Goal: Task Accomplishment & Management: Manage account settings

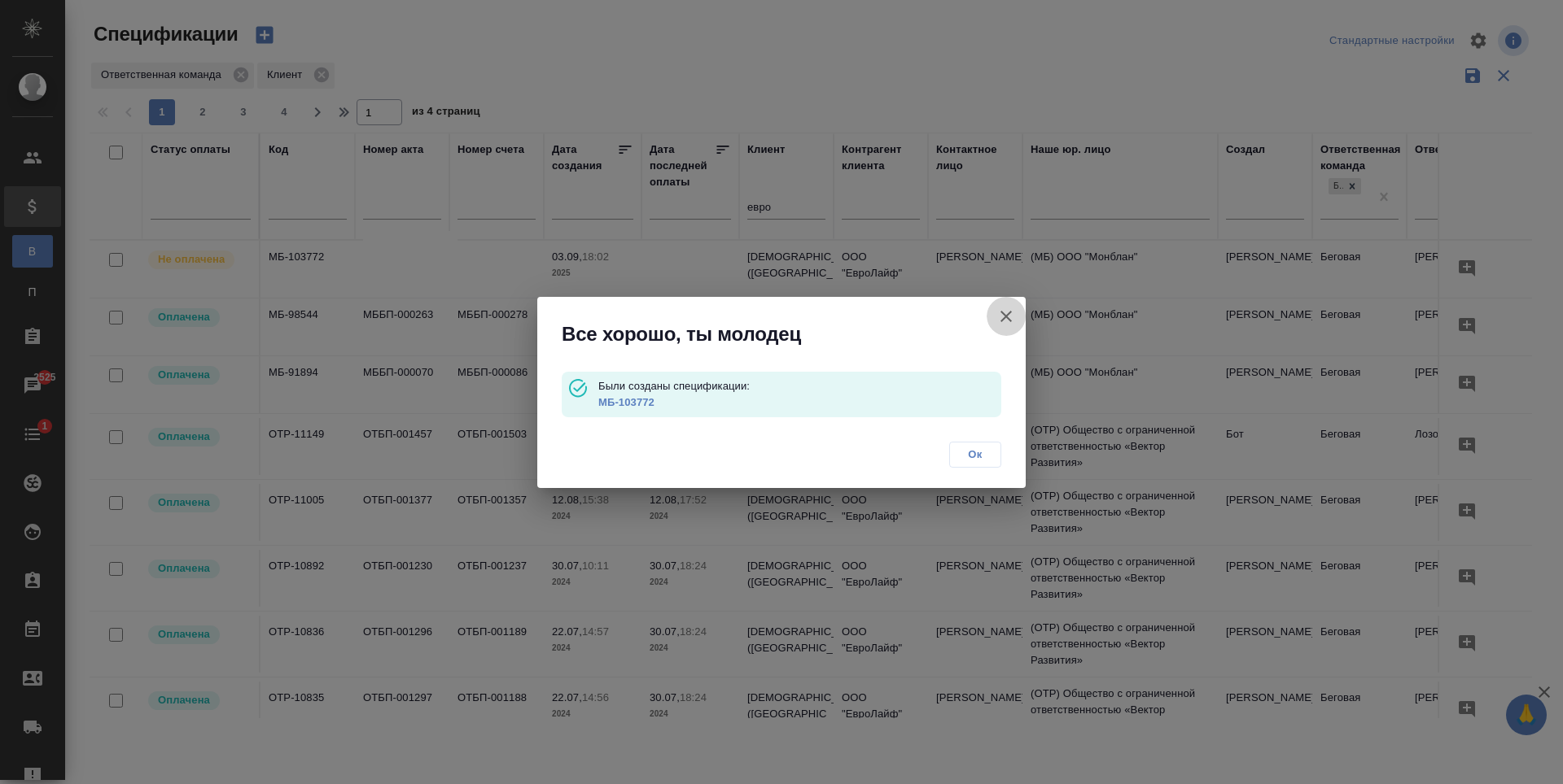
click at [996, 321] on button "button" at bounding box center [1007, 317] width 39 height 39
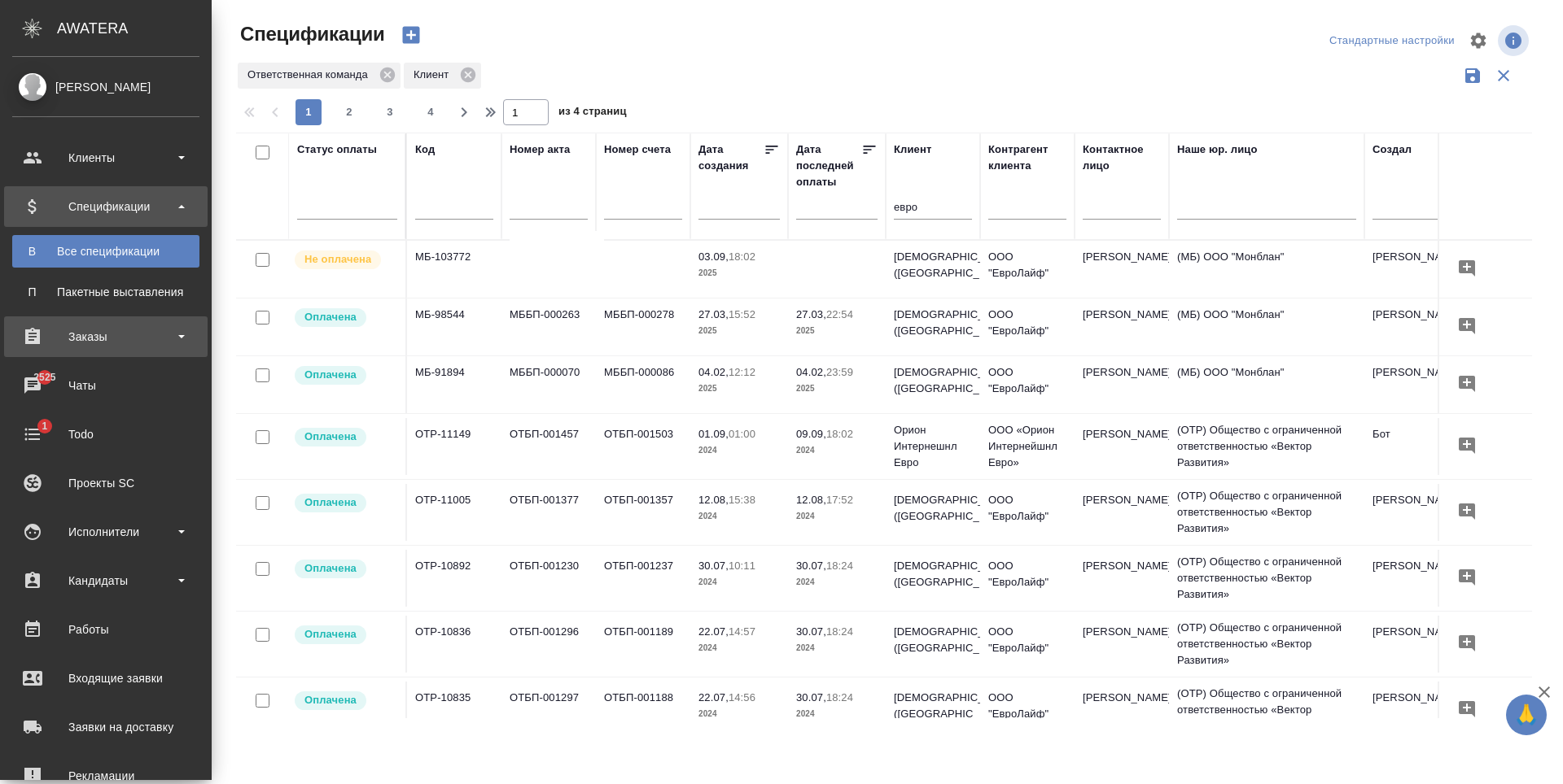
click at [91, 335] on div "Заказы" at bounding box center [105, 336] width 187 height 25
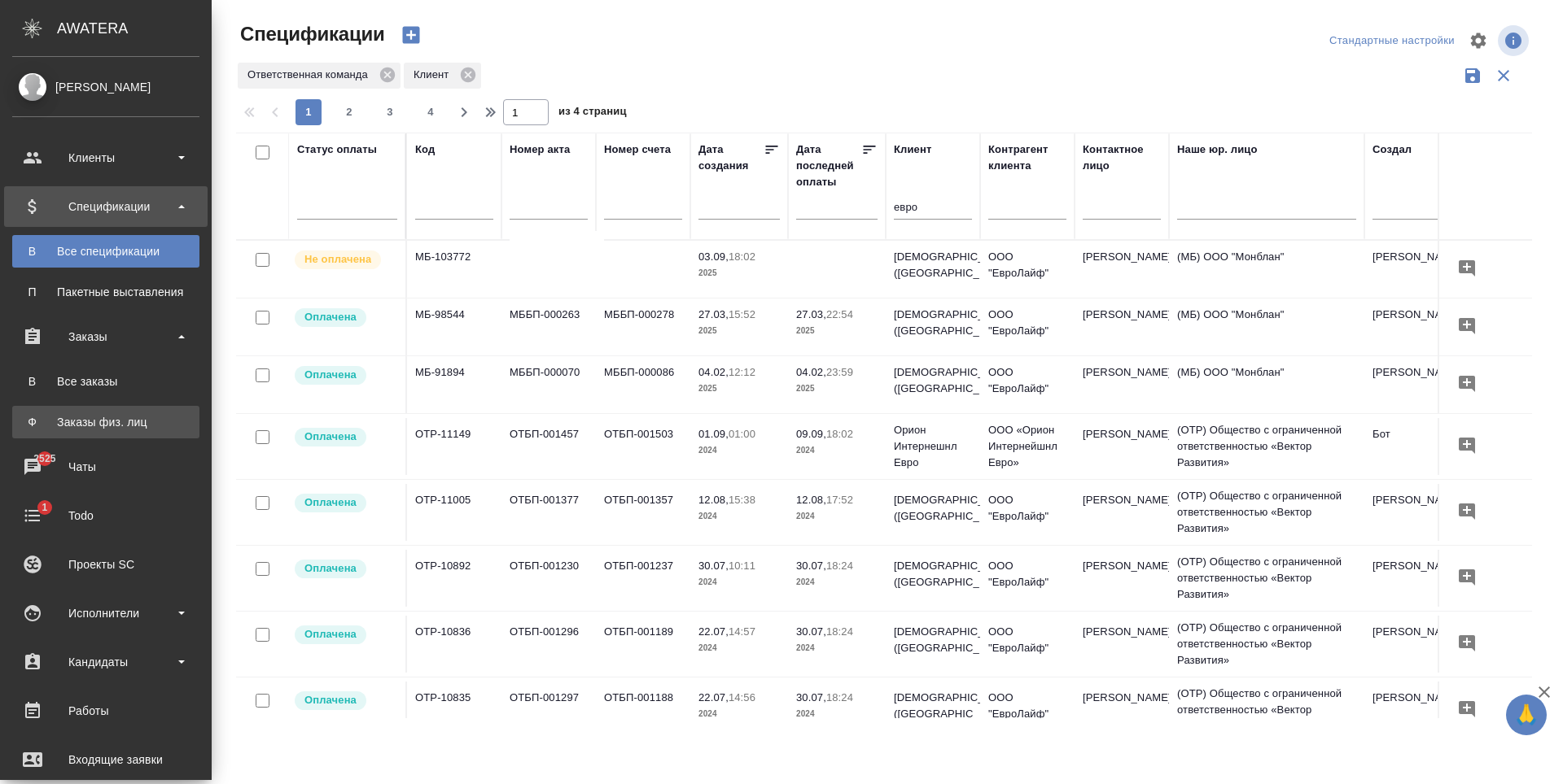
click at [104, 420] on div "Заказы физ. лиц" at bounding box center [106, 422] width 171 height 16
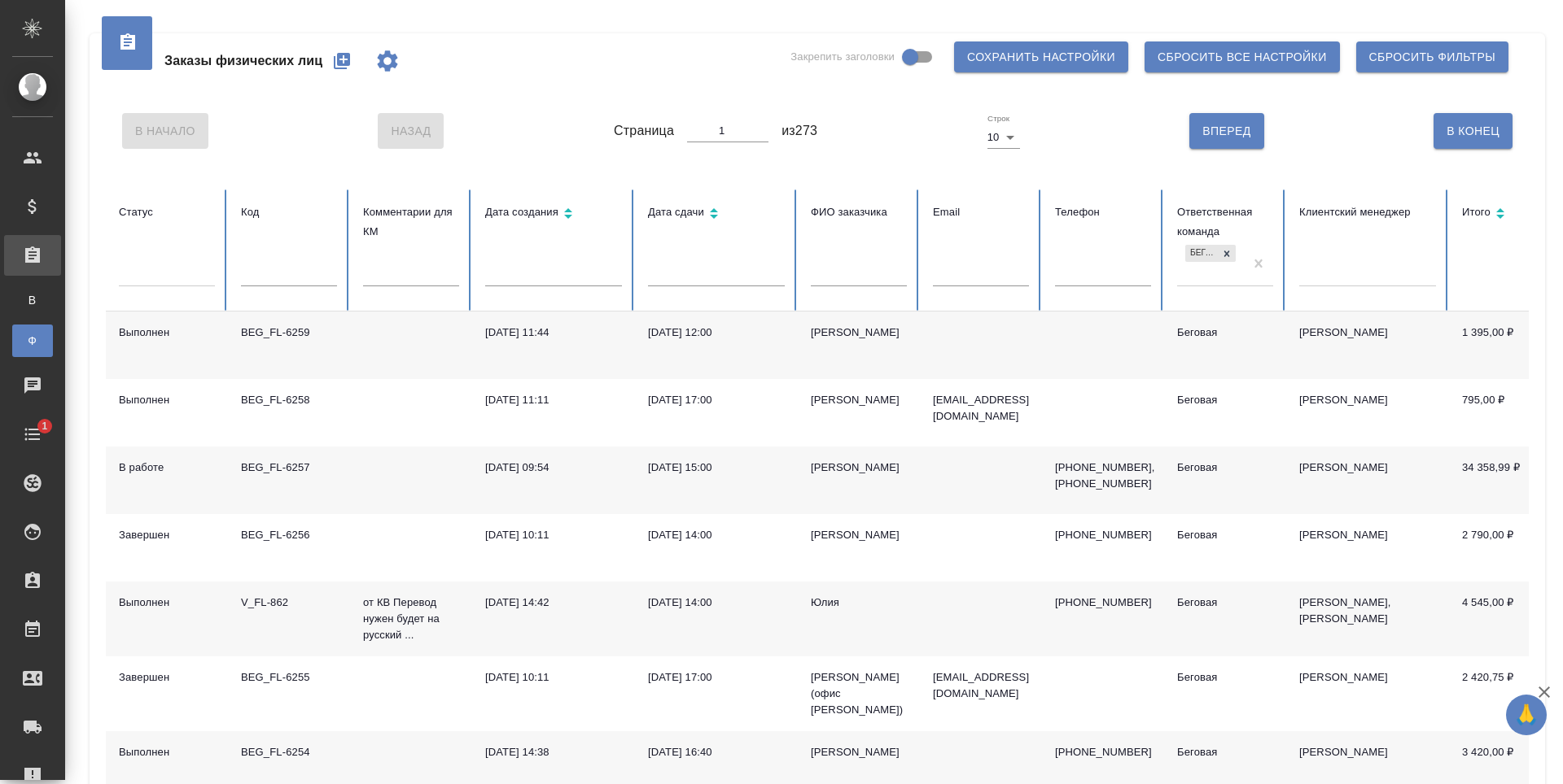
click at [351, 59] on icon "button" at bounding box center [342, 61] width 20 height 20
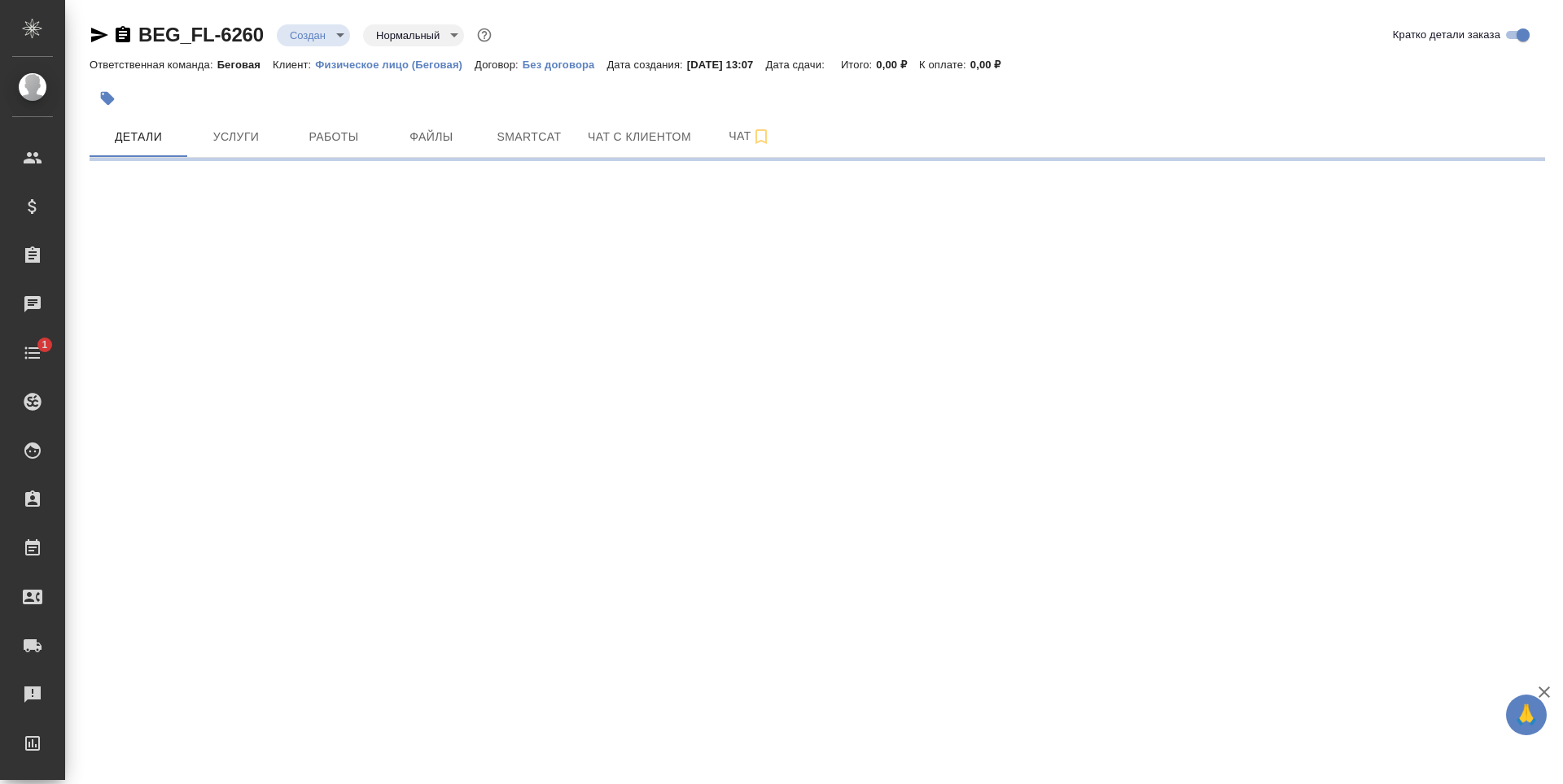
select select "RU"
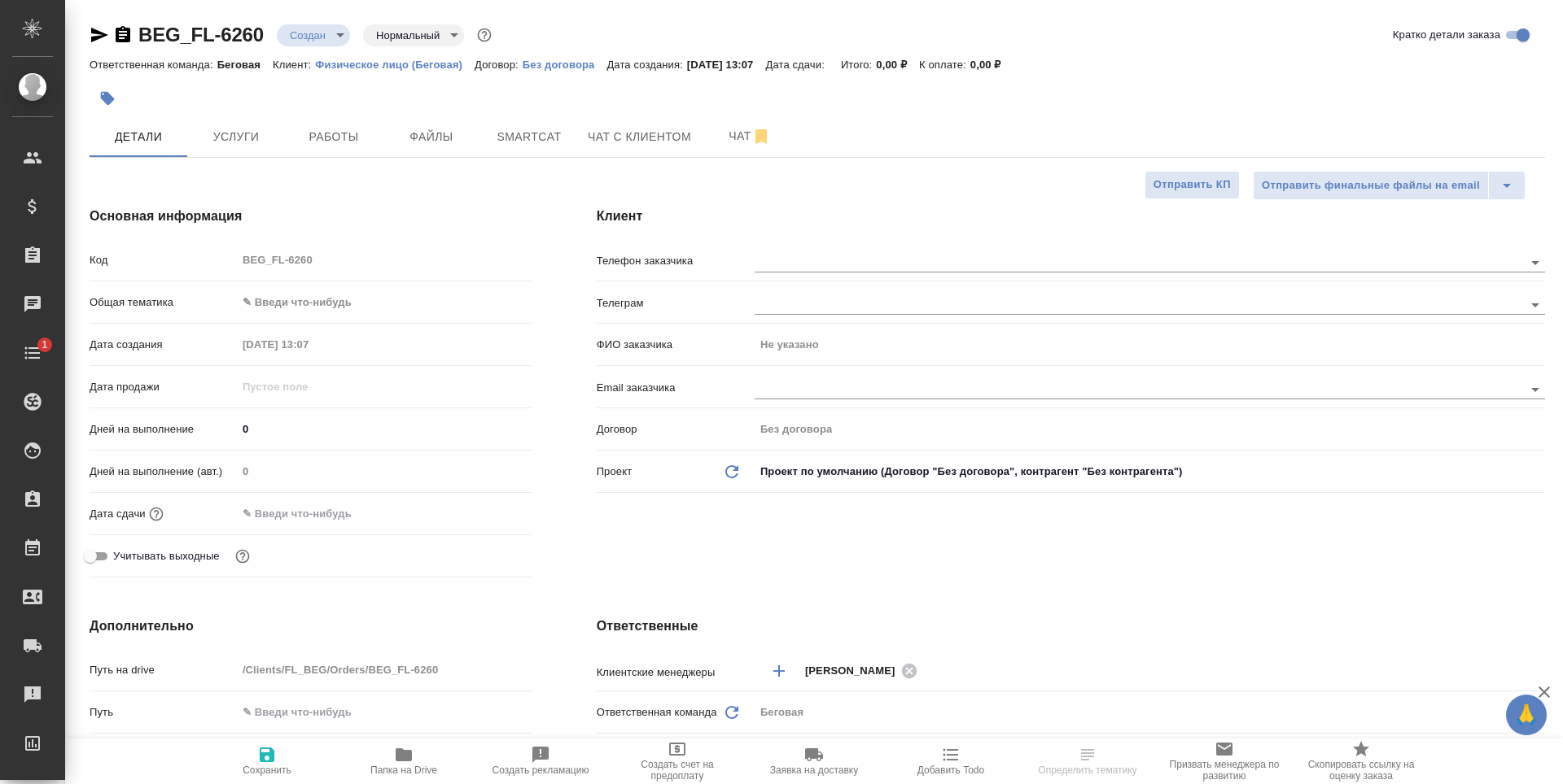
type textarea "x"
click at [886, 380] on input "text" at bounding box center [1112, 389] width 714 height 20
type textarea "x"
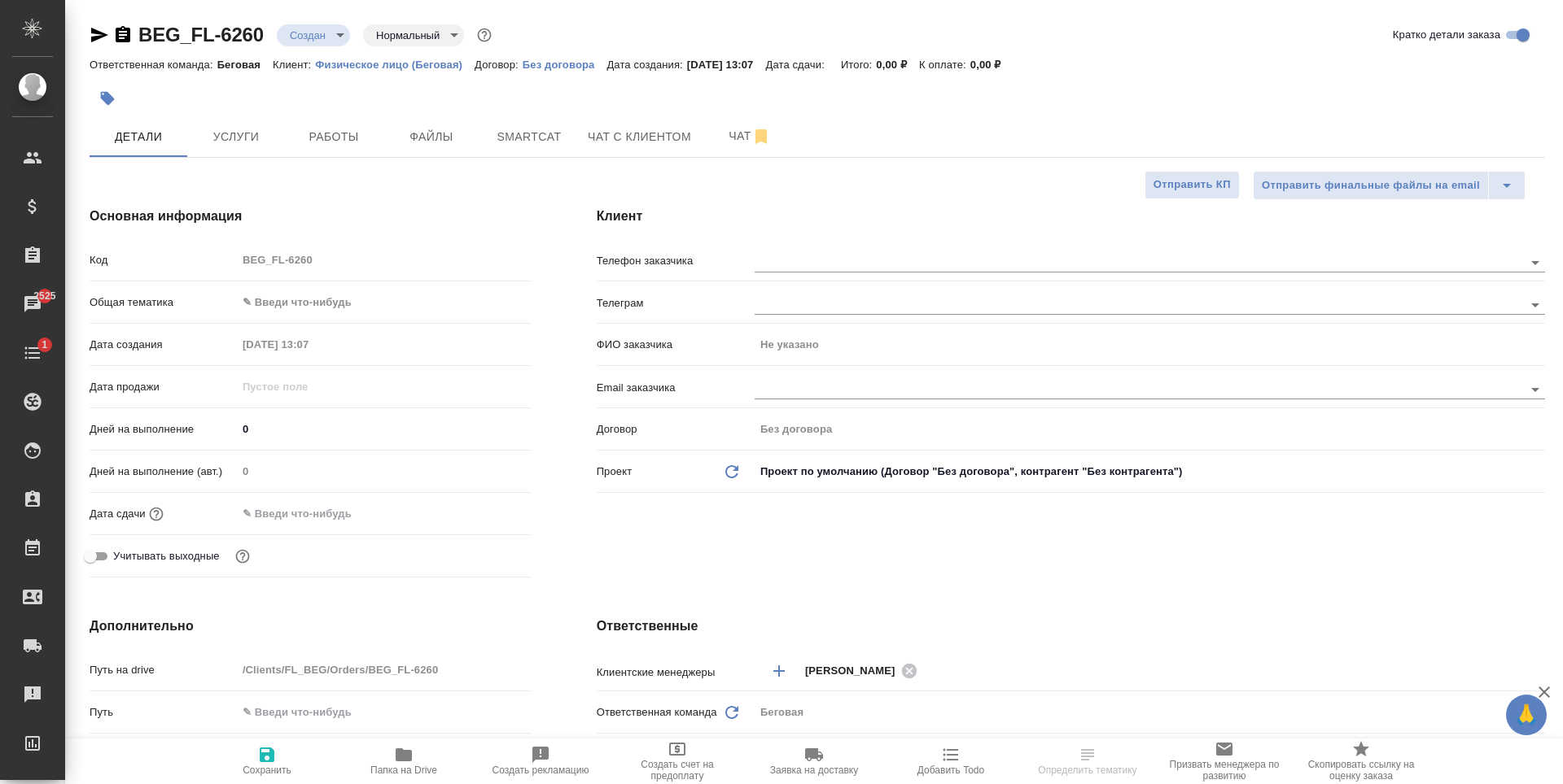
type textarea "x"
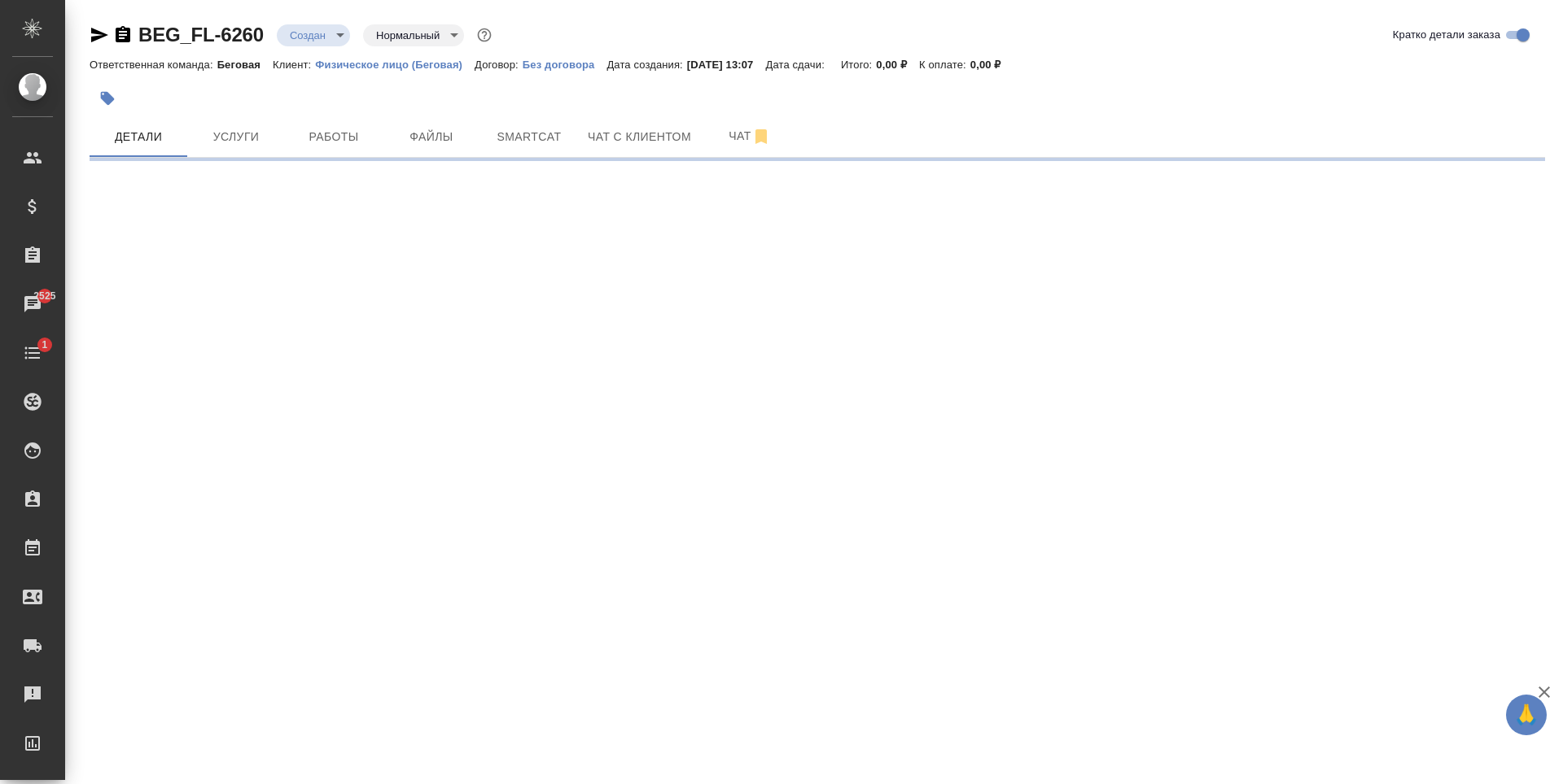
select select "RU"
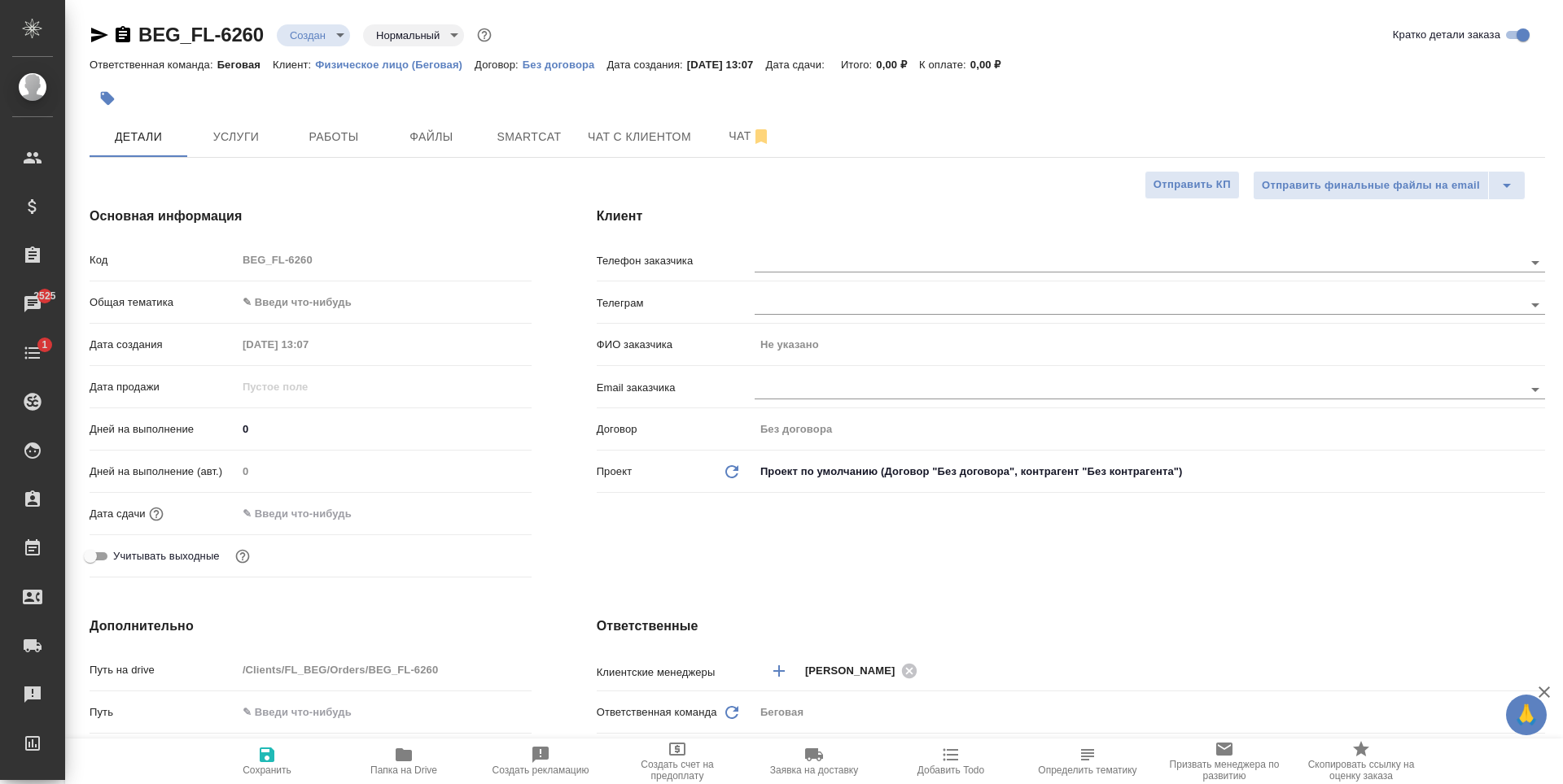
type textarea "x"
click at [903, 364] on div "ФИО заказчика Не указано" at bounding box center [1071, 352] width 949 height 43
click at [910, 383] on input "text" at bounding box center [1112, 389] width 714 height 20
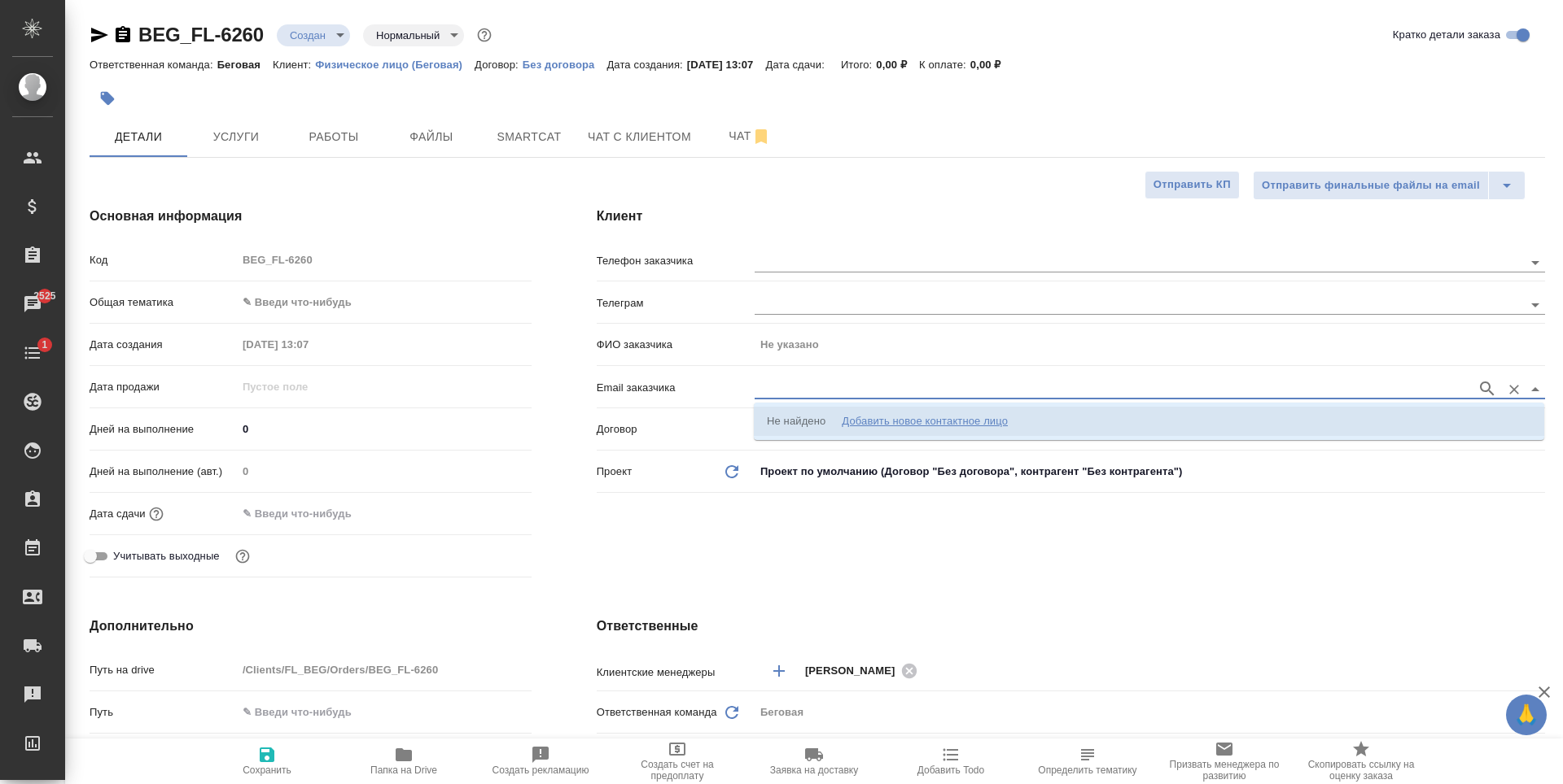
paste input "Elena.Eremina@multonpartners.com"
type input "Elena.Eremina@multonpartners.com"
click at [1483, 385] on icon "button" at bounding box center [1487, 389] width 20 height 20
click at [1113, 422] on li "Ерёмина Елена elena.eremina@multonpartners.com" at bounding box center [1149, 421] width 790 height 29
type input "Ерёмина Елена"
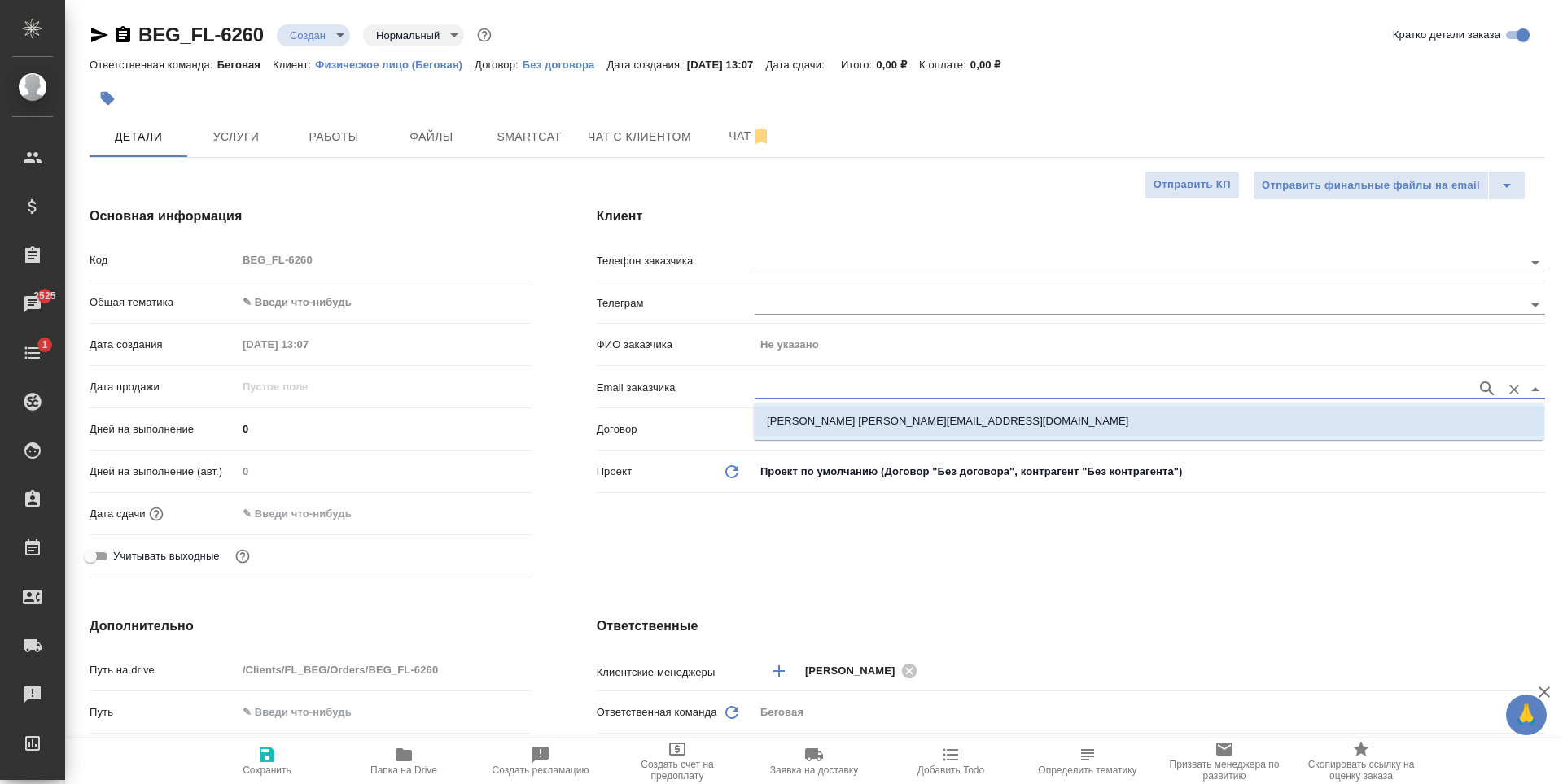
type input "Ерёмина Елена elena.eremina@multonpartners.com"
type textarea "x"
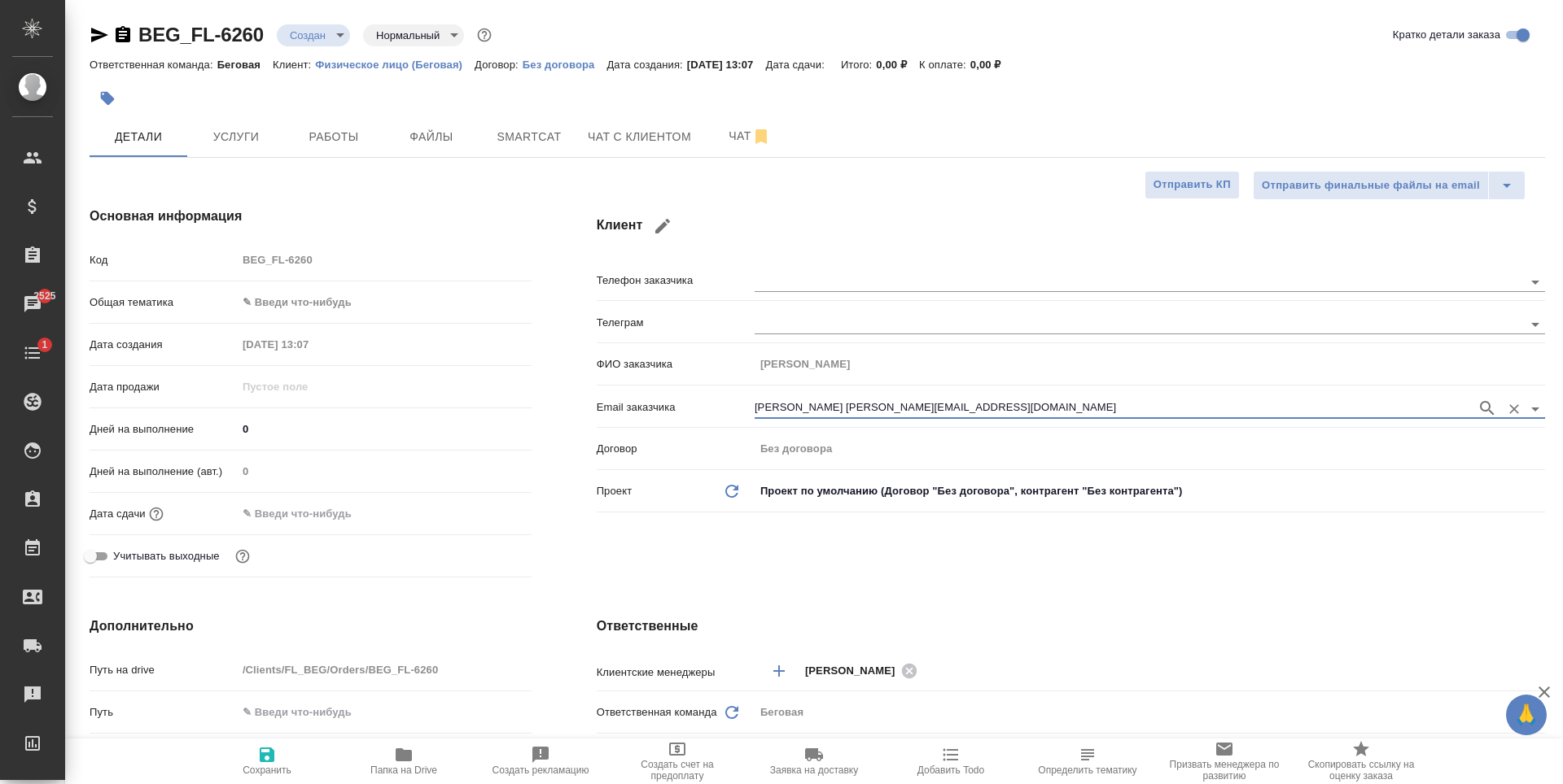
type input "Ерёмина Елена elena.eremina@multonpartners.com"
drag, startPoint x: 194, startPoint y: 715, endPoint x: 231, endPoint y: 723, distance: 37.9
click at [194, 715] on p "Путь" at bounding box center [163, 712] width 147 height 16
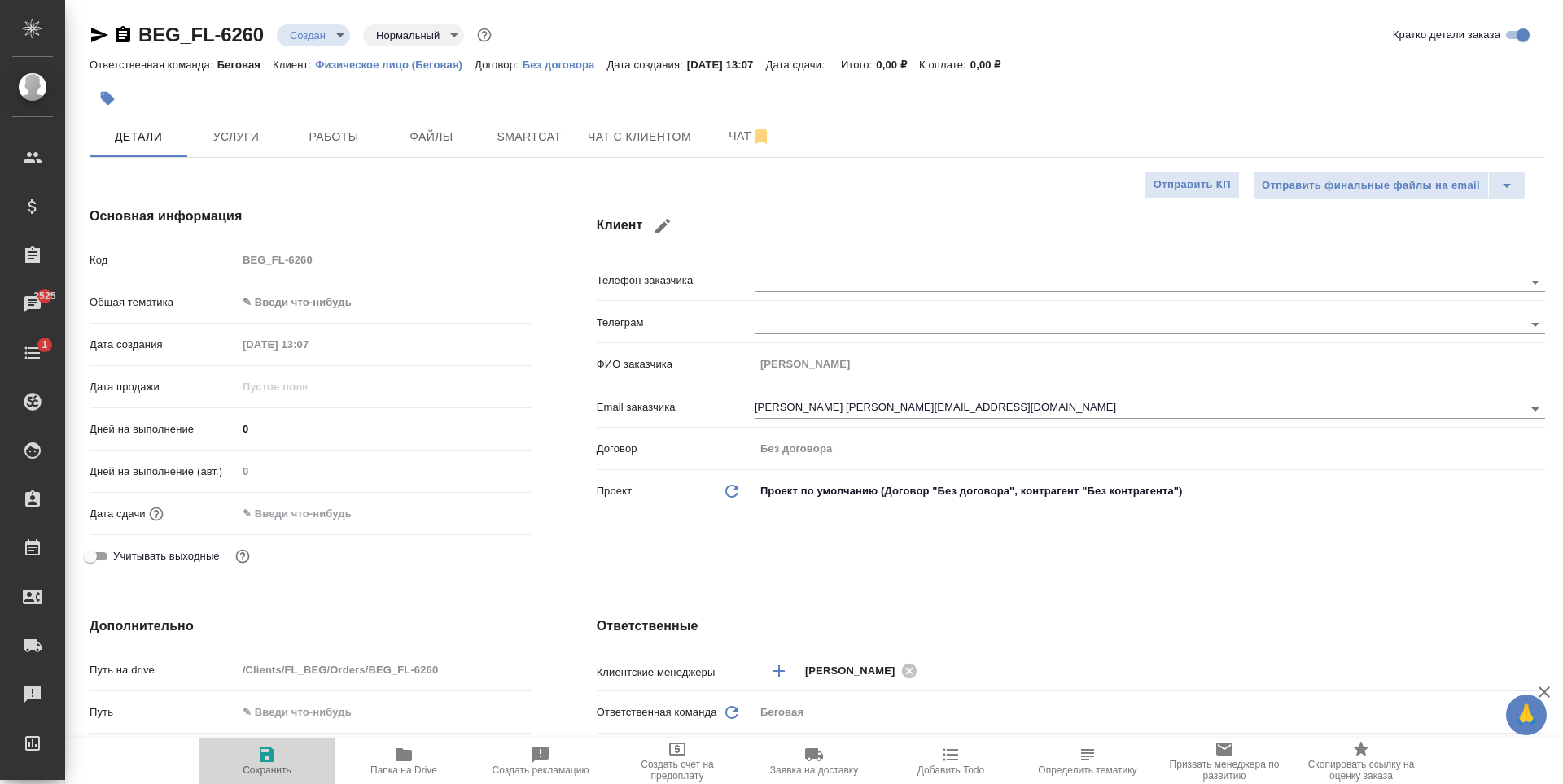
click at [282, 754] on span "Сохранить" at bounding box center [267, 761] width 117 height 31
type textarea "x"
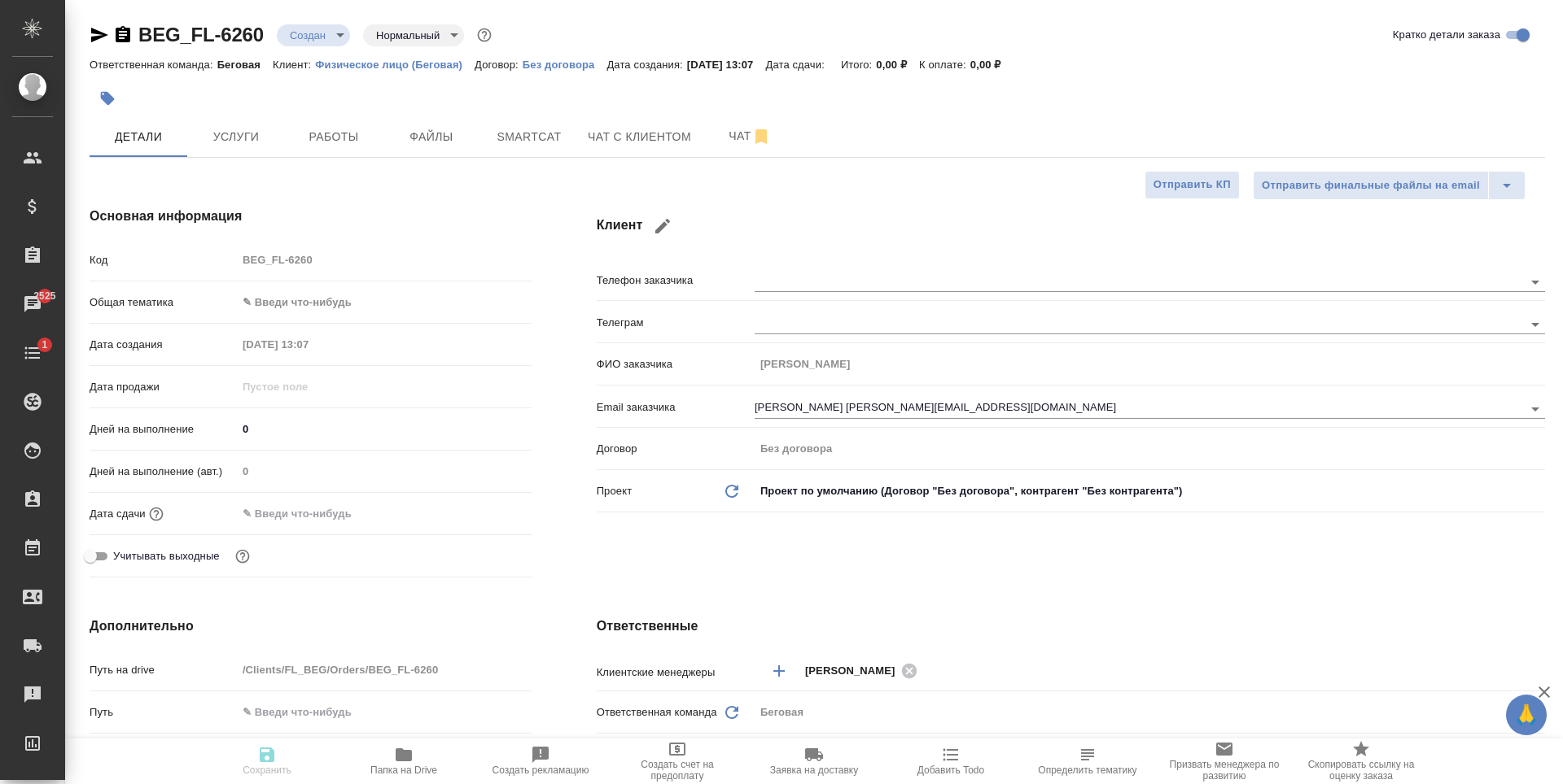
type textarea "x"
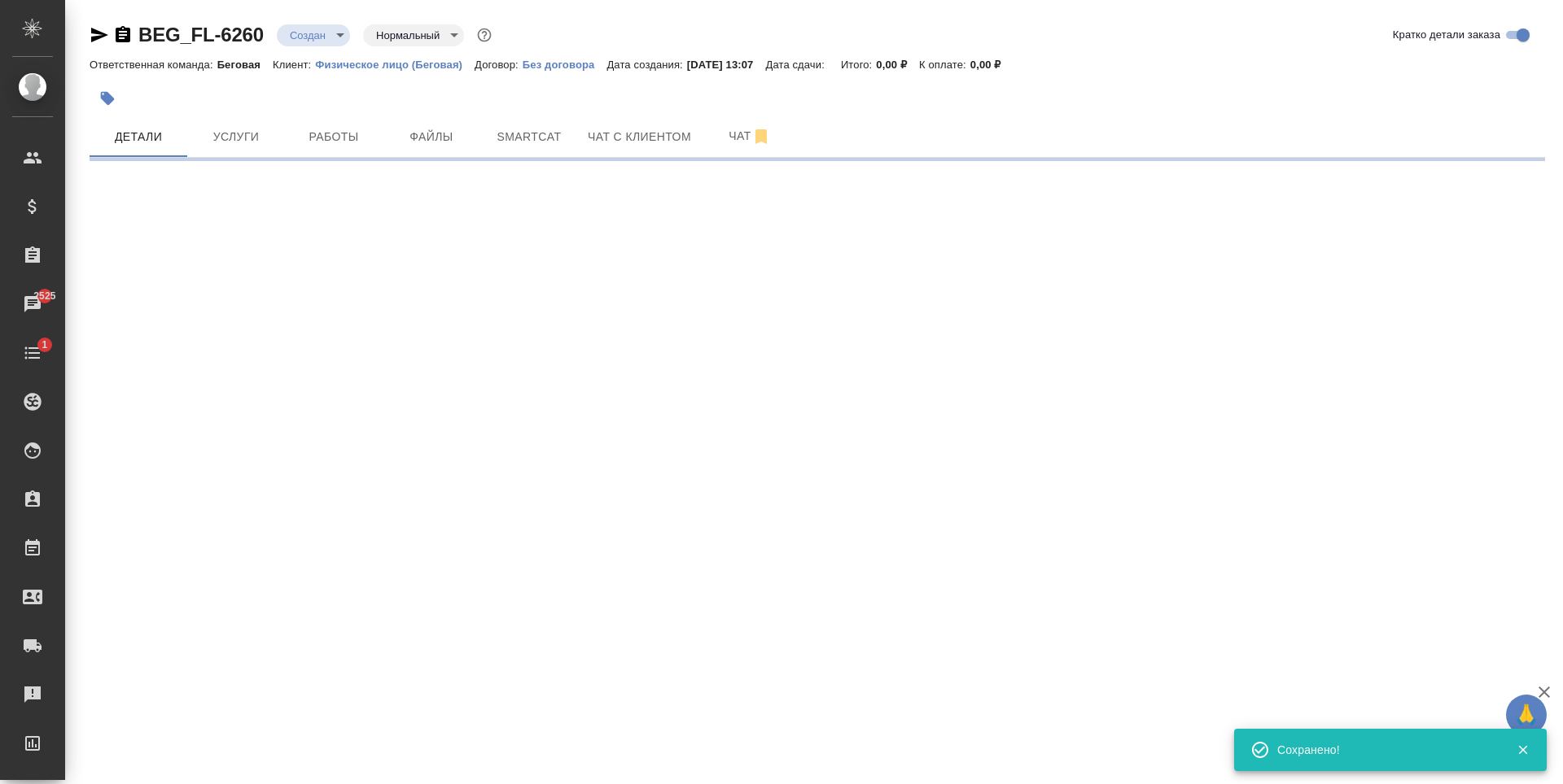
select select "RU"
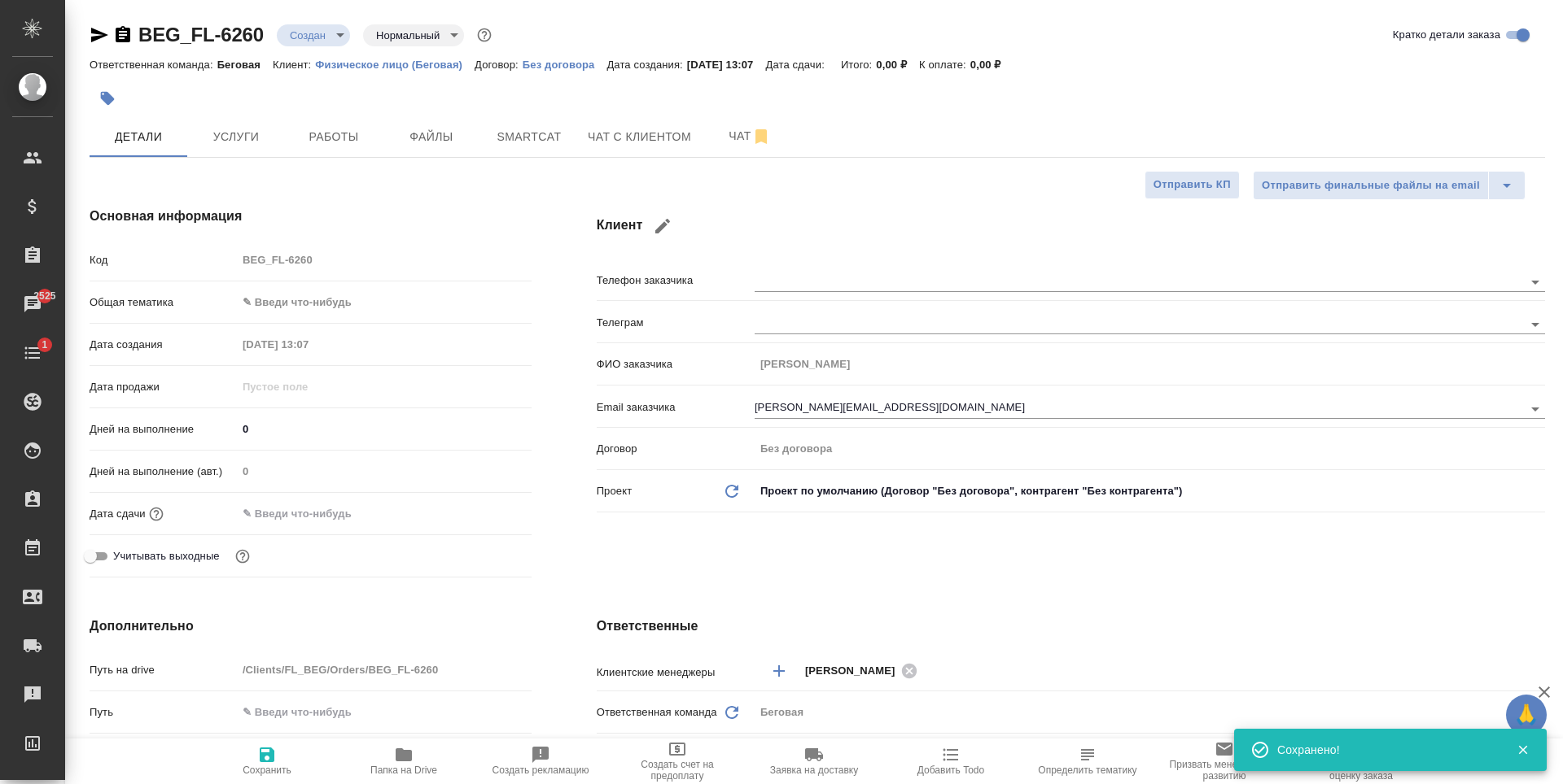
type textarea "x"
click at [433, 162] on div "BEG_FL-6260 Создан new Нормальный normal Кратко детали заказа Ответственная ком…" at bounding box center [817, 787] width 1473 height 1575
click at [446, 142] on span "Файлы" at bounding box center [431, 137] width 78 height 20
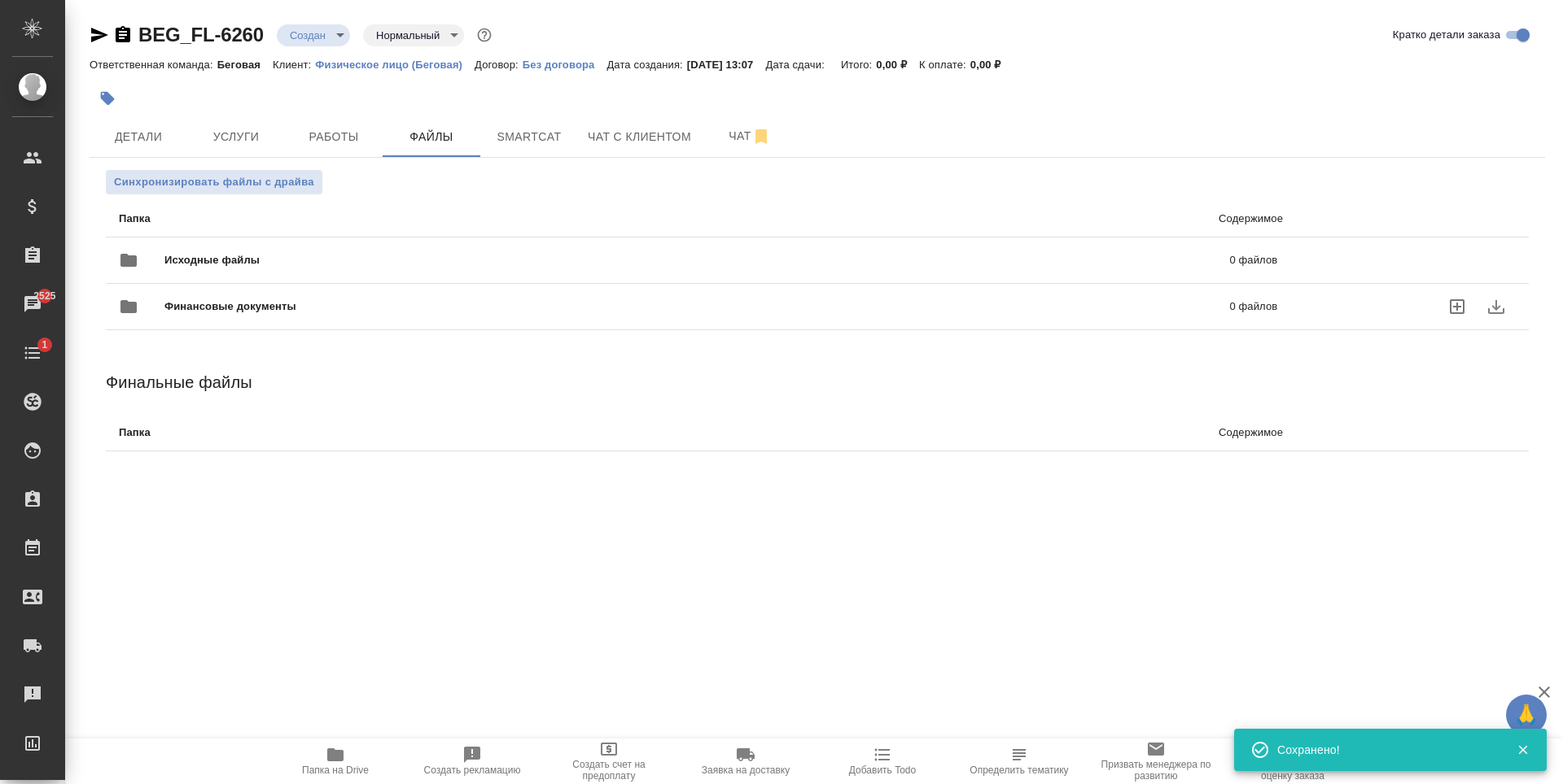
click at [401, 267] on span "Исходные файлы" at bounding box center [454, 260] width 580 height 16
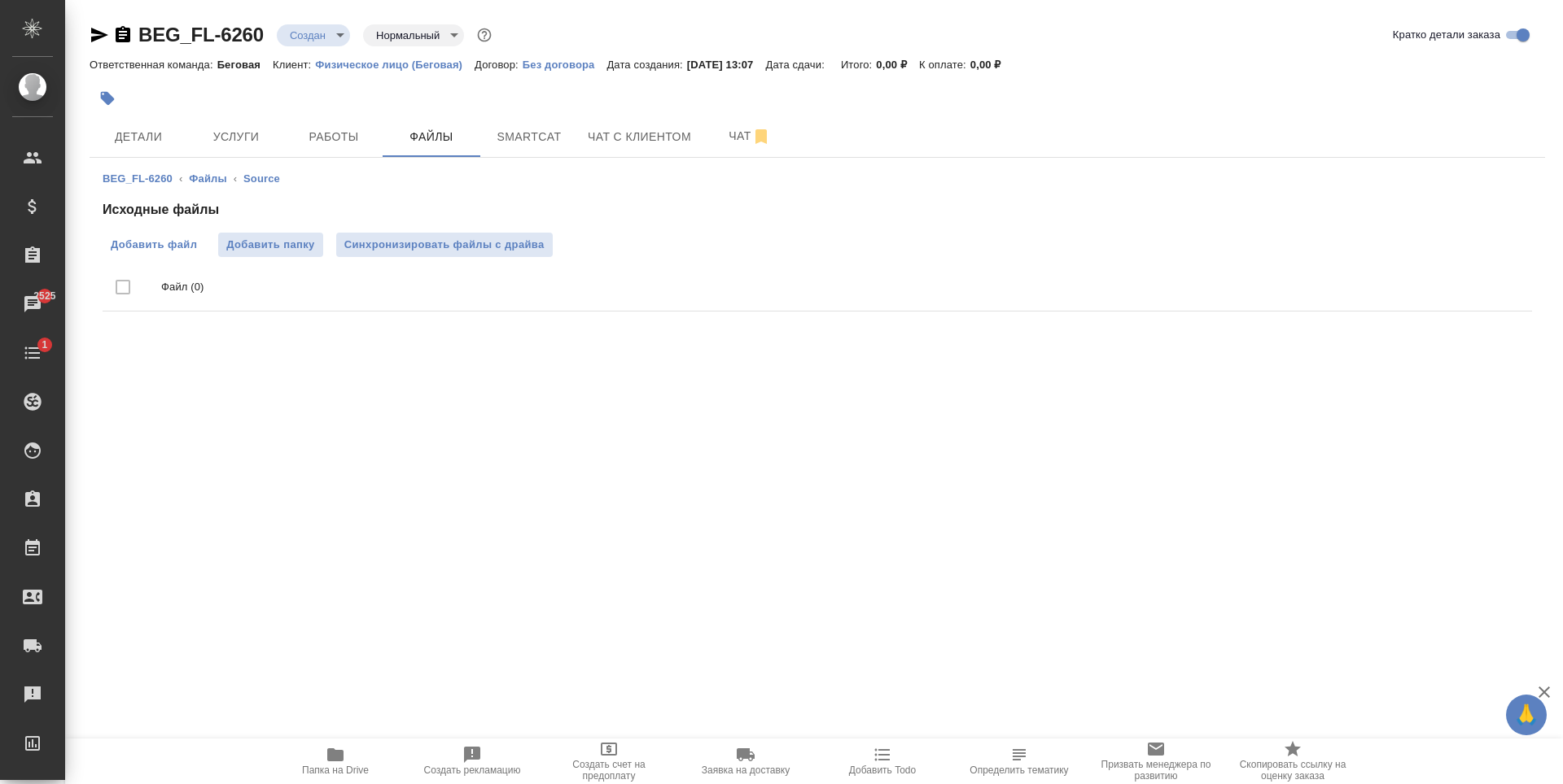
click at [191, 243] on span "Добавить файл" at bounding box center [154, 244] width 86 height 16
click at [0, 0] on input "Добавить файл" at bounding box center [0, 0] width 0 height 0
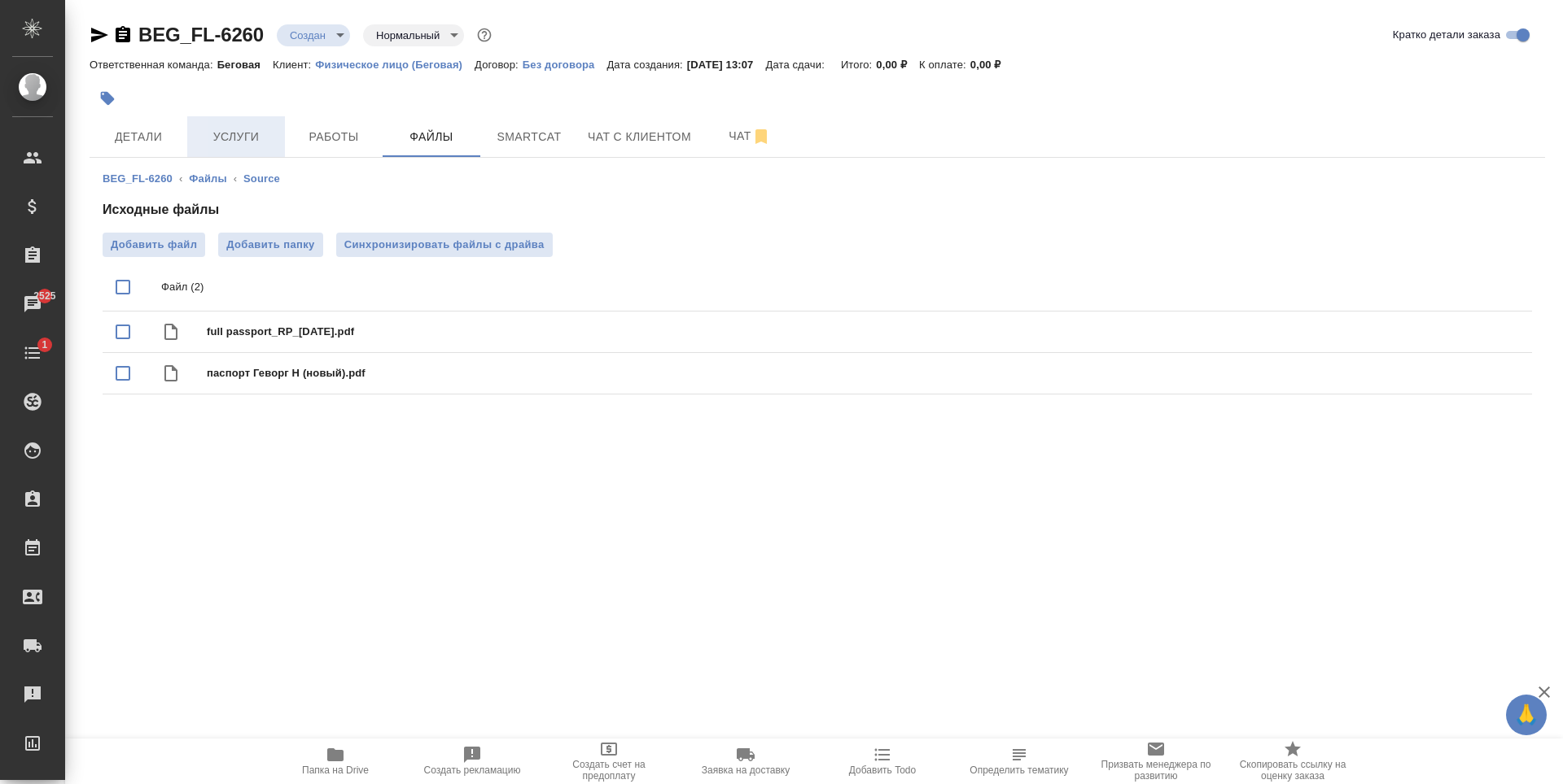
click at [256, 125] on button "Услуги" at bounding box center [236, 137] width 97 height 41
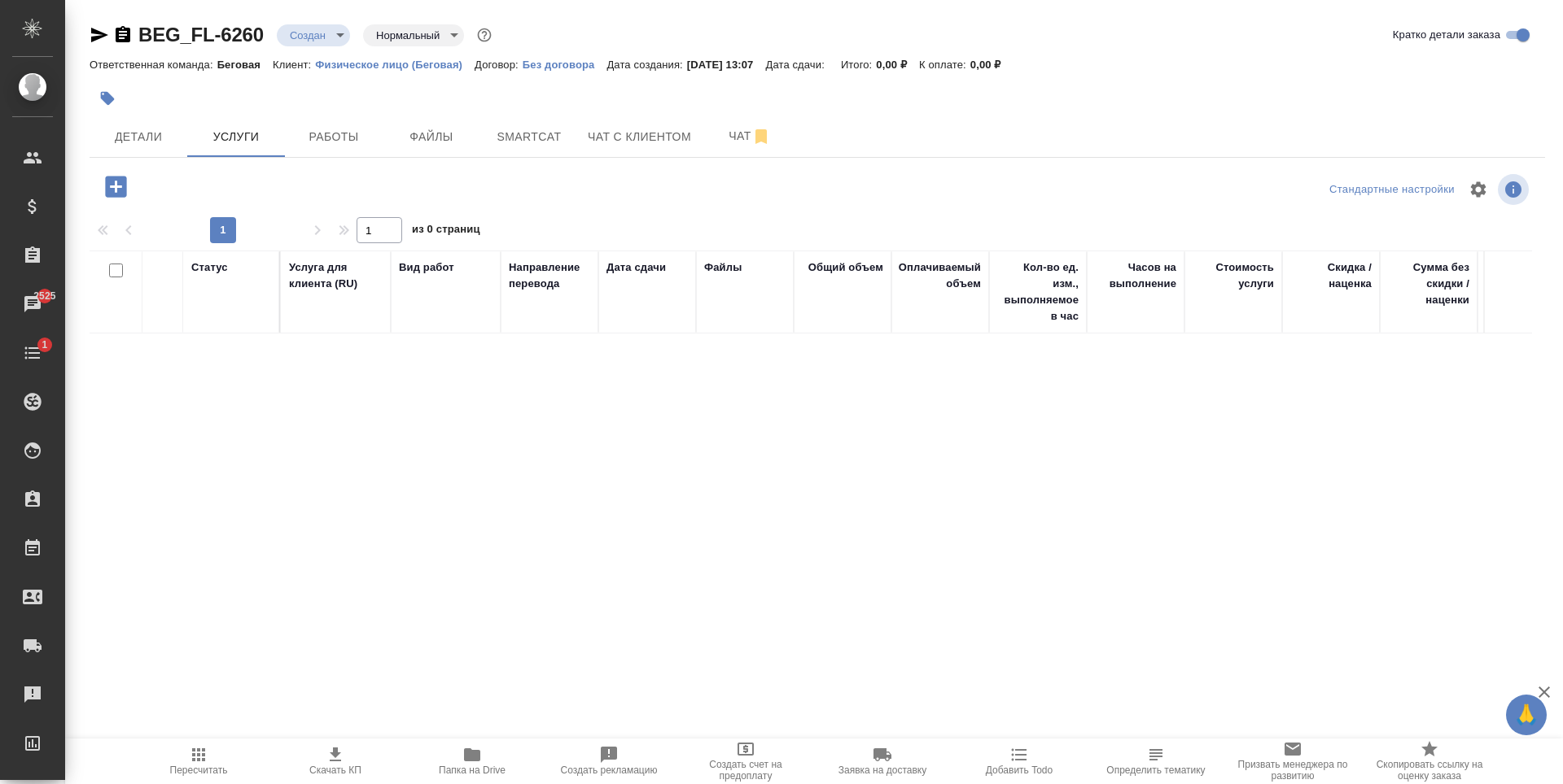
click at [116, 191] on icon "button" at bounding box center [115, 186] width 28 height 28
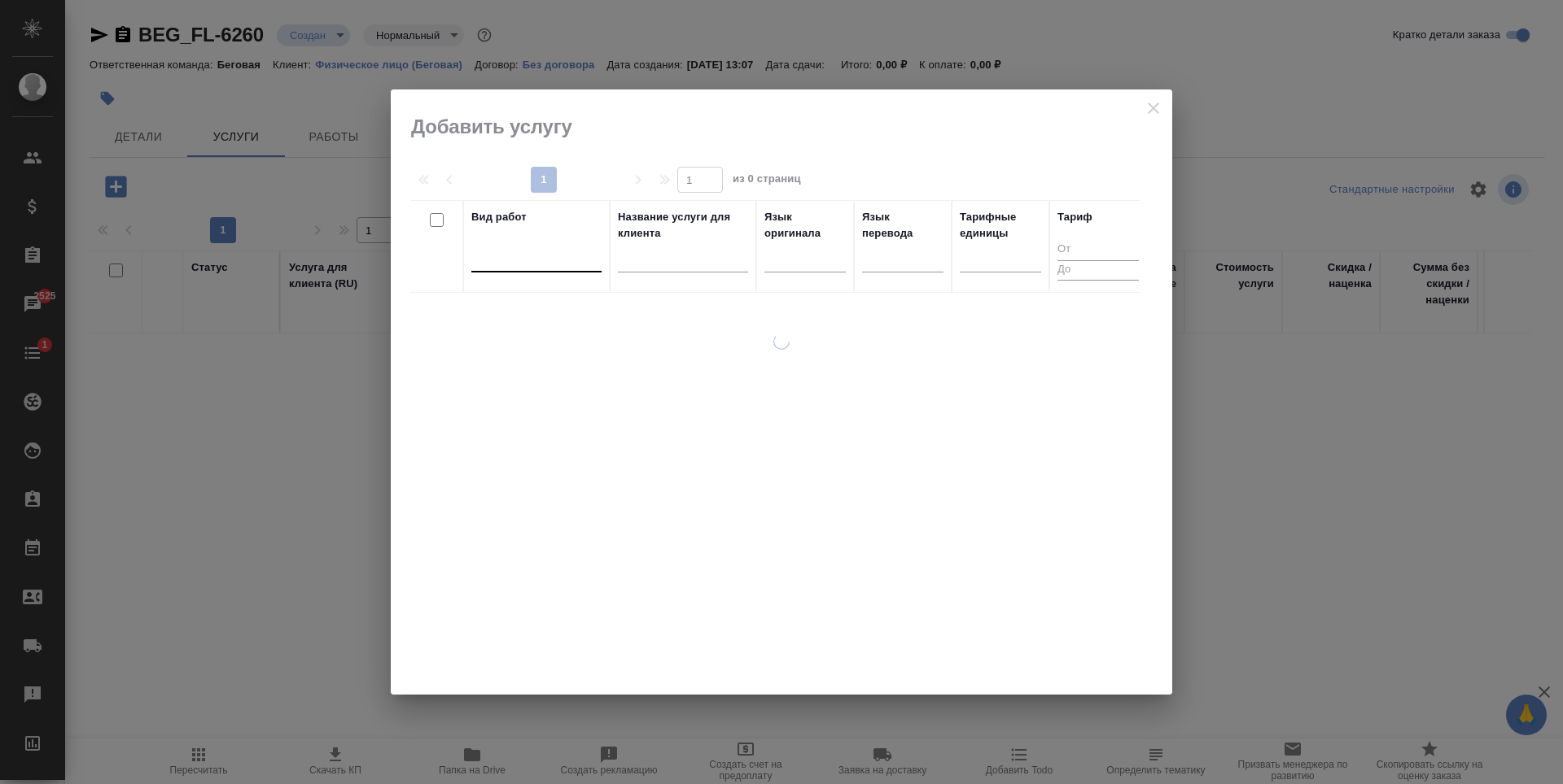
click at [545, 268] on div at bounding box center [537, 257] width 130 height 31
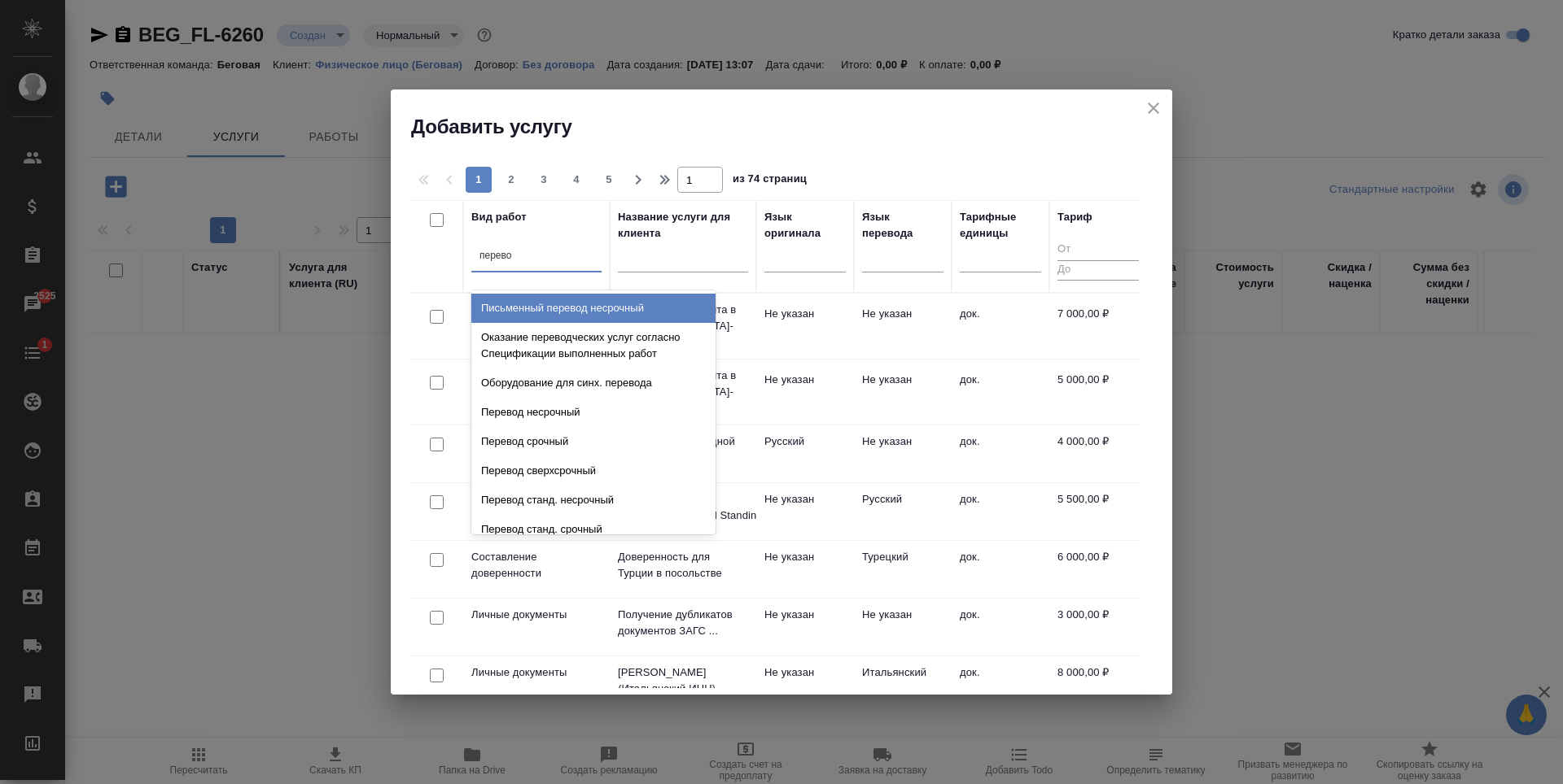
type input "перевод"
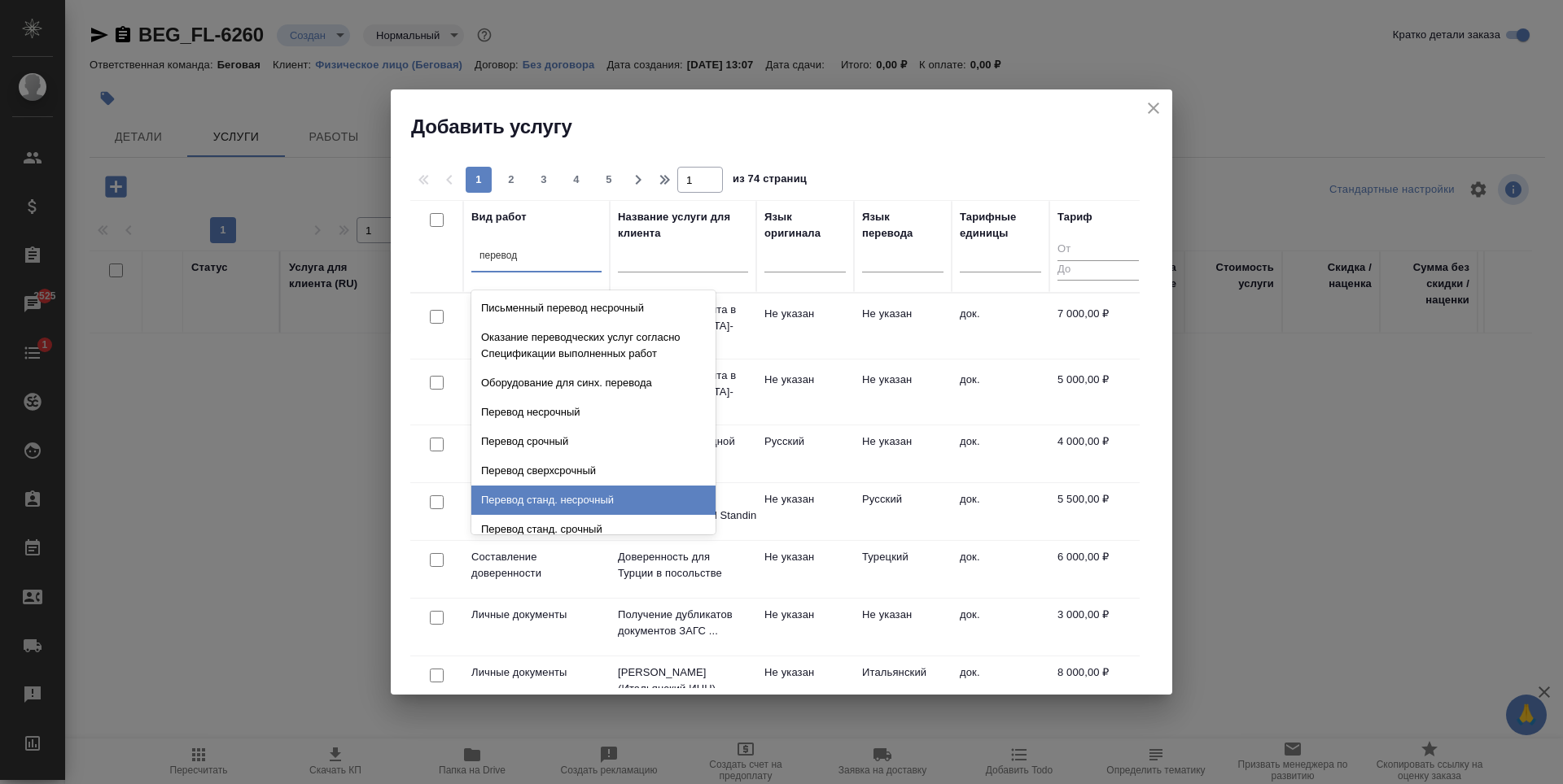
click at [595, 500] on div "Перевод станд. несрочный" at bounding box center [594, 500] width 244 height 29
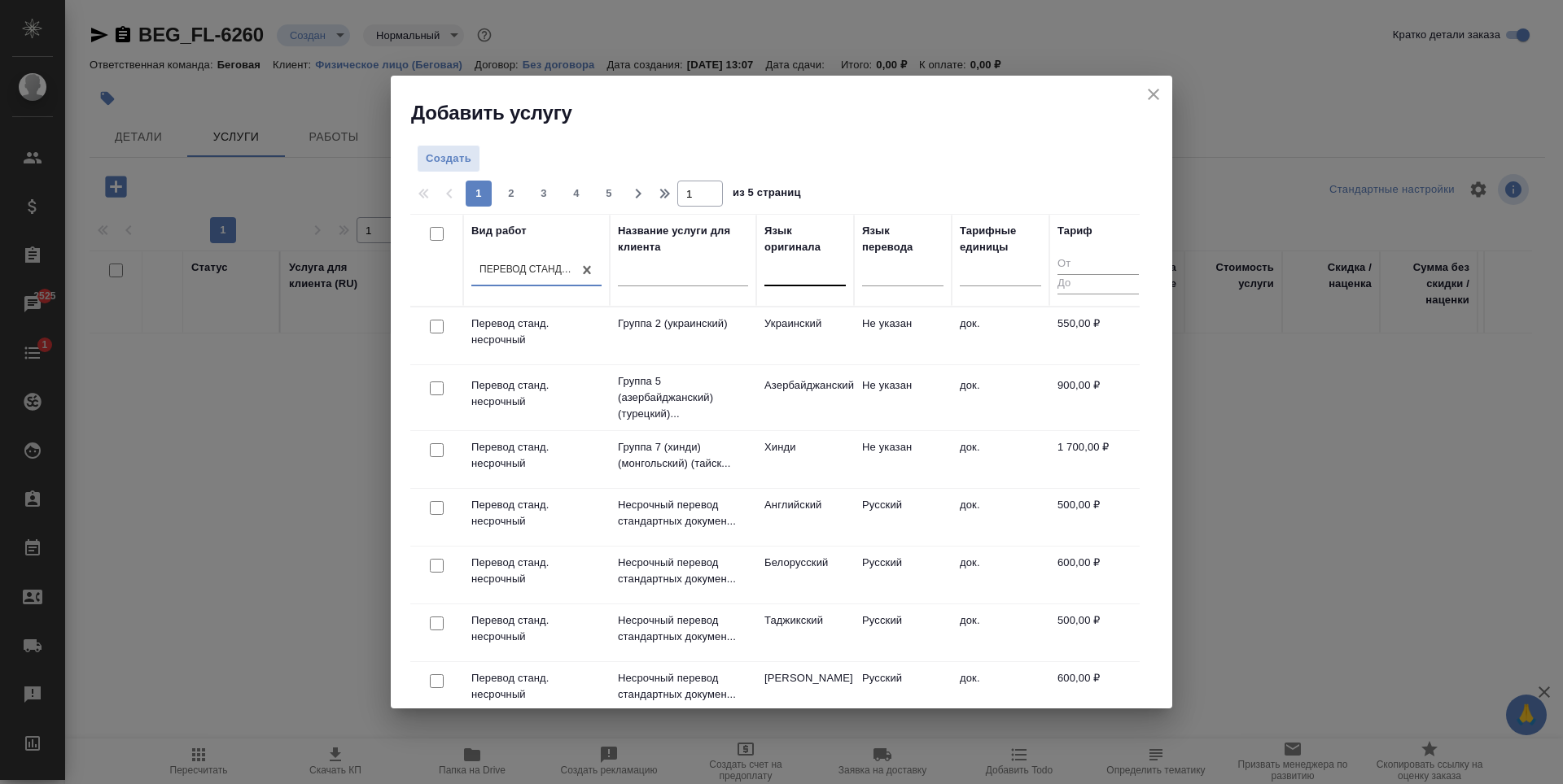
click at [823, 280] on div at bounding box center [805, 271] width 81 height 24
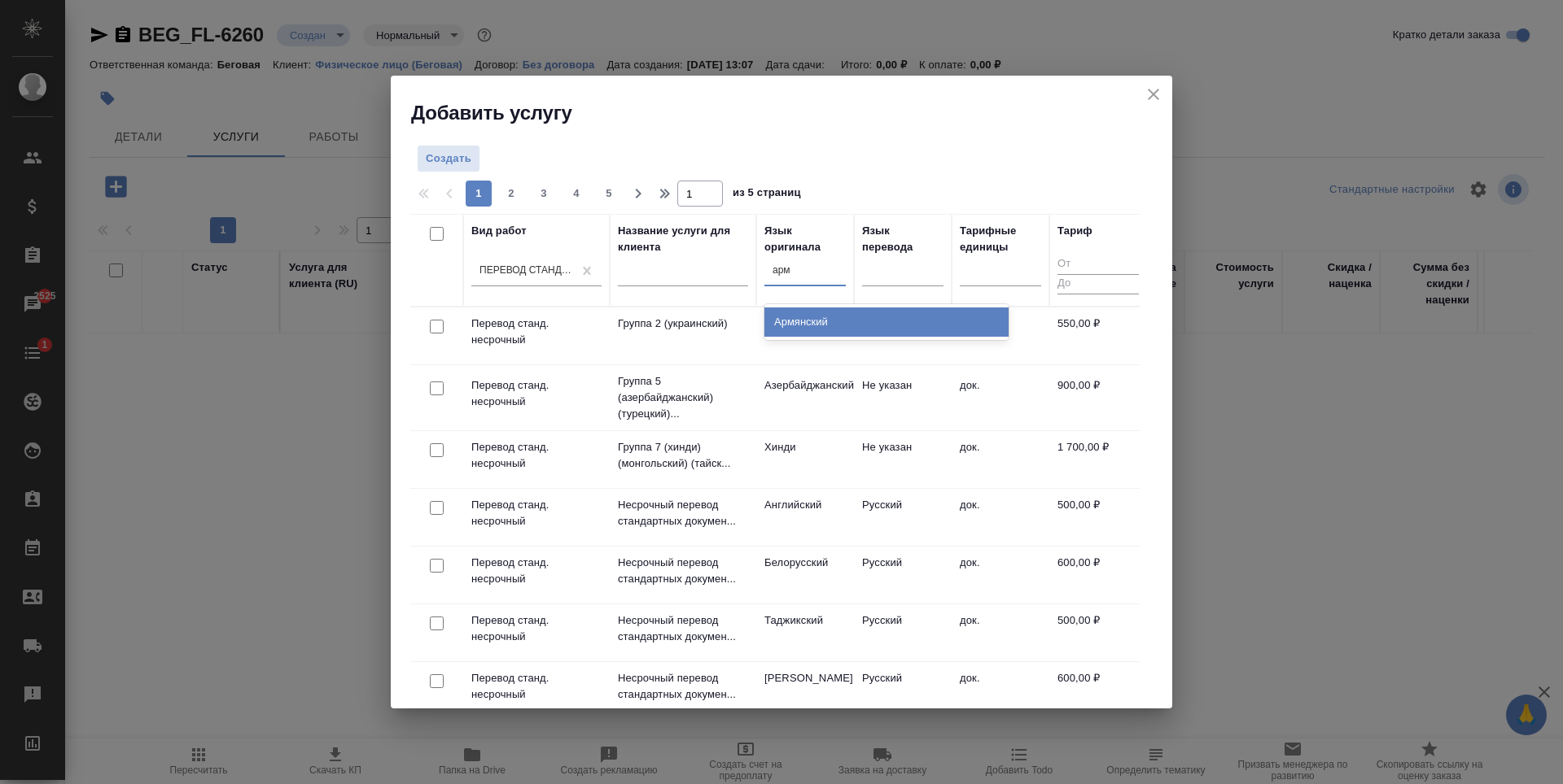
type input "арм"
click at [938, 320] on div "Армянский" at bounding box center [887, 322] width 244 height 29
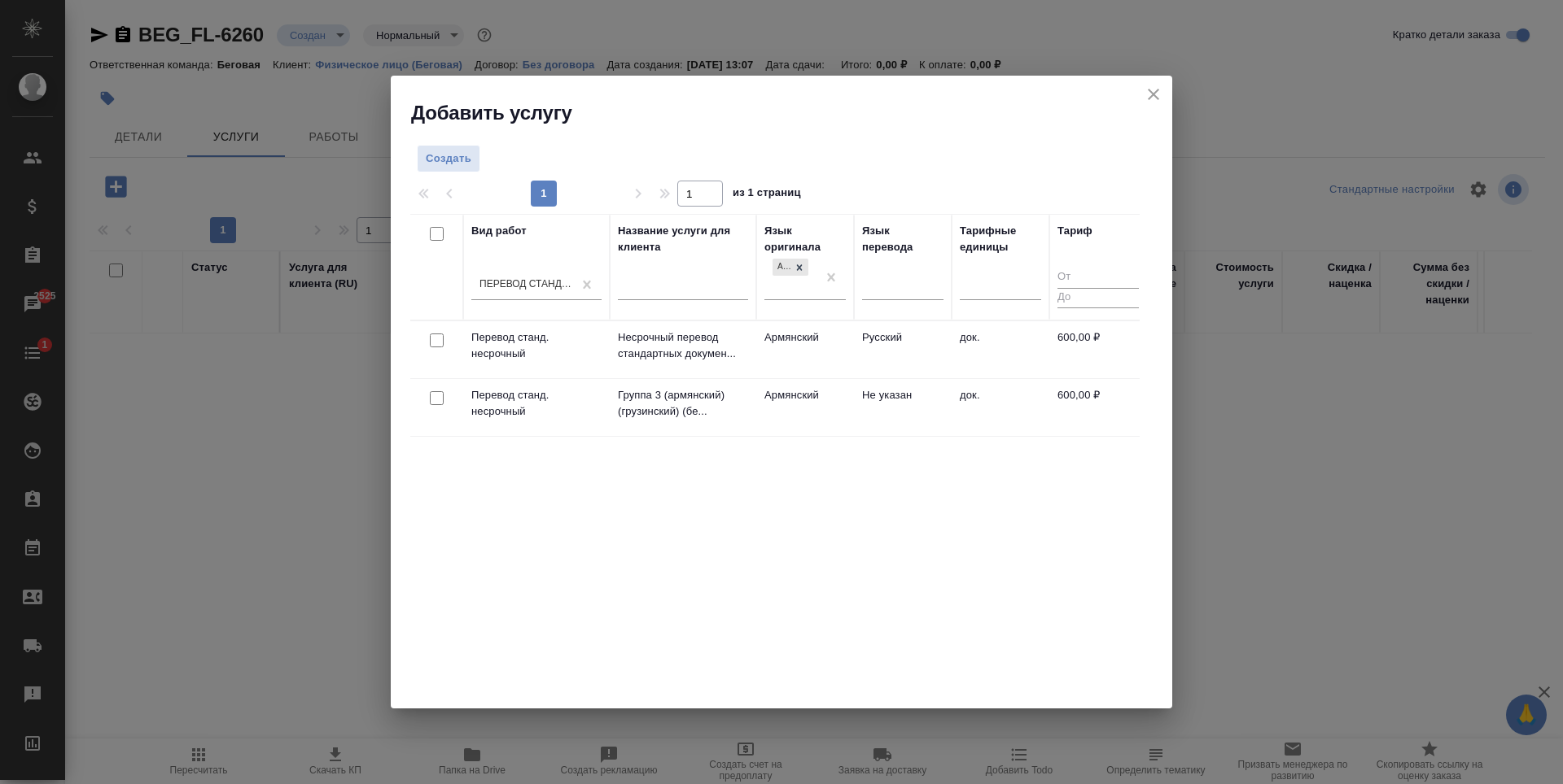
click at [1011, 367] on td "док." at bounding box center [1001, 349] width 97 height 57
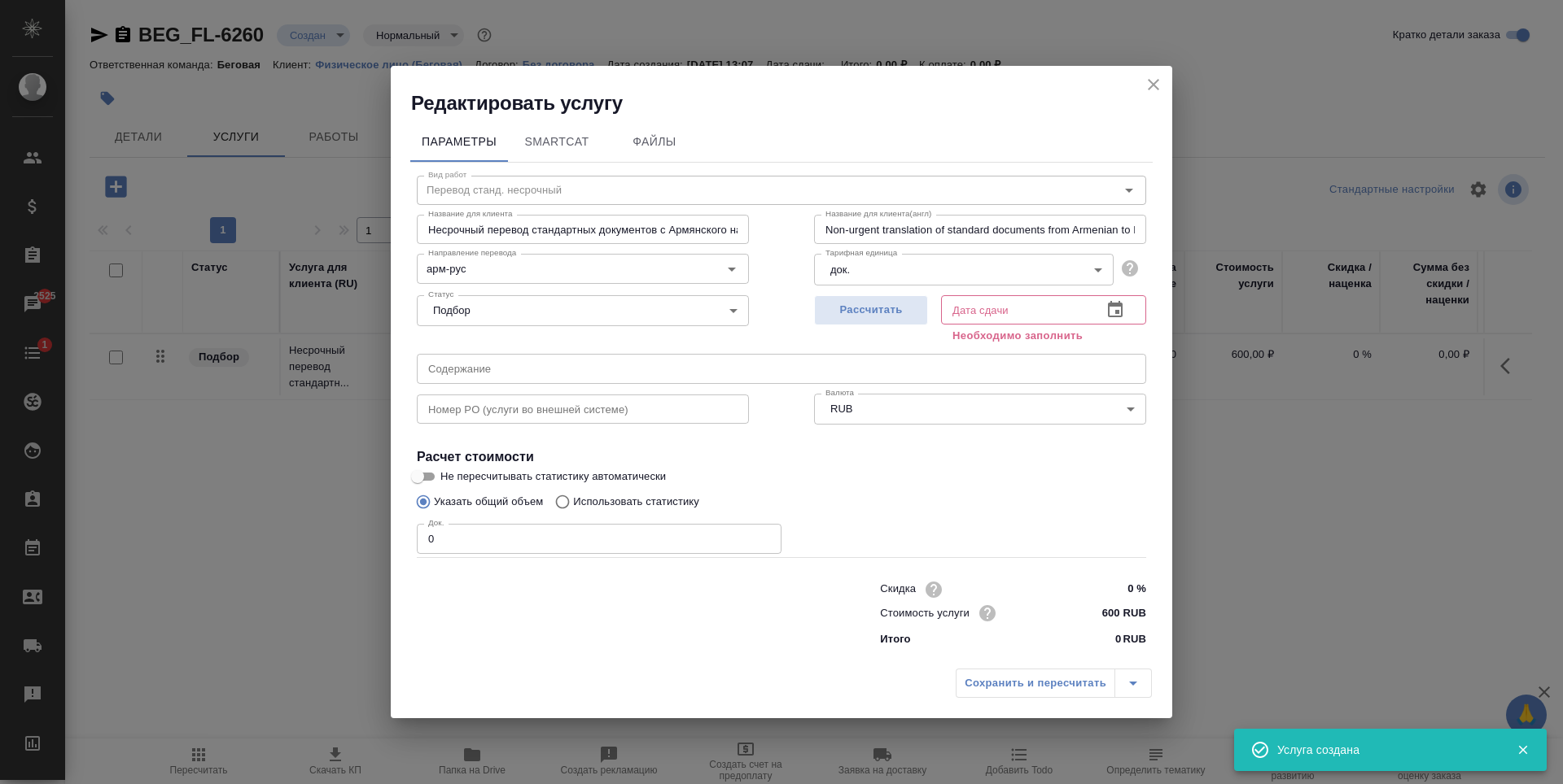
click at [585, 539] on input "0" at bounding box center [599, 539] width 365 height 29
type input "1"
click at [860, 318] on span "Рассчитать" at bounding box center [871, 311] width 96 height 19
type input "04.09.2025 13:10"
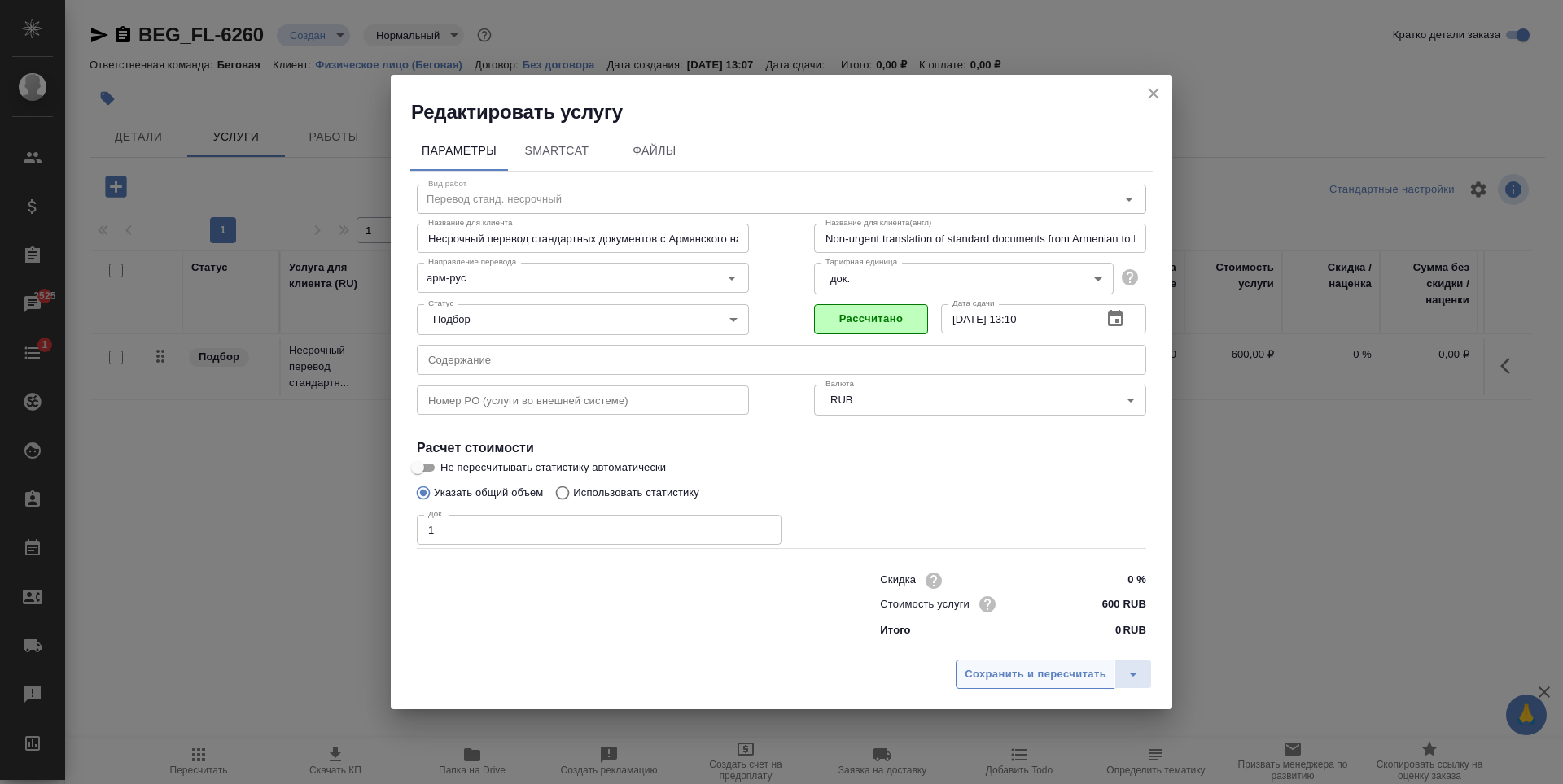
click at [1033, 664] on button "Сохранить и пересчитать" at bounding box center [1036, 675] width 160 height 29
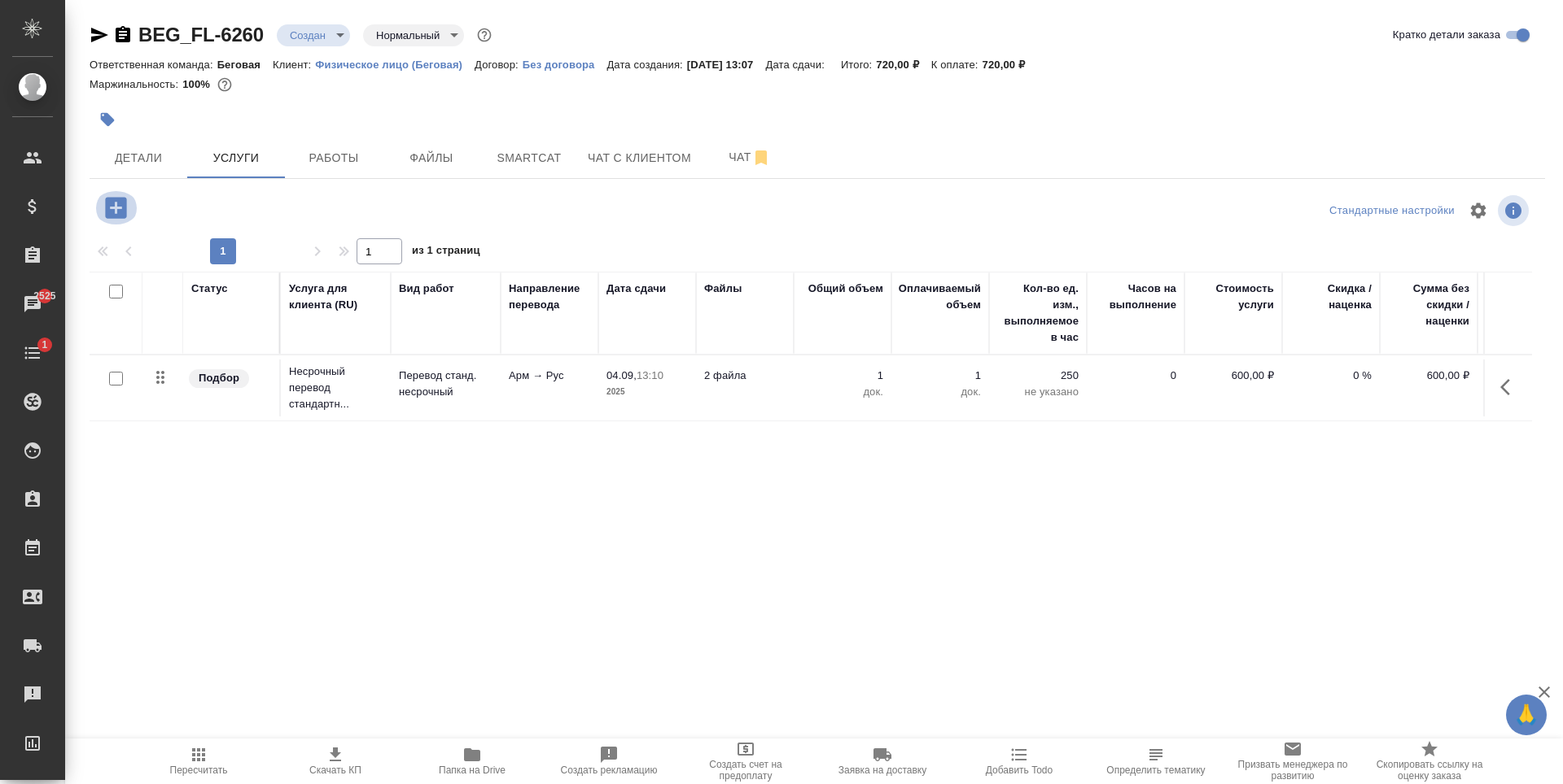
click at [121, 199] on icon "button" at bounding box center [115, 208] width 21 height 21
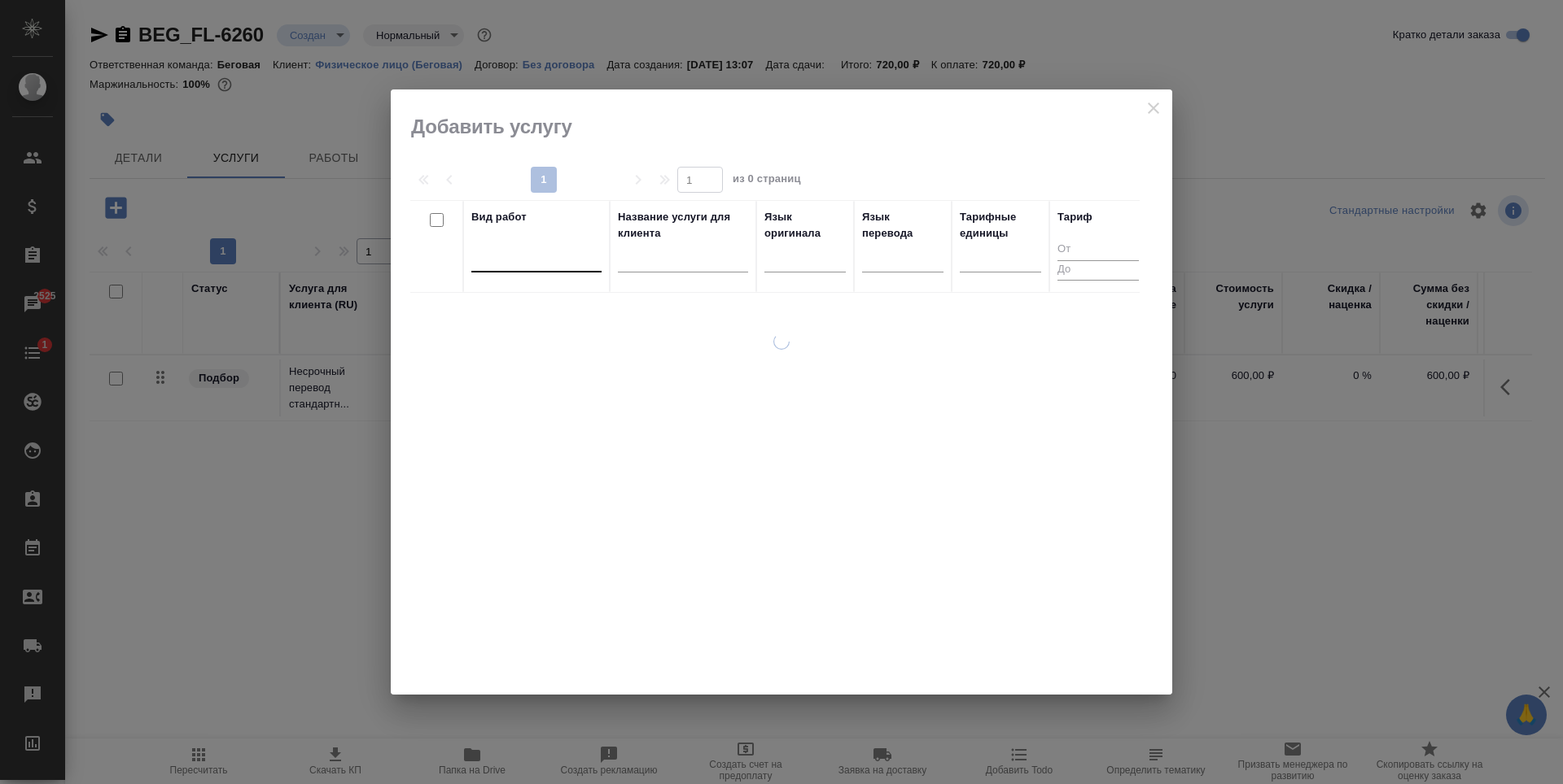
click at [508, 263] on div at bounding box center [537, 256] width 130 height 24
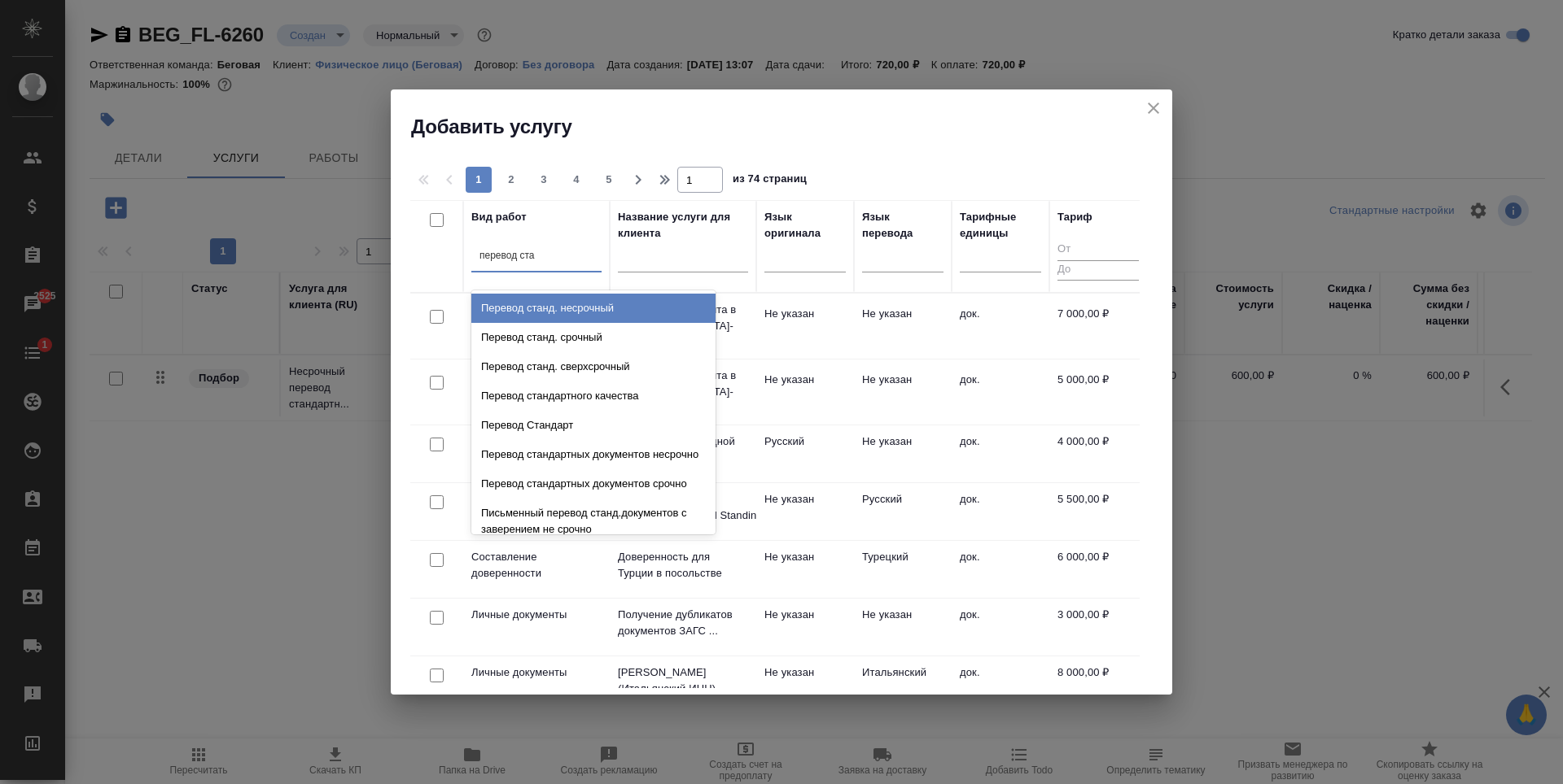
type input "перевод стан"
click at [568, 306] on div "Перевод станд. несрочный" at bounding box center [594, 308] width 244 height 29
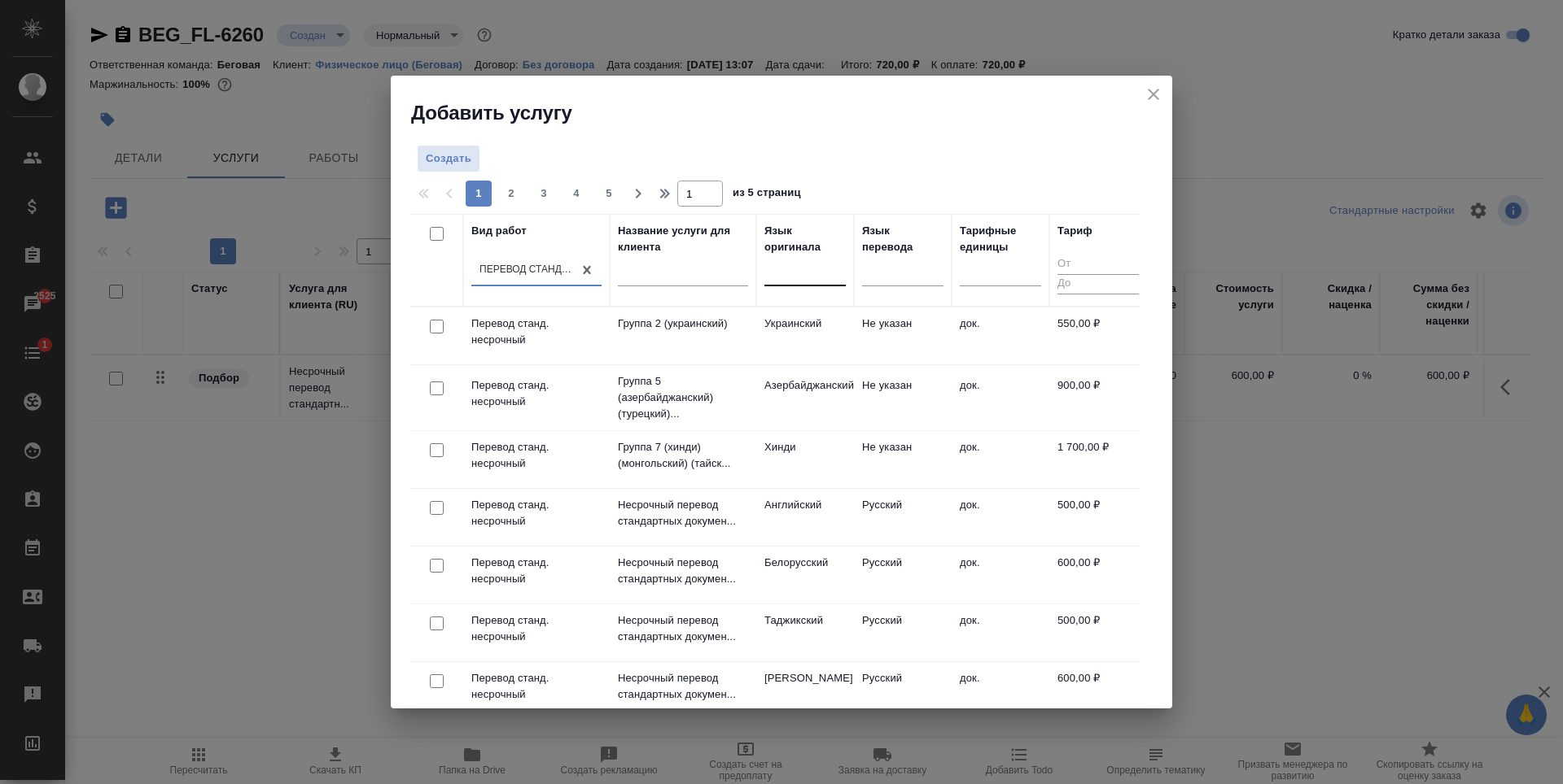
click at [823, 280] on div at bounding box center [805, 271] width 81 height 24
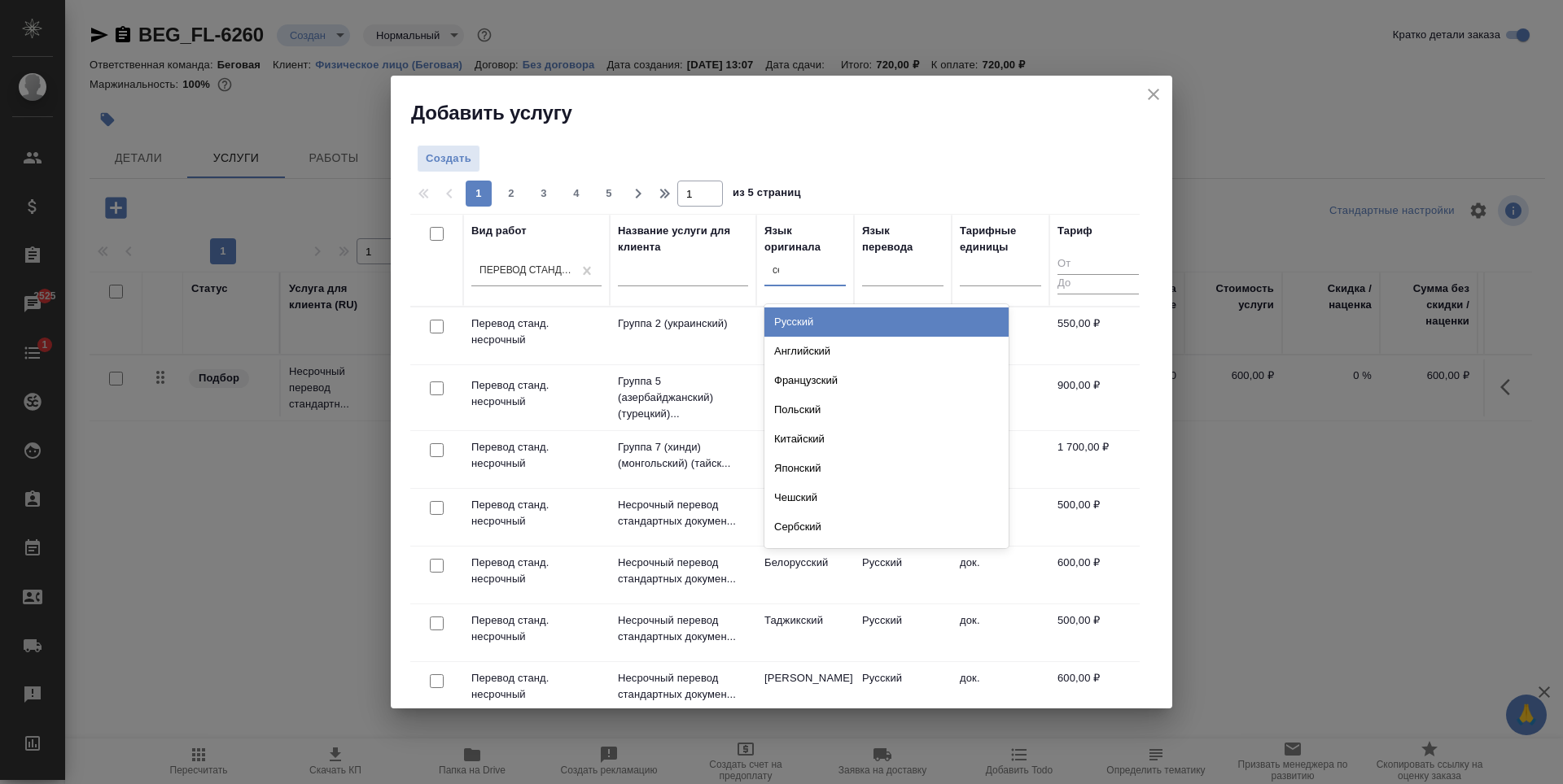
type input "сер"
click at [838, 314] on div "Сербский" at bounding box center [887, 322] width 244 height 29
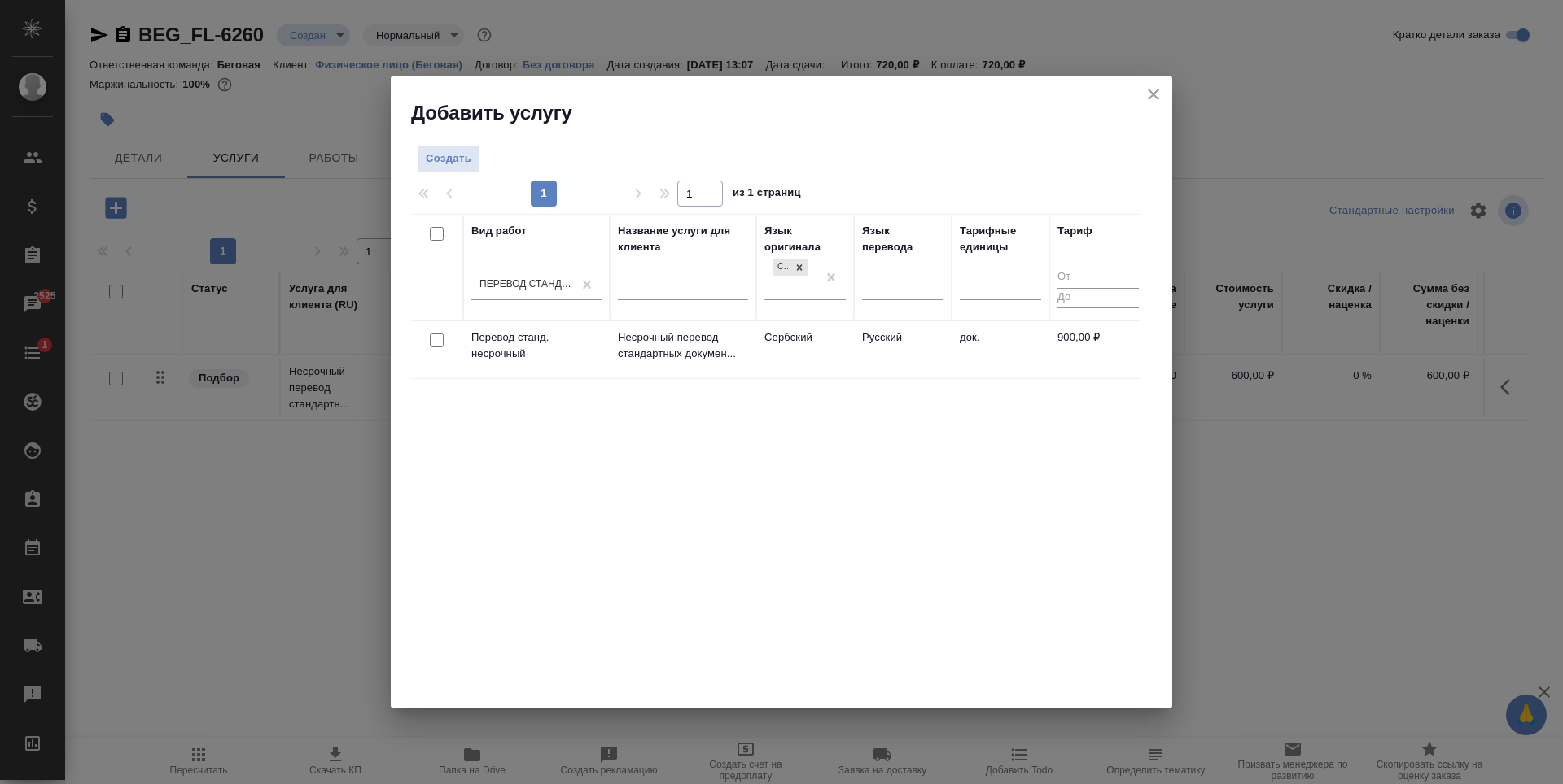
click at [888, 369] on td "Русский" at bounding box center [902, 349] width 97 height 57
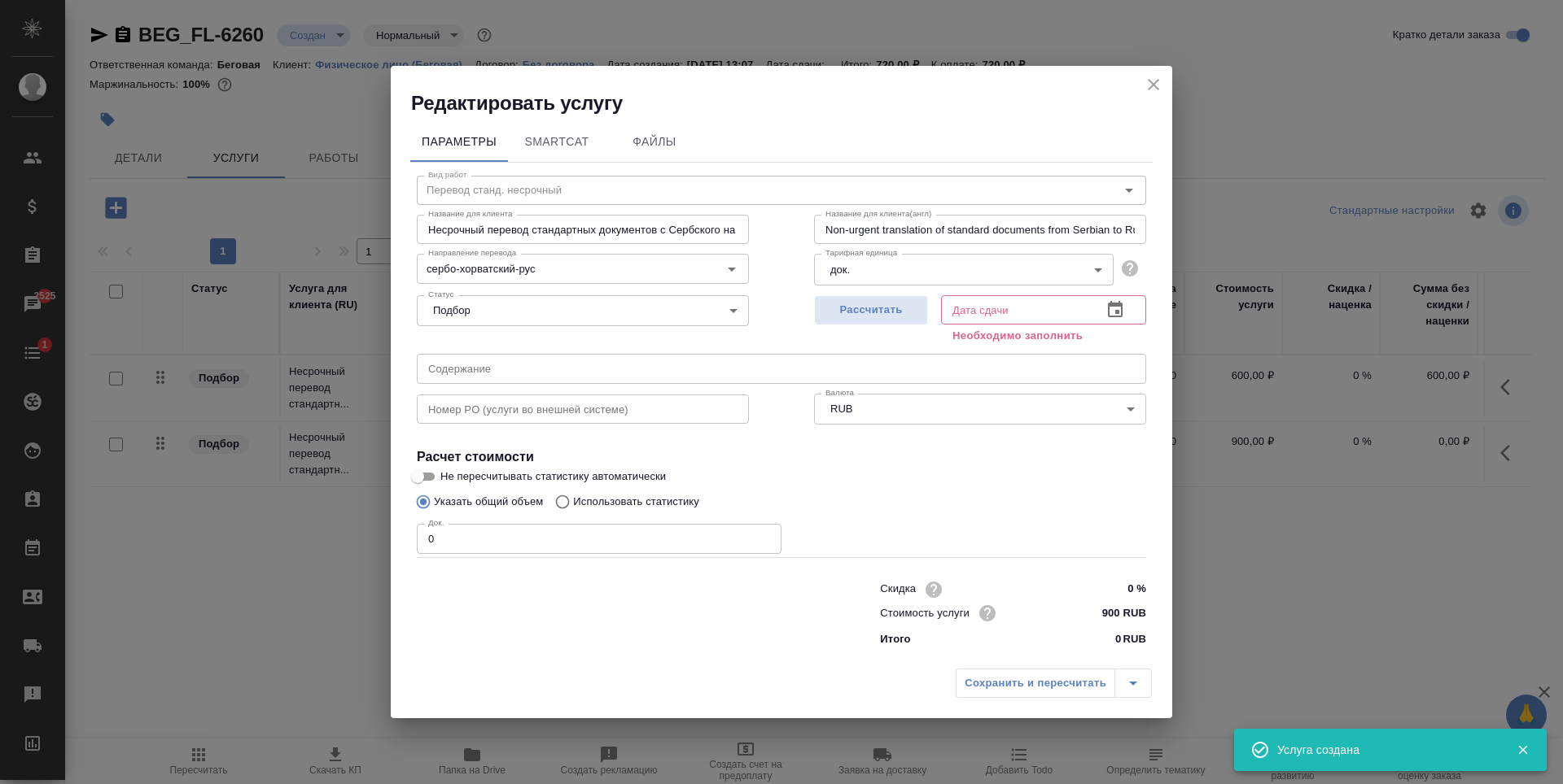
click at [556, 547] on input "0" at bounding box center [599, 539] width 365 height 29
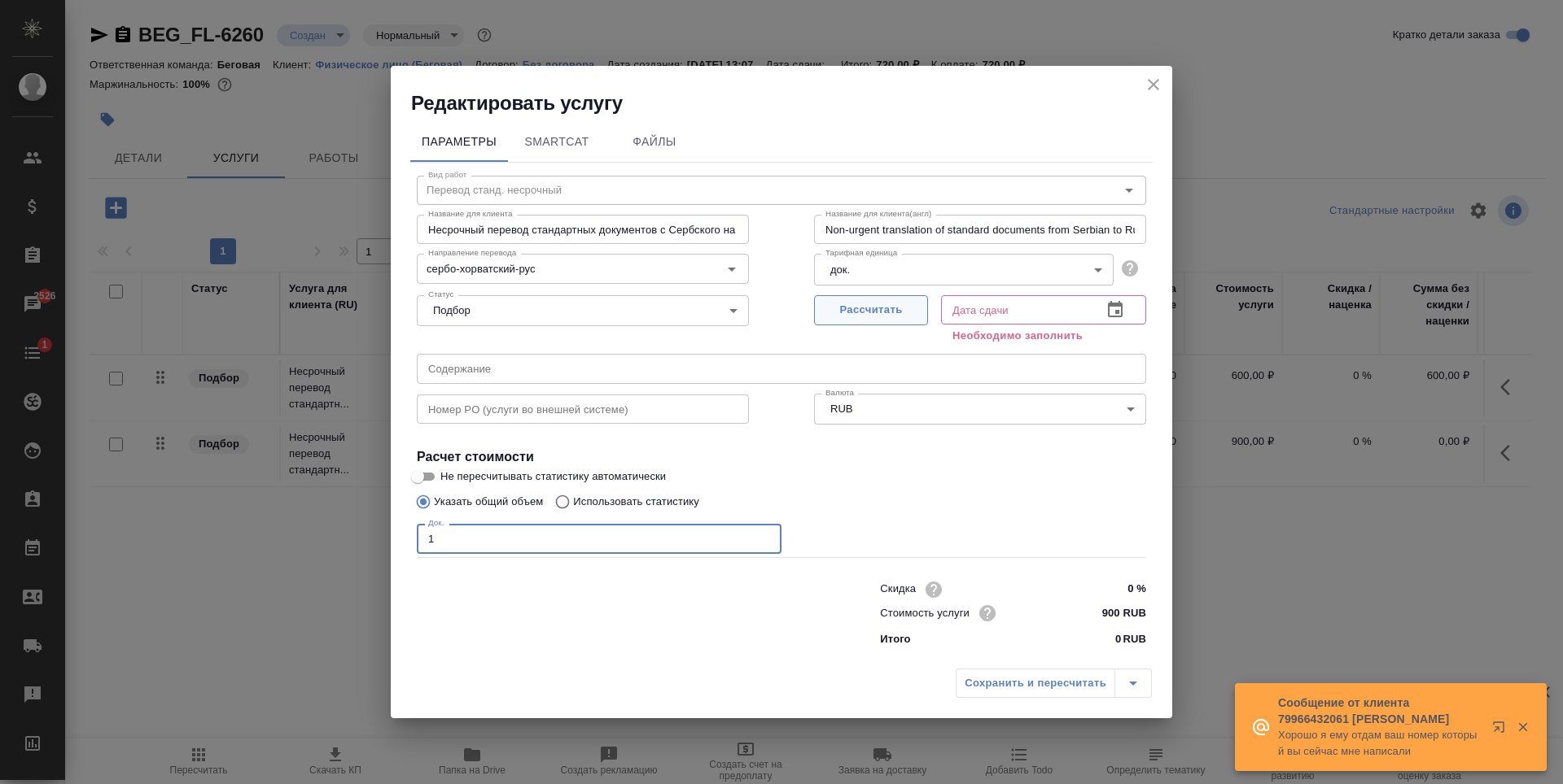
type input "1"
click at [914, 302] on span "Рассчитать" at bounding box center [871, 311] width 96 height 19
type input "04.09.2025 13:12"
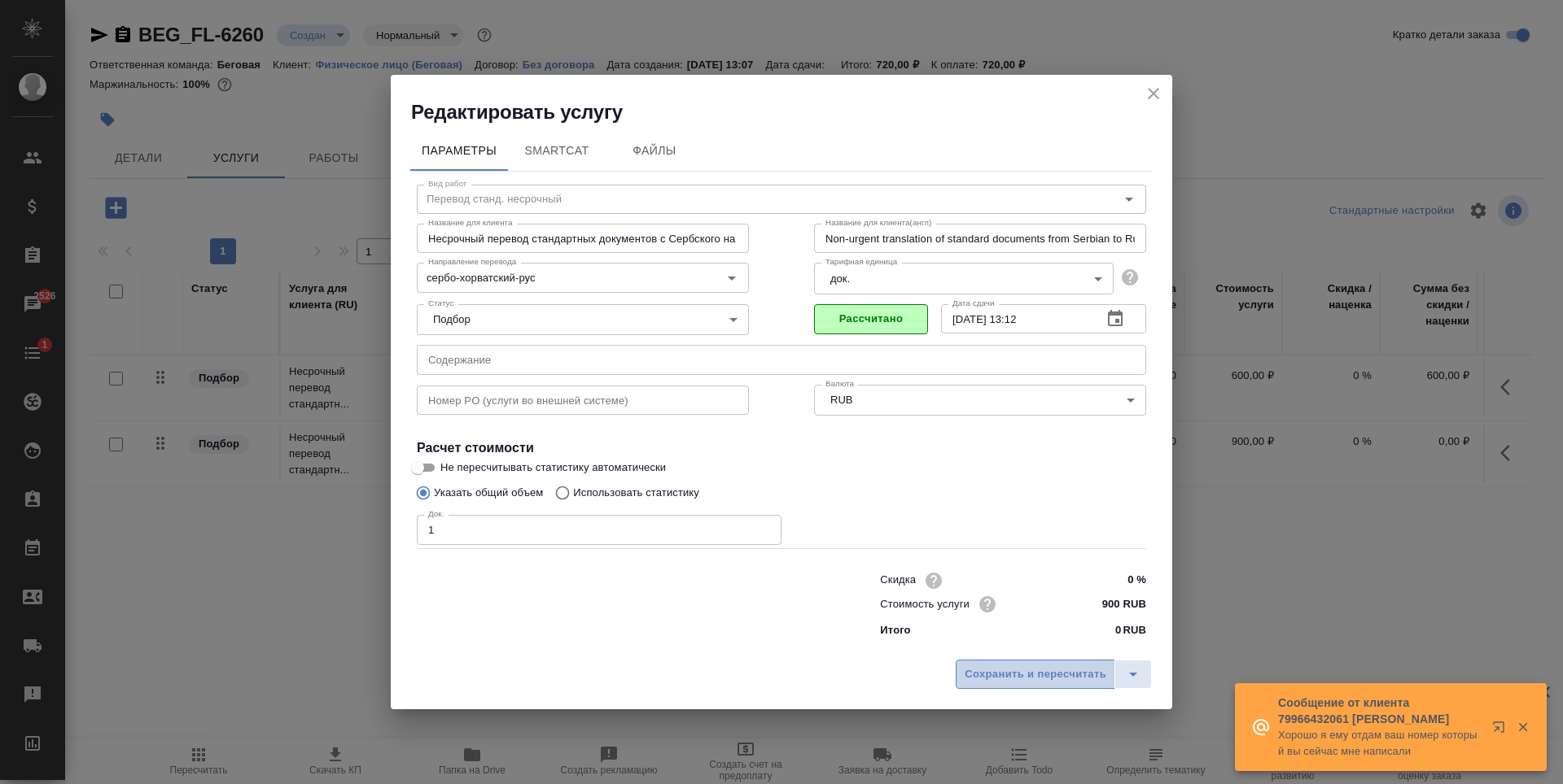
click at [1085, 686] on button "Сохранить и пересчитать" at bounding box center [1036, 675] width 160 height 29
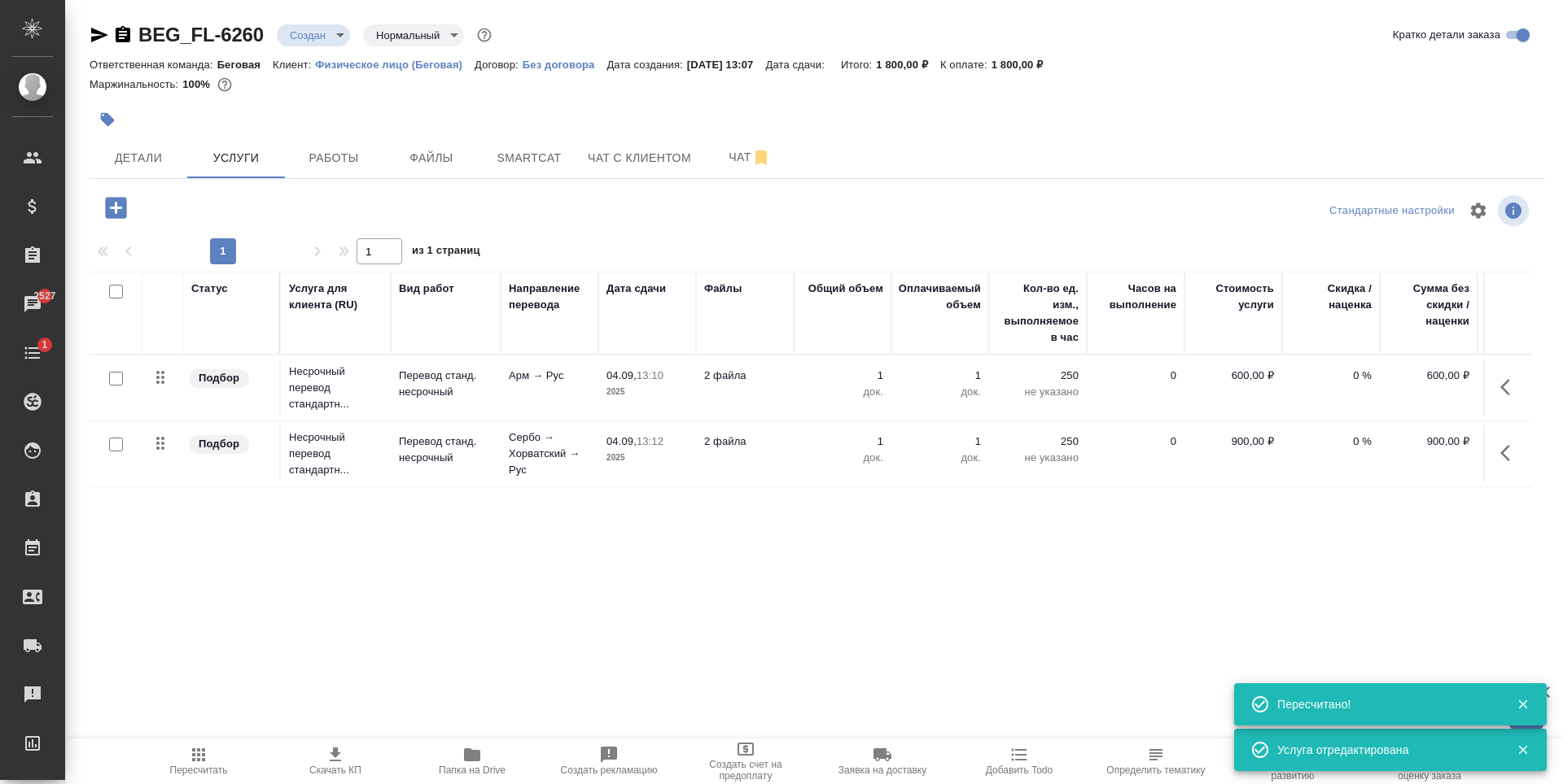
click at [128, 204] on icon "button" at bounding box center [115, 208] width 28 height 28
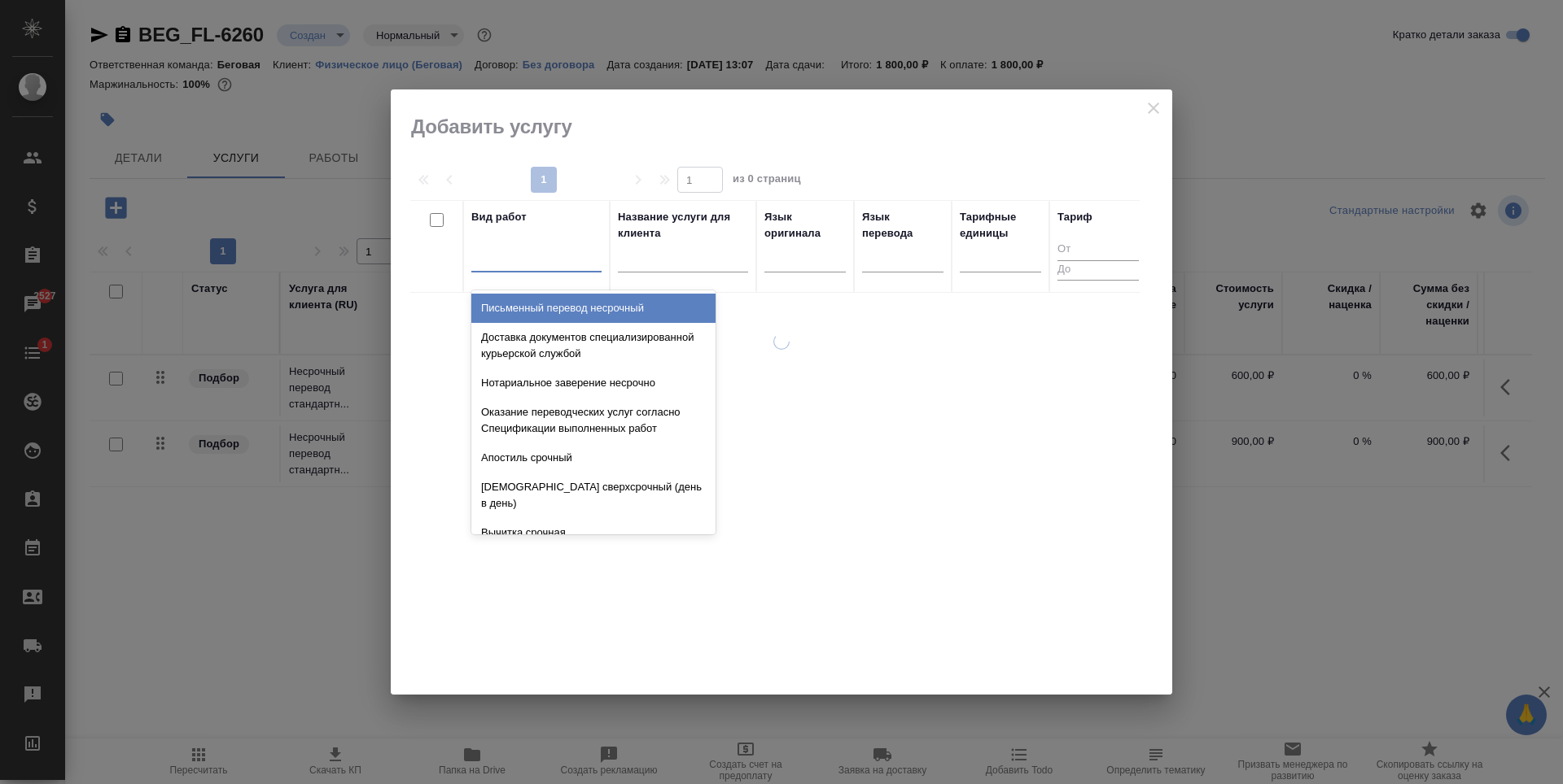
click at [552, 260] on div at bounding box center [537, 256] width 130 height 24
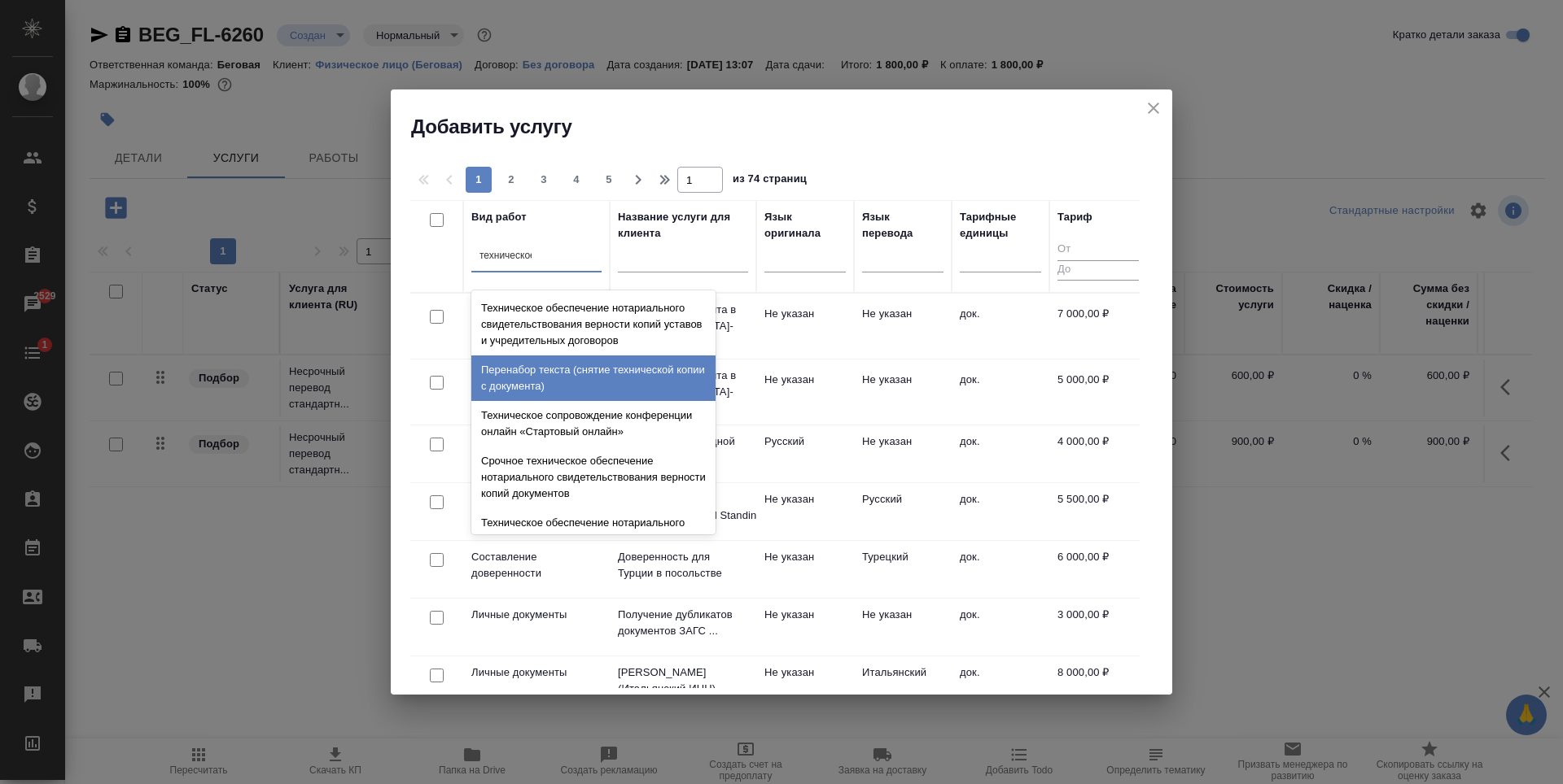
type input "техническое"
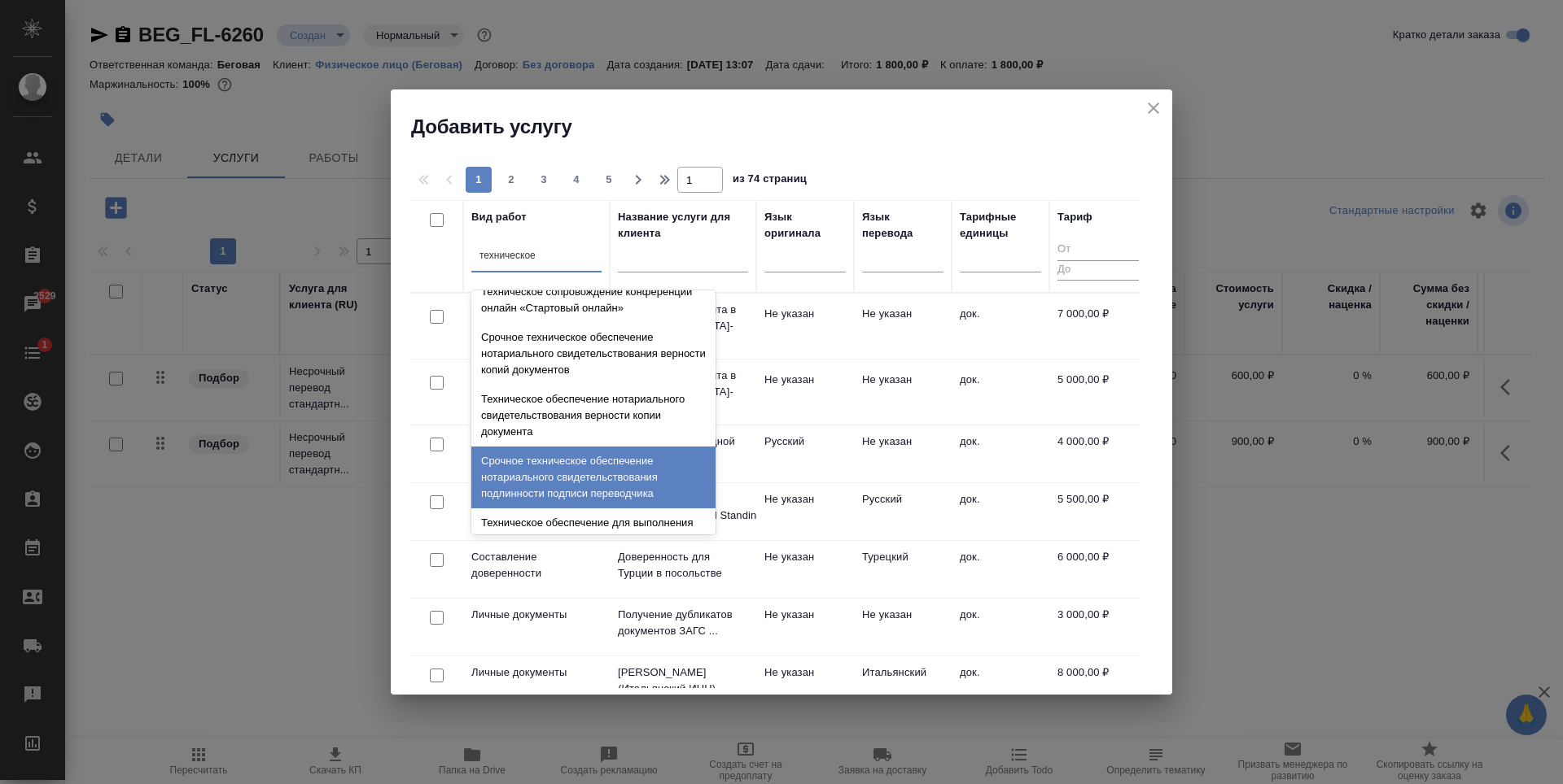
scroll to position [163, 0]
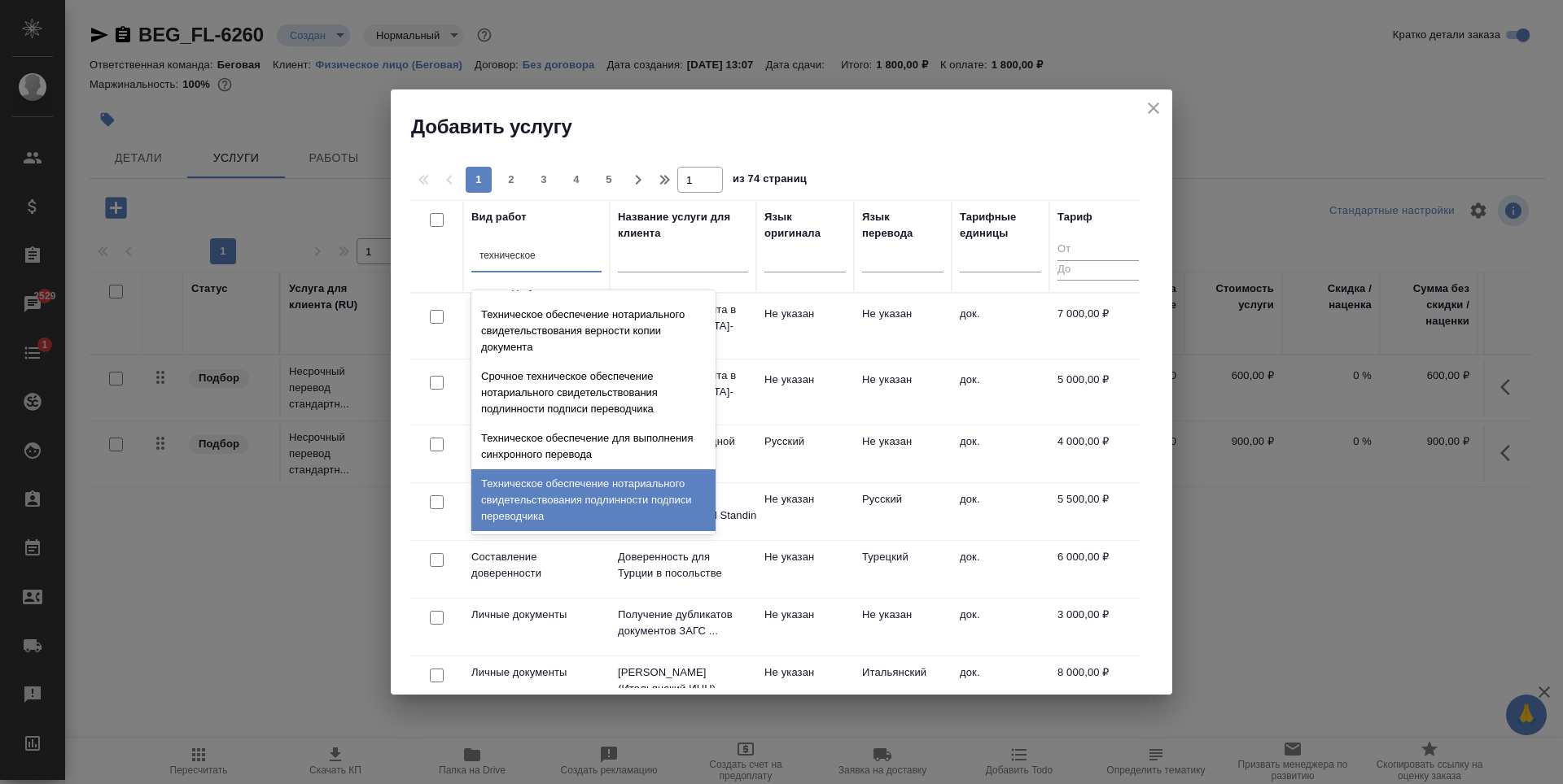
click at [602, 508] on div "Техническое обеспечение нотариального свидетельствования подлинности подписи пе…" at bounding box center [594, 500] width 244 height 61
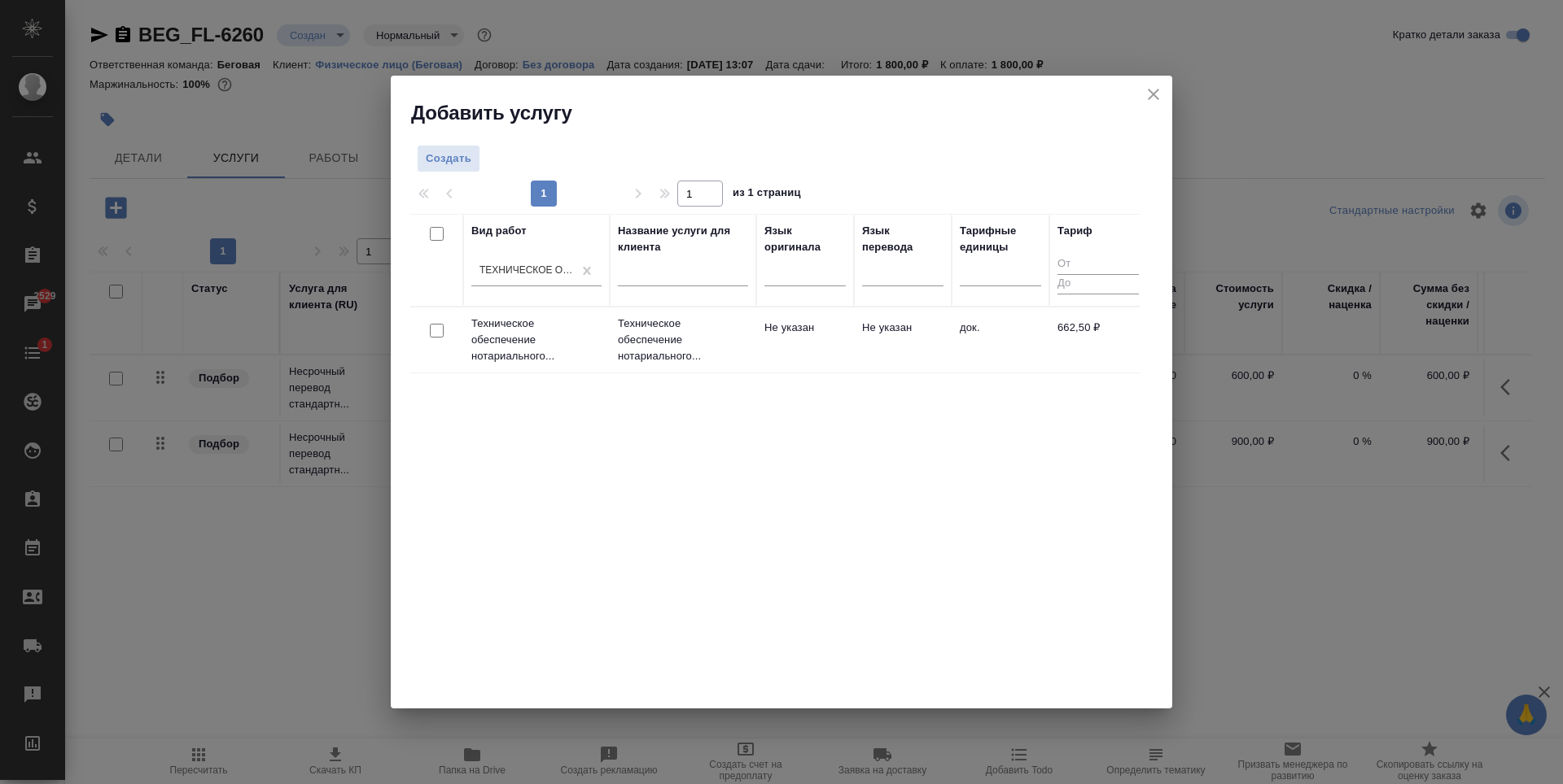
click at [1018, 356] on td "док." at bounding box center [1001, 340] width 97 height 57
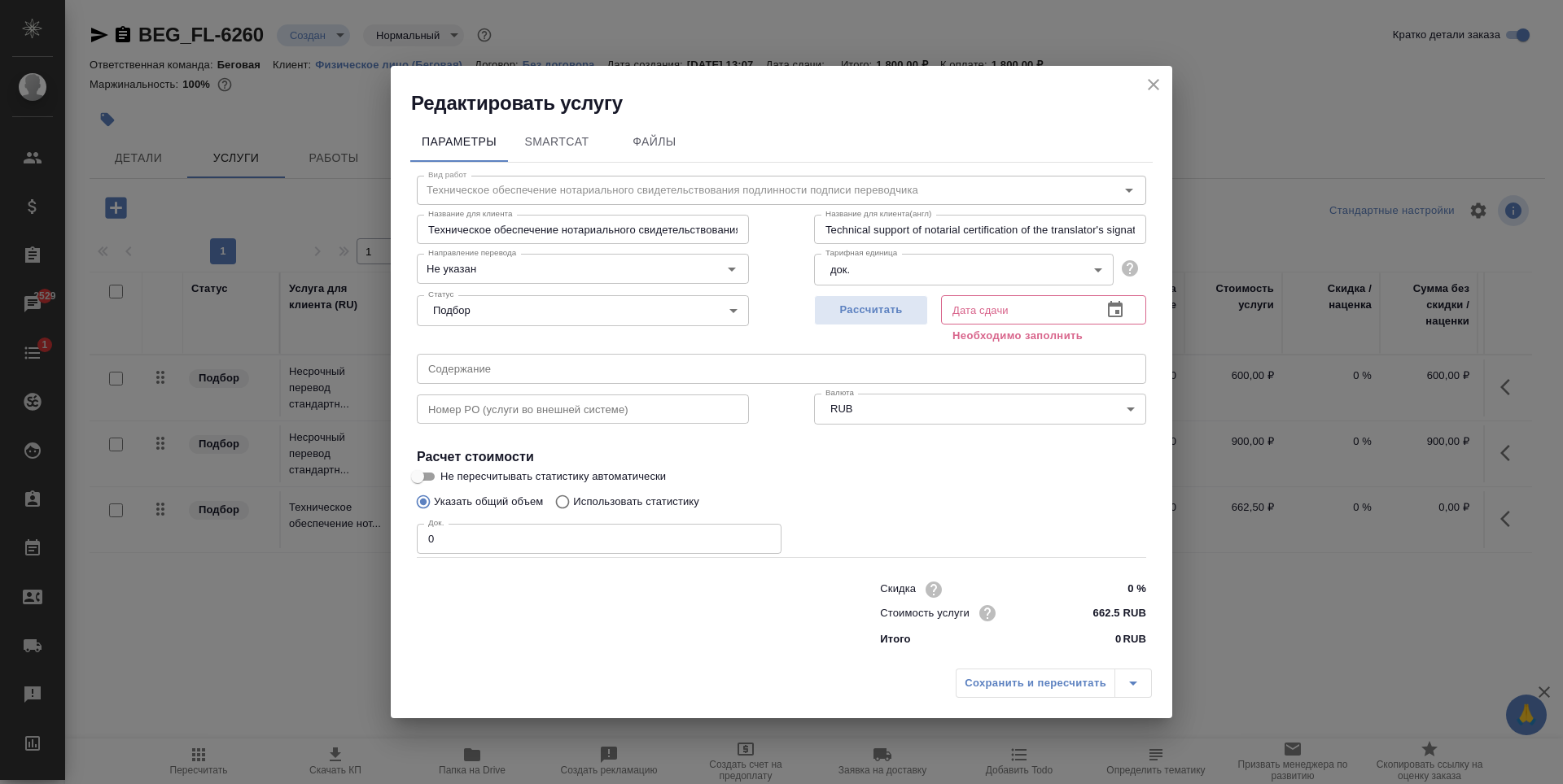
click at [675, 548] on input "0" at bounding box center [599, 539] width 365 height 29
type input "14"
click at [875, 306] on span "Рассчитать" at bounding box center [871, 311] width 96 height 19
type input "04.09.2025 16:03"
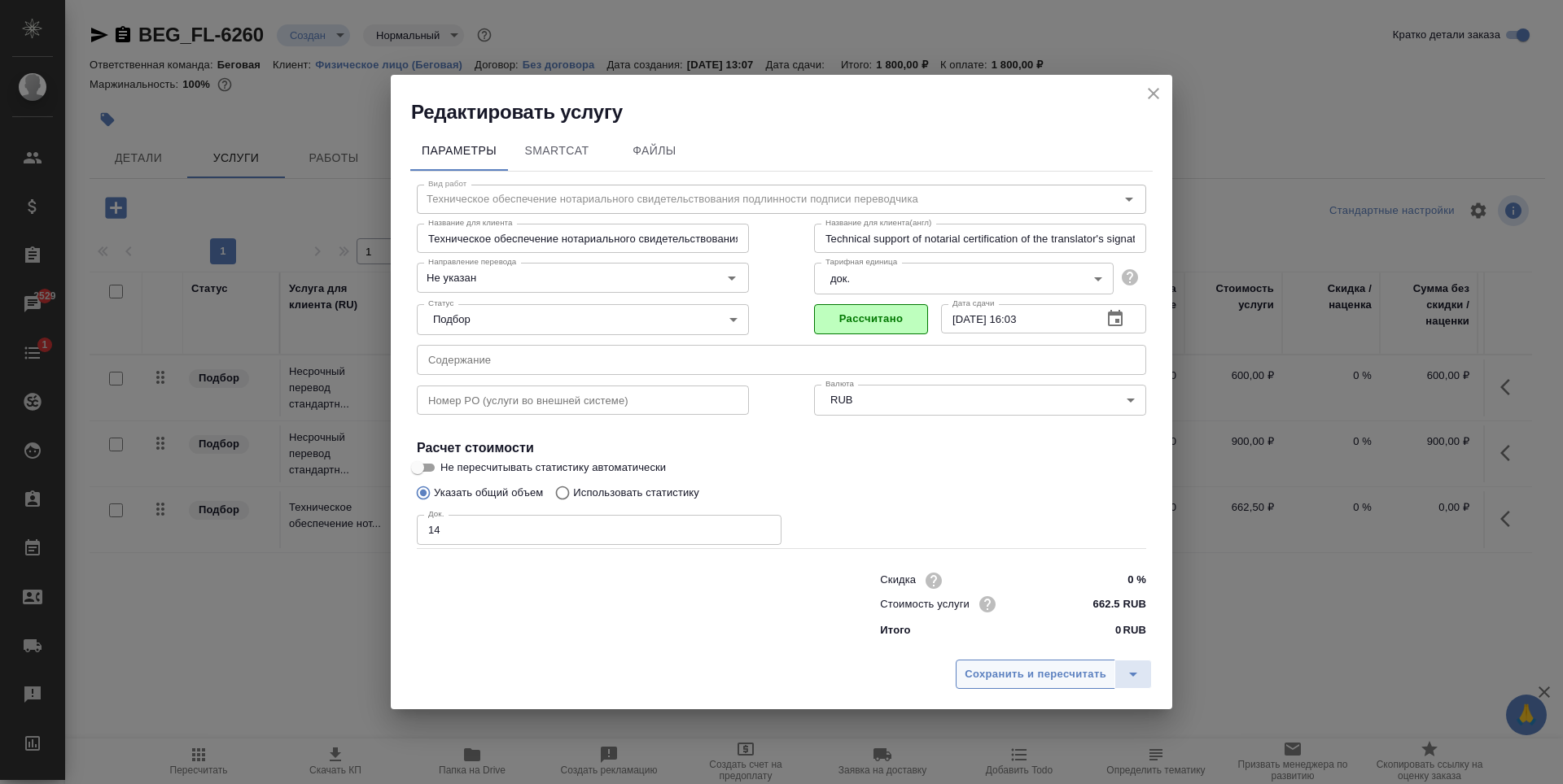
click at [1025, 682] on span "Сохранить и пересчитать" at bounding box center [1036, 675] width 142 height 19
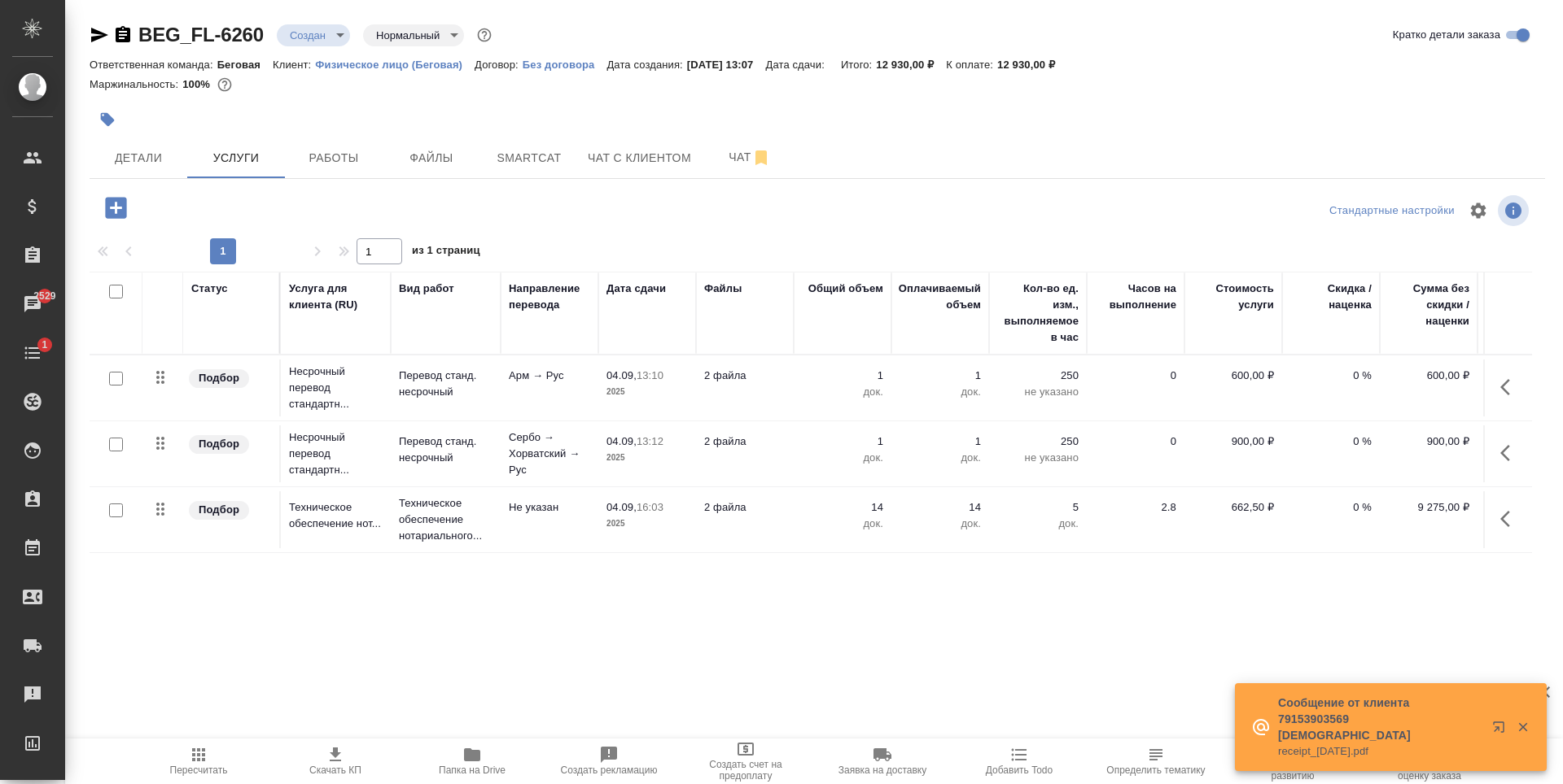
scroll to position [0, 92]
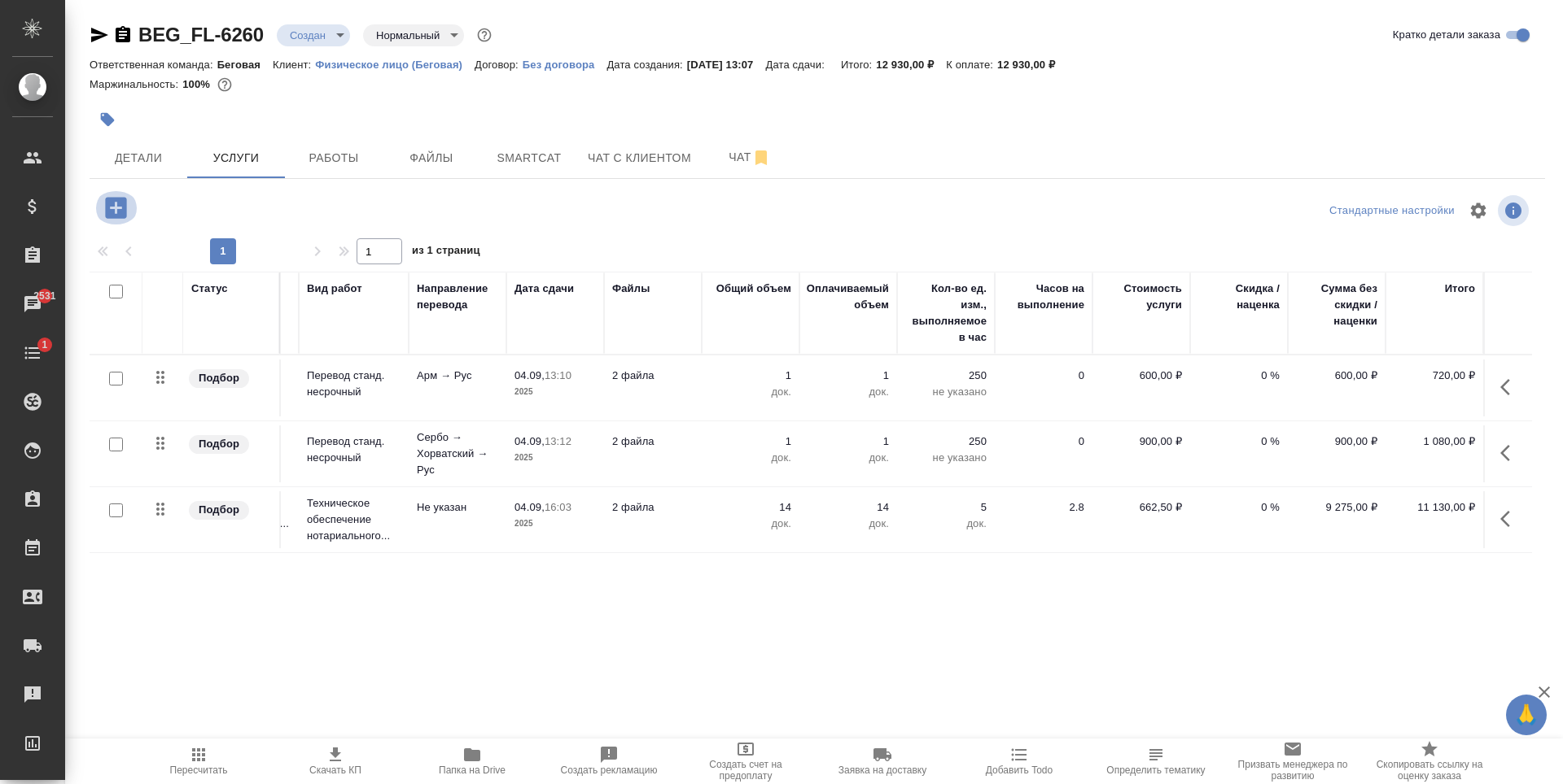
click at [126, 215] on icon "button" at bounding box center [115, 208] width 21 height 21
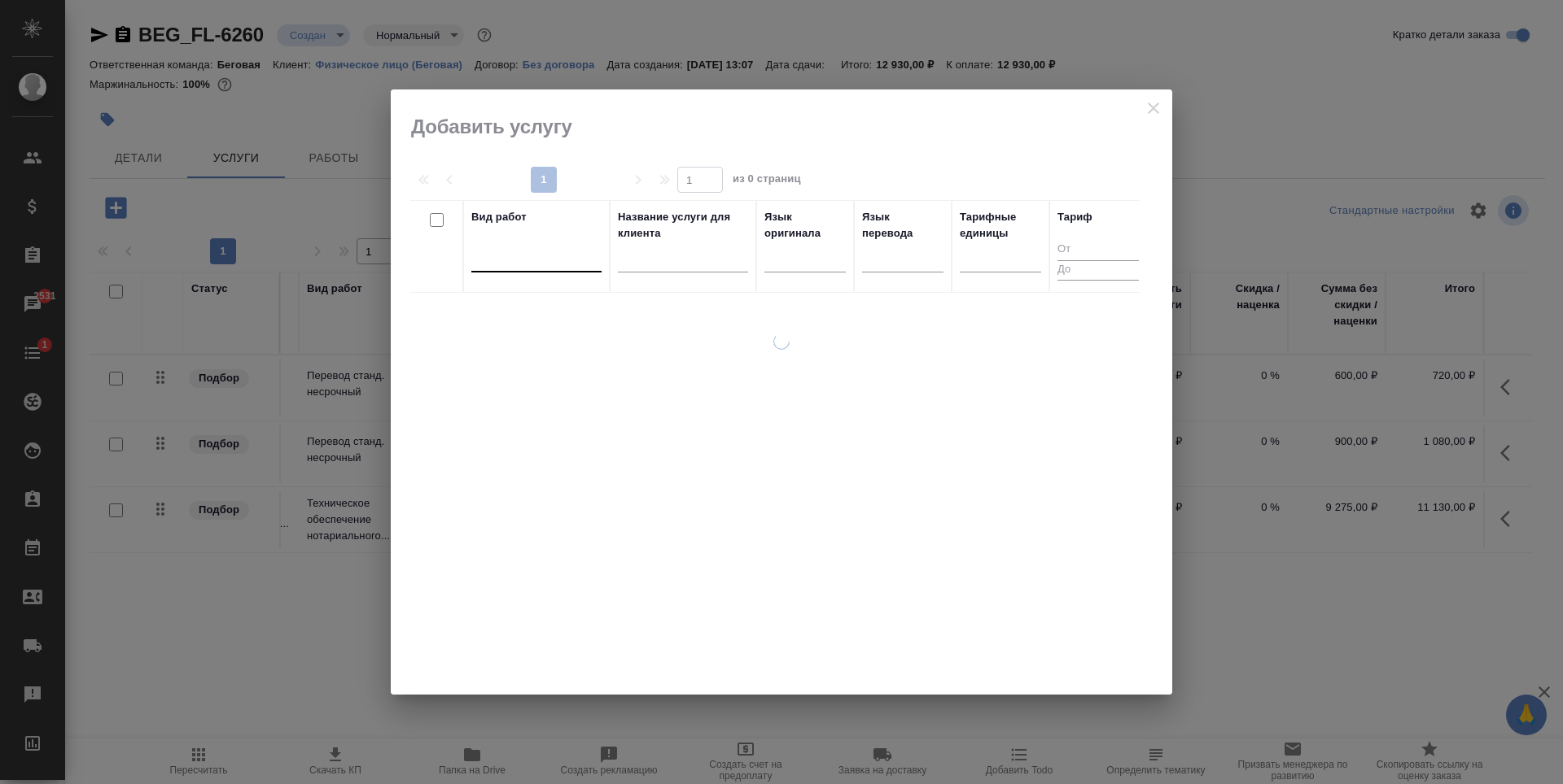
click at [584, 262] on div at bounding box center [537, 256] width 130 height 24
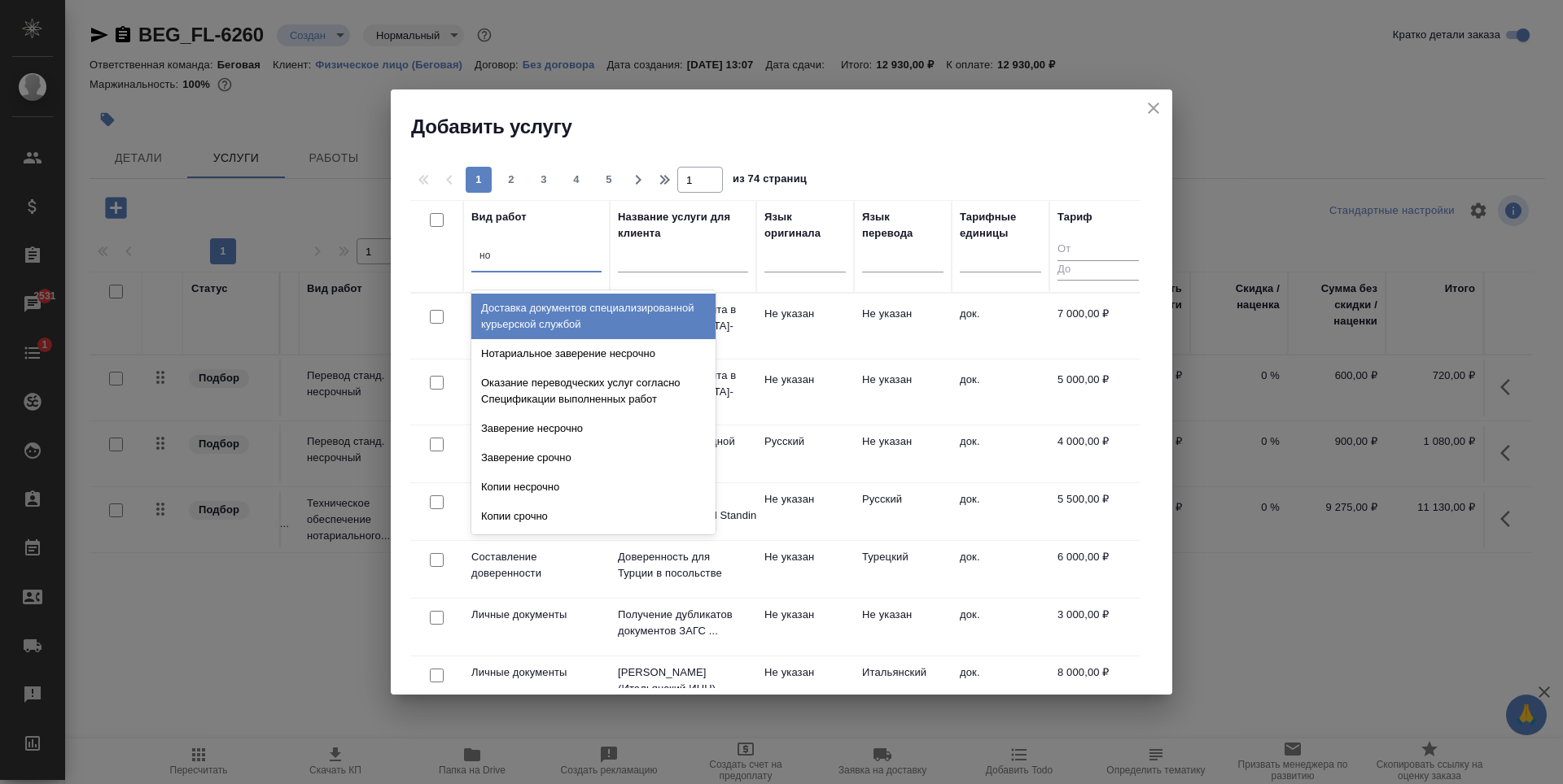
type input "н"
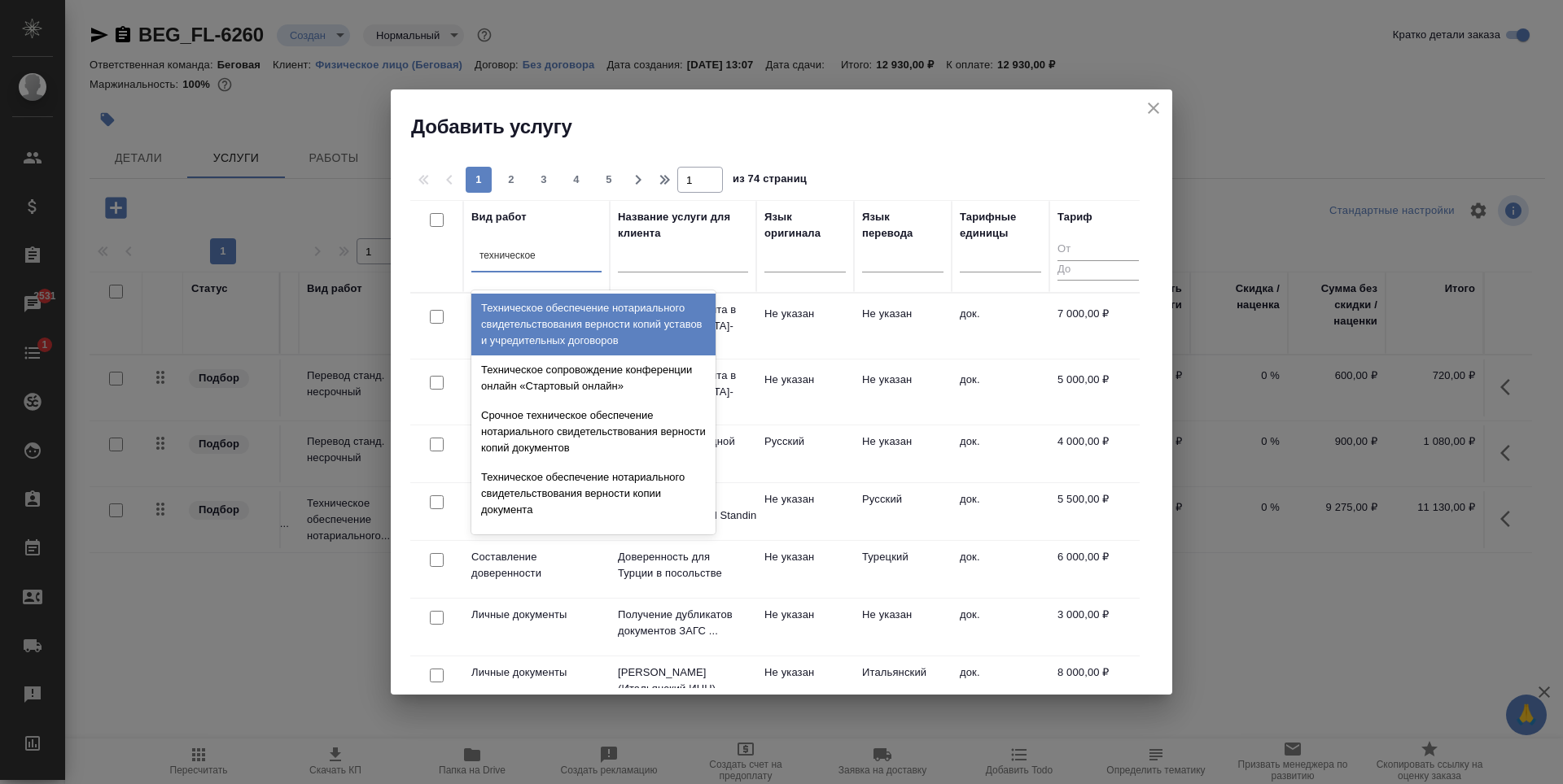
type input "техническое"
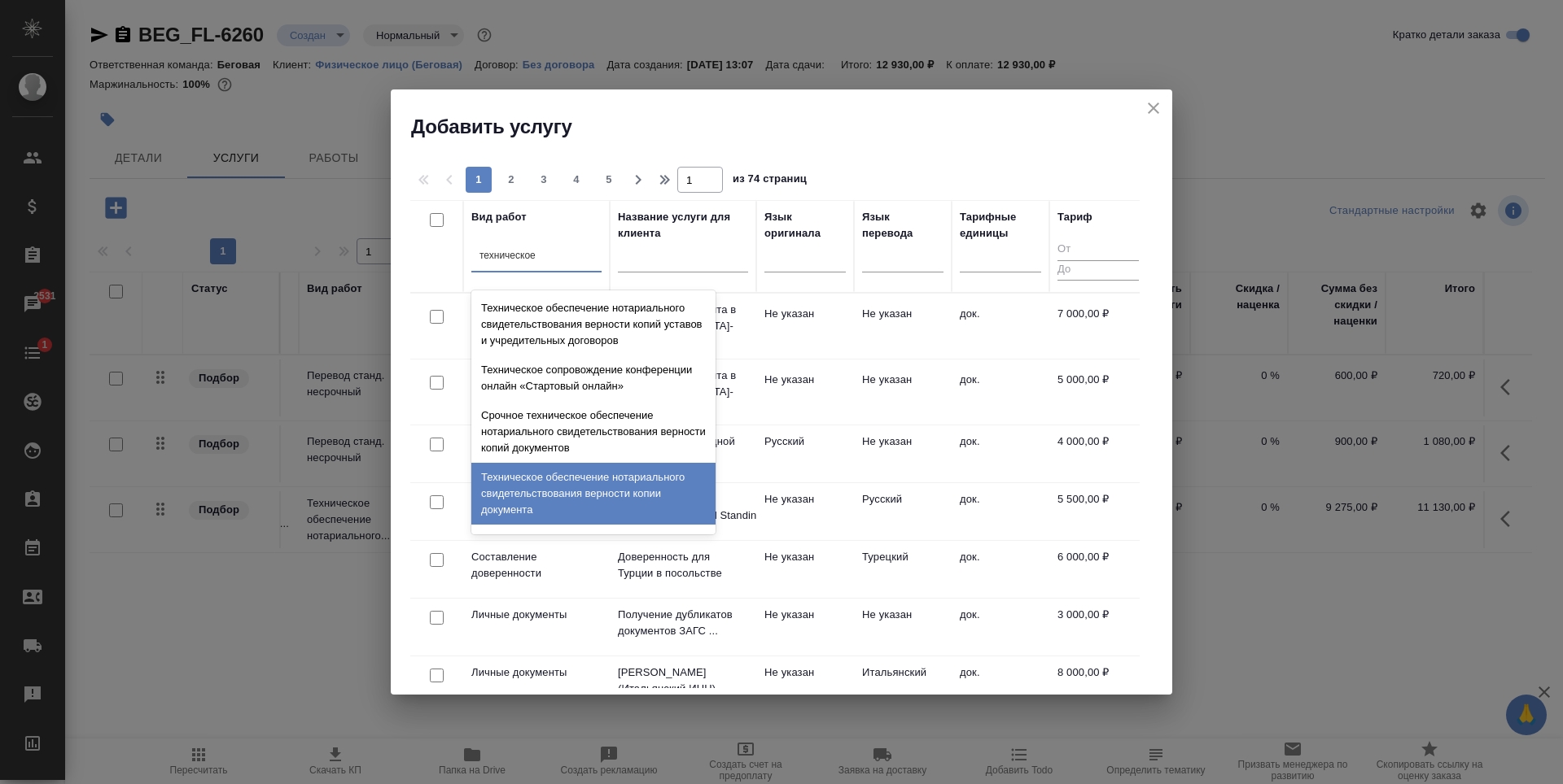
click at [610, 493] on div "Техническое обеспечение нотариального свидетельствования верности копии докумен…" at bounding box center [594, 494] width 244 height 61
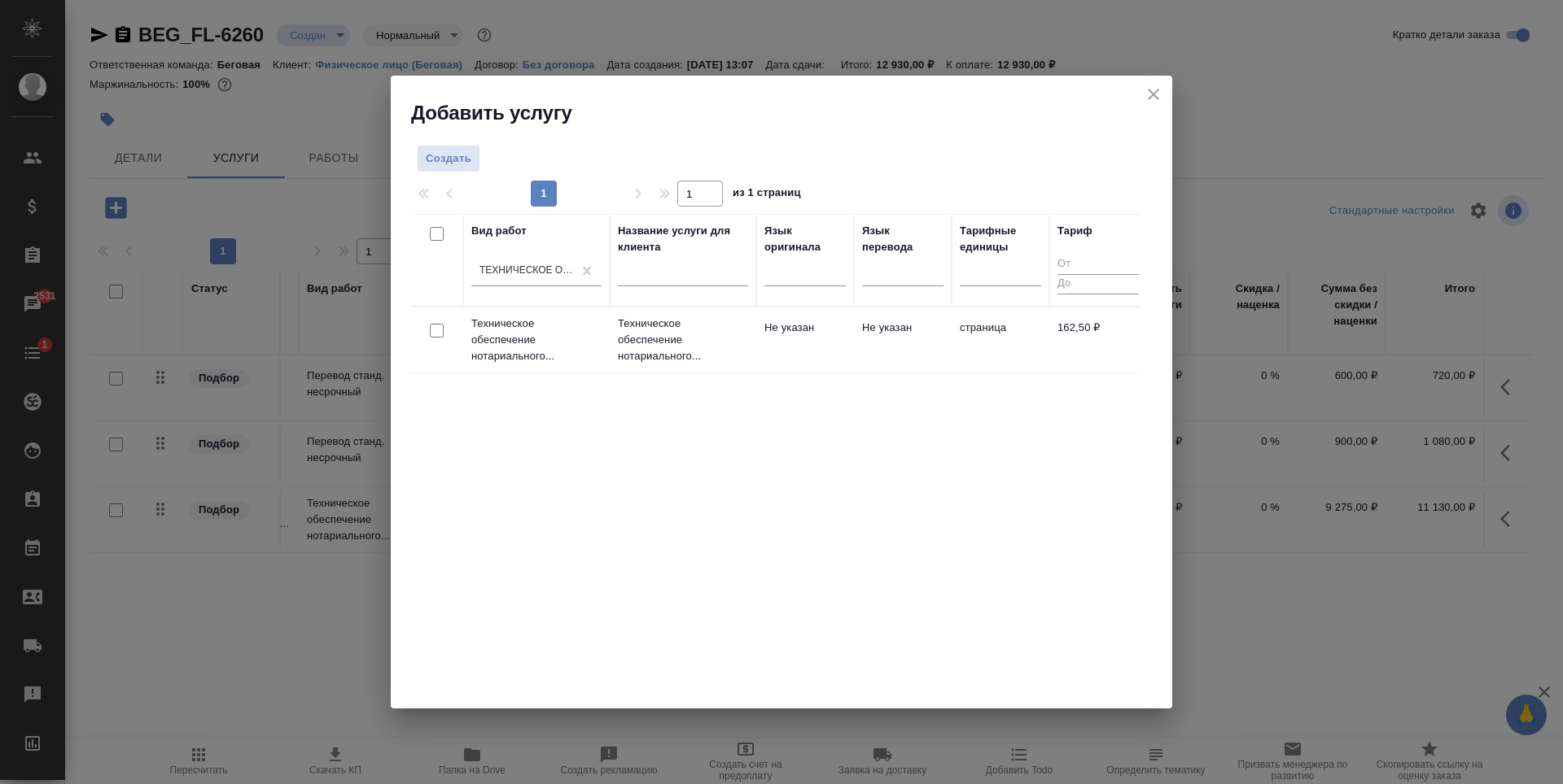
click at [1022, 346] on td "страница" at bounding box center [1001, 340] width 97 height 57
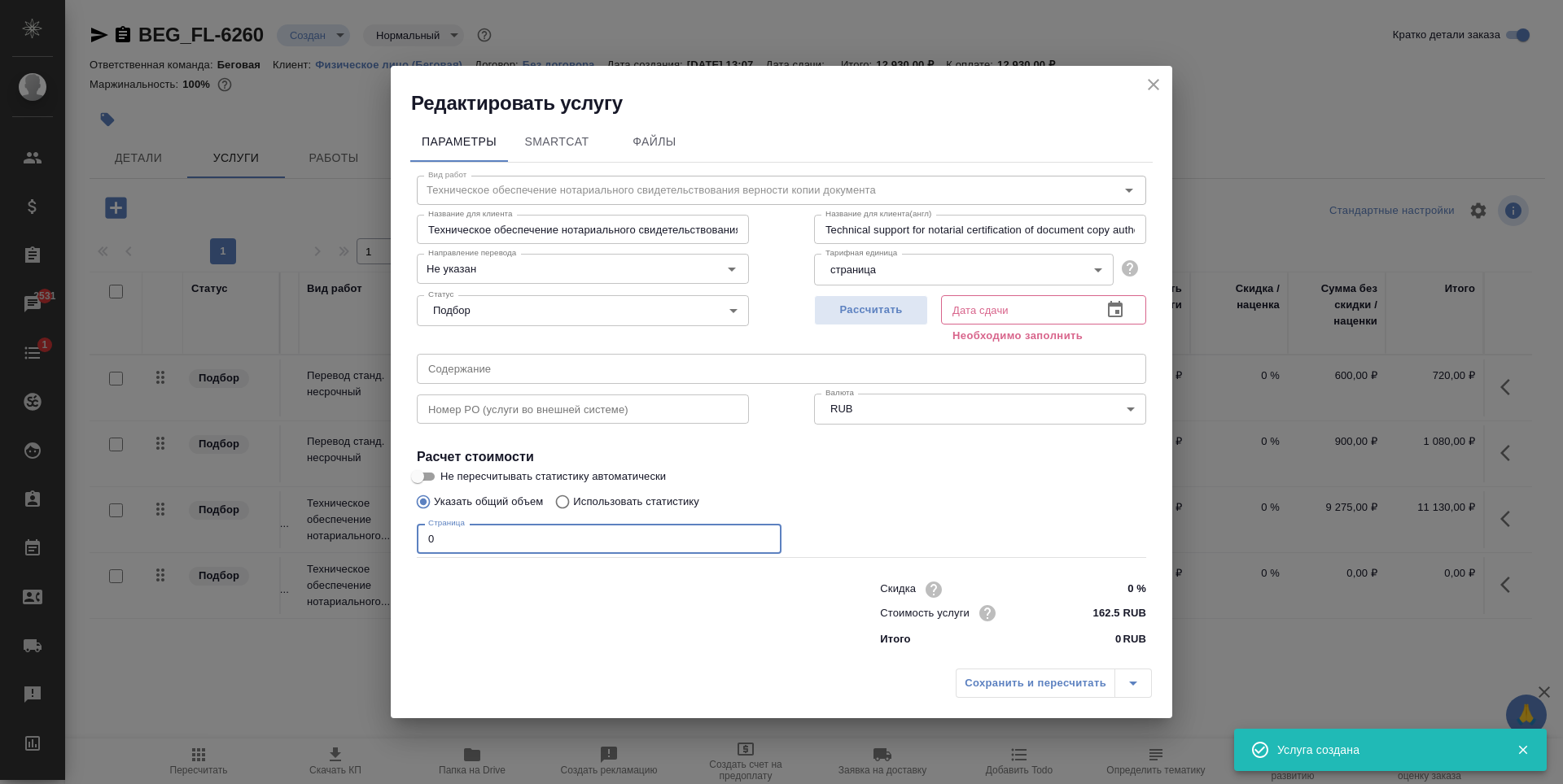
click at [612, 541] on input "0" at bounding box center [599, 539] width 365 height 29
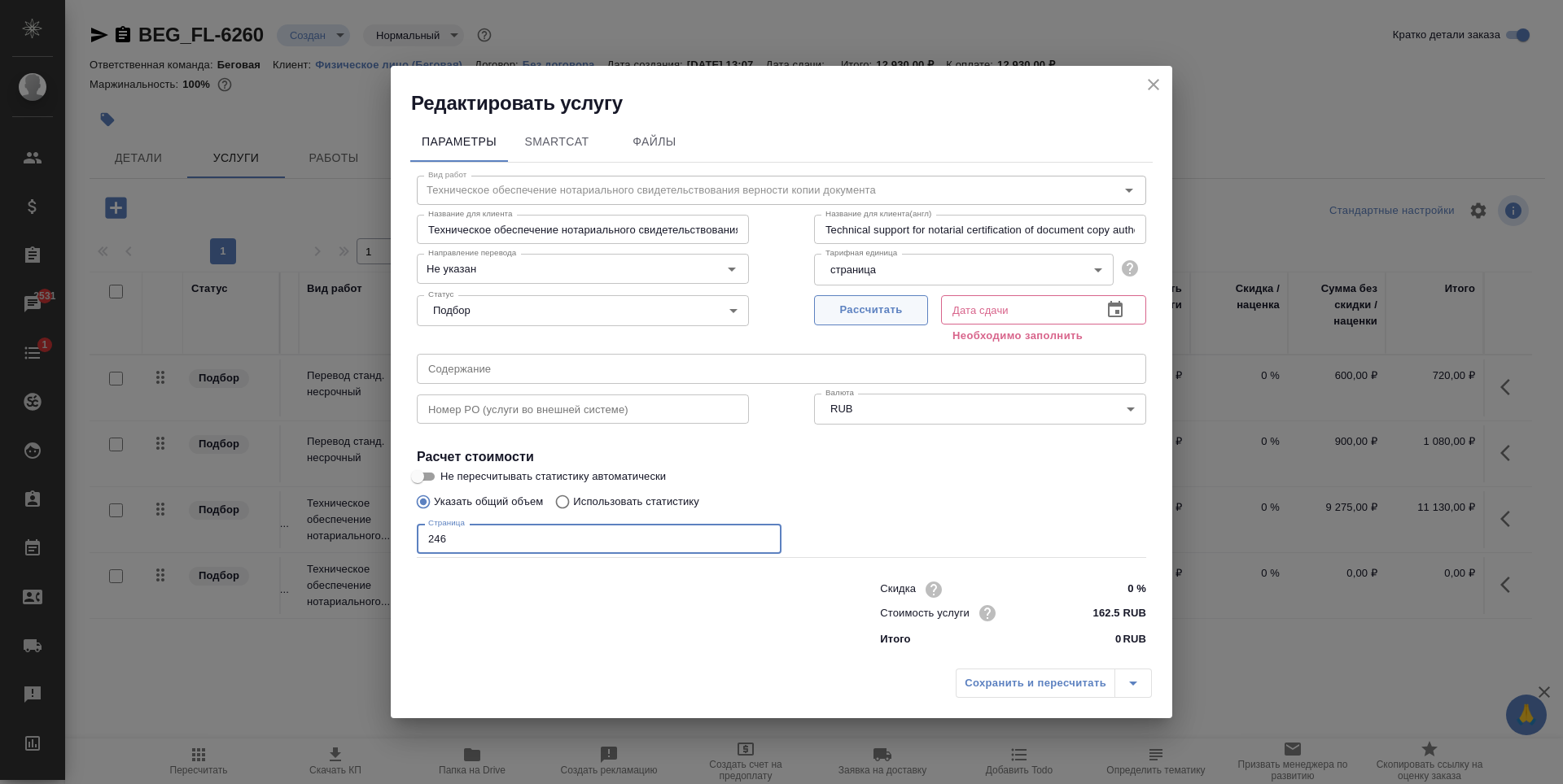
type input "246"
click at [895, 307] on span "Рассчитать" at bounding box center [871, 311] width 96 height 19
type input "05.09.2025 17:42"
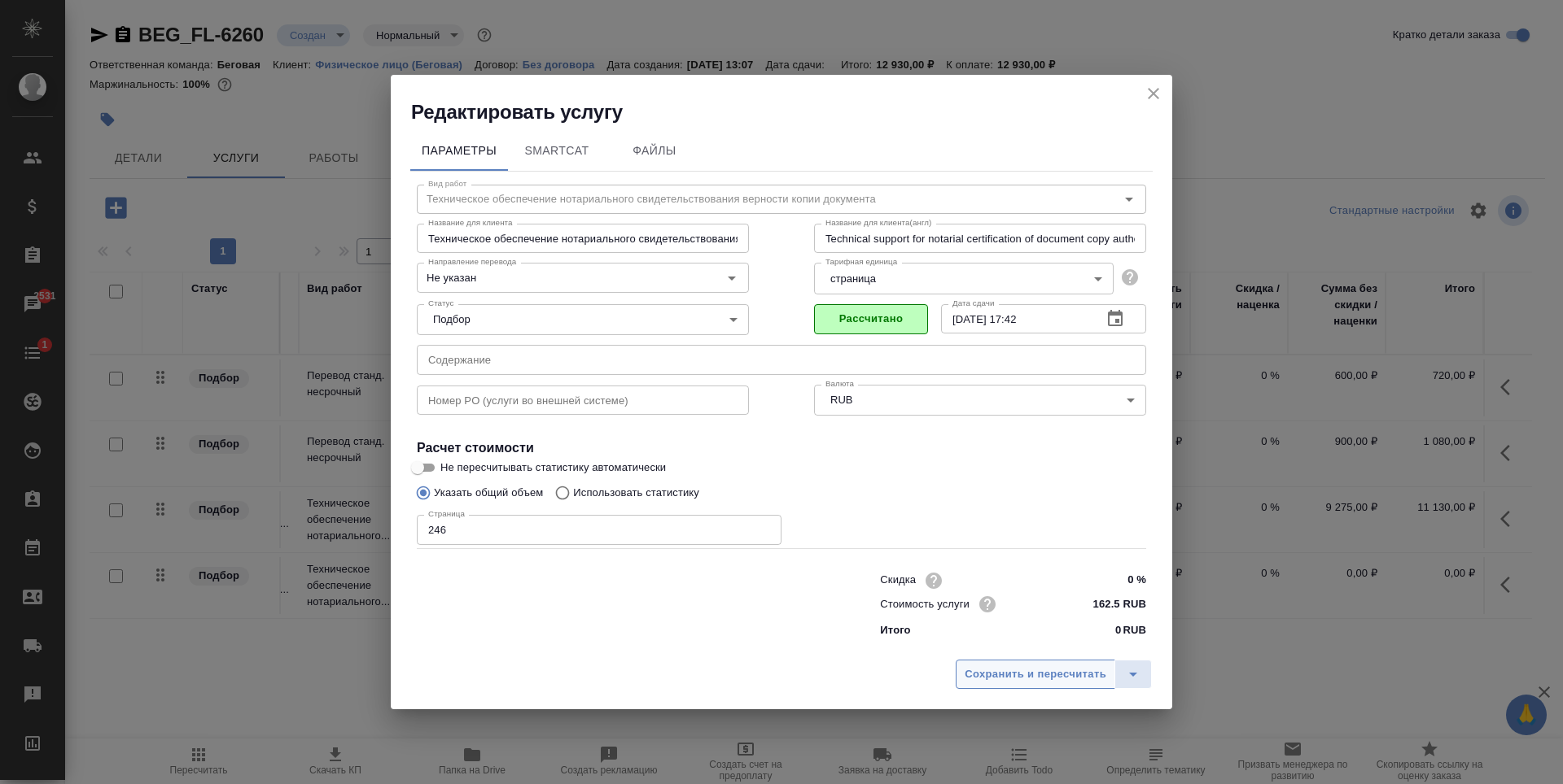
click at [1054, 670] on span "Сохранить и пересчитать" at bounding box center [1036, 675] width 142 height 19
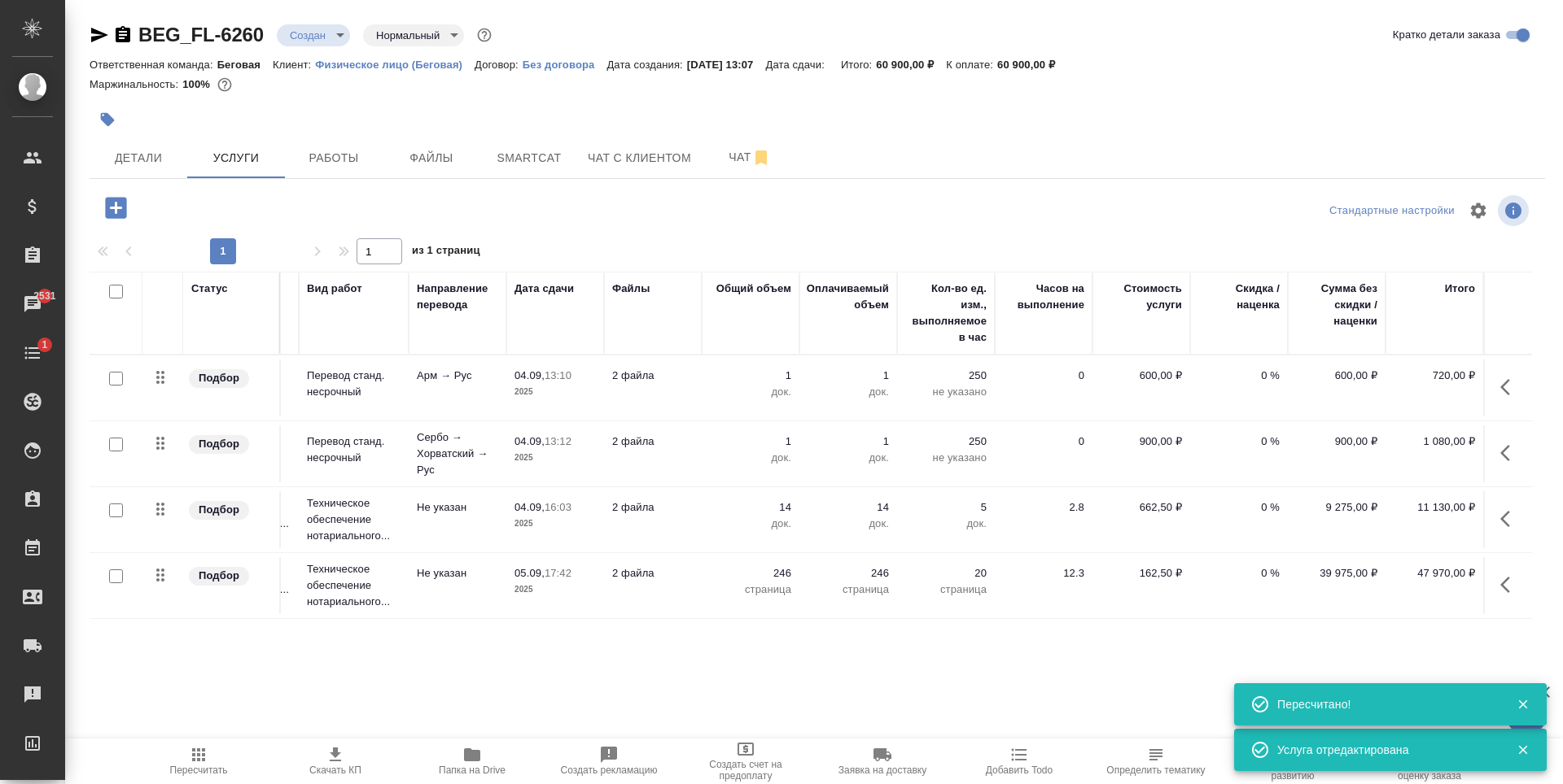
scroll to position [0, 104]
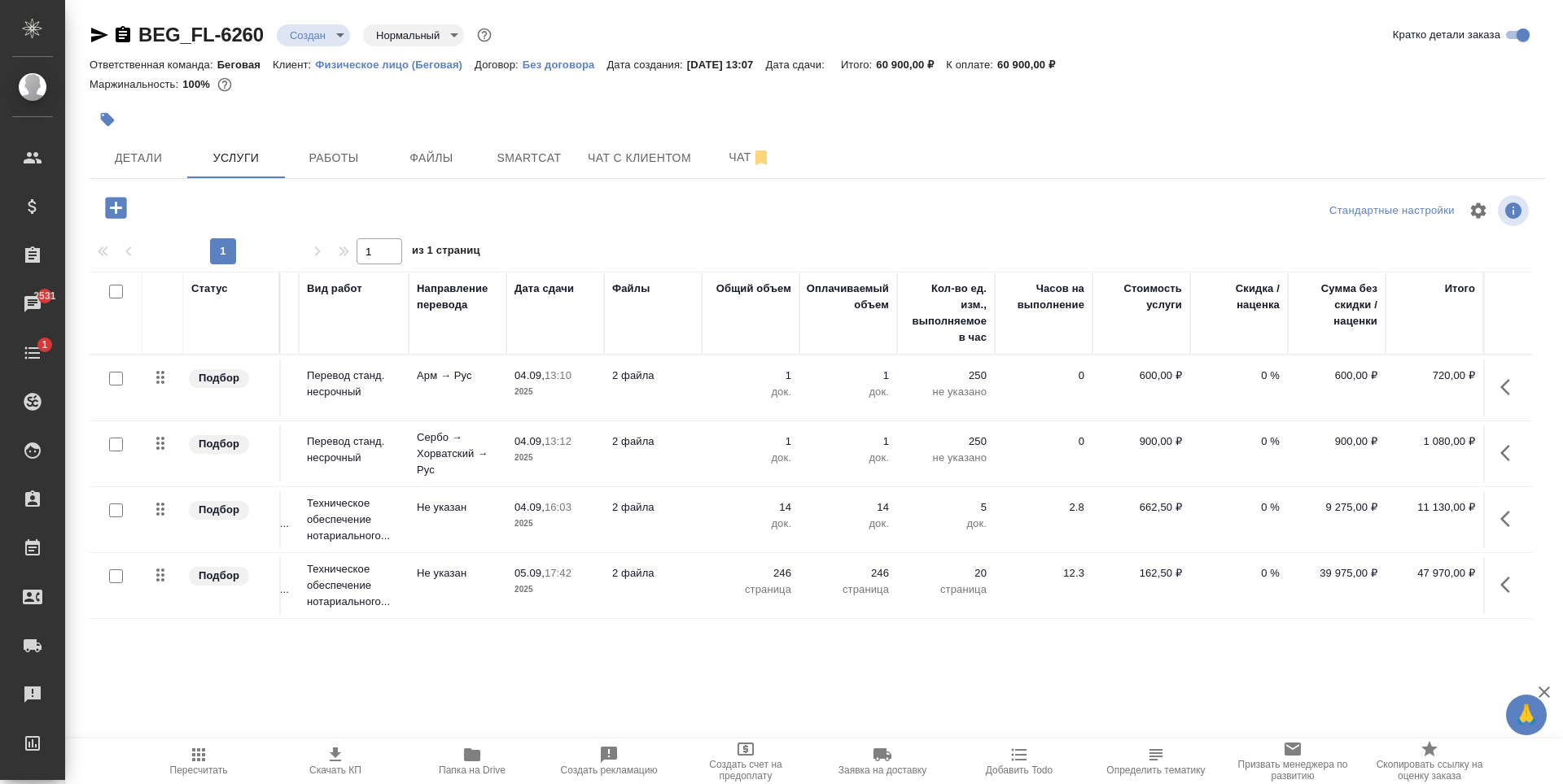
click at [109, 576] on div at bounding box center [115, 576] width 37 height 23
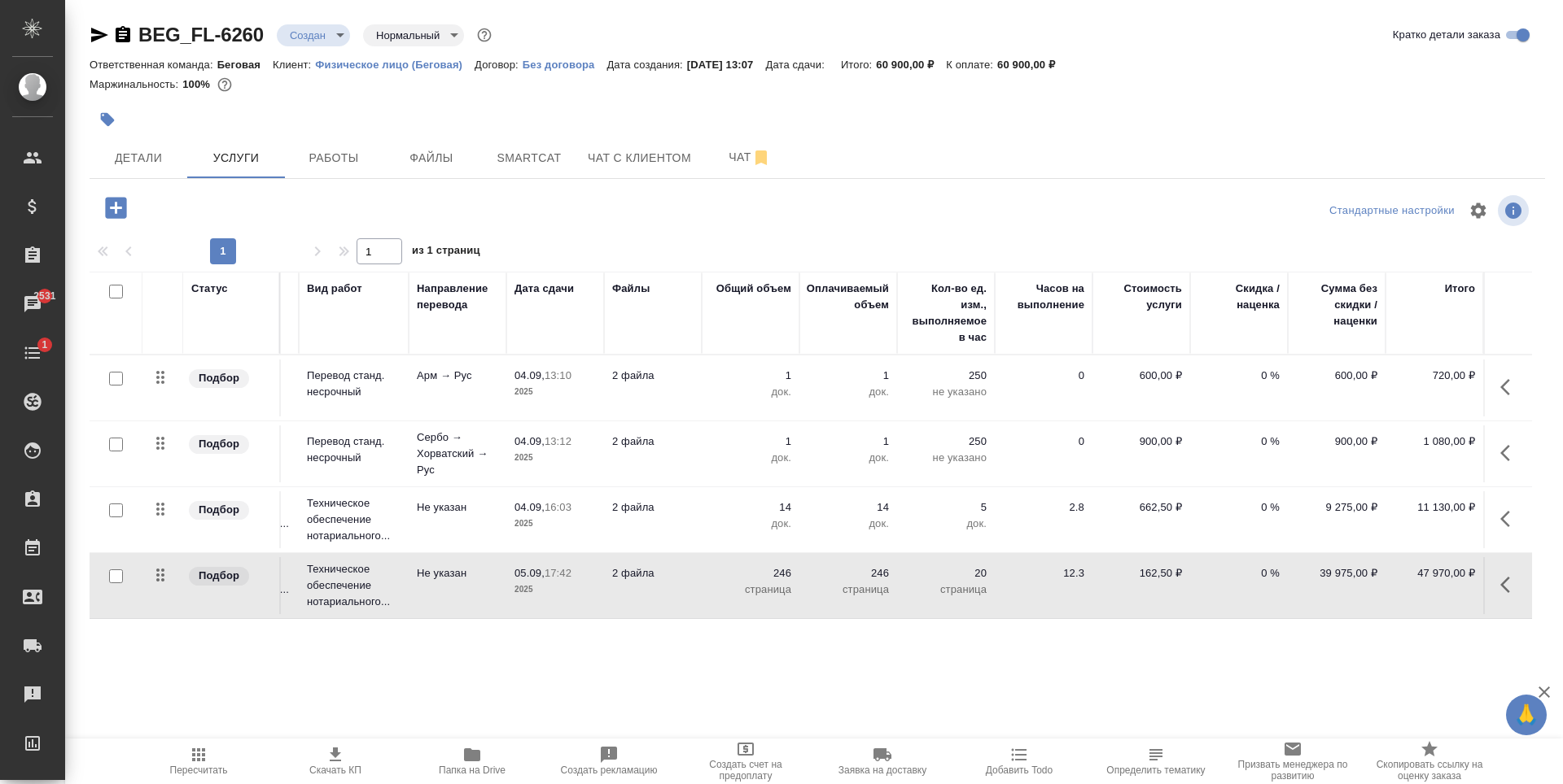
click at [115, 574] on input "checkbox" at bounding box center [116, 576] width 14 height 14
checkbox input "true"
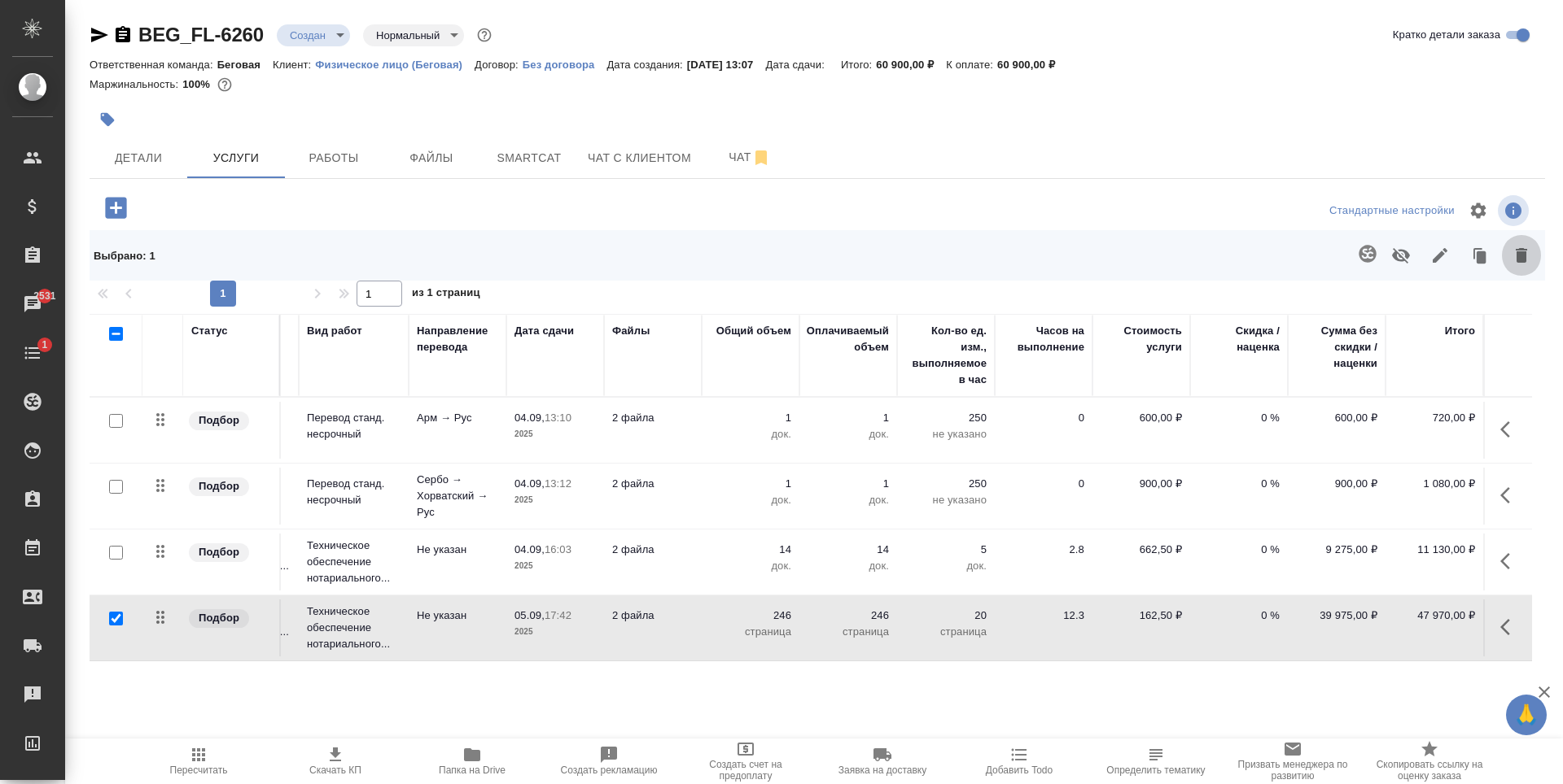
click at [1532, 266] on button "button" at bounding box center [1522, 255] width 39 height 43
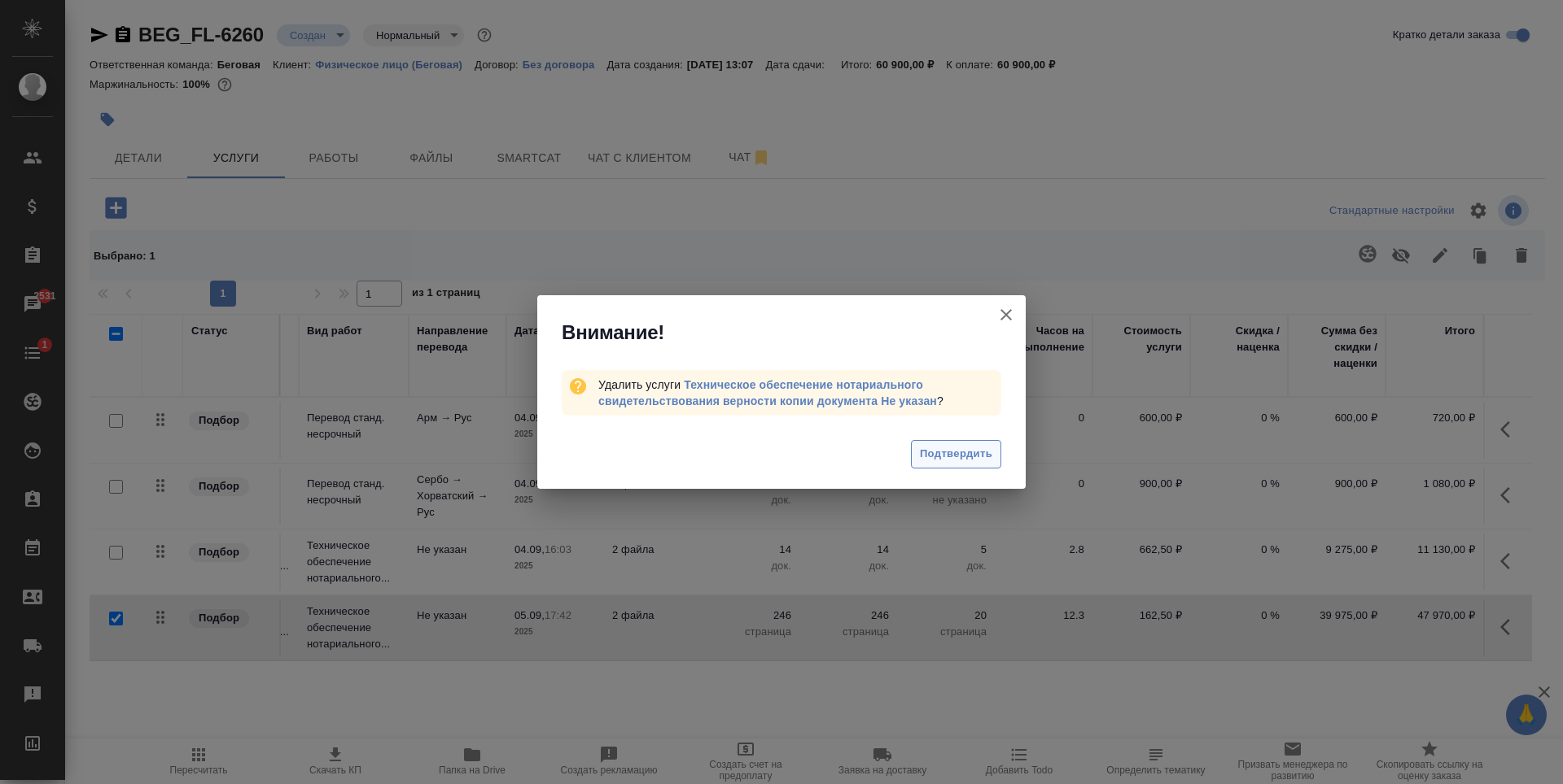
click at [942, 448] on span "Подтвердить" at bounding box center [956, 454] width 73 height 19
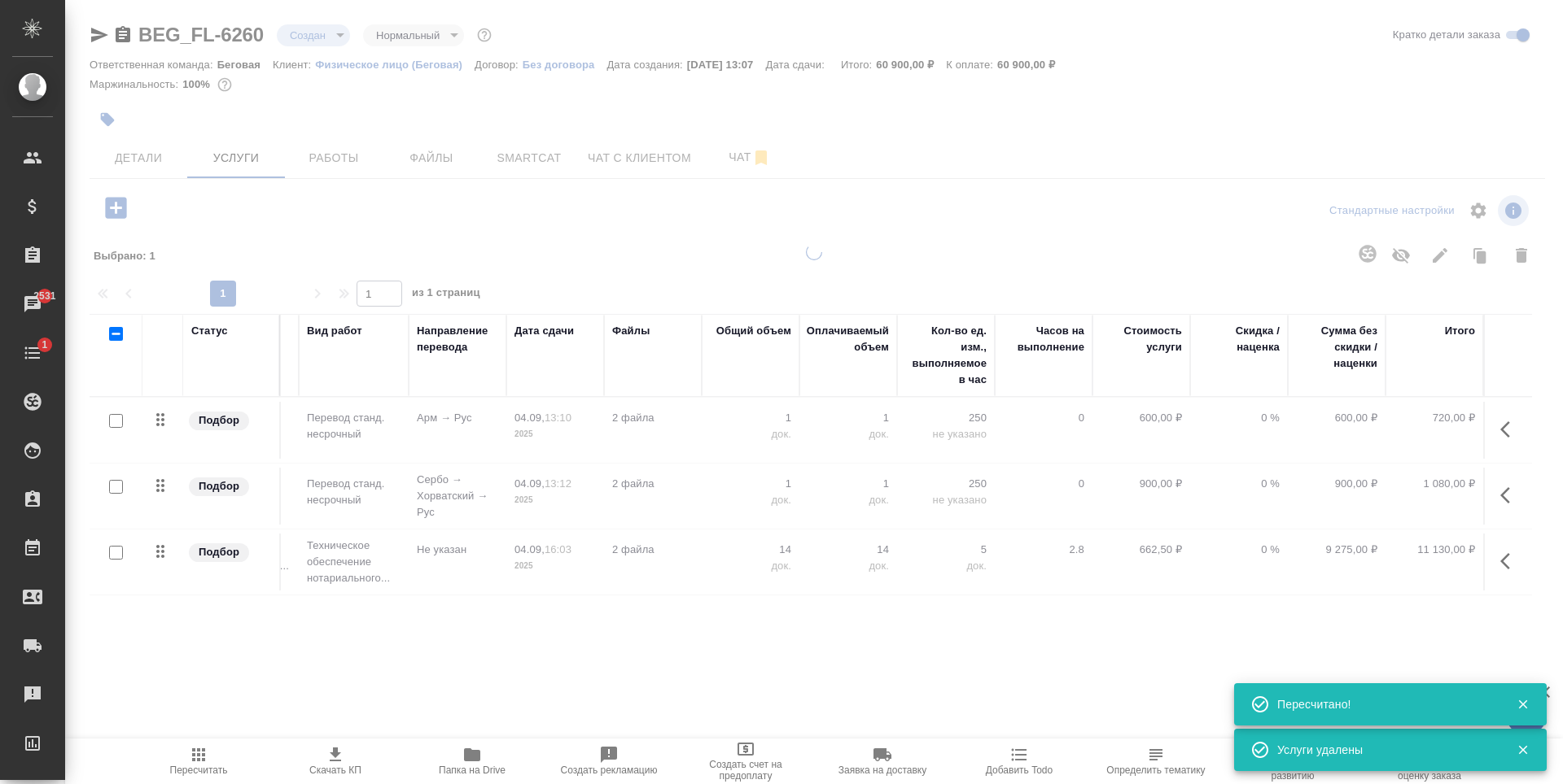
scroll to position [0, 92]
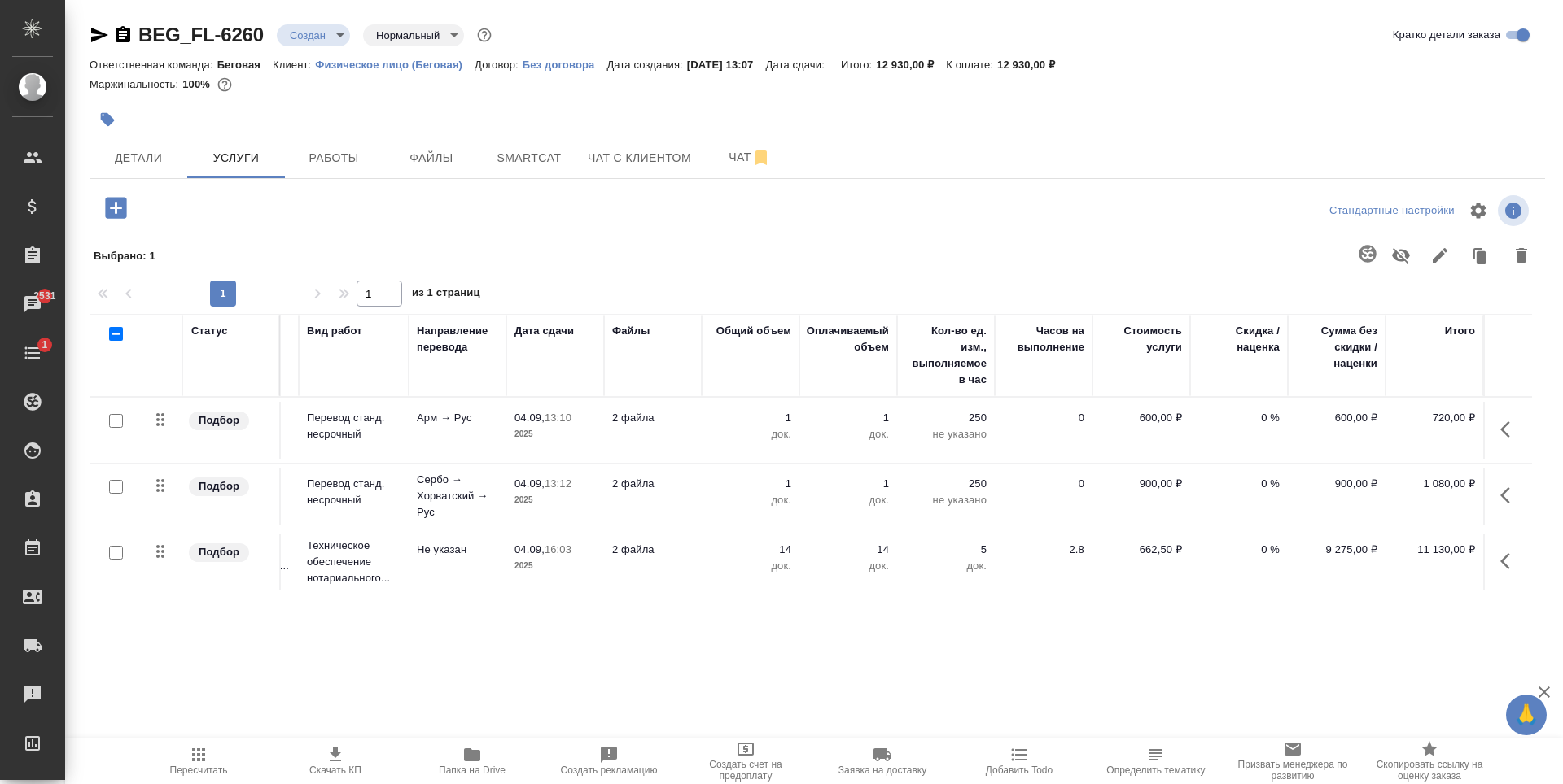
click at [1222, 440] on td "0 %" at bounding box center [1239, 430] width 97 height 57
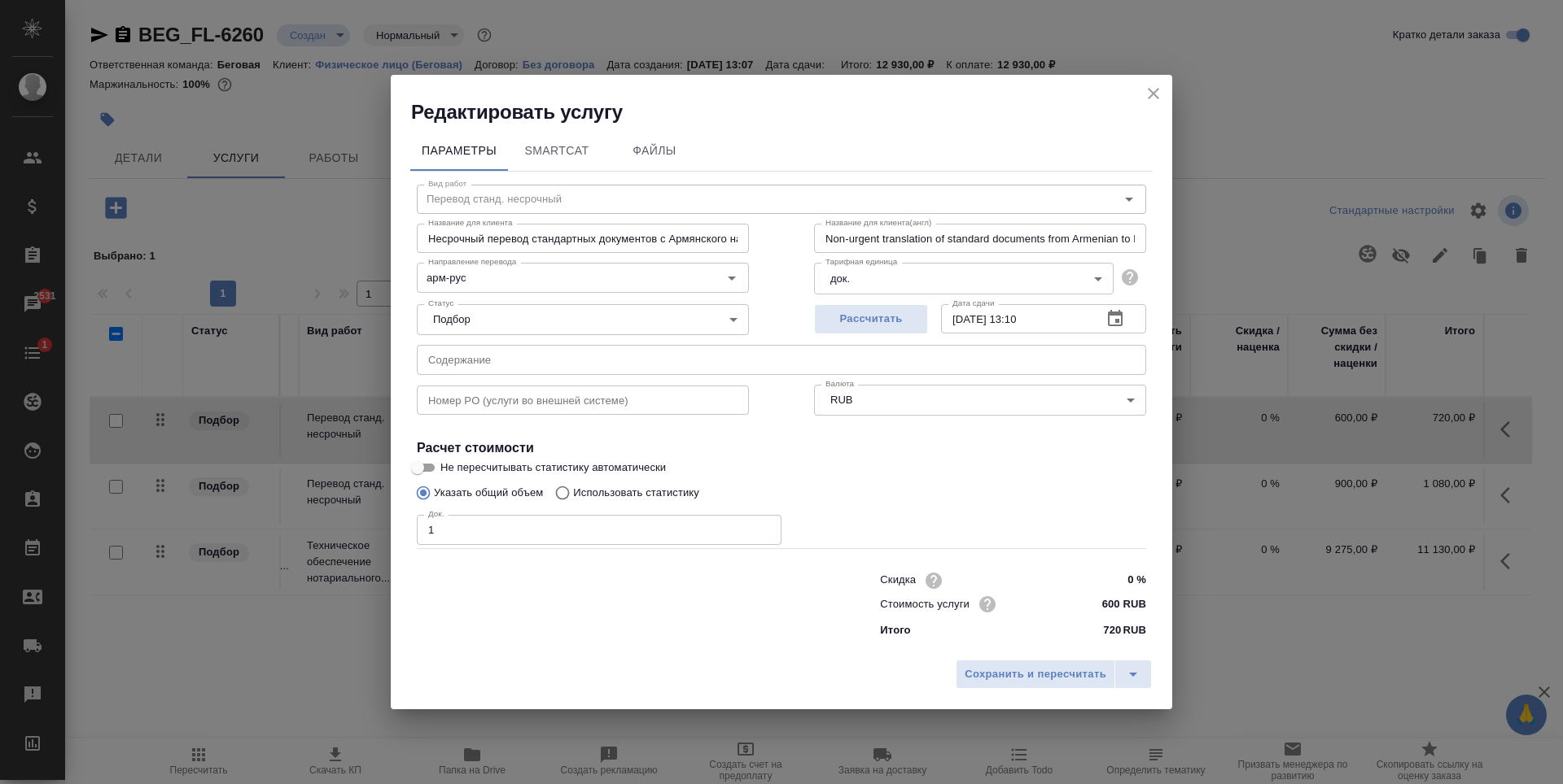
click at [1143, 102] on h2 "Редактировать услугу" at bounding box center [791, 112] width 761 height 26
click at [1153, 101] on icon "close" at bounding box center [1154, 93] width 20 height 20
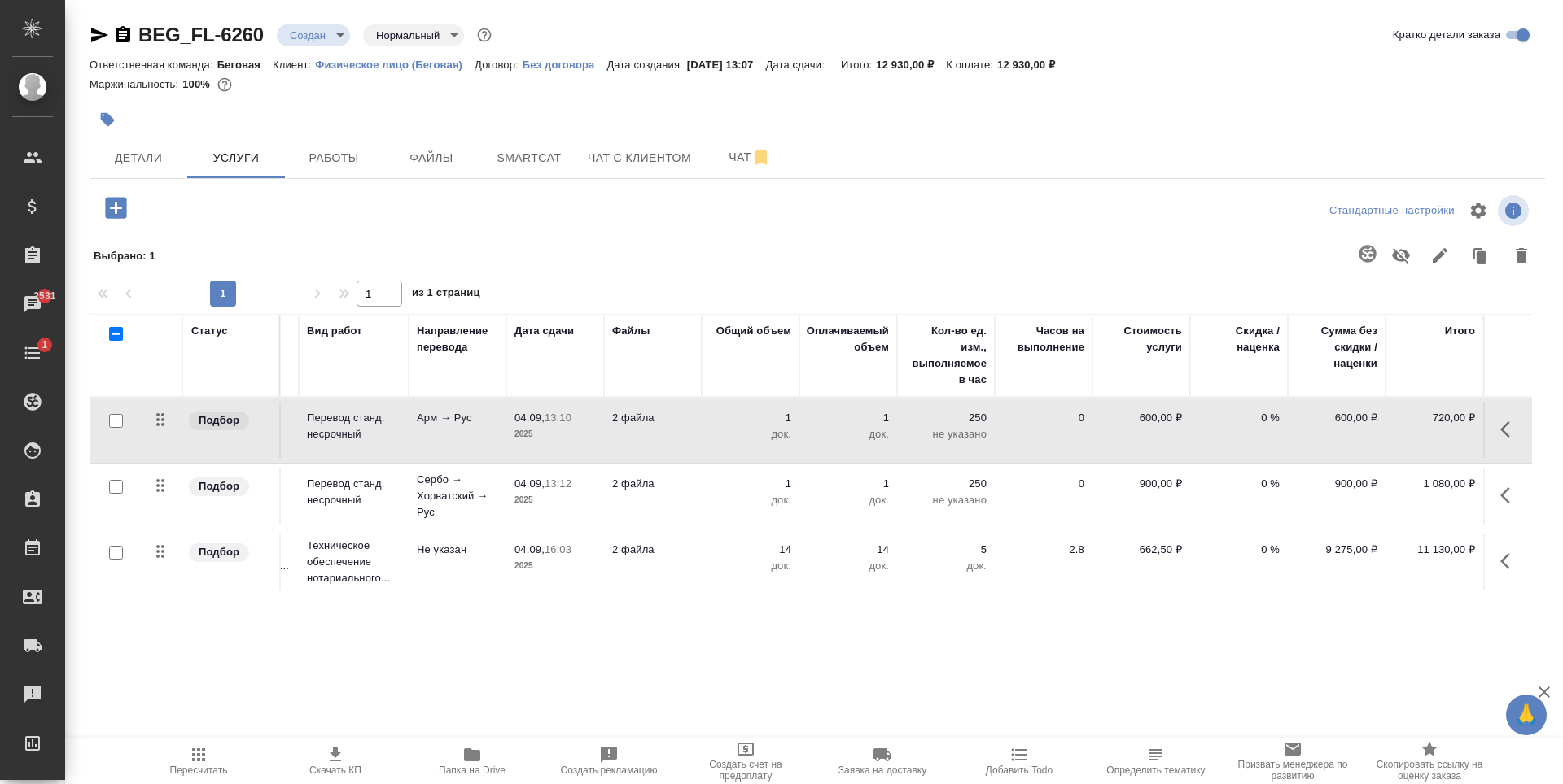
click at [1260, 410] on p "0 %" at bounding box center [1238, 418] width 81 height 16
type input "1"
click at [1268, 421] on input "1" at bounding box center [1249, 422] width 61 height 24
click at [847, 594] on tr "Подбор Техническое обеспечение нот... Техническое обеспечение нотариального... …" at bounding box center [765, 562] width 1535 height 66
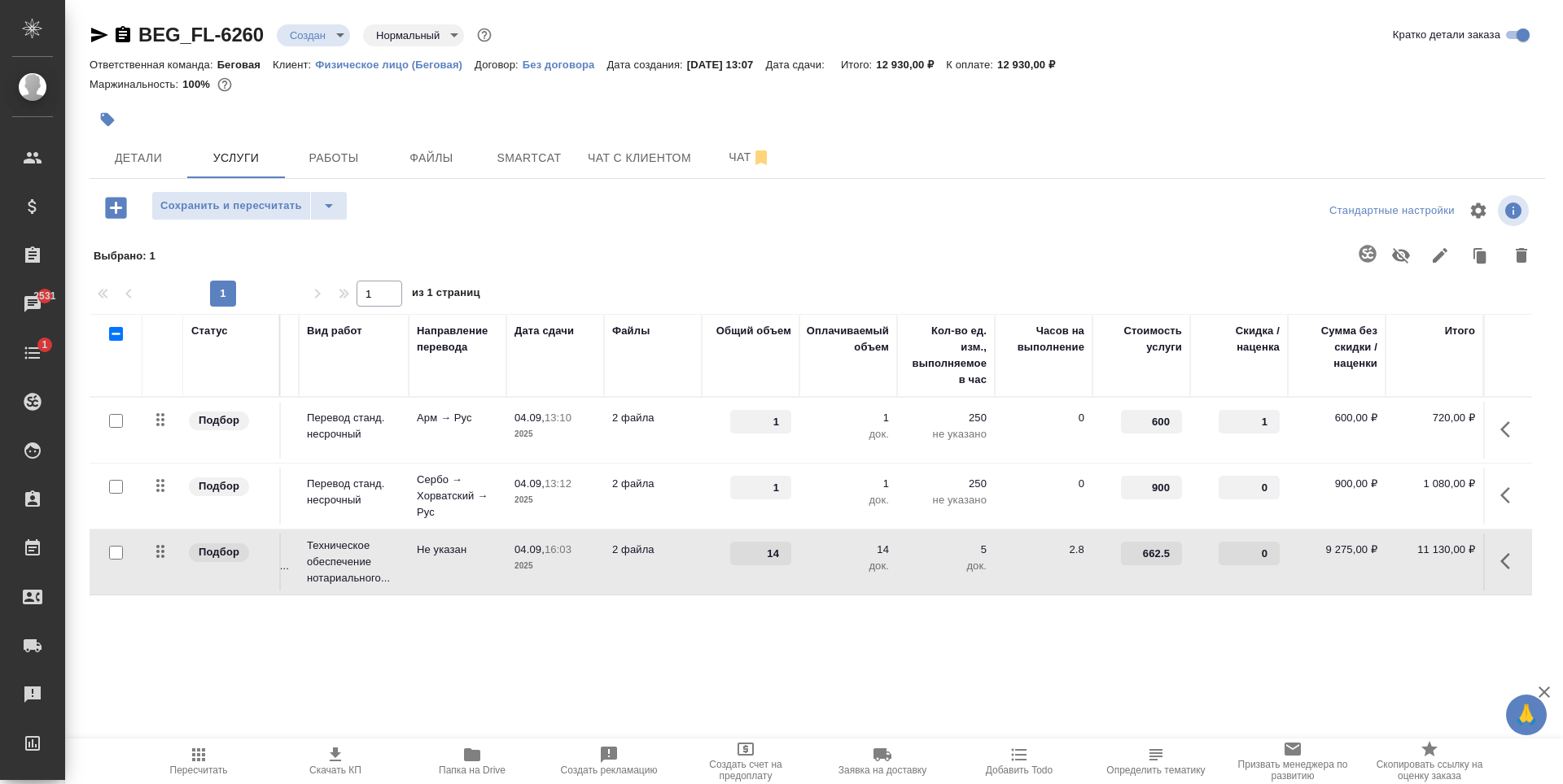
click at [962, 623] on div "Статус Услуга для клиента (RU) Вид работ Направление перевода Дата сдачи Файлы …" at bounding box center [811, 489] width 1443 height 350
click at [203, 749] on icon "button" at bounding box center [198, 755] width 13 height 13
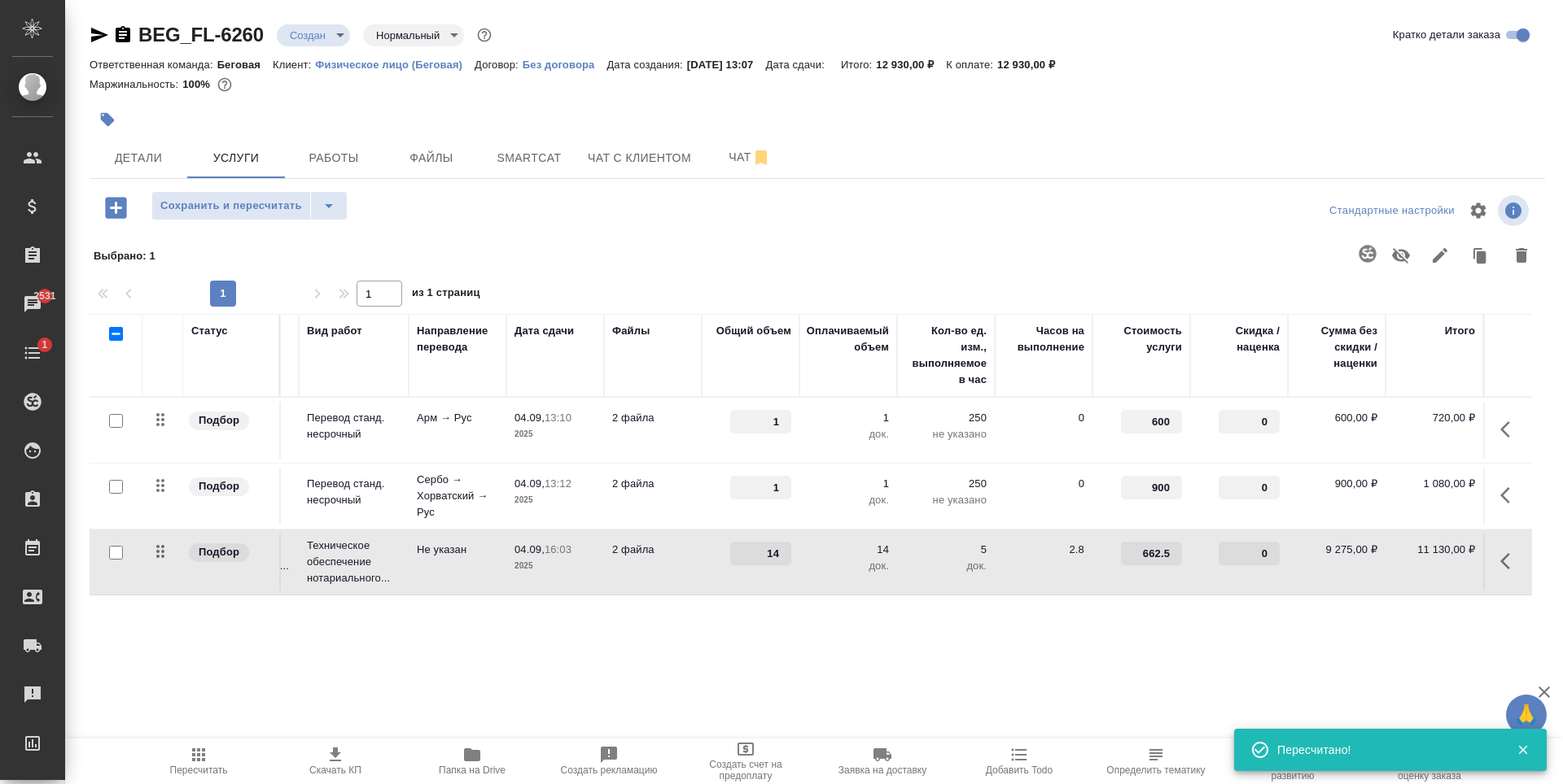
click at [1240, 424] on input "0" at bounding box center [1249, 422] width 61 height 24
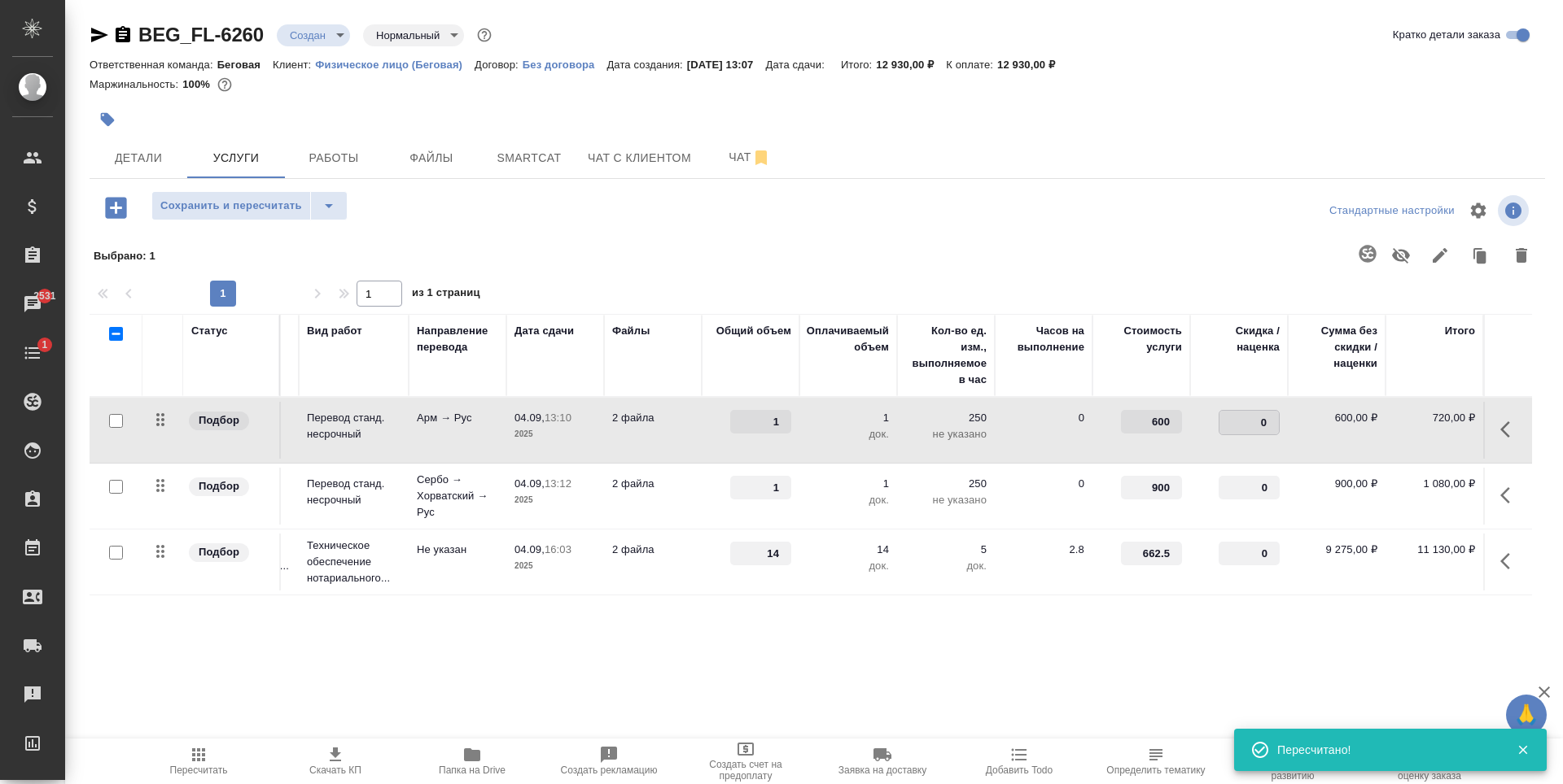
click at [1095, 446] on td "600" at bounding box center [1142, 430] width 97 height 57
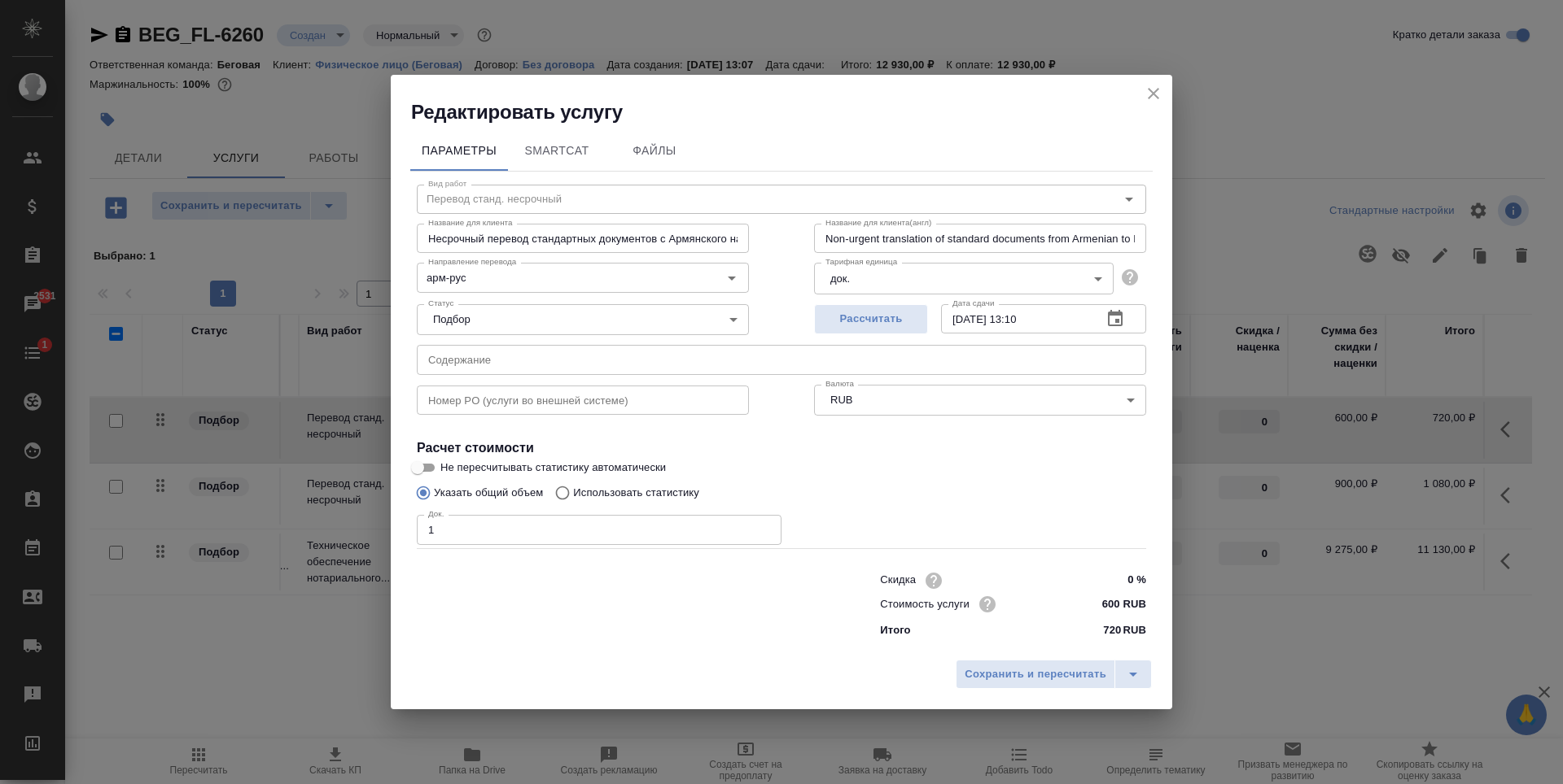
click at [1135, 584] on input "0 %" at bounding box center [1115, 581] width 61 height 24
type input "1 %"
click at [1008, 667] on span "Сохранить и пересчитать" at bounding box center [1036, 676] width 142 height 19
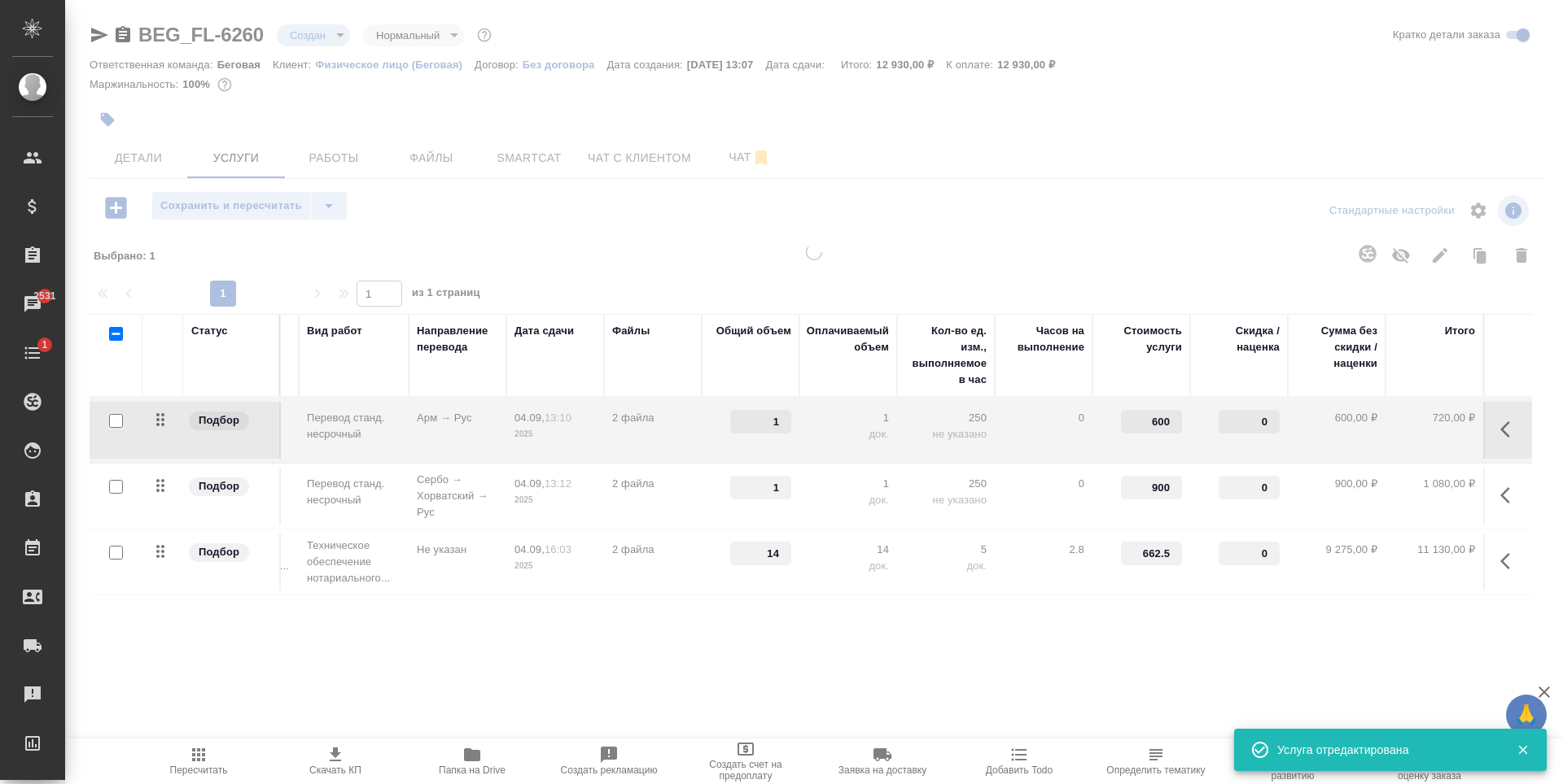
type input "1"
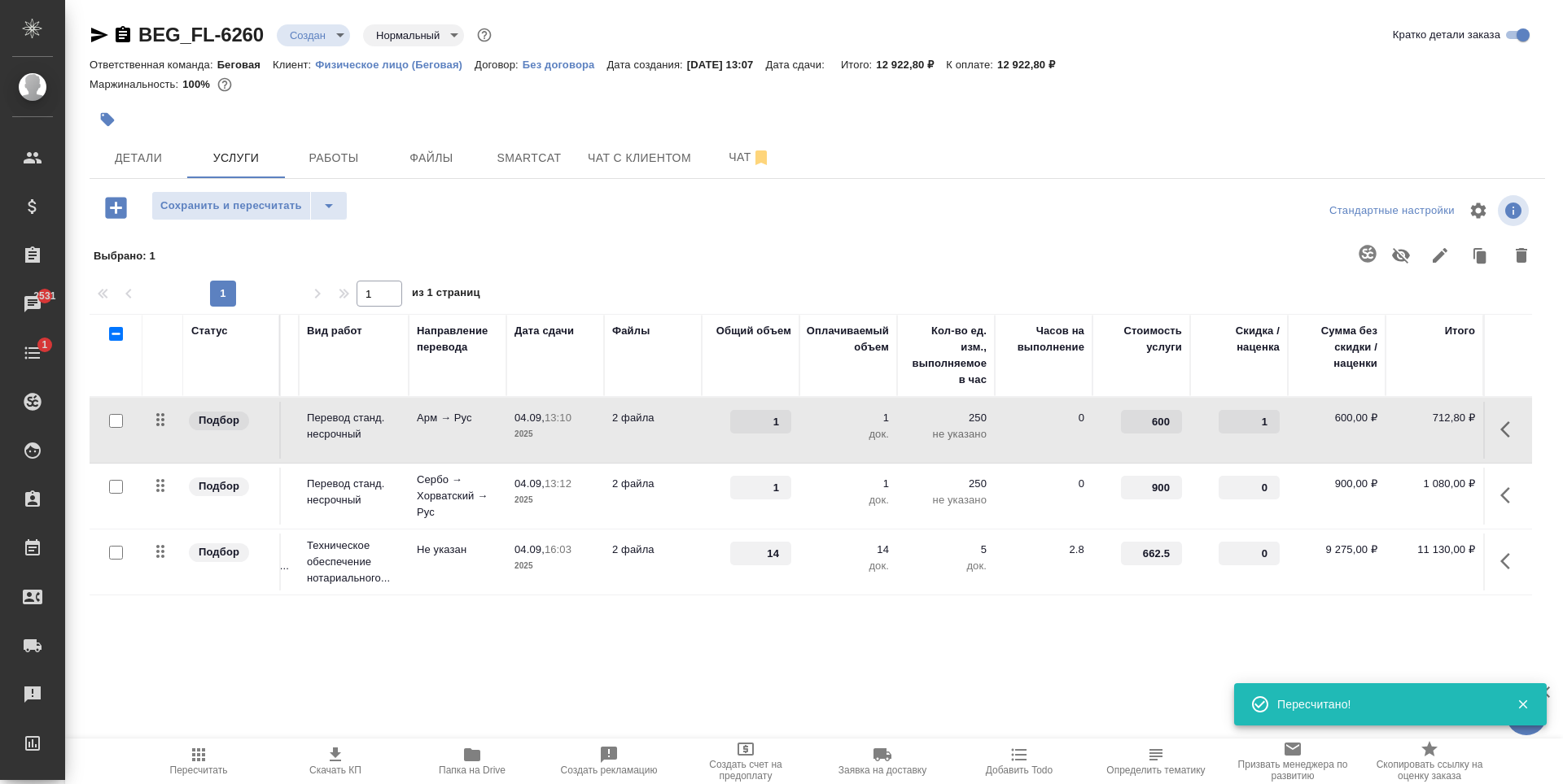
click at [1037, 433] on td "0" at bounding box center [1043, 430] width 97 height 57
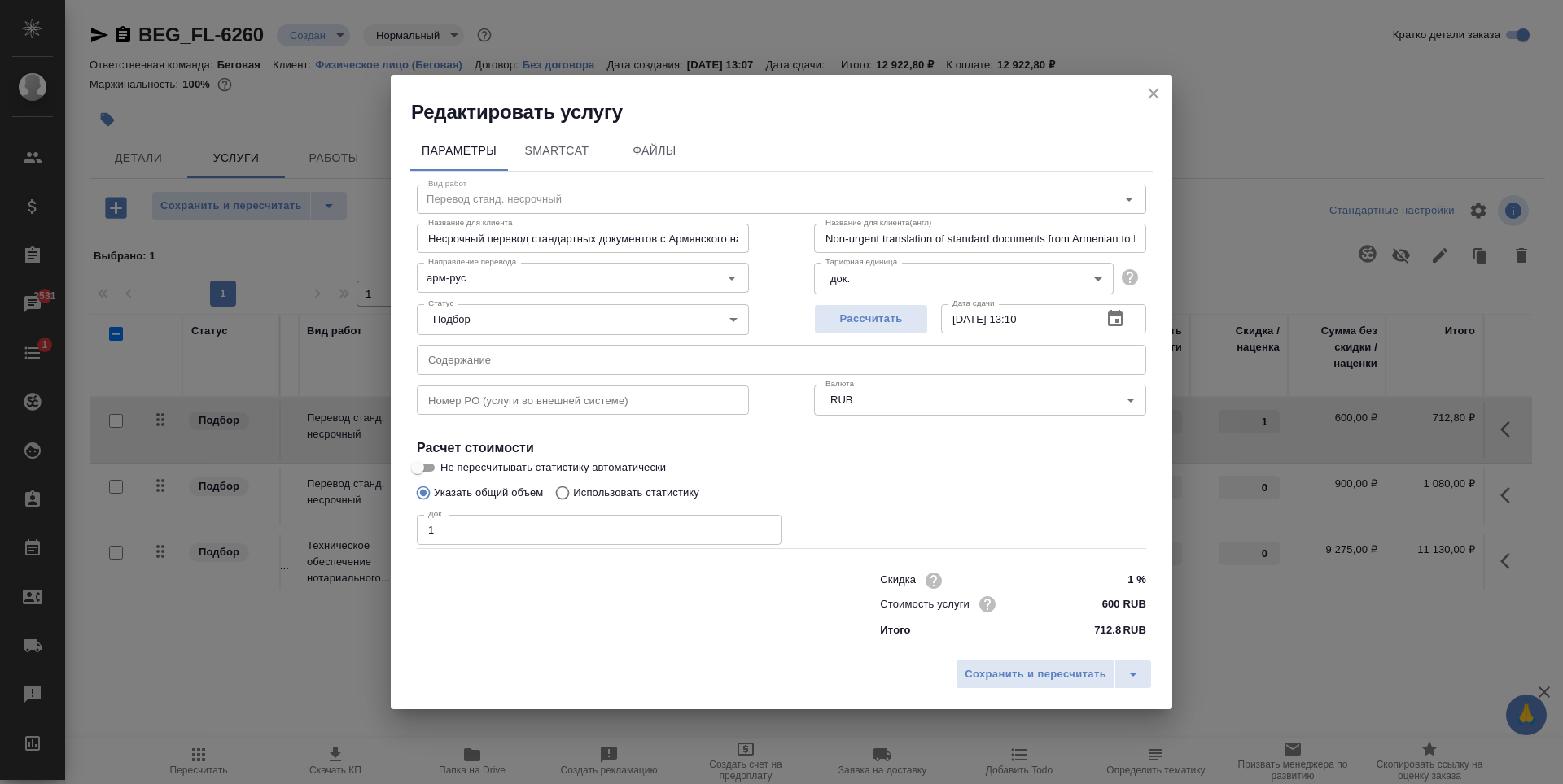
click at [1132, 580] on input "1 %" at bounding box center [1115, 581] width 61 height 24
type input "2 %"
click at [1055, 677] on span "Сохранить и пересчитать" at bounding box center [1036, 676] width 142 height 19
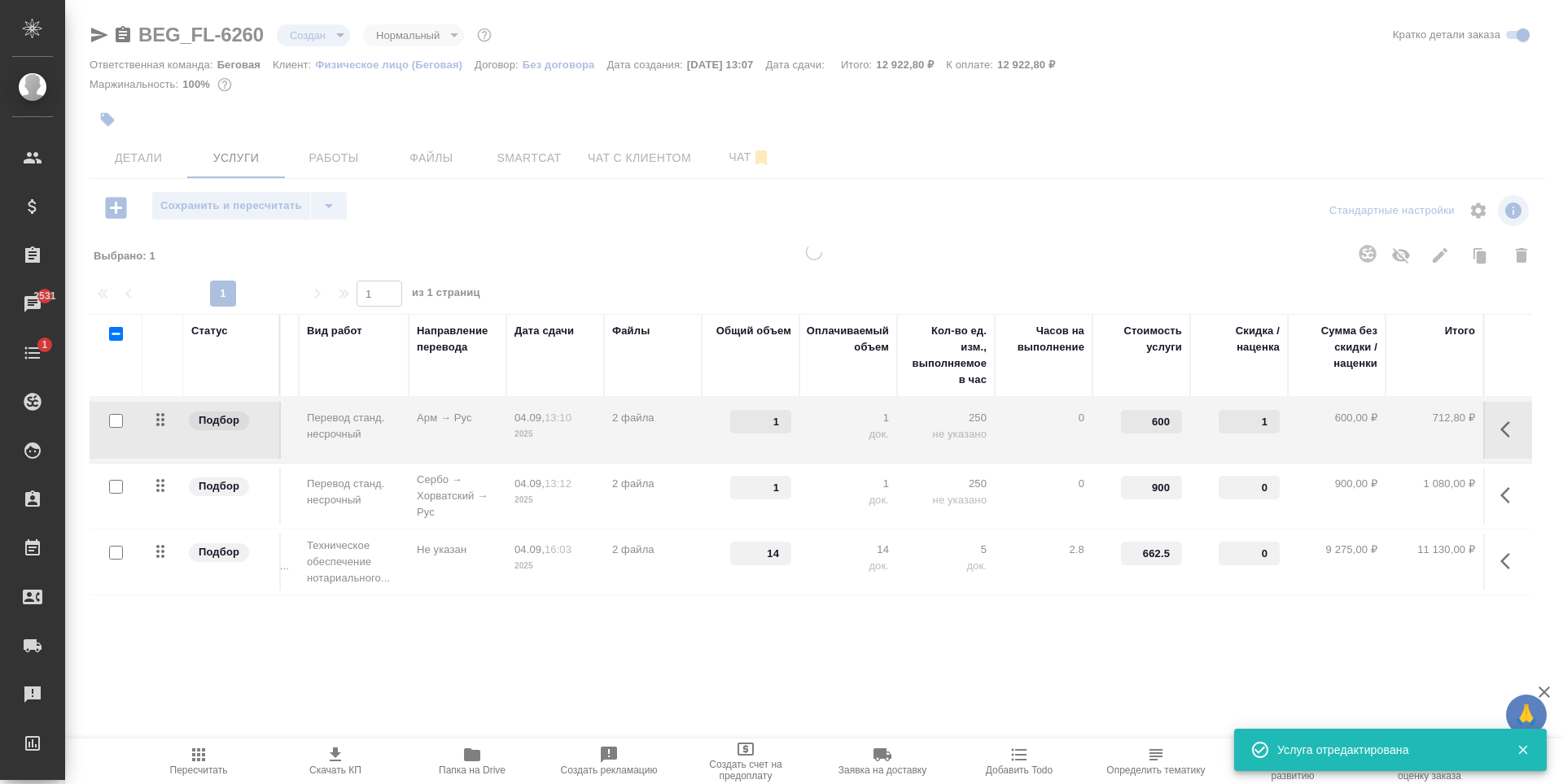
type input "2"
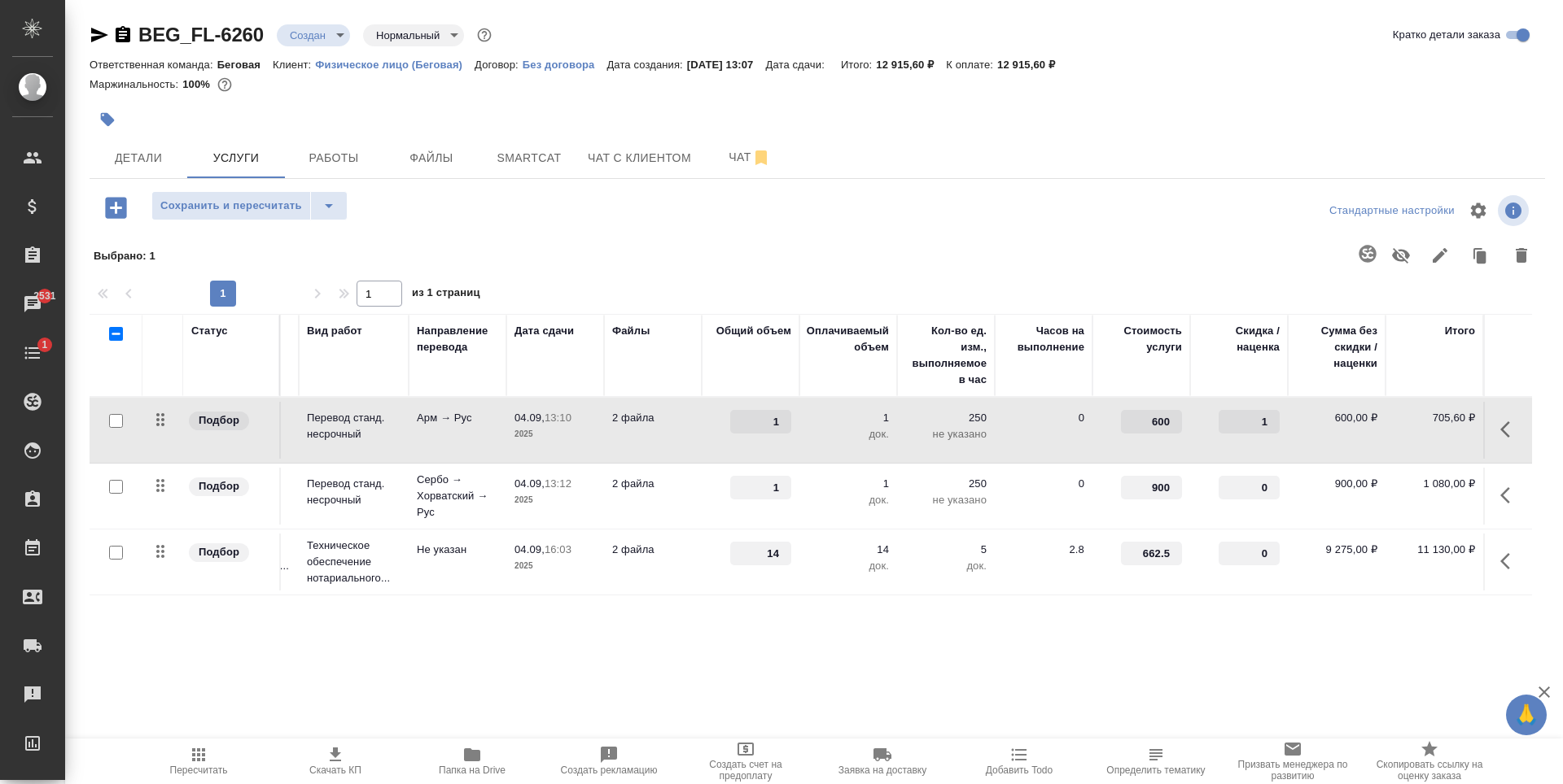
click at [1272, 429] on input "1" at bounding box center [1249, 422] width 61 height 24
type input "0"
click at [1272, 429] on input "0" at bounding box center [1249, 423] width 60 height 24
click at [201, 771] on span "Пересчитать" at bounding box center [199, 770] width 58 height 11
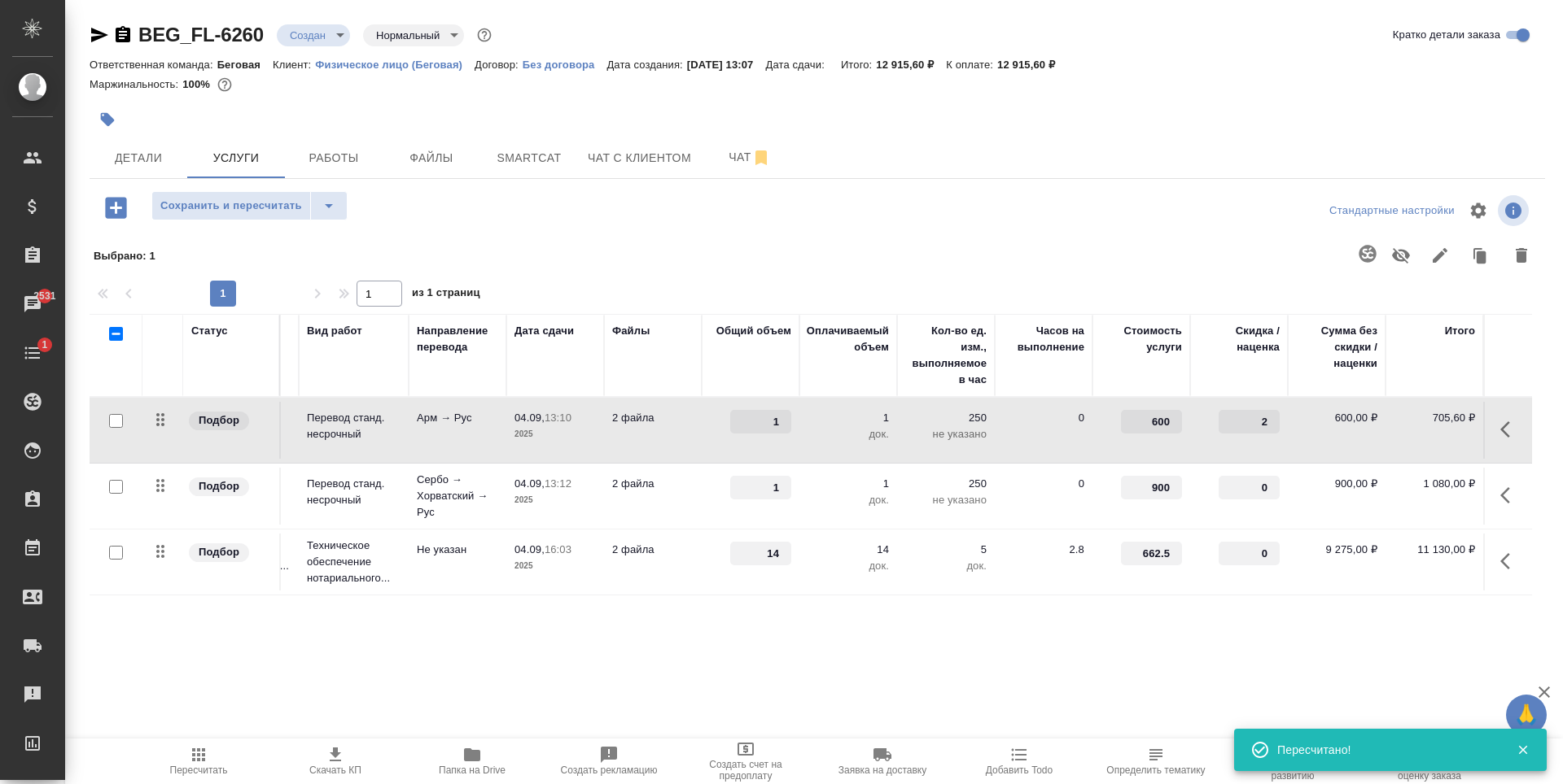
click at [1057, 433] on td "0" at bounding box center [1043, 430] width 97 height 57
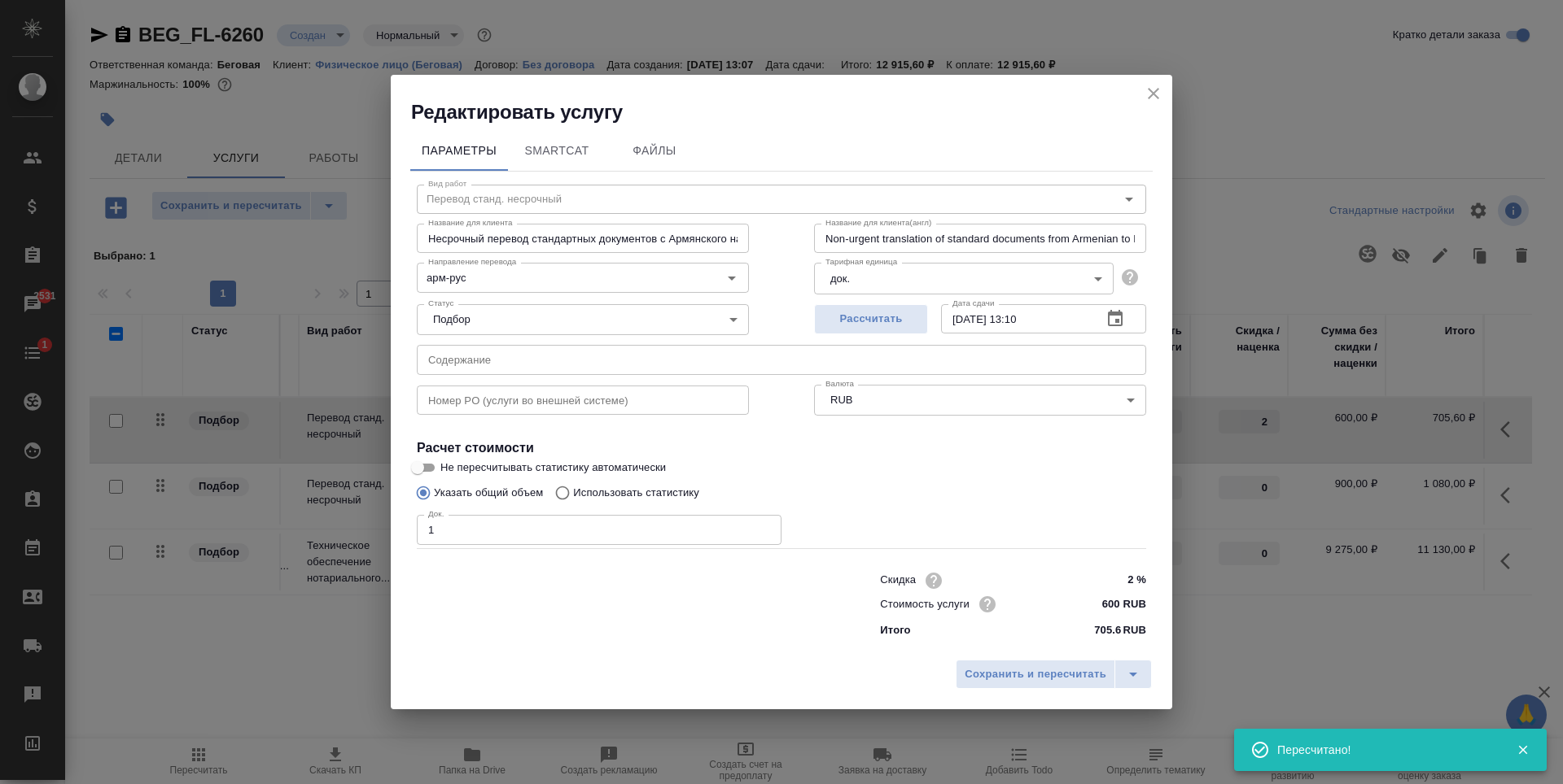
click at [1133, 579] on input "2 %" at bounding box center [1115, 581] width 61 height 24
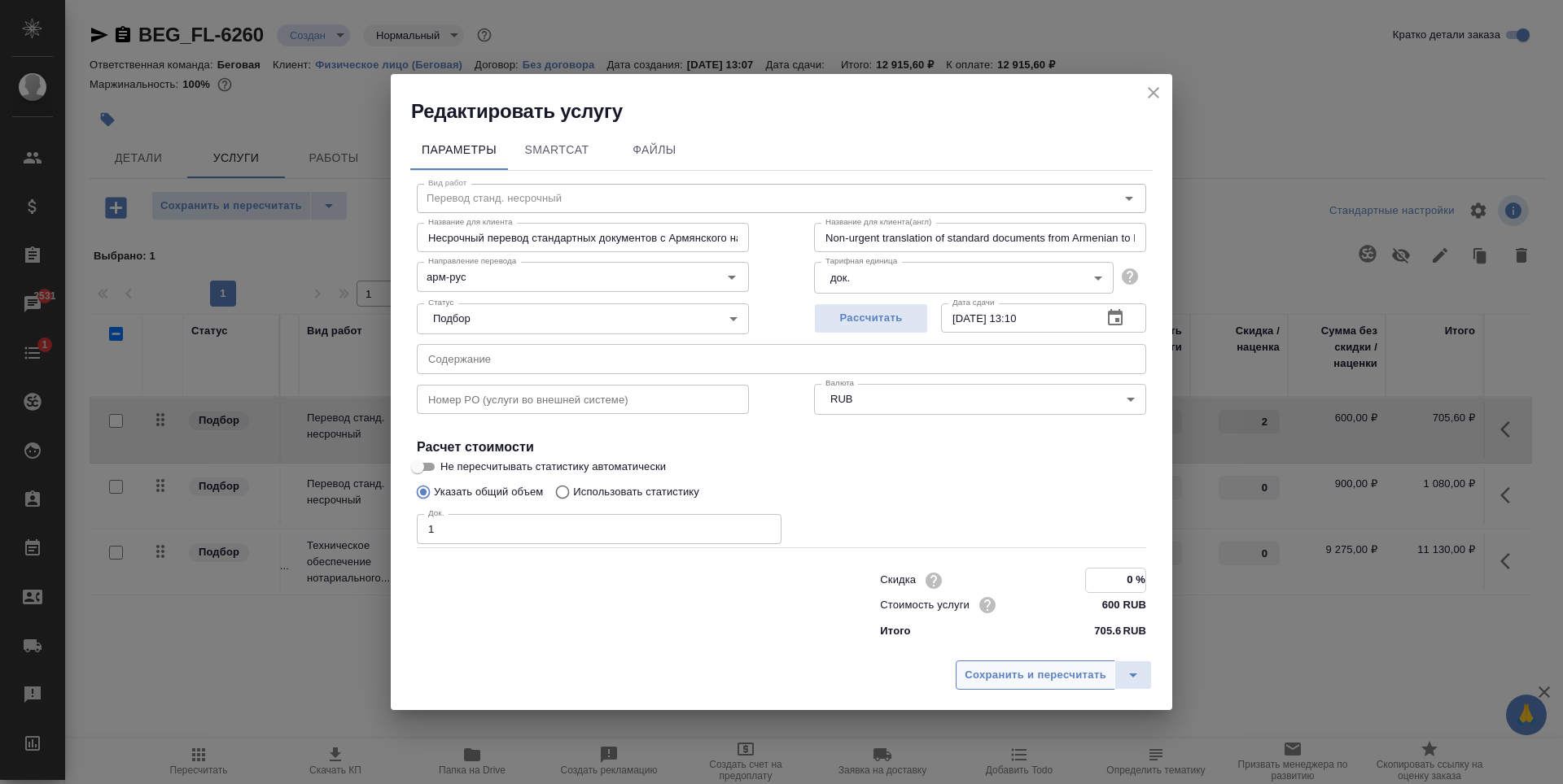
type input "0 %"
click at [1041, 667] on span "Сохранить и пересчитать" at bounding box center [1036, 676] width 142 height 19
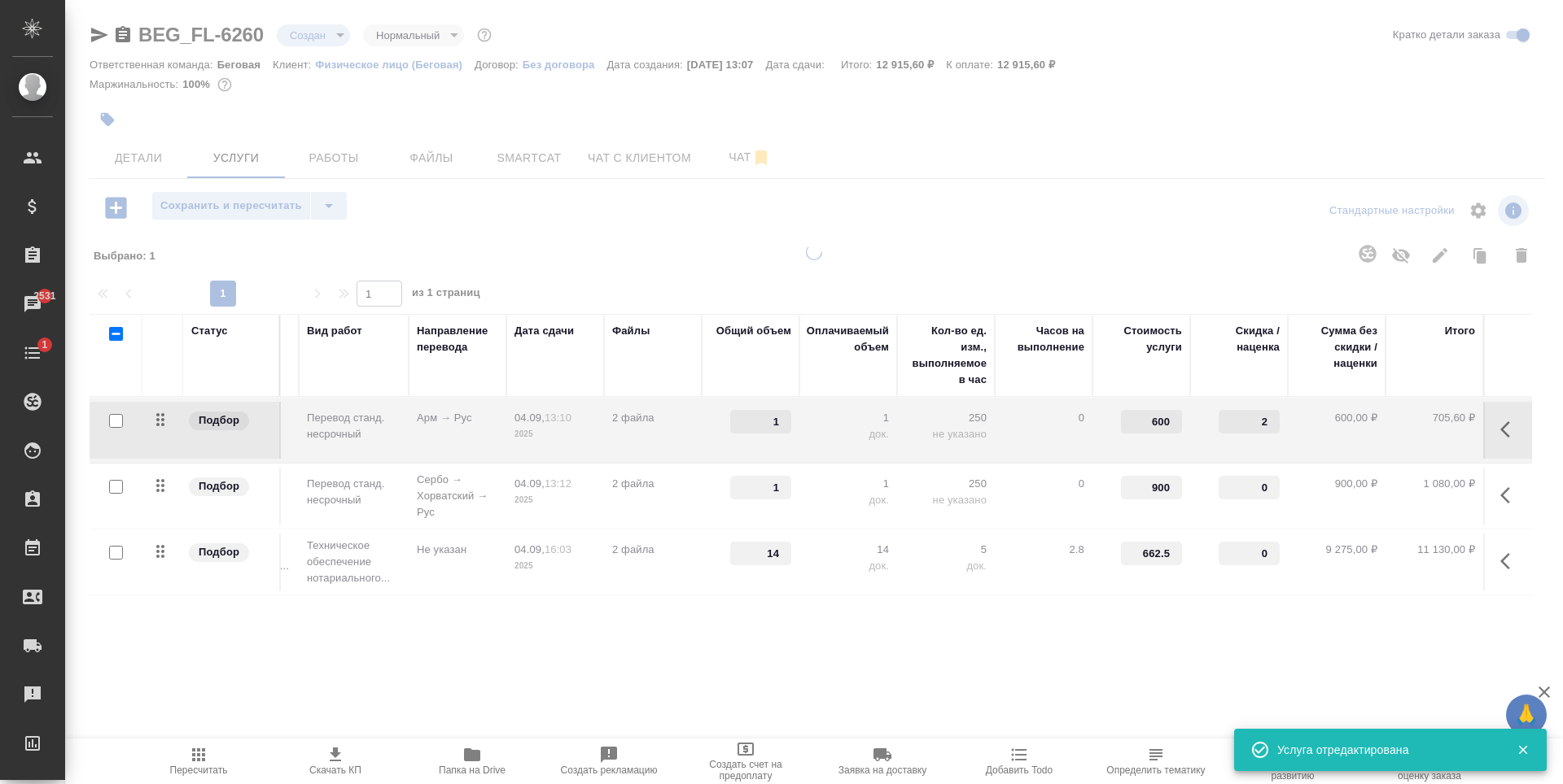
type input "0"
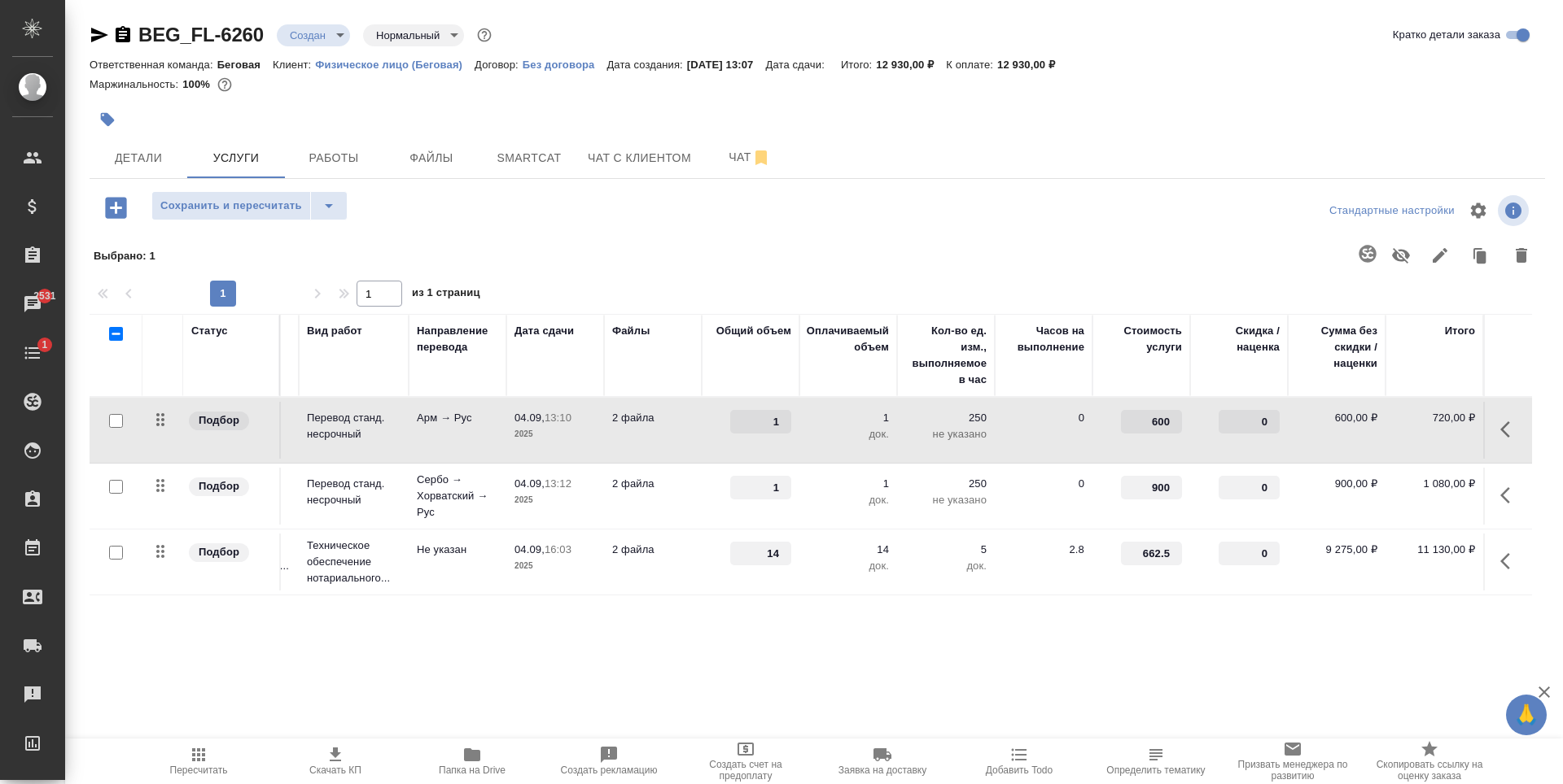
click at [1049, 501] on td "0" at bounding box center [1043, 496] width 97 height 57
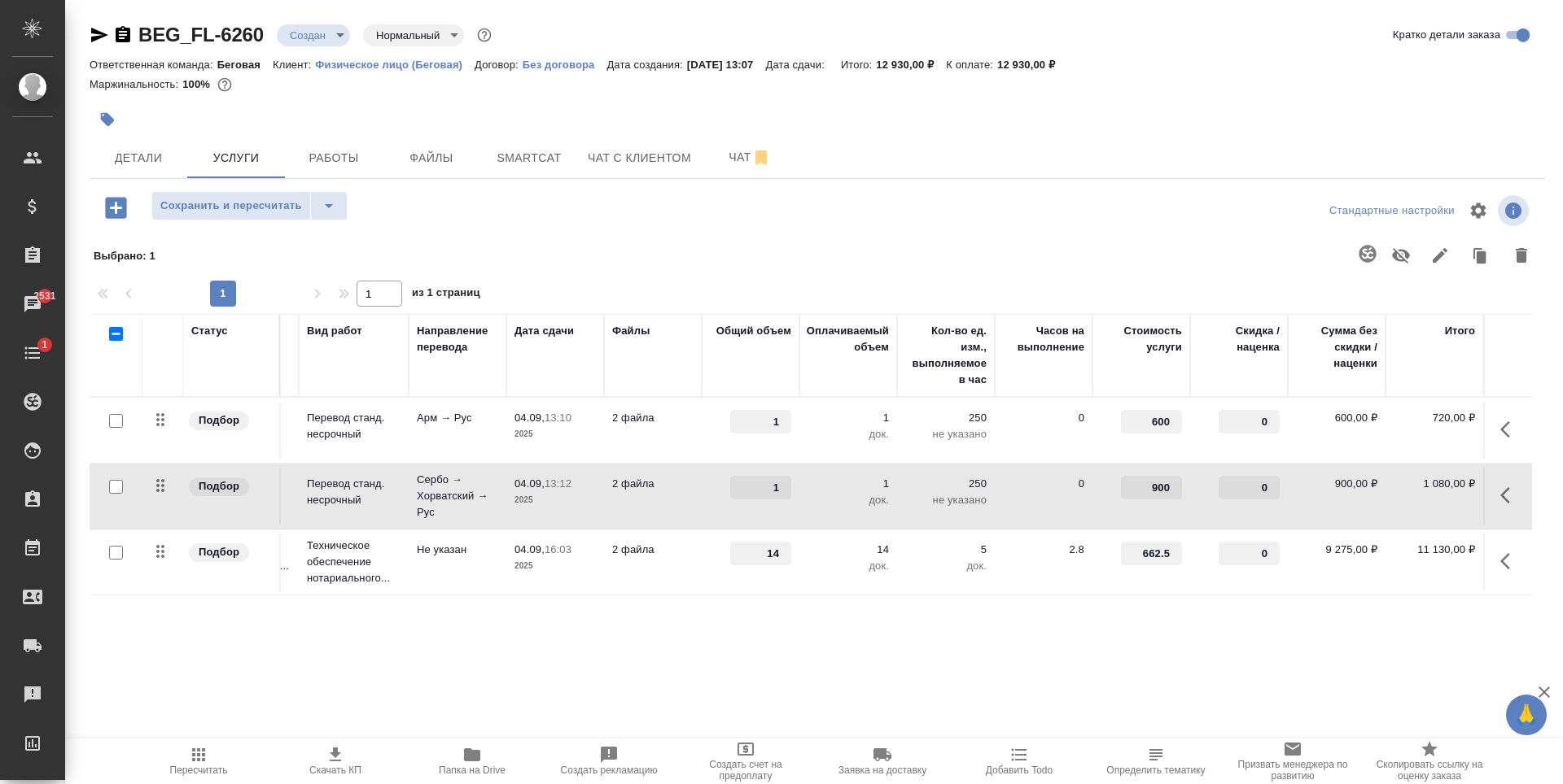
click at [1049, 501] on td "0" at bounding box center [1043, 496] width 97 height 57
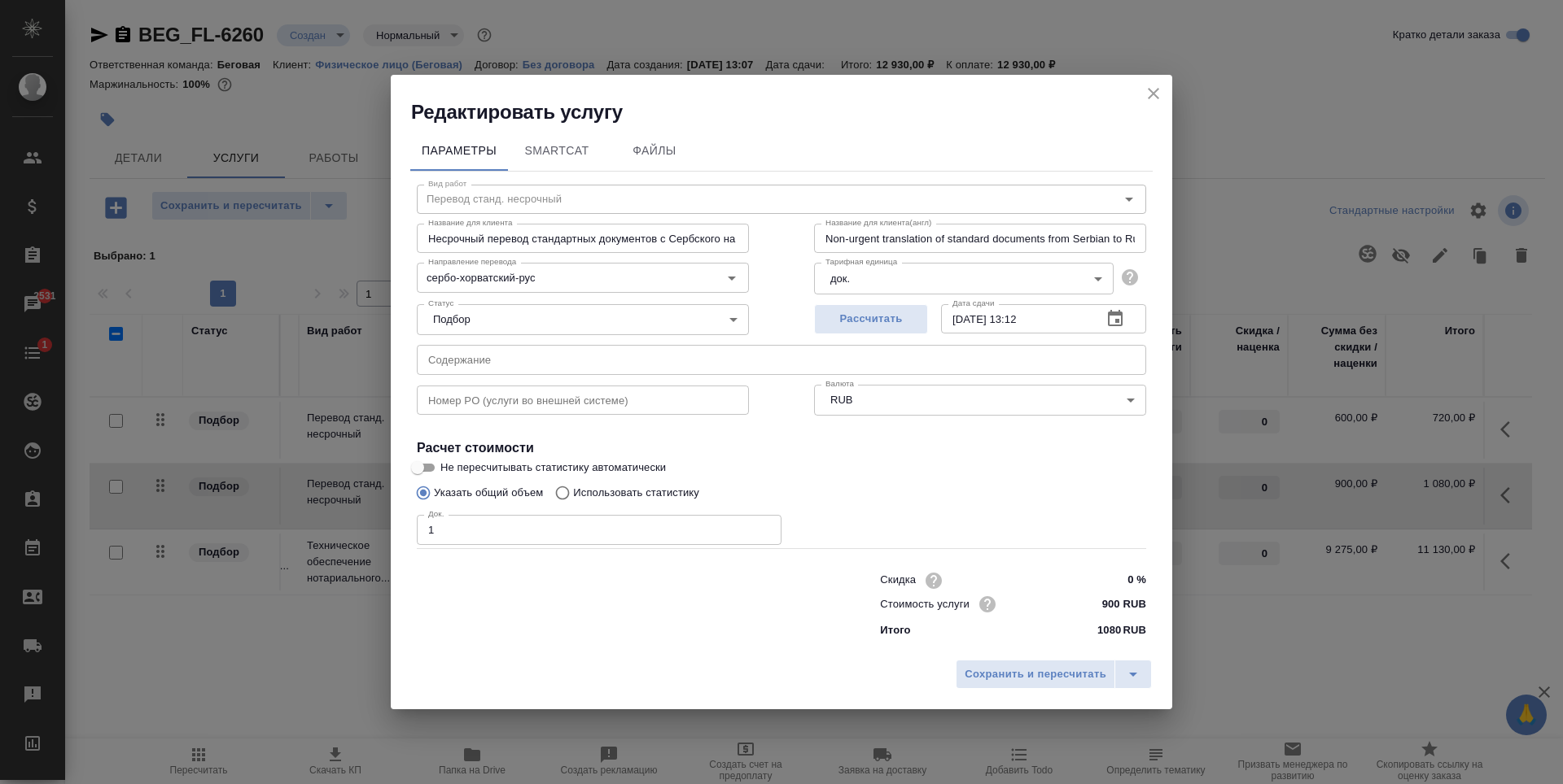
click at [1128, 578] on input "0 %" at bounding box center [1115, 581] width 61 height 24
click at [1131, 578] on input "0 %" at bounding box center [1116, 581] width 60 height 24
type input "2 %"
click at [1070, 681] on span "Сохранить и пересчитать" at bounding box center [1036, 676] width 142 height 19
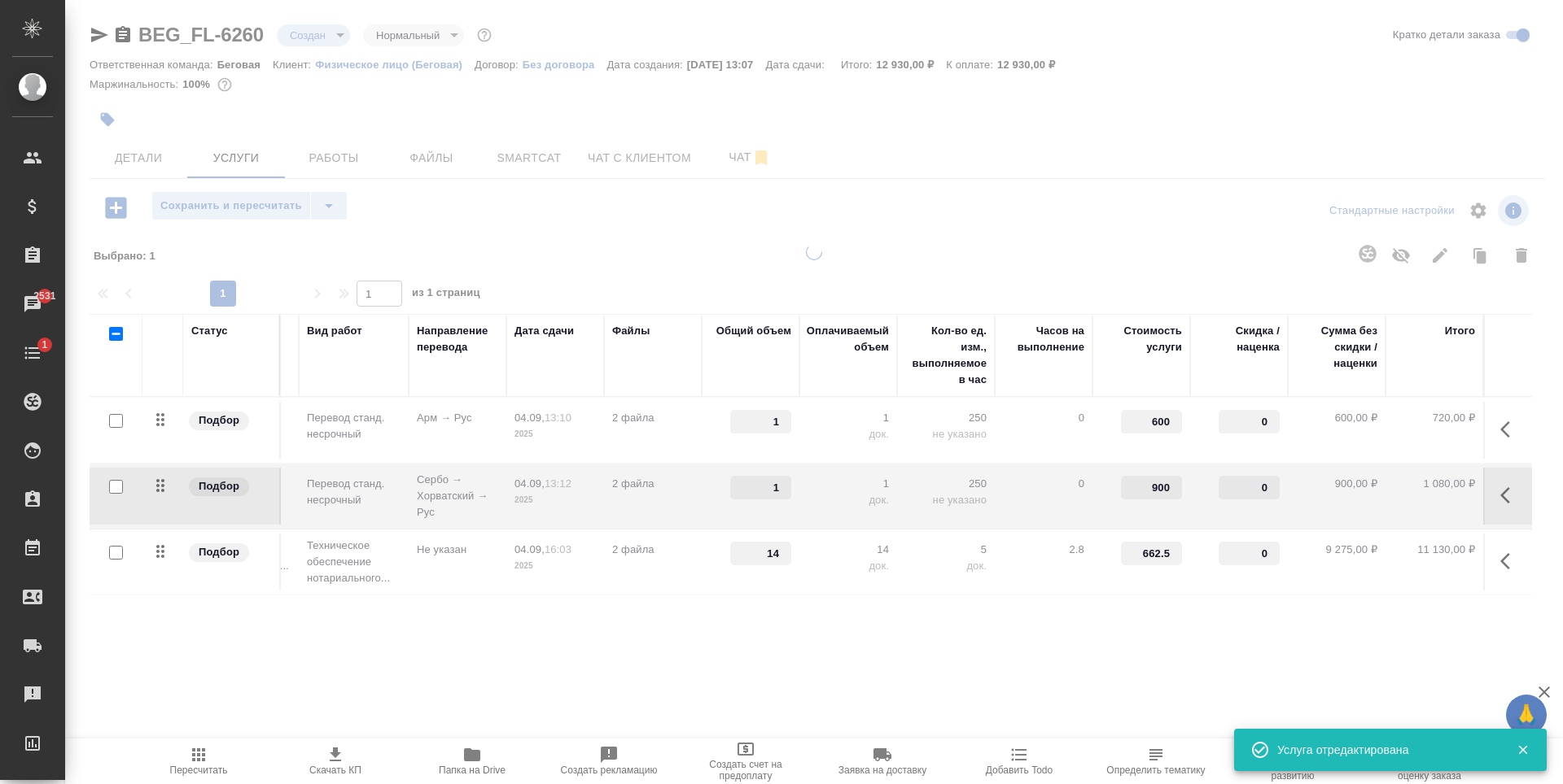
type input "2"
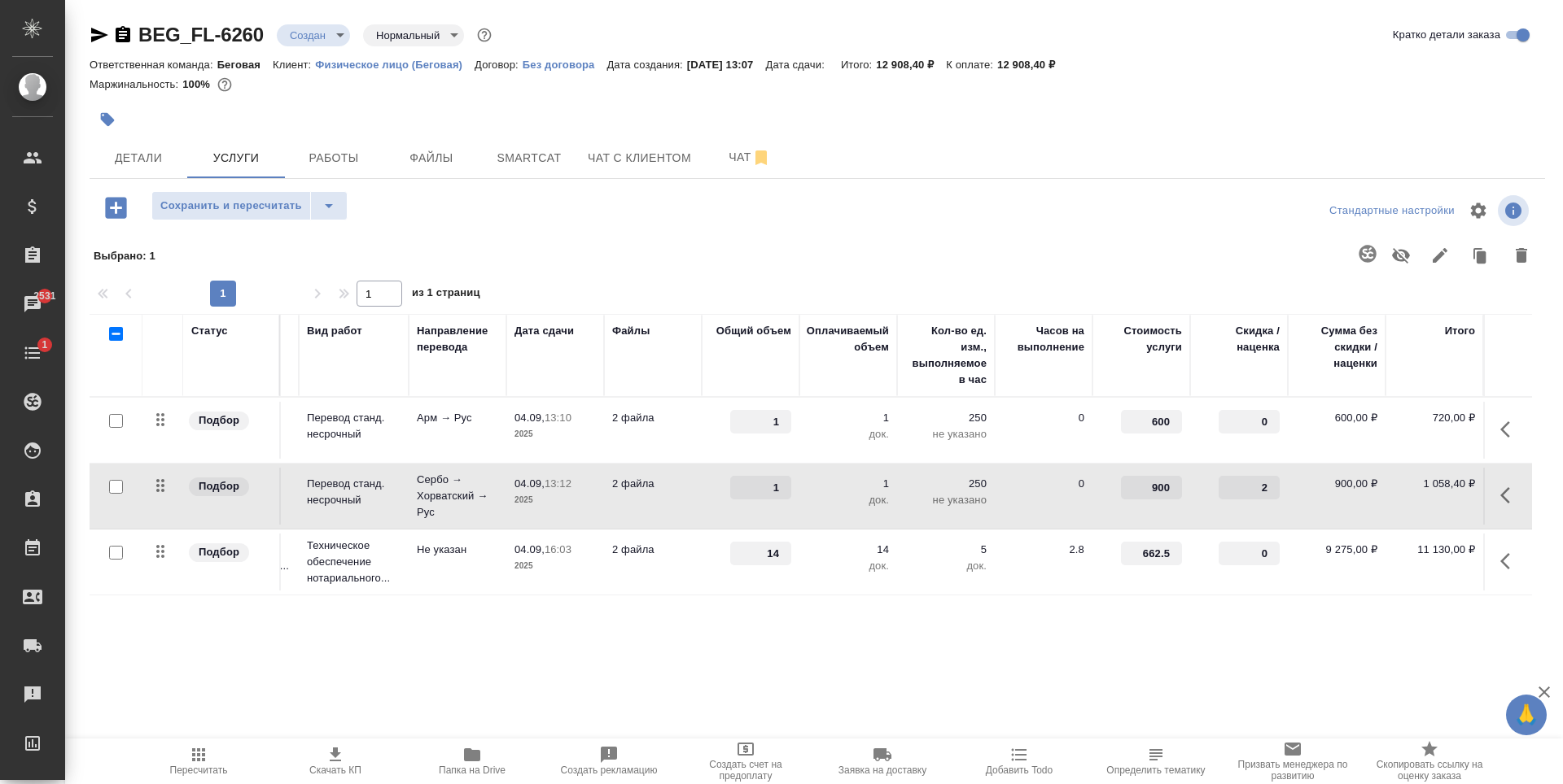
click at [946, 608] on div "Статус Услуга для клиента (RU) Вид работ Направление перевода Дата сдачи Файлы …" at bounding box center [811, 489] width 1443 height 350
click at [630, 270] on div at bounding box center [962, 255] width 1158 height 43
click at [214, 198] on span "Сохранить и пересчитать" at bounding box center [232, 207] width 142 height 19
click at [341, 775] on span "Скачать КП" at bounding box center [335, 770] width 52 height 11
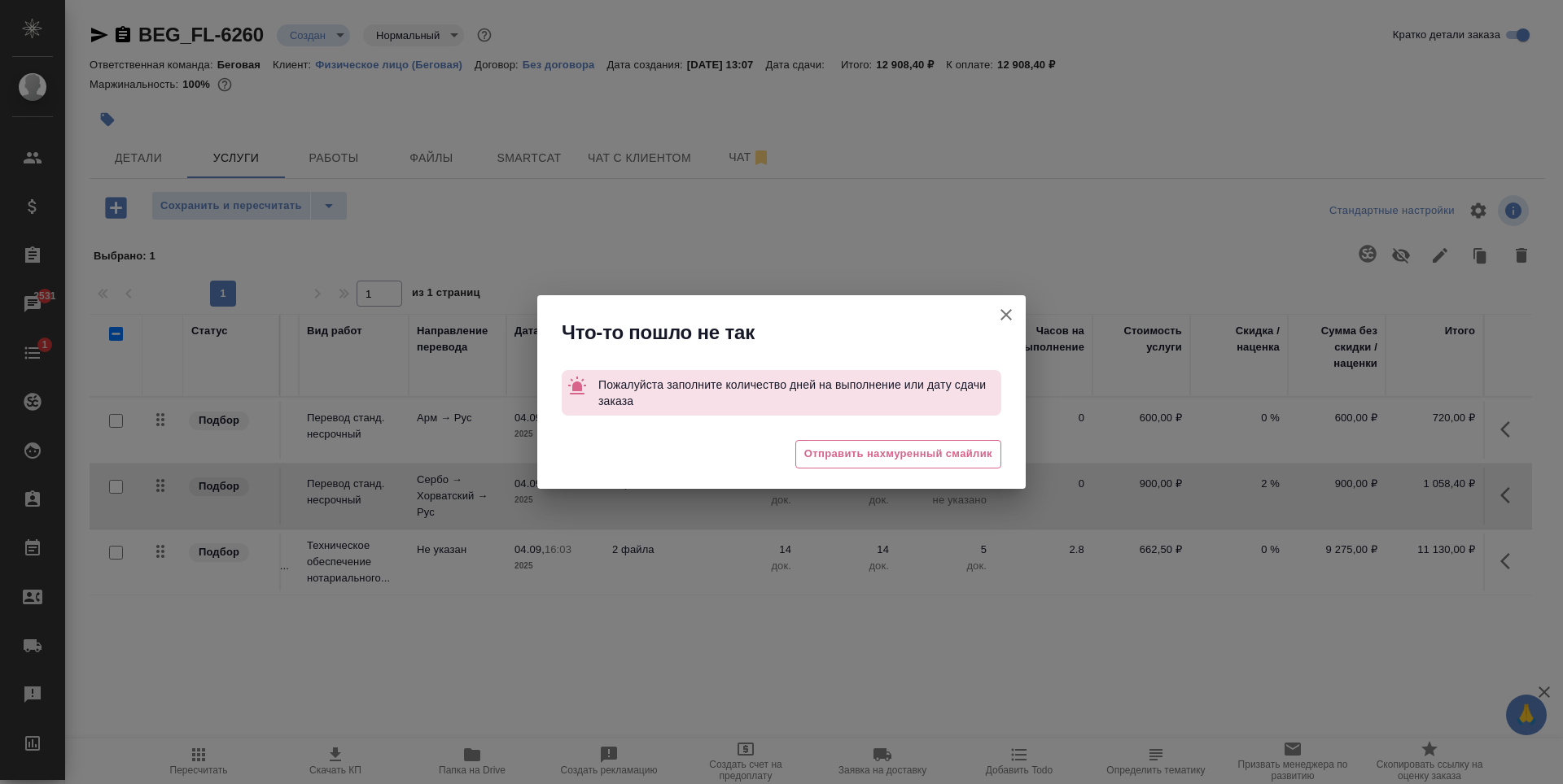
click at [1010, 307] on icon "button" at bounding box center [1006, 314] width 20 height 20
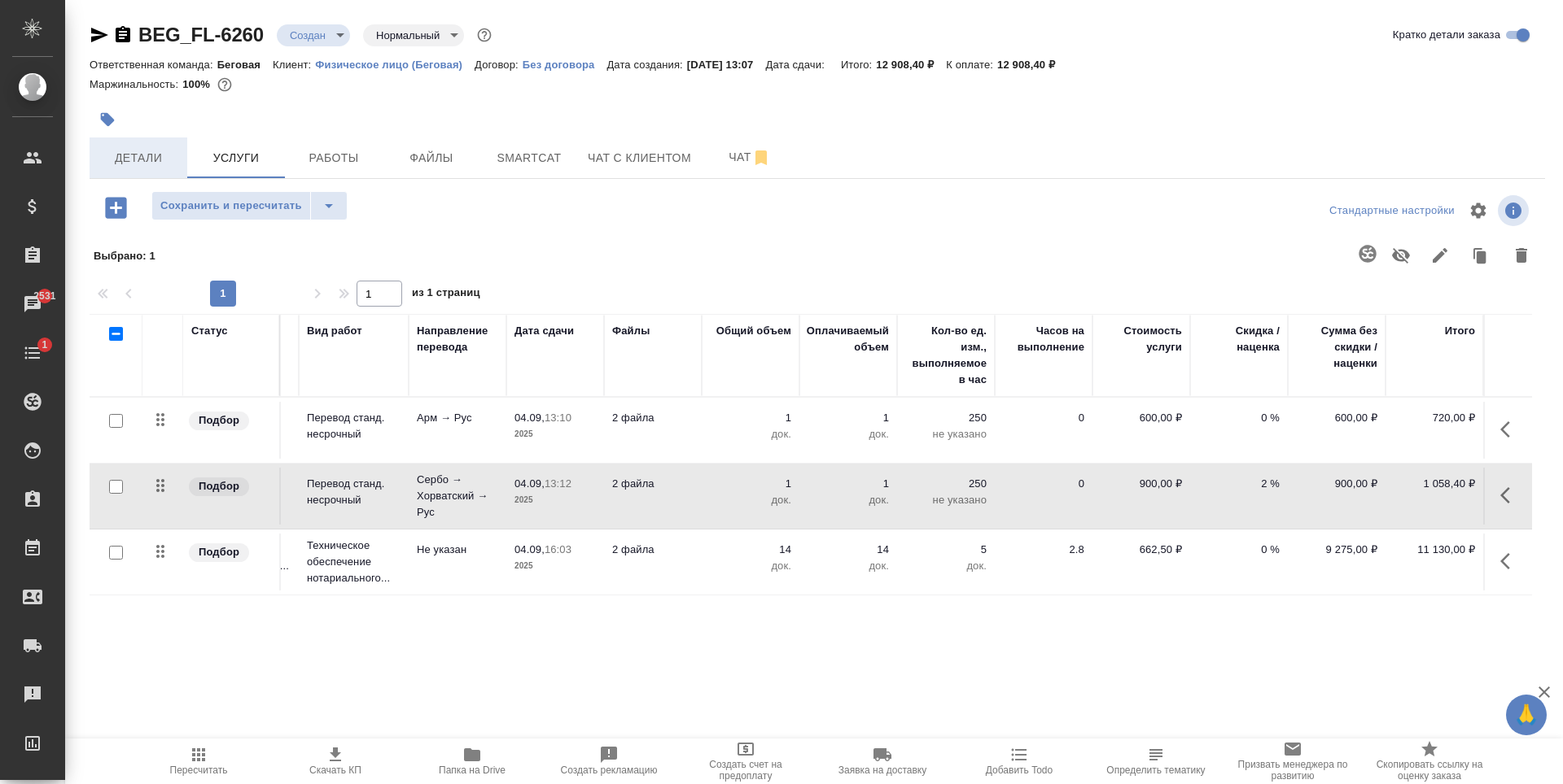
click at [124, 161] on span "Детали" at bounding box center [138, 158] width 78 height 20
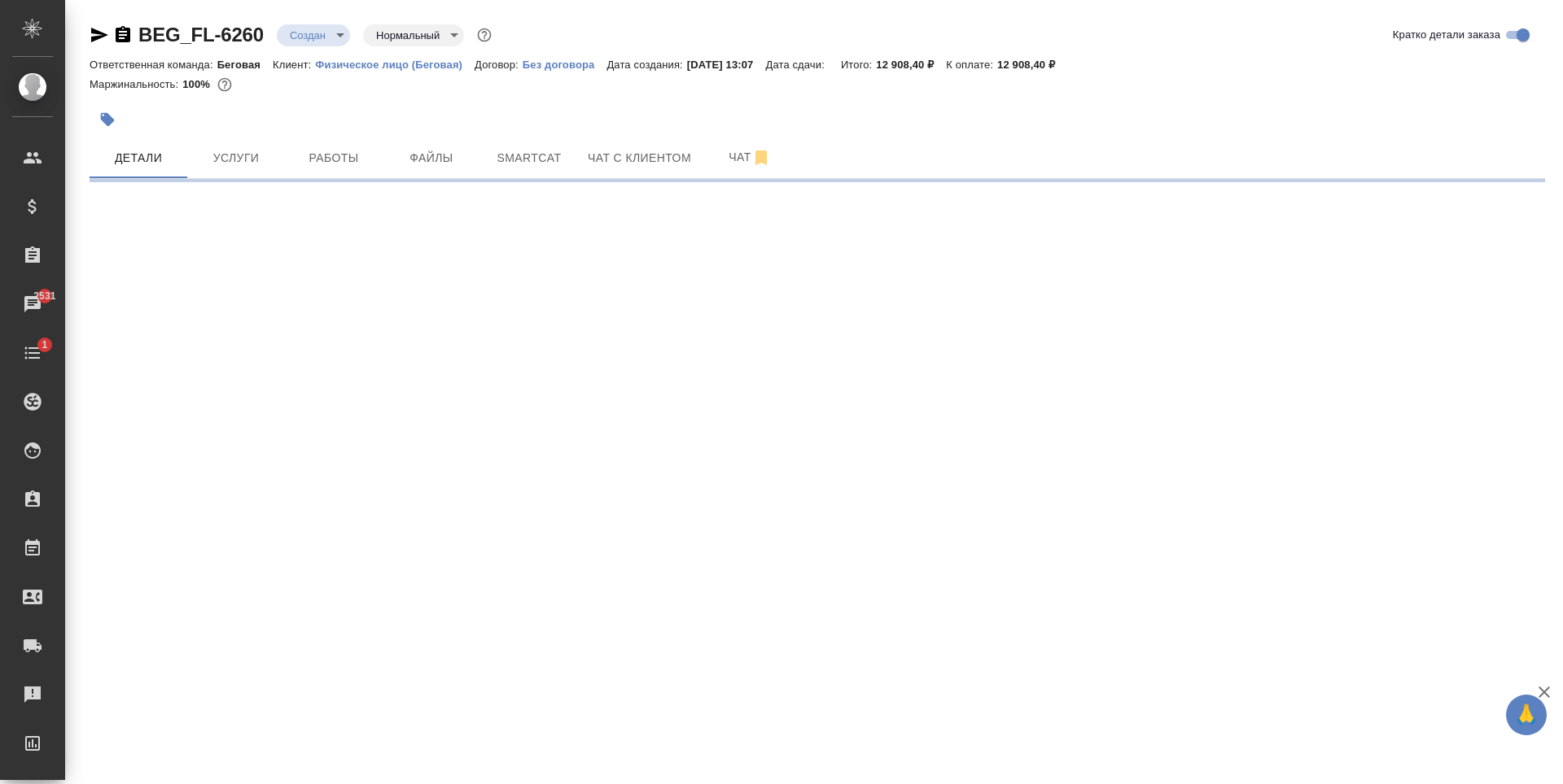
select select "RU"
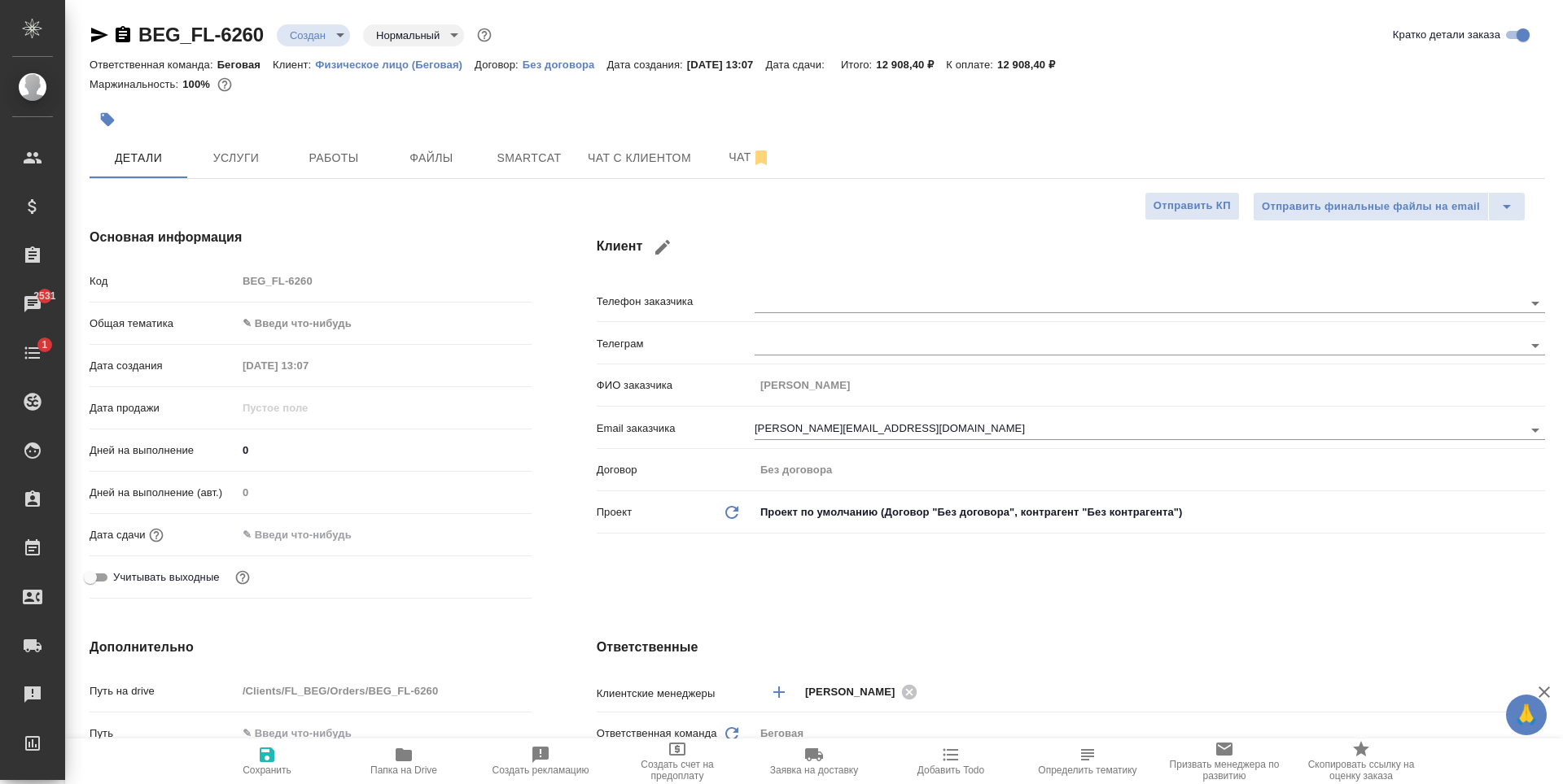
type textarea "x"
click at [326, 525] on input "text" at bounding box center [308, 535] width 143 height 24
click at [471, 532] on div at bounding box center [384, 535] width 295 height 26
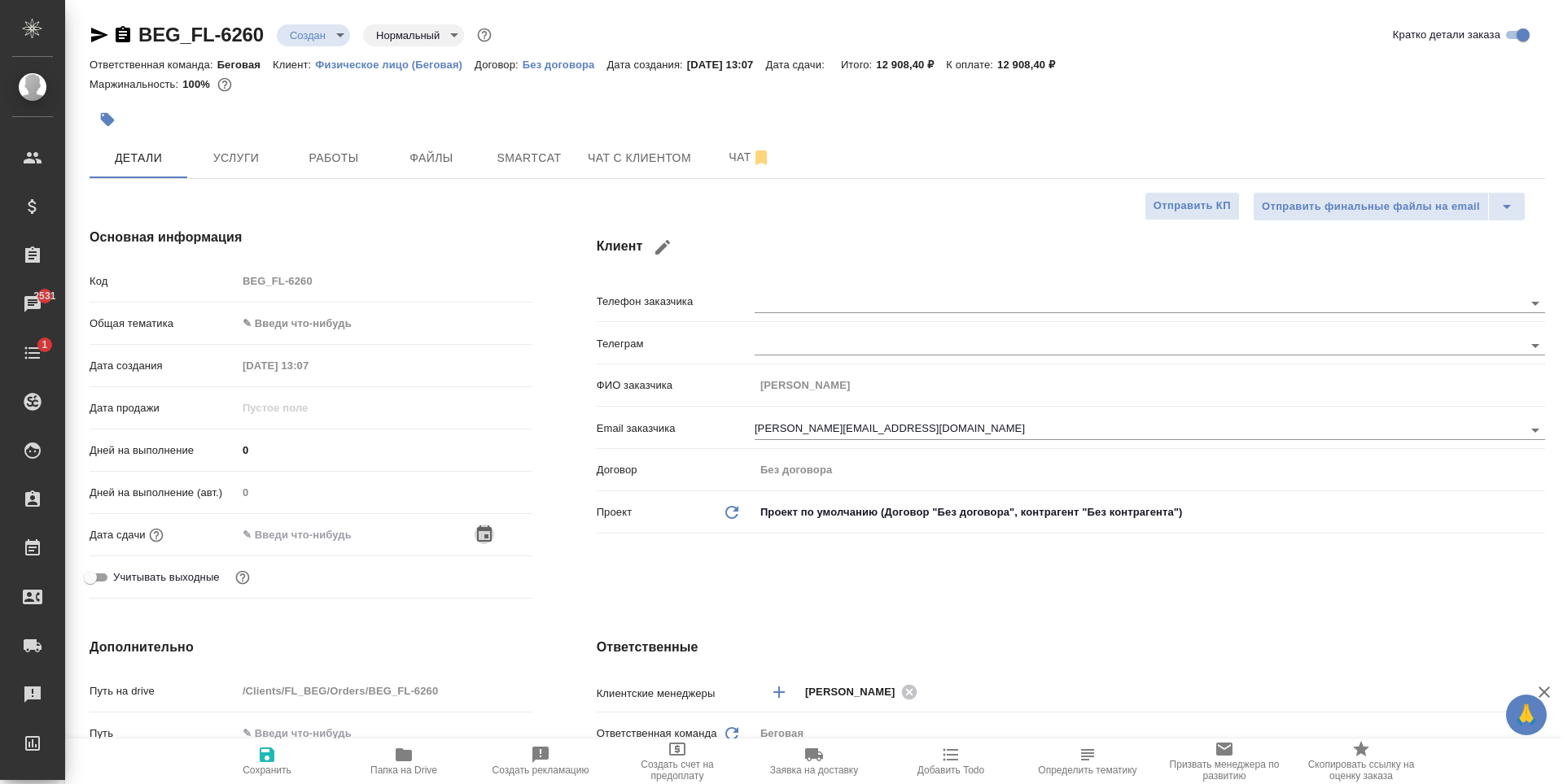
click at [480, 532] on icon "button" at bounding box center [484, 535] width 20 height 20
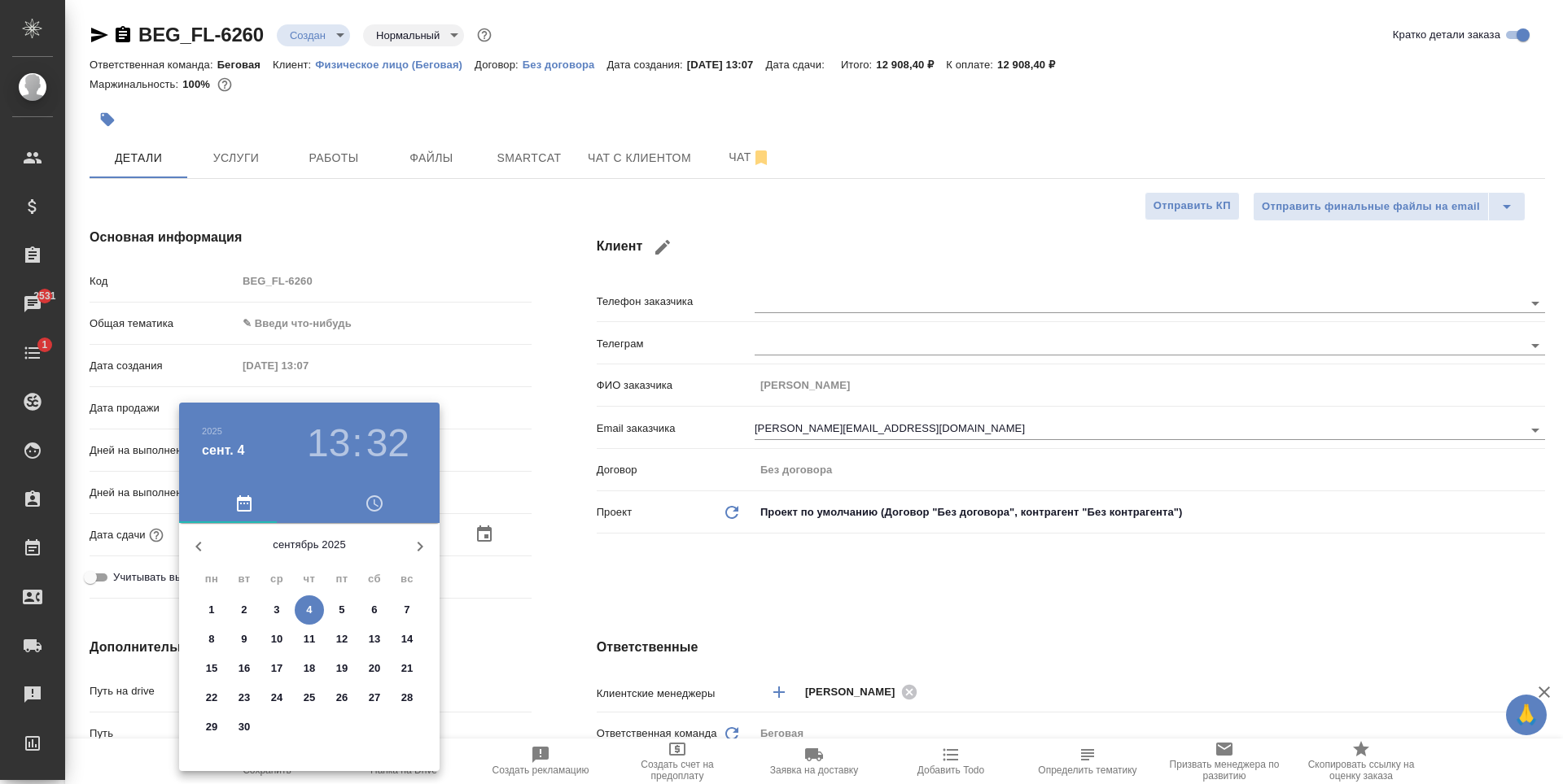
click at [203, 643] on span "8" at bounding box center [212, 639] width 29 height 16
type input "08.09.2025 13:32"
type textarea "x"
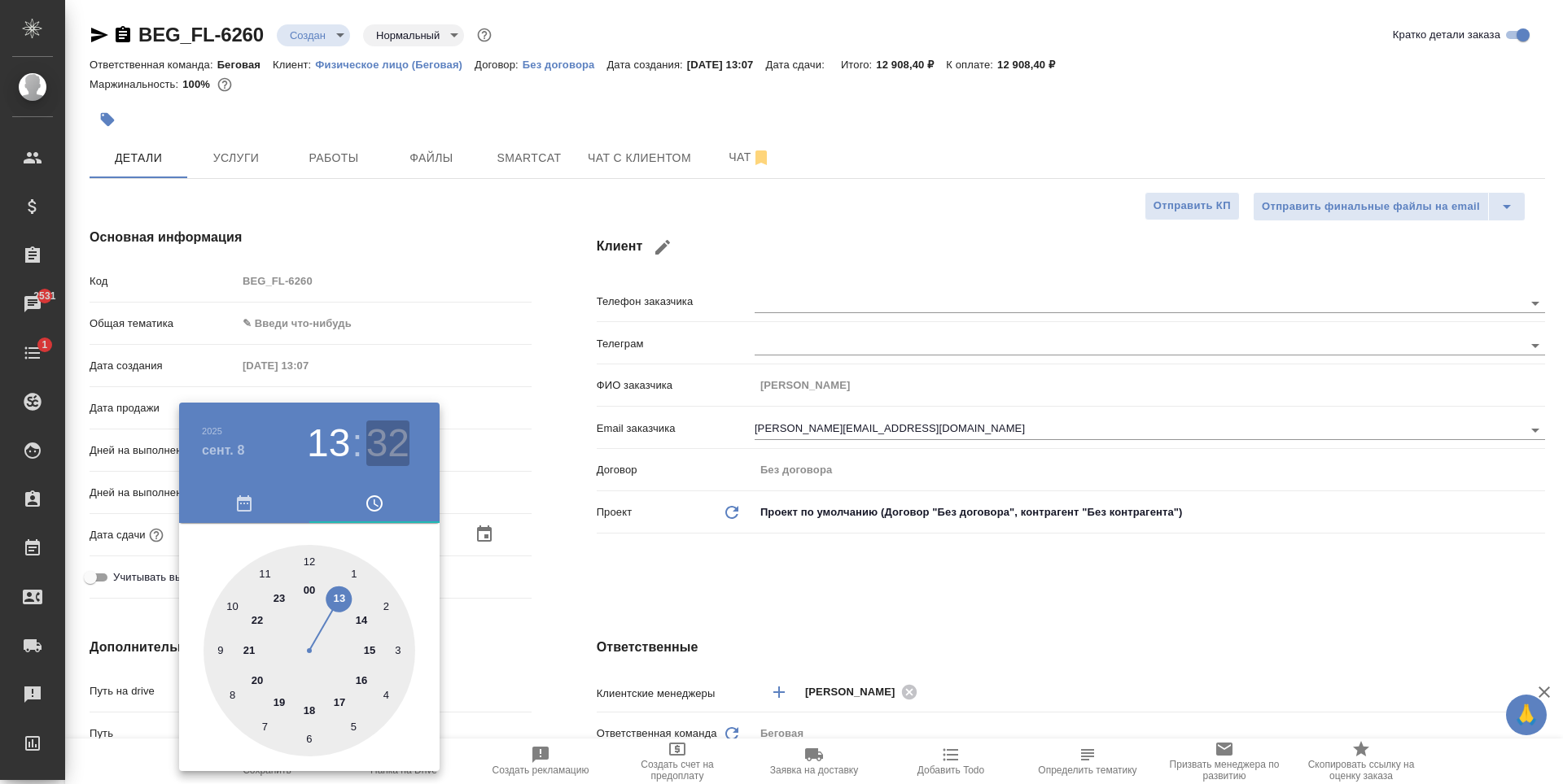
click at [380, 447] on h3 "32" at bounding box center [388, 443] width 43 height 45
click at [313, 555] on div at bounding box center [309, 651] width 212 height 212
type input "08.09.2025 13:00"
type textarea "x"
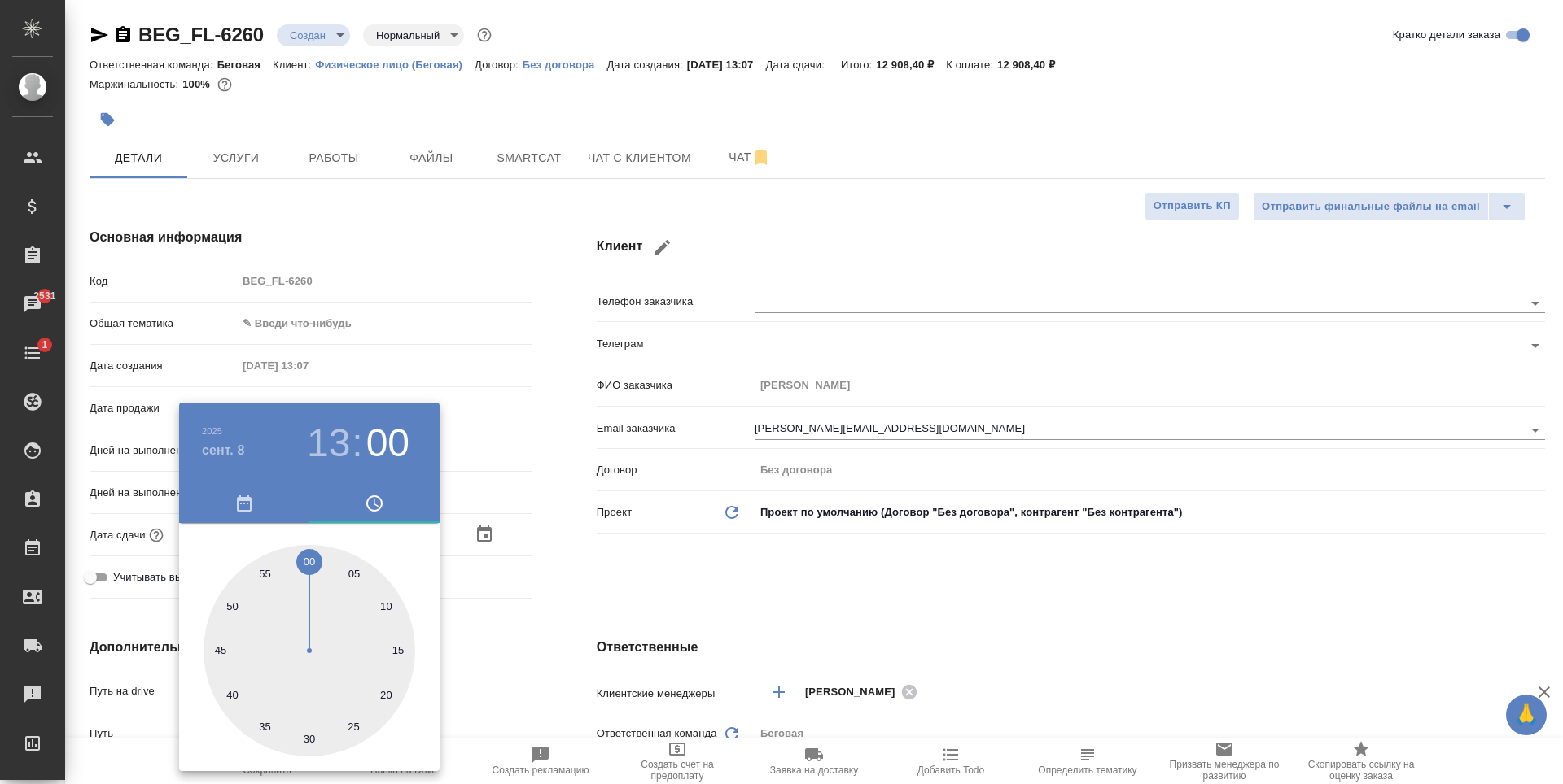
type textarea "x"
click at [608, 598] on div at bounding box center [781, 392] width 1563 height 784
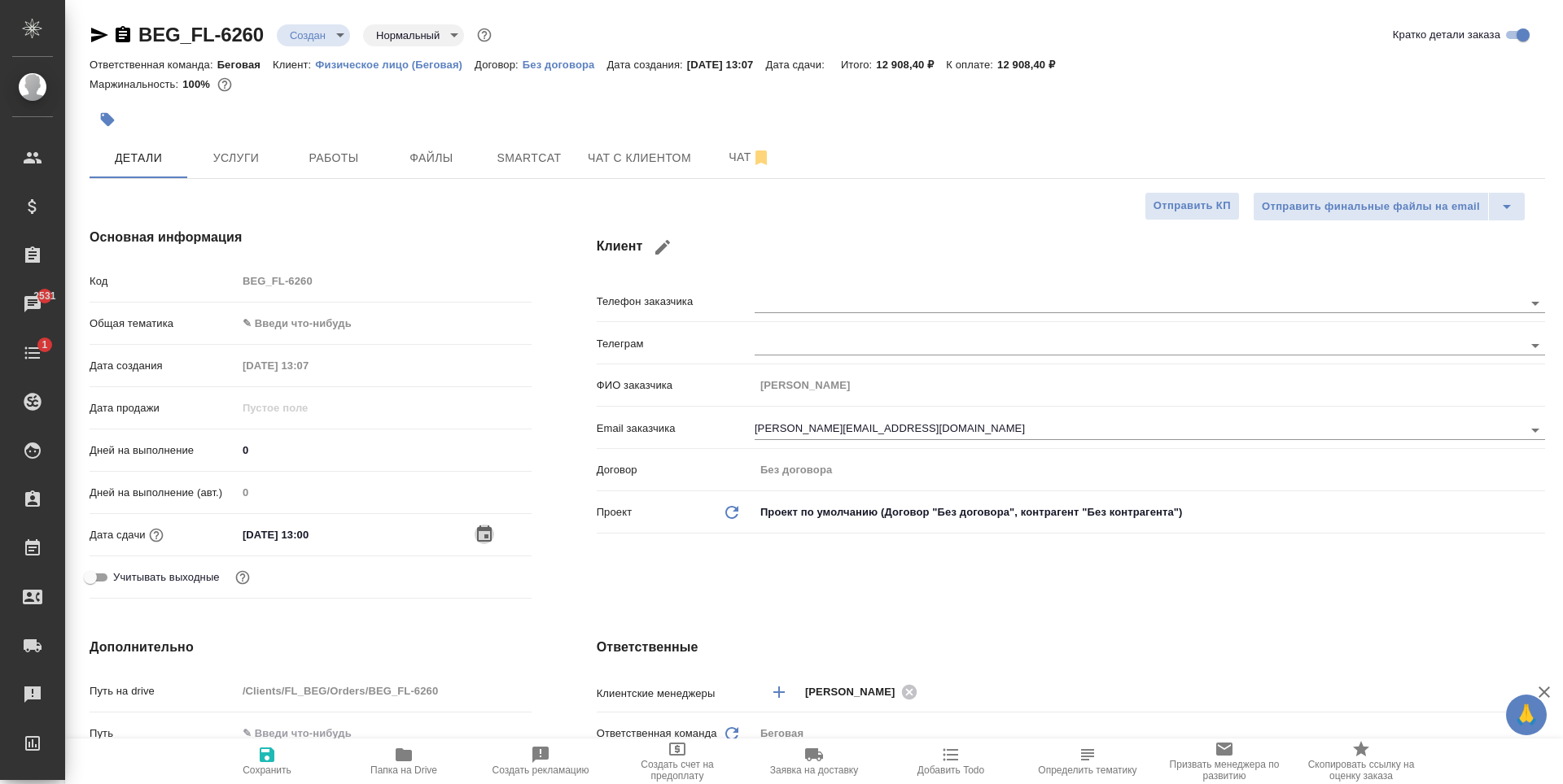
click at [492, 528] on icon "button" at bounding box center [484, 535] width 20 height 20
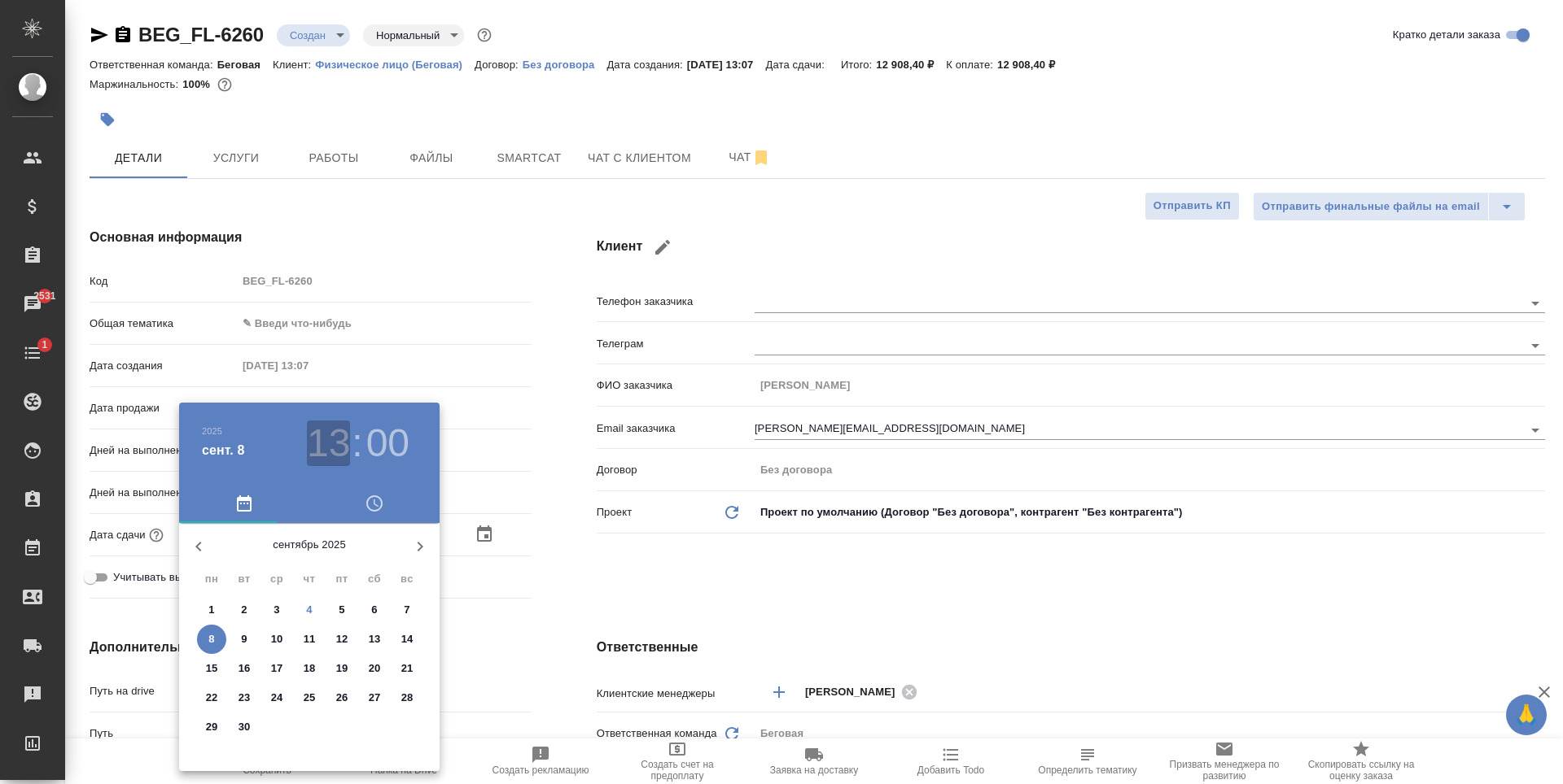
click at [332, 449] on h3 "13" at bounding box center [328, 443] width 43 height 45
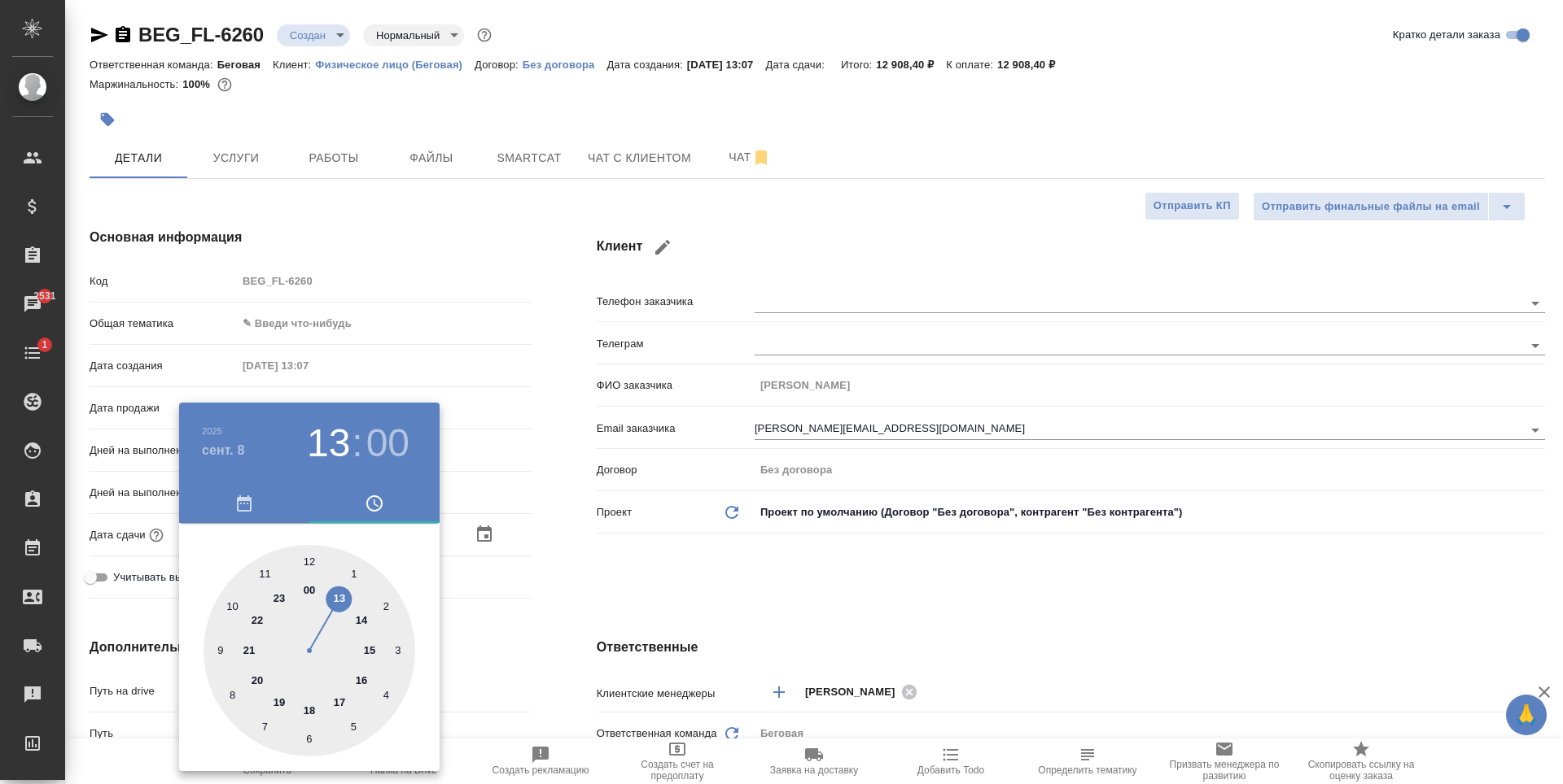
click at [231, 604] on div at bounding box center [309, 651] width 212 height 212
type input "08.09.2025 10:00"
type textarea "x"
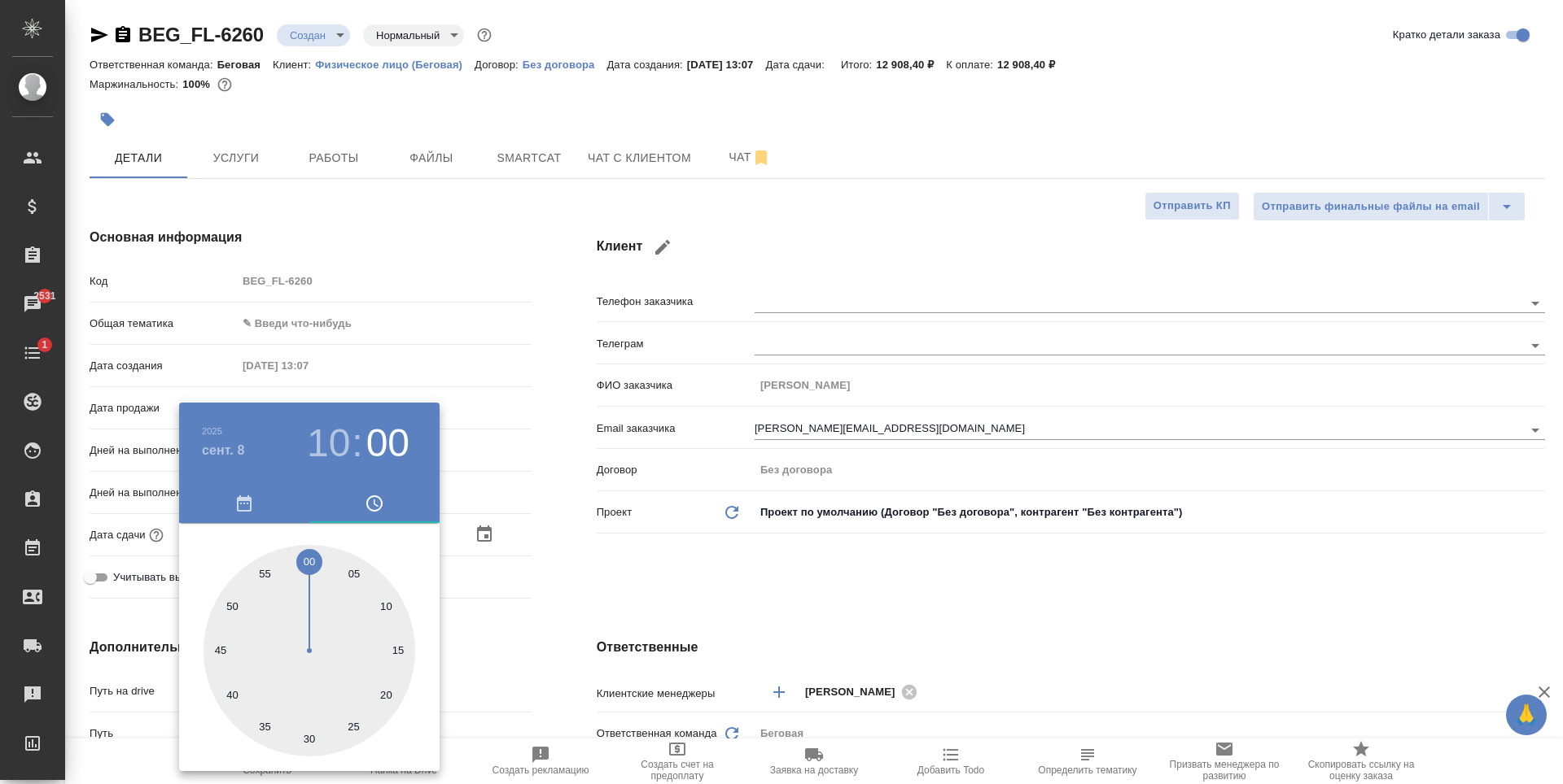
click at [532, 550] on div at bounding box center [781, 392] width 1563 height 784
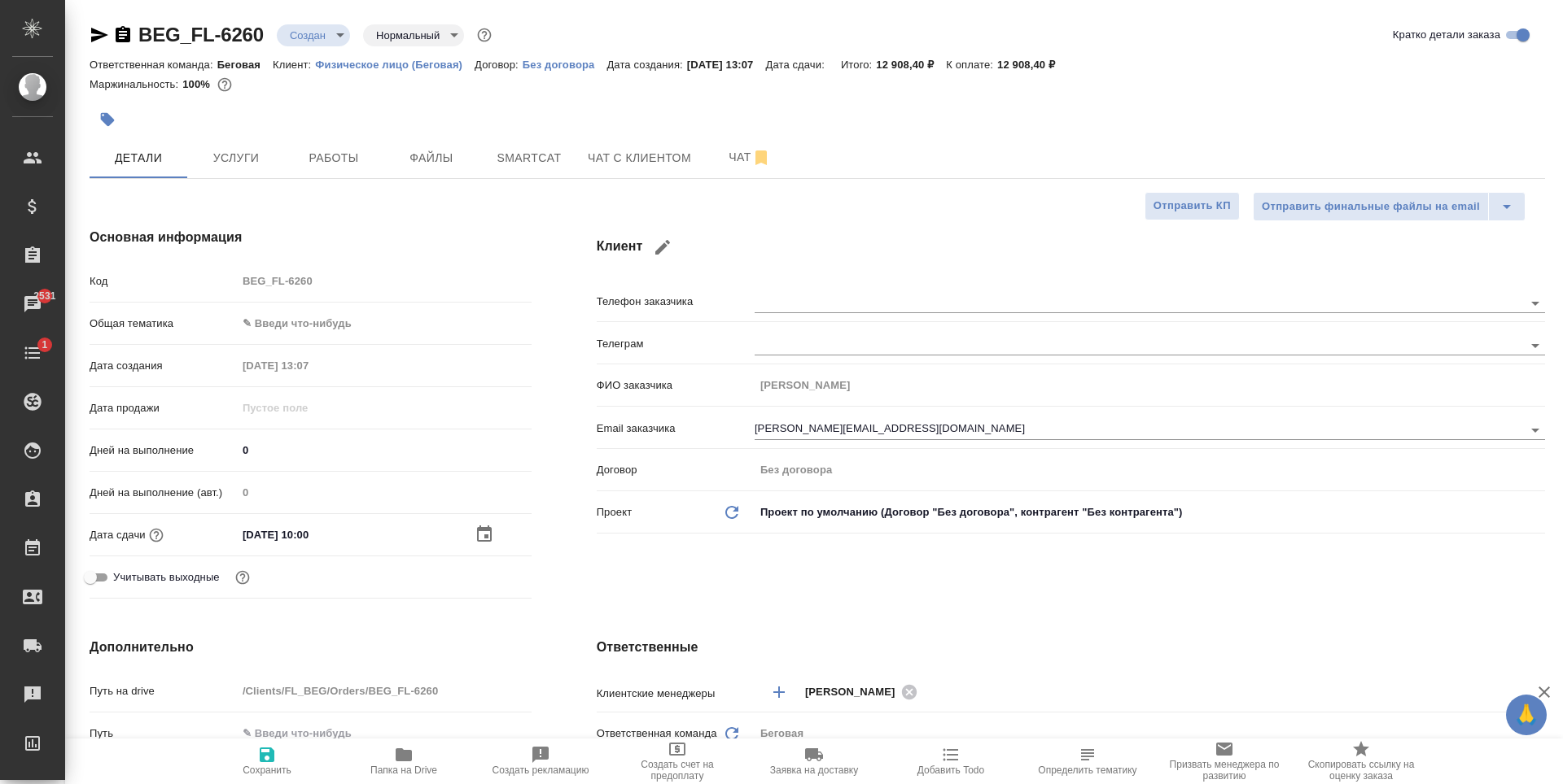
click at [461, 533] on div "08.09.2025 10:00" at bounding box center [384, 535] width 295 height 24
click at [485, 537] on icon "button" at bounding box center [484, 533] width 15 height 16
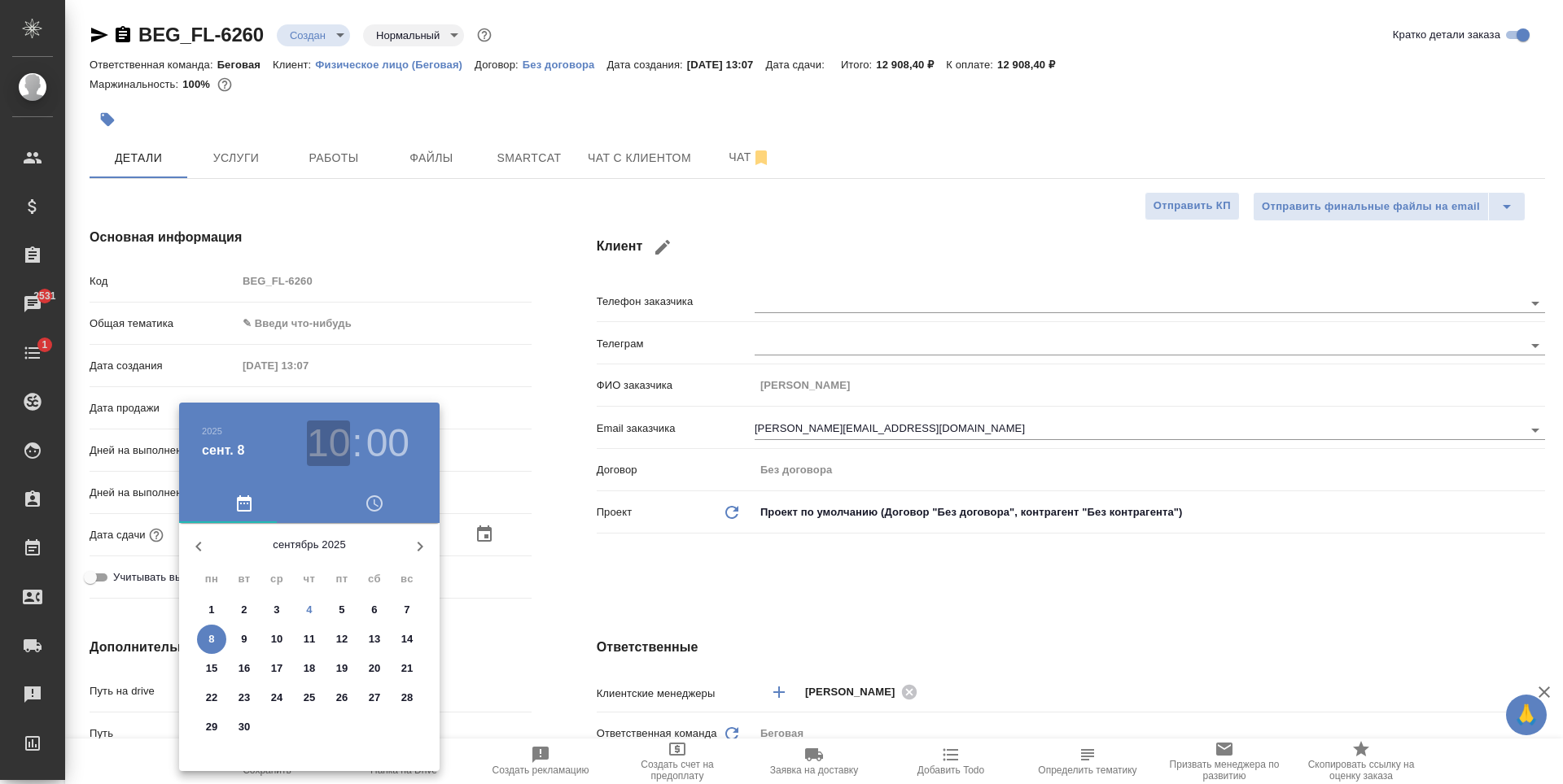
click at [332, 449] on h3 "10" at bounding box center [328, 443] width 43 height 45
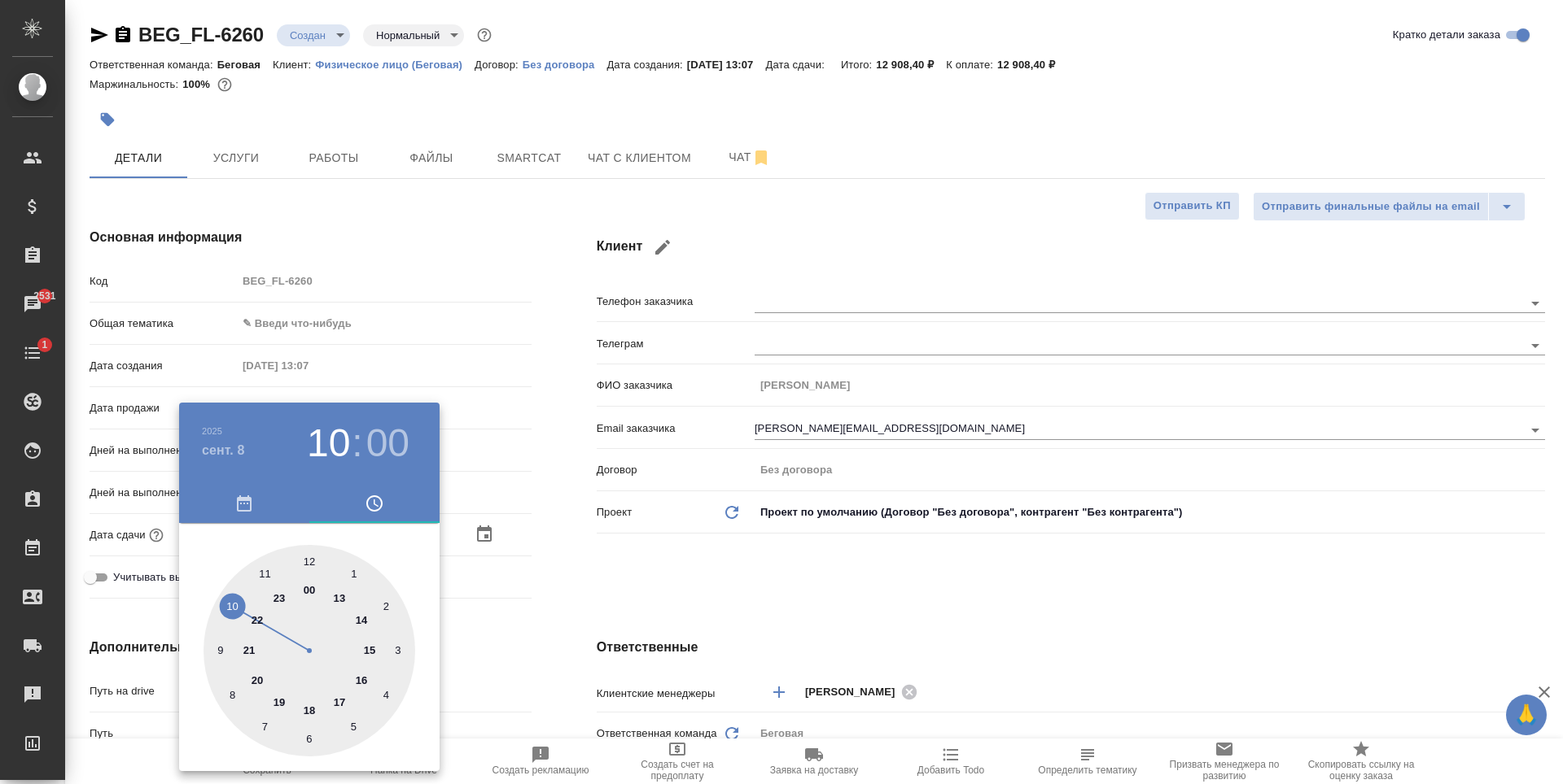
click at [308, 553] on div at bounding box center [309, 651] width 212 height 212
type input "08.09.2025 12:00"
type textarea "x"
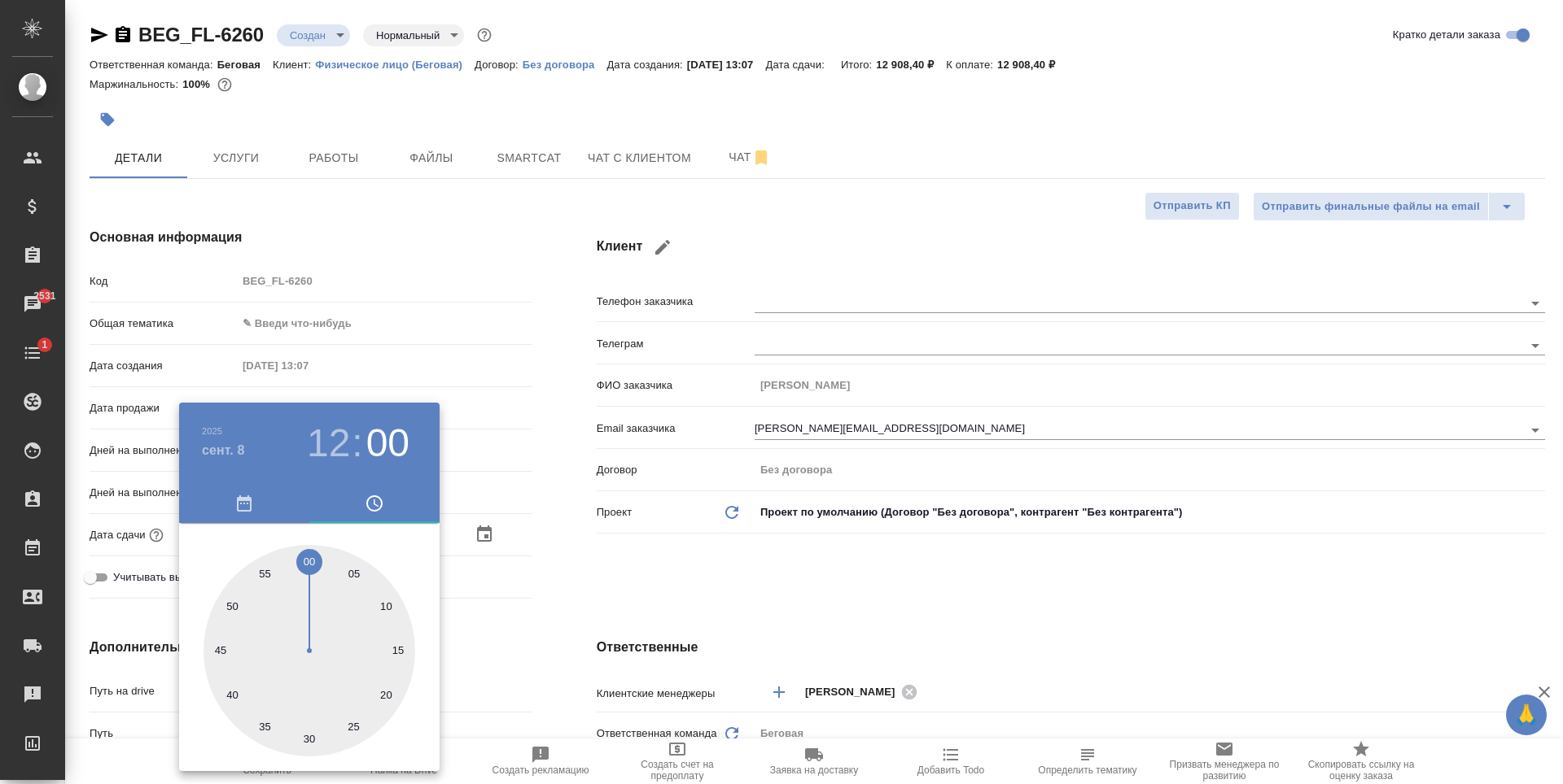
click at [611, 576] on div at bounding box center [781, 392] width 1563 height 784
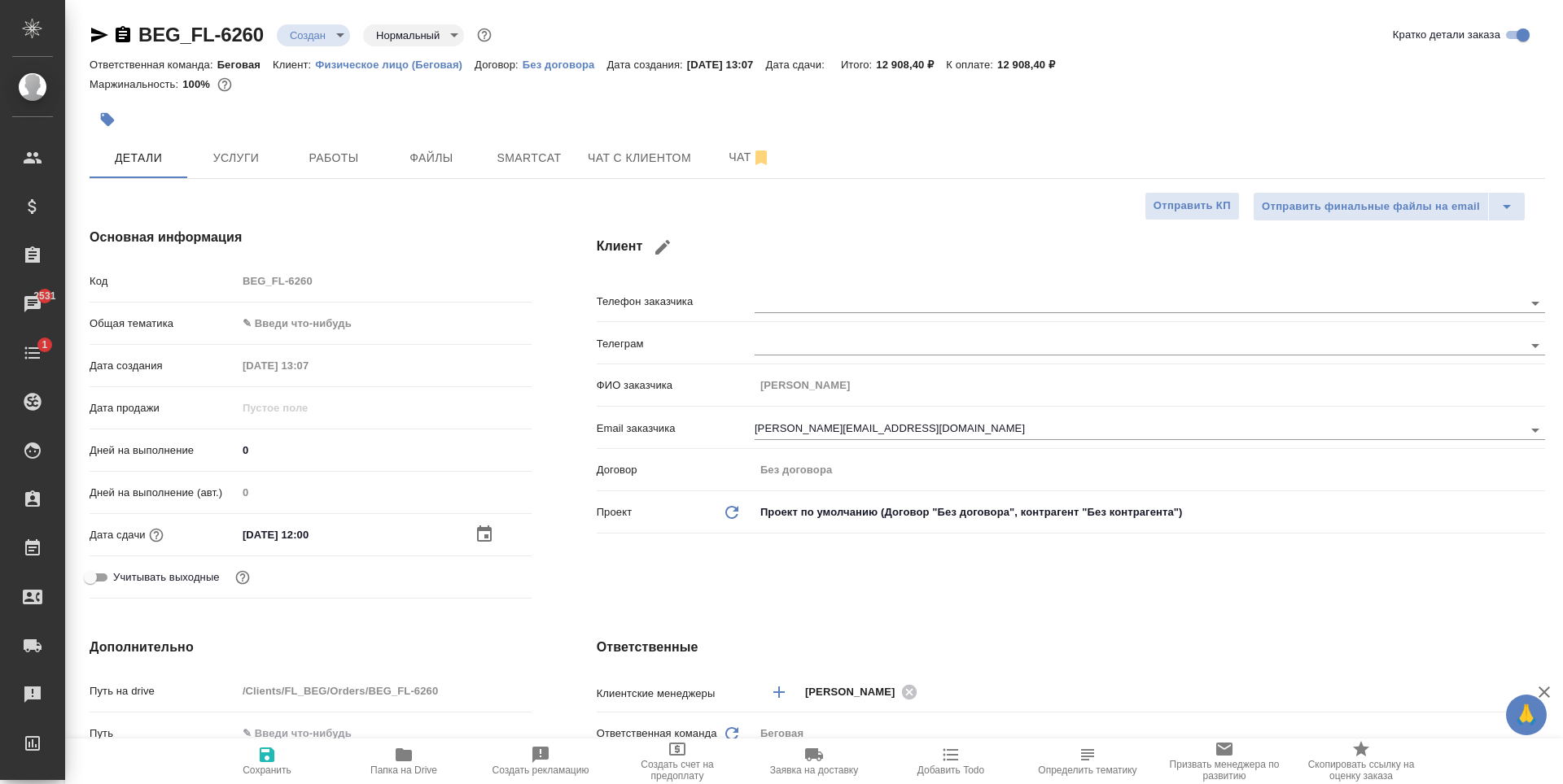
click at [278, 756] on span "Сохранить" at bounding box center [267, 761] width 117 height 31
type textarea "x"
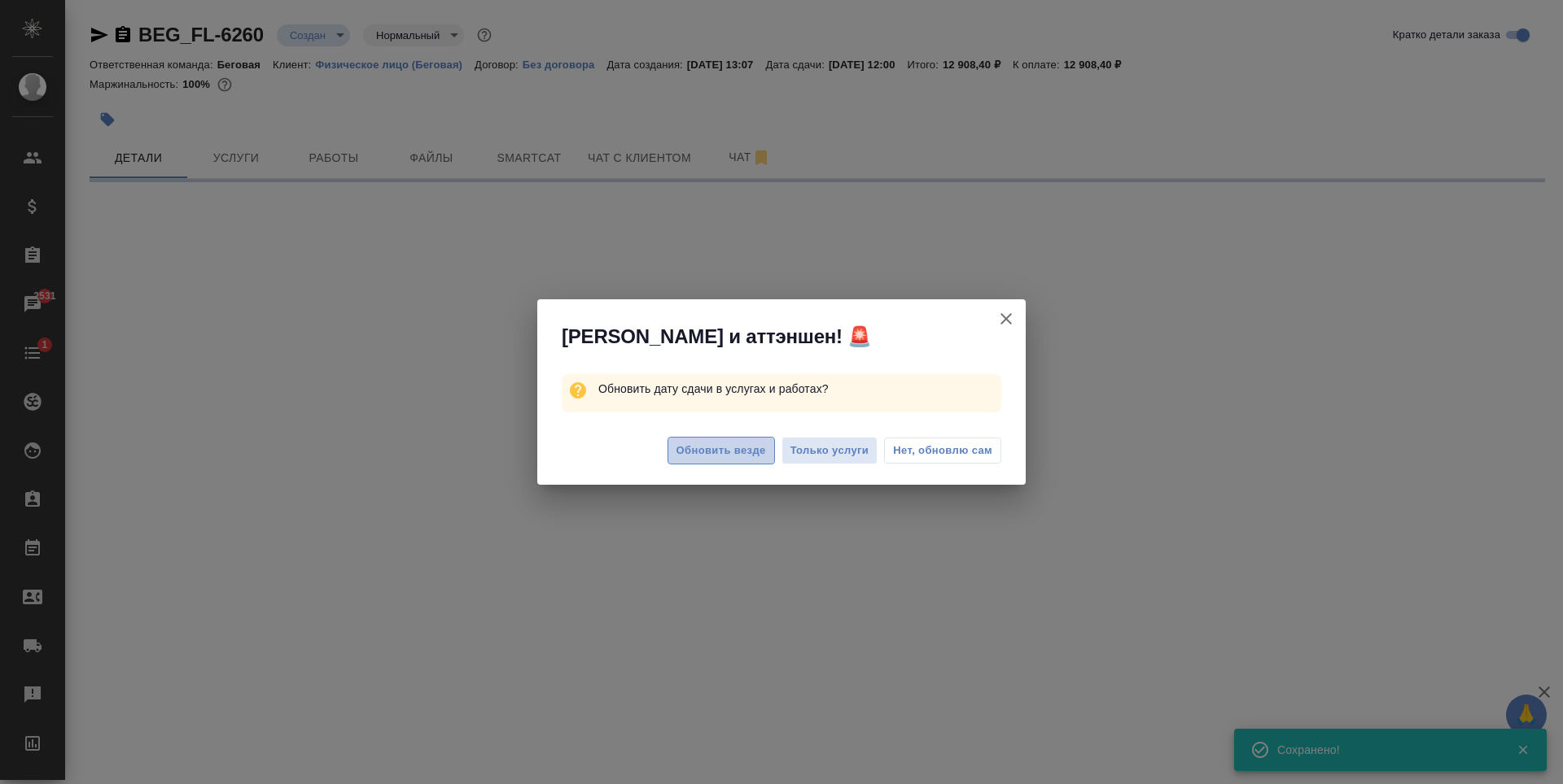
click at [737, 449] on span "Обновить везде" at bounding box center [721, 451] width 90 height 19
select select "RU"
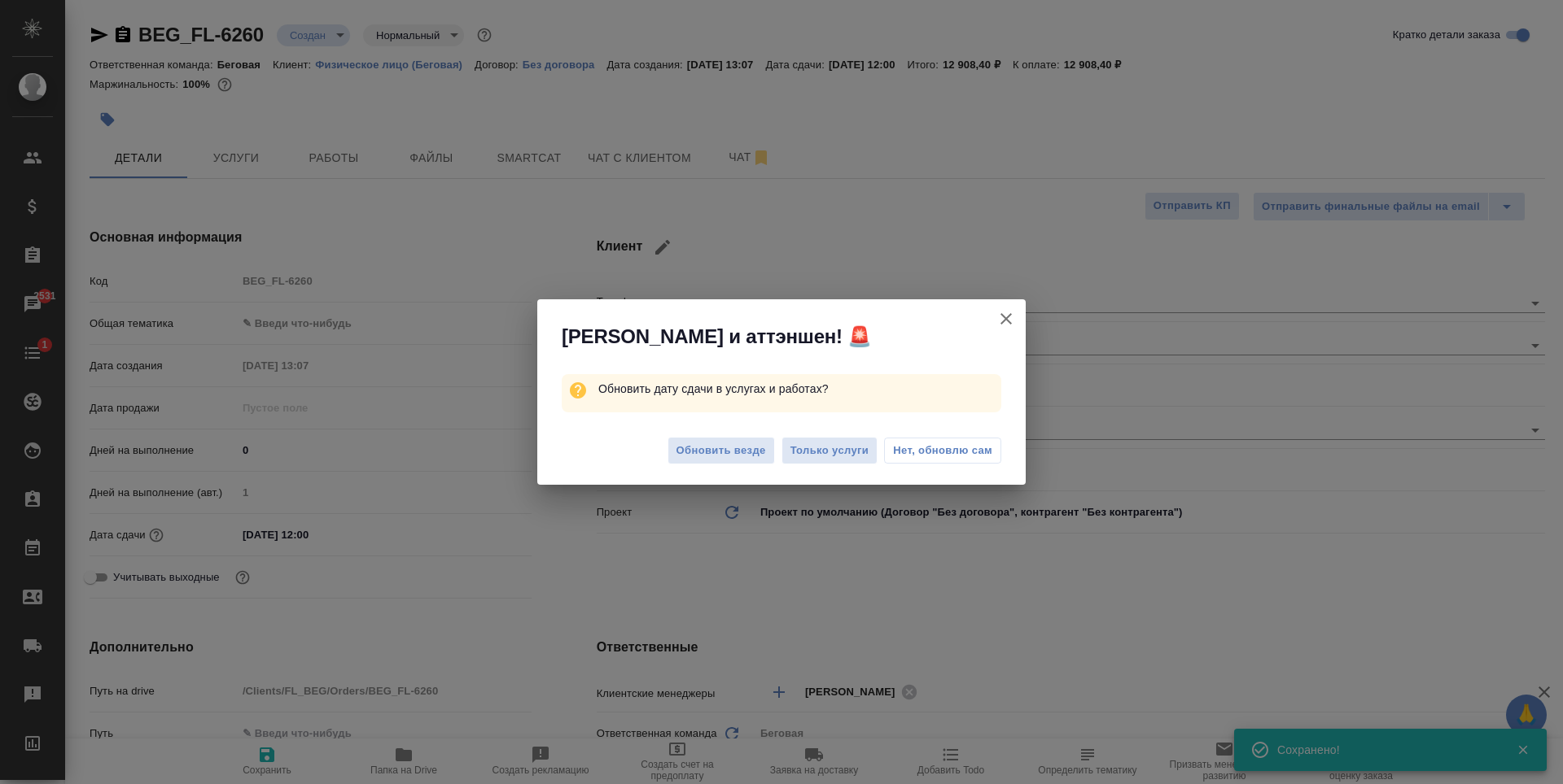
type textarea "x"
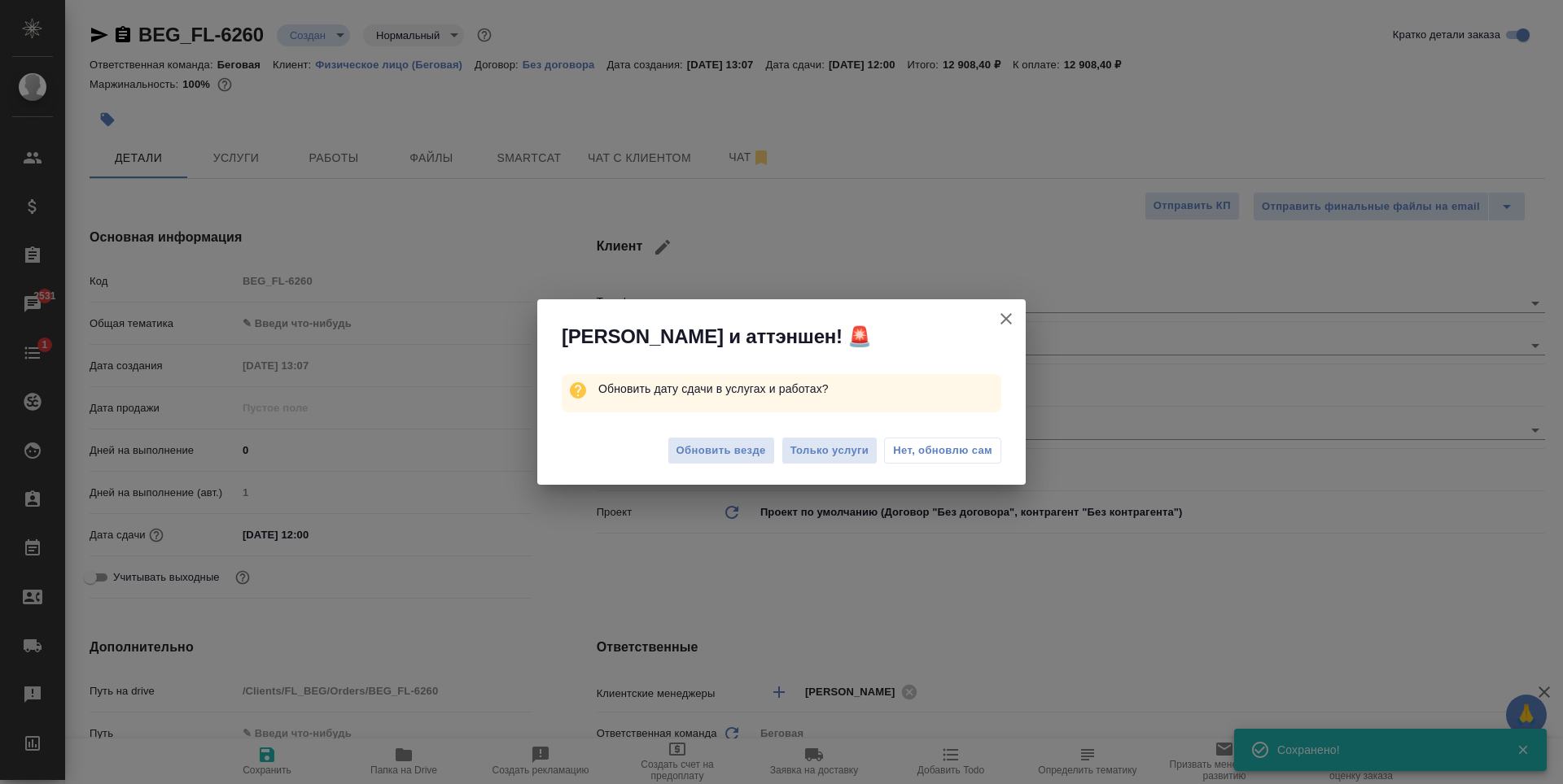
type textarea "x"
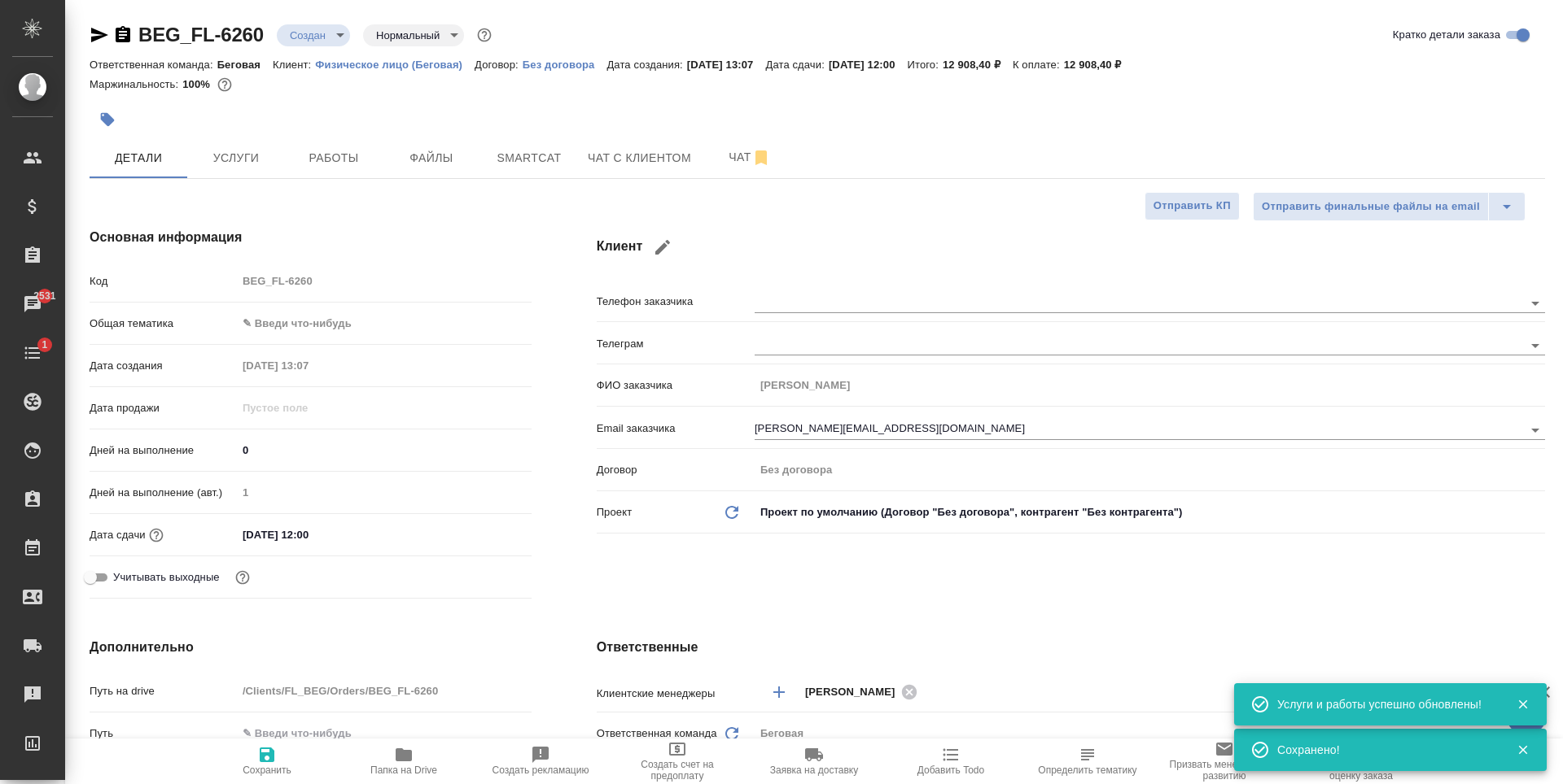
click at [361, 317] on body "🙏 .cls-1 fill:#fff; AWATERA Antonova Kristina Клиенты Спецификации Заказы 2531 …" at bounding box center [781, 392] width 1563 height 784
click at [351, 474] on li "Юридическая/Финансовая" at bounding box center [384, 480] width 295 height 26
type input "yr-fn"
type textarea "x"
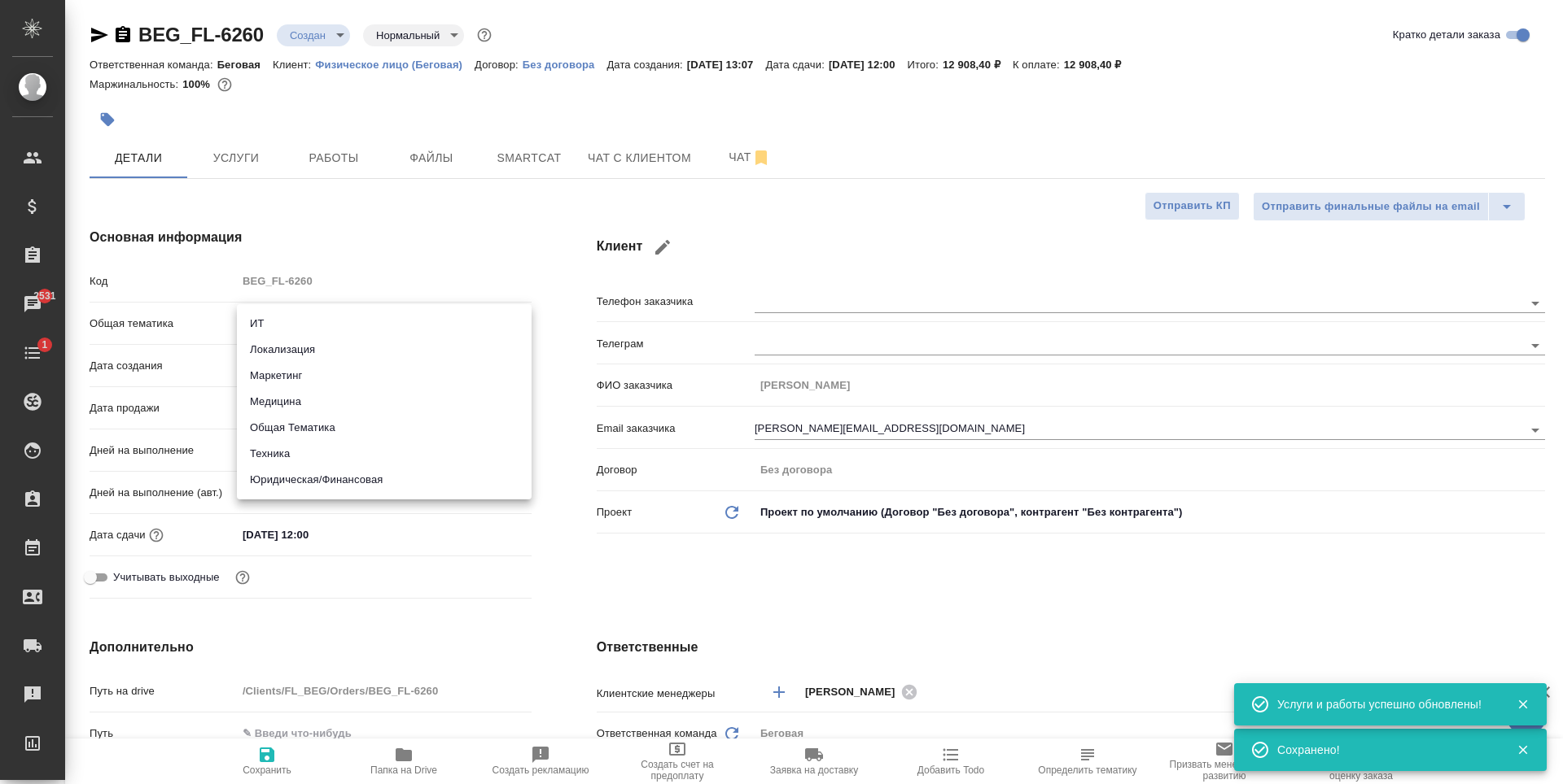
type textarea "x"
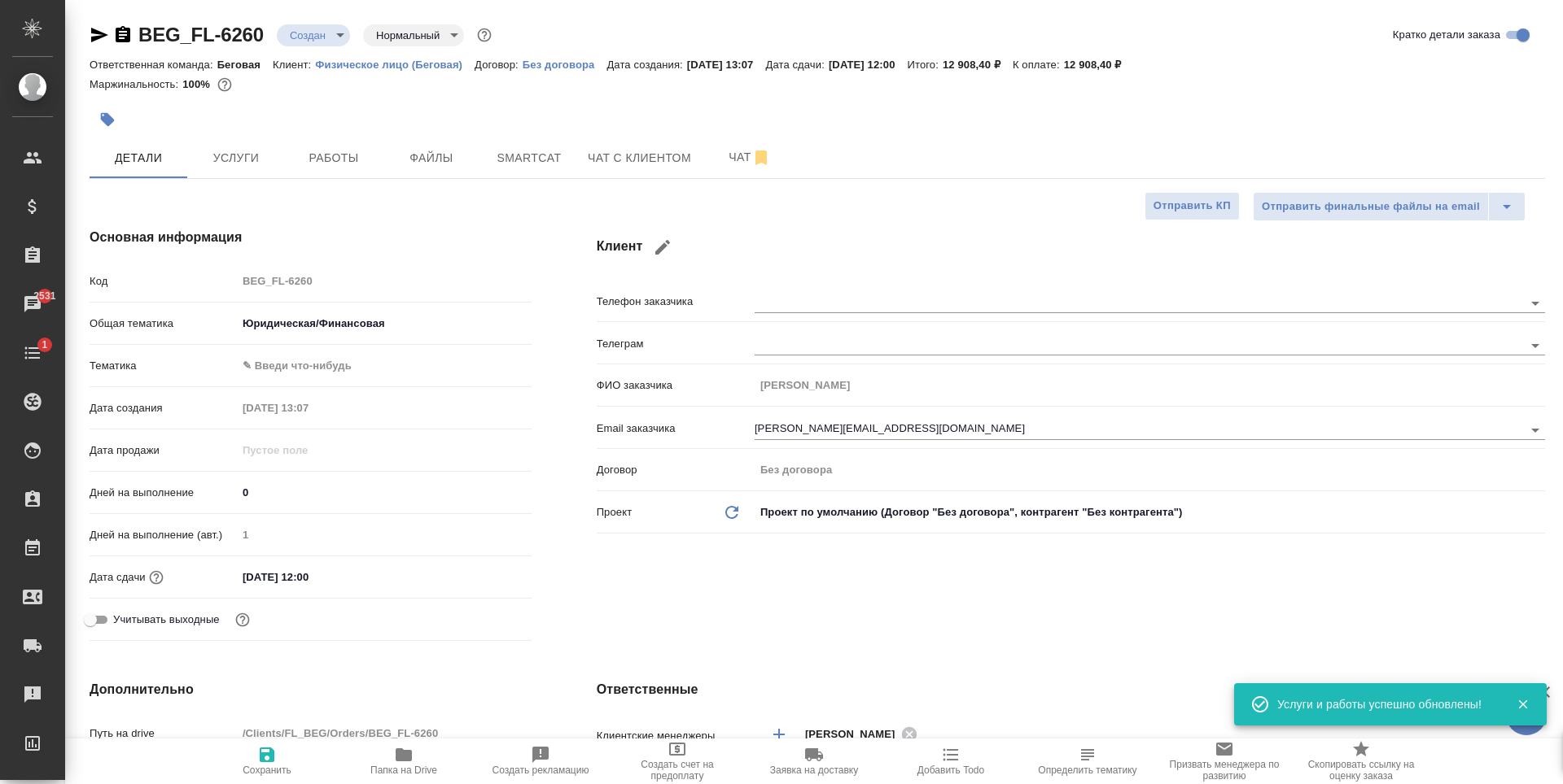
click at [366, 369] on body "🙏 .cls-1 fill:#fff; AWATERA Antonova Kristina Клиенты Спецификации Заказы 2531 …" at bounding box center [781, 392] width 1563 height 784
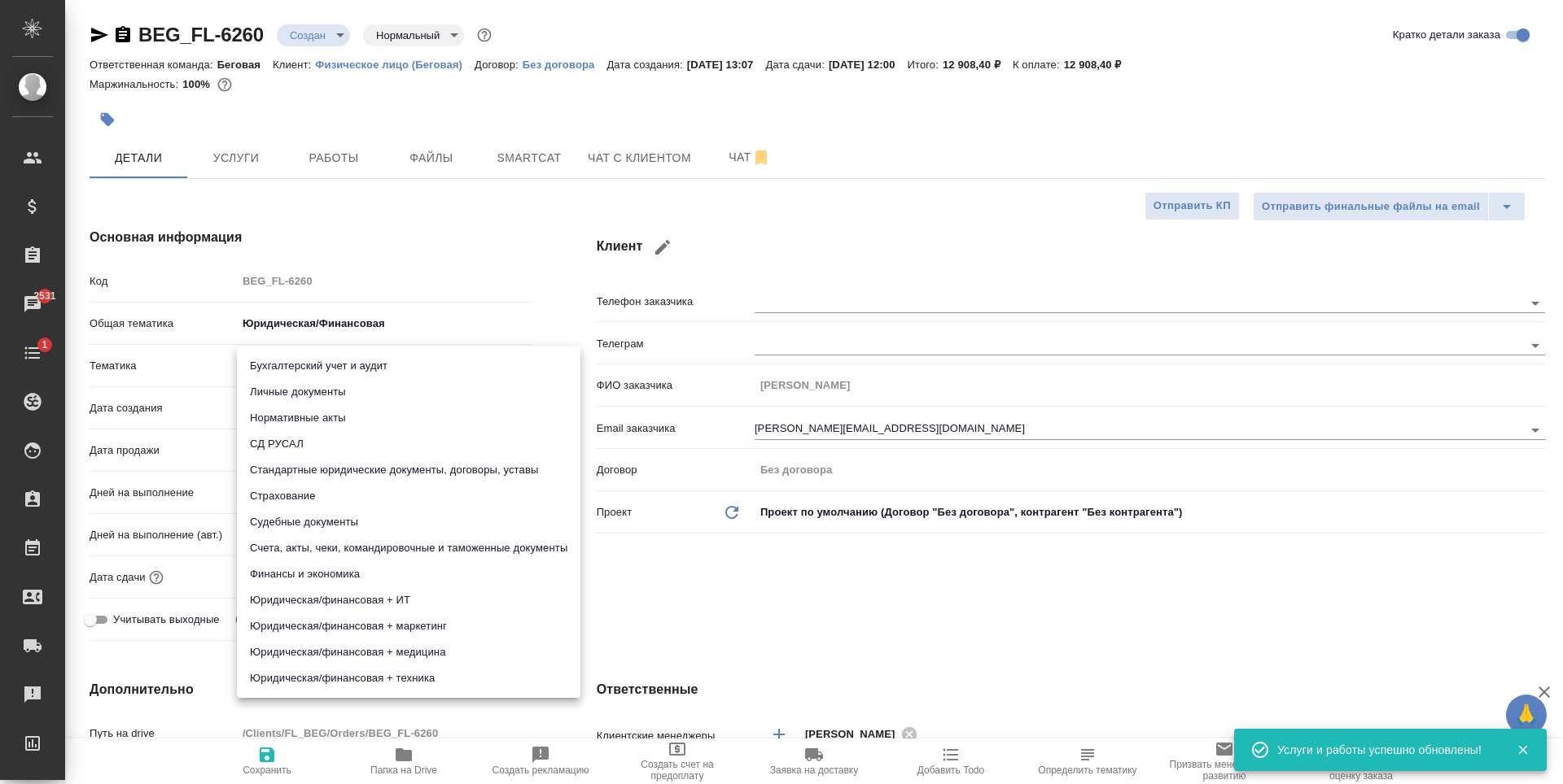
click at [405, 389] on li "Личные документы" at bounding box center [408, 392] width 344 height 26
type textarea "x"
type input "5a8b8b956a9677013d343cfe"
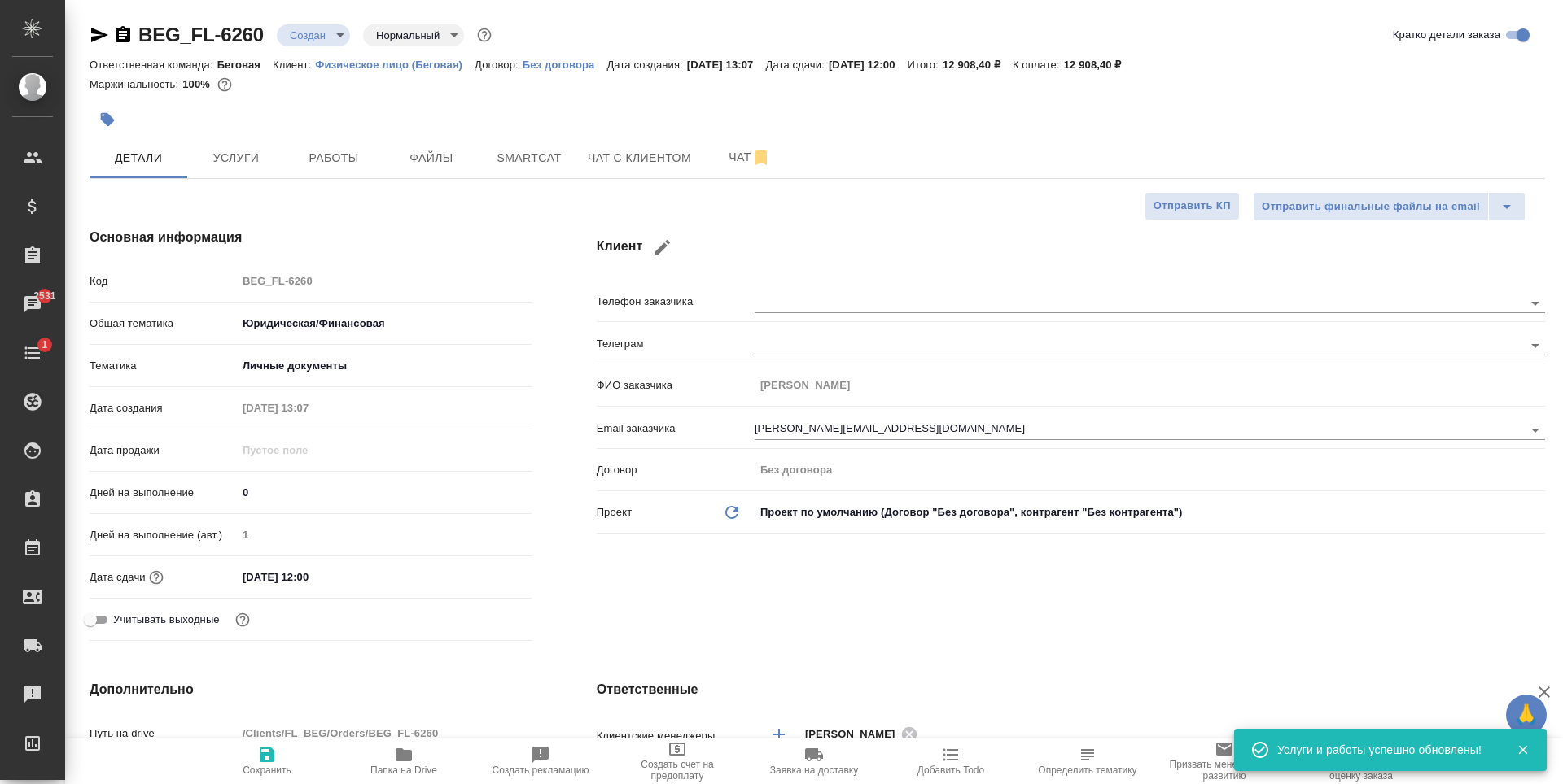
click at [305, 759] on span "Сохранить" at bounding box center [267, 761] width 117 height 31
type textarea "x"
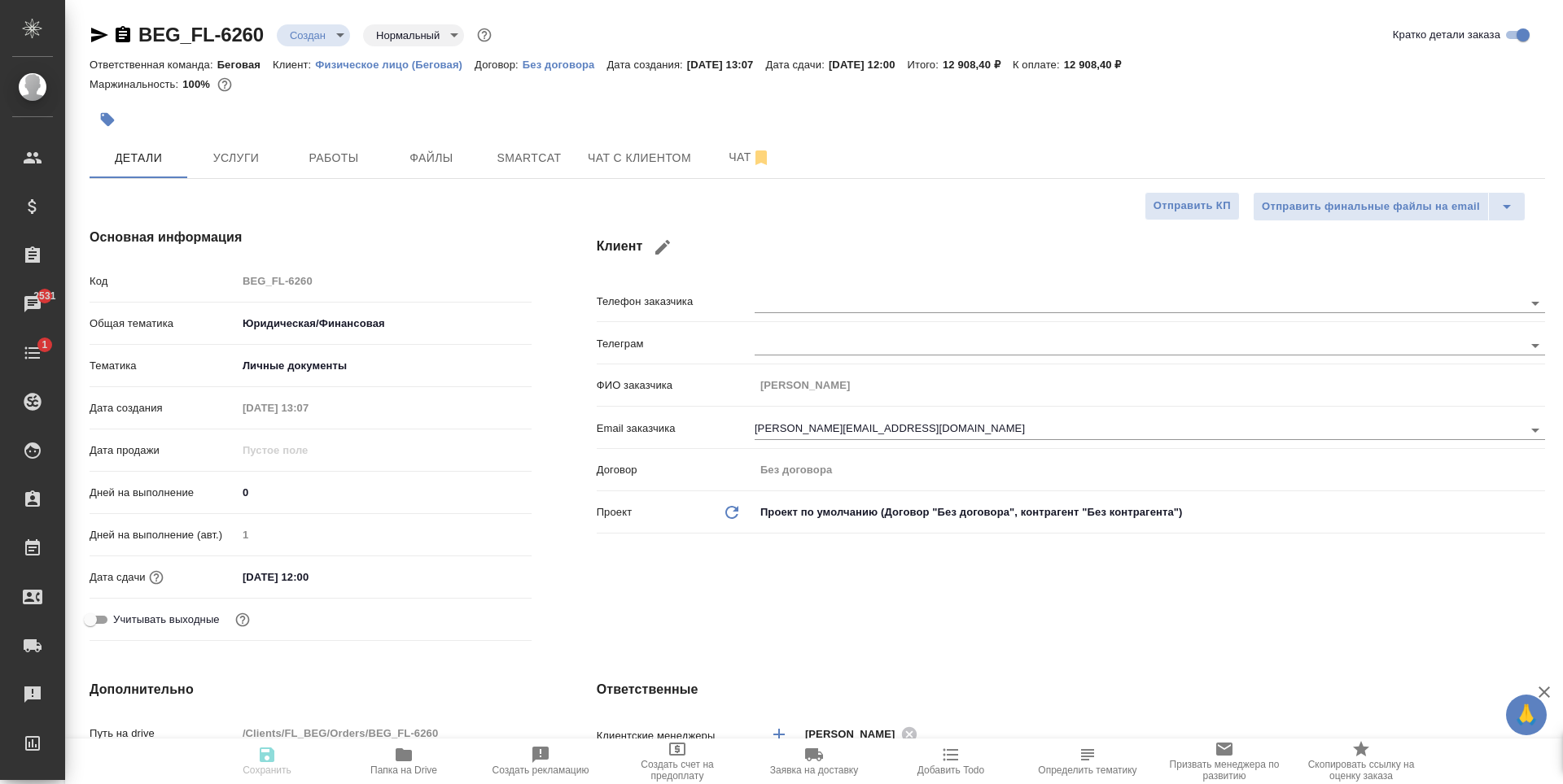
type textarea "x"
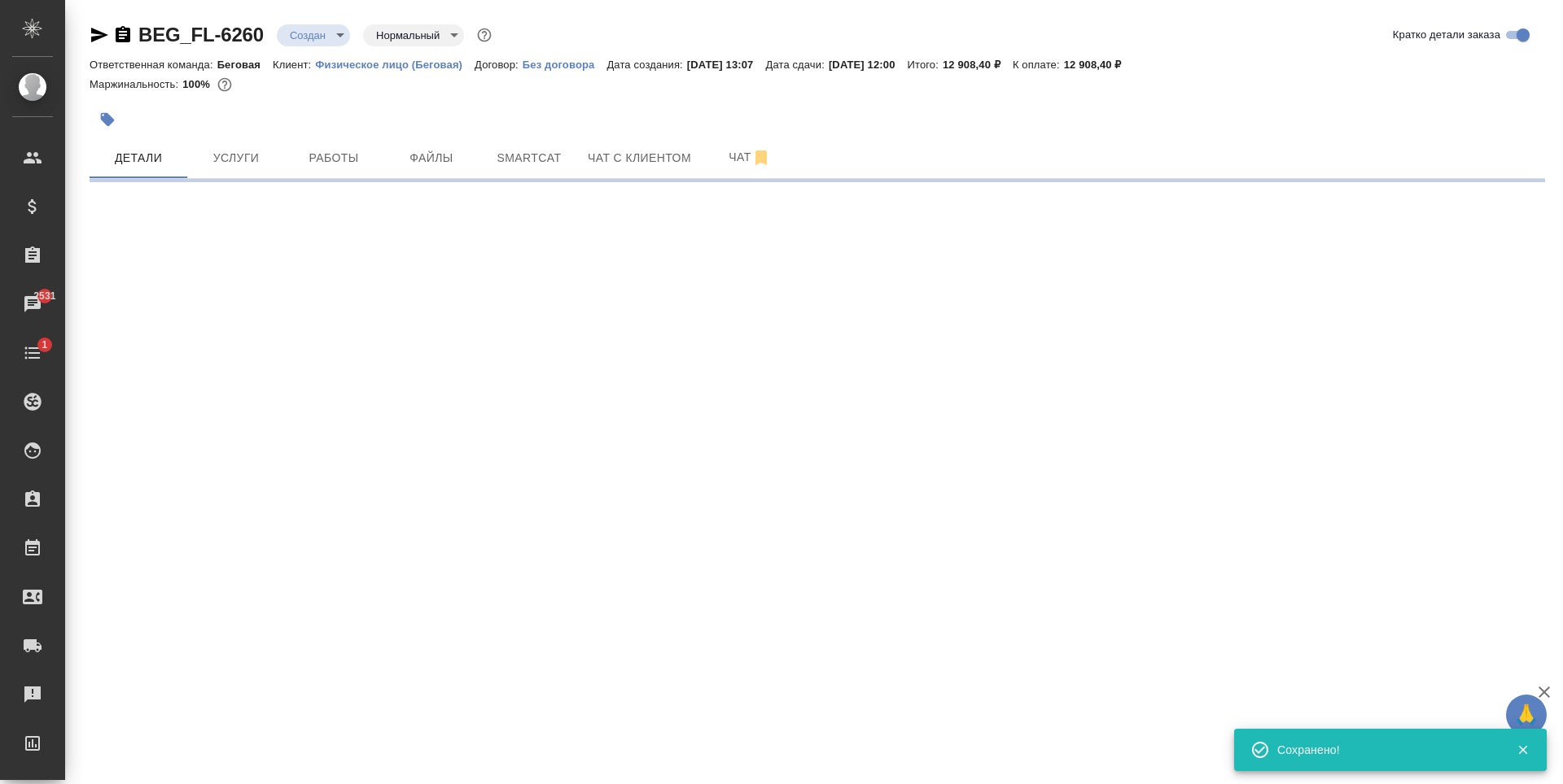
select select "RU"
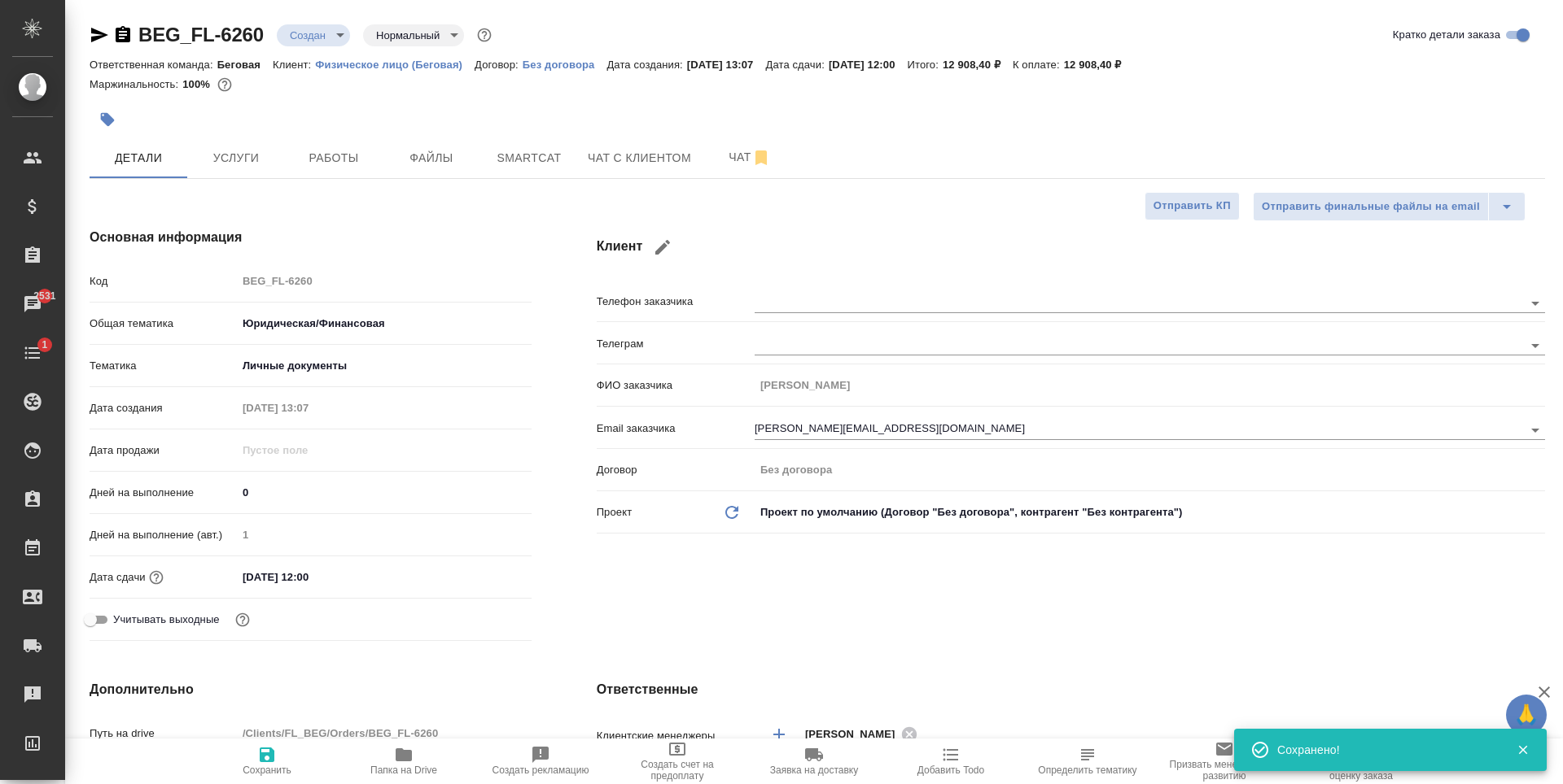
type textarea "x"
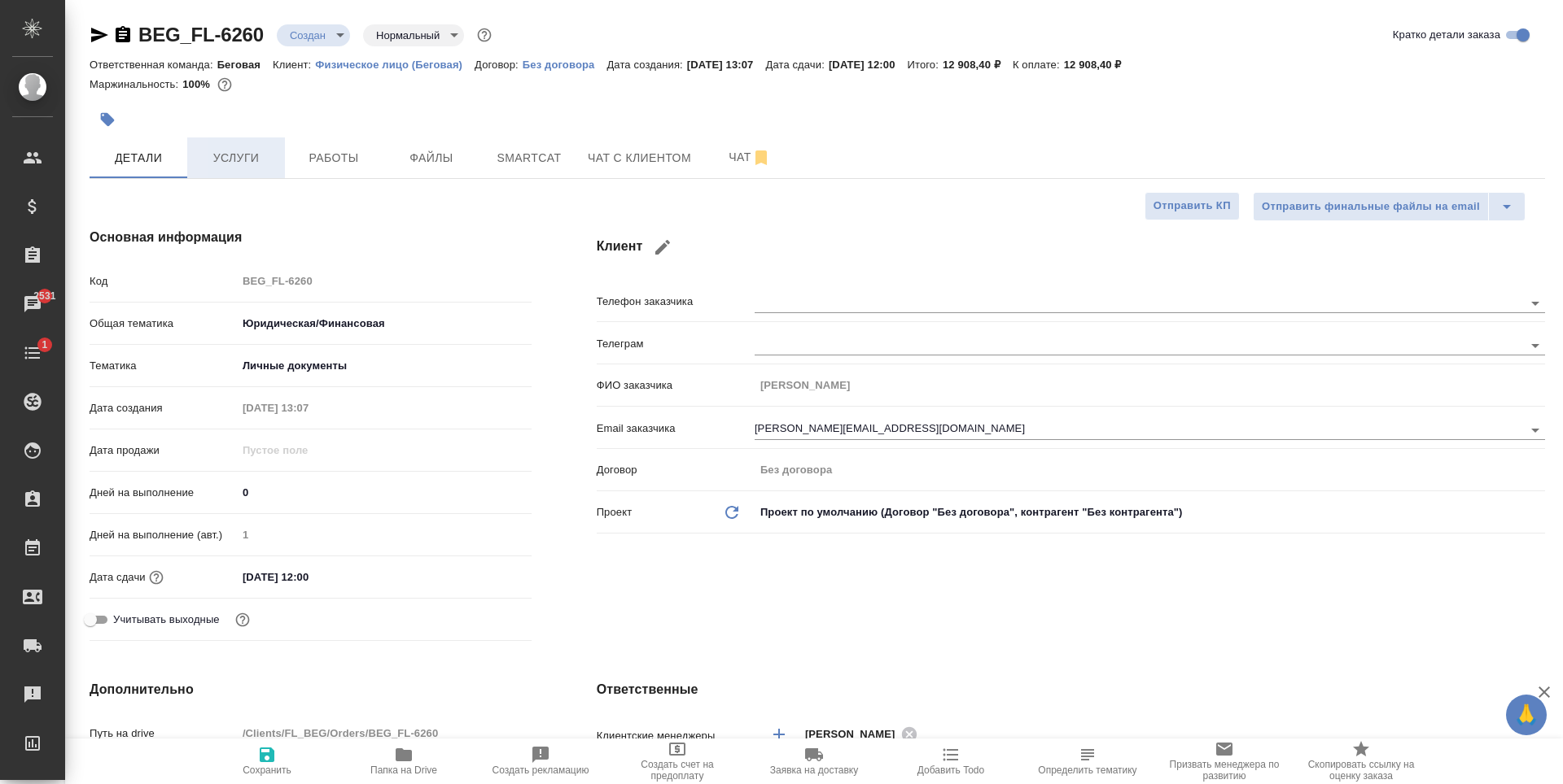
click at [275, 168] on button "Услуги" at bounding box center [236, 158] width 97 height 41
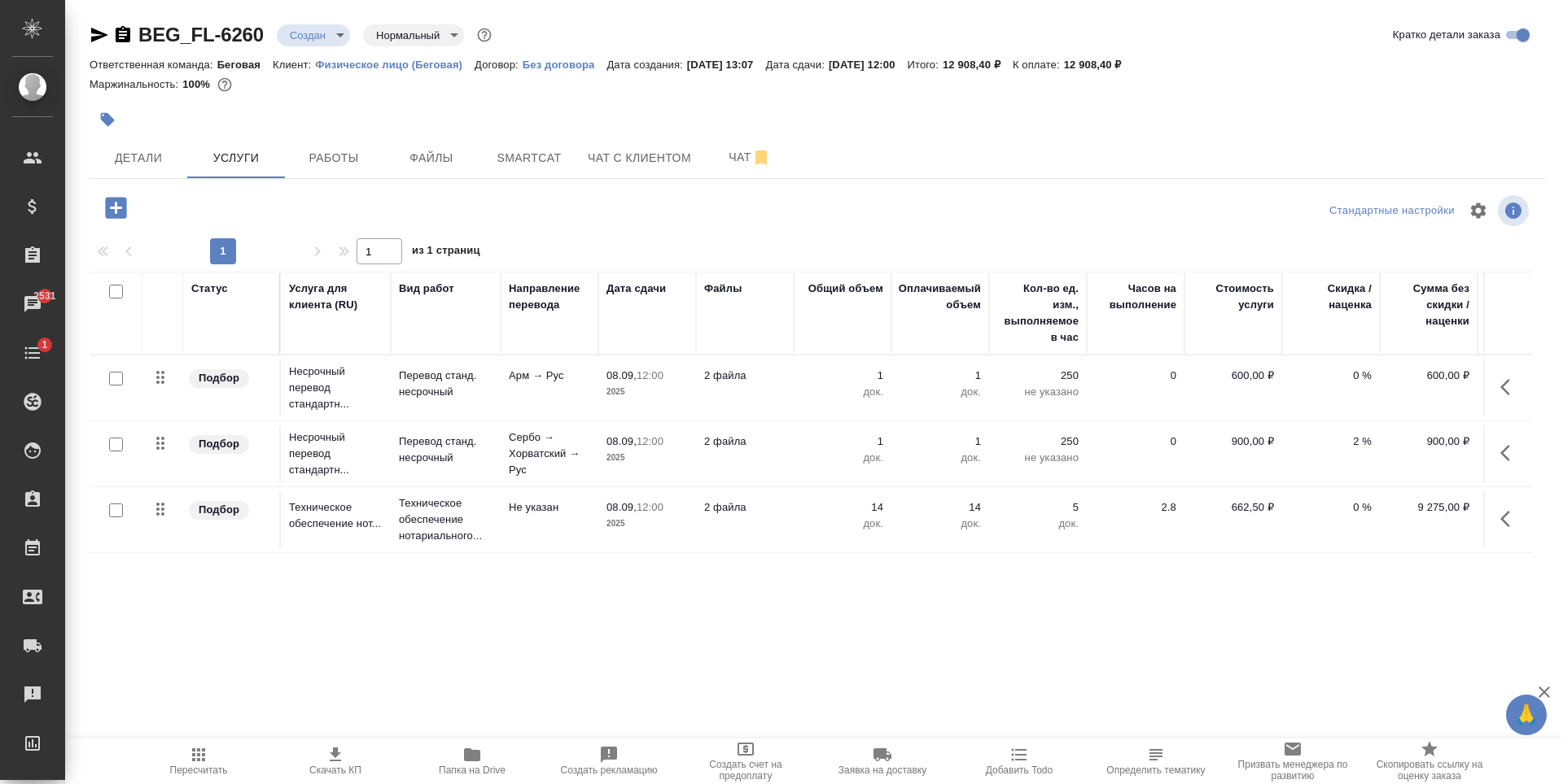
click at [348, 768] on span "Скачать КП" at bounding box center [335, 770] width 52 height 11
drag, startPoint x: 1210, startPoint y: 609, endPoint x: 1431, endPoint y: 619, distance: 221.2
click at [1431, 619] on div "Статус Услуга для клиента (RU) Вид работ Направление перевода Дата сдачи Файлы …" at bounding box center [811, 447] width 1443 height 350
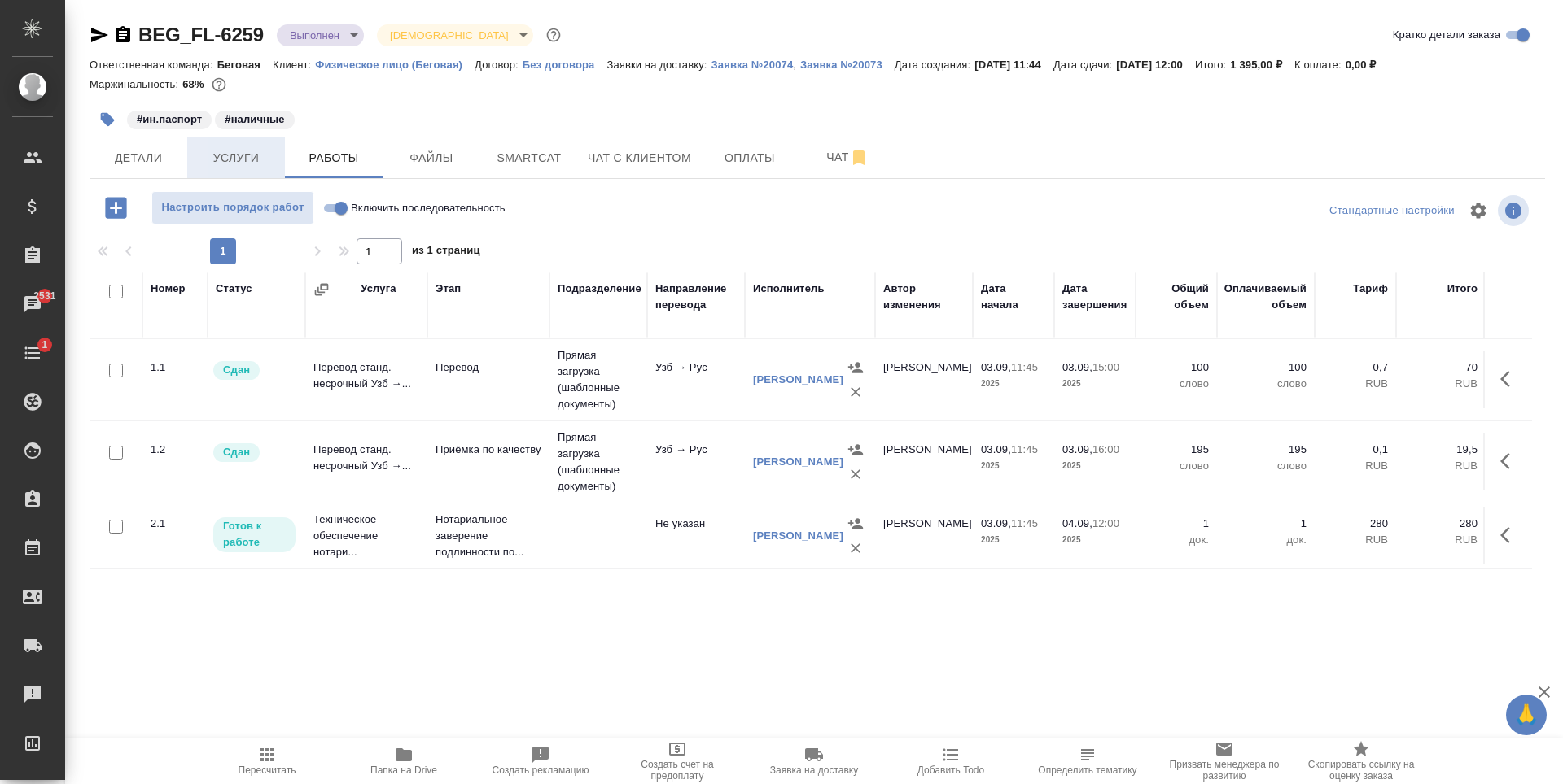
click at [215, 150] on span "Услуги" at bounding box center [236, 158] width 78 height 20
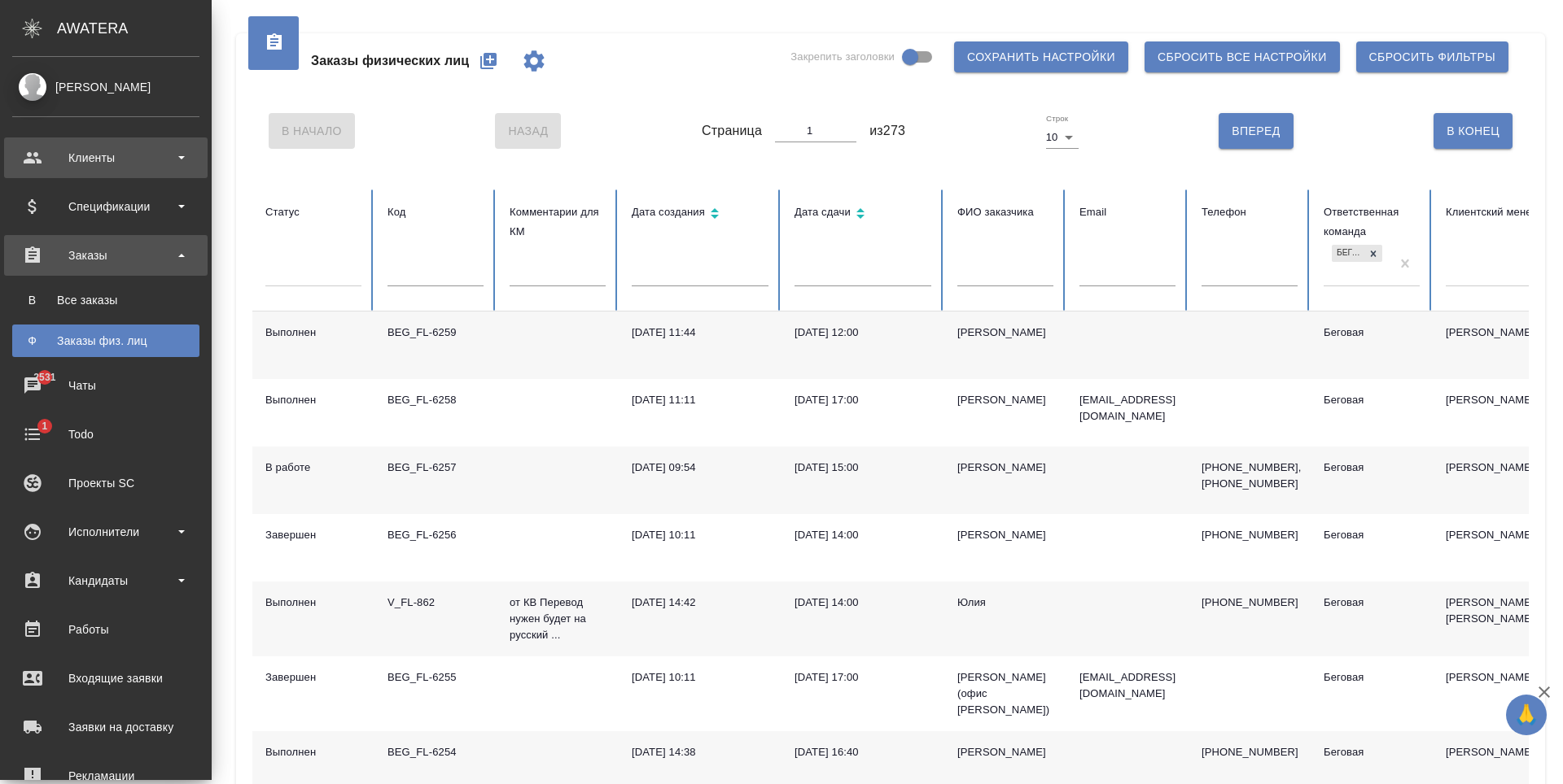
click at [144, 145] on div "Клиенты" at bounding box center [106, 158] width 203 height 41
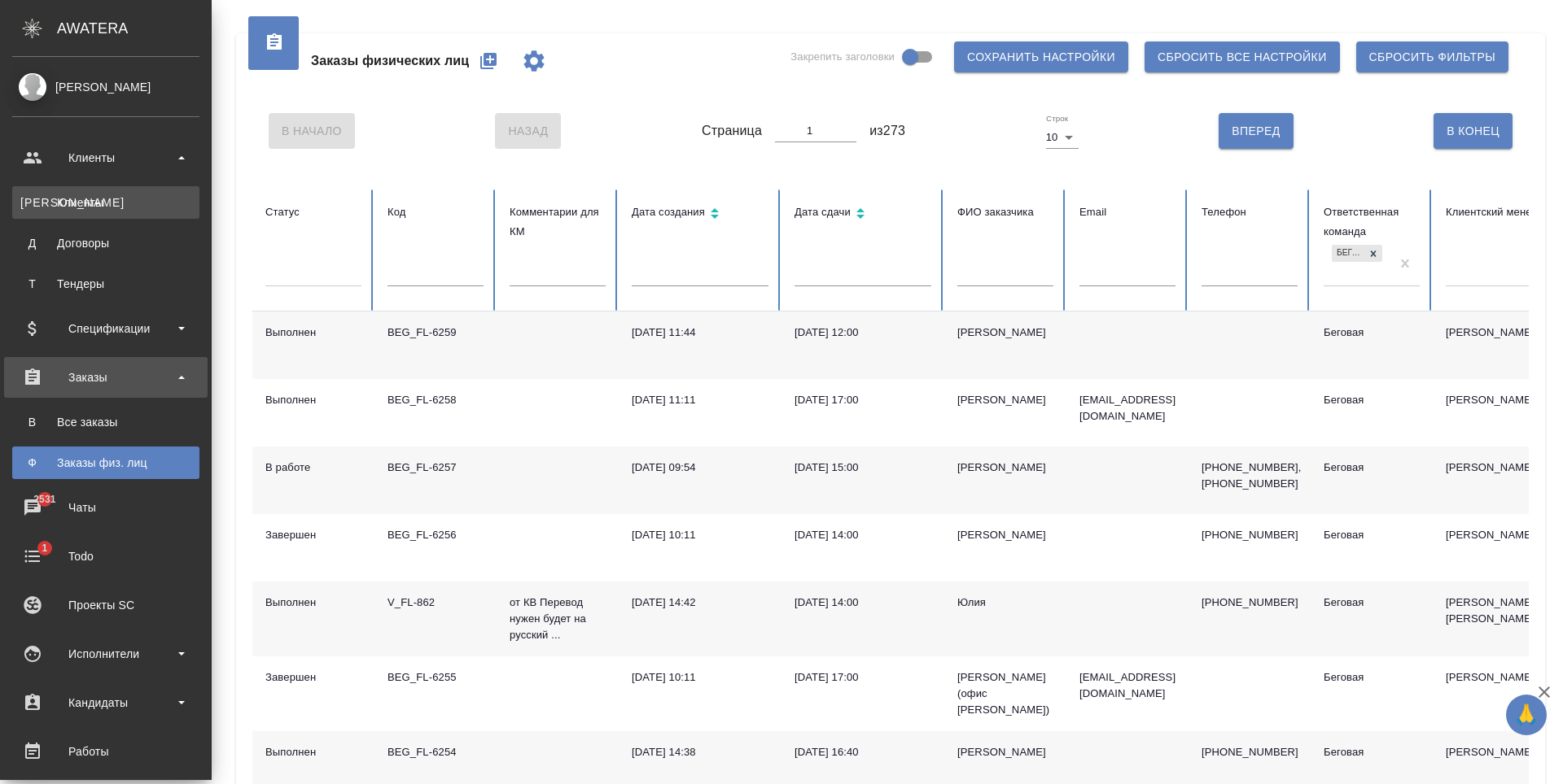
click at [143, 209] on div "Клиенты" at bounding box center [106, 202] width 171 height 16
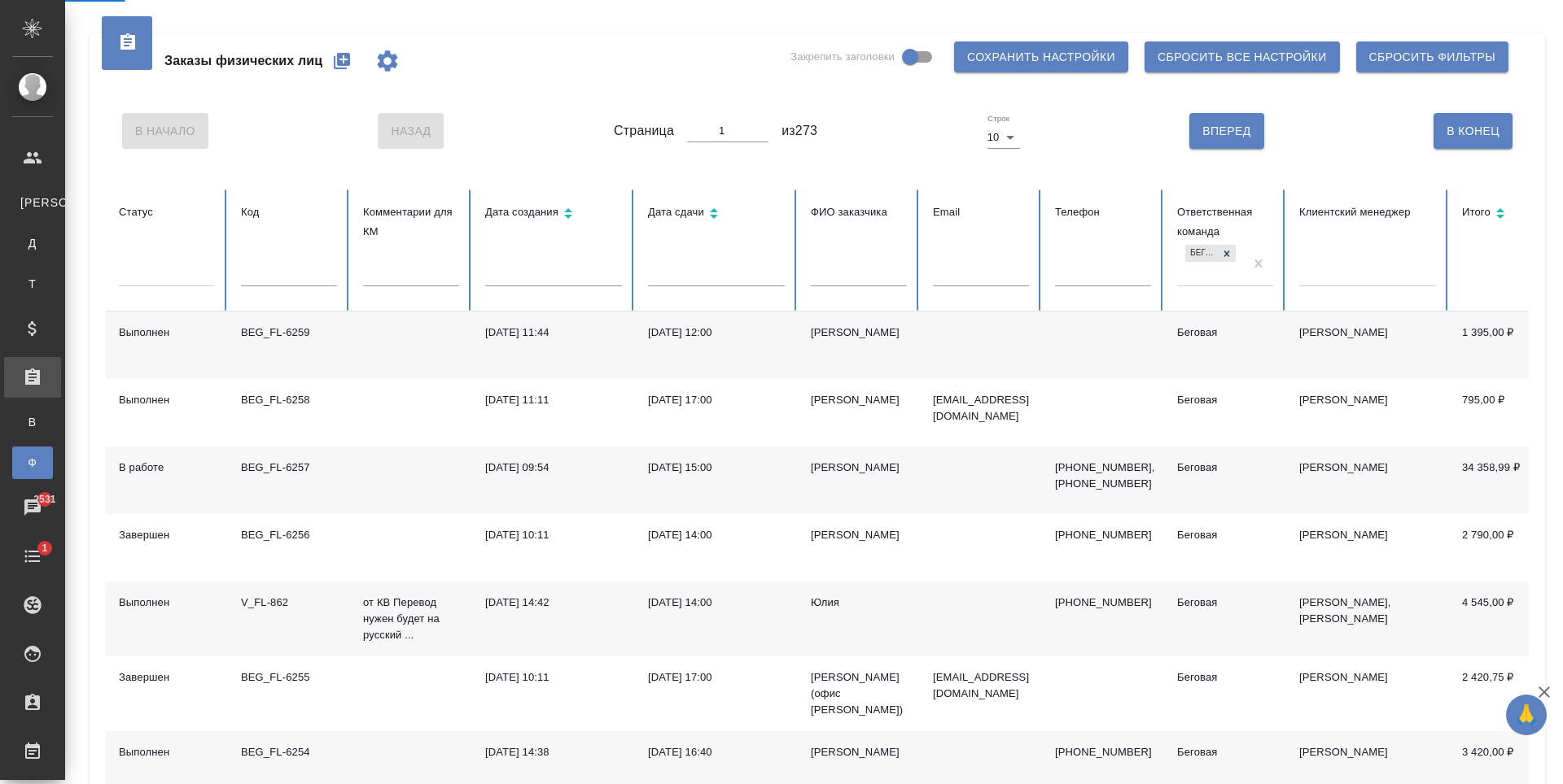
select select "RU"
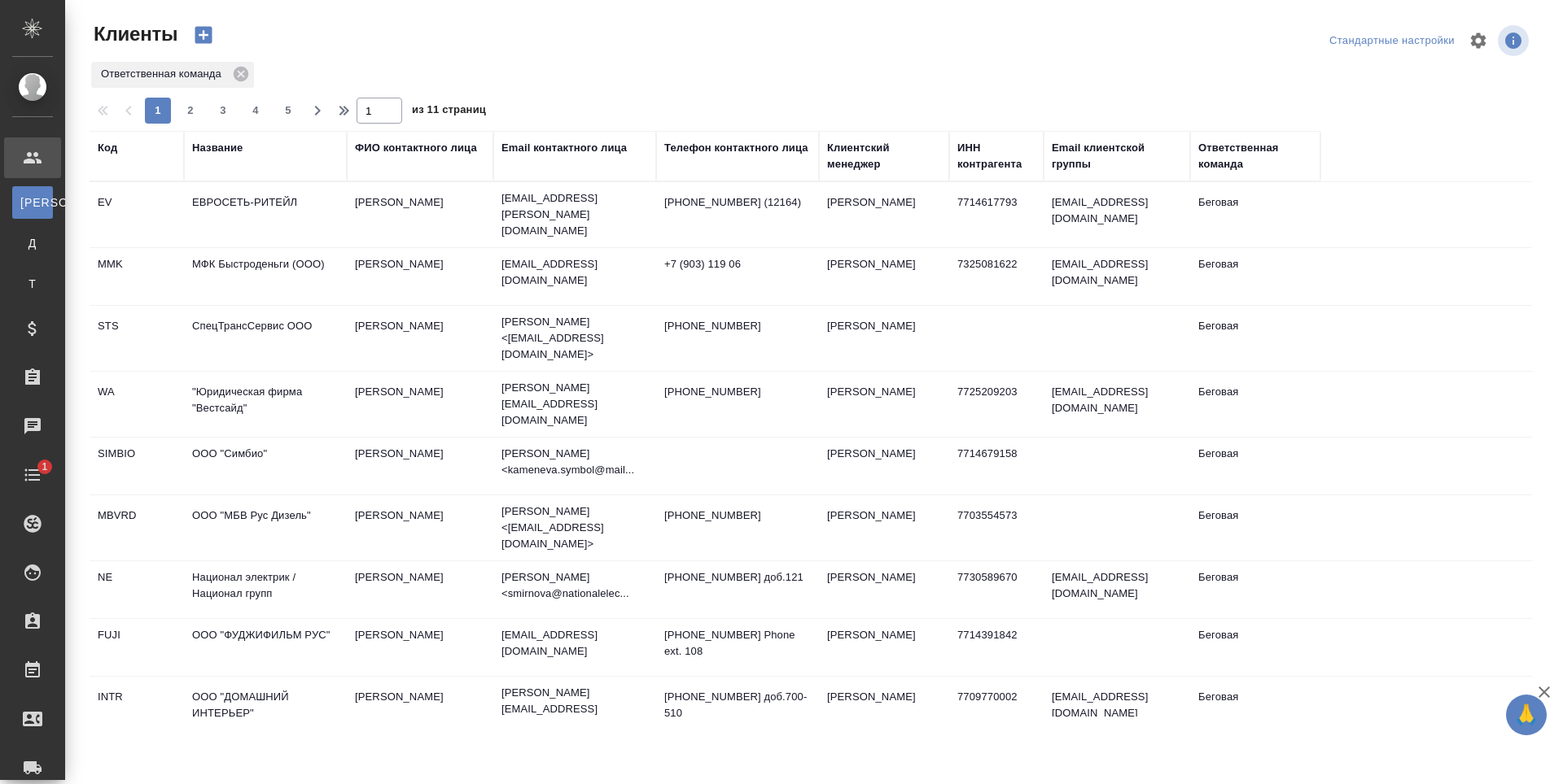
click at [234, 148] on div "Название" at bounding box center [217, 148] width 50 height 16
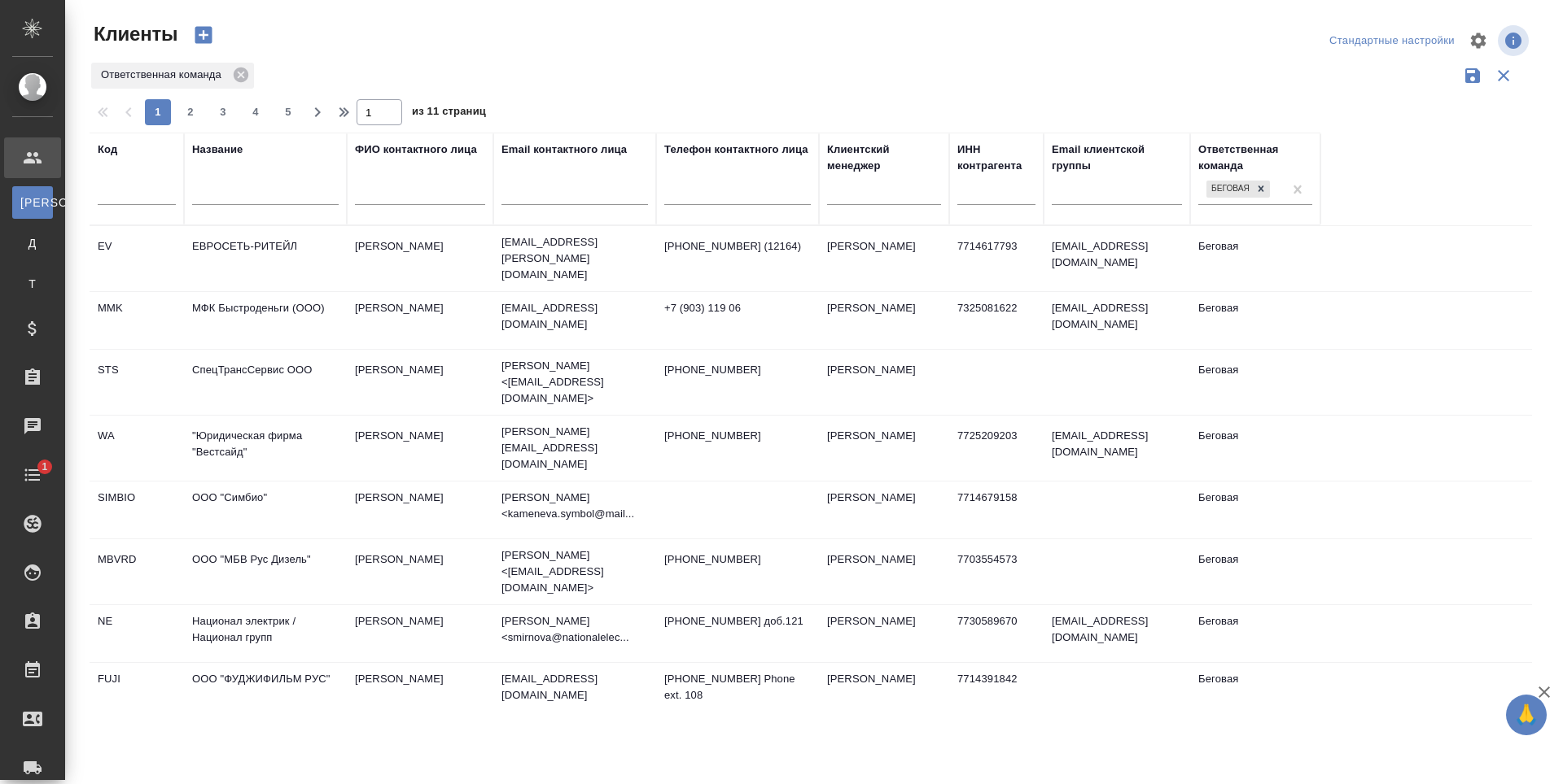
click at [299, 205] on input "text" at bounding box center [265, 195] width 146 height 20
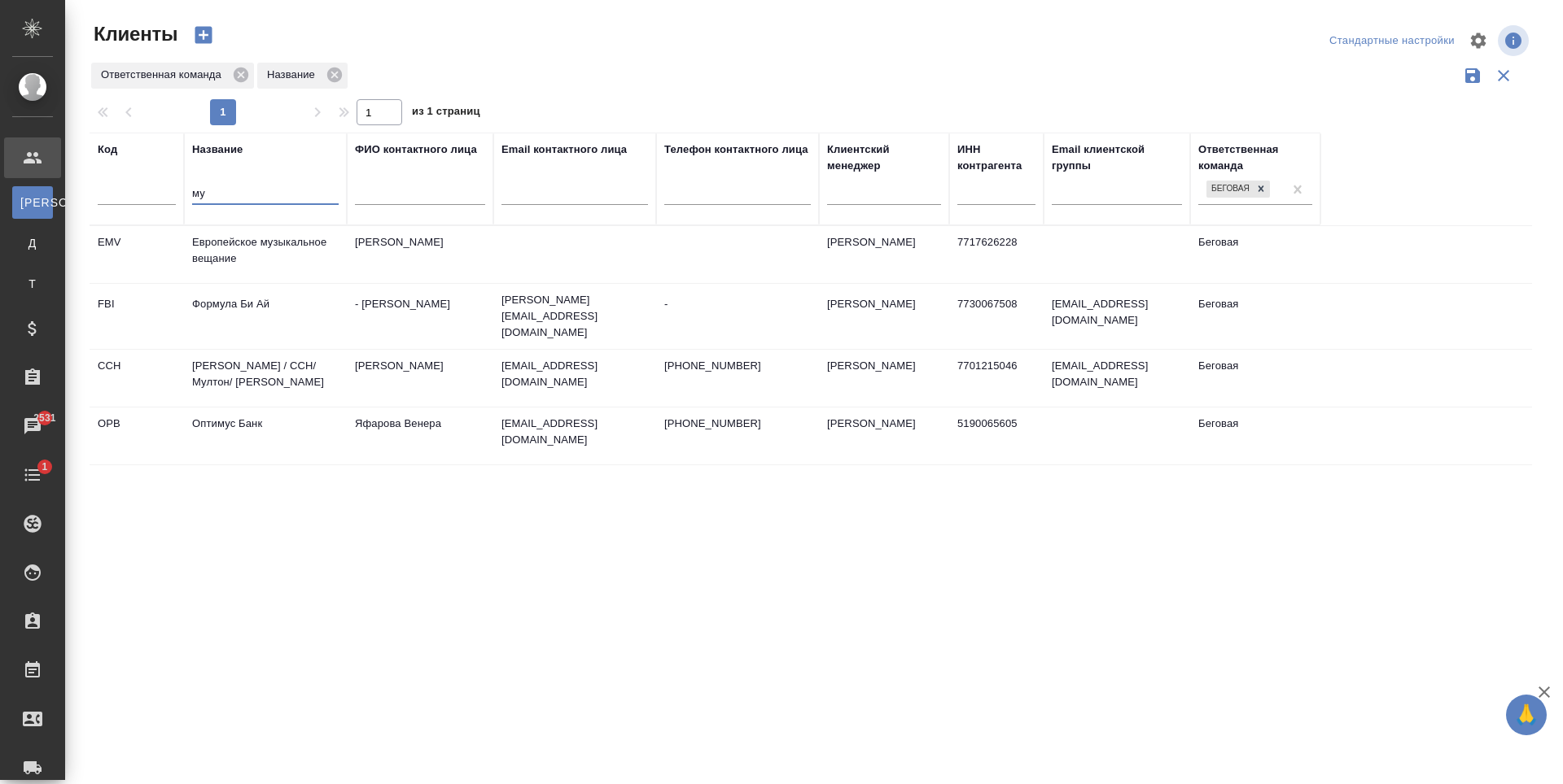
type input "му"
click at [407, 388] on td "Балыгина Светлана" at bounding box center [420, 378] width 146 height 57
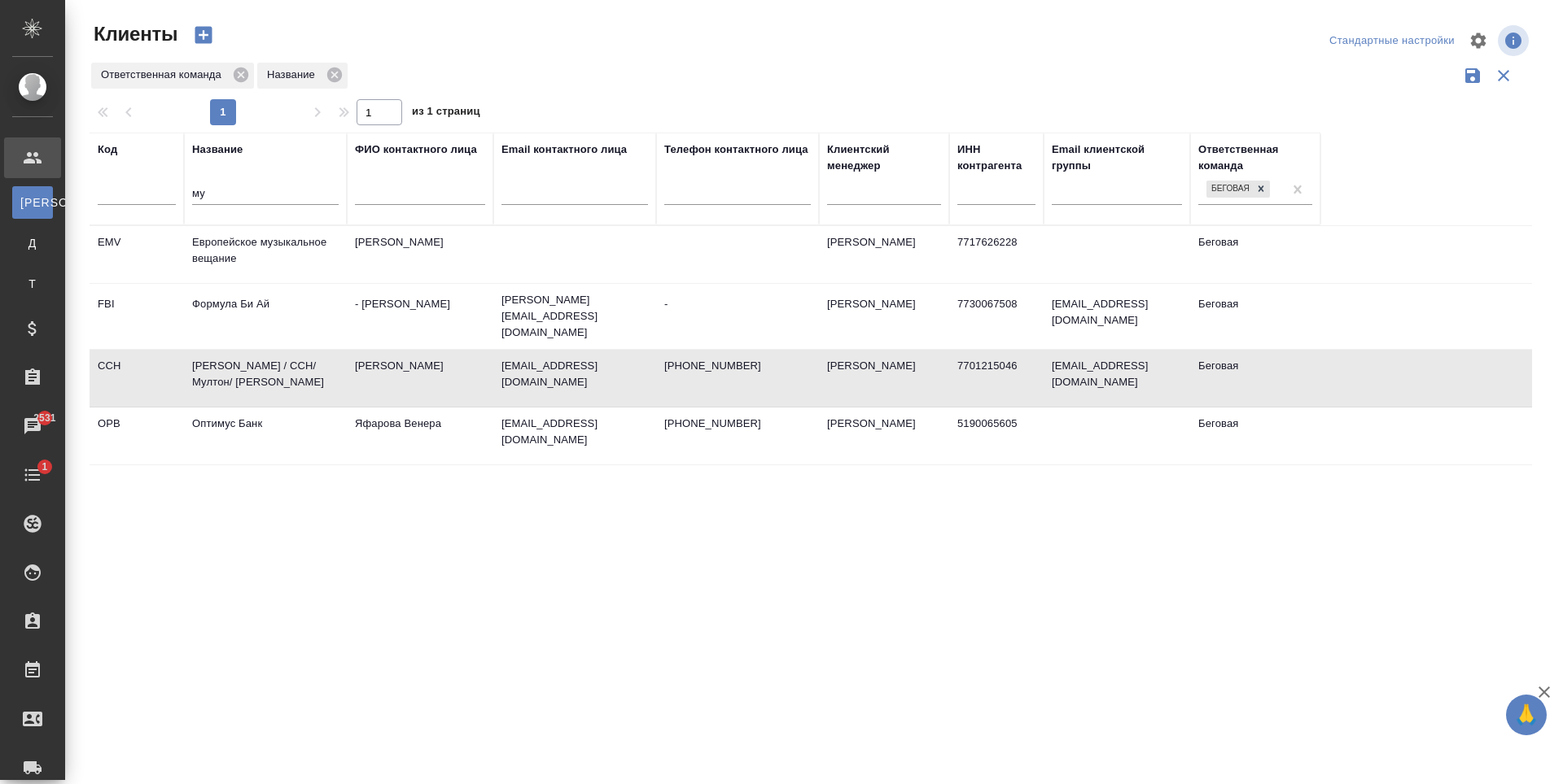
click at [407, 388] on td "Балыгина Светлана" at bounding box center [420, 378] width 146 height 57
click at [458, 403] on td "Балыгина Светлана" at bounding box center [420, 378] width 146 height 57
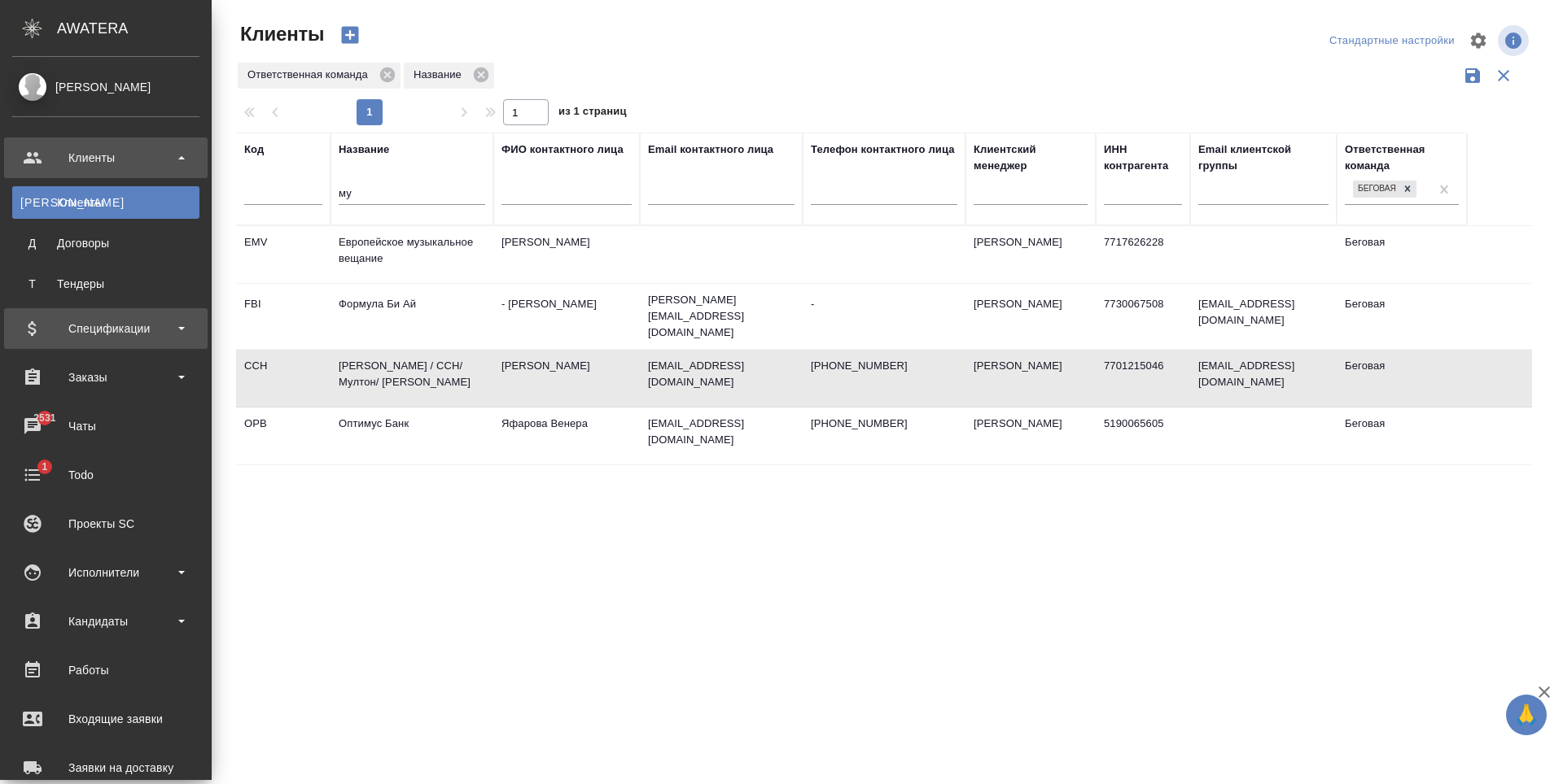
click at [136, 333] on div "Спецификации" at bounding box center [105, 329] width 187 height 25
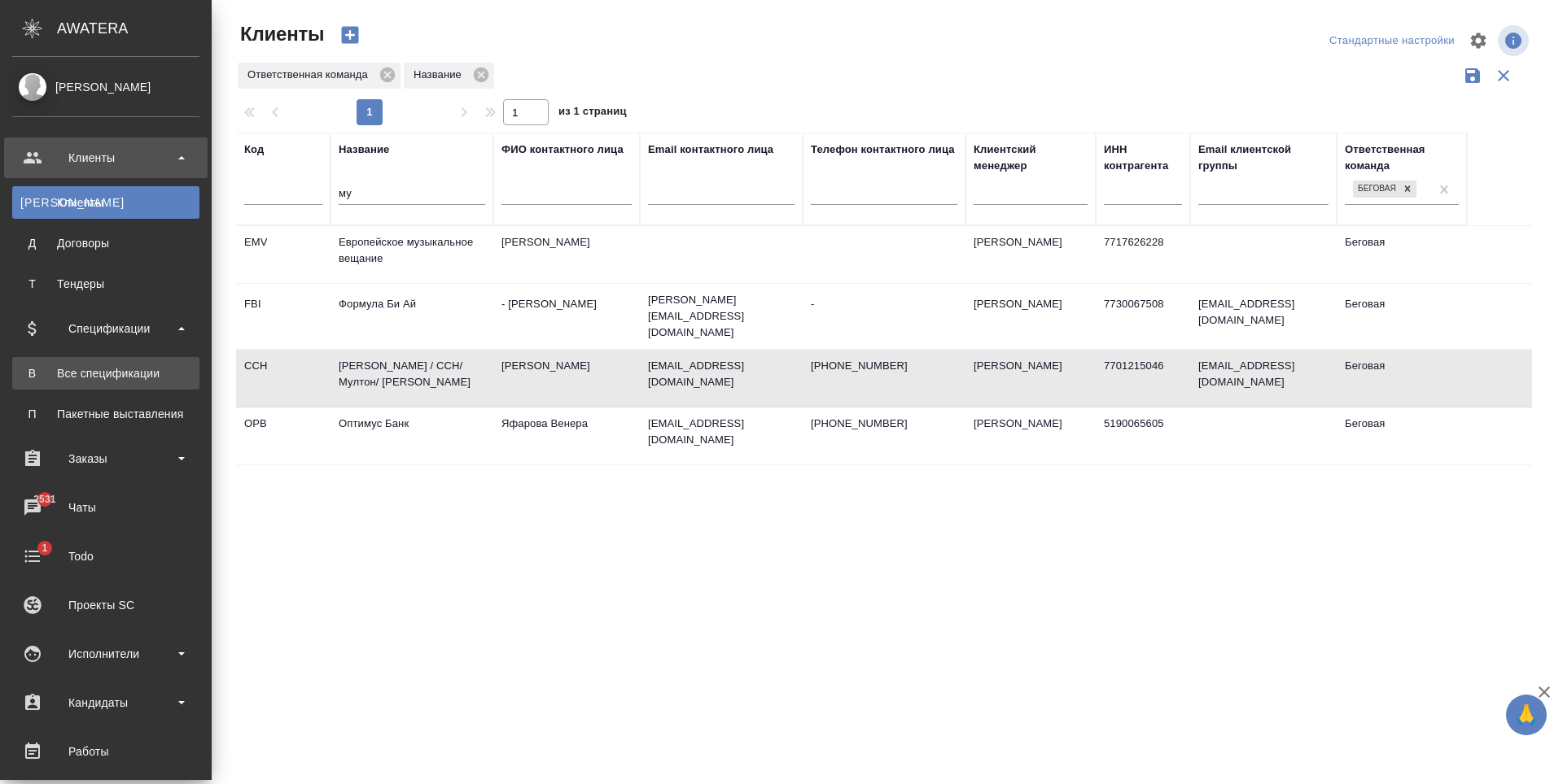
click at [130, 371] on div "Все спецификации" at bounding box center [106, 373] width 171 height 16
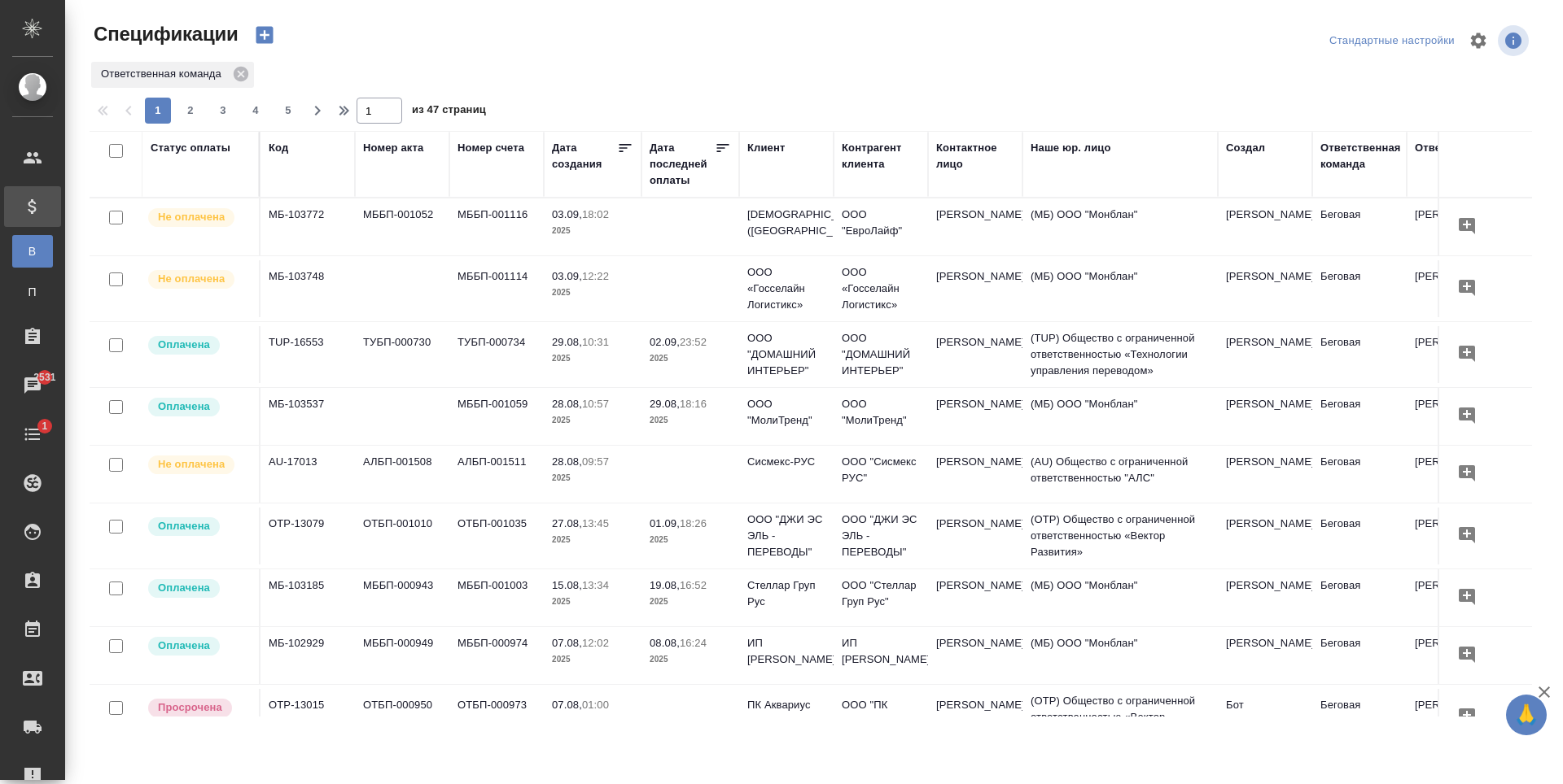
click at [767, 145] on div "Клиент" at bounding box center [767, 148] width 38 height 16
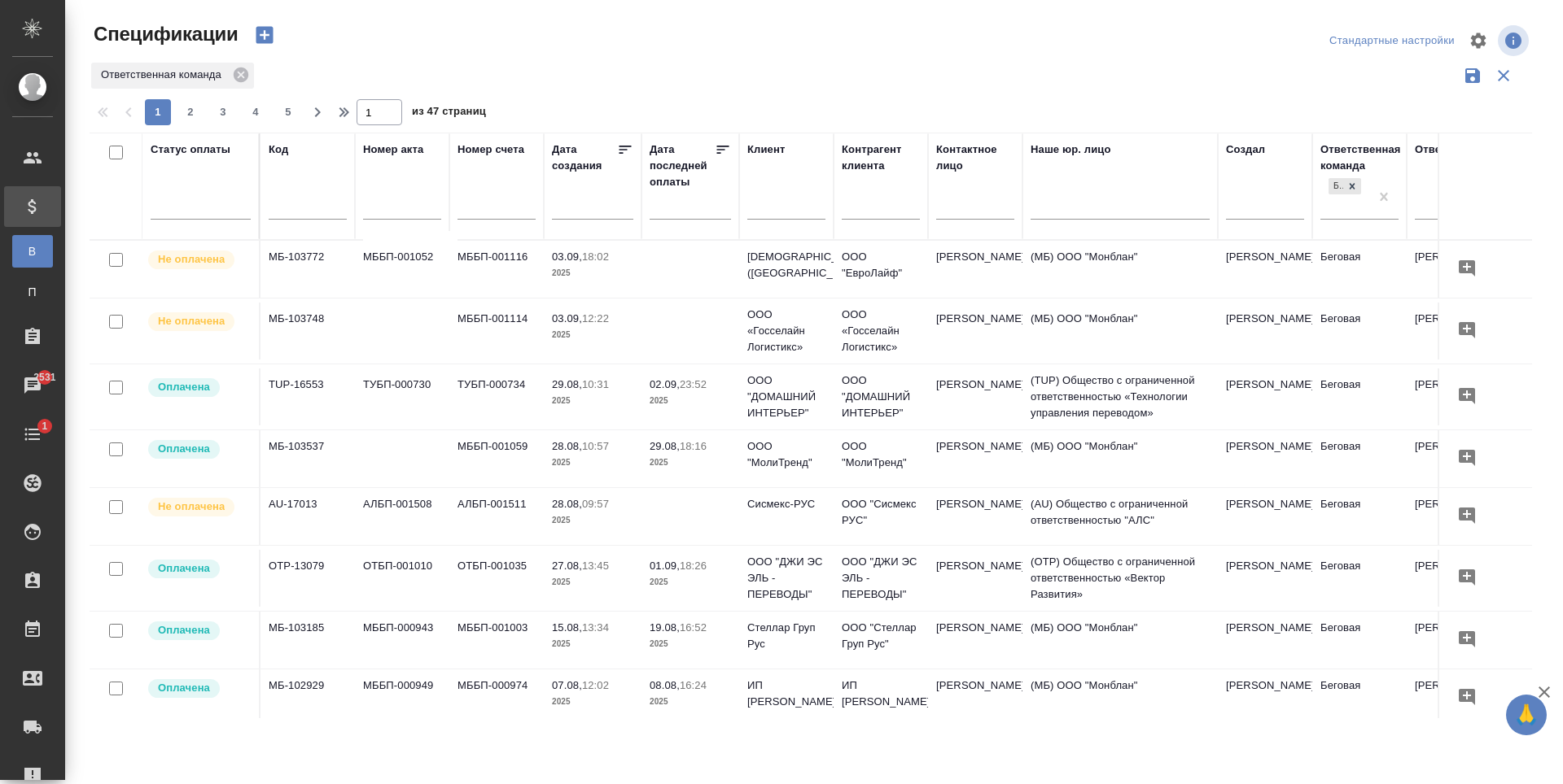
click at [786, 214] on input "text" at bounding box center [786, 208] width 78 height 20
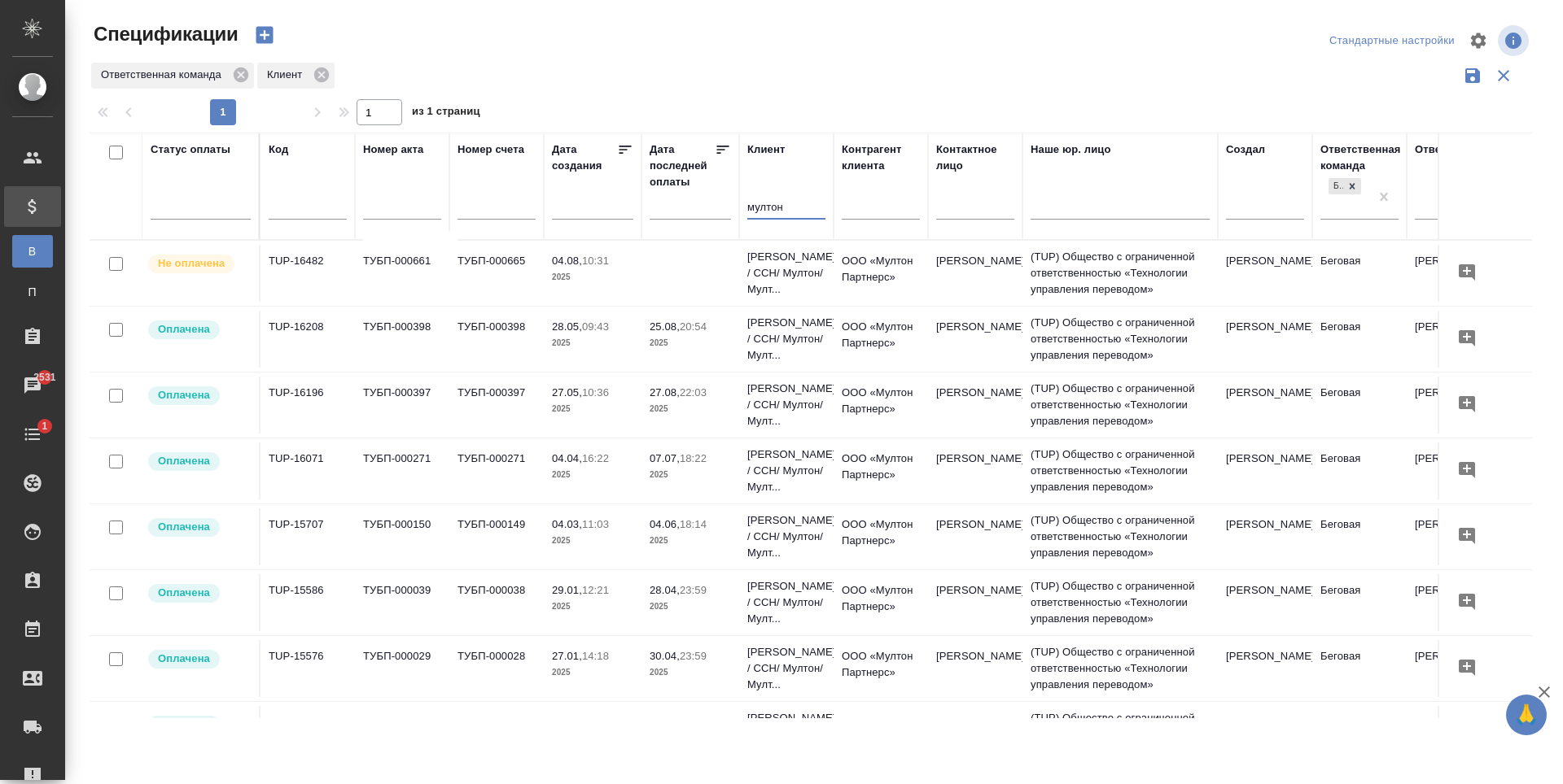
type input "мултон"
click at [444, 362] on td "ТУБП-000398" at bounding box center [402, 339] width 95 height 57
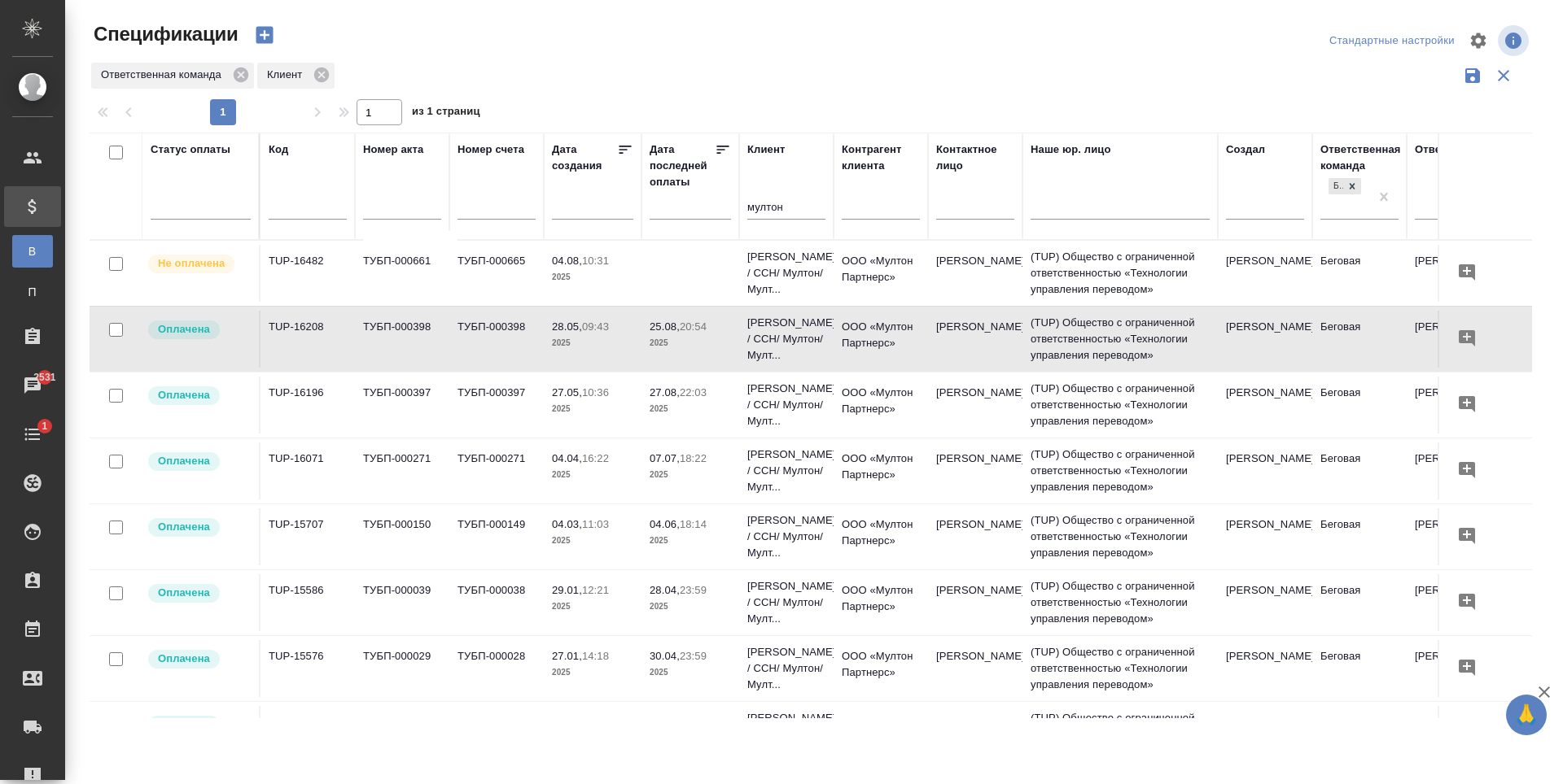
click at [585, 437] on tr "Оплачена TUP-16196 ТУБП-000397 ТУБП-000397 27.05, 10:36 2025 27.08, 22:03 2025 …" at bounding box center [1146, 404] width 2113 height 66
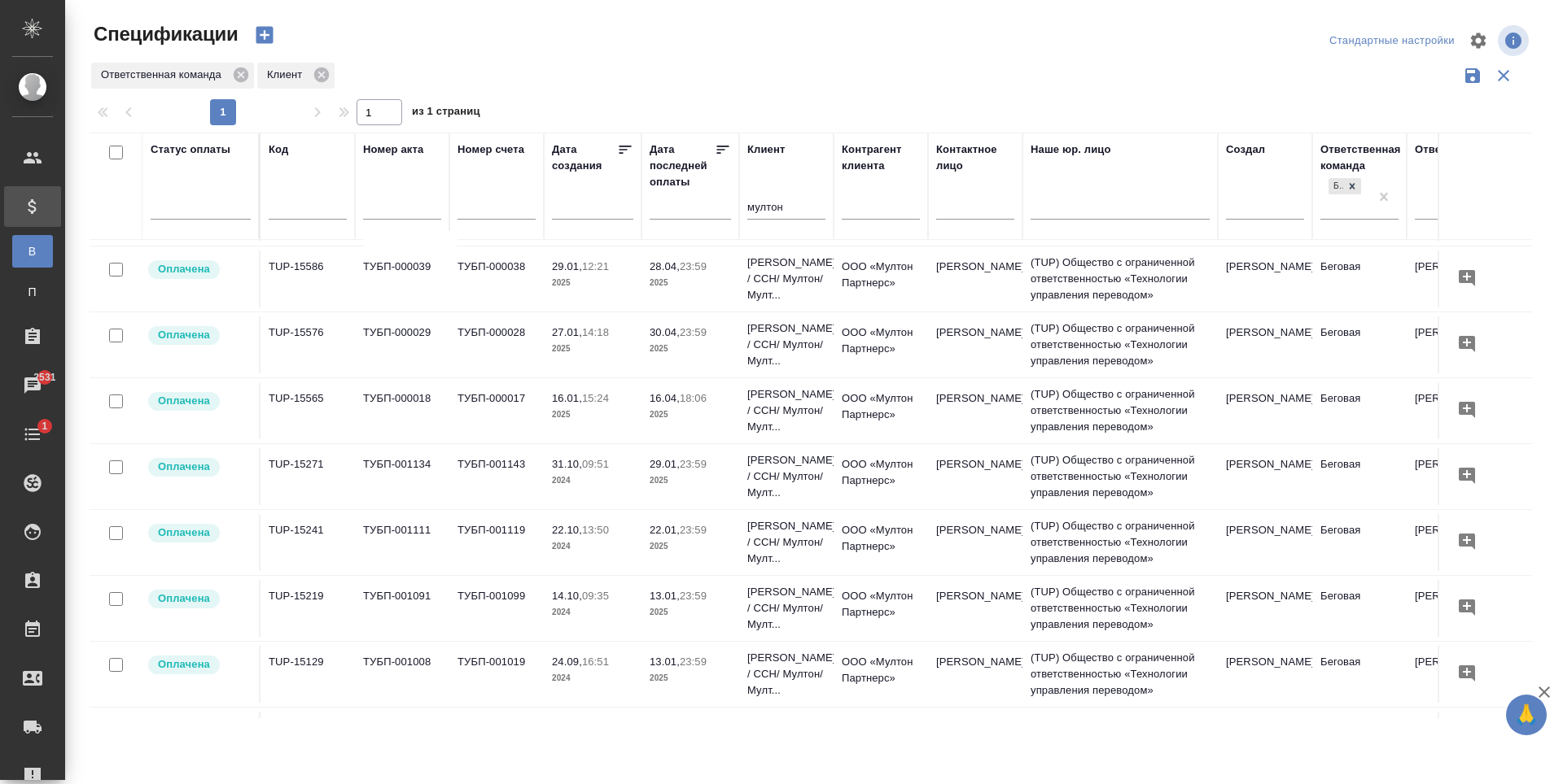
scroll to position [325, 0]
click at [715, 429] on td "16.04, 18:06 2025" at bounding box center [690, 409] width 97 height 57
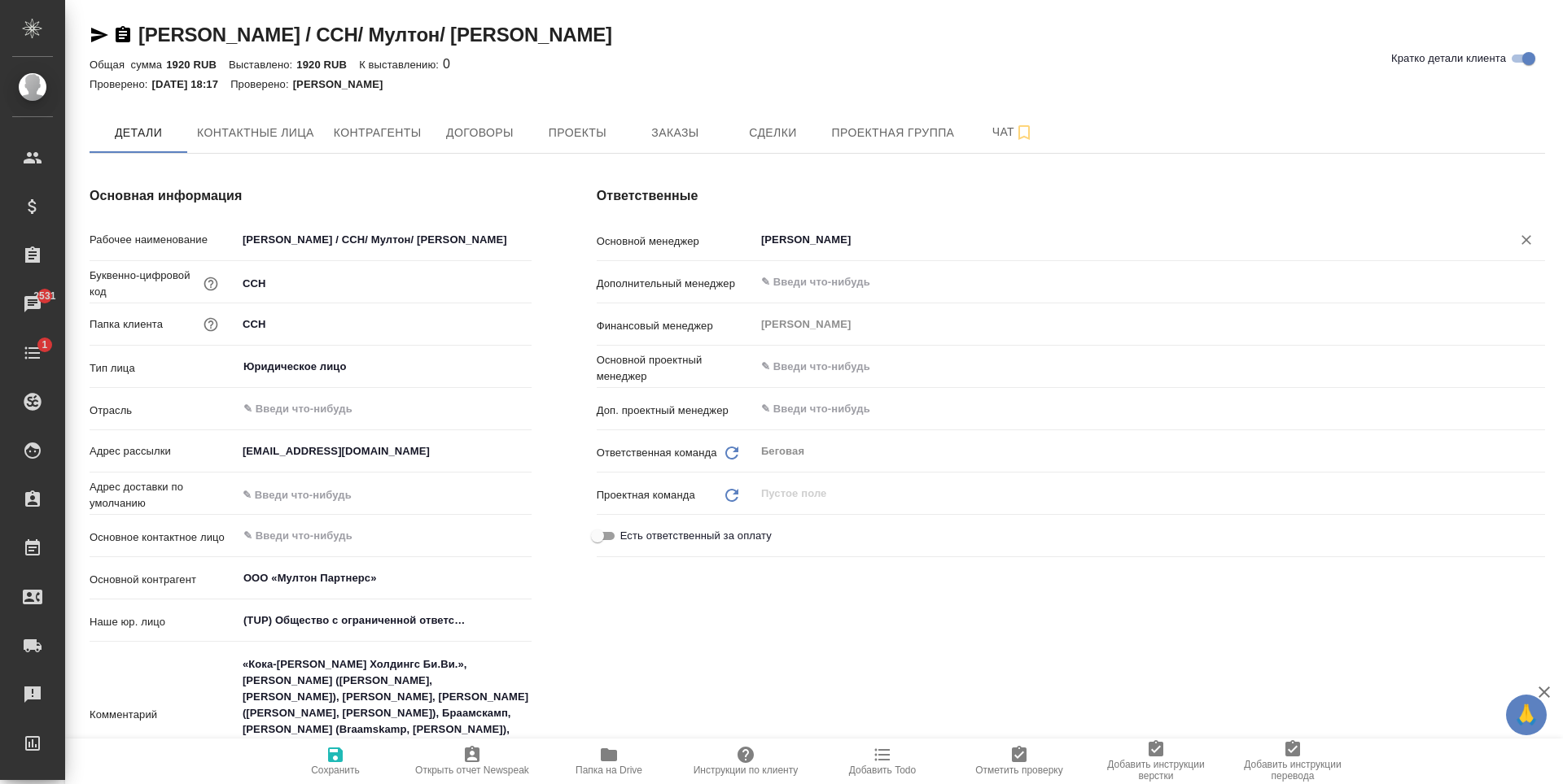
click at [890, 235] on input "Яремчук Полина" at bounding box center [1123, 240] width 726 height 20
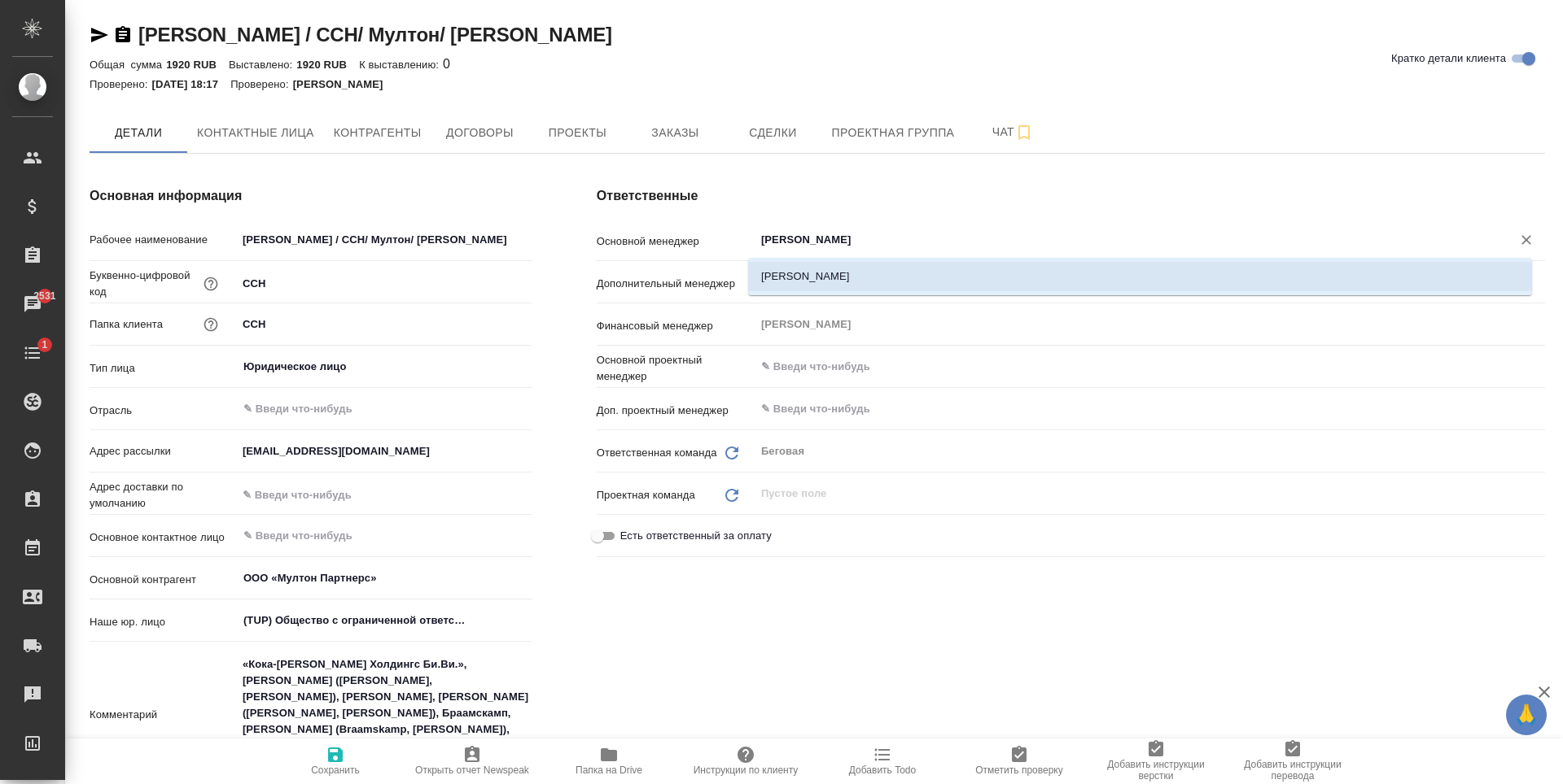
click at [865, 278] on li "Антонова Кристина" at bounding box center [1140, 277] width 784 height 29
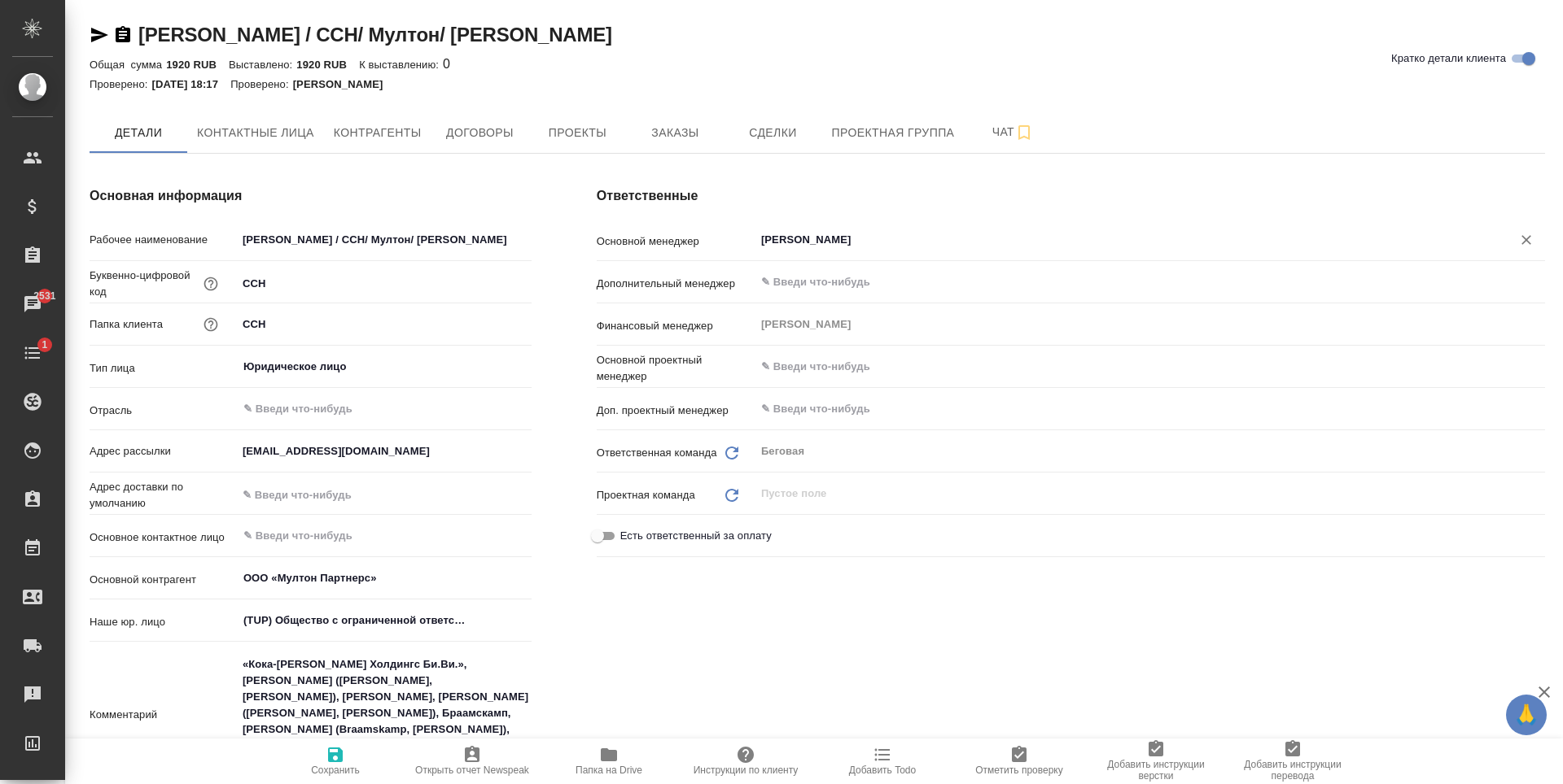
type input "Антонова Кристина"
click at [361, 746] on span "Сохранить" at bounding box center [335, 761] width 117 height 31
click at [97, 35] on icon "button" at bounding box center [99, 35] width 20 height 20
click at [471, 144] on button "Договоры" at bounding box center [479, 132] width 97 height 41
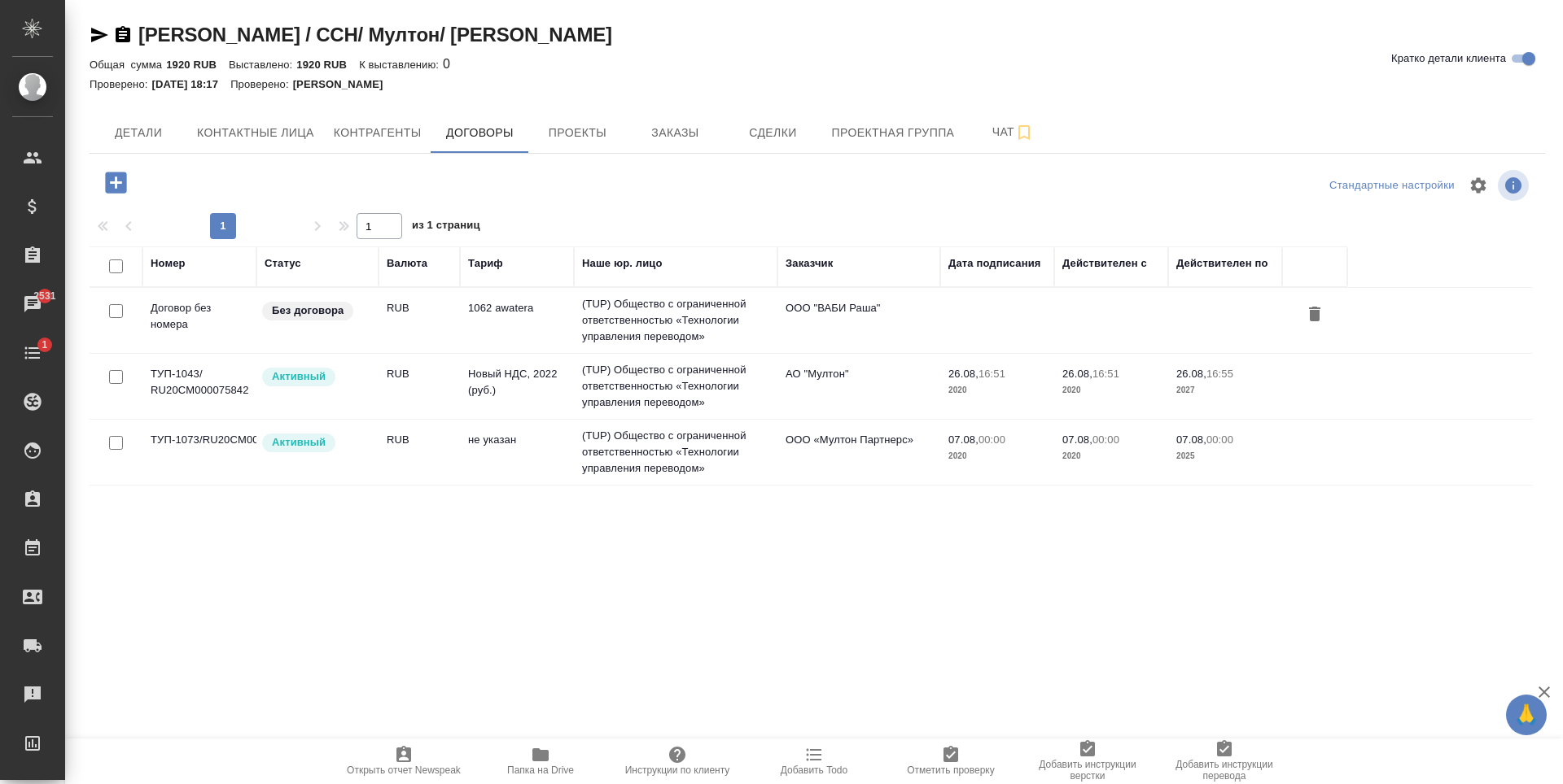
click at [808, 471] on td "ООО «Мултон Партнерс»" at bounding box center [859, 452] width 163 height 57
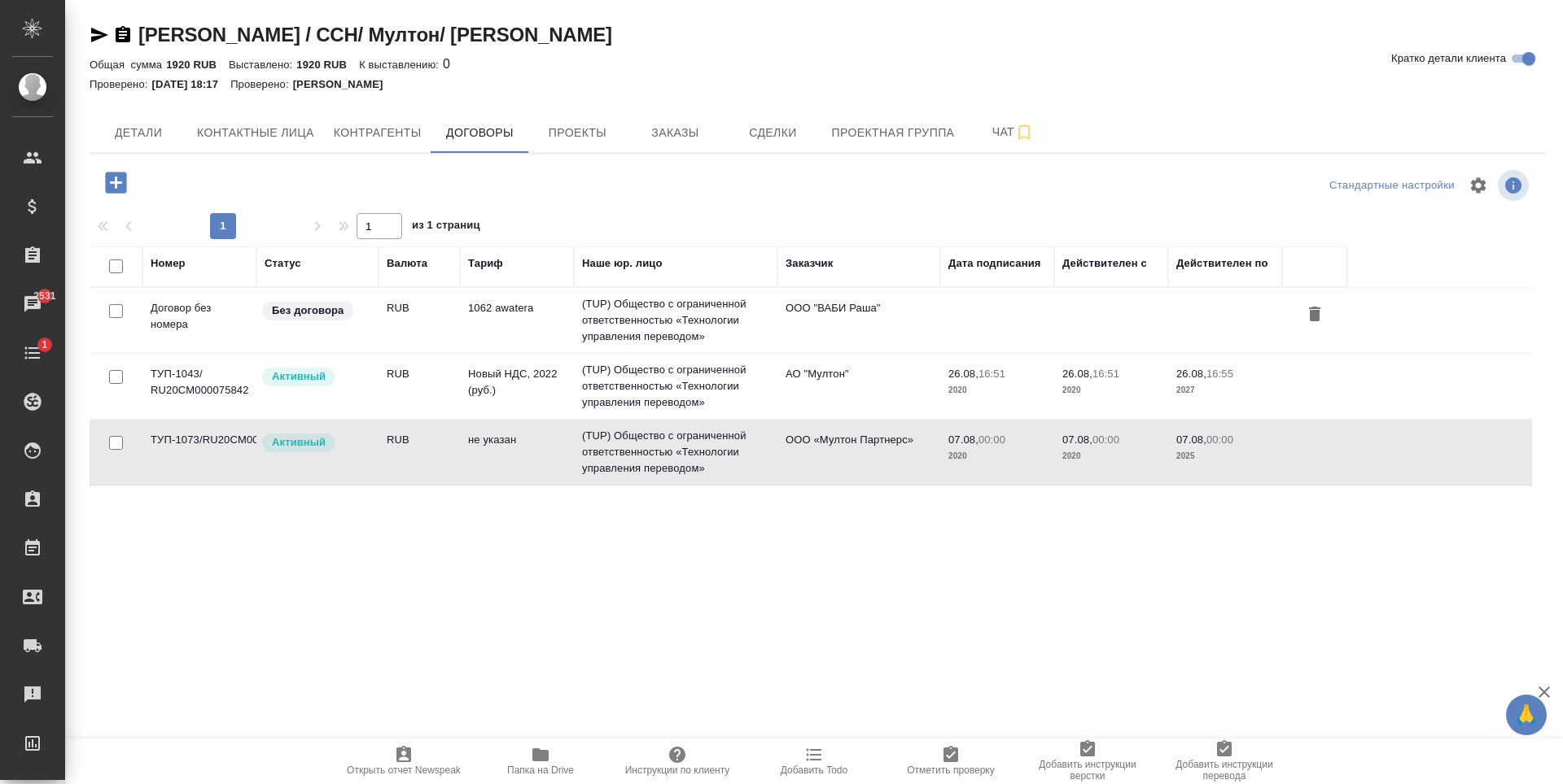
click at [808, 471] on td "ООО «Мултон Партнерс»" at bounding box center [859, 452] width 163 height 57
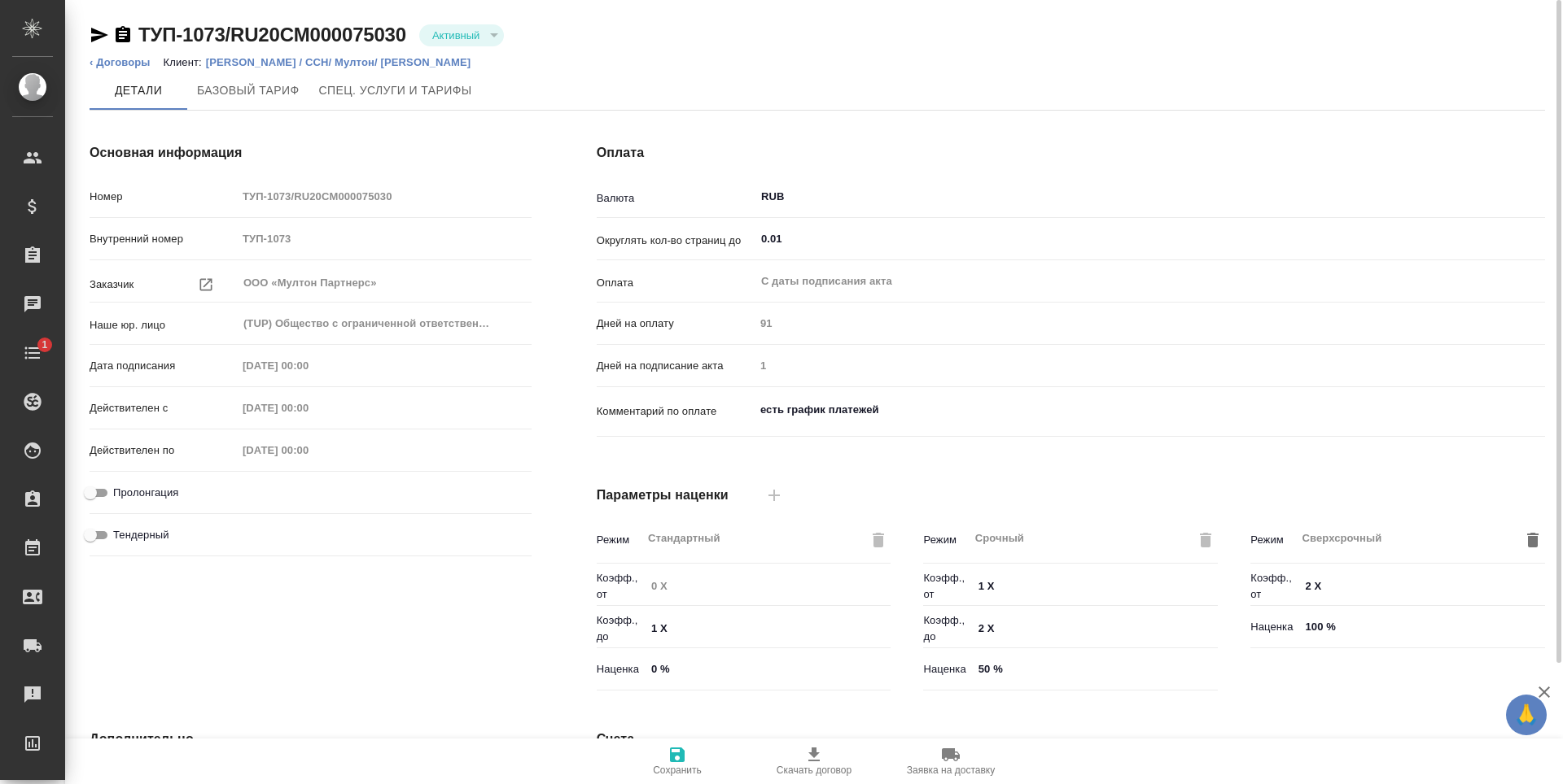
scroll to position [322, 0]
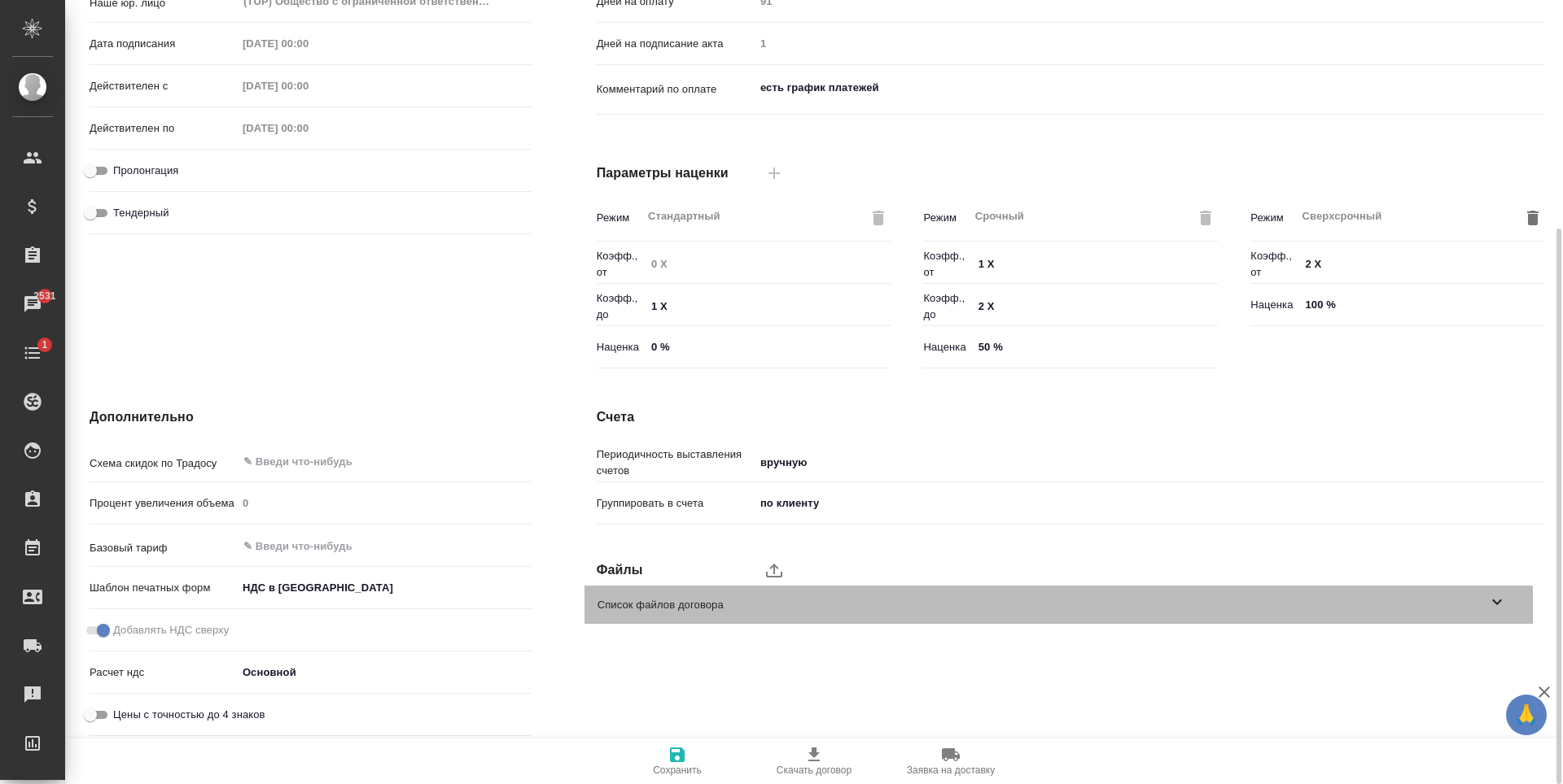
click at [710, 600] on span "Список файлов договора" at bounding box center [1042, 605] width 890 height 16
click at [696, 606] on span "Список файлов договора" at bounding box center [1042, 605] width 890 height 16
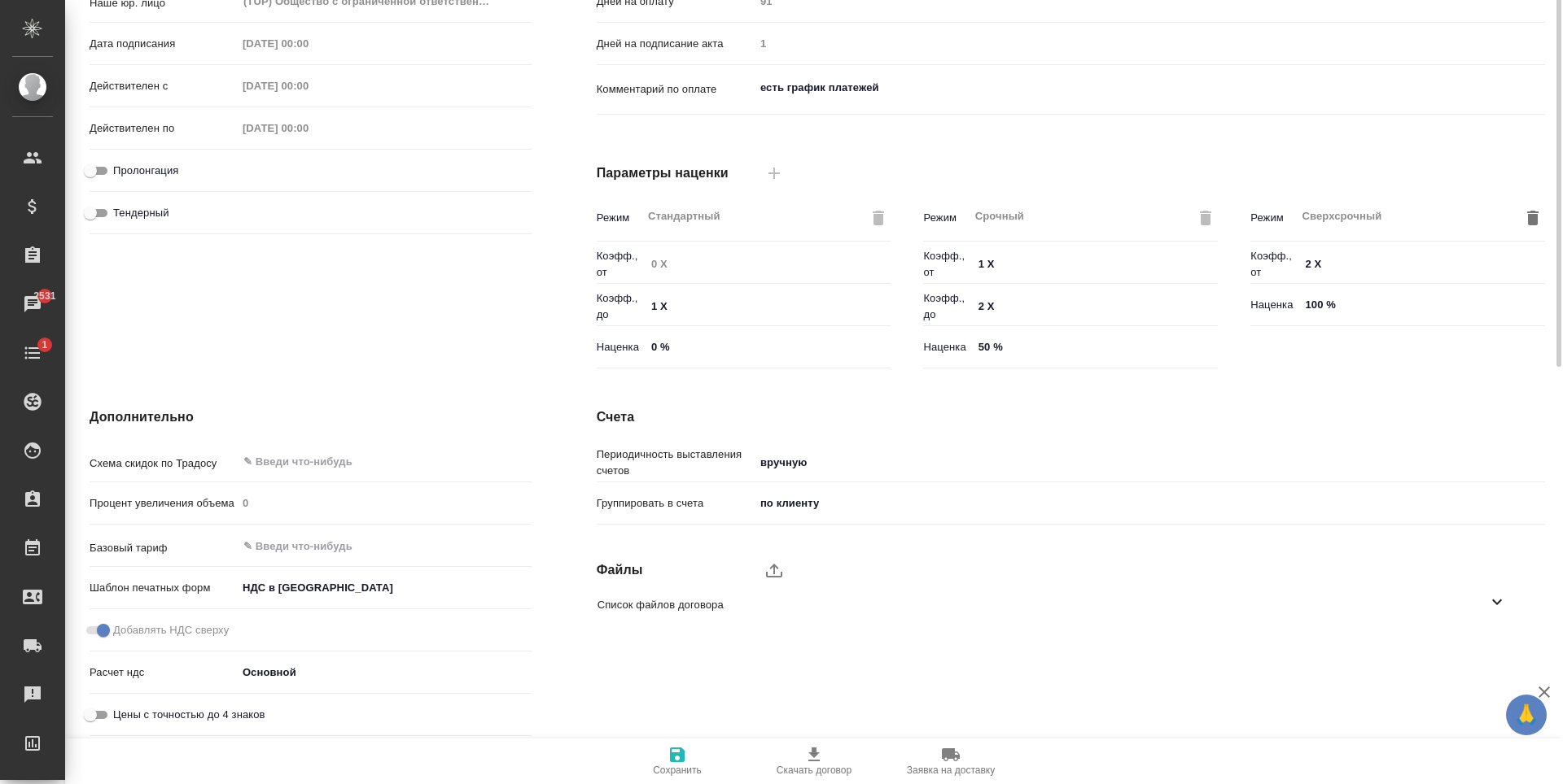
scroll to position [0, 0]
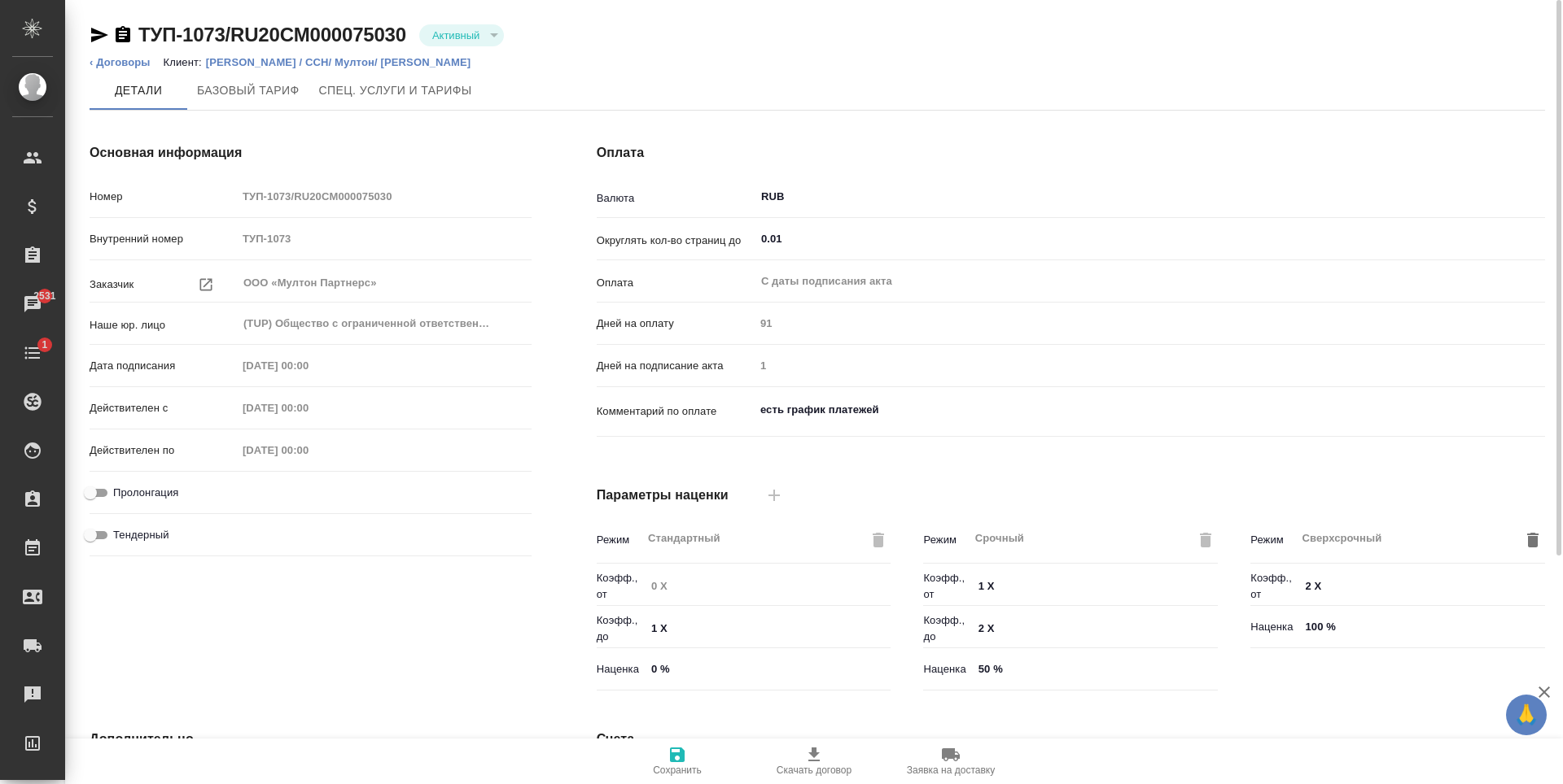
click at [93, 36] on icon "button" at bounding box center [99, 35] width 20 height 20
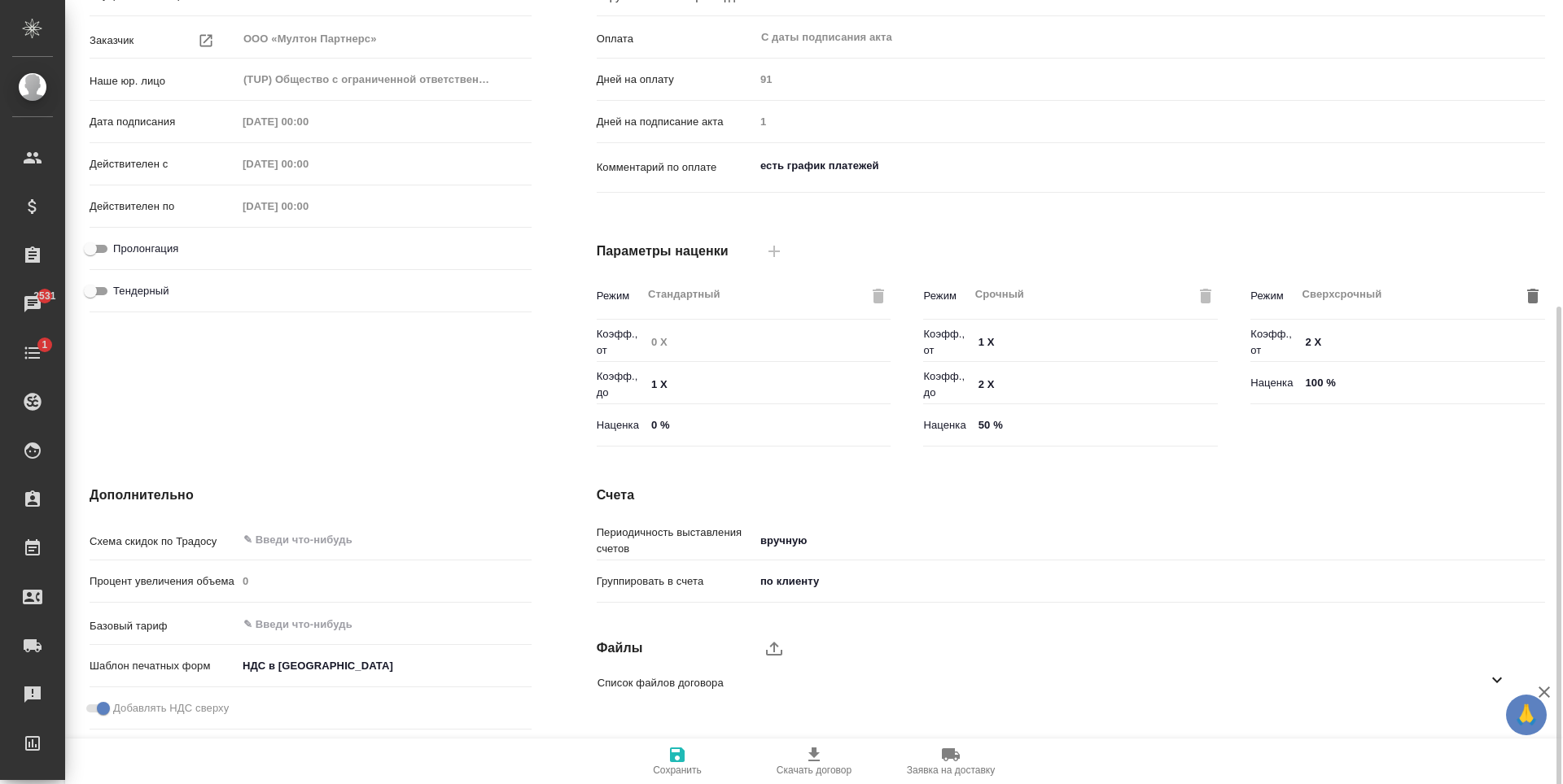
scroll to position [322, 0]
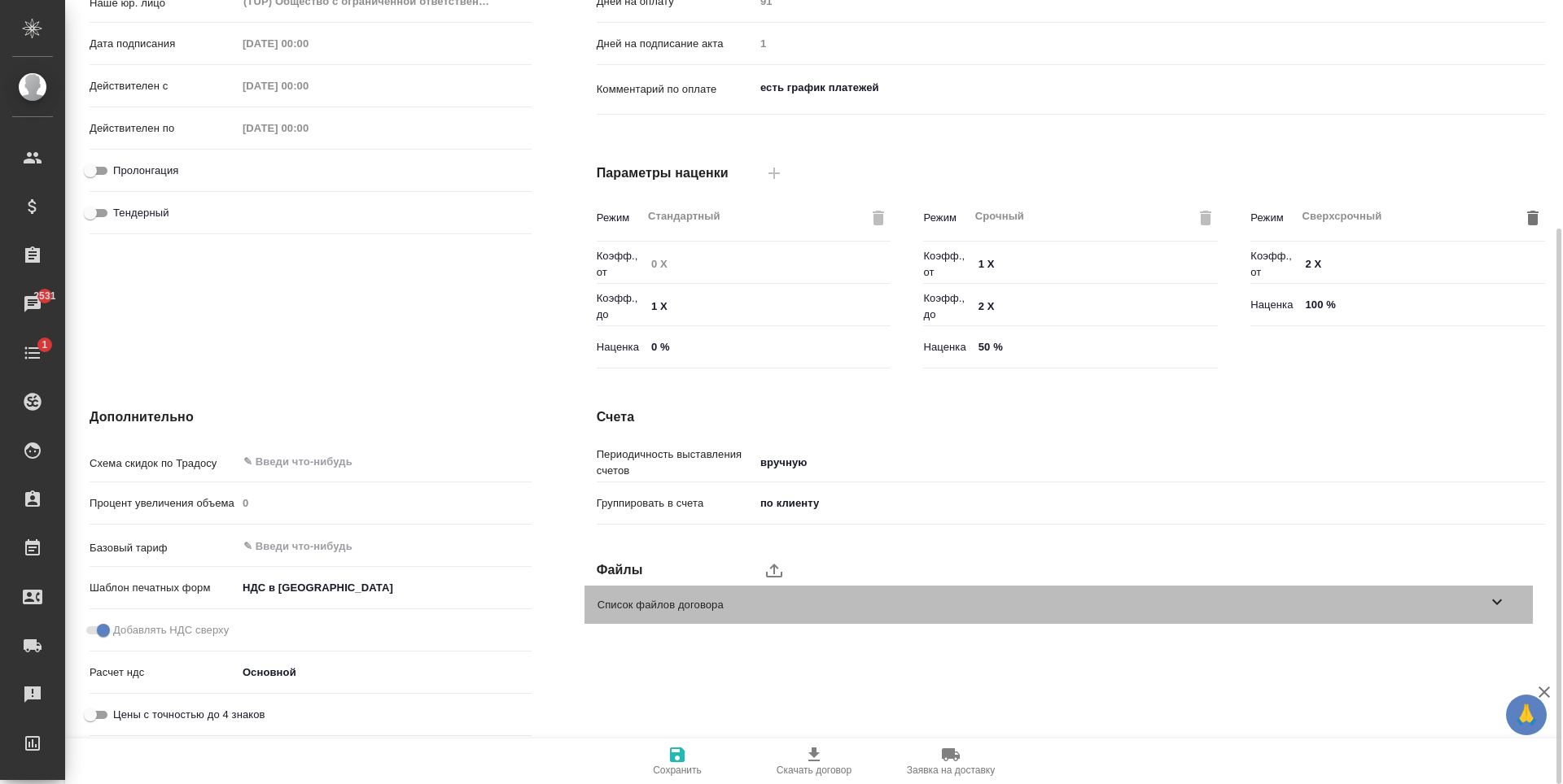
click at [723, 595] on div "Список файлов договора" at bounding box center [1059, 605] width 949 height 38
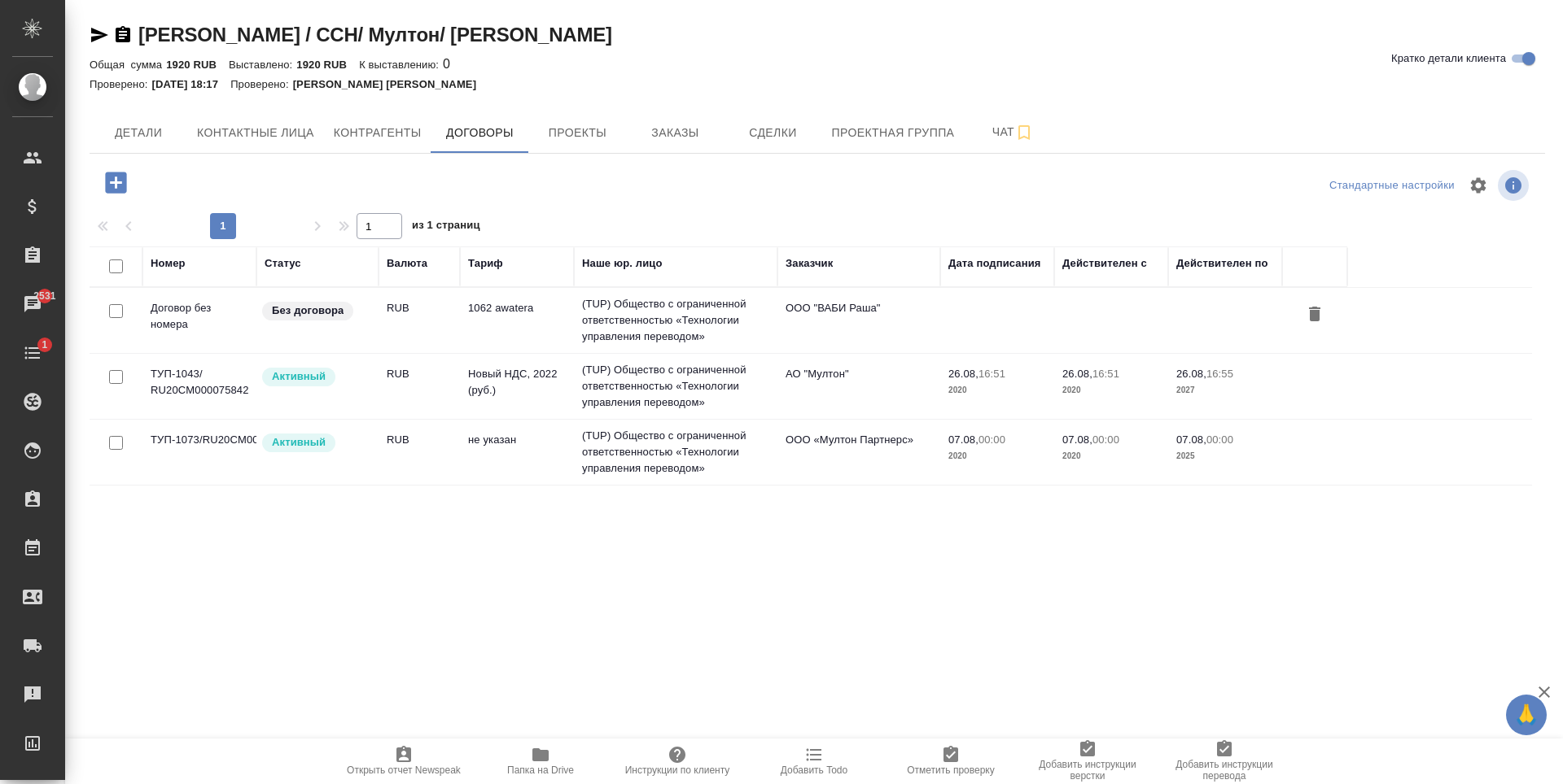
click at [527, 391] on td "Новый НДС, 2022 (руб.)" at bounding box center [516, 386] width 114 height 57
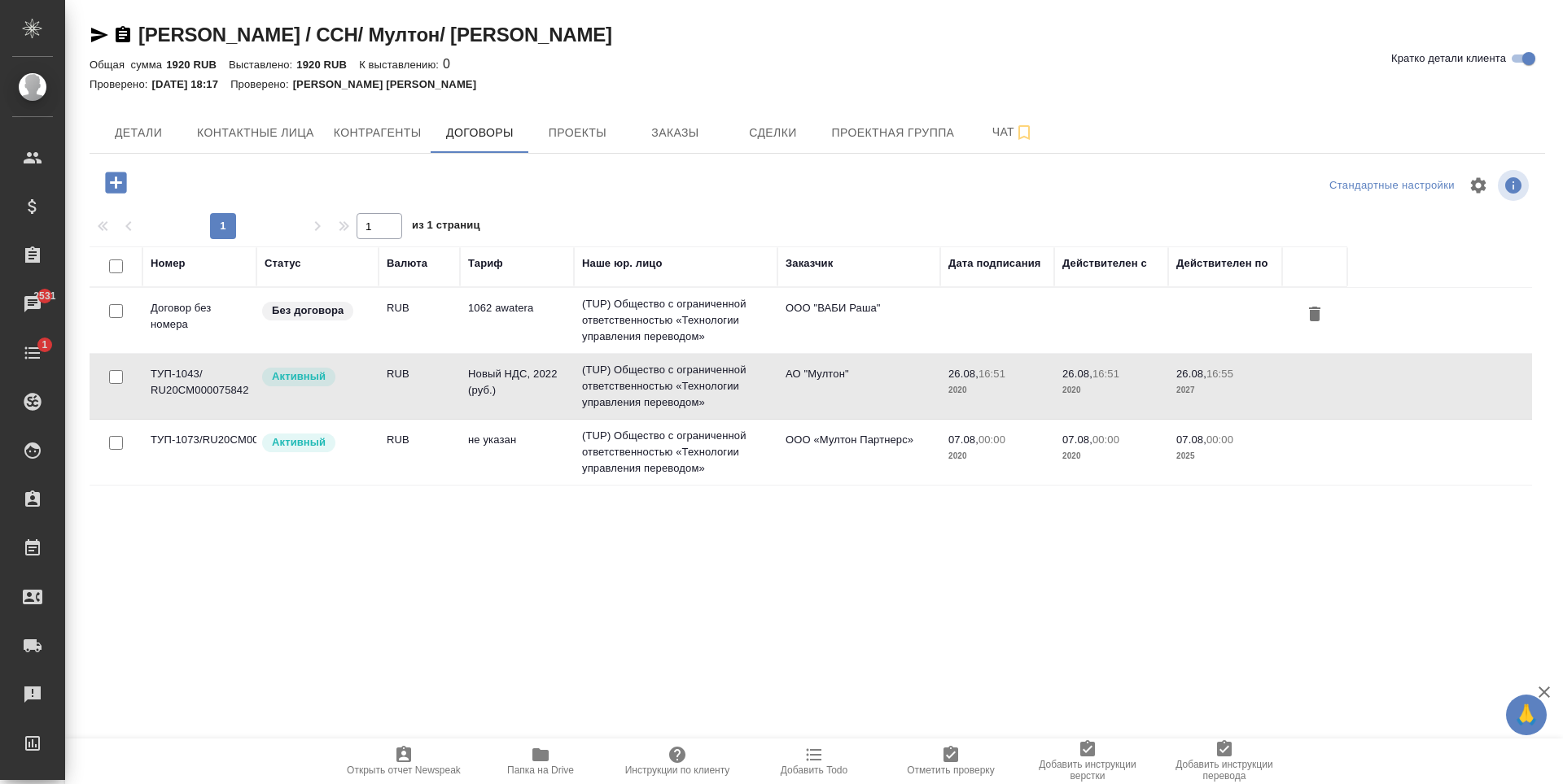
click at [527, 391] on td "Новый НДС, 2022 (руб.)" at bounding box center [516, 386] width 114 height 57
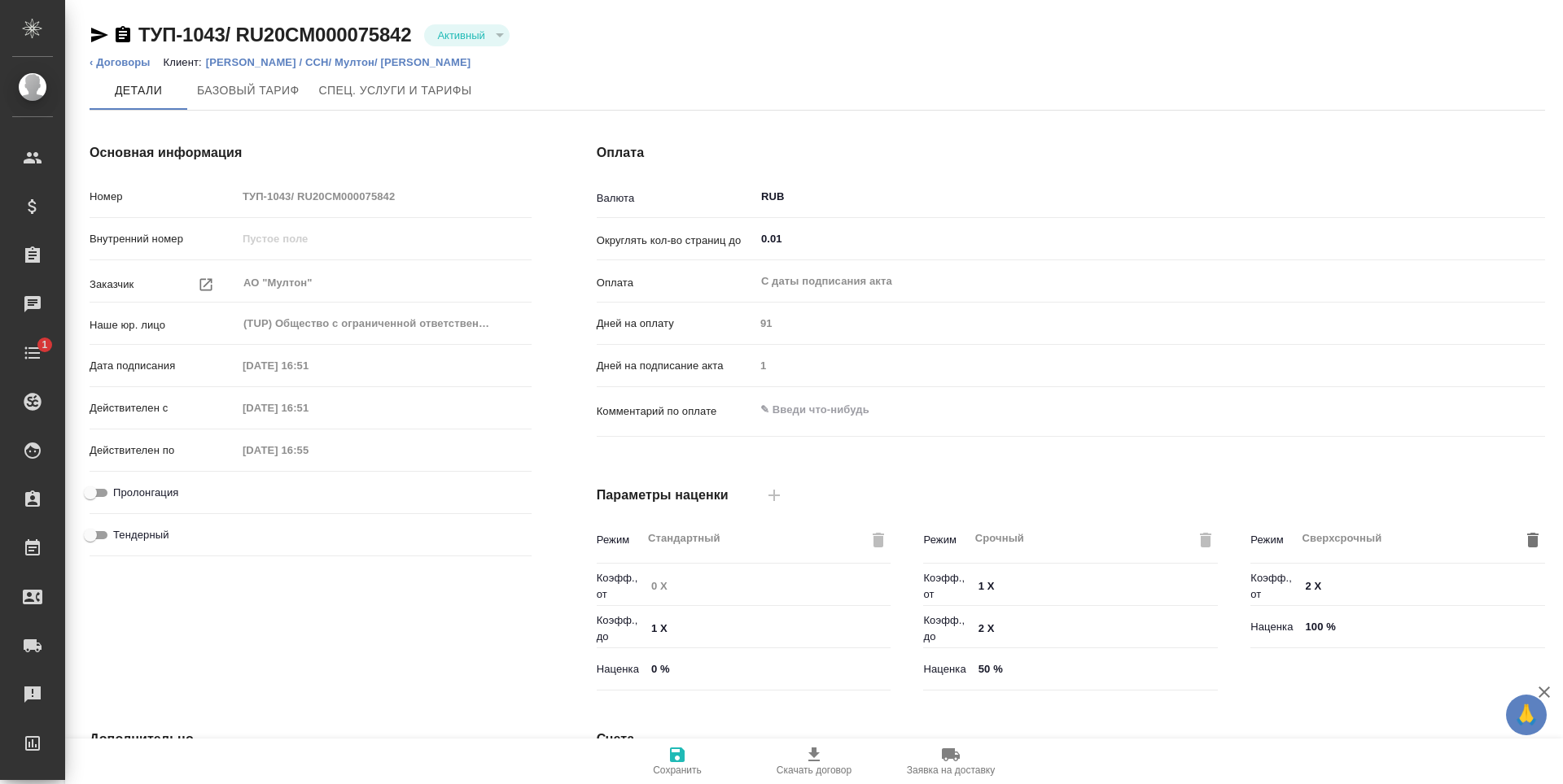
type input "Новый НДС, 2022 (руб.)"
click at [285, 95] on span "Базовый тариф" at bounding box center [249, 91] width 103 height 20
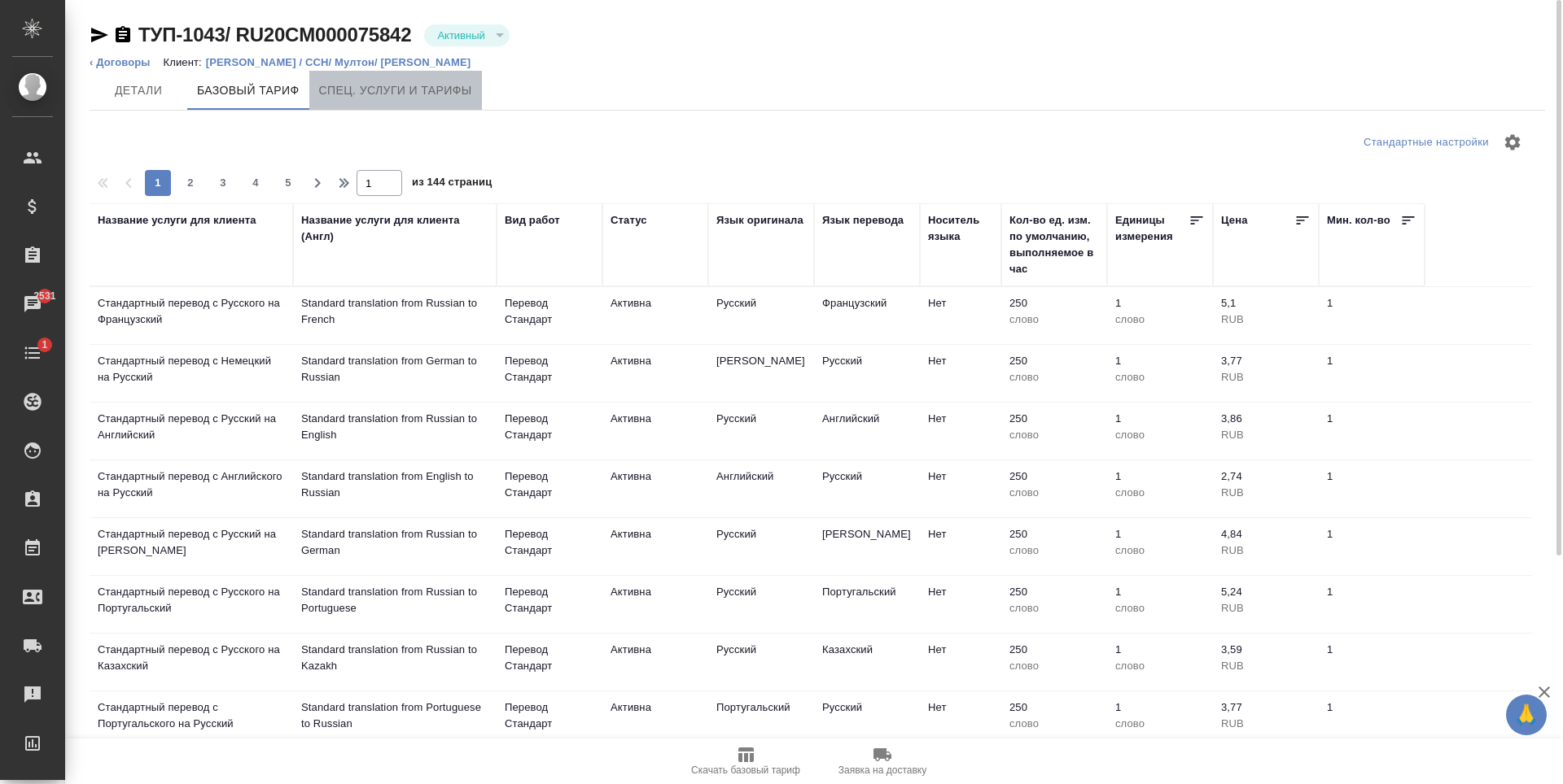
click at [397, 95] on span "Спец. услуги и тарифы" at bounding box center [395, 91] width 153 height 20
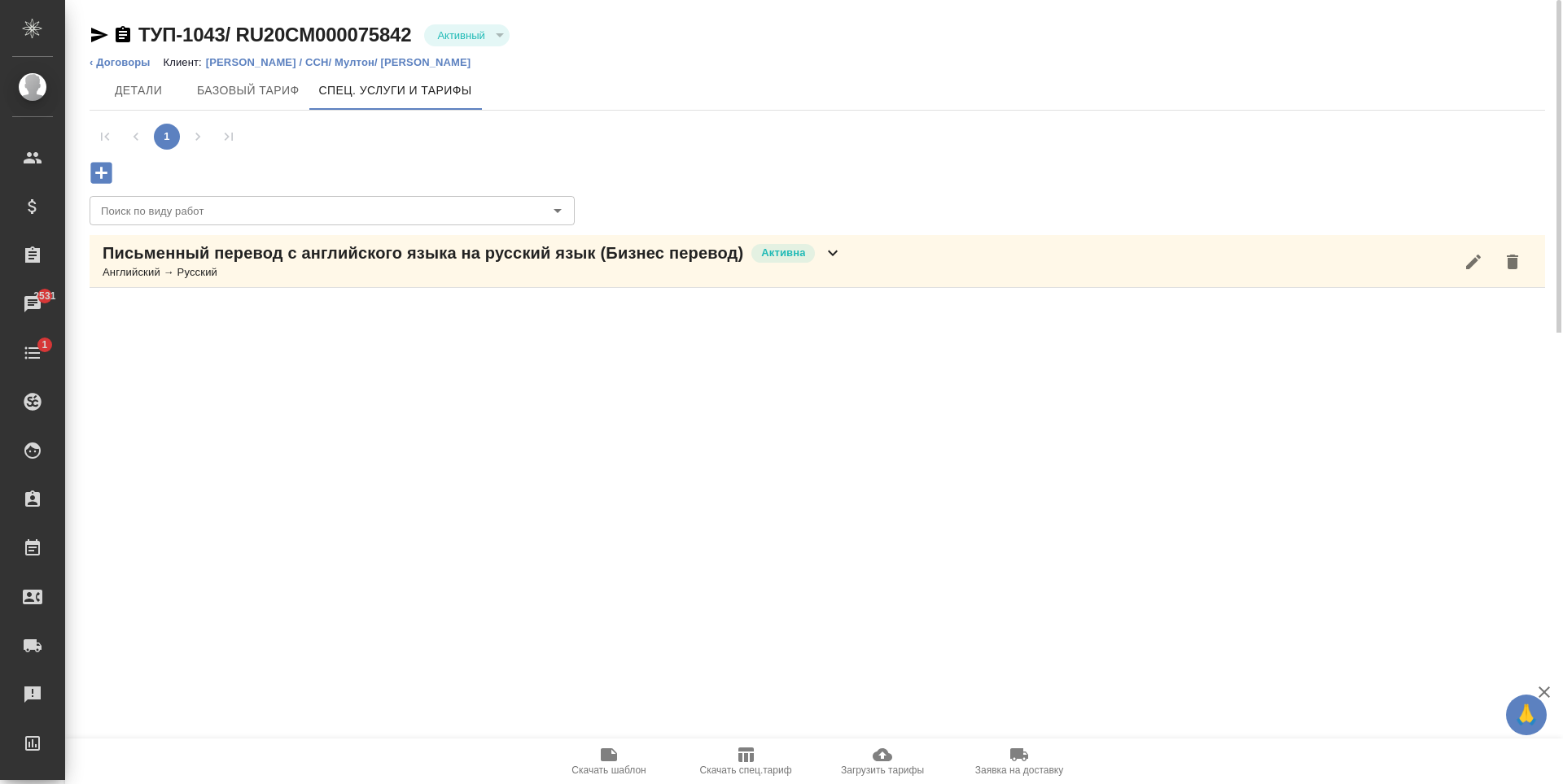
click at [851, 266] on div "Письменный перевод с английского языка на русский язык (Бизнес перевод) Активна…" at bounding box center [817, 261] width 1455 height 53
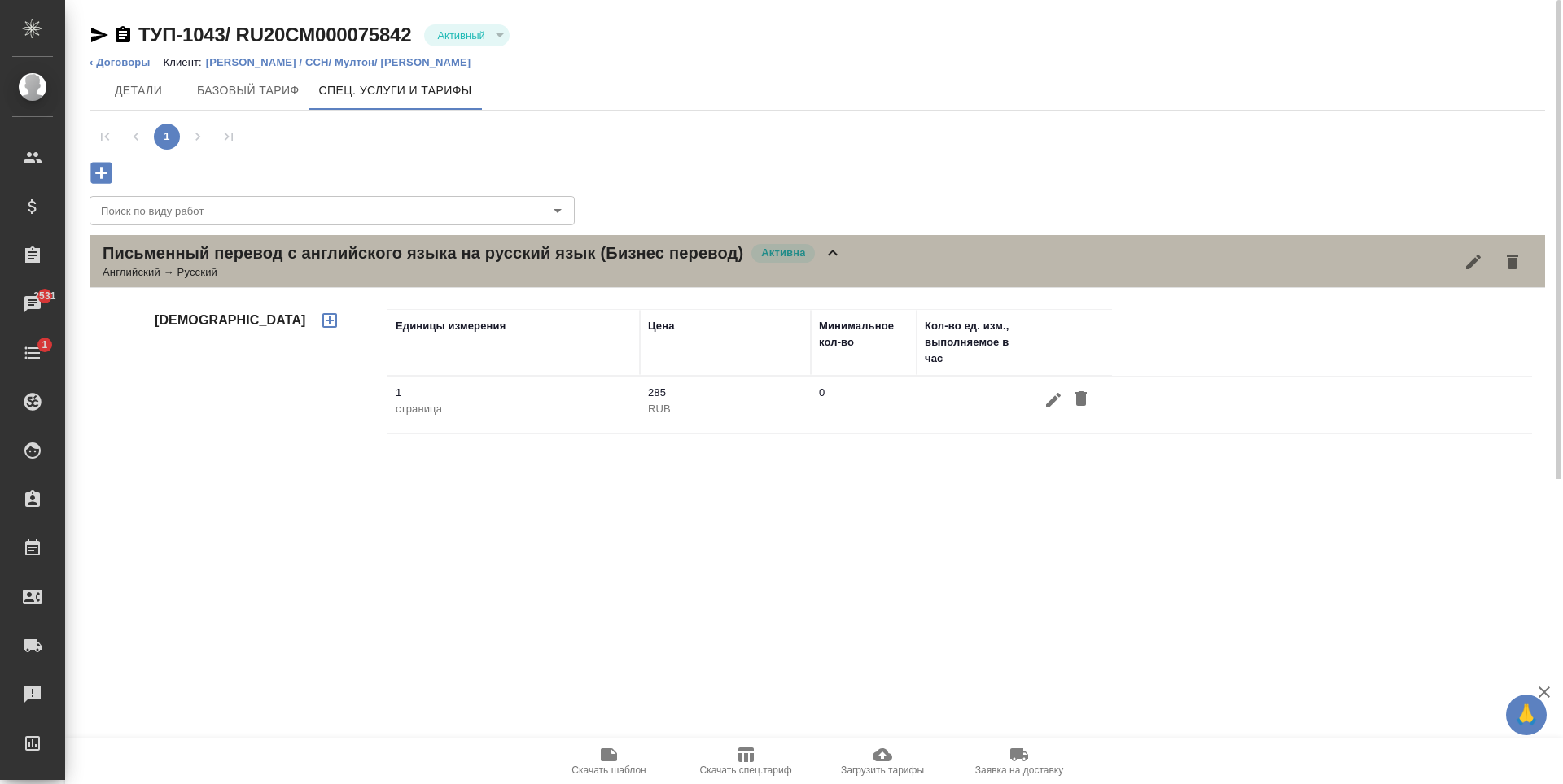
click at [851, 266] on div "Письменный перевод с английского языка на русский язык (Бизнес перевод) Активна…" at bounding box center [817, 261] width 1455 height 53
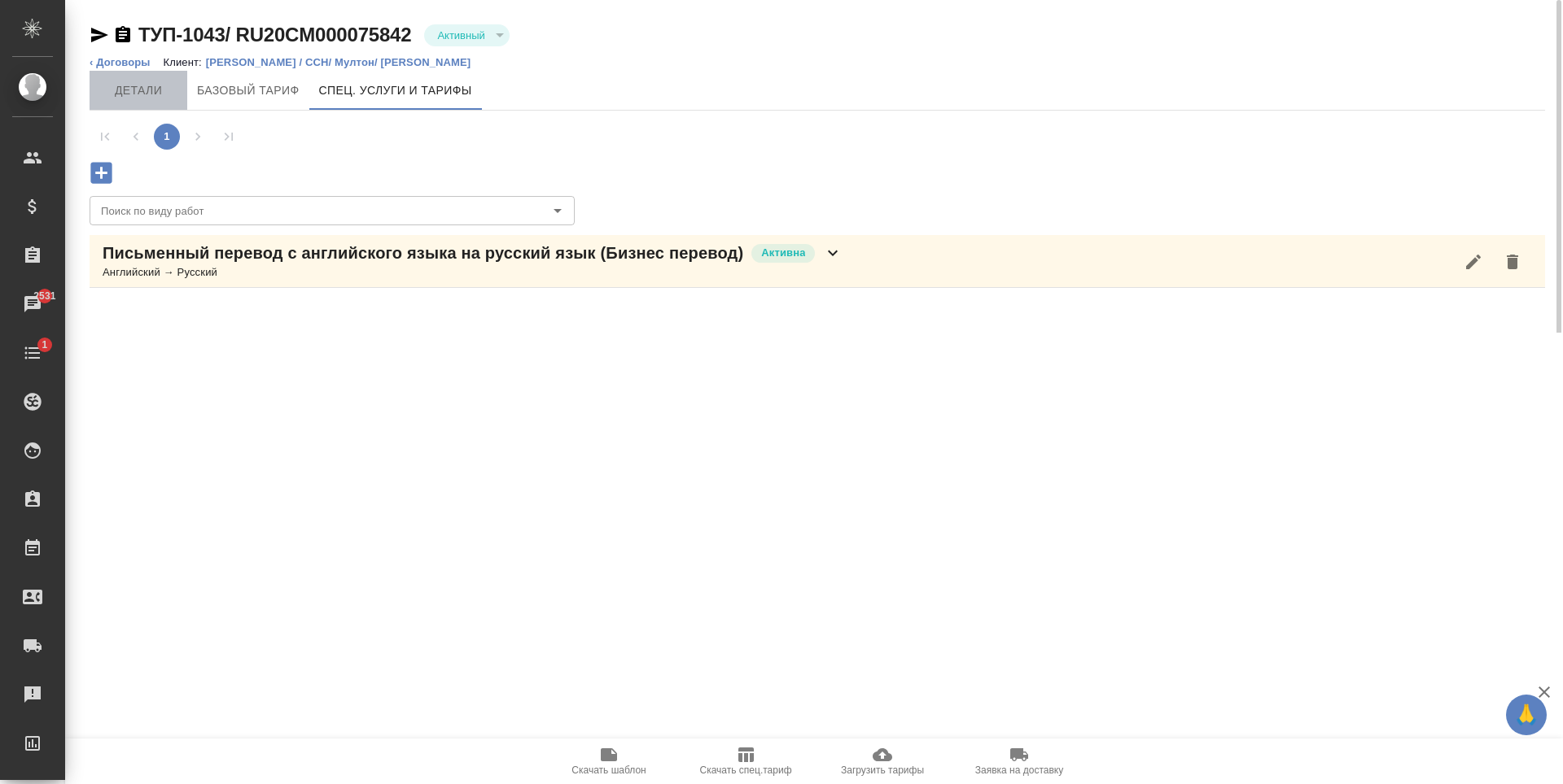
click at [150, 92] on span "Детали" at bounding box center [138, 91] width 78 height 20
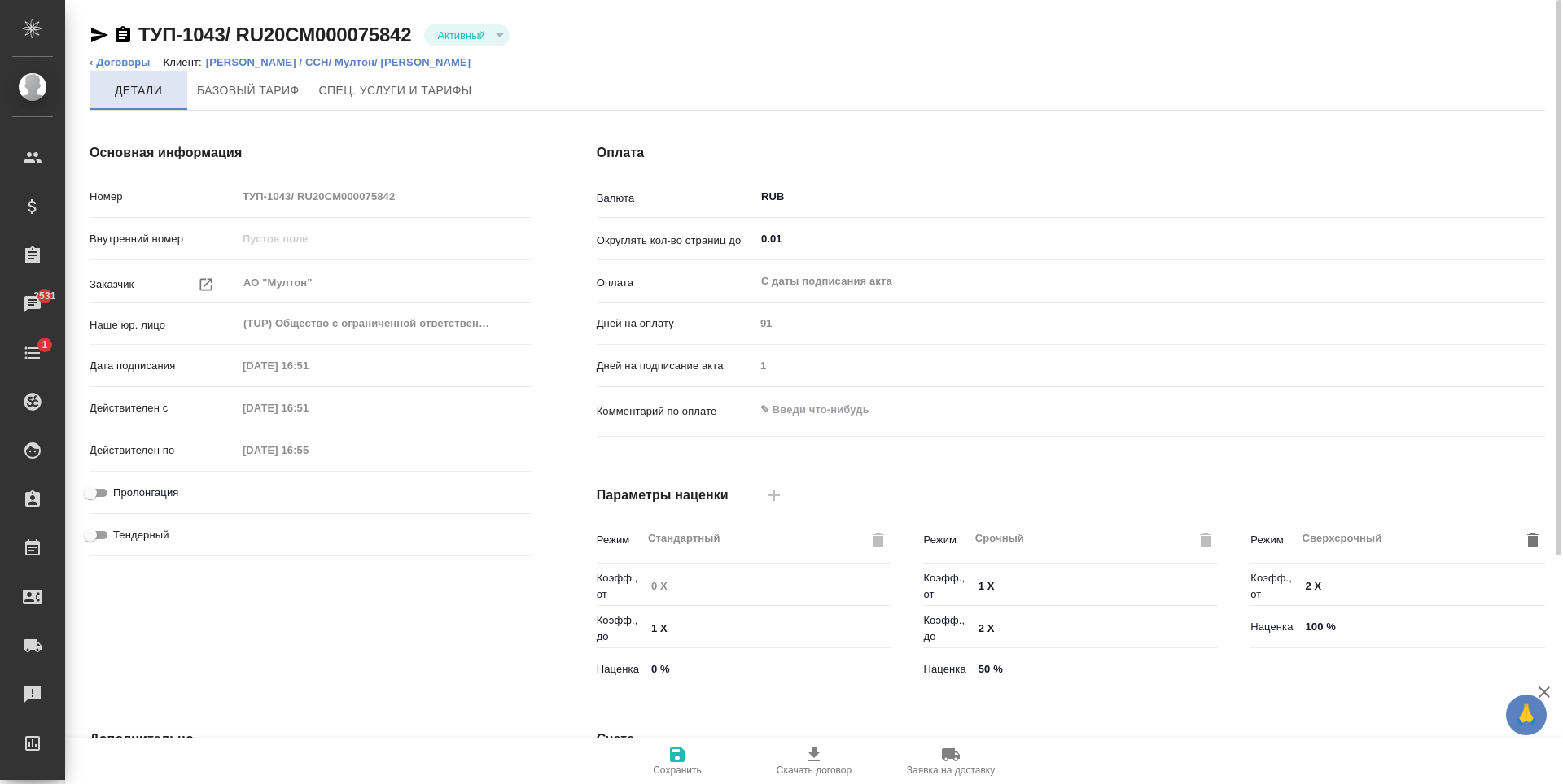
type input "Новый НДС, 2022 (руб.)"
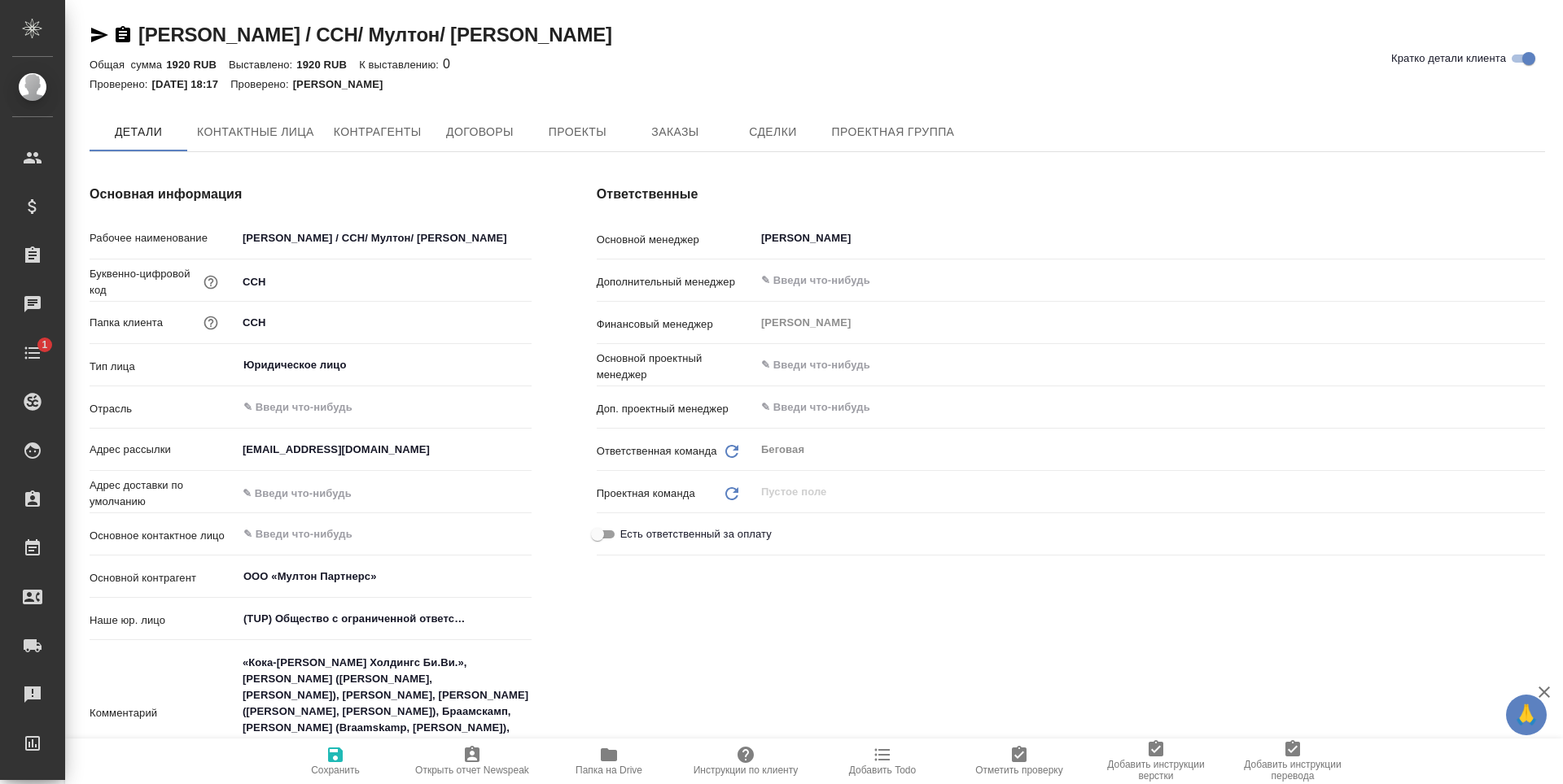
type textarea "x"
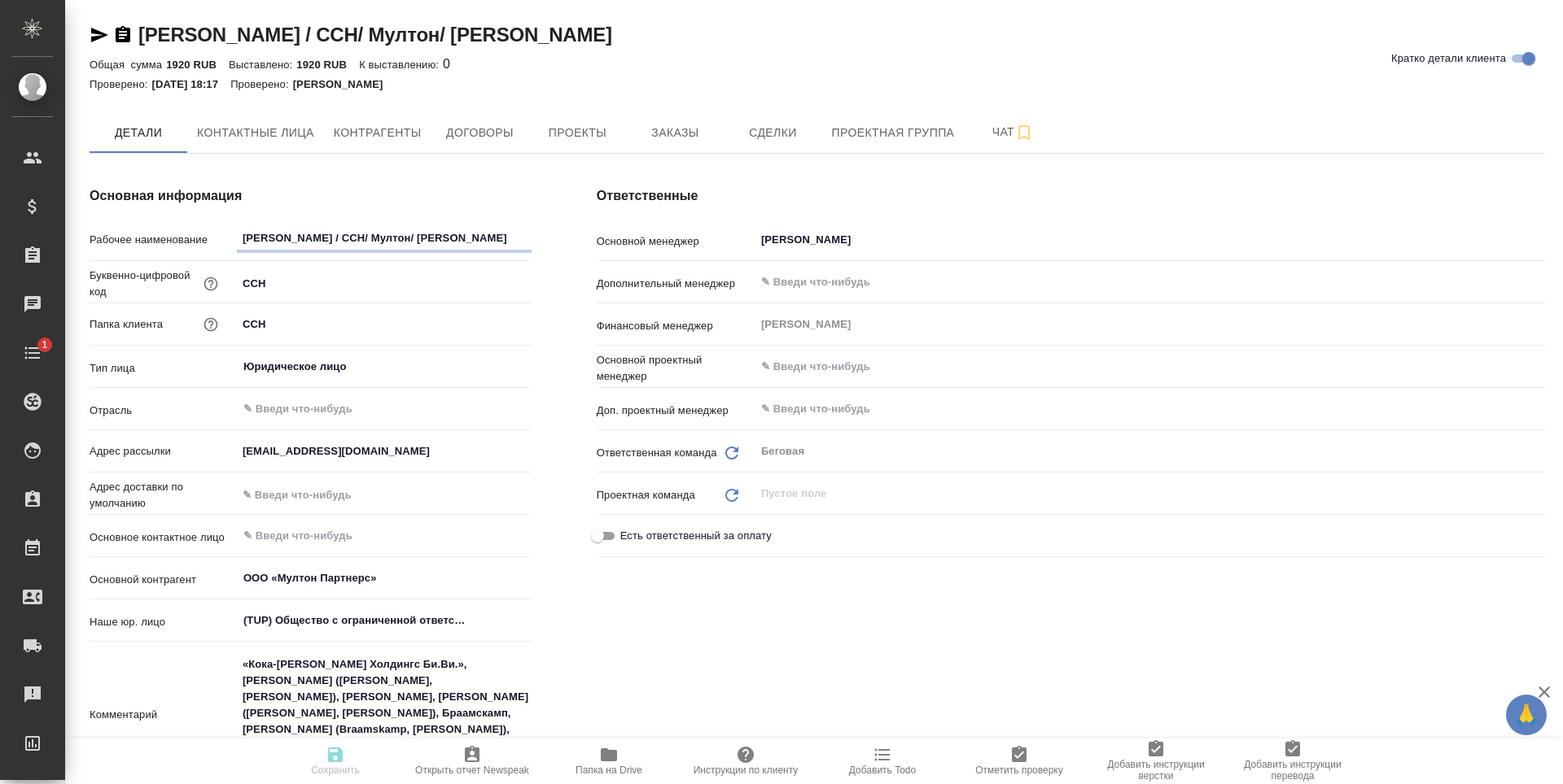
type textarea "x"
click at [576, 133] on span "Проекты" at bounding box center [577, 133] width 78 height 20
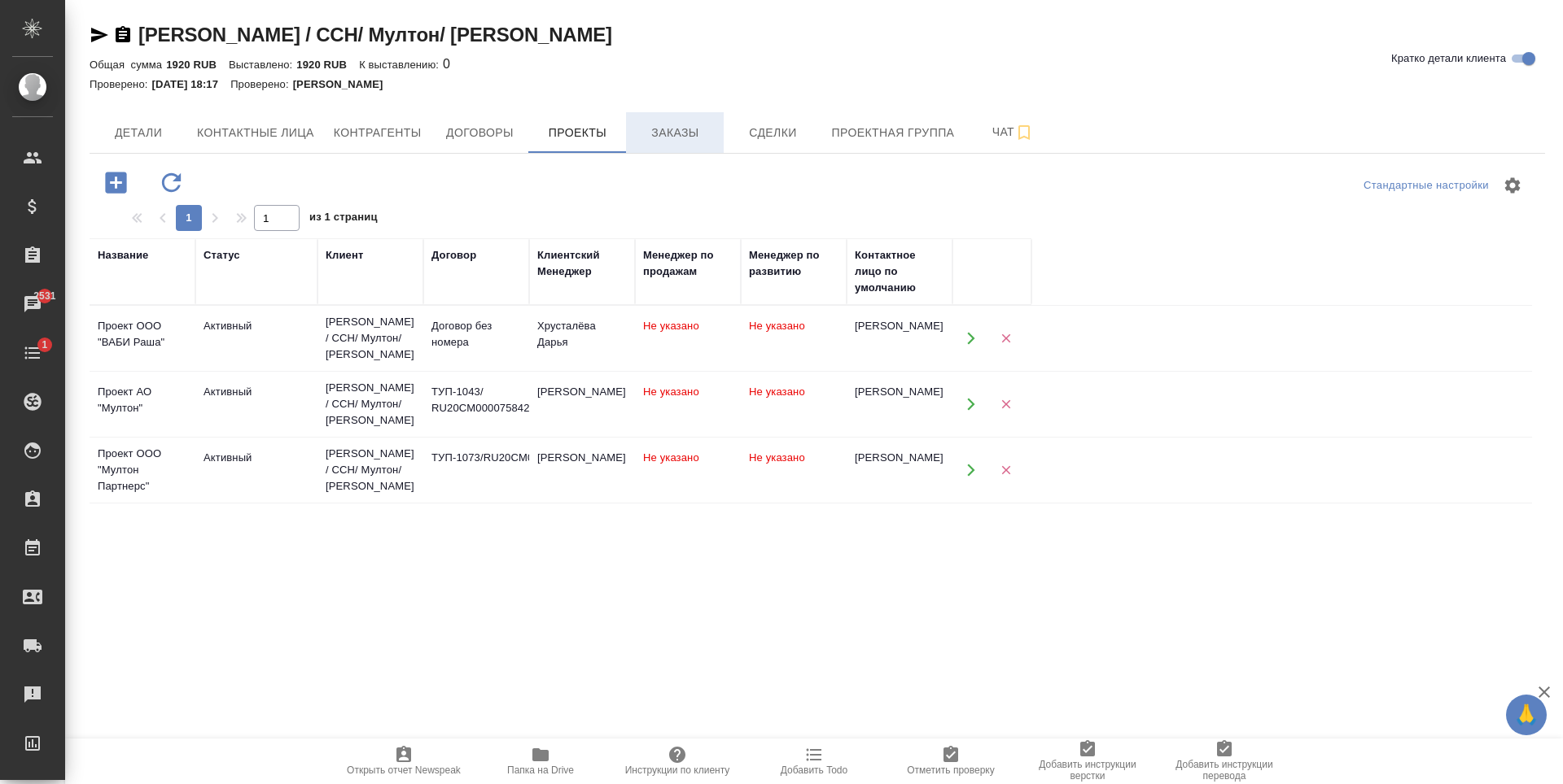
click at [659, 134] on span "Заказы" at bounding box center [674, 133] width 78 height 20
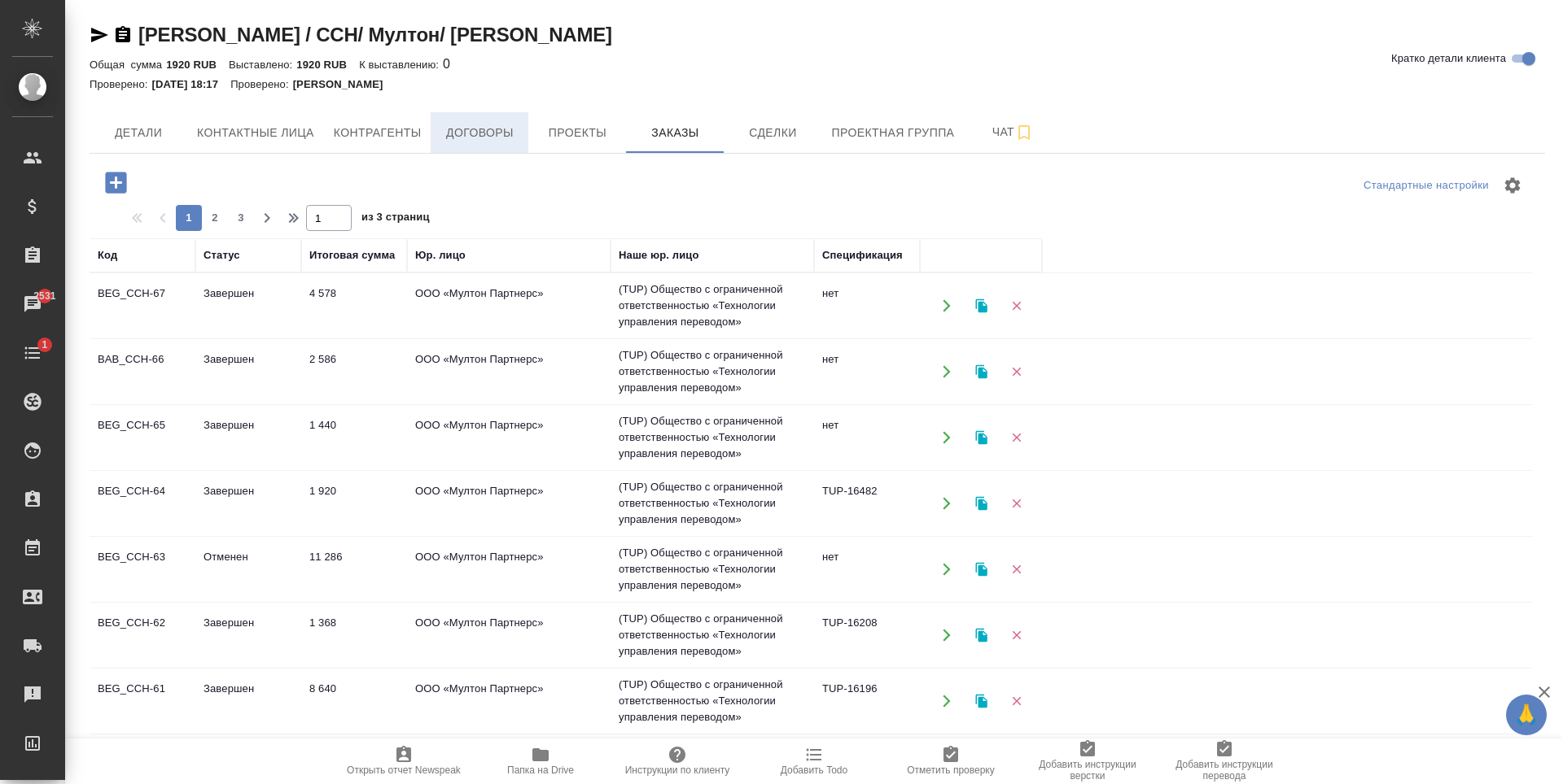
click at [518, 149] on button "Договоры" at bounding box center [479, 132] width 97 height 41
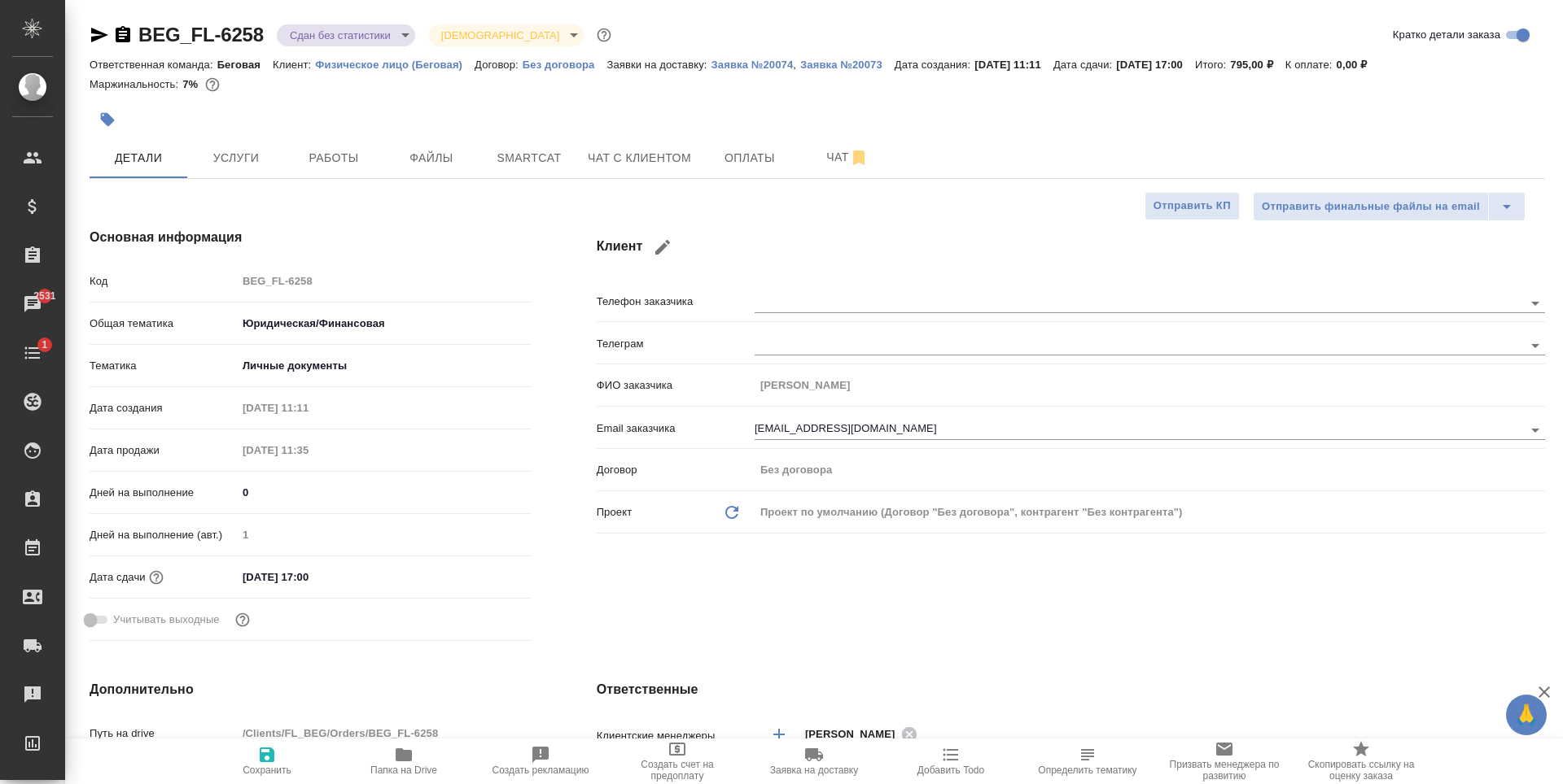
select select "RU"
drag, startPoint x: 271, startPoint y: 41, endPoint x: 138, endPoint y: 39, distance: 133.0
click at [138, 39] on div "BEG_FL-6258 Сдан без статистики distributed Святая троица holyTrinity" at bounding box center [352, 35] width 526 height 26
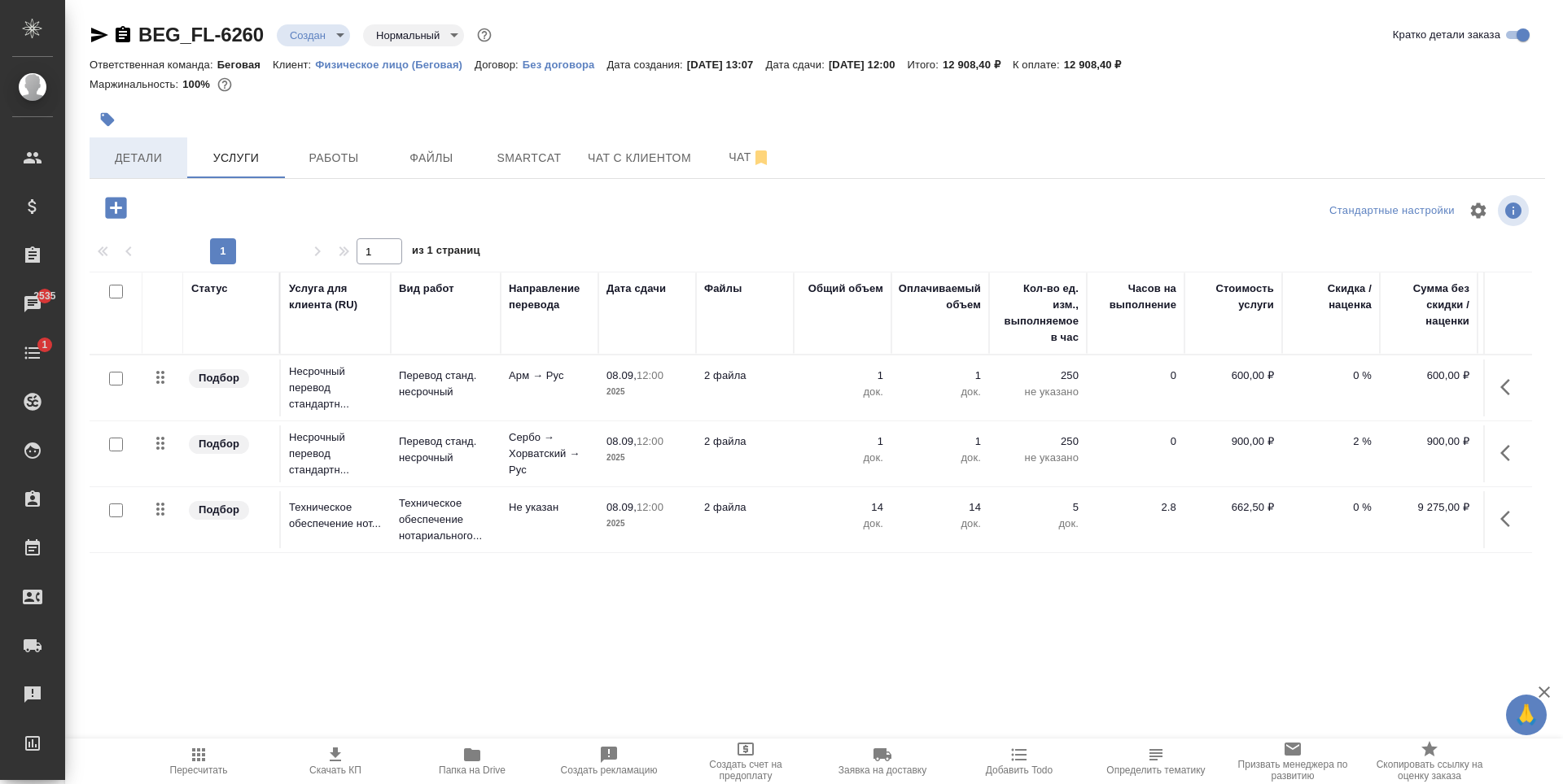
scroll to position [0, 92]
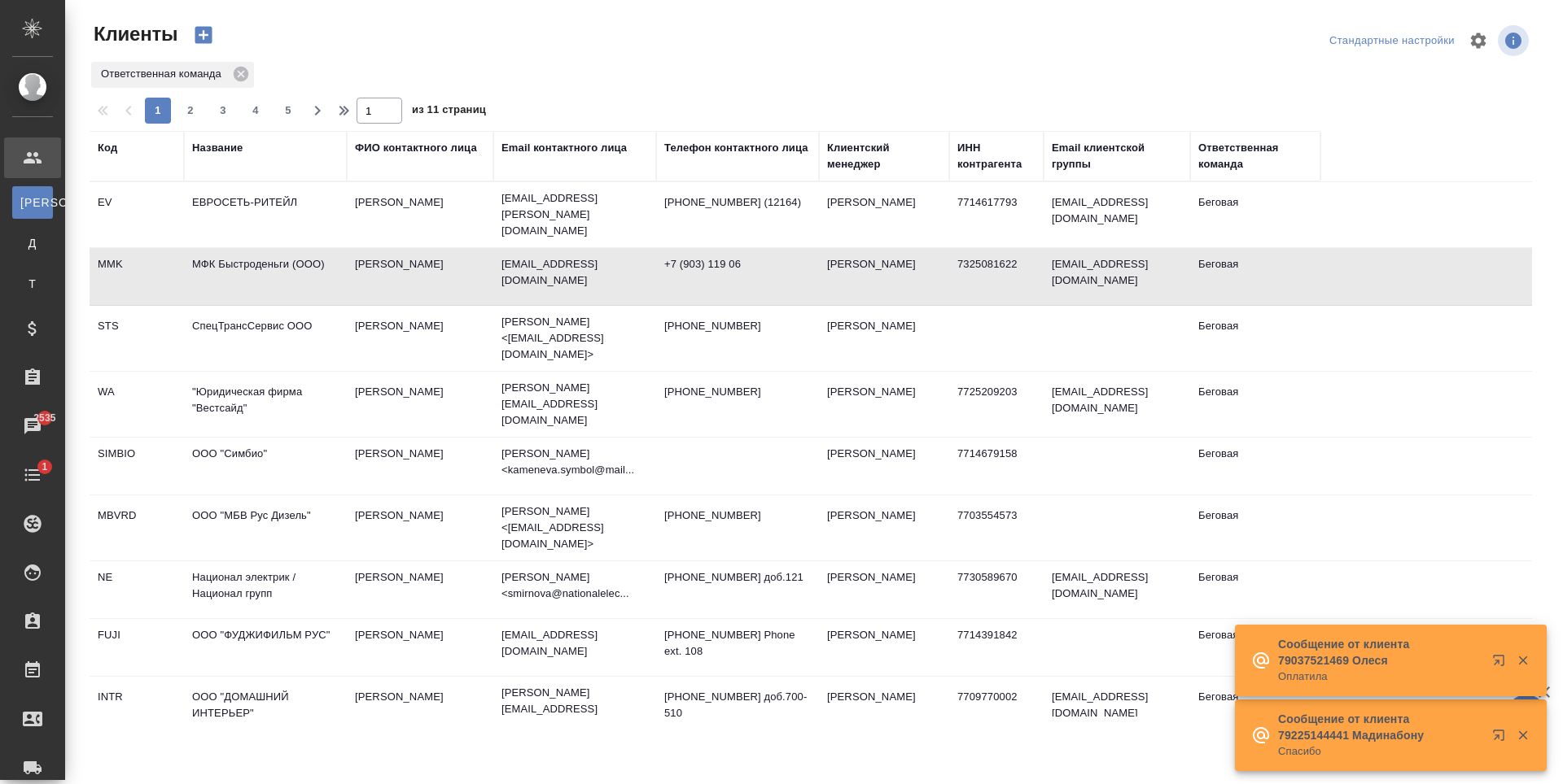
select select "RU"
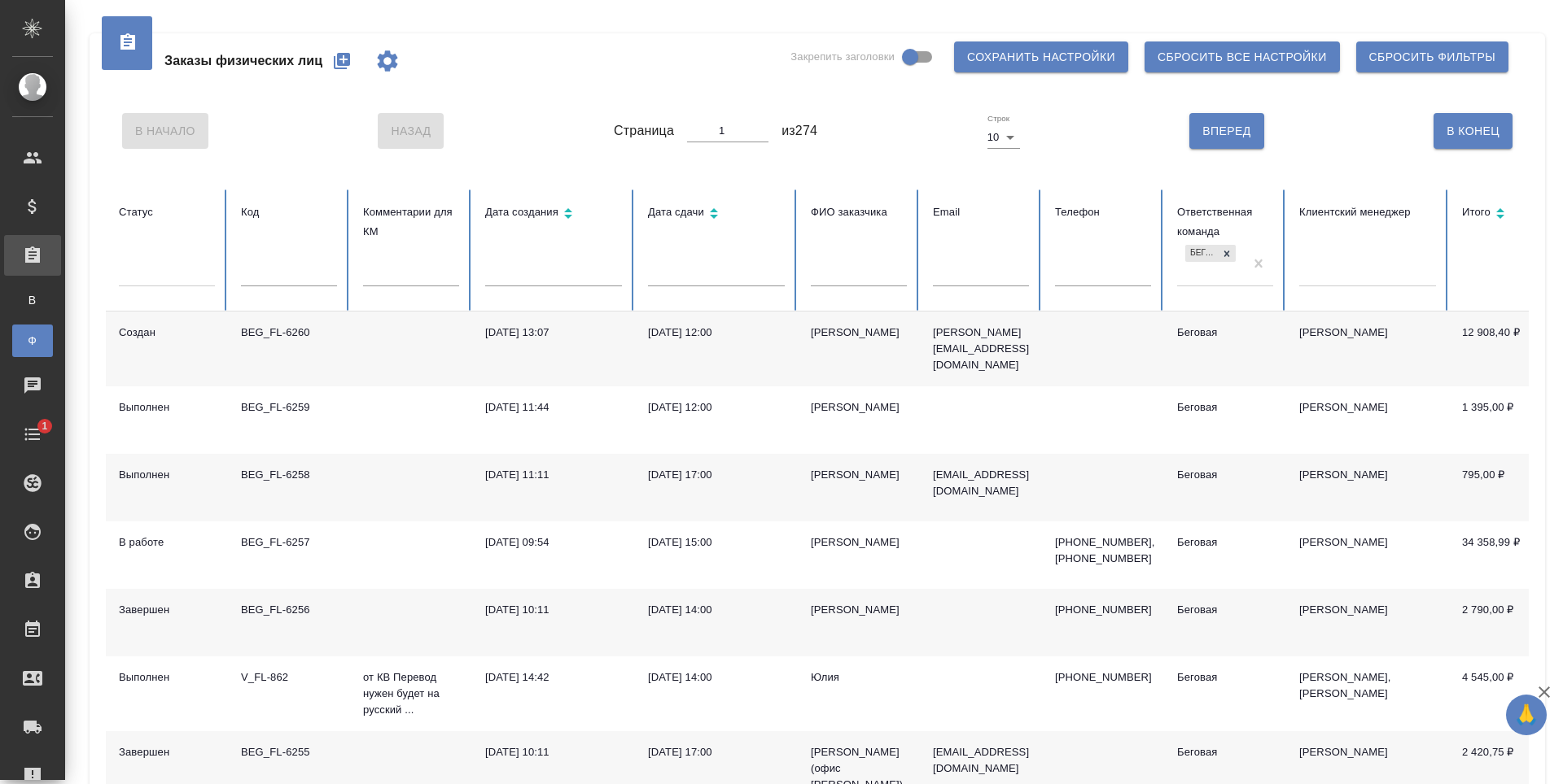
click at [350, 60] on icon "button" at bounding box center [342, 61] width 16 height 16
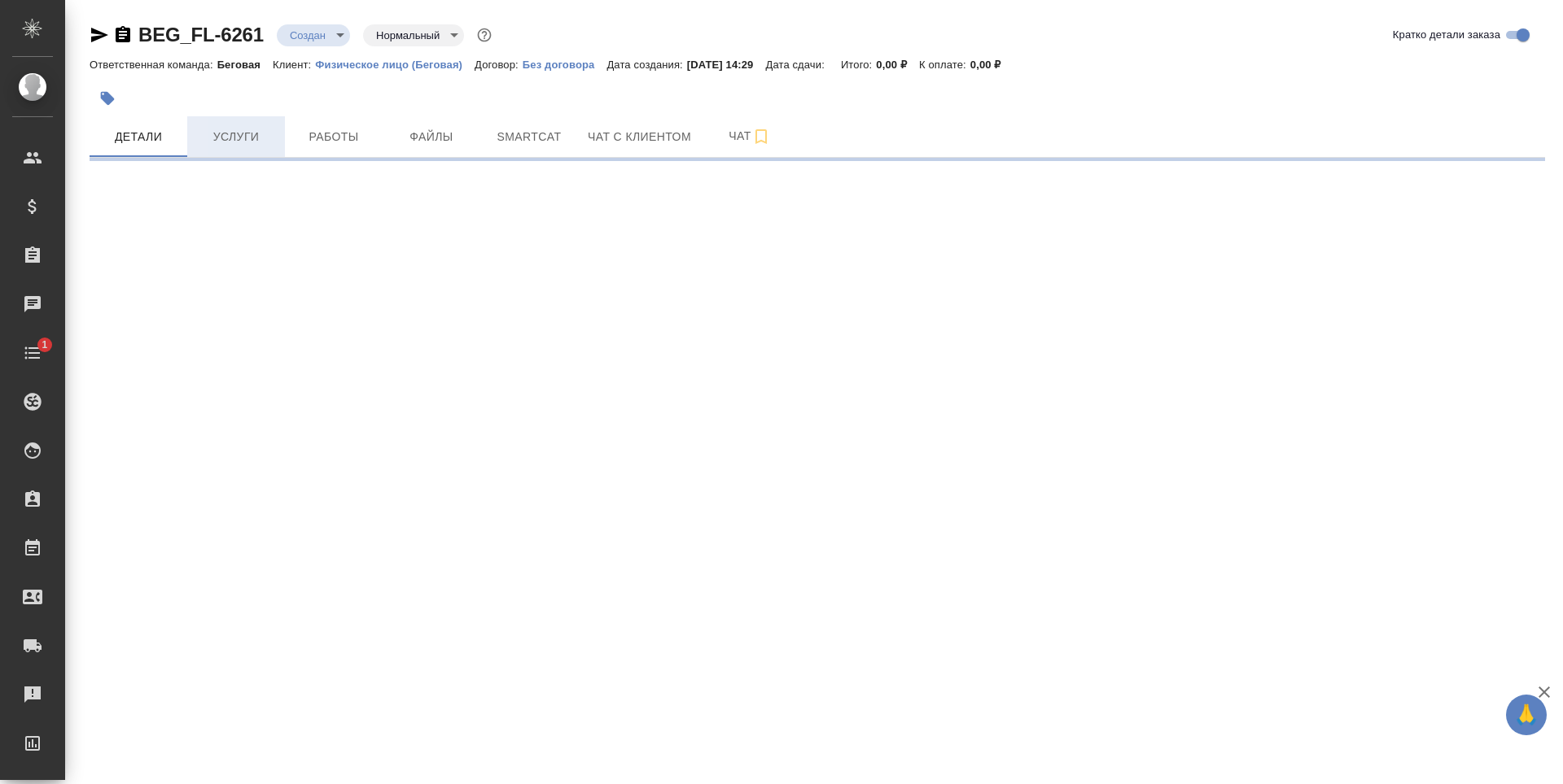
click at [271, 135] on span "Услуги" at bounding box center [236, 137] width 78 height 20
select select "RU"
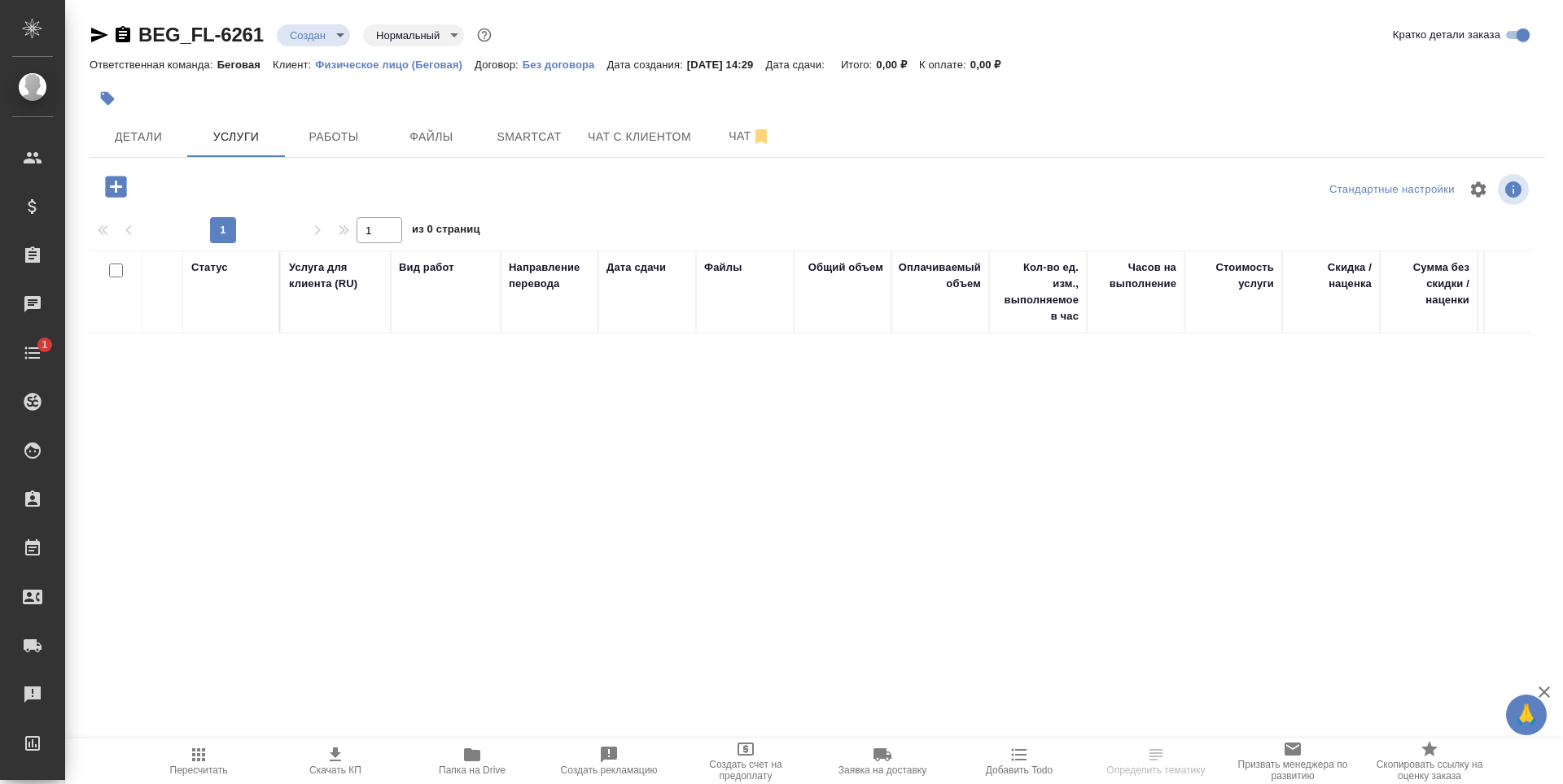
click at [125, 189] on icon "button" at bounding box center [115, 186] width 21 height 21
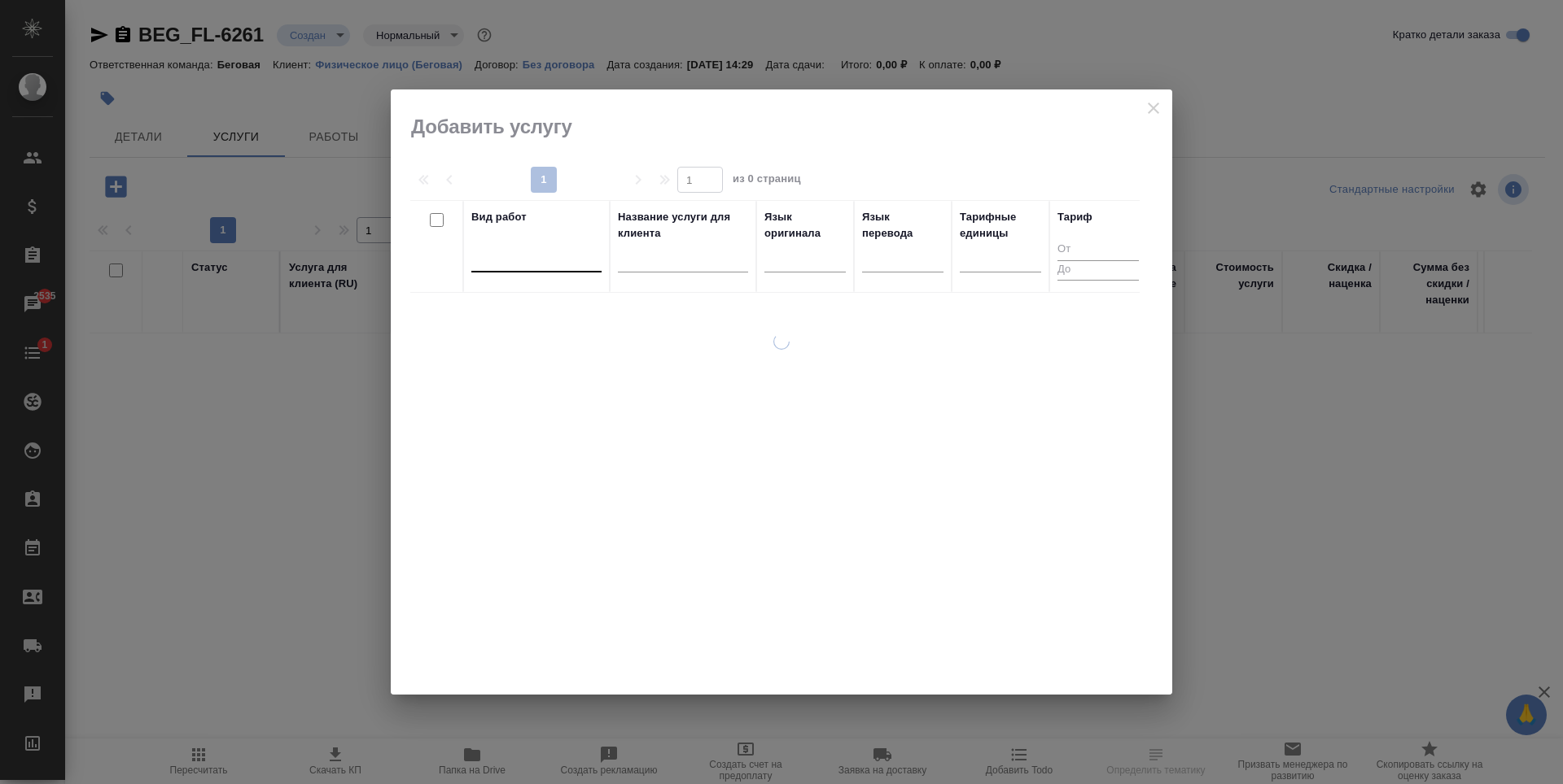
click at [552, 250] on div at bounding box center [537, 256] width 130 height 24
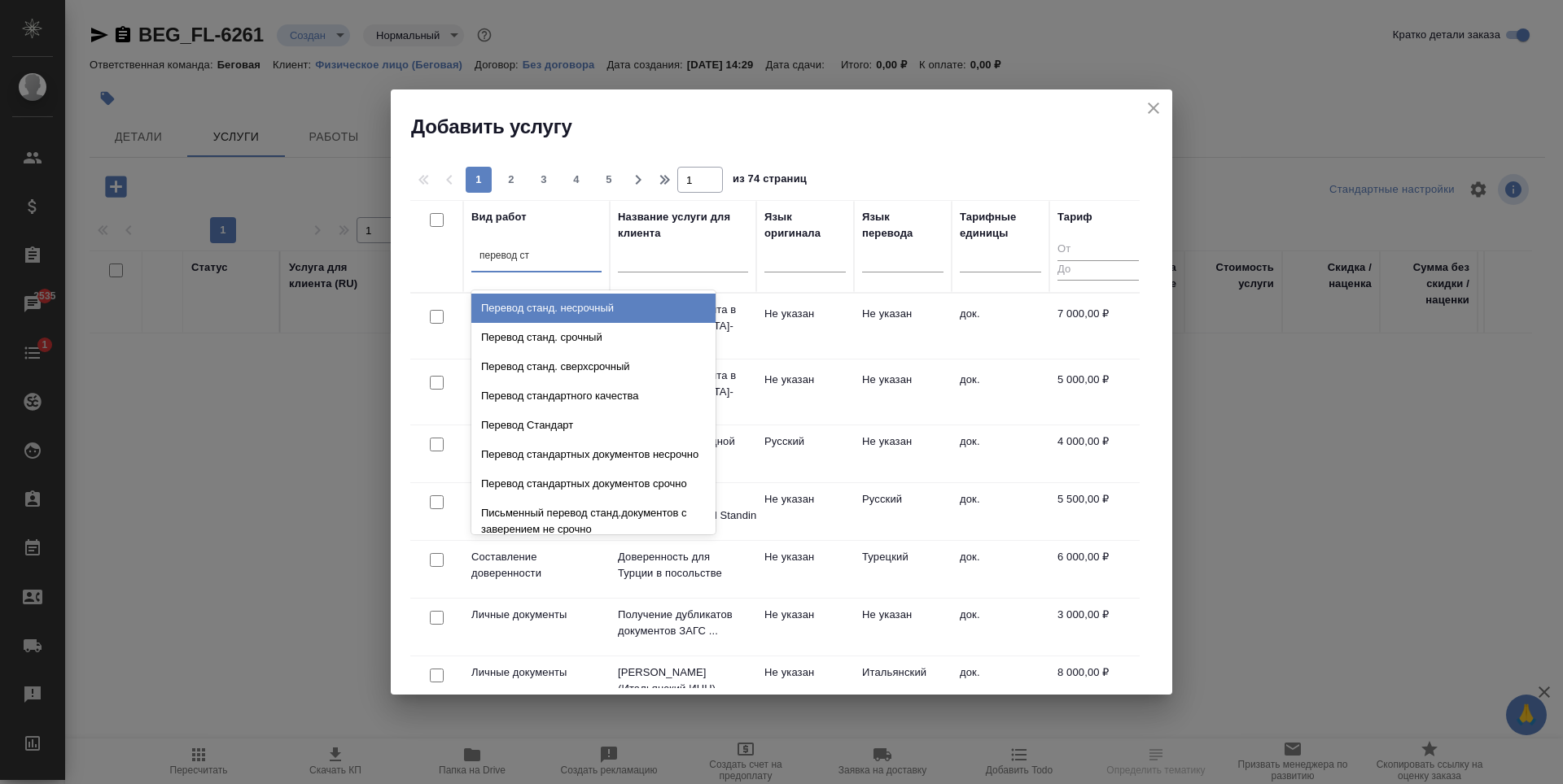
type input "перевод ста"
click at [591, 298] on div "Перевод станд. несрочный" at bounding box center [594, 308] width 244 height 29
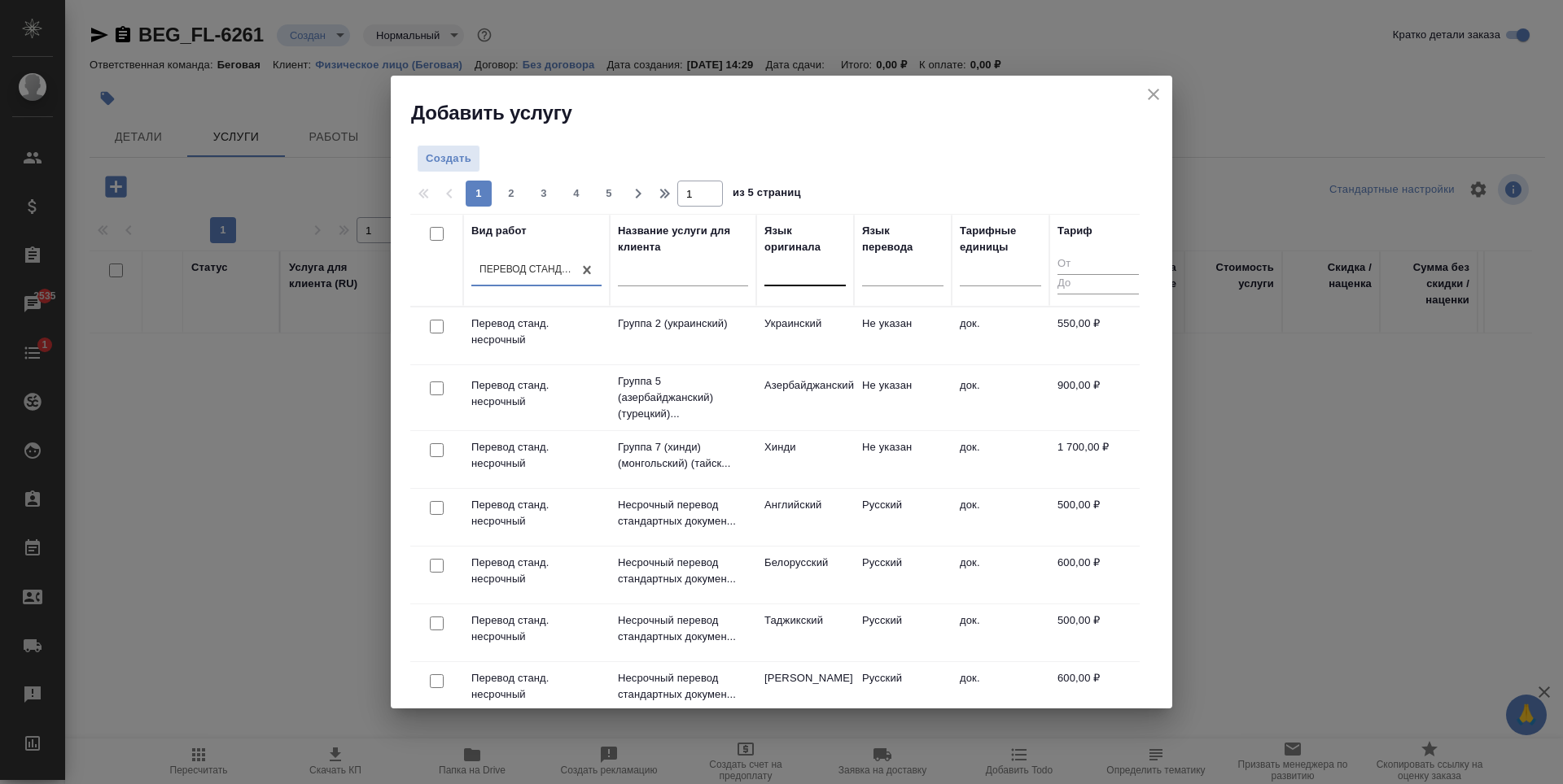
click at [819, 276] on div at bounding box center [805, 271] width 81 height 24
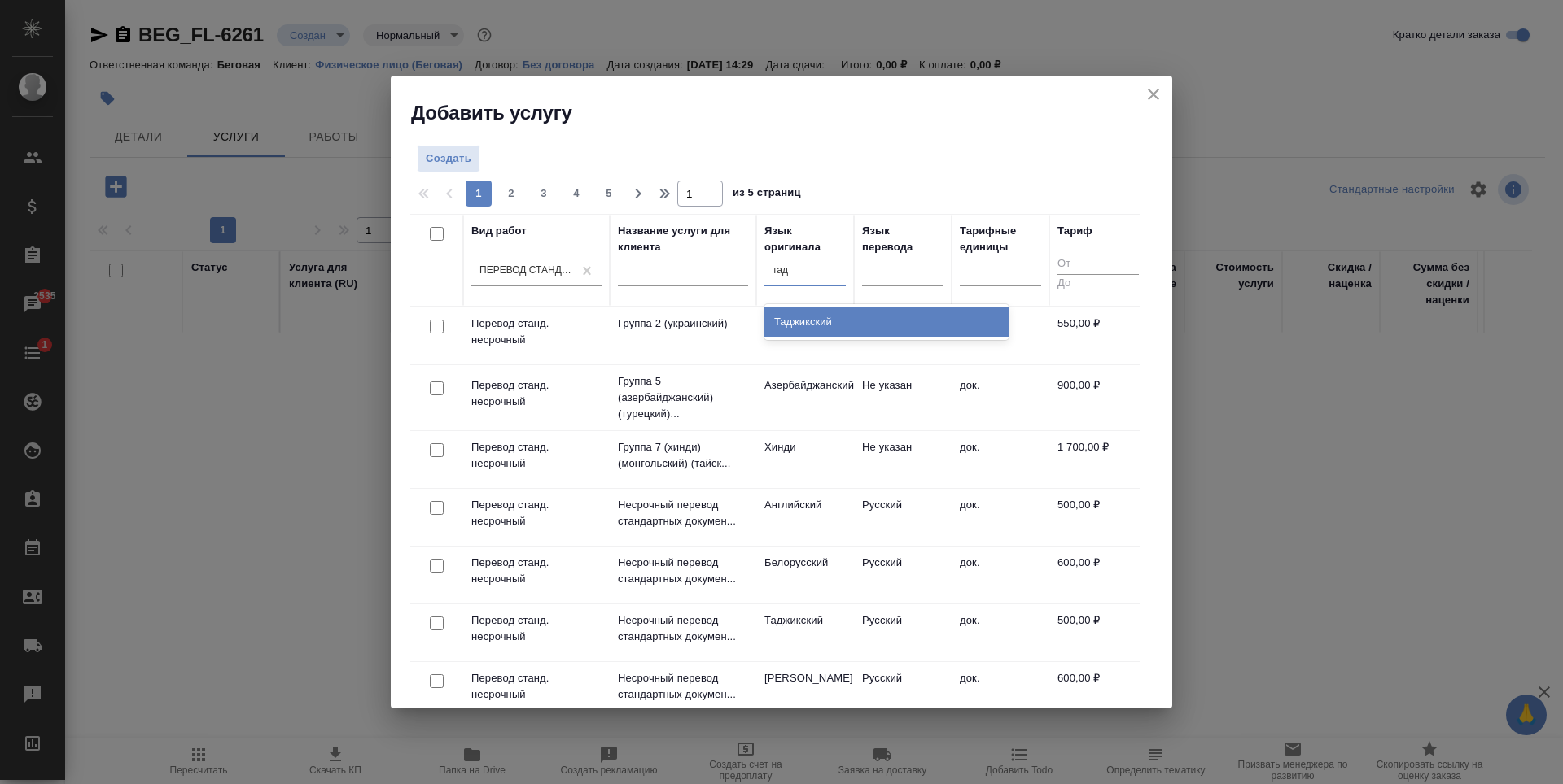
type input "тадж"
click at [853, 318] on div "Таджикский" at bounding box center [887, 322] width 244 height 29
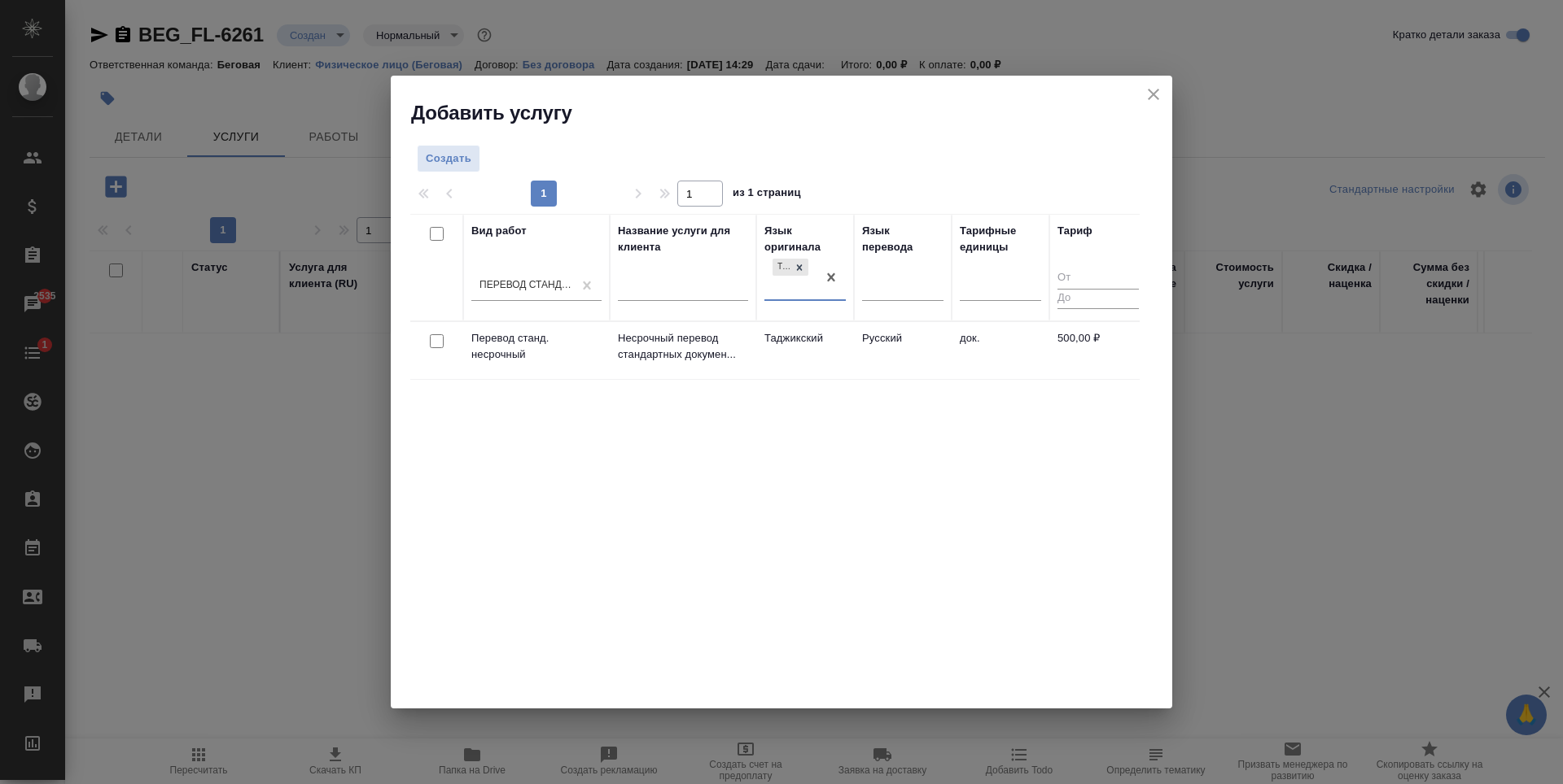
click at [914, 338] on td "Русский" at bounding box center [902, 350] width 97 height 57
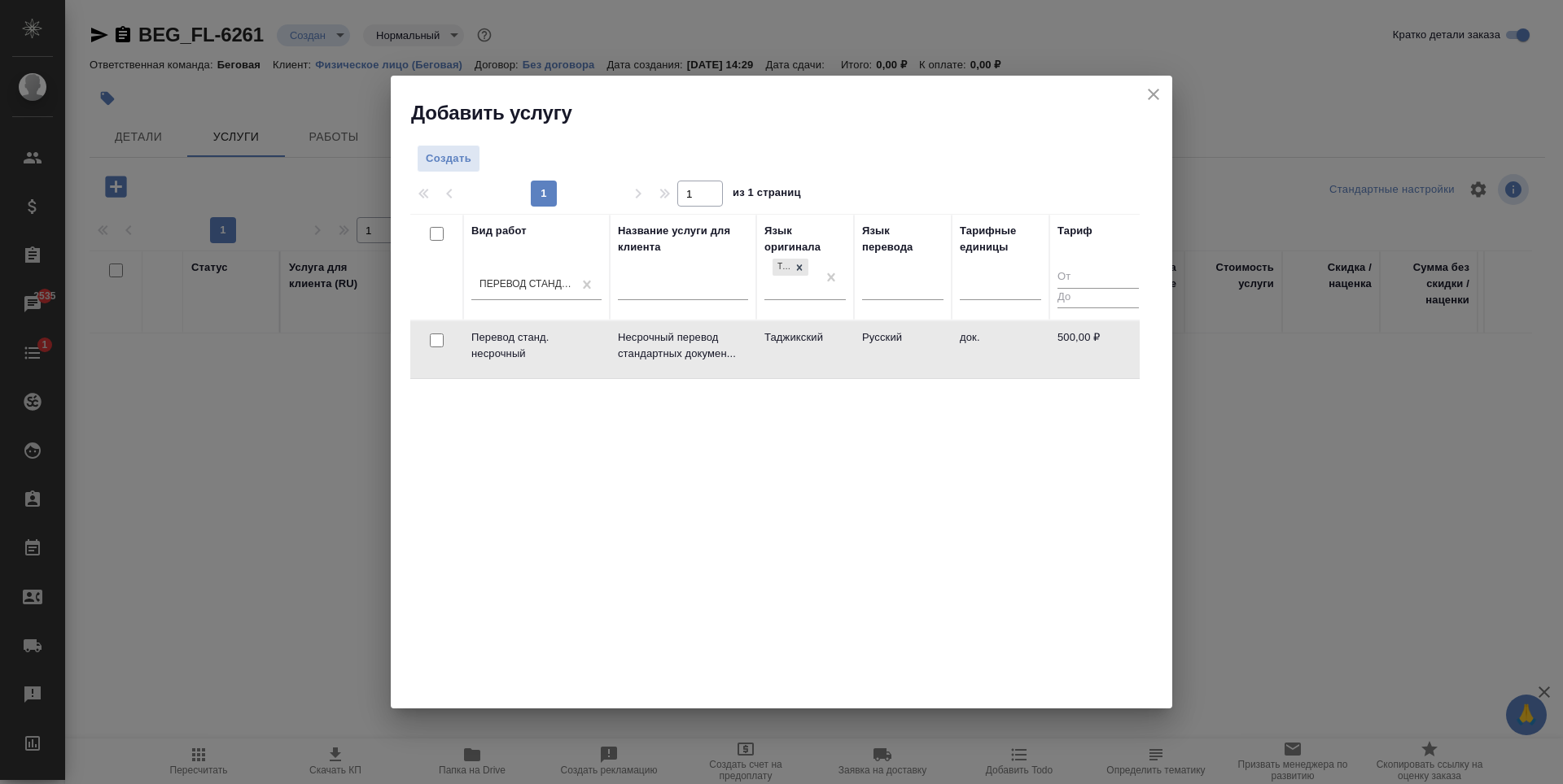
click at [914, 338] on td "Русский" at bounding box center [902, 349] width 97 height 57
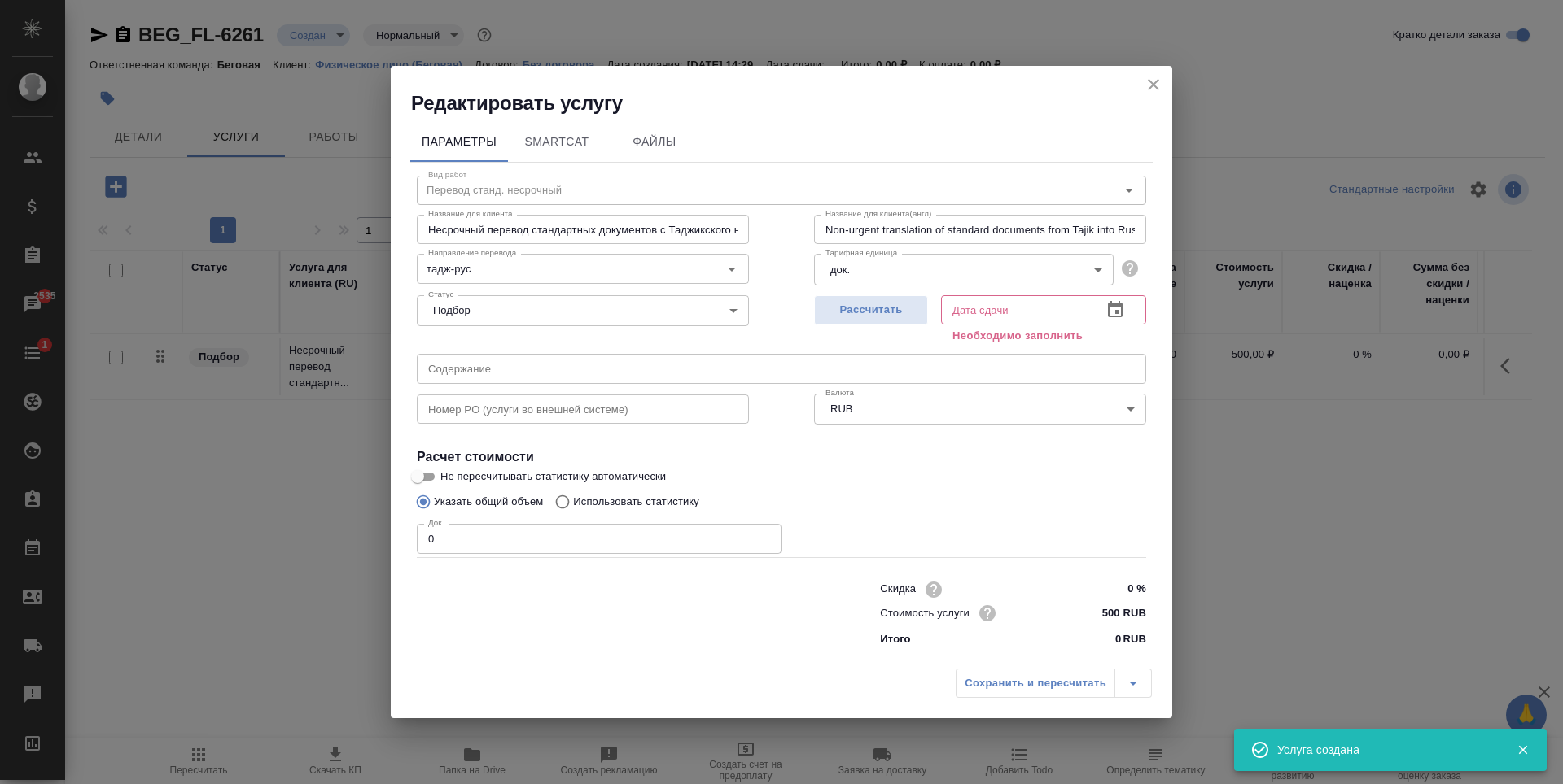
click at [613, 529] on input "0" at bounding box center [599, 539] width 365 height 29
type input "1"
click at [924, 318] on button "Рассчитать" at bounding box center [871, 310] width 114 height 30
type input "04.09.2025 14:29"
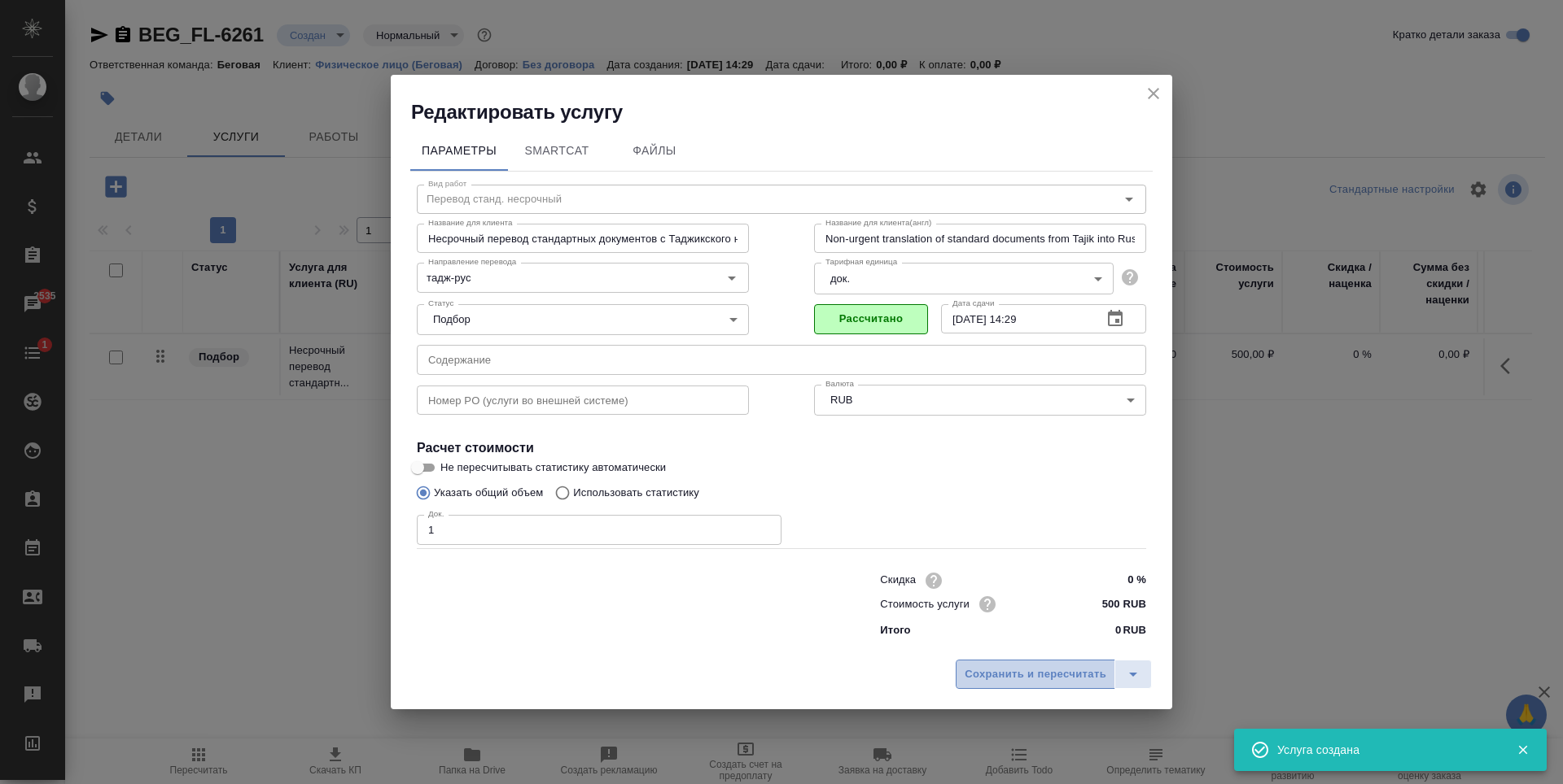
click at [1042, 683] on span "Сохранить и пересчитать" at bounding box center [1036, 675] width 142 height 19
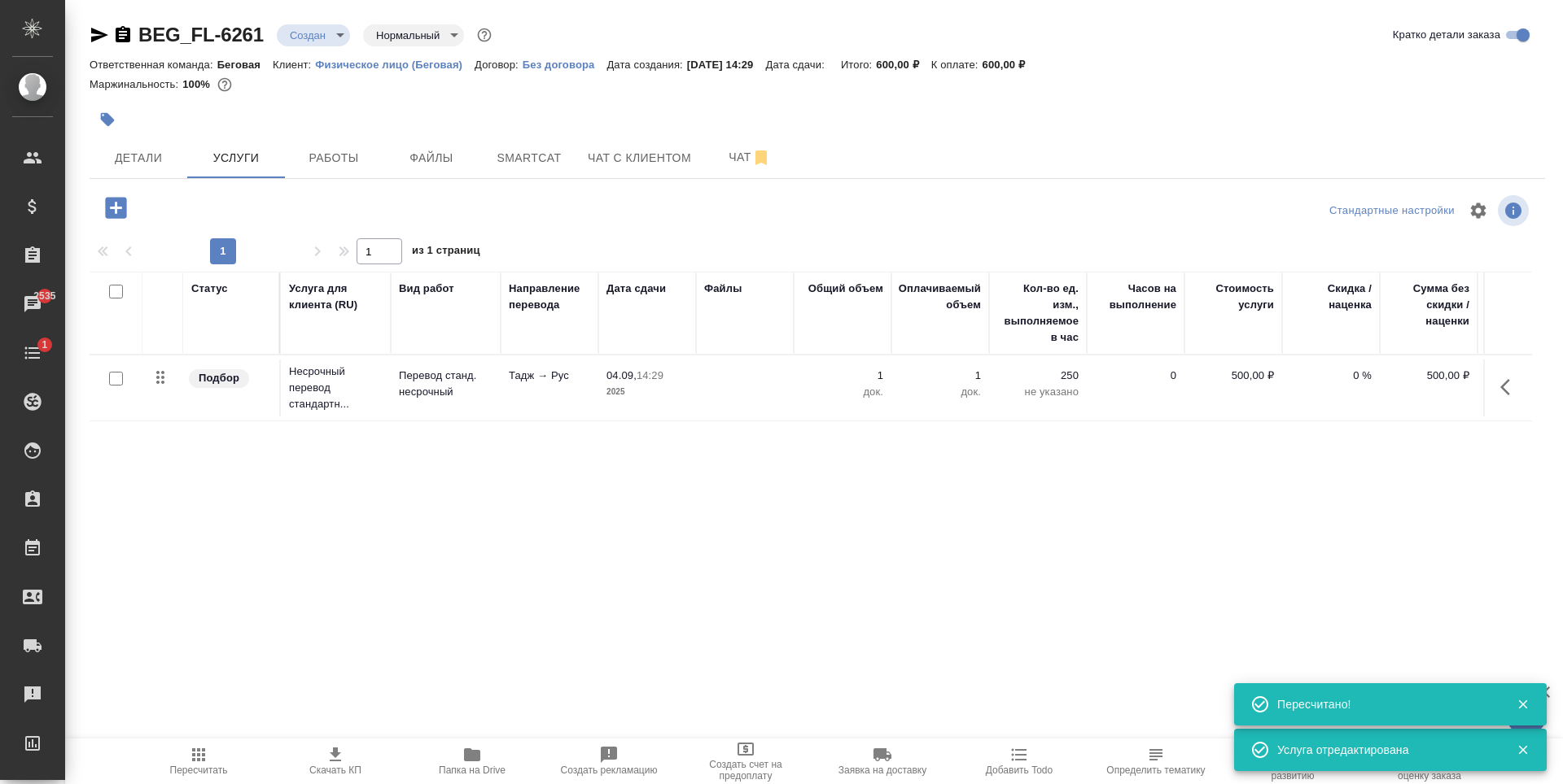
click at [123, 204] on icon "button" at bounding box center [115, 208] width 21 height 21
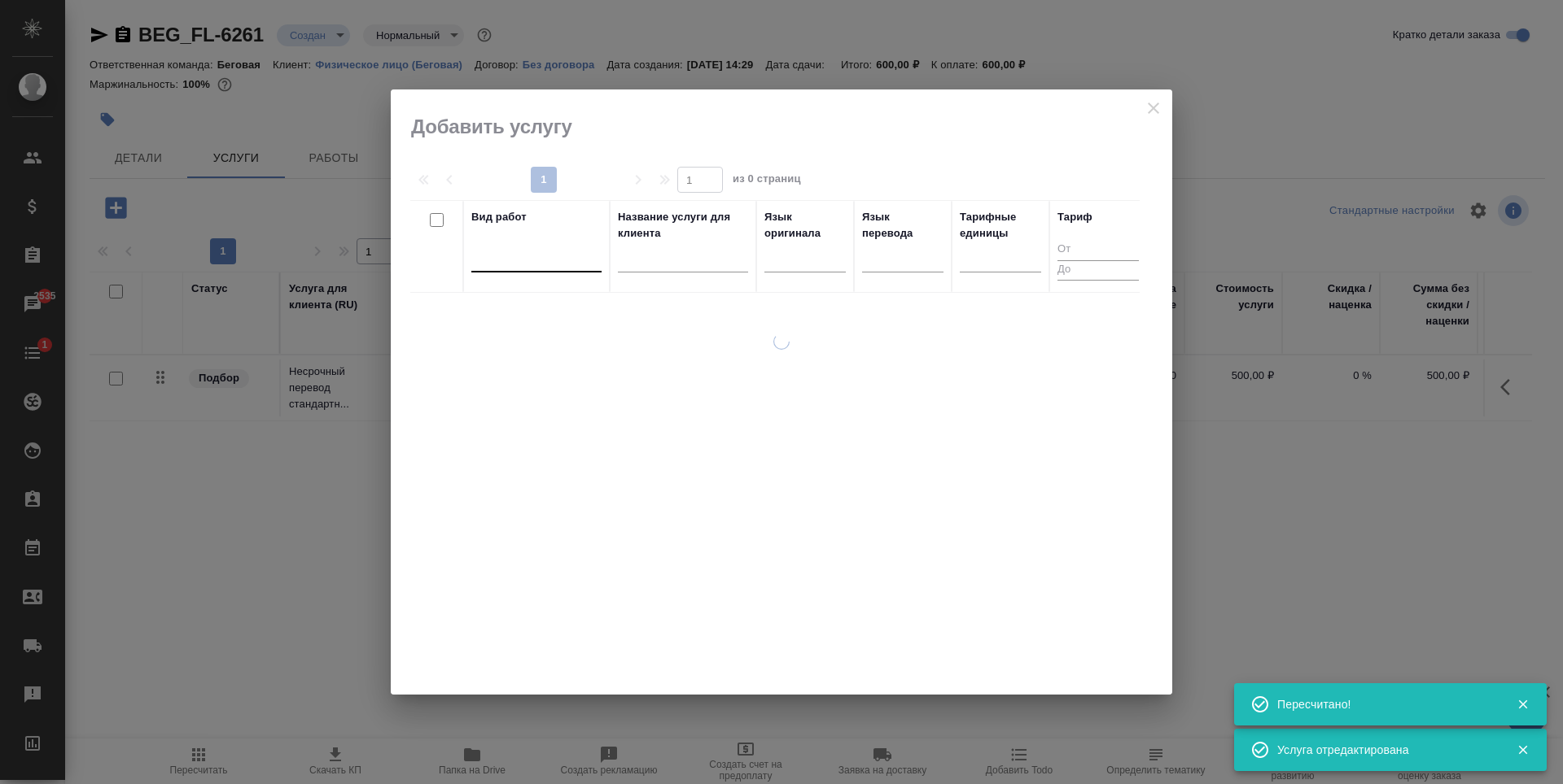
click at [542, 261] on div at bounding box center [537, 256] width 130 height 24
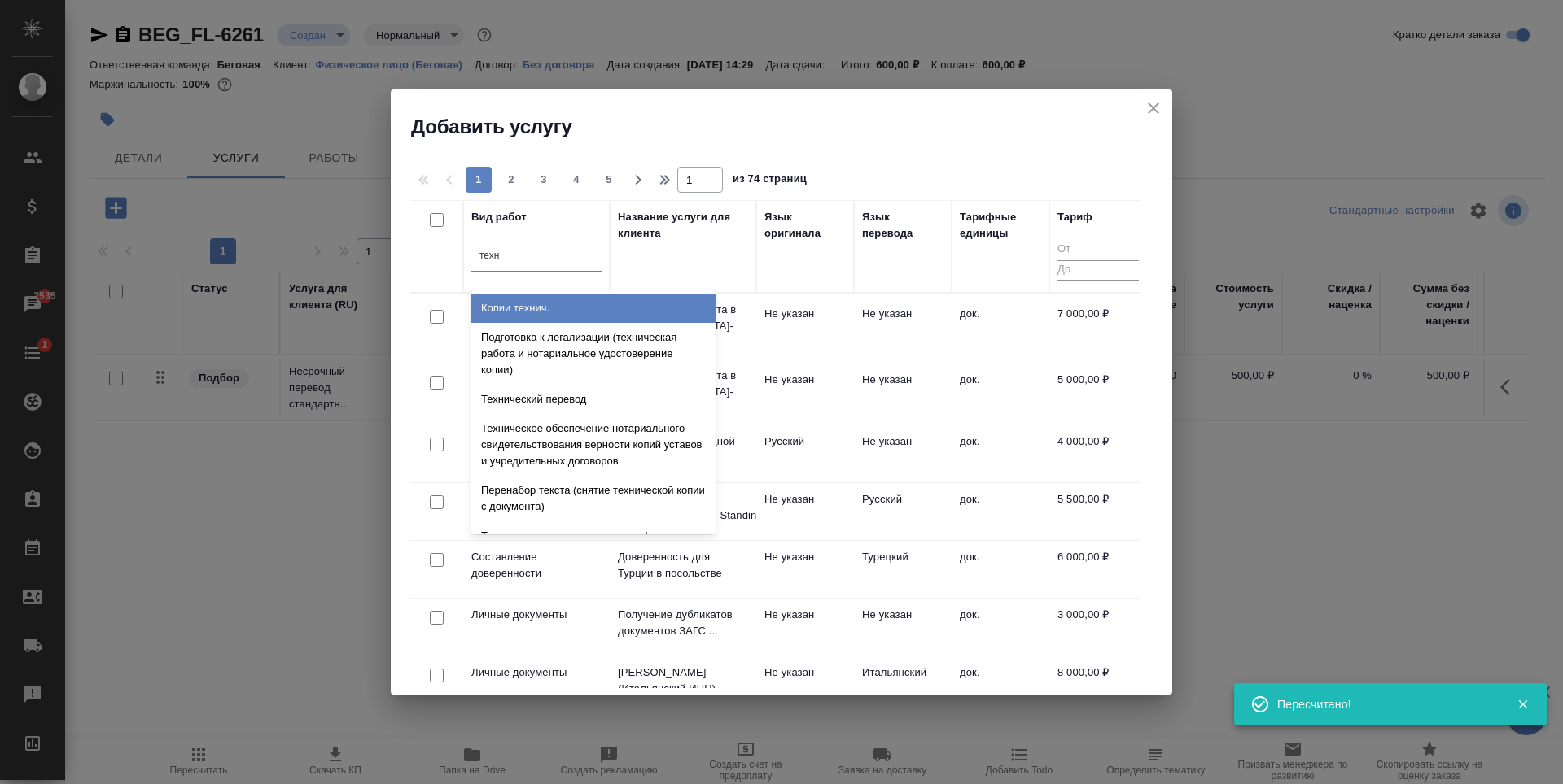
type input "техни"
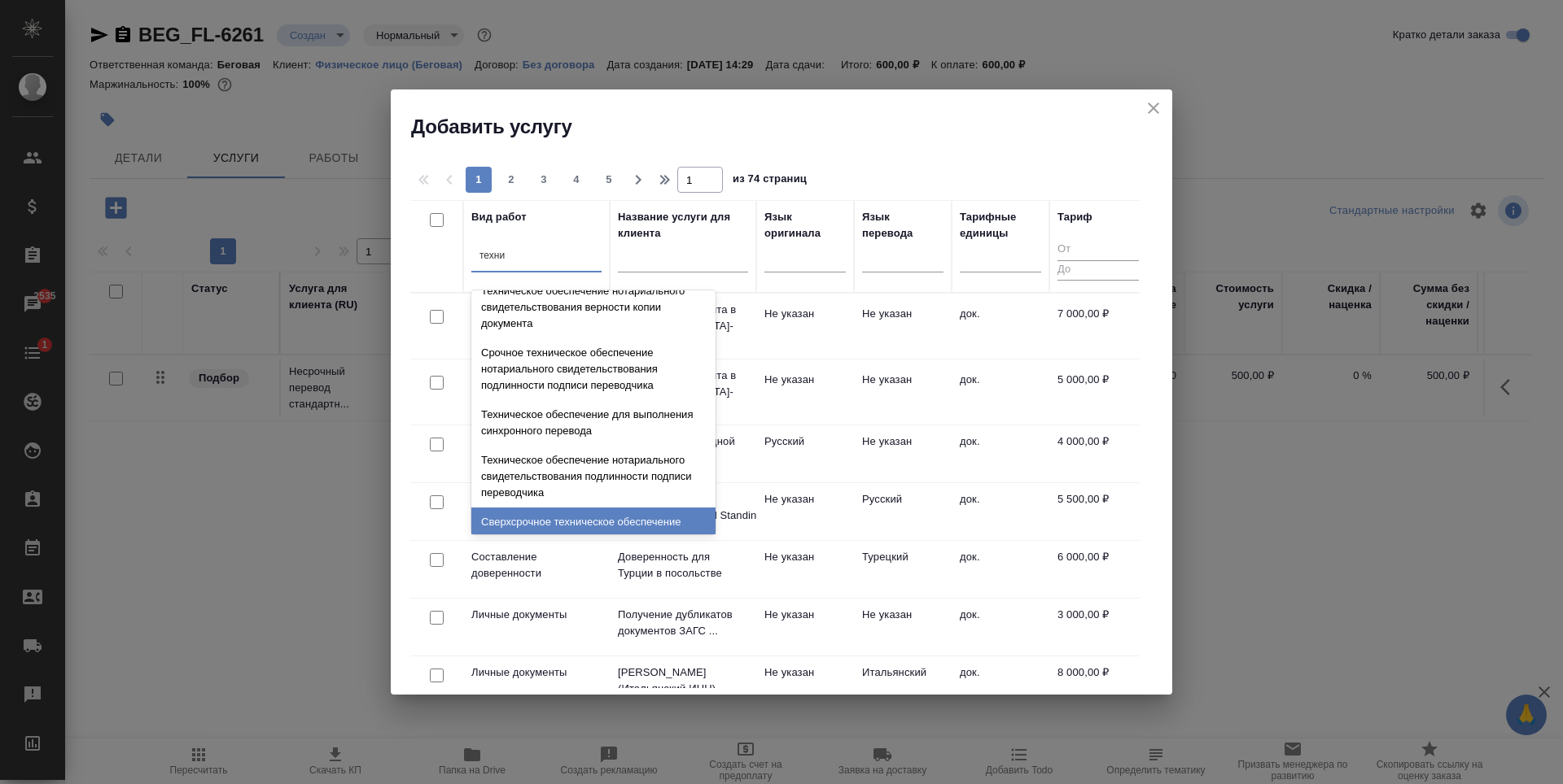
scroll to position [407, 0]
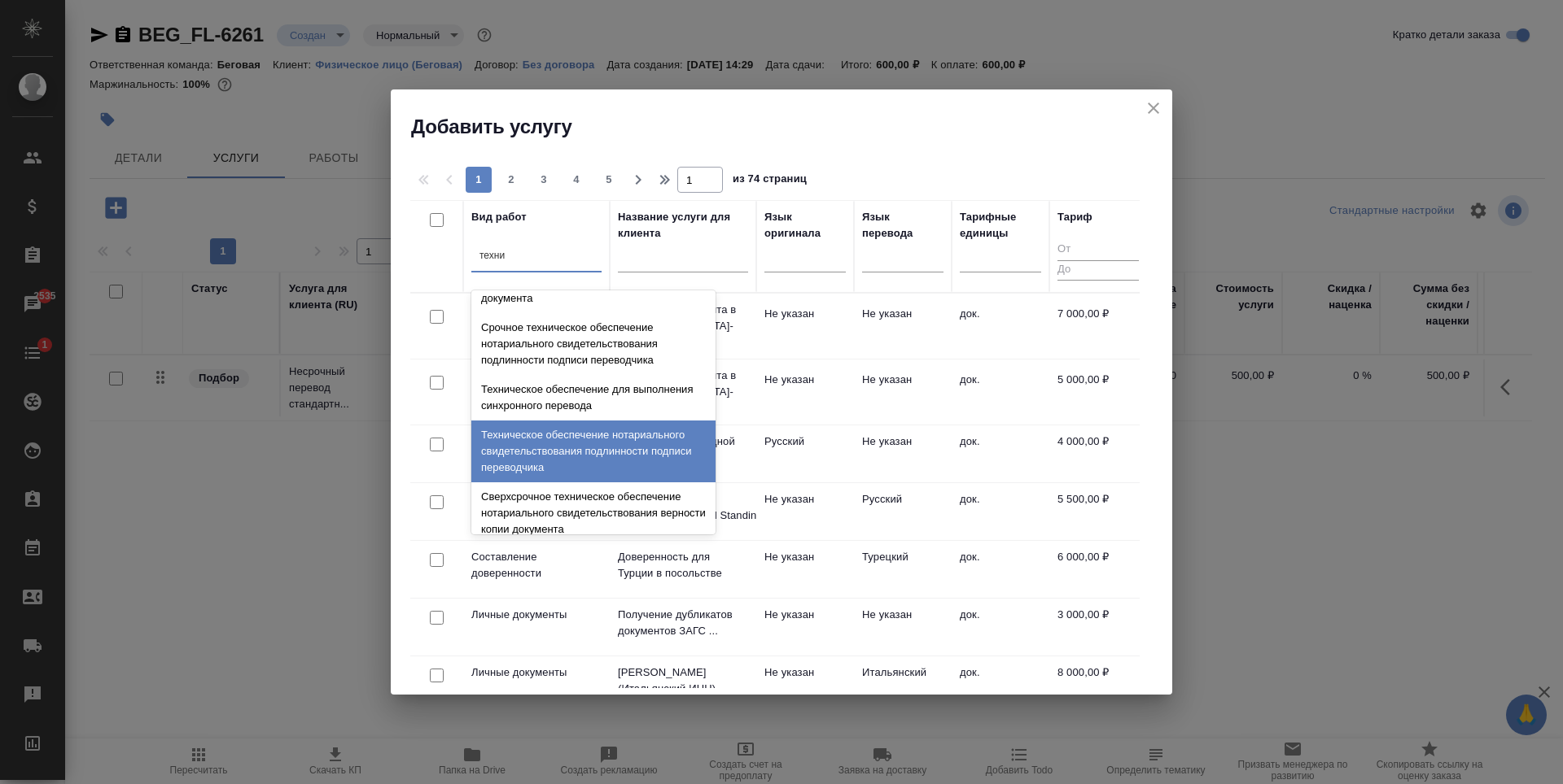
click at [651, 455] on div "Техническое обеспечение нотариального свидетельствования подлинности подписи пе…" at bounding box center [594, 452] width 244 height 61
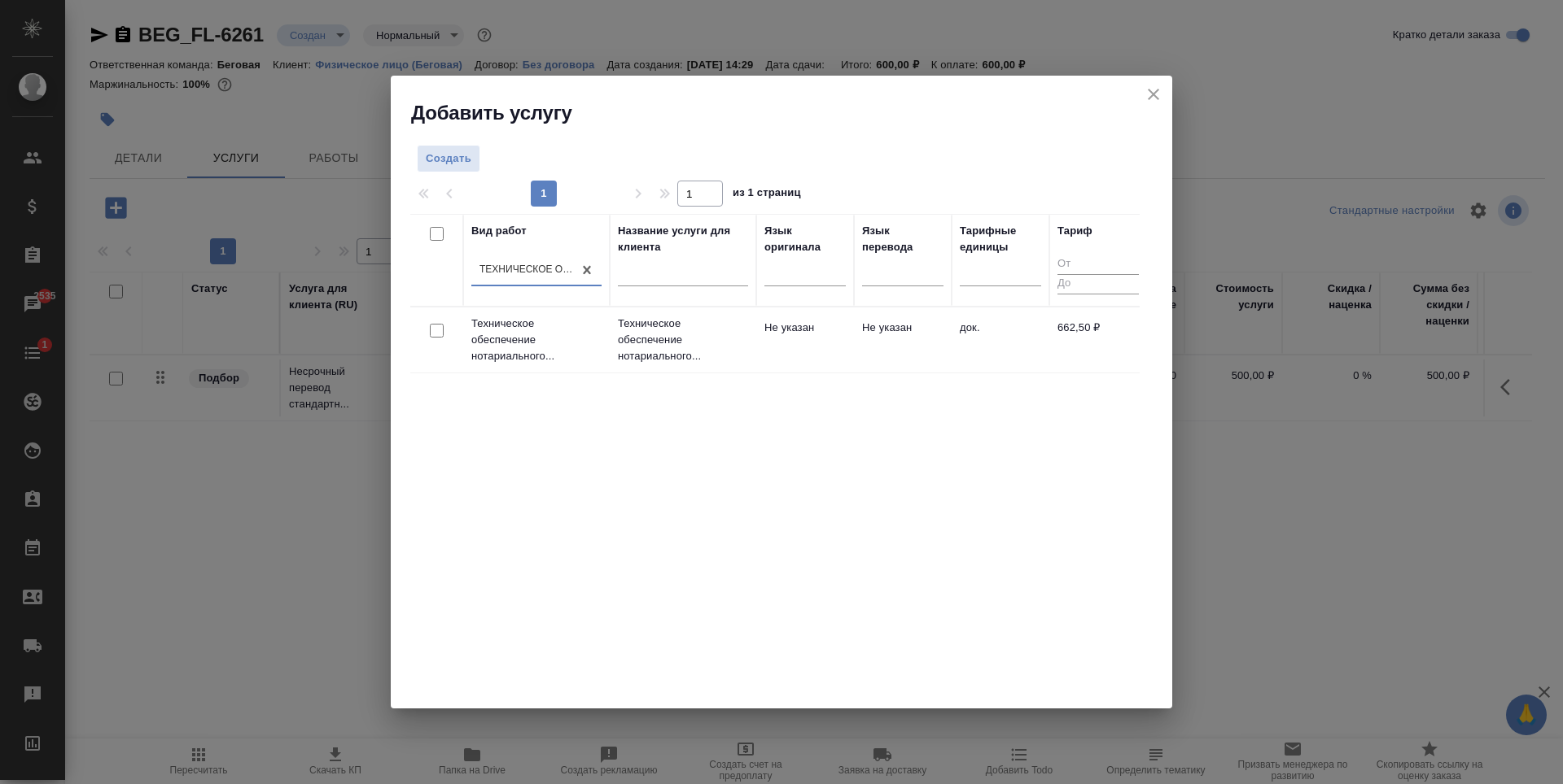
click at [925, 331] on td "Не указан" at bounding box center [902, 340] width 97 height 57
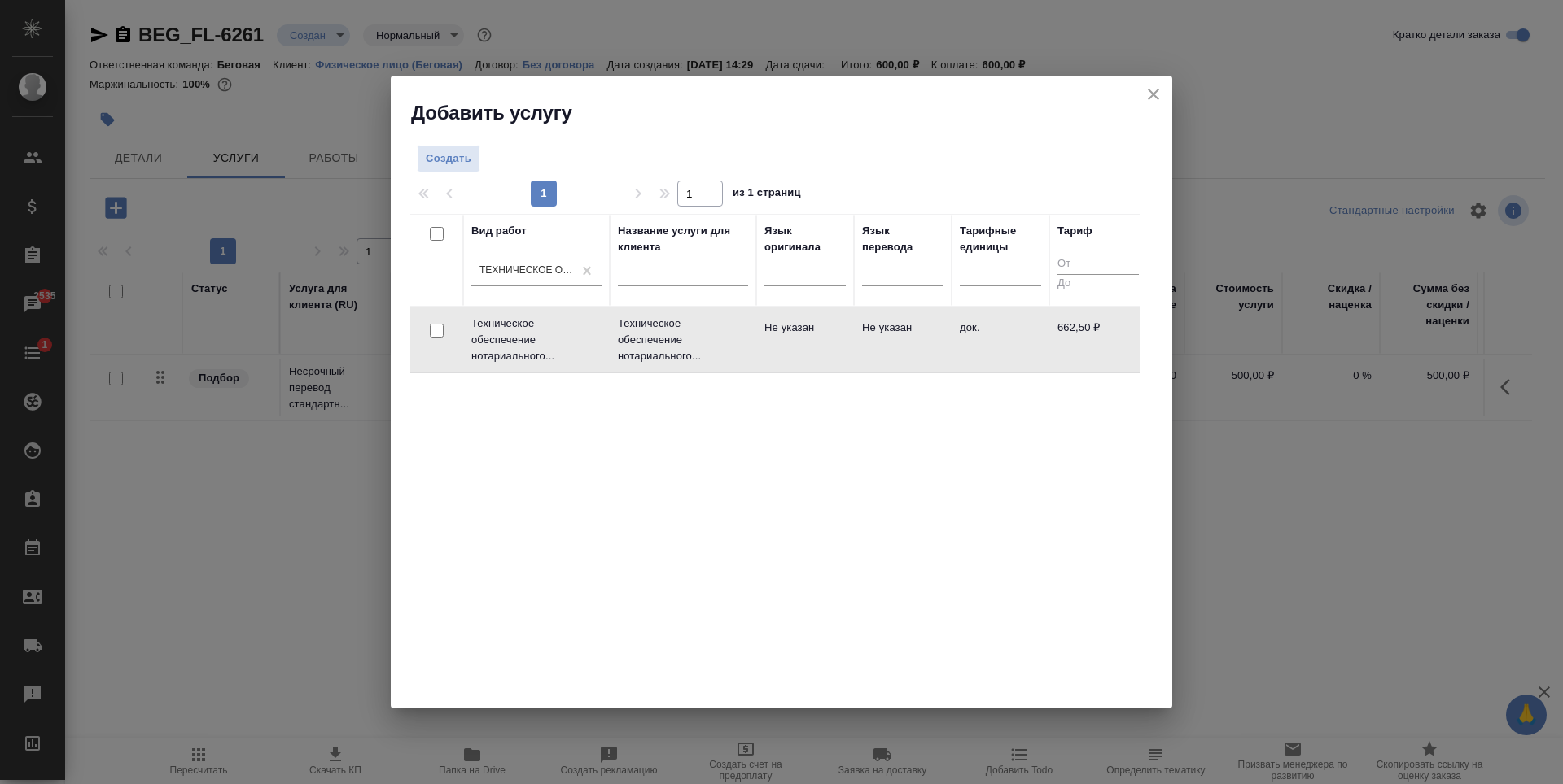
click at [925, 331] on td "Не указан" at bounding box center [902, 340] width 97 height 57
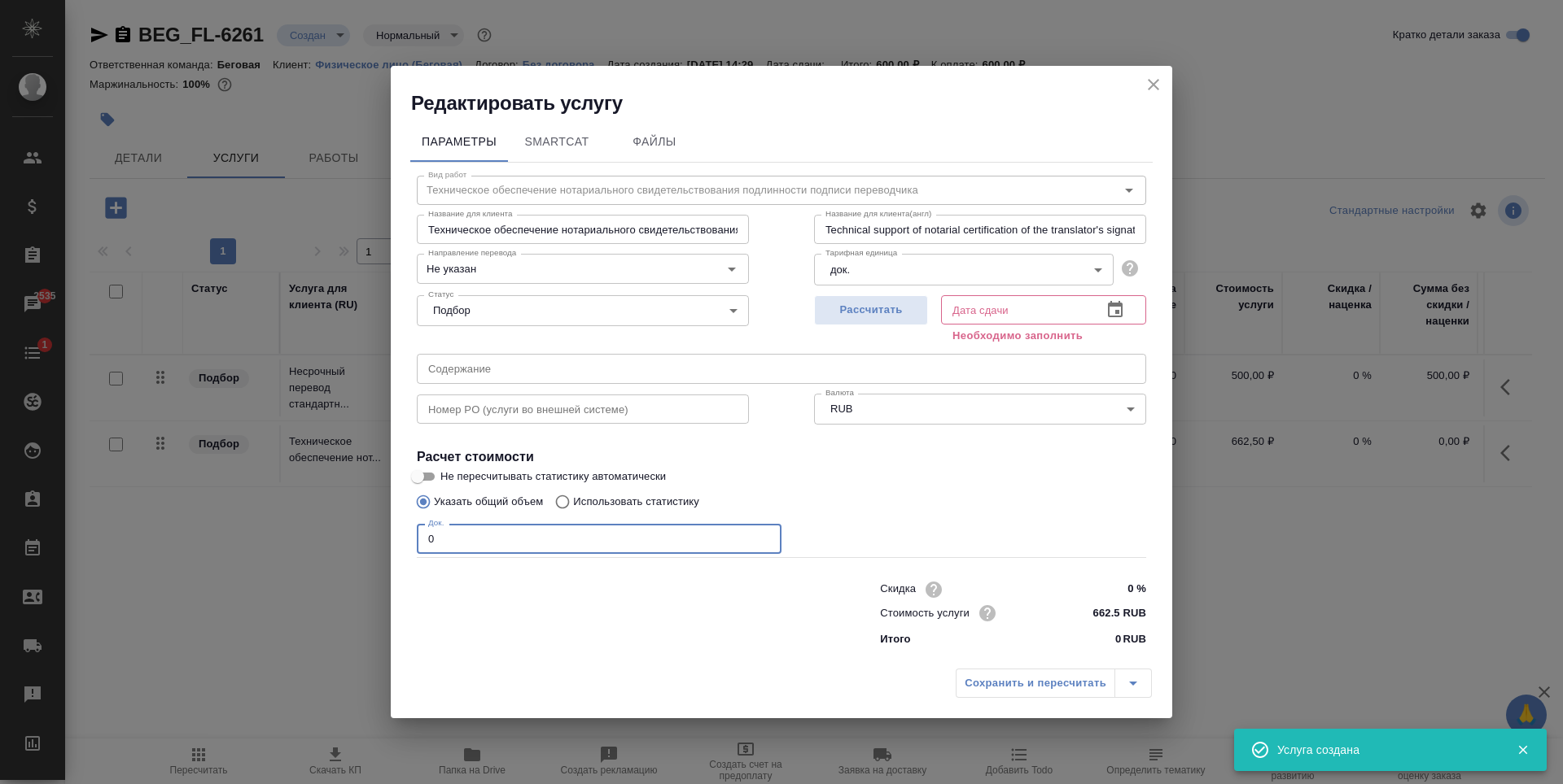
click at [497, 547] on input "0" at bounding box center [599, 539] width 365 height 29
type input "1"
click at [884, 319] on span "Рассчитать" at bounding box center [871, 311] width 96 height 19
type input "04.09.2025 14:41"
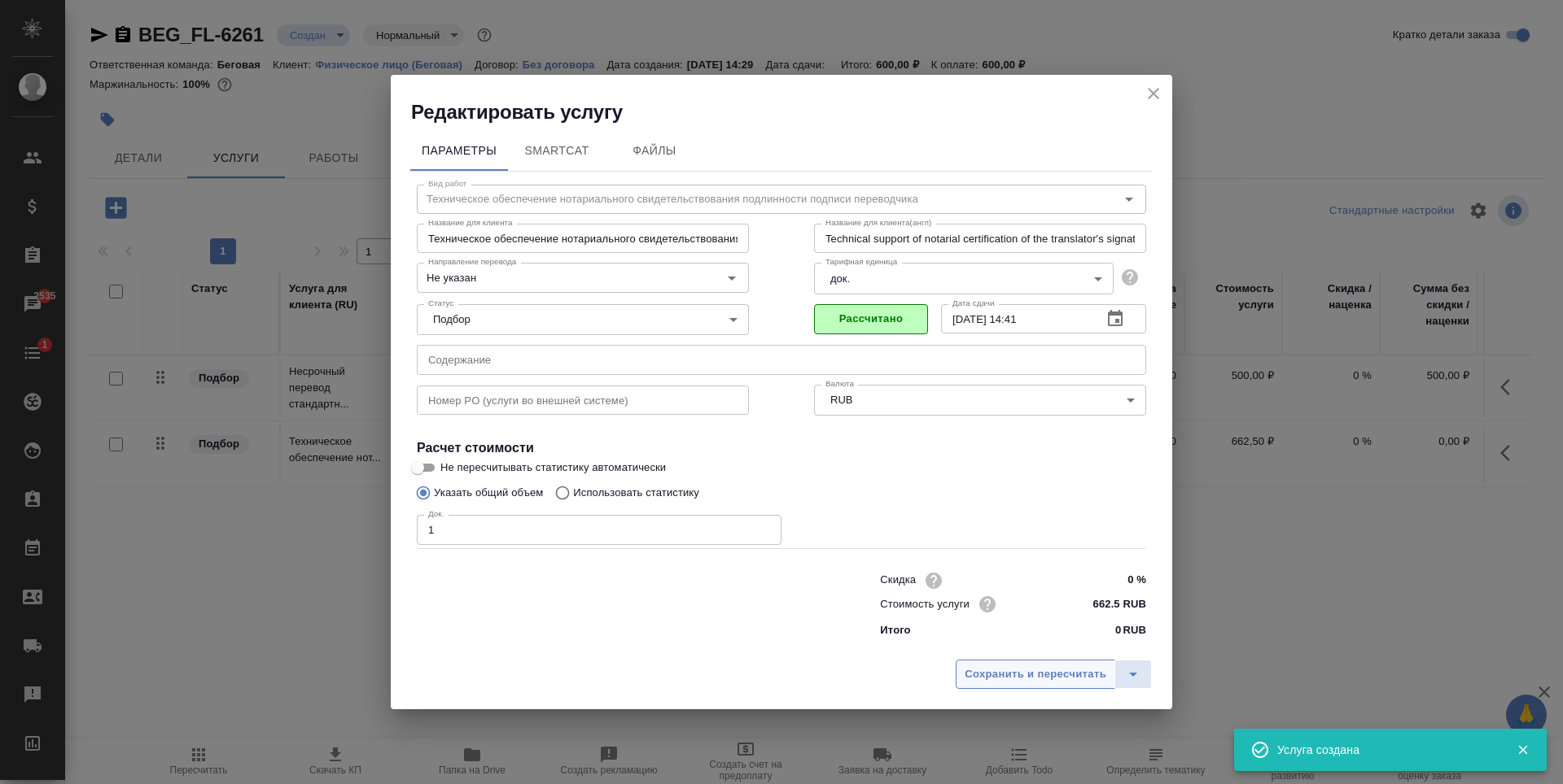
click at [1023, 684] on button "Сохранить и пересчитать" at bounding box center [1036, 675] width 160 height 29
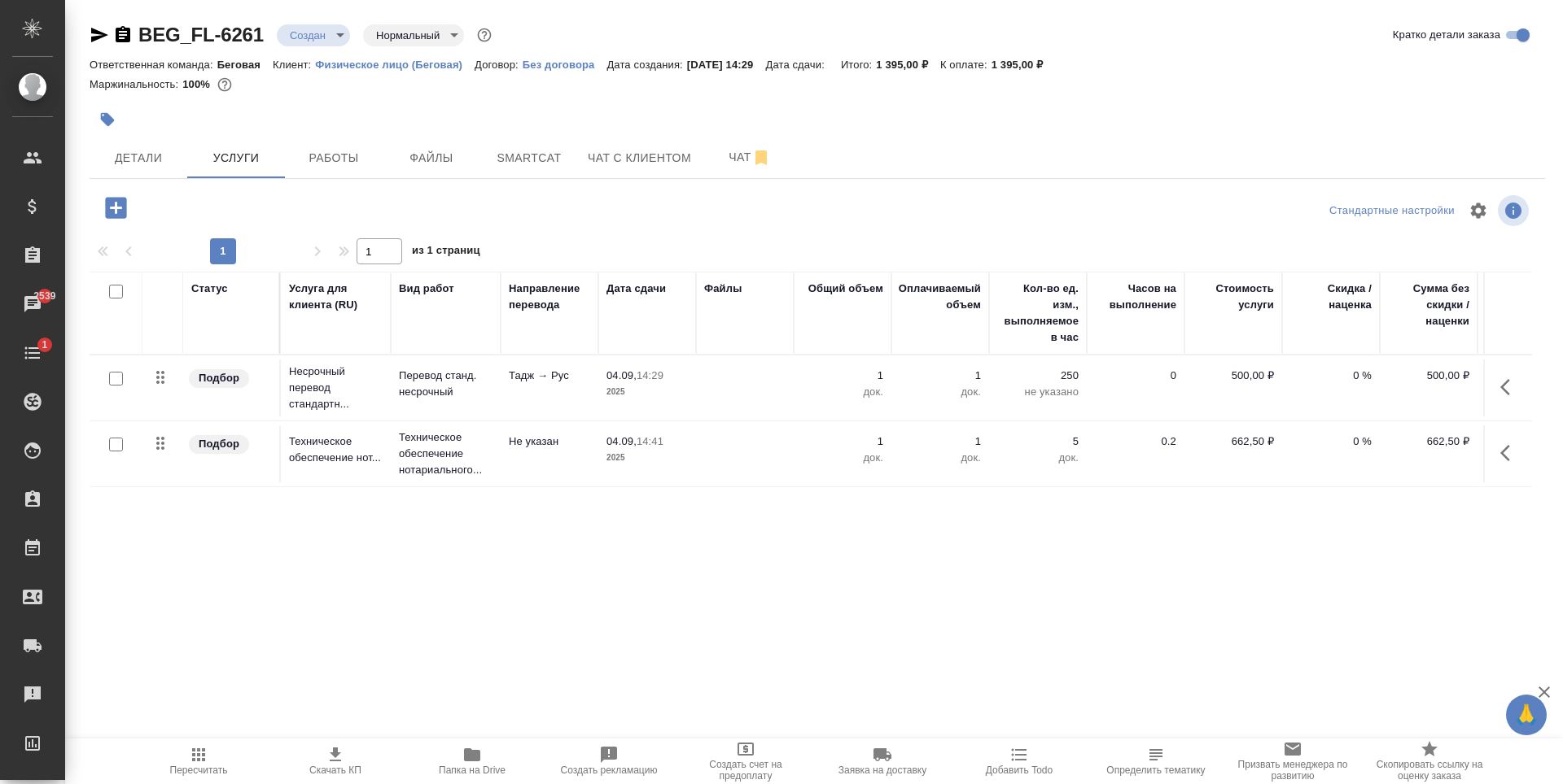
click at [97, 27] on icon "button" at bounding box center [99, 35] width 20 height 20
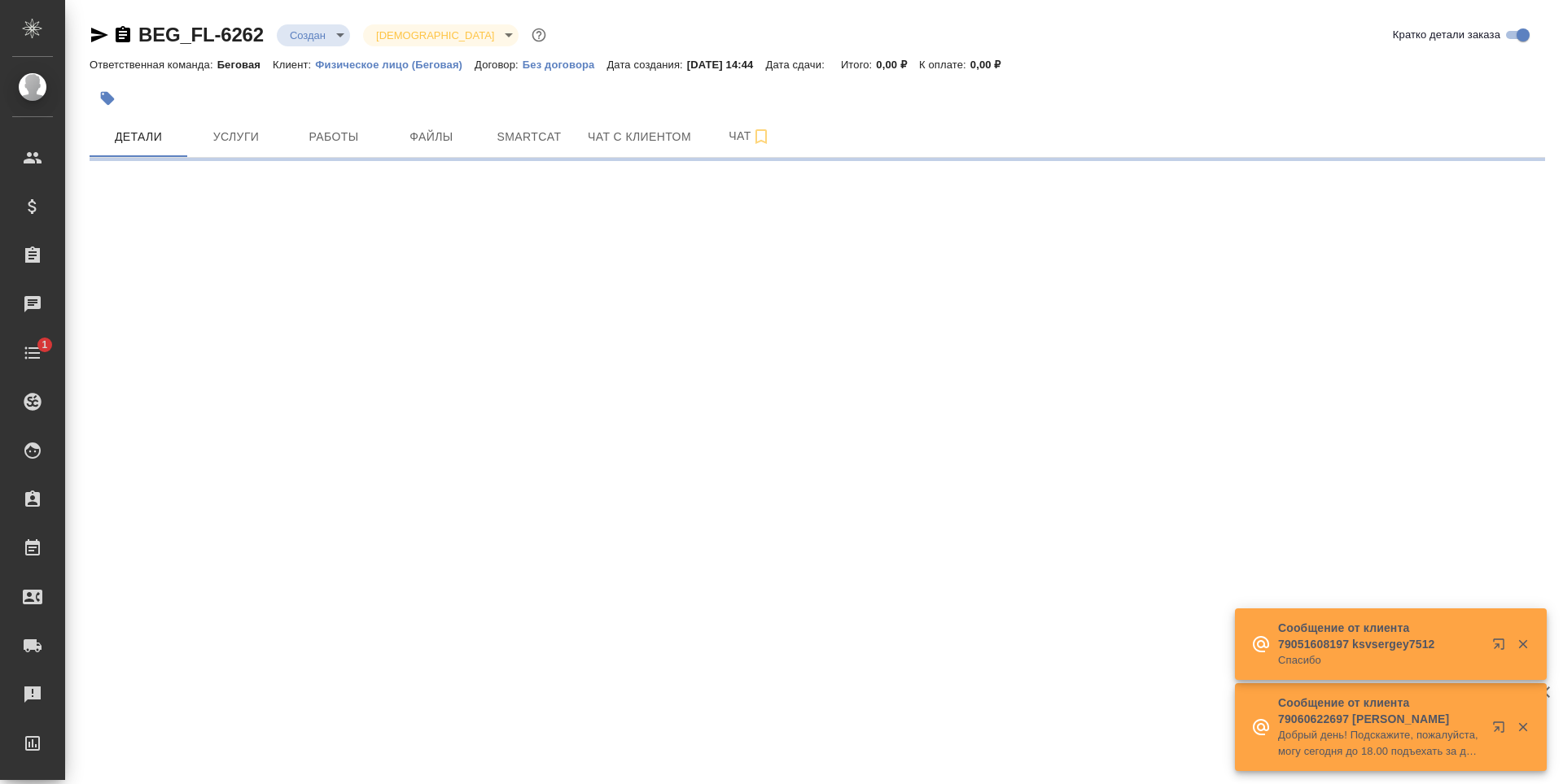
select select "RU"
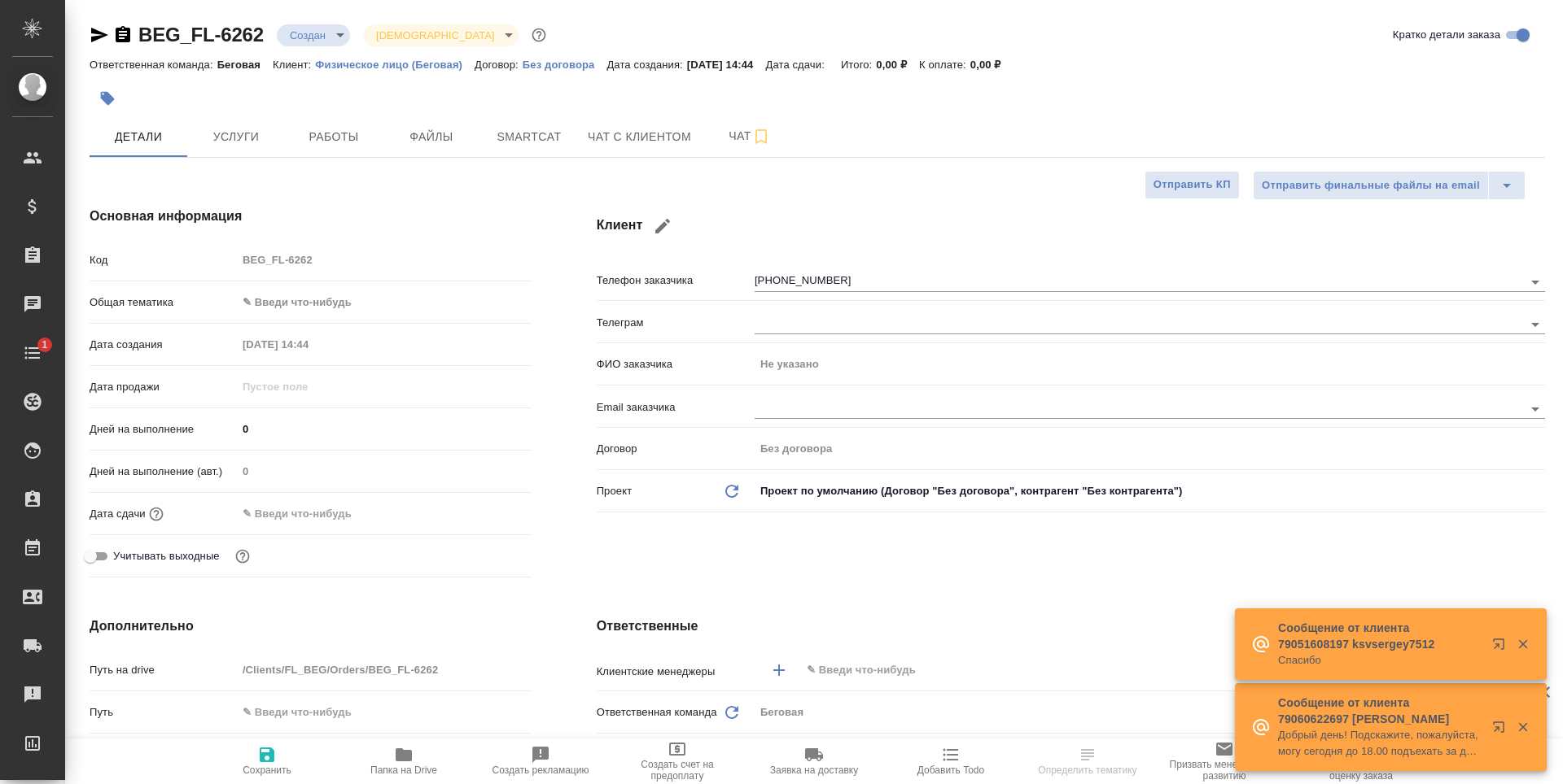
type textarea "x"
click at [197, 126] on button "Услуги" at bounding box center [236, 137] width 97 height 41
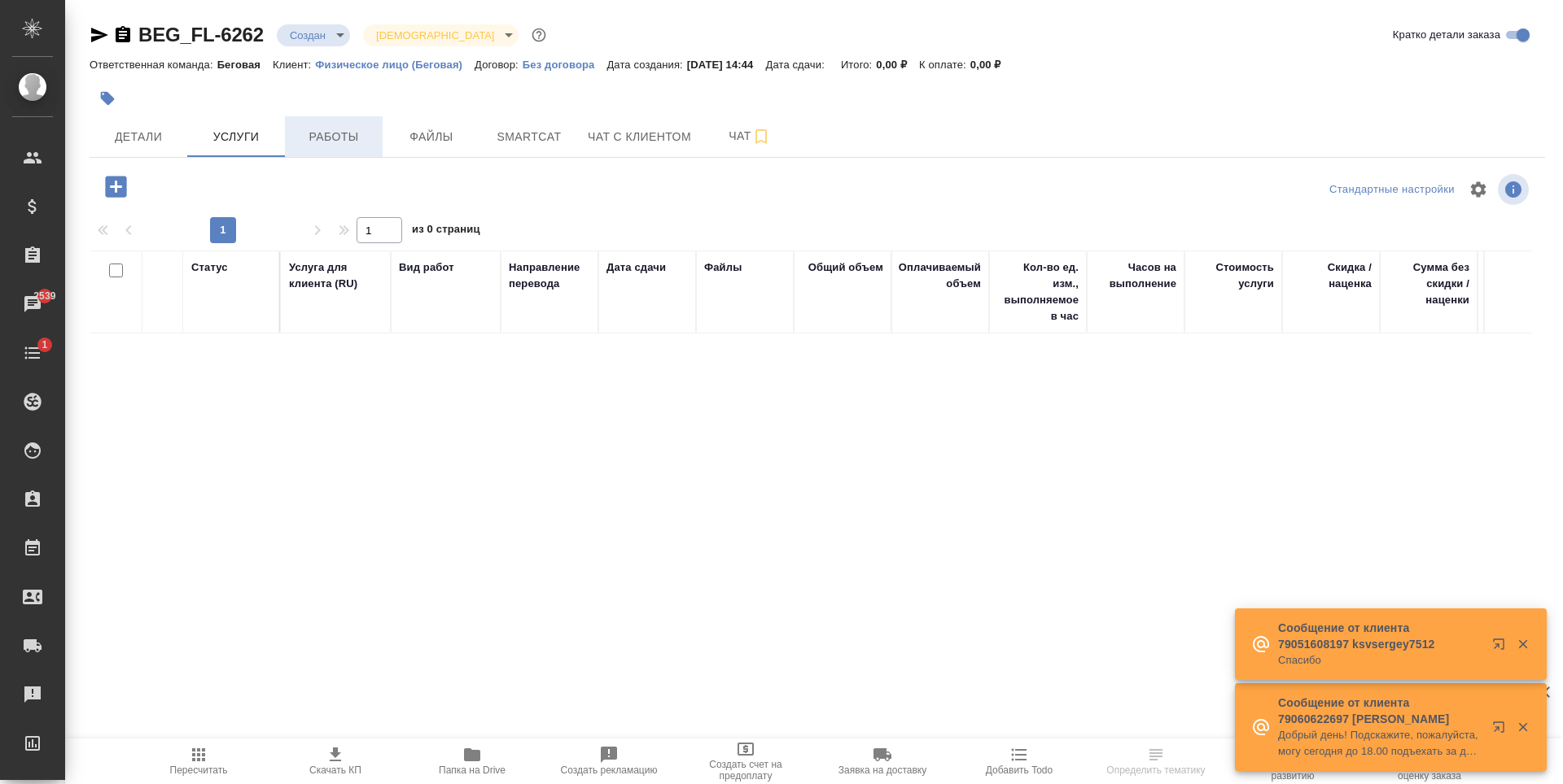
click at [351, 136] on span "Работы" at bounding box center [333, 137] width 78 height 20
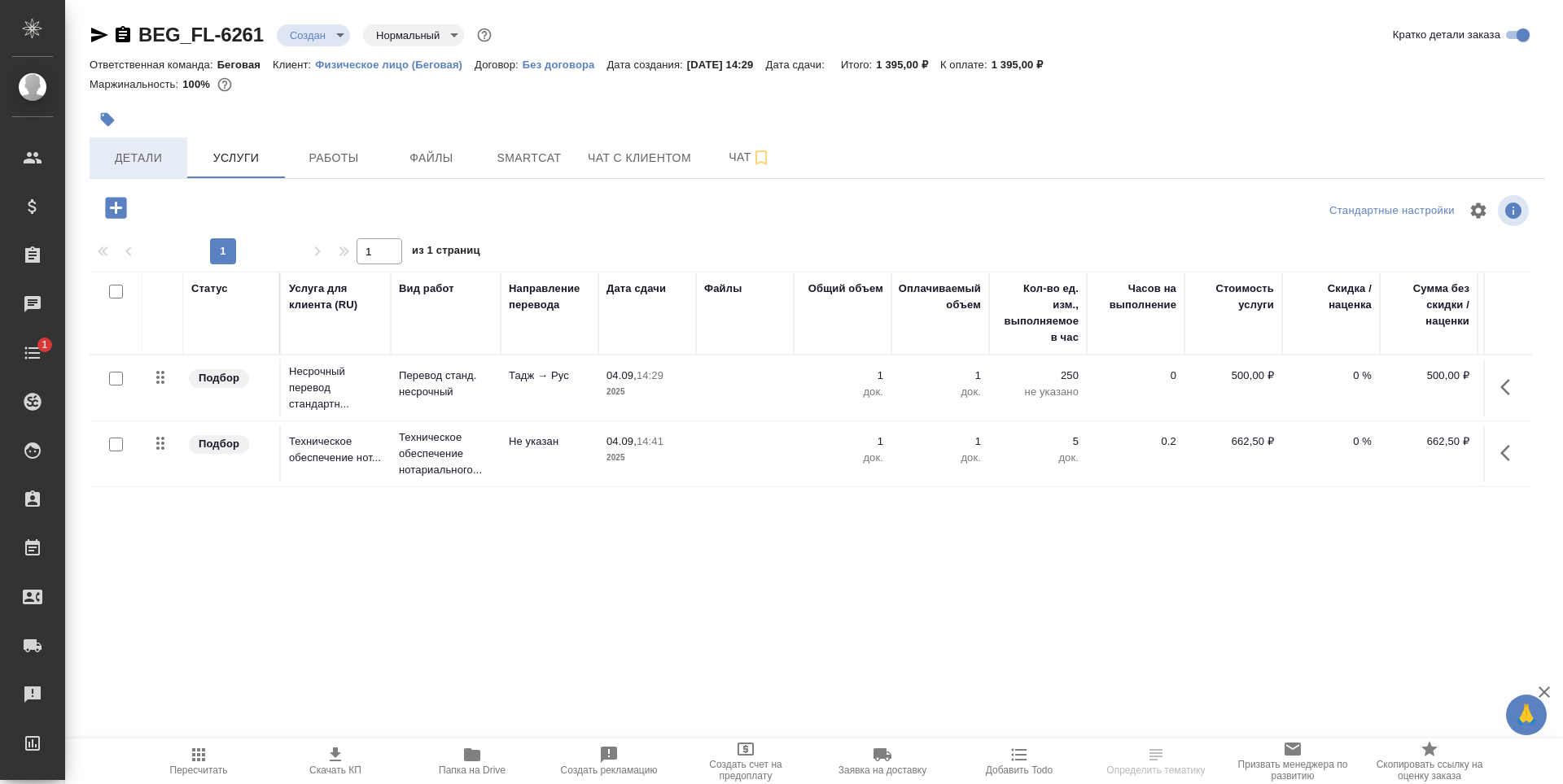
click at [124, 169] on button "Детали" at bounding box center [138, 158] width 97 height 41
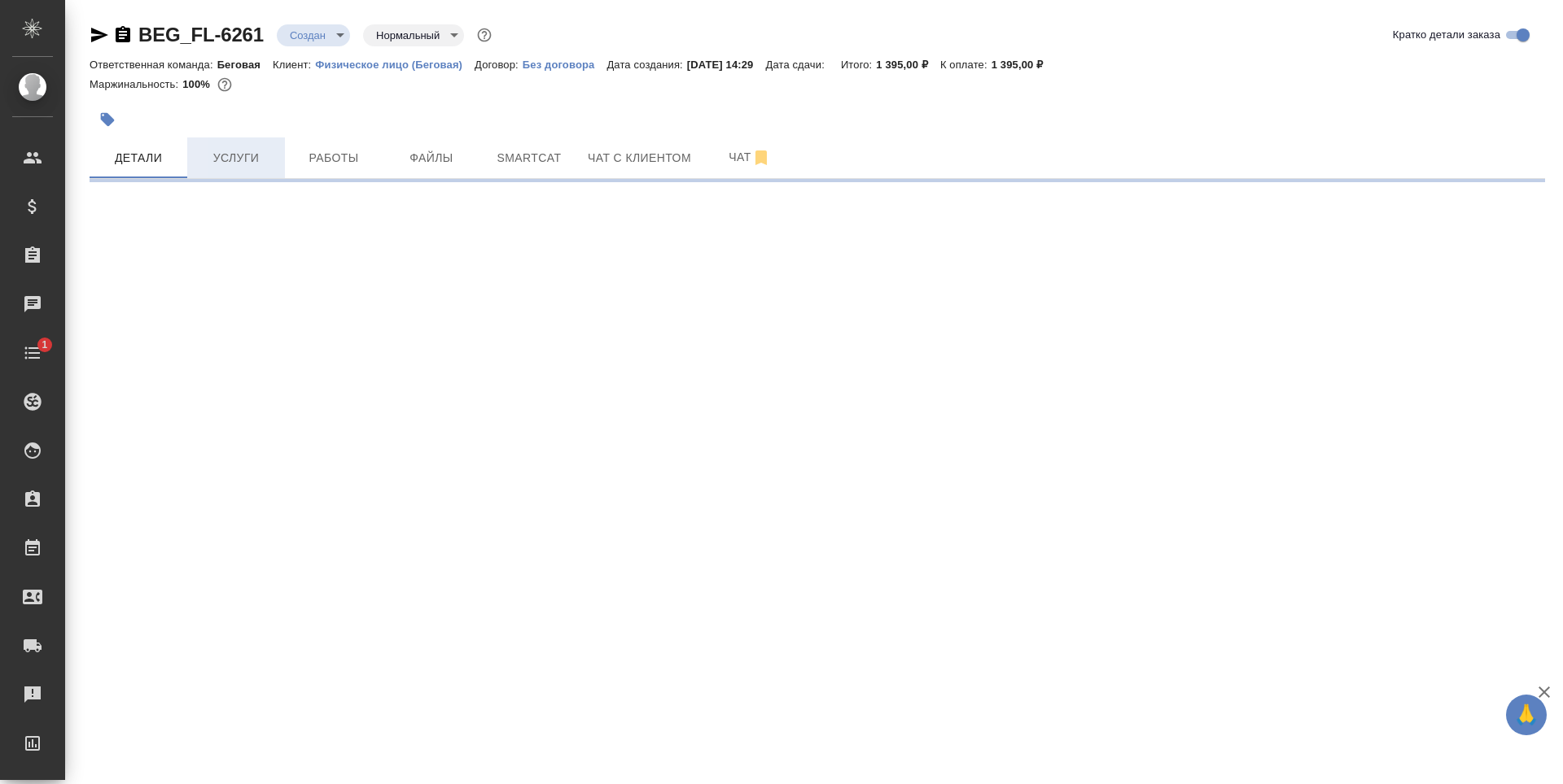
select select "RU"
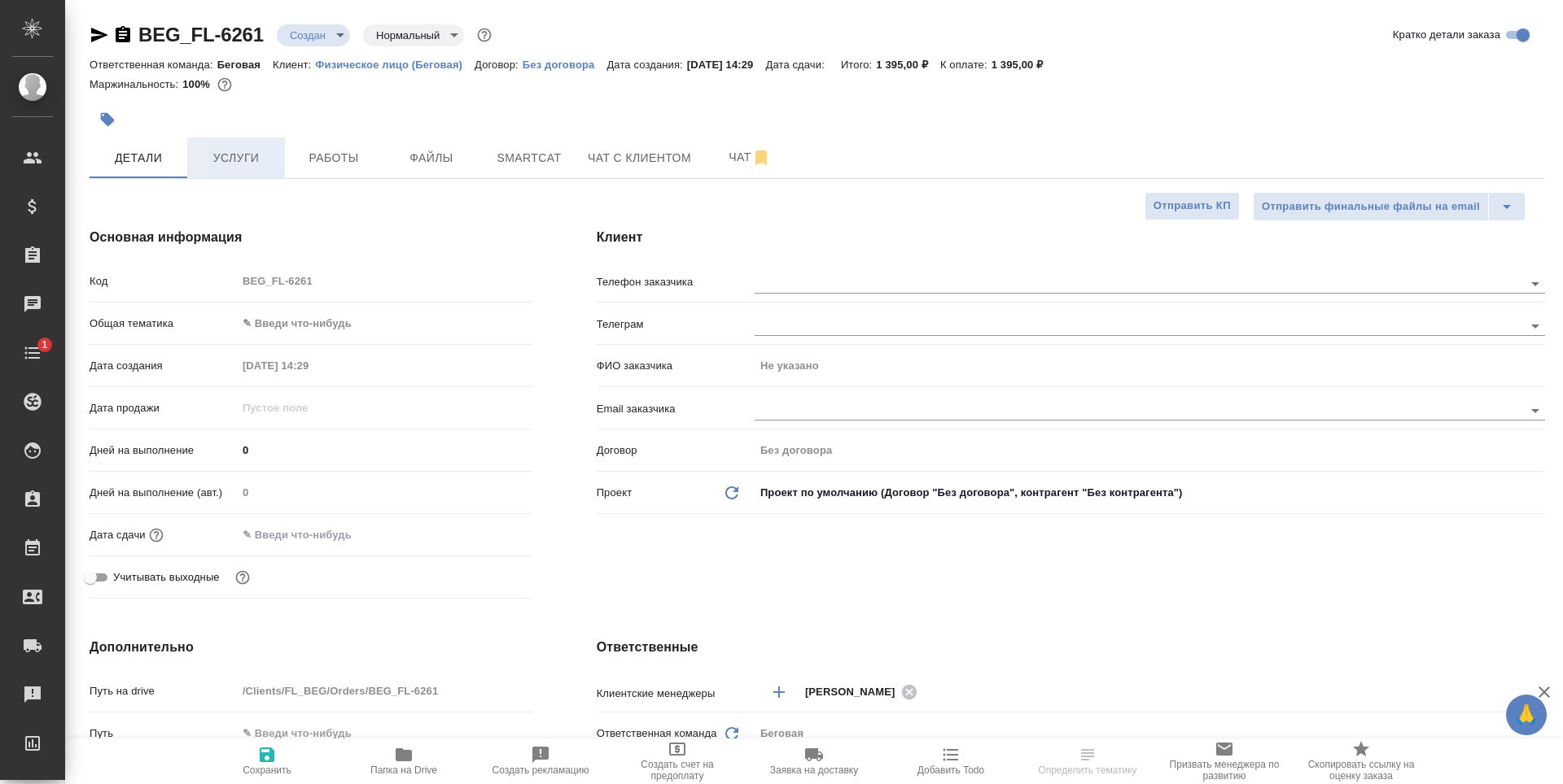
type textarea "x"
click at [241, 166] on span "Услуги" at bounding box center [236, 158] width 78 height 20
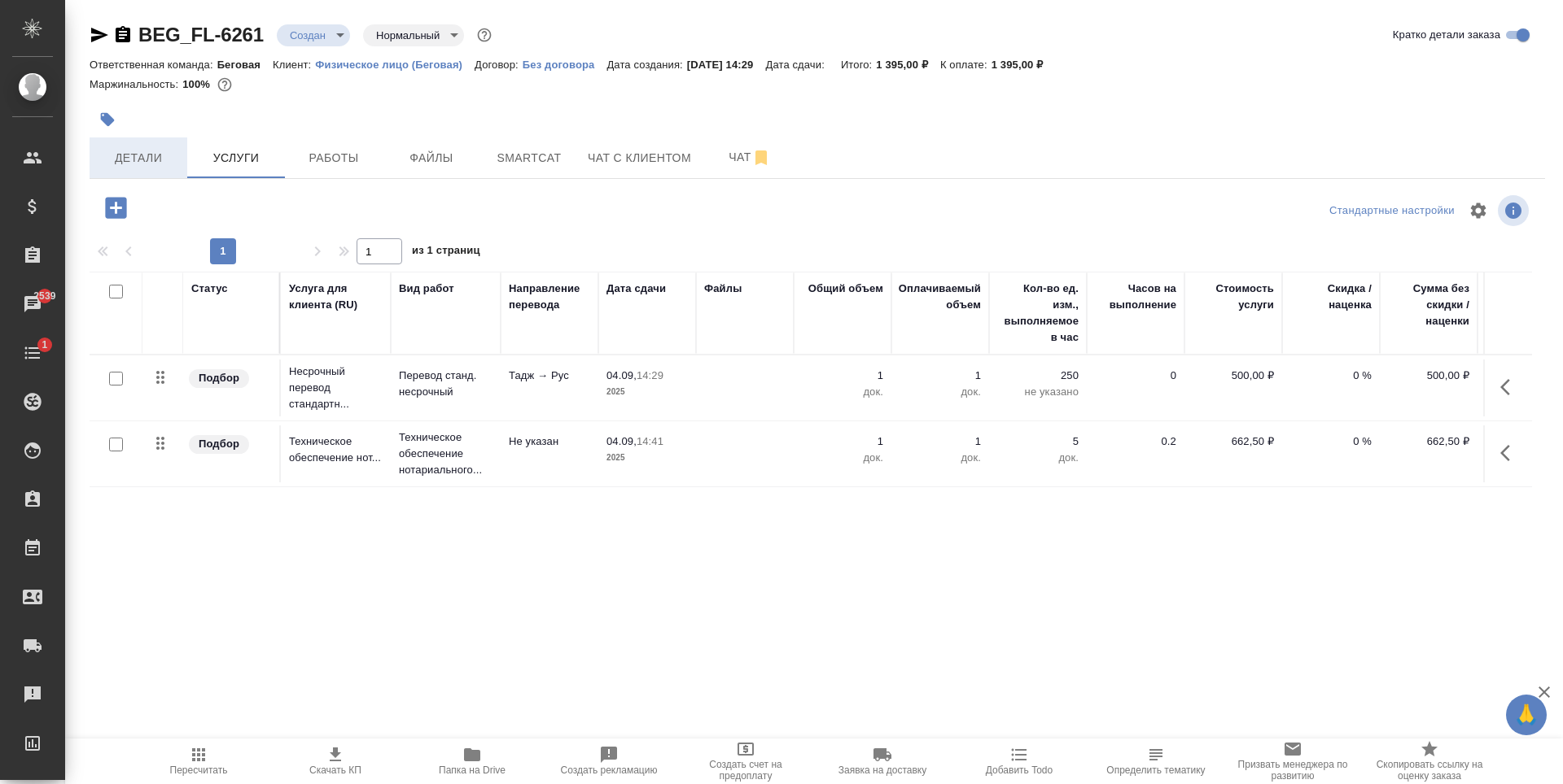
click at [129, 163] on span "Детали" at bounding box center [138, 158] width 78 height 20
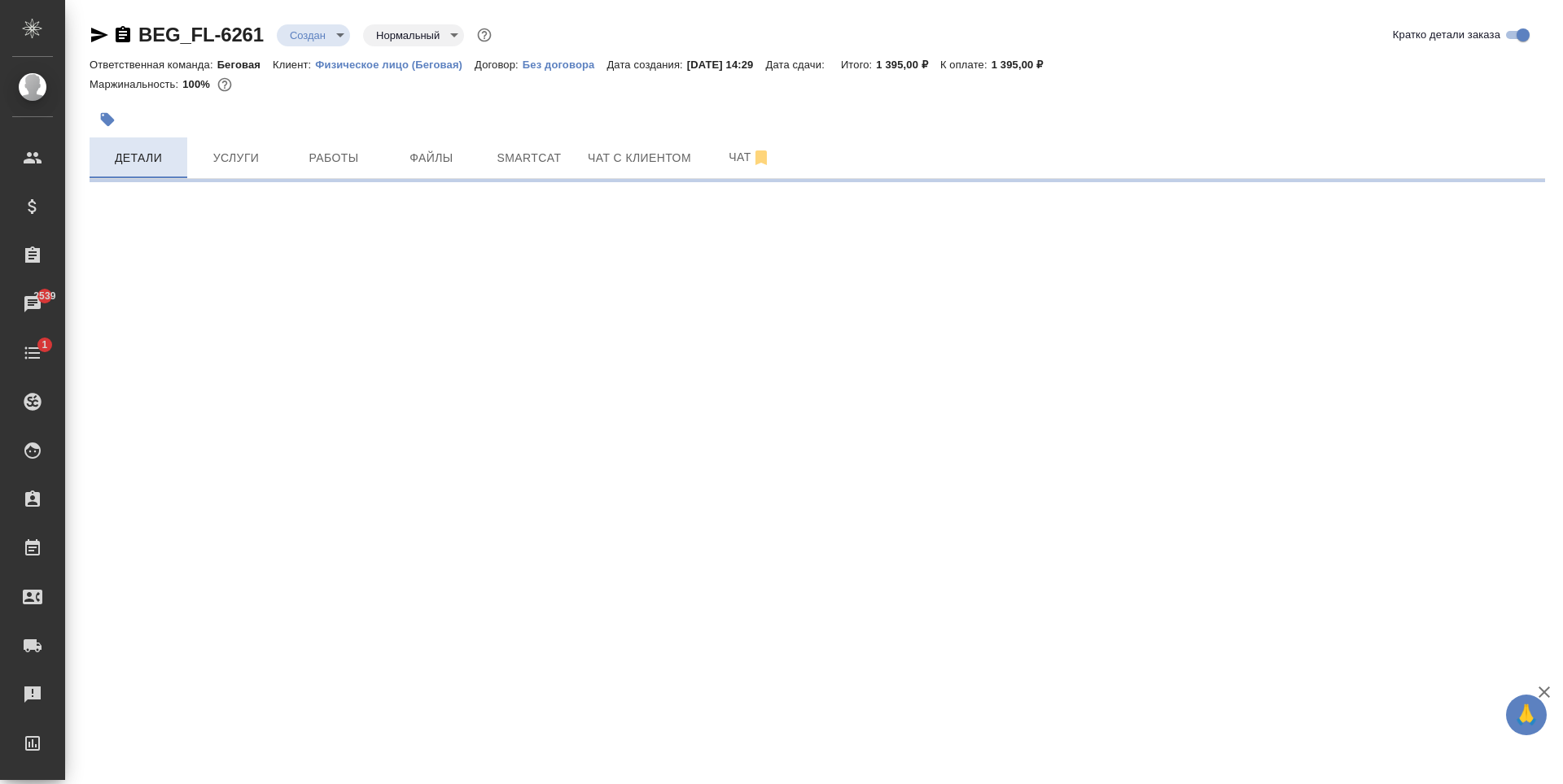
select select "RU"
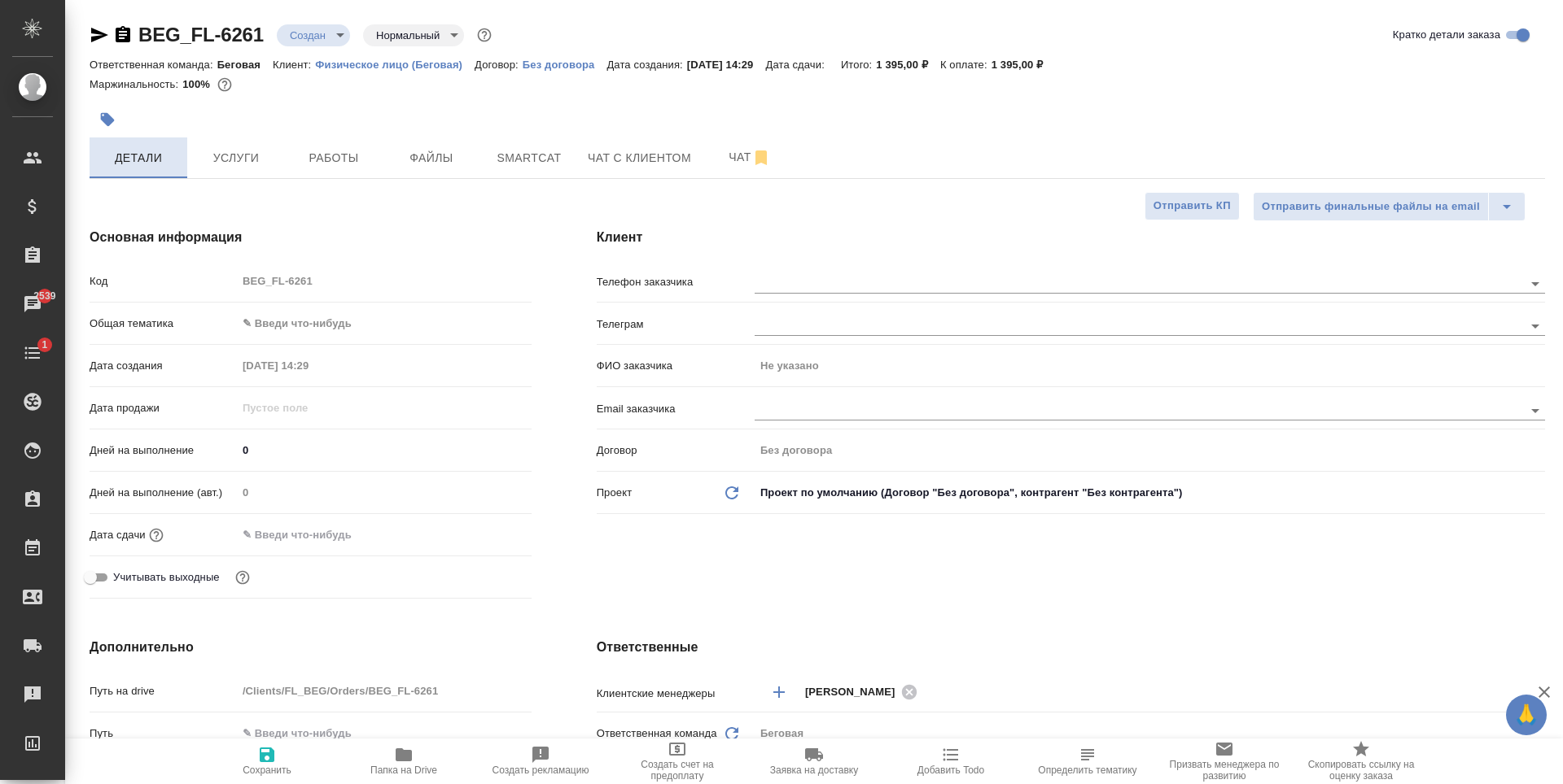
type textarea "x"
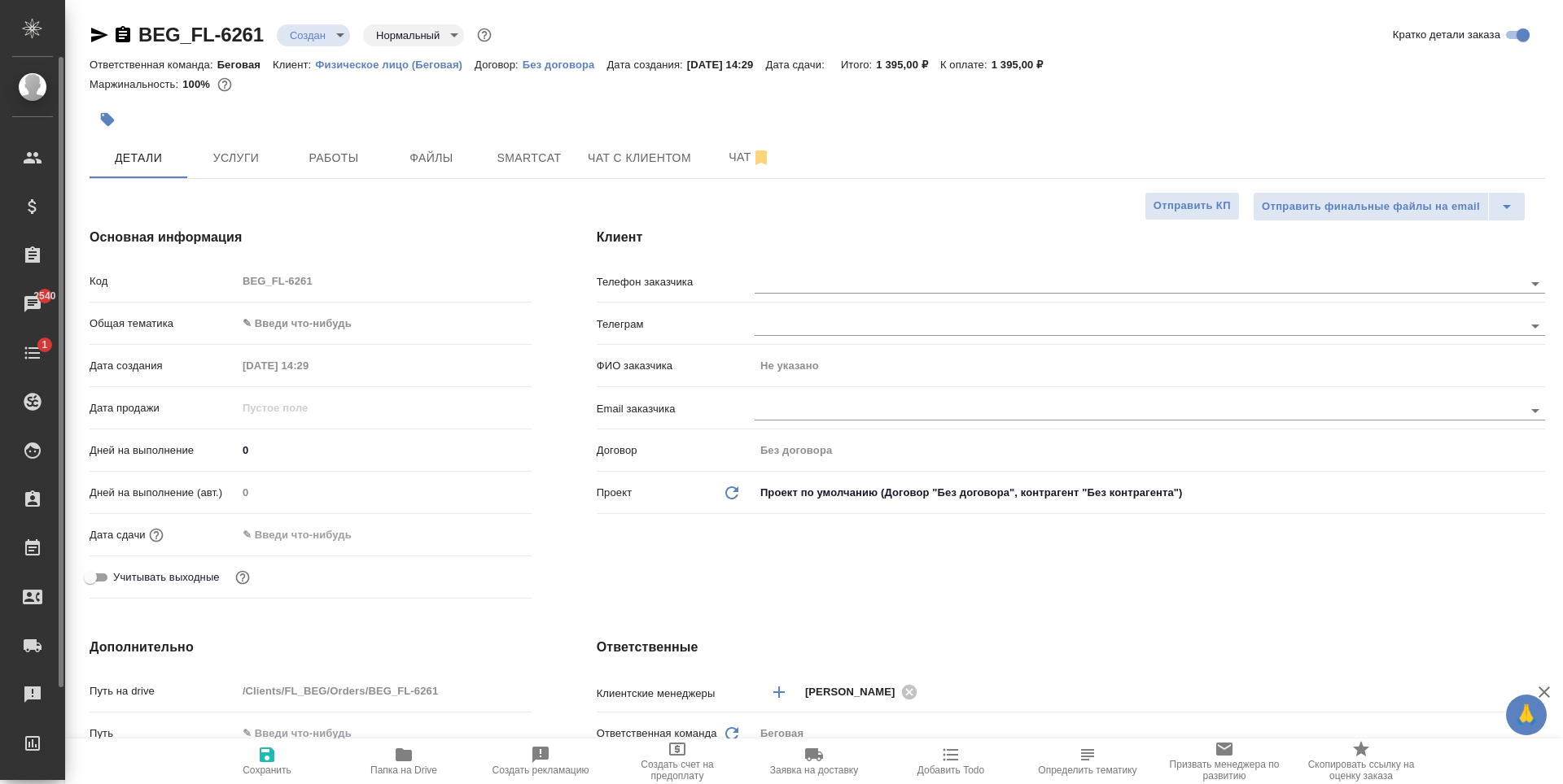
type textarea "x"
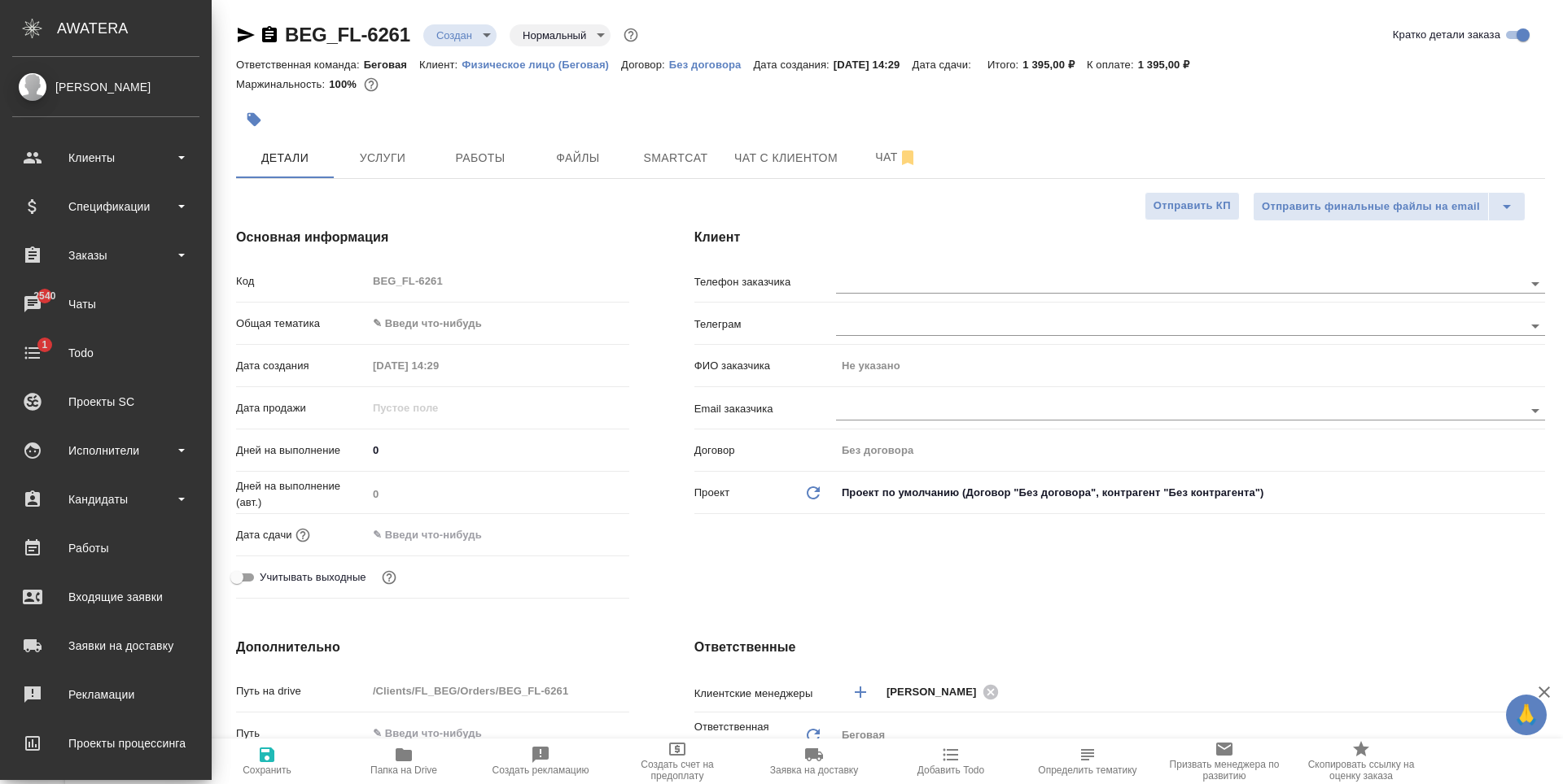
type textarea "x"
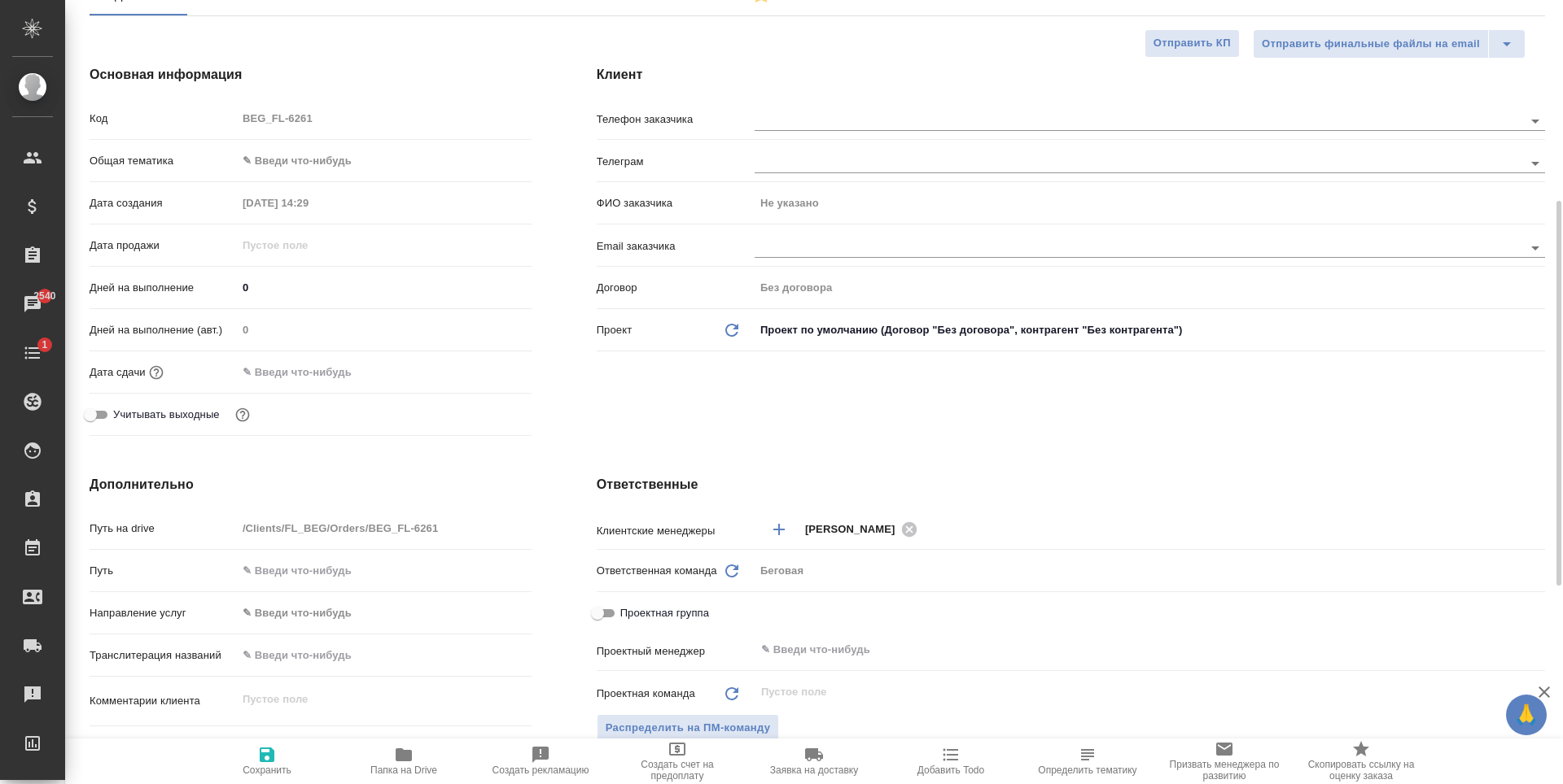
scroll to position [325, 0]
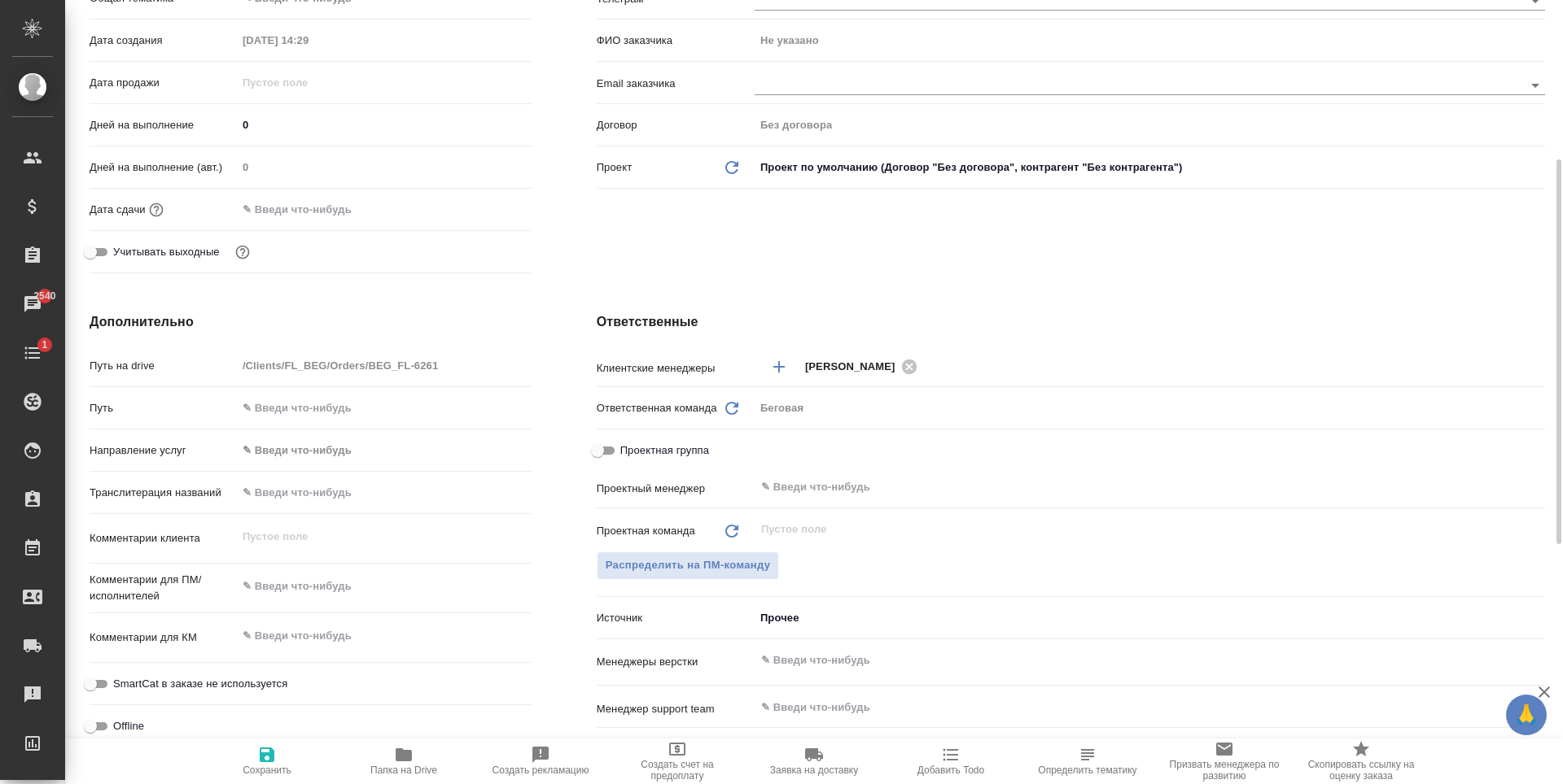
click at [323, 482] on input "text" at bounding box center [384, 493] width 295 height 24
type textarea "x"
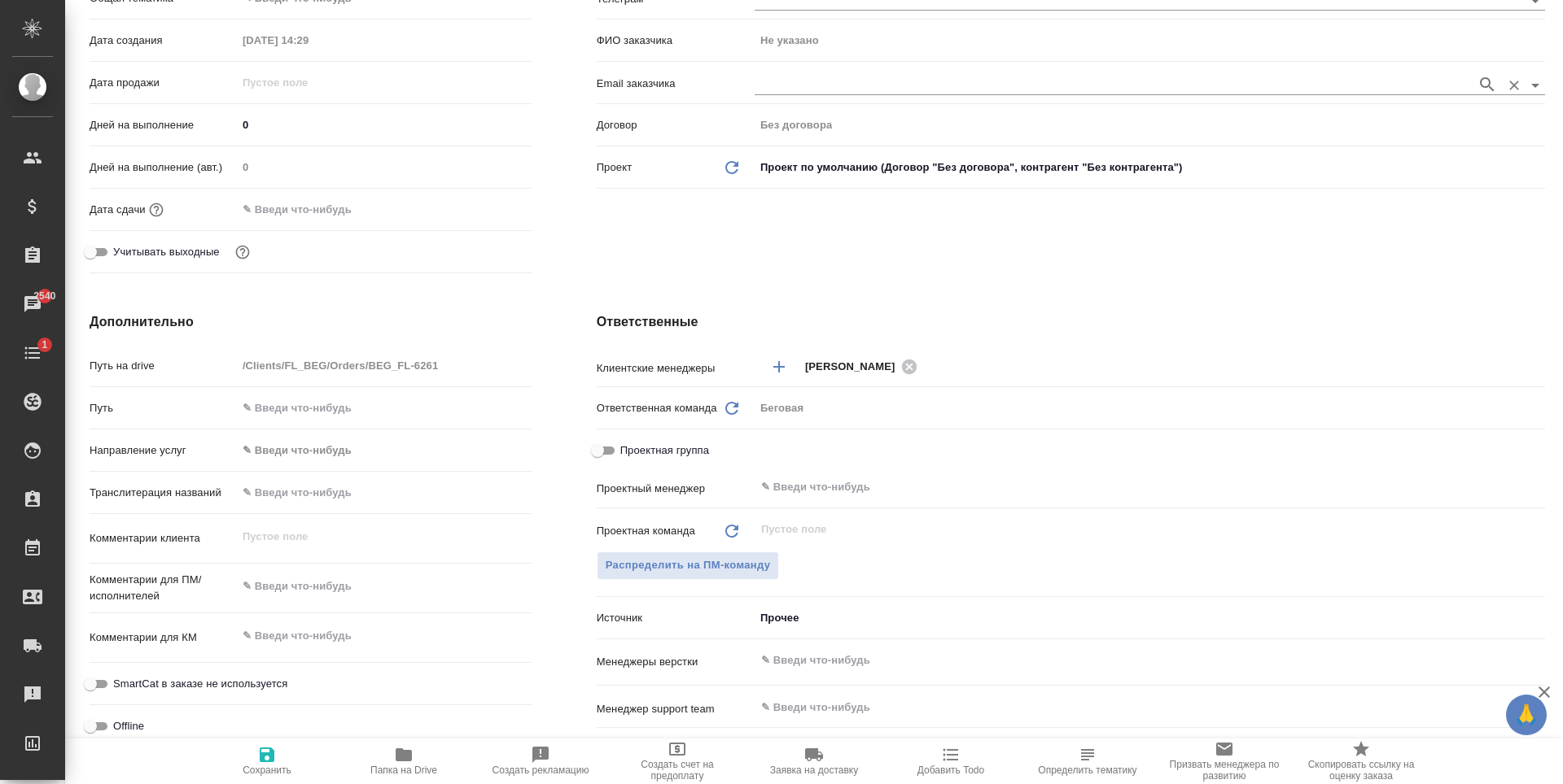
type textarea "x"
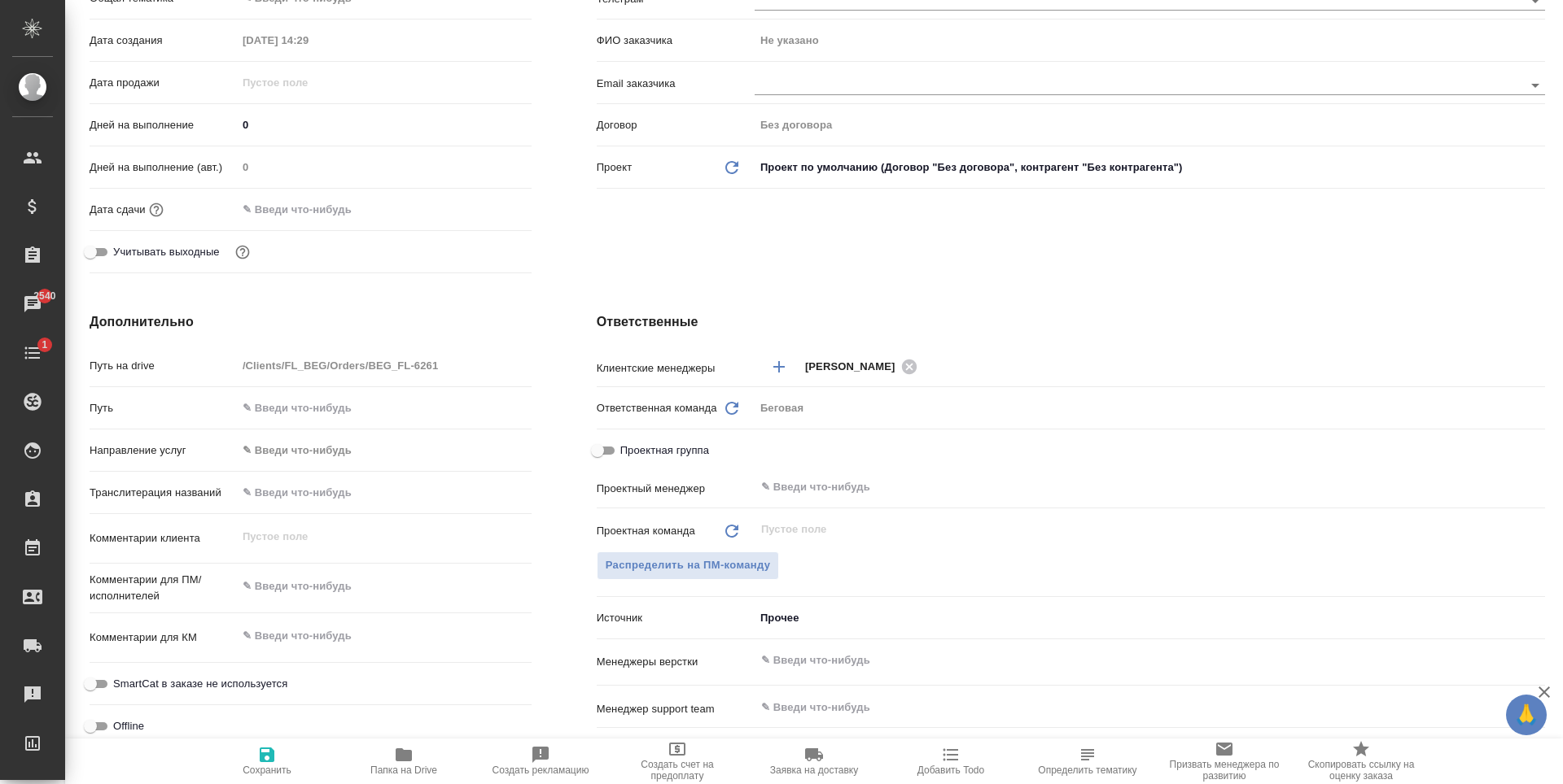
type textarea "x"
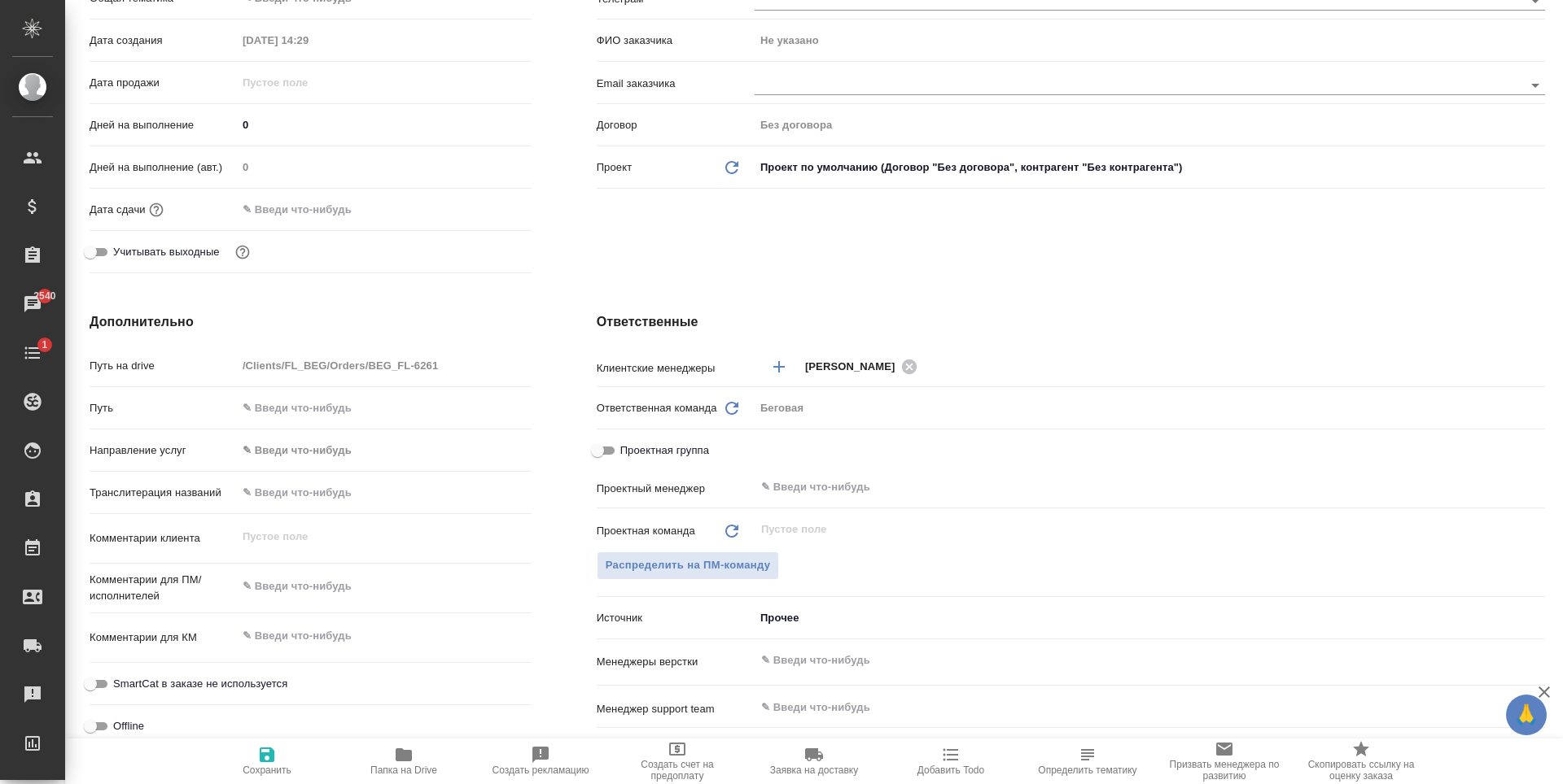
type textarea "x"
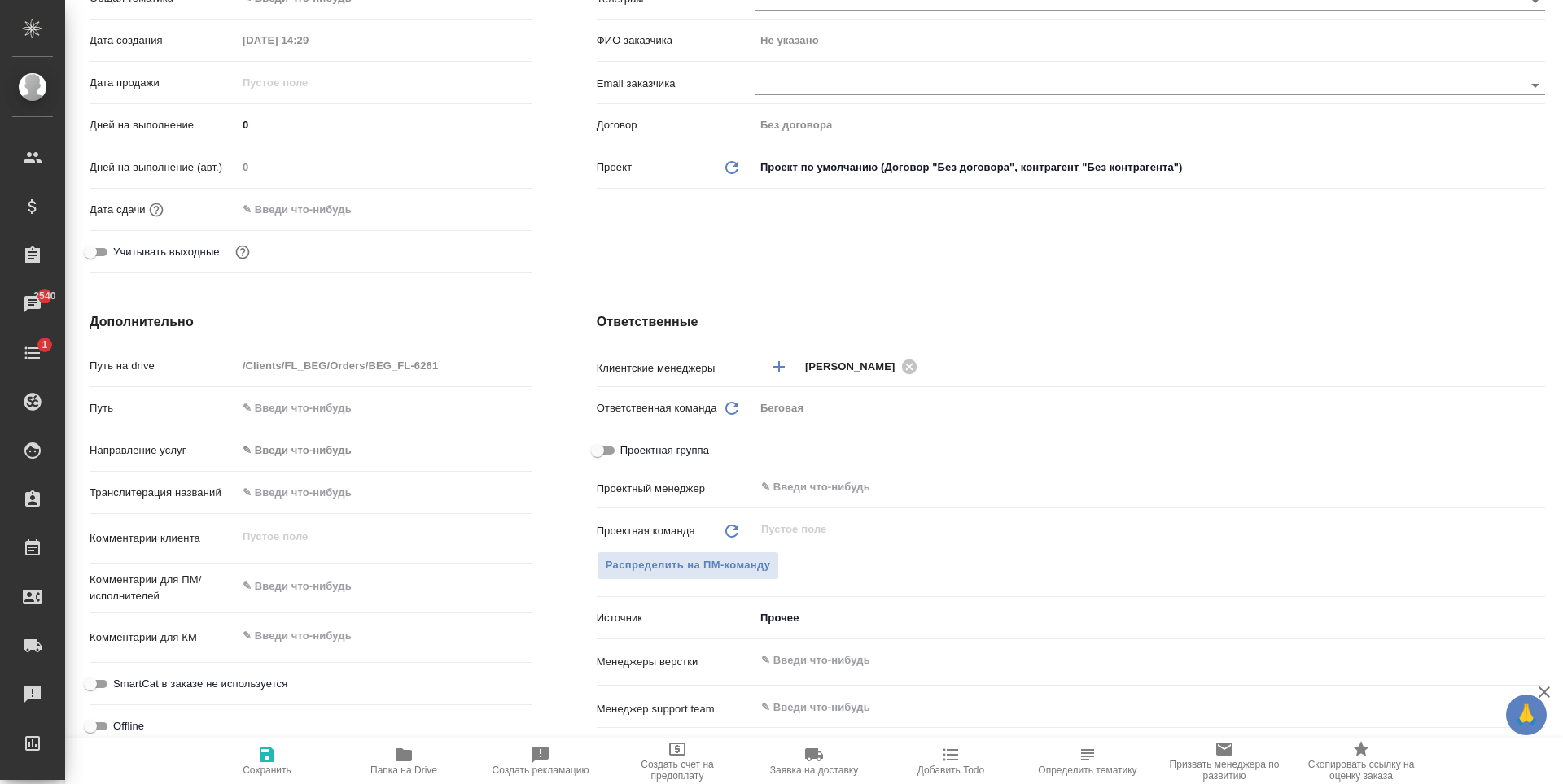
type textarea "x"
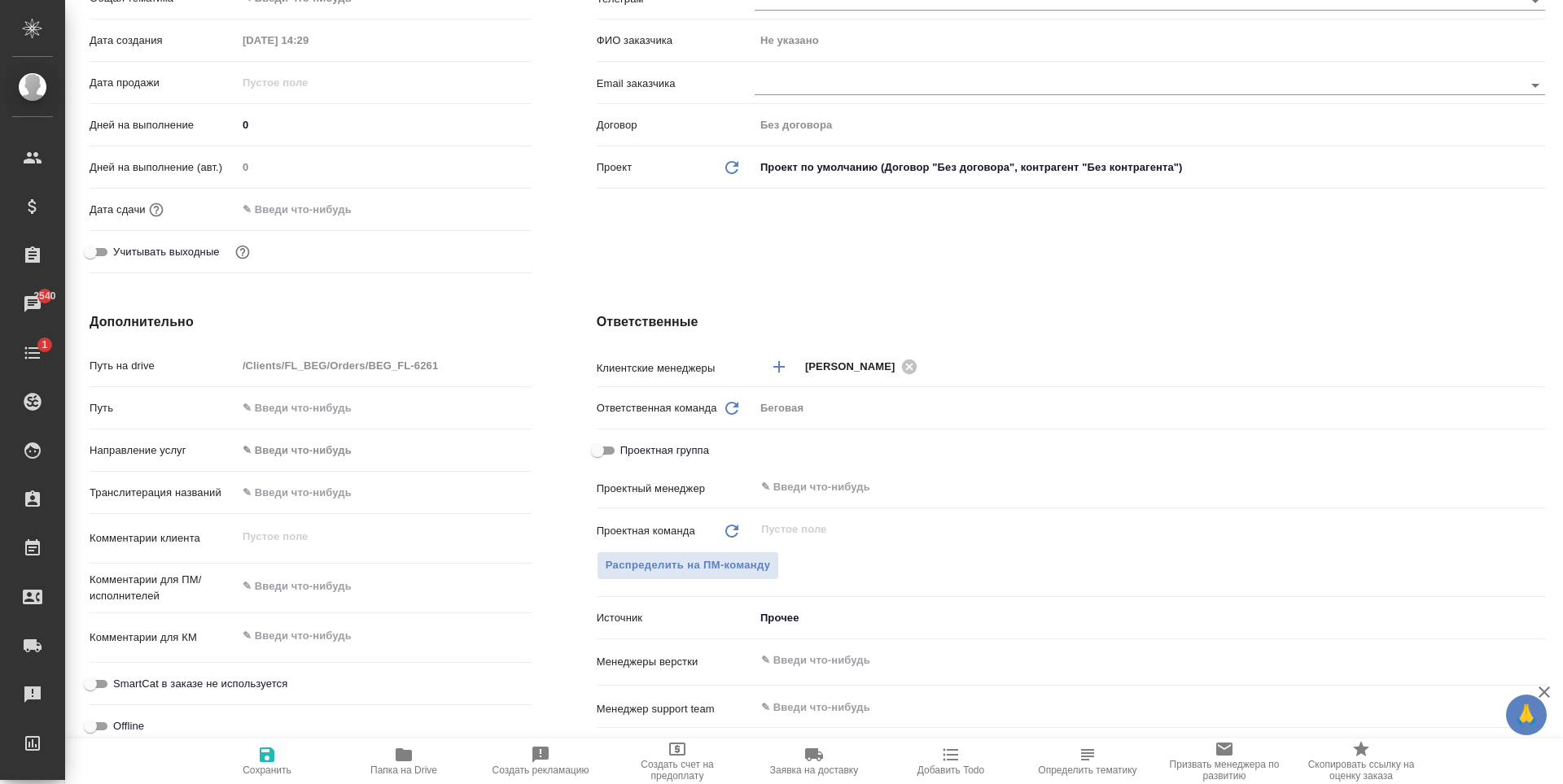
type textarea "x"
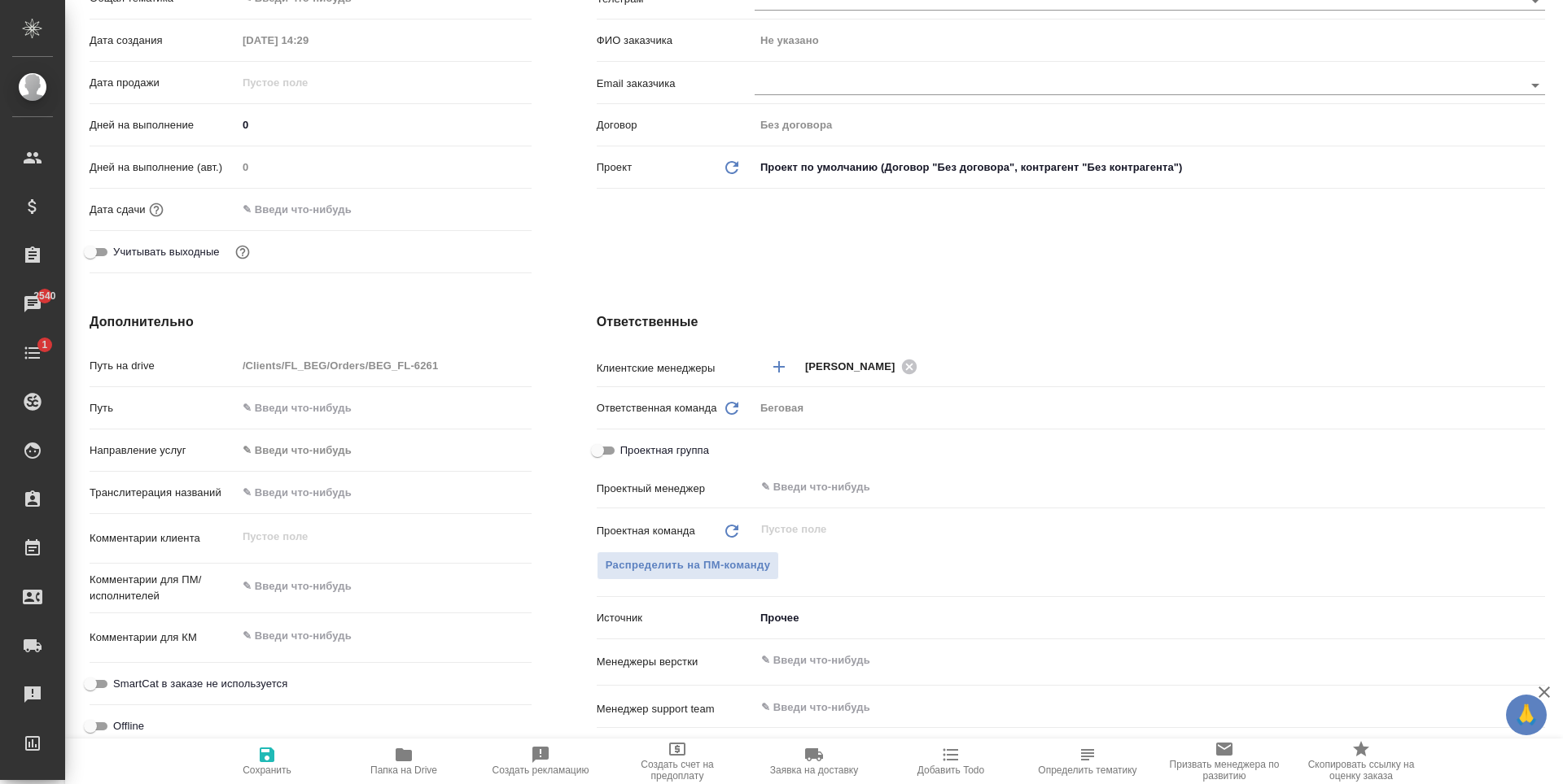
type textarea "x"
type input "О"
type textarea "x"
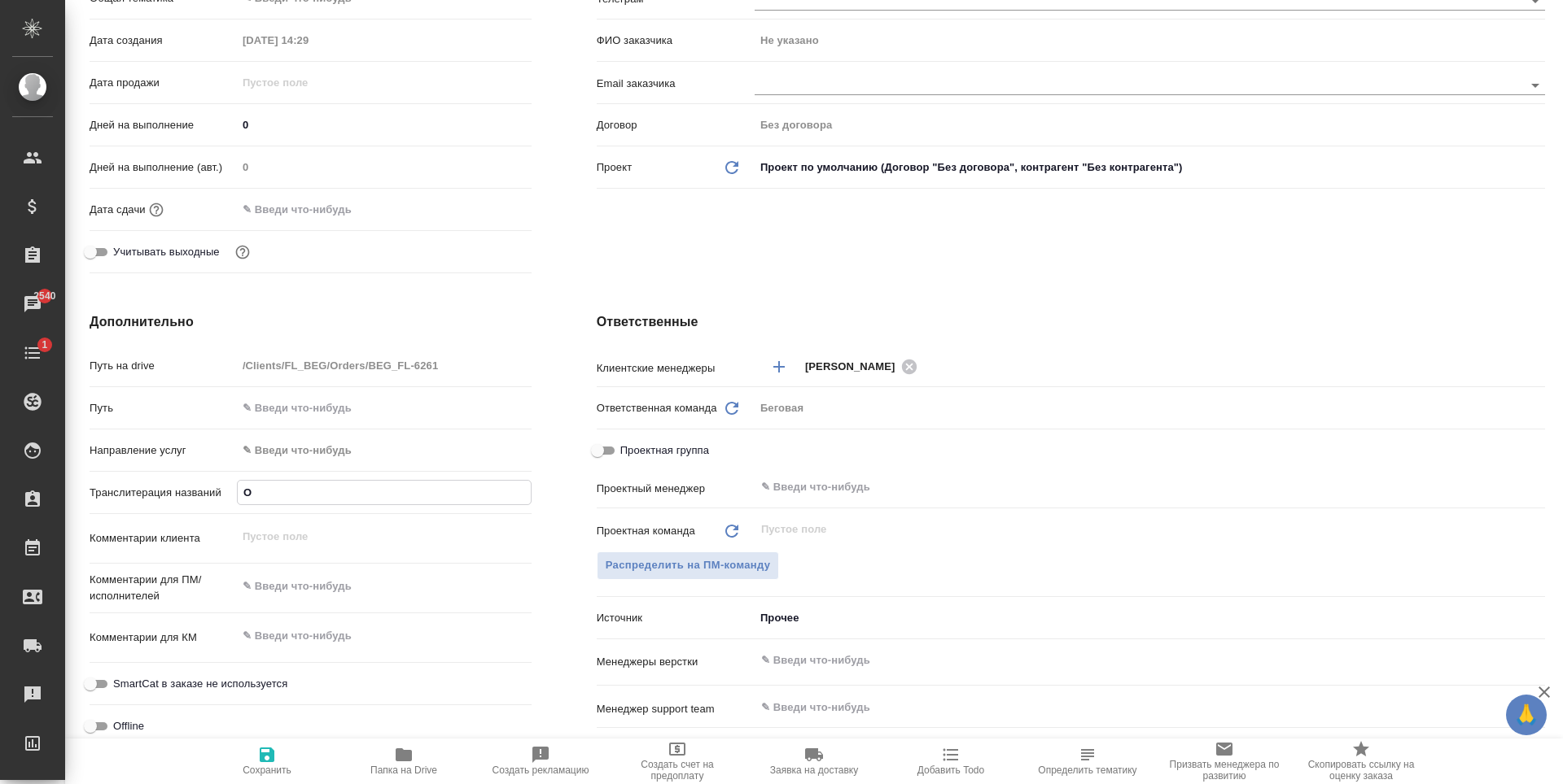
type input "Од"
type textarea "x"
type input "Оди"
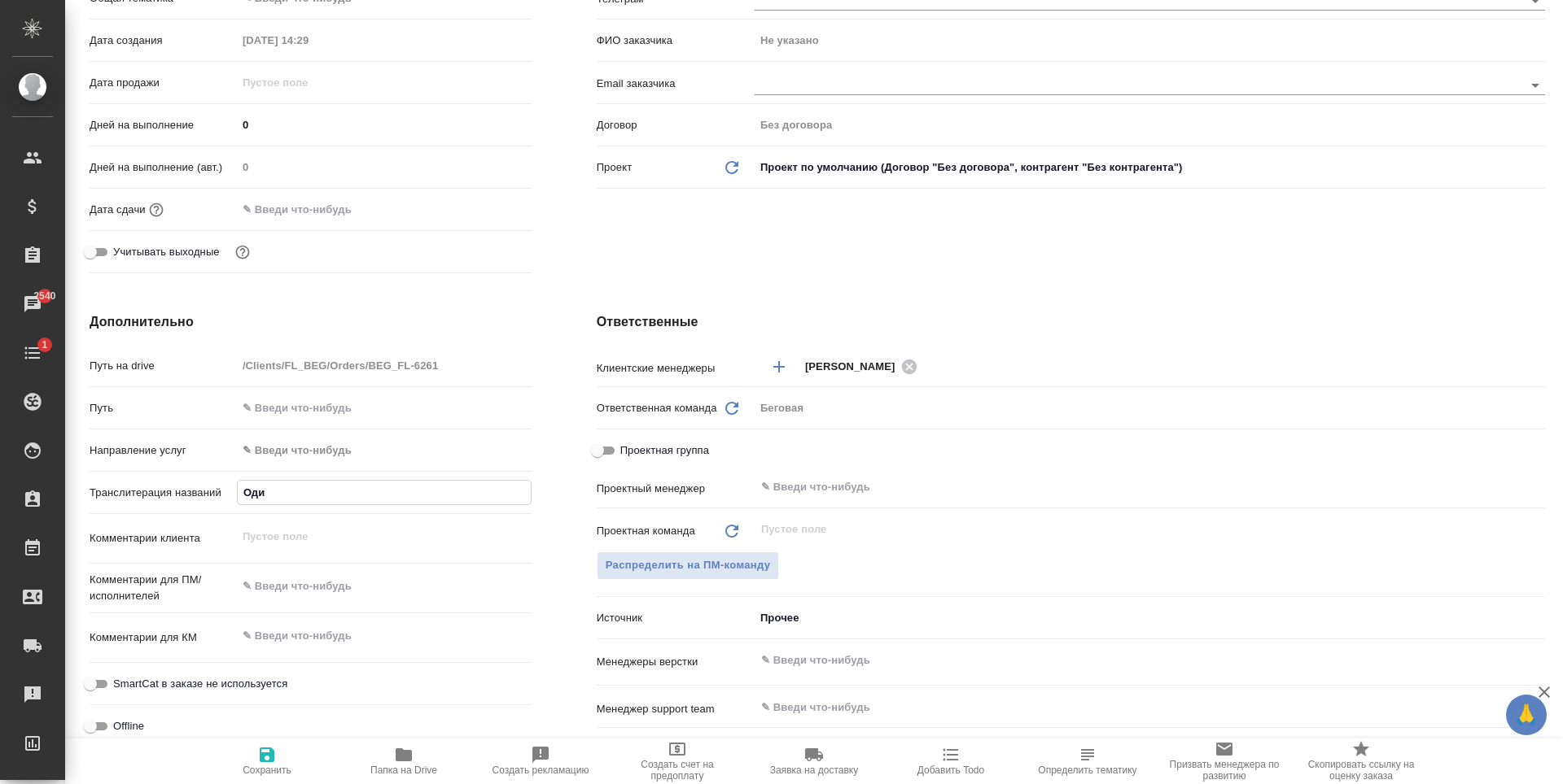
type textarea "x"
type input "Одина"
type textarea "x"
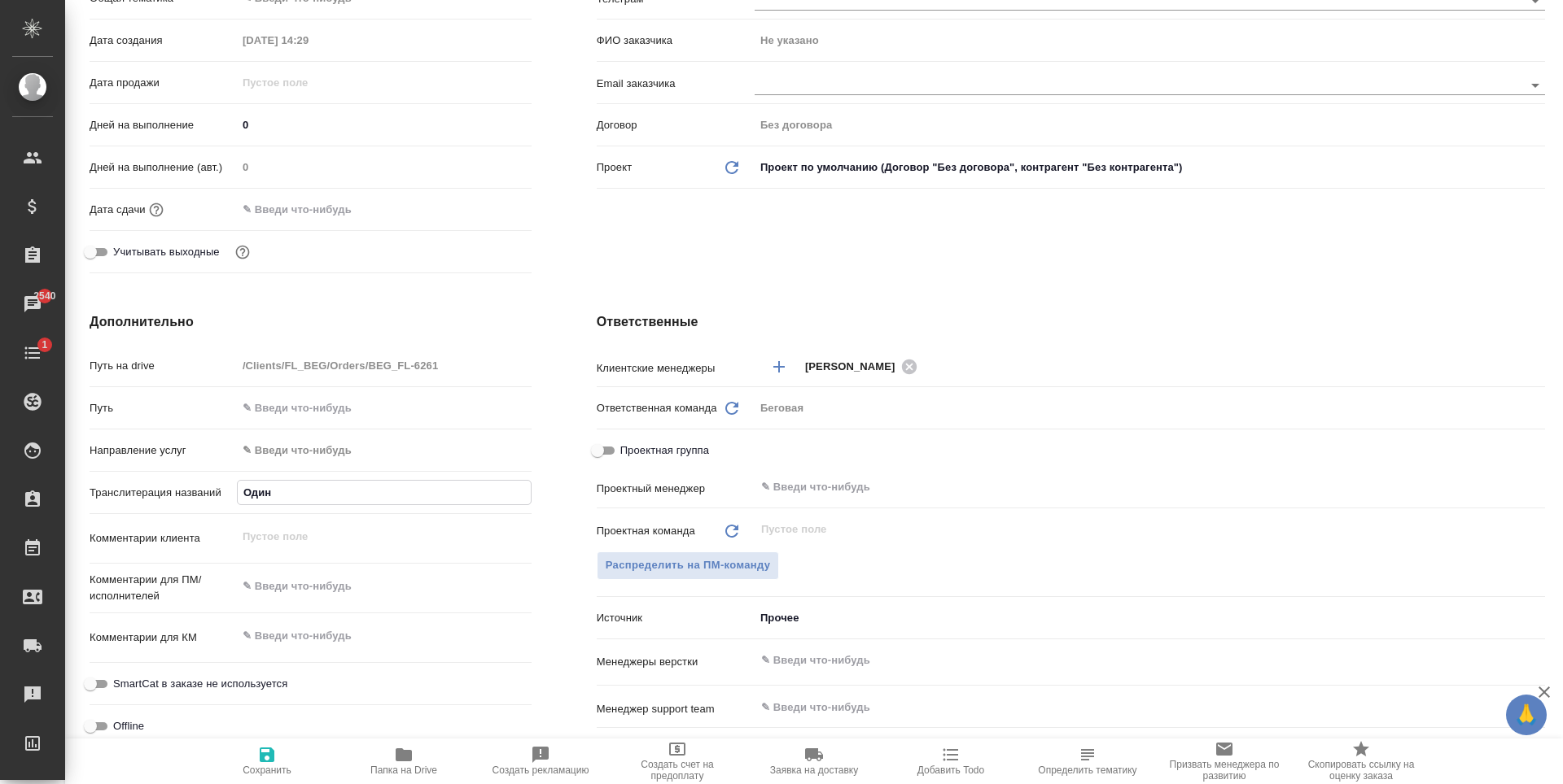
type textarea "x"
type input "Одинае"
type textarea "x"
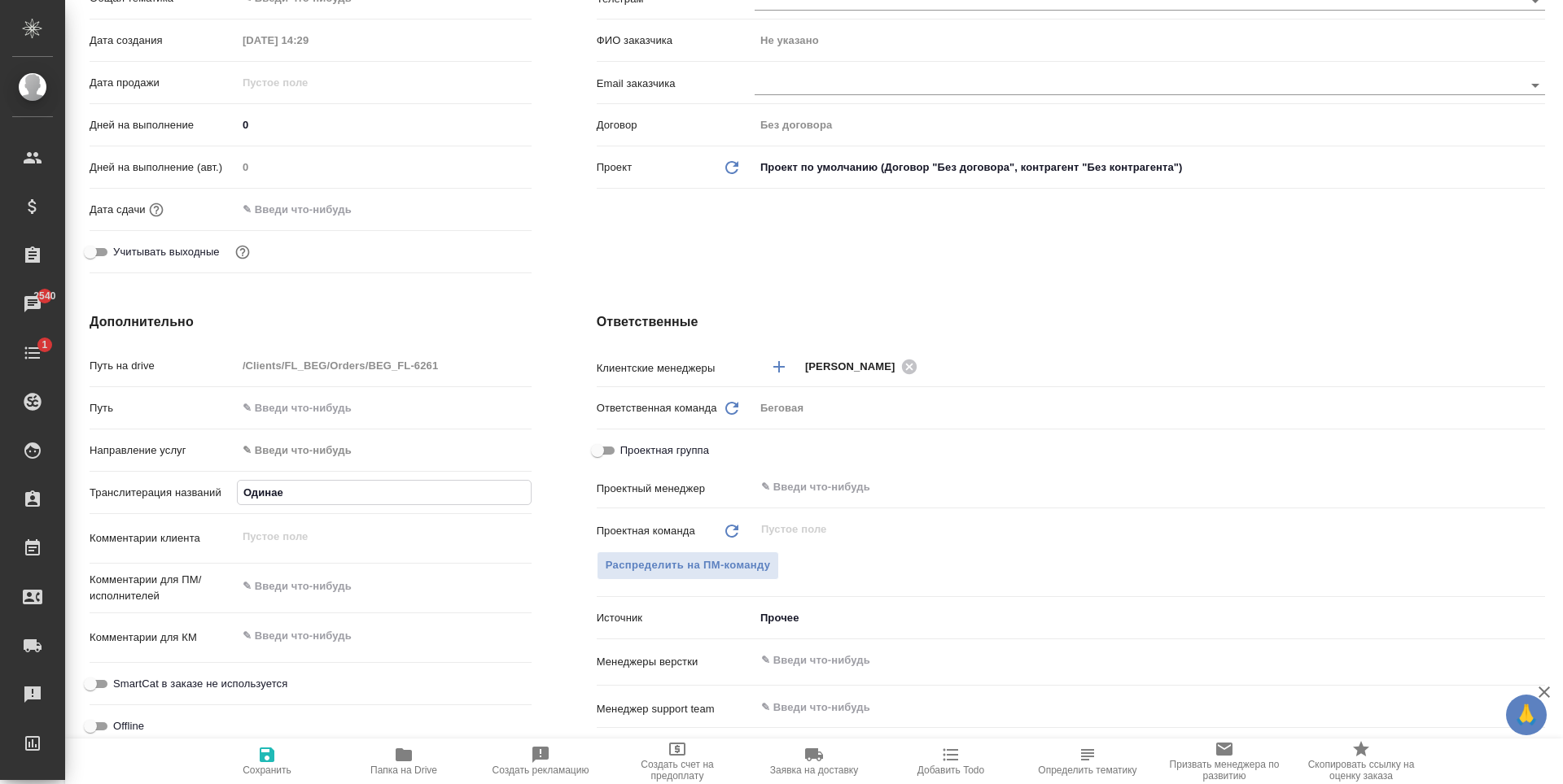
type textarea "x"
type input "Одинаев"
type textarea "x"
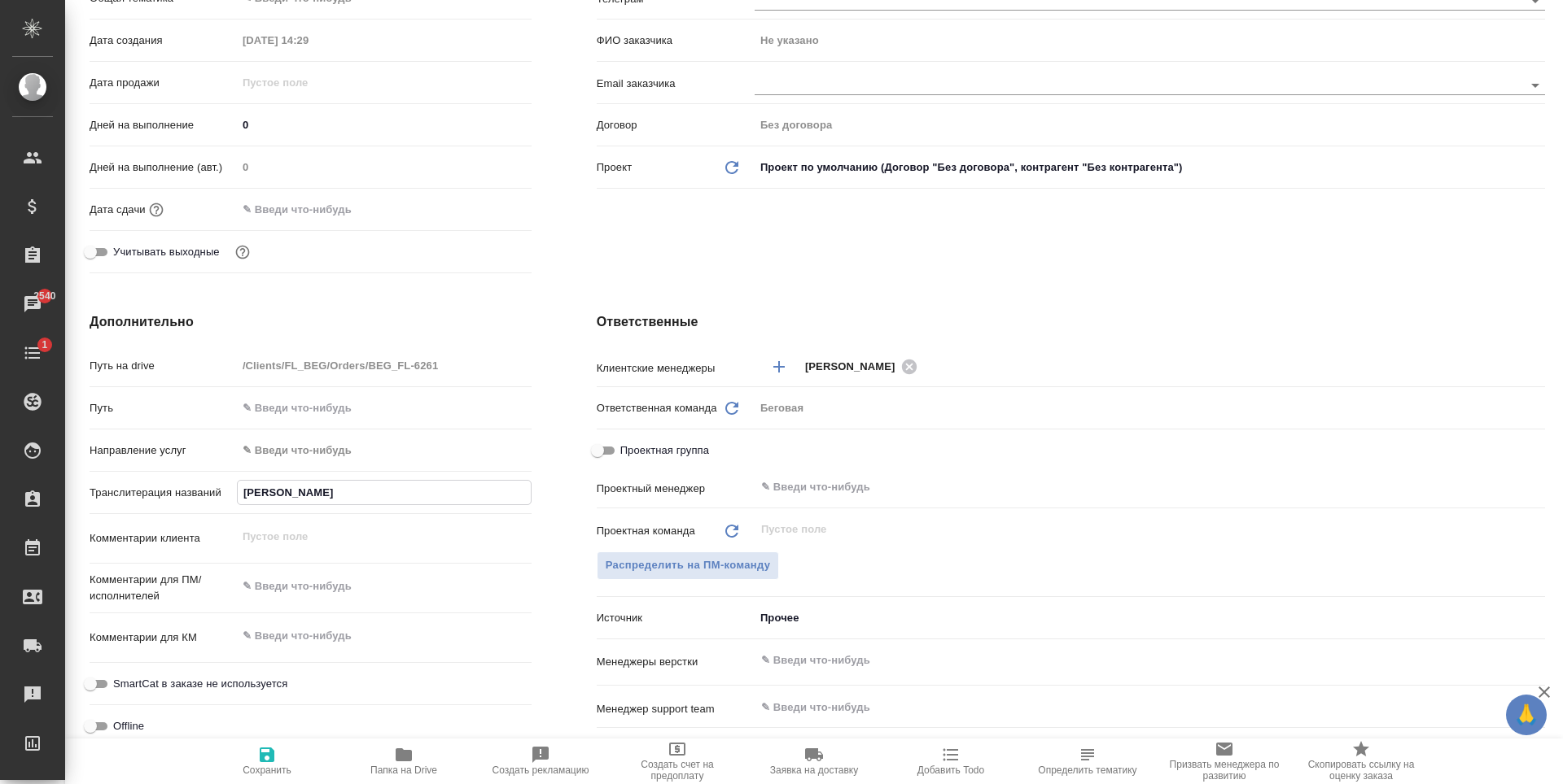
type input "Одинаев"
type textarea "x"
type input "Одинаев К"
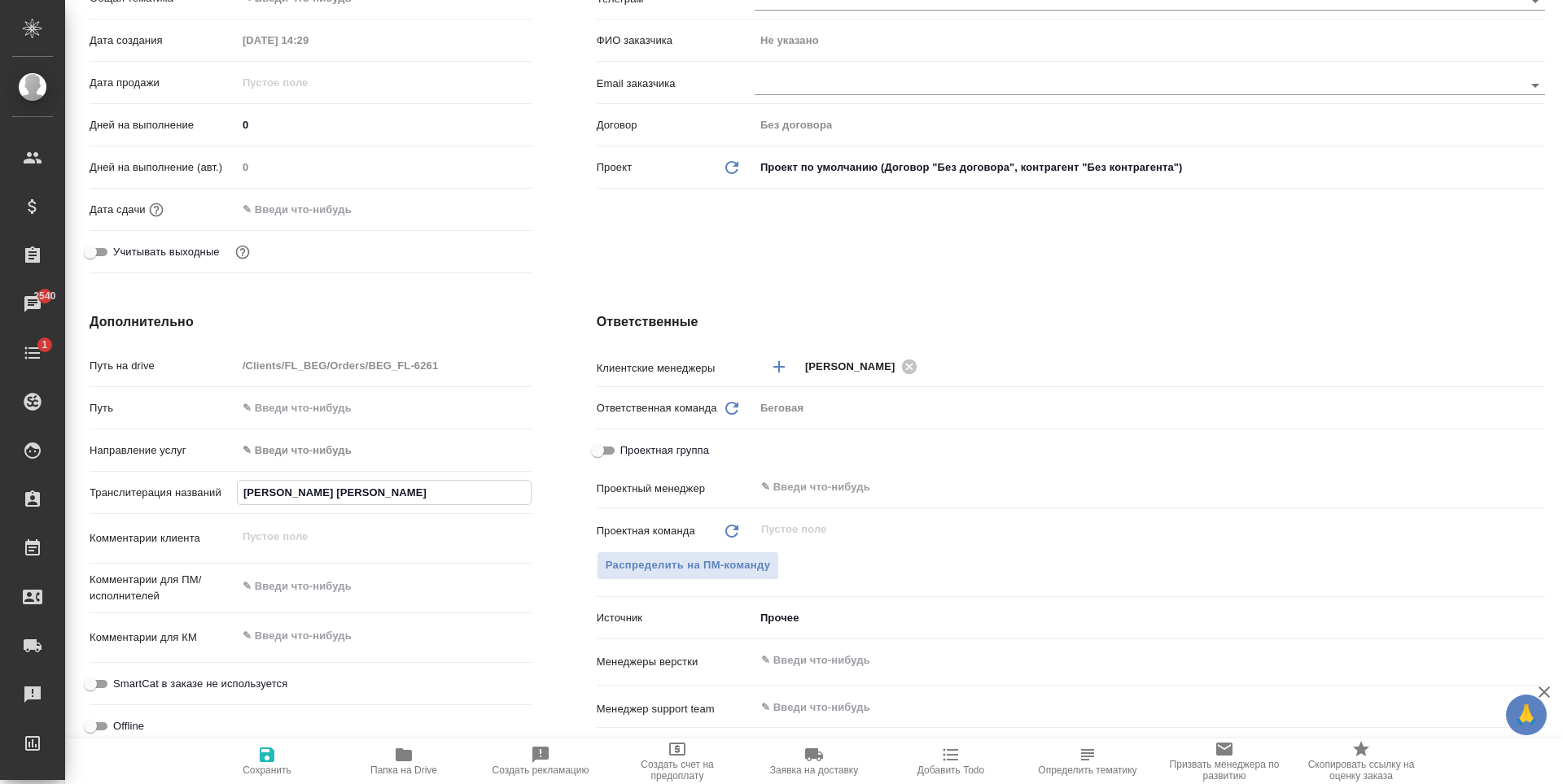
type textarea "x"
type input "Одинаев Ка"
type textarea "x"
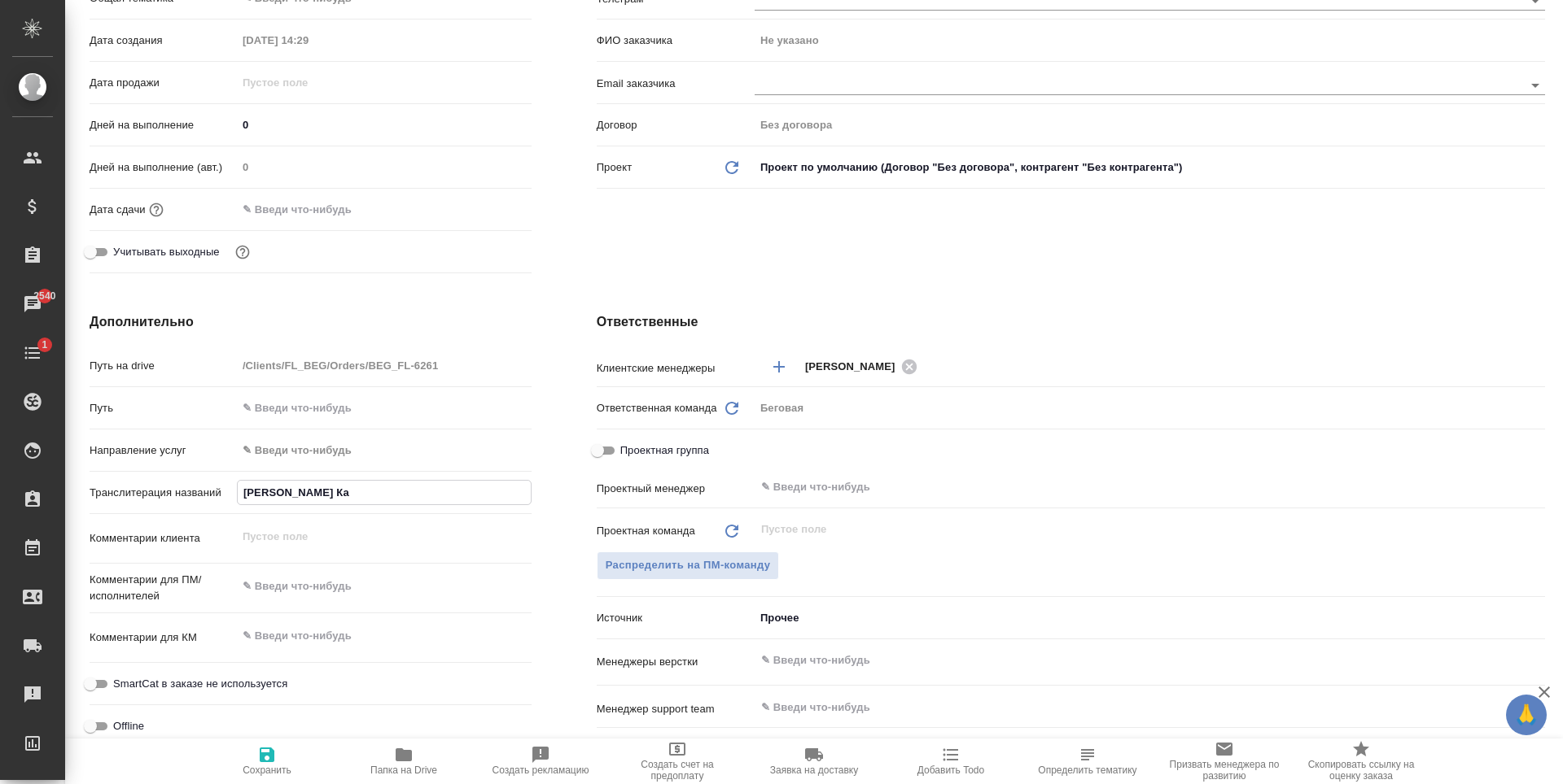
type textarea "x"
type input "Одинаев Кар"
type textarea "x"
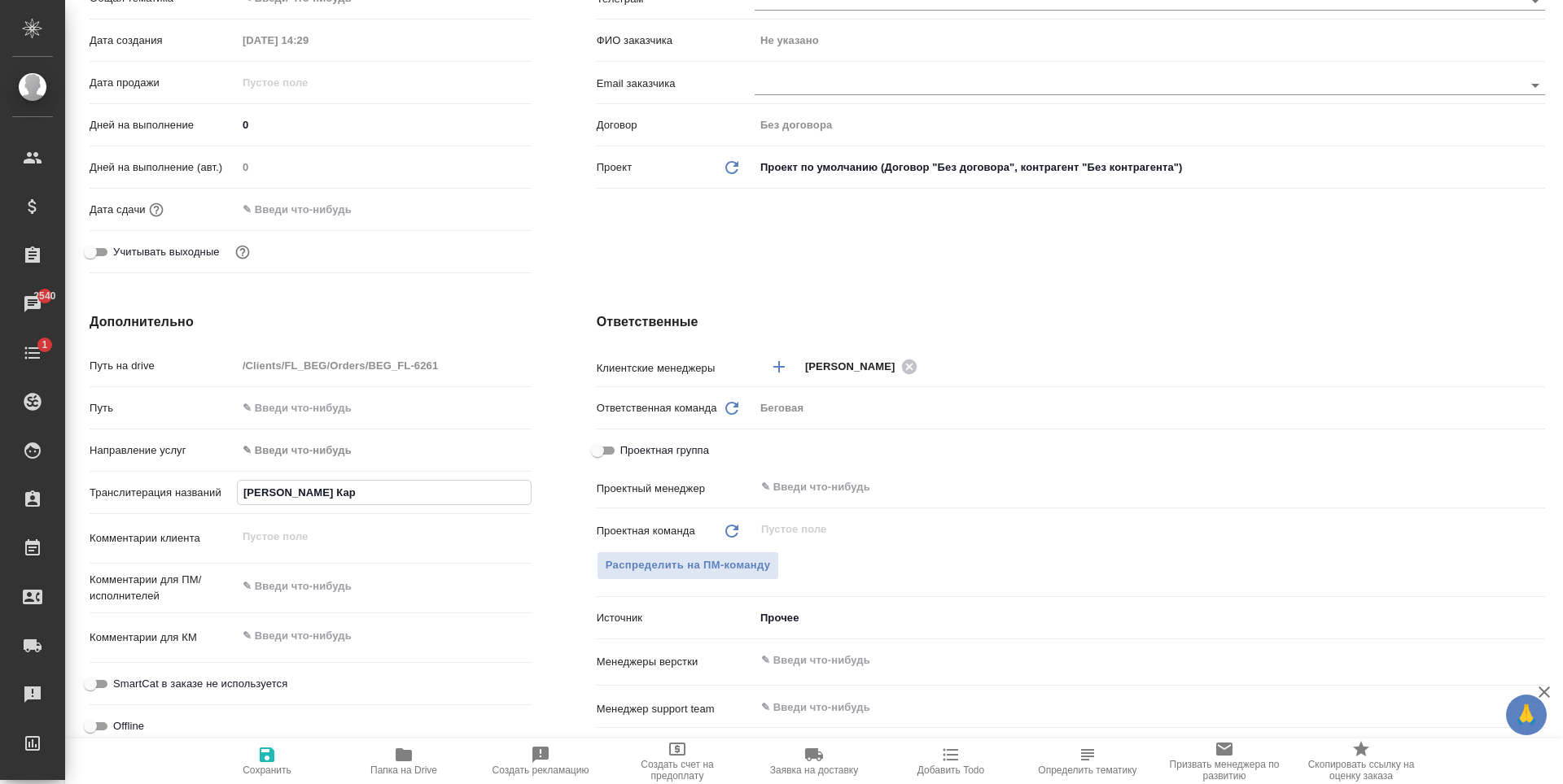
type textarea "x"
type input "Одинаев Кари"
type textarea "x"
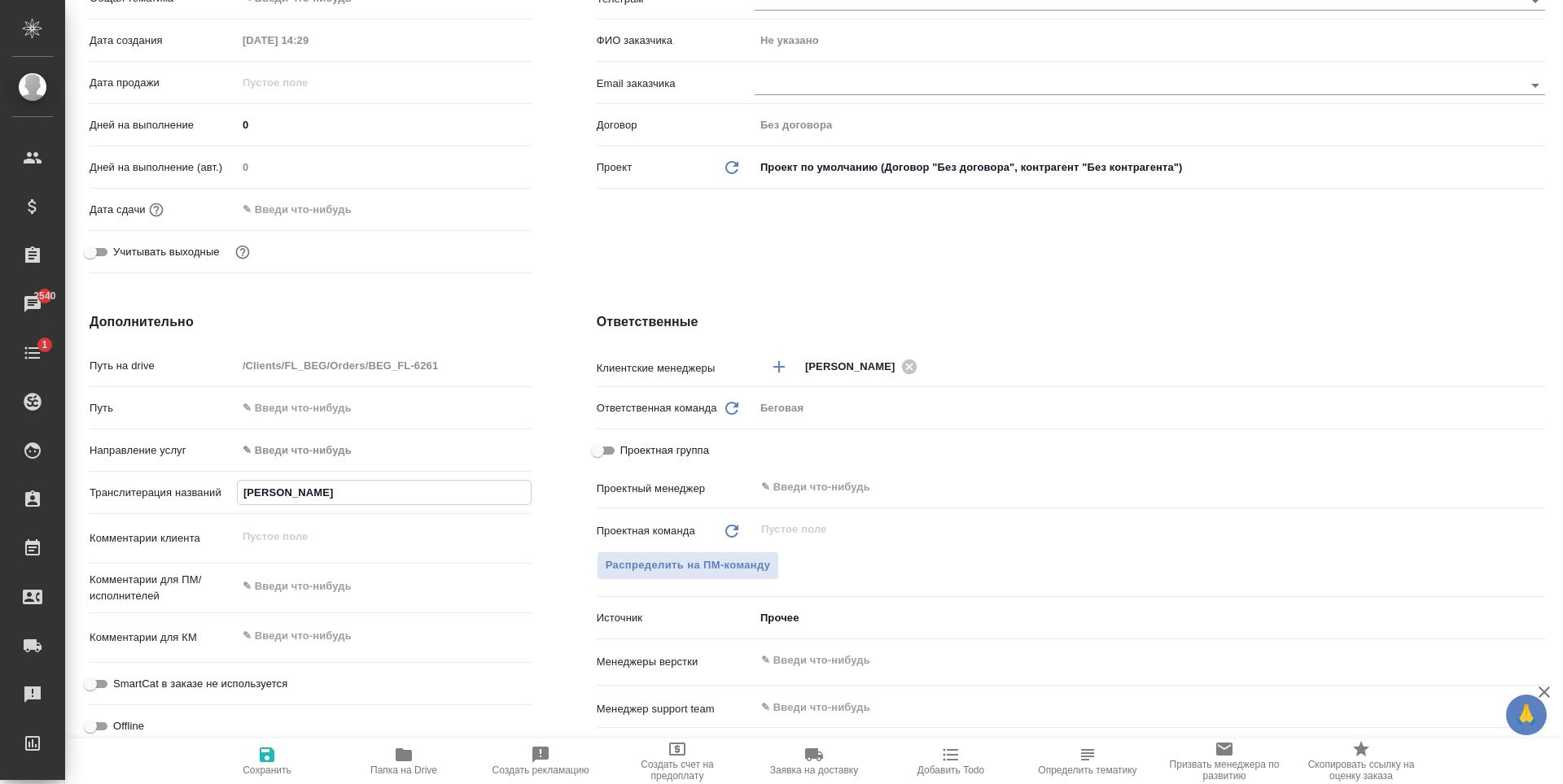
type input "Одинаев Карим"
type textarea "x"
type input "Одинаев Каримд"
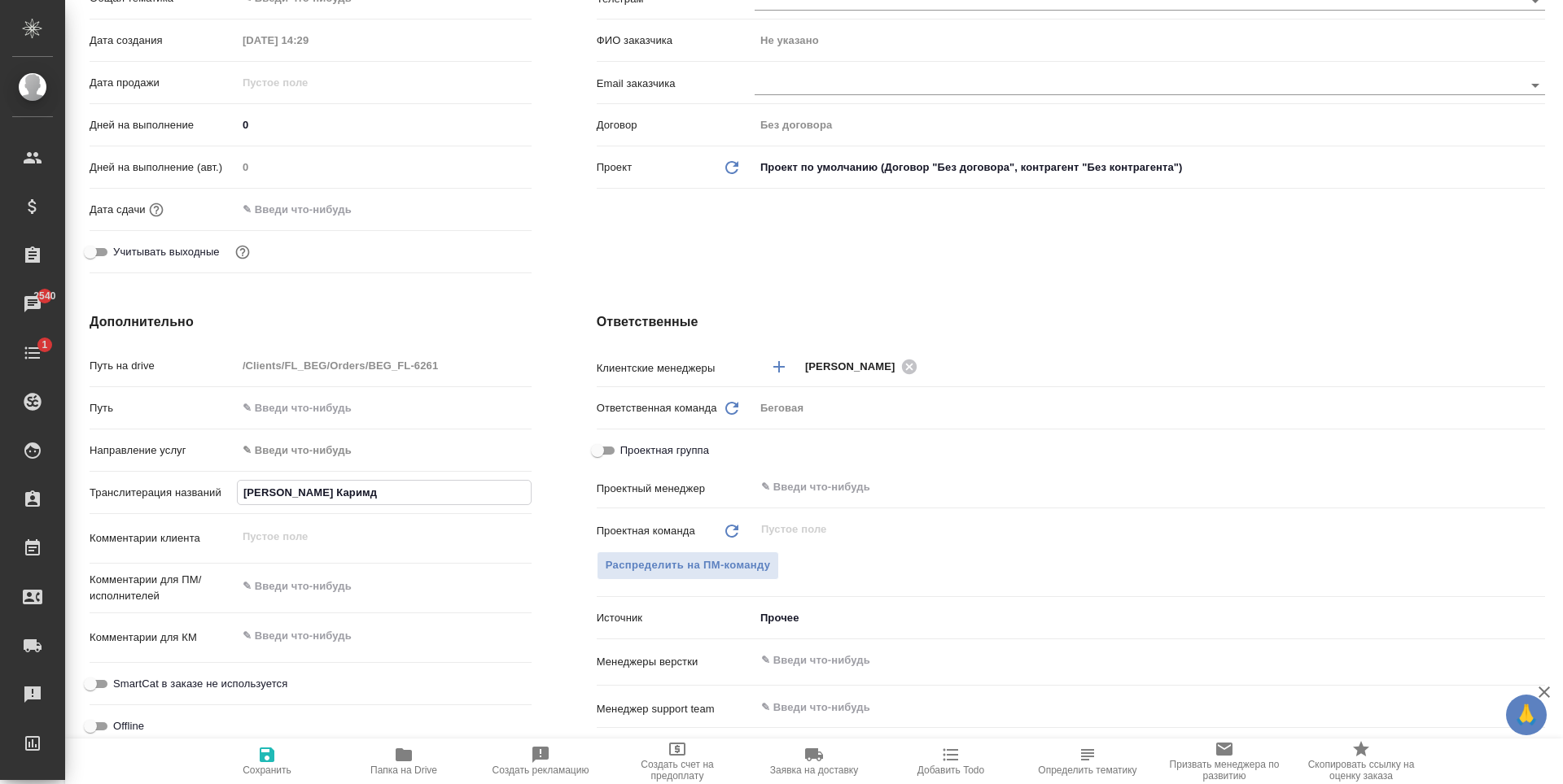
type textarea "x"
type input "Одинаев Каримдж"
type textarea "x"
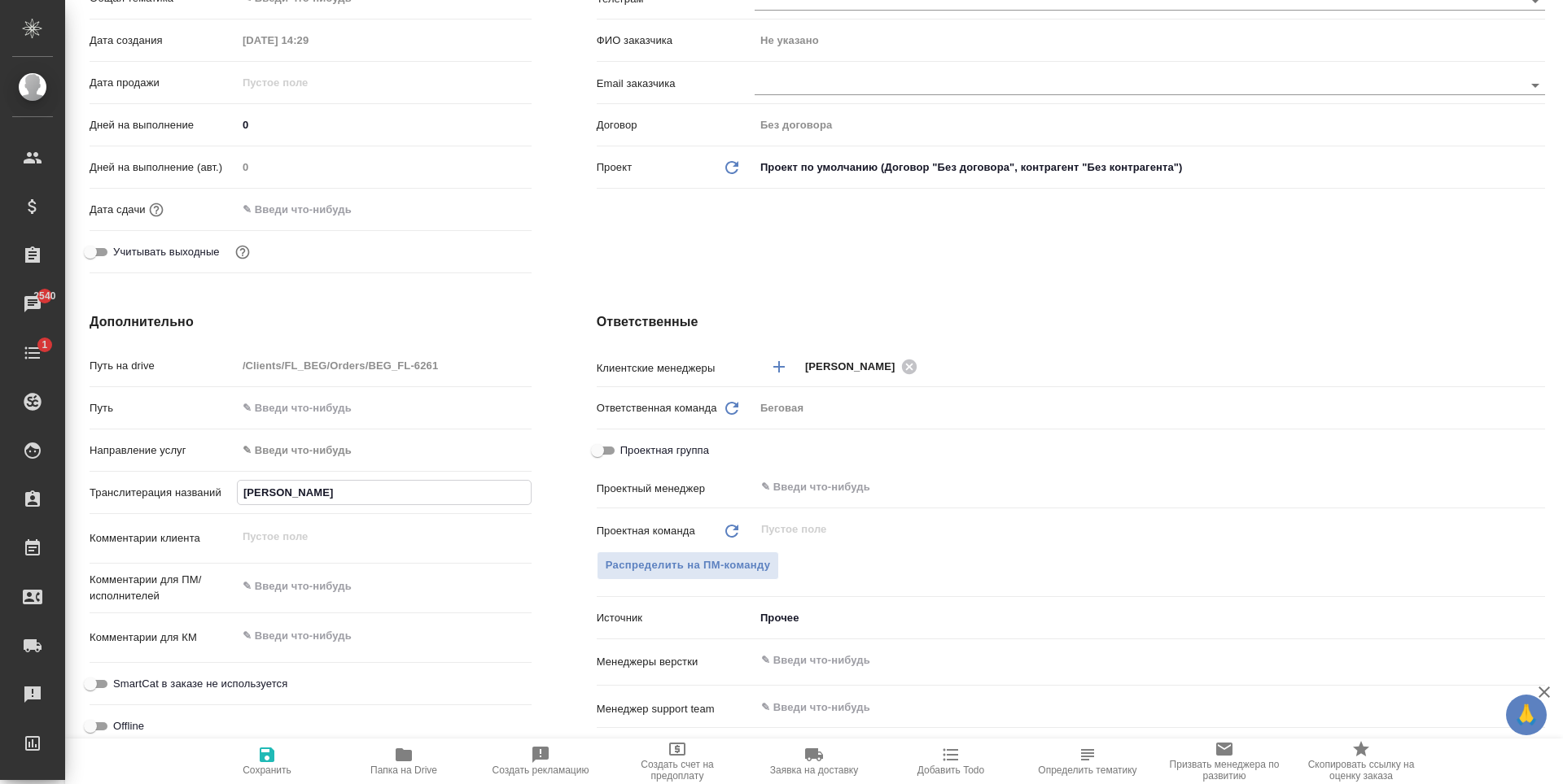
type textarea "x"
type input "Одинаев Каримджо"
type textarea "x"
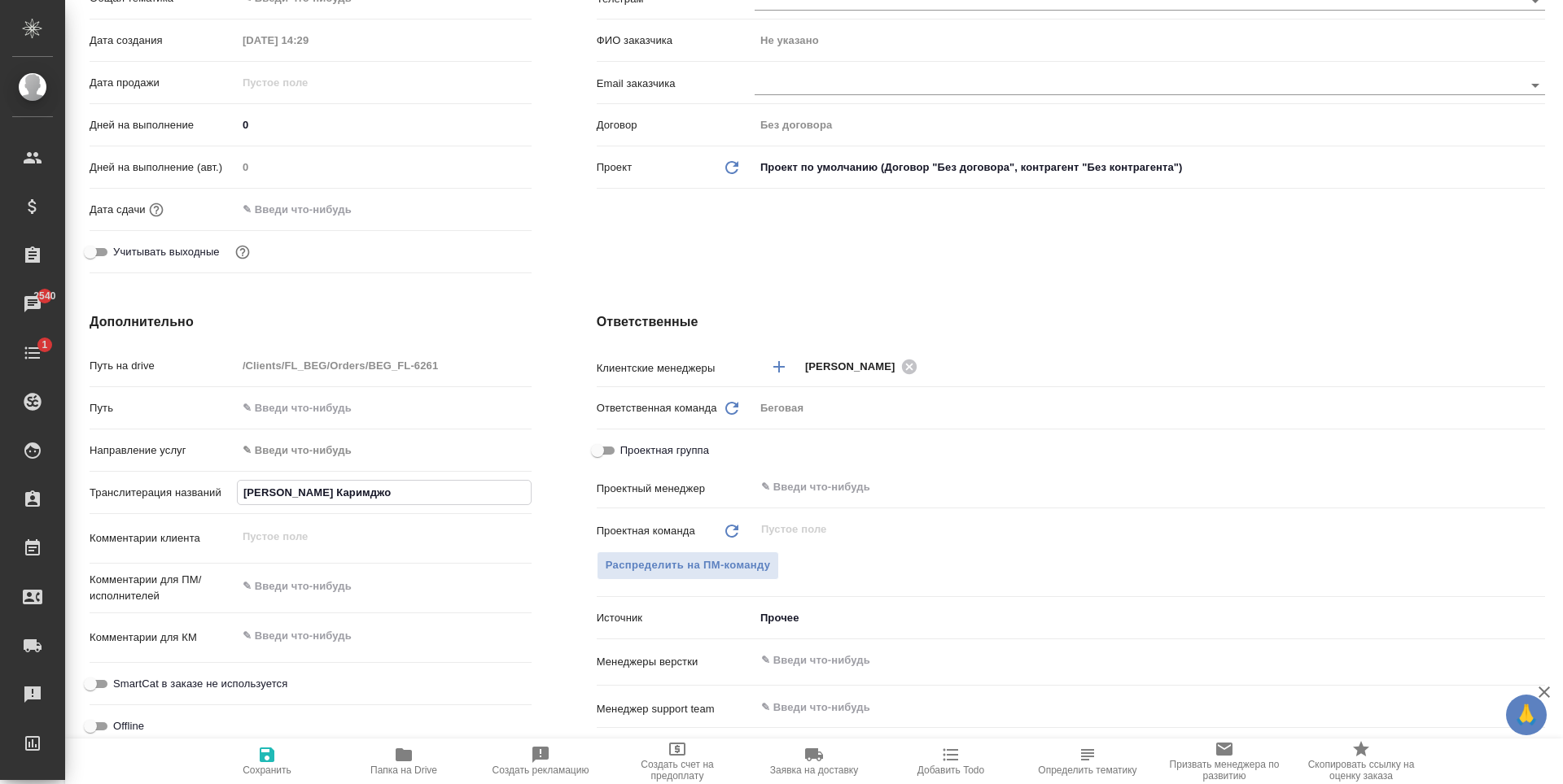
type textarea "x"
type input "Одинаев Каримджон"
type textarea "x"
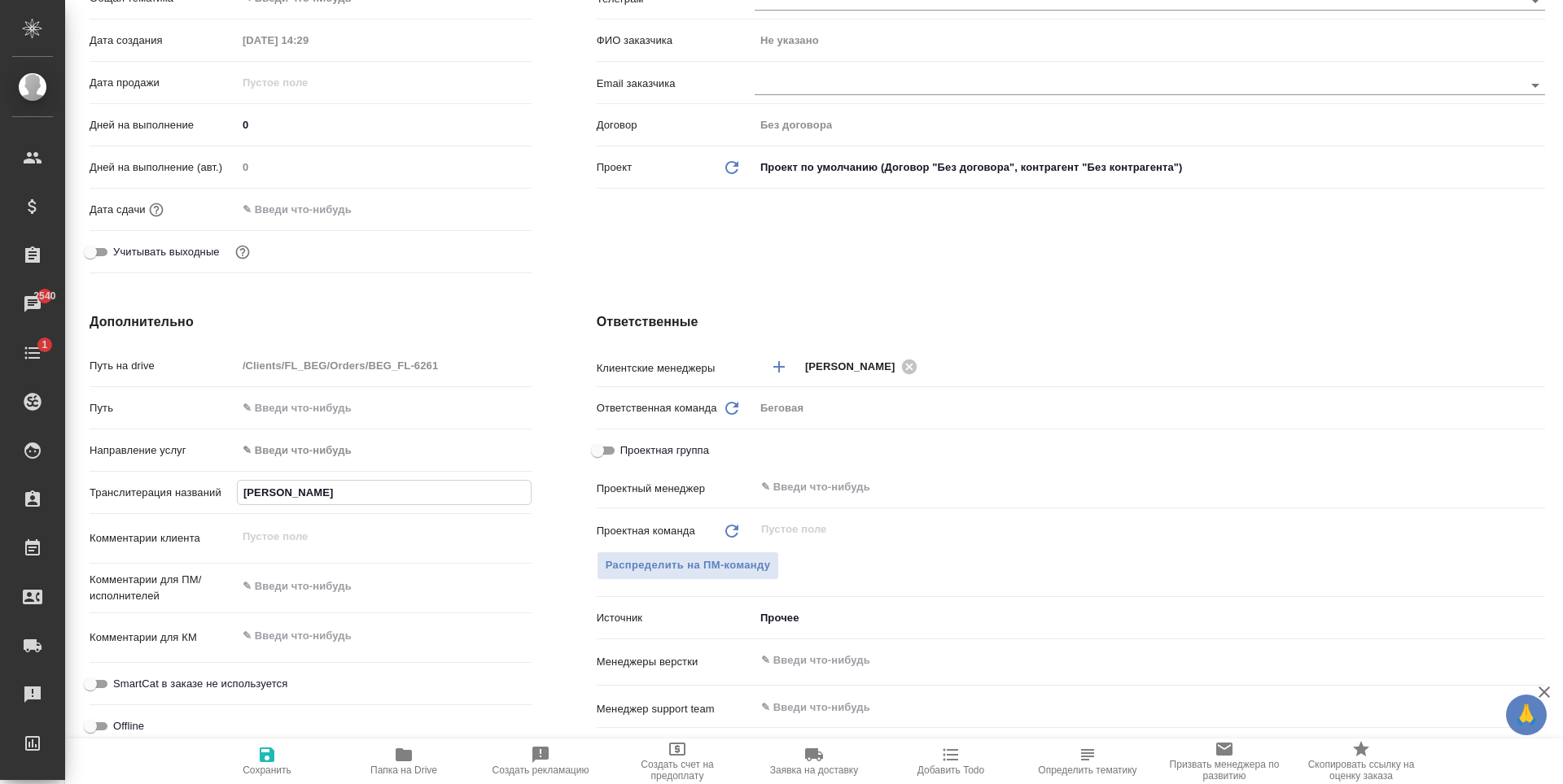
type input "Одинаев Каримджон"
type textarea "x"
type input "Одинаев Каримджон Б"
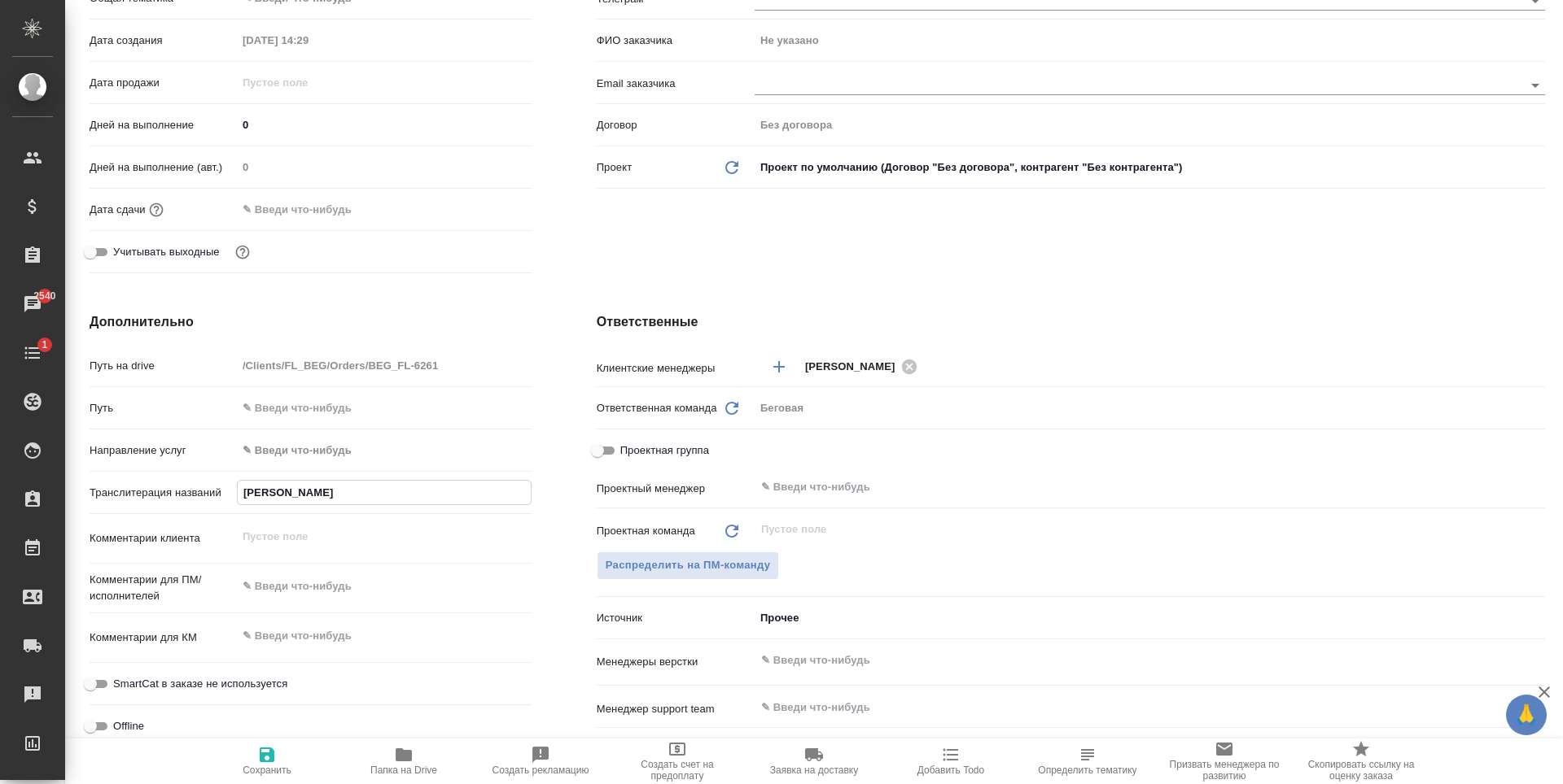
type textarea "x"
type input "Одинаев Каримджон Бу"
type textarea "x"
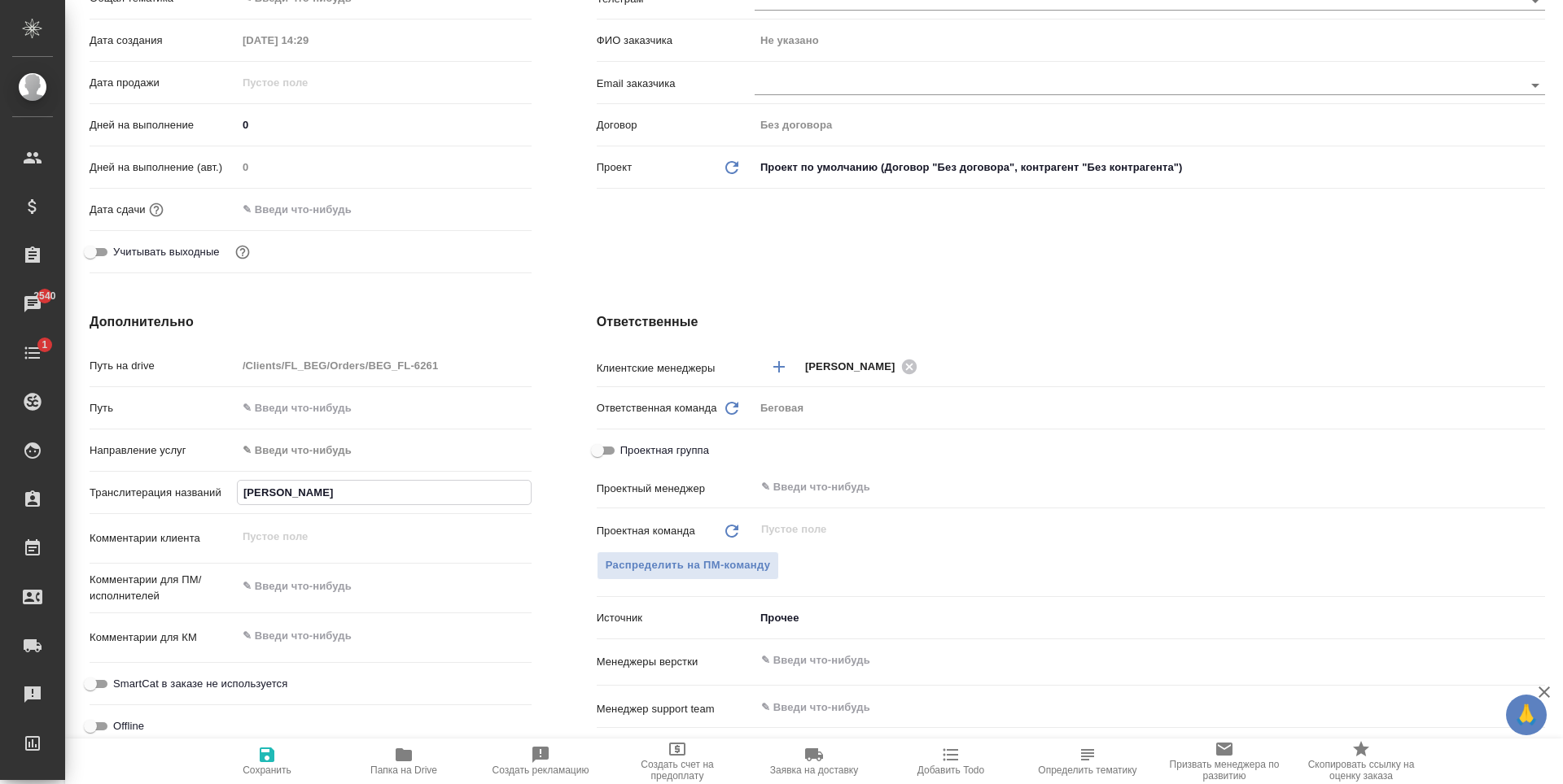
type textarea "x"
type input "Одинаев Каримджон Бур"
type textarea "x"
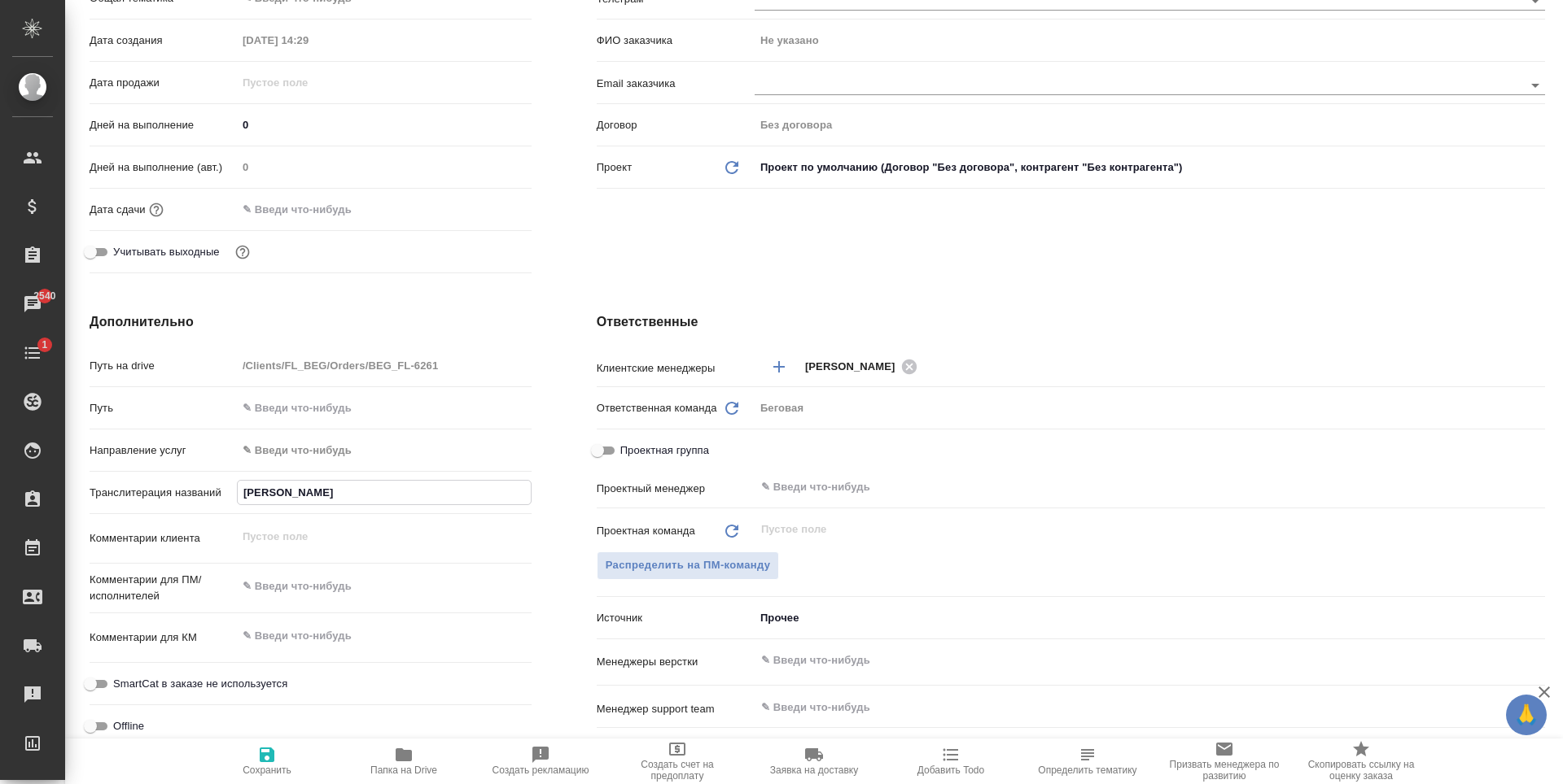
type textarea "x"
type input "Одинаев Каримджон Бургу"
type textarea "x"
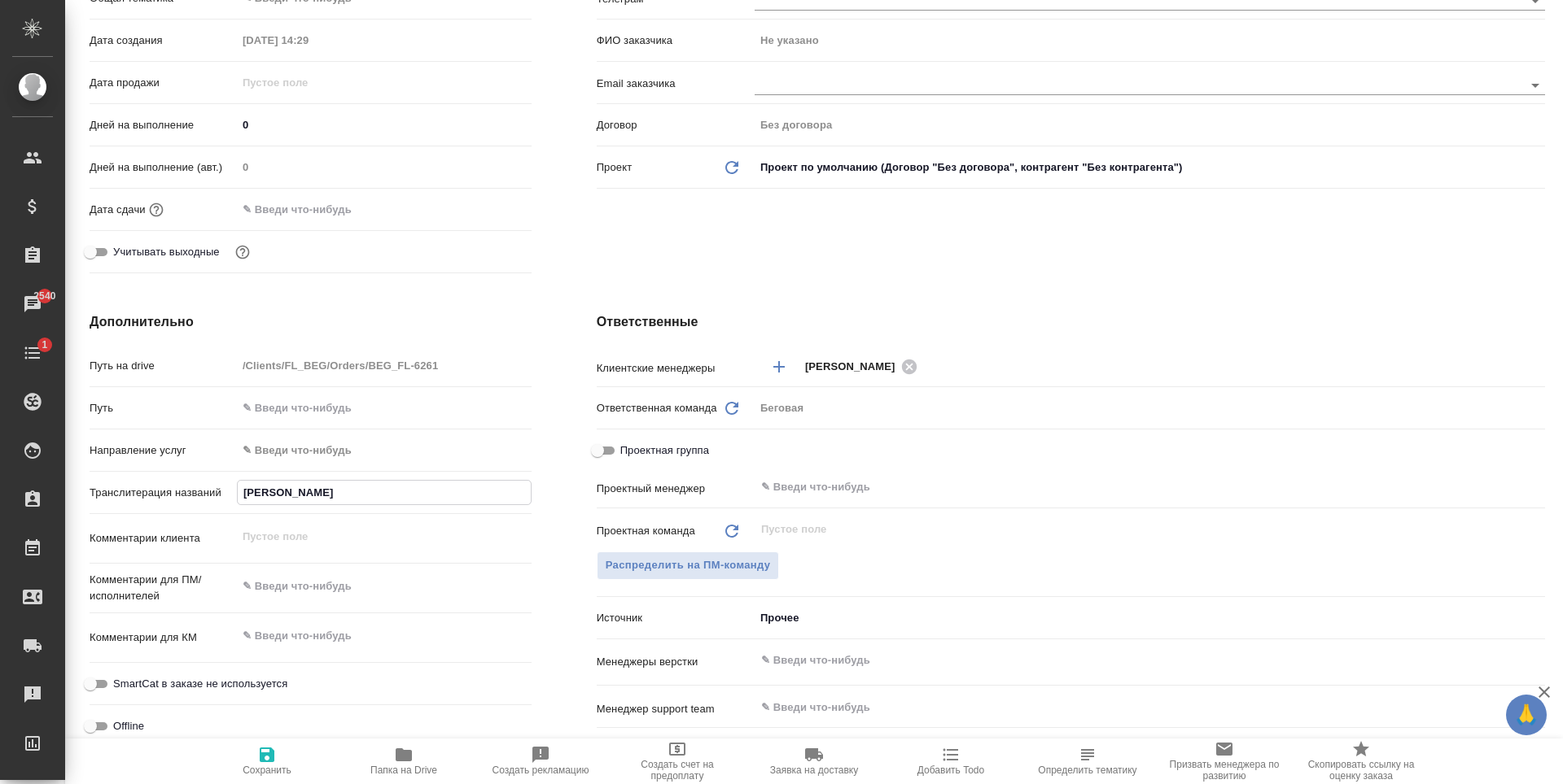
type input "Одинаев Каримджон Бургут"
type textarea "x"
type input "Одинаев Каримджон Бургута"
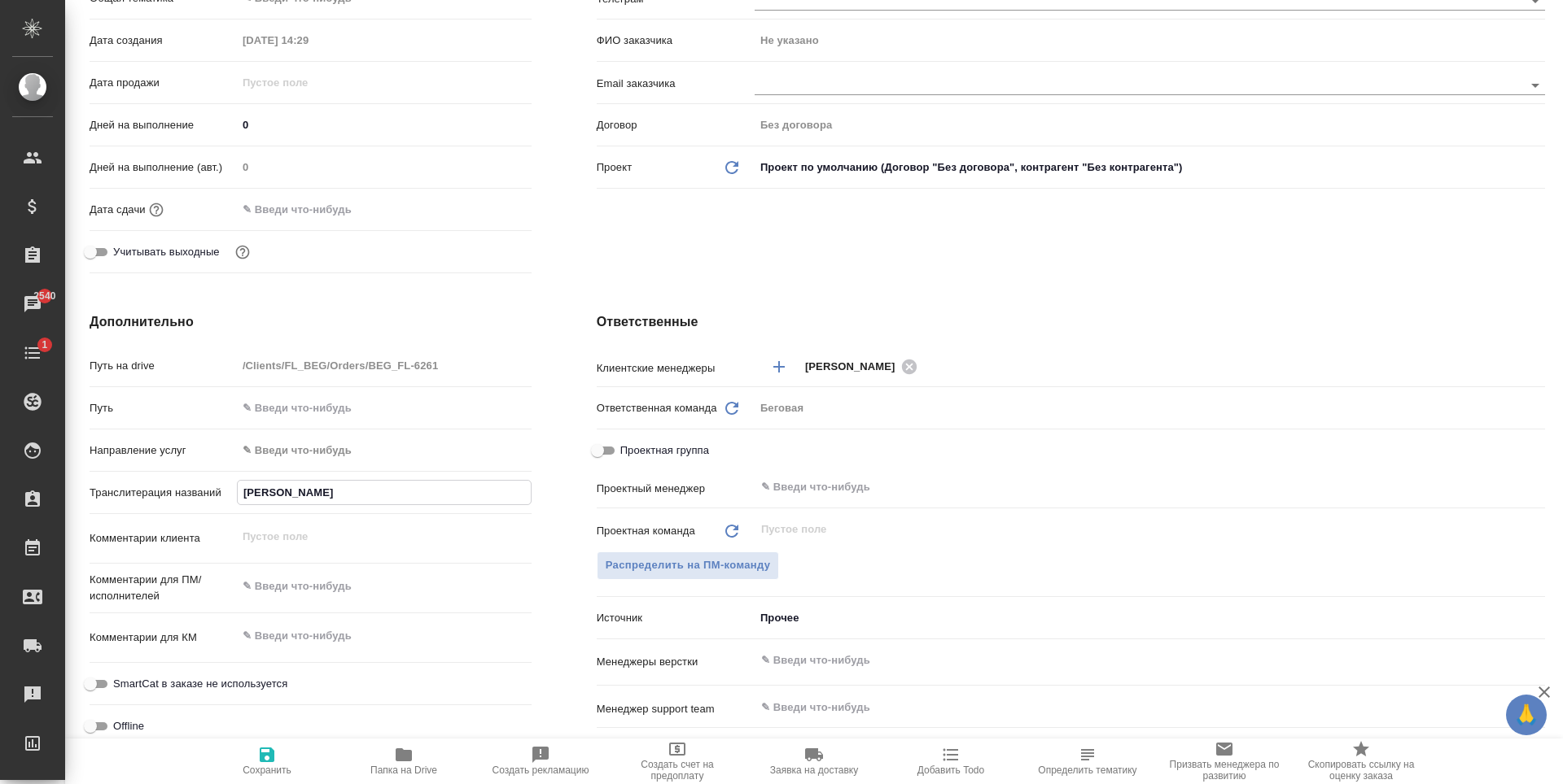
type textarea "x"
type input "Одинаев Каримджон Бургутал"
type textarea "x"
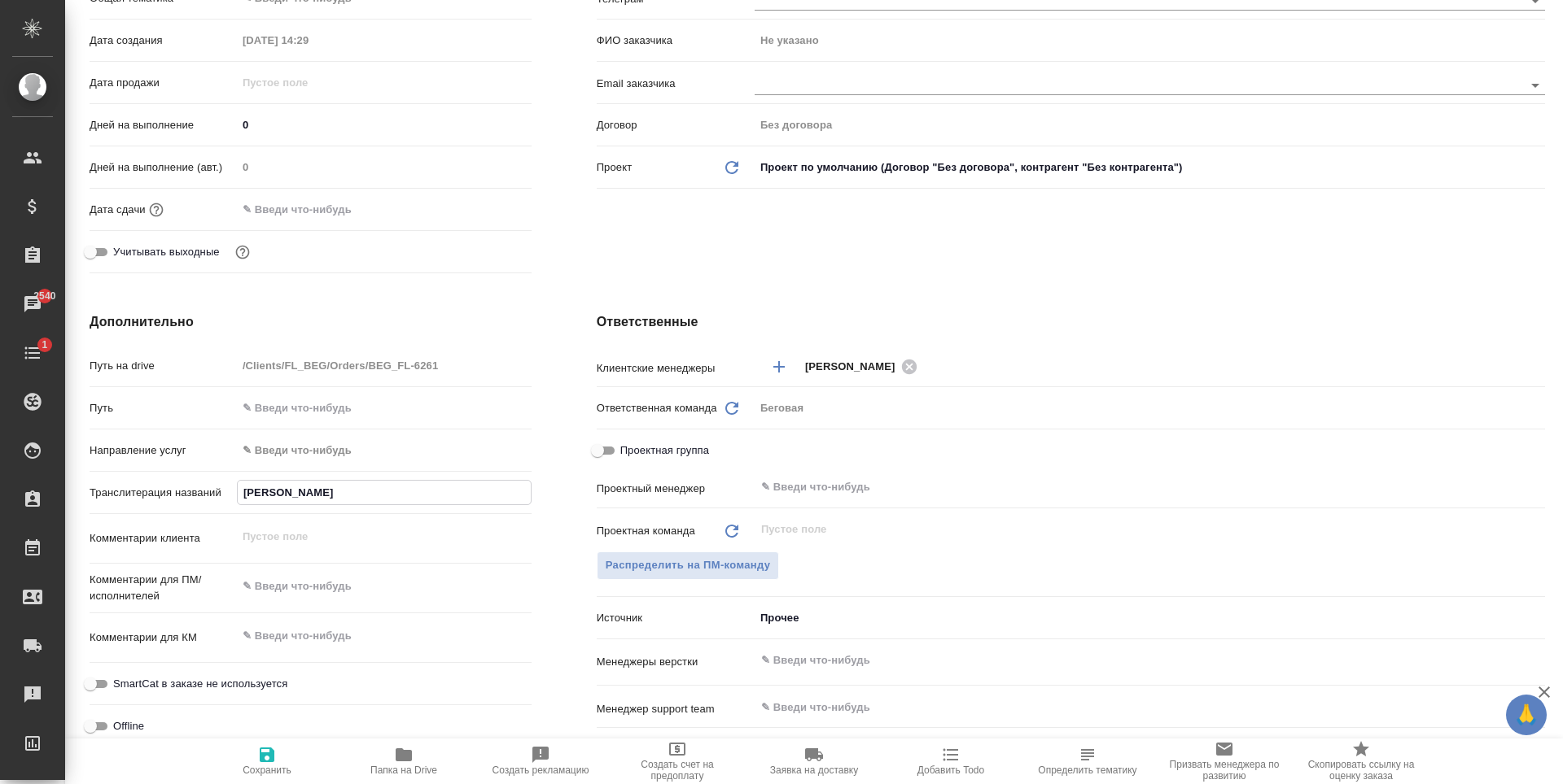
type textarea "x"
type input "Одинаев Каримджон Бургутали"
type textarea "x"
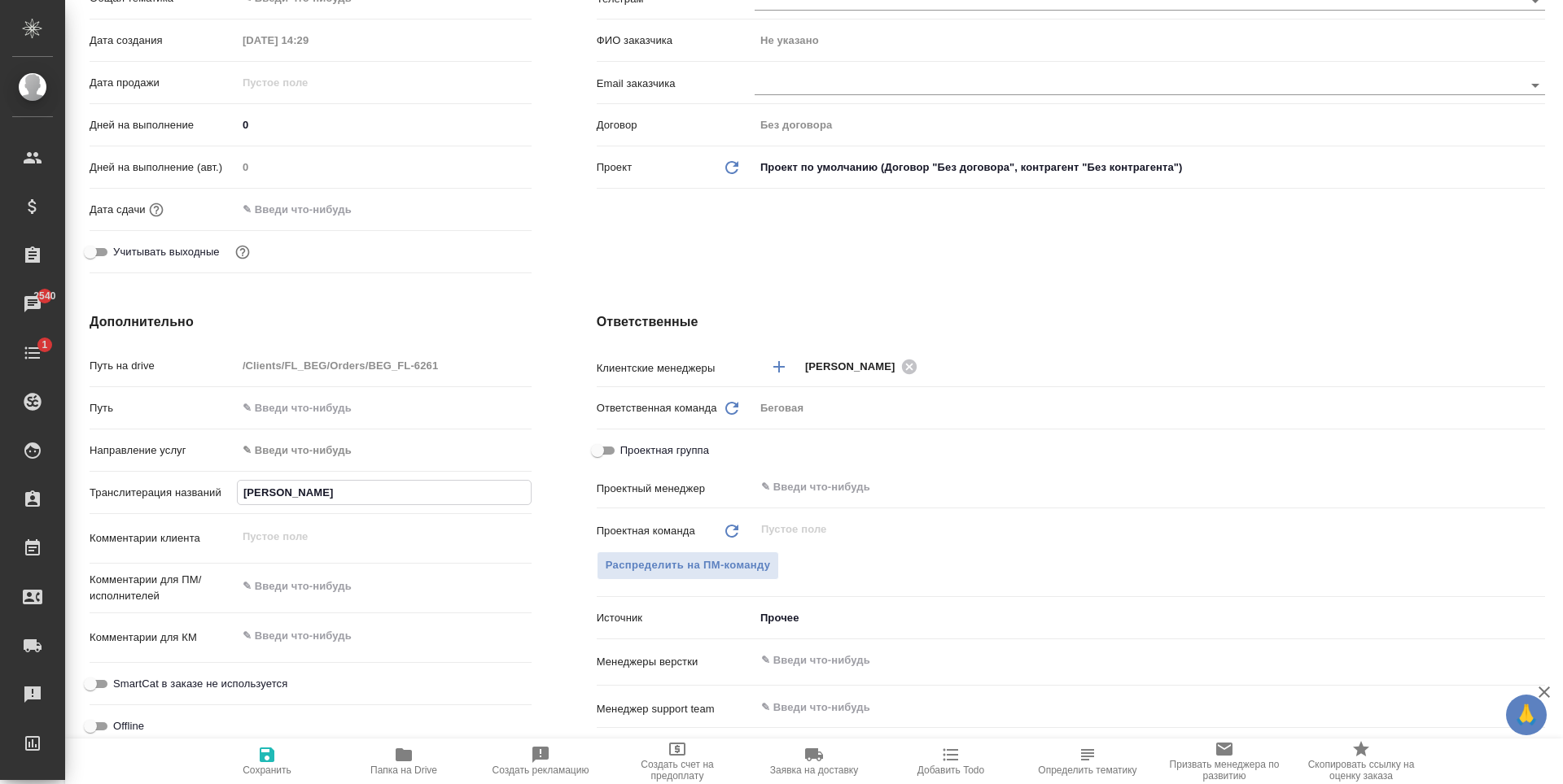
type textarea "x"
type input "Одинаев Каримджон Бургуталие"
type textarea "x"
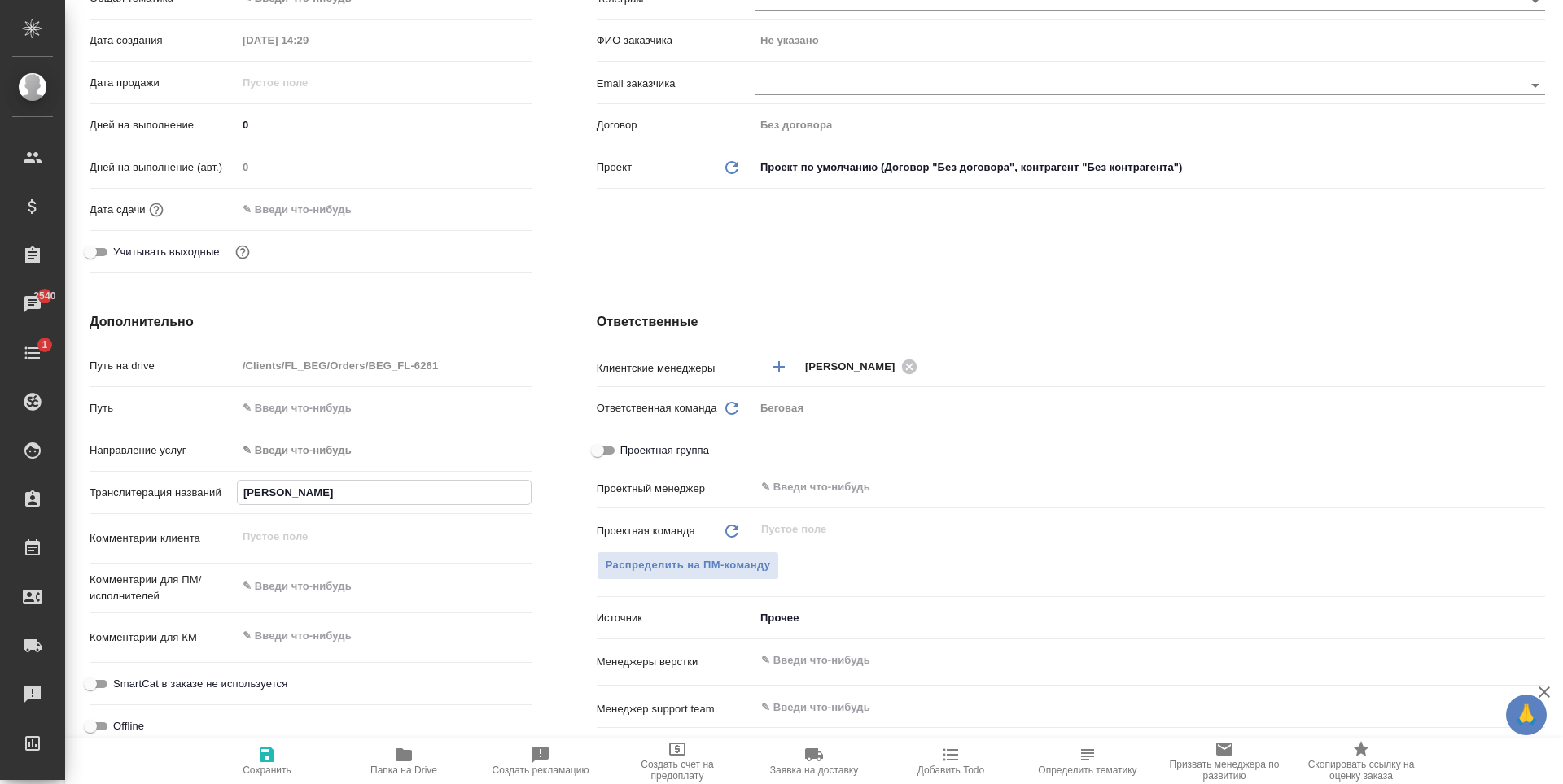
type input "Одинаев Каримджон Бургуталиев"
type textarea "x"
type input "Одинаев Каримджон Бургуталиеви"
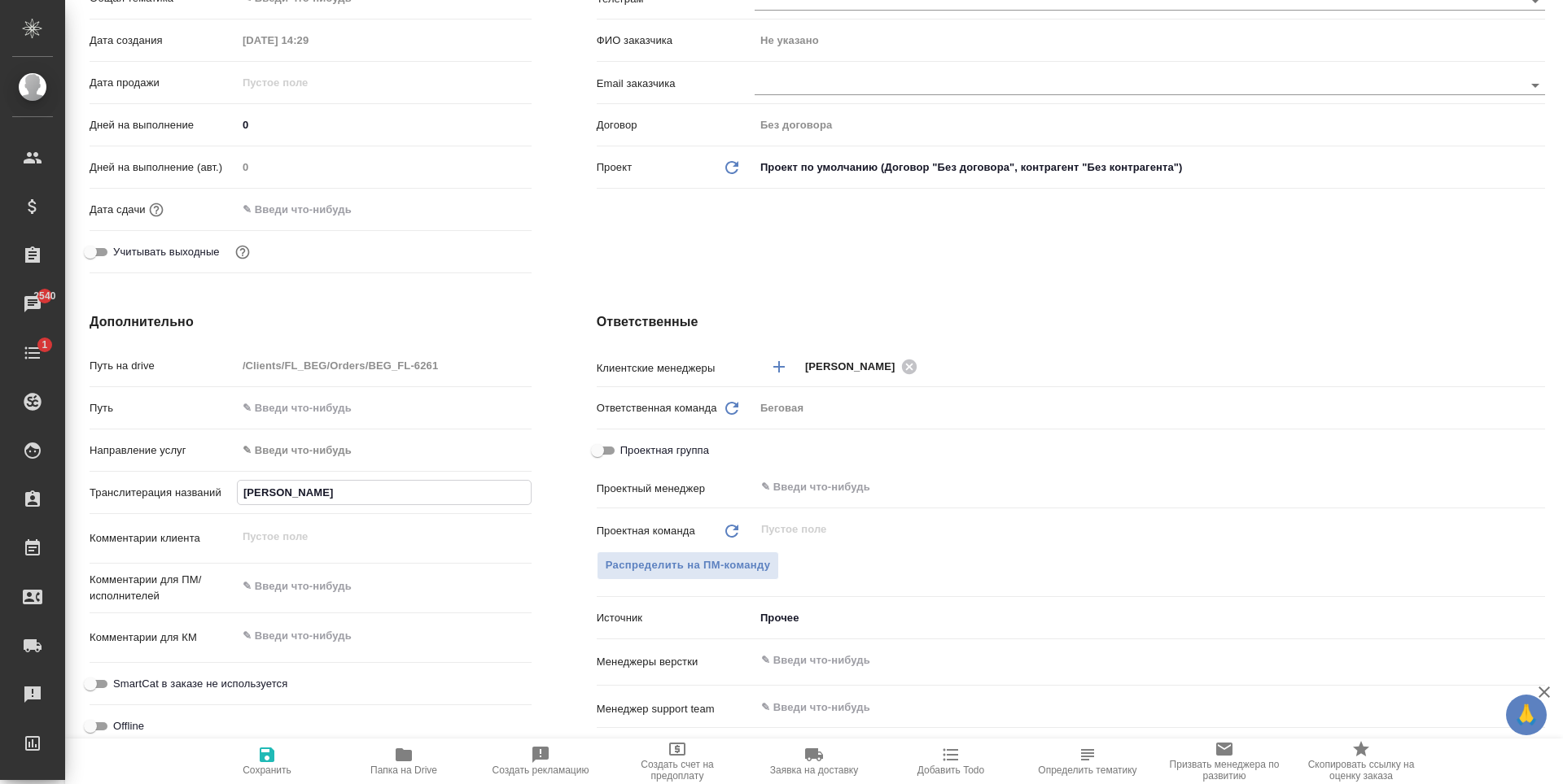
type textarea "x"
type input "Одинаев Каримджон Бургуталиевич"
type textarea "x"
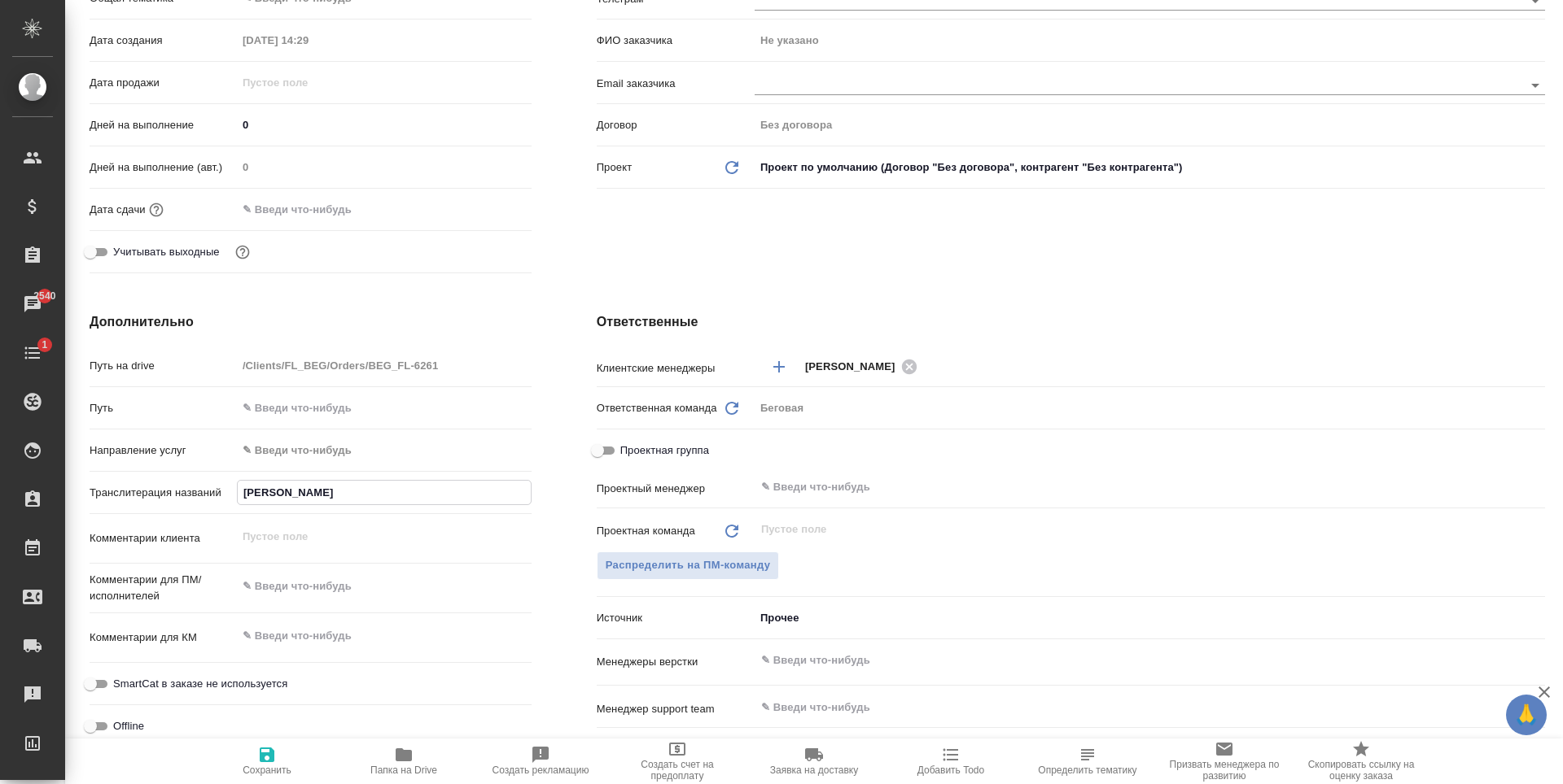
type textarea "x"
type input "Одинаев Каримджон Бургуталиевич"
click at [288, 769] on span "Сохранить" at bounding box center [267, 770] width 49 height 11
type textarea "x"
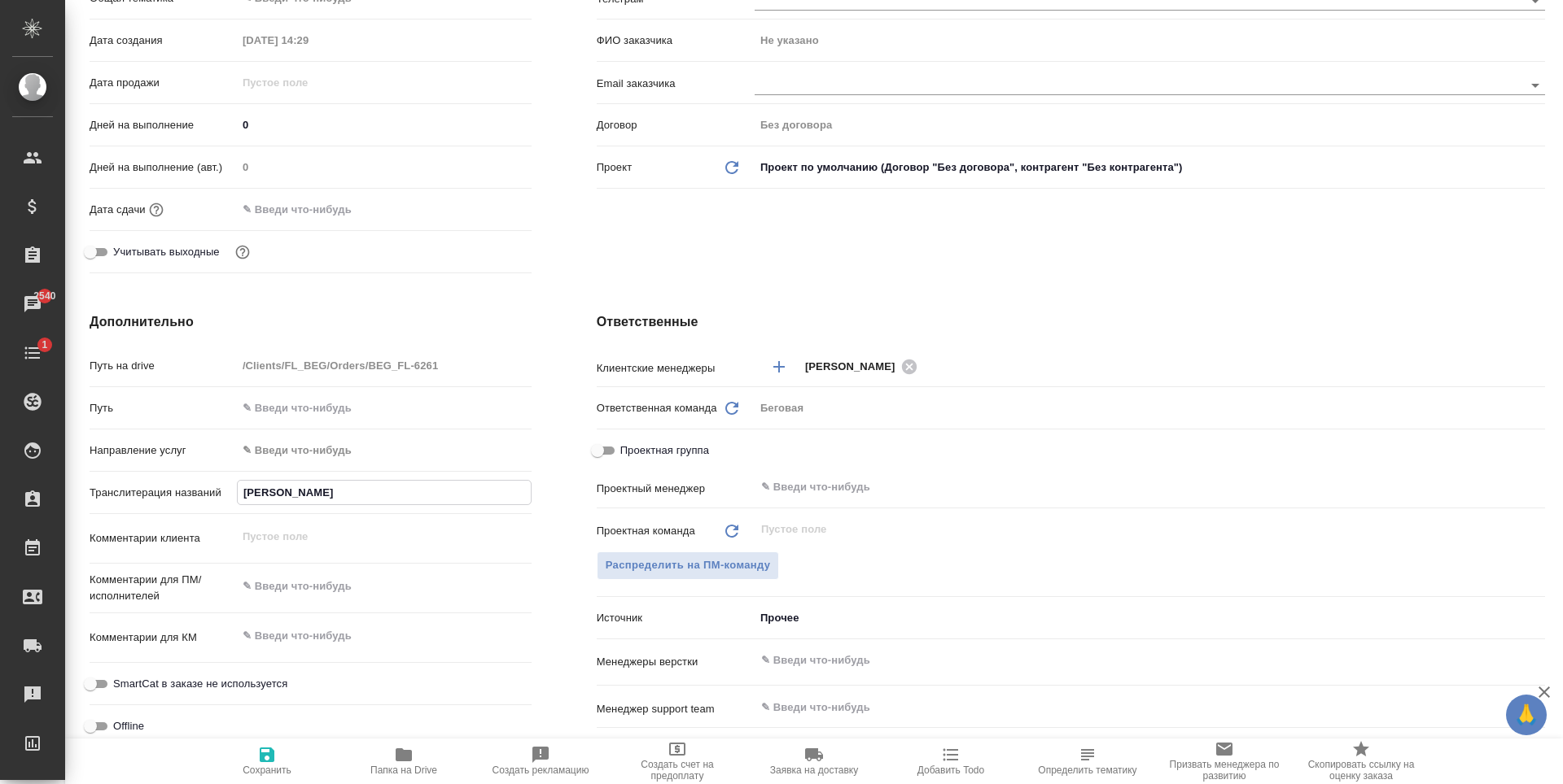
type textarea "x"
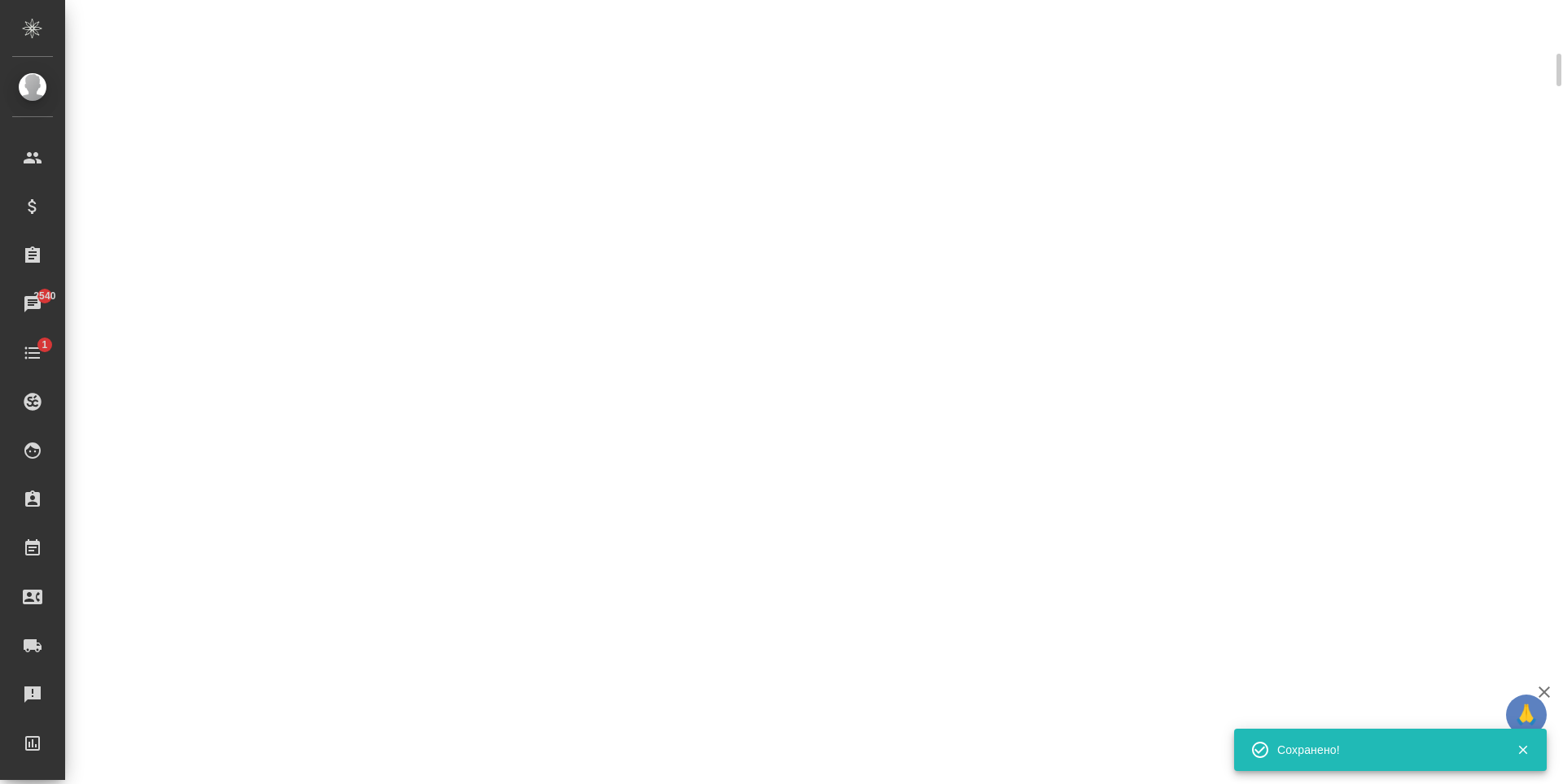
scroll to position [313, 0]
select select "RU"
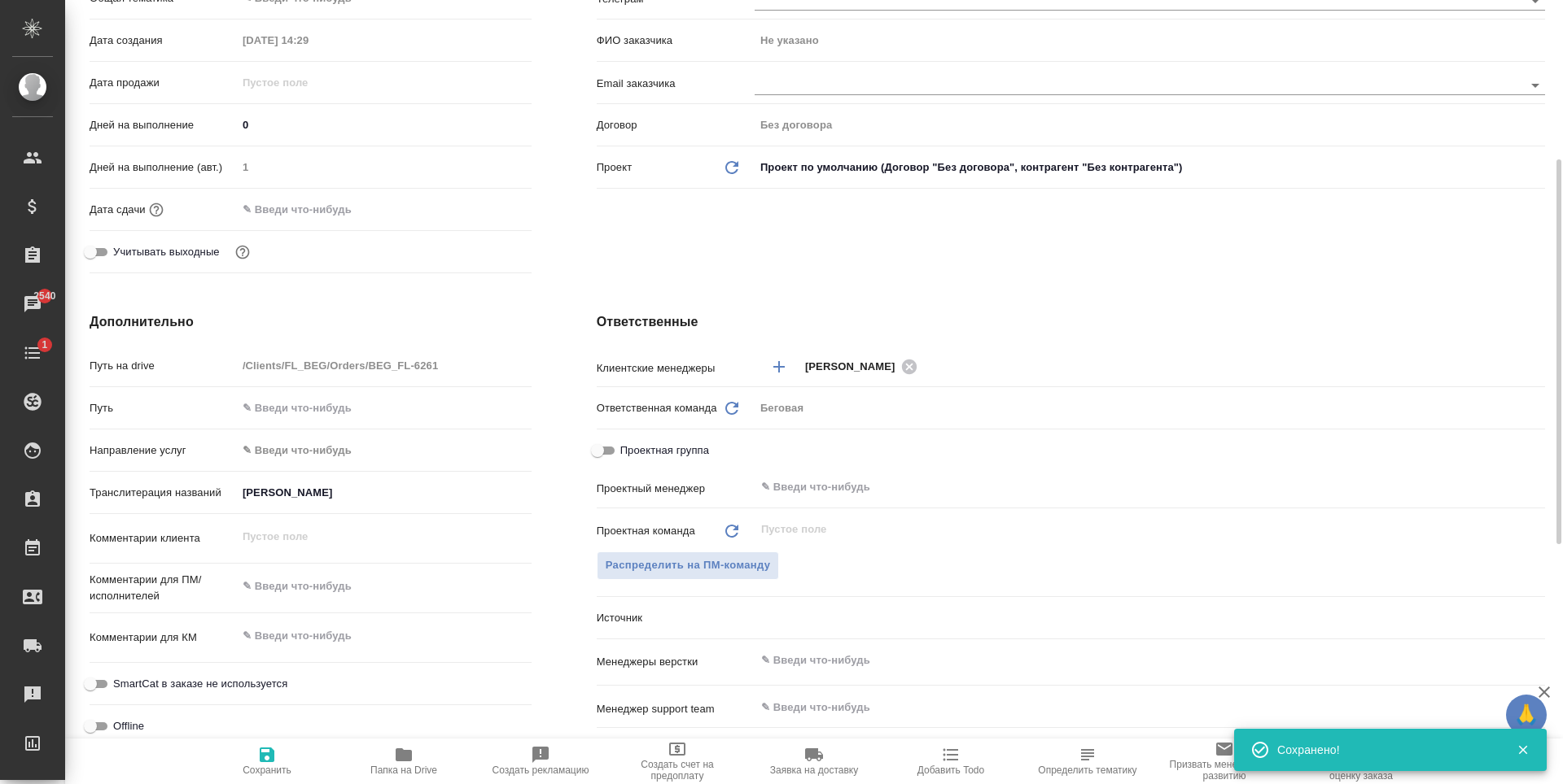
type textarea "x"
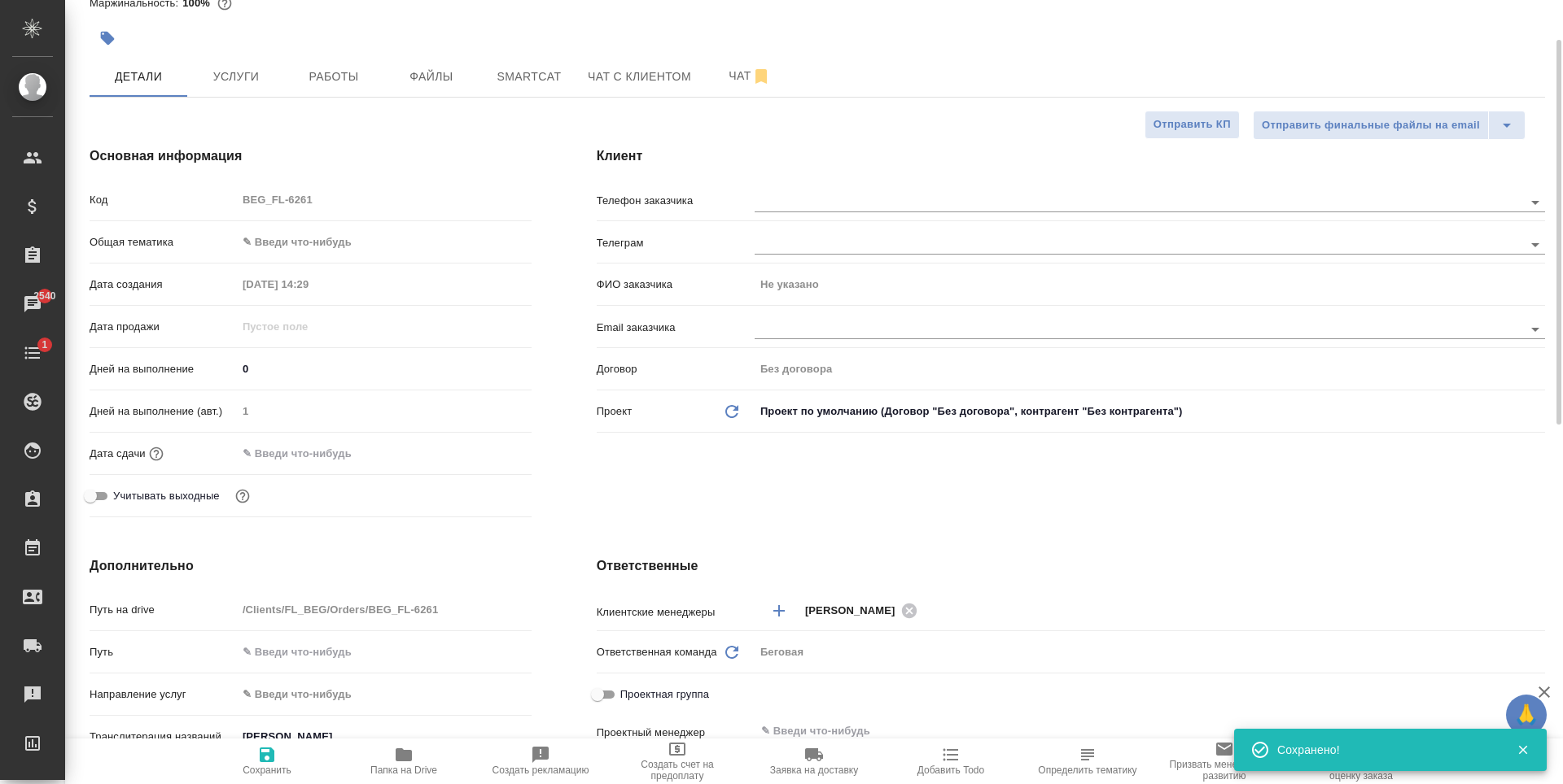
type input "Касаткина Александра"
click at [897, 212] on input "text" at bounding box center [1112, 202] width 714 height 20
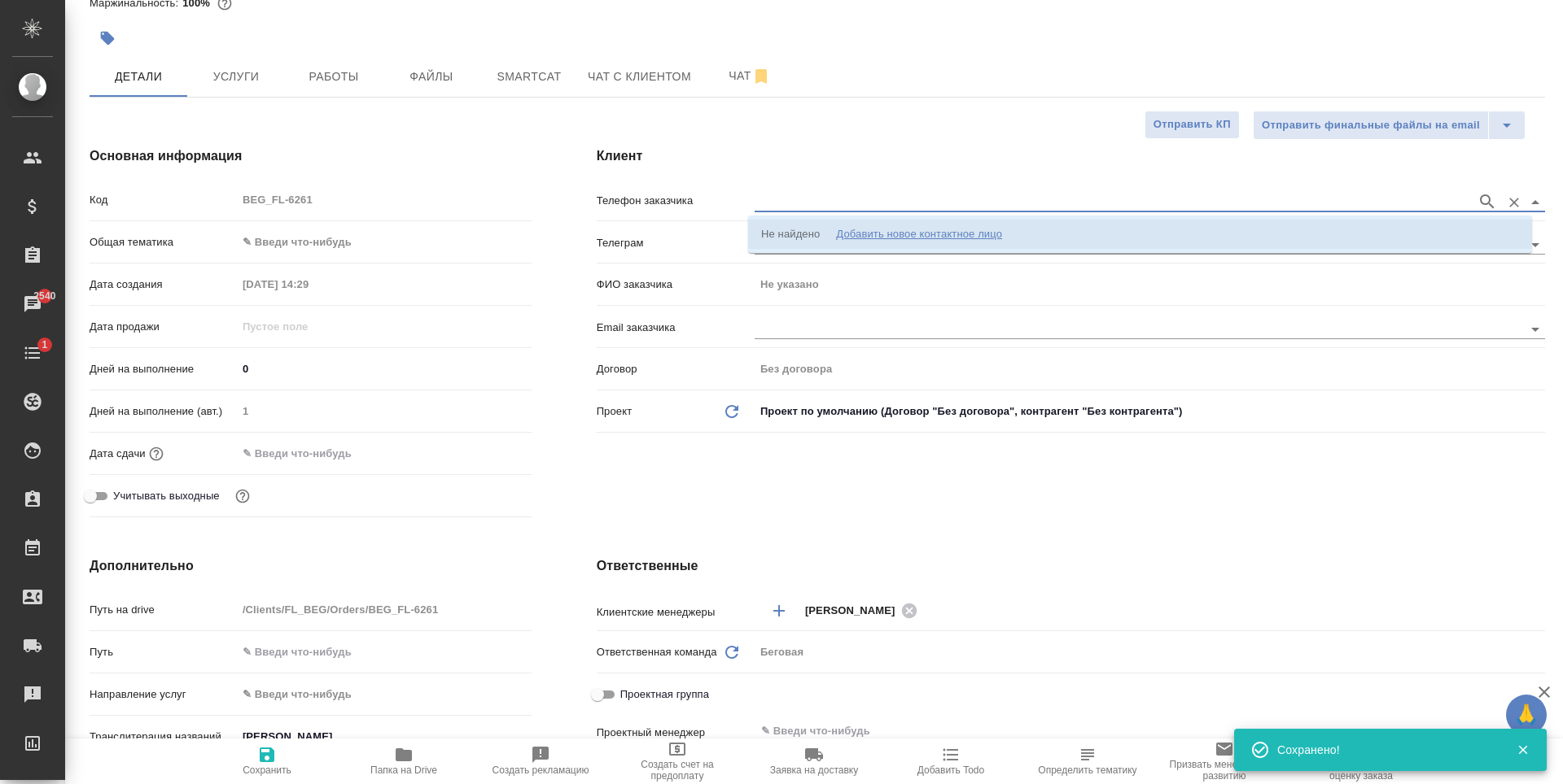
click at [1035, 227] on li "Не найдено Добавить новое контактное лицо" at bounding box center [1140, 234] width 784 height 29
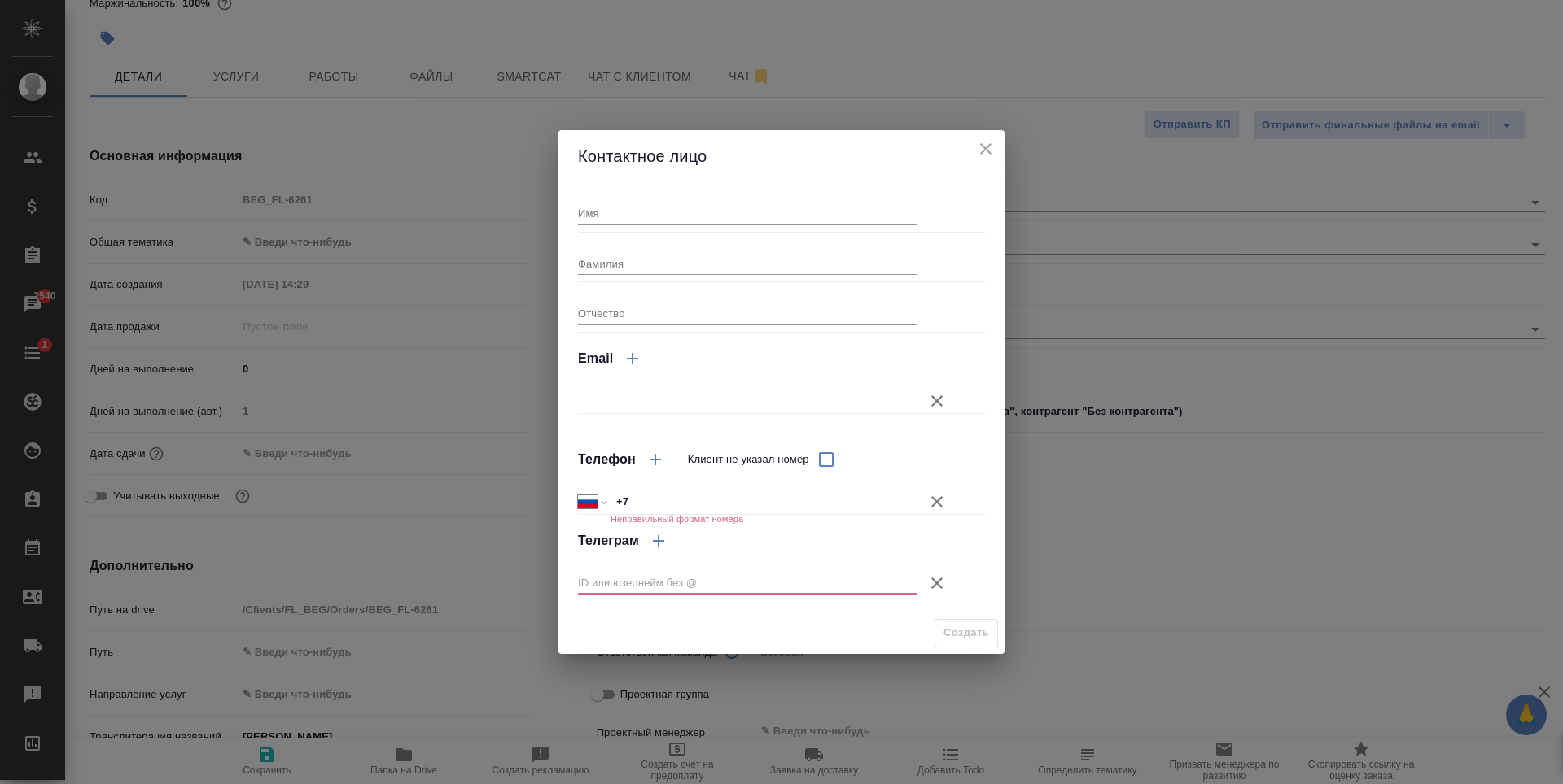
click at [734, 488] on div "Международный Австралия Австрия Азербайджан Албания Алжир Американское Самоа Ан…" at bounding box center [781, 493] width 407 height 28
click at [726, 516] on h6 "Неправильный формат номера" at bounding box center [677, 518] width 132 height 9
click at [670, 504] on input "+7" at bounding box center [764, 502] width 307 height 24
click at [990, 153] on icon "close" at bounding box center [985, 149] width 11 height 11
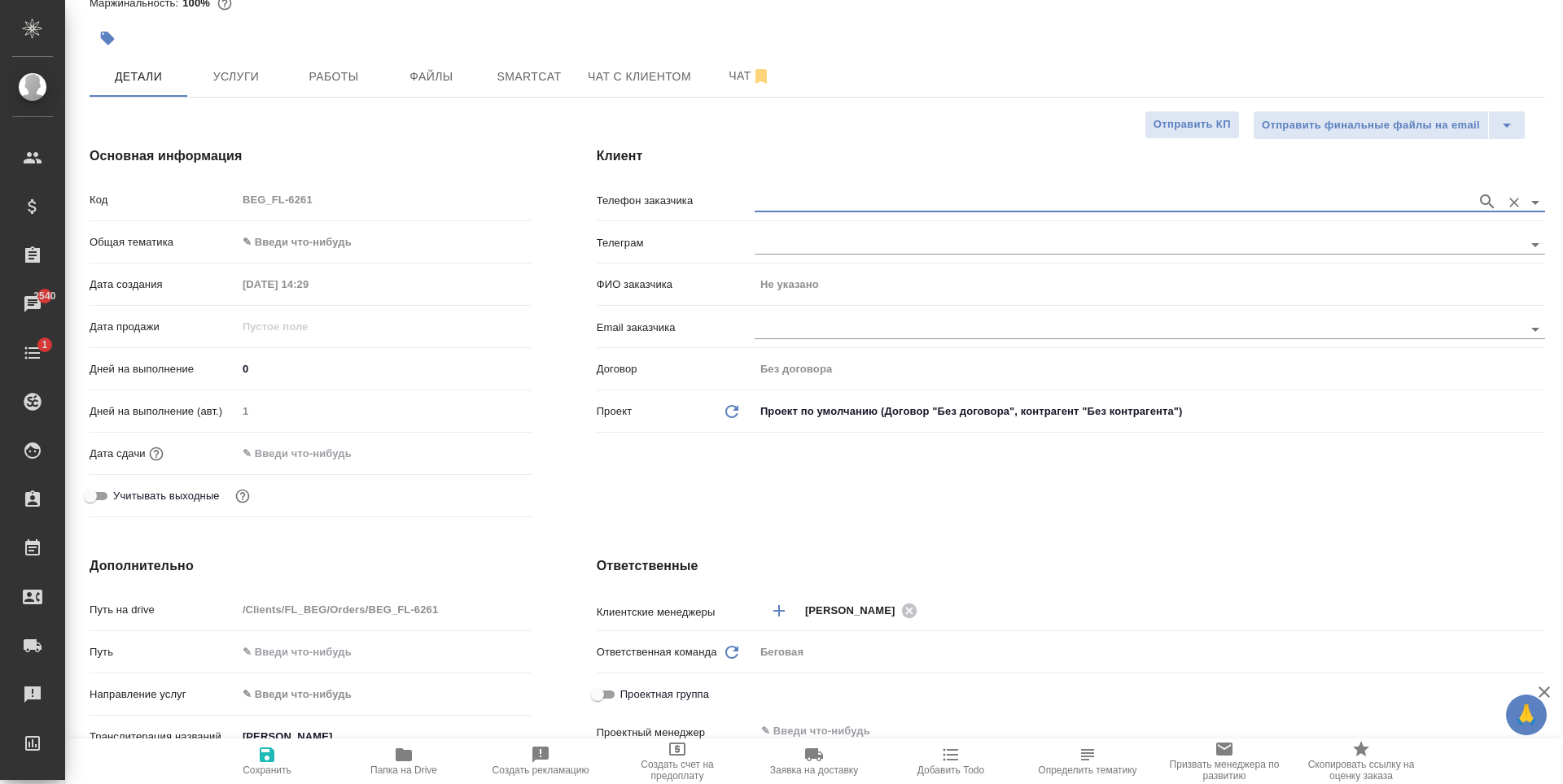
scroll to position [0, 0]
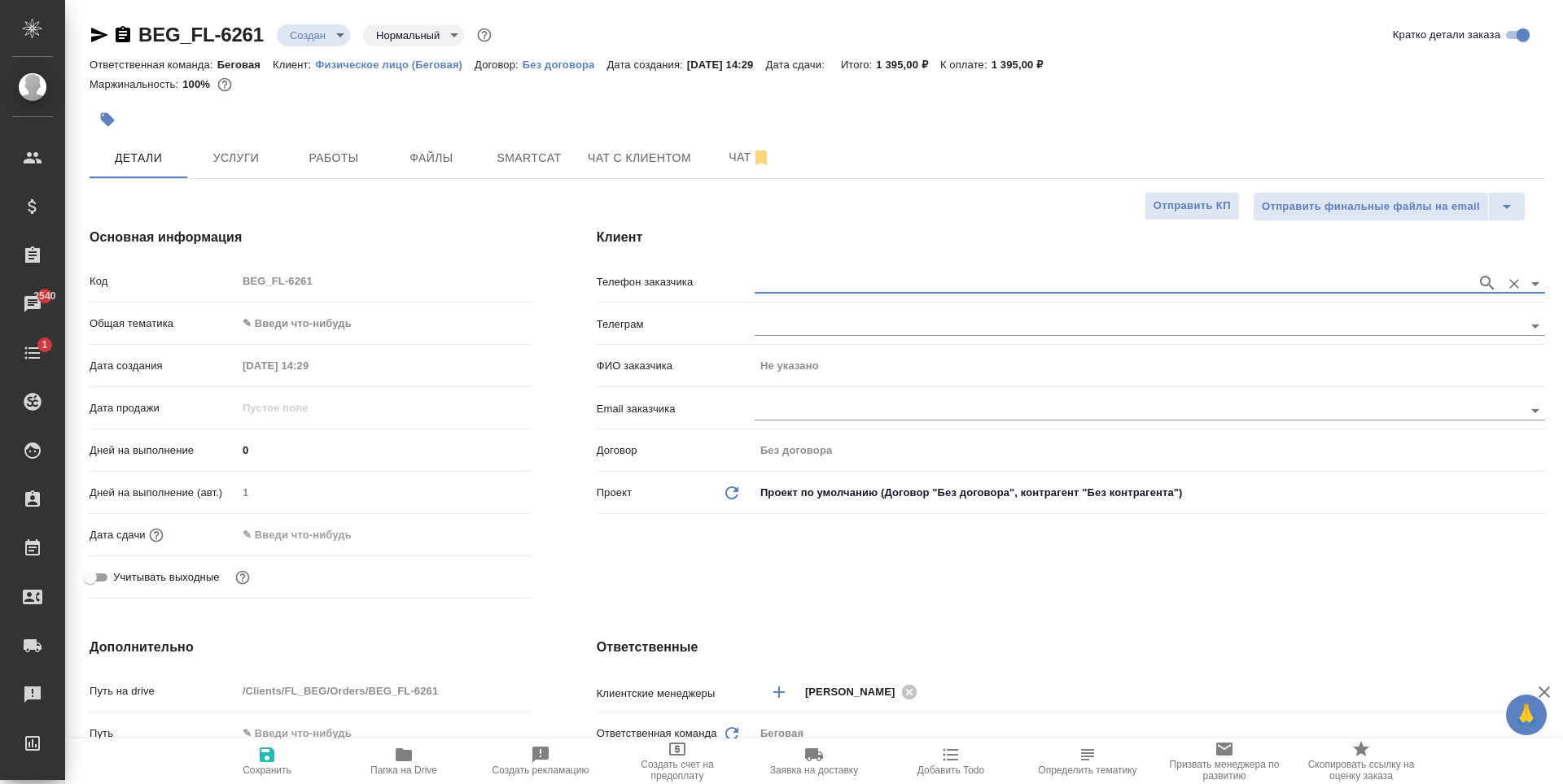
click at [933, 290] on input "text" at bounding box center [1112, 283] width 714 height 20
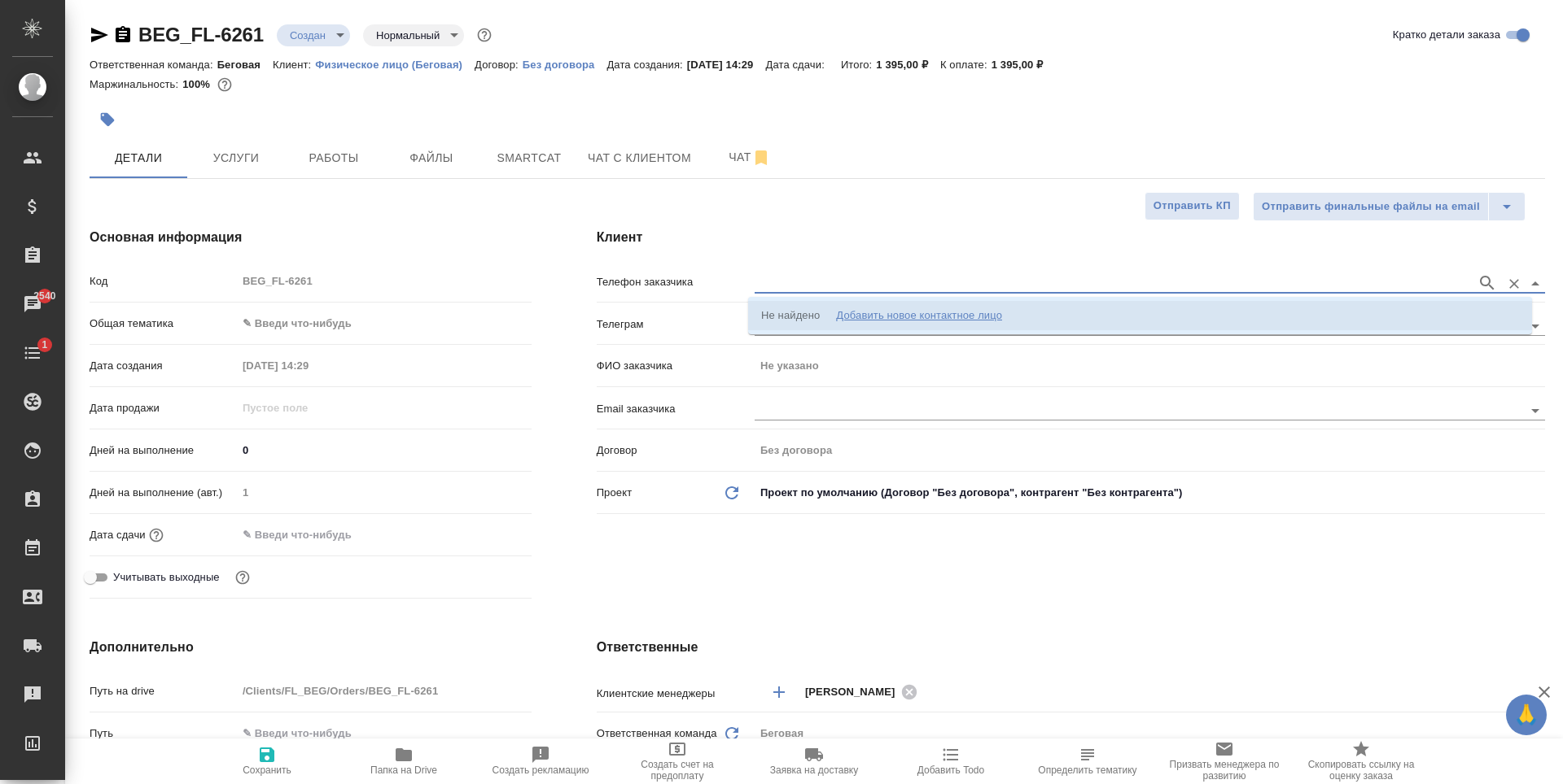
click at [1069, 313] on li "Не найдено Добавить новое контактное лицо" at bounding box center [1140, 316] width 784 height 29
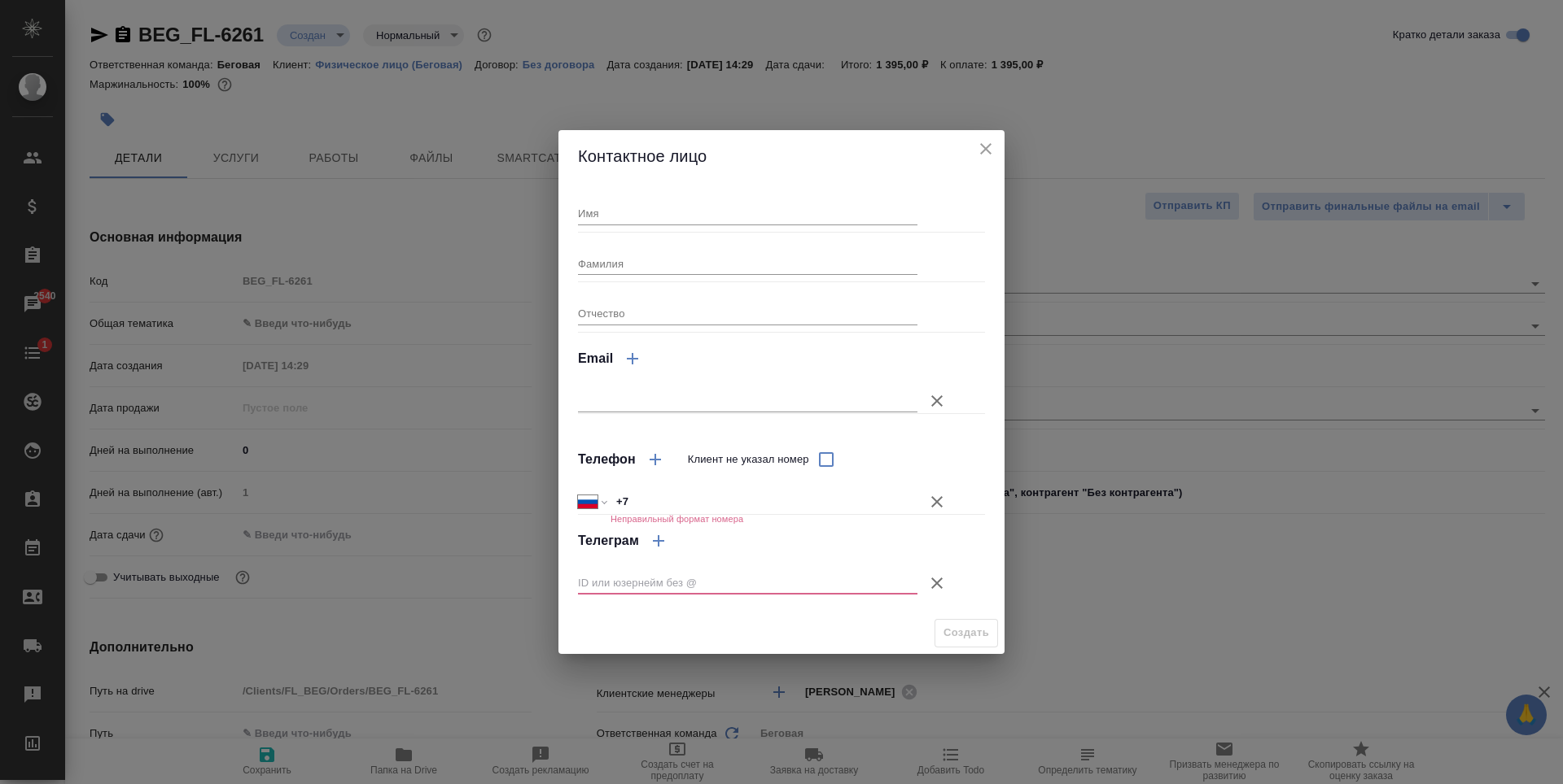
click at [698, 492] on input "+7" at bounding box center [764, 502] width 307 height 24
type input "+7 926 702 35 65"
click at [941, 574] on icon "button" at bounding box center [937, 583] width 20 height 20
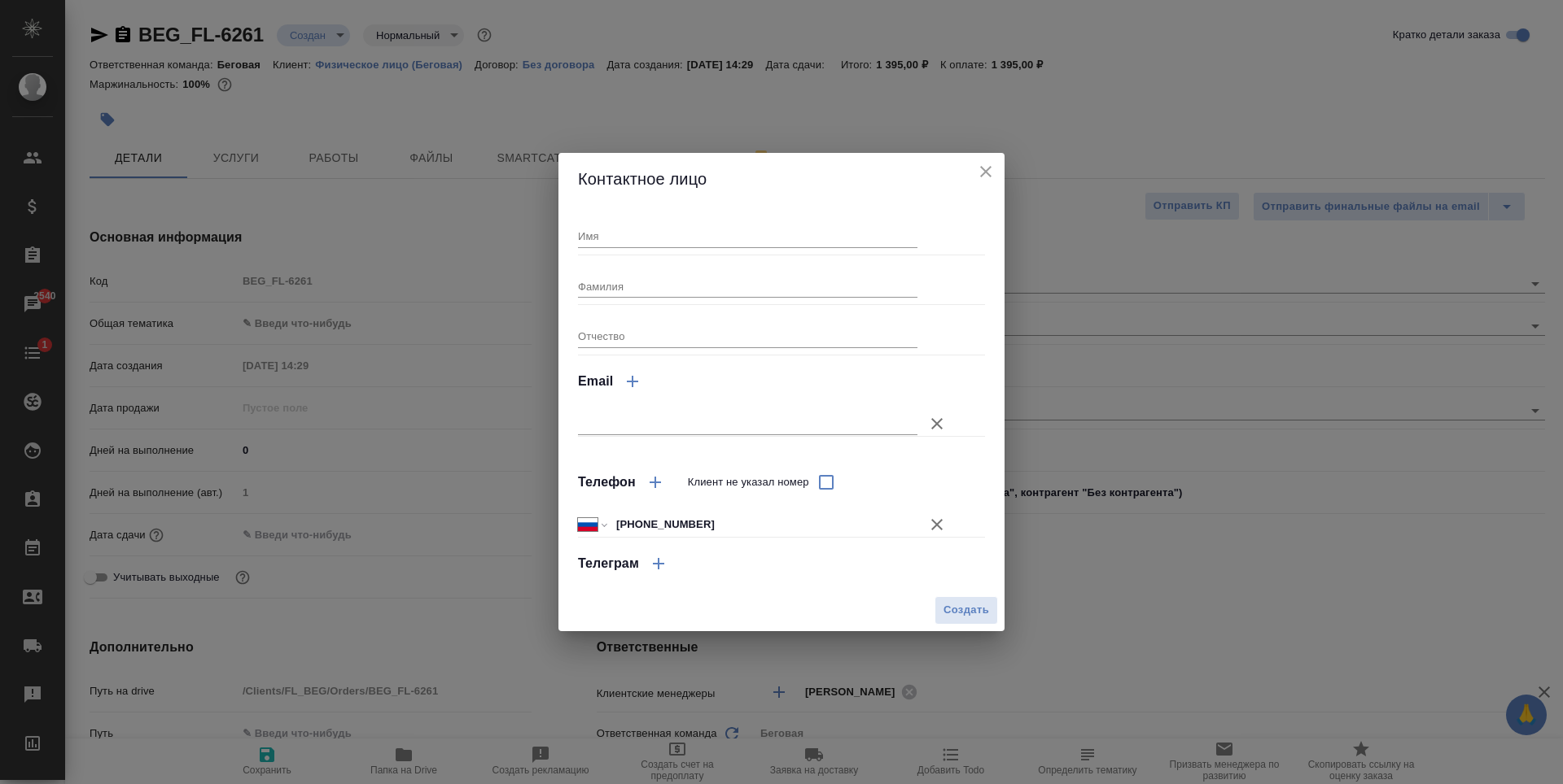
click at [728, 257] on div "Имя Фамилия Отчество Email Телефон Клиент не указал номер Международный Австрал…" at bounding box center [781, 397] width 407 height 371
click at [740, 232] on input "Имя" at bounding box center [747, 236] width 339 height 23
type input "Абдурауф ИЛИ Каримджон"
click at [1011, 587] on div "Контактное лицо Имя Абдурауф ИЛИ Каримджон Фамилия Отчество Email Телефон Клиен…" at bounding box center [781, 392] width 1563 height 784
click at [990, 602] on button "Создать" at bounding box center [967, 610] width 63 height 28
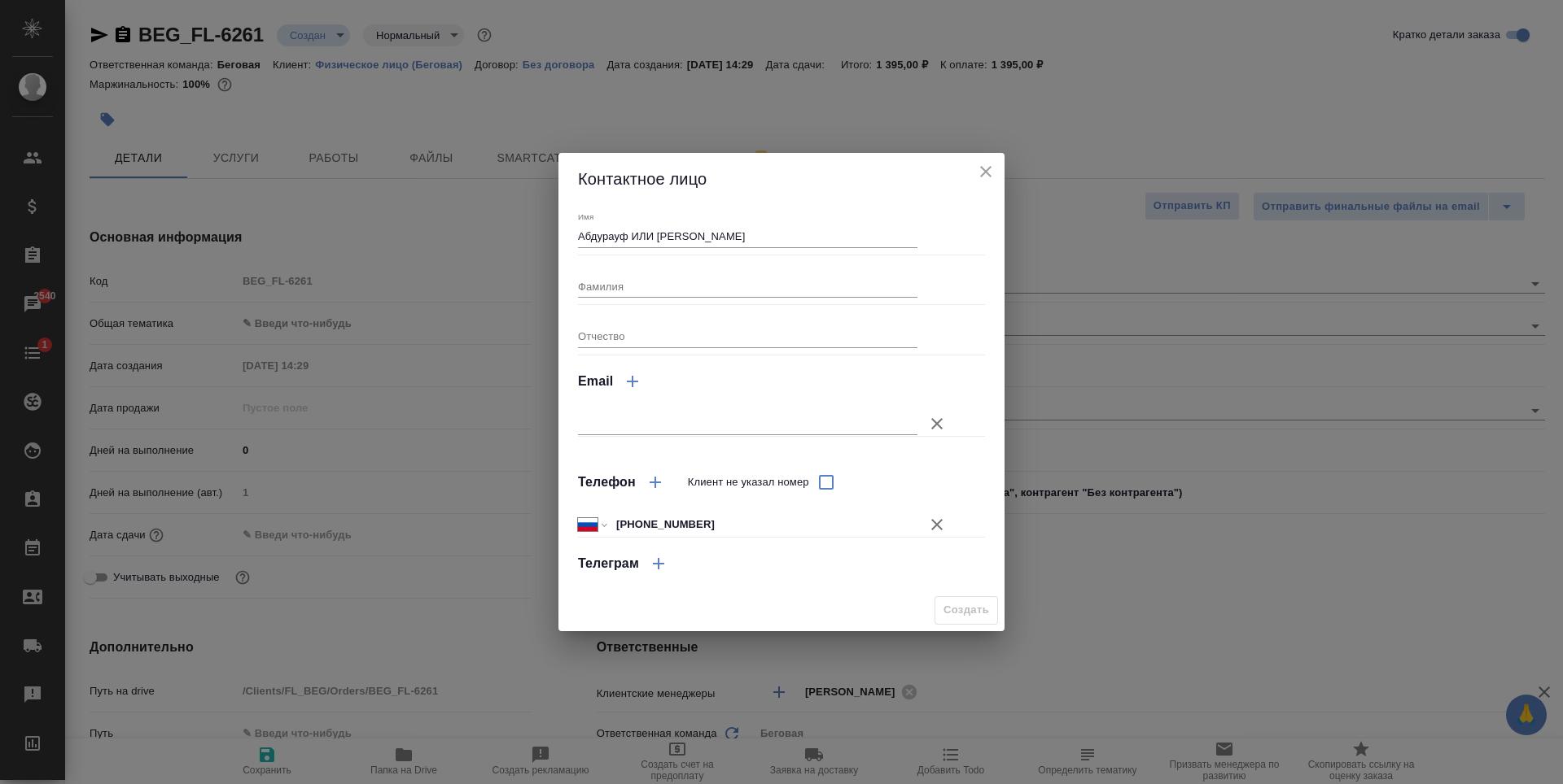
type input "Абдурауф ИЛИ Каримджон"
type textarea "x"
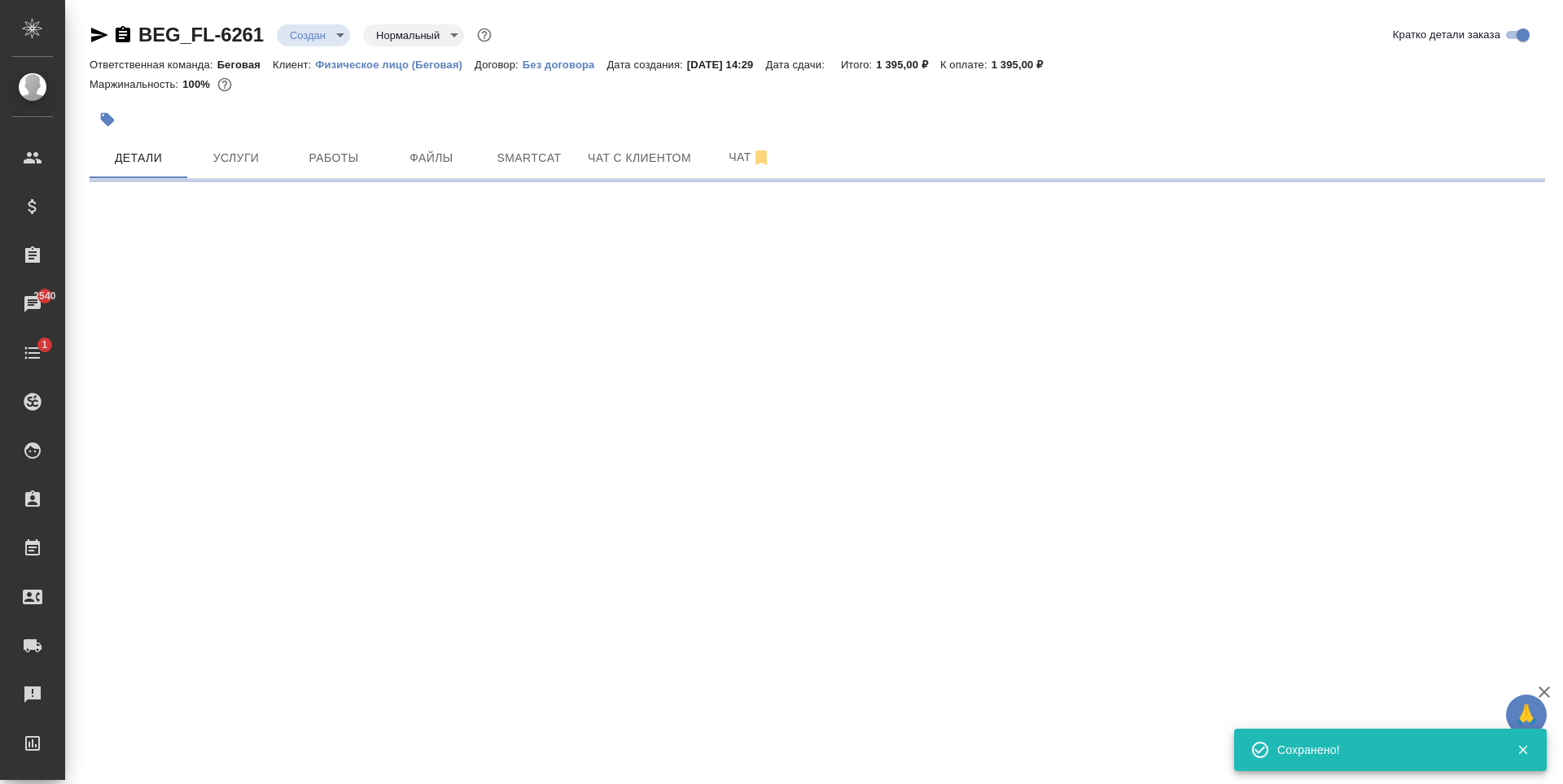
type input "holyTrinity"
select select "RU"
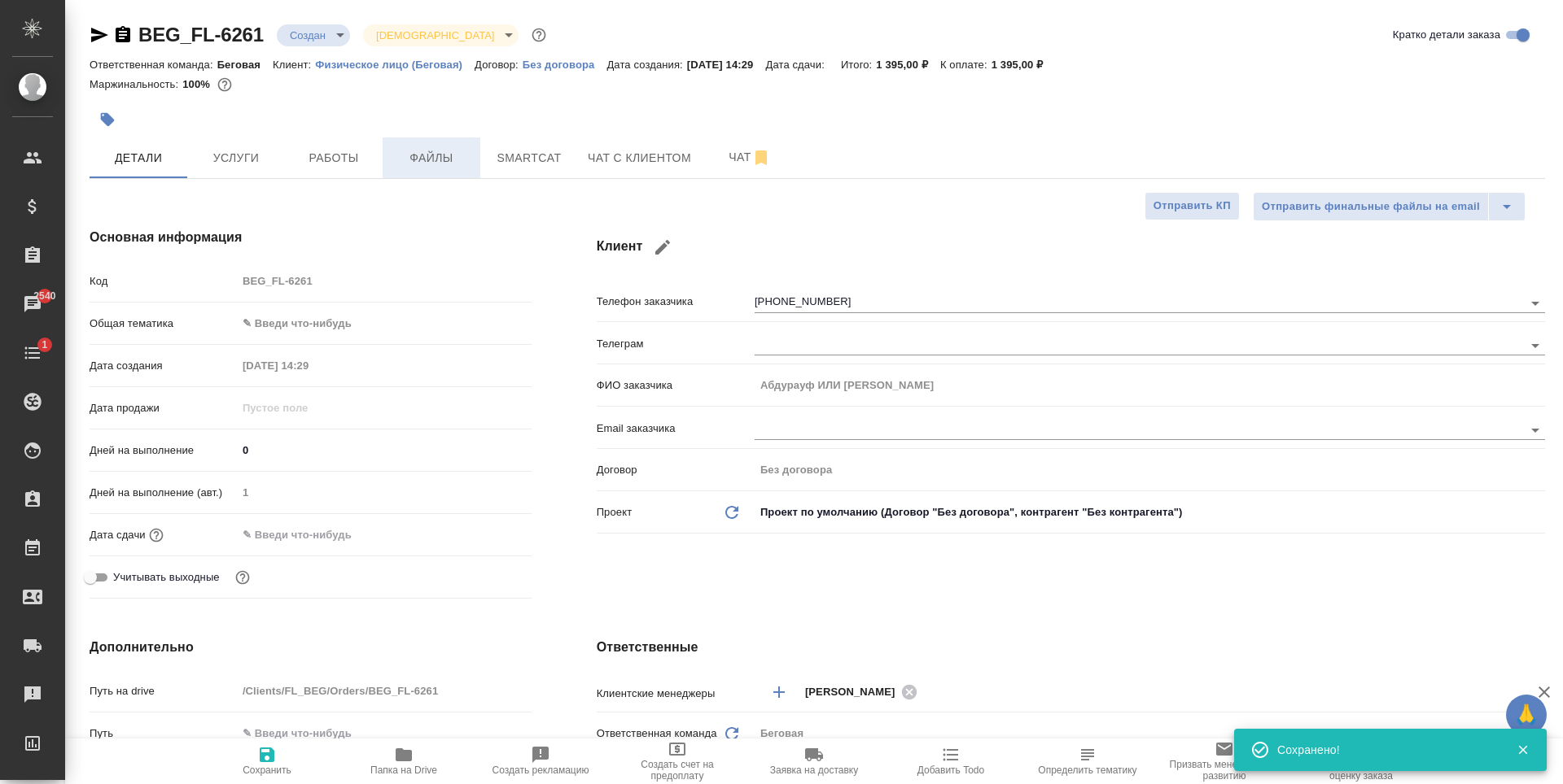
type textarea "x"
click at [322, 313] on body "🙏 .cls-1 fill:#fff; AWATERA Antonova Kristina Клиенты Спецификации Заказы 2540 …" at bounding box center [781, 392] width 1563 height 784
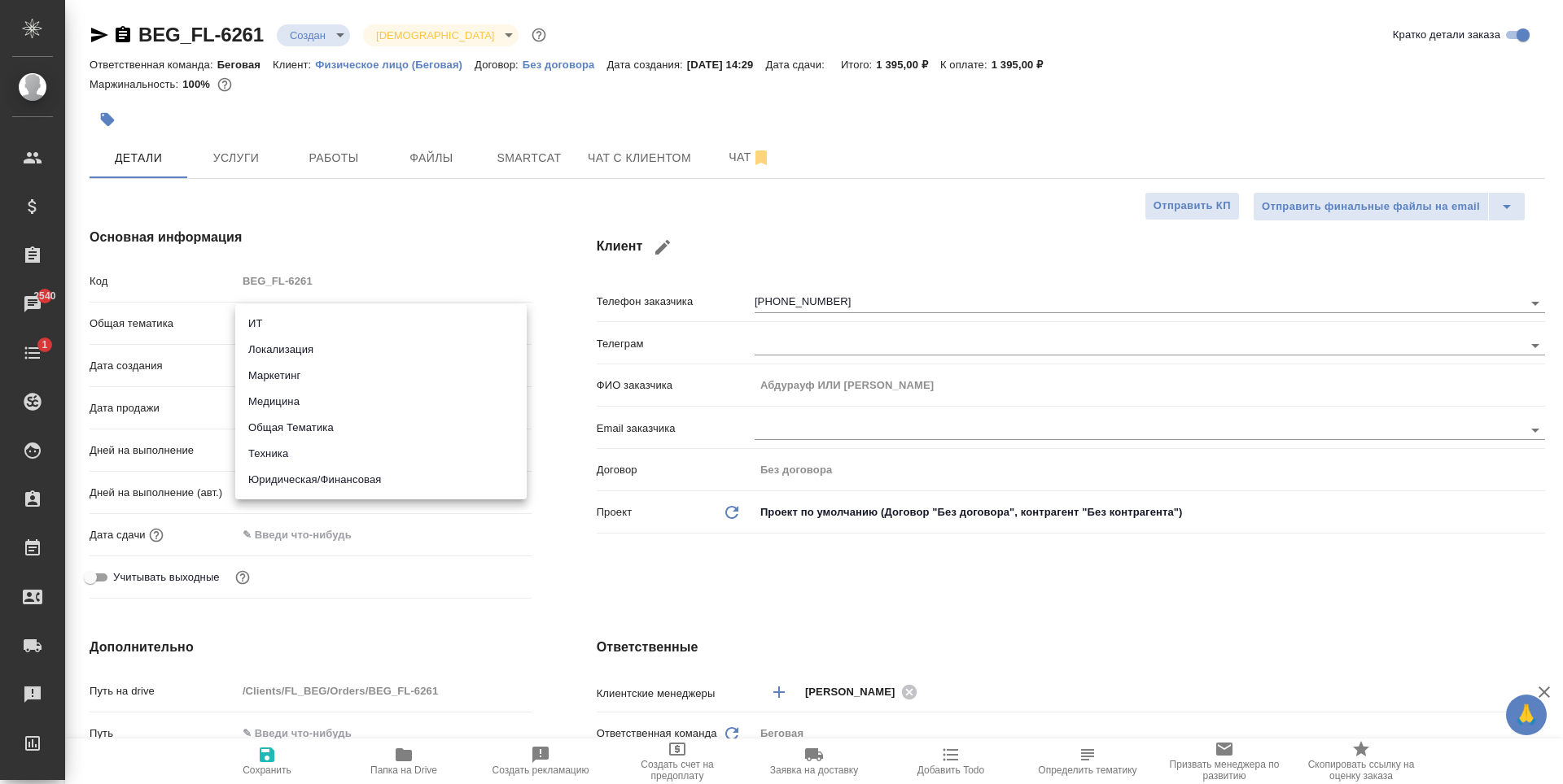
click at [300, 479] on li "Юридическая/Финансовая" at bounding box center [380, 480] width 291 height 26
type input "yr-fn"
type textarea "x"
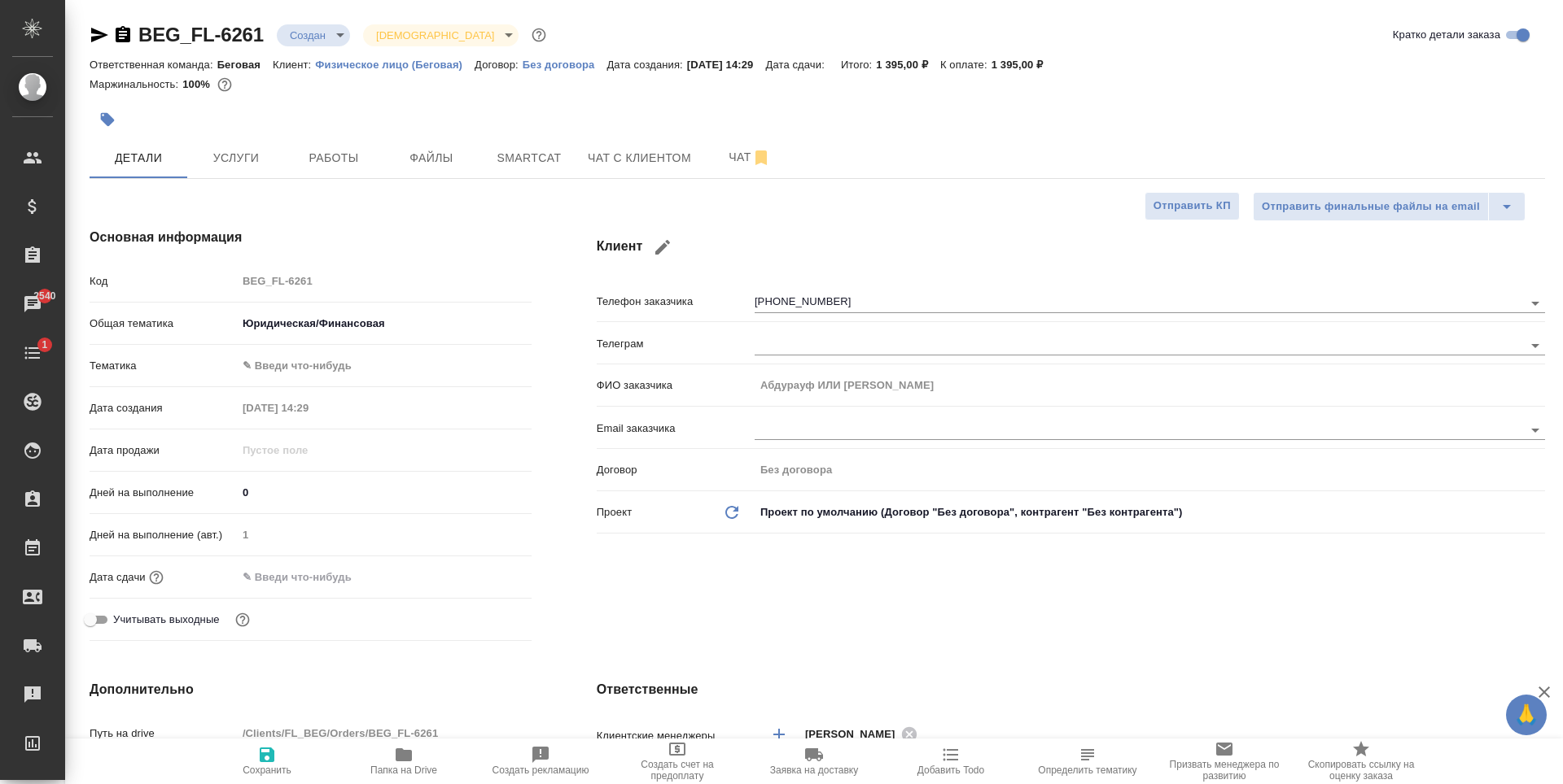
click at [338, 370] on body "🙏 .cls-1 fill:#fff; AWATERA Antonova Kristina Клиенты Спецификации Заказы 2540 …" at bounding box center [781, 392] width 1563 height 784
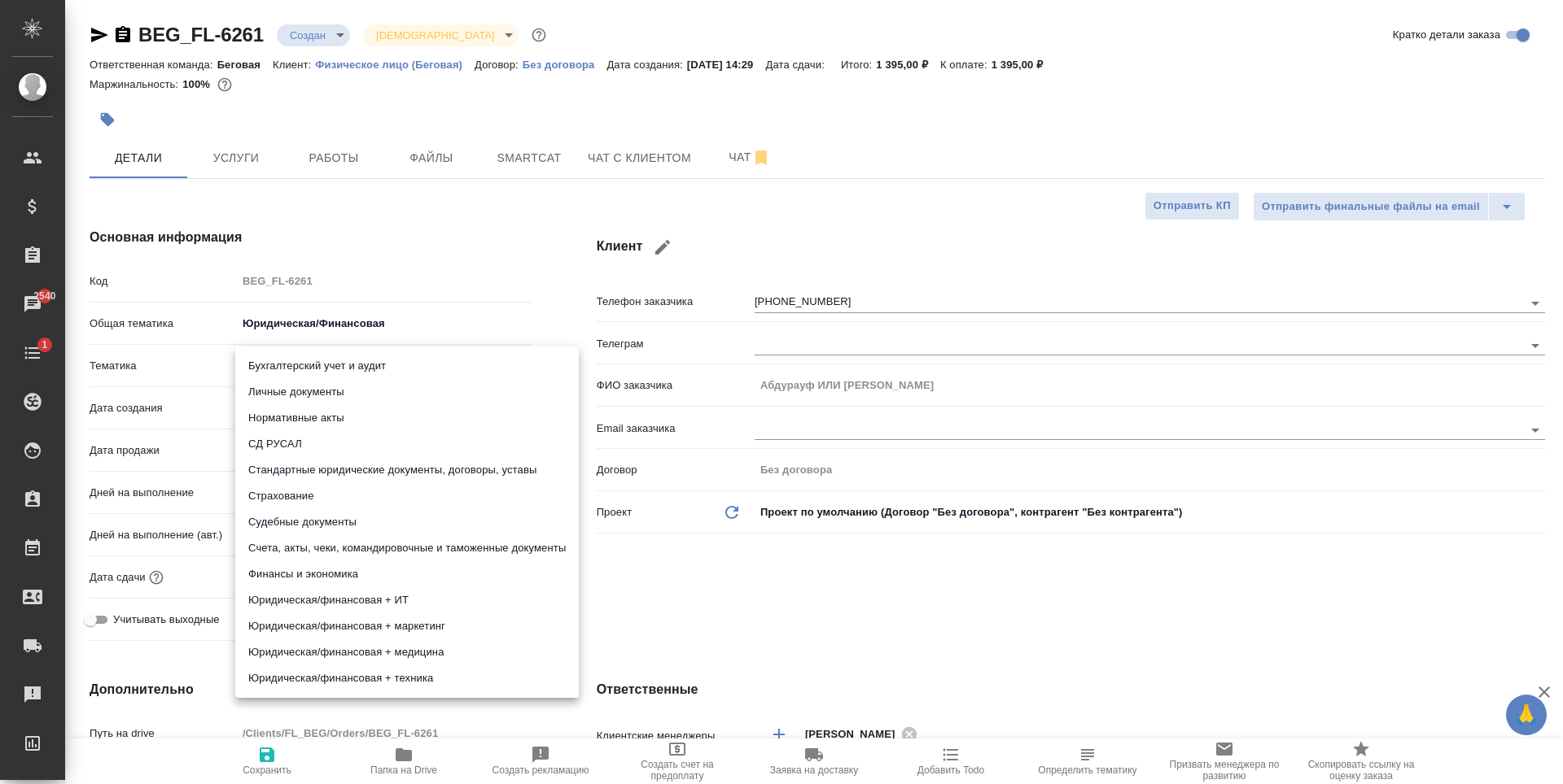
click at [343, 396] on li "Личные документы" at bounding box center [407, 392] width 344 height 26
type textarea "x"
type input "5a8b8b956a9677013d343cfe"
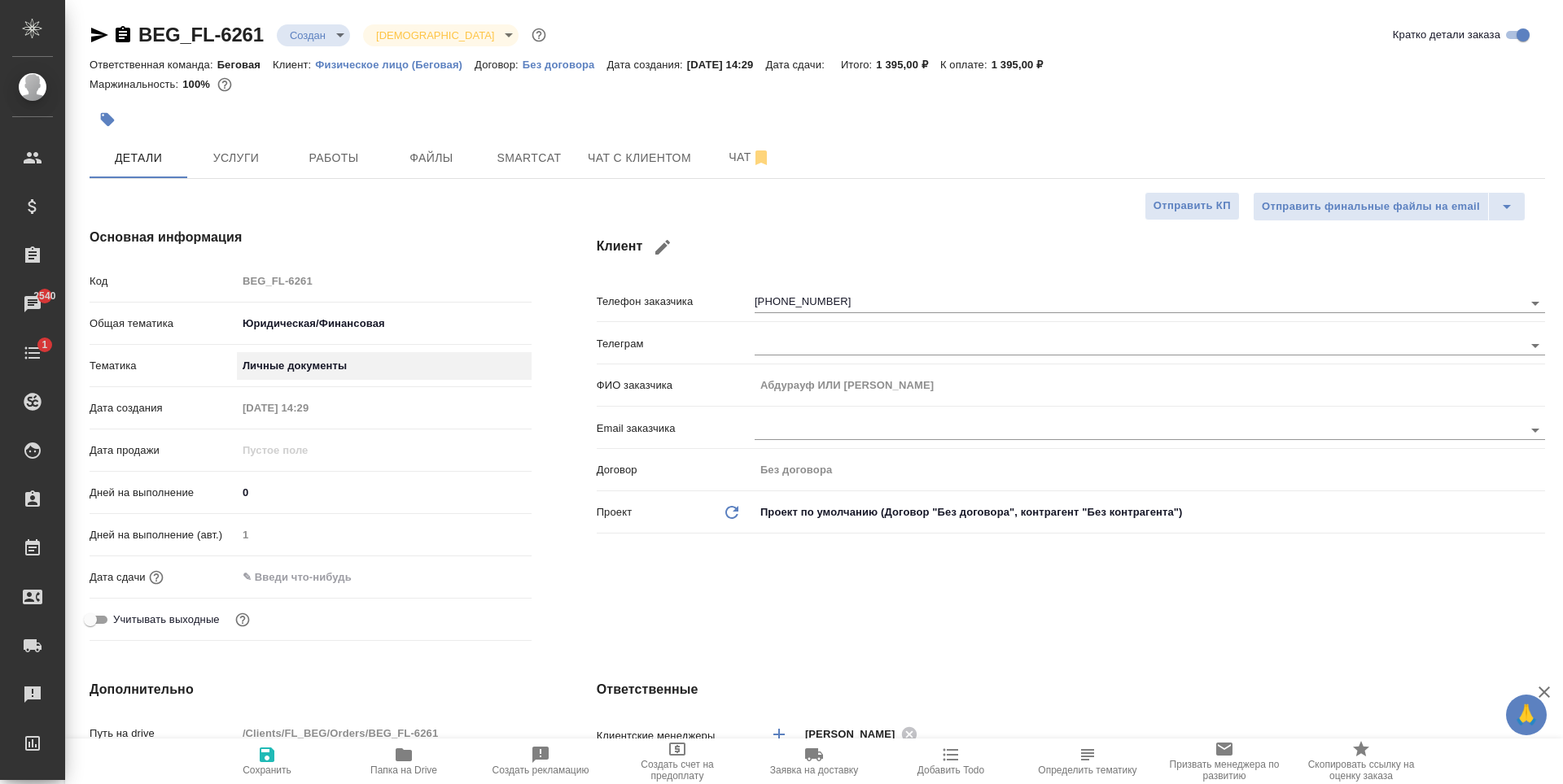
scroll to position [325, 0]
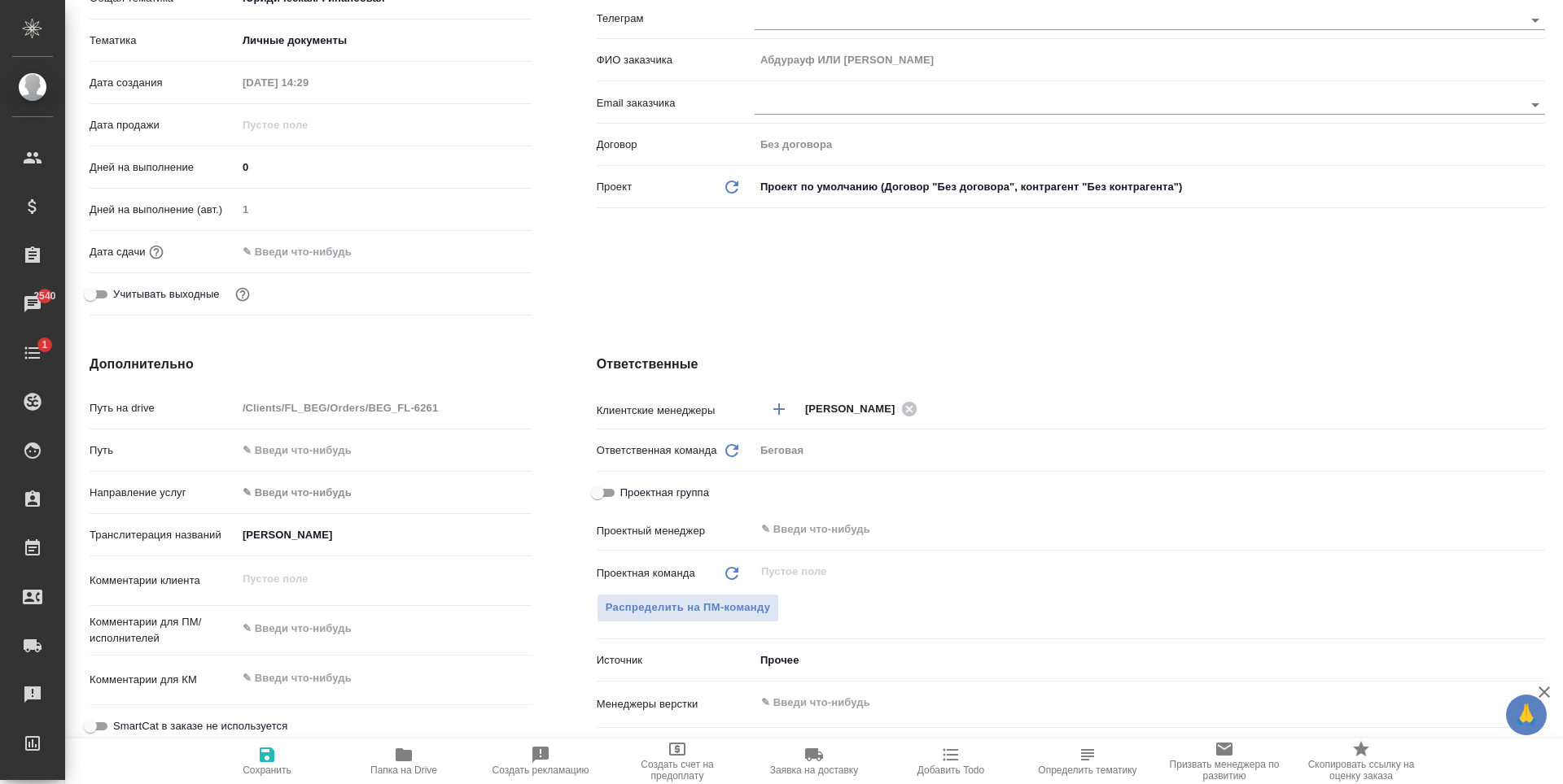
type textarea "x"
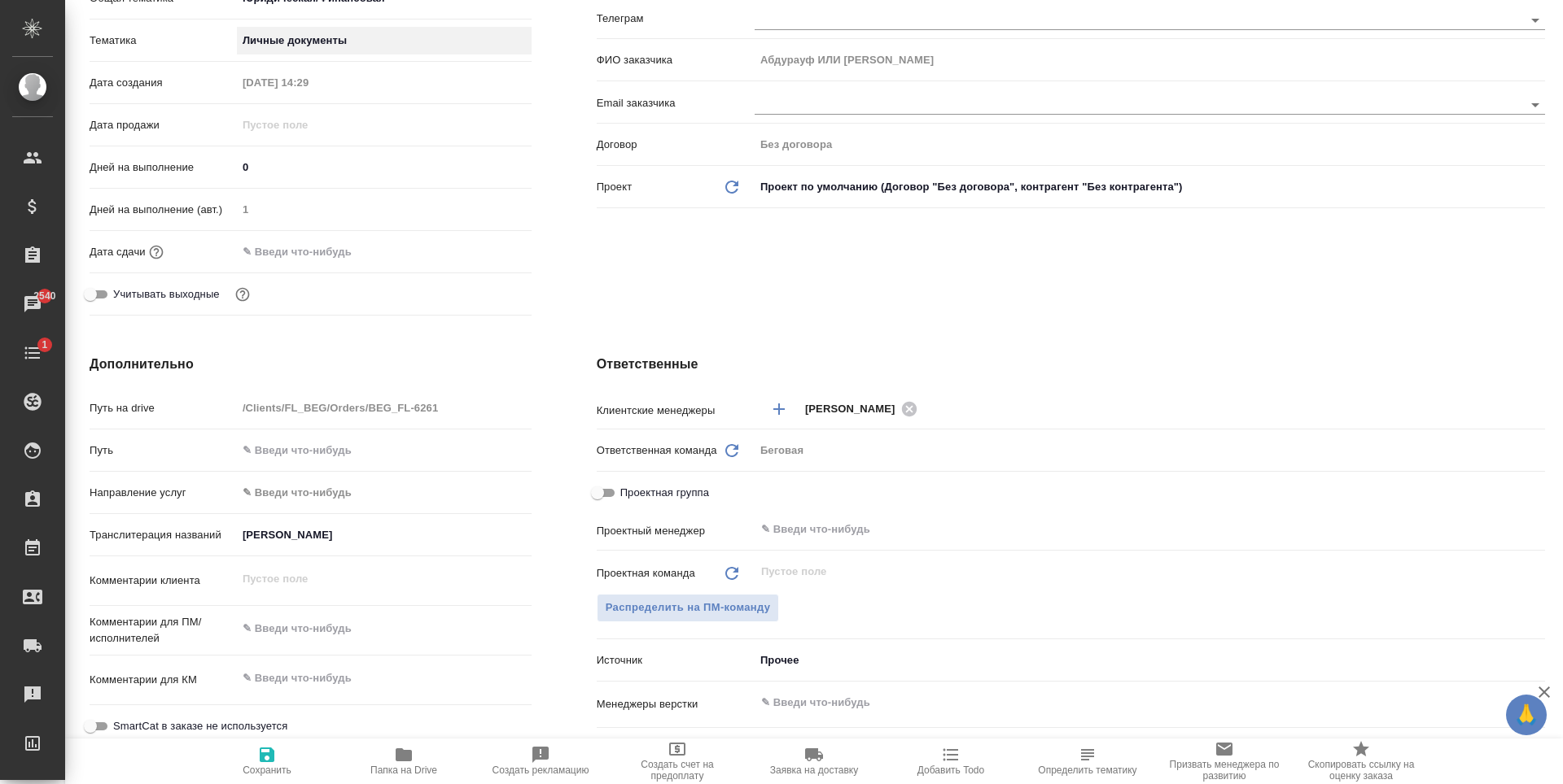
type textarea "x"
click at [334, 643] on div "x" at bounding box center [384, 630] width 295 height 36
type textarea "x"
type textarea "Д"
type textarea "x"
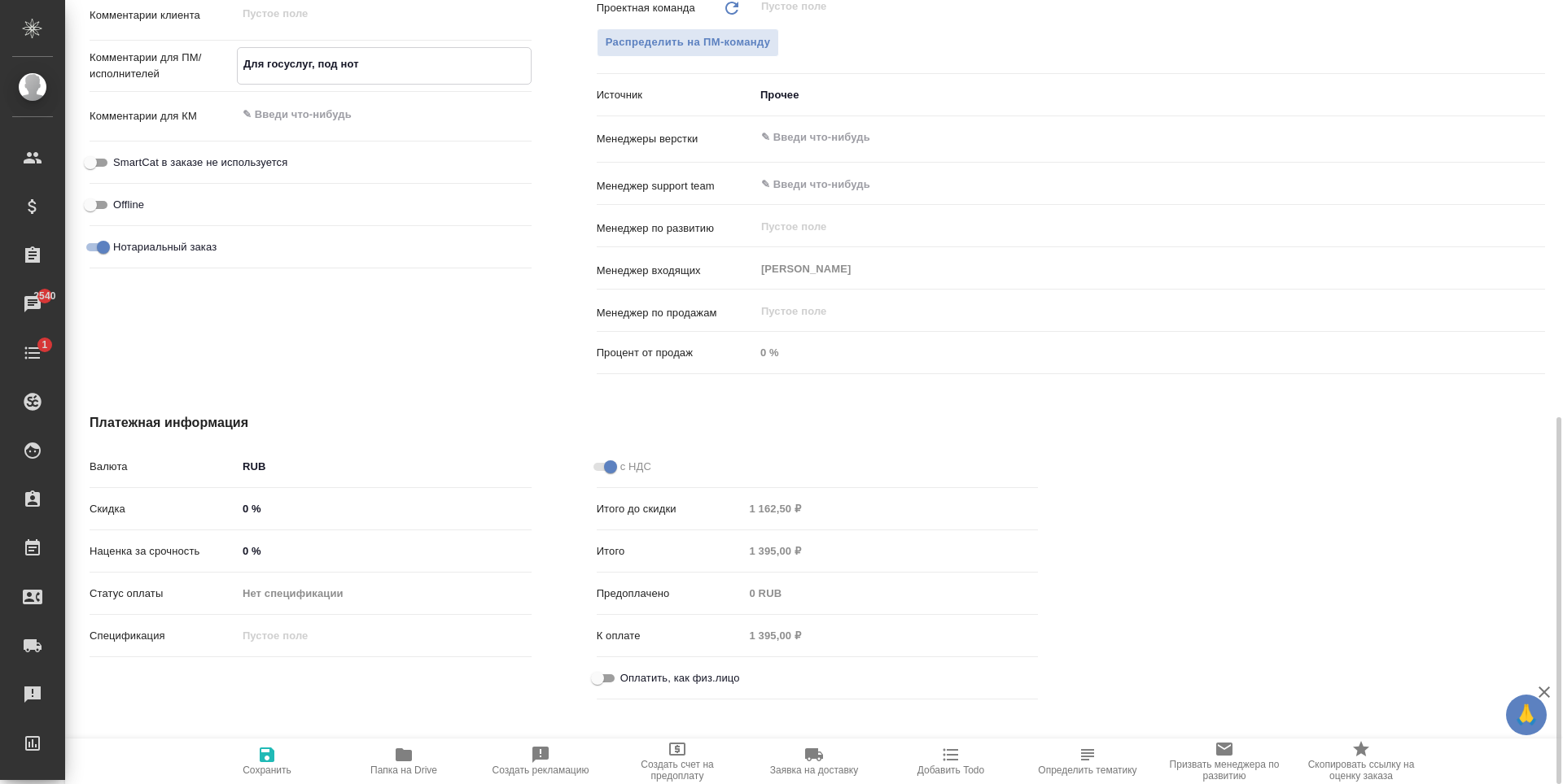
scroll to position [916, 0]
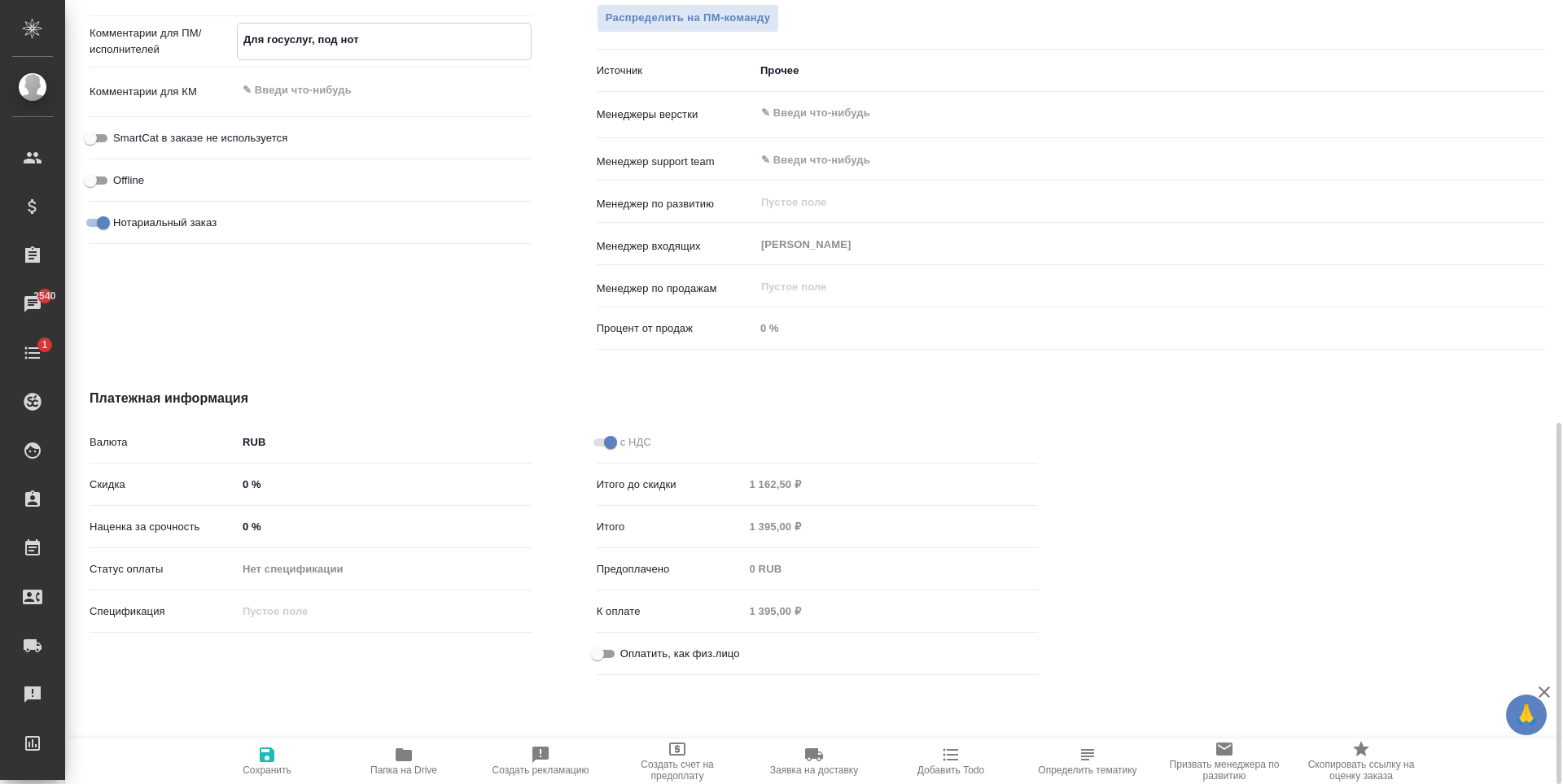
click at [606, 658] on input "Оплатить, как физ.лицо" at bounding box center [597, 654] width 59 height 20
click at [285, 757] on span "Сохранить" at bounding box center [267, 761] width 117 height 31
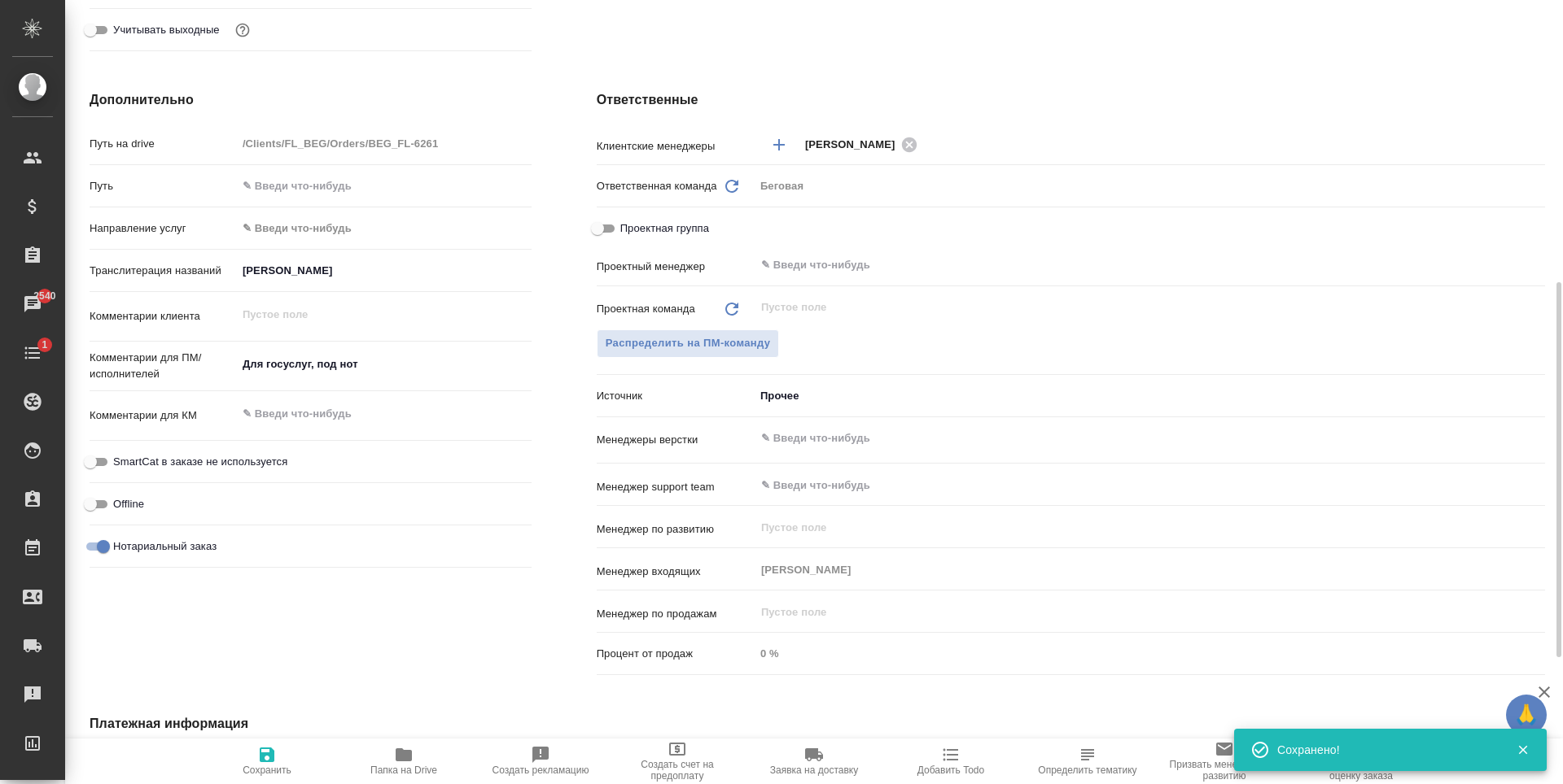
scroll to position [427, 0]
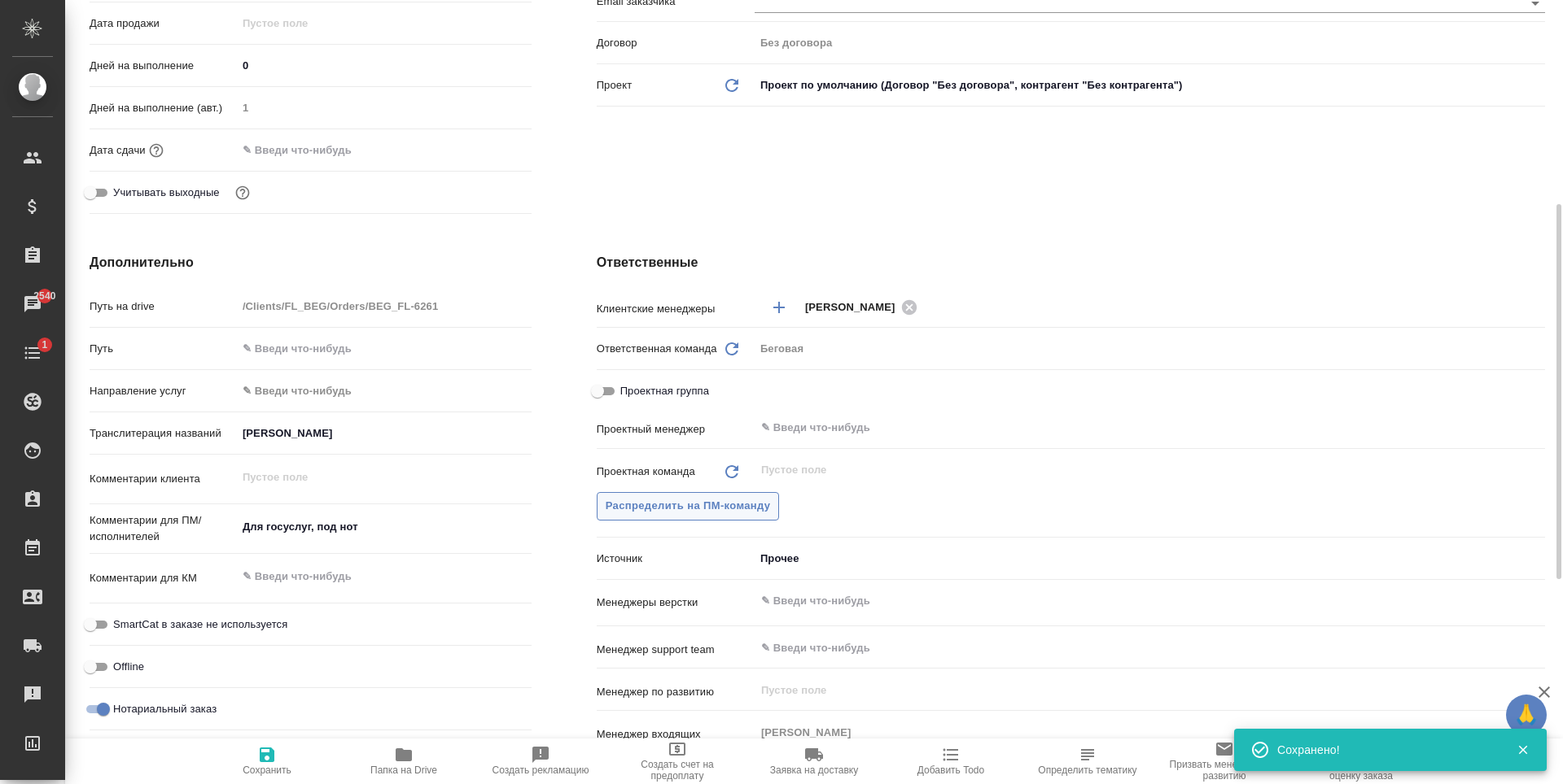
click at [732, 499] on span "Распределить на ПМ-команду" at bounding box center [688, 506] width 165 height 19
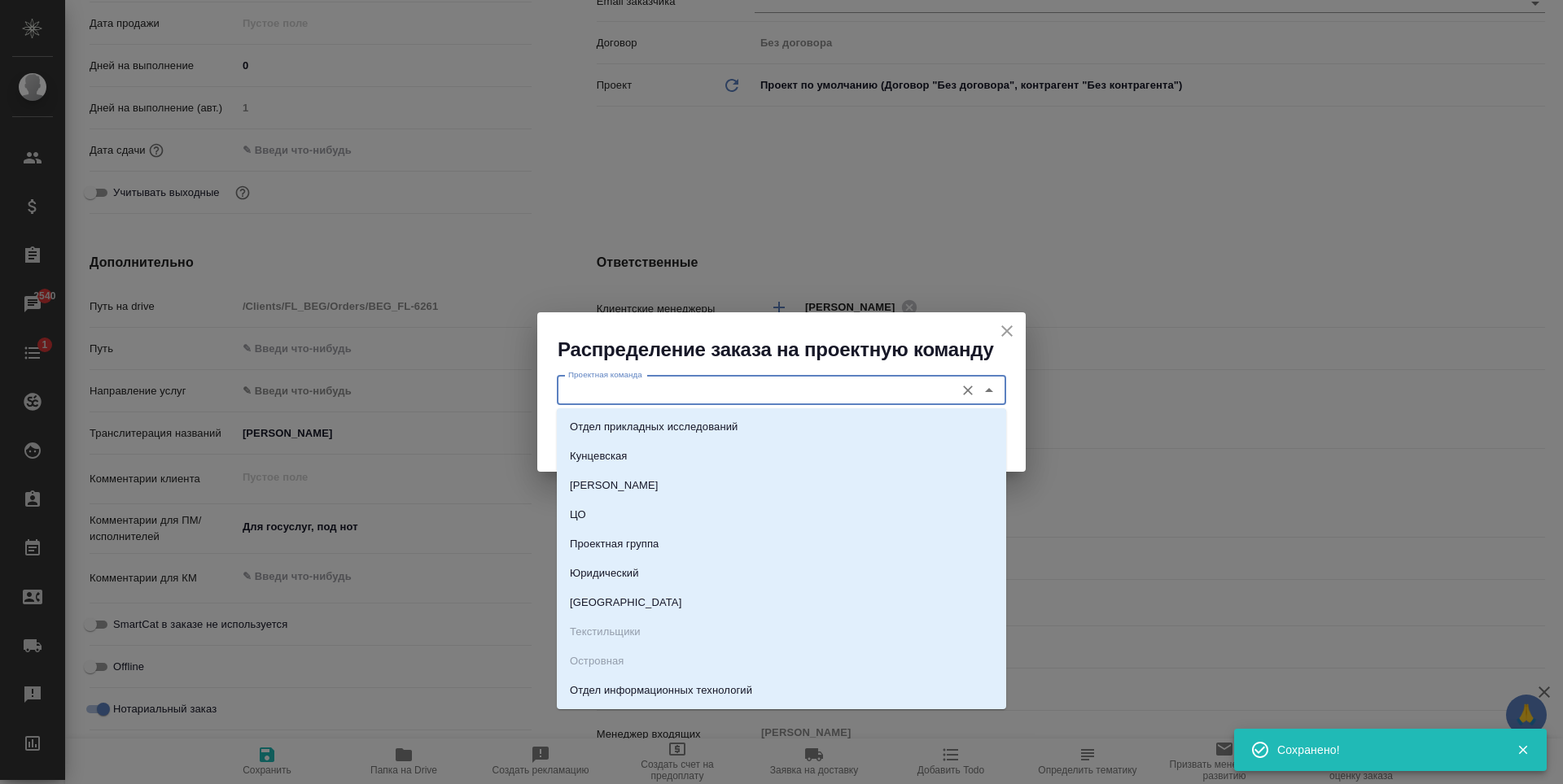
click at [787, 384] on input "Проектная команда" at bounding box center [754, 390] width 385 height 20
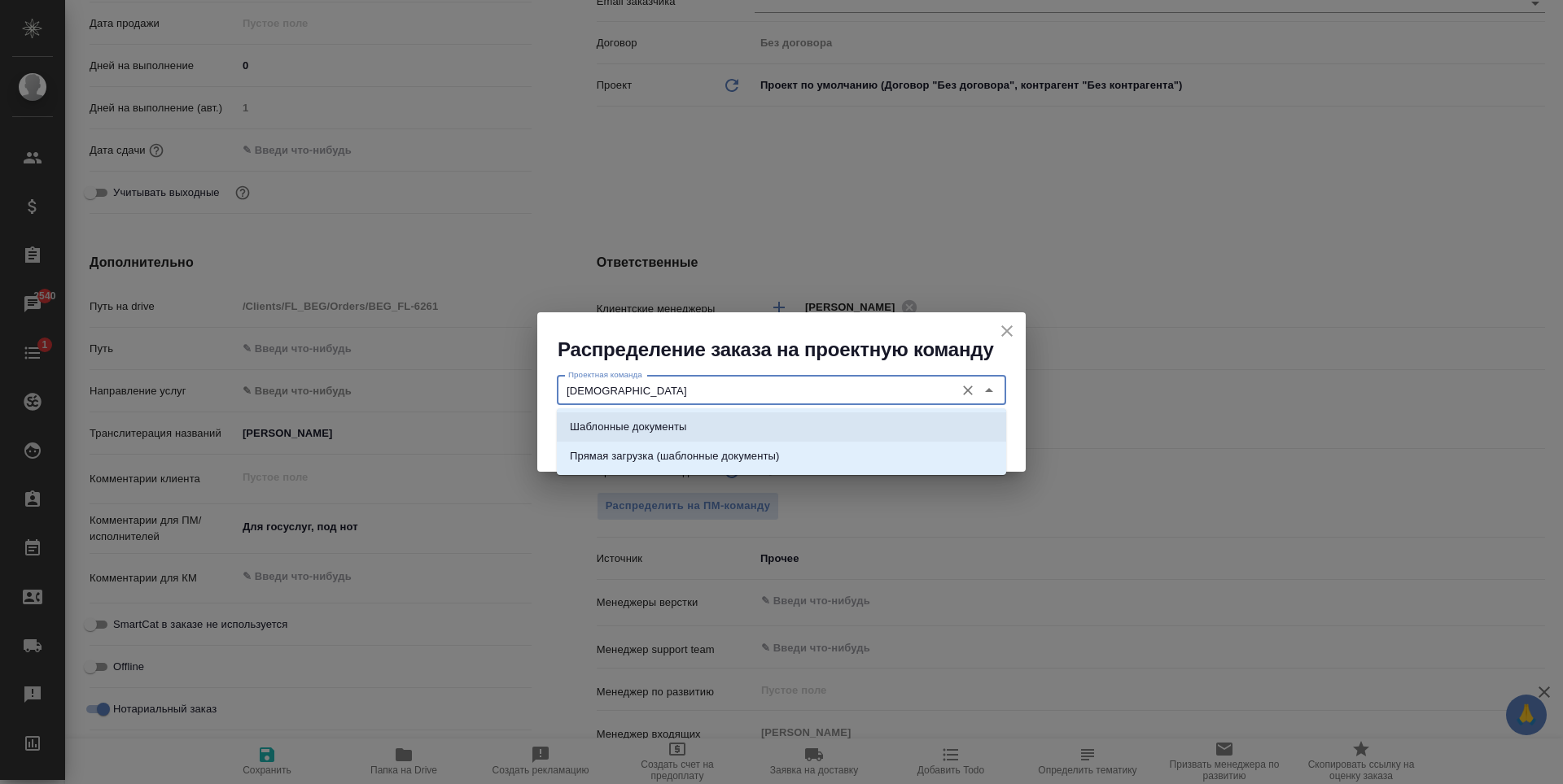
click at [761, 428] on li "Шаблонные документы" at bounding box center [782, 427] width 450 height 29
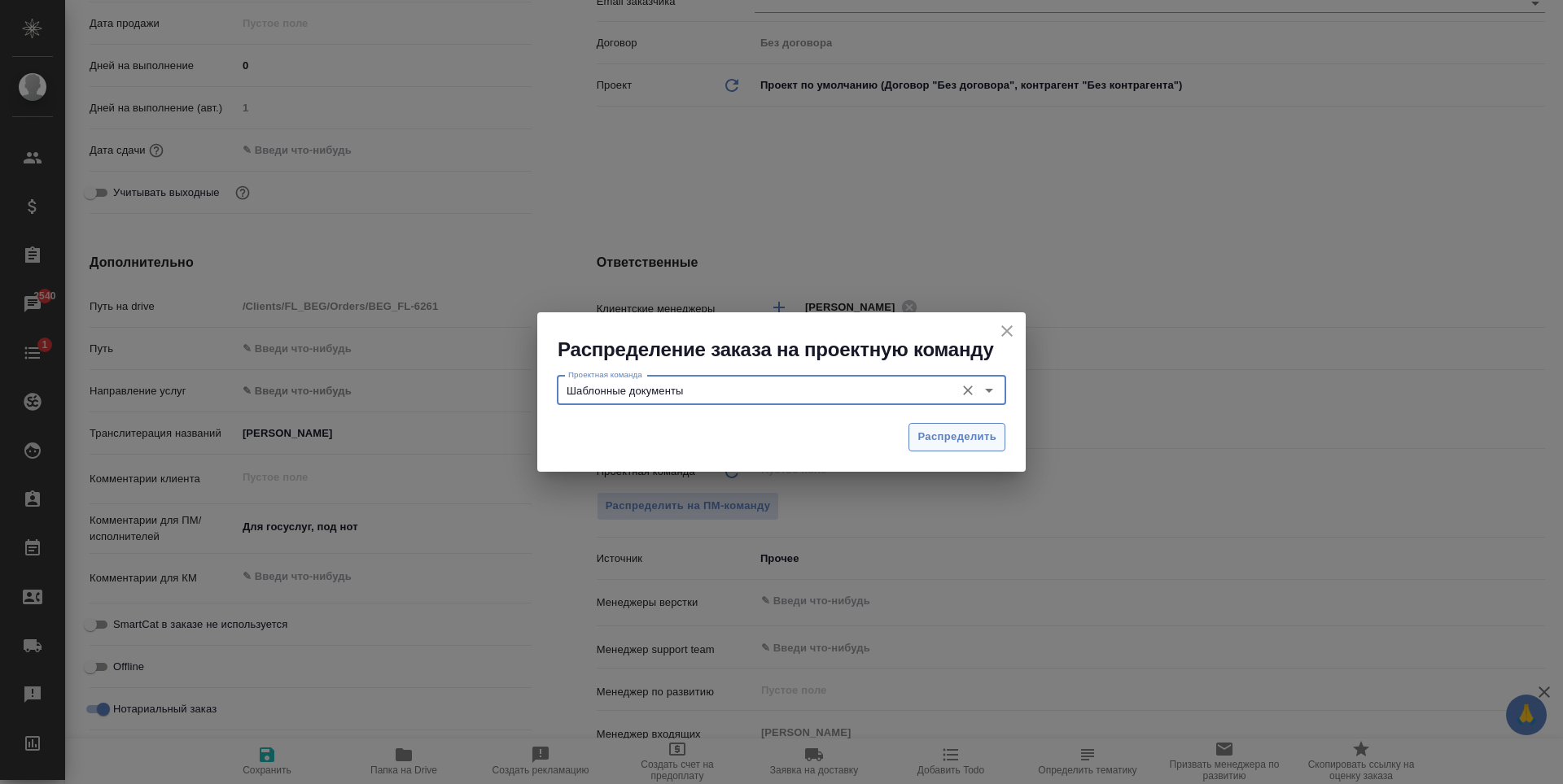
click at [946, 423] on button "Распределить" at bounding box center [956, 436] width 97 height 28
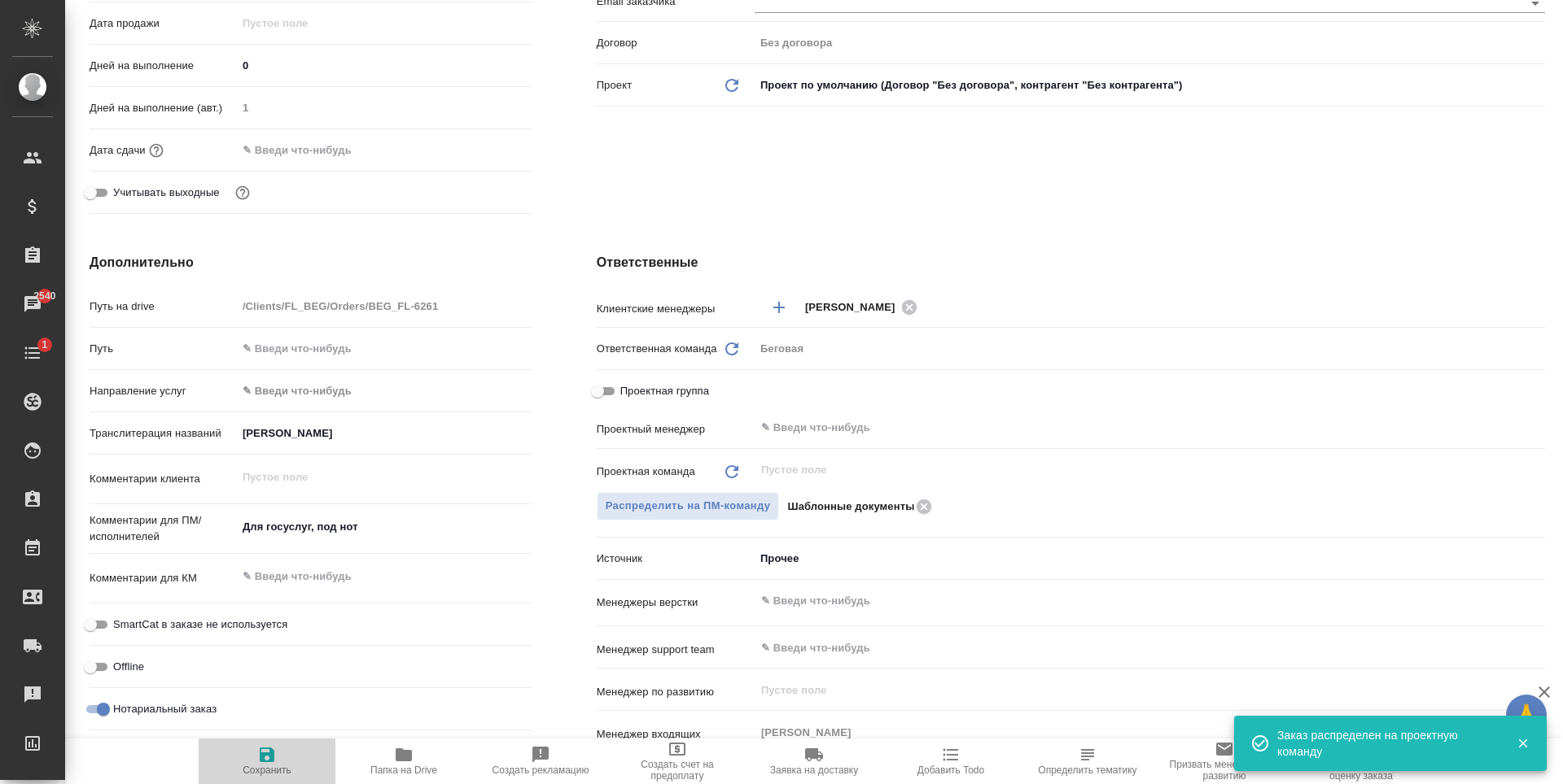
click at [283, 760] on span "Сохранить" at bounding box center [267, 761] width 117 height 31
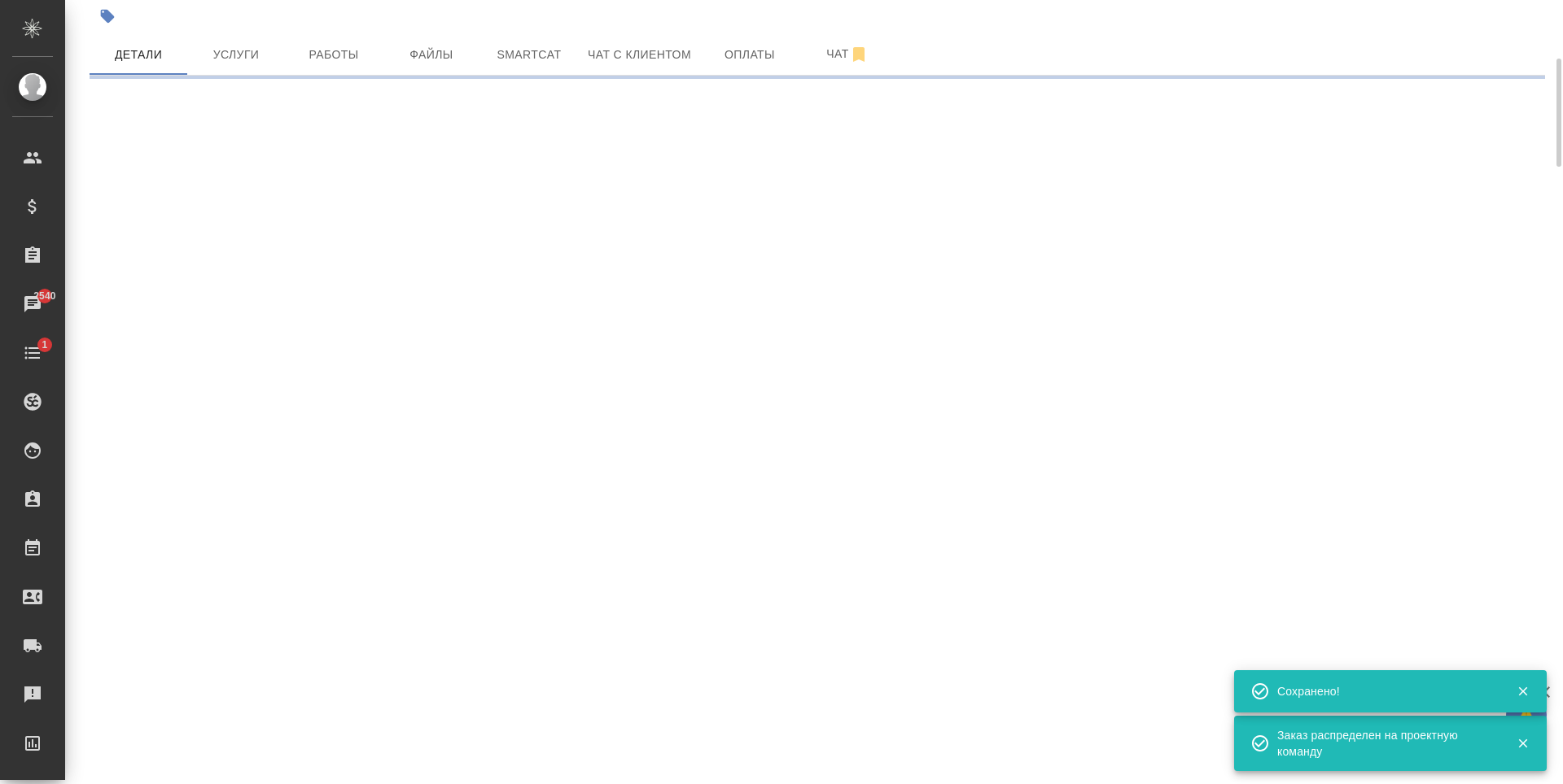
scroll to position [89, 0]
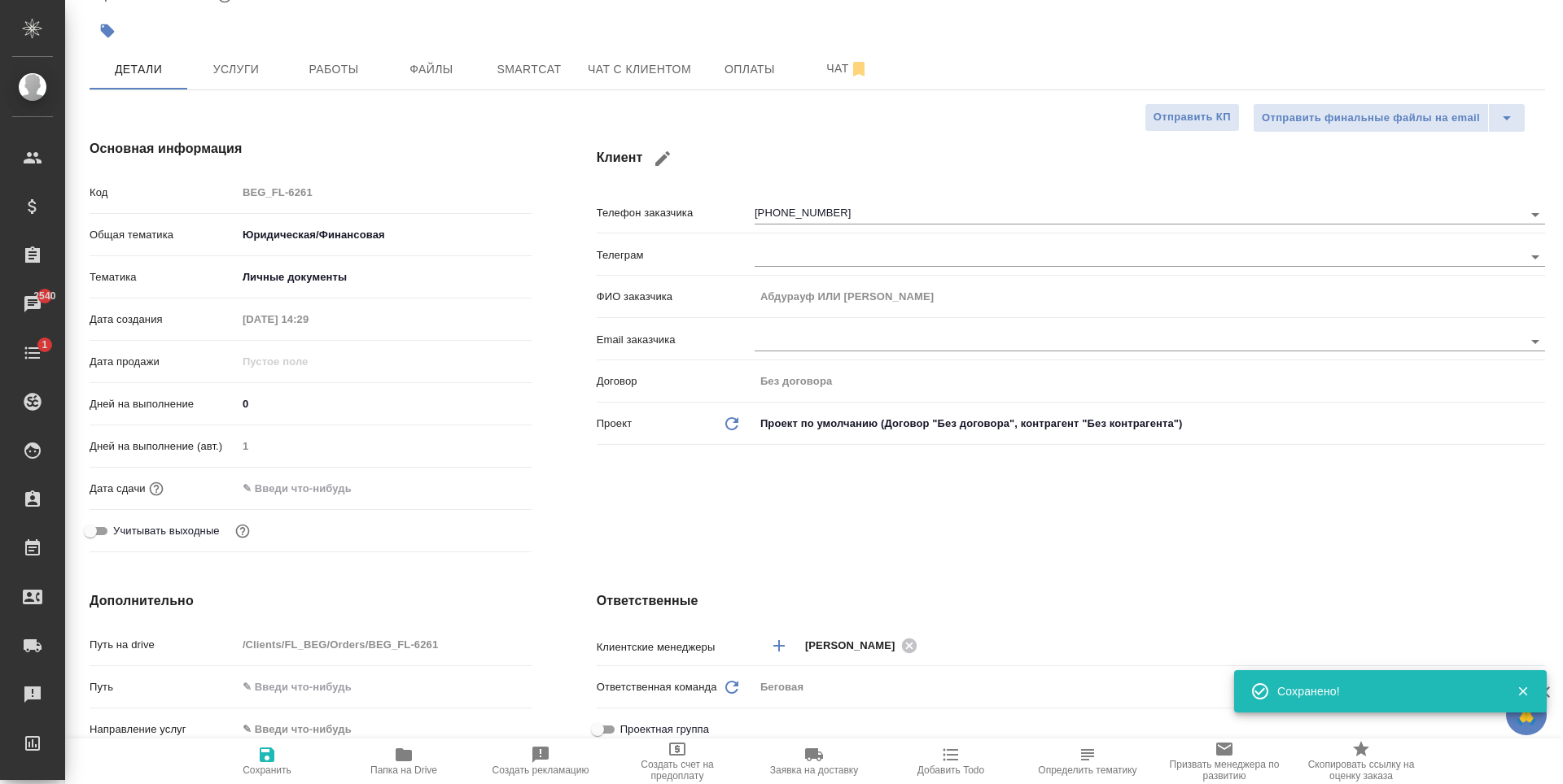
click at [285, 483] on input "text" at bounding box center [308, 489] width 143 height 24
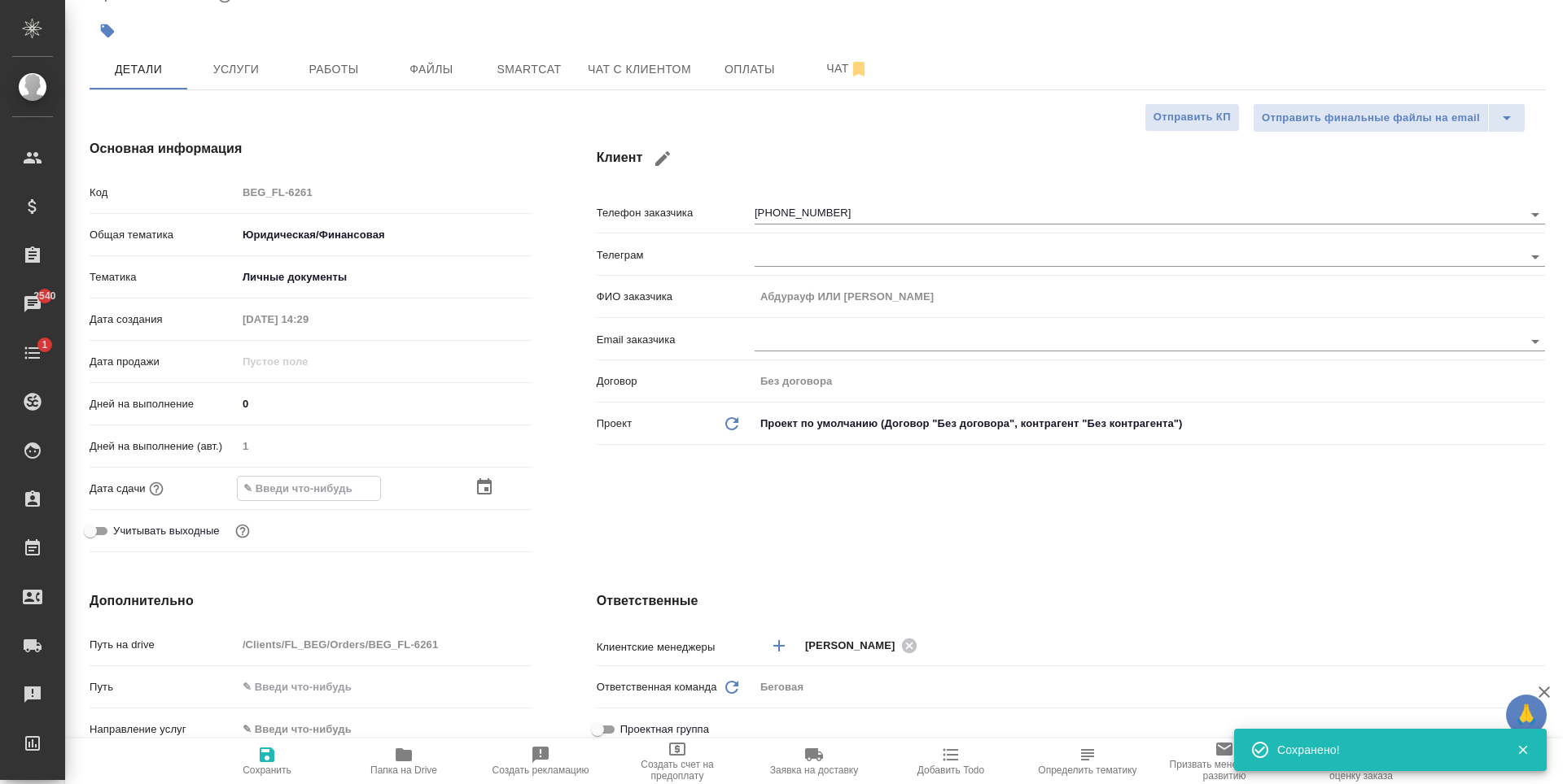
click at [496, 486] on div at bounding box center [502, 487] width 57 height 20
click at [491, 486] on div at bounding box center [502, 488] width 57 height 20
click at [482, 490] on icon "button" at bounding box center [484, 487] width 15 height 16
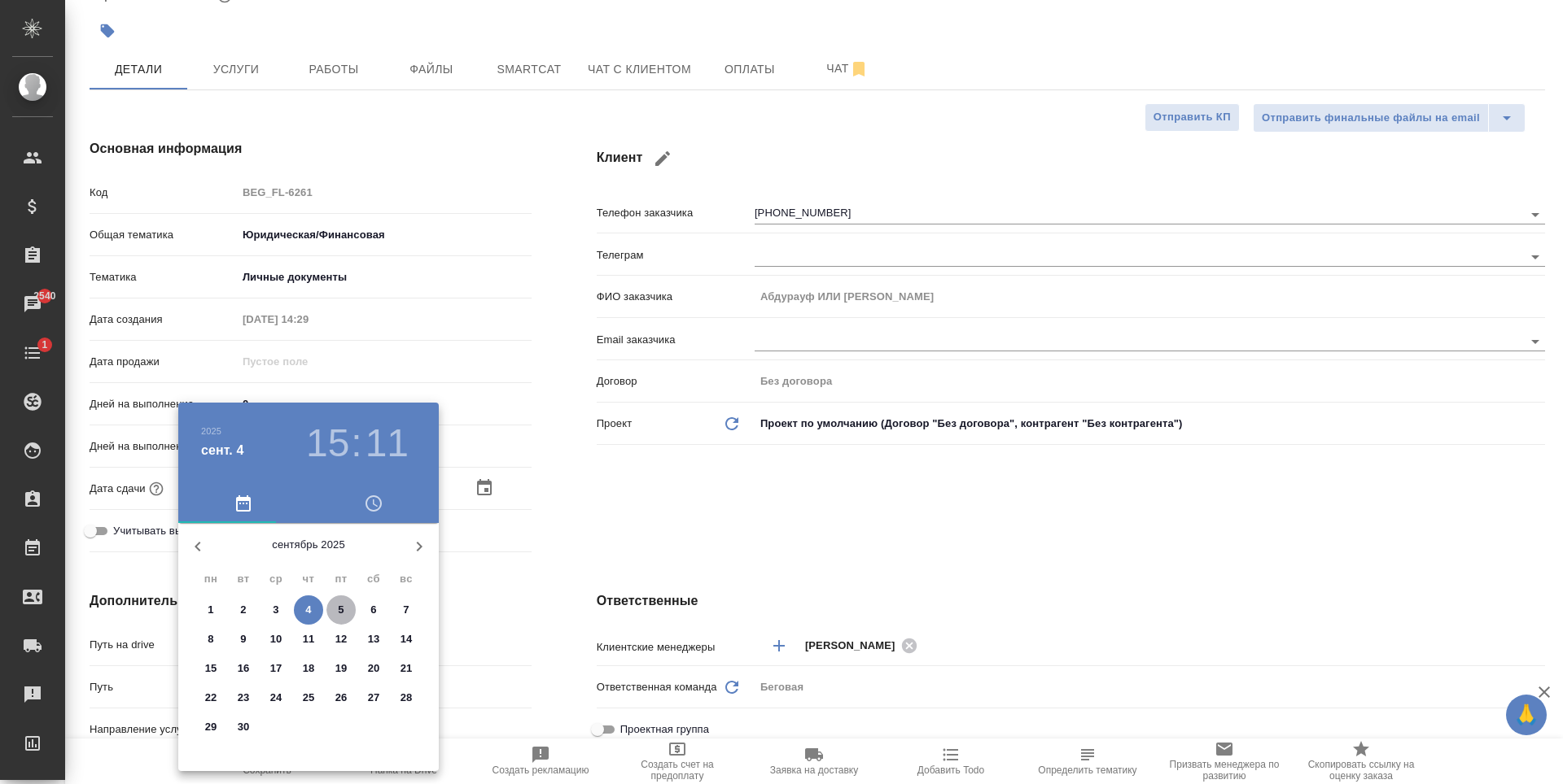
click at [337, 611] on span "5" at bounding box center [341, 610] width 29 height 16
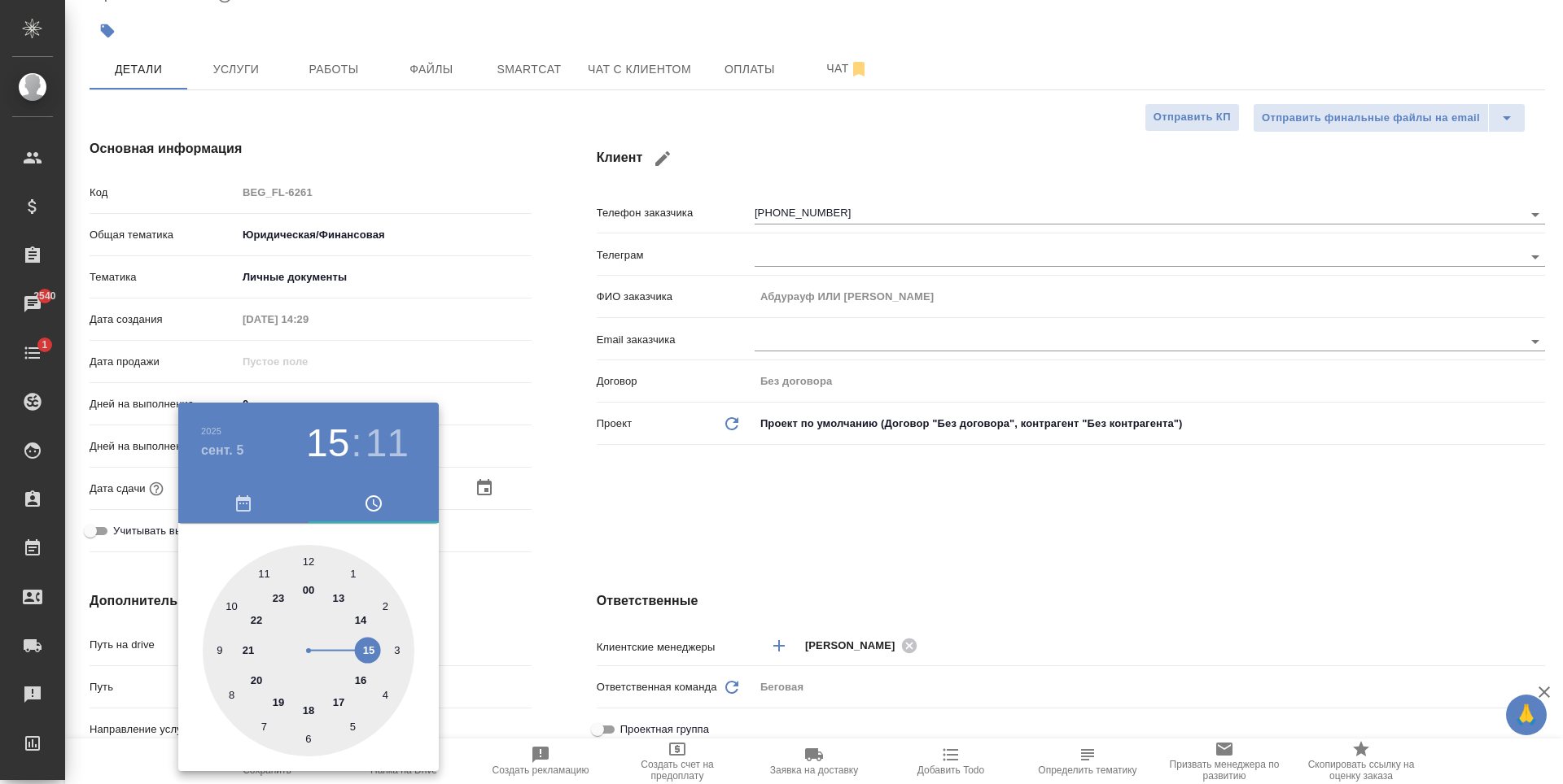
click at [367, 440] on h3 "11" at bounding box center [387, 443] width 43 height 45
click at [315, 557] on div at bounding box center [308, 651] width 212 height 212
click at [304, 559] on div at bounding box center [308, 651] width 212 height 212
click at [572, 549] on div at bounding box center [781, 392] width 1563 height 784
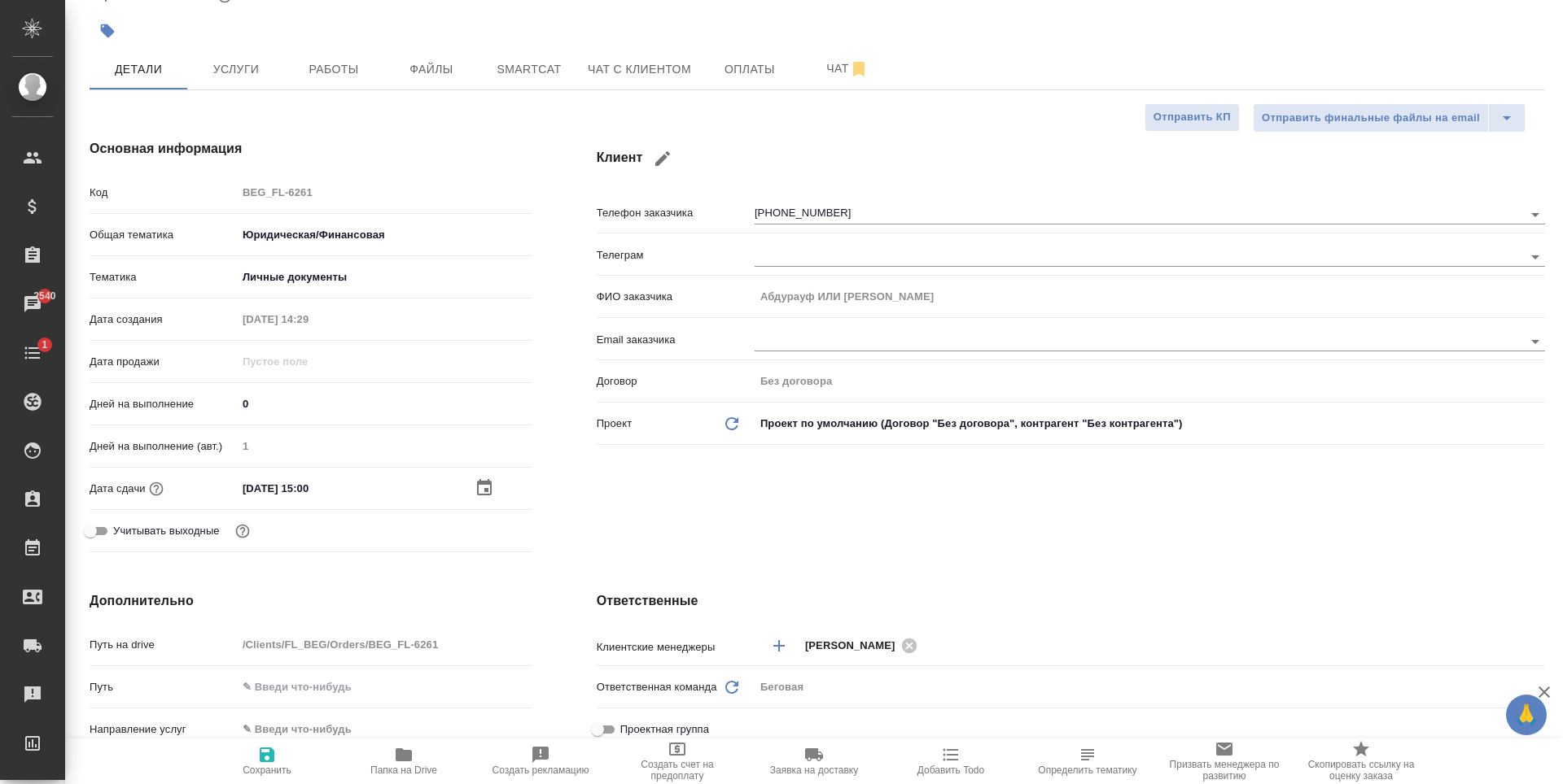
click at [285, 755] on span "Сохранить" at bounding box center [267, 761] width 117 height 31
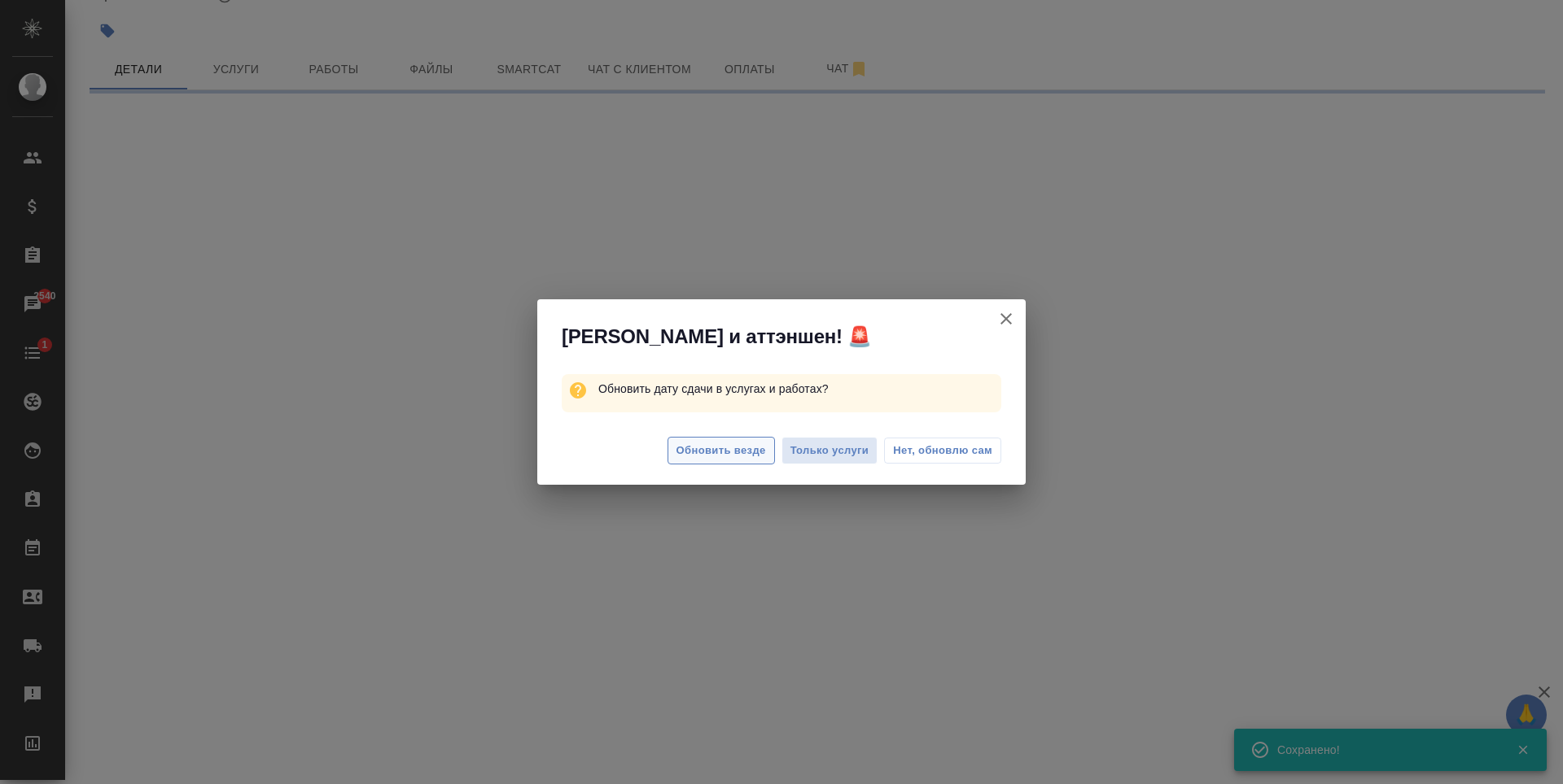
click at [745, 463] on button "Обновить везде" at bounding box center [721, 451] width 108 height 28
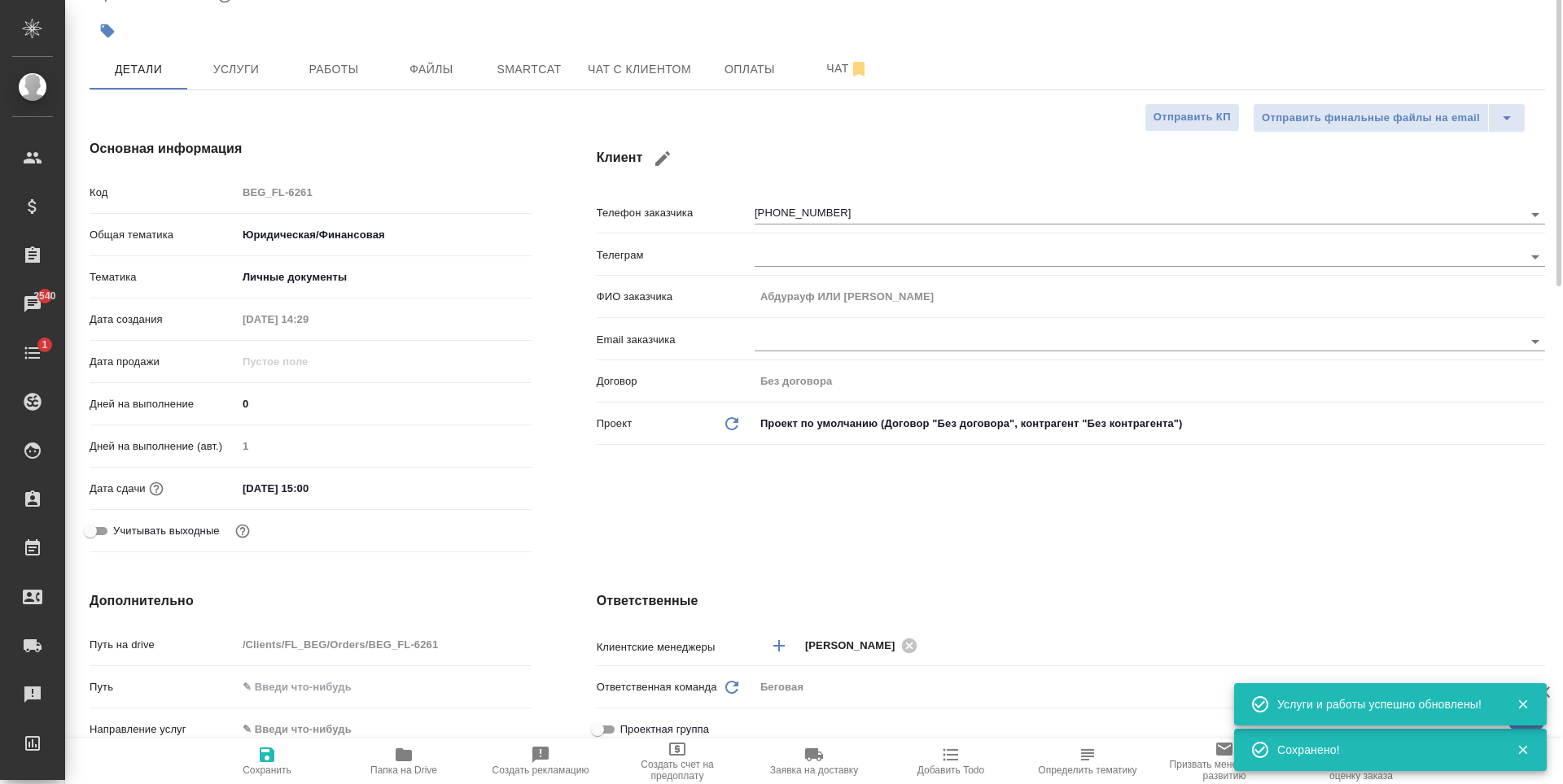
scroll to position [0, 0]
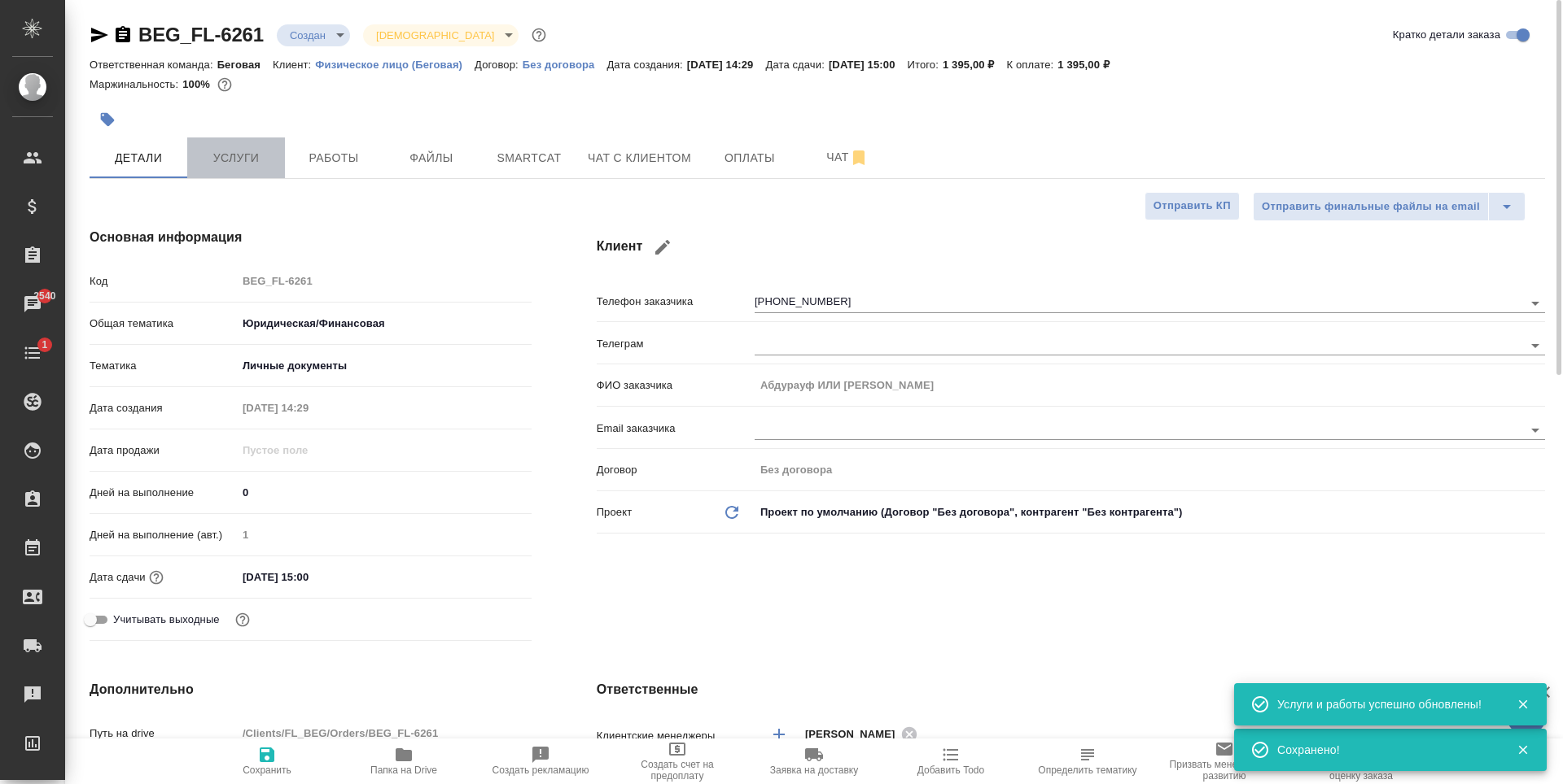
click at [267, 140] on button "Услуги" at bounding box center [236, 158] width 97 height 41
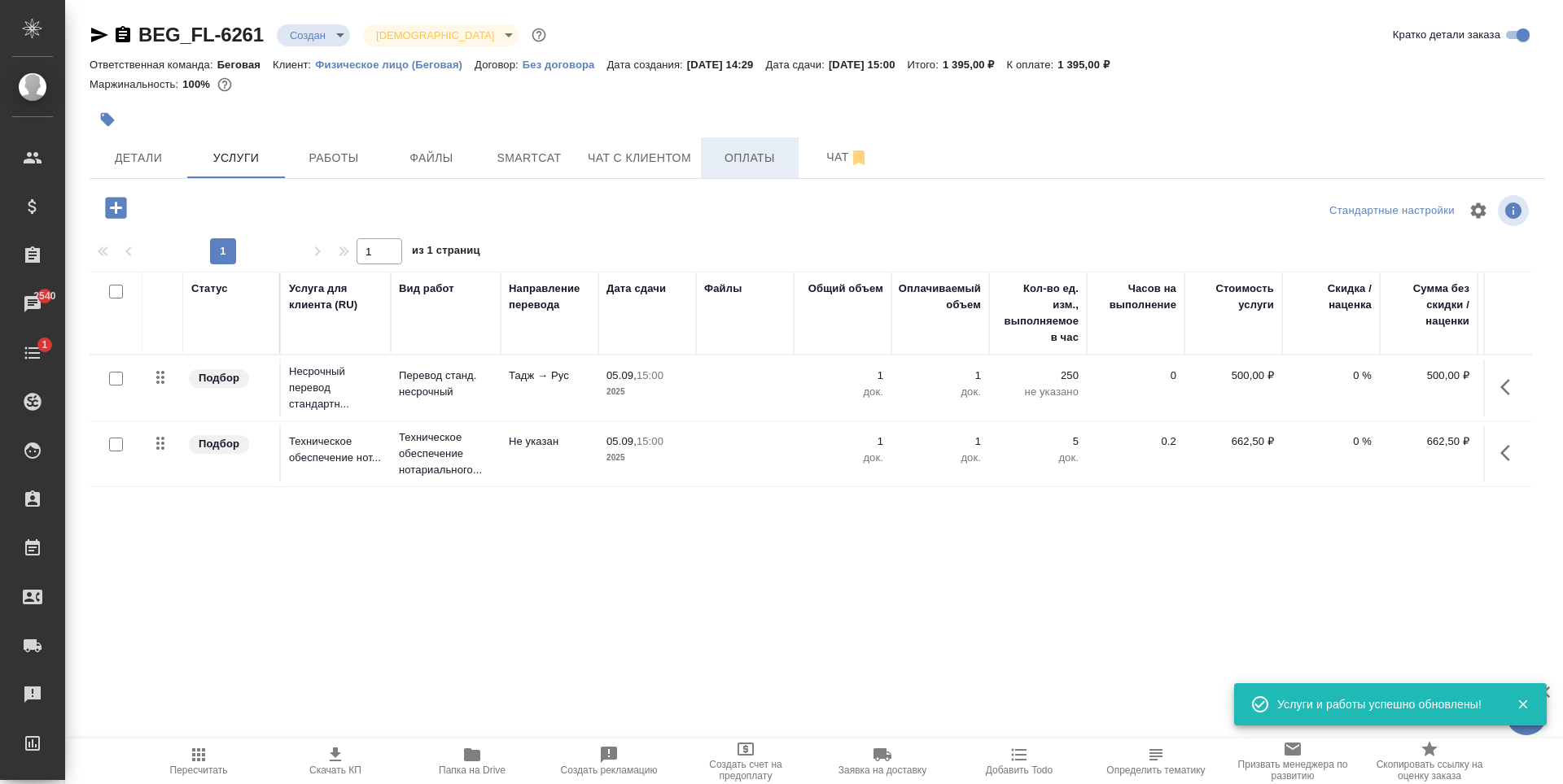
click at [707, 163] on button "Оплаты" at bounding box center [749, 158] width 97 height 41
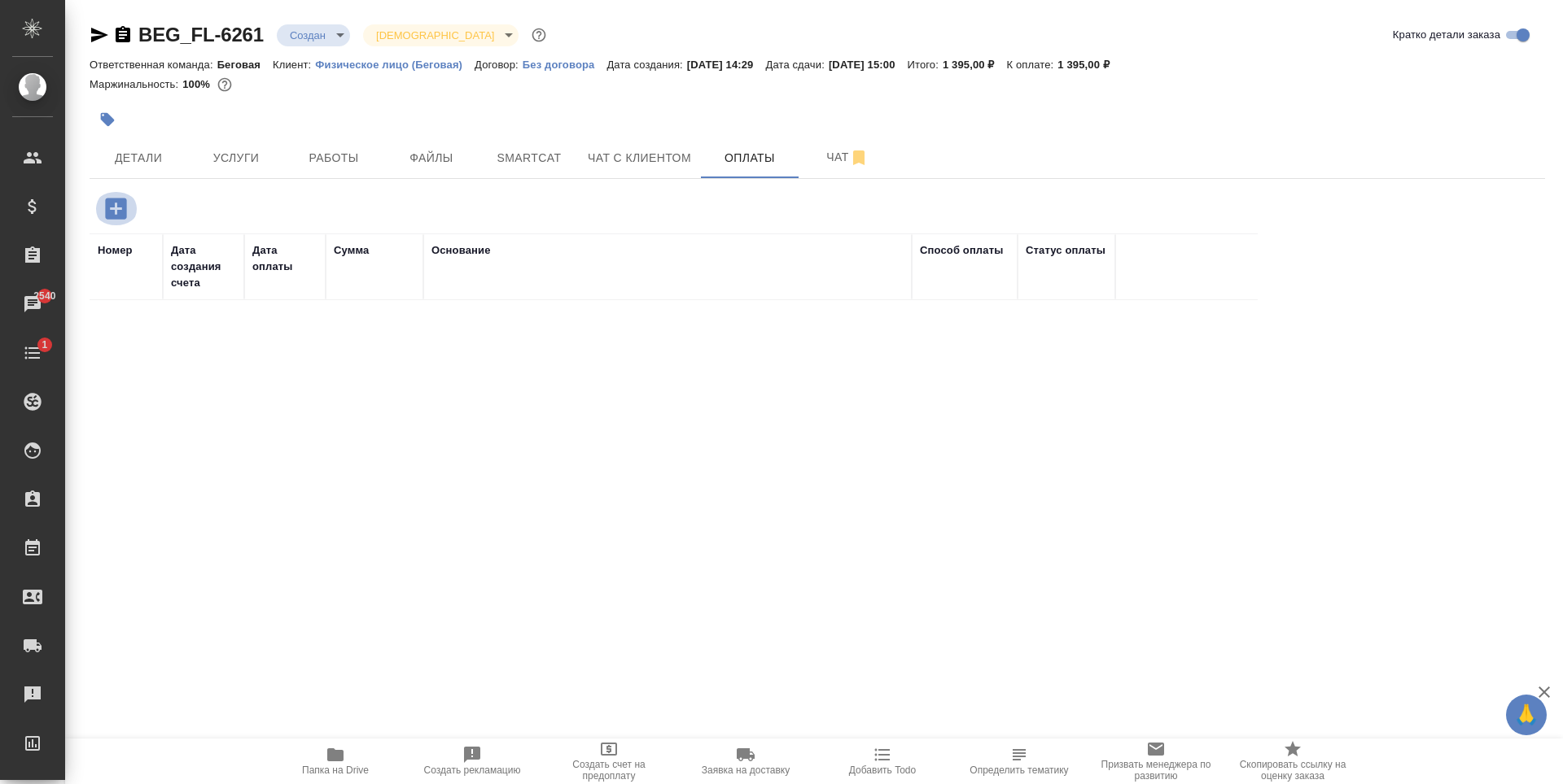
click at [103, 207] on icon "button" at bounding box center [115, 208] width 28 height 28
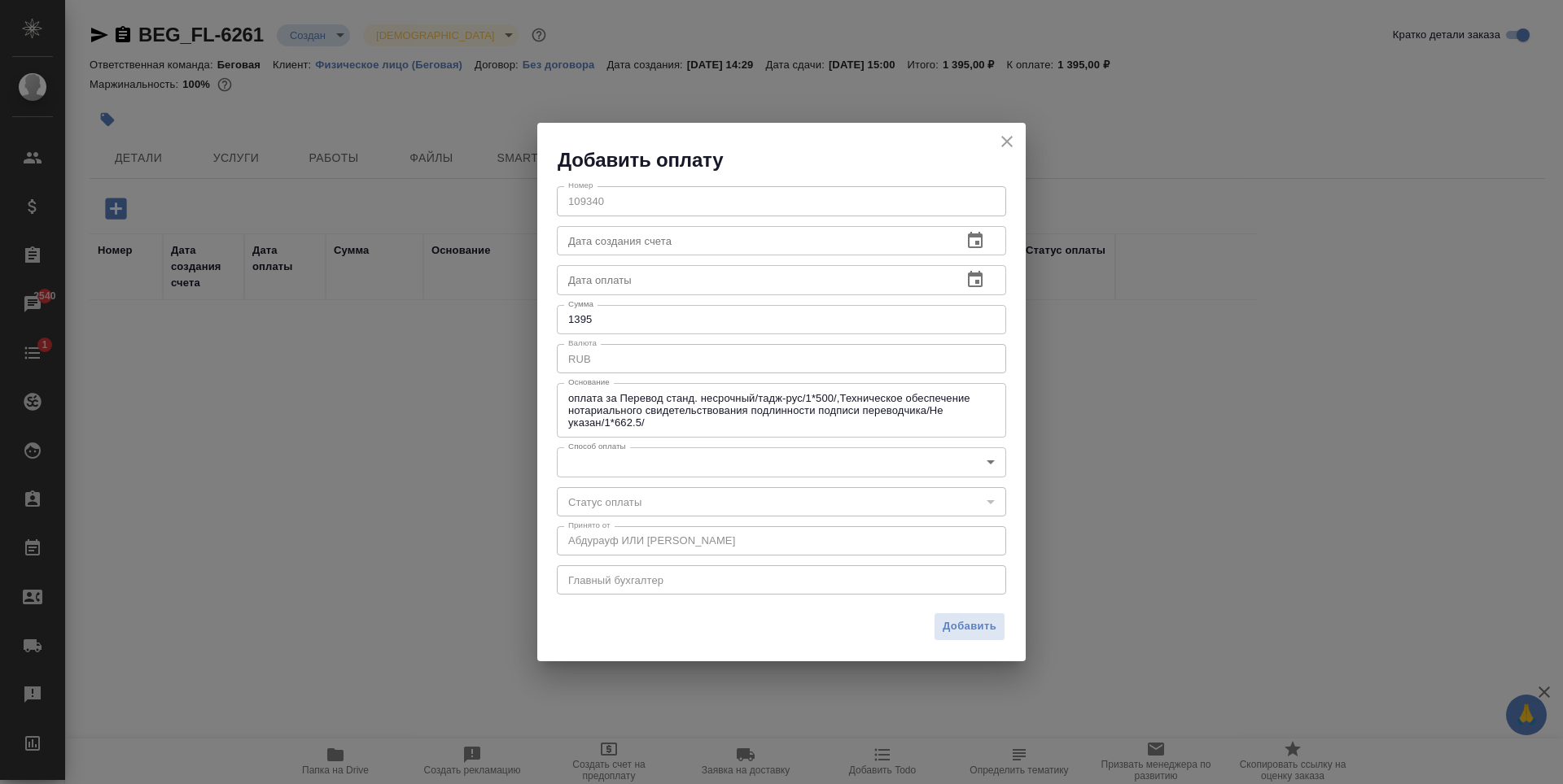
click at [918, 454] on body "🙏 .cls-1 fill:#fff; AWATERA Antonova Kristina Клиенты Спецификации Заказы 2540 …" at bounding box center [781, 392] width 1563 height 784
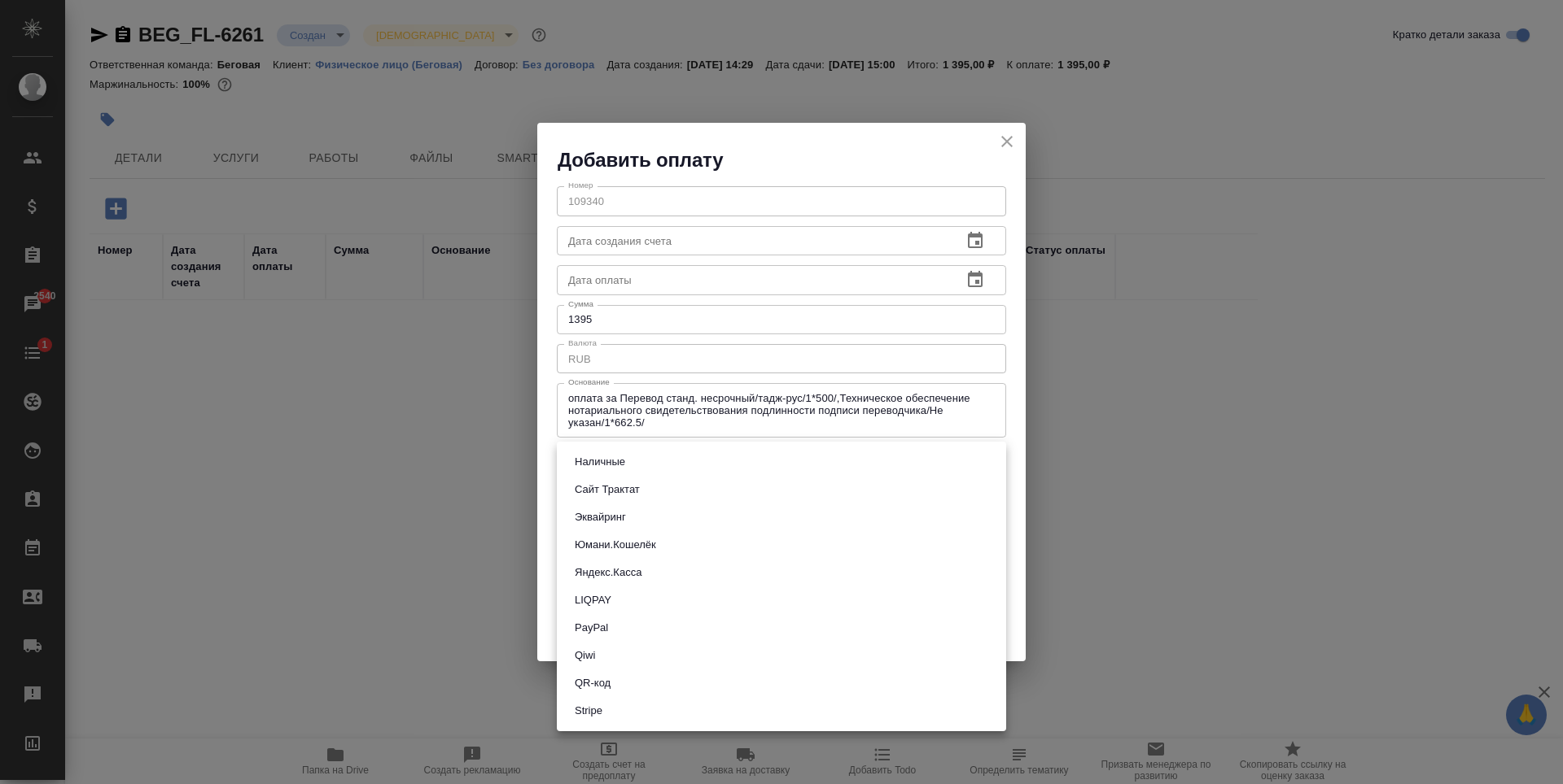
click at [661, 456] on li "Наличные" at bounding box center [782, 462] width 450 height 27
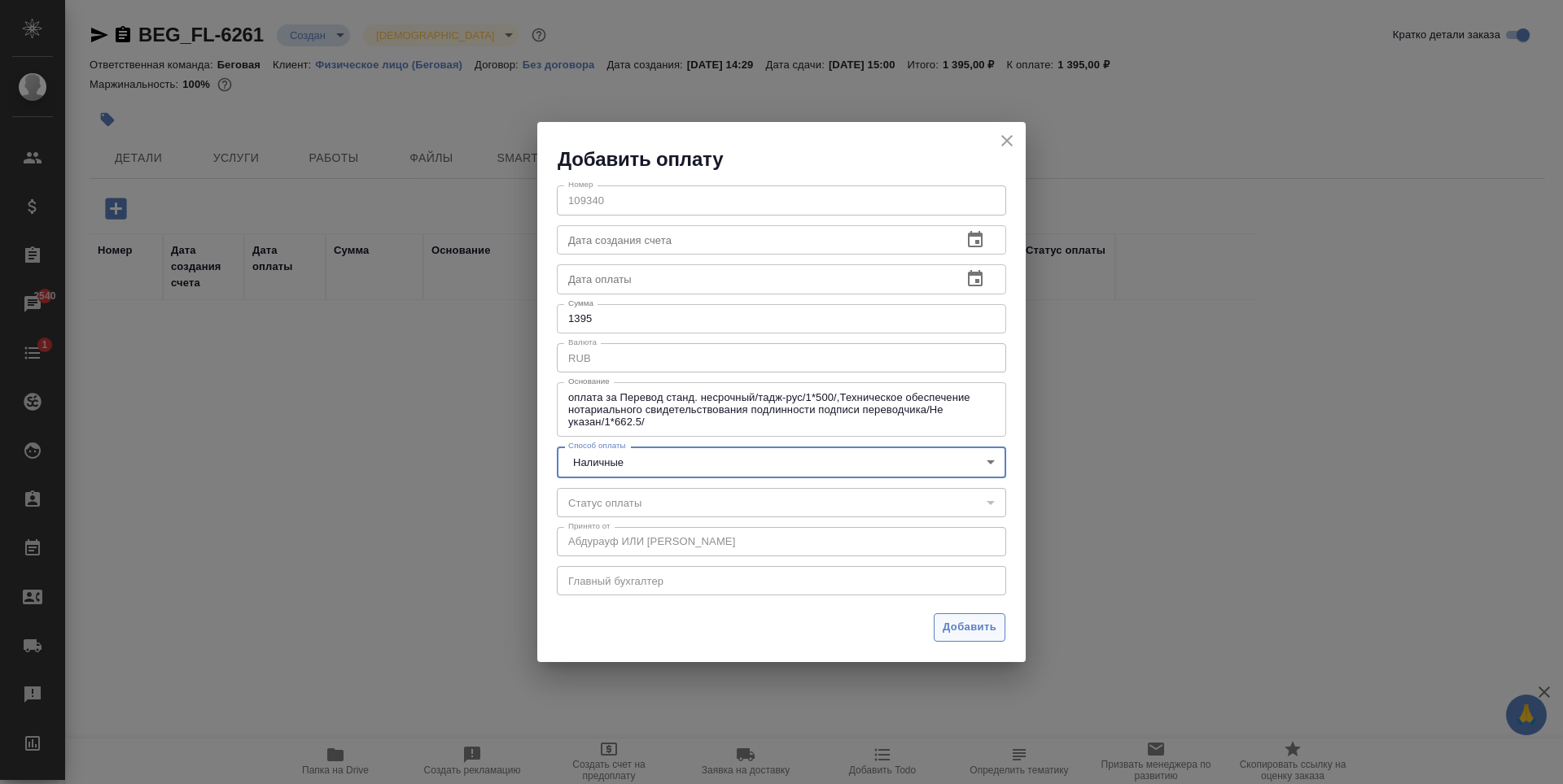
click at [974, 629] on span "Добавить" at bounding box center [969, 628] width 54 height 19
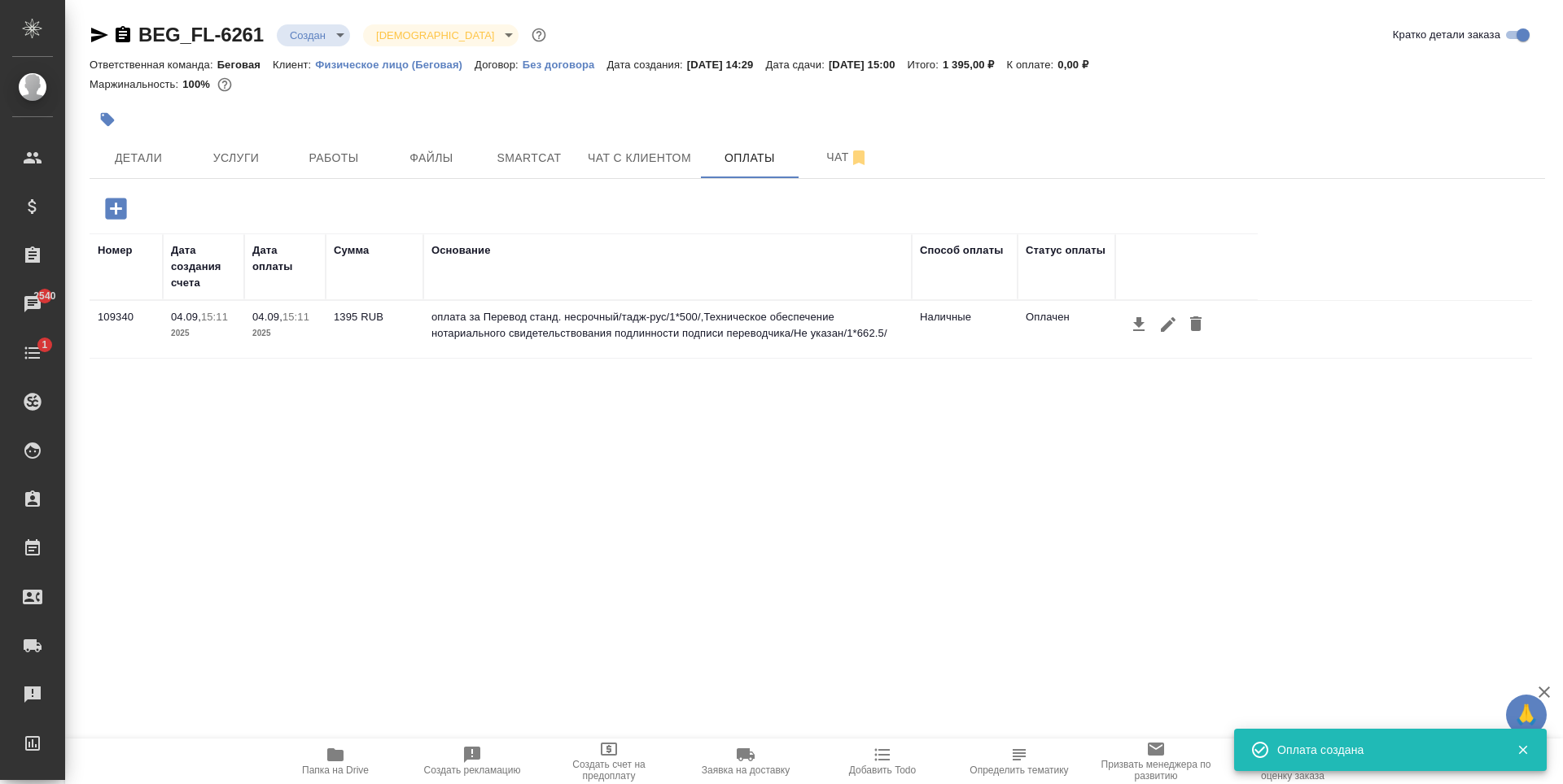
click at [101, 122] on icon "button" at bounding box center [107, 120] width 16 height 16
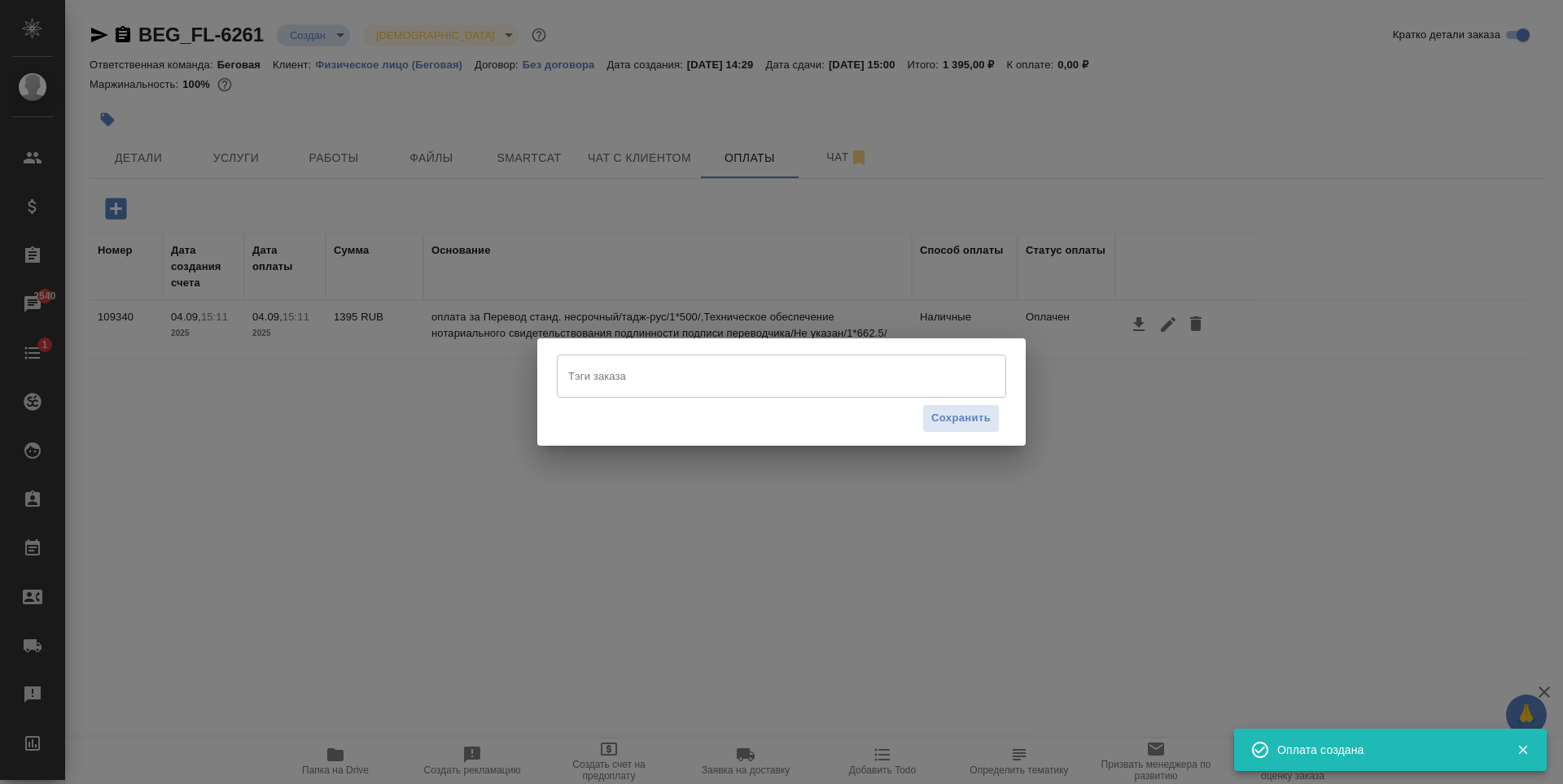
click at [770, 368] on input "Тэги заказа" at bounding box center [766, 376] width 404 height 27
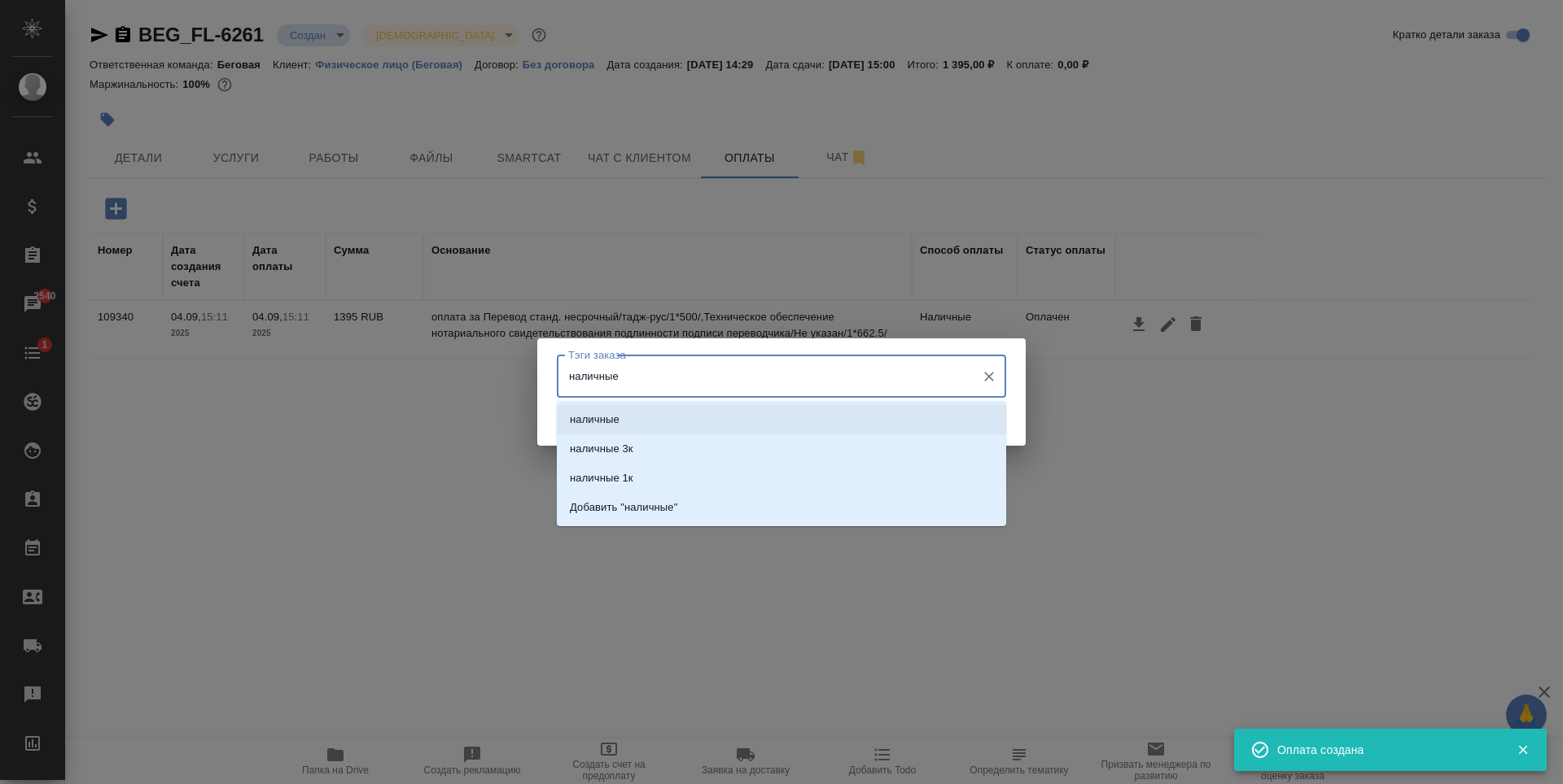
click at [738, 422] on li "наличные" at bounding box center [782, 419] width 450 height 29
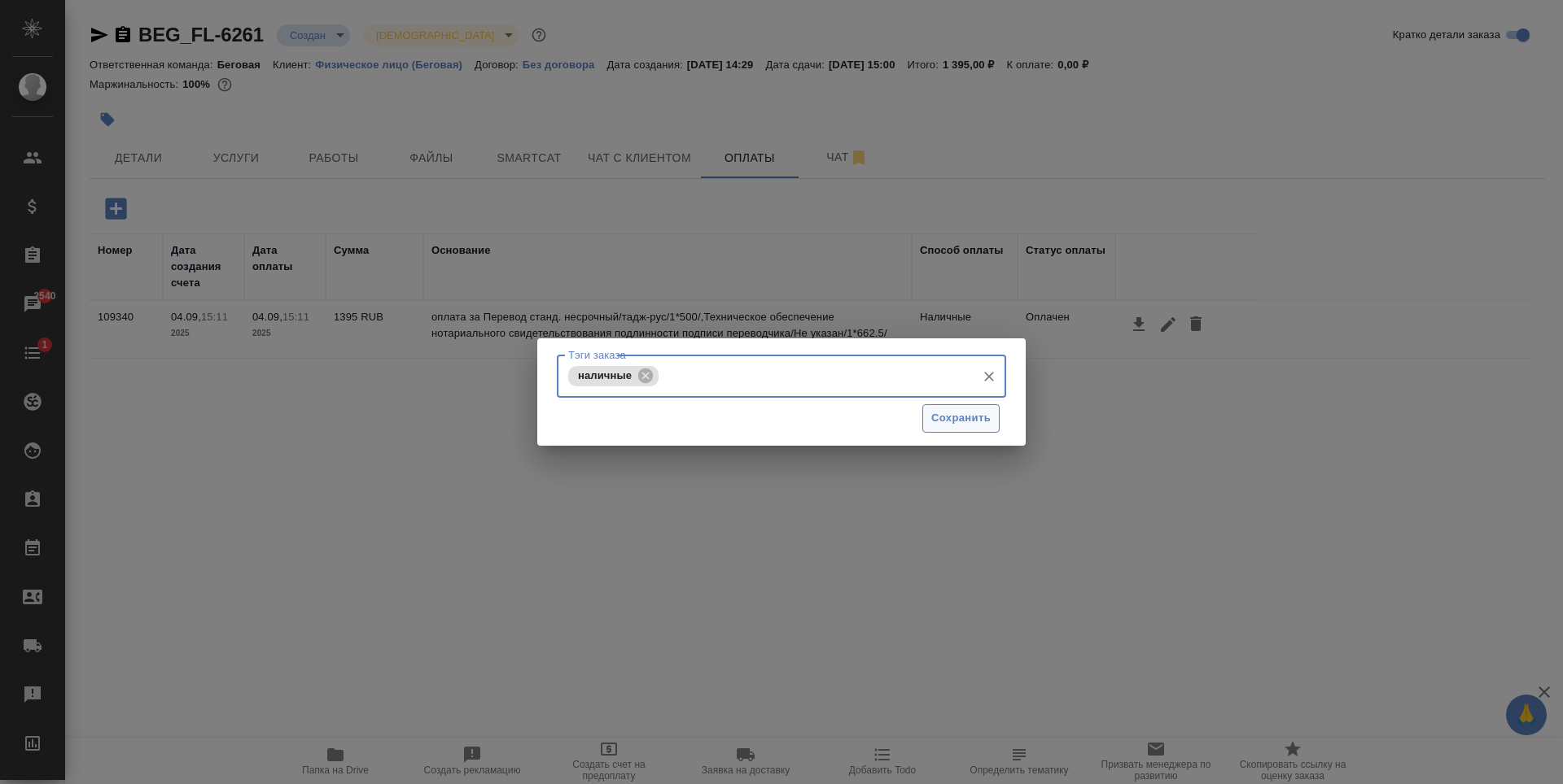
click at [939, 423] on span "Сохранить" at bounding box center [961, 418] width 60 height 19
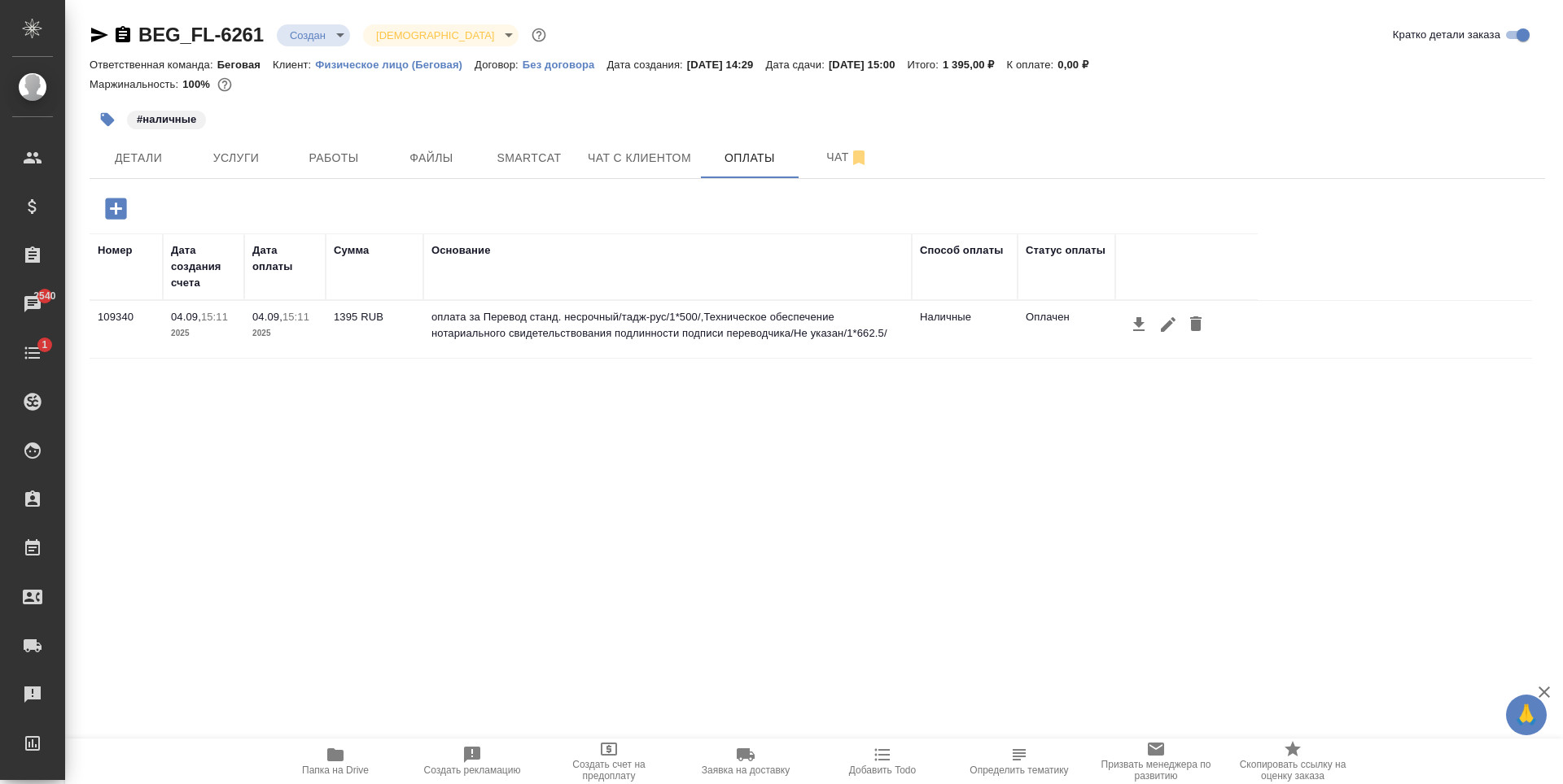
click at [336, 32] on body "🙏 .cls-1 fill:#fff; AWATERA Antonova Kristina Клиенты Спецификации Заказы 2540 …" at bounding box center [781, 392] width 1563 height 784
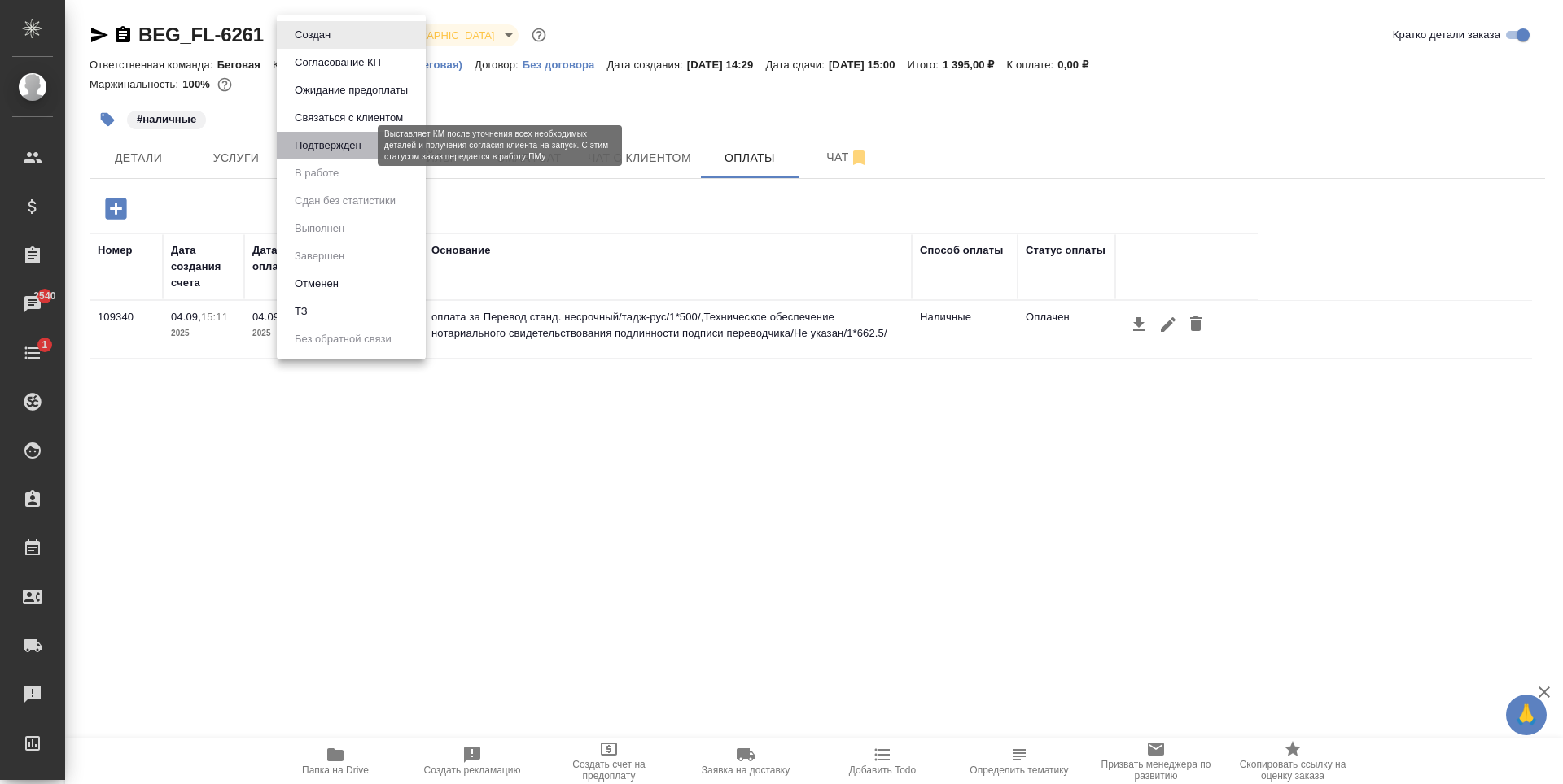
click at [364, 137] on button "Подтвержден" at bounding box center [328, 145] width 77 height 18
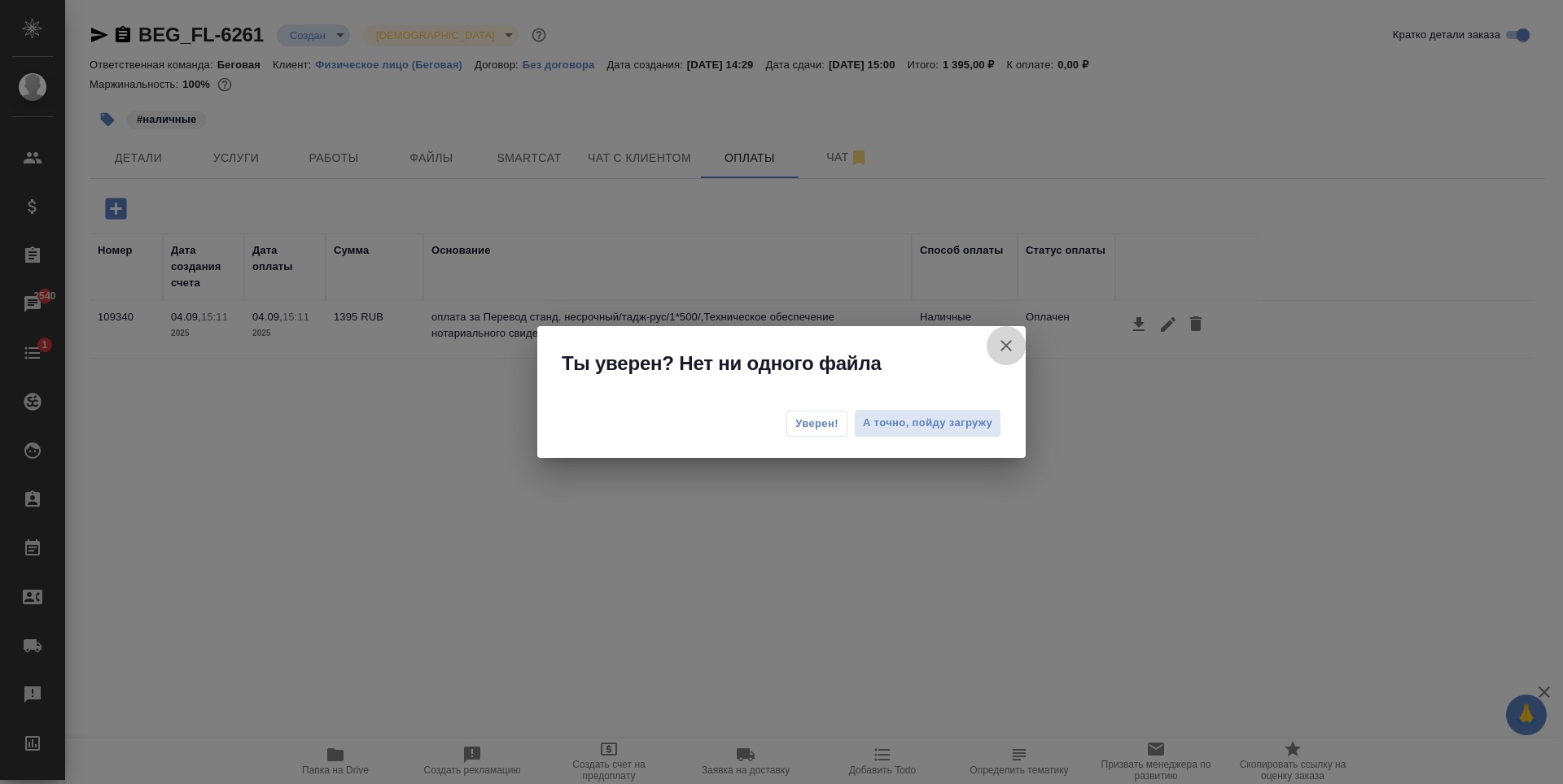
click at [1005, 346] on icon "button" at bounding box center [1006, 345] width 20 height 20
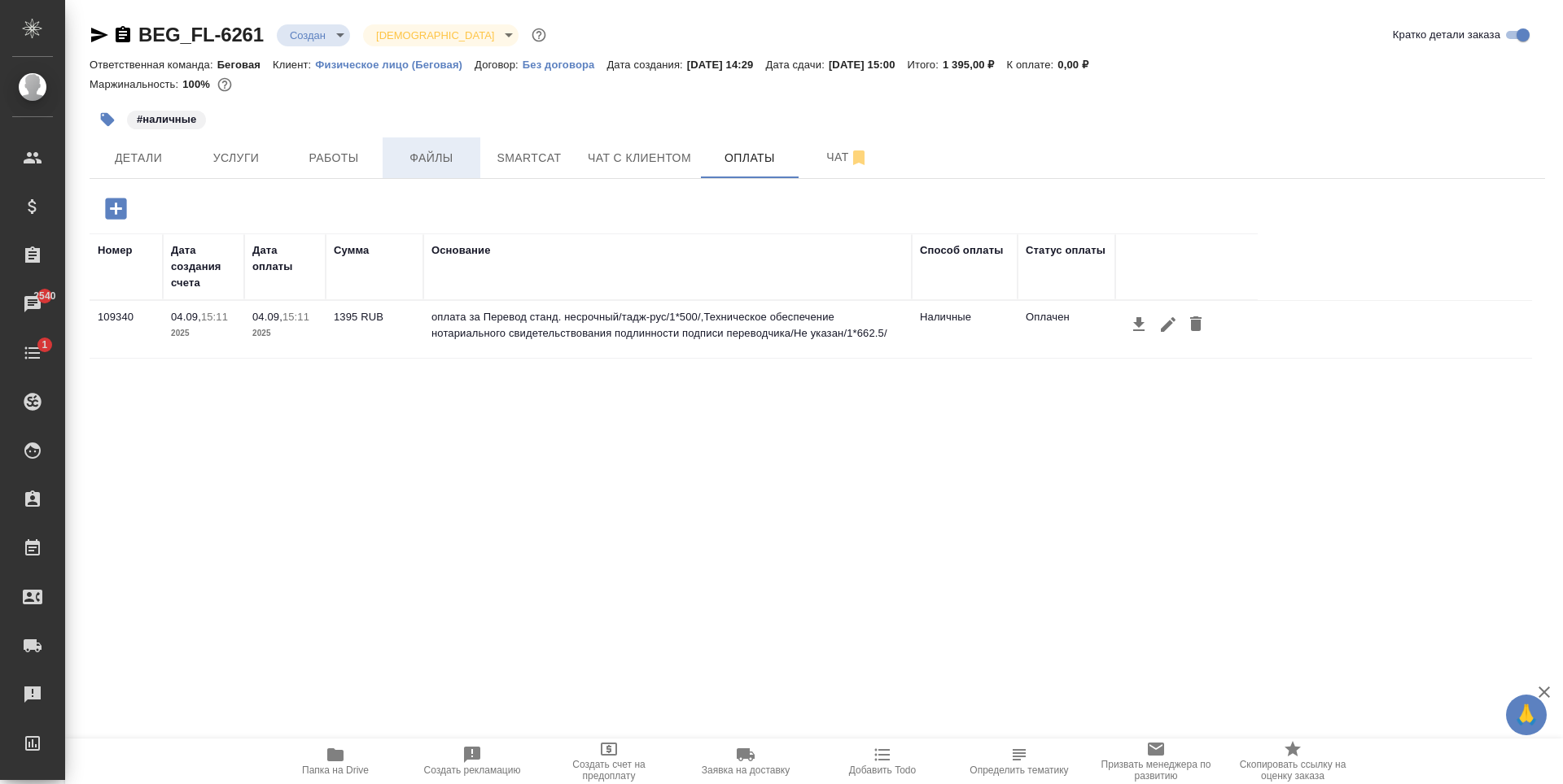
click at [402, 164] on span "Файлы" at bounding box center [431, 158] width 78 height 20
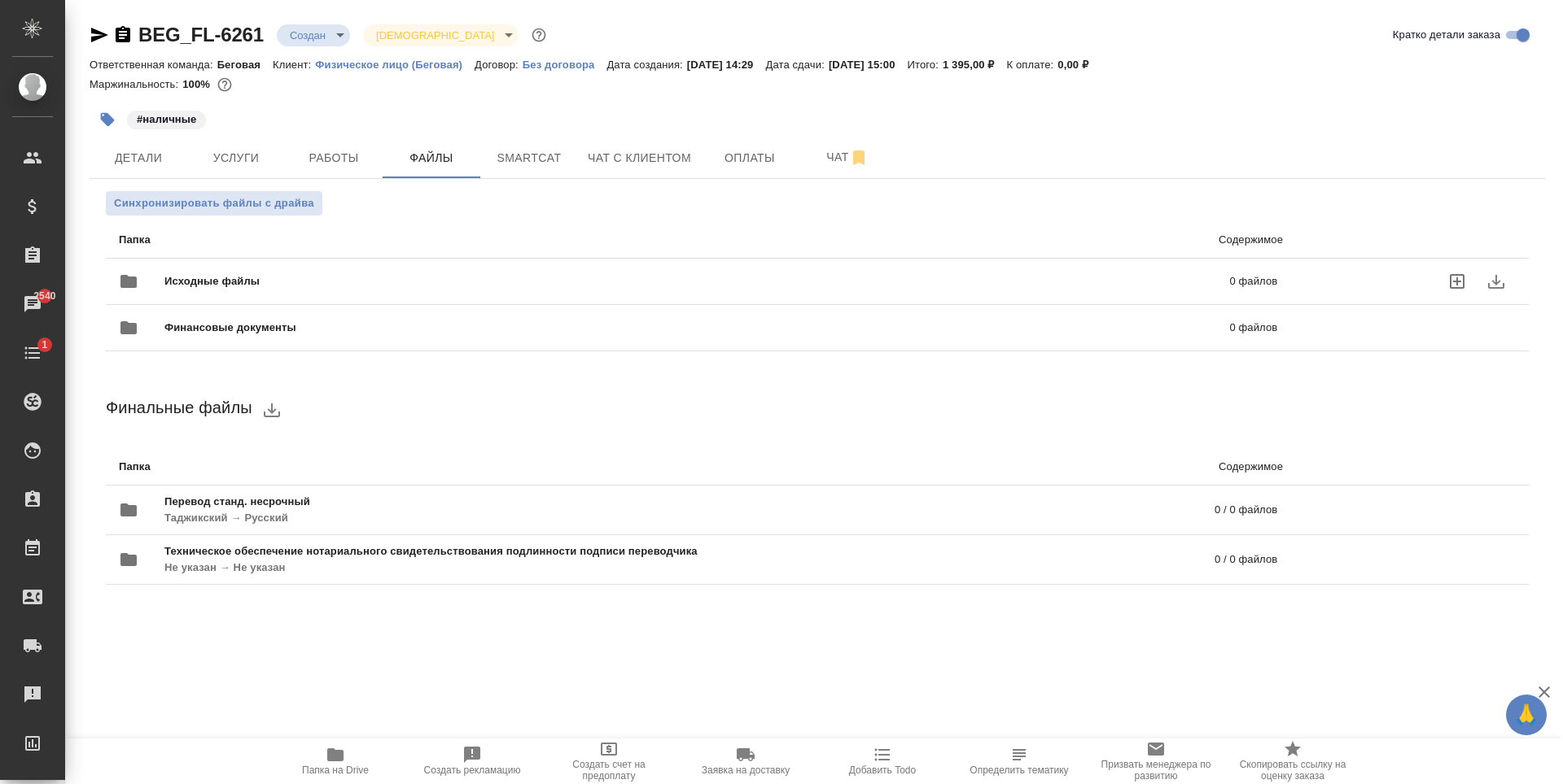
click at [314, 276] on span "Исходные файлы" at bounding box center [454, 281] width 580 height 16
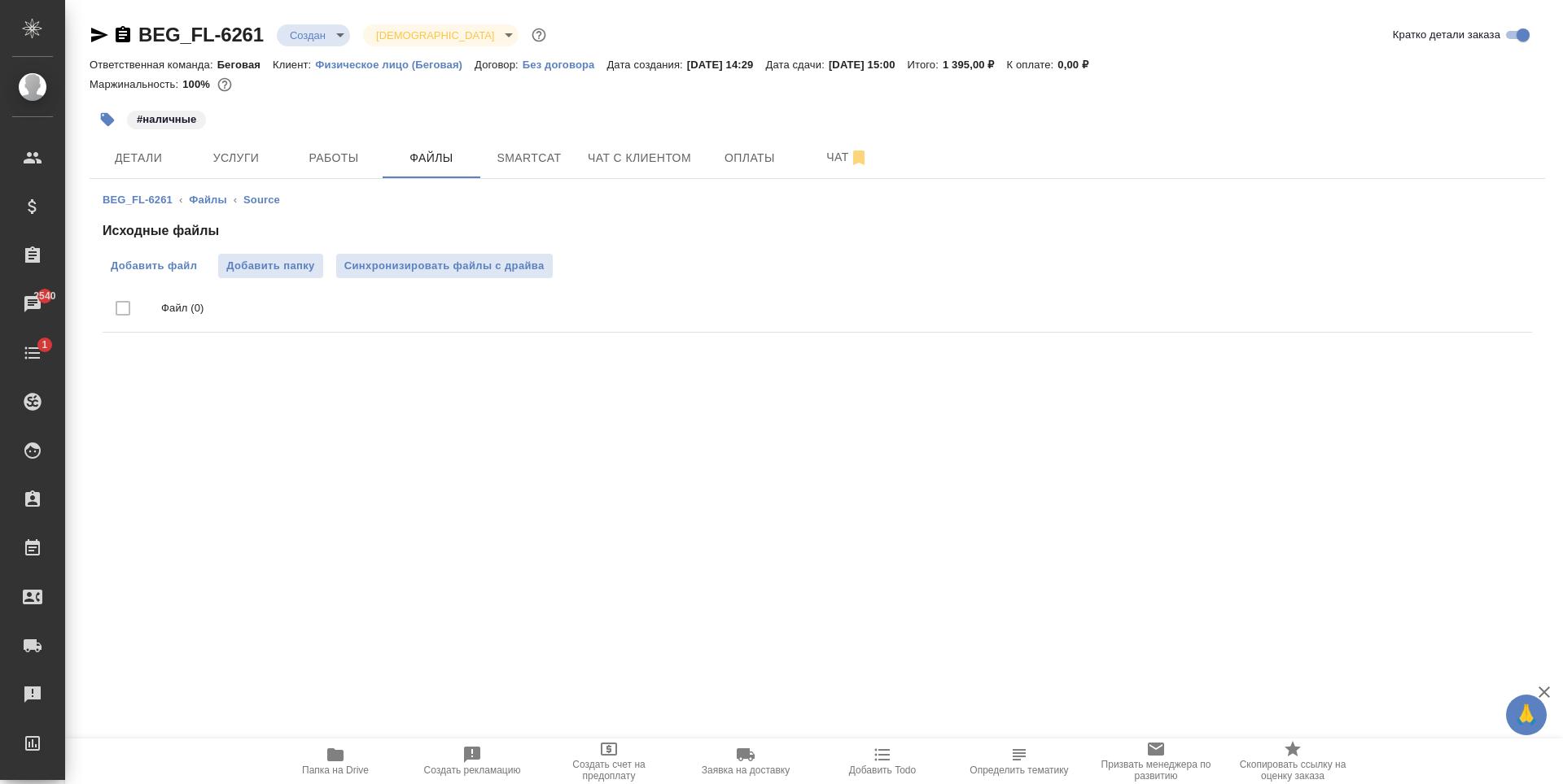
click at [164, 265] on span "Добавить файл" at bounding box center [154, 266] width 86 height 16
click at [0, 0] on input "Добавить файл" at bounding box center [0, 0] width 0 height 0
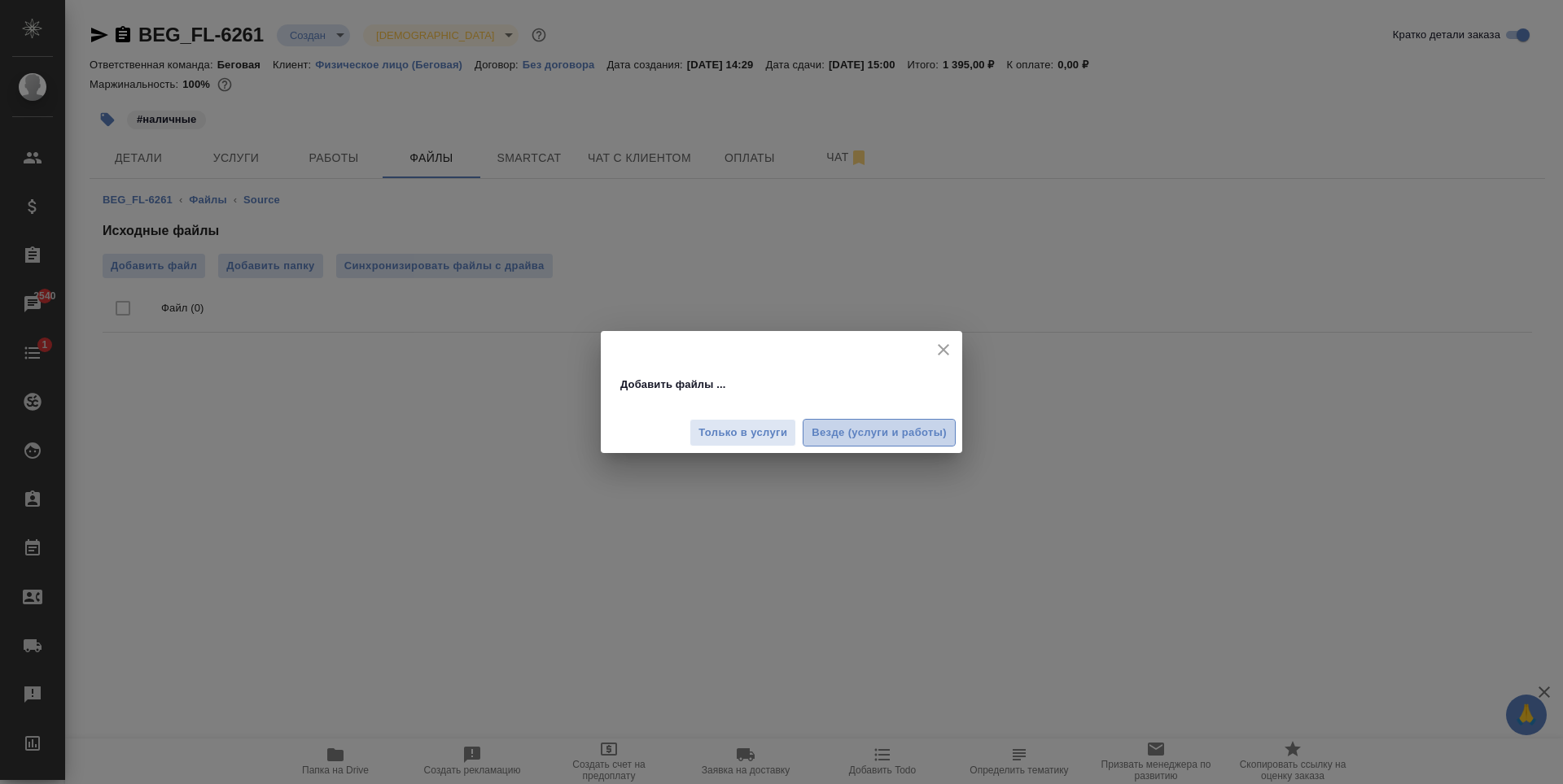
click at [841, 419] on button "Везде (услуги и работы)" at bounding box center [878, 433] width 153 height 28
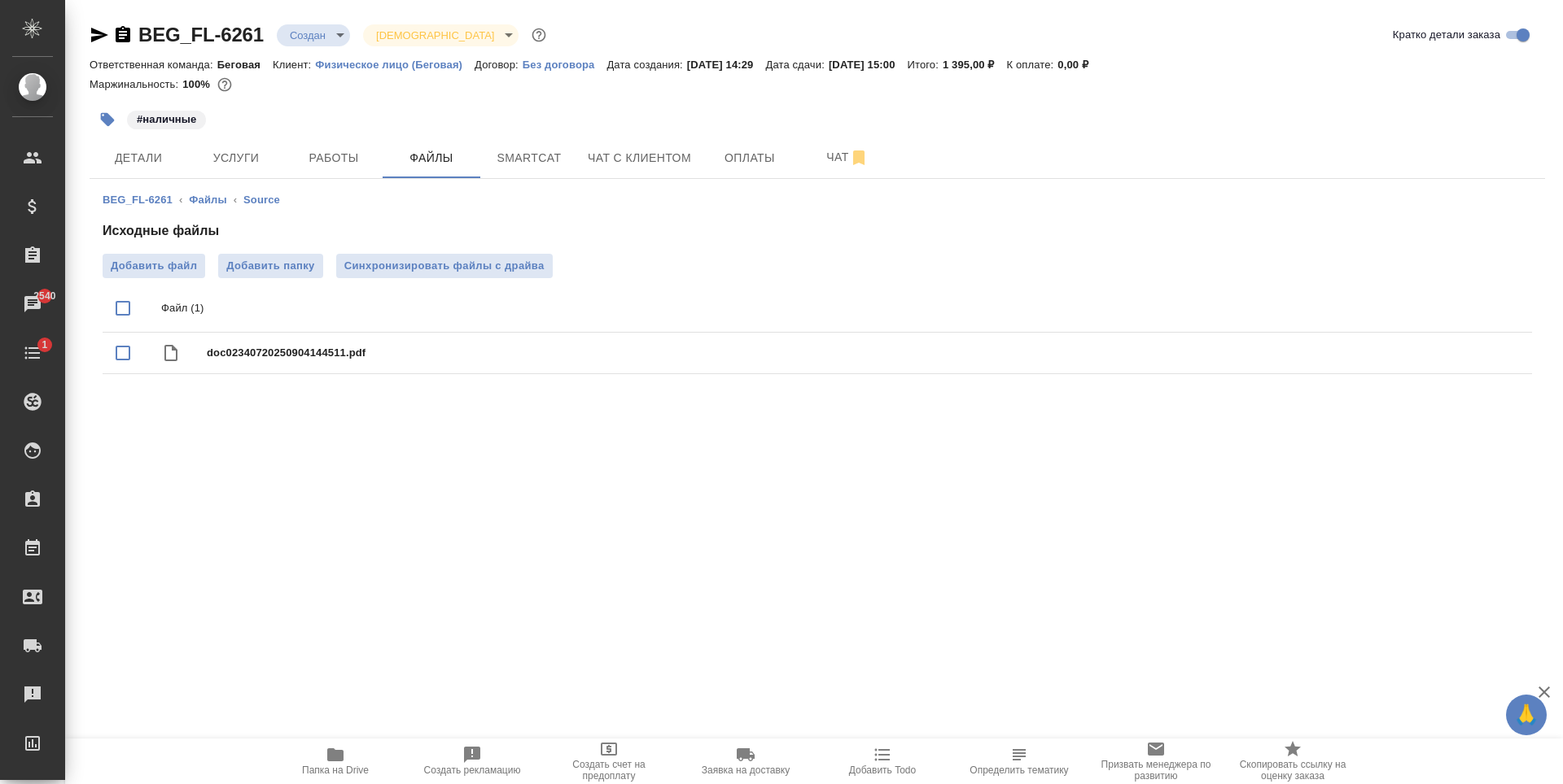
click at [318, 40] on body "🙏 .cls-1 fill:#fff; AWATERA Antonova Kristina Клиенты Спецификации Заказы 2540 …" at bounding box center [781, 392] width 1563 height 784
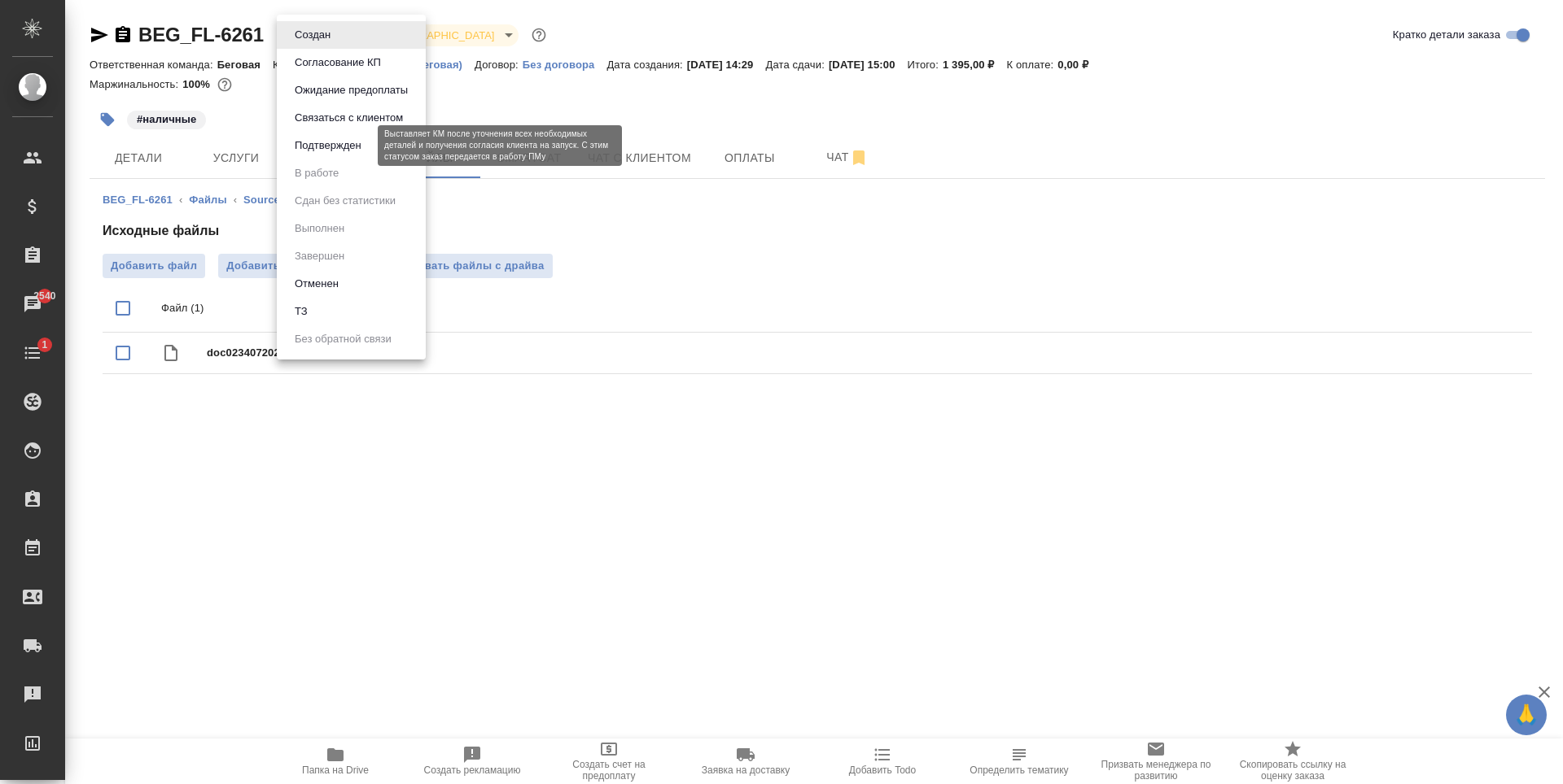
click at [356, 146] on button "Подтвержден" at bounding box center [328, 145] width 77 height 18
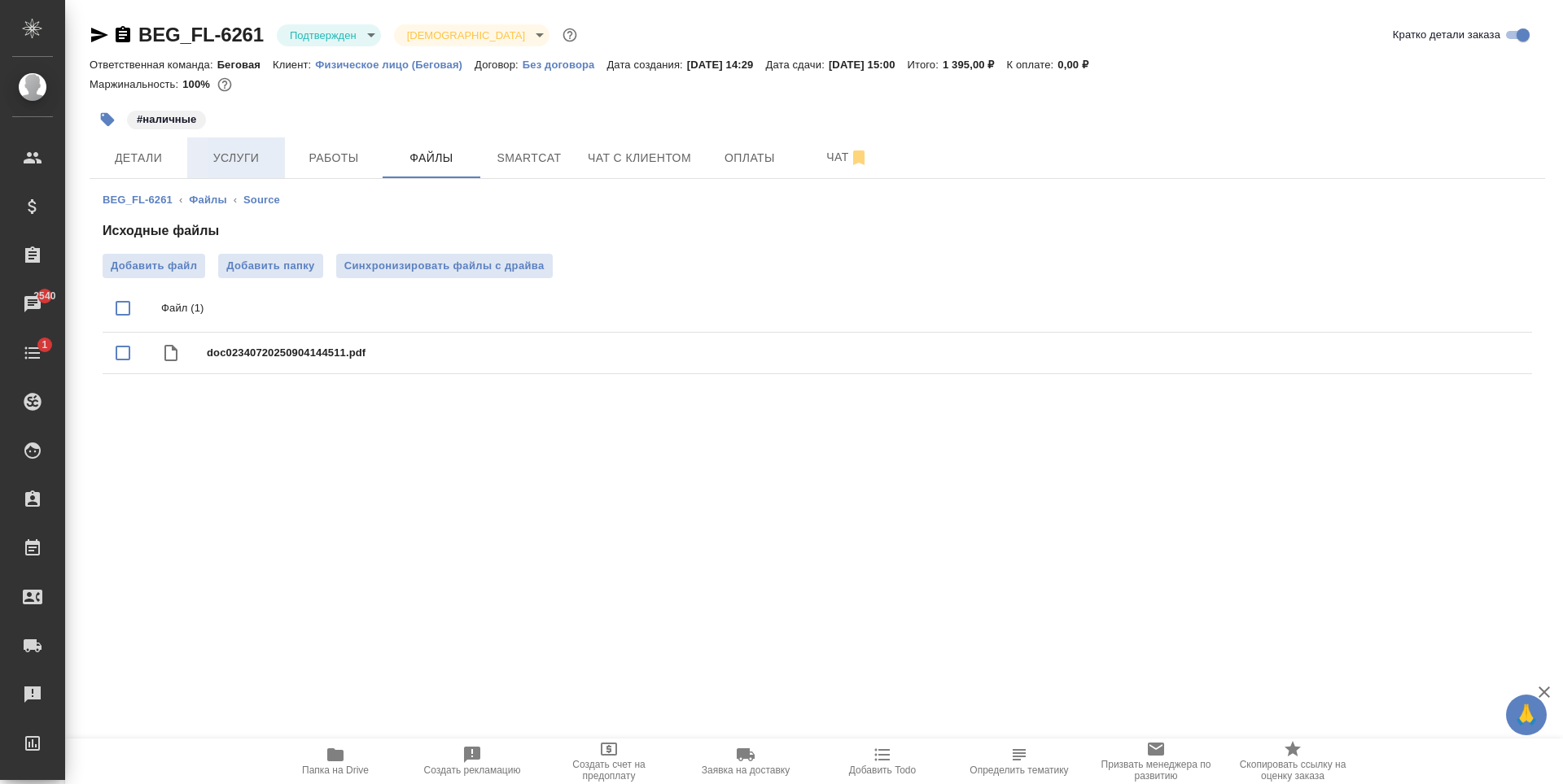
click at [266, 161] on span "Услуги" at bounding box center [236, 158] width 78 height 20
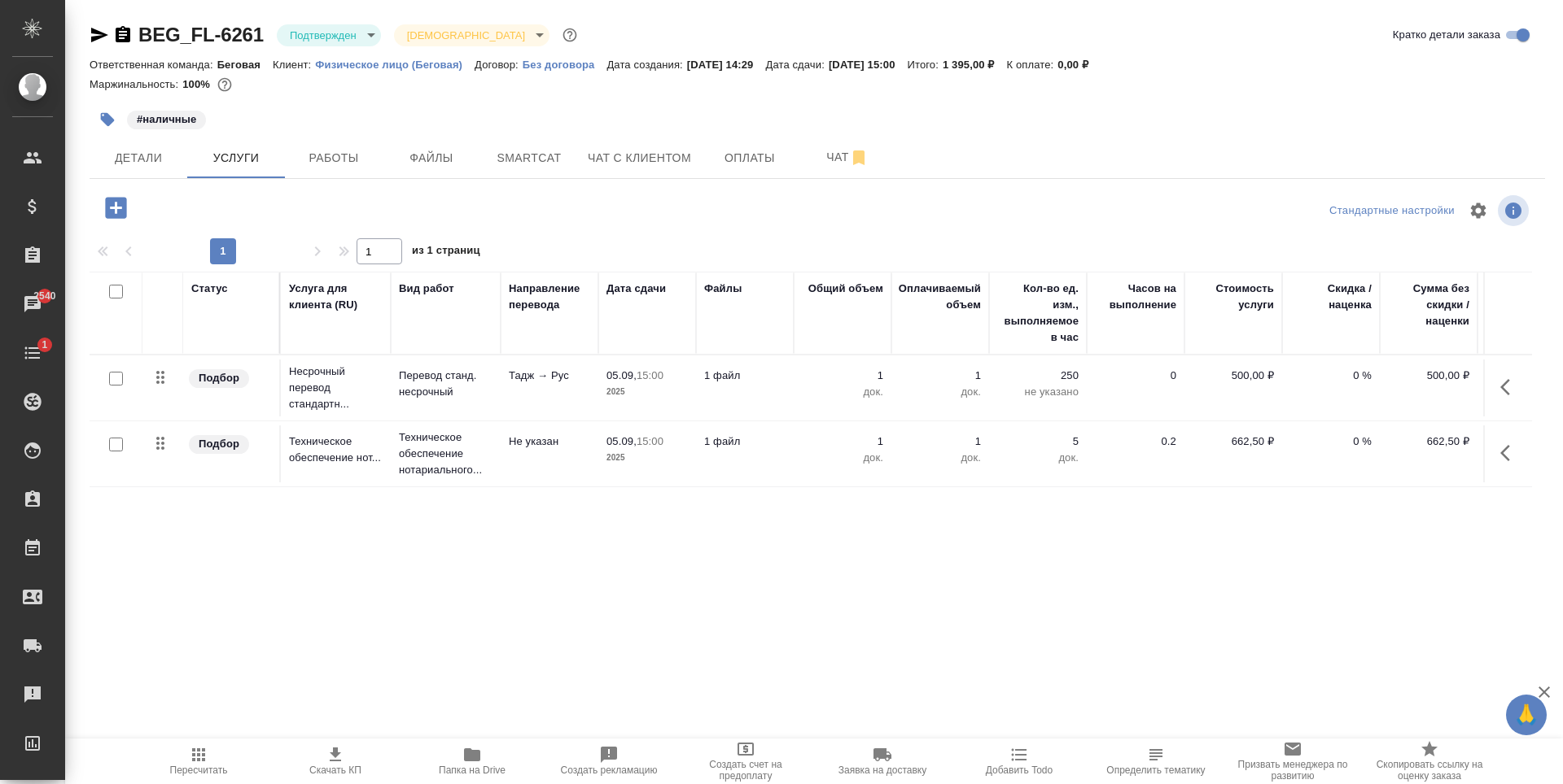
click at [774, 395] on td "1 файл" at bounding box center [745, 388] width 97 height 57
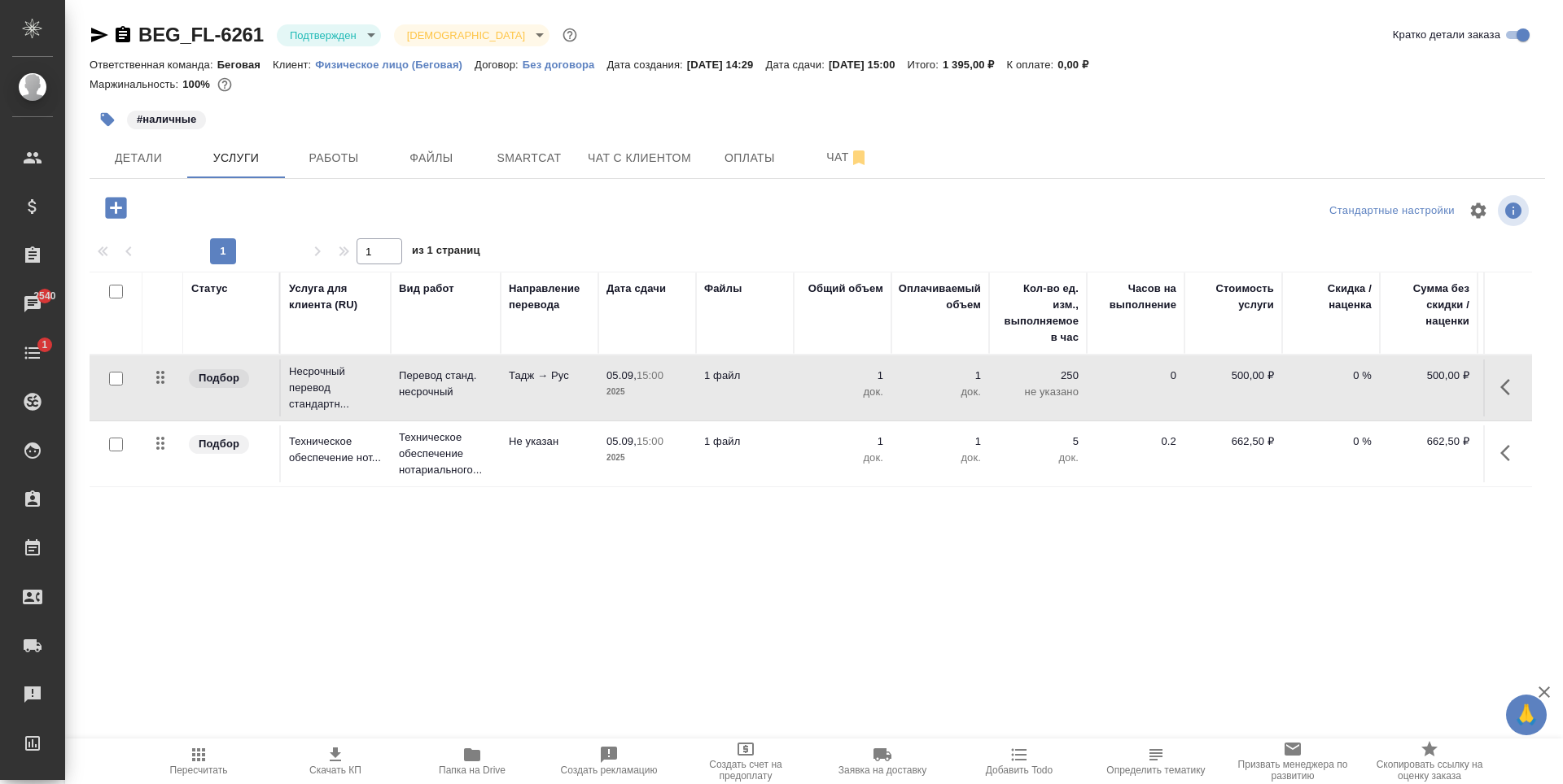
click at [774, 395] on td "1 файл" at bounding box center [745, 388] width 97 height 57
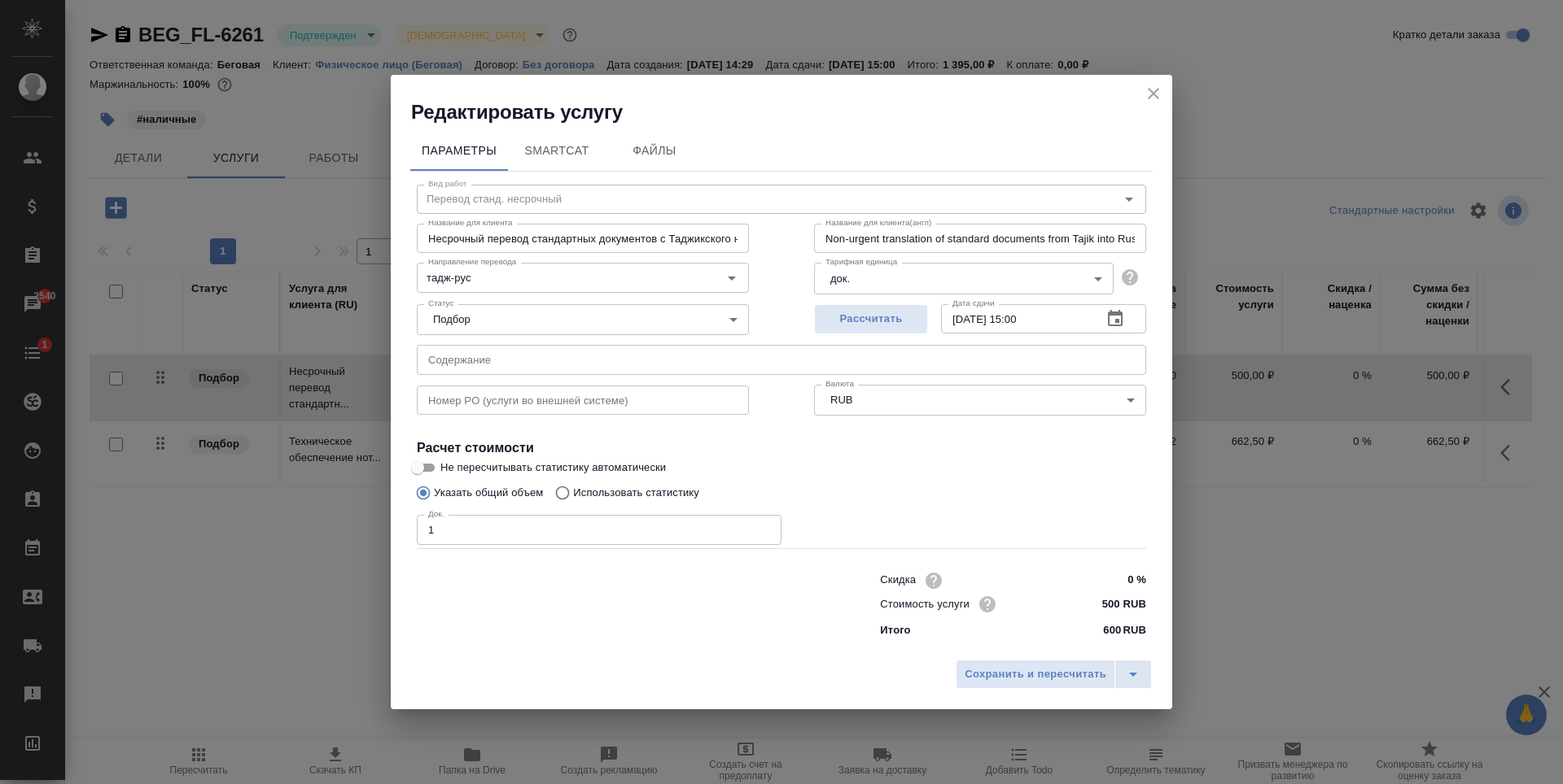
click at [1163, 95] on icon "close" at bounding box center [1154, 93] width 20 height 20
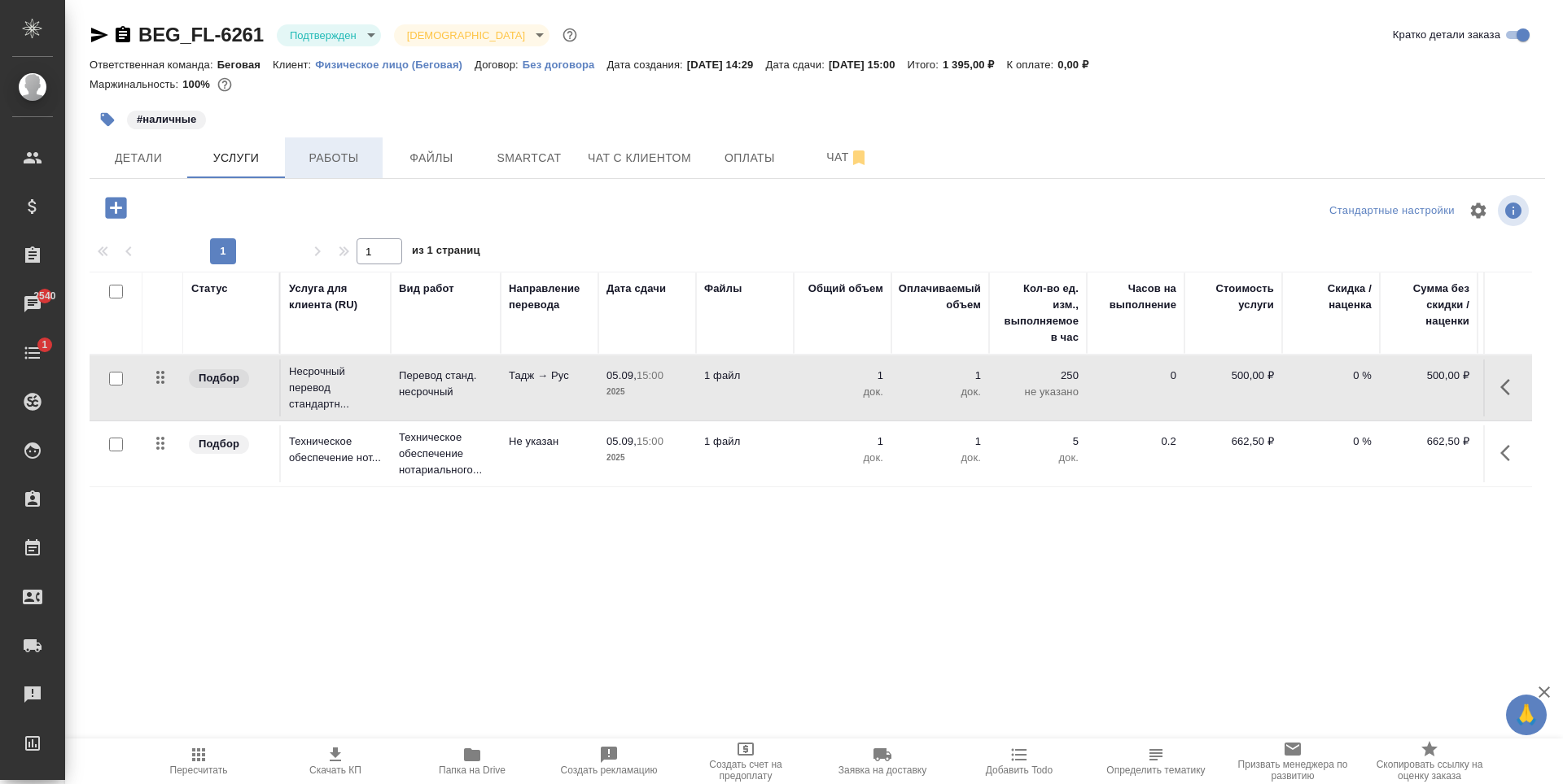
click at [332, 168] on button "Работы" at bounding box center [333, 158] width 97 height 41
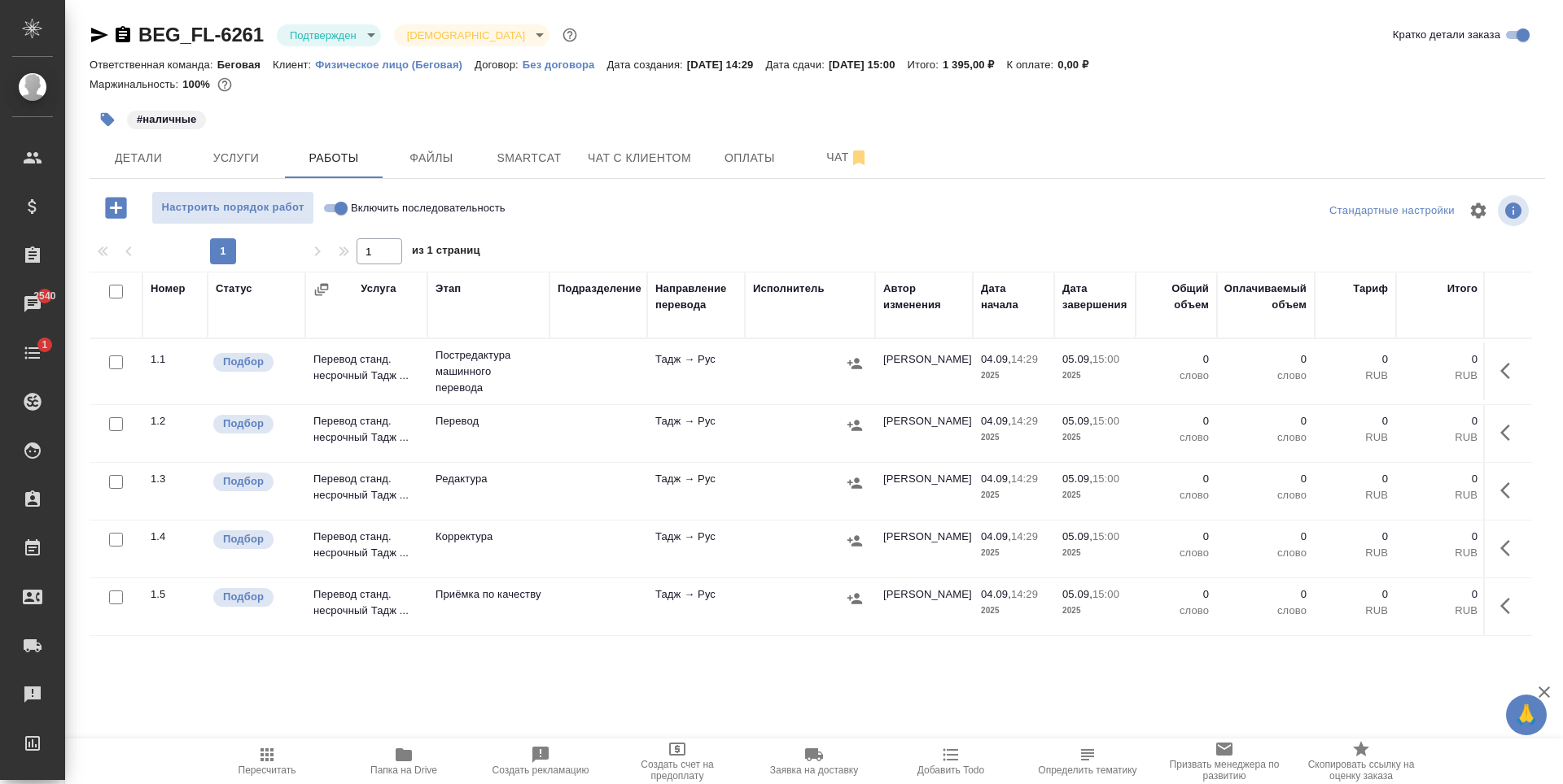
click at [117, 364] on input "checkbox" at bounding box center [116, 362] width 14 height 14
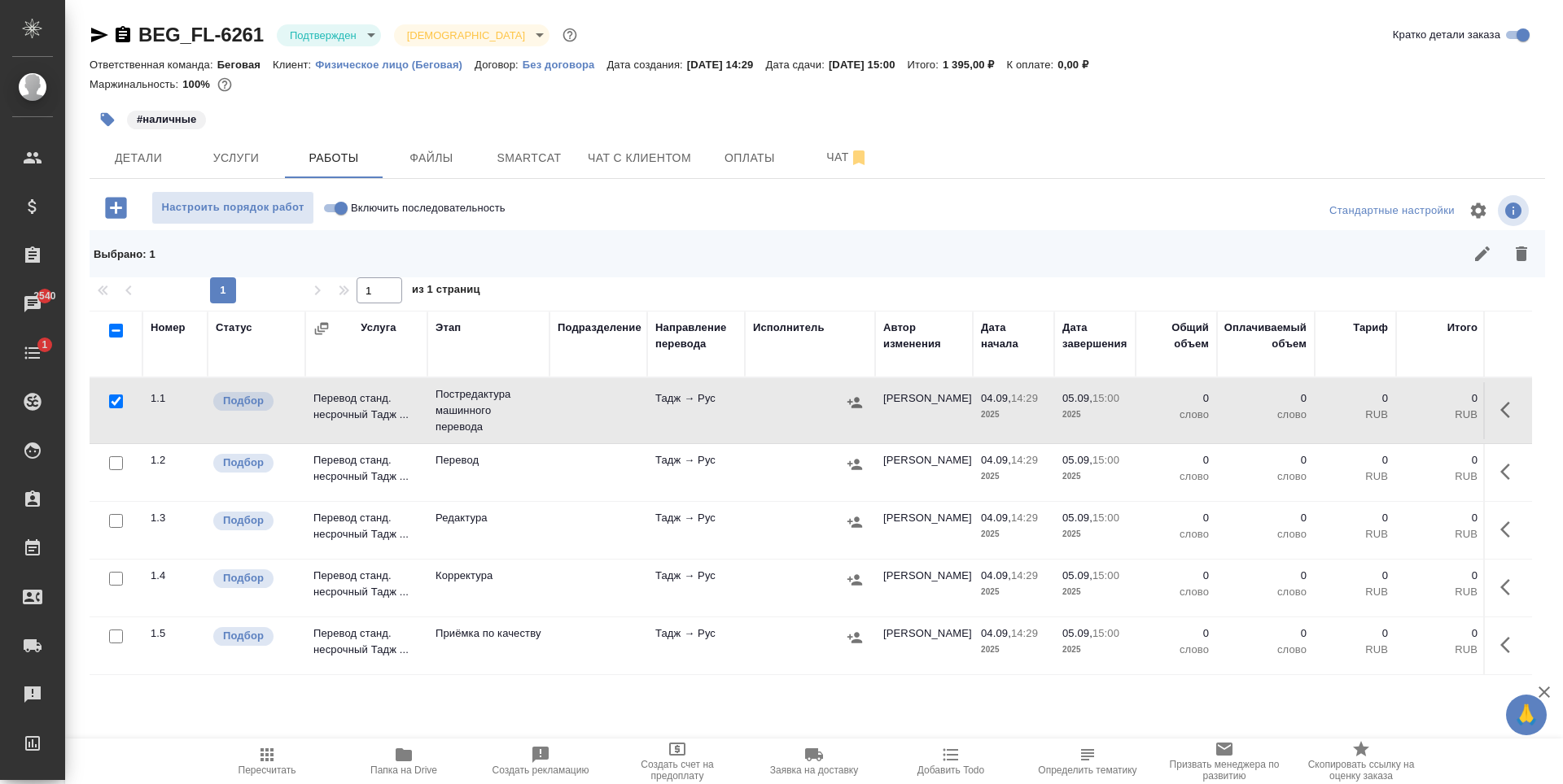
click at [109, 527] on div at bounding box center [115, 521] width 37 height 23
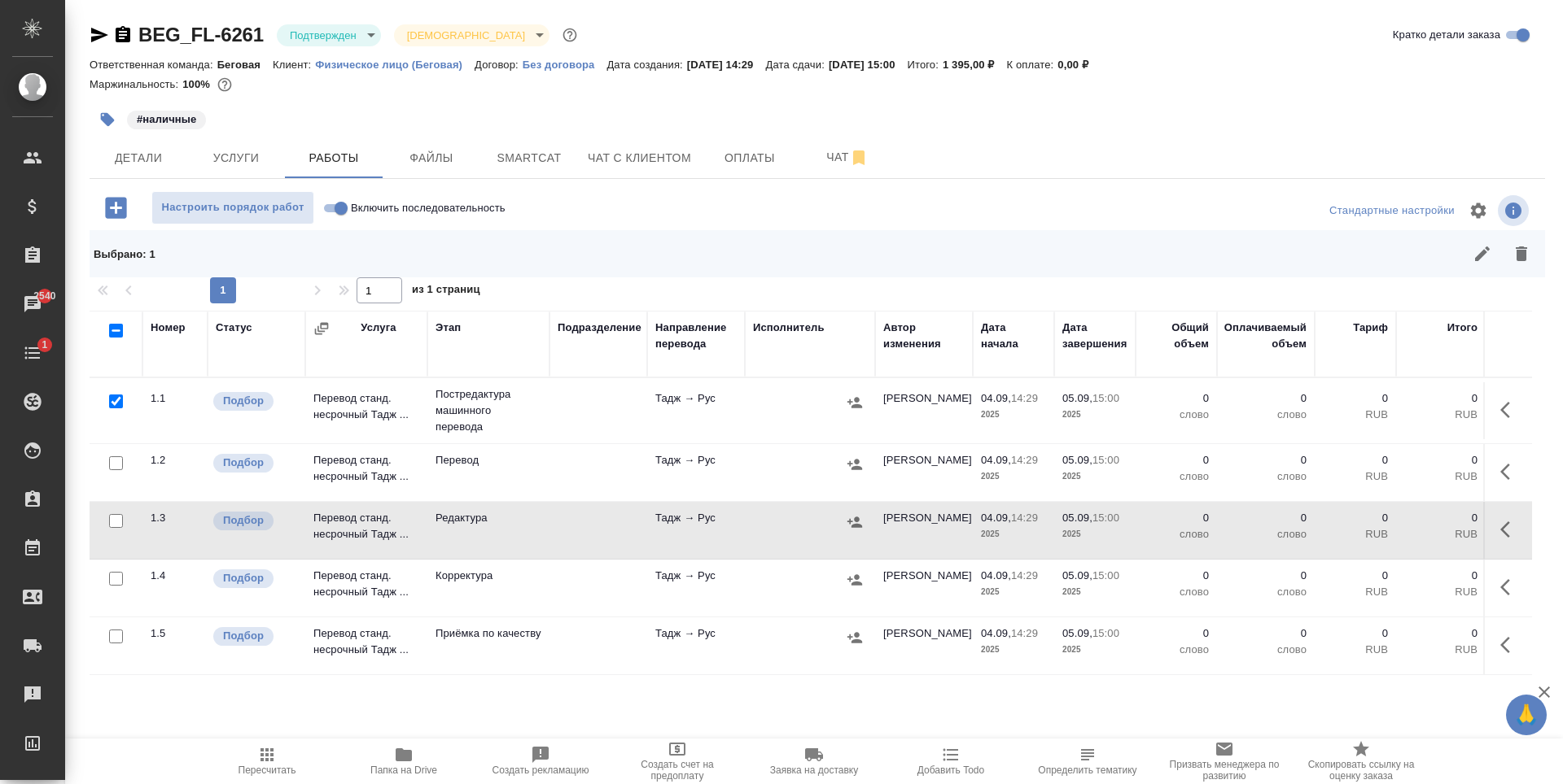
click at [117, 524] on input "checkbox" at bounding box center [116, 521] width 14 height 14
click at [113, 578] on input "checkbox" at bounding box center [116, 579] width 14 height 14
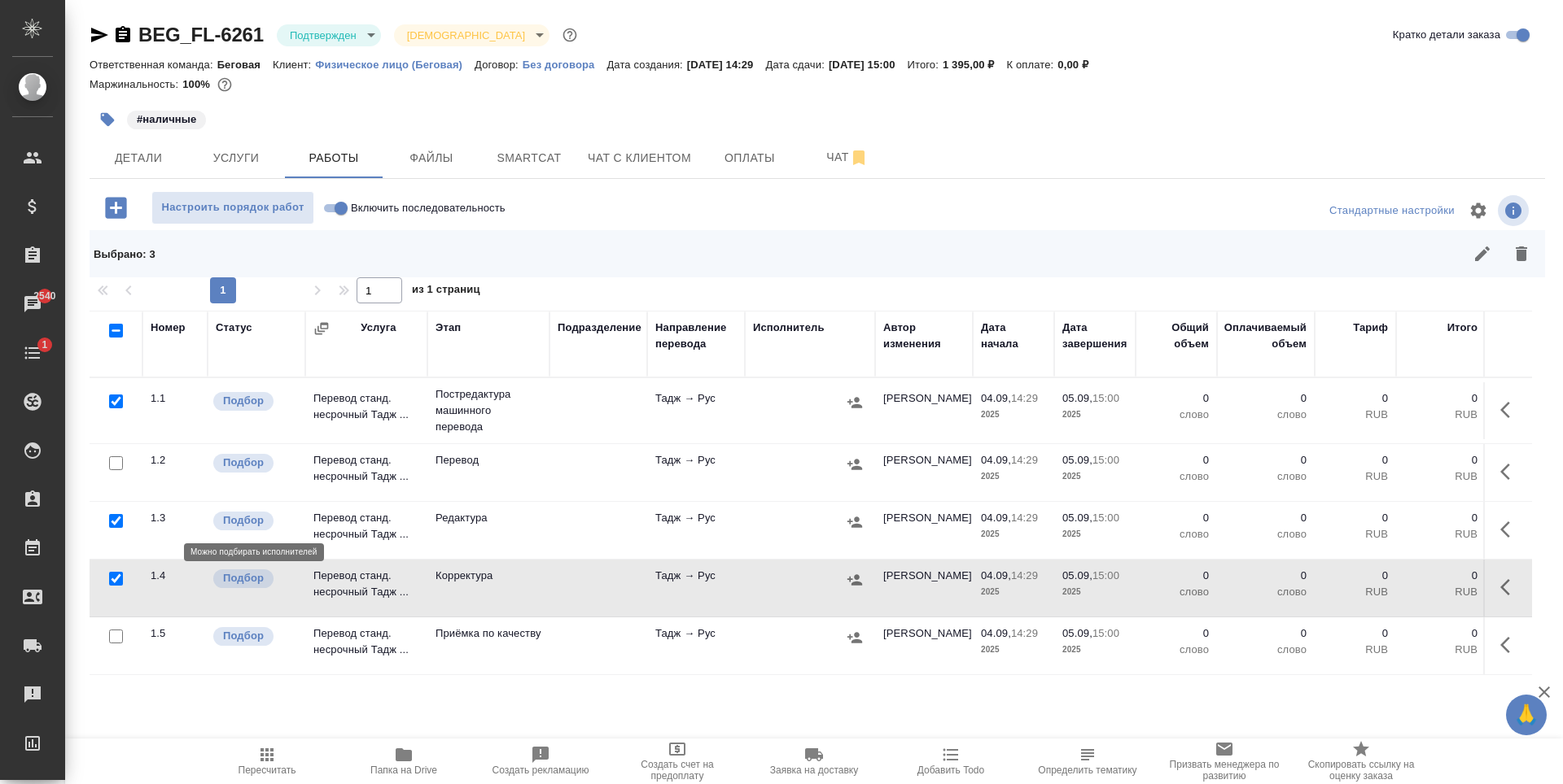
scroll to position [77, 0]
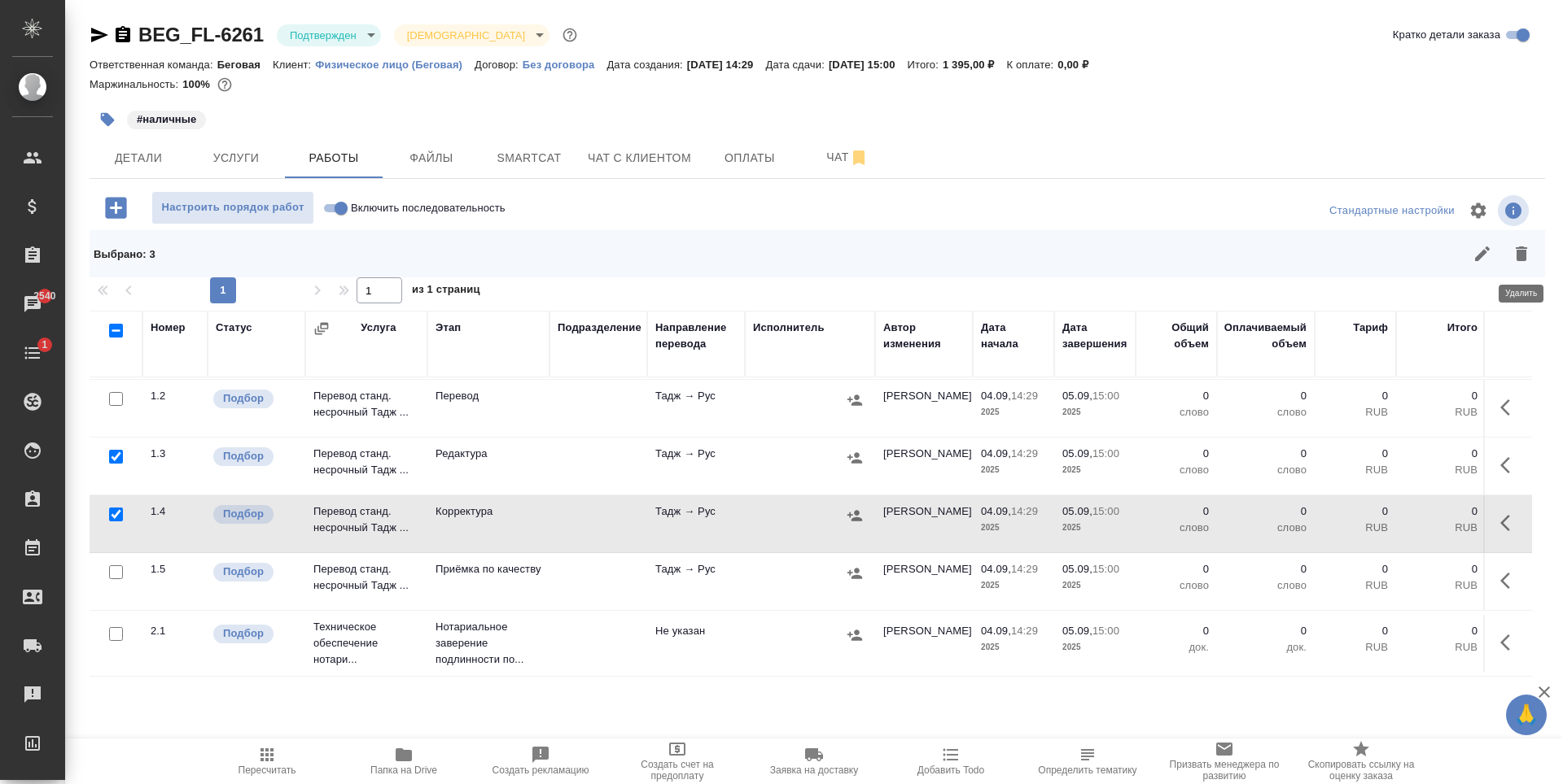
click at [1515, 259] on icon "button" at bounding box center [1521, 254] width 20 height 20
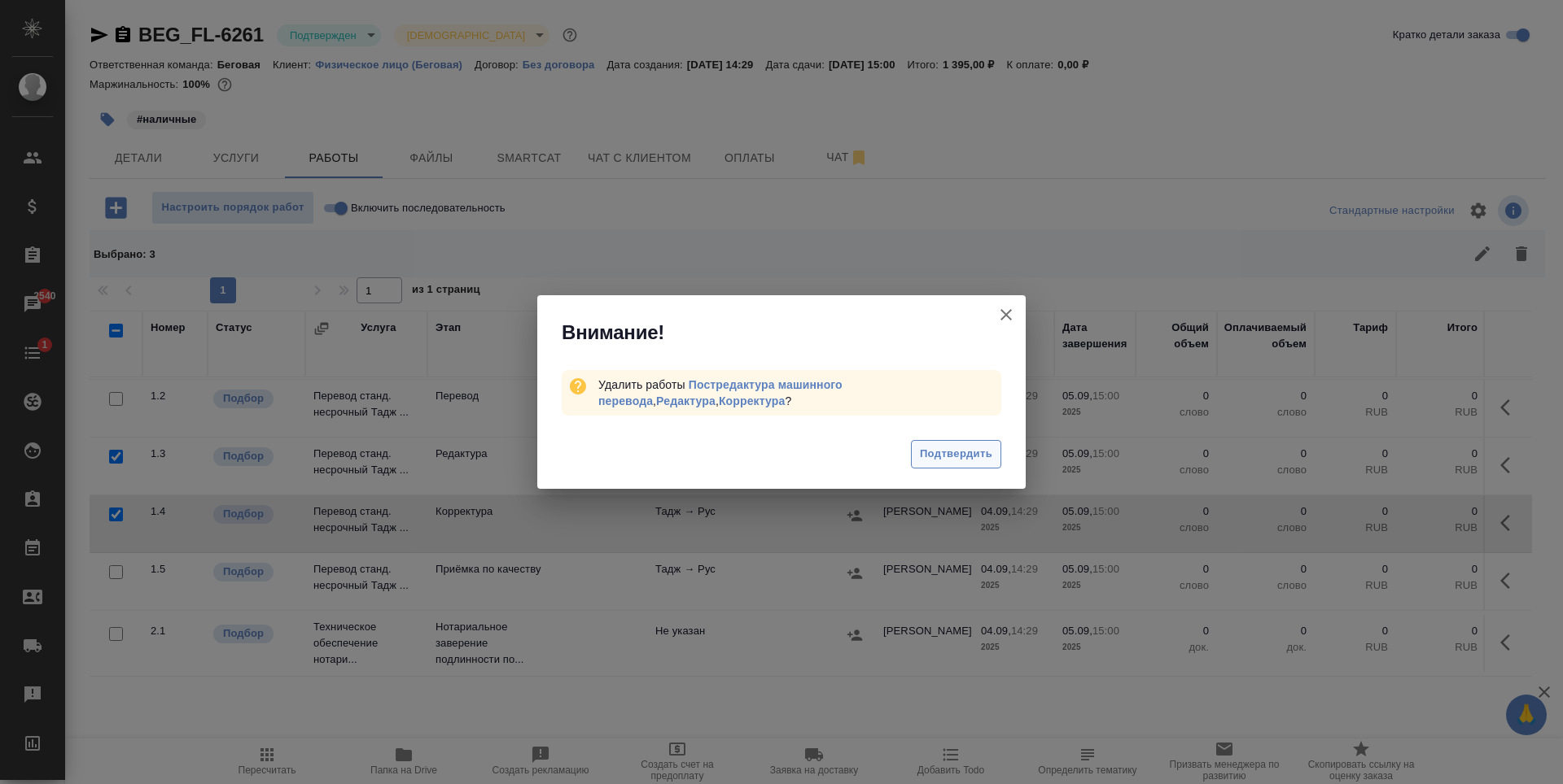
drag, startPoint x: 969, startPoint y: 444, endPoint x: 918, endPoint y: 419, distance: 56.8
click at [968, 445] on button "Подтвердить" at bounding box center [956, 453] width 91 height 28
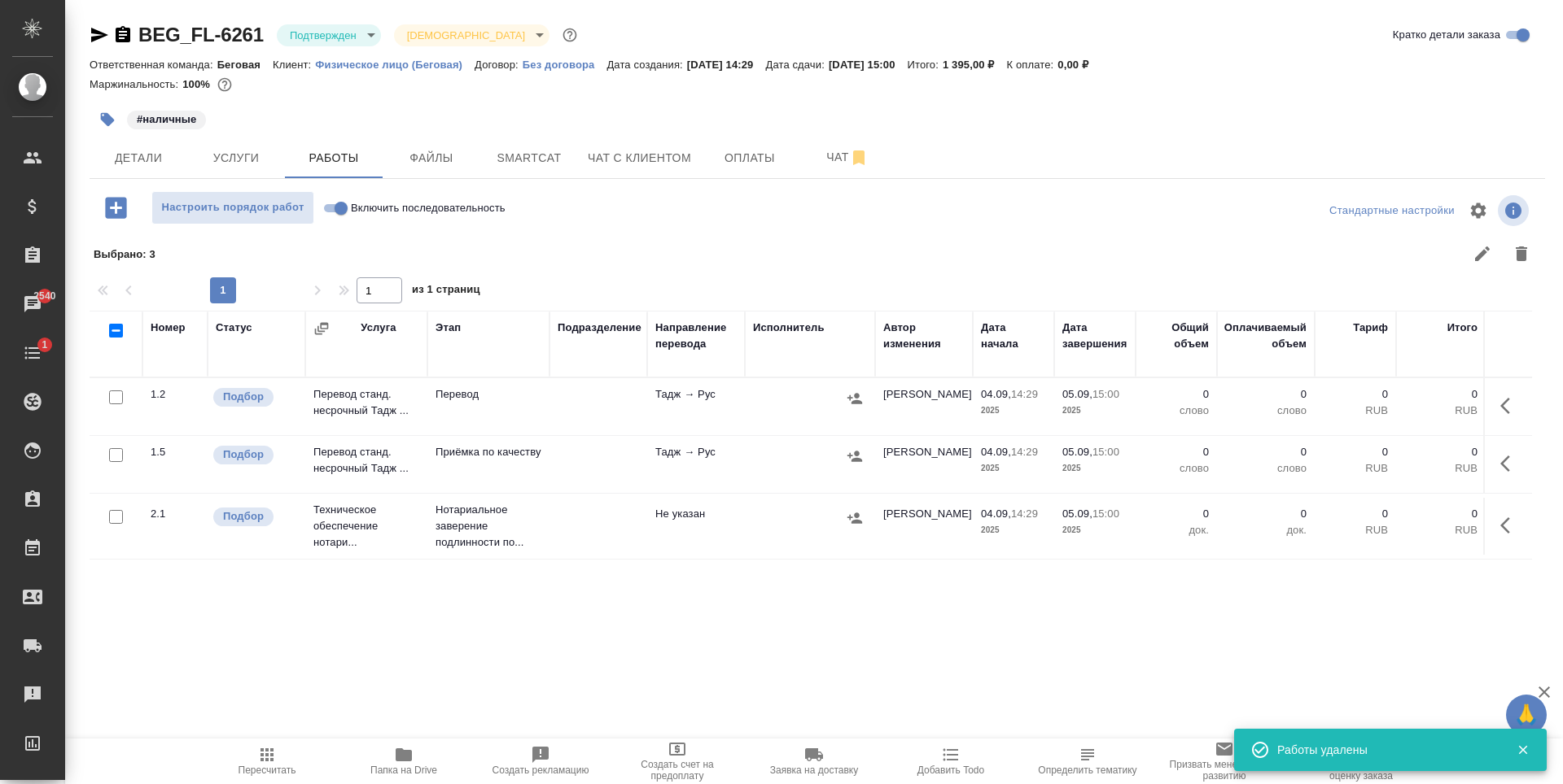
scroll to position [0, 0]
click at [587, 392] on td at bounding box center [598, 407] width 97 height 57
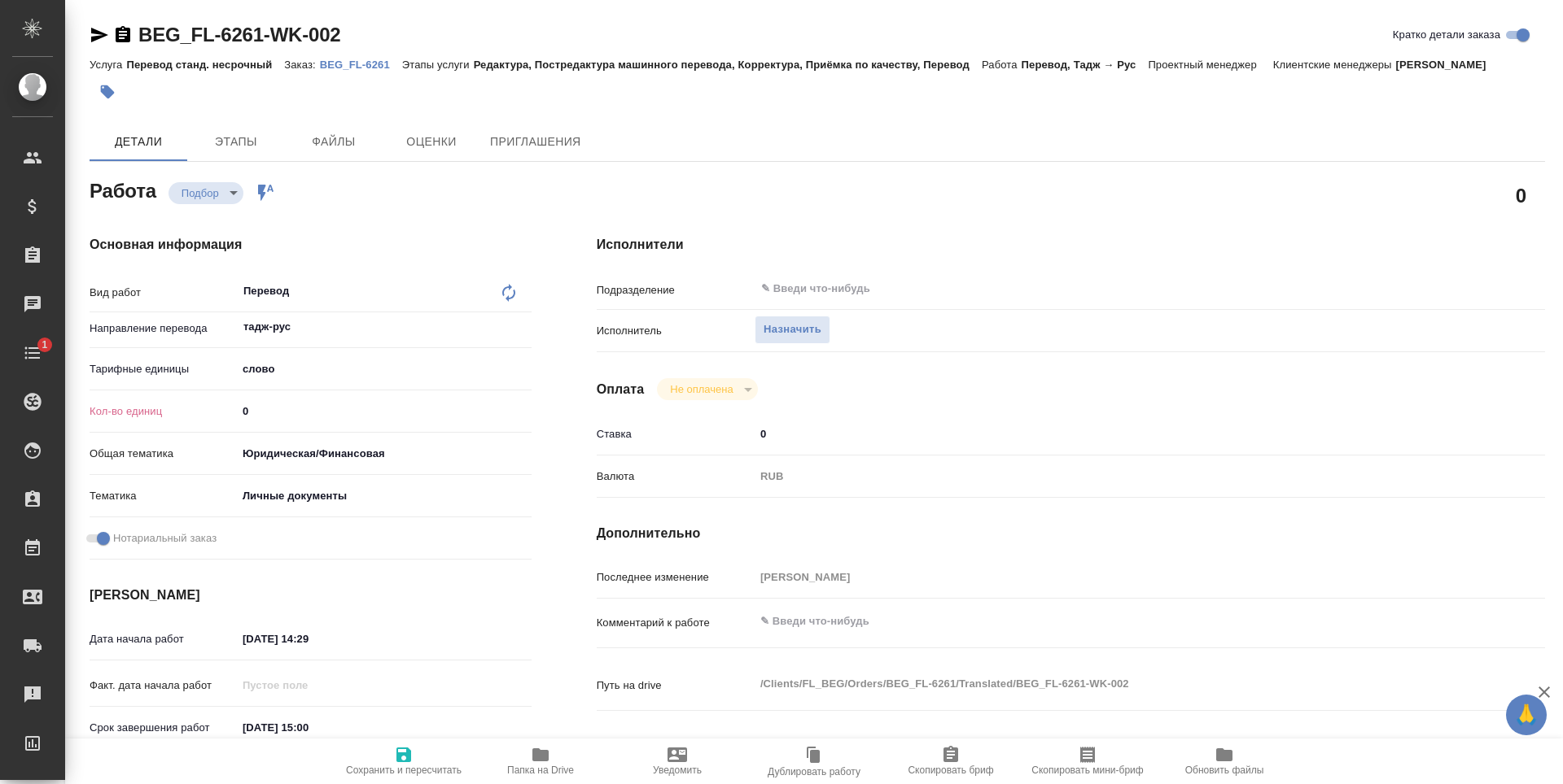
type textarea "x"
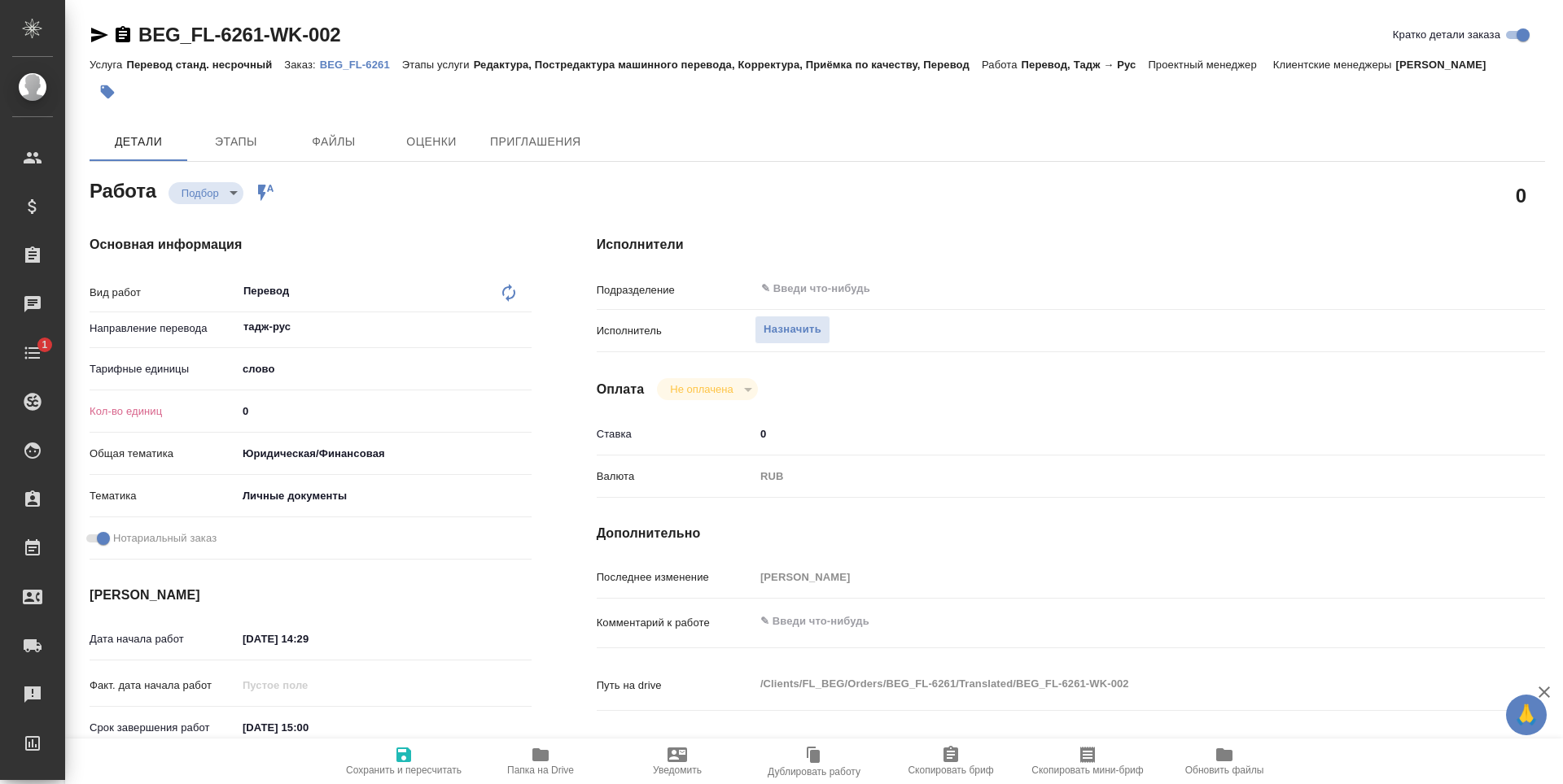
type textarea "x"
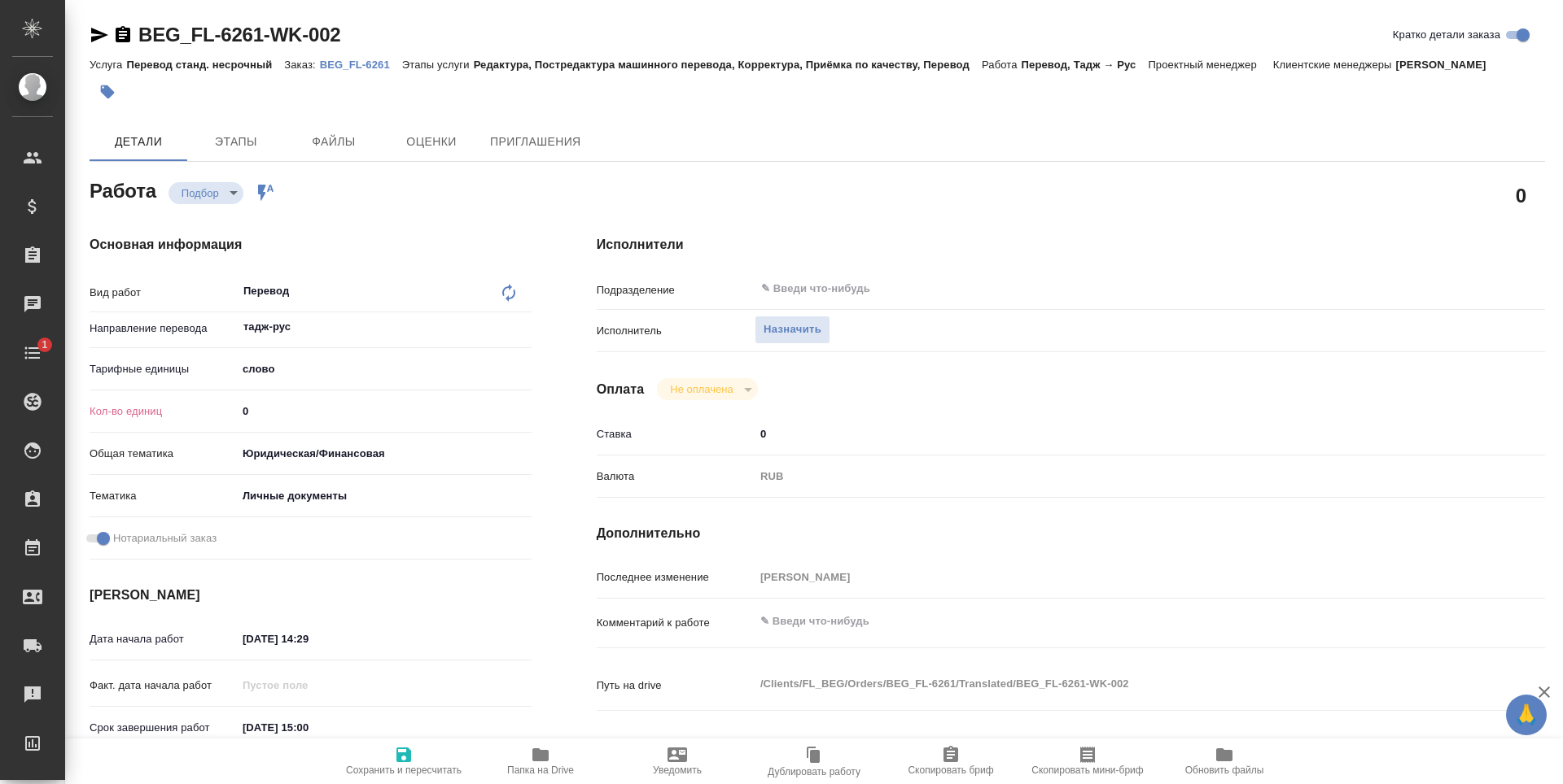
type textarea "x"
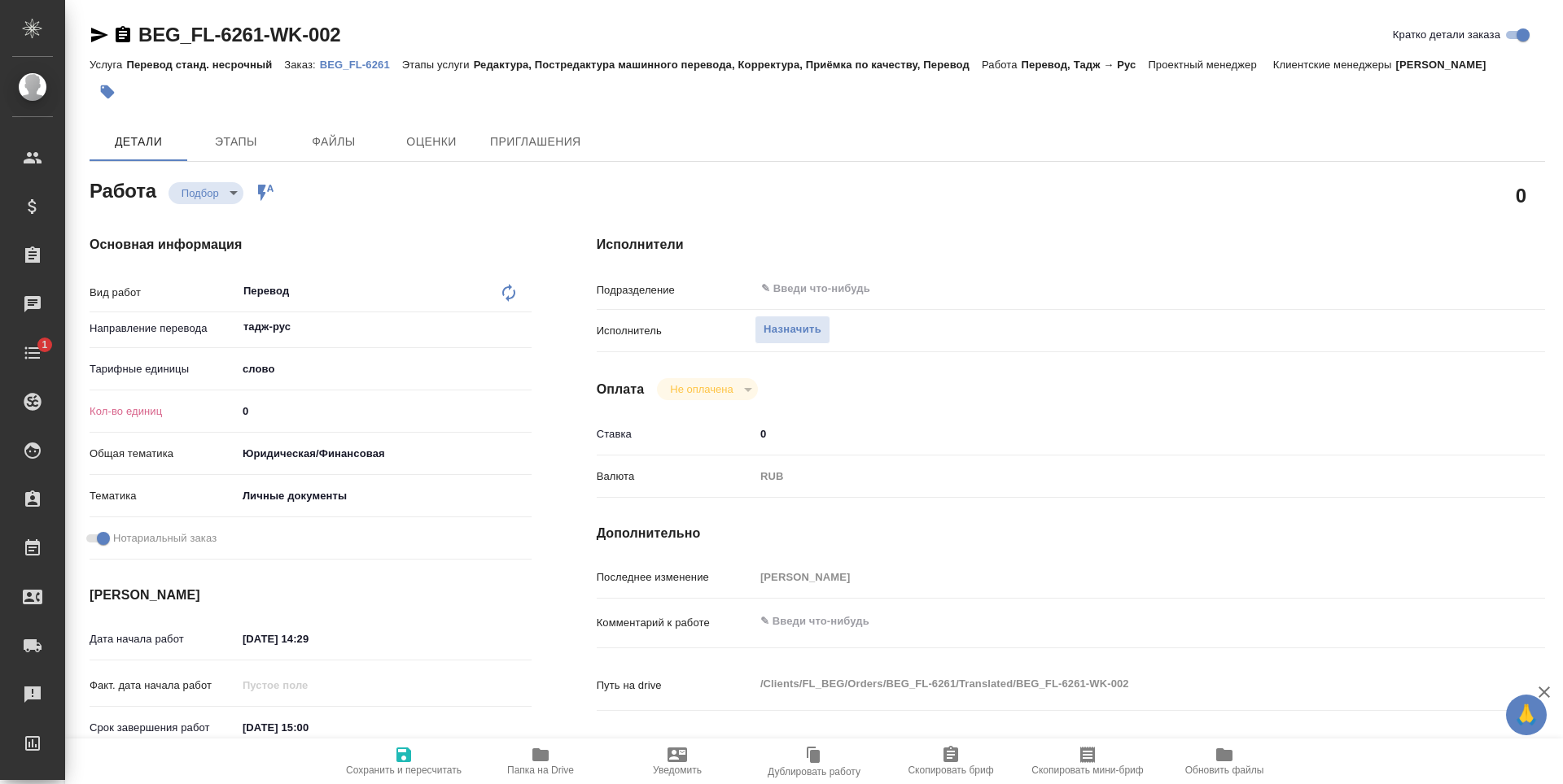
type textarea "x"
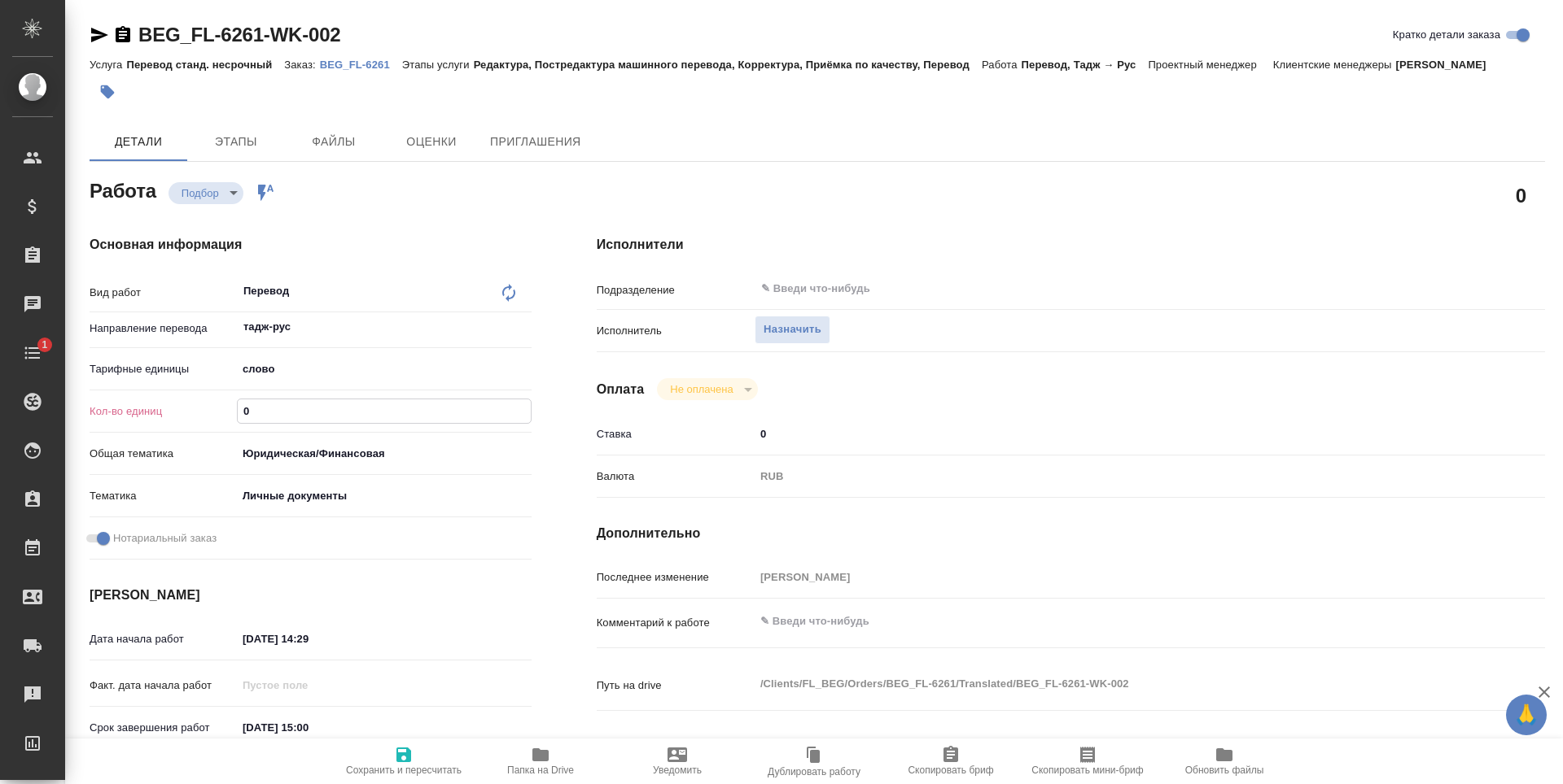
click at [278, 419] on input "0" at bounding box center [384, 412] width 293 height 24
type textarea "x"
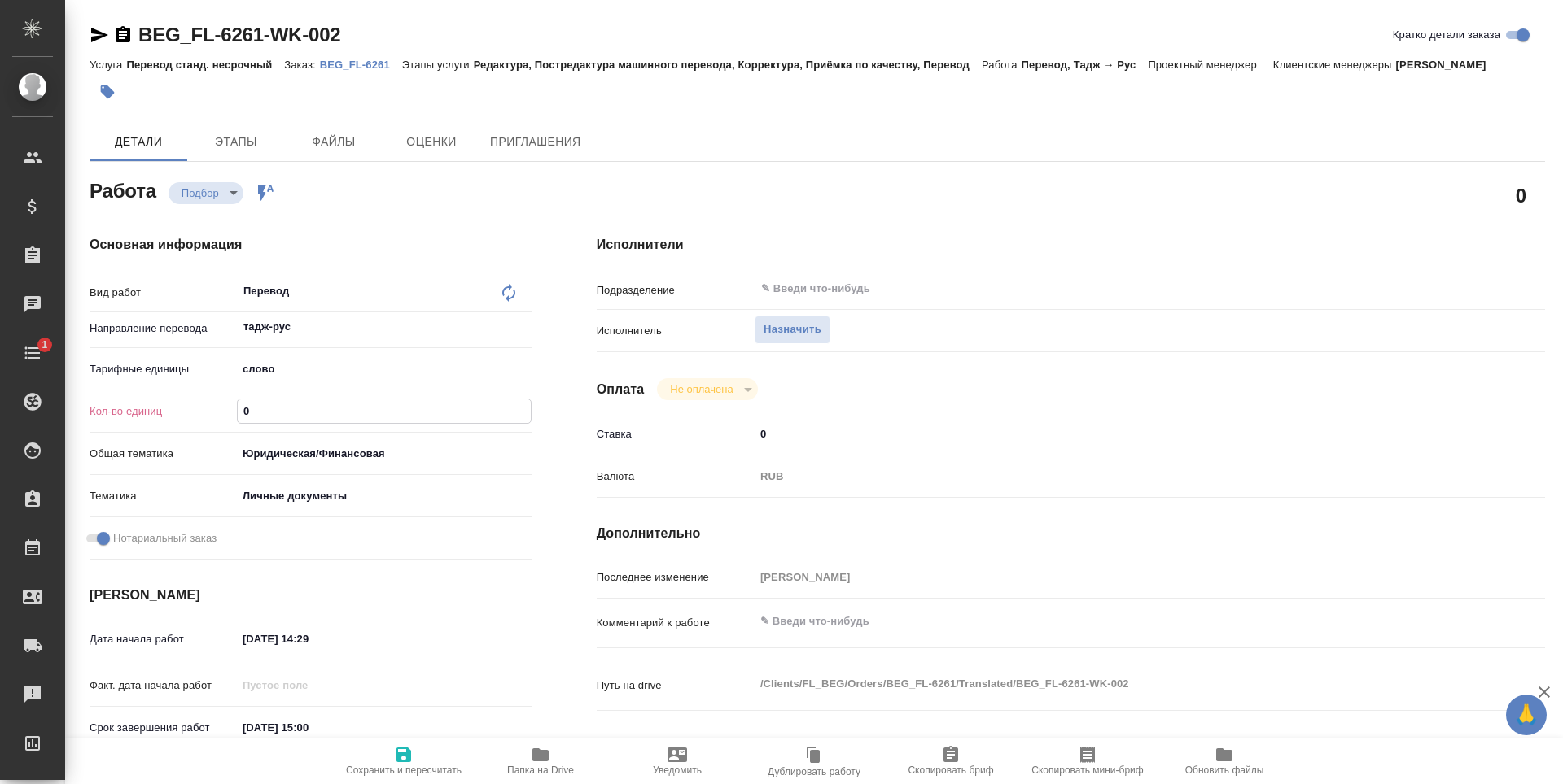
type textarea "x"
type input "1"
type textarea "x"
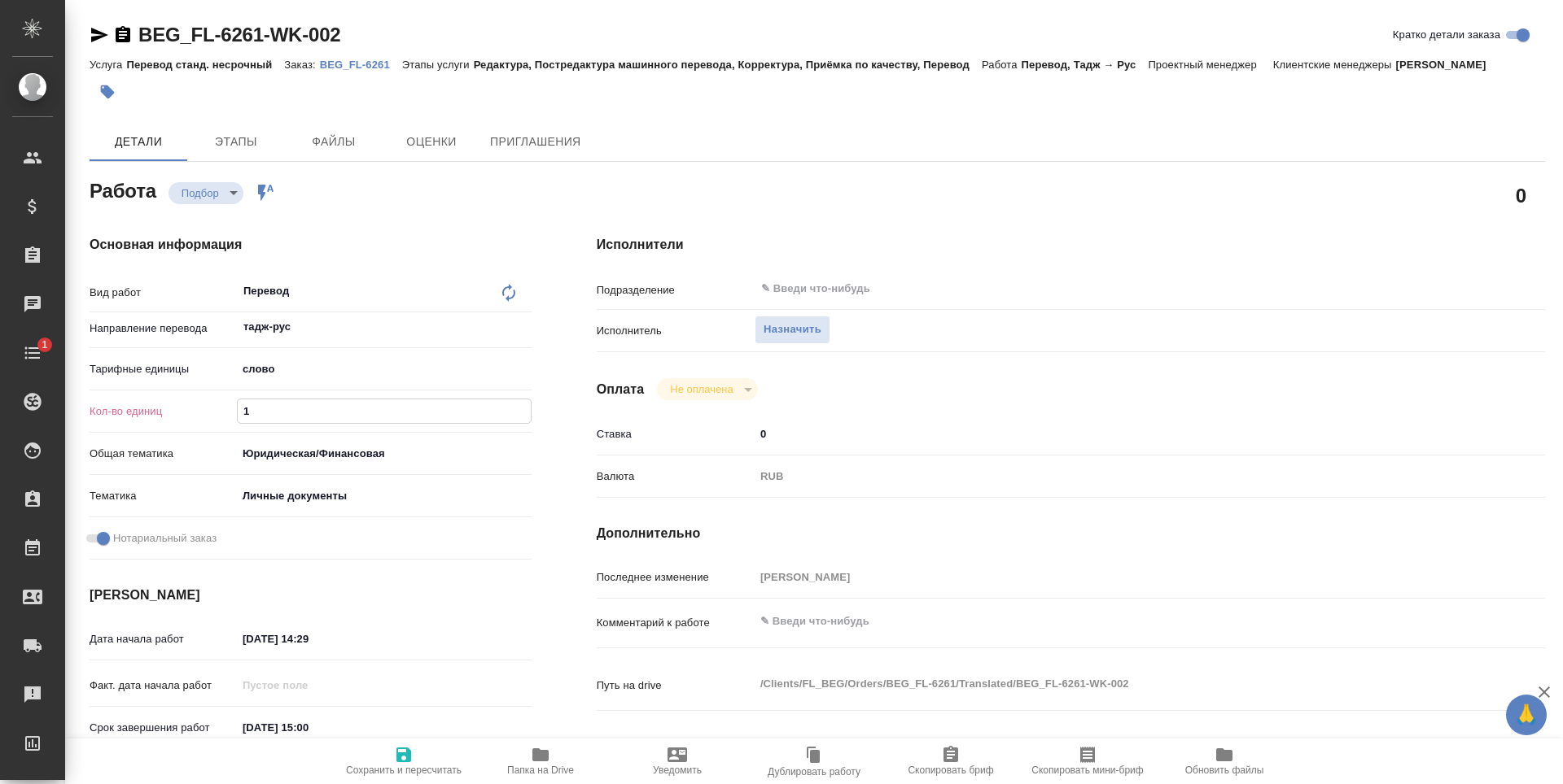
type textarea "x"
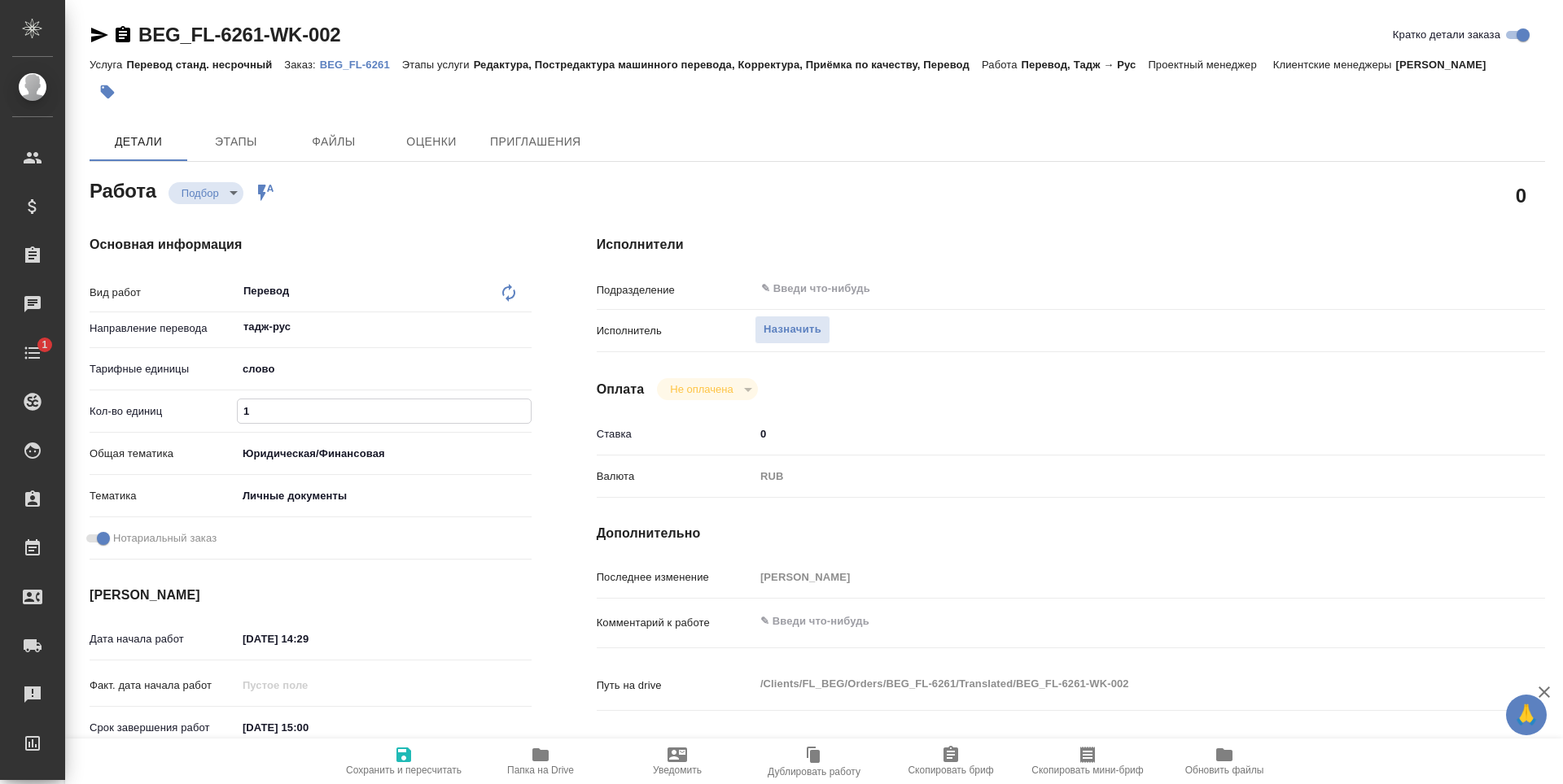
type textarea "x"
type input "1"
click at [396, 762] on icon "button" at bounding box center [403, 755] width 20 height 20
type textarea "x"
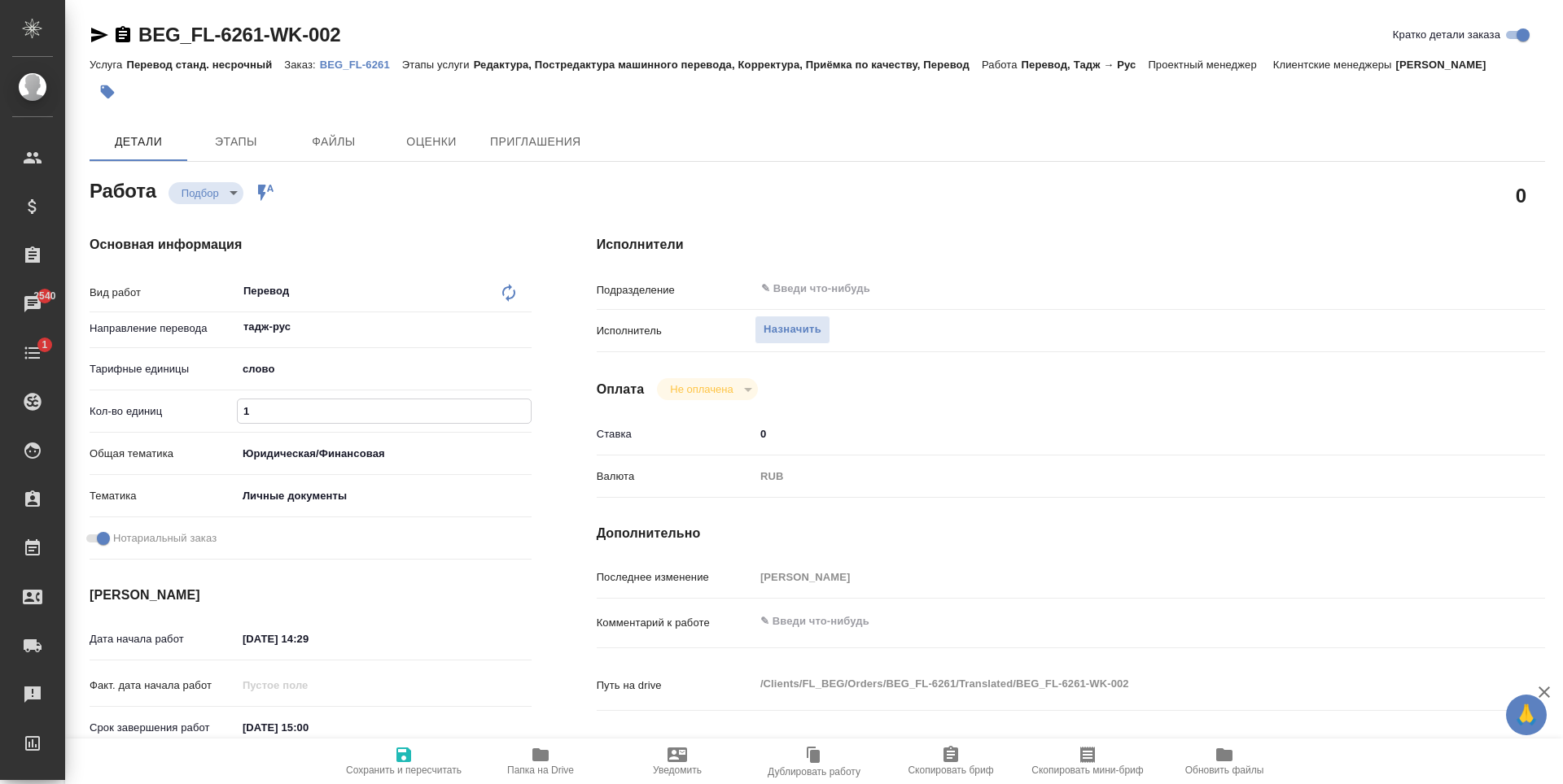
type textarea "x"
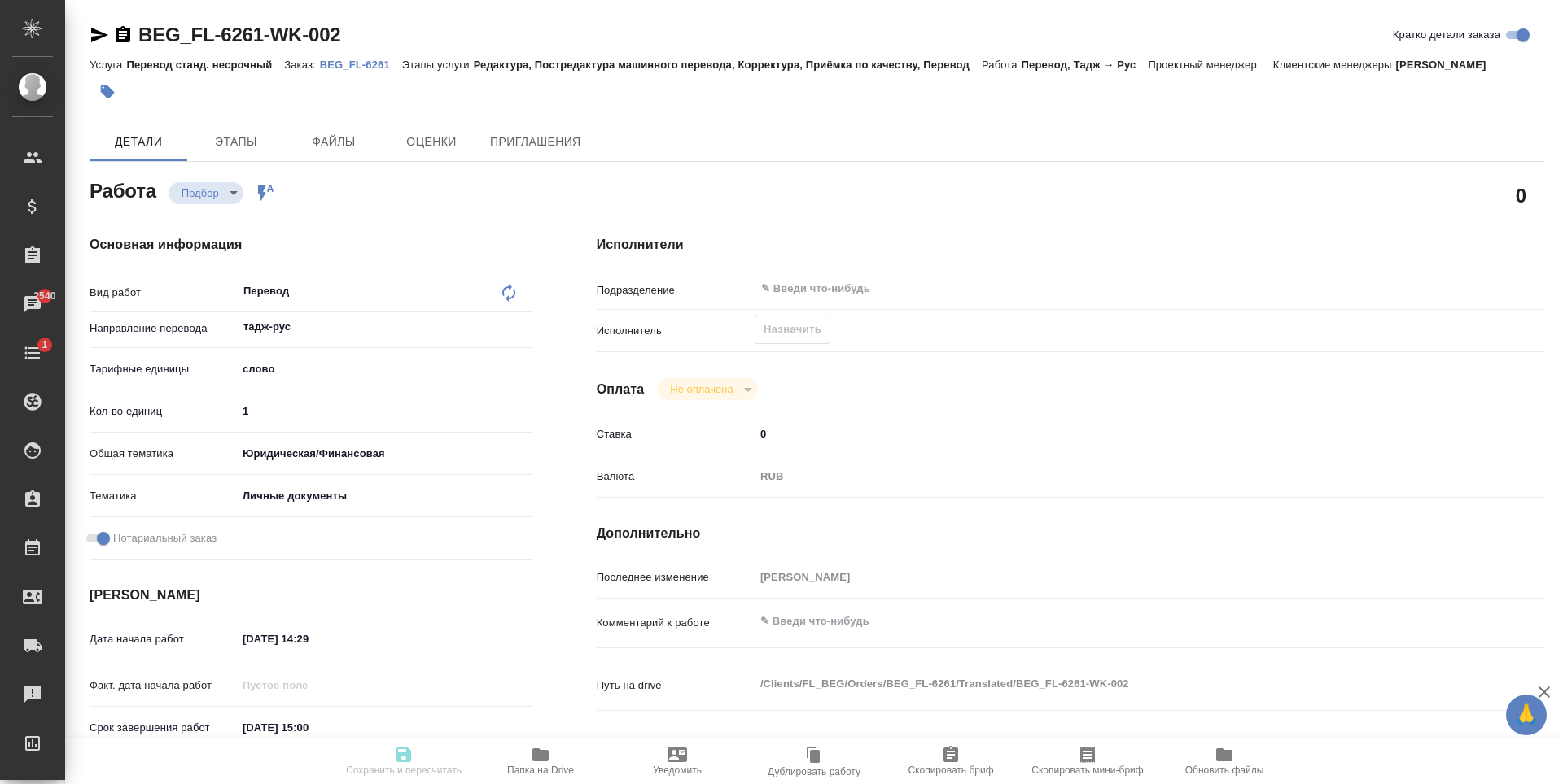
type textarea "x"
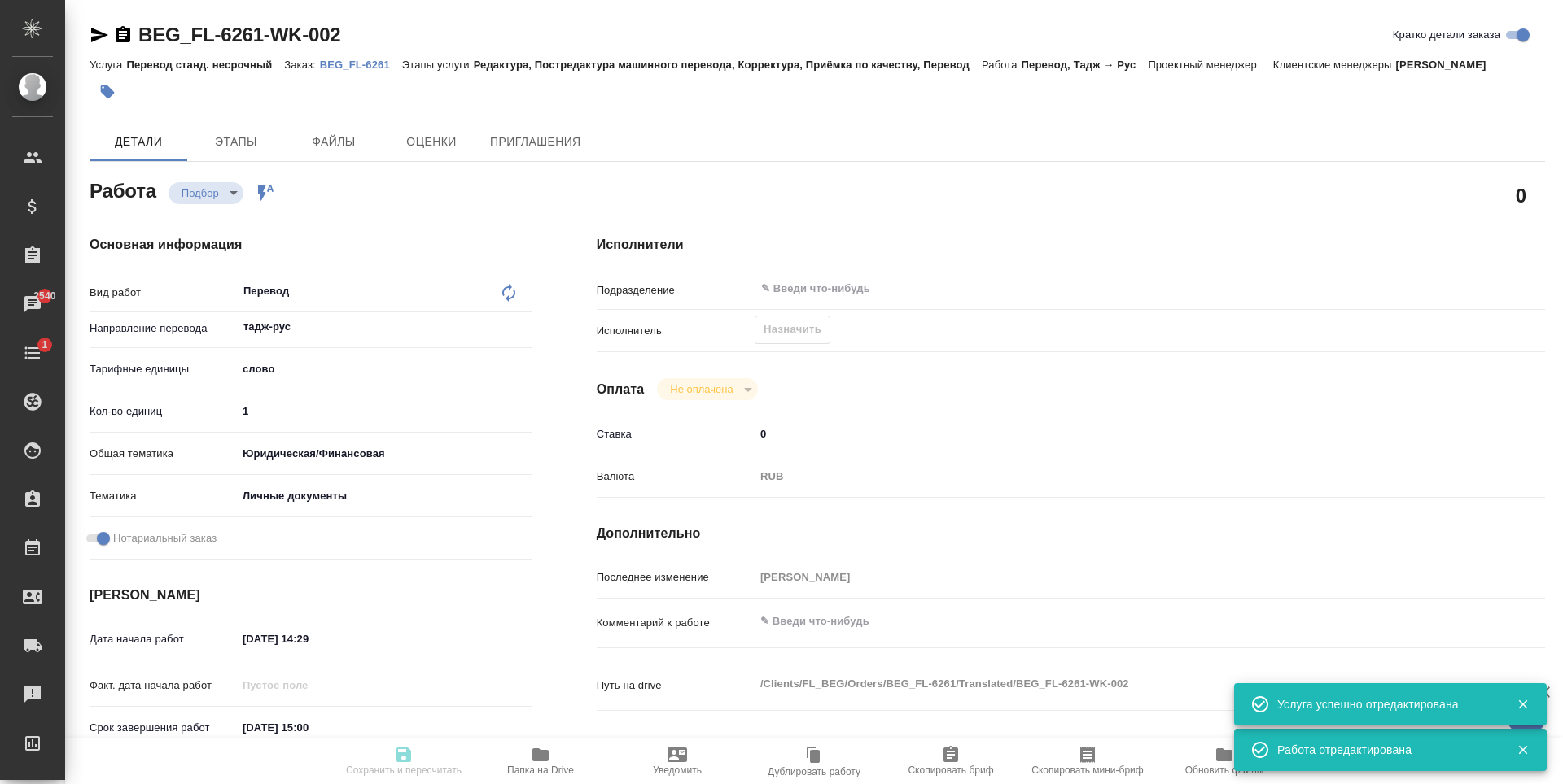
type input "recruiting"
type textarea "Перевод"
type textarea "x"
type input "тадж-рус"
type input "5a8b1489cc6b4906c91bfd90"
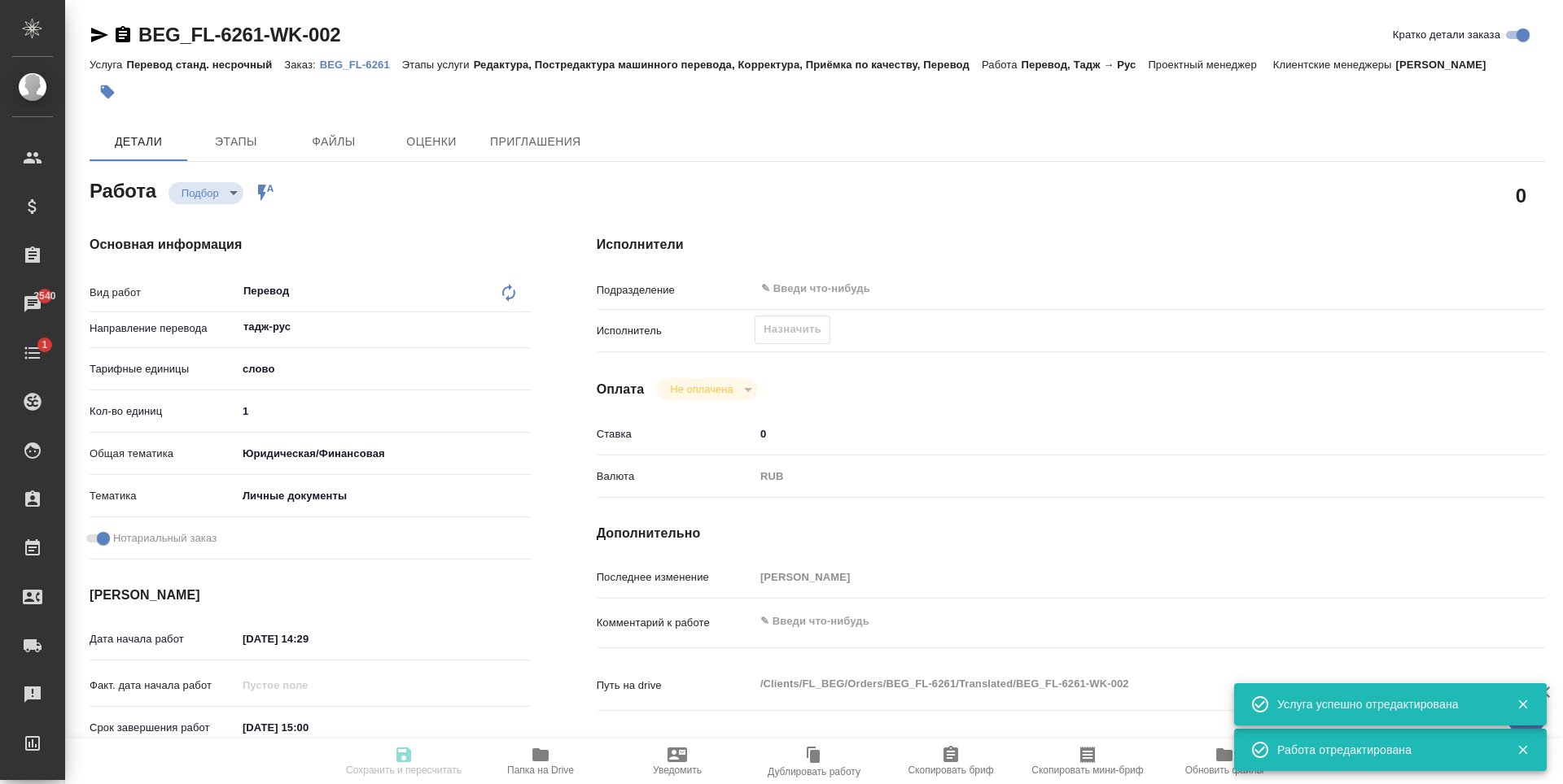
type input "1"
type input "yr-fn"
type input "5a8b8b956a9677013d343cfe"
checkbox input "true"
type input "[DATE] 14:29"
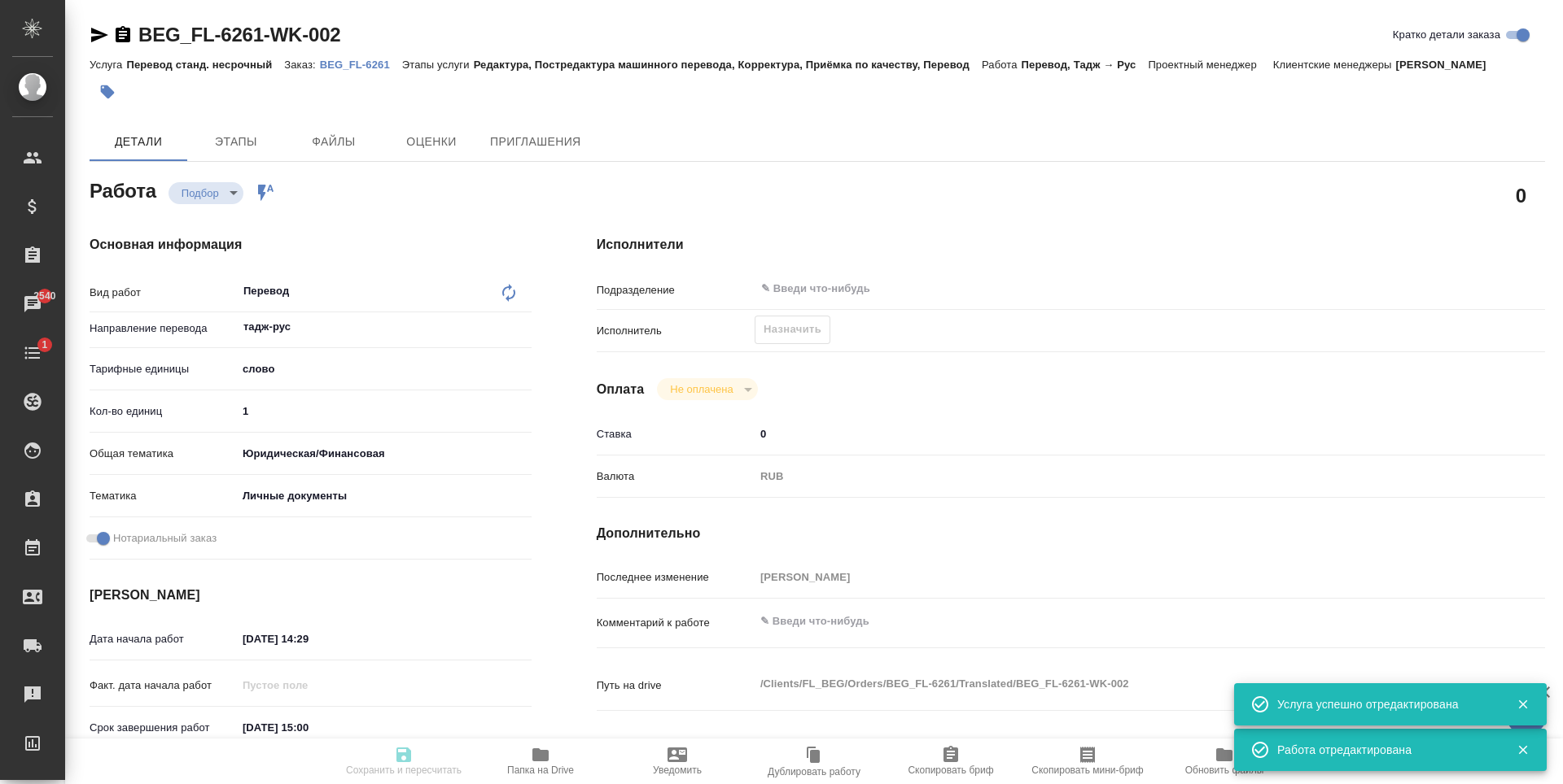
type input "[DATE] 15:00"
type input "notPayed"
type input "0"
type input "RUB"
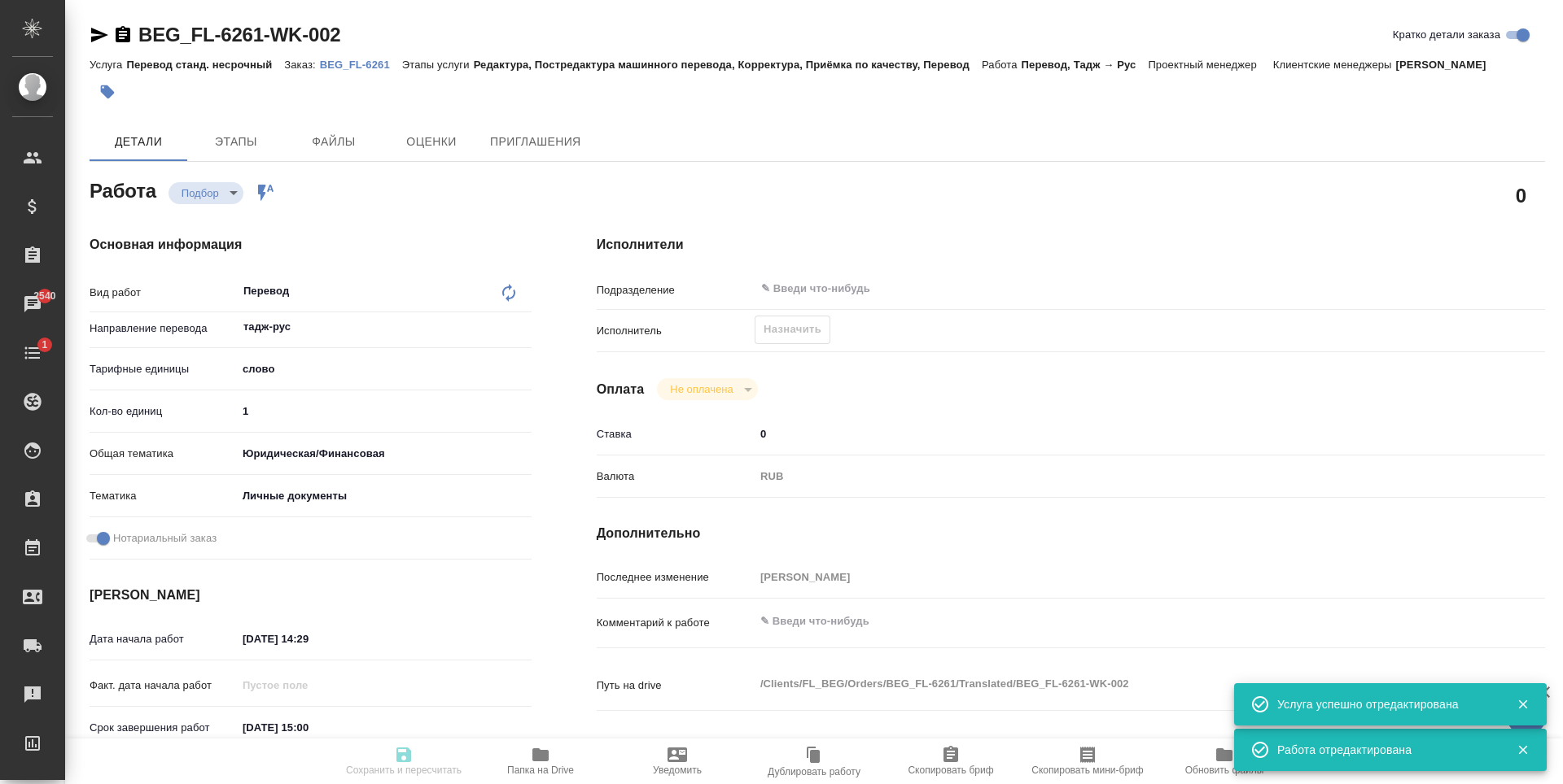
type input "[PERSON_NAME]"
type textarea "x"
type textarea "/Clients/FL_BEG/Orders/BEG_FL-6261/Translated/BEG_FL-6261-WK-002"
type textarea "x"
type input "BEG_FL-6261"
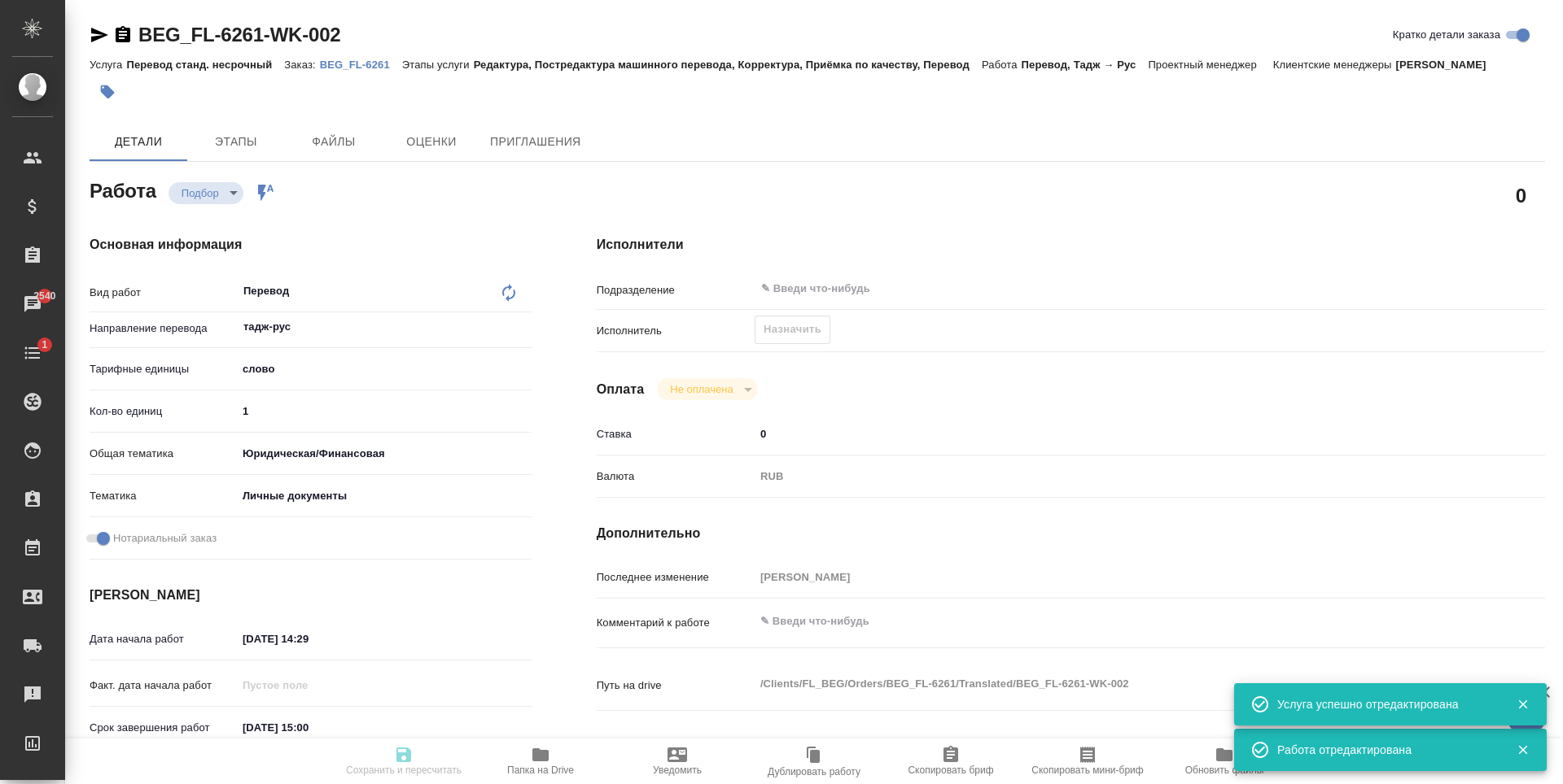
type input "Перевод станд. несрочный"
type input "Редактура, Постредактура машинного перевода, Корректура, Приёмка по качеству, П…"
type input "[PERSON_NAME]"
type input "/Clients/FL_BEG/Orders/BEG_FL-6261"
type textarea "[PERSON_NAME]"
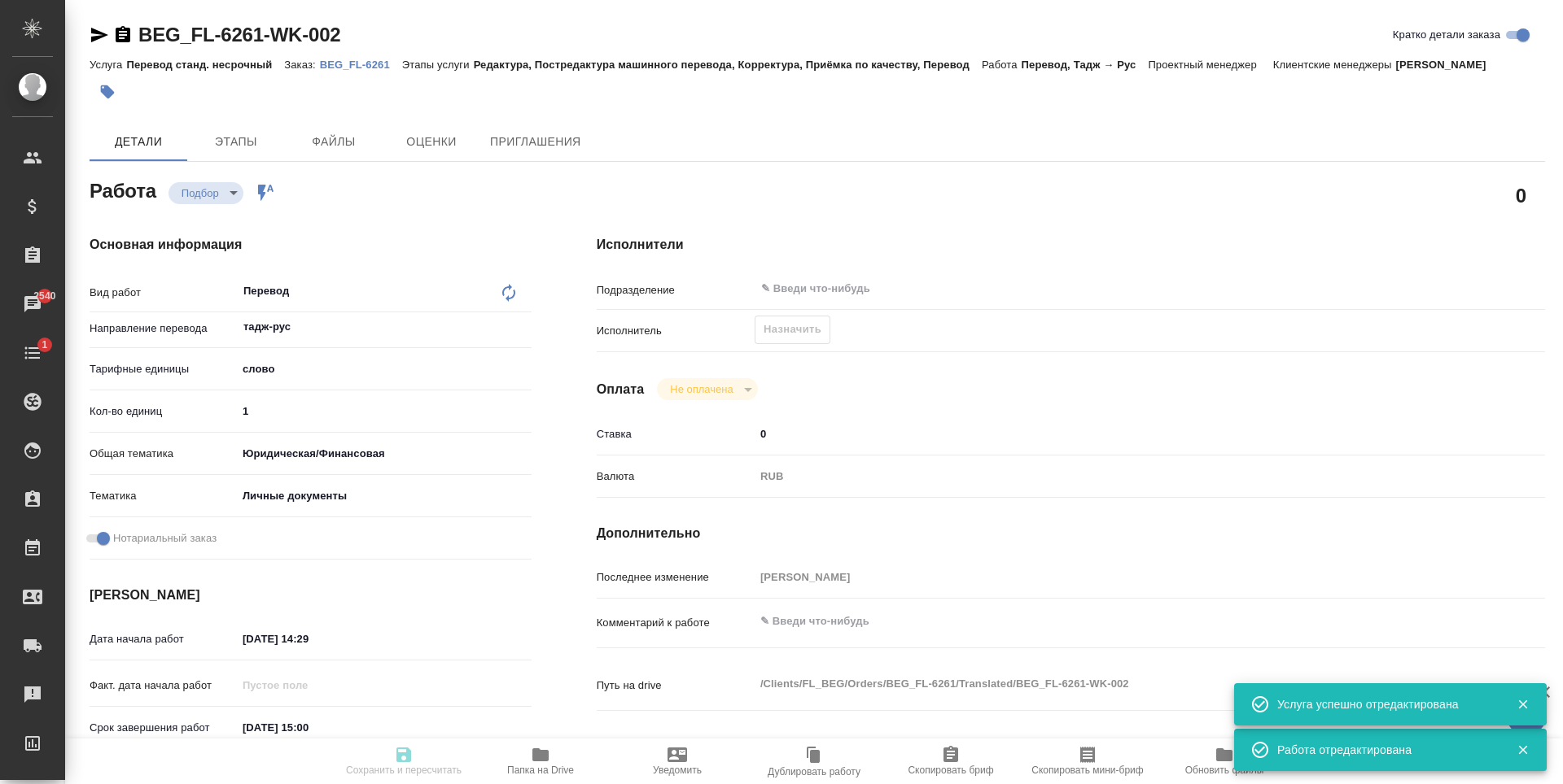
type textarea "x"
type textarea "Для госуслуг, под нот"
type textarea "x"
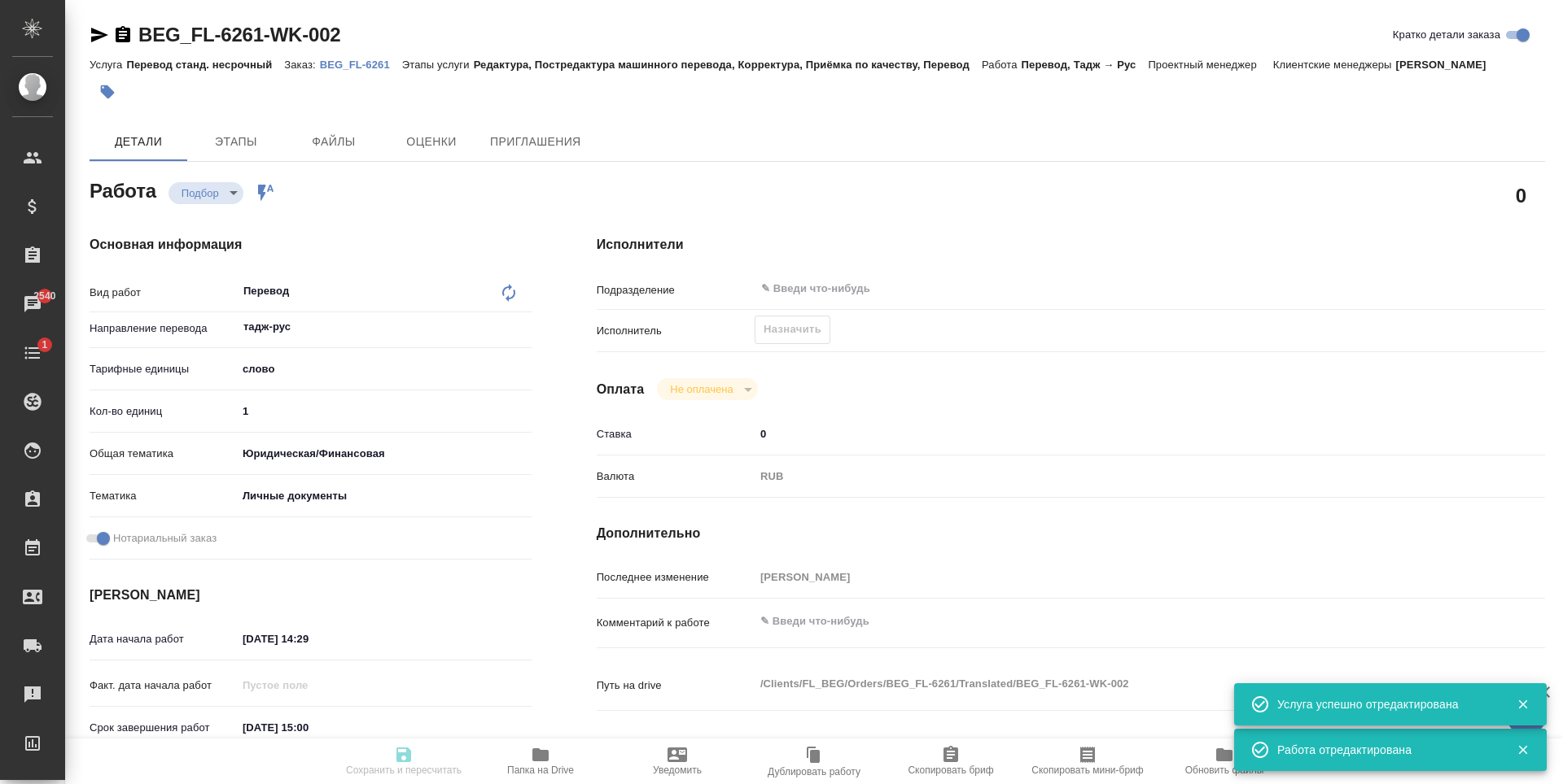
type textarea "x"
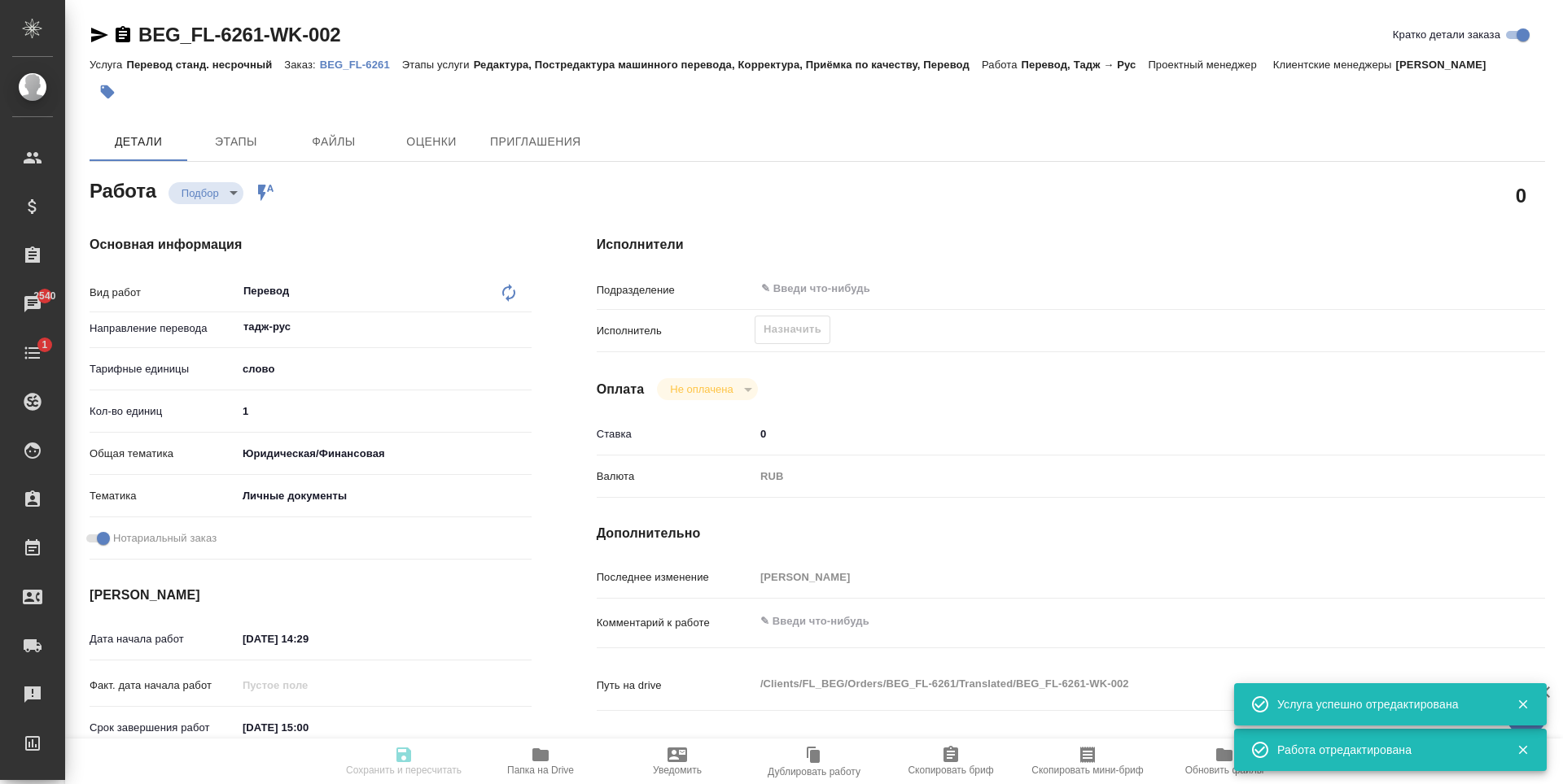
type textarea "x"
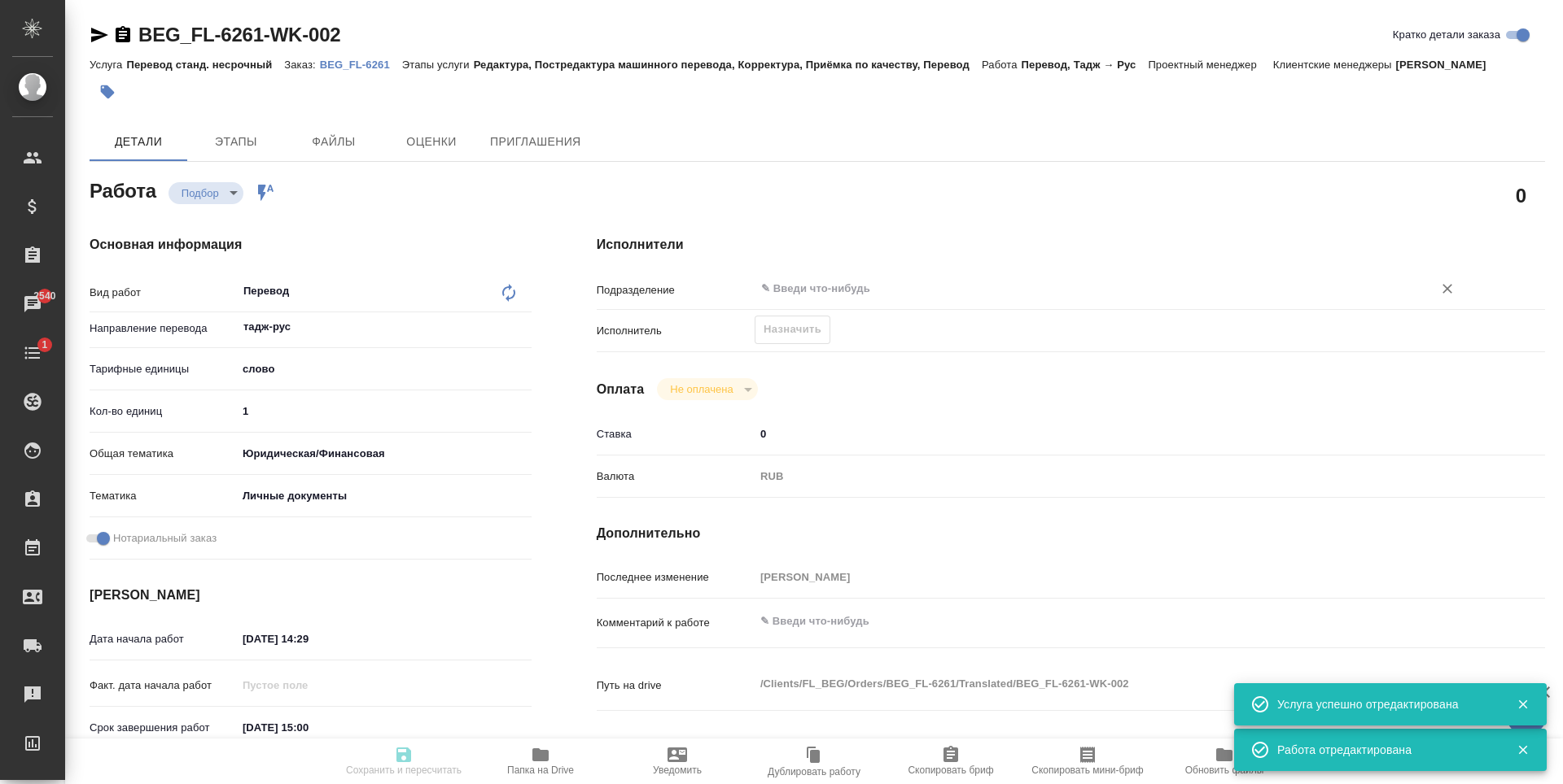
type textarea "x"
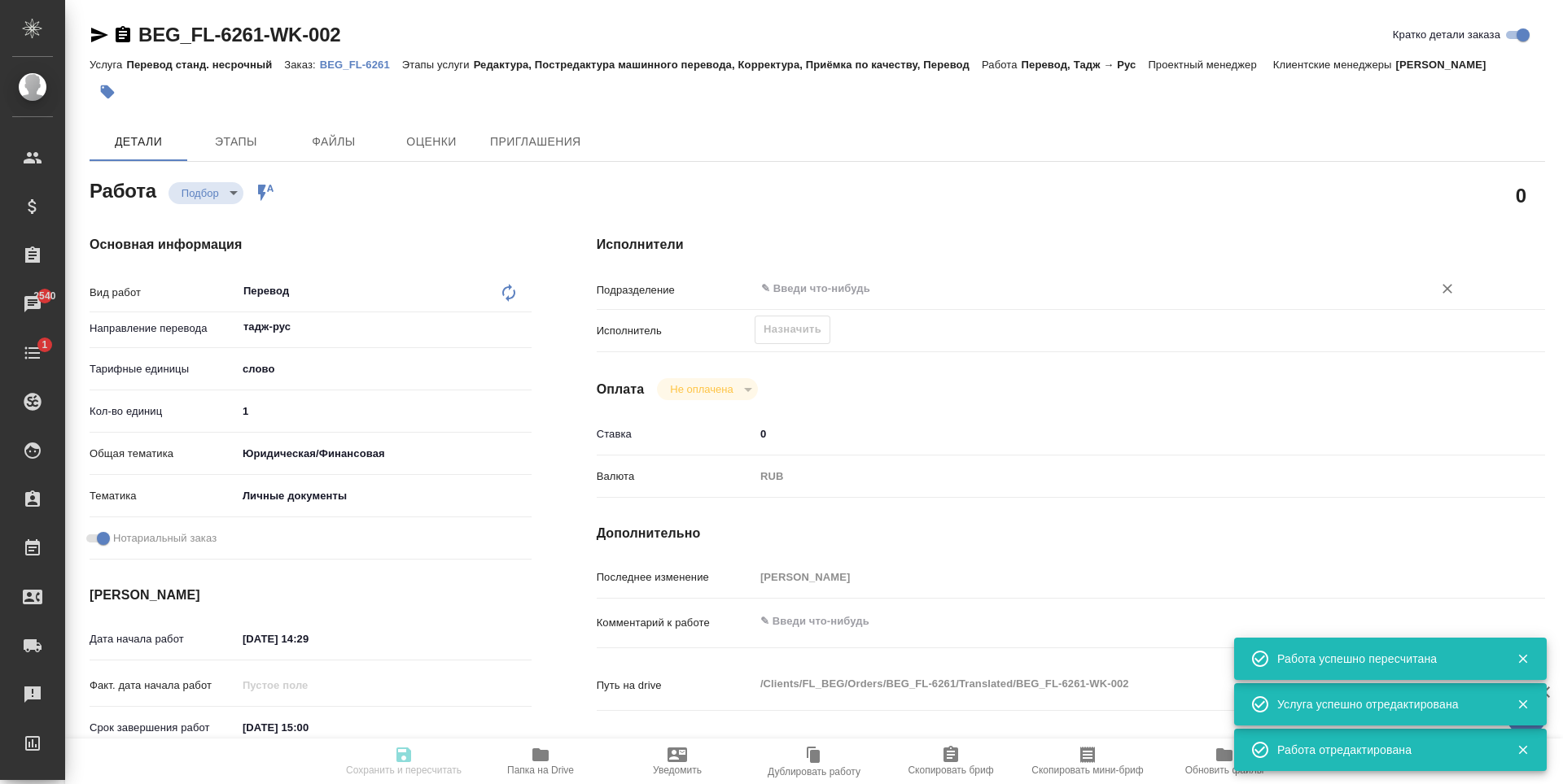
type input "recruiting"
type textarea "Перевод"
type textarea "x"
type input "тадж-рус"
type input "5a8b1489cc6b4906c91bfd90"
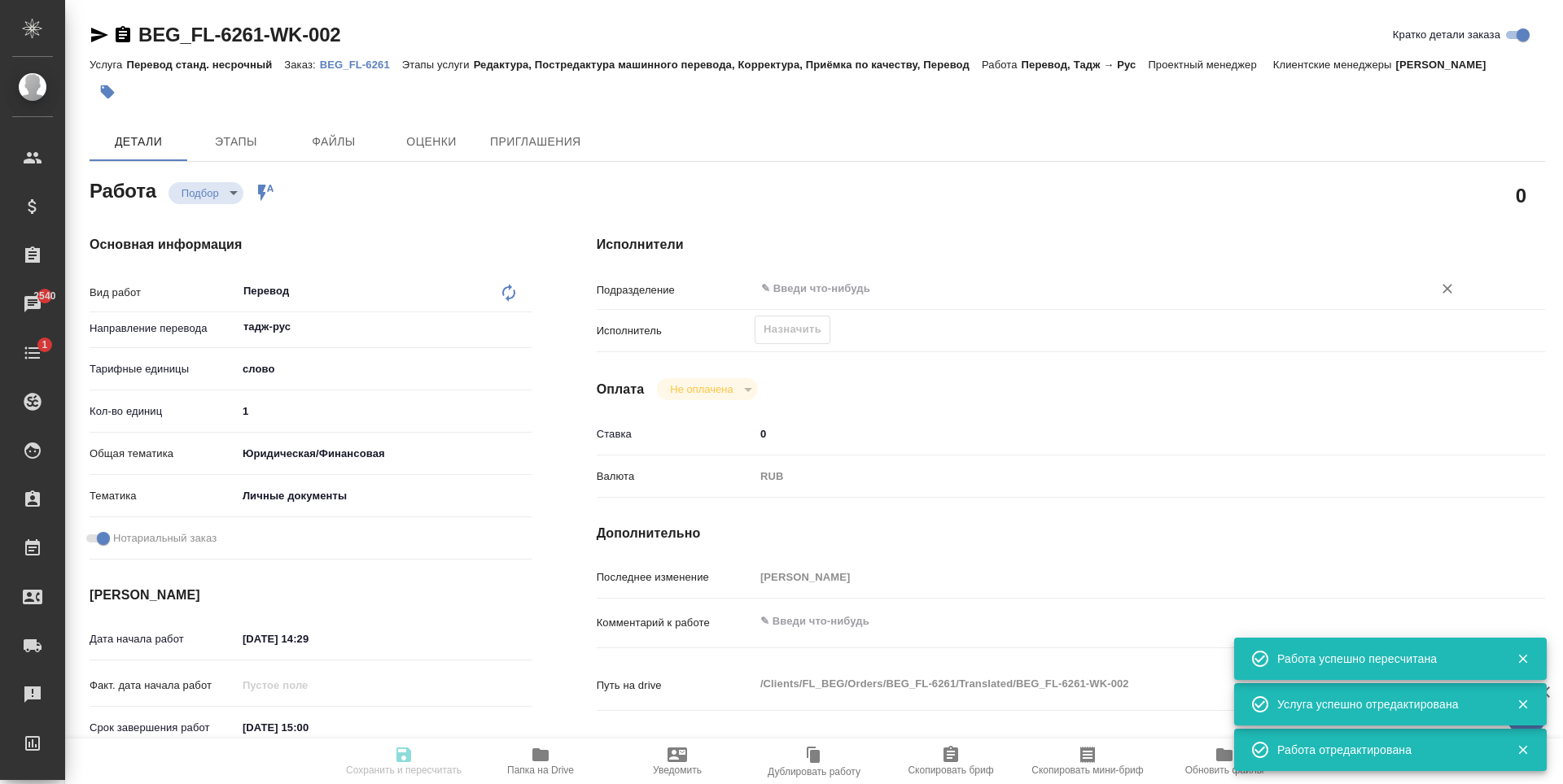
type input "1"
type input "yr-fn"
type input "5a8b8b956a9677013d343cfe"
checkbox input "true"
type input "[DATE] 14:29"
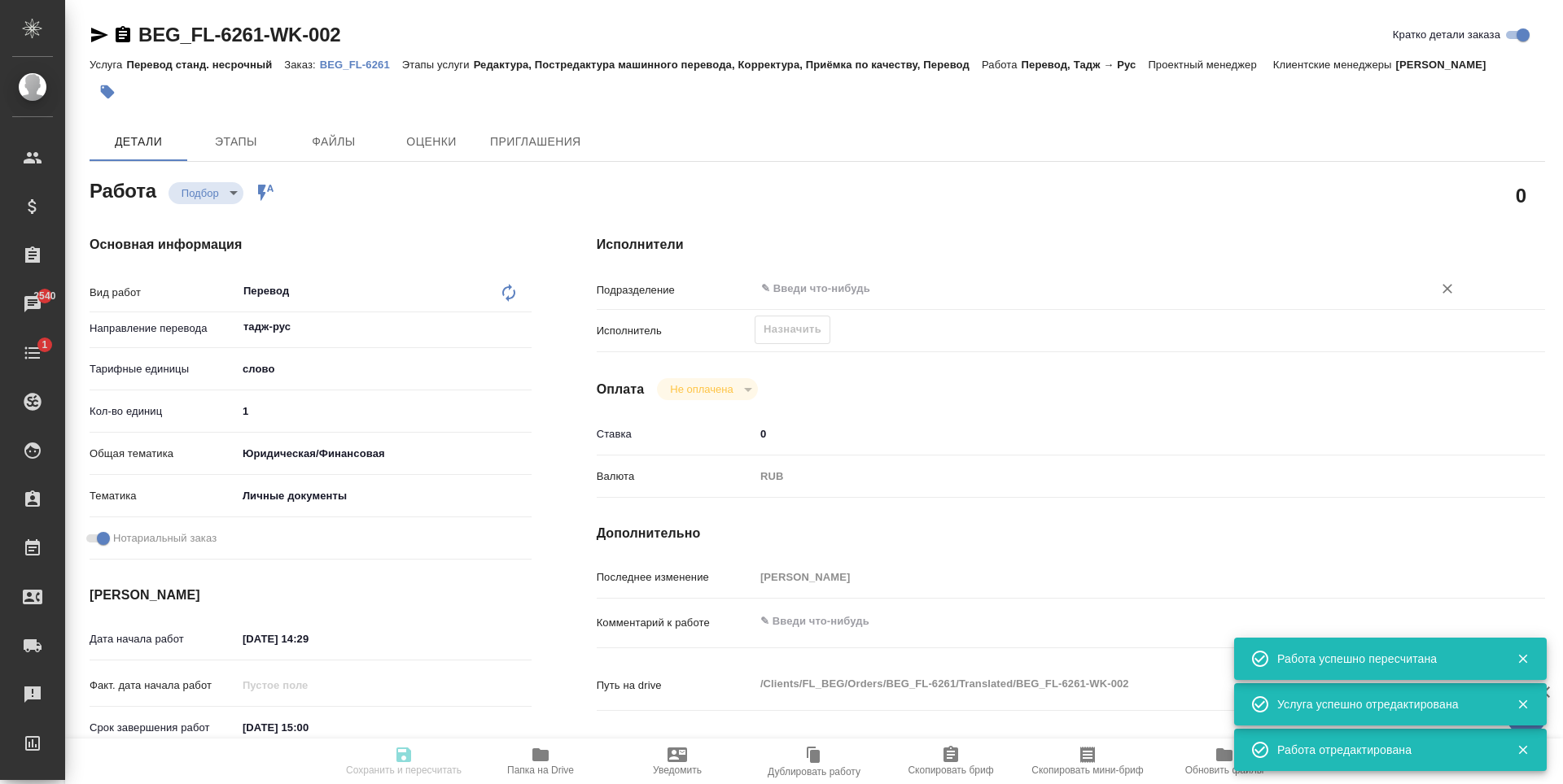
type input "[DATE] 15:00"
type input "notPayed"
type input "0"
type input "RUB"
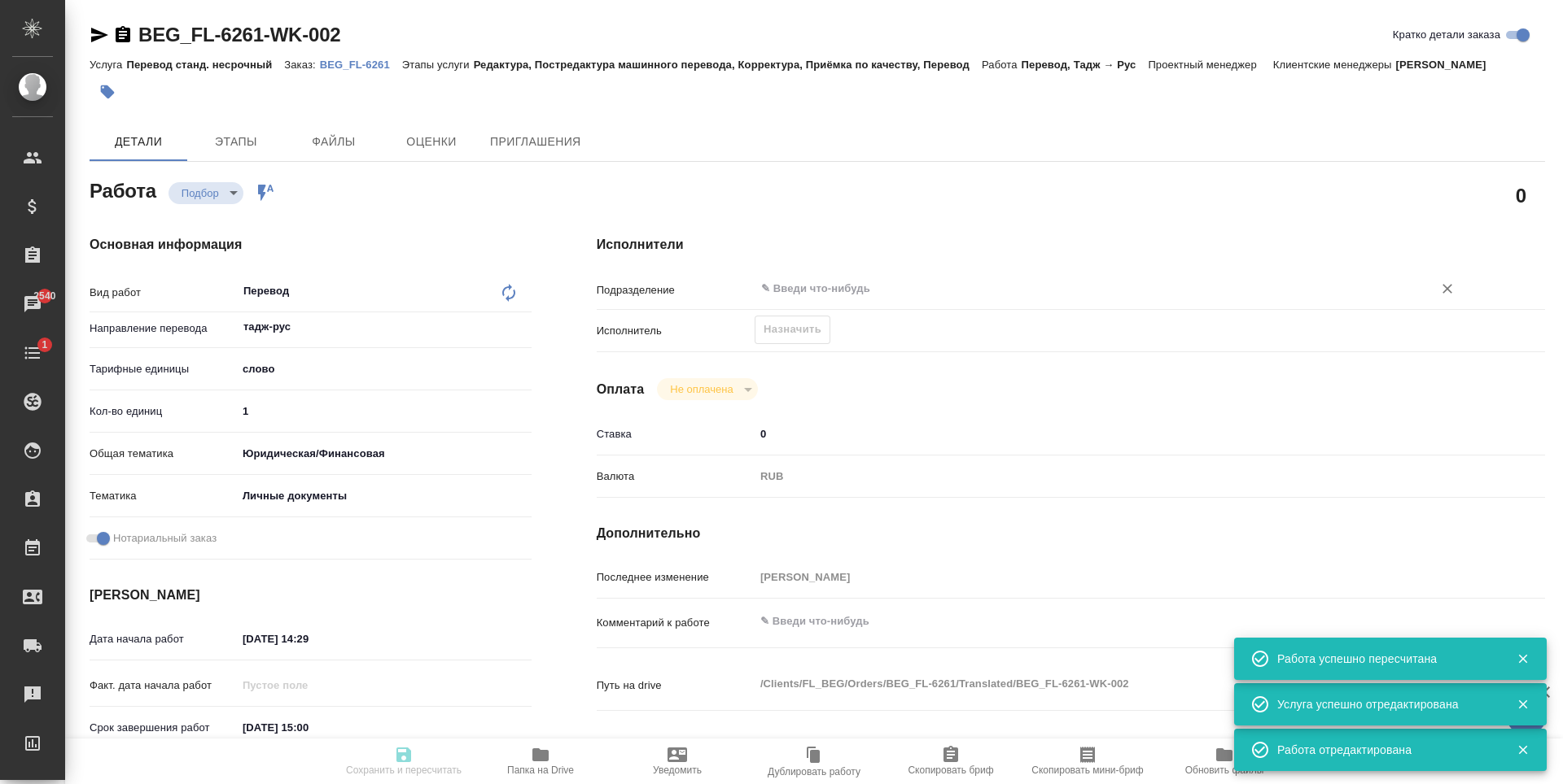
type input "[PERSON_NAME]"
type textarea "x"
type textarea "/Clients/FL_BEG/Orders/BEG_FL-6261/Translated/BEG_FL-6261-WK-002"
type textarea "x"
type input "BEG_FL-6261"
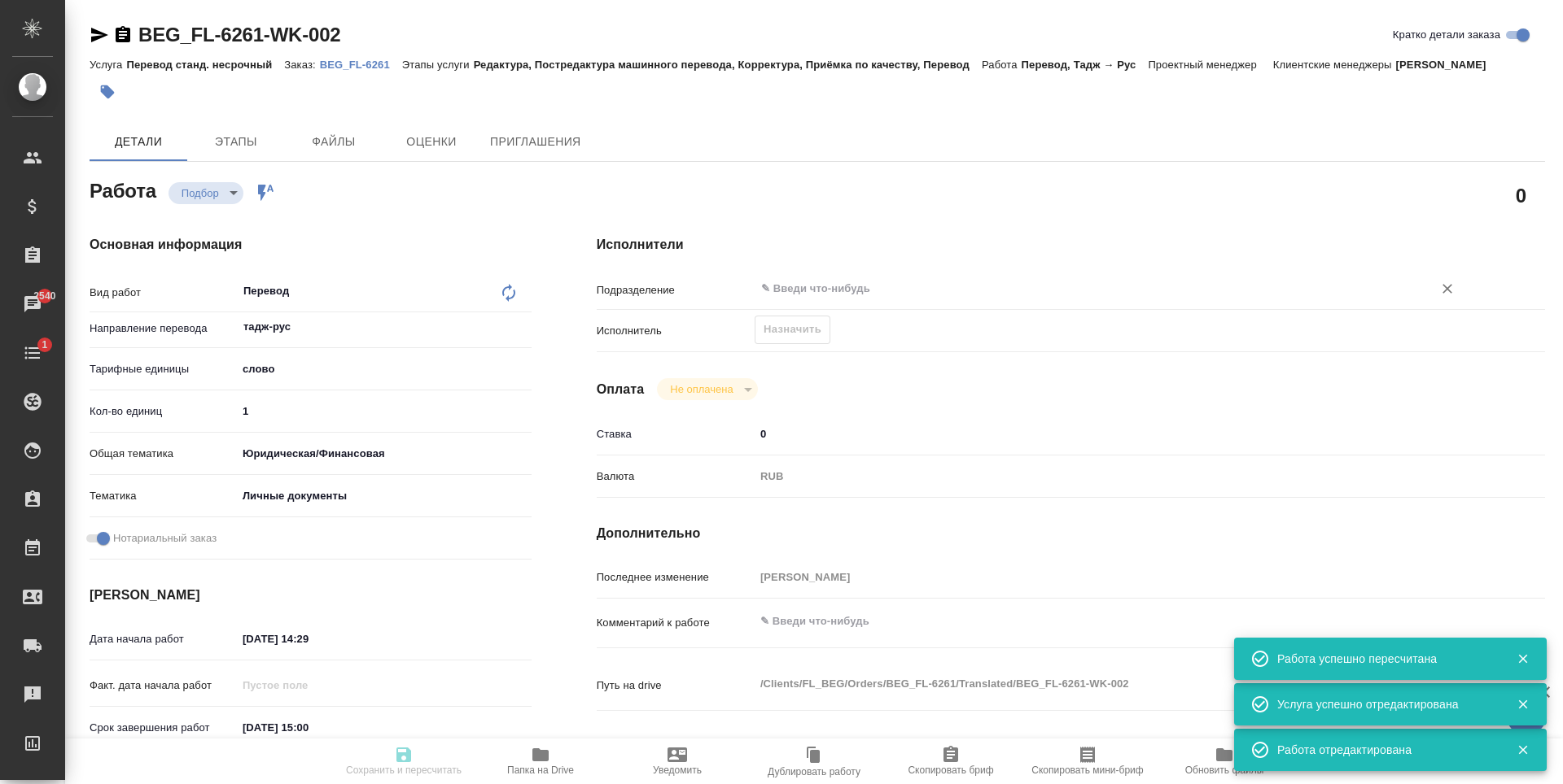
type input "Перевод станд. несрочный"
type input "Редактура, Постредактура машинного перевода, Корректура, Приёмка по качеству, П…"
type input "[PERSON_NAME]"
type input "/Clients/FL_BEG/Orders/BEG_FL-6261"
type textarea "[PERSON_NAME]"
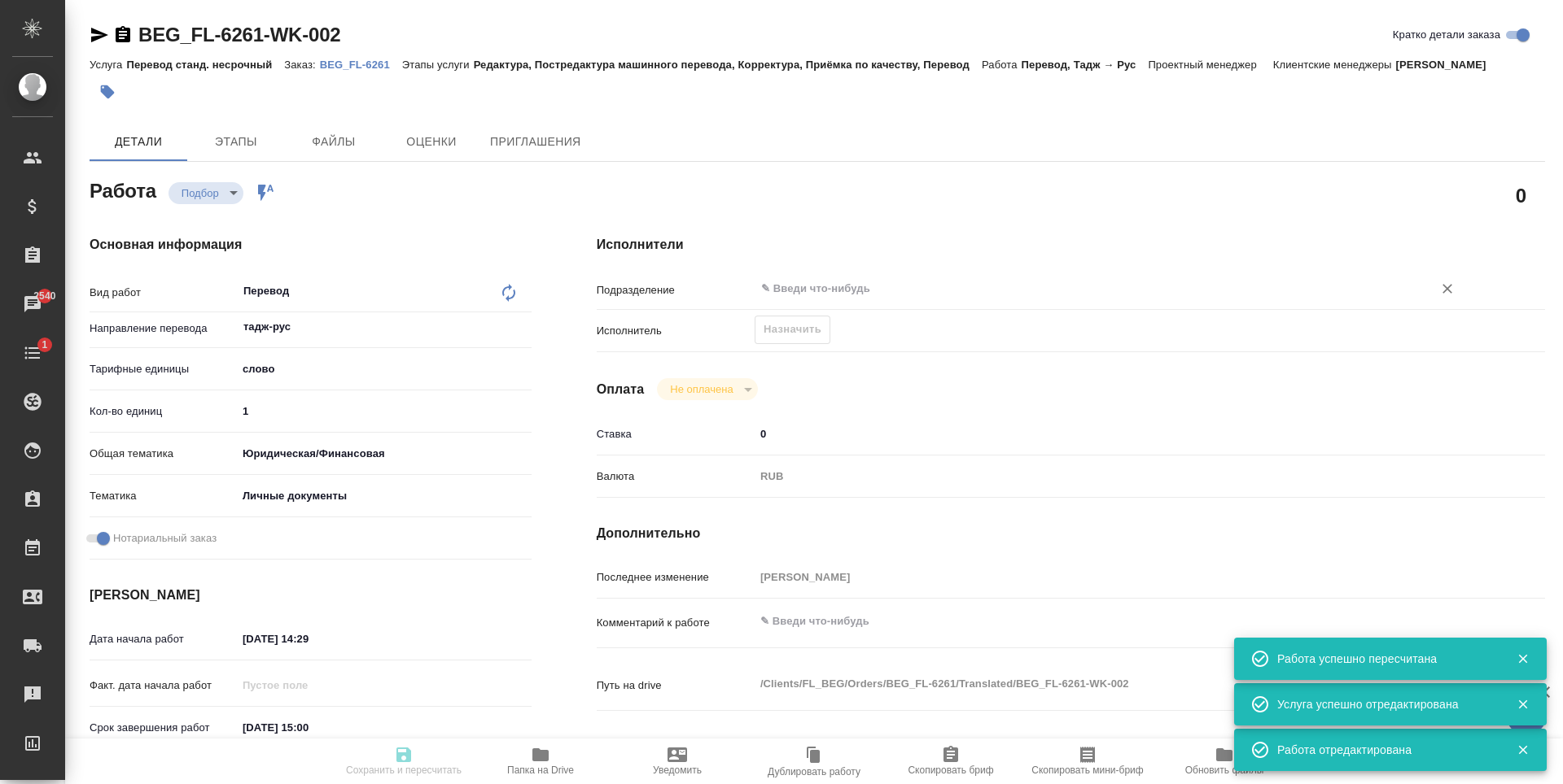
type textarea "x"
type textarea "Для госуслуг, под нот"
type textarea "x"
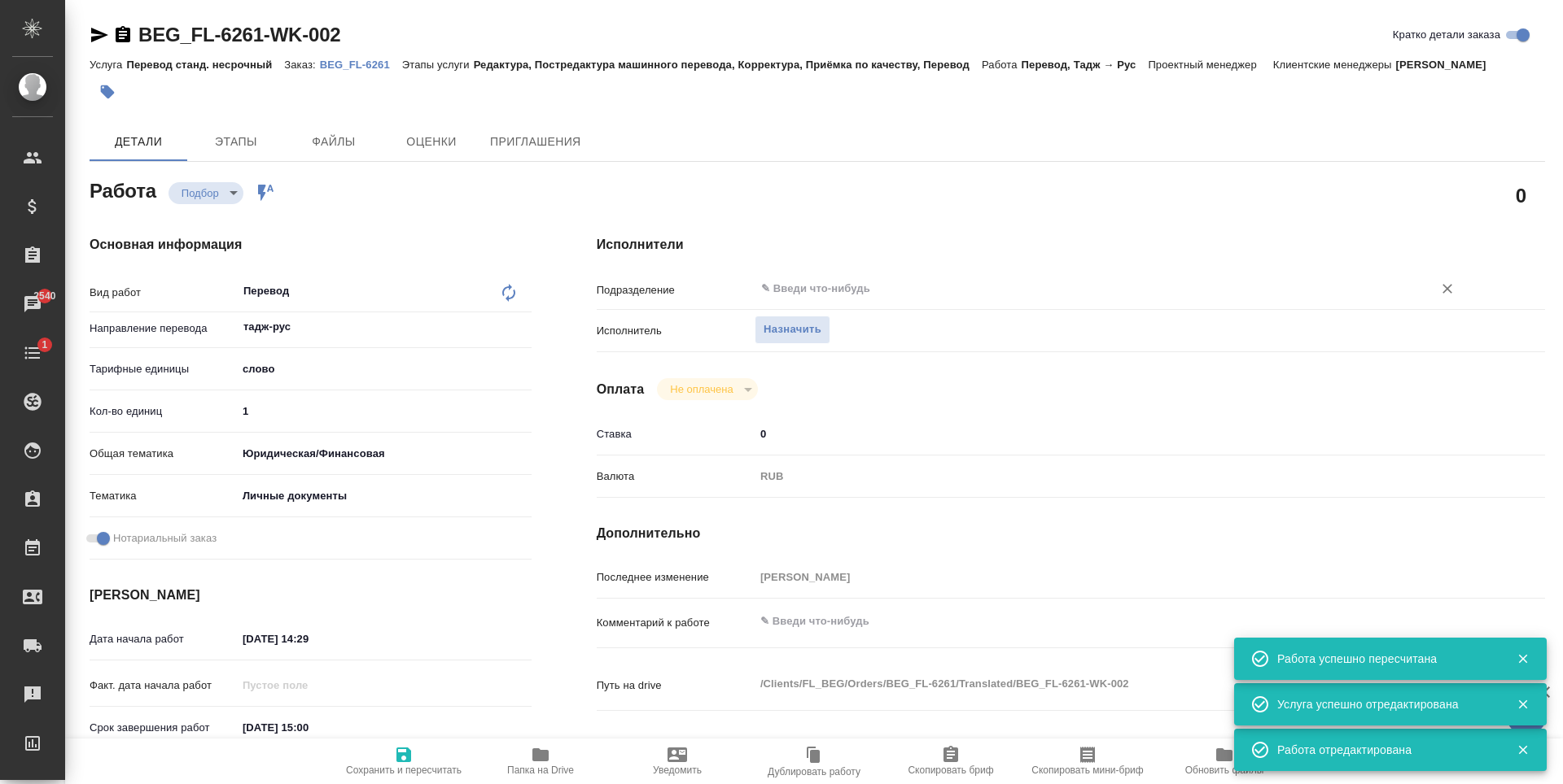
type textarea "x"
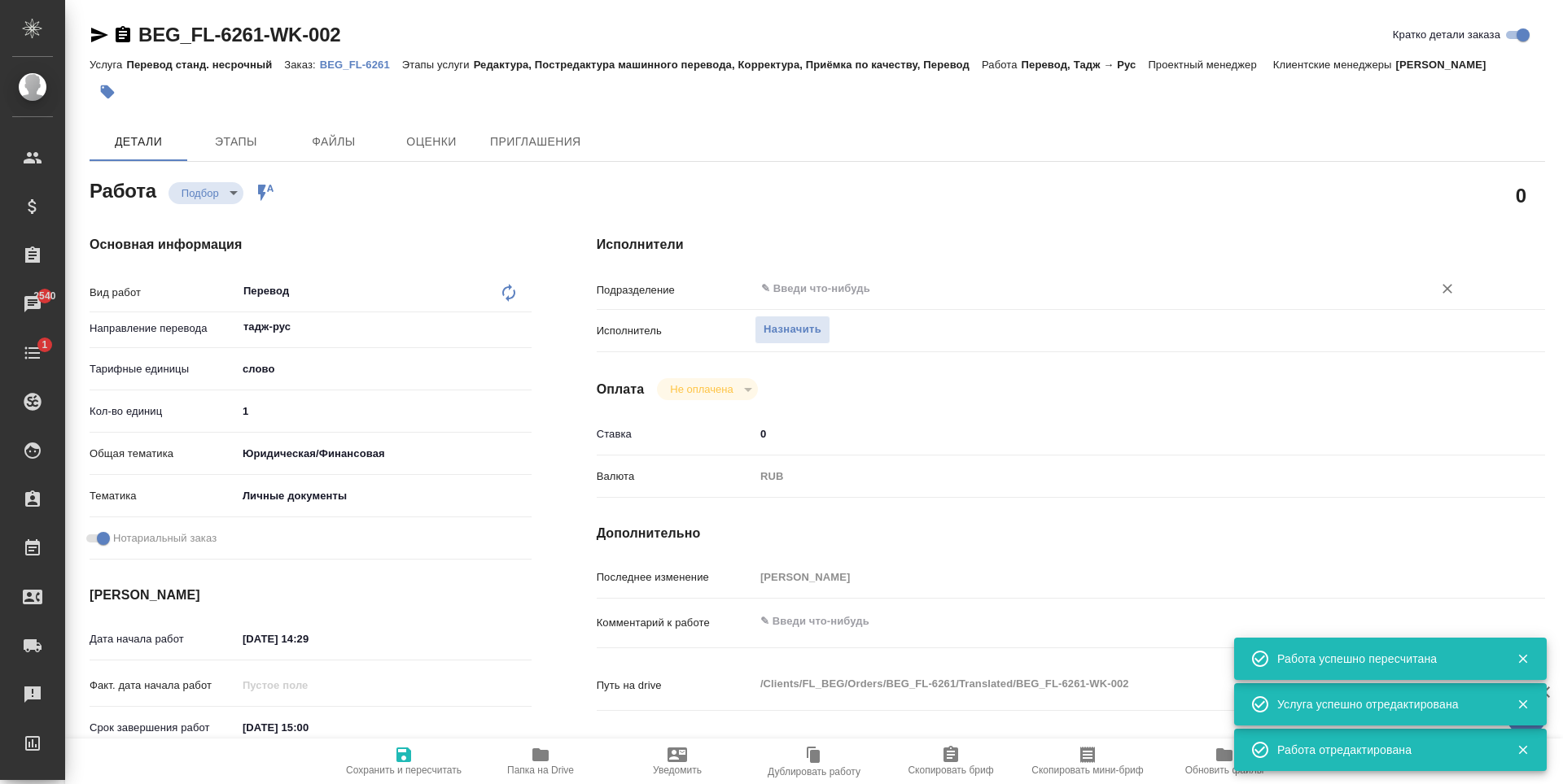
type textarea "x"
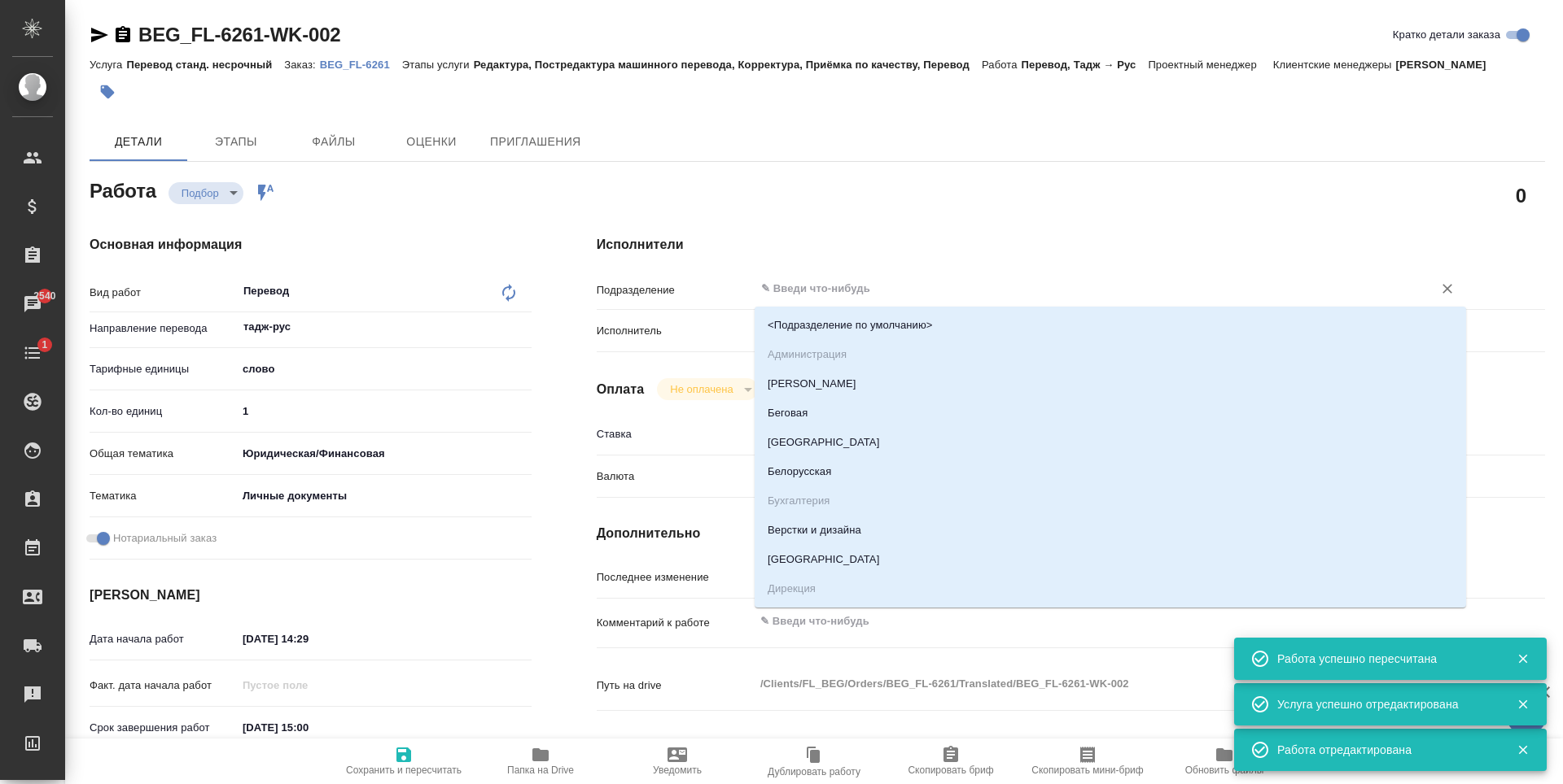
click at [860, 284] on input "text" at bounding box center [1083, 289] width 647 height 20
type textarea "x"
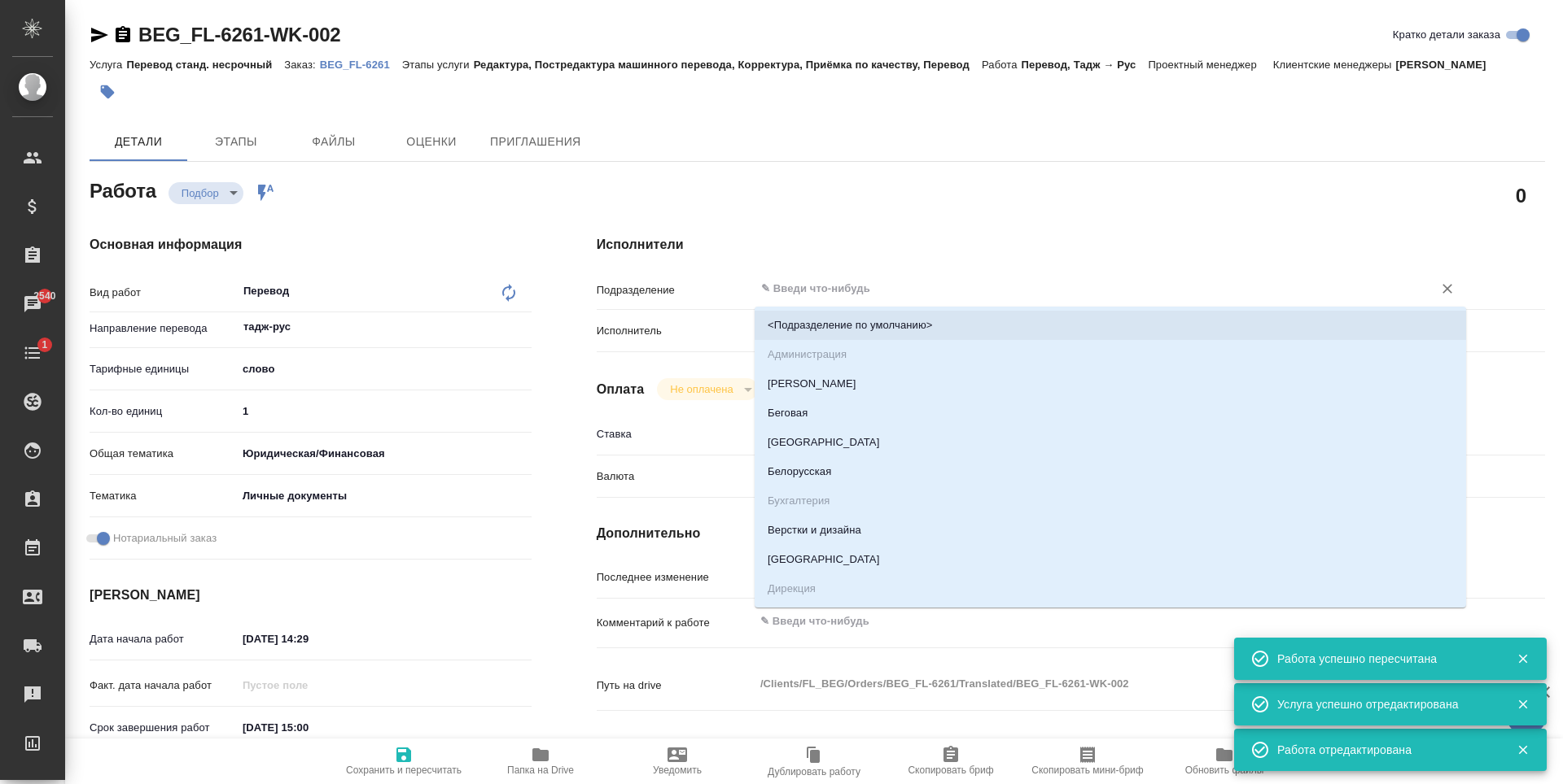
type textarea "x"
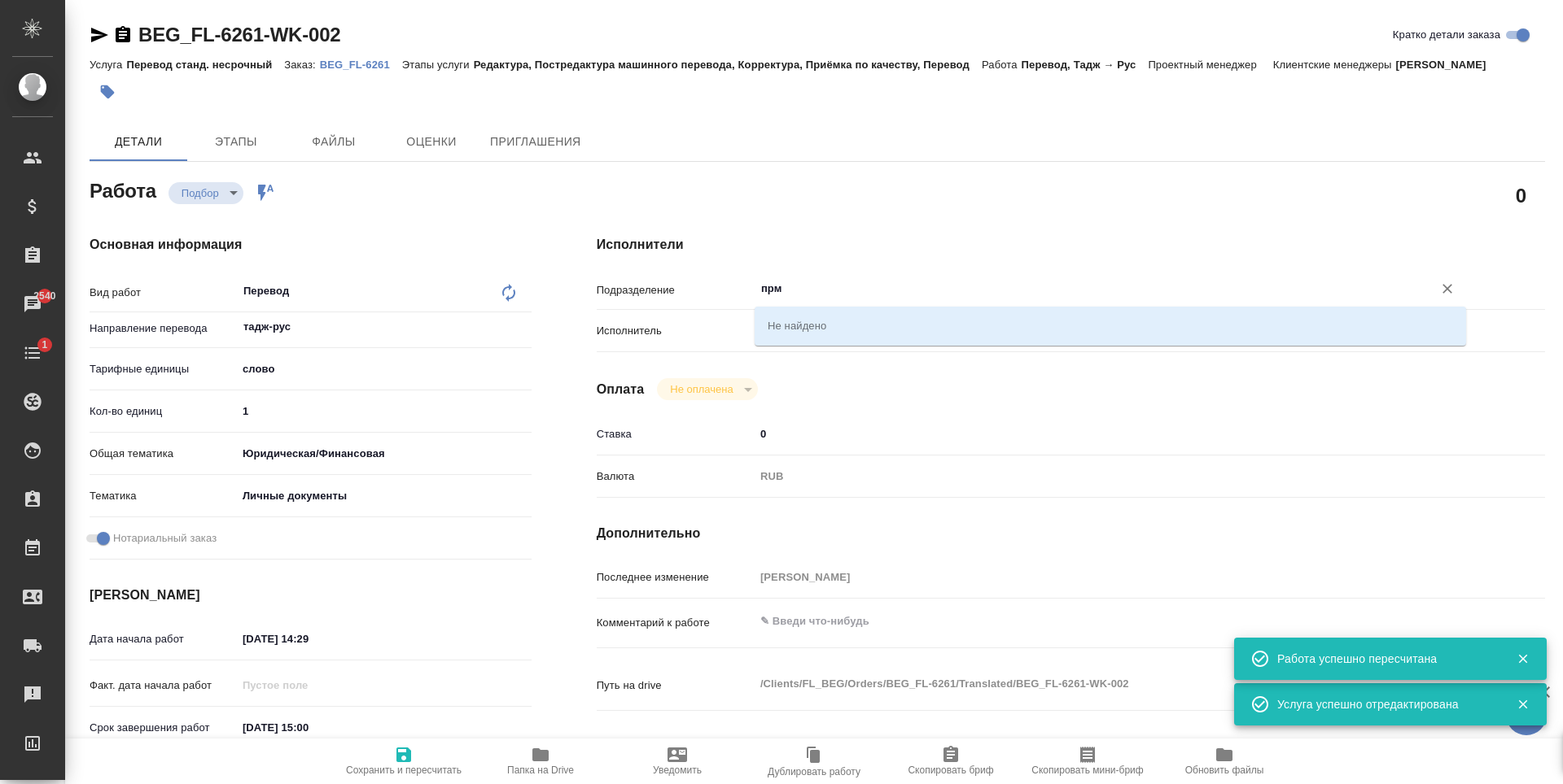
type input "пр"
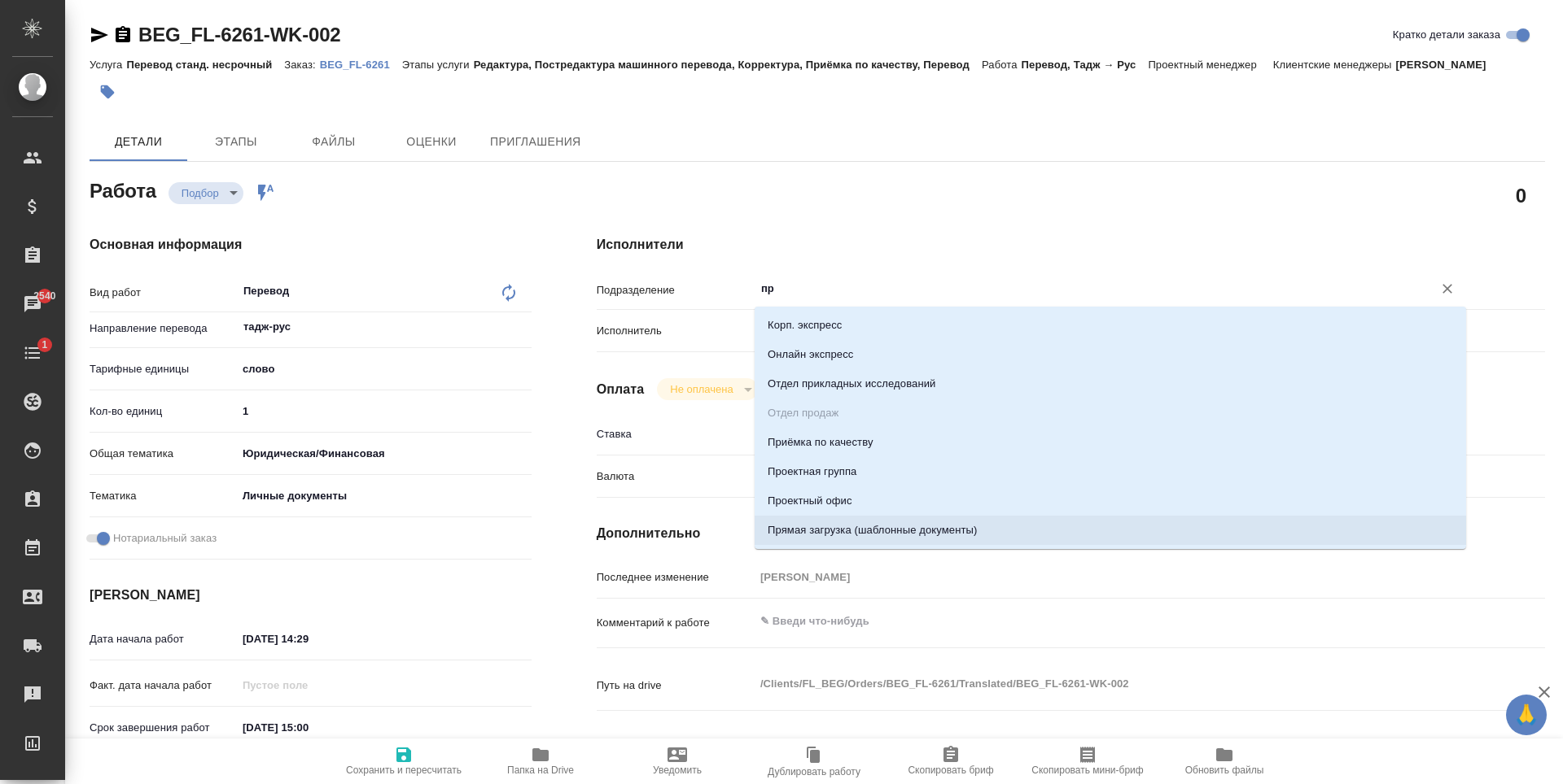
click at [861, 522] on li "Прямая загрузка (шаблонные документы)" at bounding box center [1110, 530] width 712 height 29
type textarea "x"
type input "Прямая загрузка (шаблонные документы)"
type textarea "x"
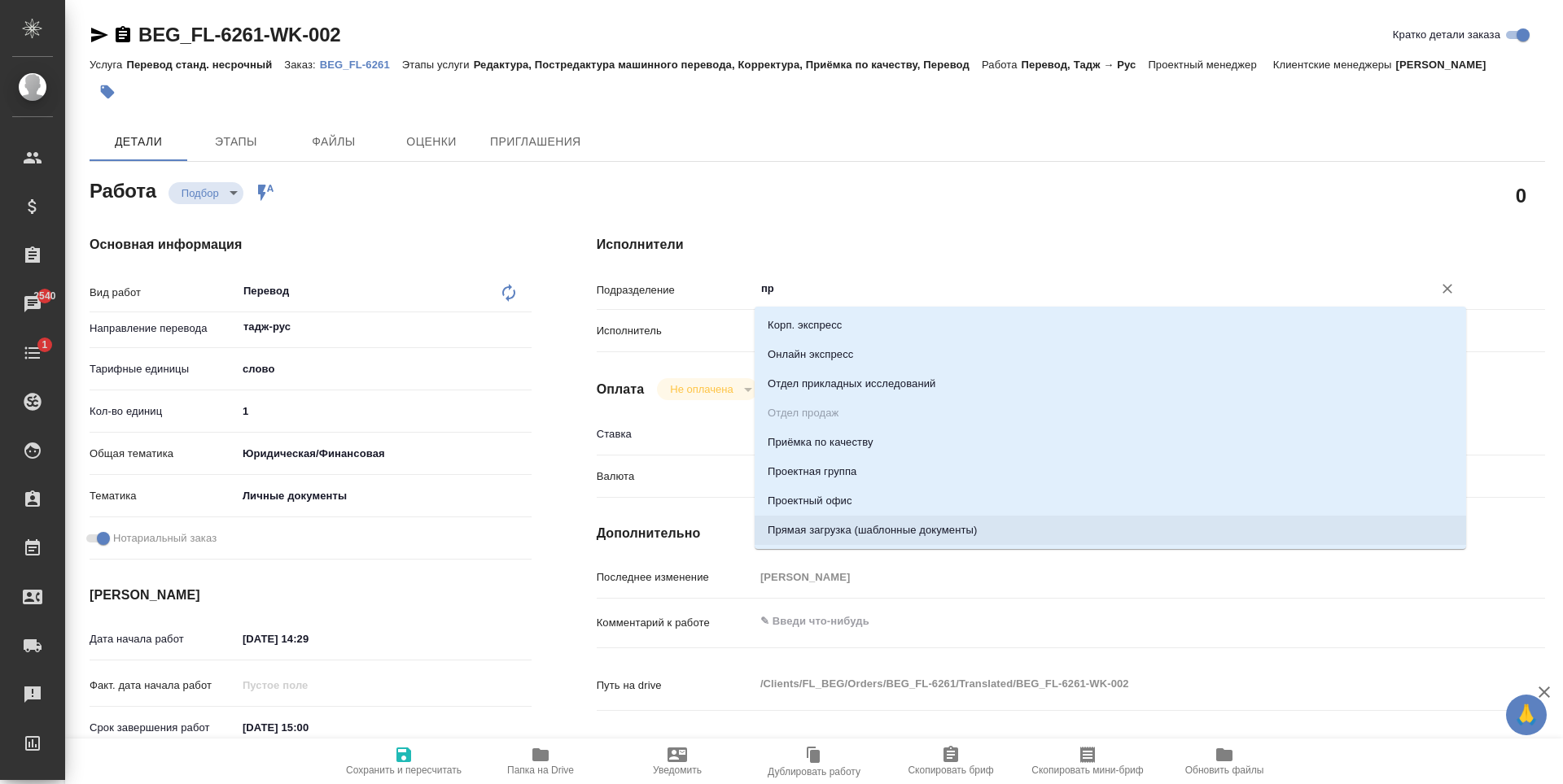
type textarea "x"
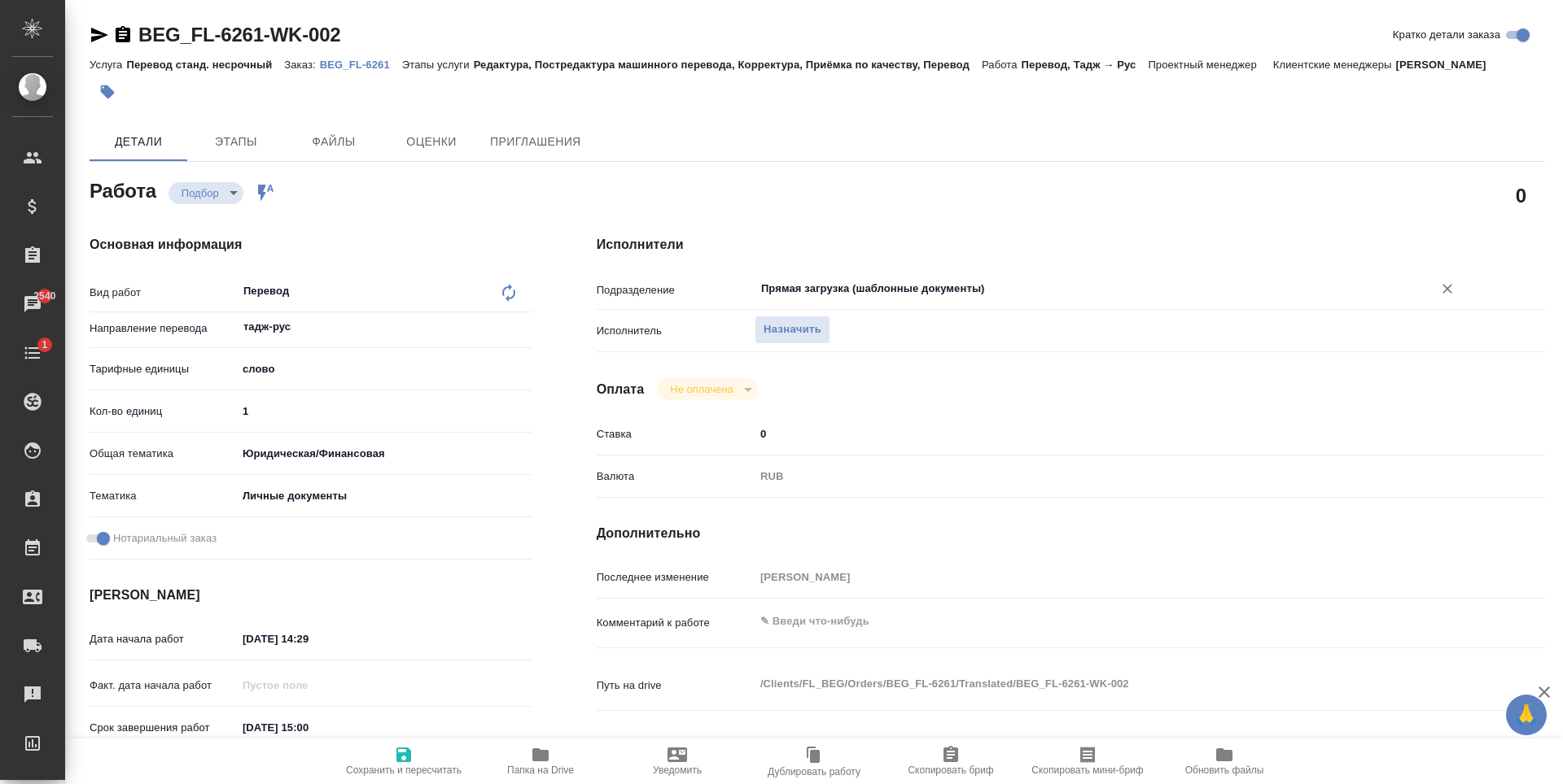
scroll to position [244, 0]
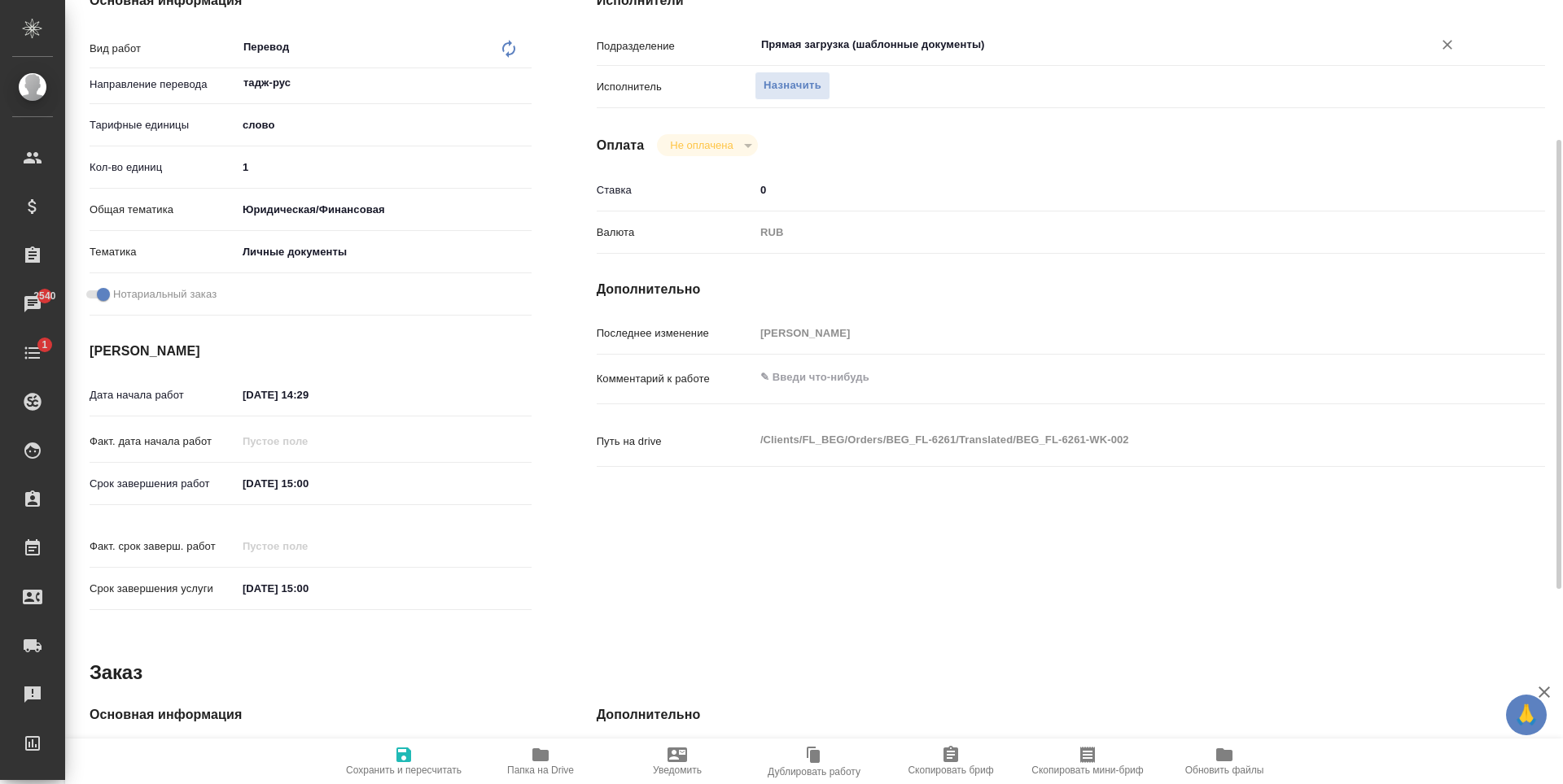
type input "Прямая загрузка (шаблонные документы)"
click at [361, 480] on input "05.09.2025 15:00" at bounding box center [308, 484] width 143 height 24
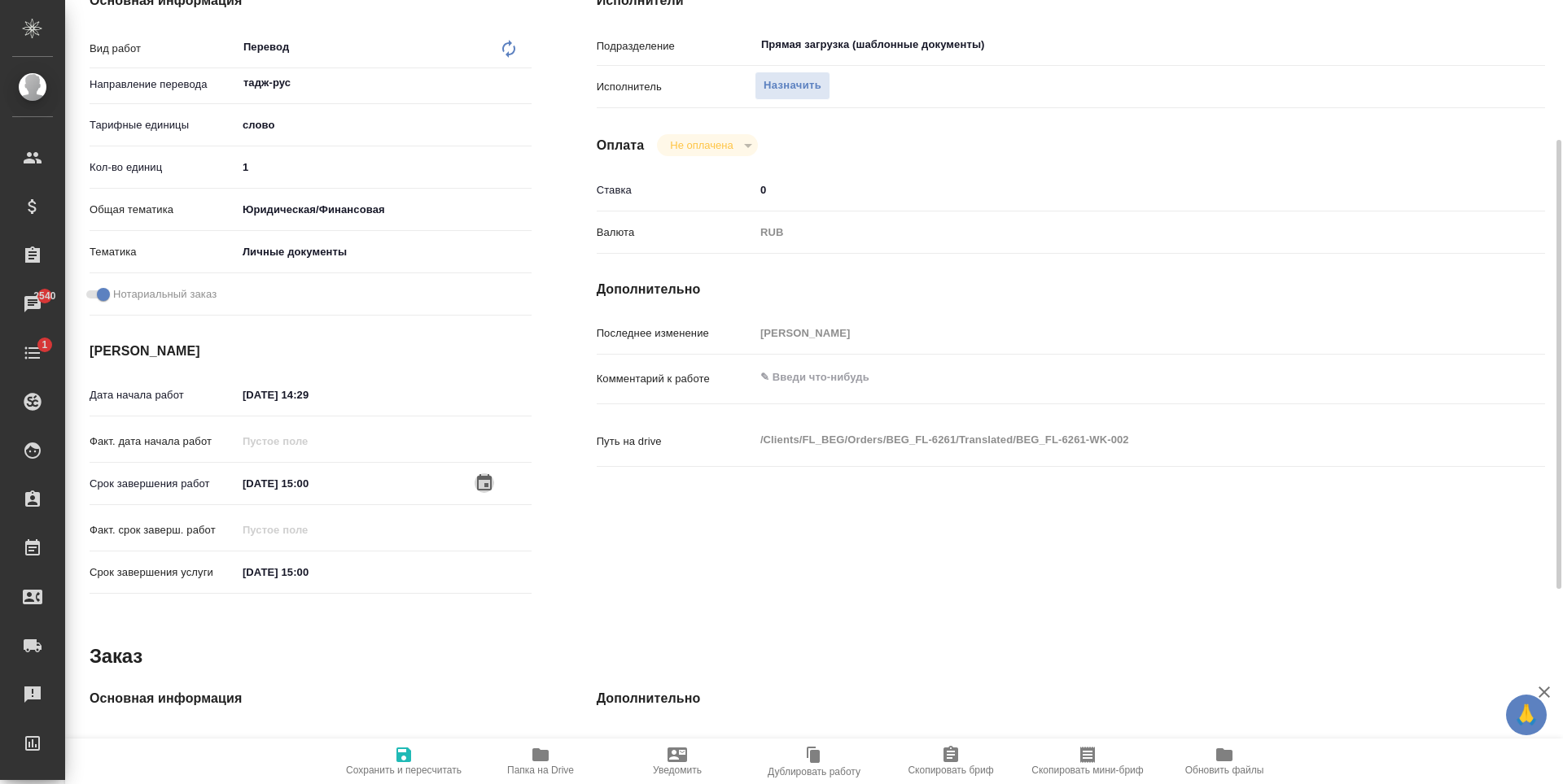
click at [481, 483] on icon "button" at bounding box center [484, 483] width 20 height 20
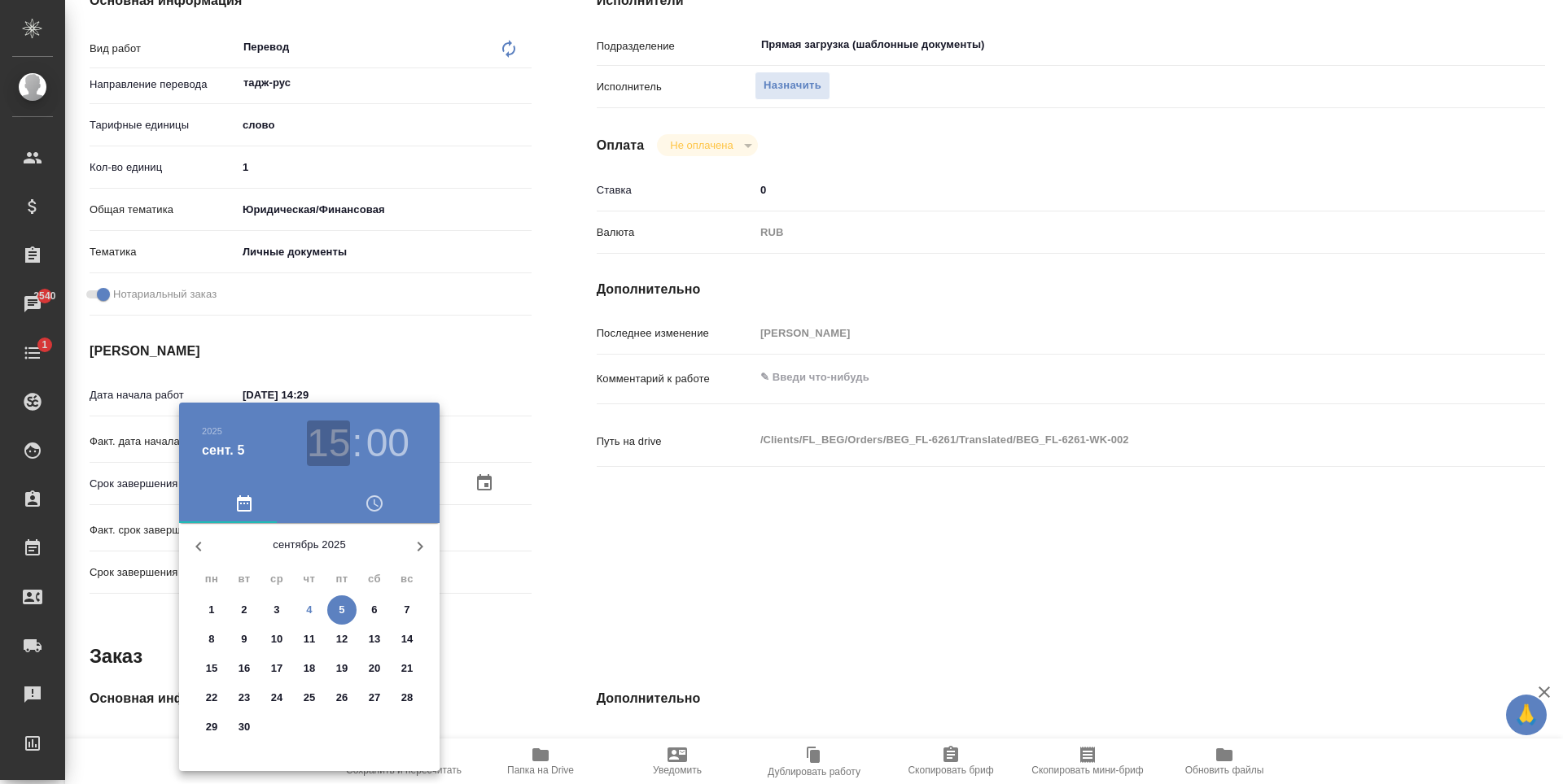
click at [325, 459] on h3 "15" at bounding box center [328, 443] width 43 height 45
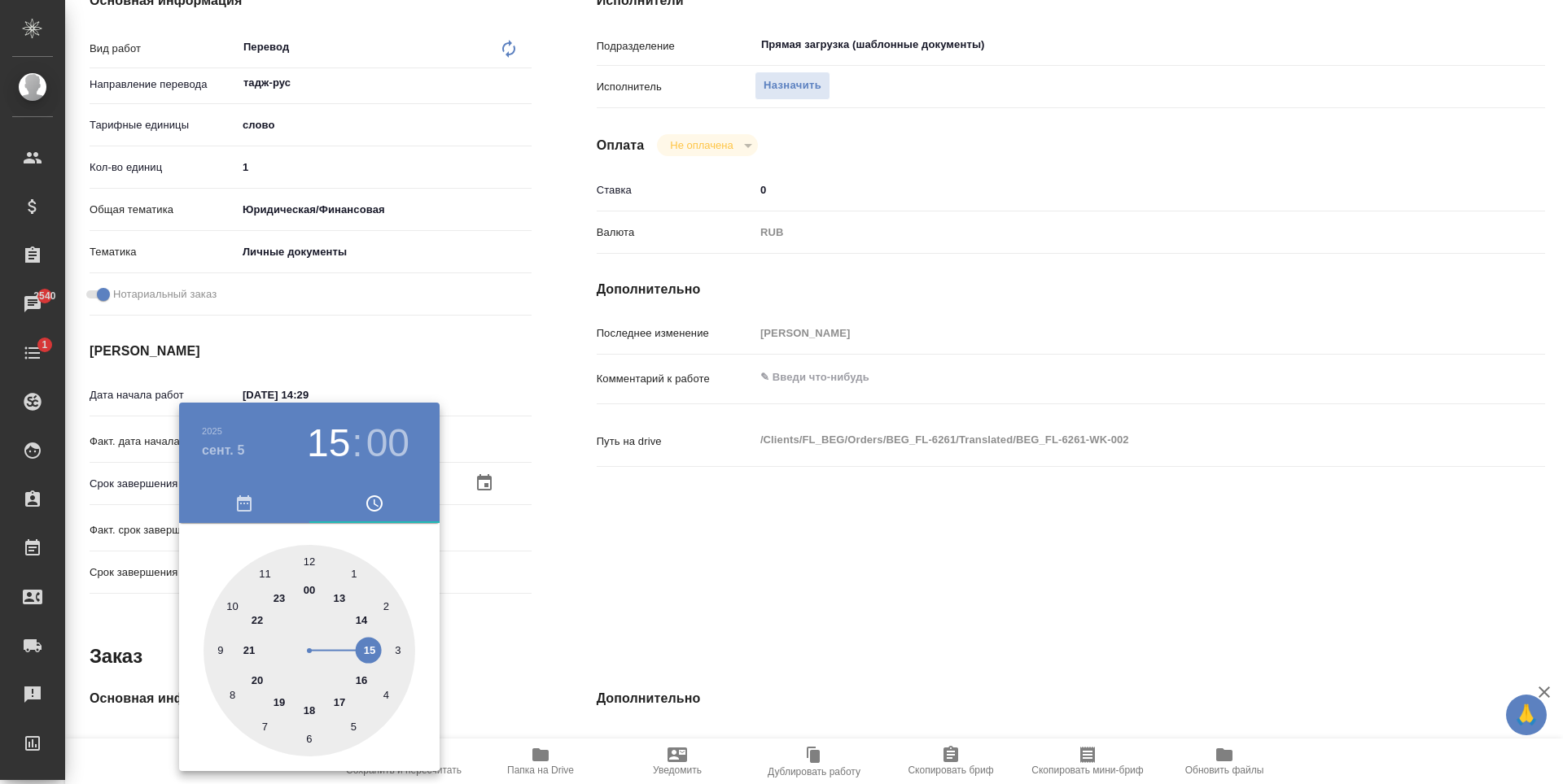
click at [361, 612] on div at bounding box center [309, 651] width 212 height 212
type textarea "x"
type input "05.09.2025 14:00"
type textarea "x"
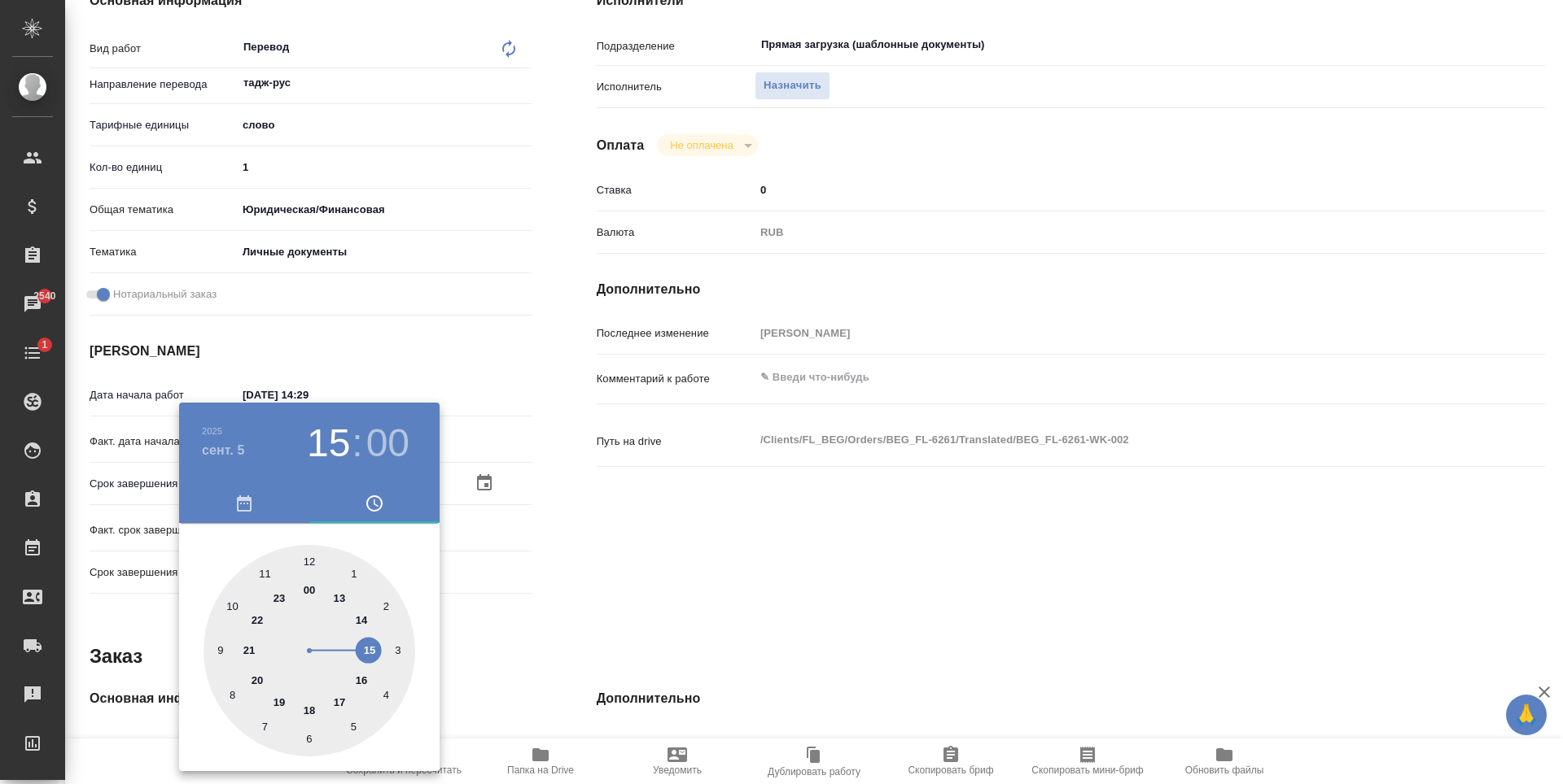
type textarea "x"
click at [576, 559] on div at bounding box center [781, 392] width 1563 height 784
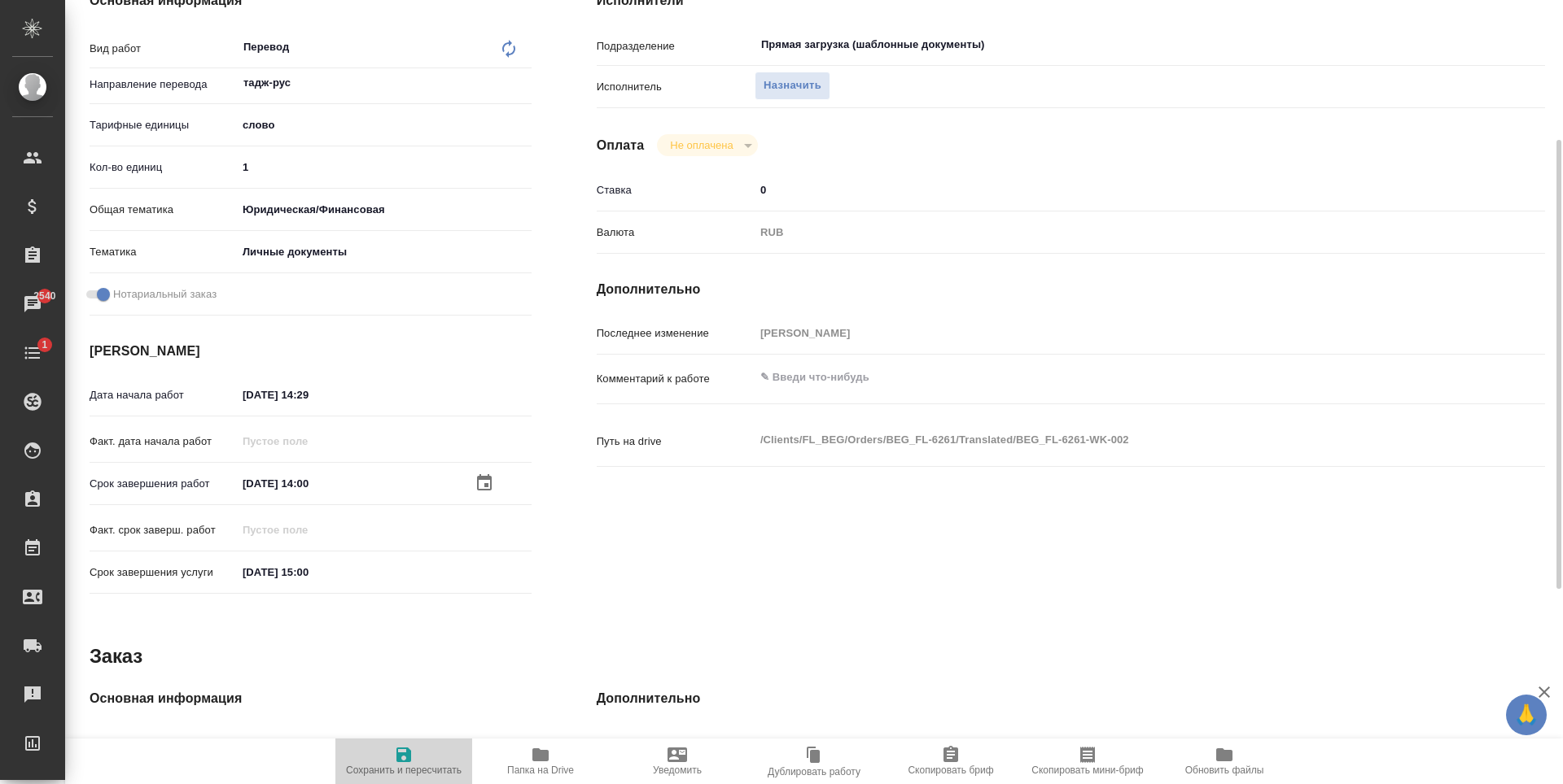
click at [417, 748] on span "Сохранить и пересчитать" at bounding box center [403, 761] width 117 height 31
type textarea "x"
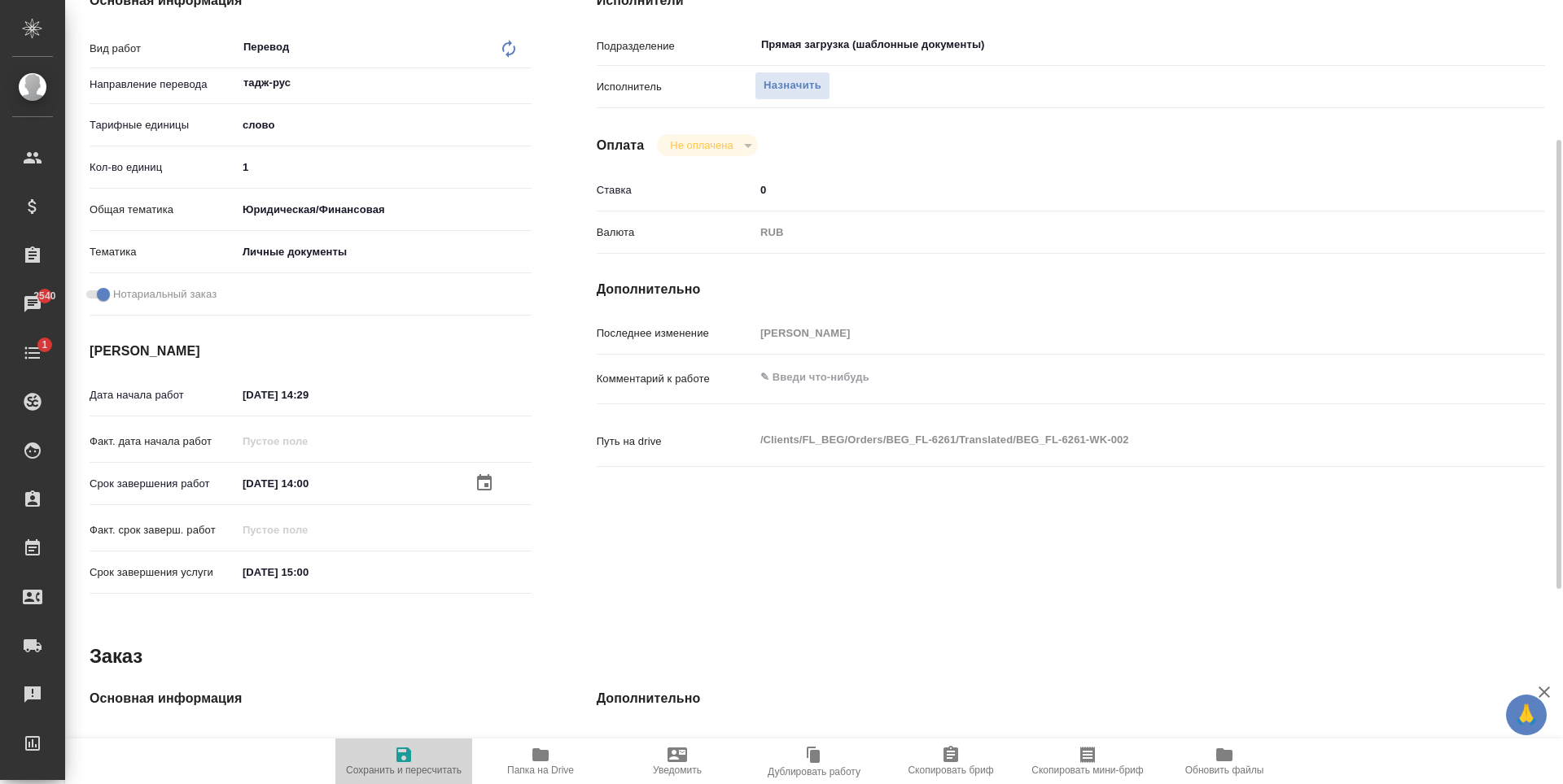
type textarea "x"
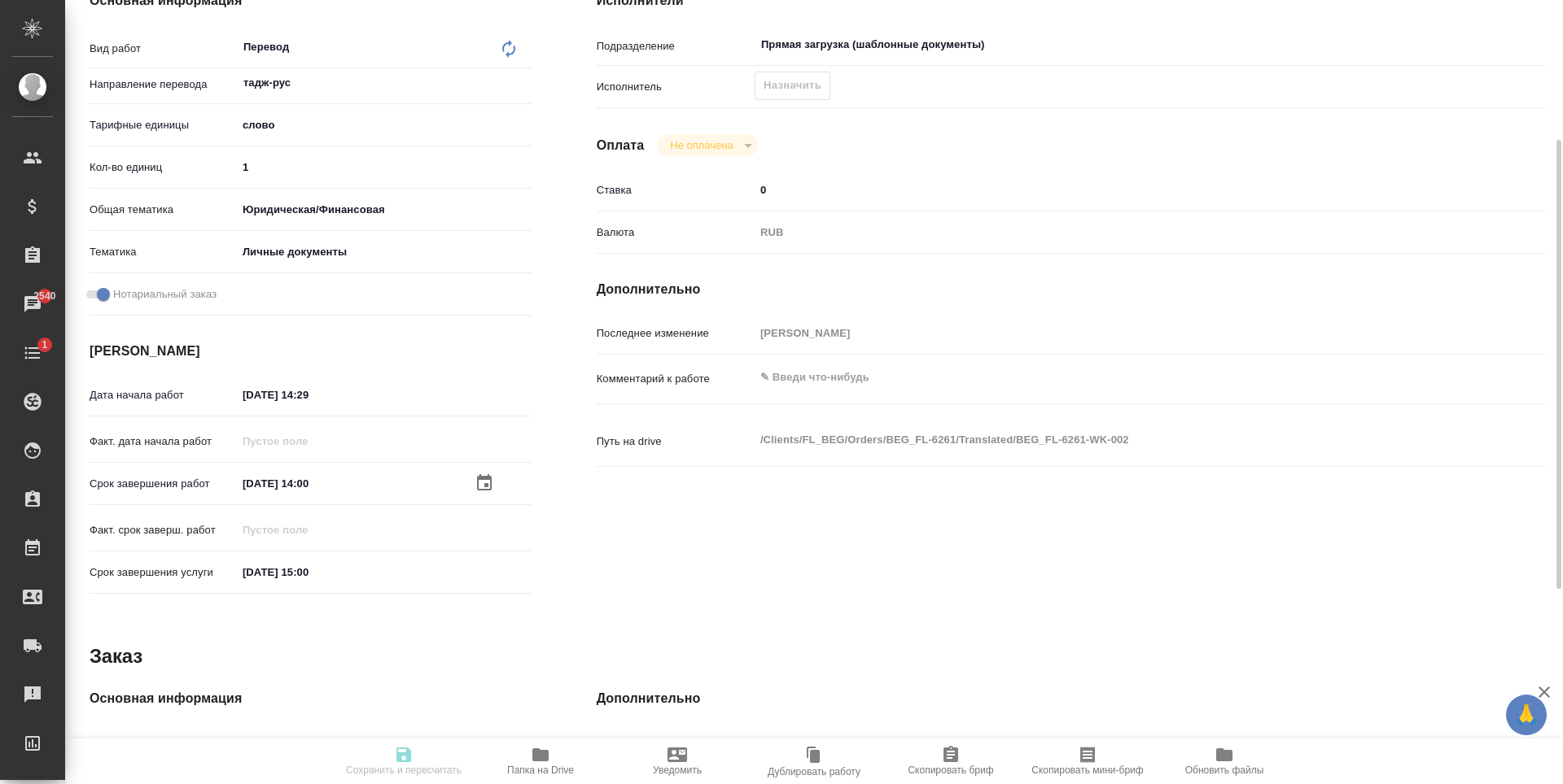
type textarea "x"
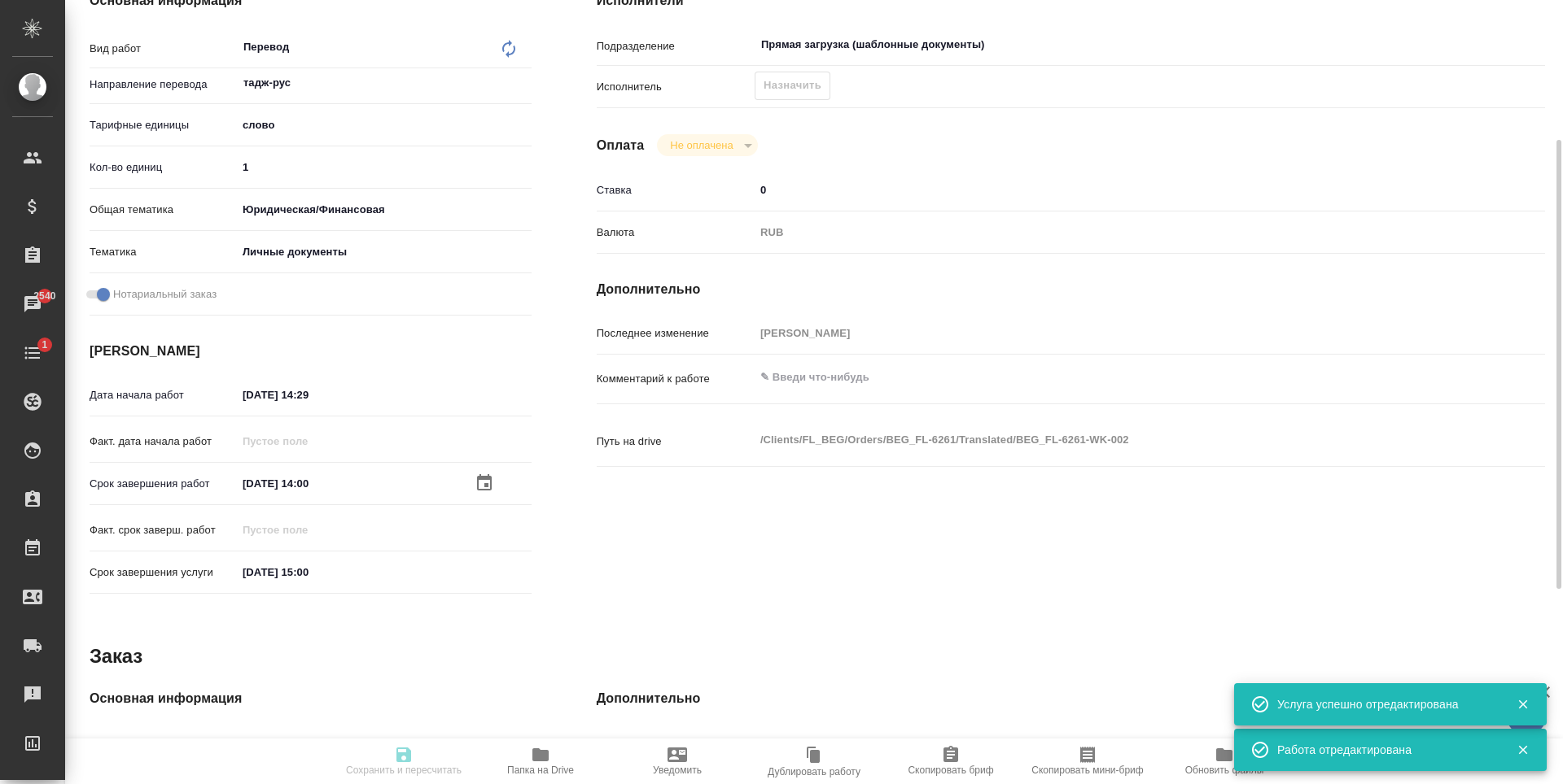
type input "recruiting"
type textarea "Перевод"
type textarea "x"
type input "тадж-рус"
type input "5a8b1489cc6b4906c91bfd90"
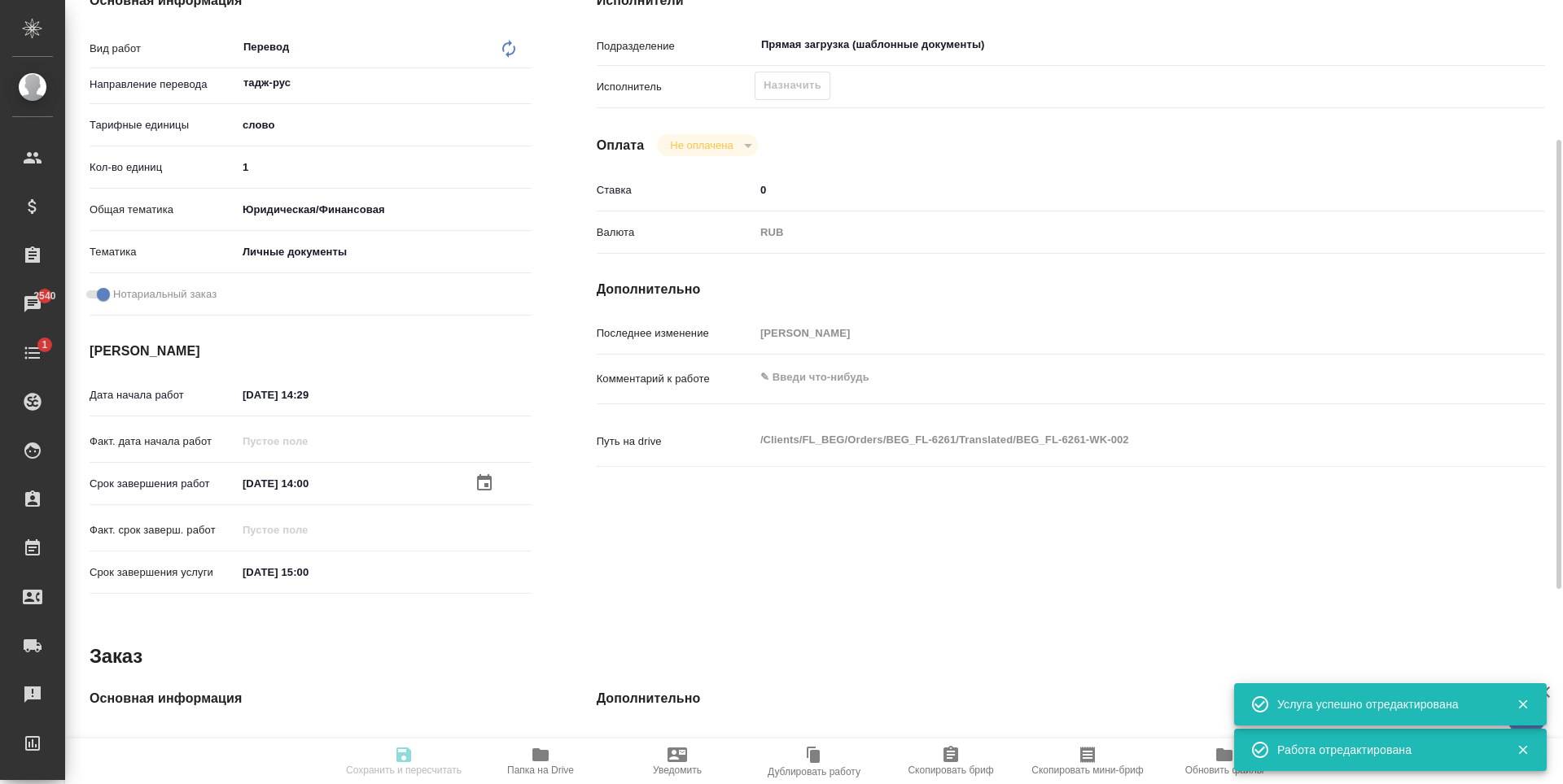
type input "1"
type input "yr-fn"
type input "5a8b8b956a9677013d343cfe"
checkbox input "true"
type input "[DATE] 14:29"
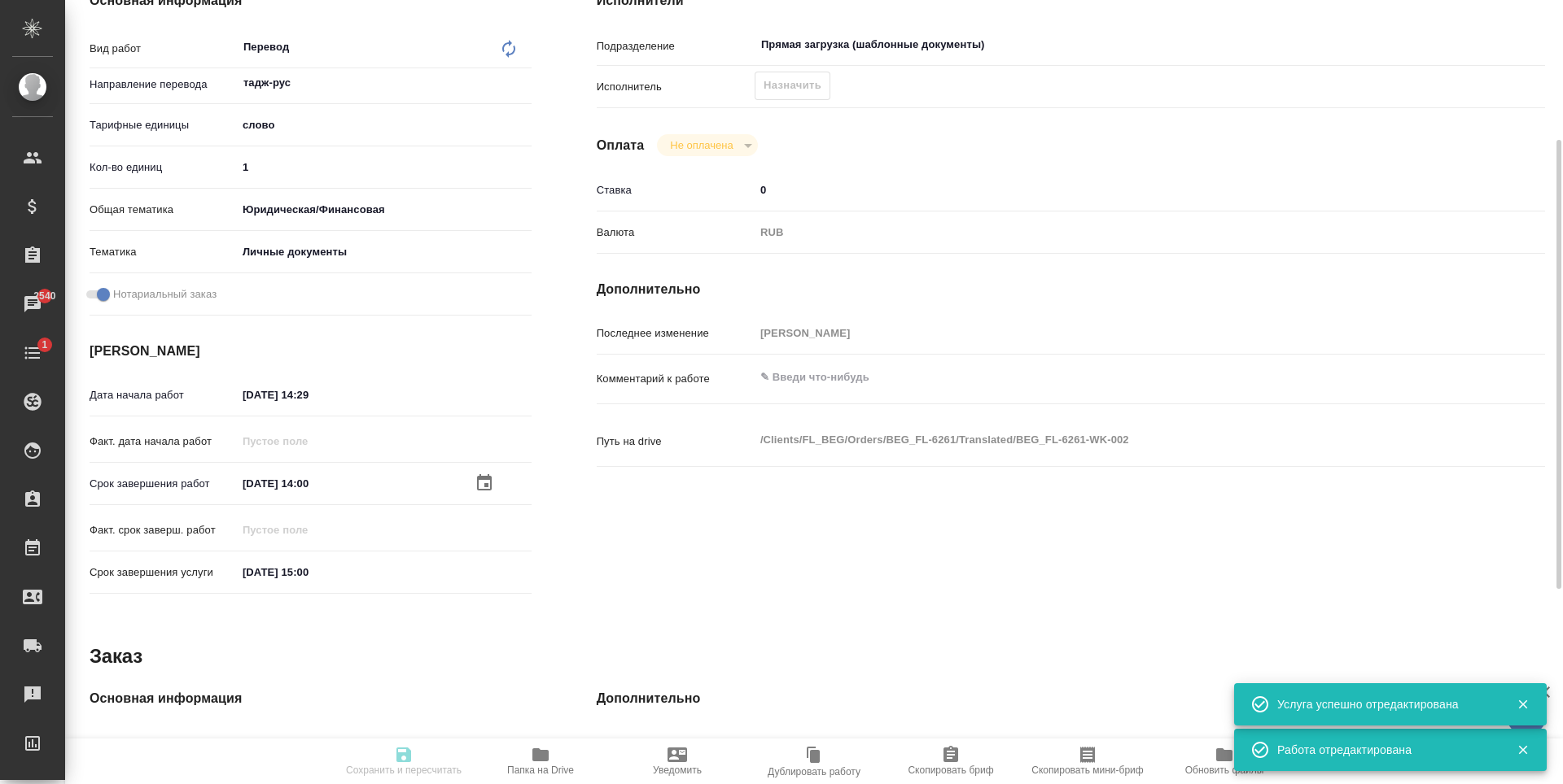
type input "05.09.2025 14:00"
type input "[DATE] 15:00"
type input "Прямая загрузка (шаблонные документы)"
type input "notPayed"
type input "0"
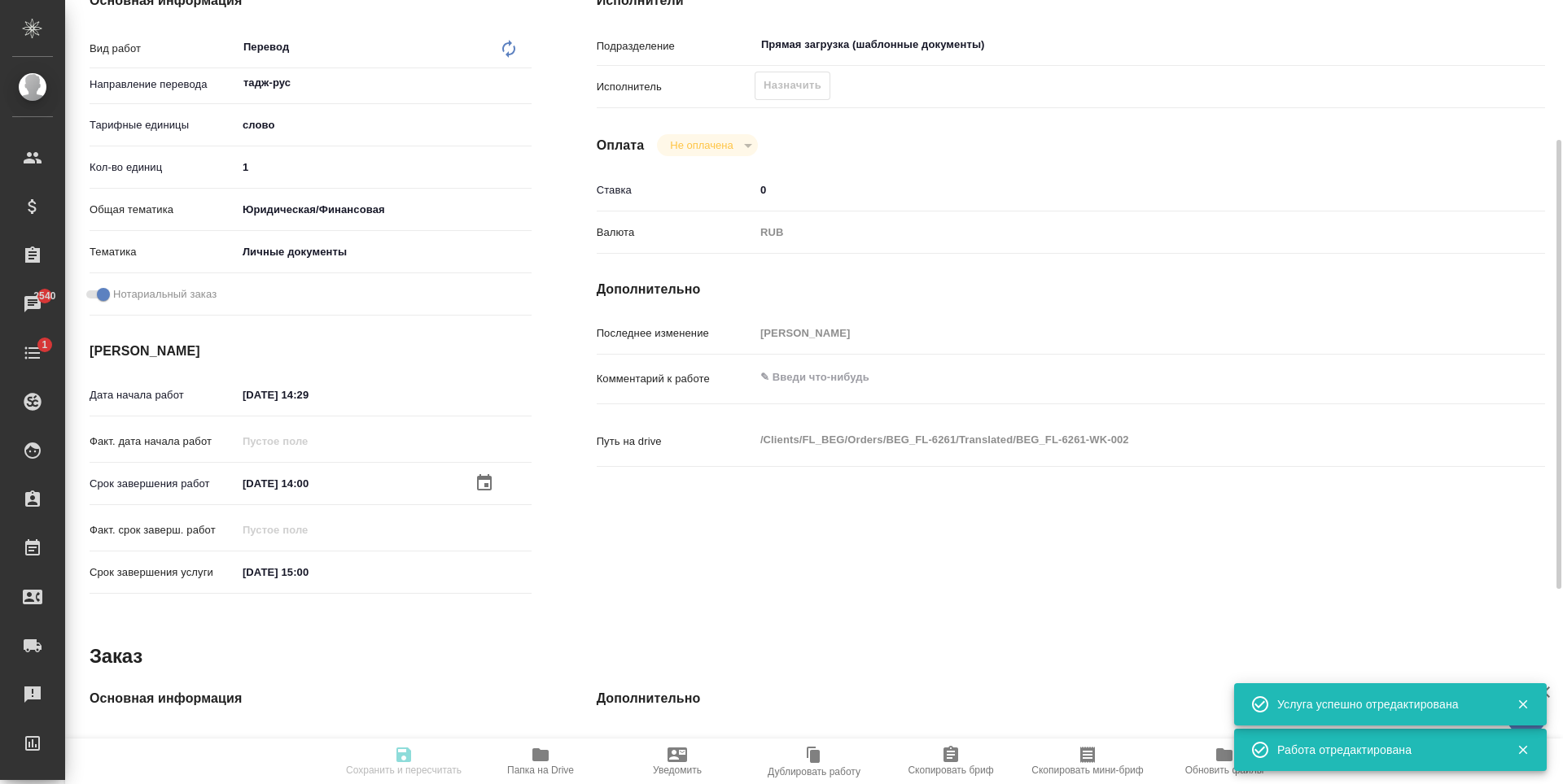
type input "RUB"
type input "[PERSON_NAME]"
type textarea "x"
type textarea "/Clients/FL_BEG/Orders/BEG_FL-6261/Translated/BEG_FL-6261-WK-002"
type textarea "x"
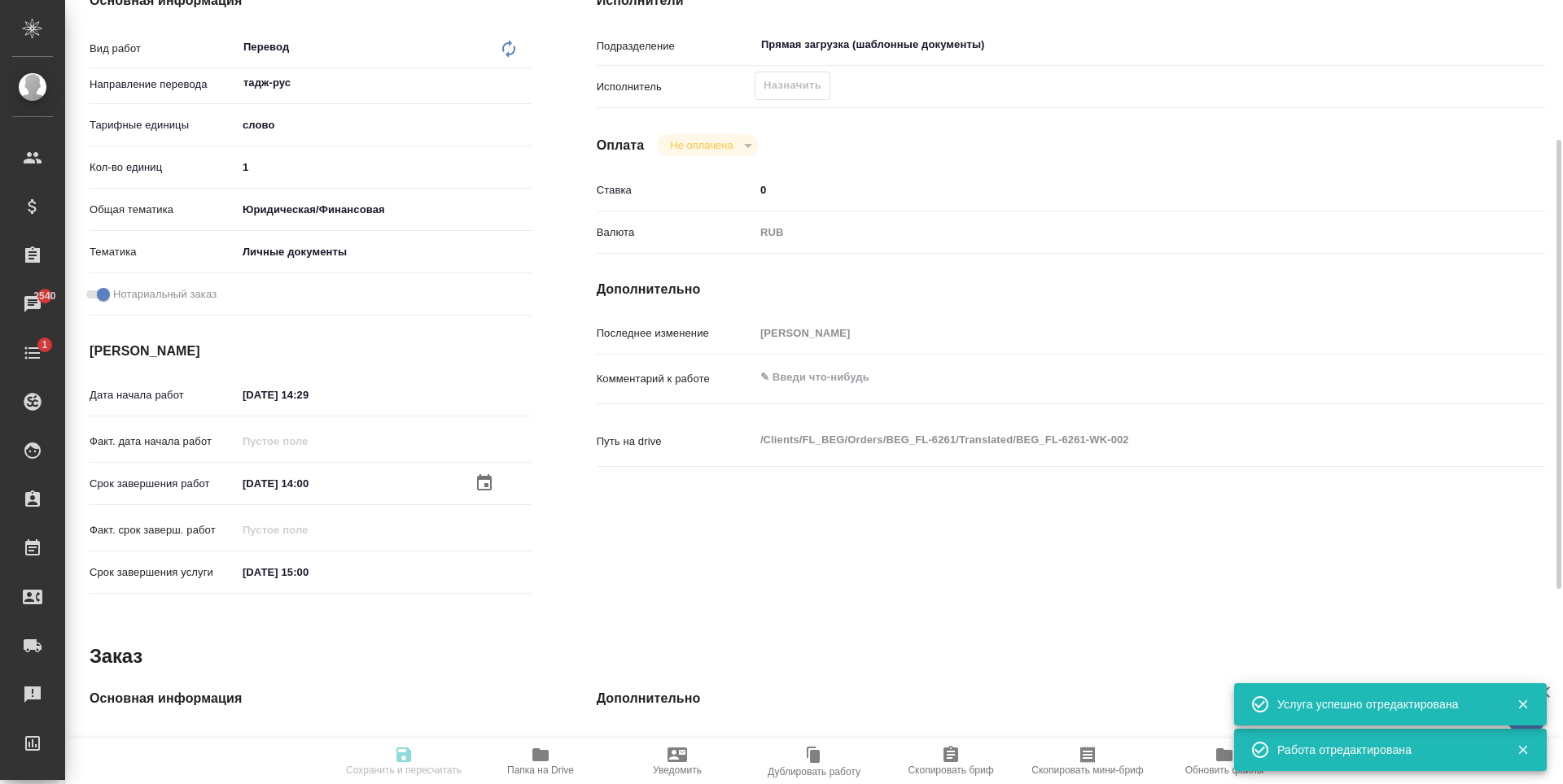
type input "BEG_FL-6261"
type input "Перевод станд. несрочный"
type input "Редактура, Постредактура машинного перевода, Корректура, Приёмка по качеству, П…"
type input "[PERSON_NAME]"
type input "/Clients/FL_BEG/Orders/BEG_FL-6261"
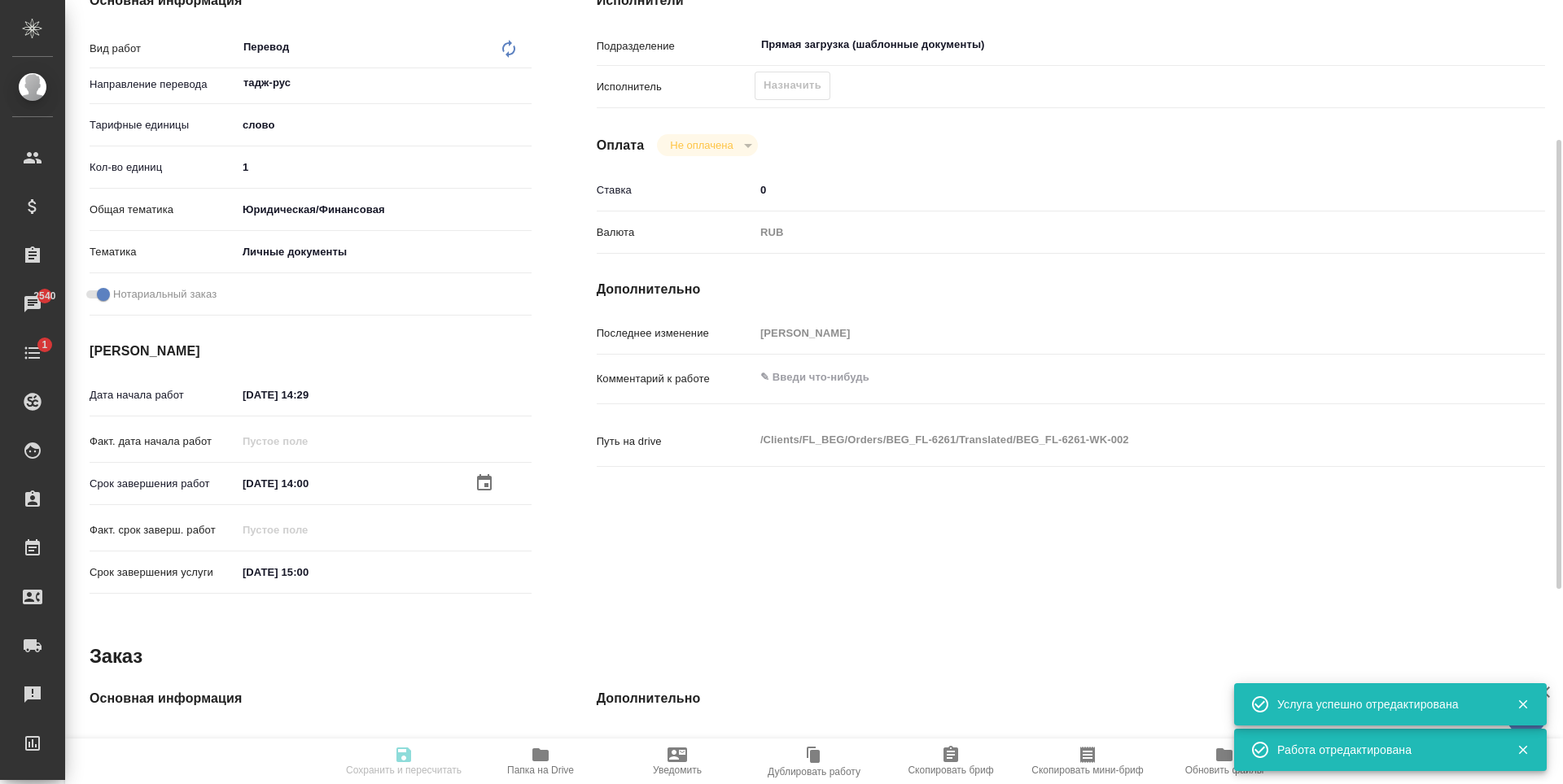
type textarea "[PERSON_NAME]"
type textarea "x"
type textarea "Для госуслуг, под нот"
type textarea "x"
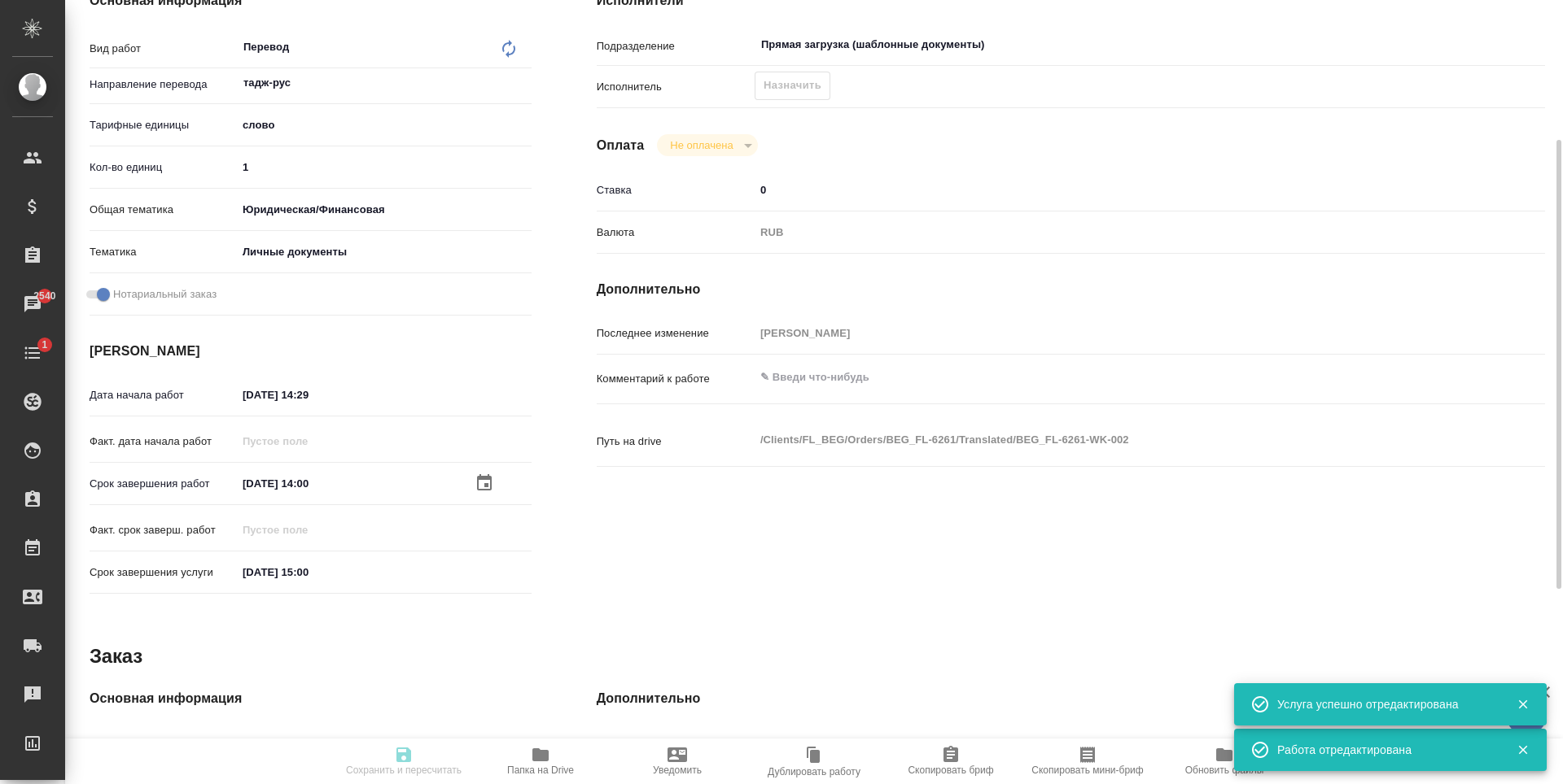
type textarea "x"
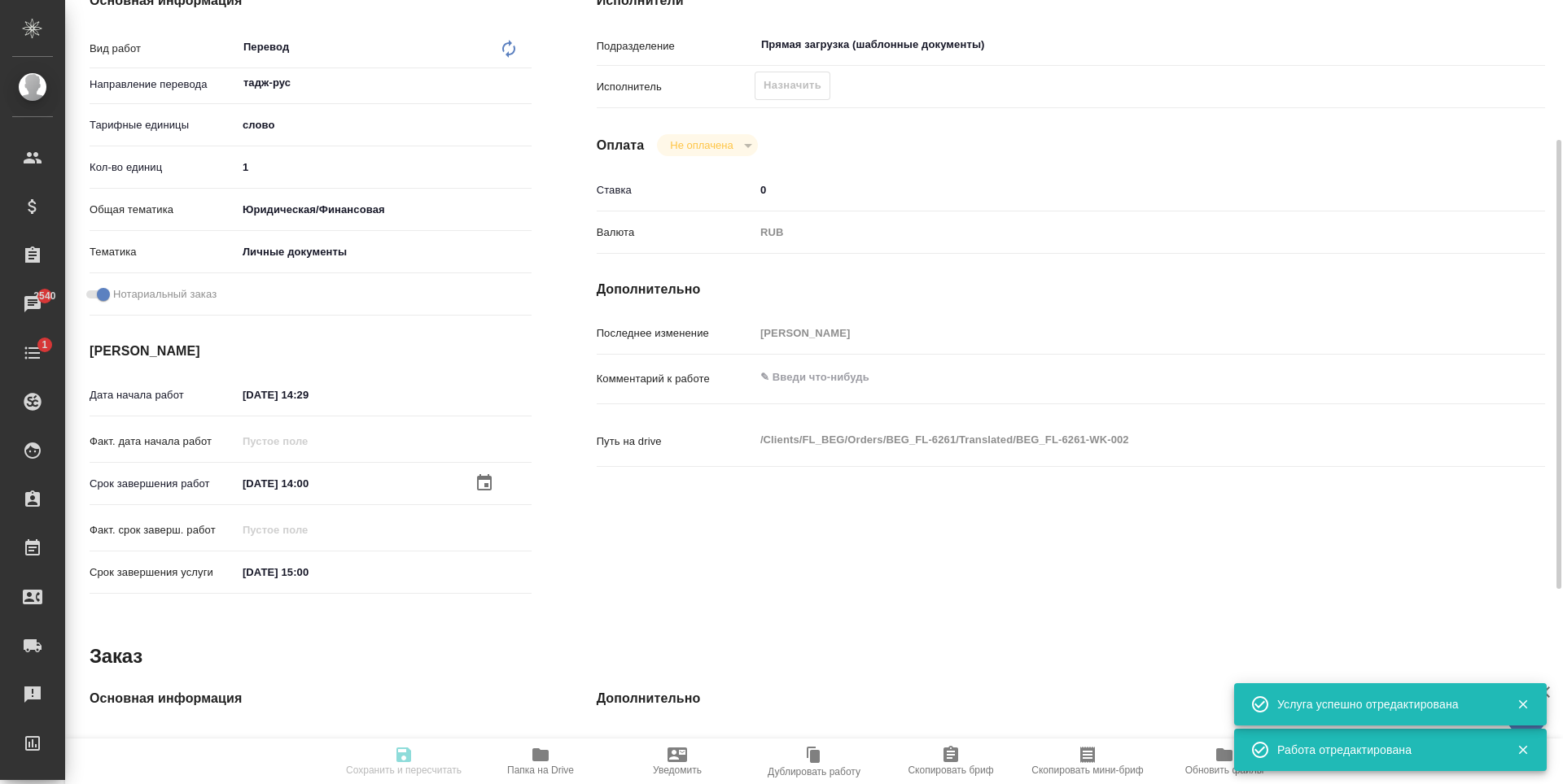
type textarea "x"
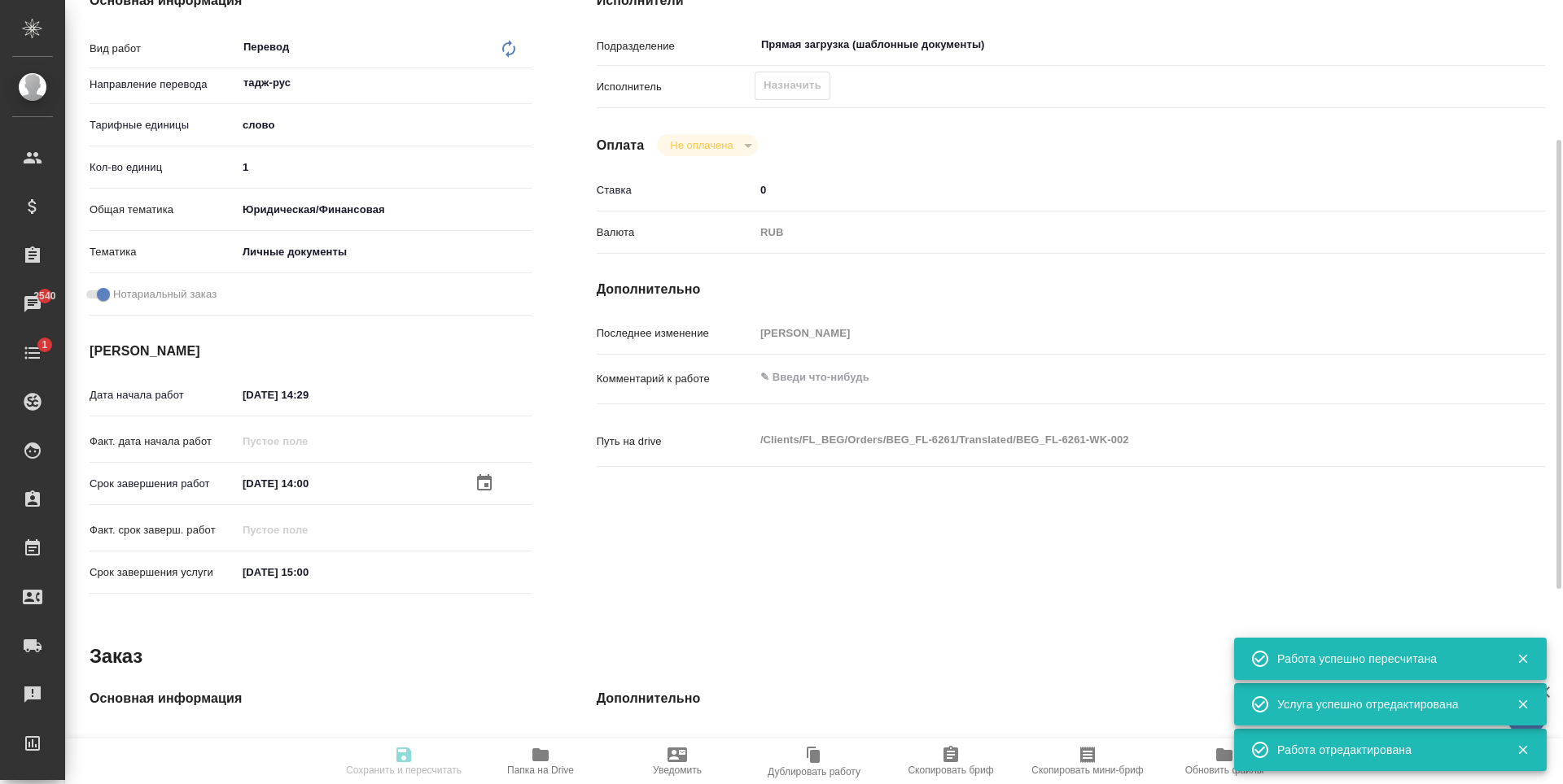
type input "recruiting"
type textarea "Перевод"
type textarea "x"
type input "тадж-рус"
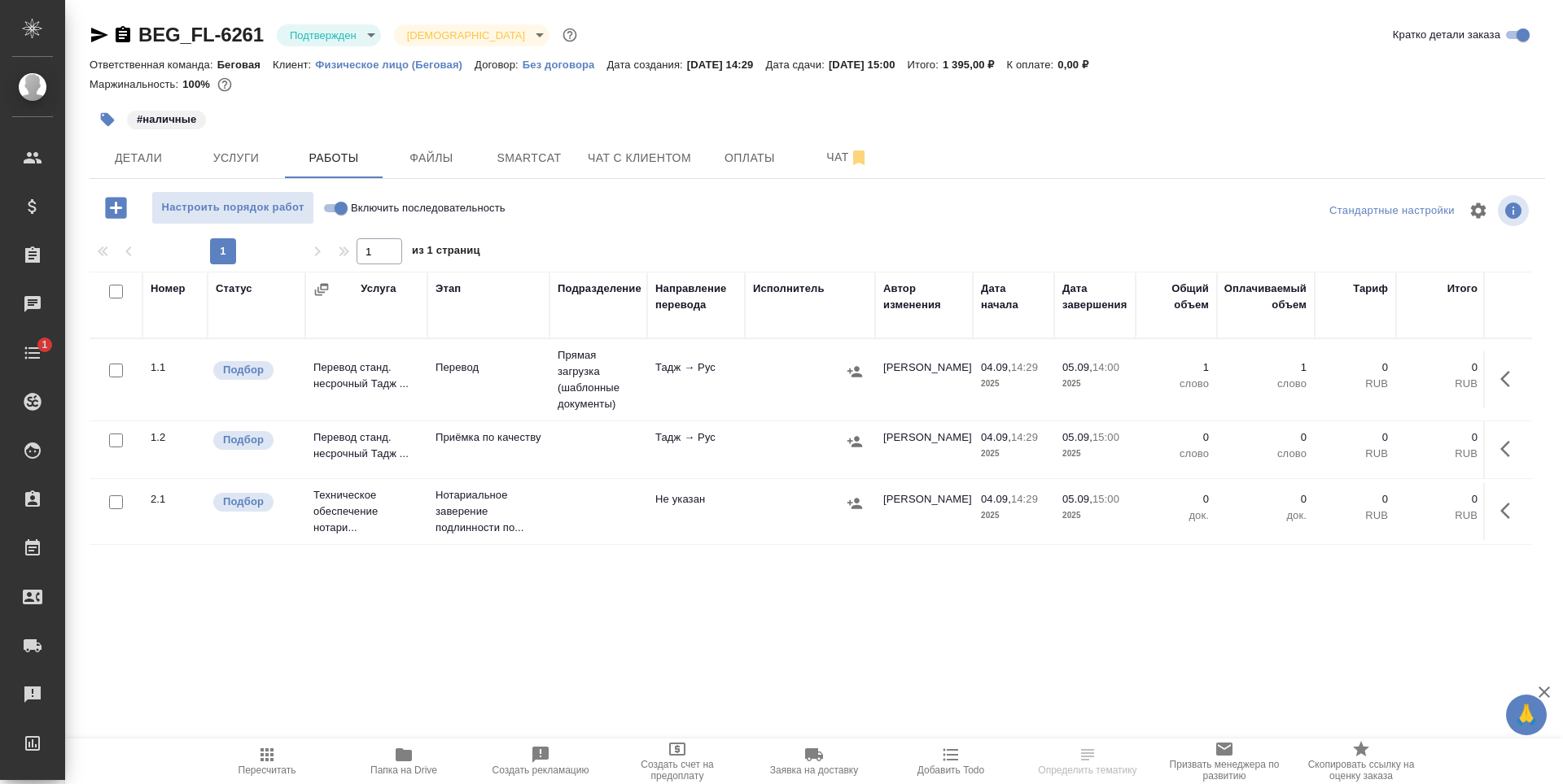
click at [592, 459] on td at bounding box center [598, 450] width 97 height 57
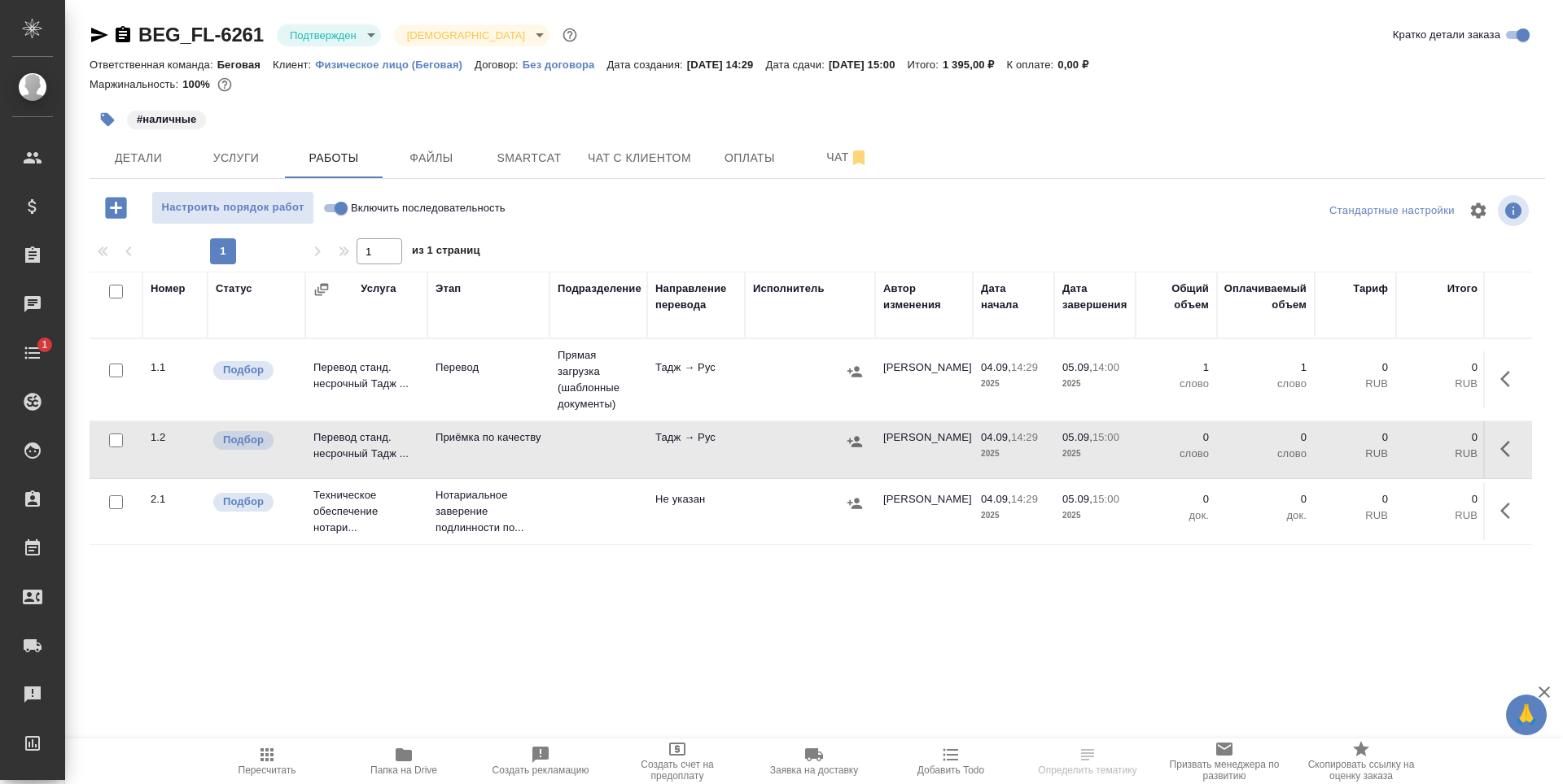
click at [592, 459] on td at bounding box center [598, 450] width 97 height 57
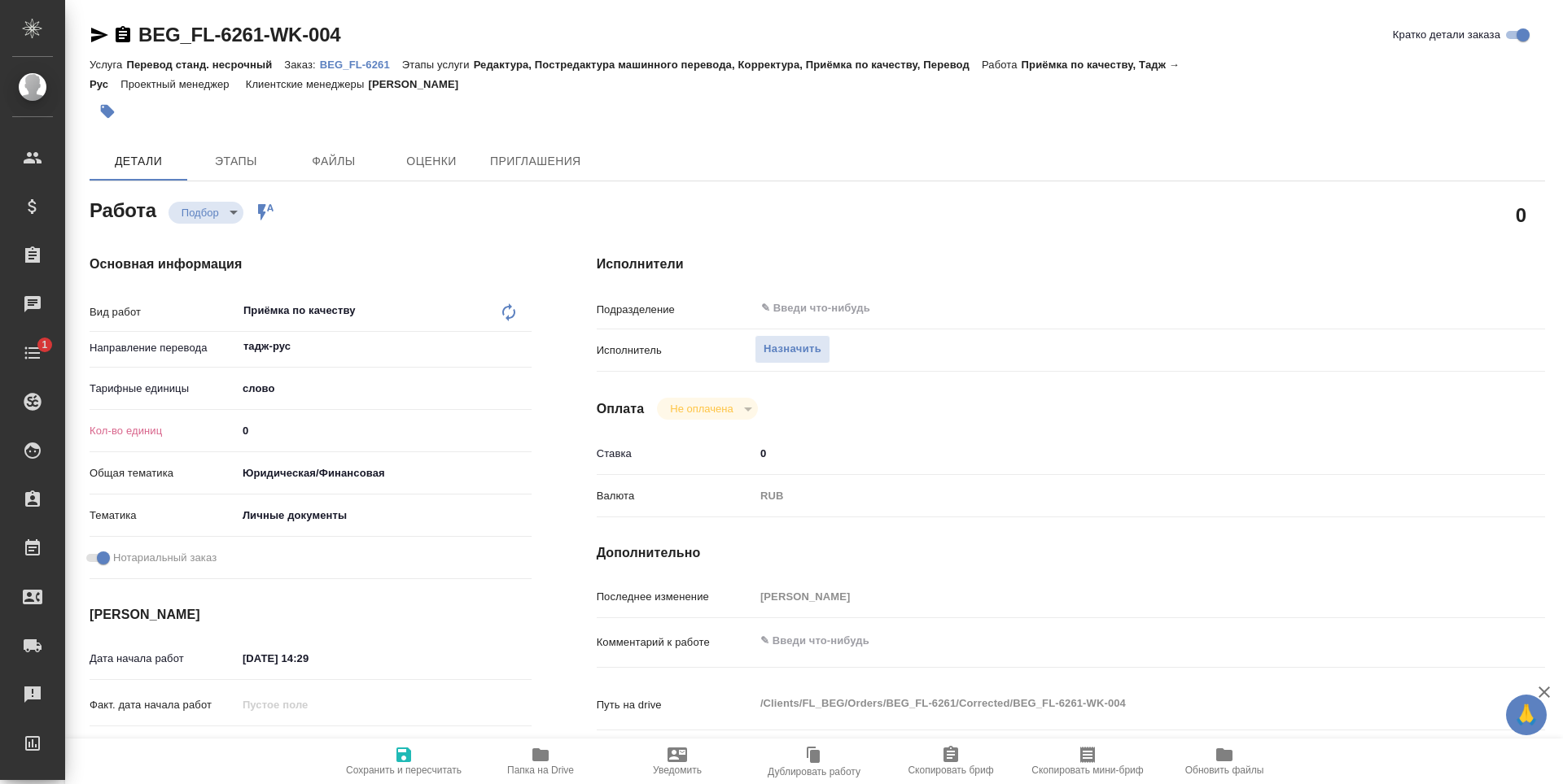
type textarea "x"
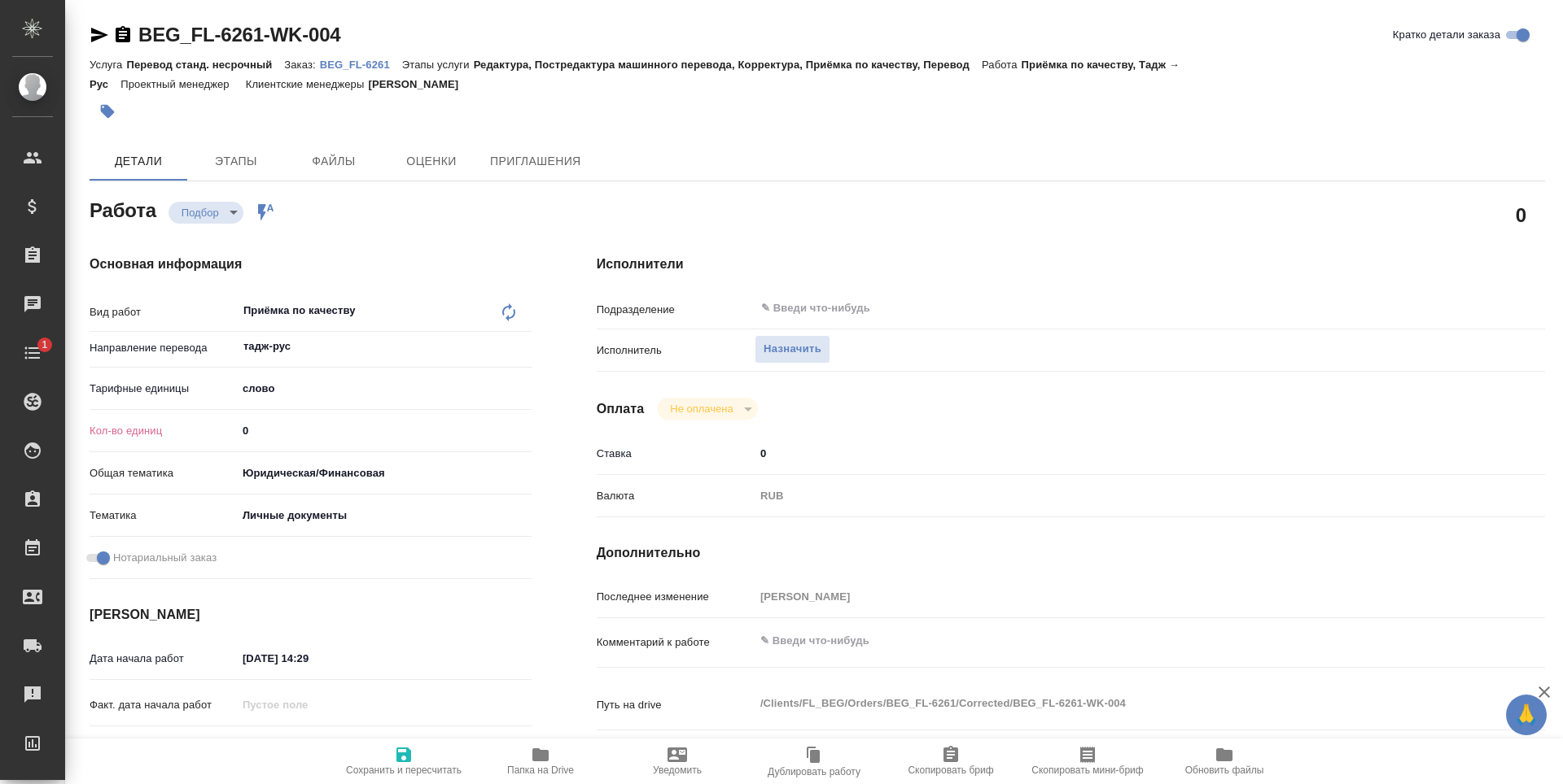
type textarea "x"
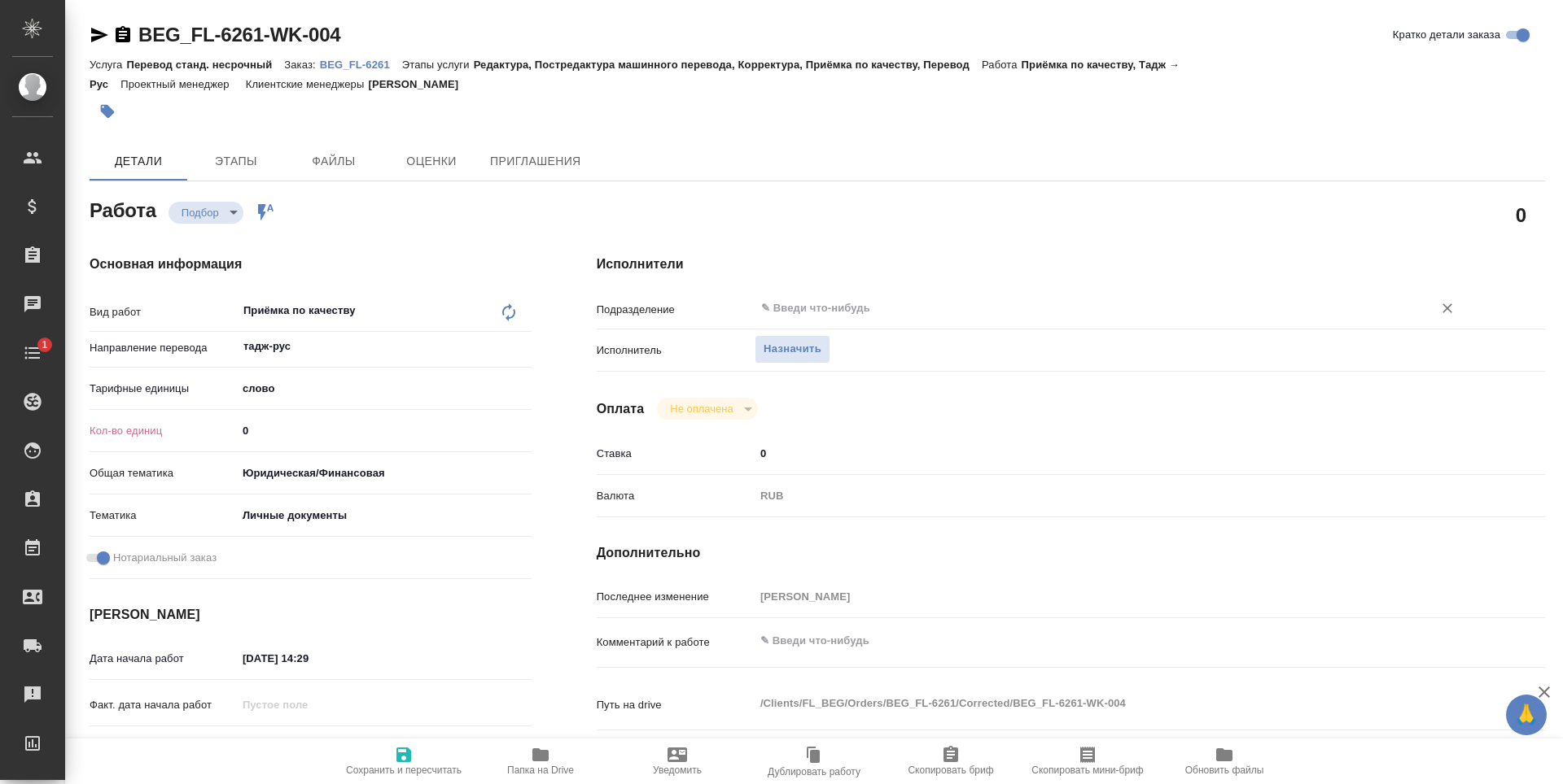
type textarea "x"
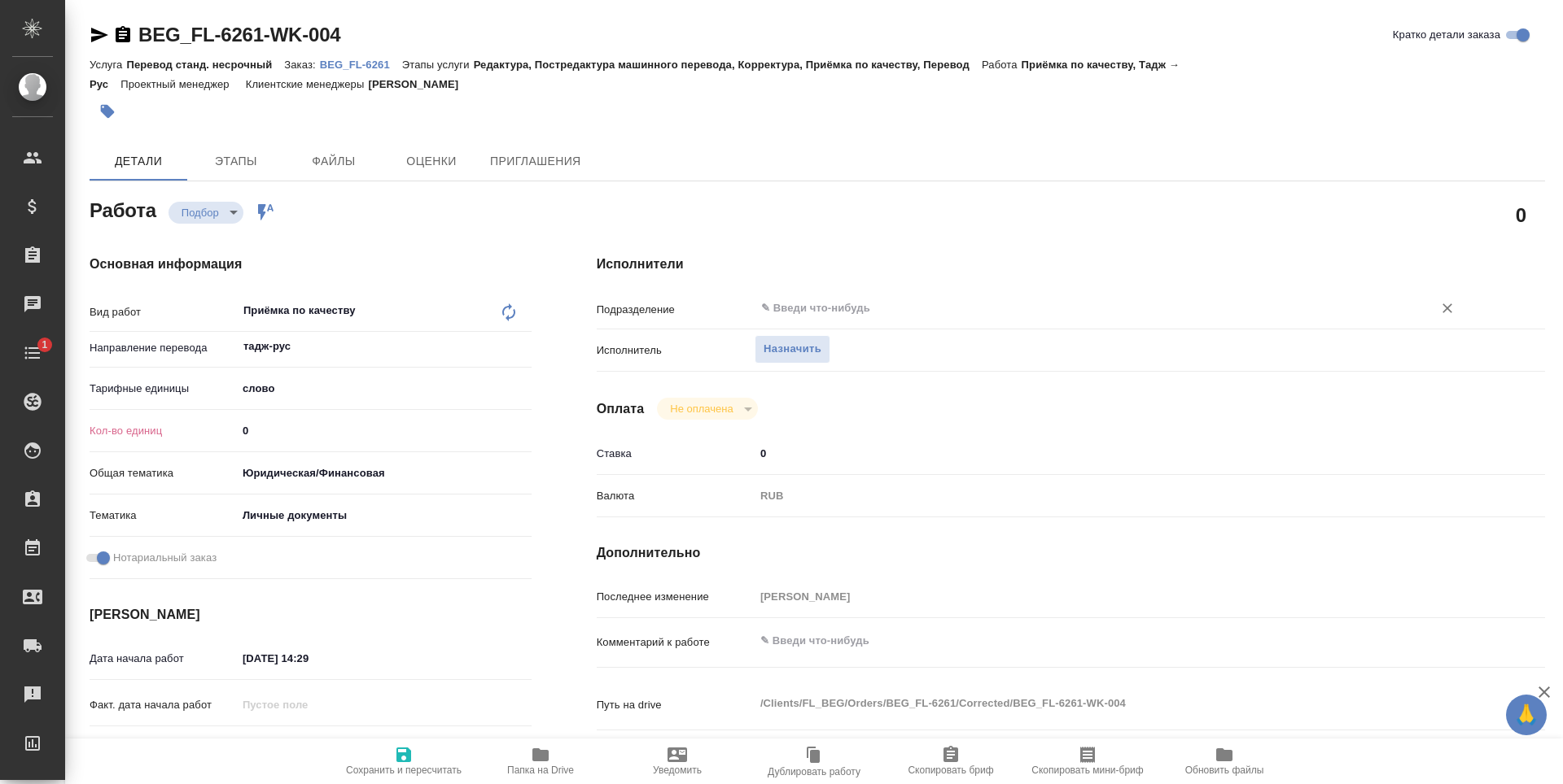
click at [819, 313] on input "text" at bounding box center [1083, 308] width 647 height 20
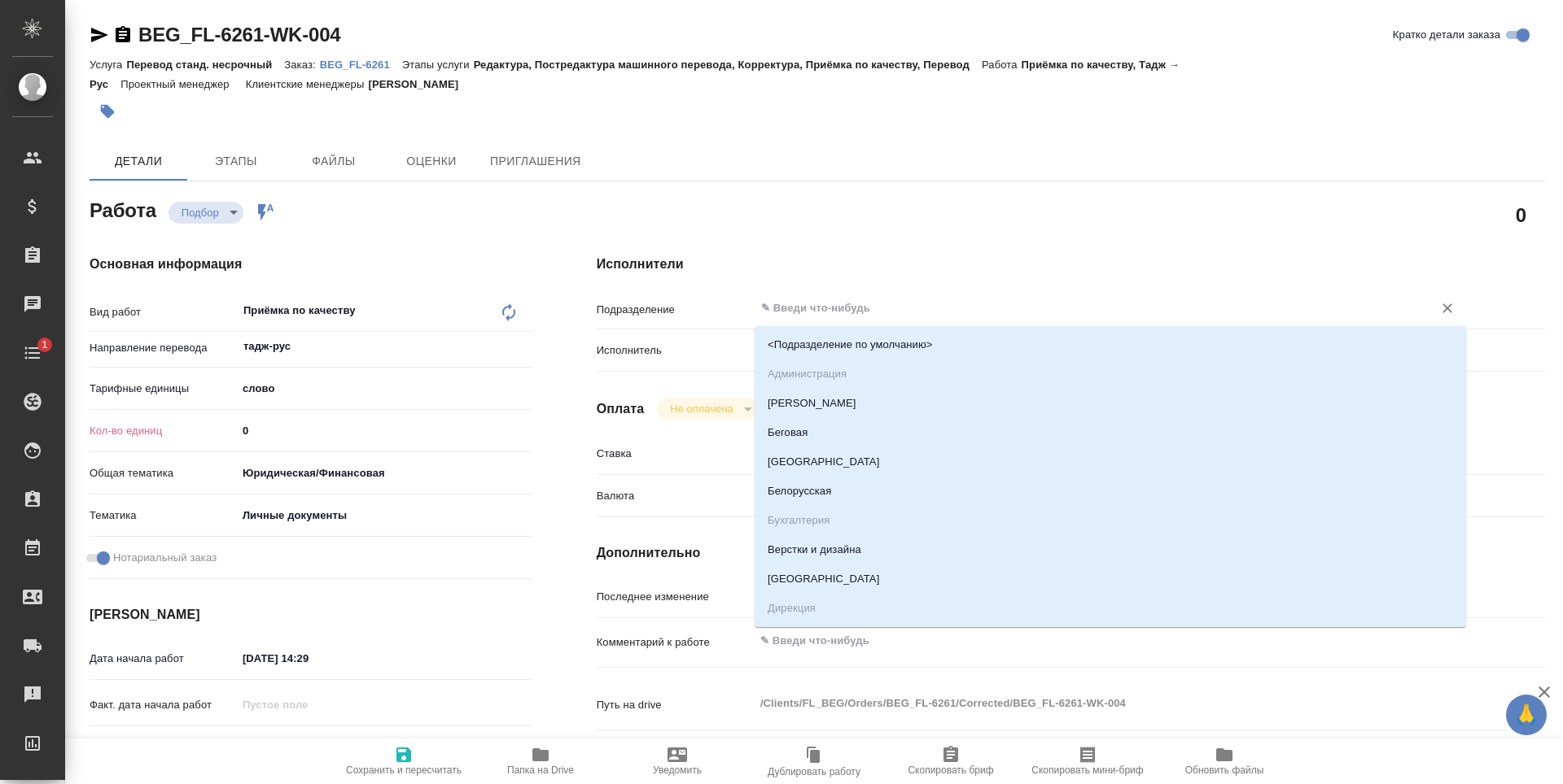
type textarea "x"
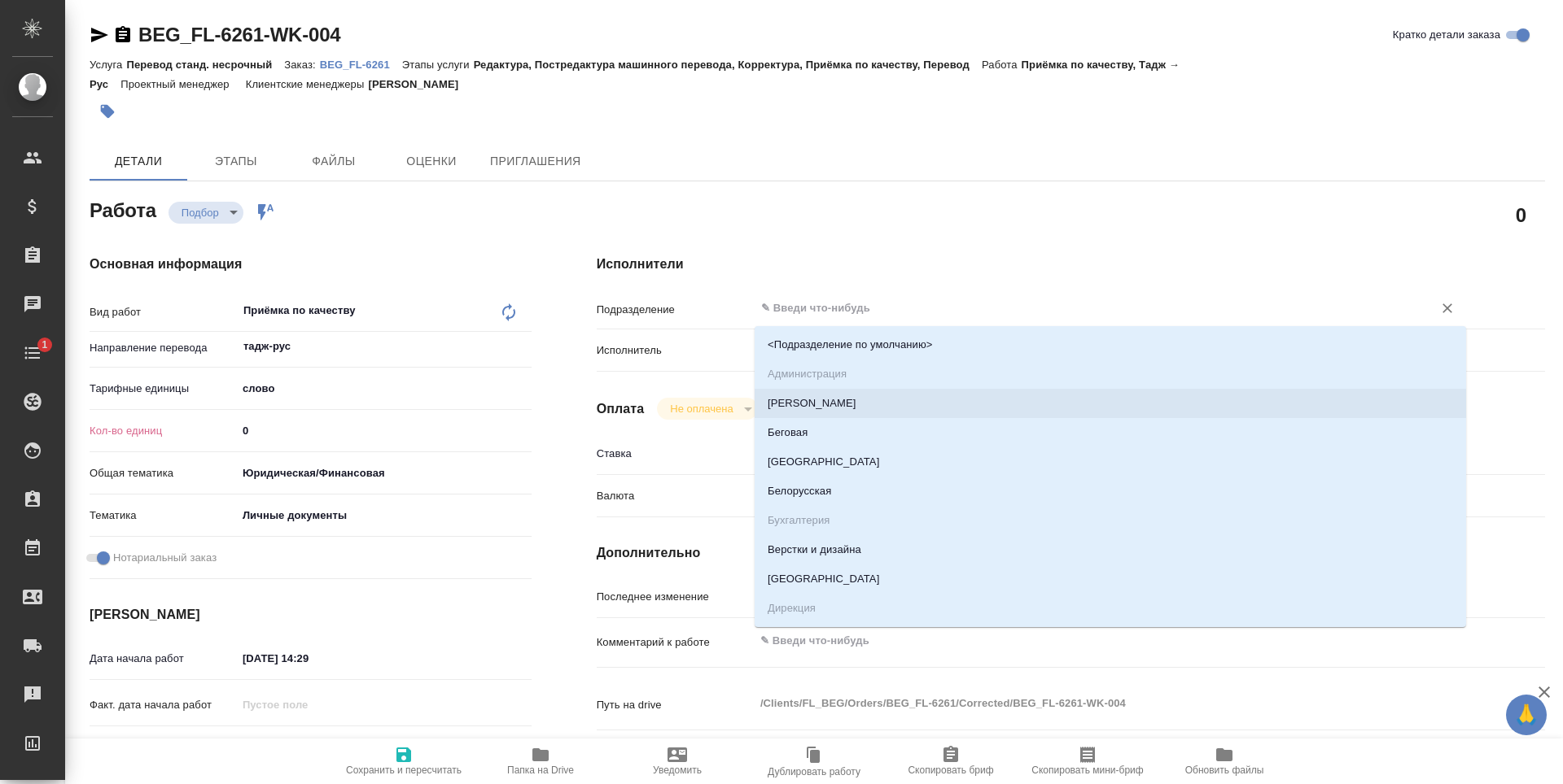
type textarea "x"
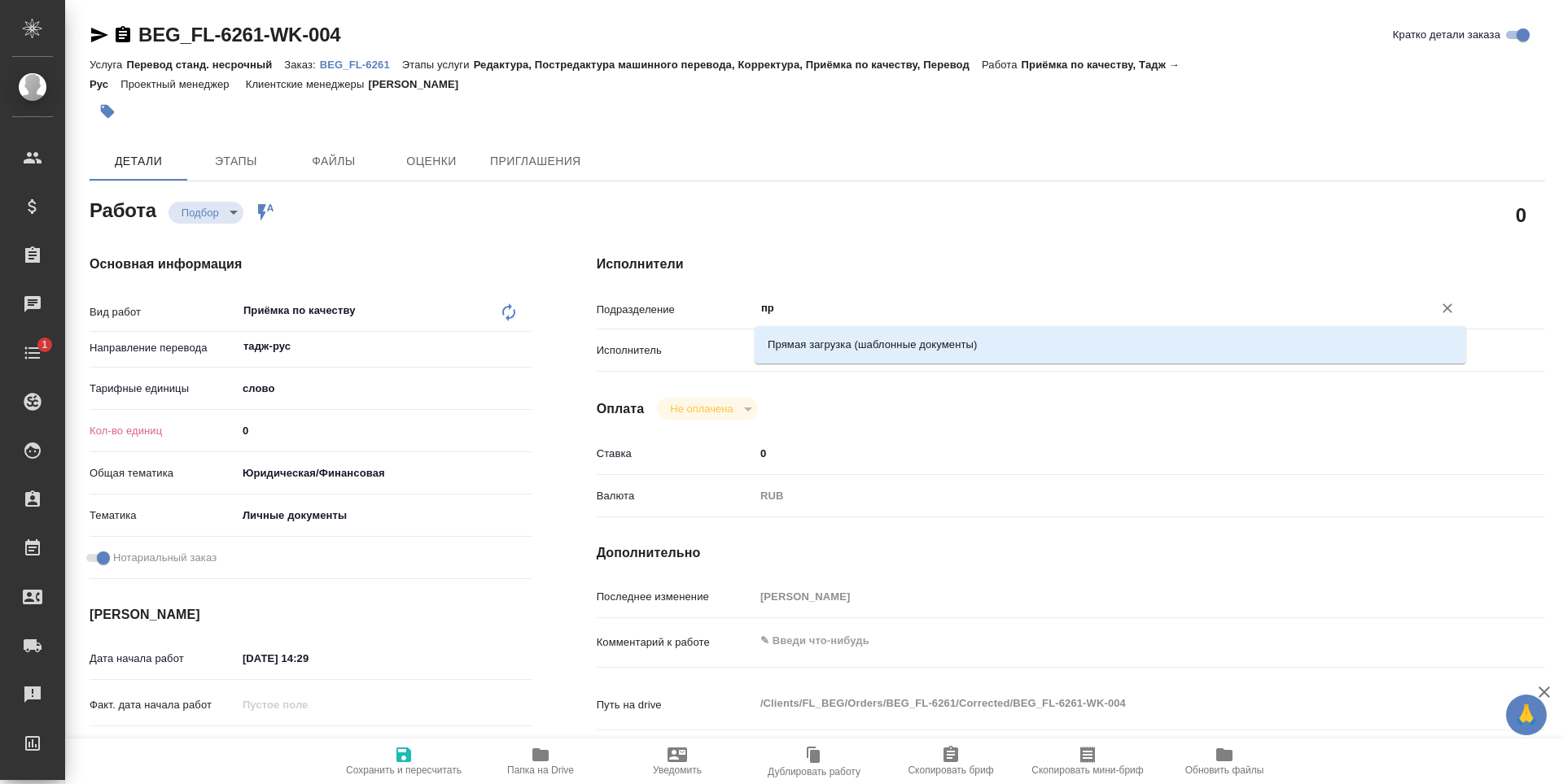
type input "пря"
click at [861, 336] on li "Прямая загрузка (шаблонные документы)" at bounding box center [1110, 345] width 712 height 29
type textarea "x"
type input "Прямая загрузка (шаблонные документы)"
type textarea "x"
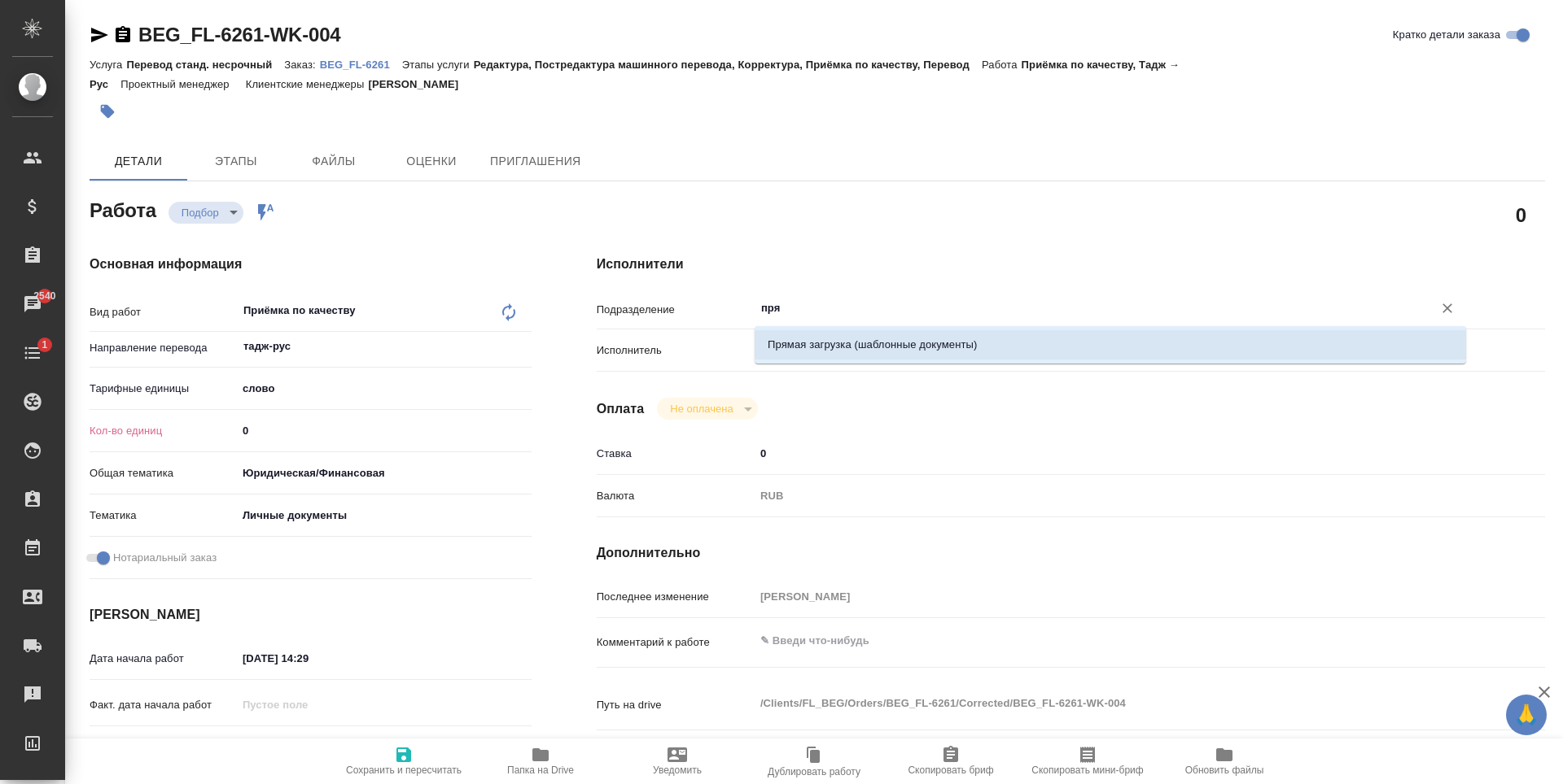
type textarea "x"
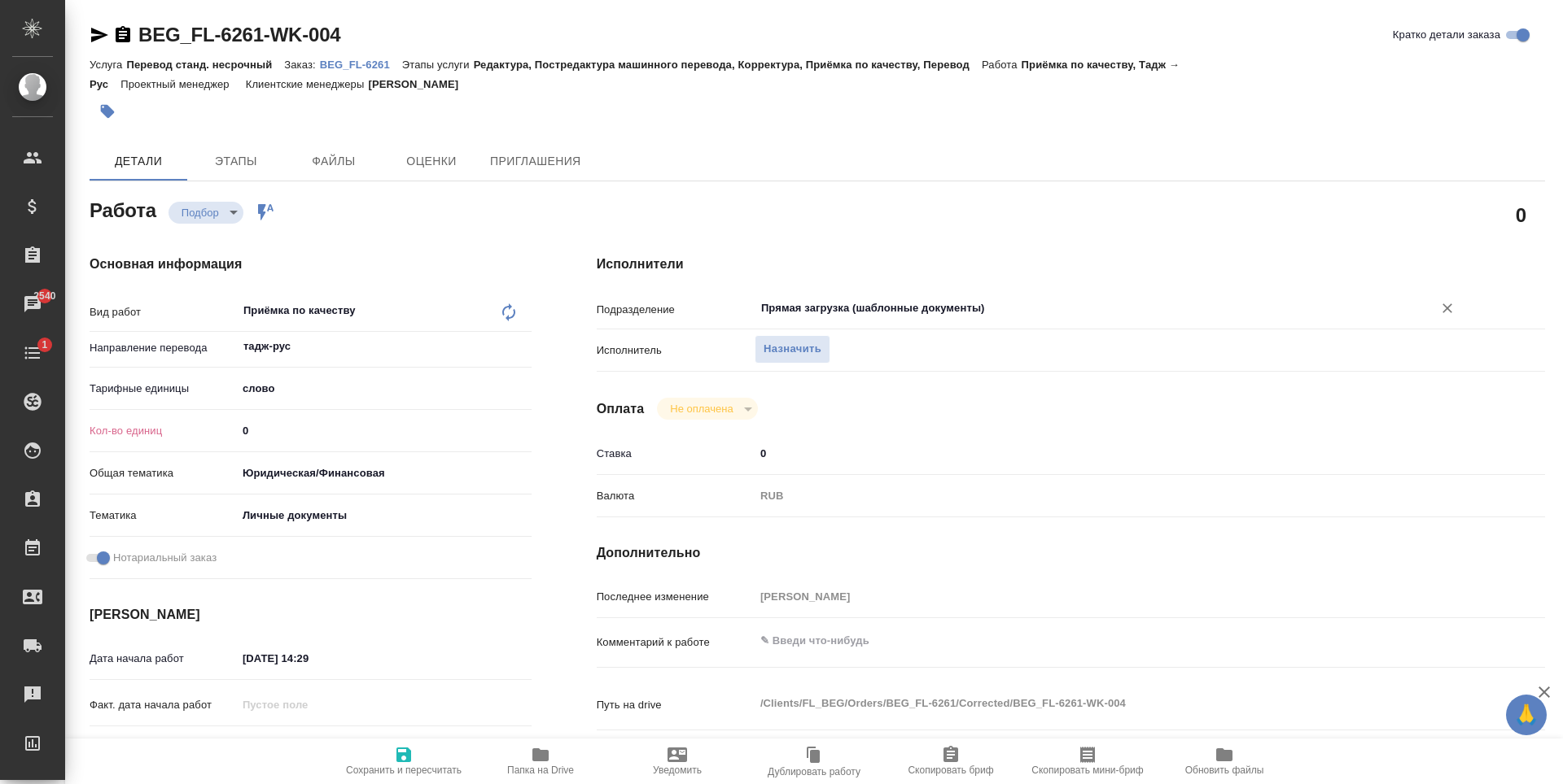
type input "Прямая загрузка (шаблонные документы)"
click at [293, 443] on div "Кол-во единиц 0" at bounding box center [310, 430] width 442 height 28
click at [294, 441] on input "0" at bounding box center [384, 431] width 295 height 24
type textarea "x"
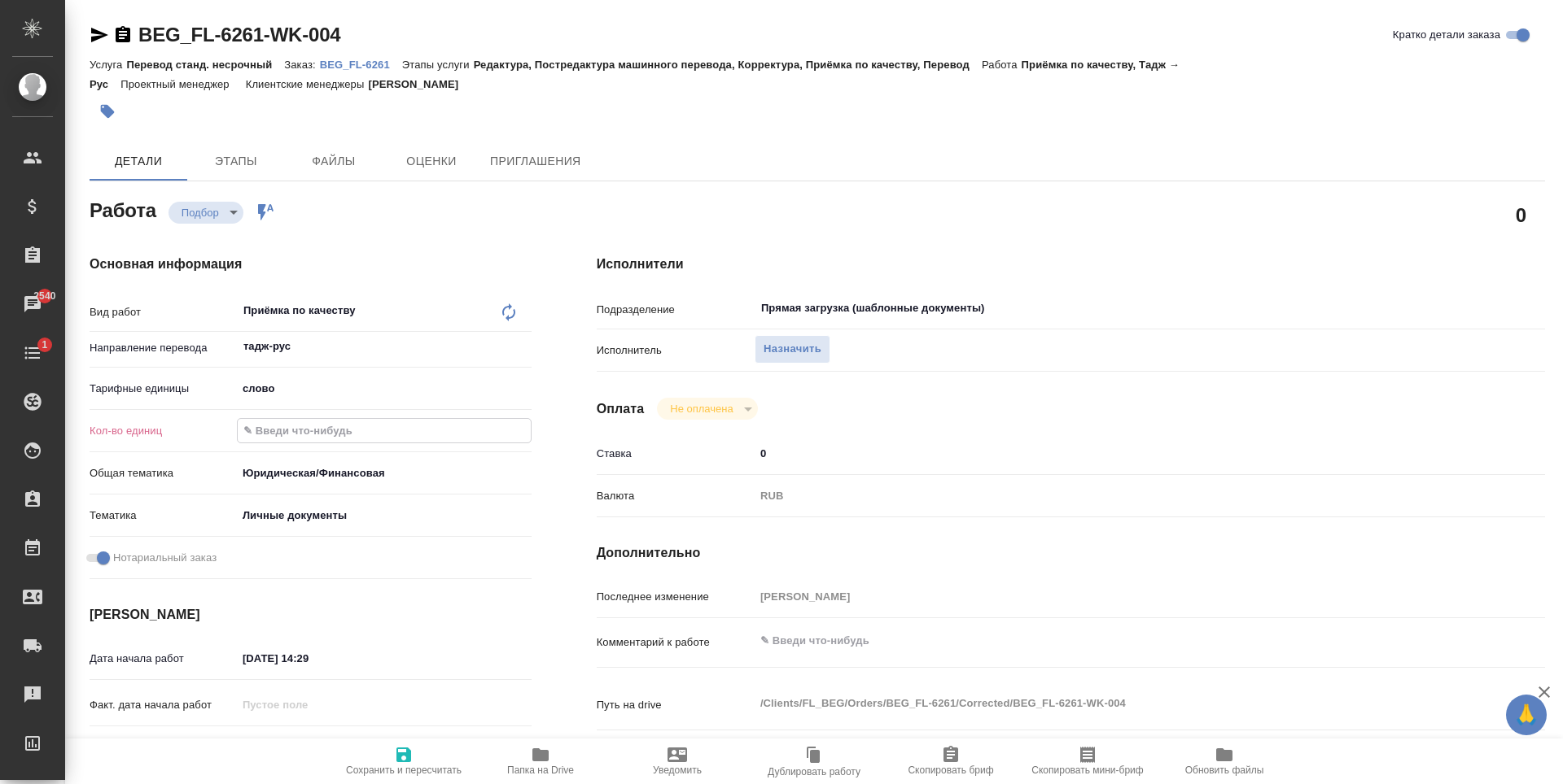
type textarea "x"
type input "1"
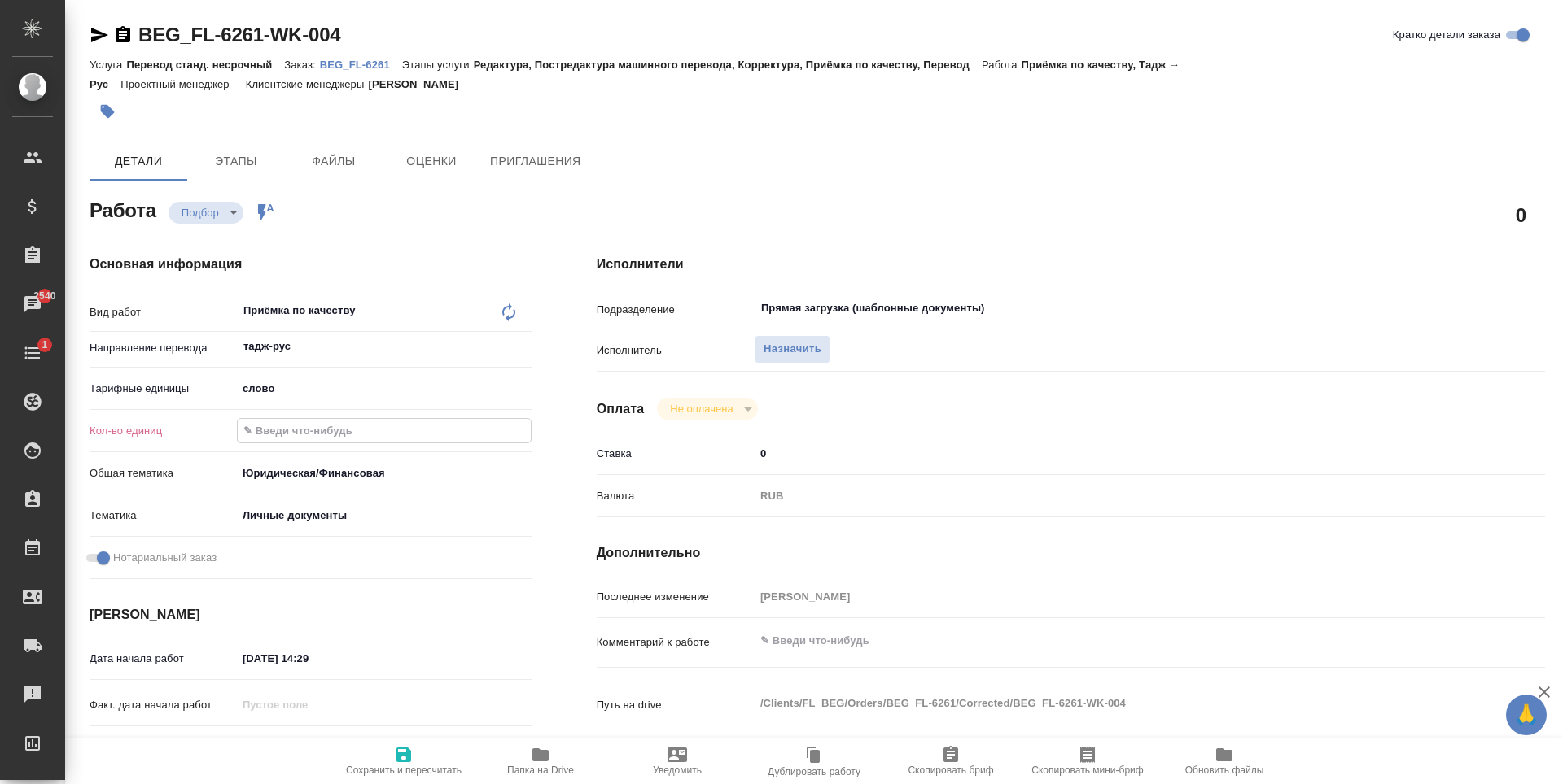
type textarea "x"
type input "1"
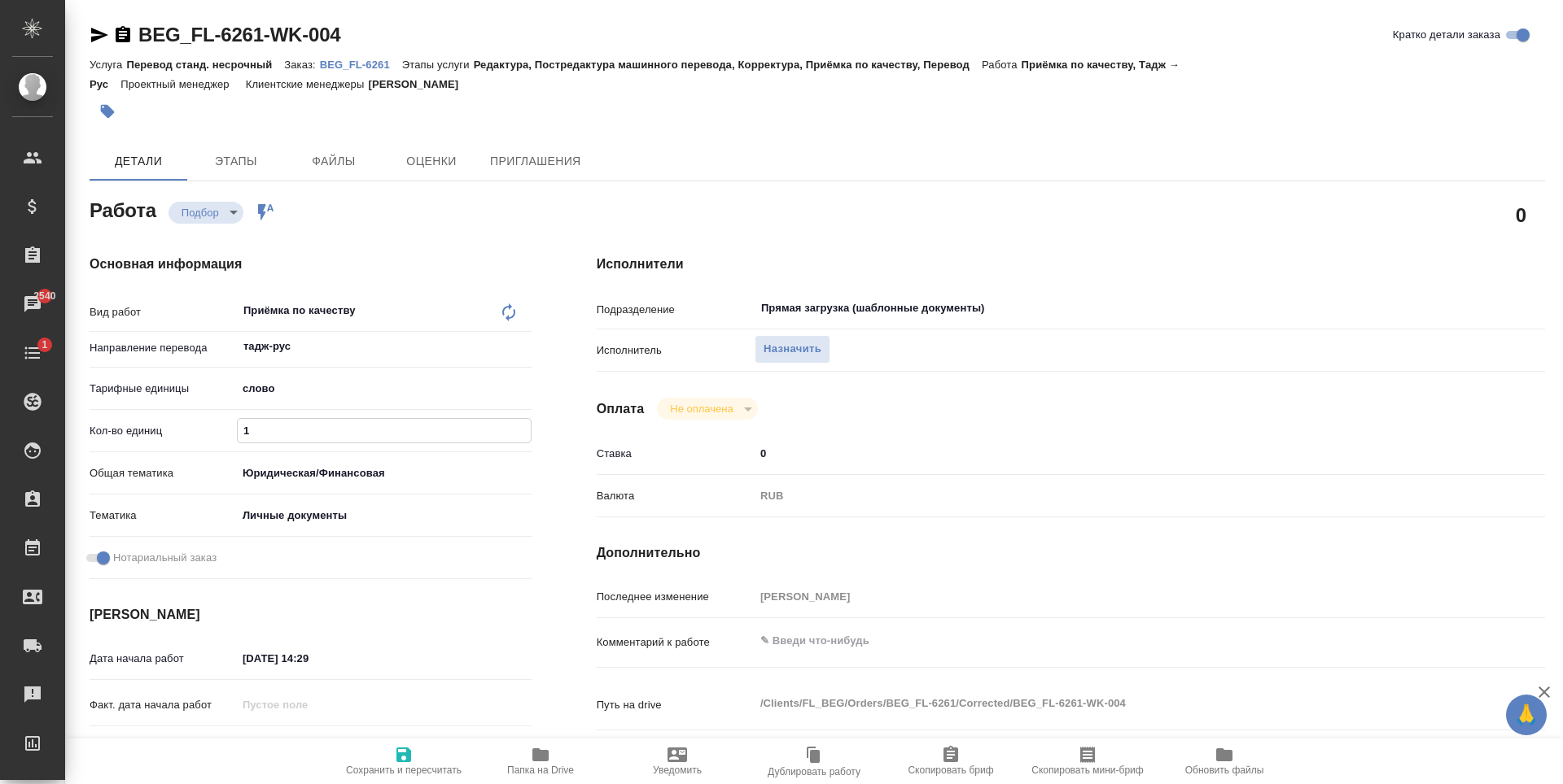
click at [385, 760] on span "Сохранить и пересчитать" at bounding box center [403, 761] width 117 height 31
type textarea "x"
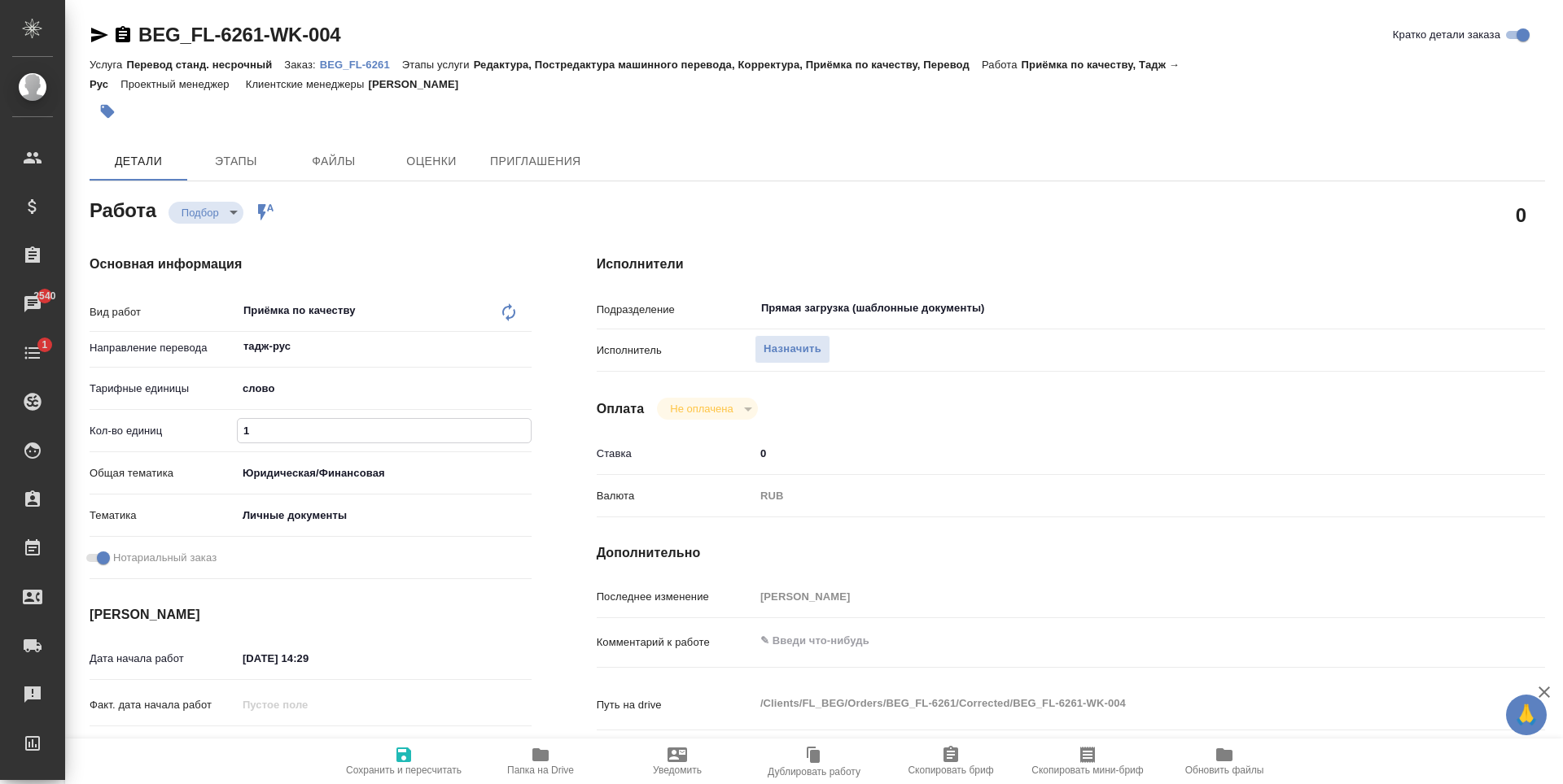
type textarea "x"
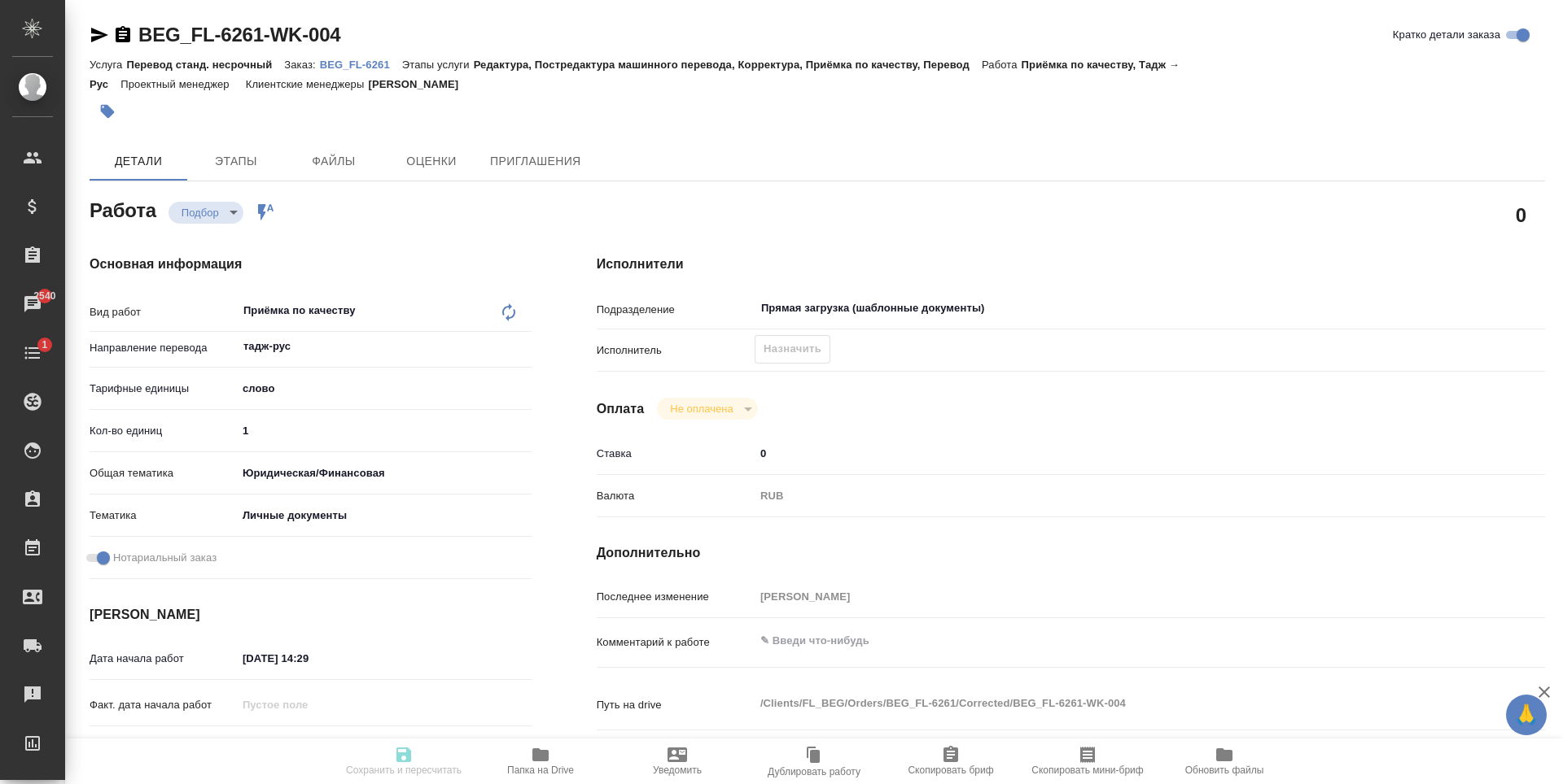
type textarea "x"
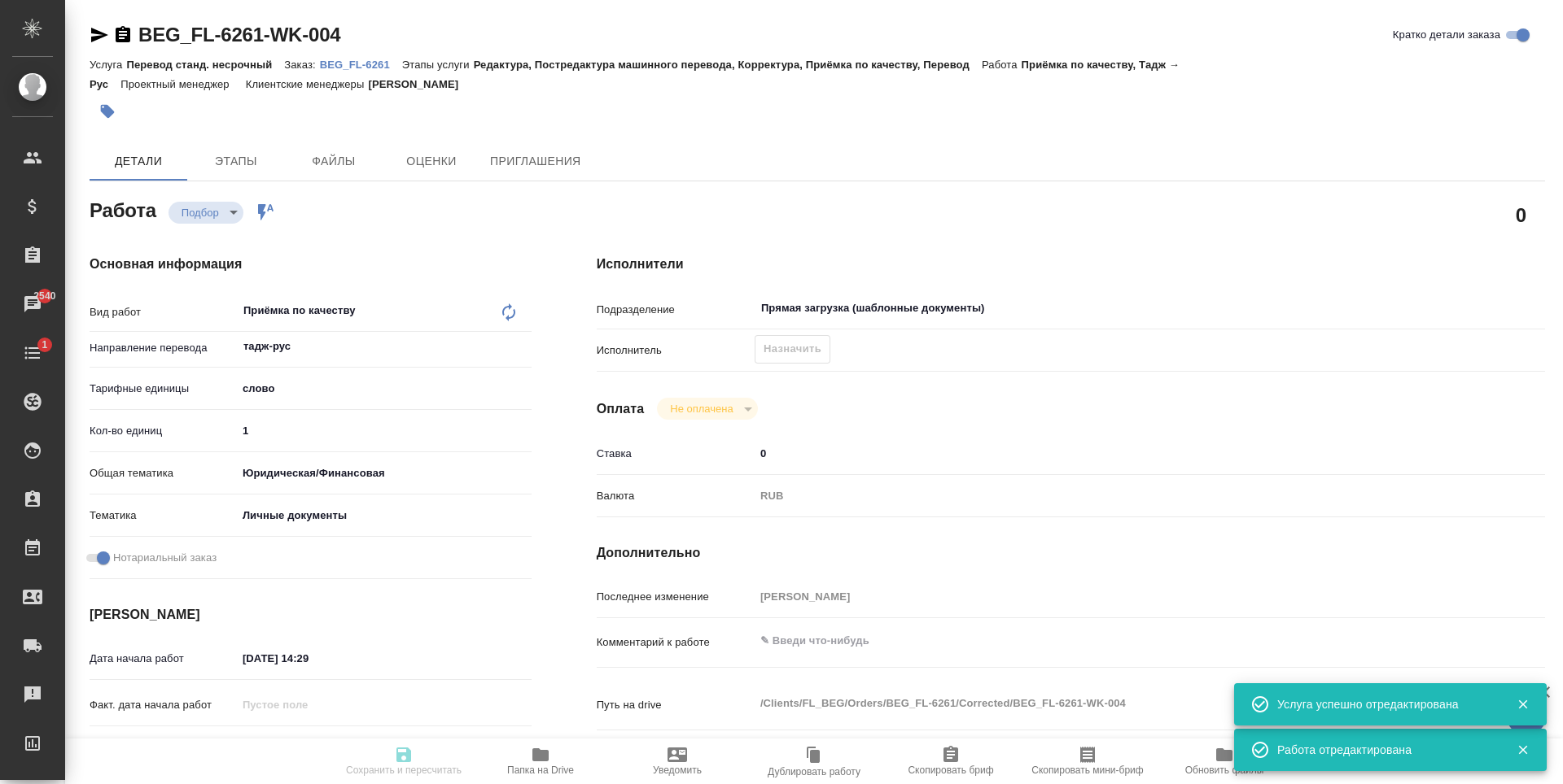
type input "recruiting"
type textarea "Приёмка по качеству"
type textarea "x"
type input "тадж-рус"
type input "5a8b1489cc6b4906c91bfd90"
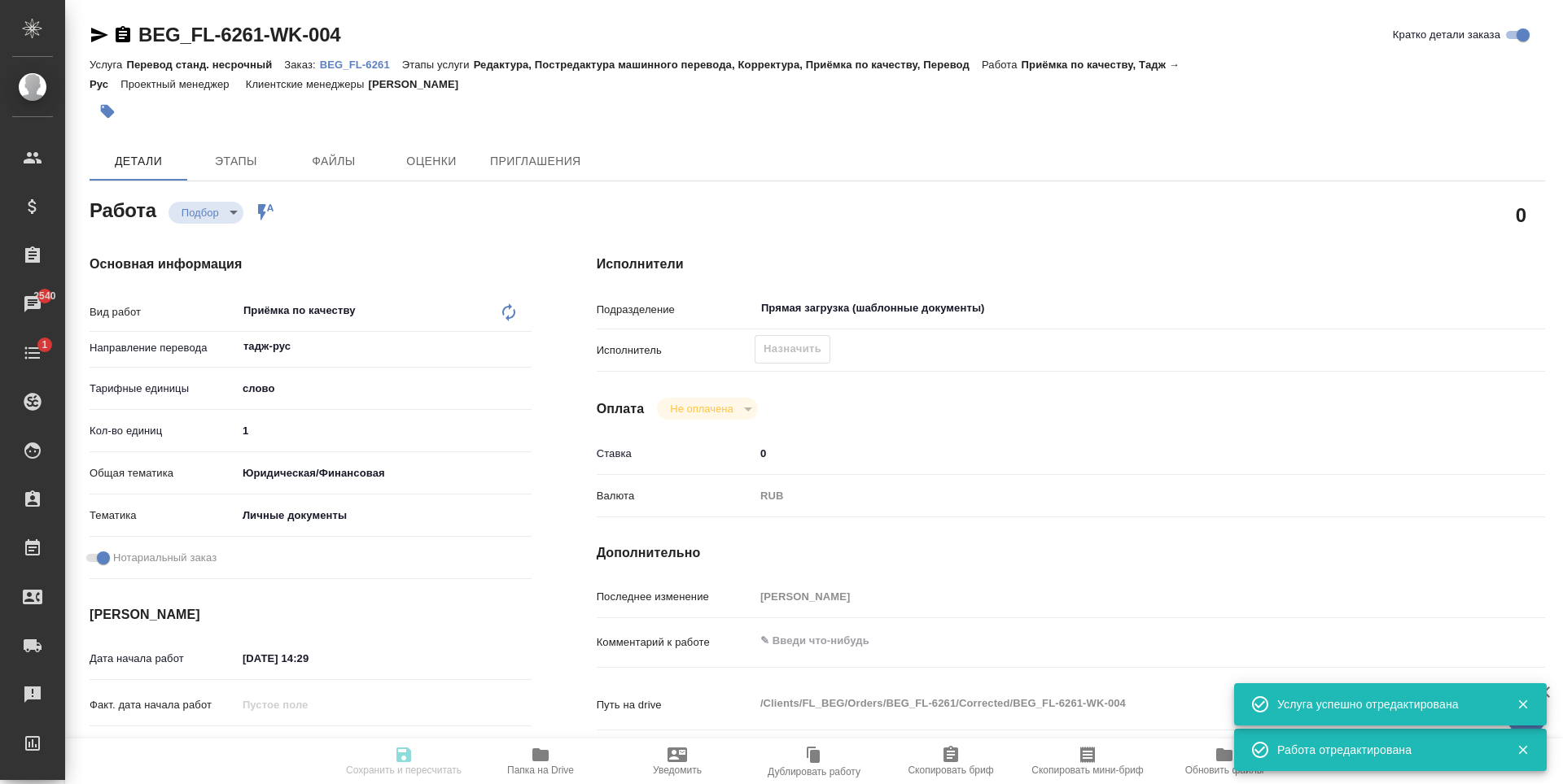
type input "1"
type input "yr-fn"
type input "5a8b8b956a9677013d343cfe"
checkbox input "true"
type input "[DATE] 14:29"
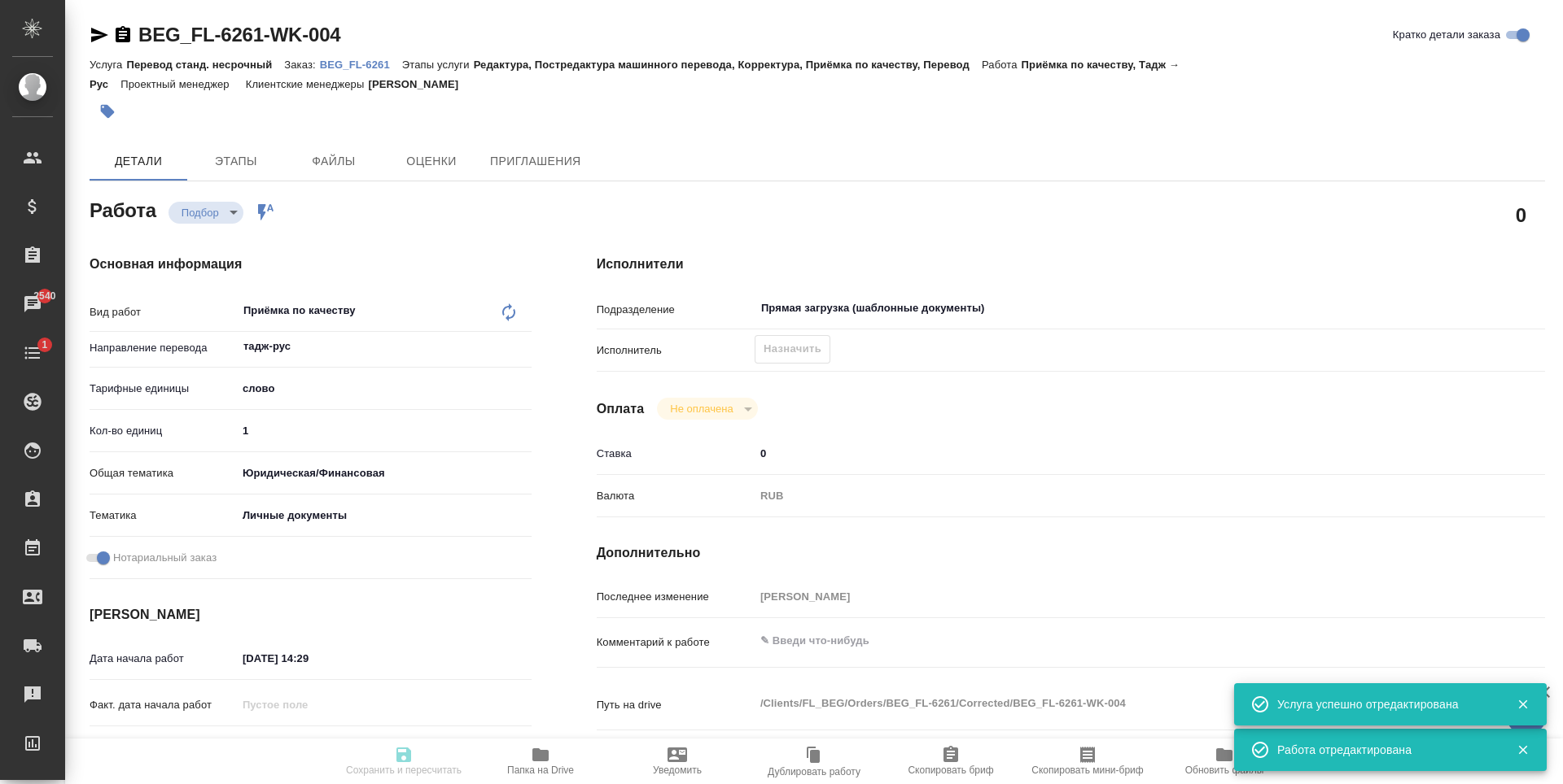
type input "[DATE] 15:00"
type input "Прямая загрузка (шаблонные документы)"
type input "notPayed"
type input "0"
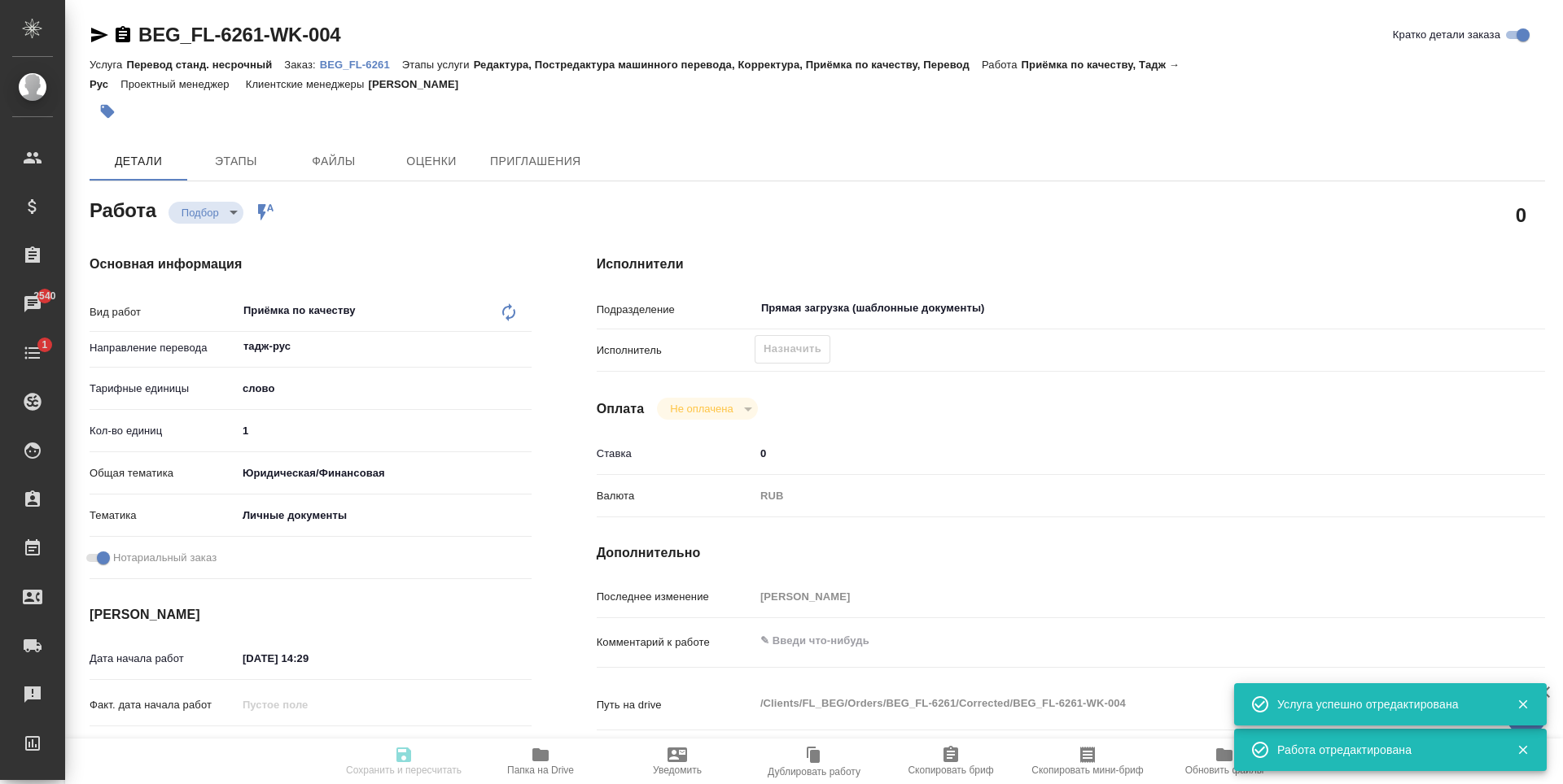
type input "RUB"
type input "[PERSON_NAME]"
type textarea "x"
type textarea "/Clients/FL_BEG/Orders/BEG_FL-6261/Corrected/BEG_FL-6261-WK-004"
type textarea "x"
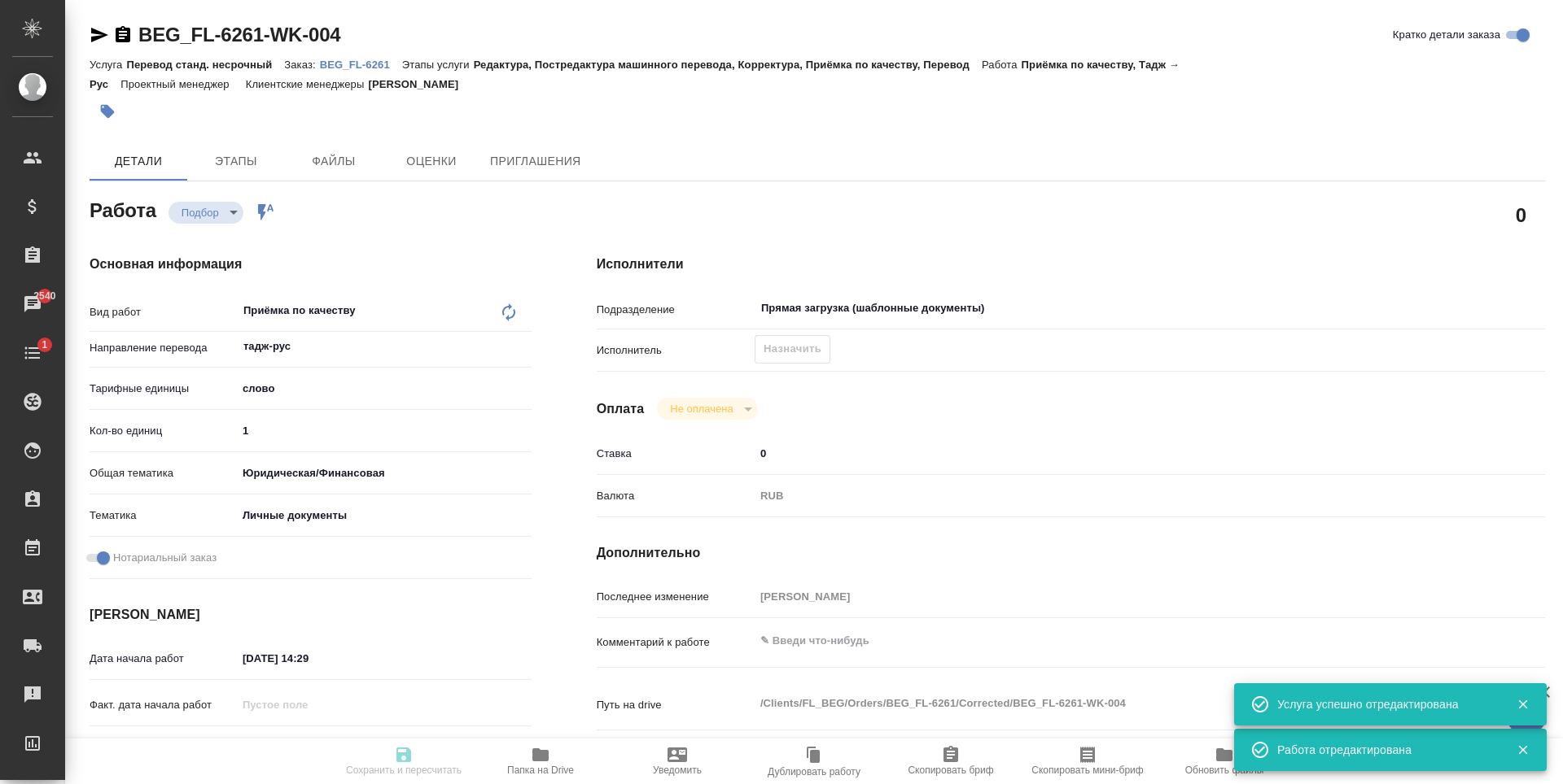
type input "BEG_FL-6261"
type input "Перевод станд. несрочный"
type input "Редактура, Постредактура машинного перевода, Корректура, Приёмка по качеству, П…"
type input "[PERSON_NAME]"
type input "/Clients/FL_BEG/Orders/BEG_FL-6261"
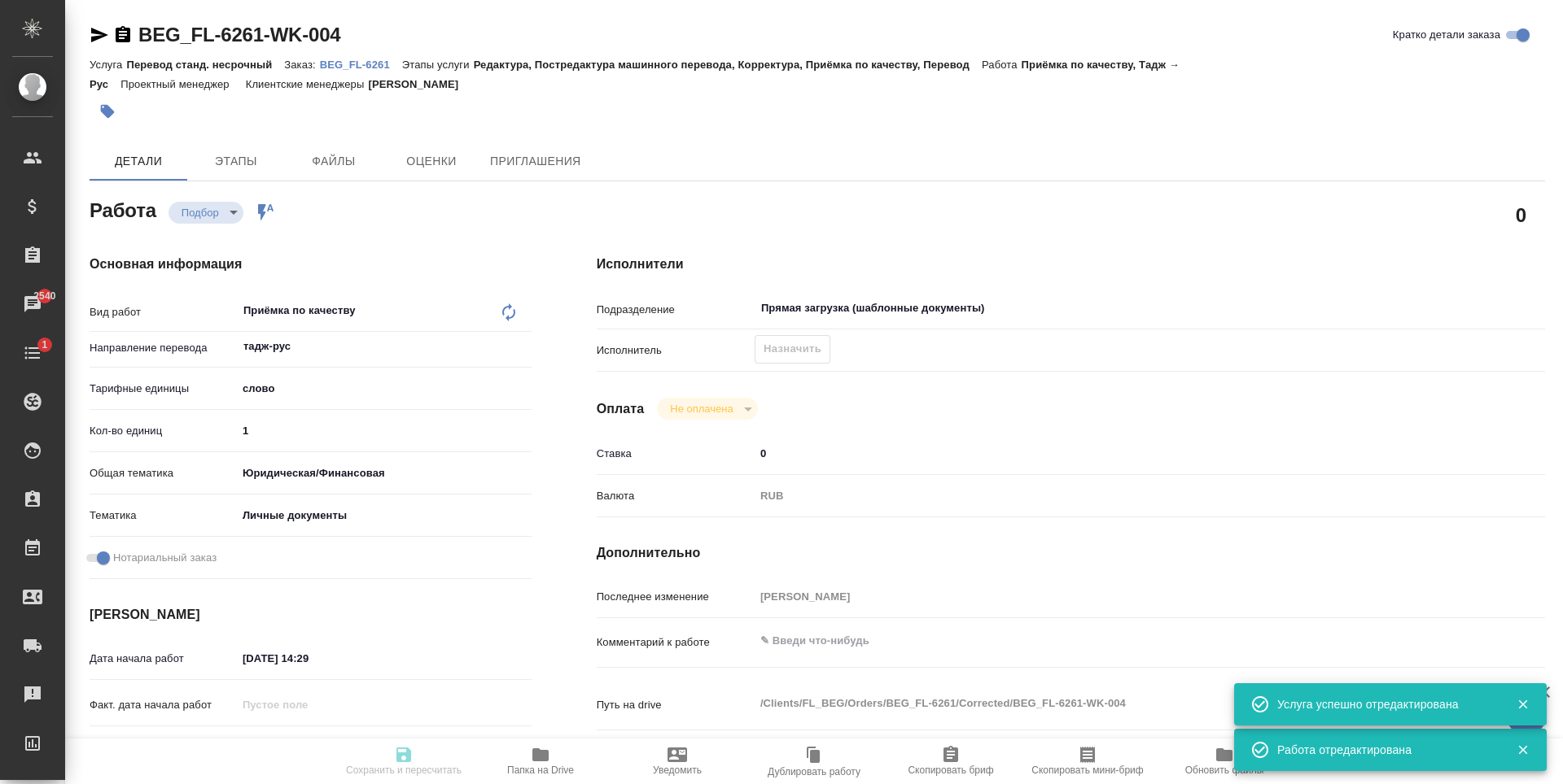
type textarea "Одинаев Каримджон Бургуталиевич"
type textarea "x"
type textarea "Для госуслуг, под нот"
type textarea "x"
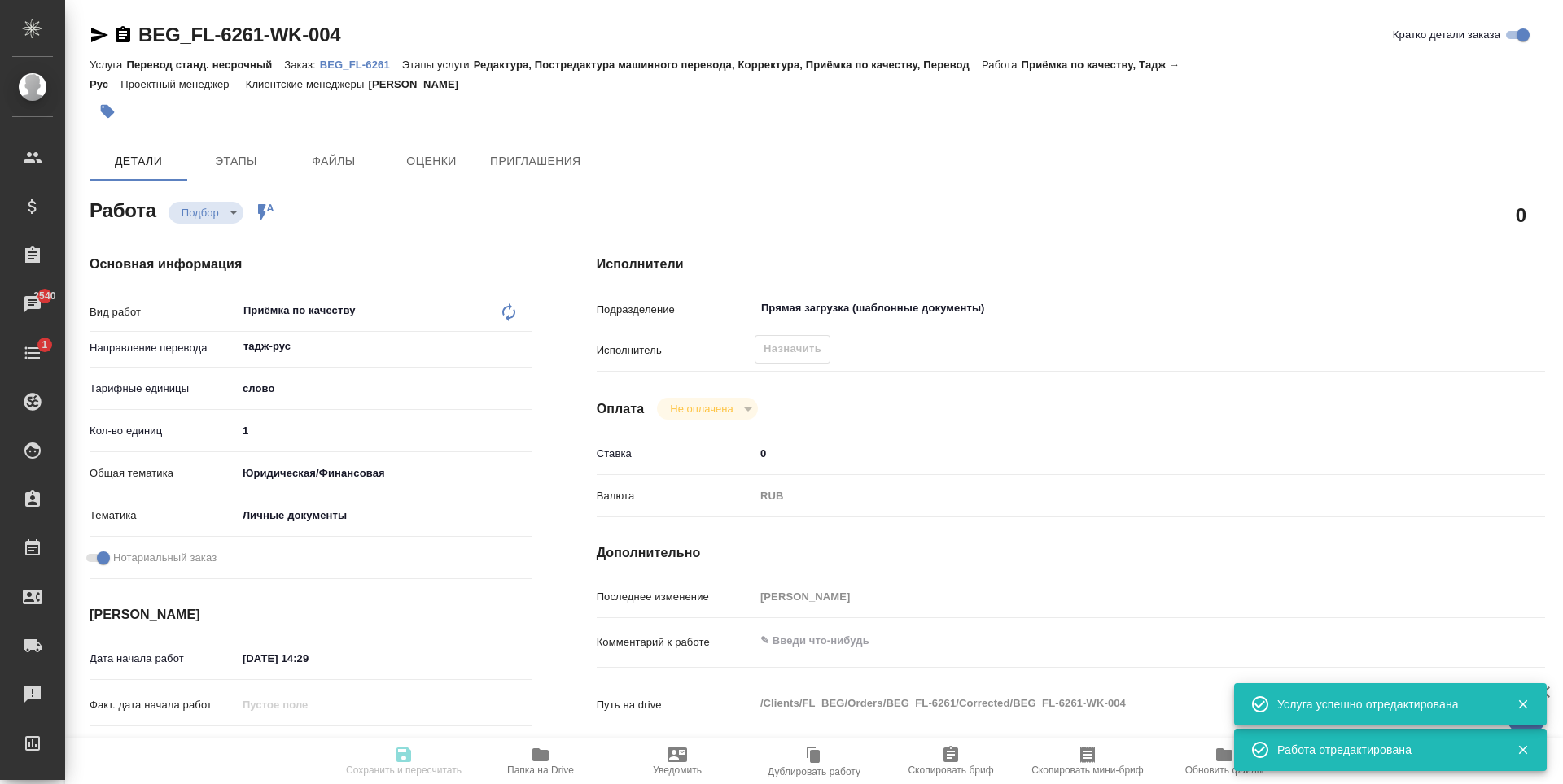
type textarea "x"
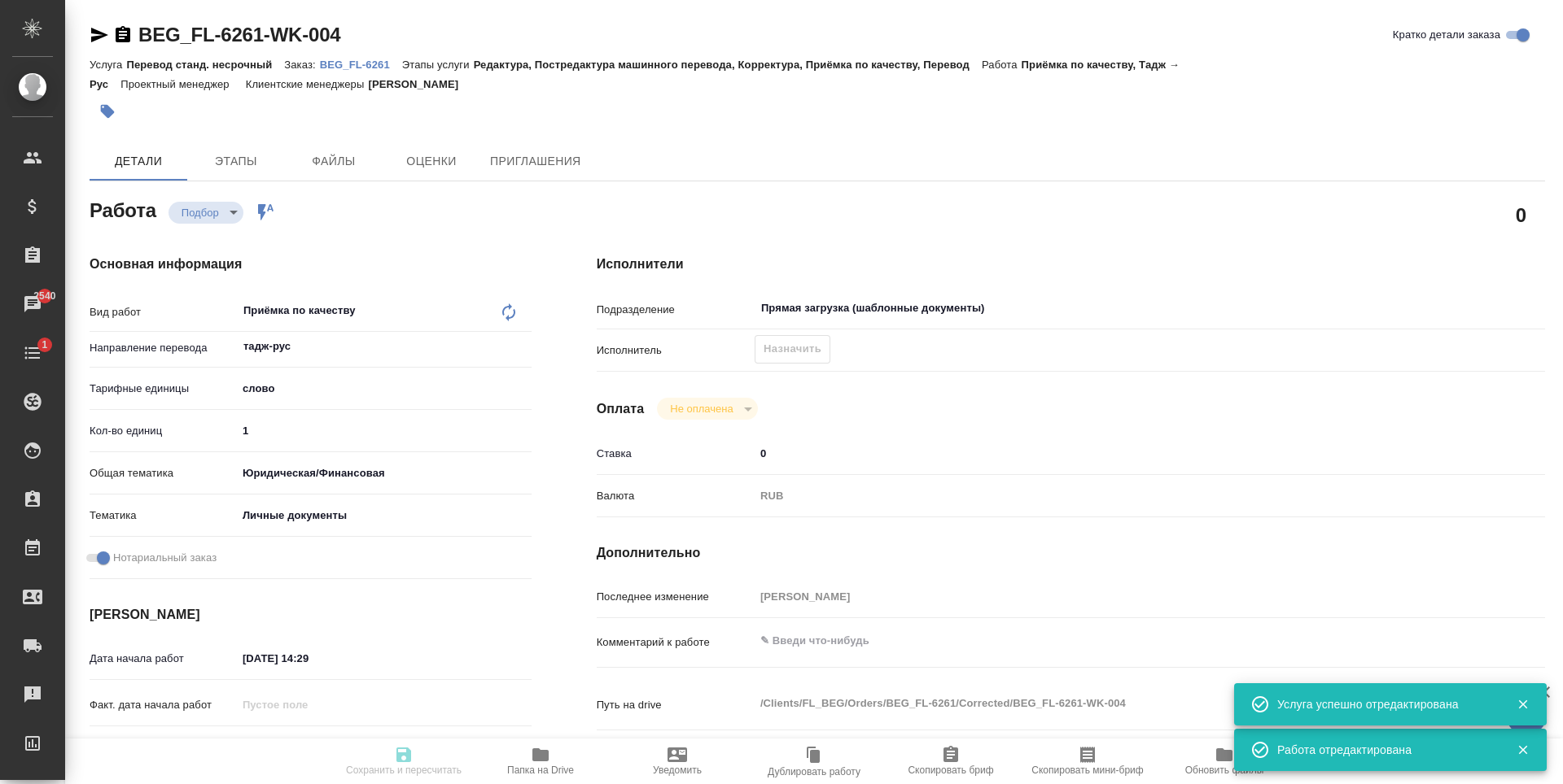
type textarea "x"
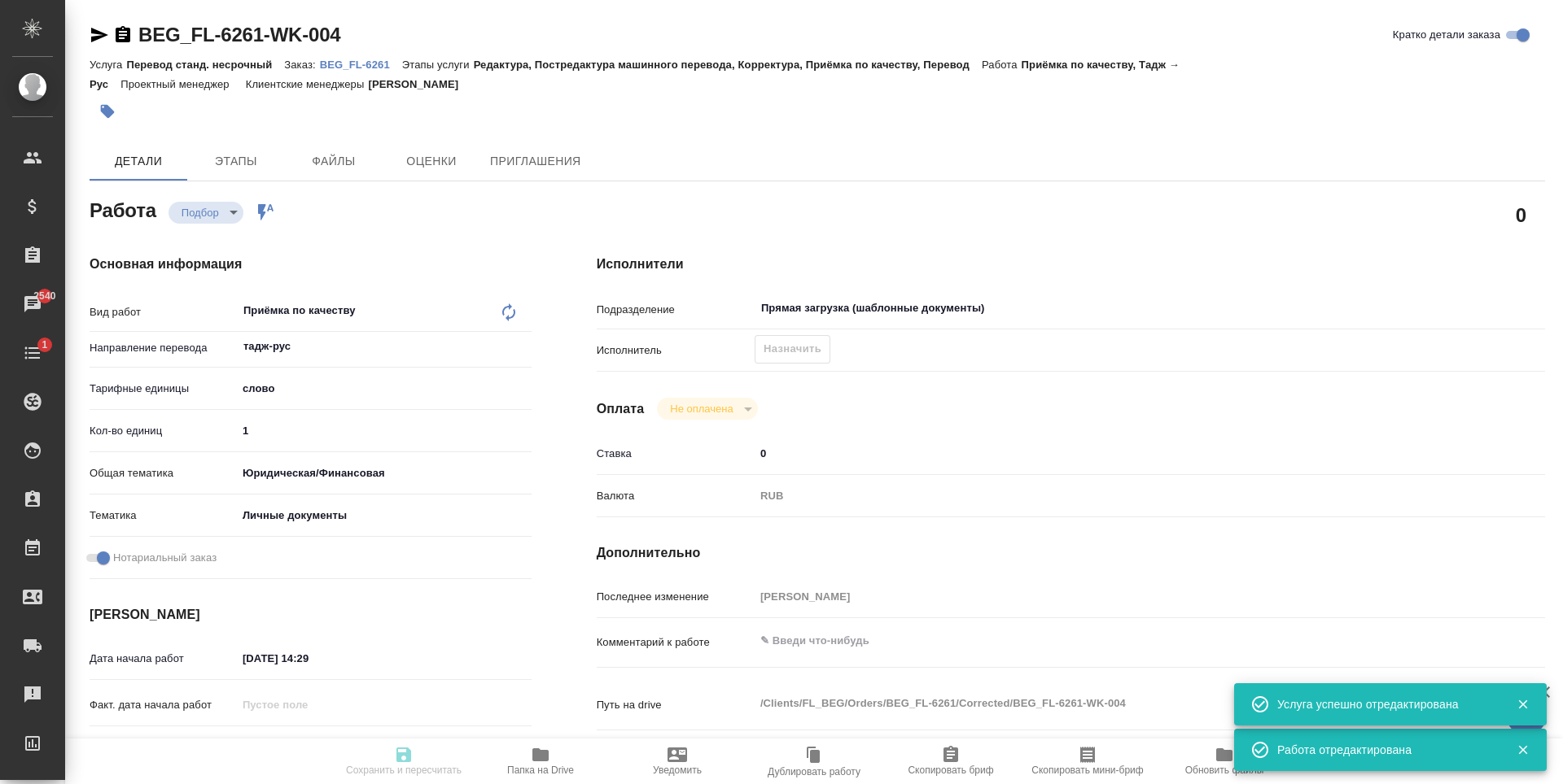
type textarea "x"
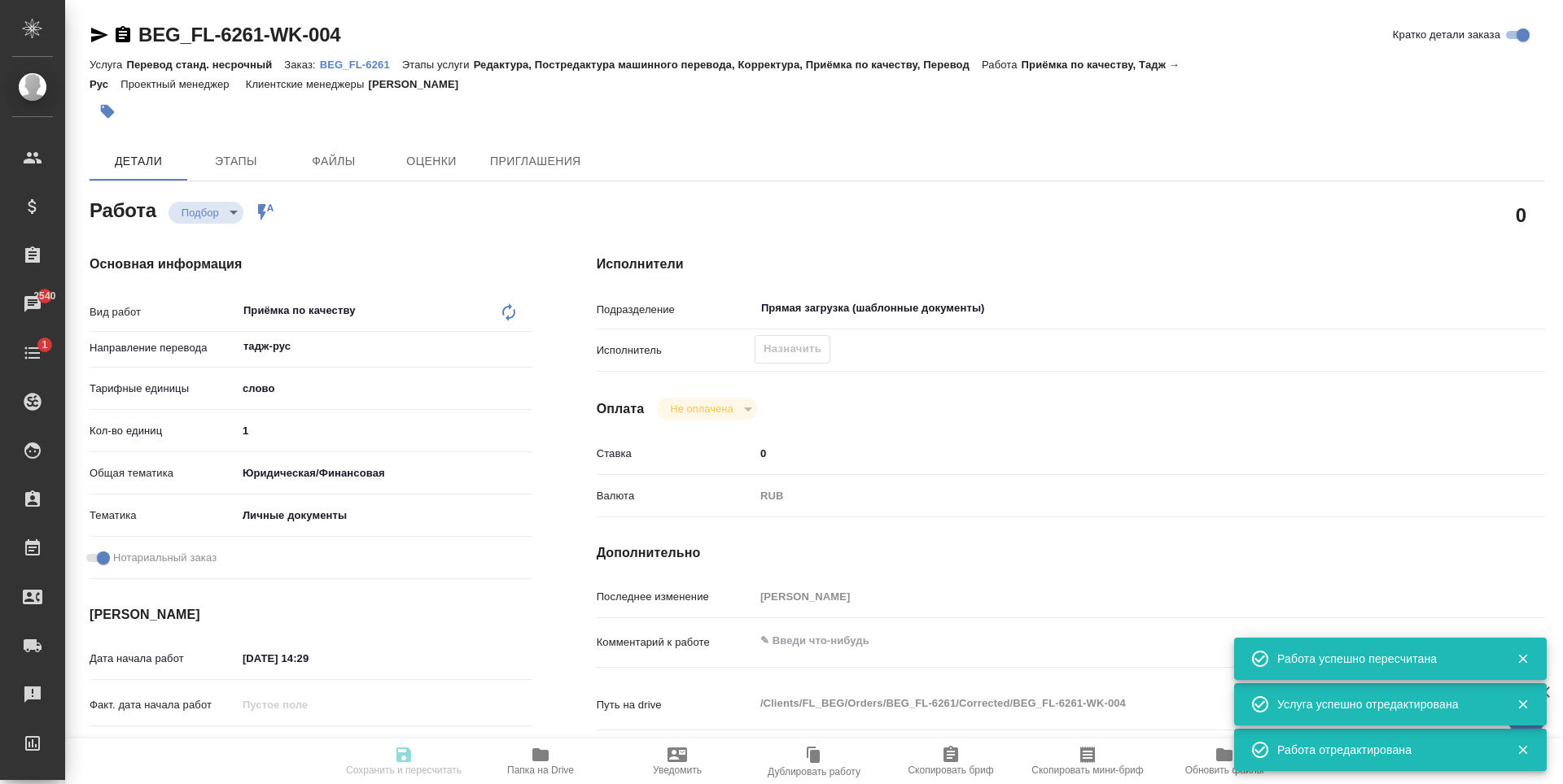
type input "recruiting"
type textarea "Приёмка по качеству"
type textarea "x"
type input "тадж-рус"
type input "5a8b1489cc6b4906c91bfd90"
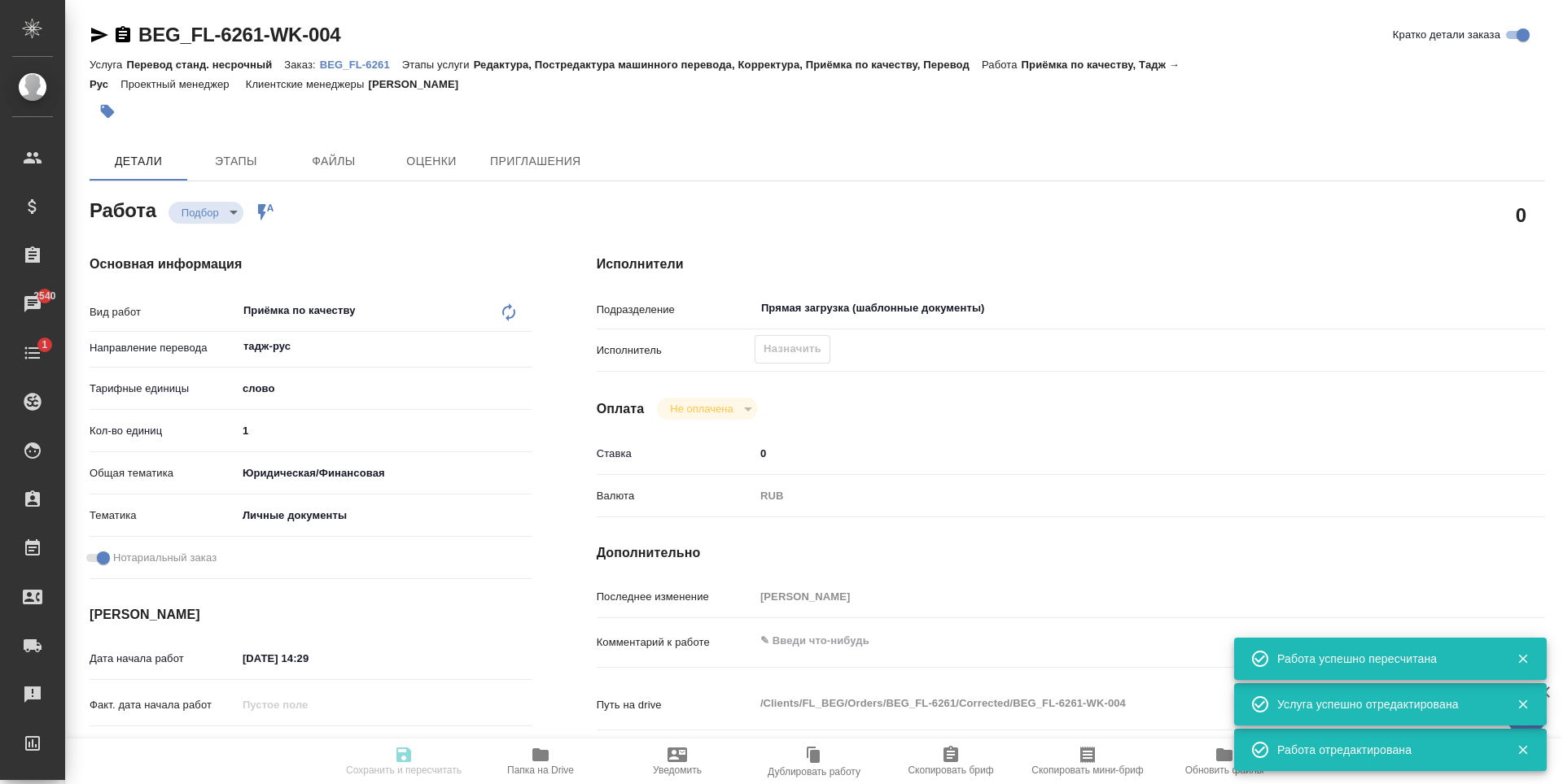
type input "1"
type input "yr-fn"
type input "5a8b8b956a9677013d343cfe"
checkbox input "true"
type input "04.09.2025 14:29"
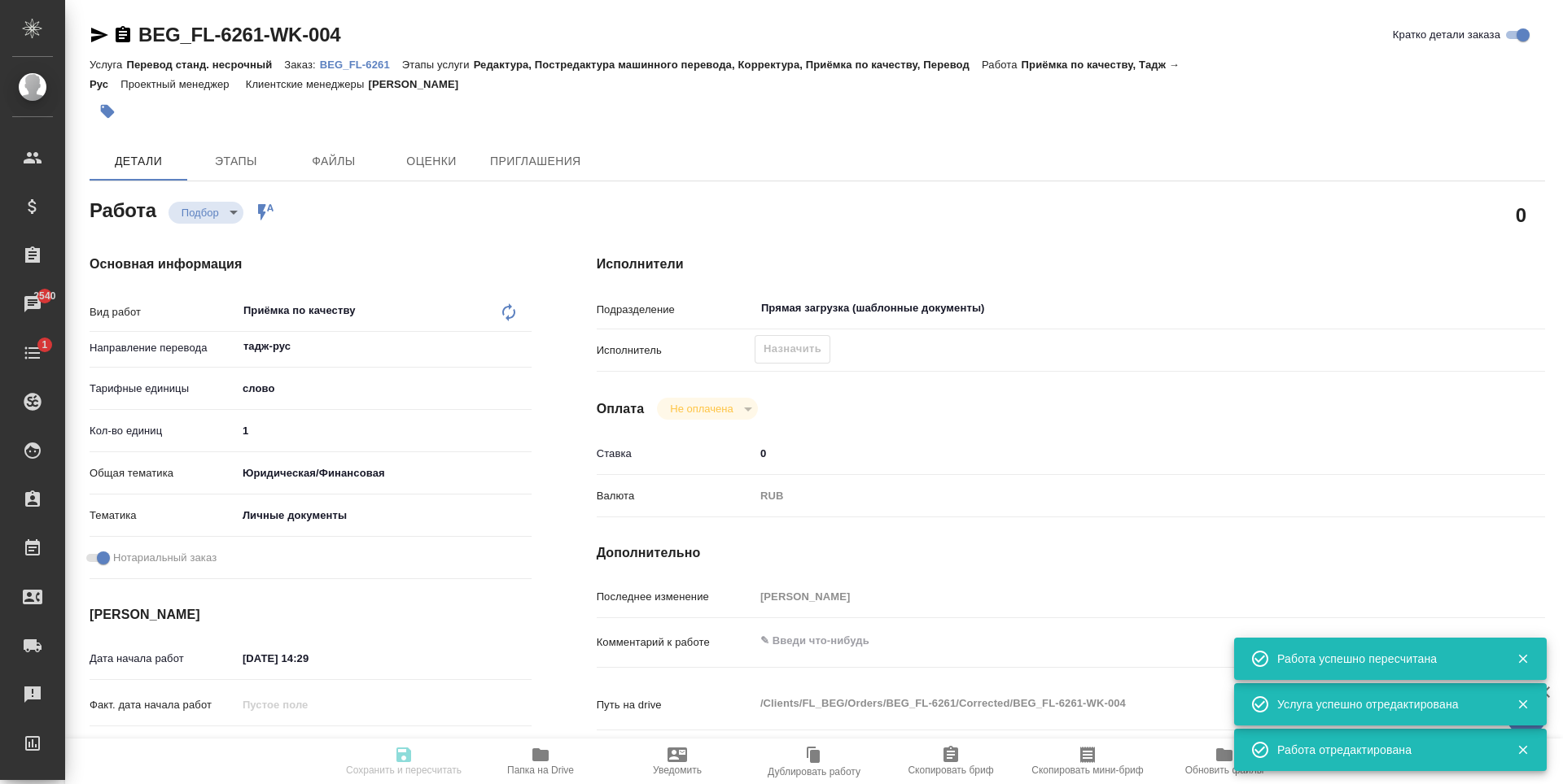
type input "05.09.2025 15:00"
type input "Прямая загрузка (шаблонные документы)"
type input "notPayed"
type input "0"
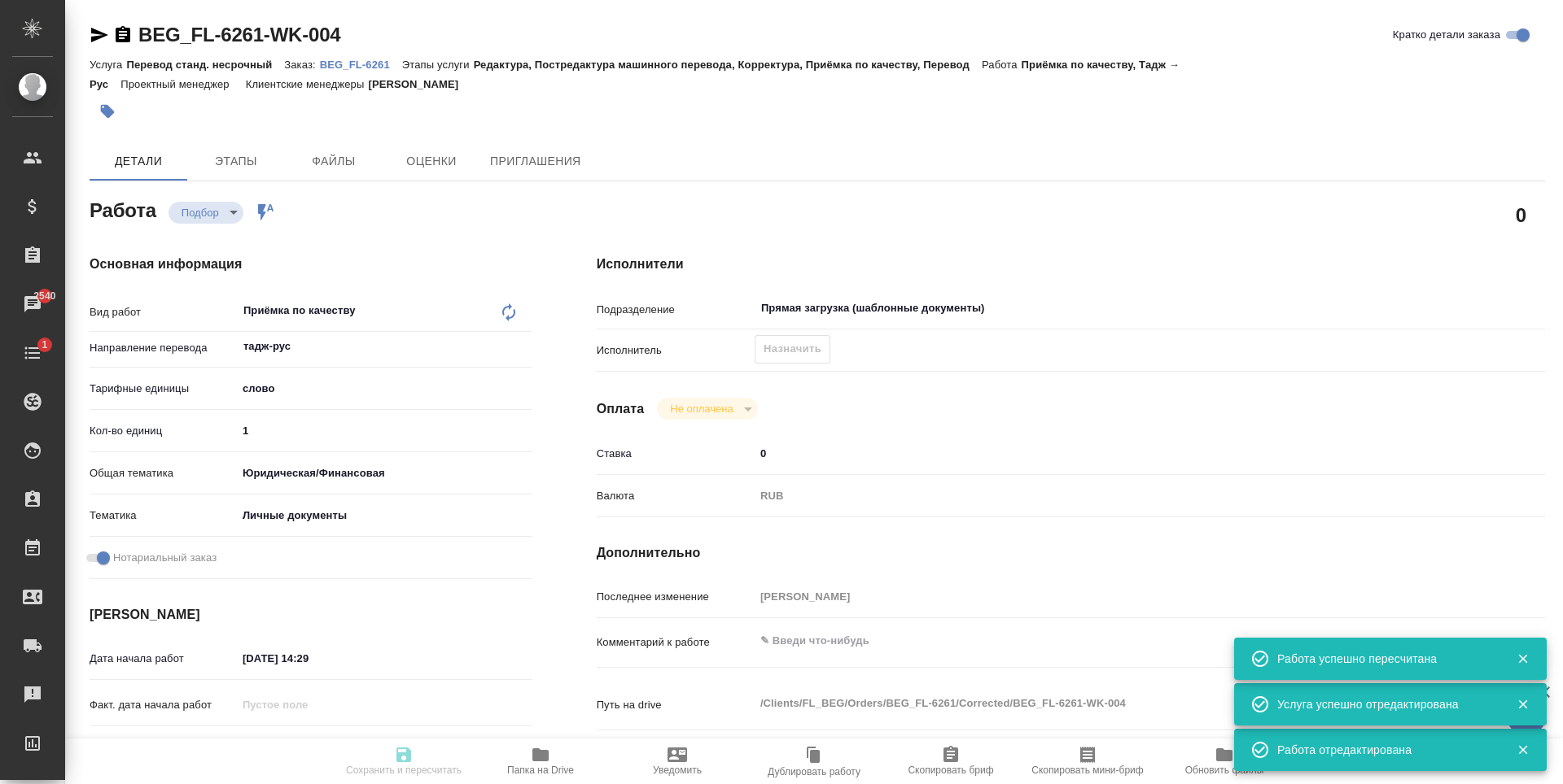
type input "RUB"
type input "Антонова Кристина"
type textarea "x"
type textarea "/Clients/FL_BEG/Orders/BEG_FL-6261/Corrected/BEG_FL-6261-WK-004"
type textarea "x"
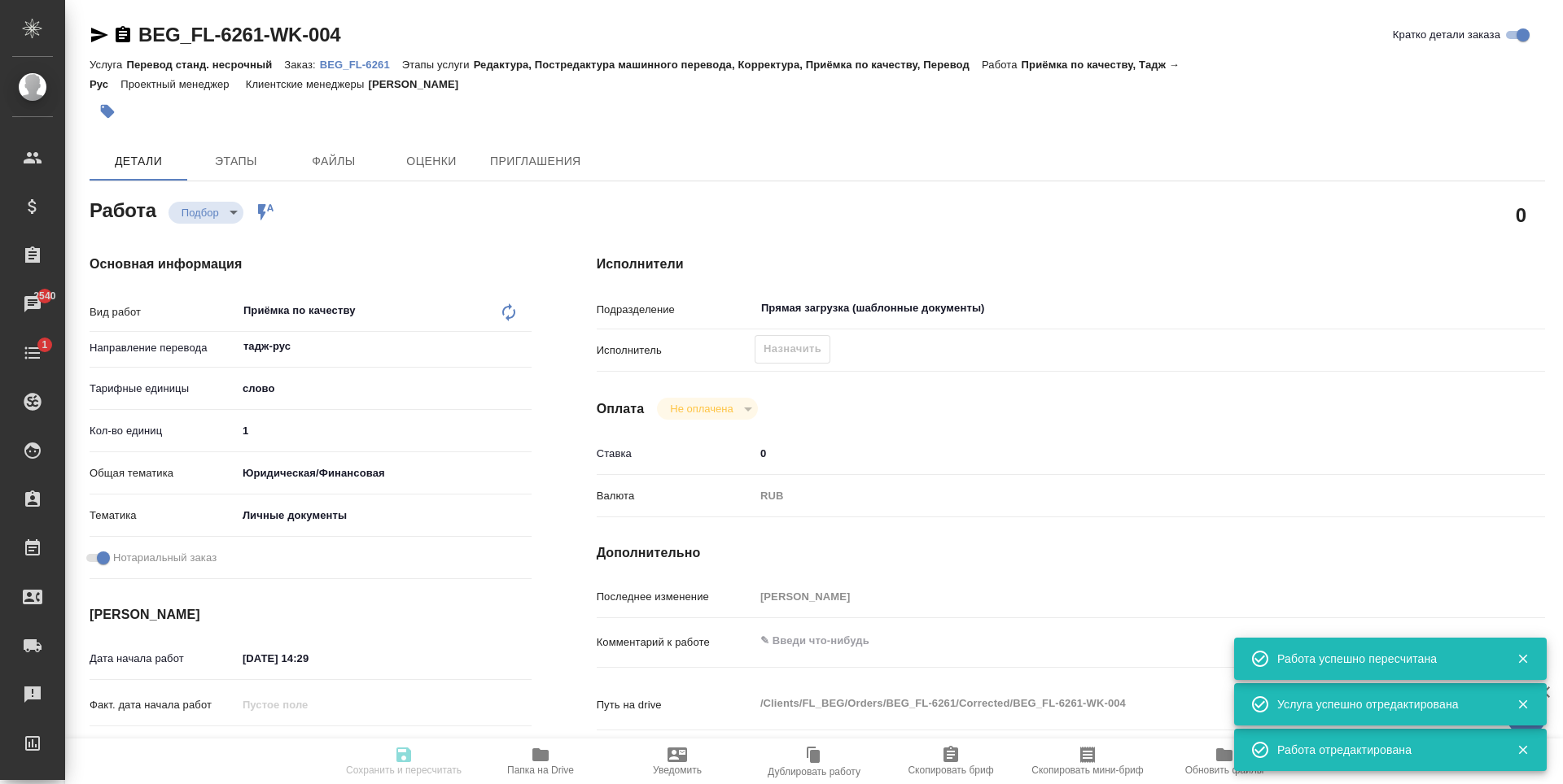
type input "BEG_FL-6261"
type input "Перевод станд. несрочный"
type input "Редактура, Постредактура машинного перевода, Корректура, Приёмка по качеству, П…"
type input "Антонова Кристина"
type input "/Clients/FL_BEG/Orders/BEG_FL-6261"
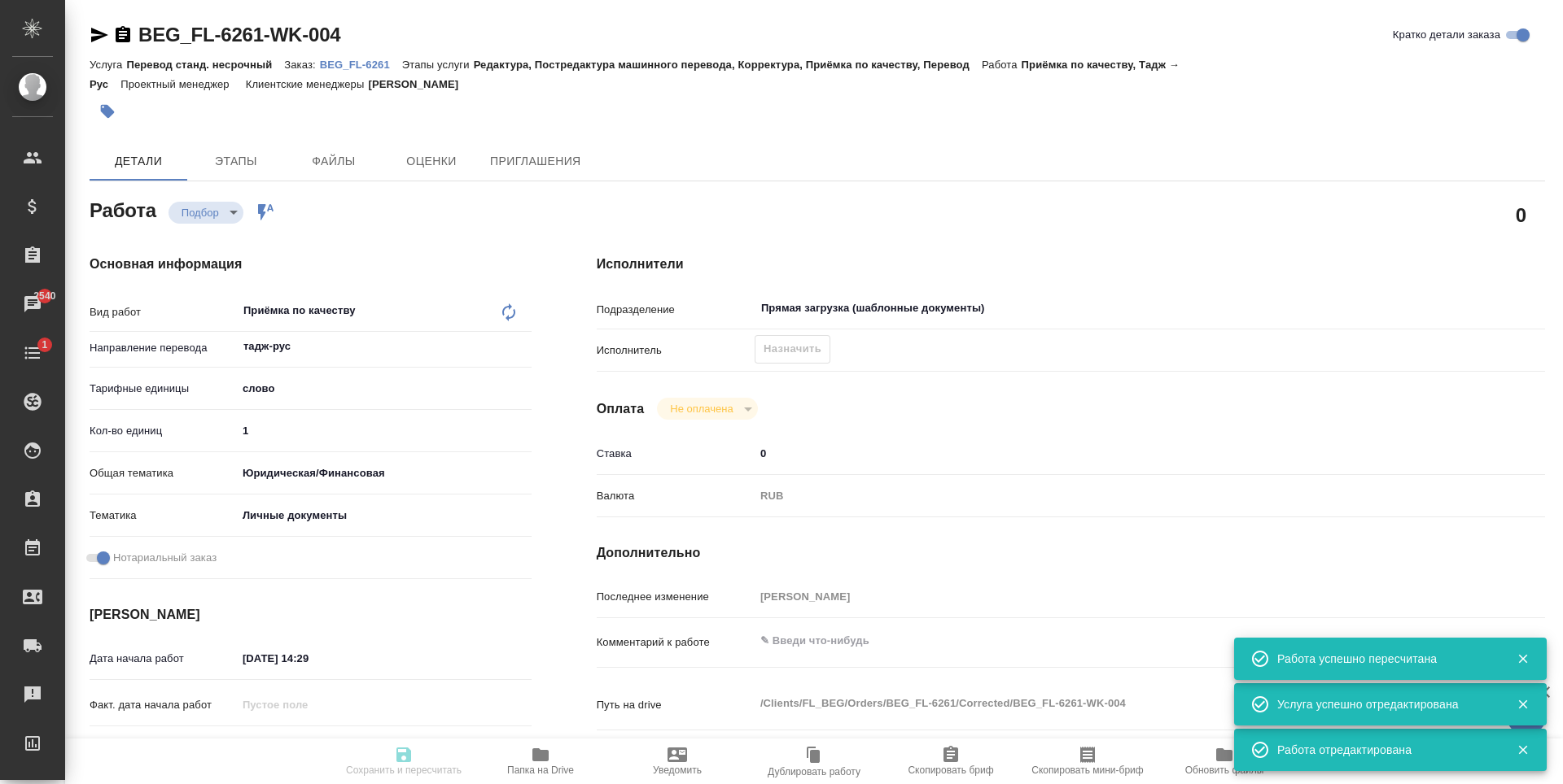
type textarea "Одинаев Каримджон Бургуталиевич"
type textarea "x"
type textarea "Для госуслуг, под нот"
type textarea "x"
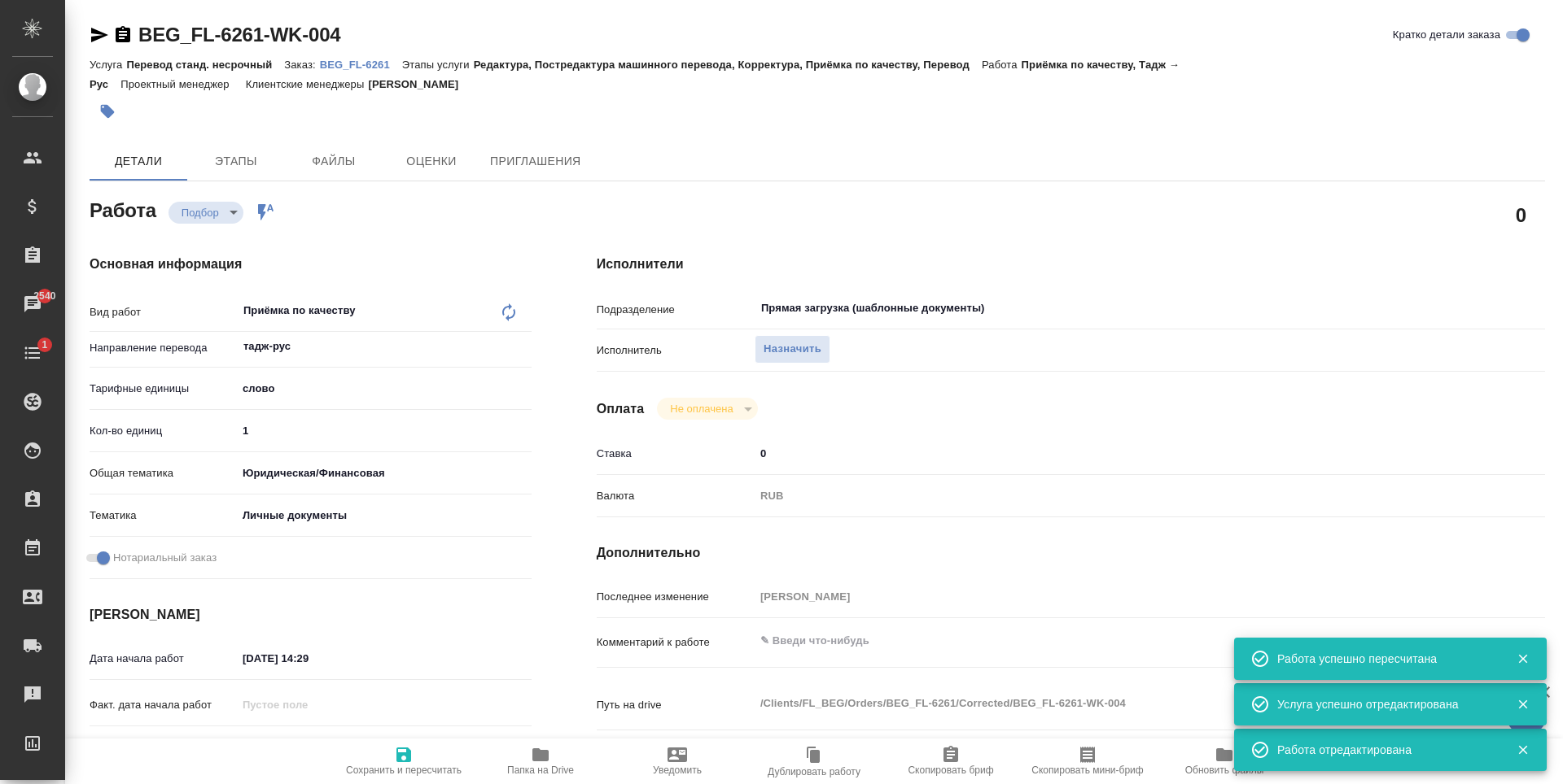
type textarea "x"
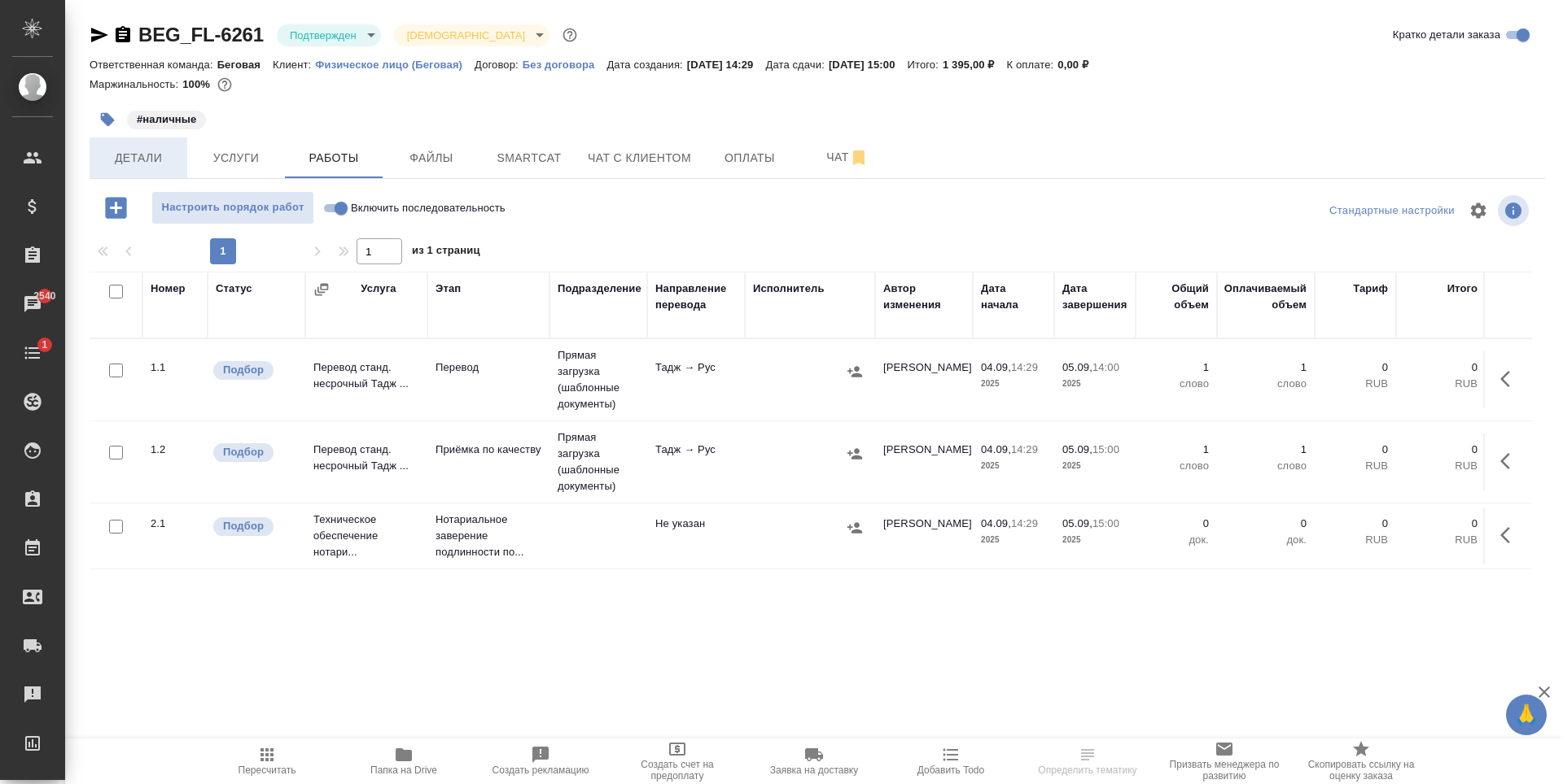
click at [186, 171] on div "Детали Услуги Работы Файлы Smartcat Чат с клиентом Оплаты Чат" at bounding box center [817, 158] width 1455 height 41
click at [157, 172] on button "Детали" at bounding box center [138, 158] width 97 height 41
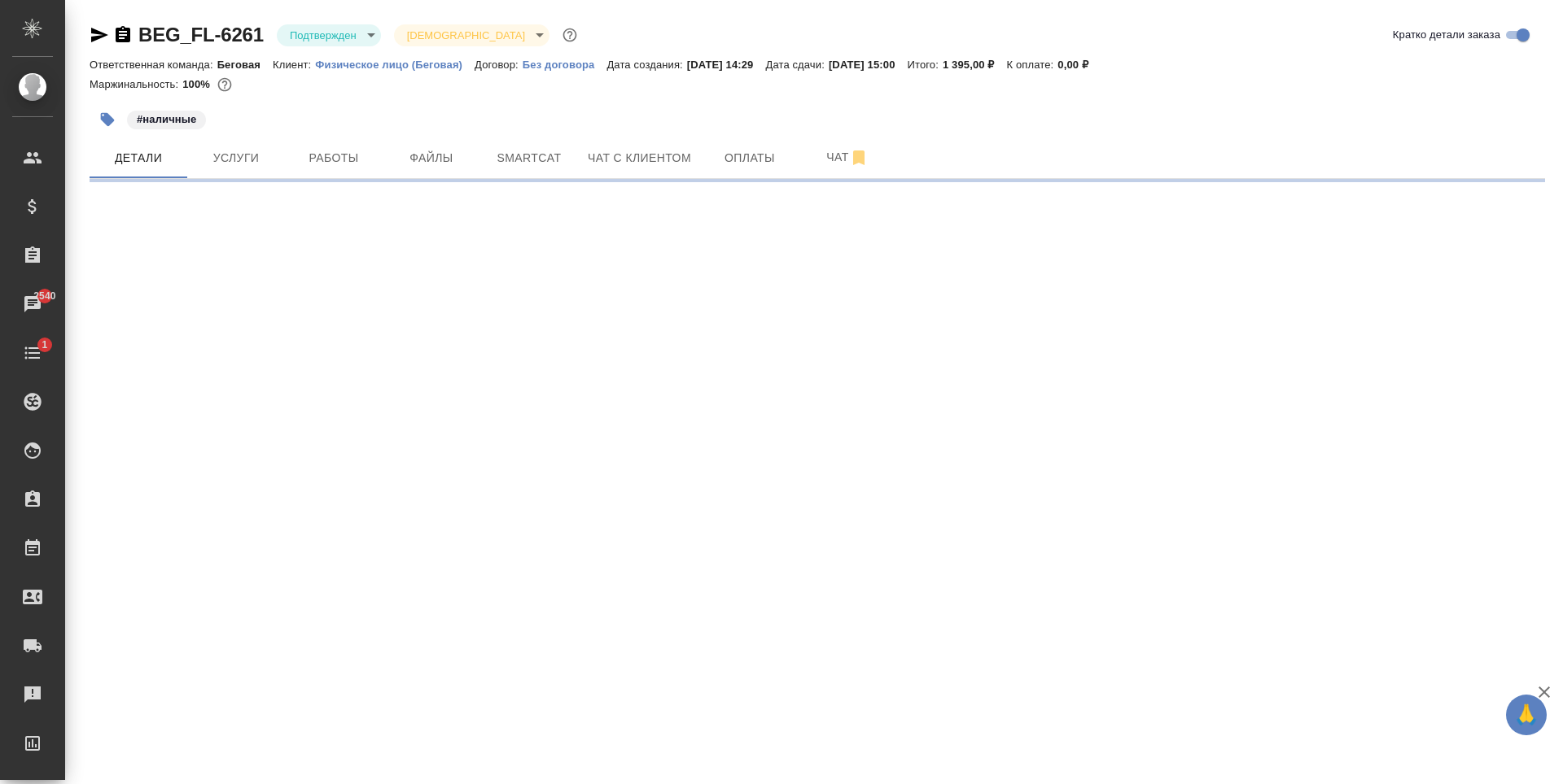
select select "RU"
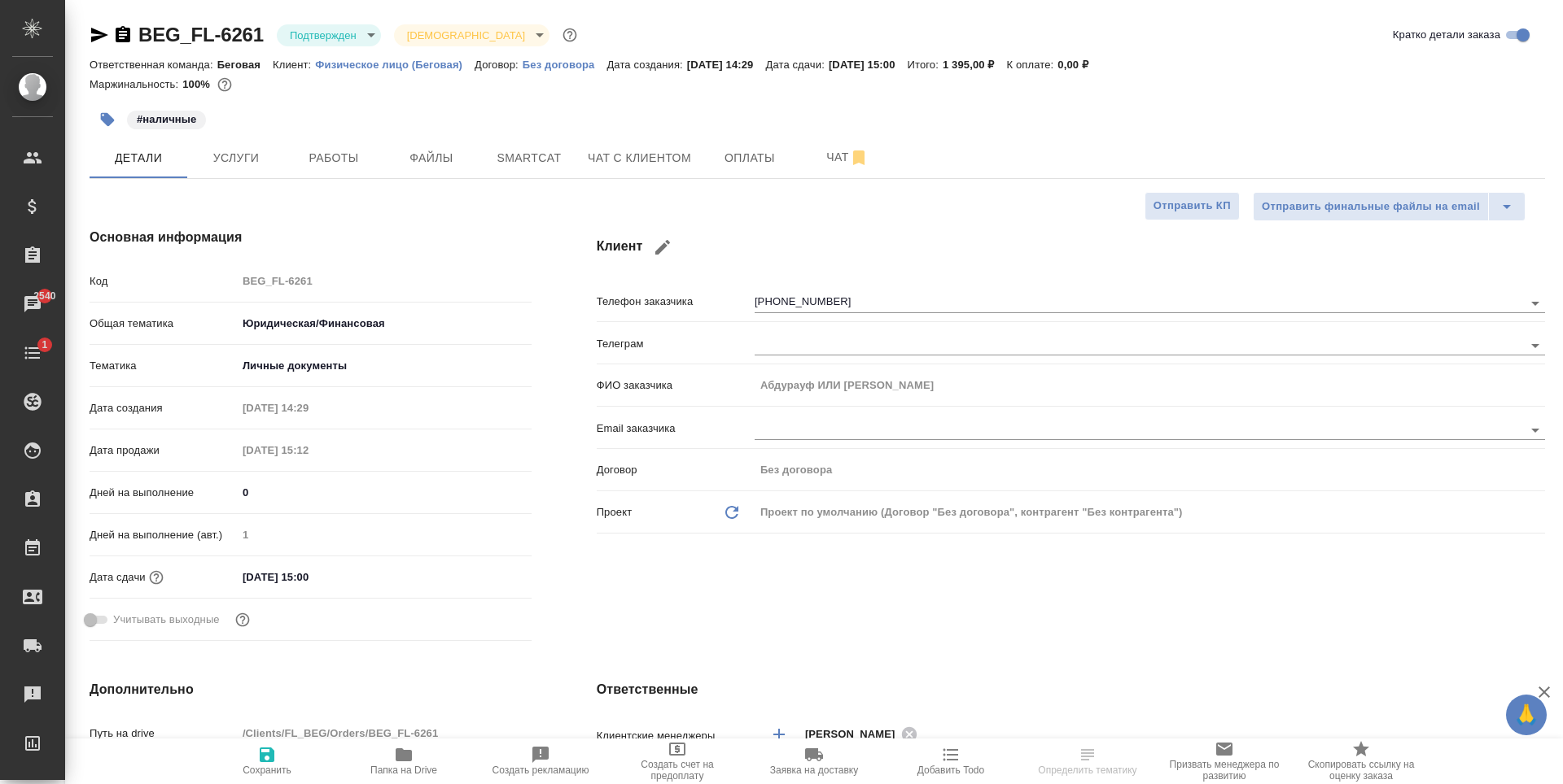
type textarea "x"
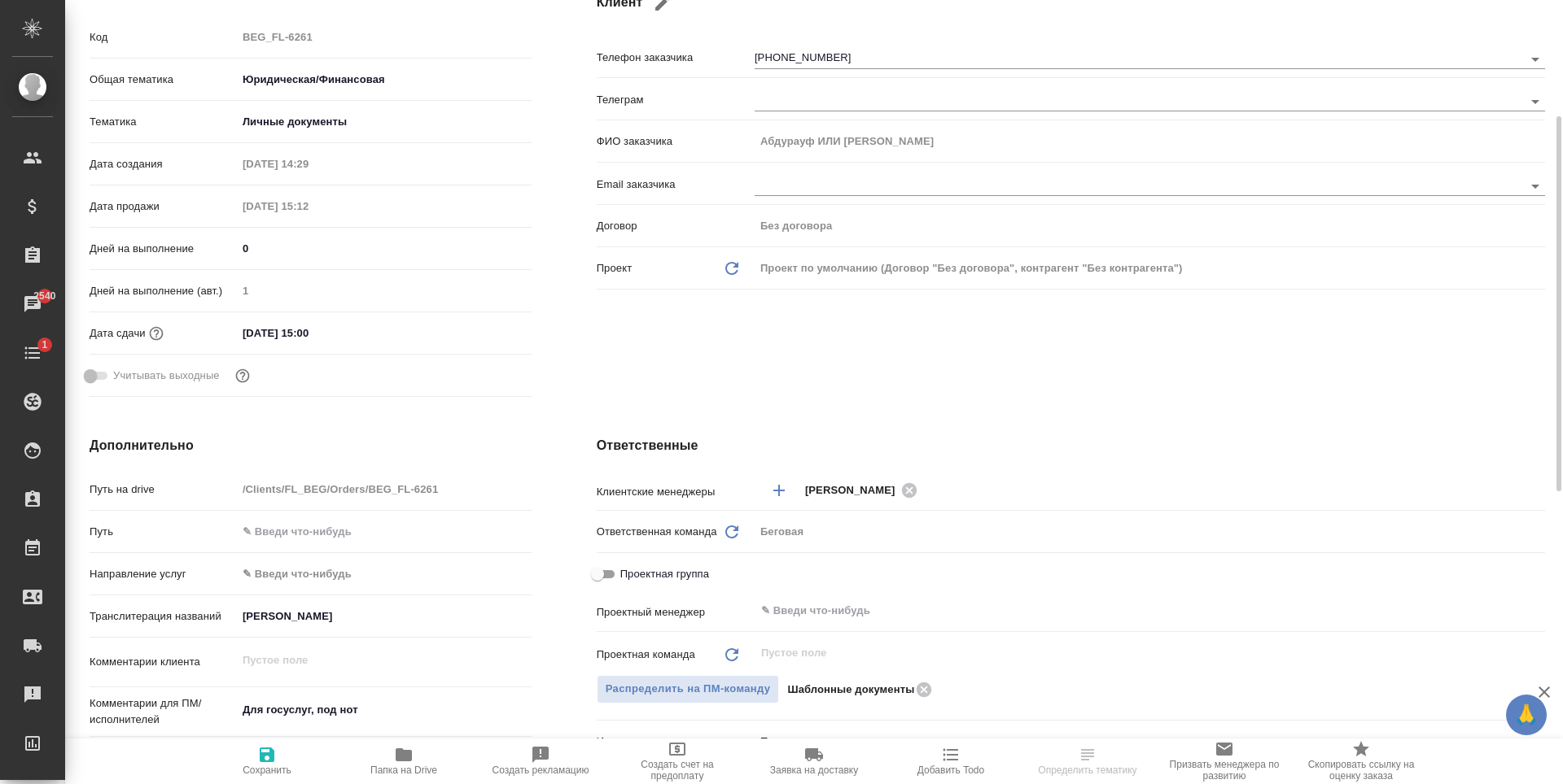
click at [379, 331] on input "[DATE] 15:00" at bounding box center [308, 333] width 143 height 24
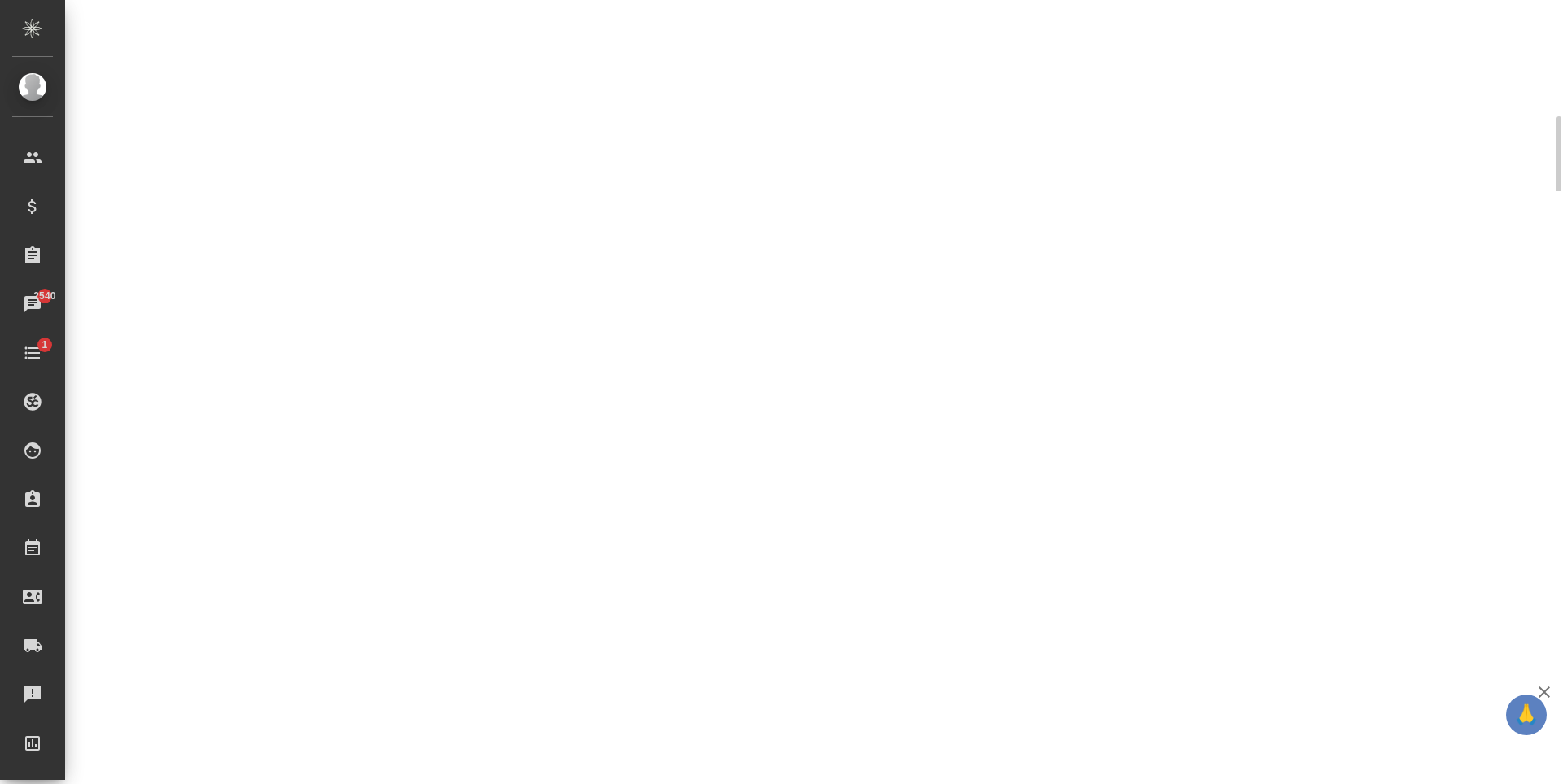
select select "RU"
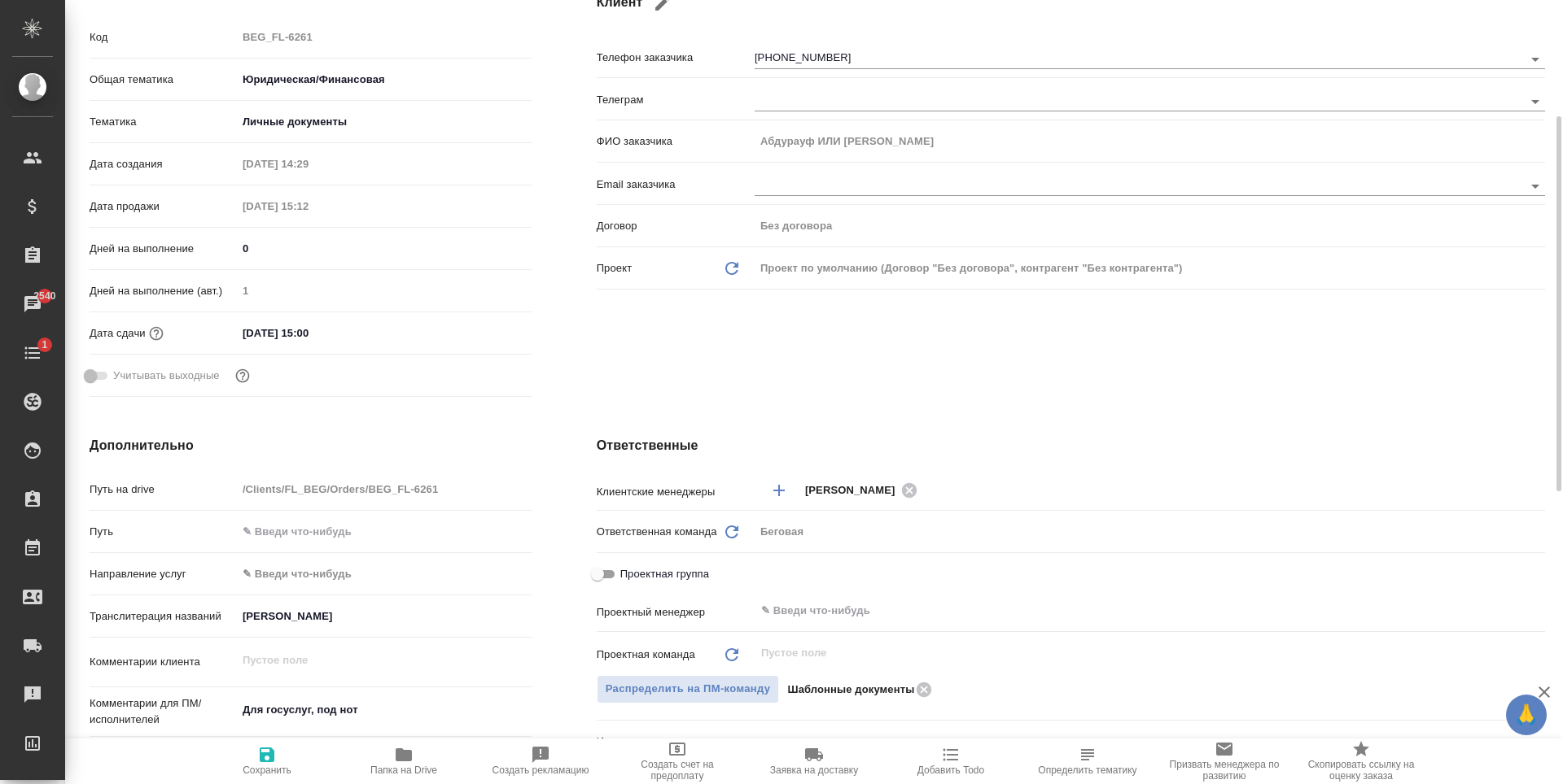
type textarea "x"
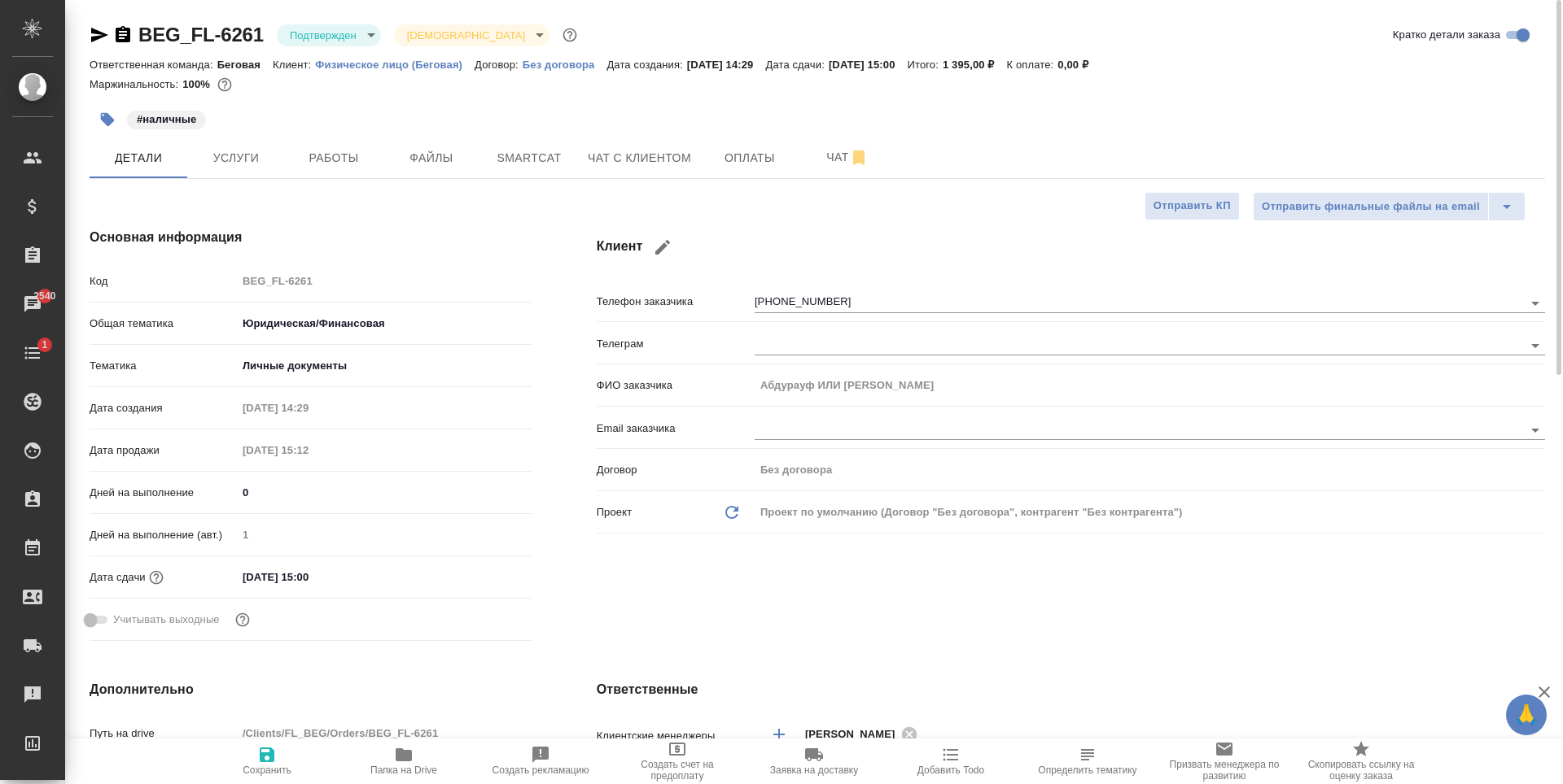
click at [359, 593] on div "Дата сдачи 05.09.2025 15:00" at bounding box center [310, 584] width 442 height 43
click at [359, 584] on input "05.09.2025 15:00" at bounding box center [308, 577] width 143 height 24
click at [490, 570] on div "05.09.2025 15:00" at bounding box center [384, 577] width 295 height 26
click at [490, 572] on icon "button" at bounding box center [484, 576] width 15 height 16
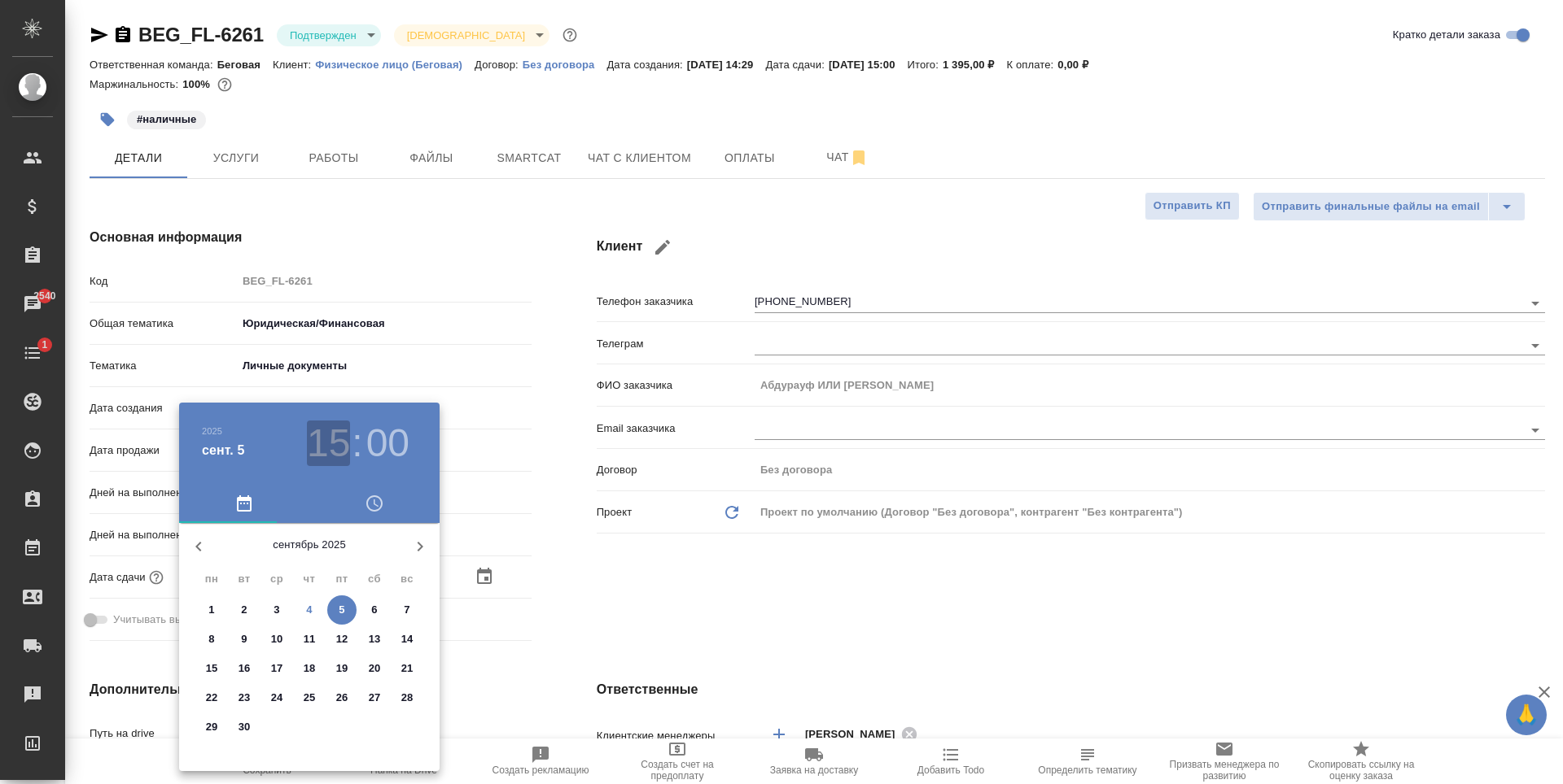
click at [342, 448] on h3 "15" at bounding box center [328, 443] width 43 height 45
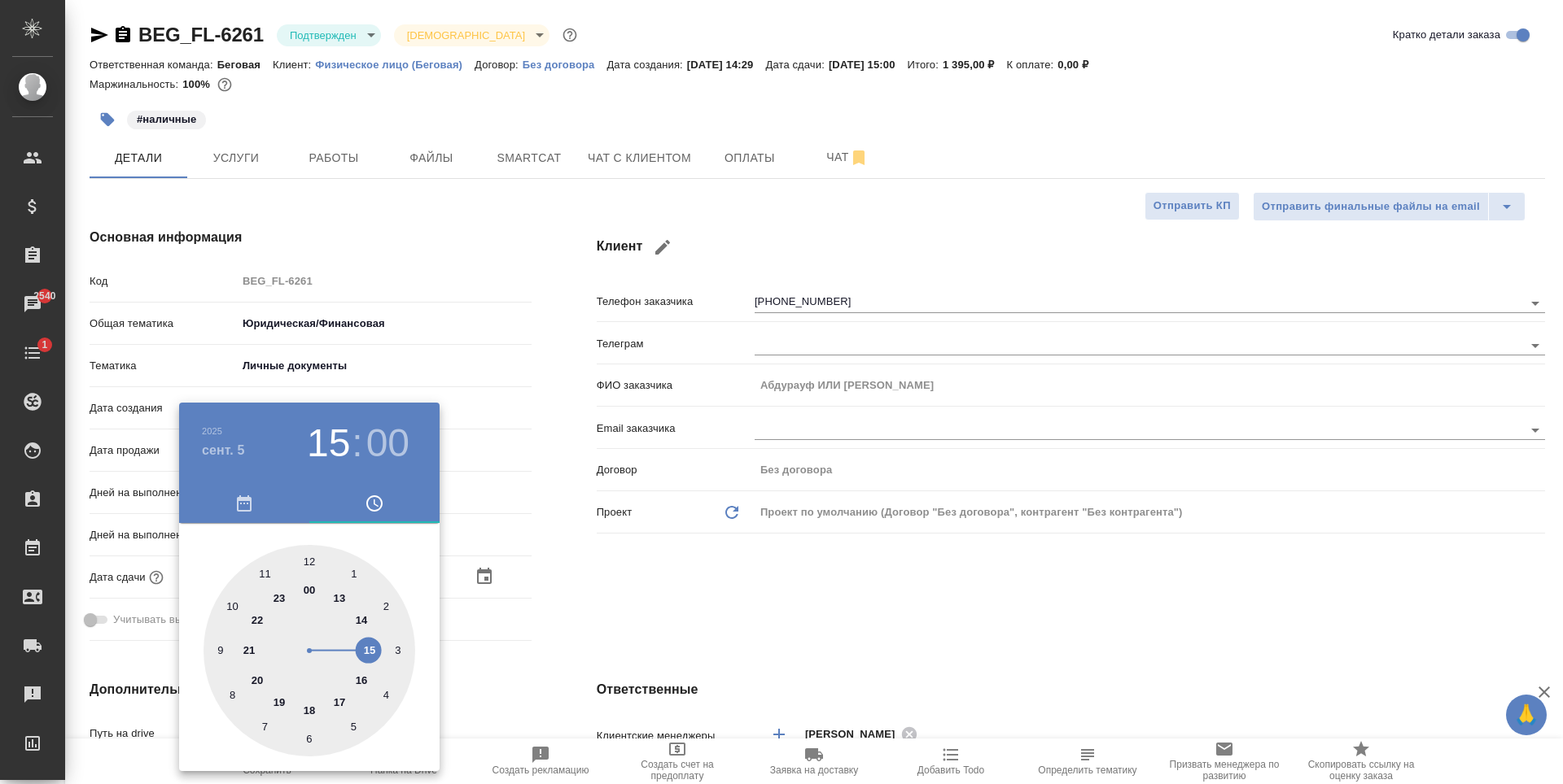
click at [361, 674] on div at bounding box center [309, 651] width 212 height 212
type input "05.09.2025 16:00"
type textarea "x"
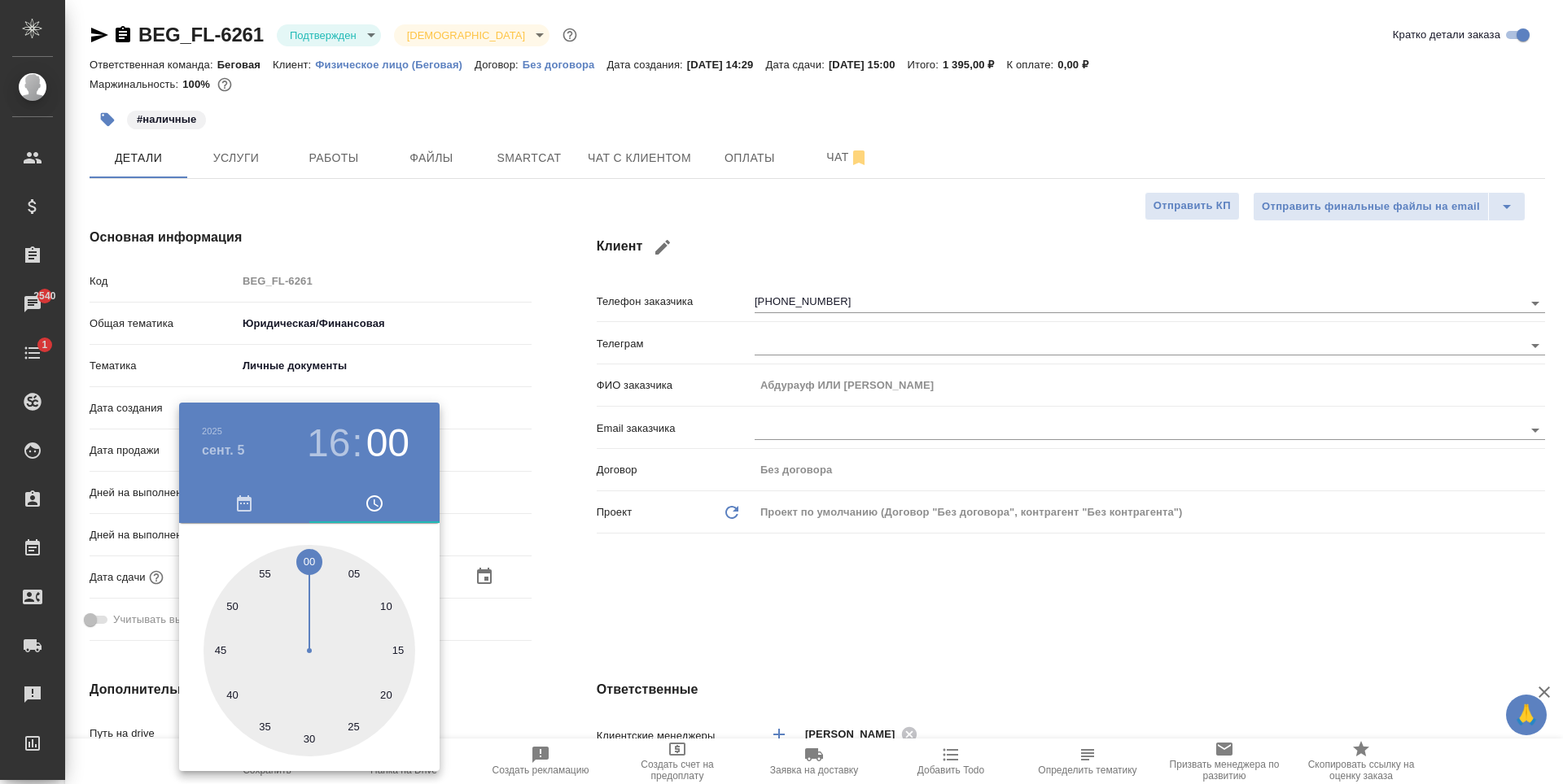
click at [609, 551] on div at bounding box center [781, 392] width 1563 height 784
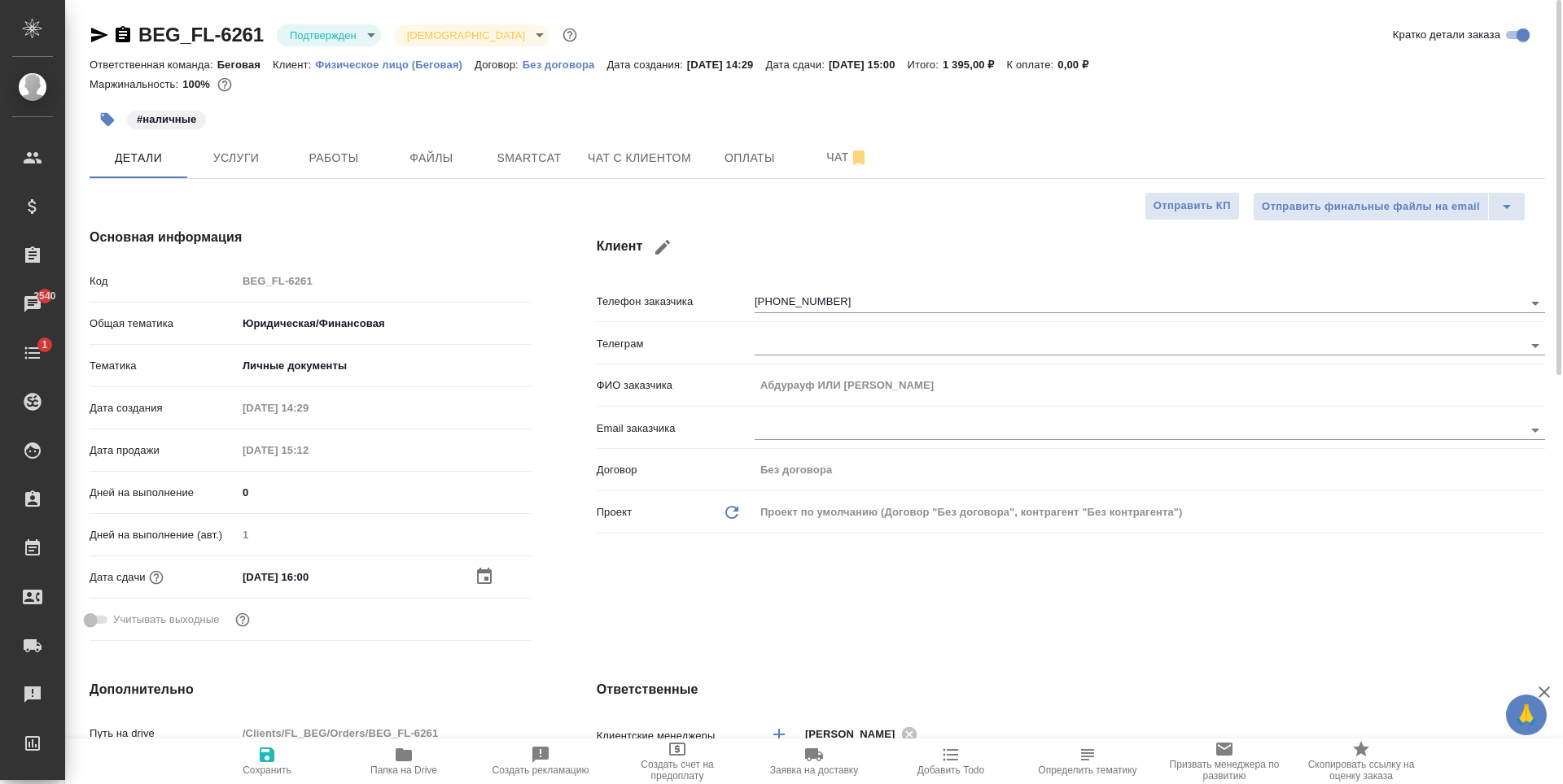
click at [266, 762] on icon "button" at bounding box center [267, 755] width 15 height 15
type textarea "x"
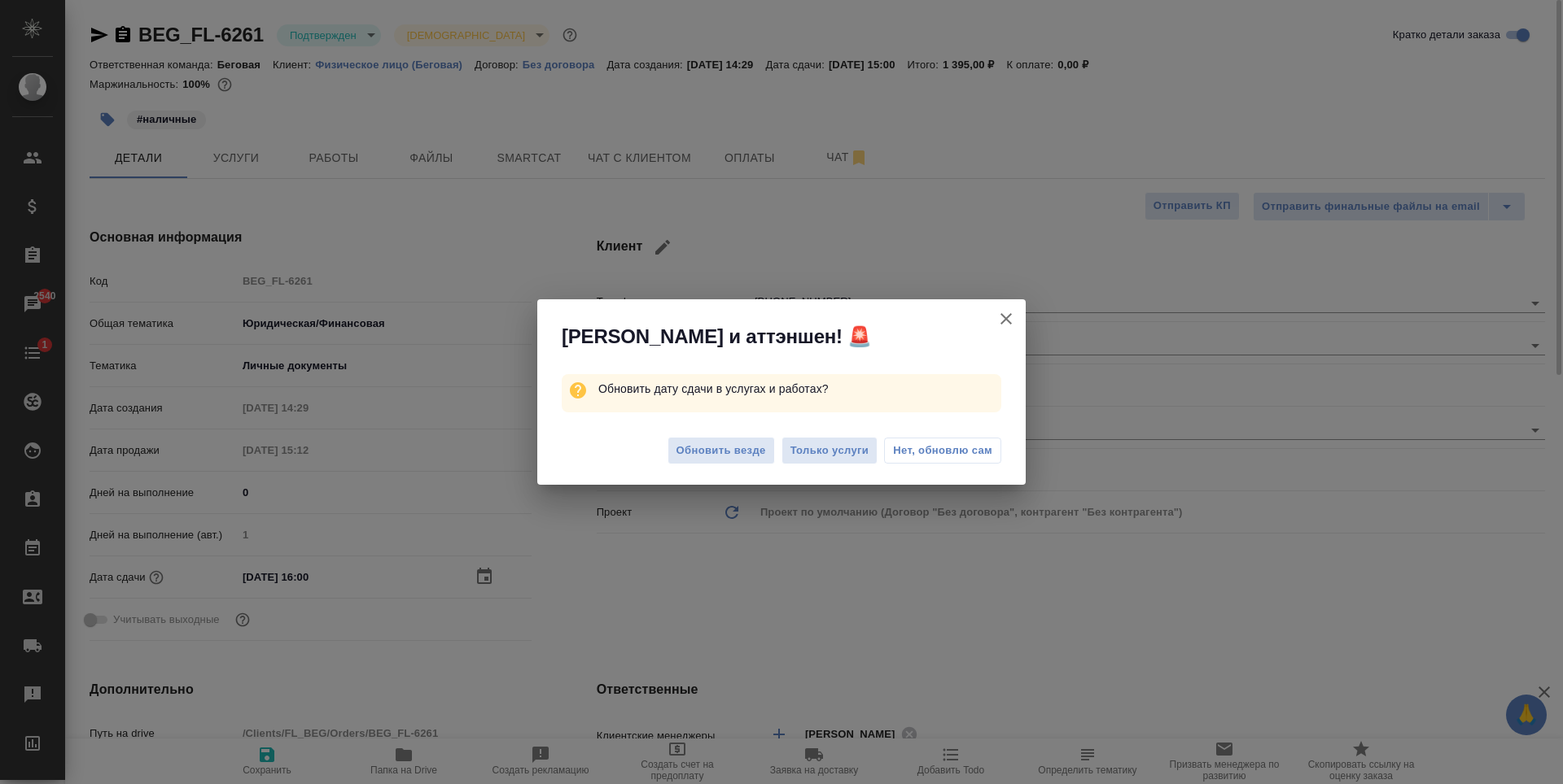
type textarea "x"
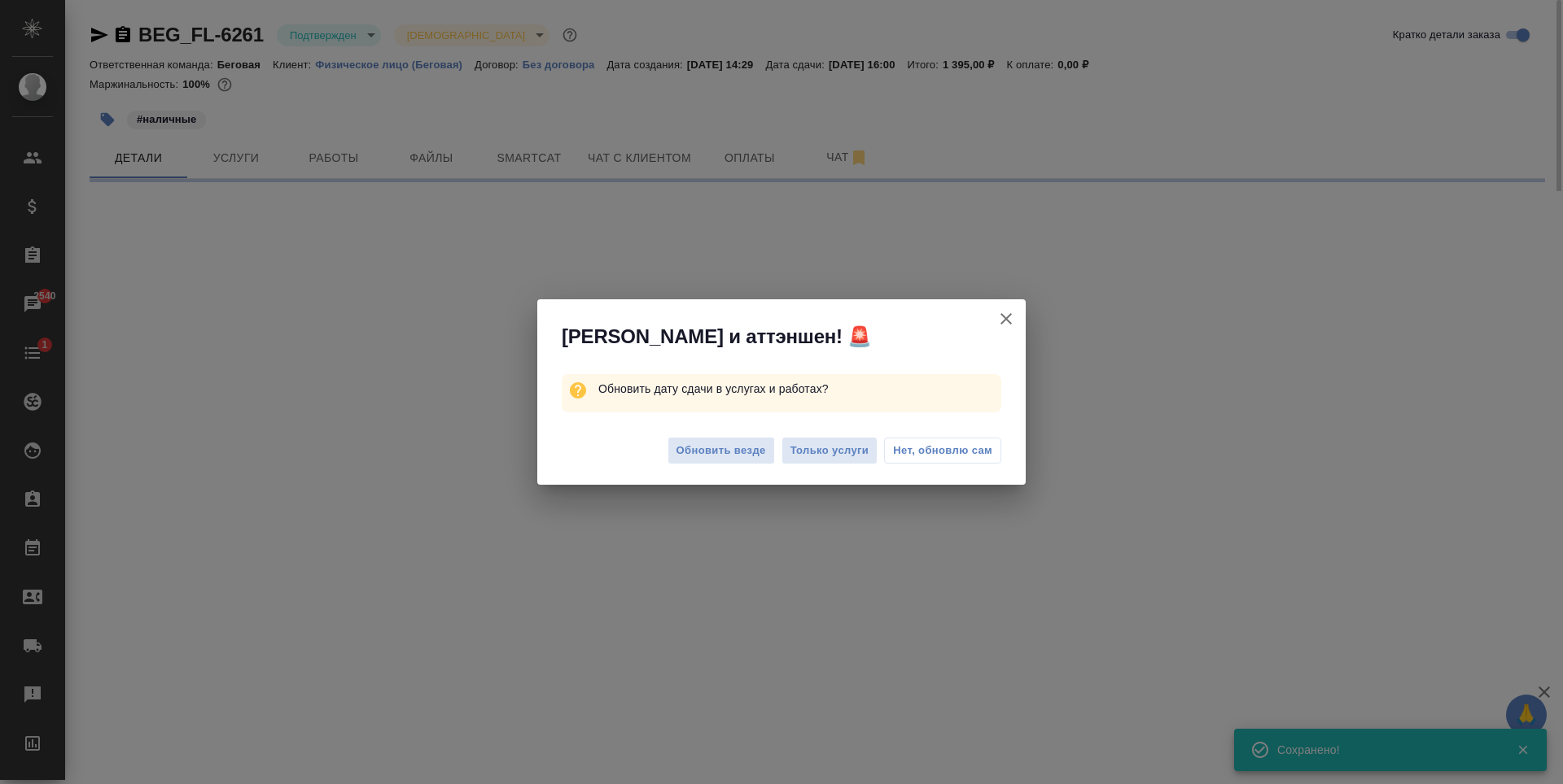
select select "RU"
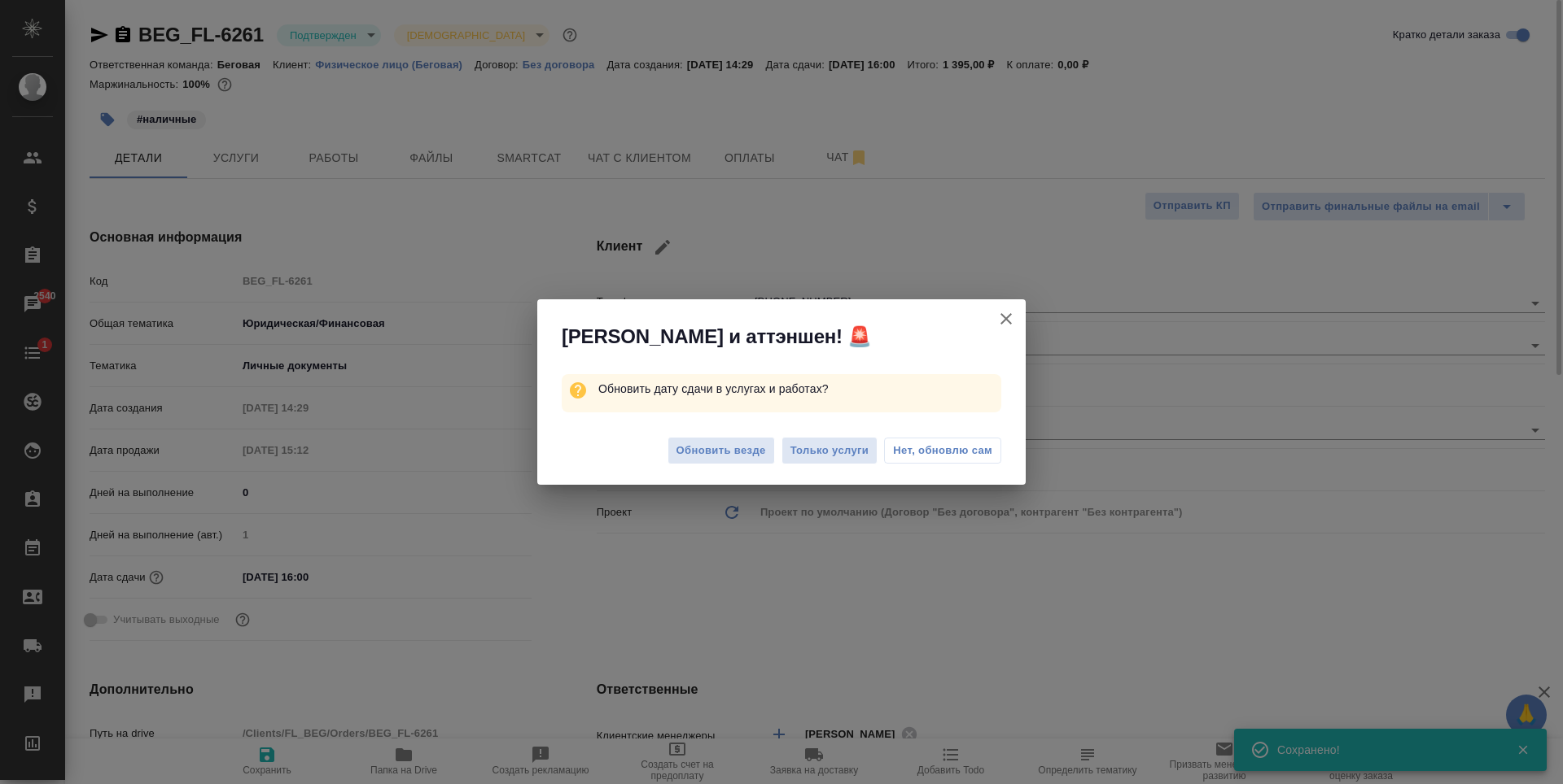
type textarea "x"
click at [937, 454] on span "Нет, обновлю сам" at bounding box center [943, 450] width 99 height 16
type textarea "x"
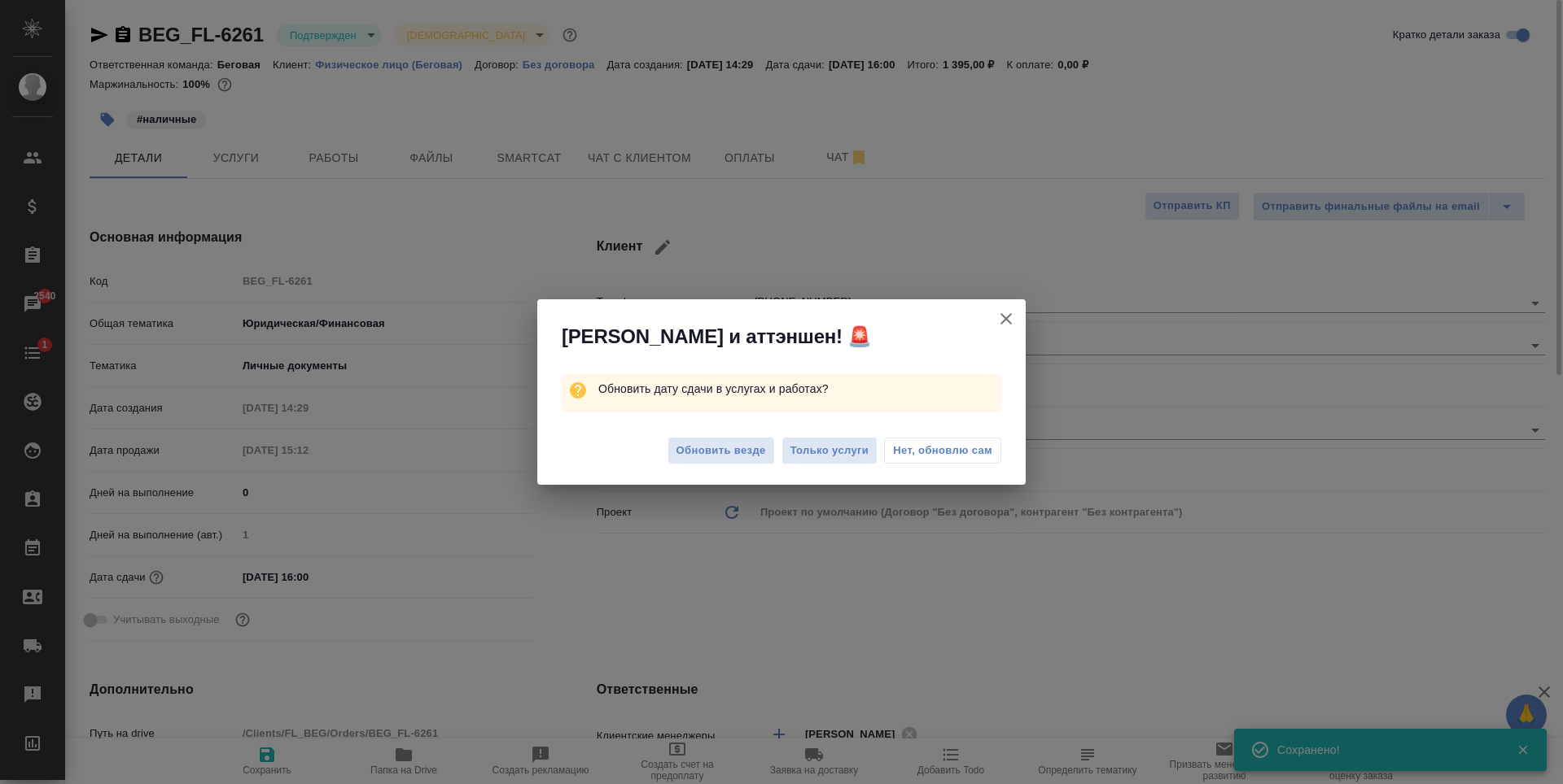
type textarea "x"
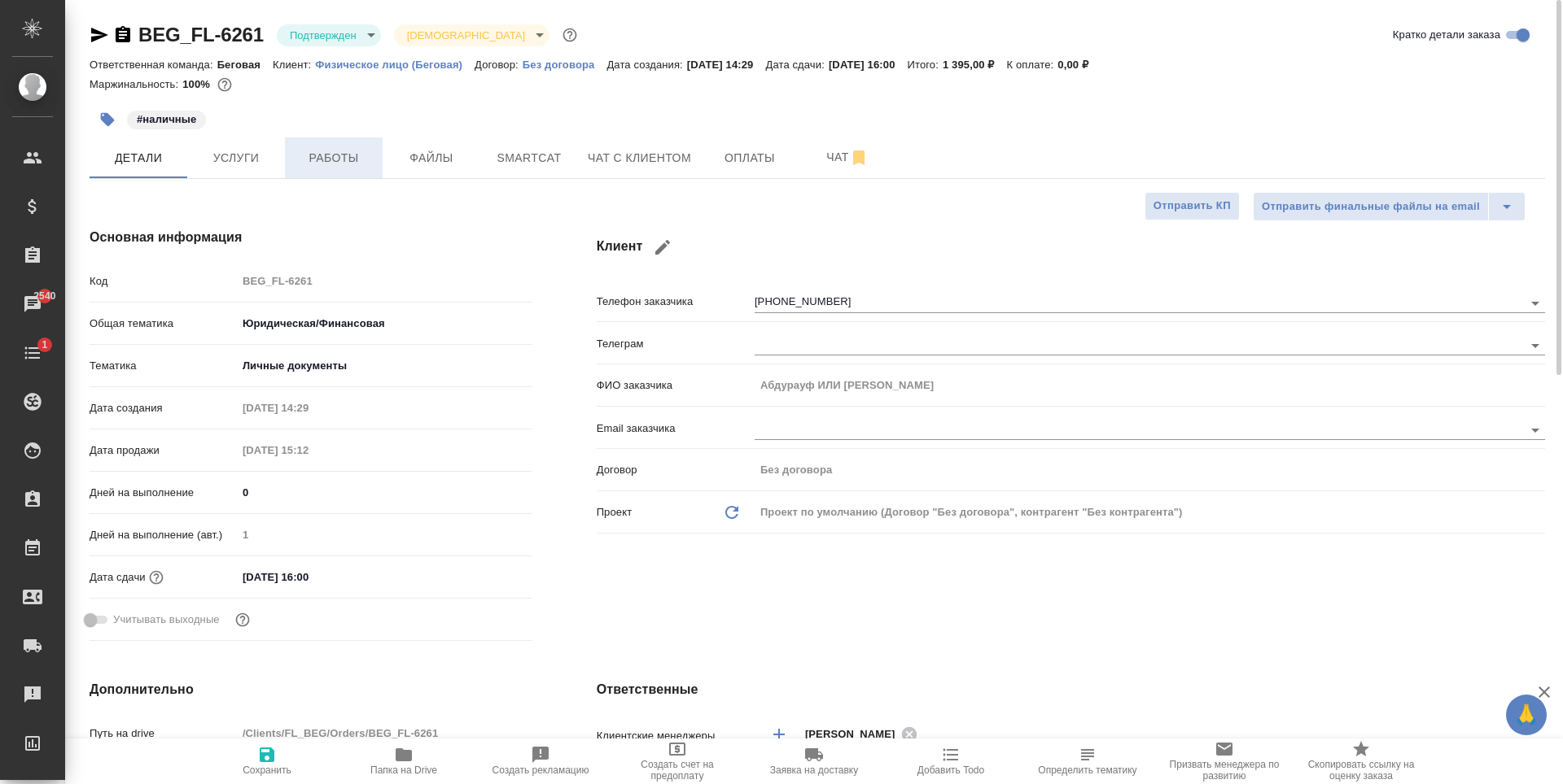
click at [333, 163] on span "Работы" at bounding box center [333, 158] width 78 height 20
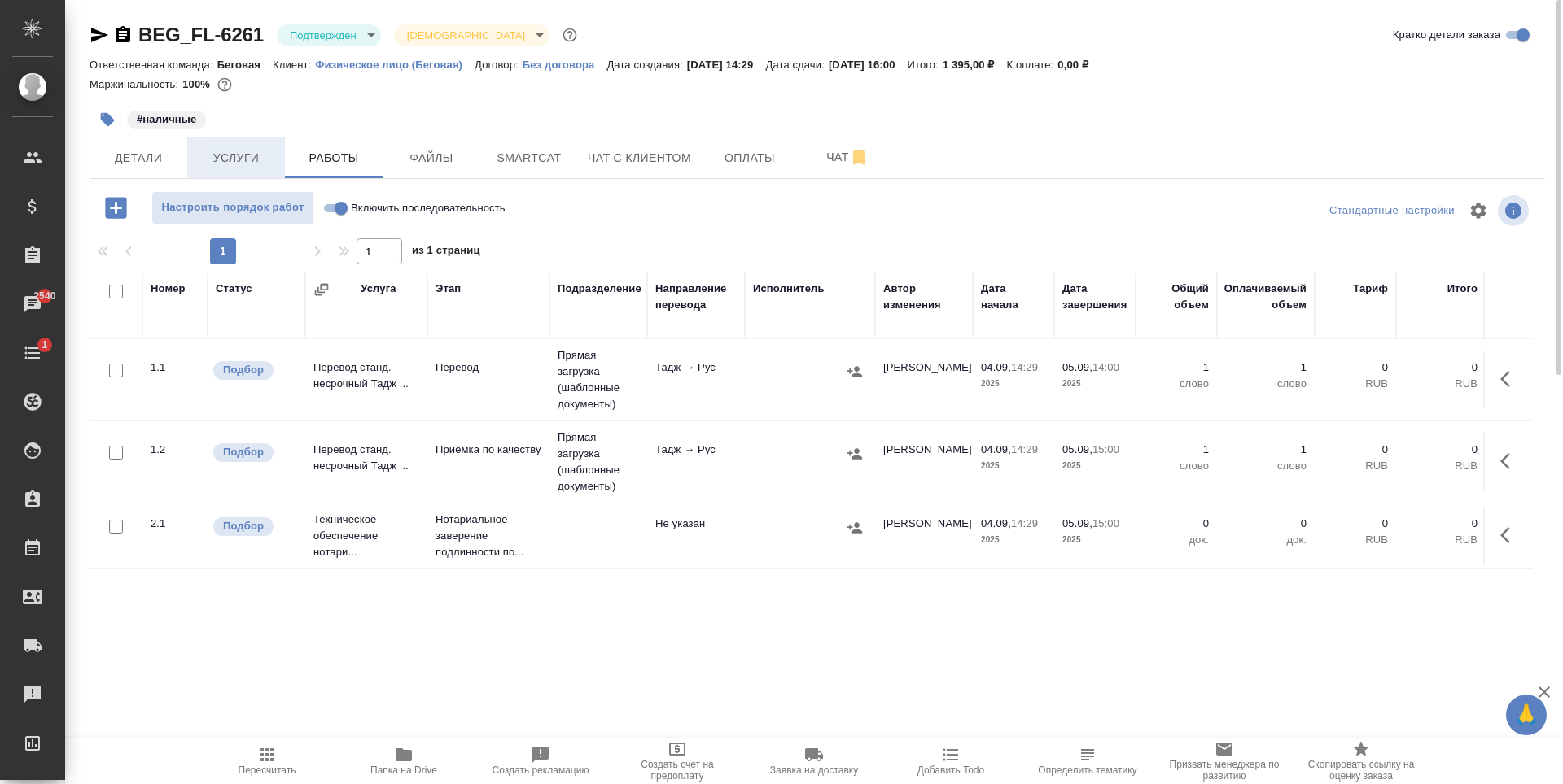
click at [244, 167] on span "Услуги" at bounding box center [236, 158] width 78 height 20
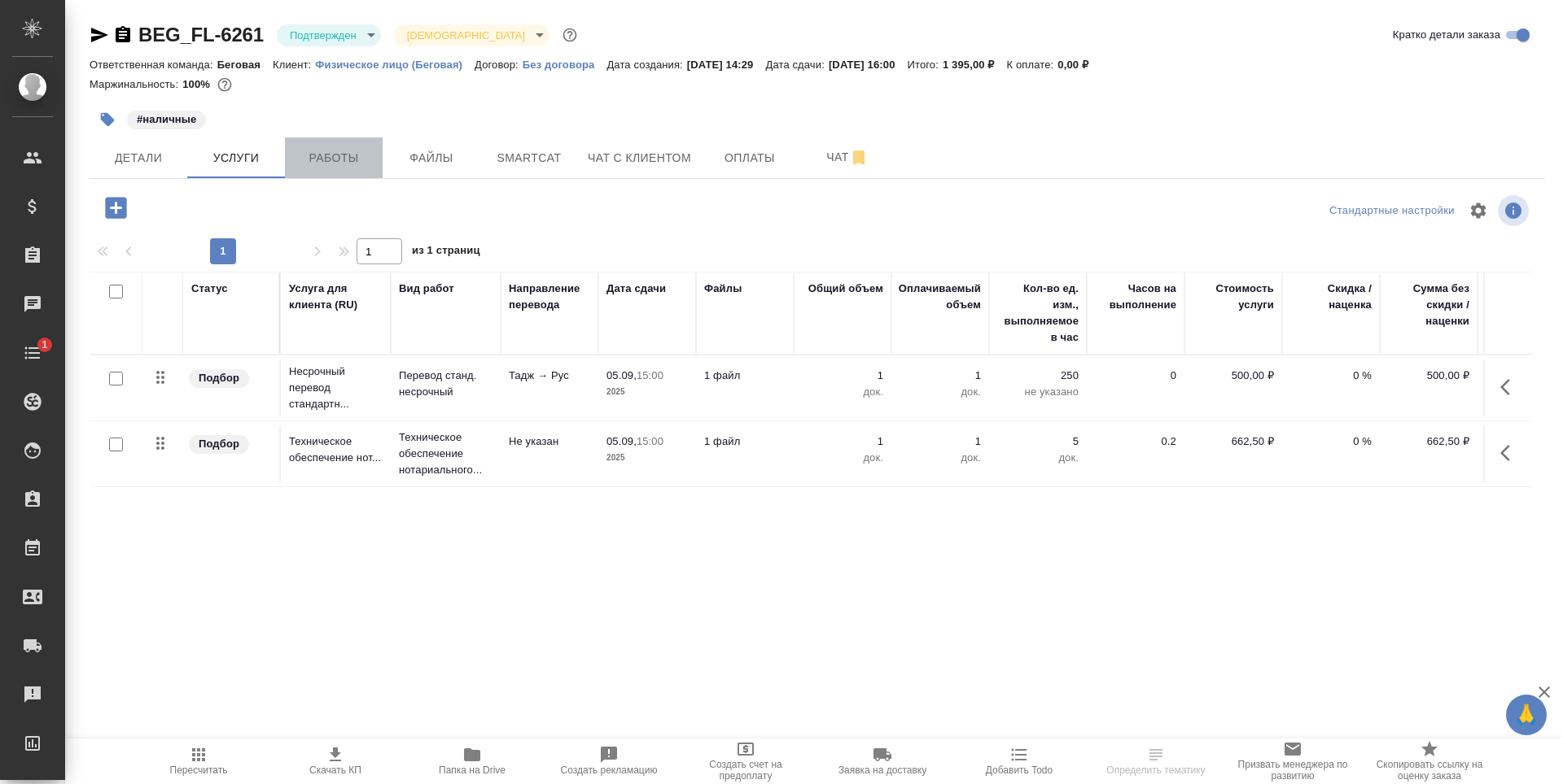
click at [341, 159] on span "Работы" at bounding box center [333, 158] width 78 height 20
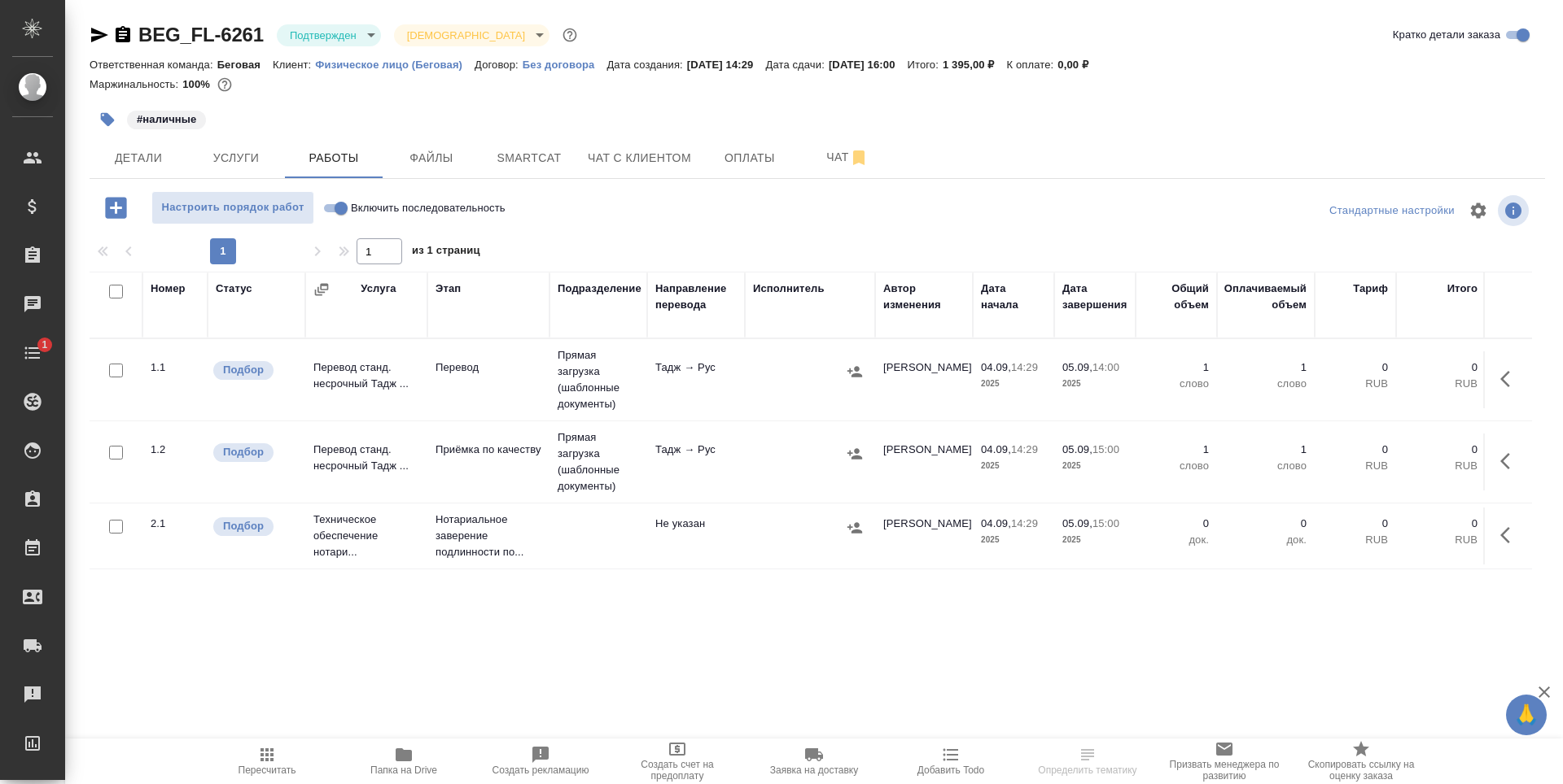
click at [780, 528] on div at bounding box center [809, 528] width 114 height 25
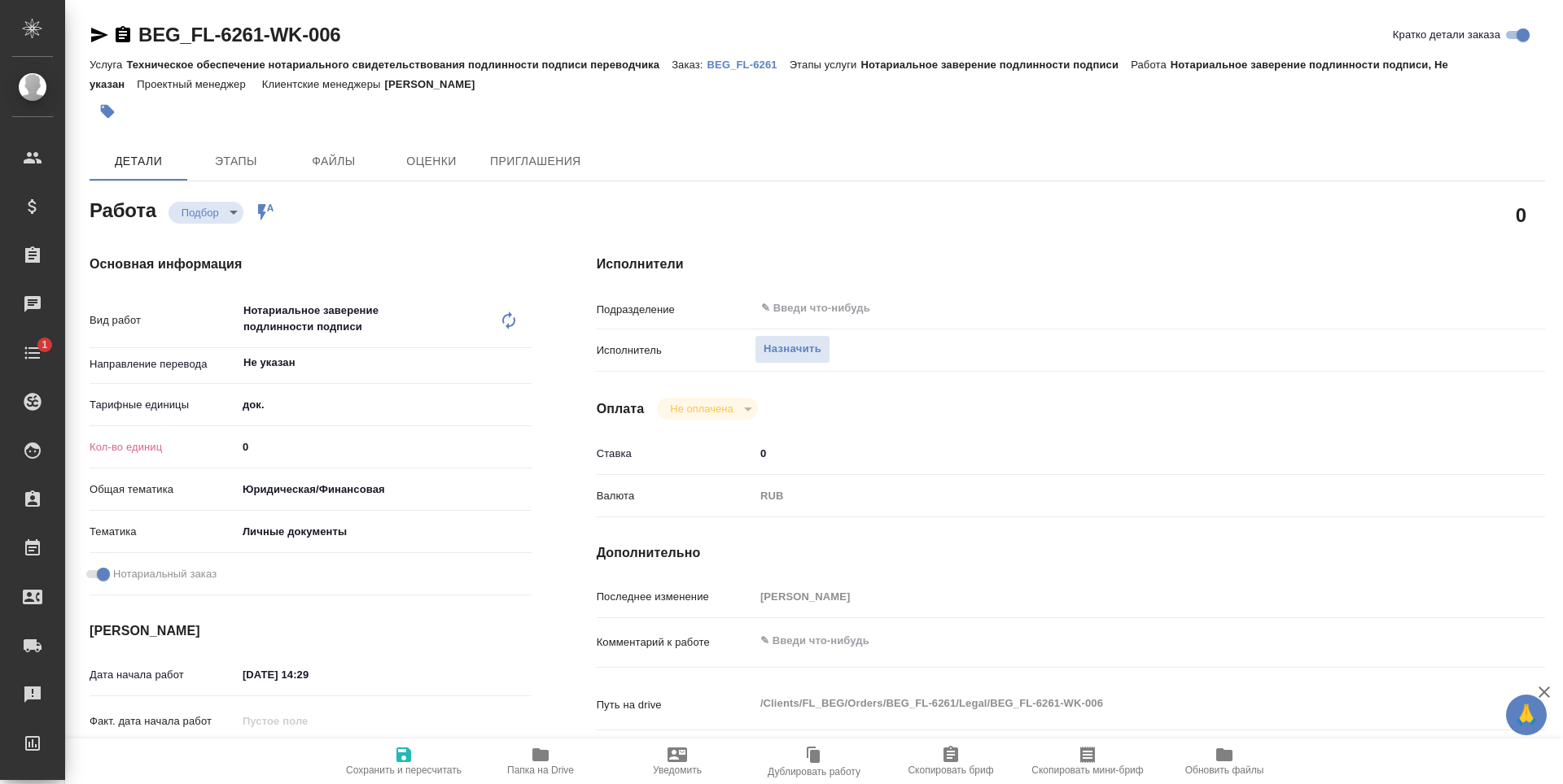
type textarea "x"
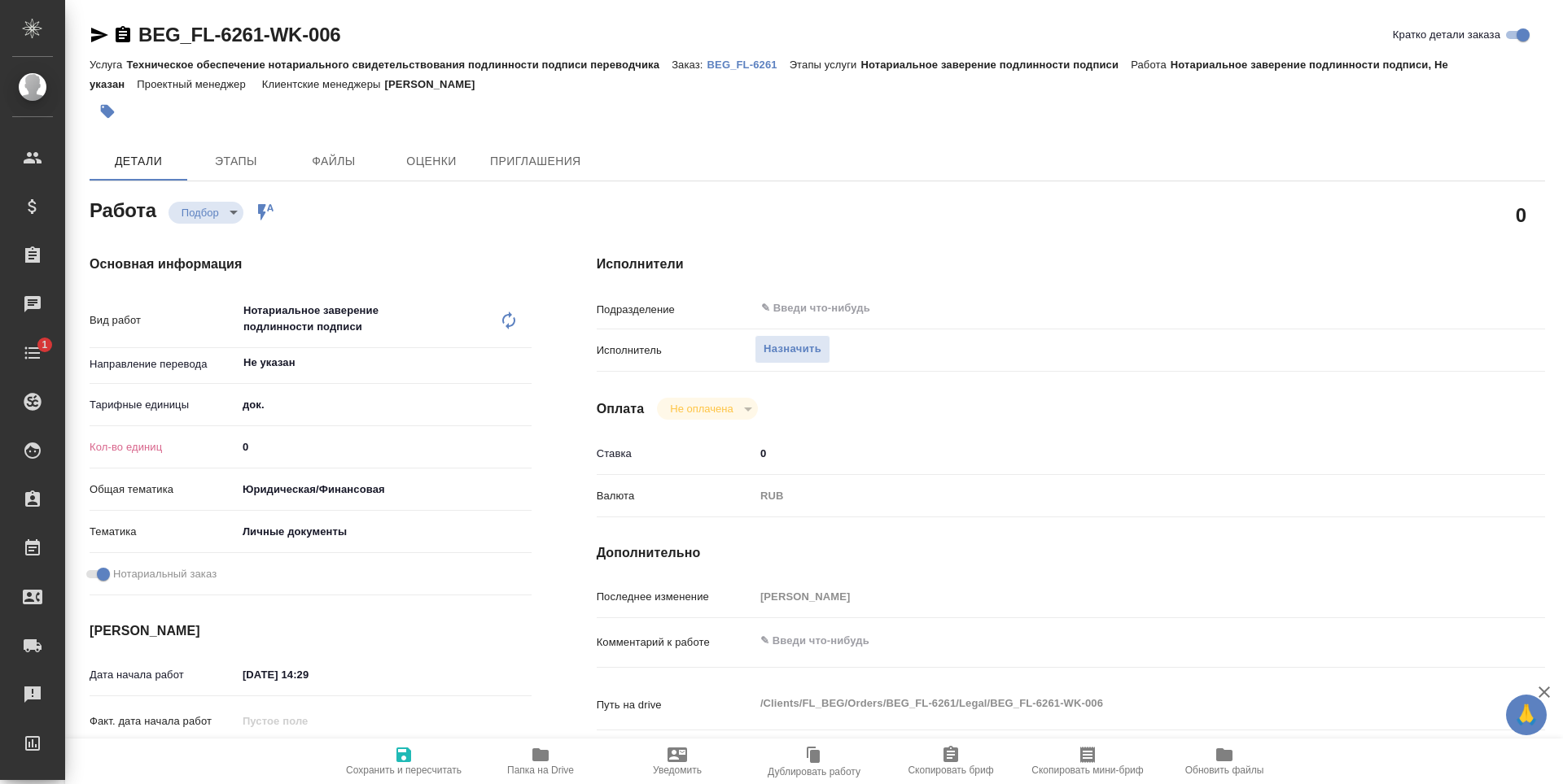
type textarea "x"
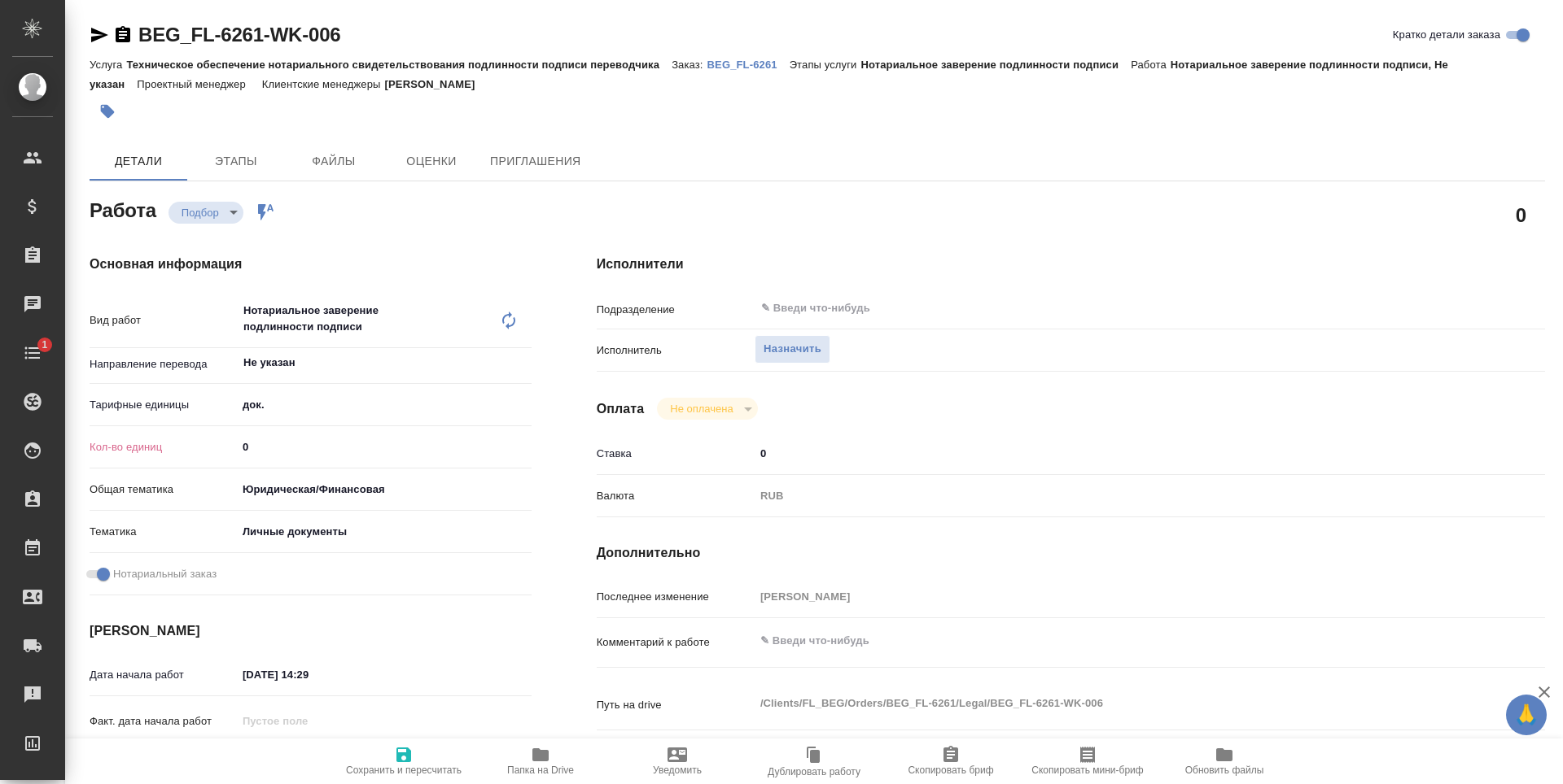
type textarea "x"
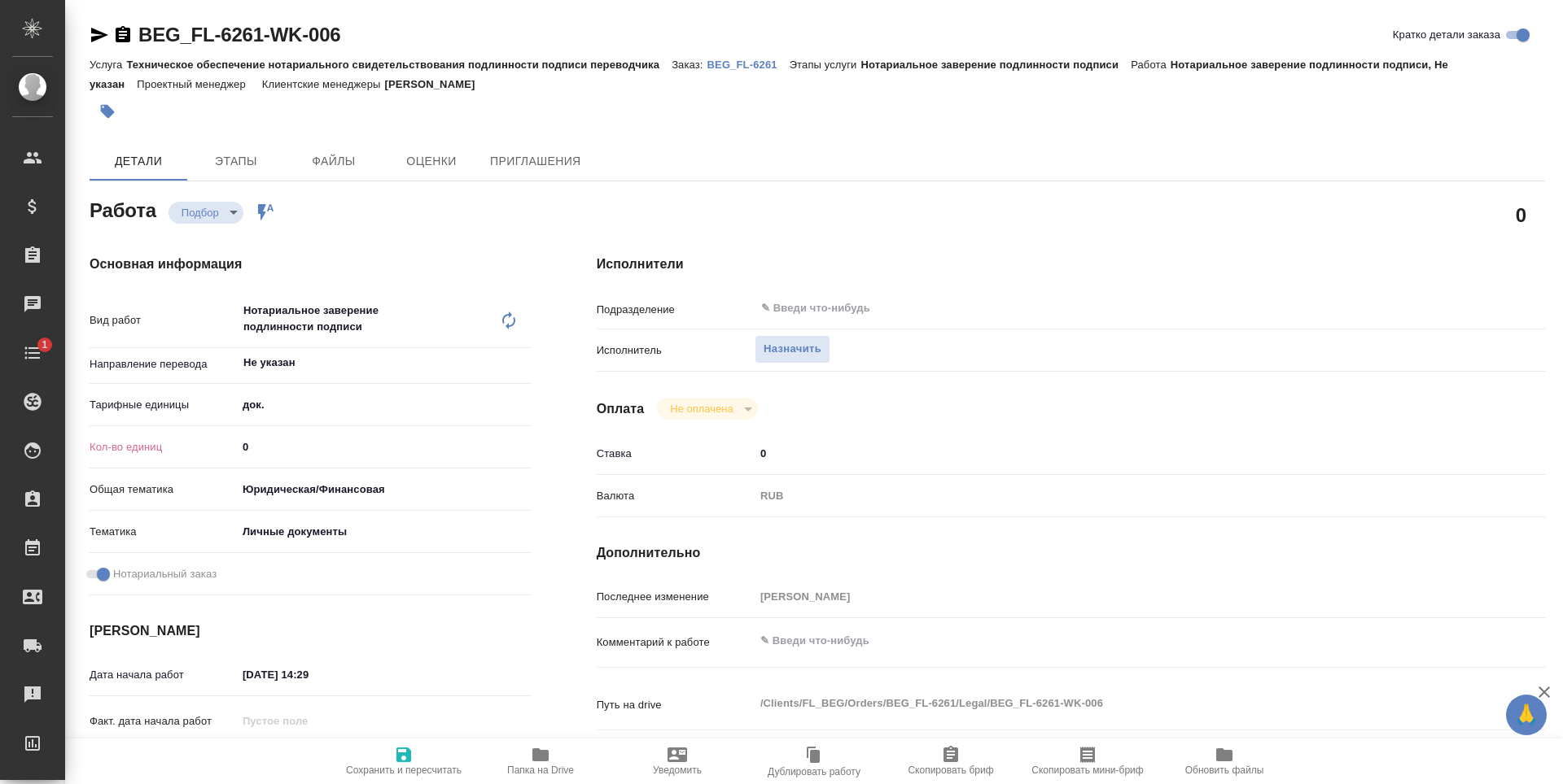
click at [292, 447] on input "0" at bounding box center [384, 448] width 295 height 24
type textarea "x"
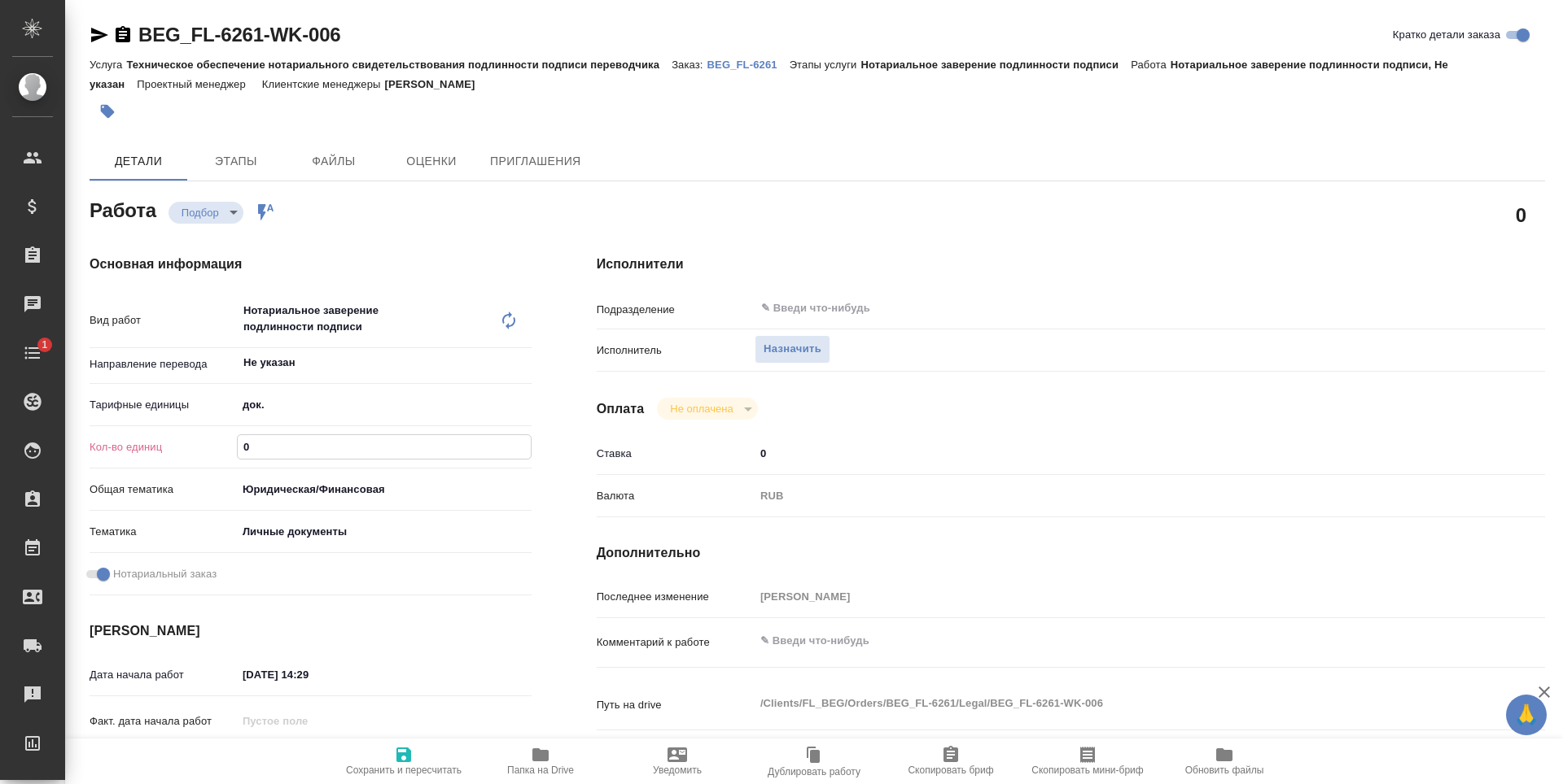
type textarea "x"
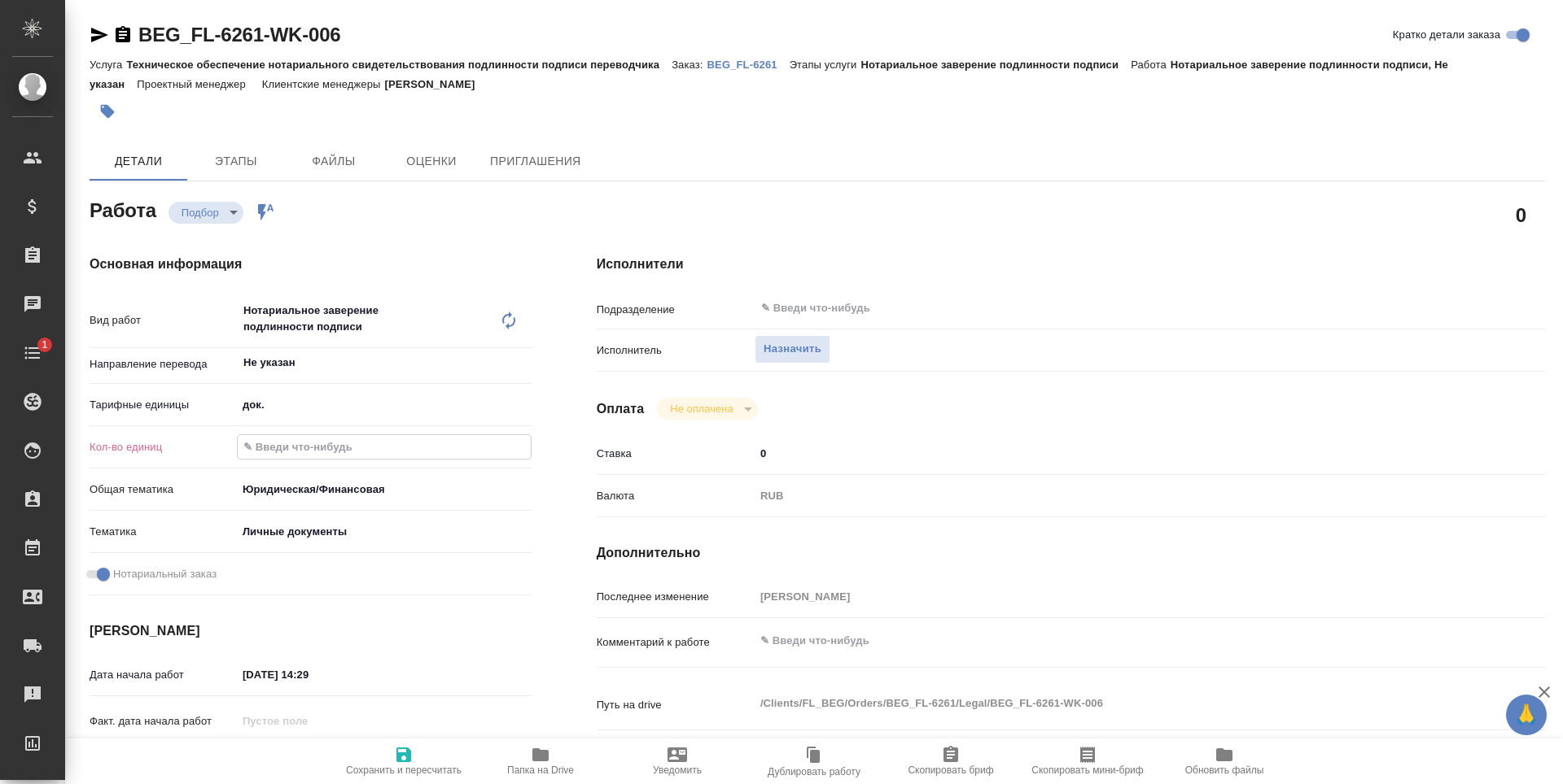
type textarea "x"
type input "1"
type textarea "x"
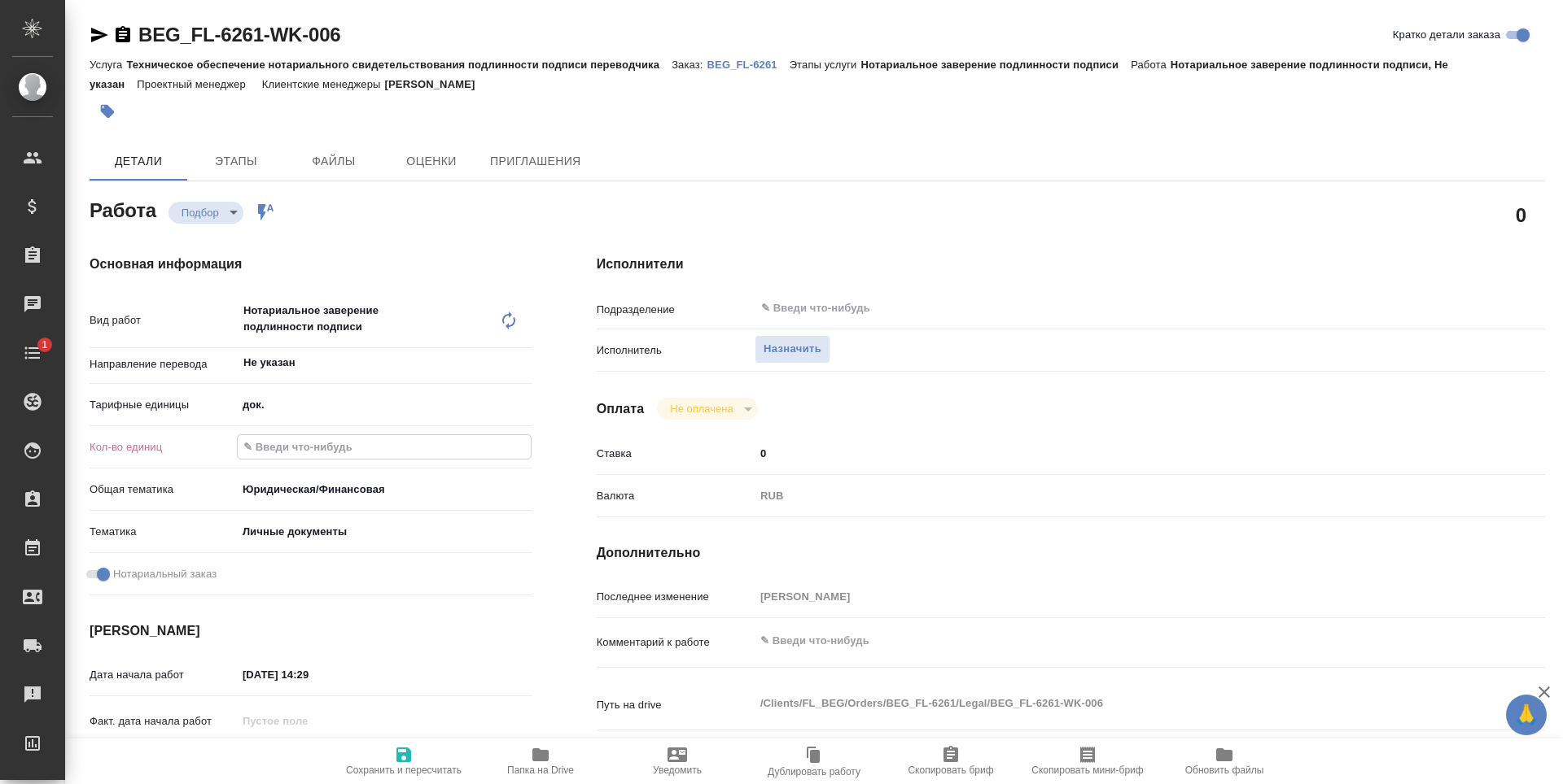
type textarea "x"
type input "1"
click at [384, 765] on span "Сохранить и пересчитать" at bounding box center [403, 770] width 115 height 11
type textarea "x"
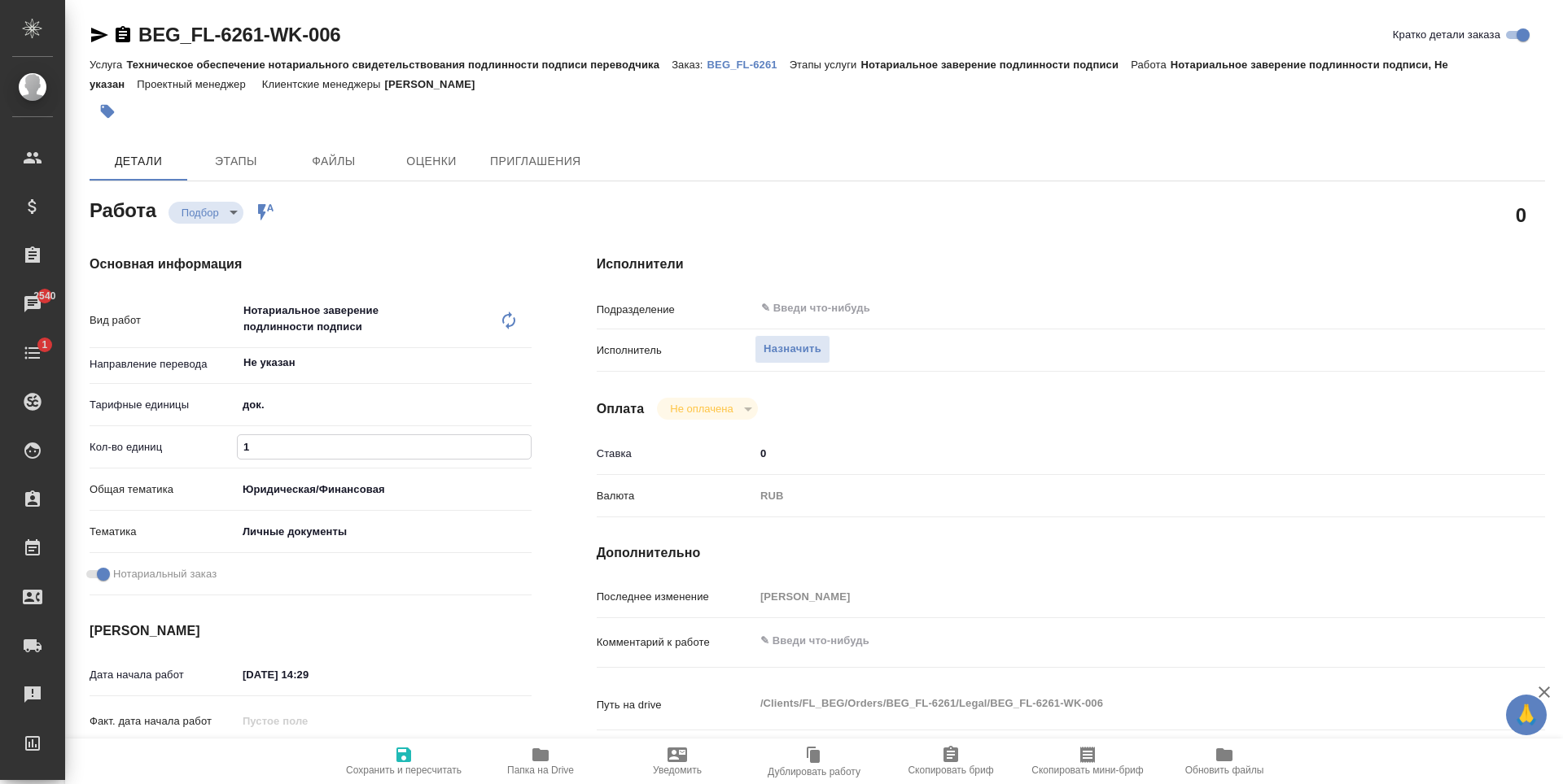
type textarea "x"
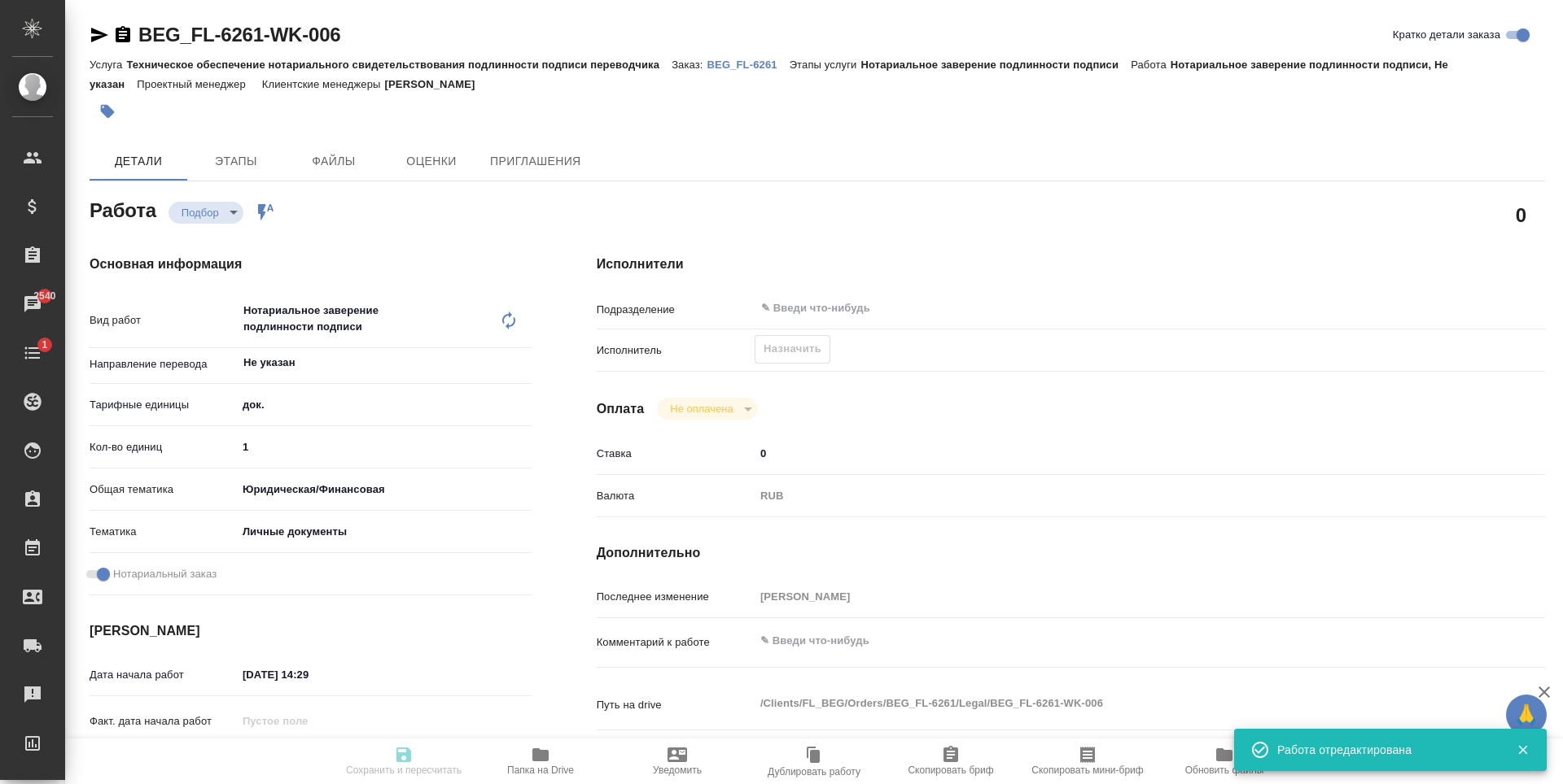
type textarea "x"
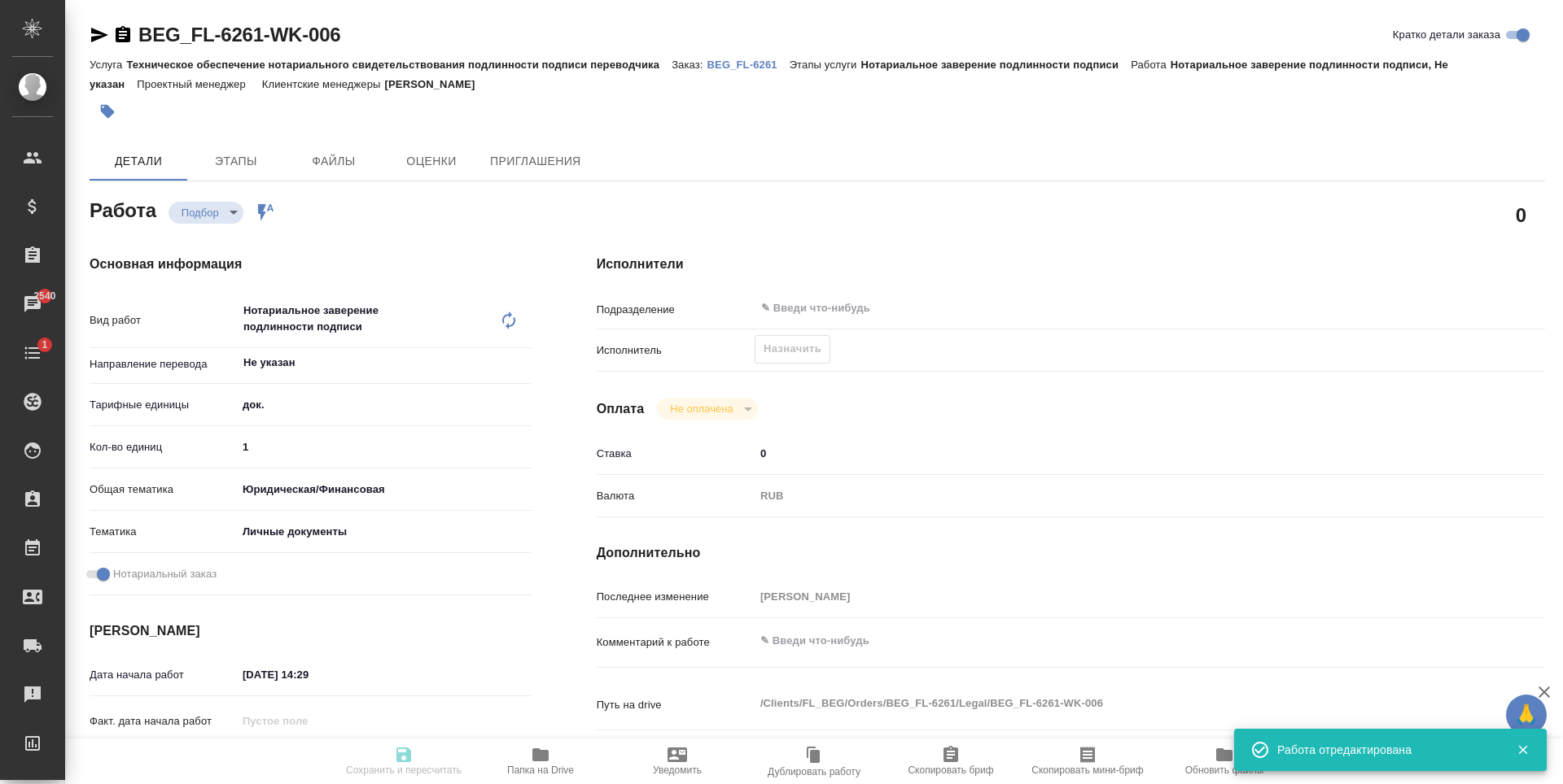
type input "recruiting"
type textarea "Нотариальное заверение подлинности подписи"
type textarea "x"
type input "Не указан"
type input "5a8b1489cc6b4906c91bfd8b"
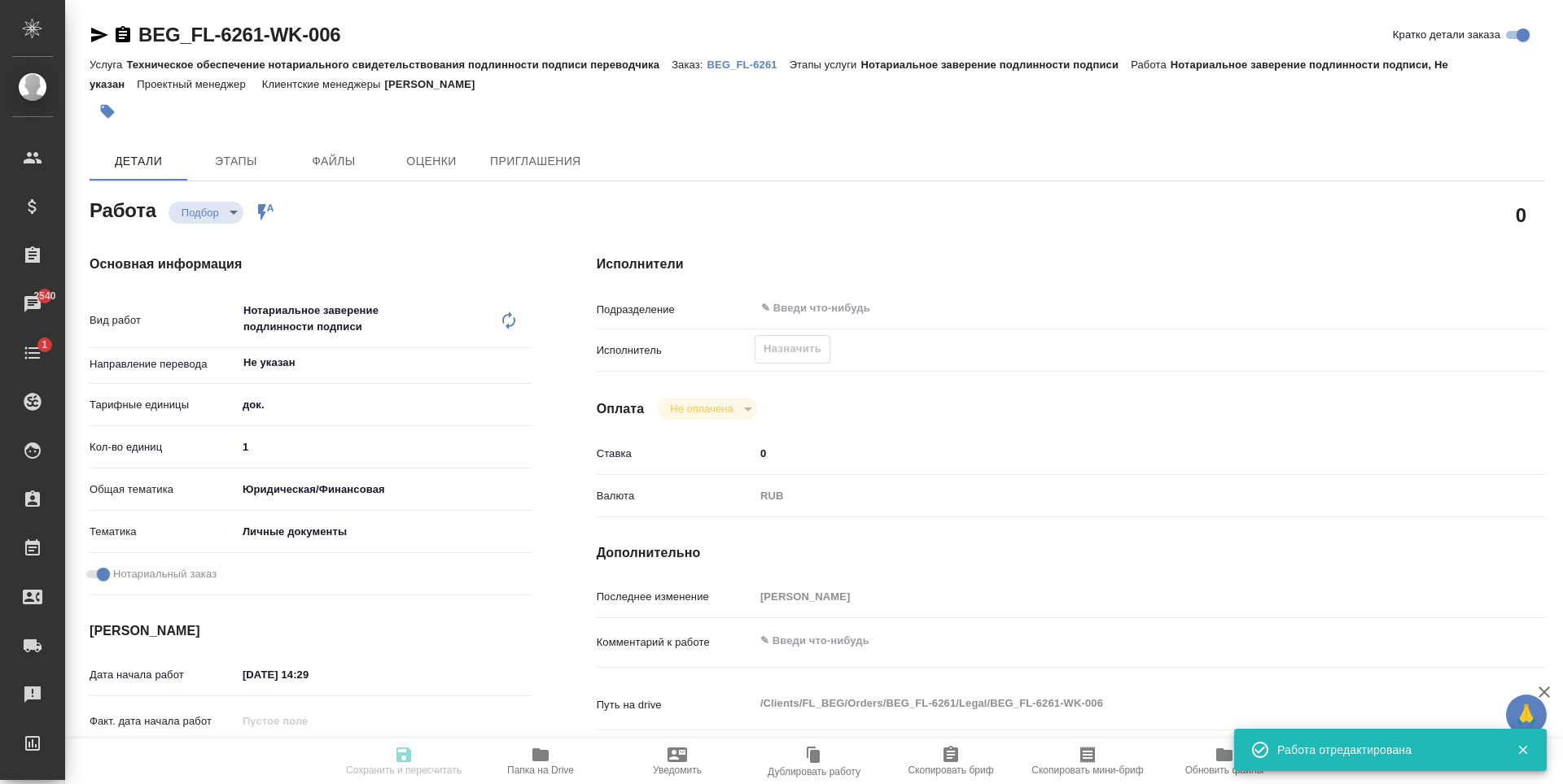
type input "1"
type input "yr-fn"
type input "5a8b8b956a9677013d343cfe"
checkbox input "true"
type input "[DATE] 14:29"
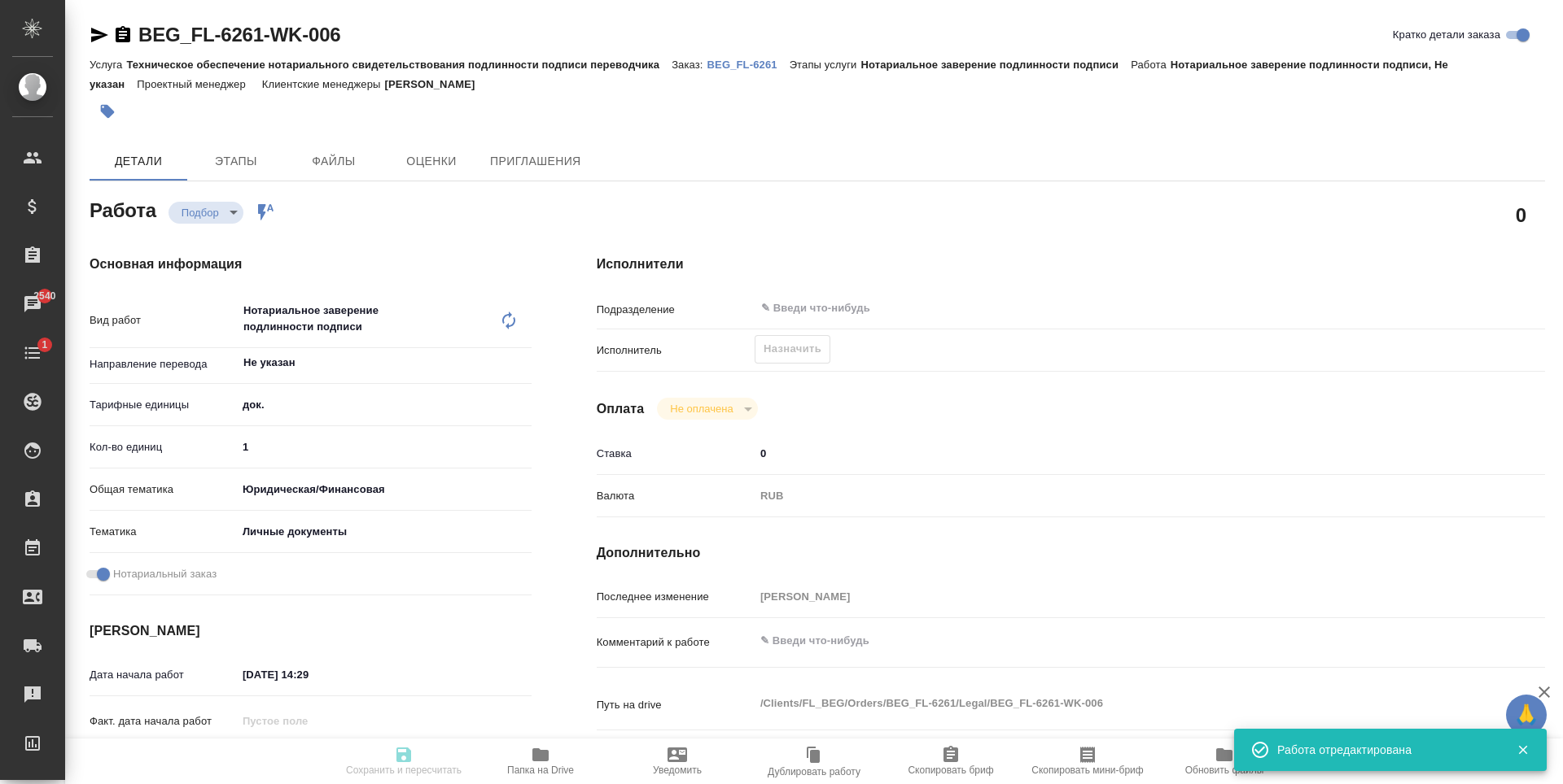
type input "[DATE] 15:00"
type input "notPayed"
type input "0"
type input "RUB"
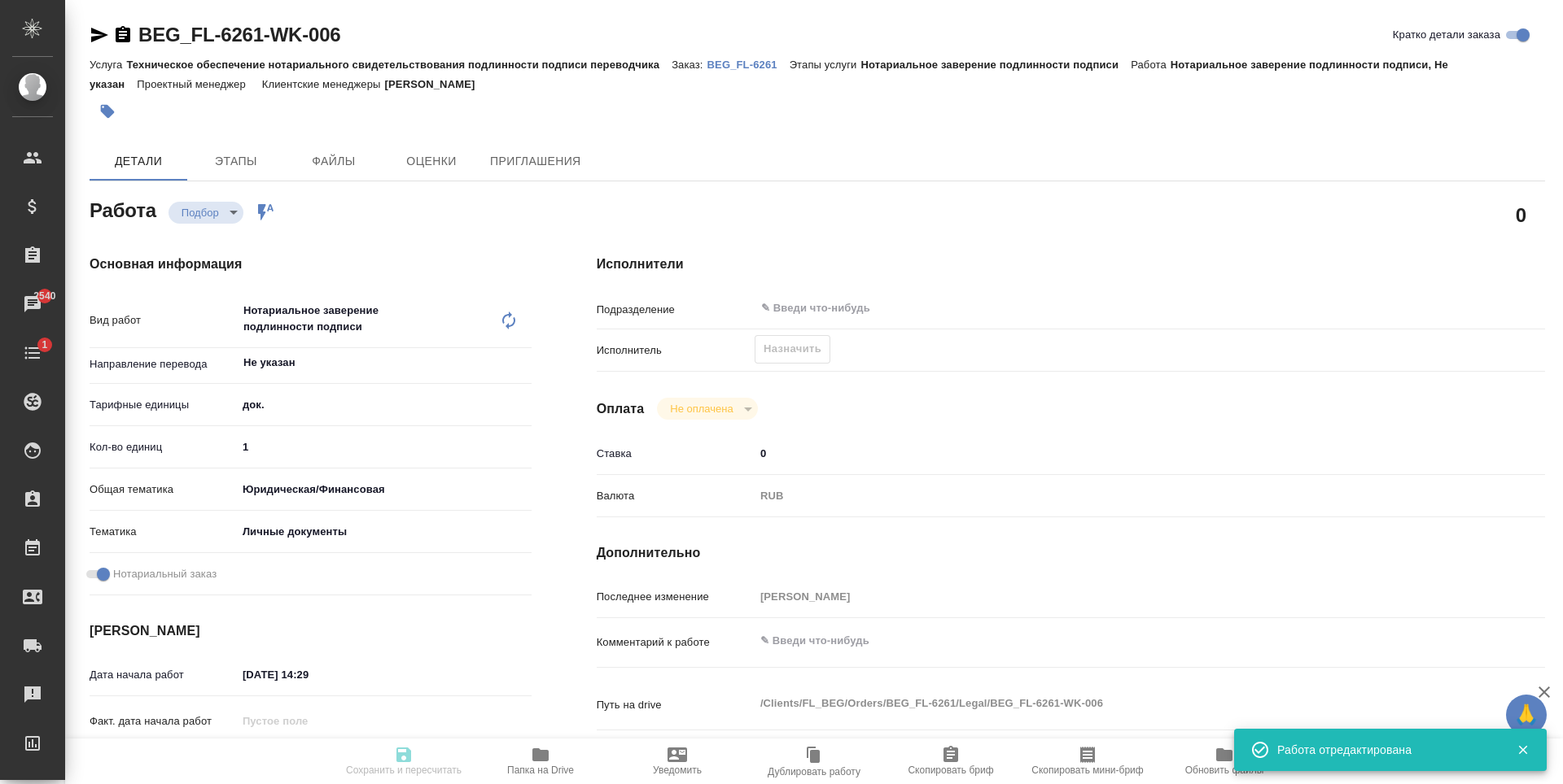
type input "[PERSON_NAME]"
type textarea "x"
type textarea "/Clients/FL_BEG/Orders/BEG_FL-6261/Legal/BEG_FL-6261-WK-006"
type textarea "x"
type input "BEG_FL-6261"
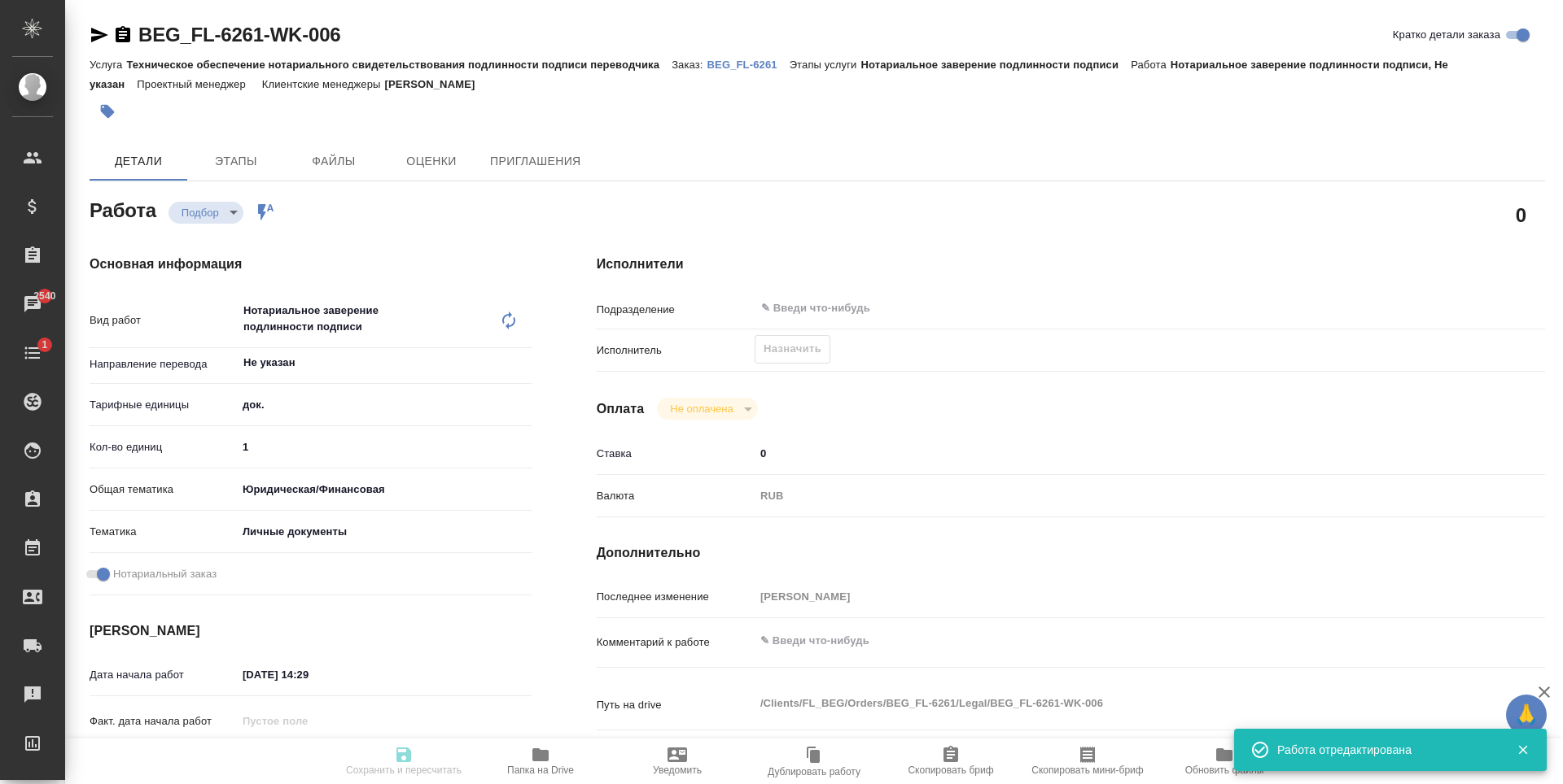
type input "Техническое обеспечение нотариального свидетельствования подлинности подписи пе…"
type input "Нотариальное заверение подлинности подписи"
type input "[PERSON_NAME]"
type input "/Clients/FL_BEG/Orders/BEG_FL-6261"
type textarea "[PERSON_NAME]"
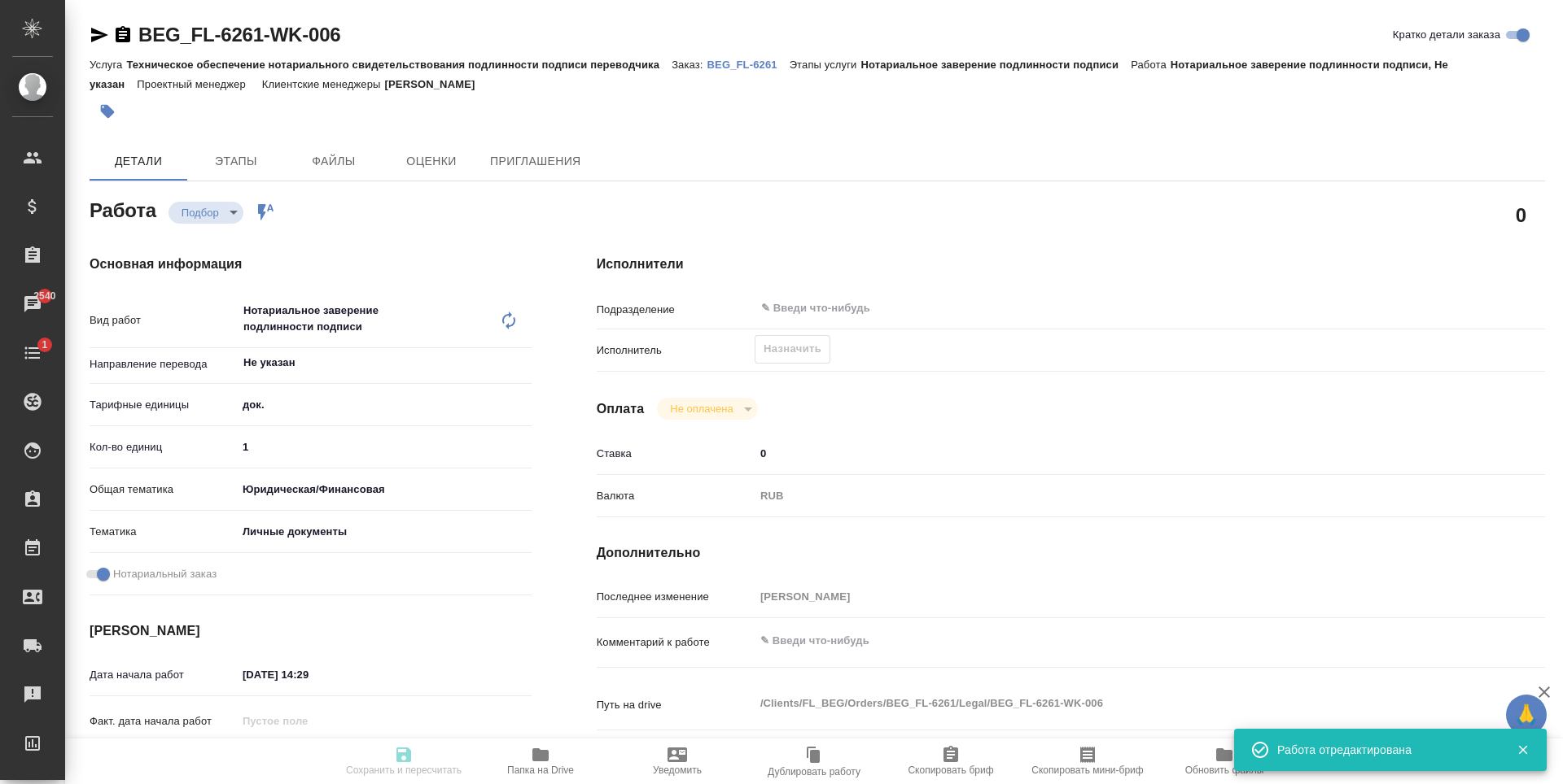
type textarea "x"
type textarea "Для госуслуг, под нот"
type textarea "x"
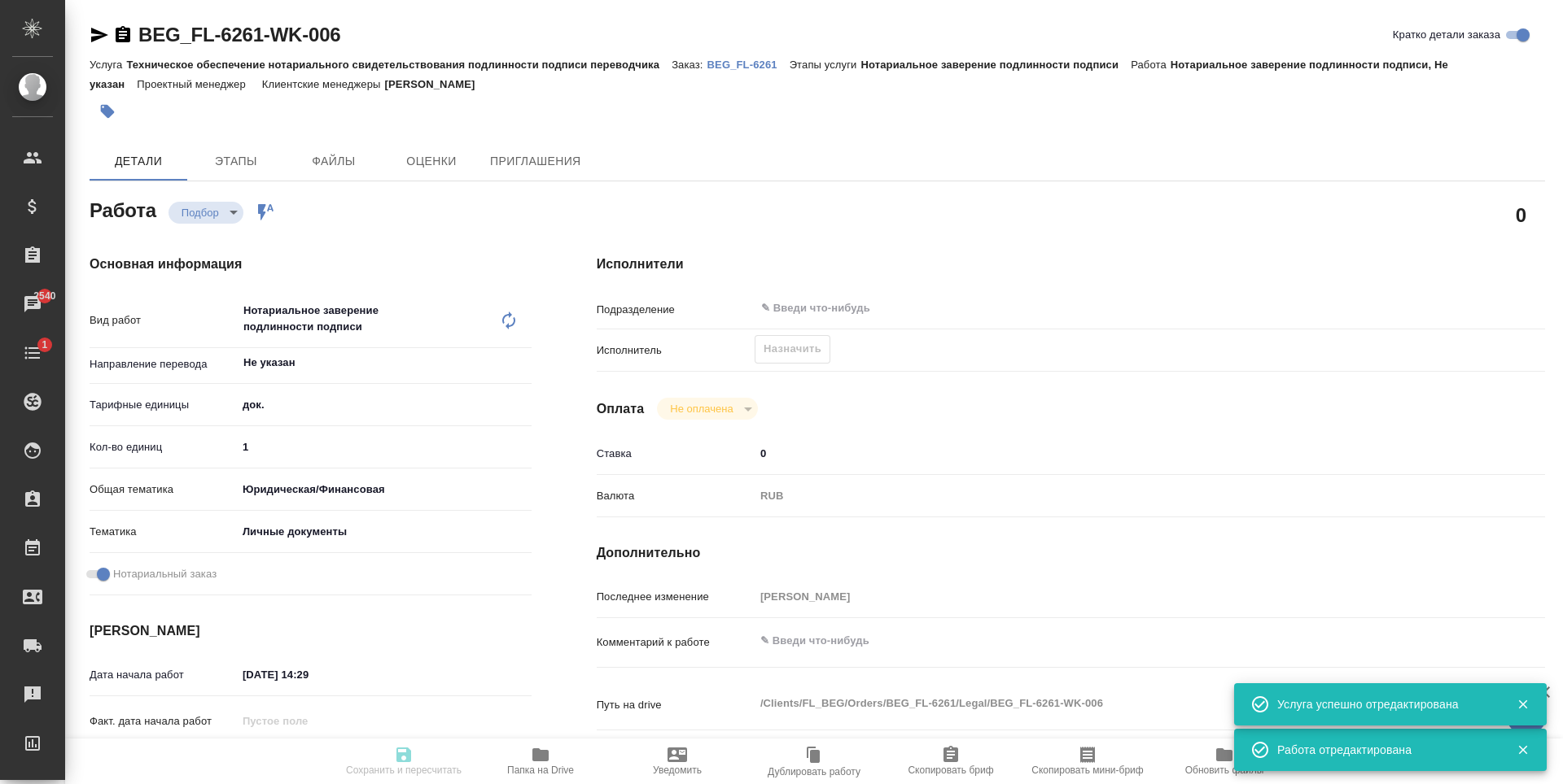
type textarea "x"
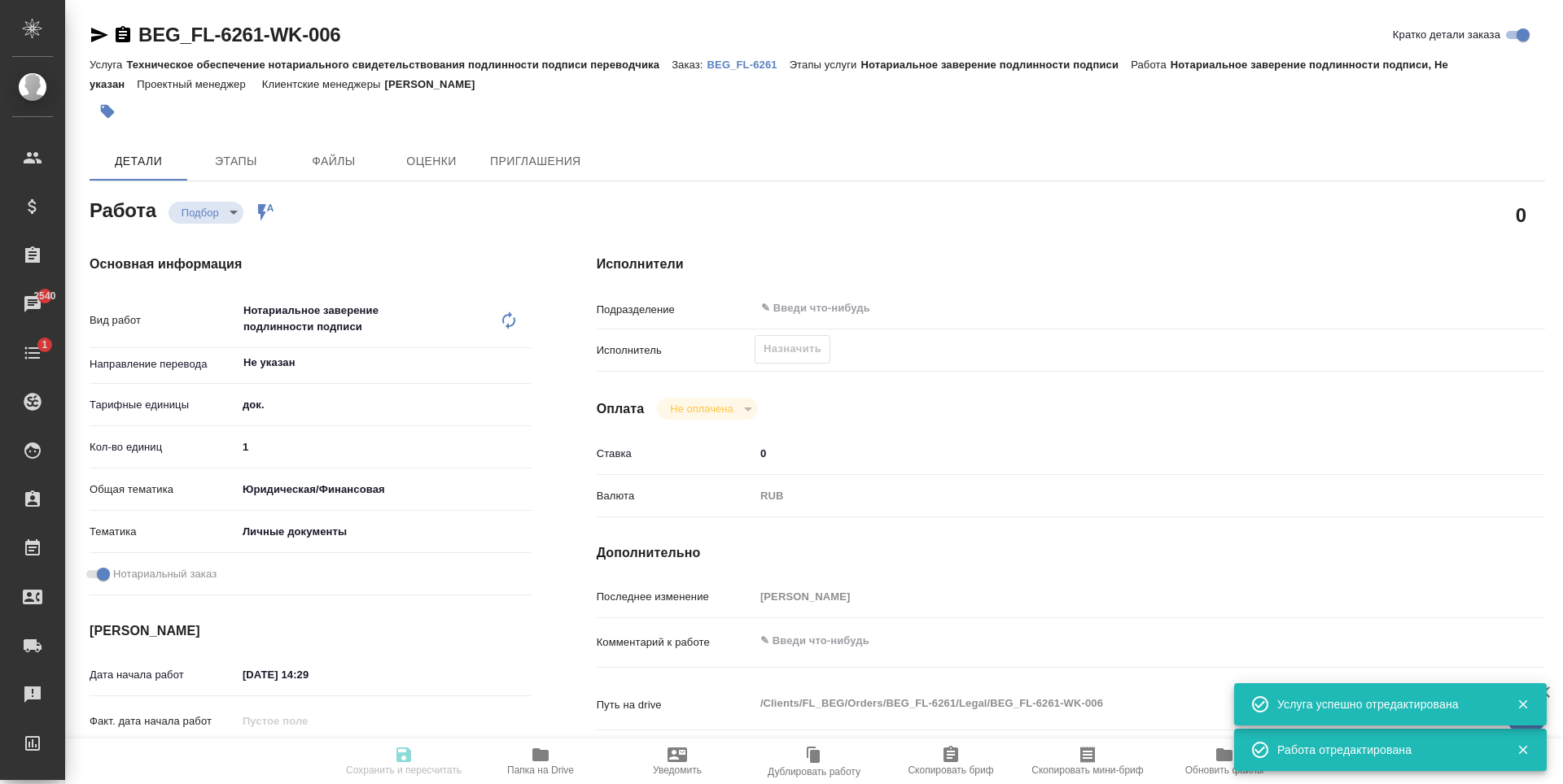
type textarea "x"
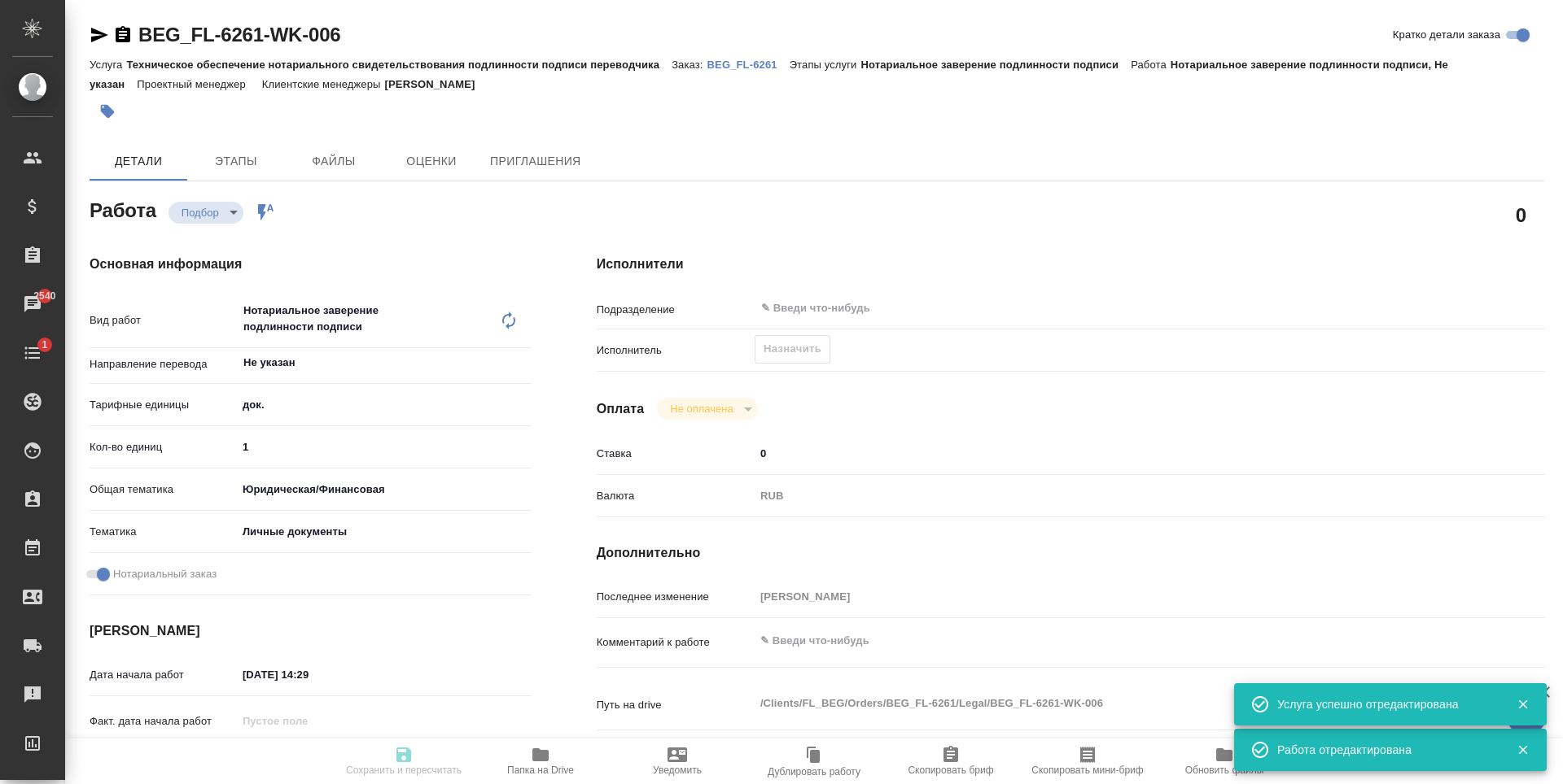
type textarea "x"
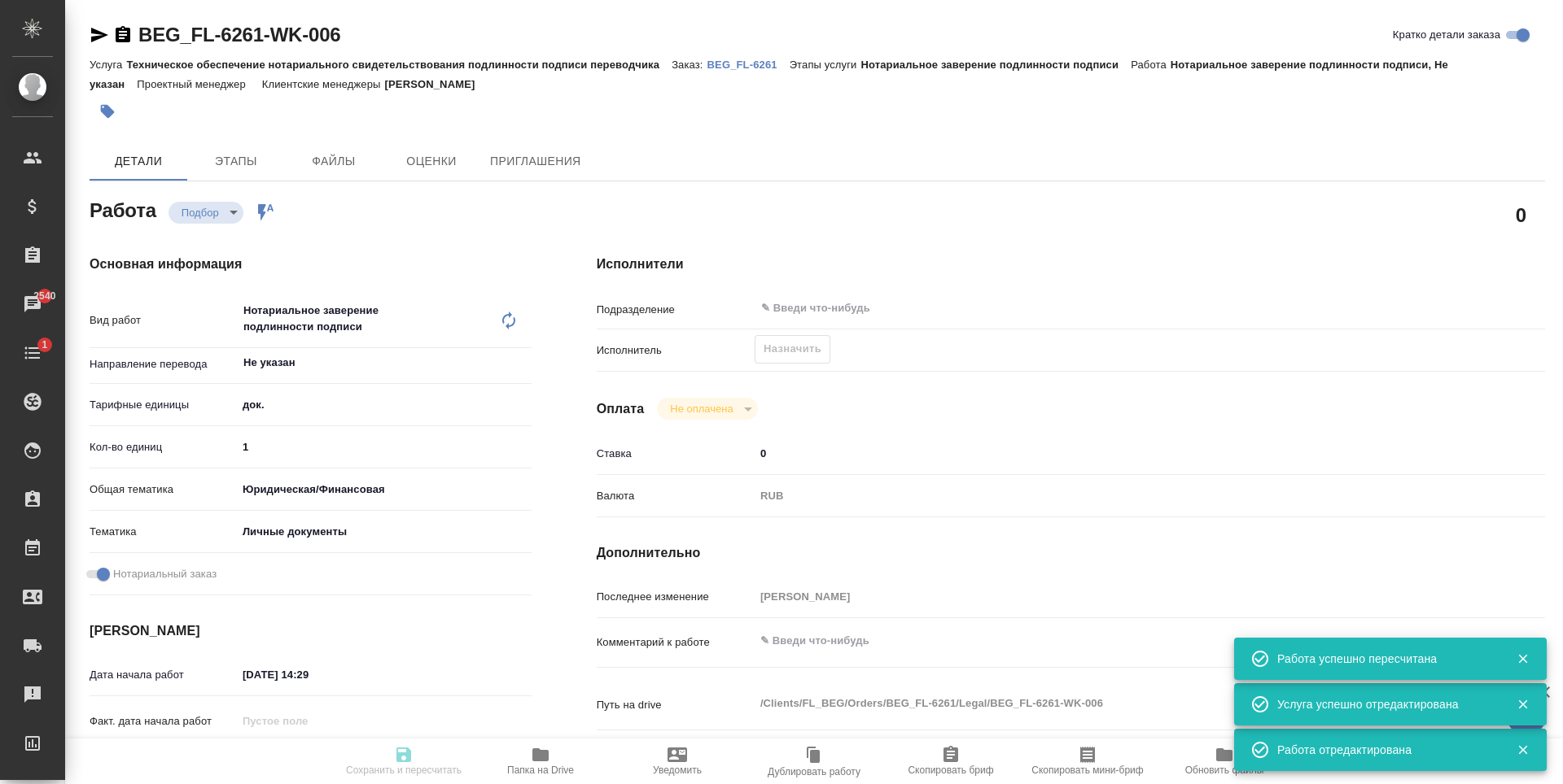
type input "recruiting"
type textarea "Нотариальное заверение подлинности подписи"
type textarea "x"
type input "Не указан"
type input "5a8b1489cc6b4906c91bfd8b"
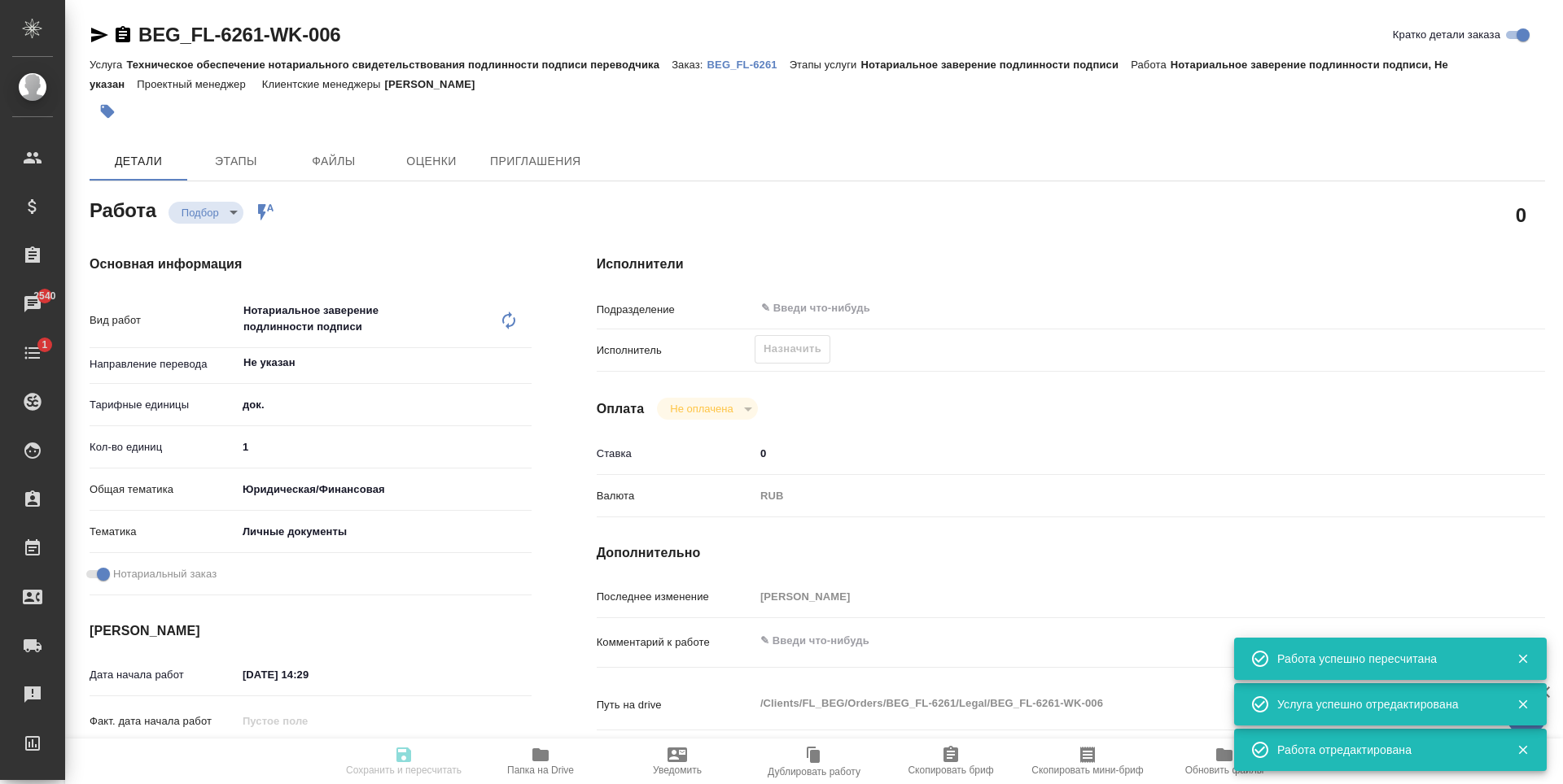
type input "1"
type input "yr-fn"
type input "5a8b8b956a9677013d343cfe"
checkbox input "true"
type input "[DATE] 14:29"
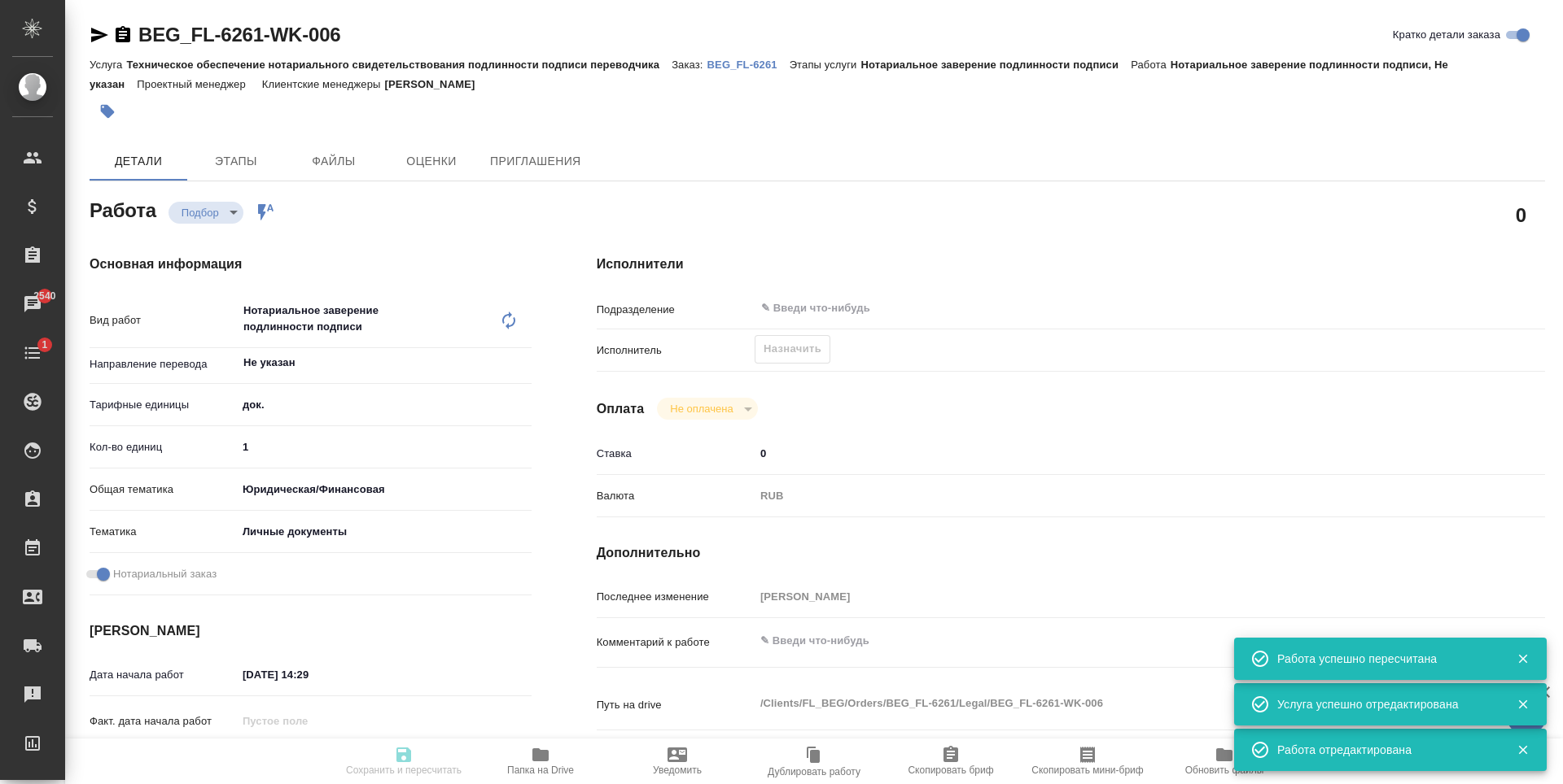
type input "[DATE] 15:00"
type input "notPayed"
type input "0"
type input "RUB"
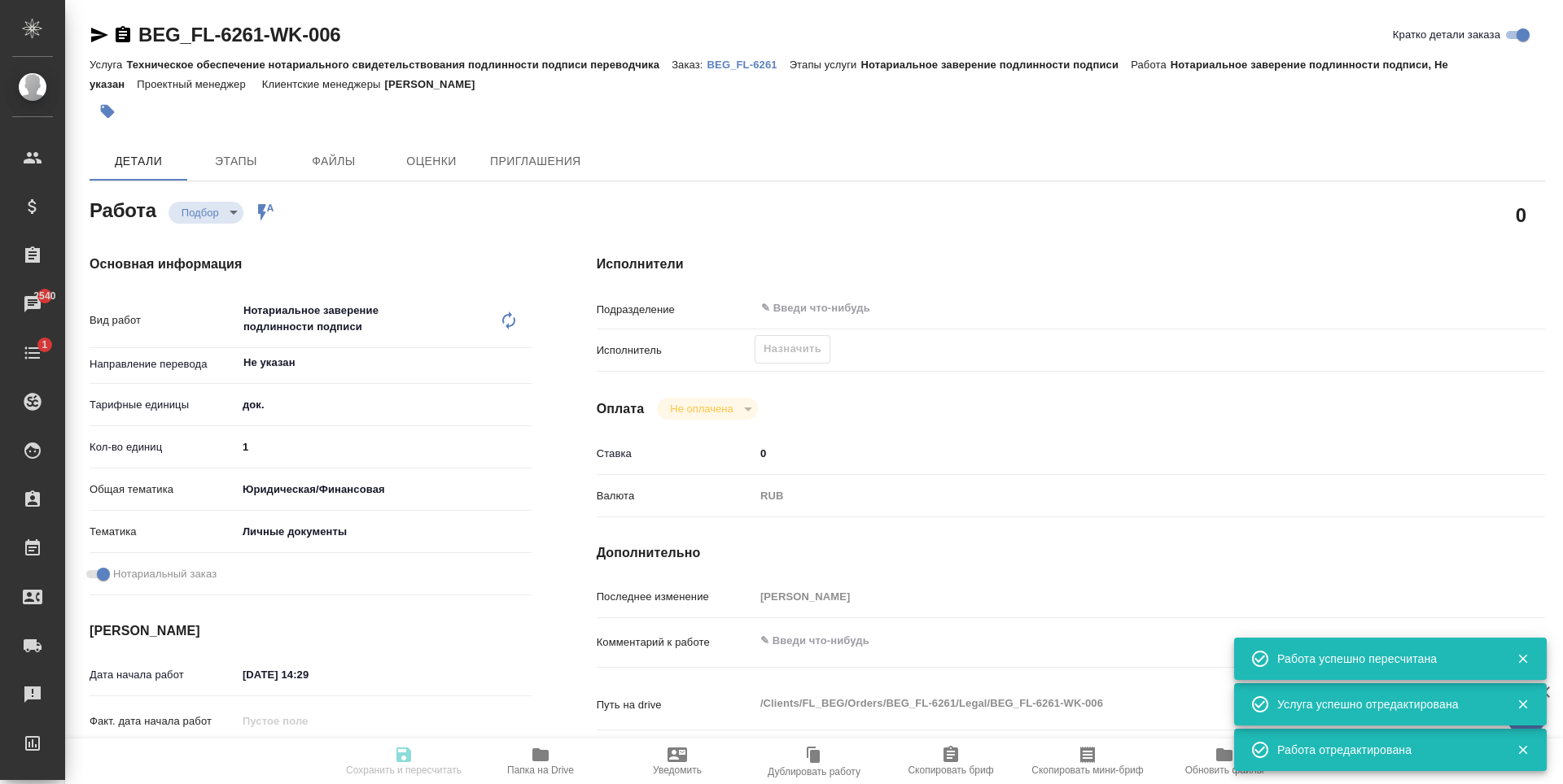
type input "[PERSON_NAME]"
type textarea "x"
type textarea "/Clients/FL_BEG/Orders/BEG_FL-6261/Legal/BEG_FL-6261-WK-006"
type textarea "x"
type input "BEG_FL-6261"
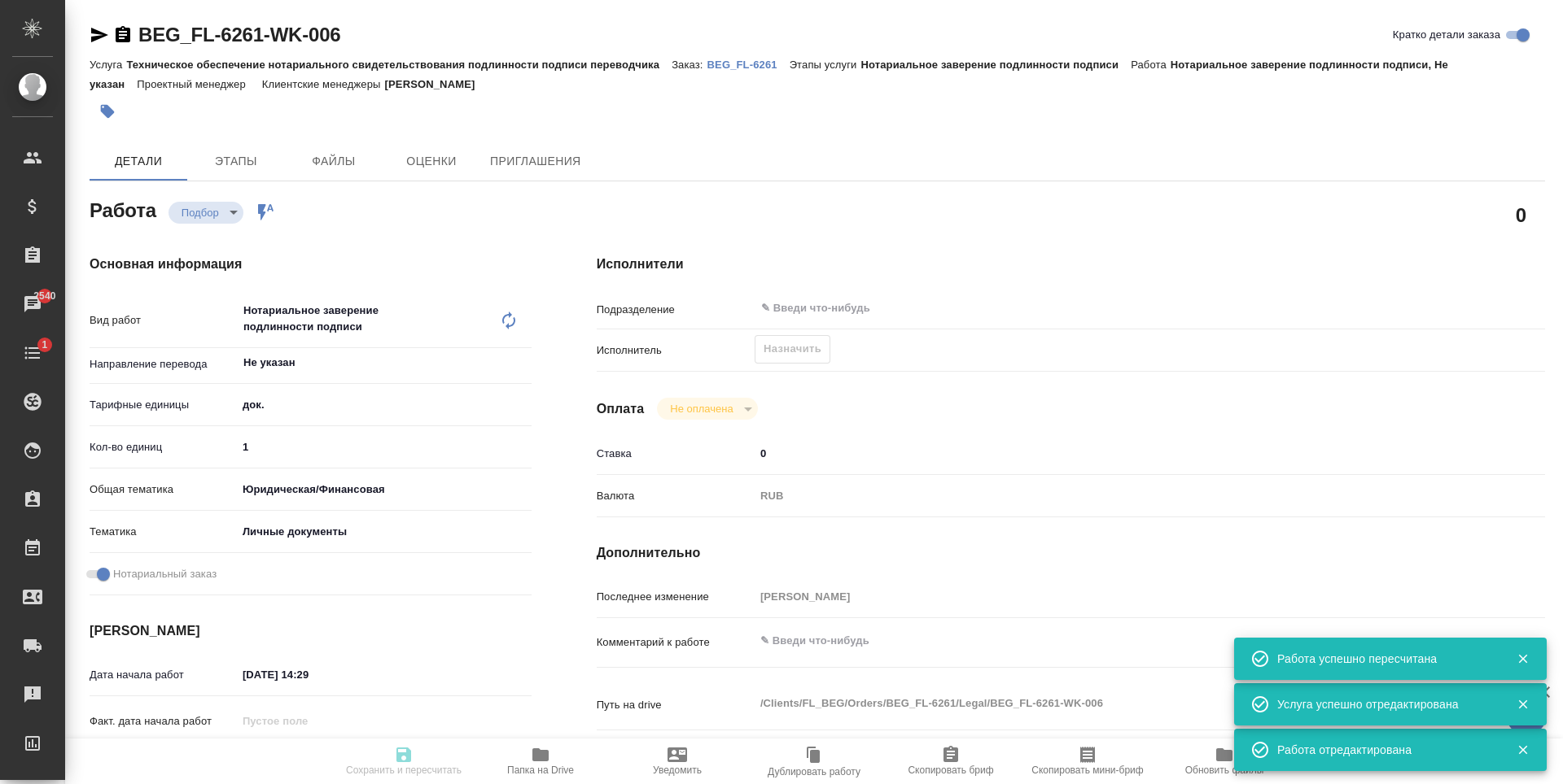
type input "Техническое обеспечение нотариального свидетельствования подлинности подписи пе…"
type input "Нотариальное заверение подлинности подписи"
type input "[PERSON_NAME]"
type input "/Clients/FL_BEG/Orders/BEG_FL-6261"
type textarea "[PERSON_NAME]"
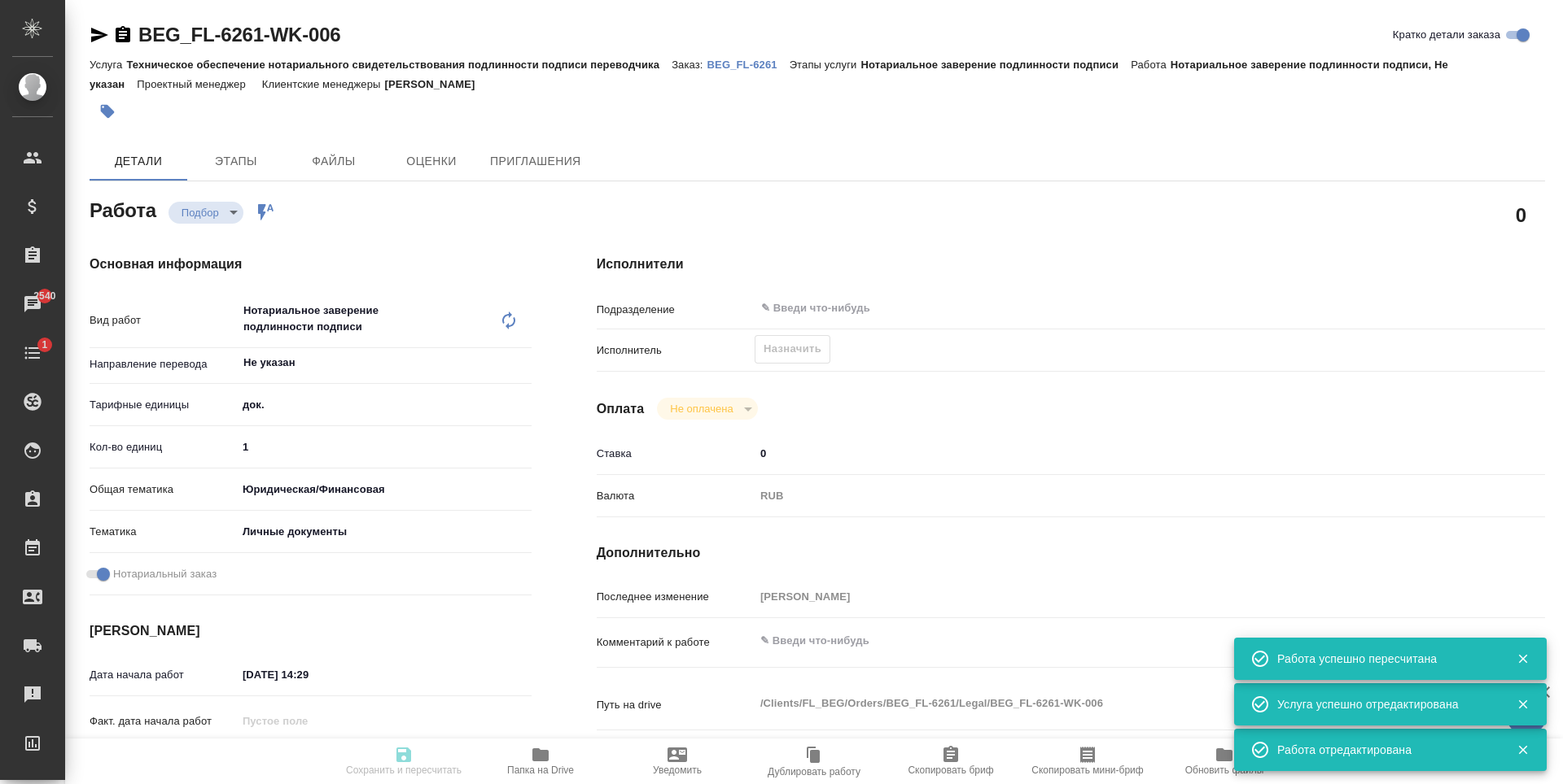
type textarea "x"
type textarea "Для госуслуг, под нот"
type textarea "x"
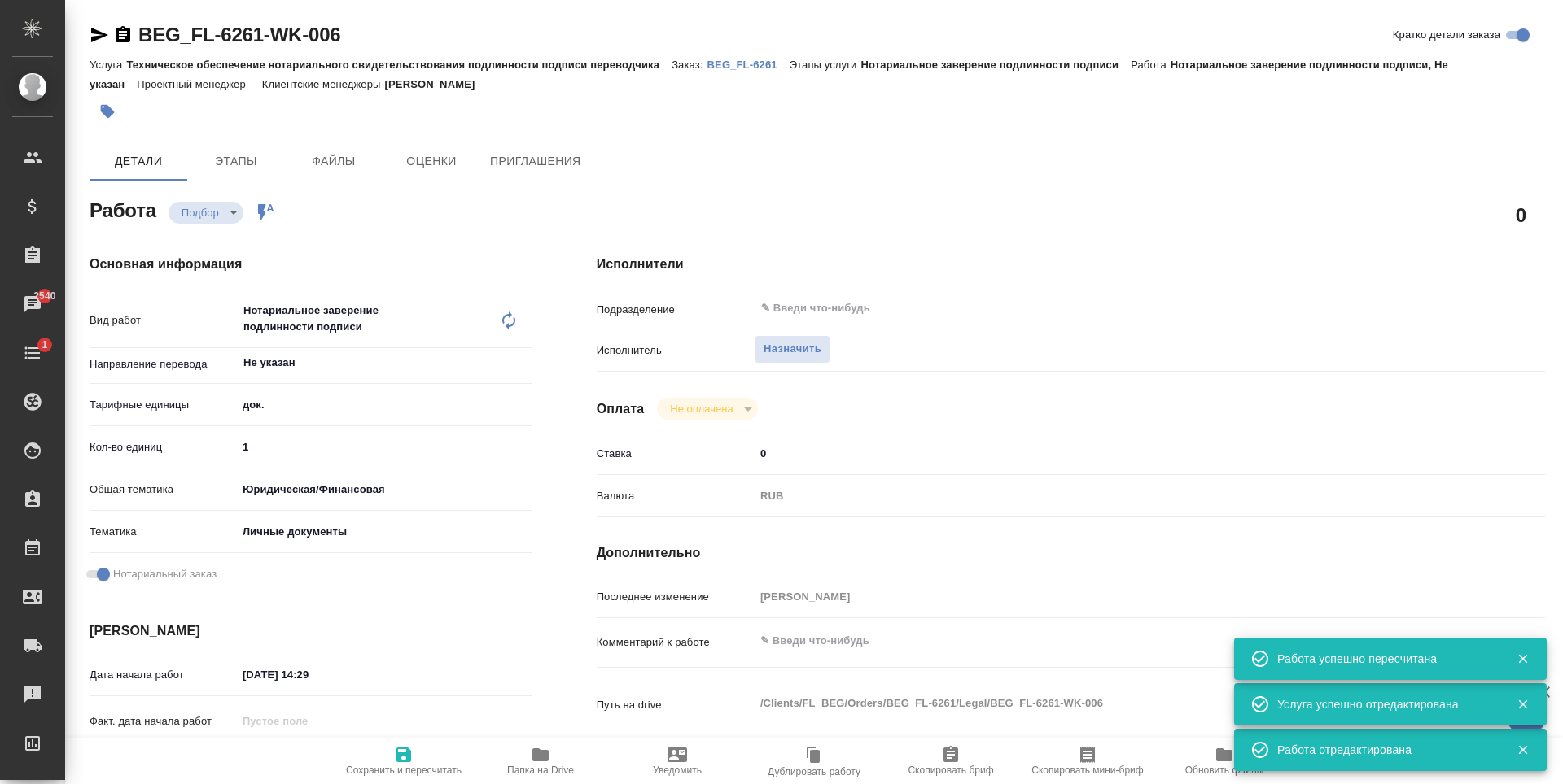
type textarea "x"
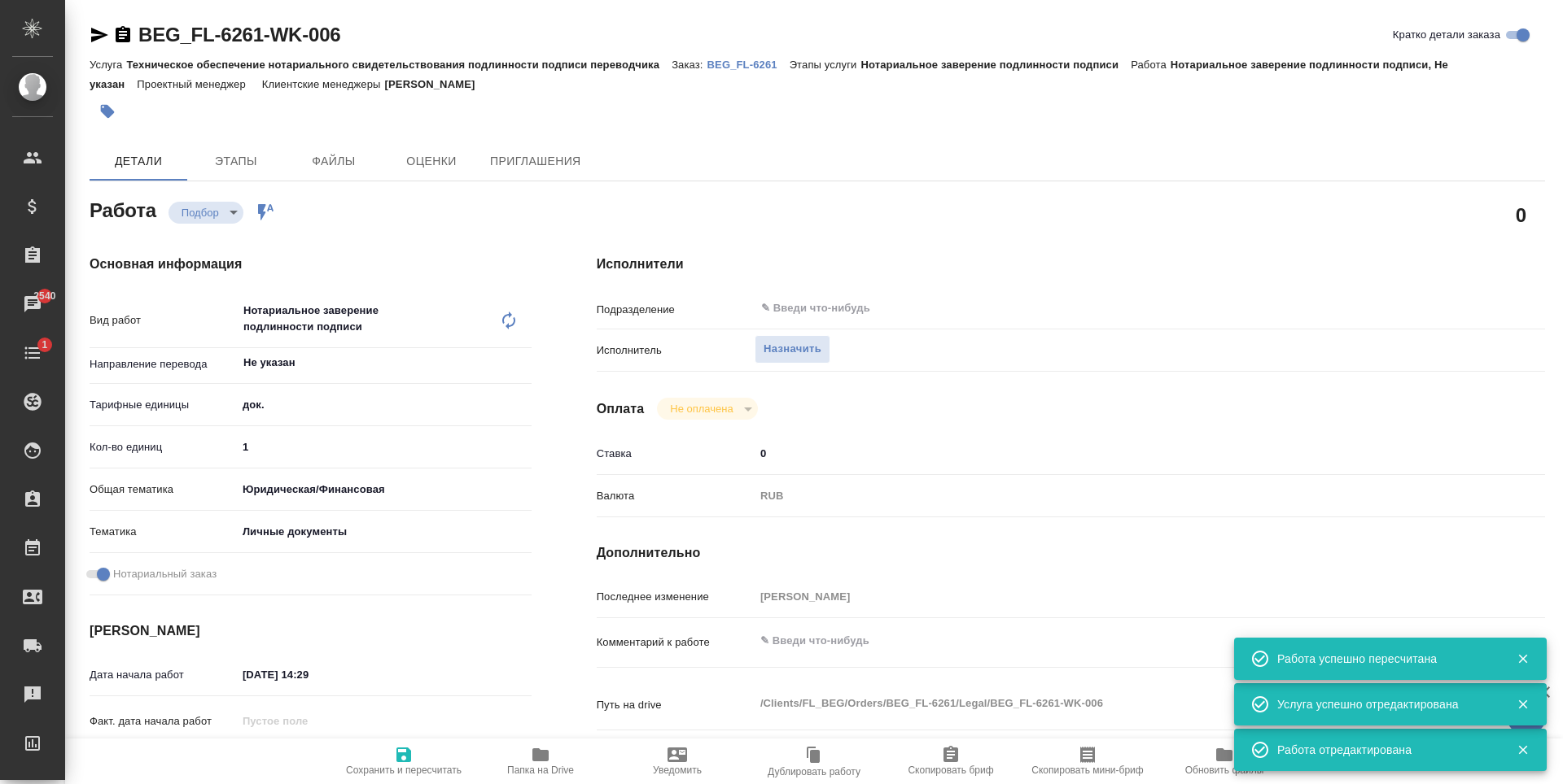
type textarea "x"
click at [800, 353] on span "Назначить" at bounding box center [793, 349] width 58 height 19
type textarea "x"
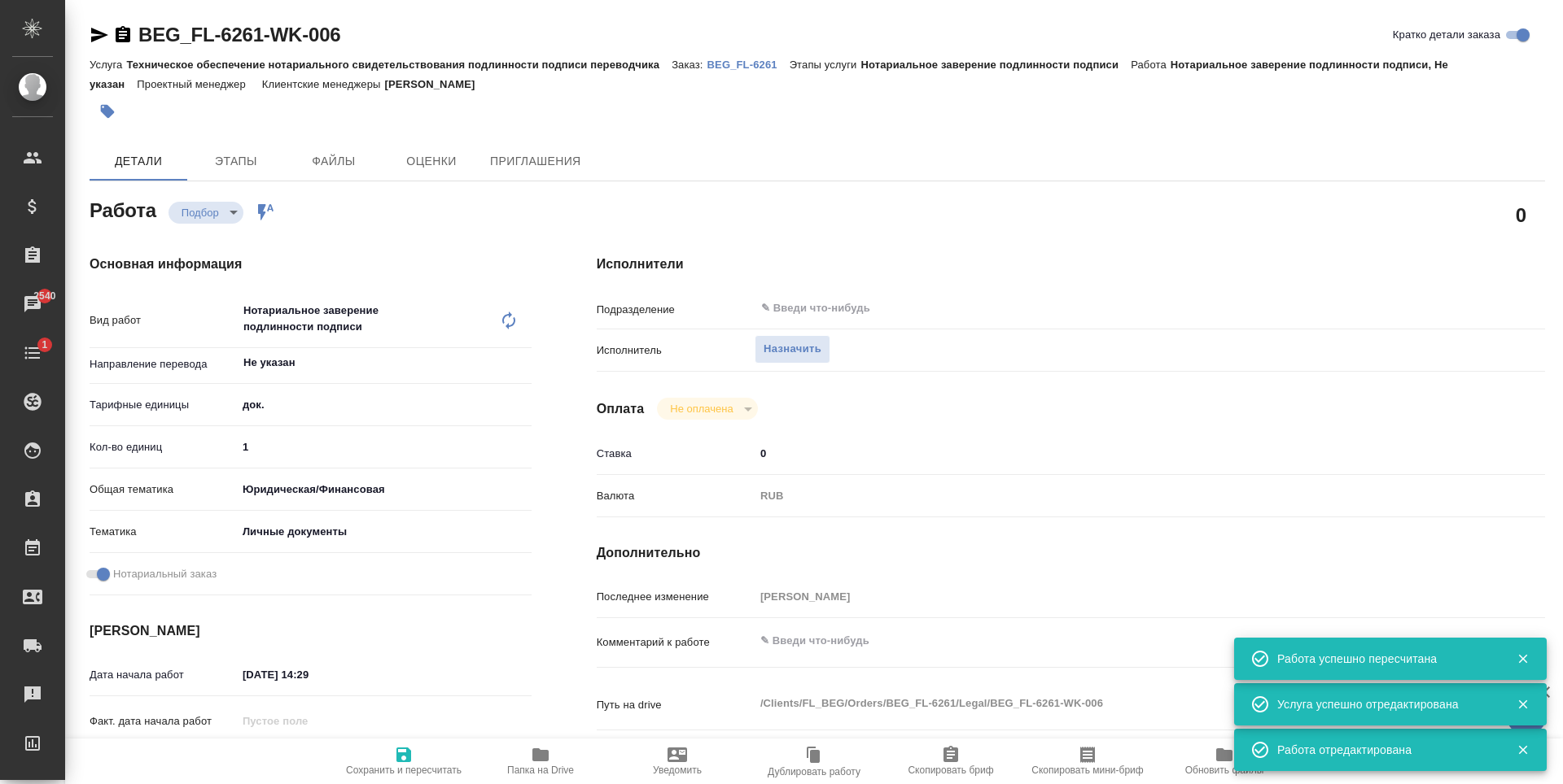
type textarea "x"
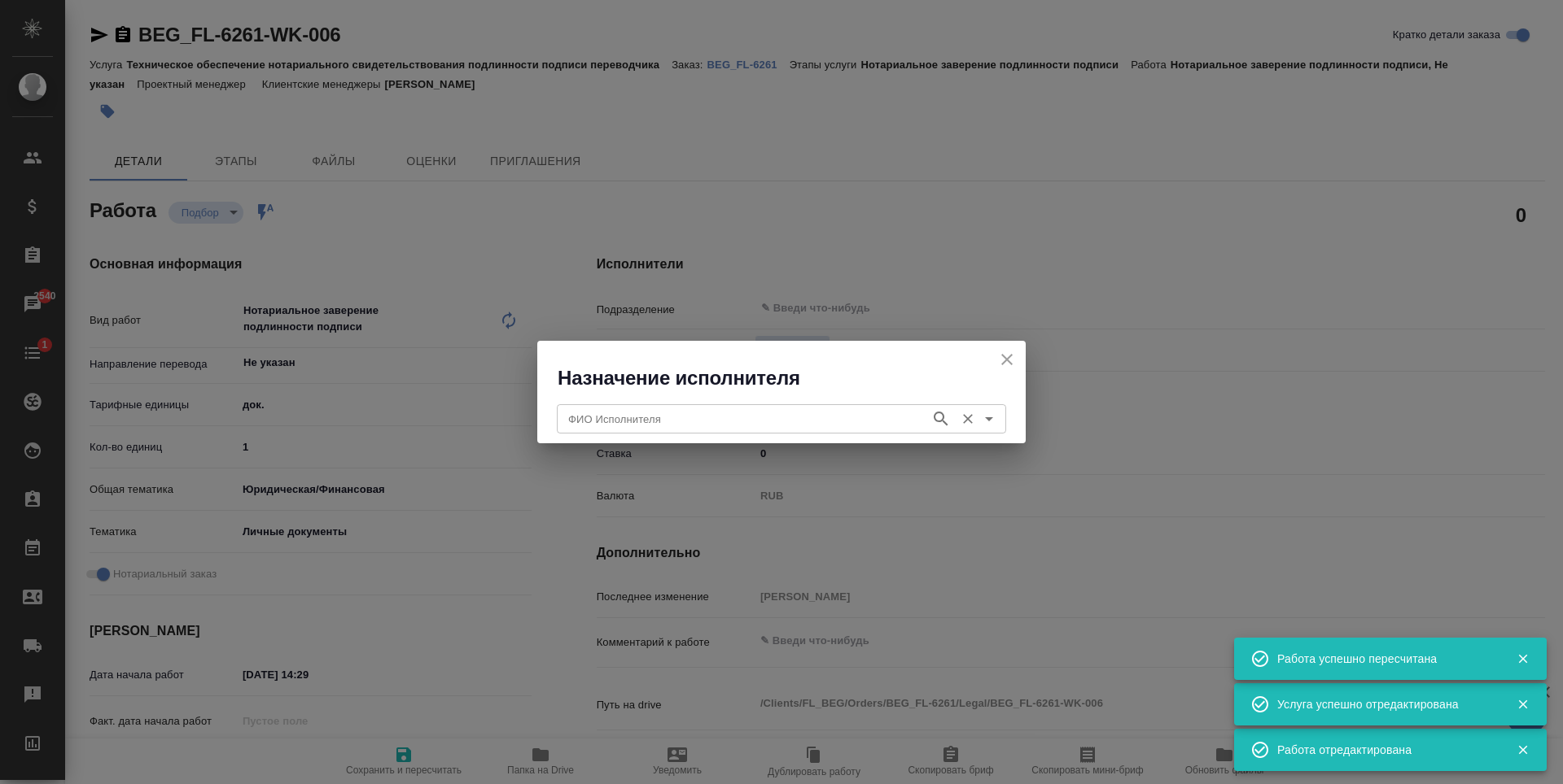
type textarea "x"
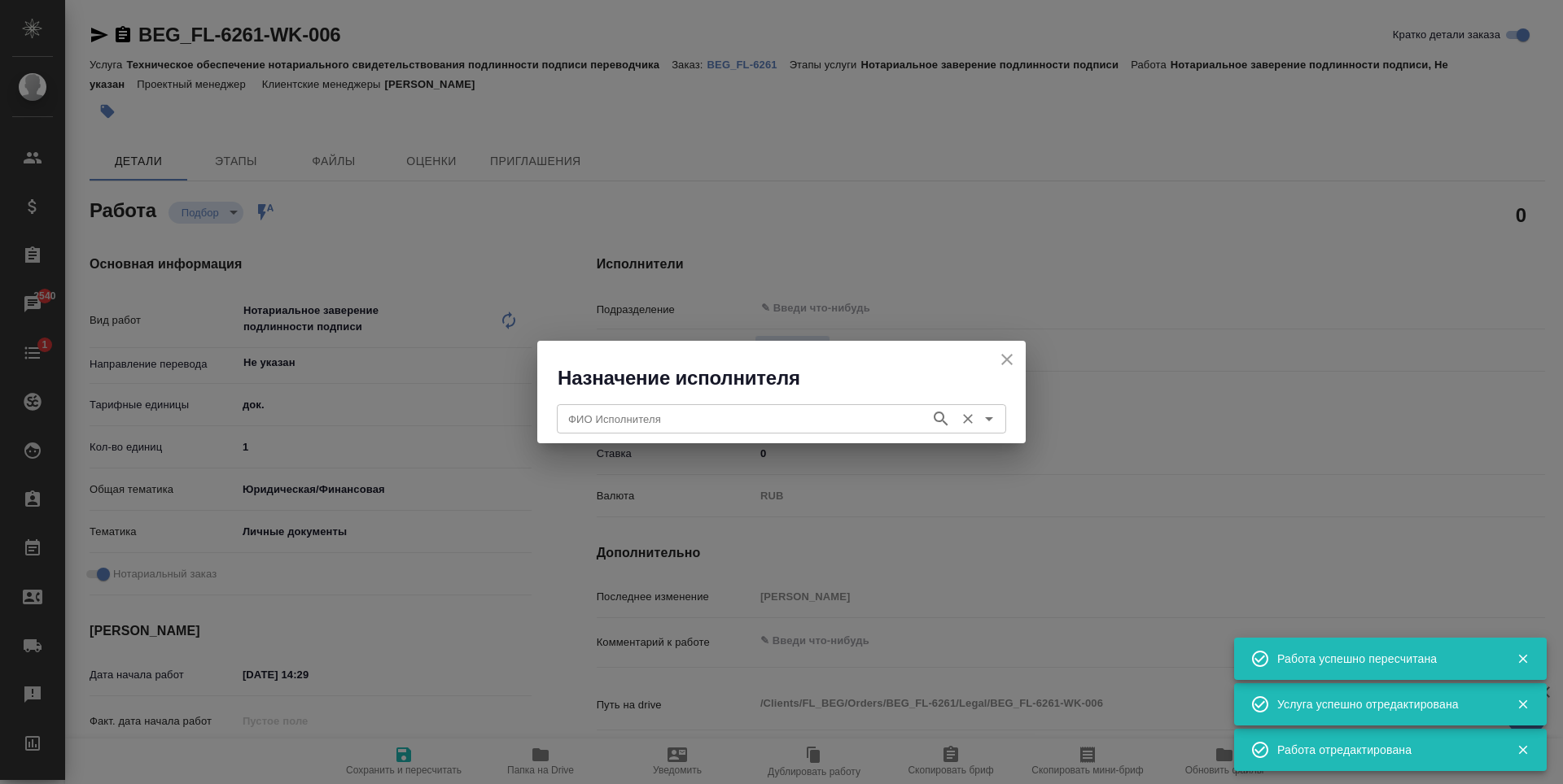
click at [785, 429] on input "ФИО Исполнителя" at bounding box center [742, 418] width 361 height 20
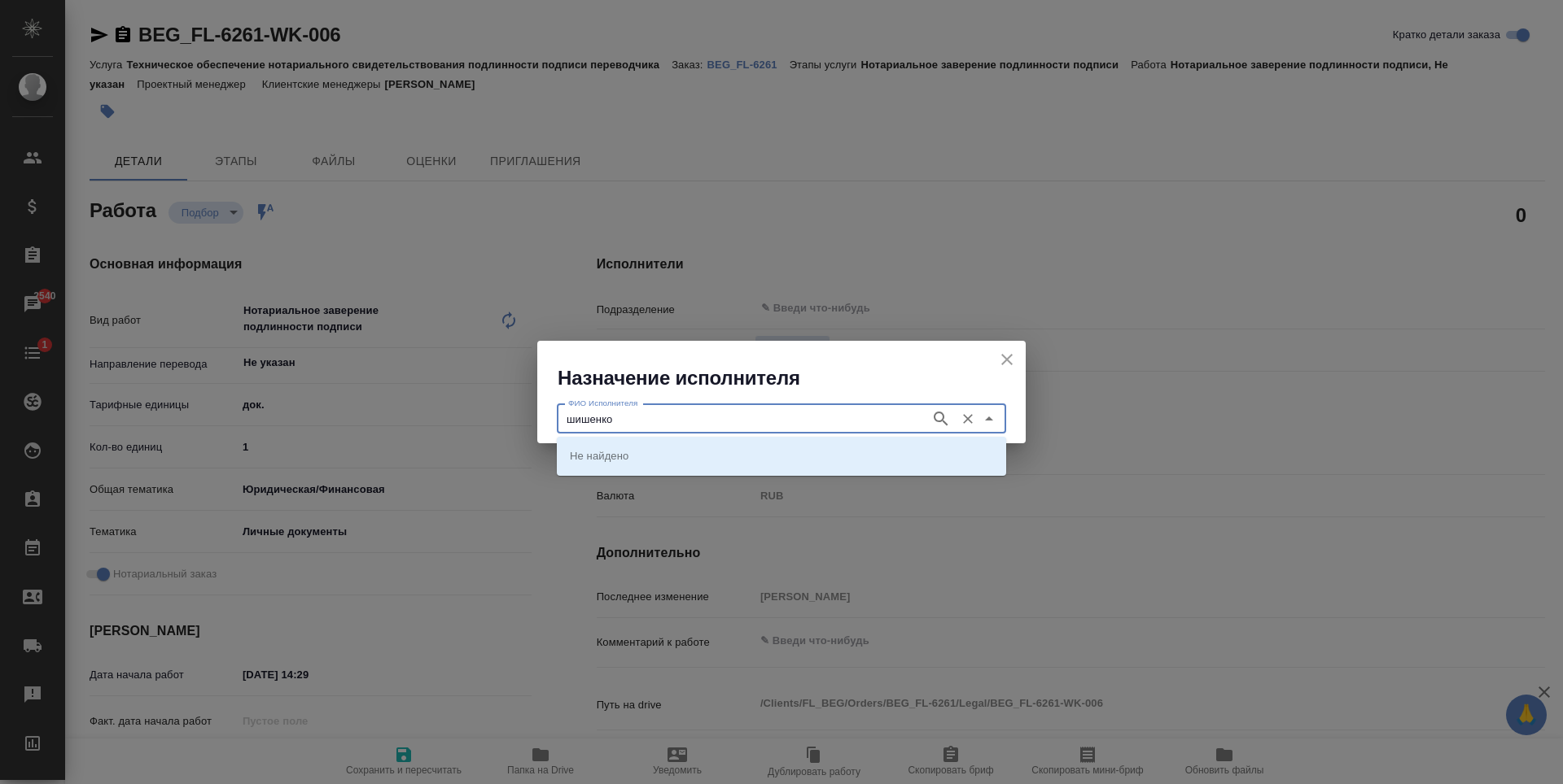
type input "шишенков"
click at [939, 425] on icon "button" at bounding box center [941, 418] width 20 height 20
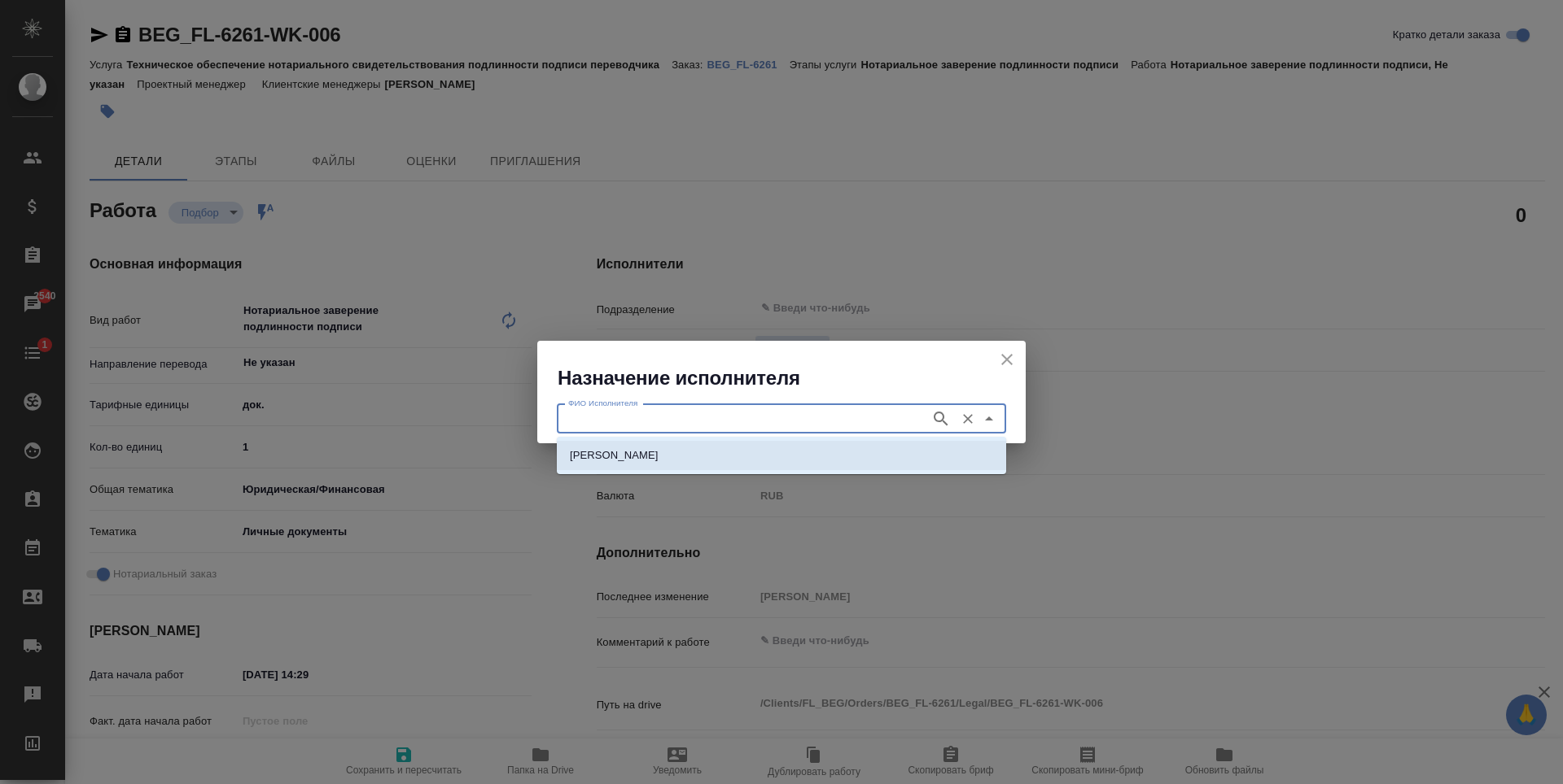
click at [793, 459] on li "[PERSON_NAME]" at bounding box center [782, 455] width 450 height 29
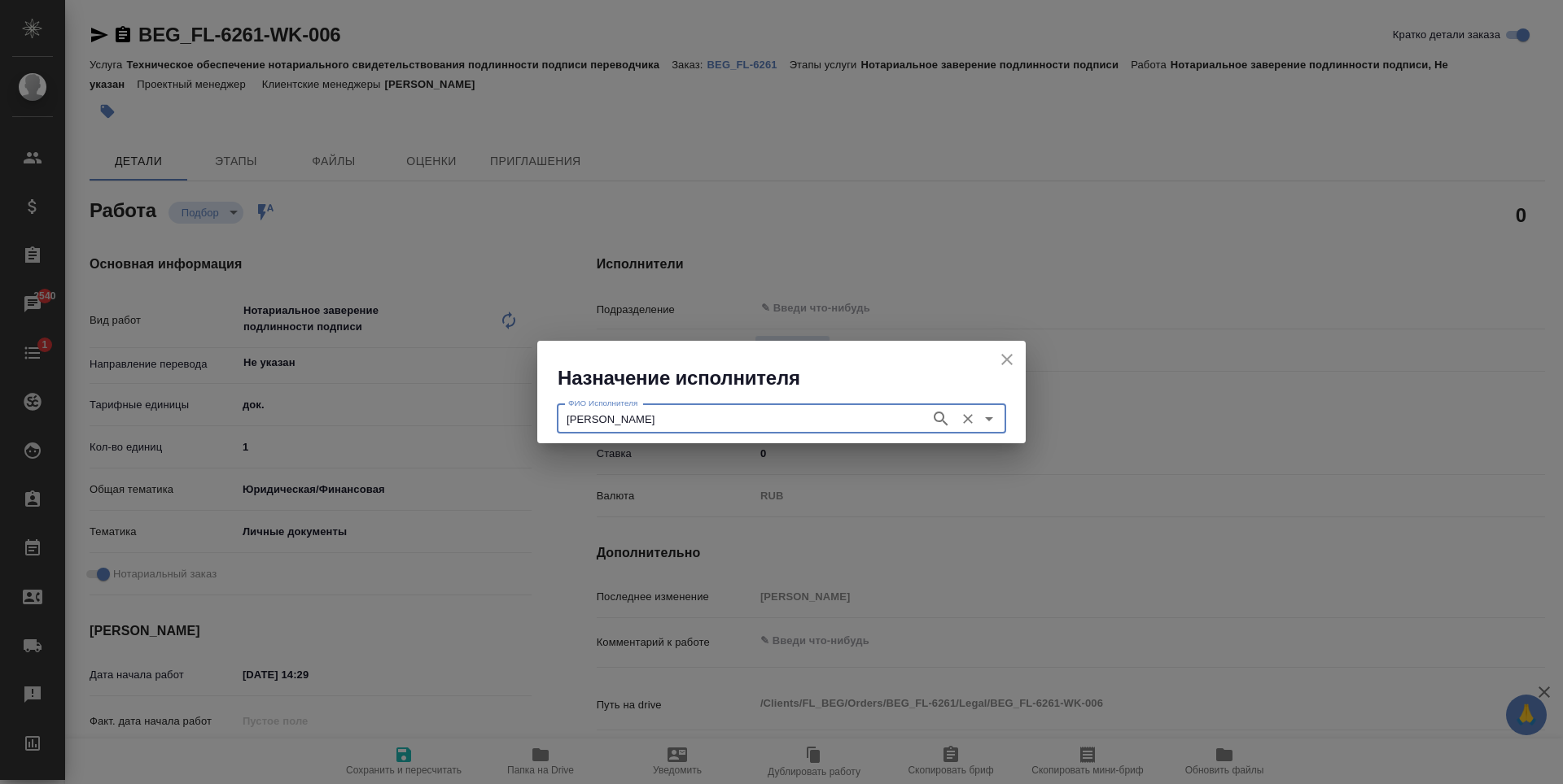
type input "[PERSON_NAME]"
type textarea "x"
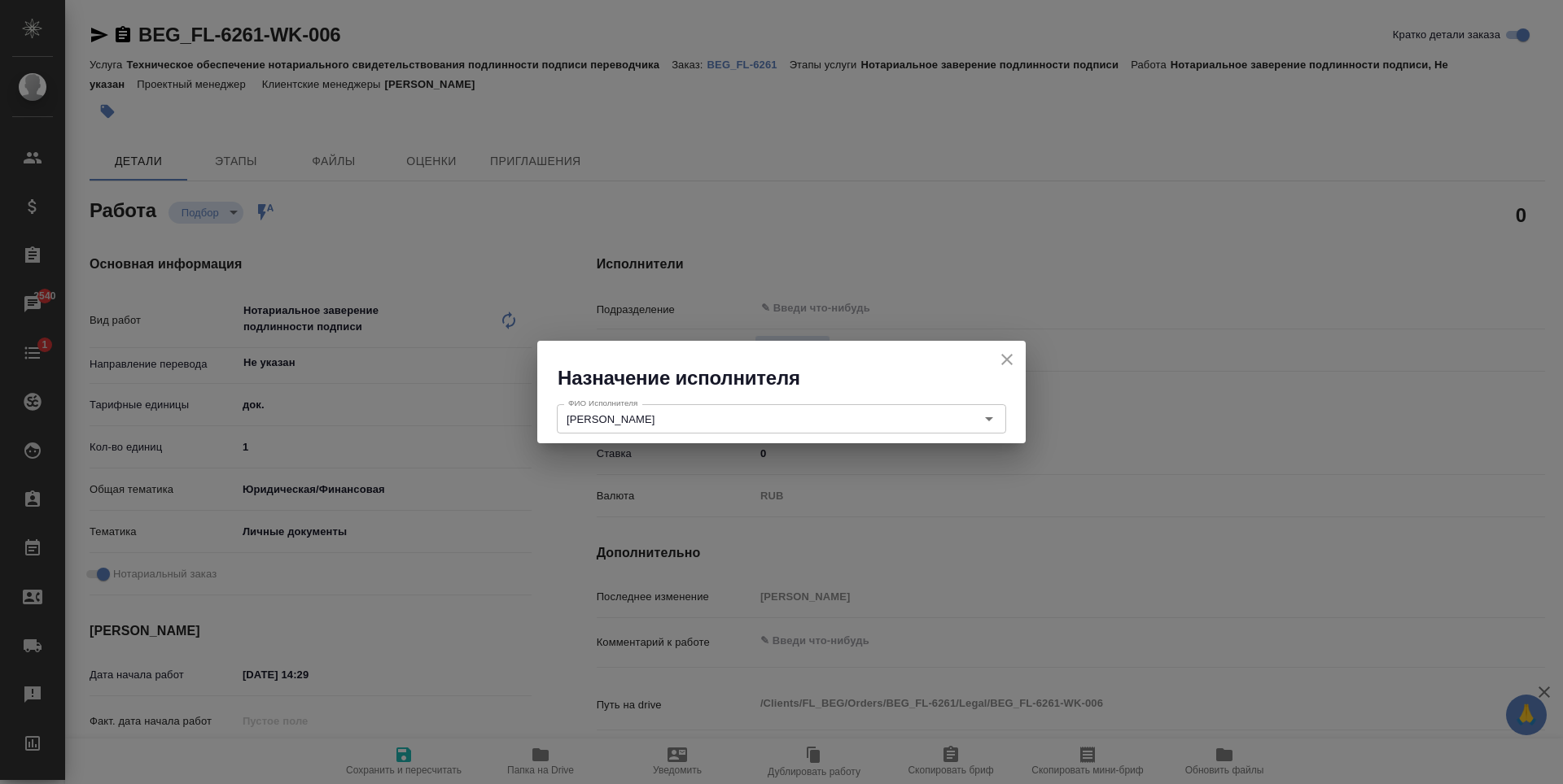
type textarea "x"
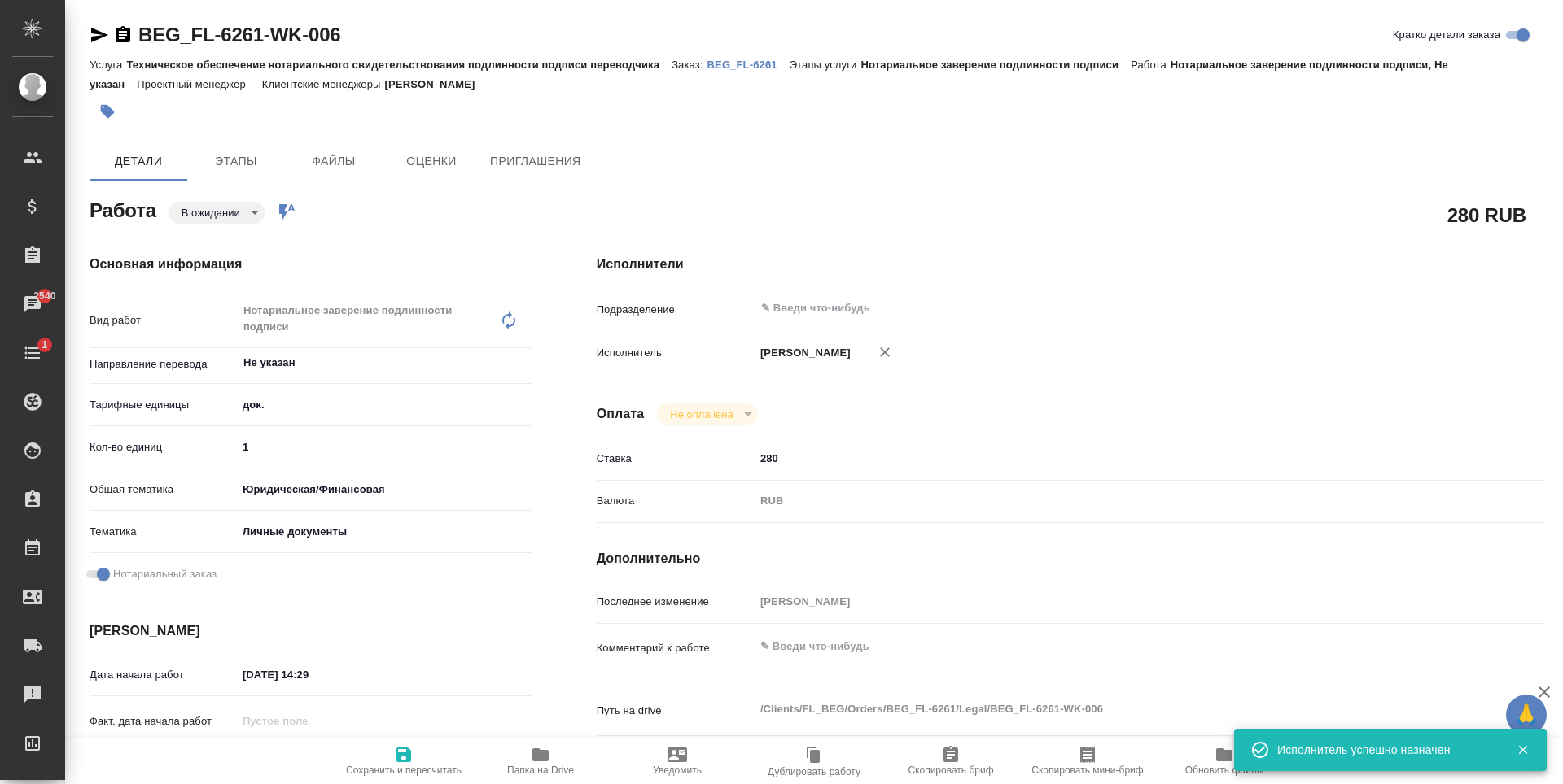
type textarea "x"
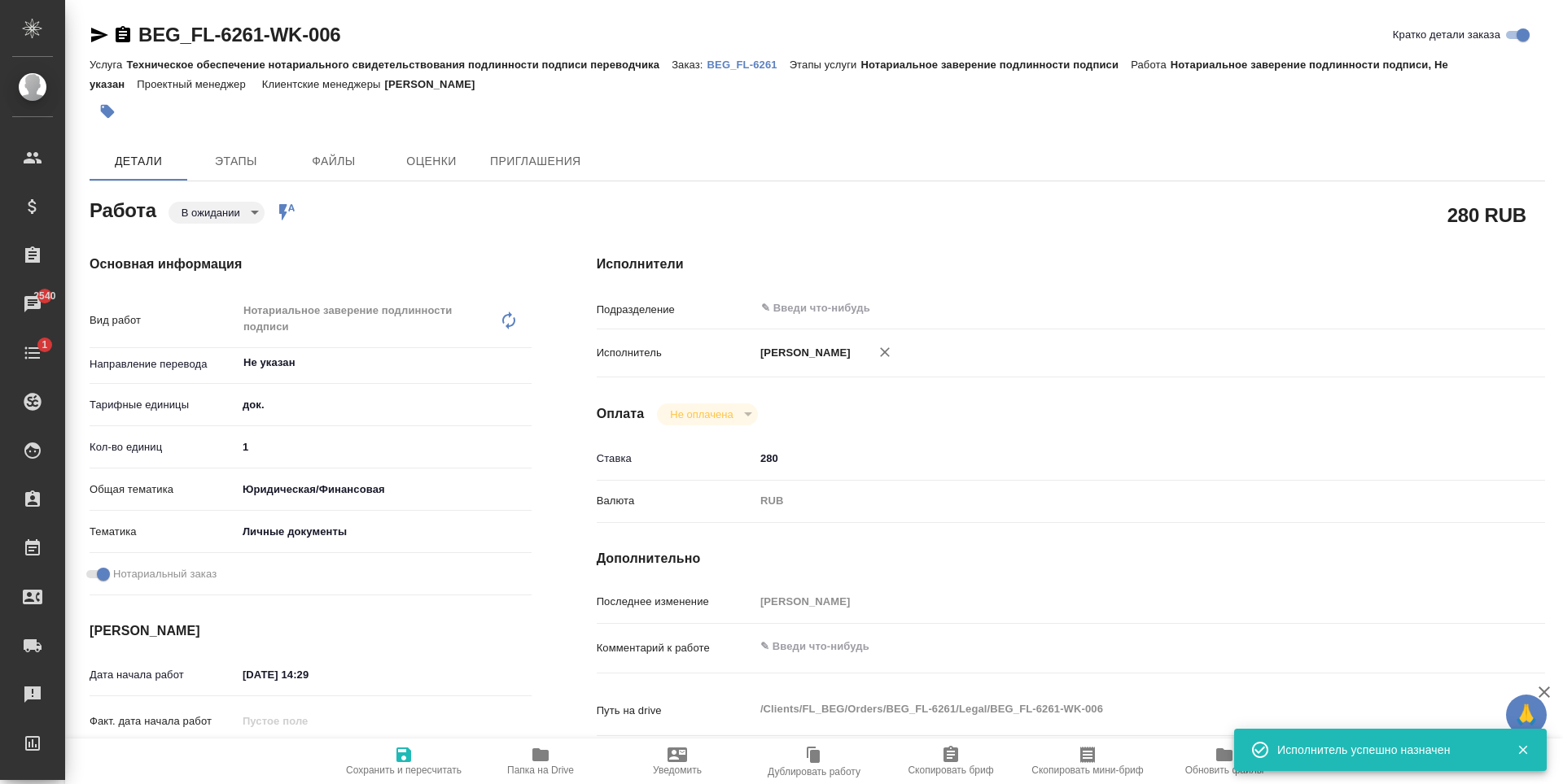
type textarea "x"
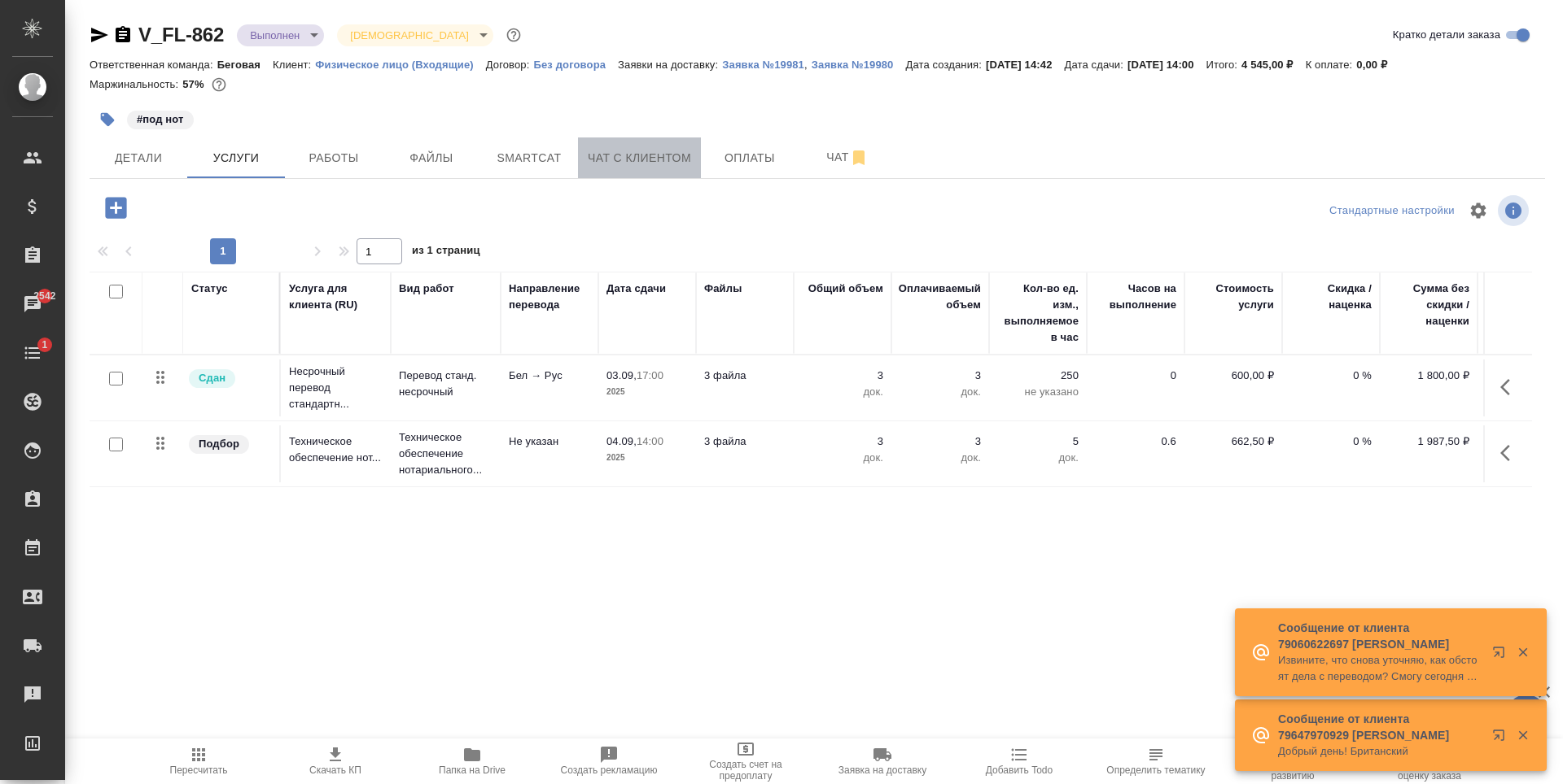
click at [655, 159] on span "Чат с клиентом" at bounding box center [639, 158] width 103 height 20
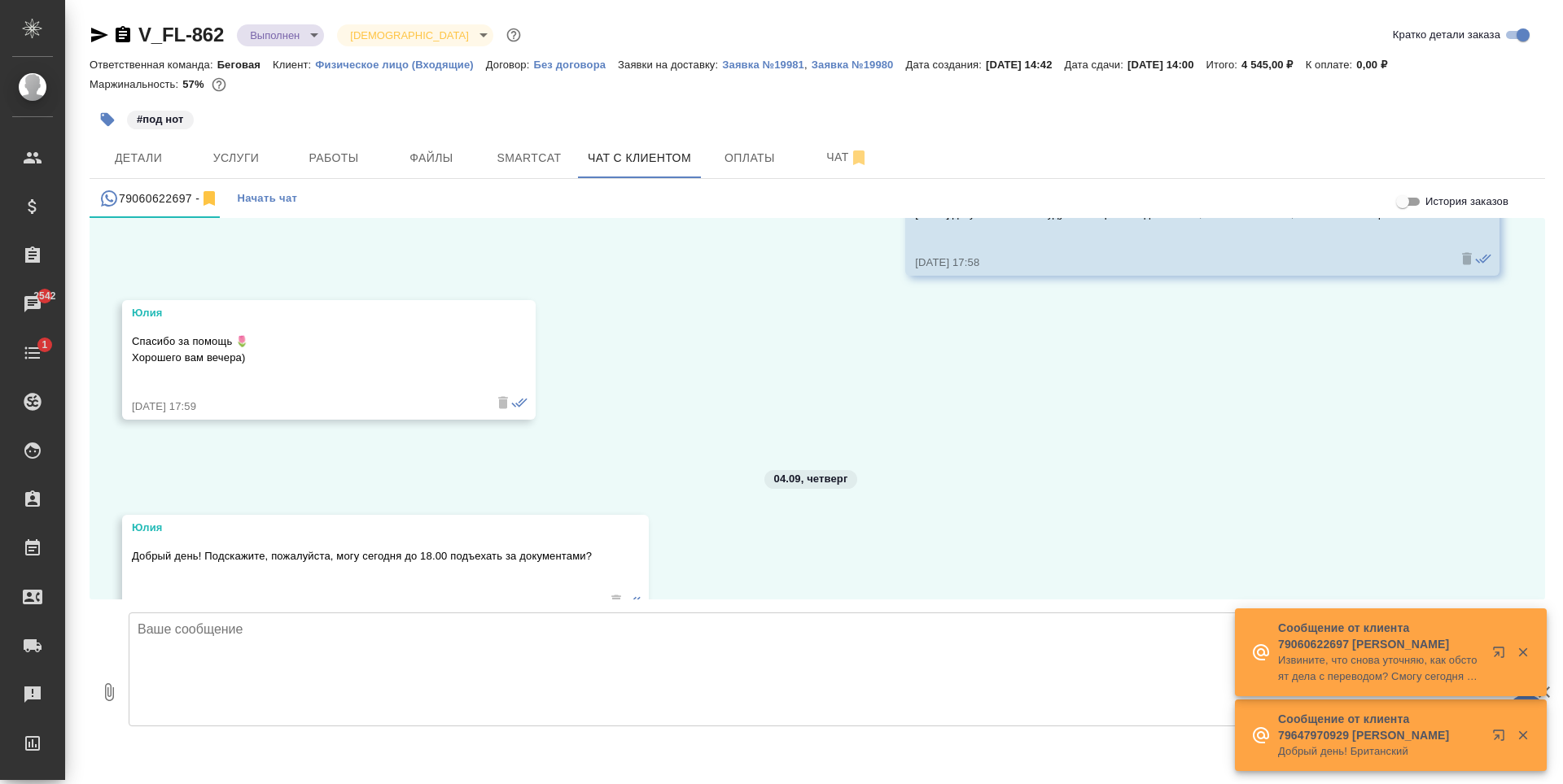
scroll to position [6053, 0]
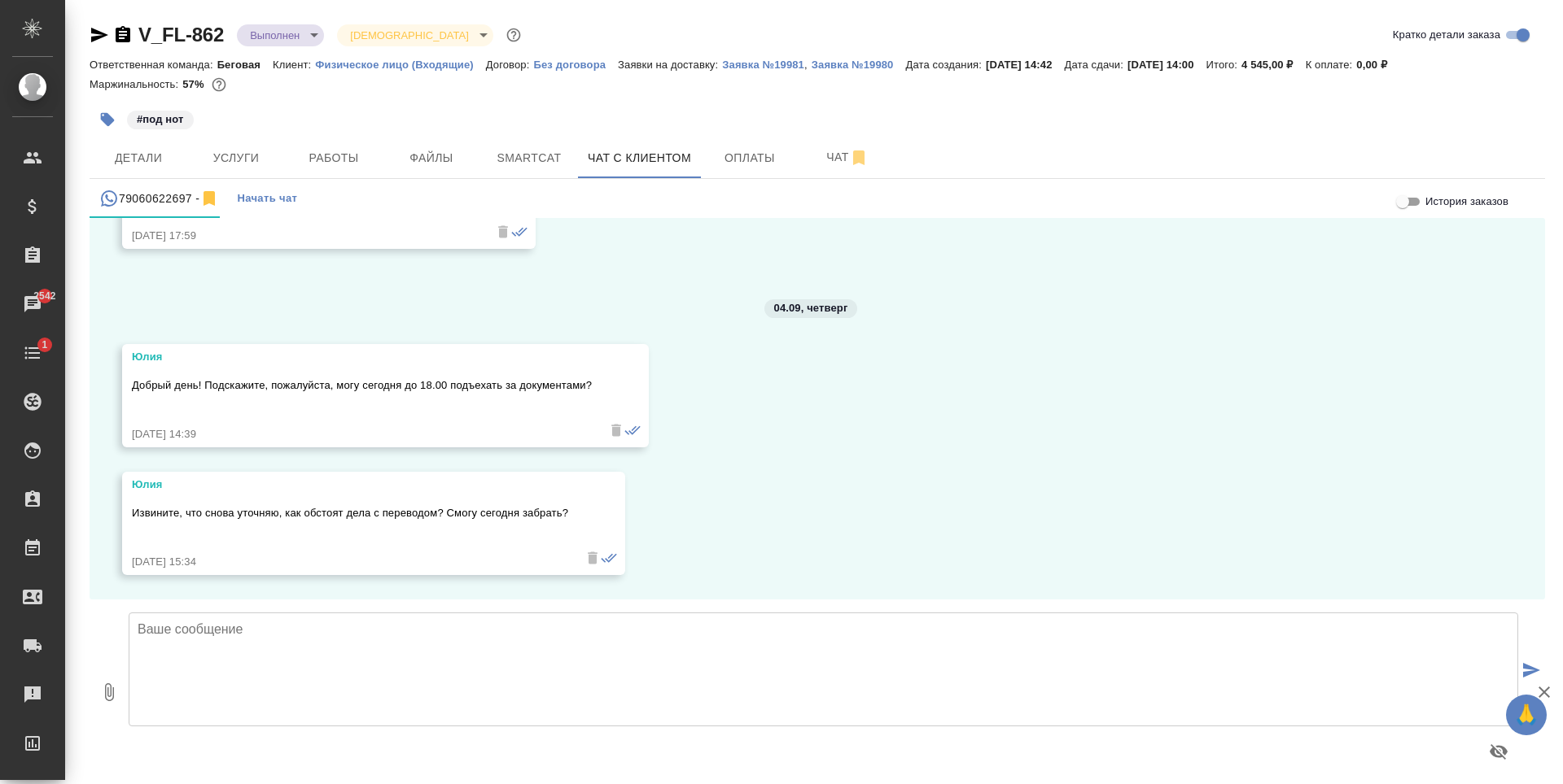
click at [622, 638] on textarea at bounding box center [824, 669] width 1390 height 114
type textarea "Юлия, добрый день! Ваши документы только-только привезли в офис, поэтому можете…"
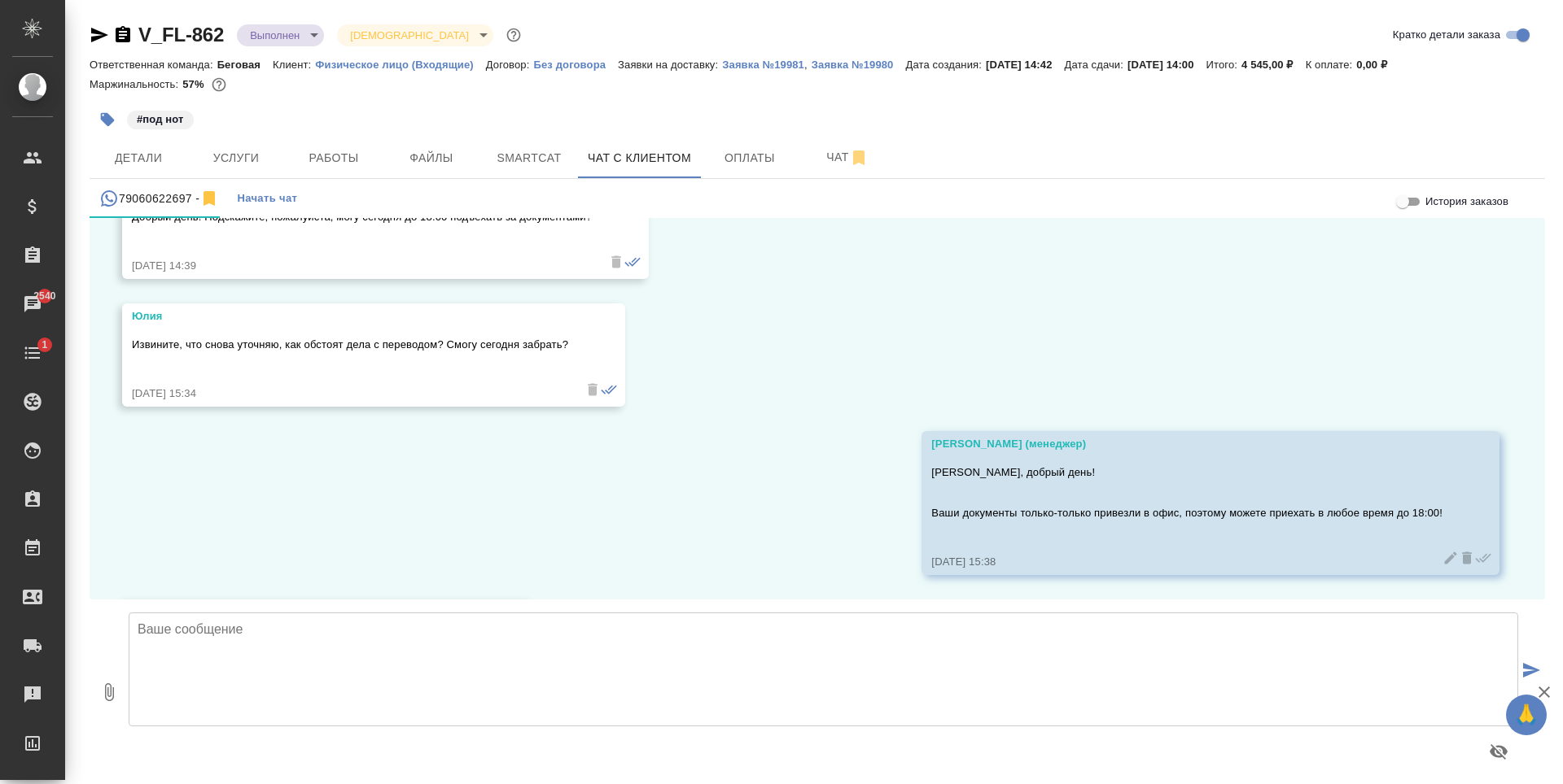
scroll to position [6349, 0]
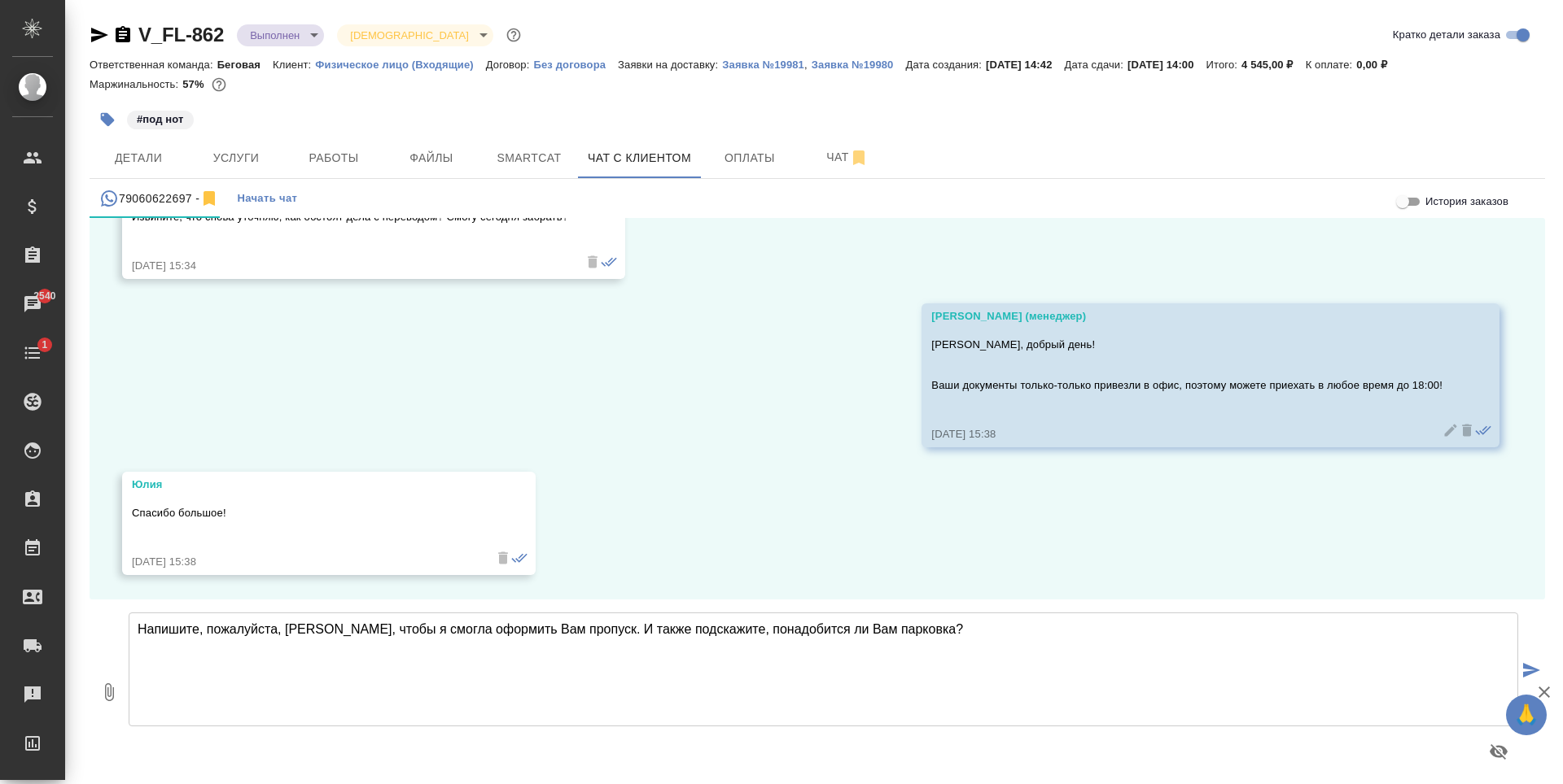
type textarea "Напишите, пожалуйста, Ваши ФИО, чтобы я смогла оформить Вам пропуск. И также по…"
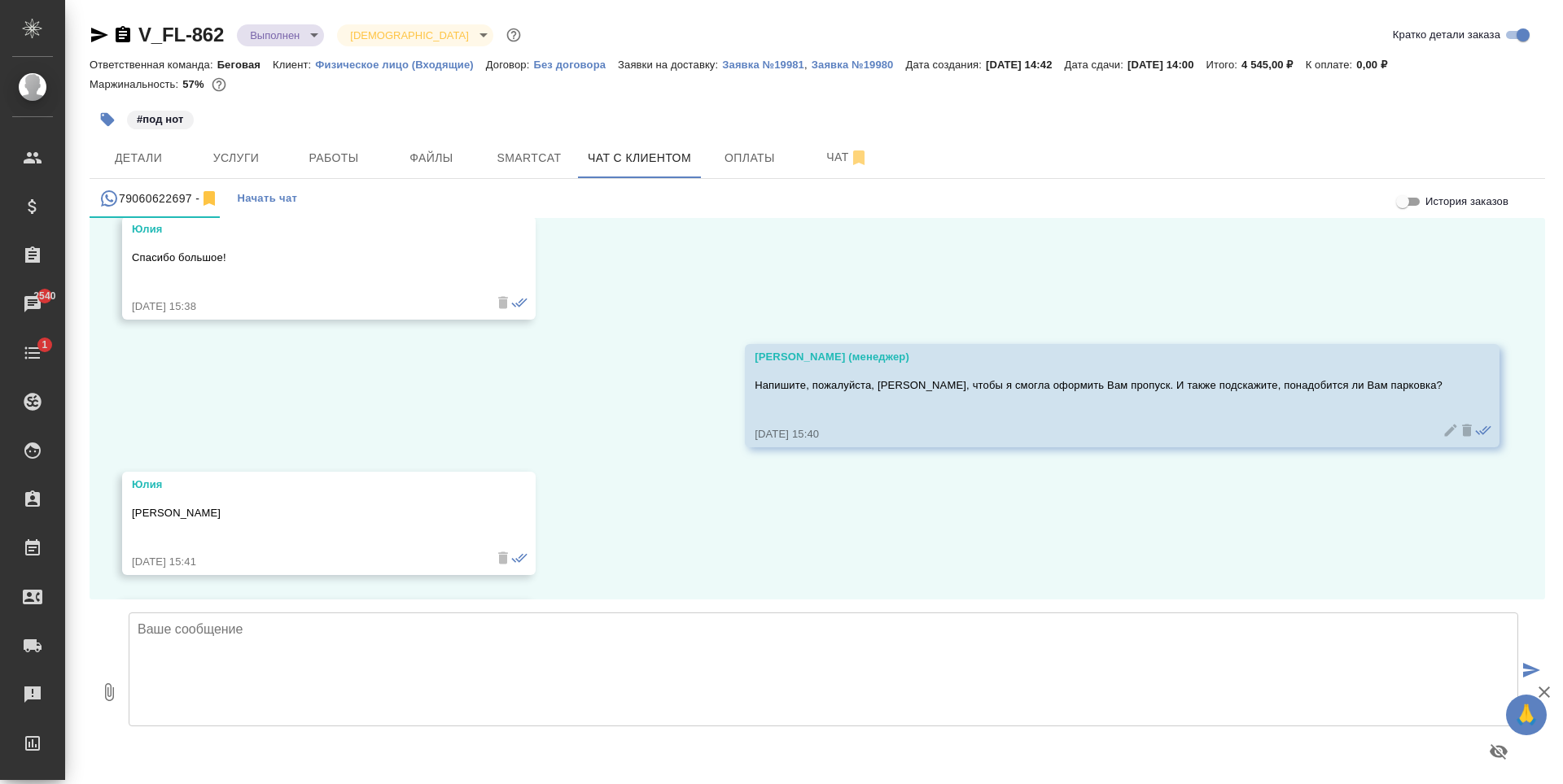
scroll to position [6732, 0]
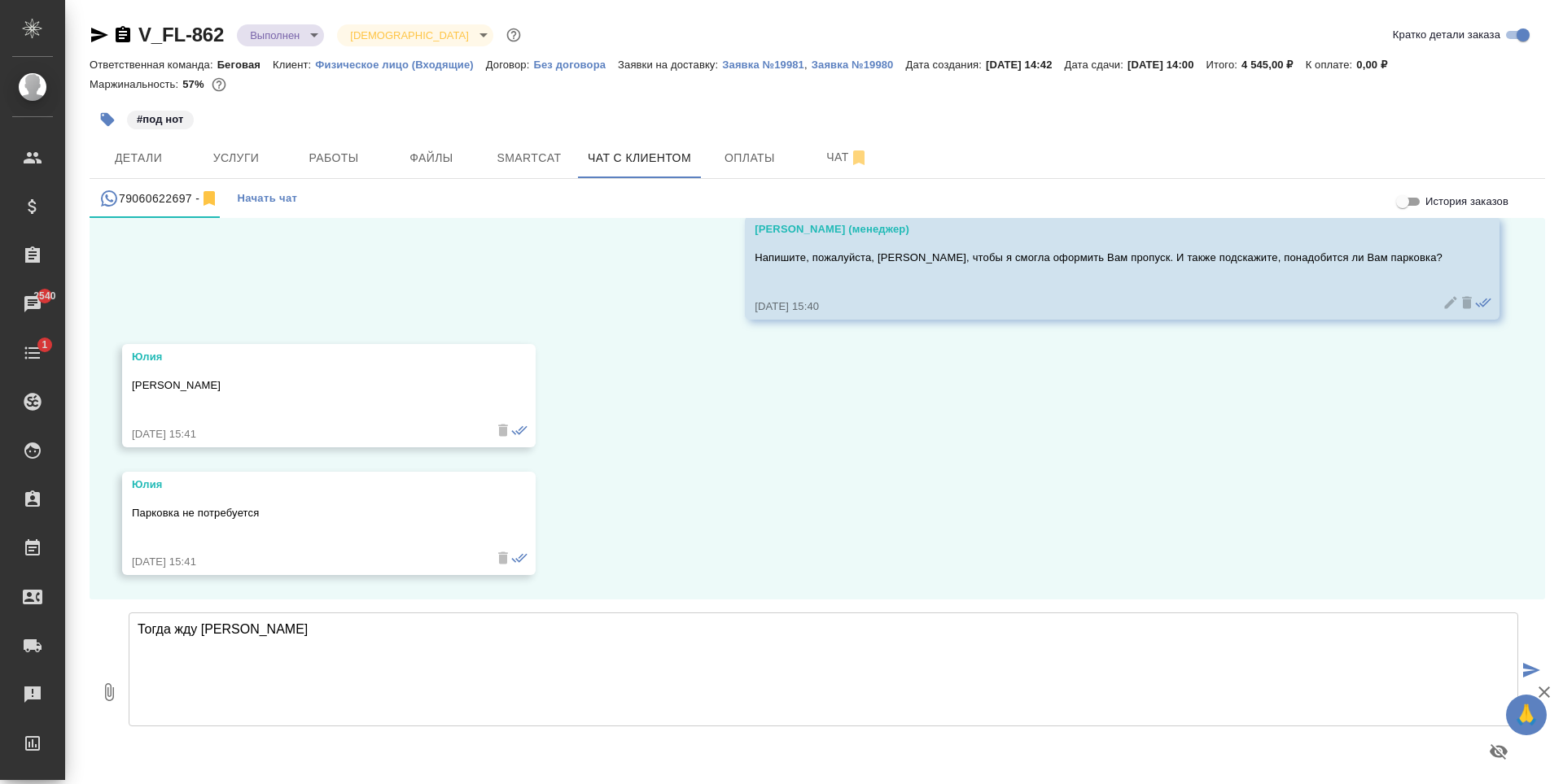
click at [139, 630] on textarea "Тогда жду Вас" at bounding box center [824, 669] width 1390 height 114
click at [395, 634] on textarea "Тогда заказываю Вам пропуск и жду Вас" at bounding box center [824, 669] width 1390 height 114
type textarea "Тогда заказываю Вам пропуск и жду Вас!"
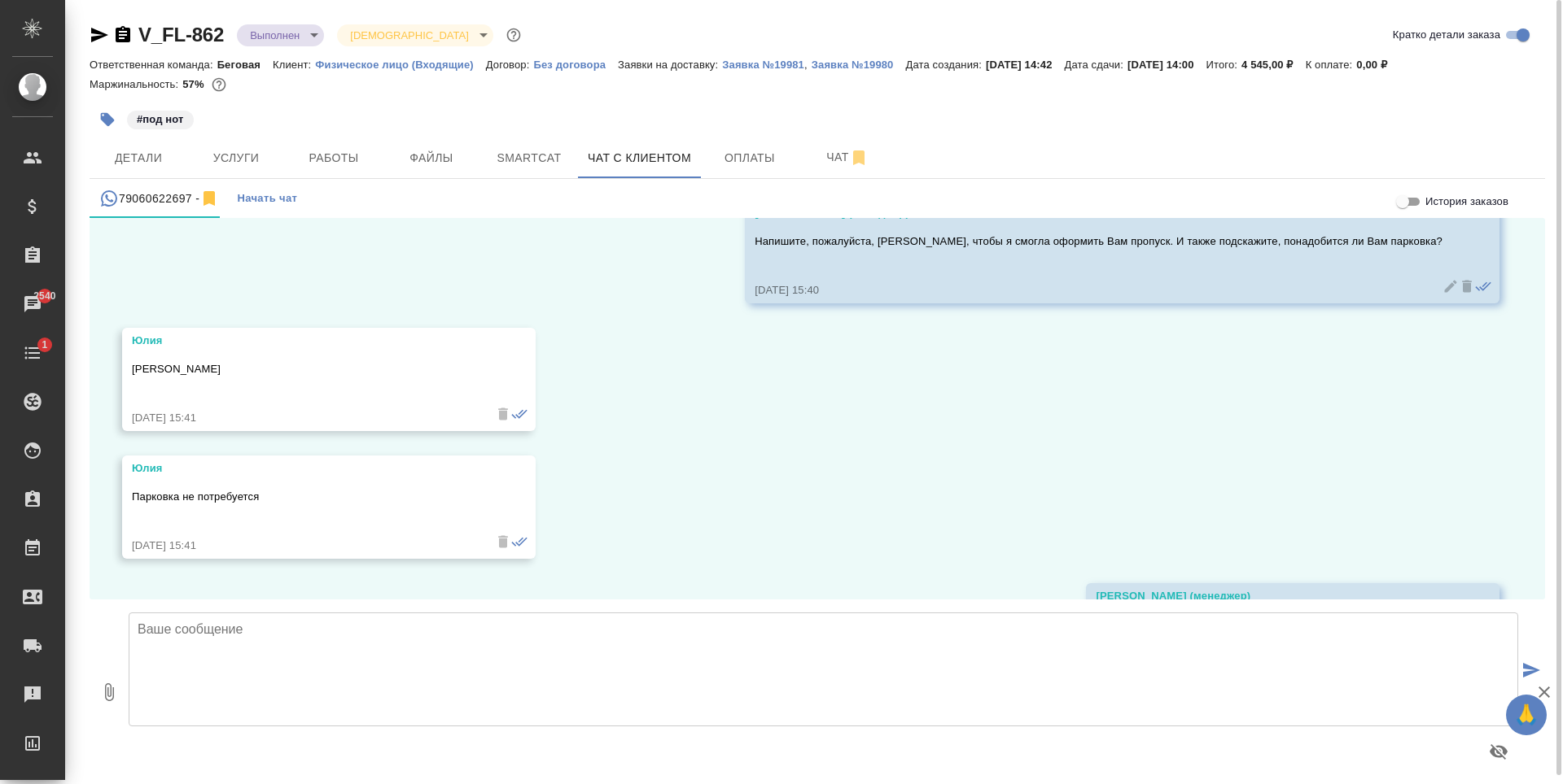
scroll to position [6743, 0]
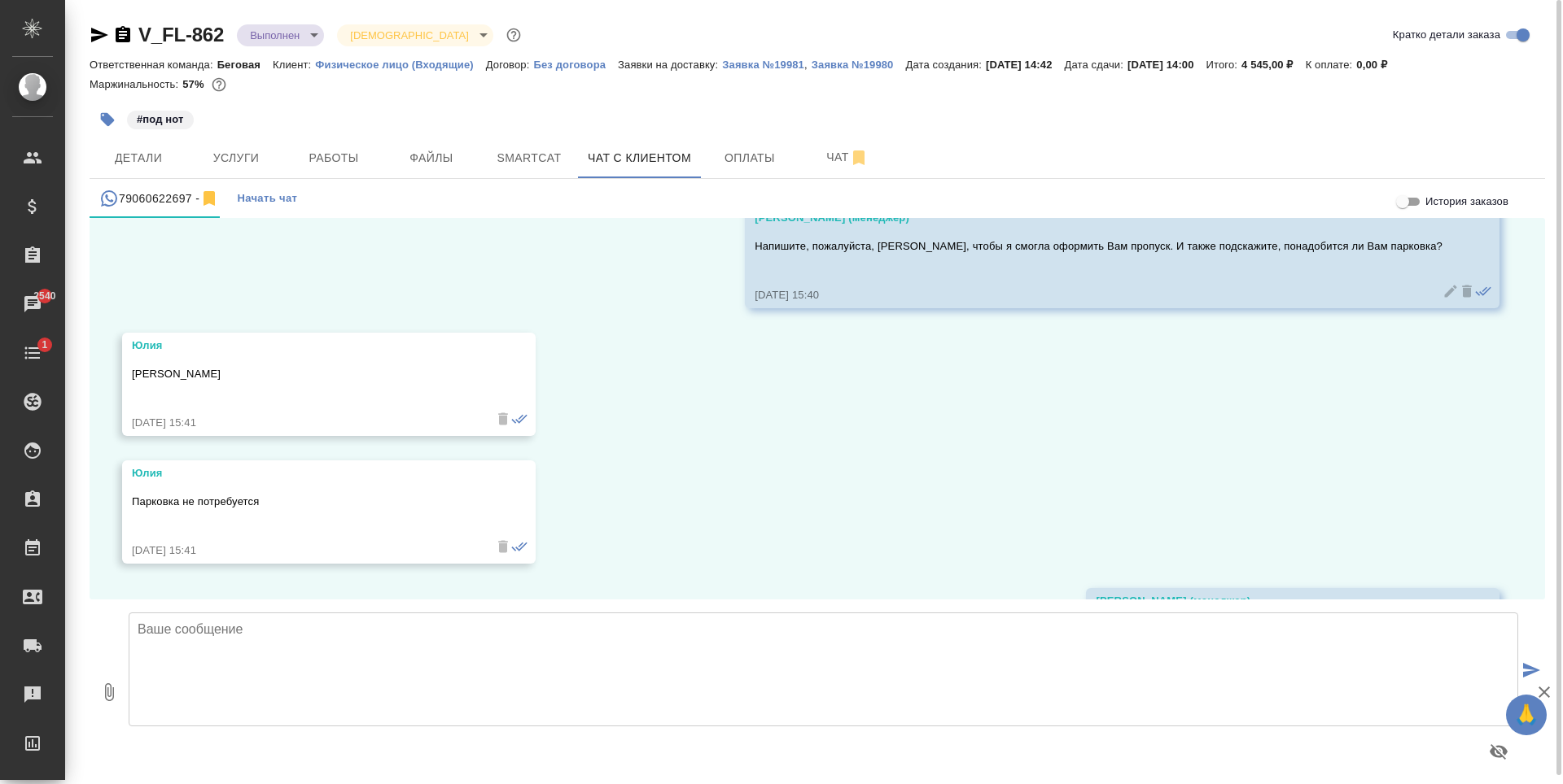
drag, startPoint x: 281, startPoint y: 369, endPoint x: 132, endPoint y: 377, distance: 149.2
click at [132, 377] on p "Зелинская Юлия Николаевна" at bounding box center [305, 374] width 347 height 16
copy p "Зелинская Юлия Николаевна"
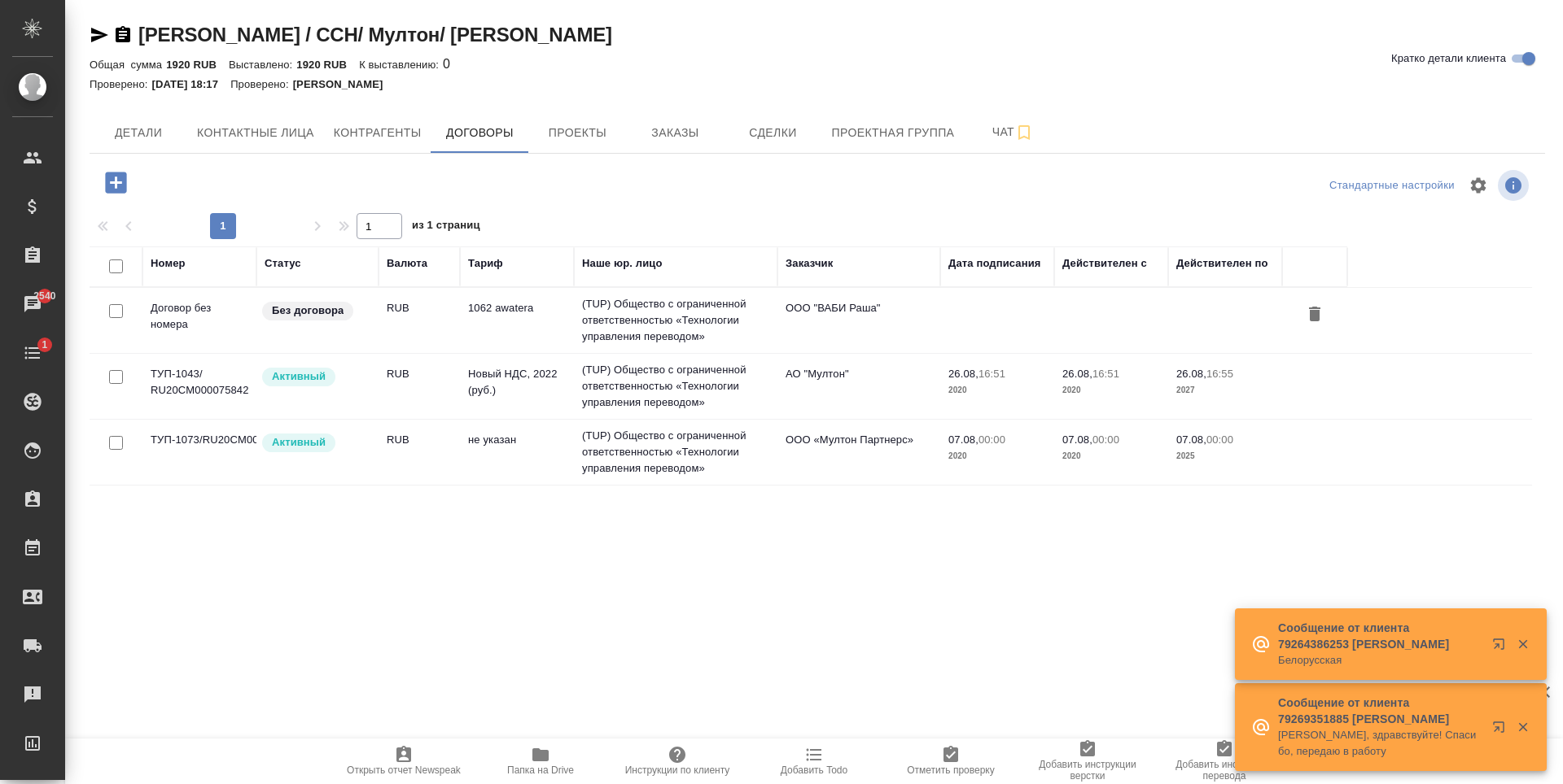
drag, startPoint x: 0, startPoint y: 0, endPoint x: 97, endPoint y: 32, distance: 102.1
click at [97, 32] on icon "button" at bounding box center [100, 34] width 17 height 15
click at [487, 448] on td "не указан" at bounding box center [516, 452] width 114 height 57
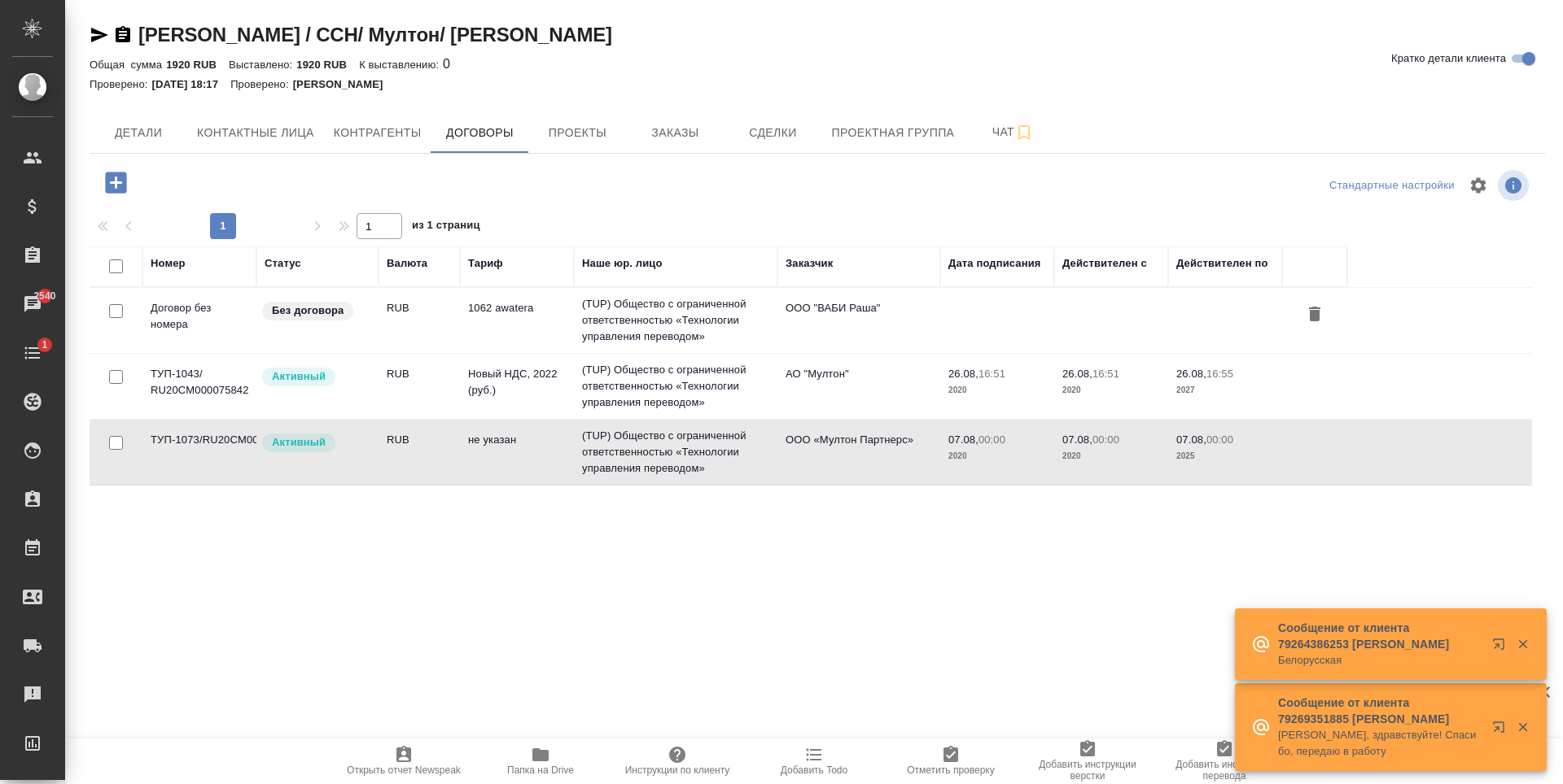
click at [487, 448] on td "не указан" at bounding box center [516, 452] width 114 height 57
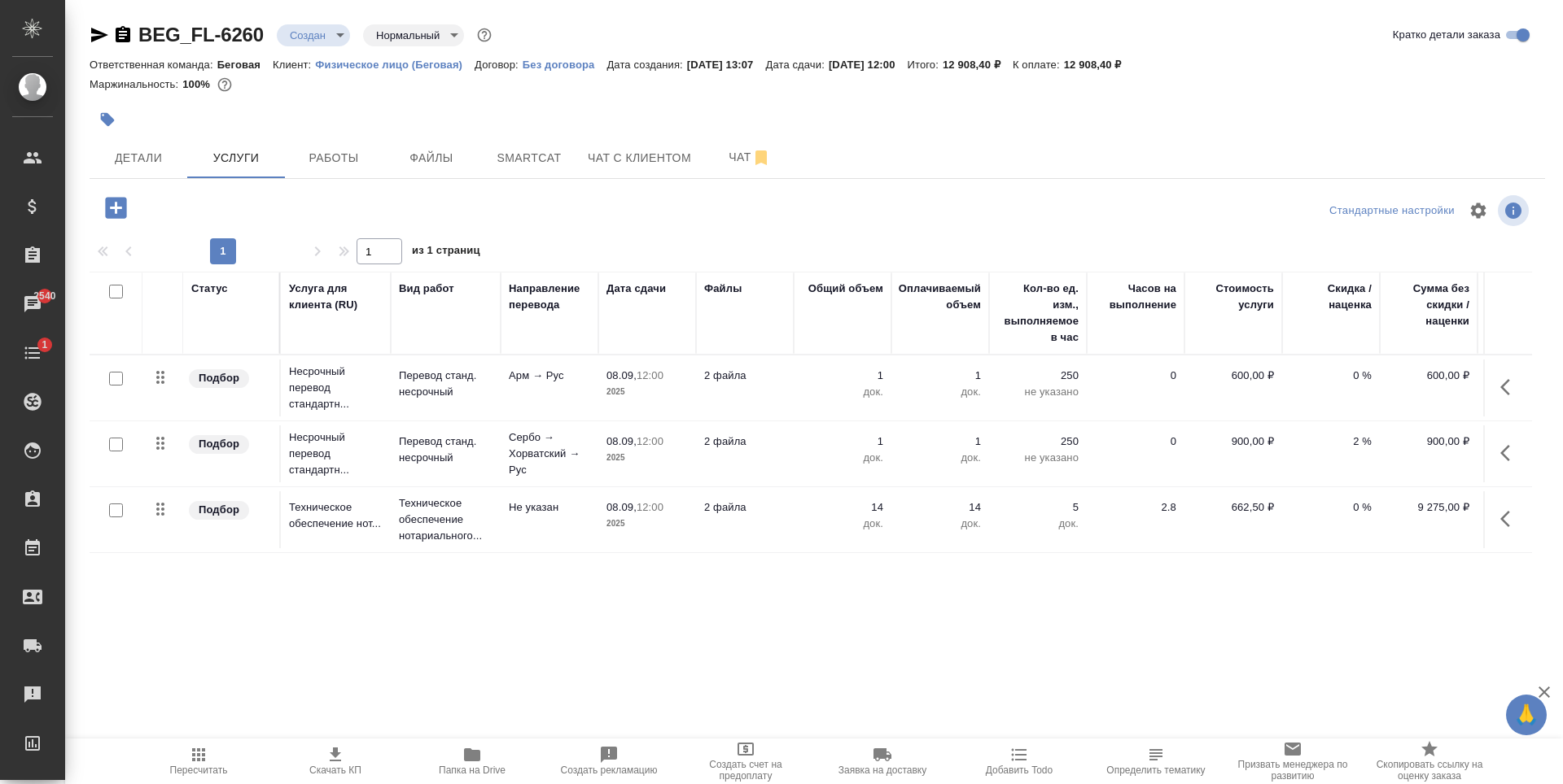
scroll to position [0, 92]
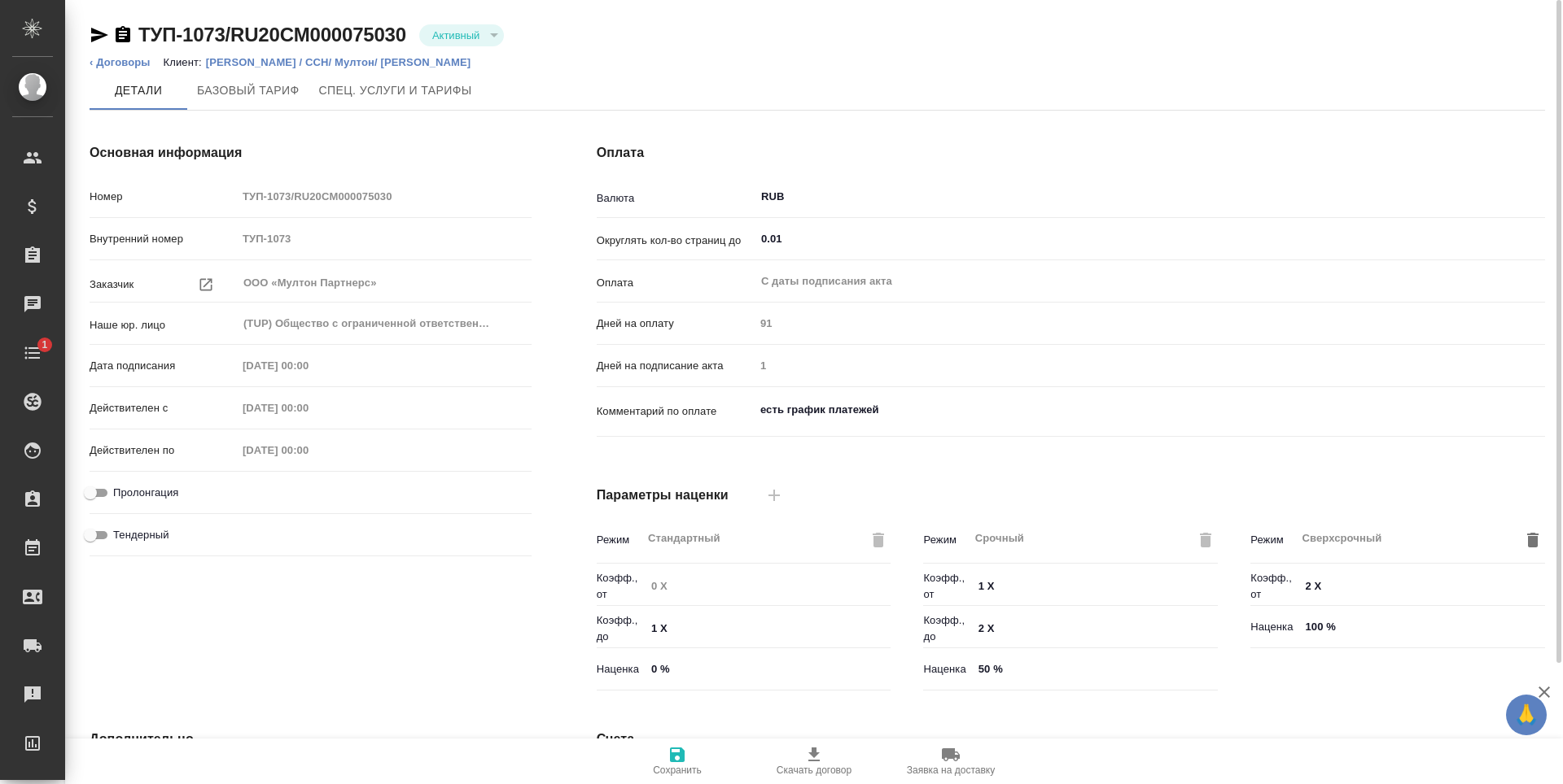
click at [94, 36] on icon "button" at bounding box center [99, 35] width 20 height 20
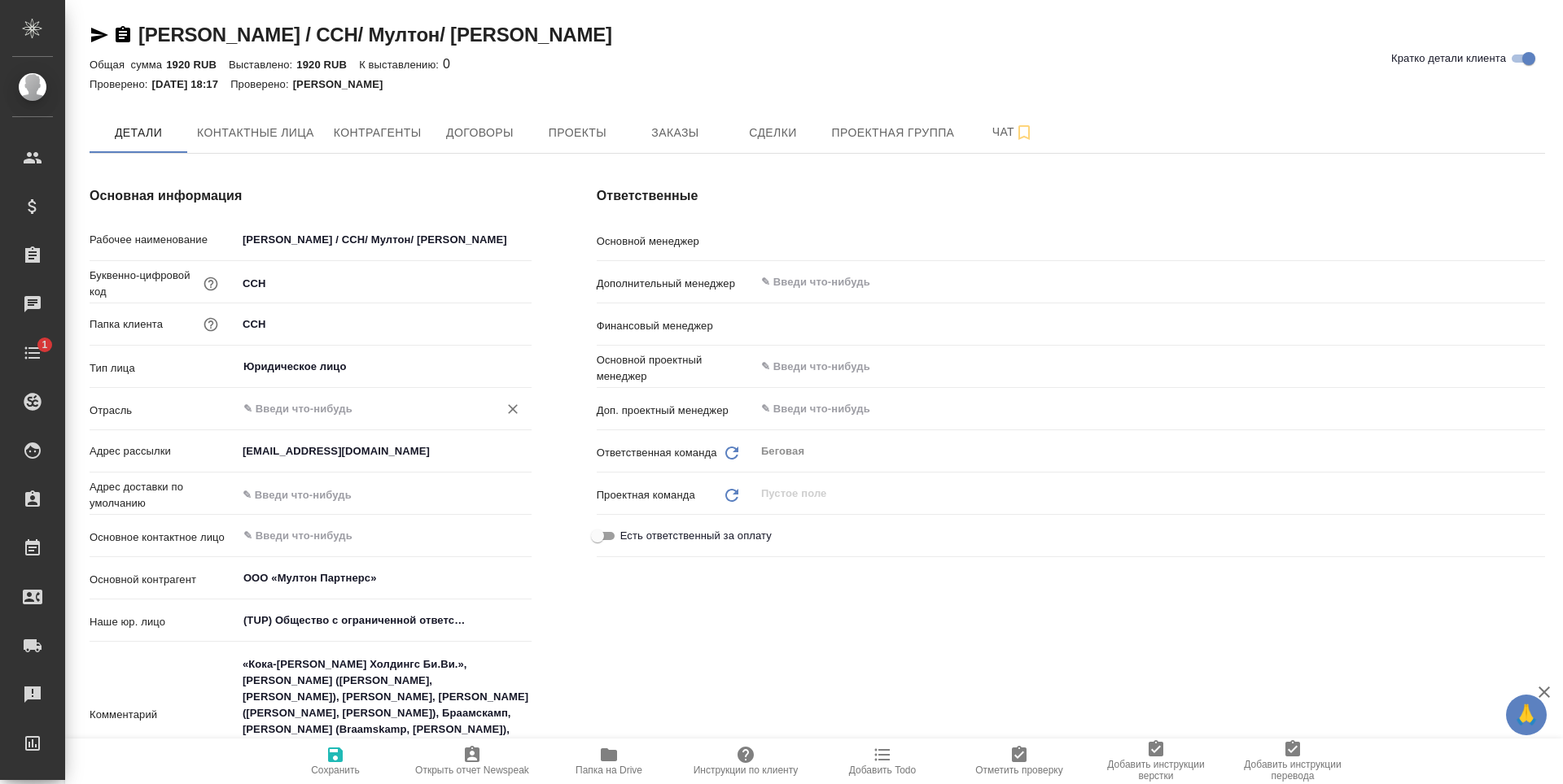
type textarea "x"
type input "[PERSON_NAME]"
type textarea "x"
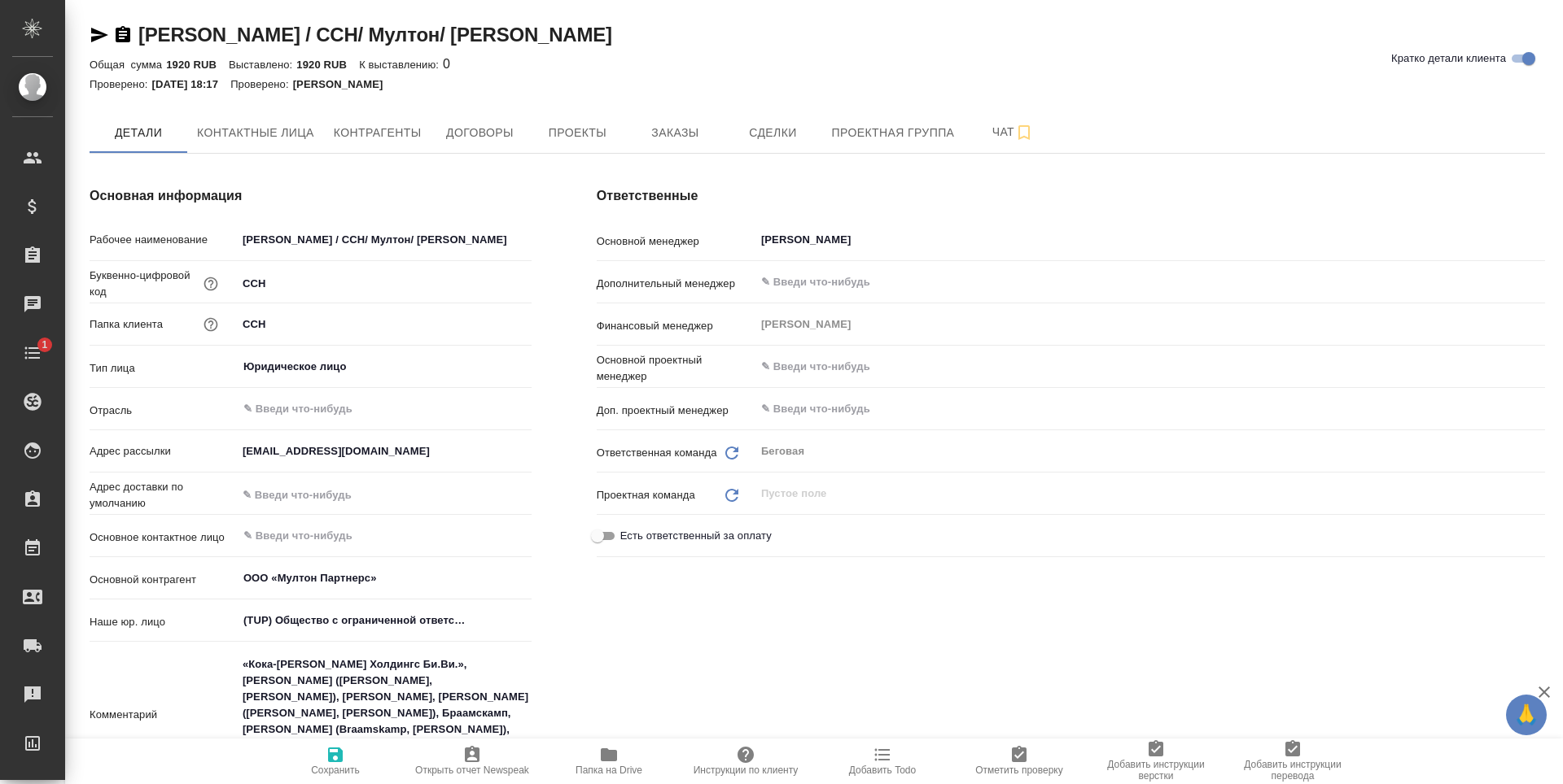
type textarea "x"
click at [634, 135] on button "Заказы" at bounding box center [675, 132] width 97 height 41
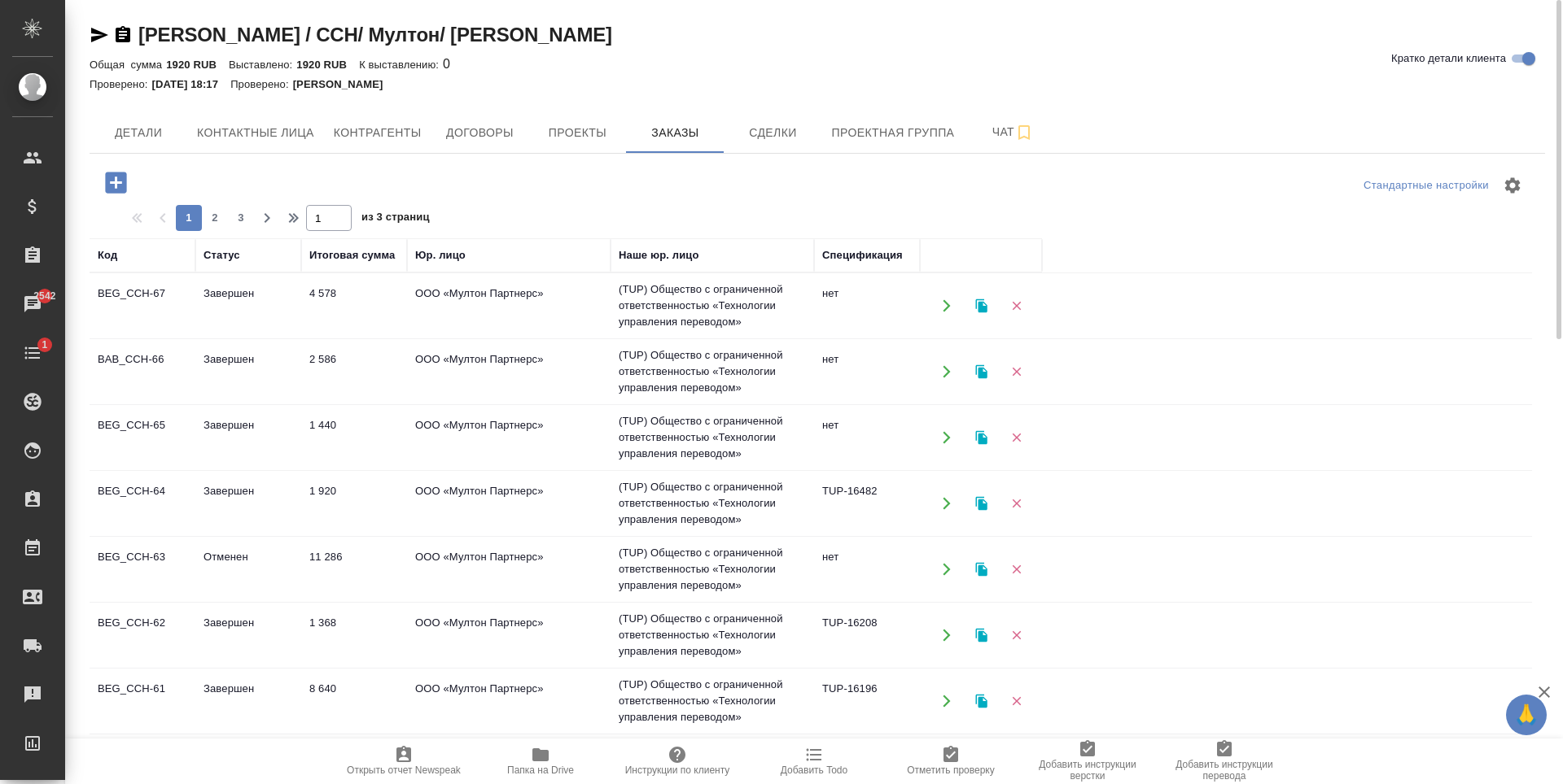
click at [570, 390] on td "ООО «Мултон Партнерс»" at bounding box center [508, 372] width 203 height 57
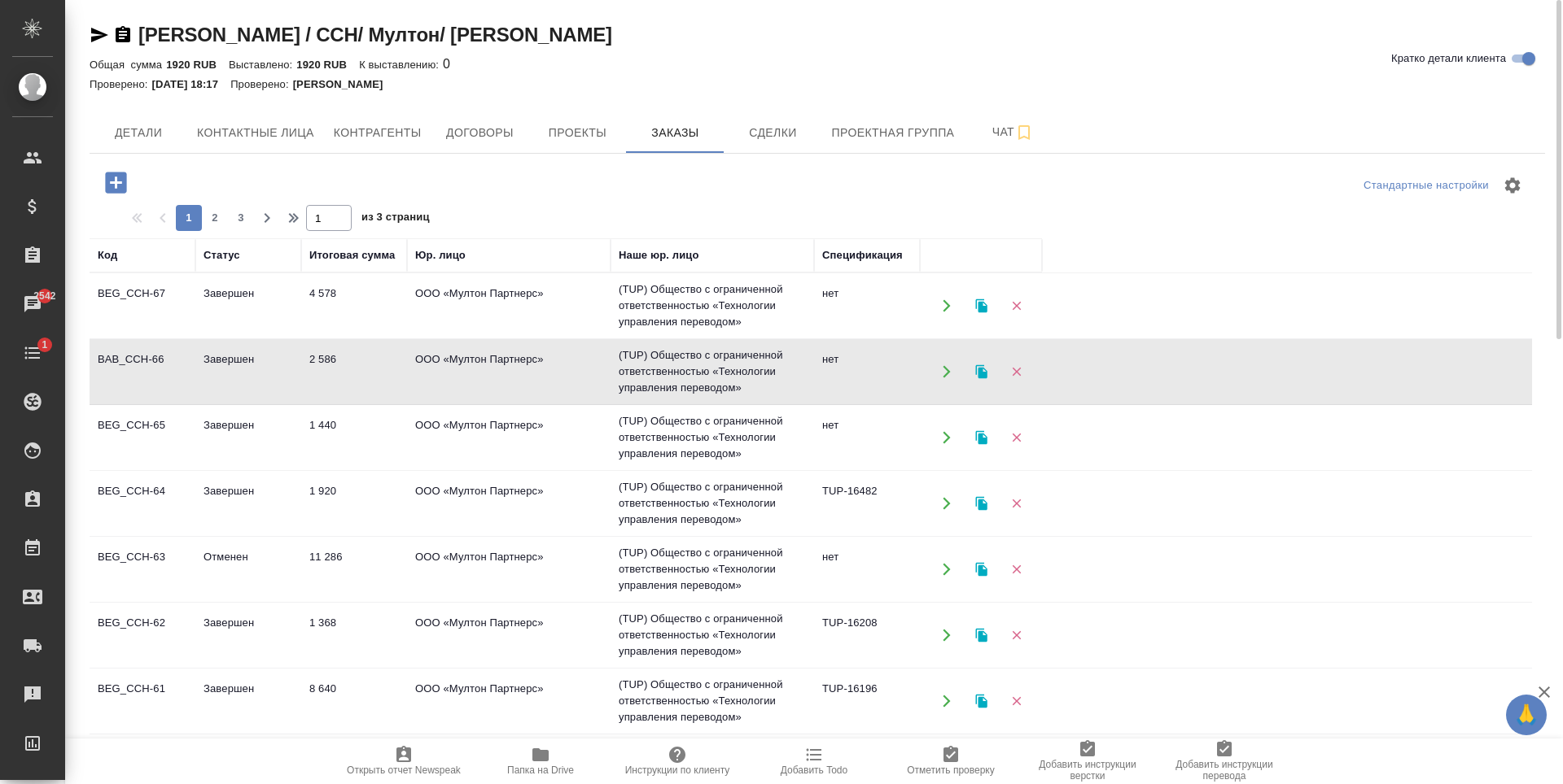
click at [570, 390] on td "ООО «Мултон Партнерс»" at bounding box center [508, 372] width 203 height 57
click at [590, 309] on td "ООО «Мултон Партнерс»" at bounding box center [508, 306] width 203 height 57
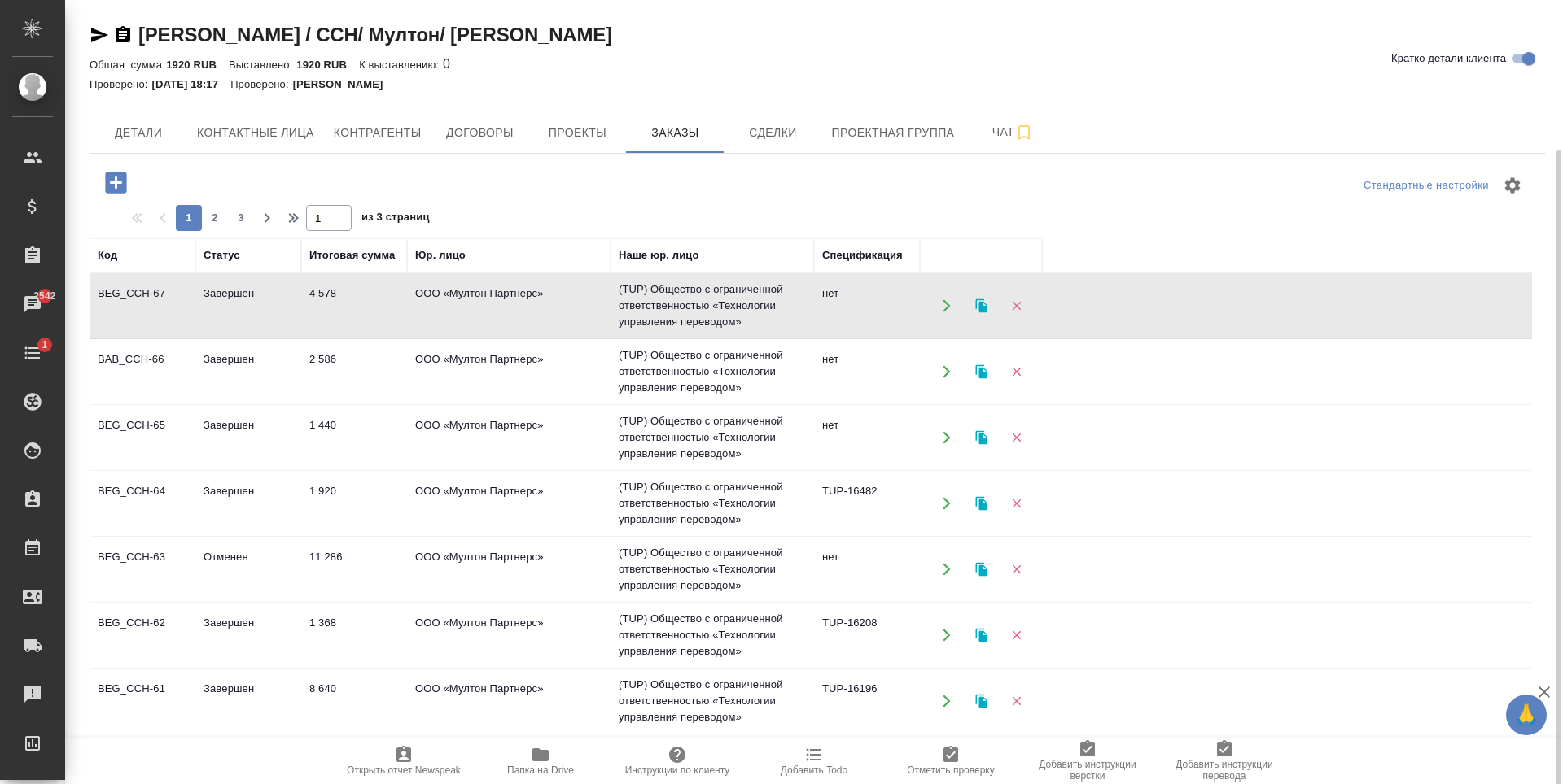
scroll to position [81, 0]
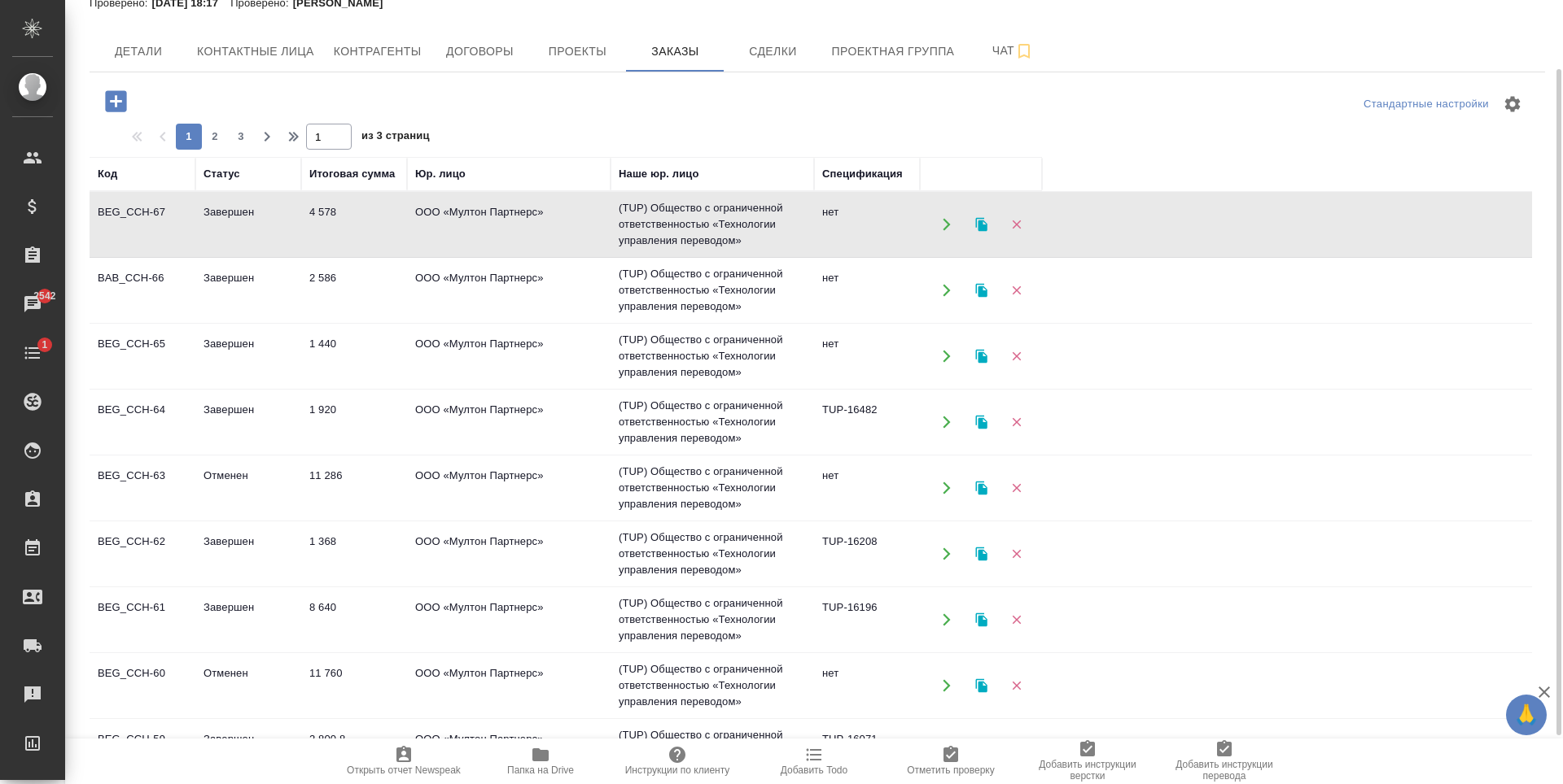
click at [558, 422] on td "ООО «Мултон Партнерс»" at bounding box center [508, 422] width 203 height 57
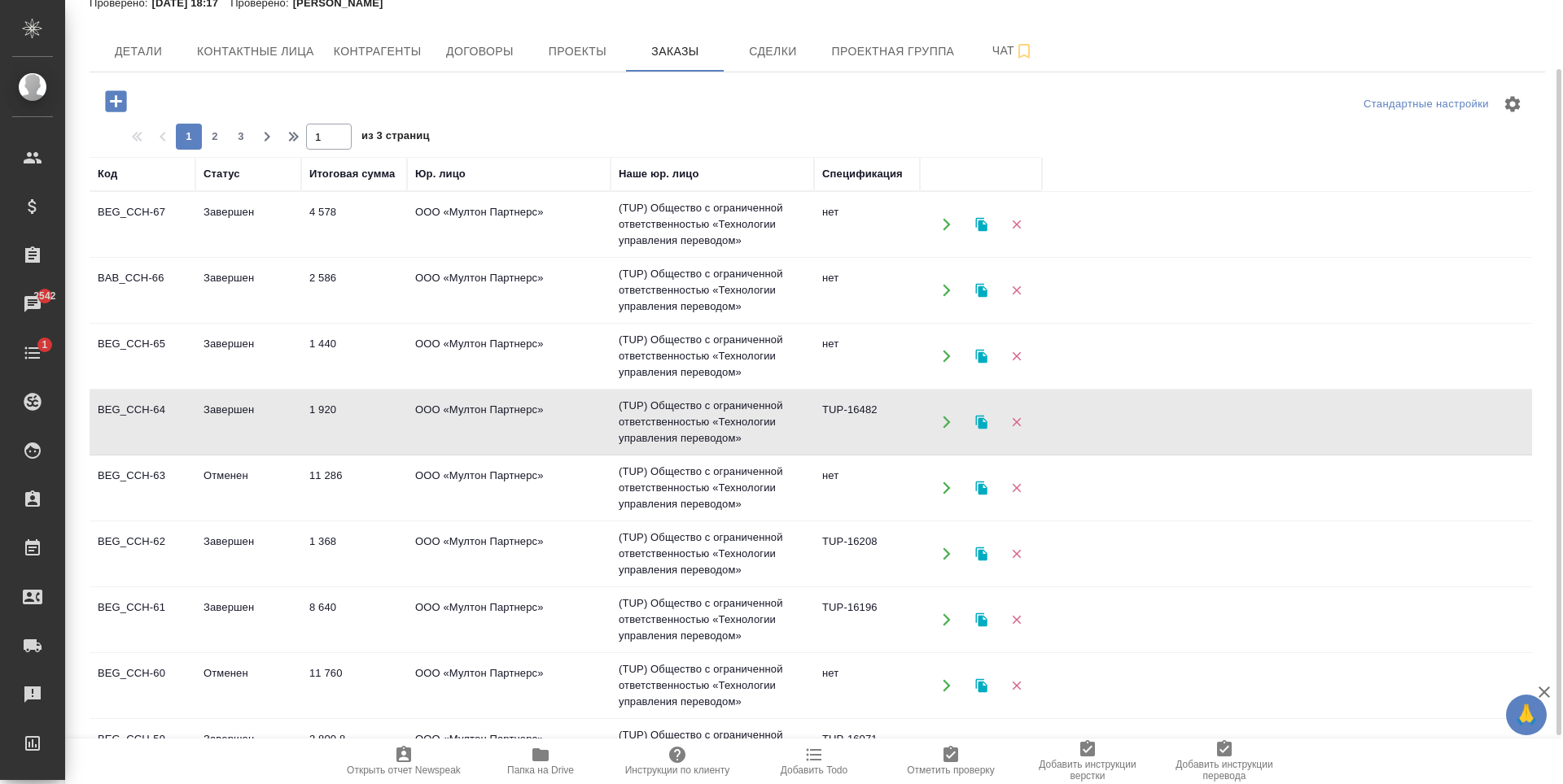
click at [596, 600] on td "ООО «Мултон Партнерс»" at bounding box center [508, 620] width 203 height 57
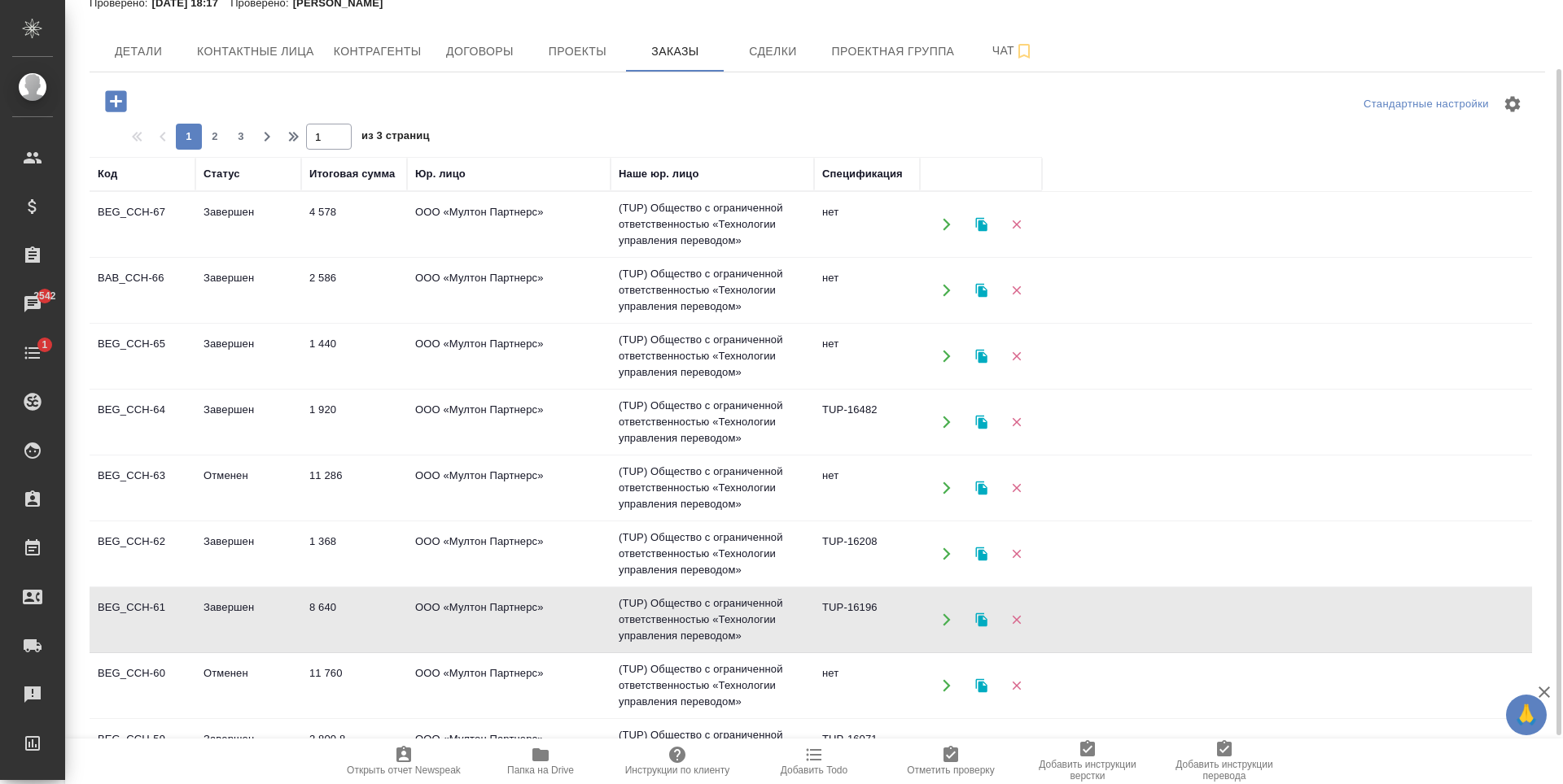
click at [596, 600] on td "ООО «Мултон Партнерс»" at bounding box center [508, 620] width 203 height 57
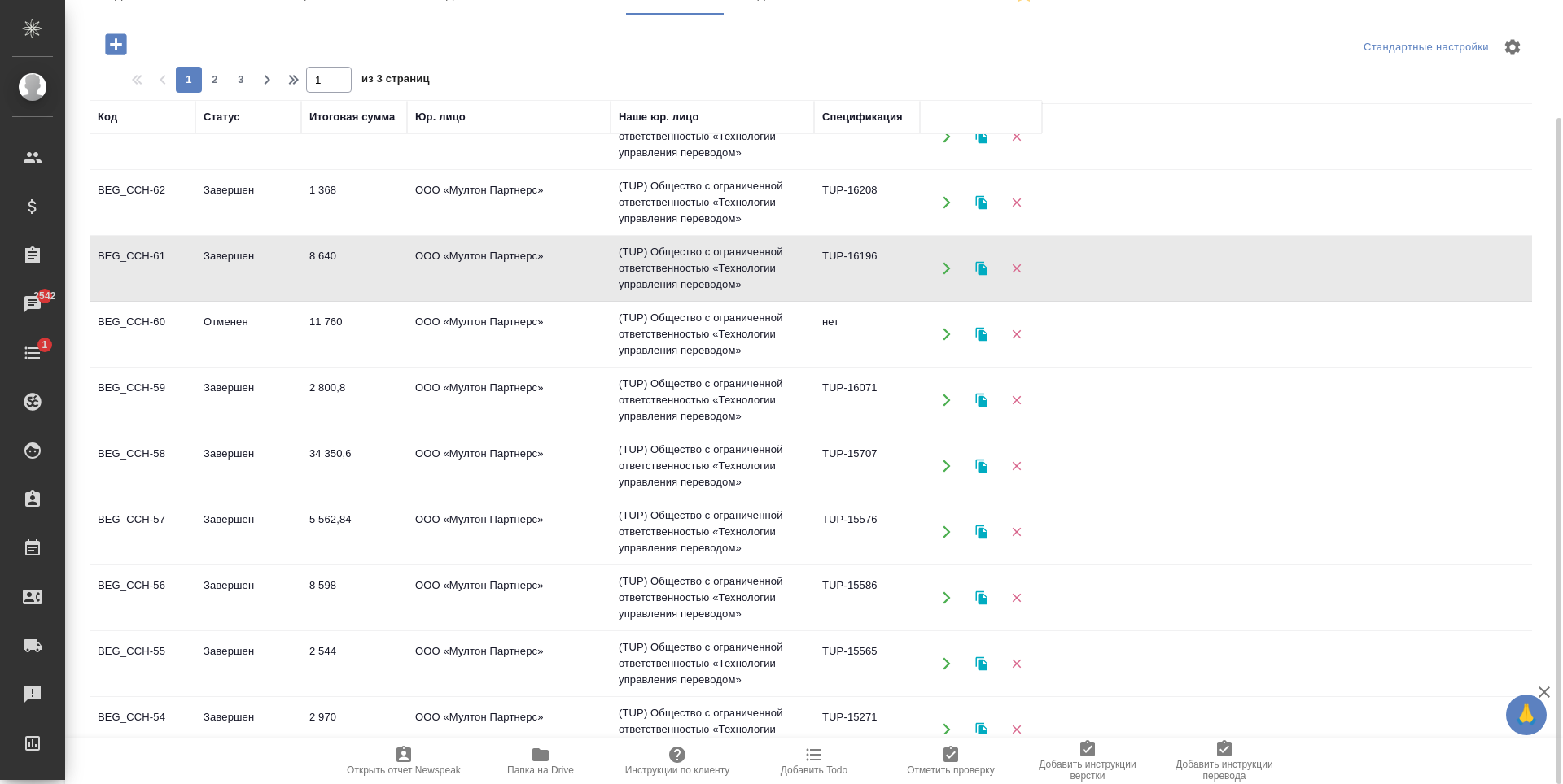
scroll to position [325, 0]
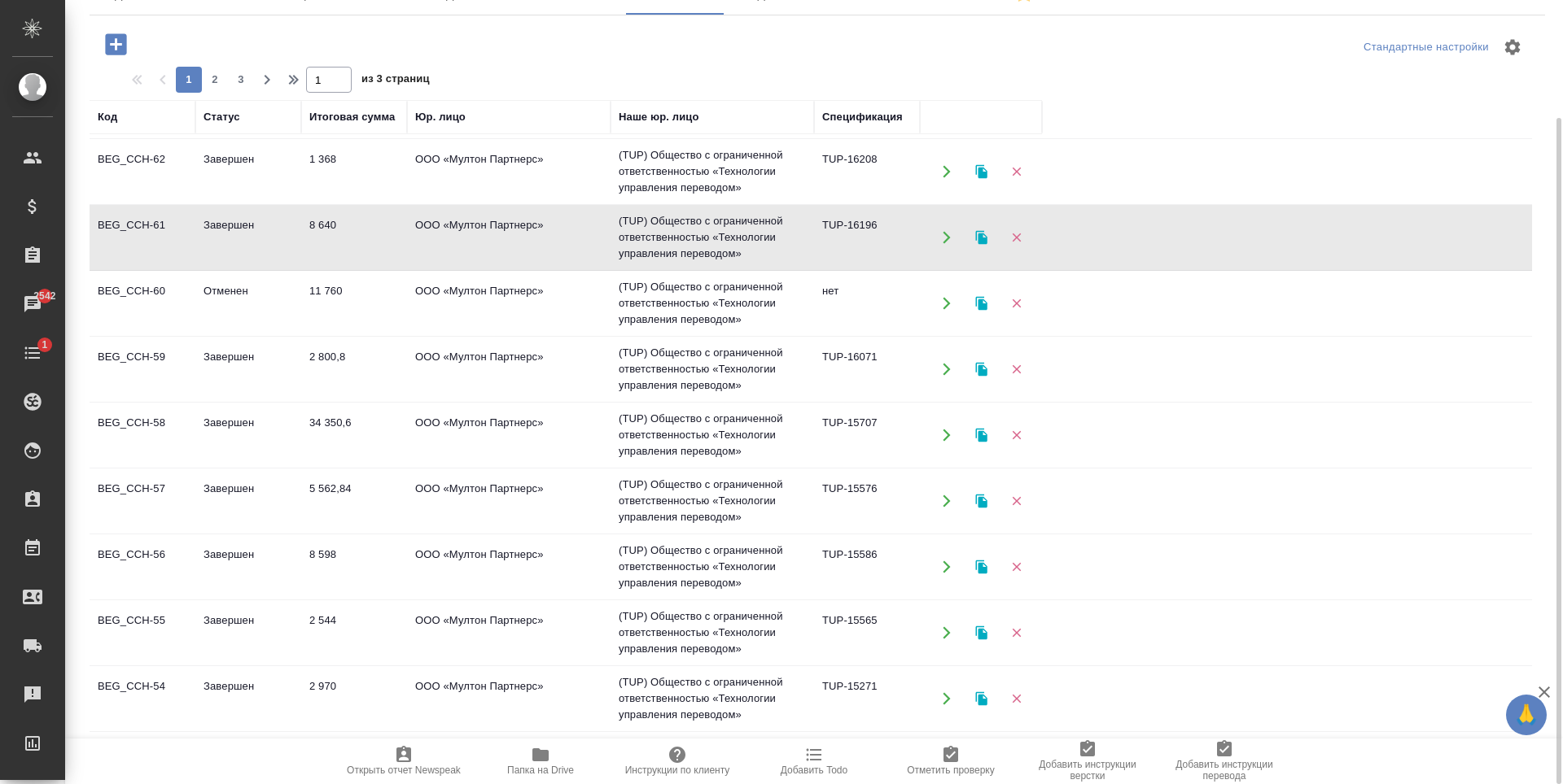
click at [566, 455] on td "ООО «Мултон Партнерс»" at bounding box center [508, 435] width 203 height 57
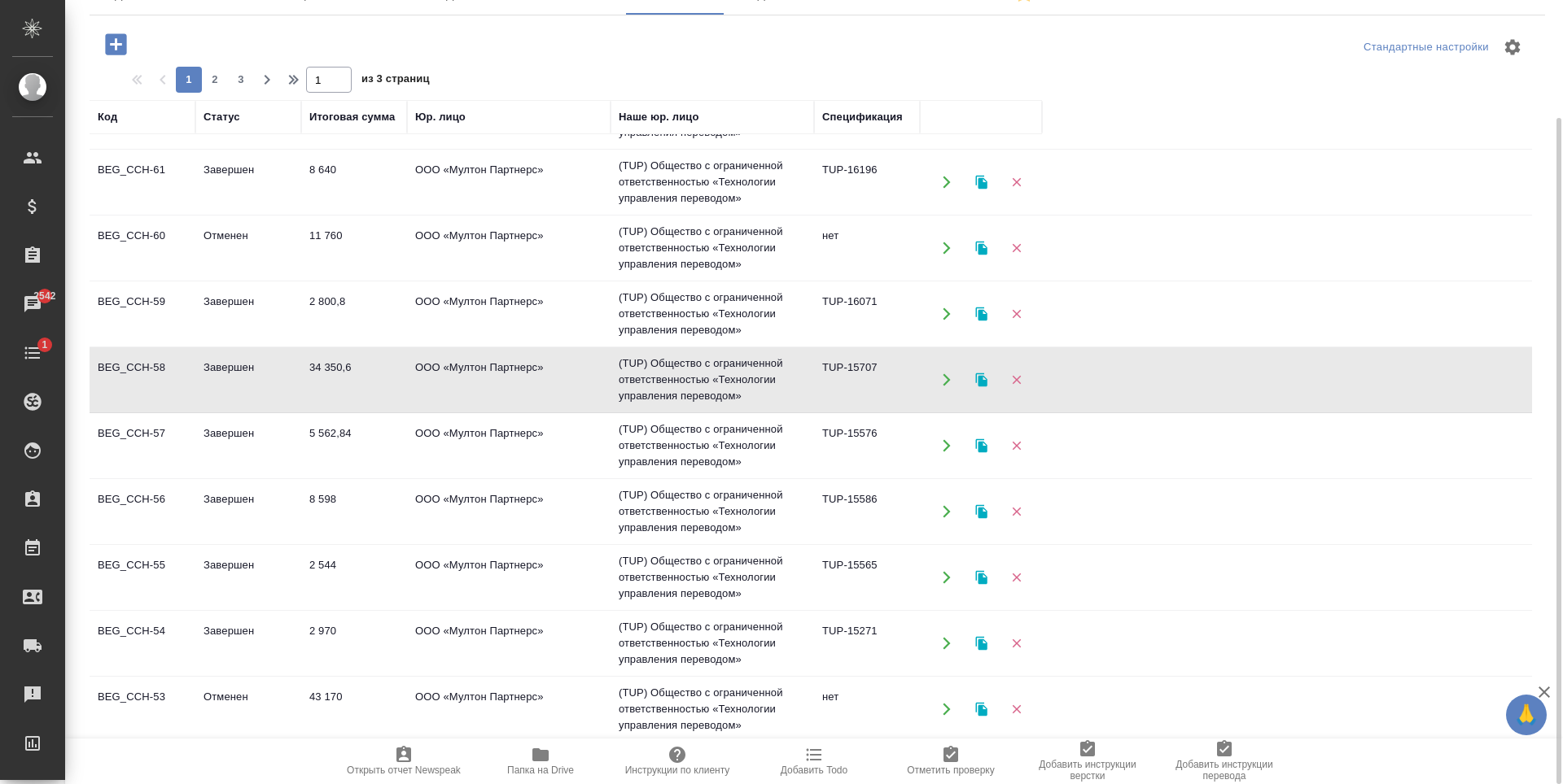
scroll to position [407, 0]
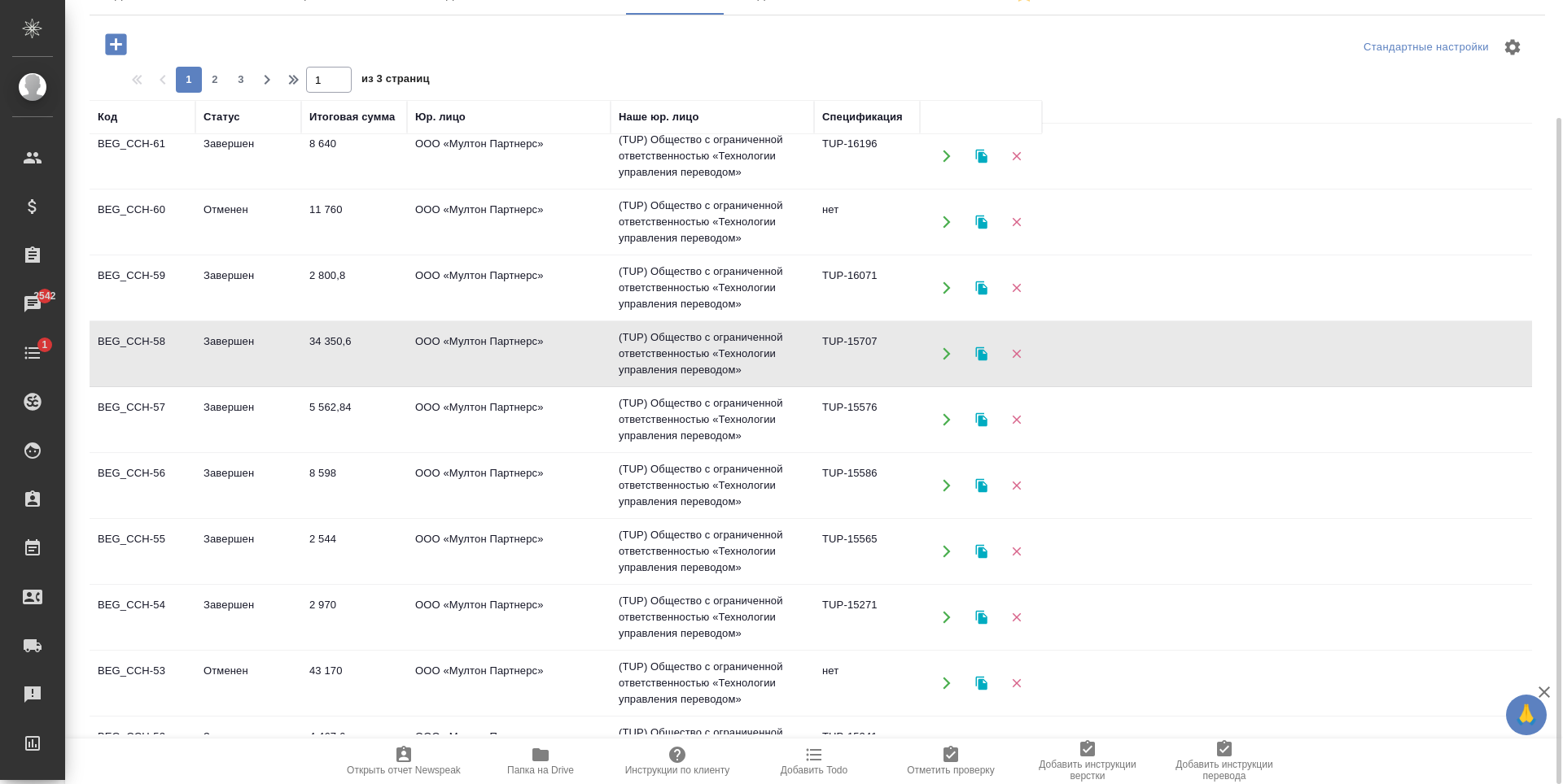
click at [573, 632] on td "ООО «Мултон Партнерс»" at bounding box center [508, 617] width 203 height 57
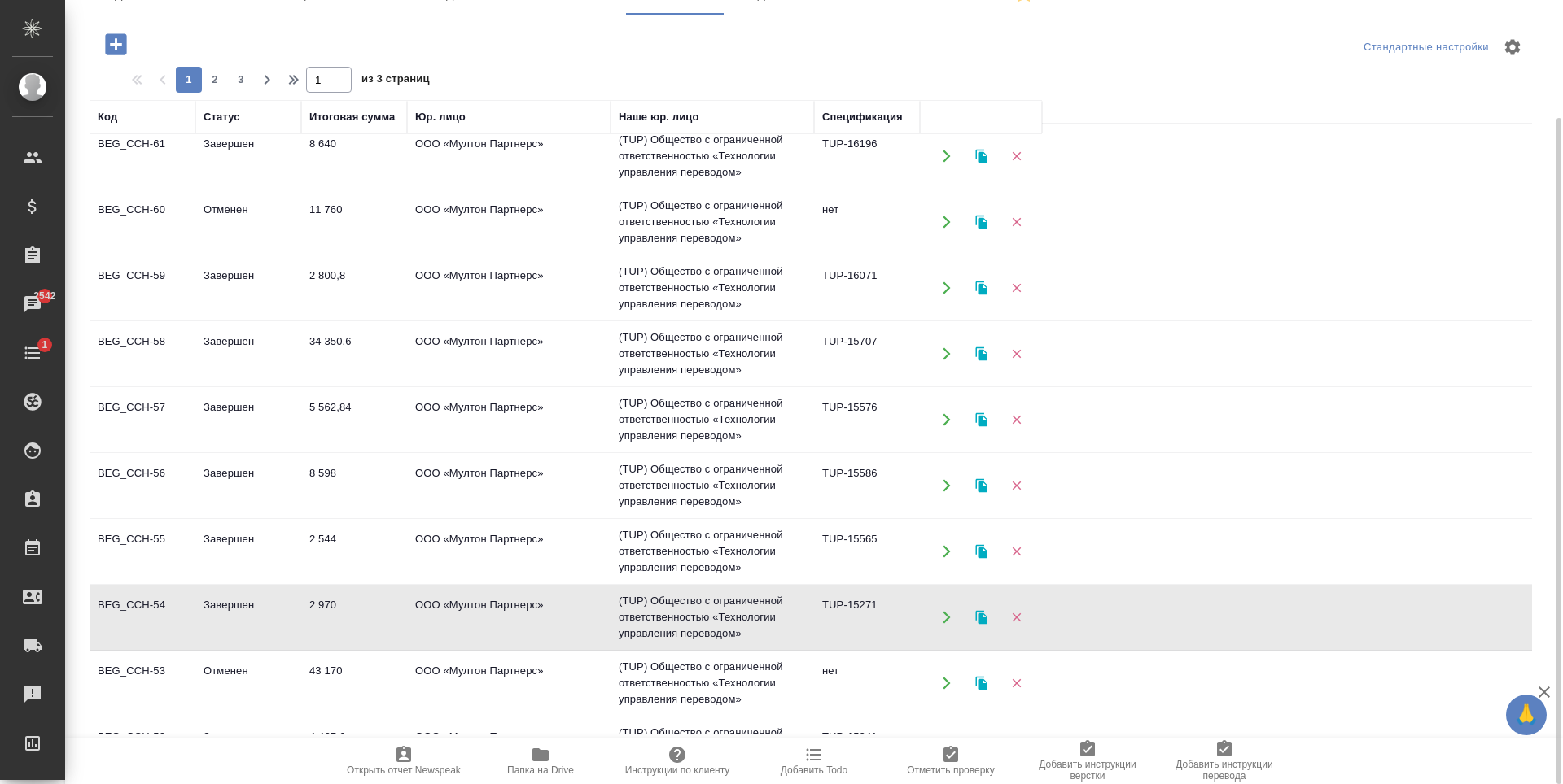
click at [573, 632] on td "ООО «Мултон Партнерс»" at bounding box center [508, 617] width 203 height 57
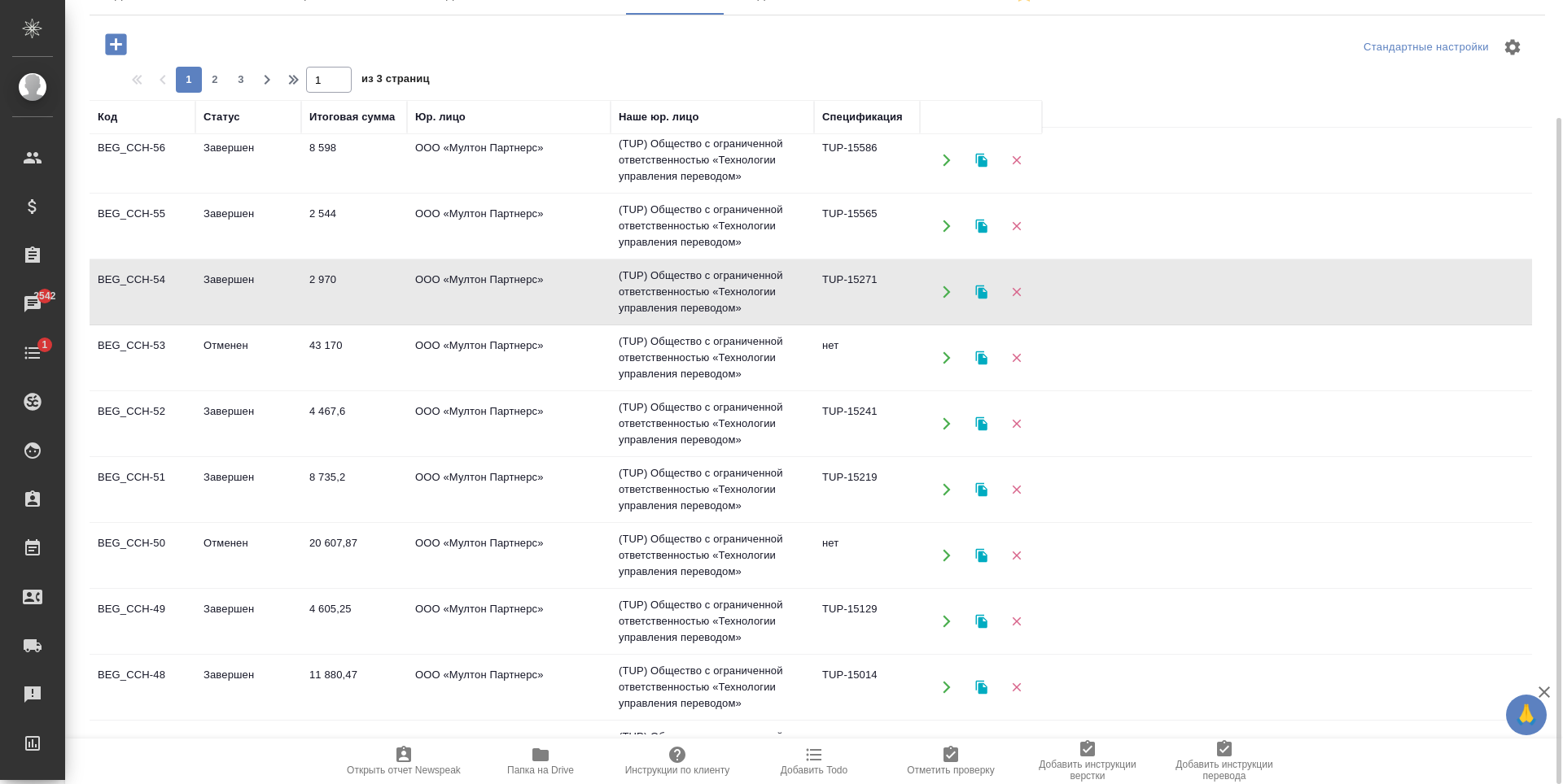
scroll to position [814, 0]
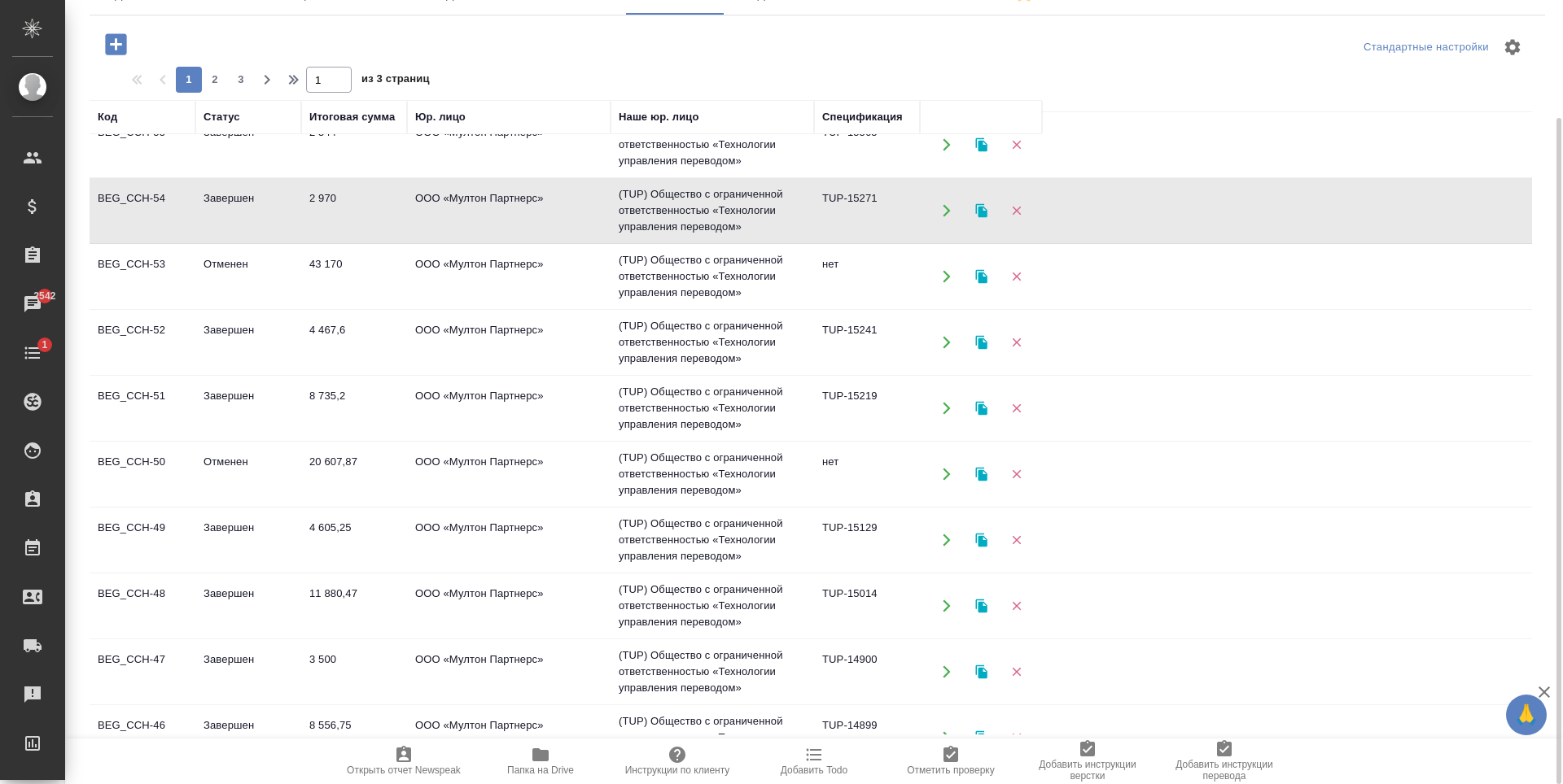
click at [567, 487] on td "ООО «Мултон Партнерс»" at bounding box center [508, 474] width 203 height 57
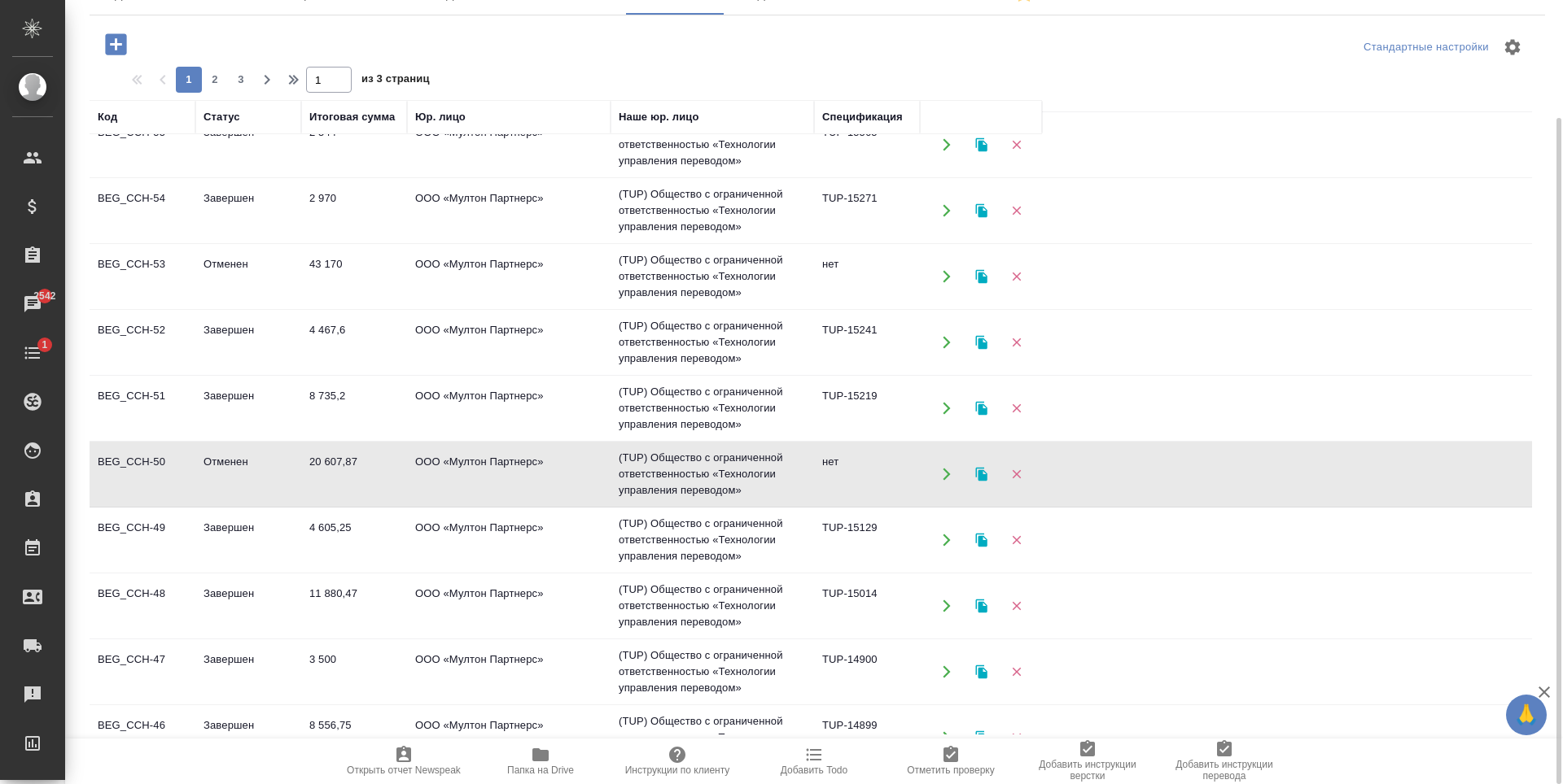
click at [577, 547] on td "ООО «Мултон Партнерс»" at bounding box center [508, 540] width 203 height 57
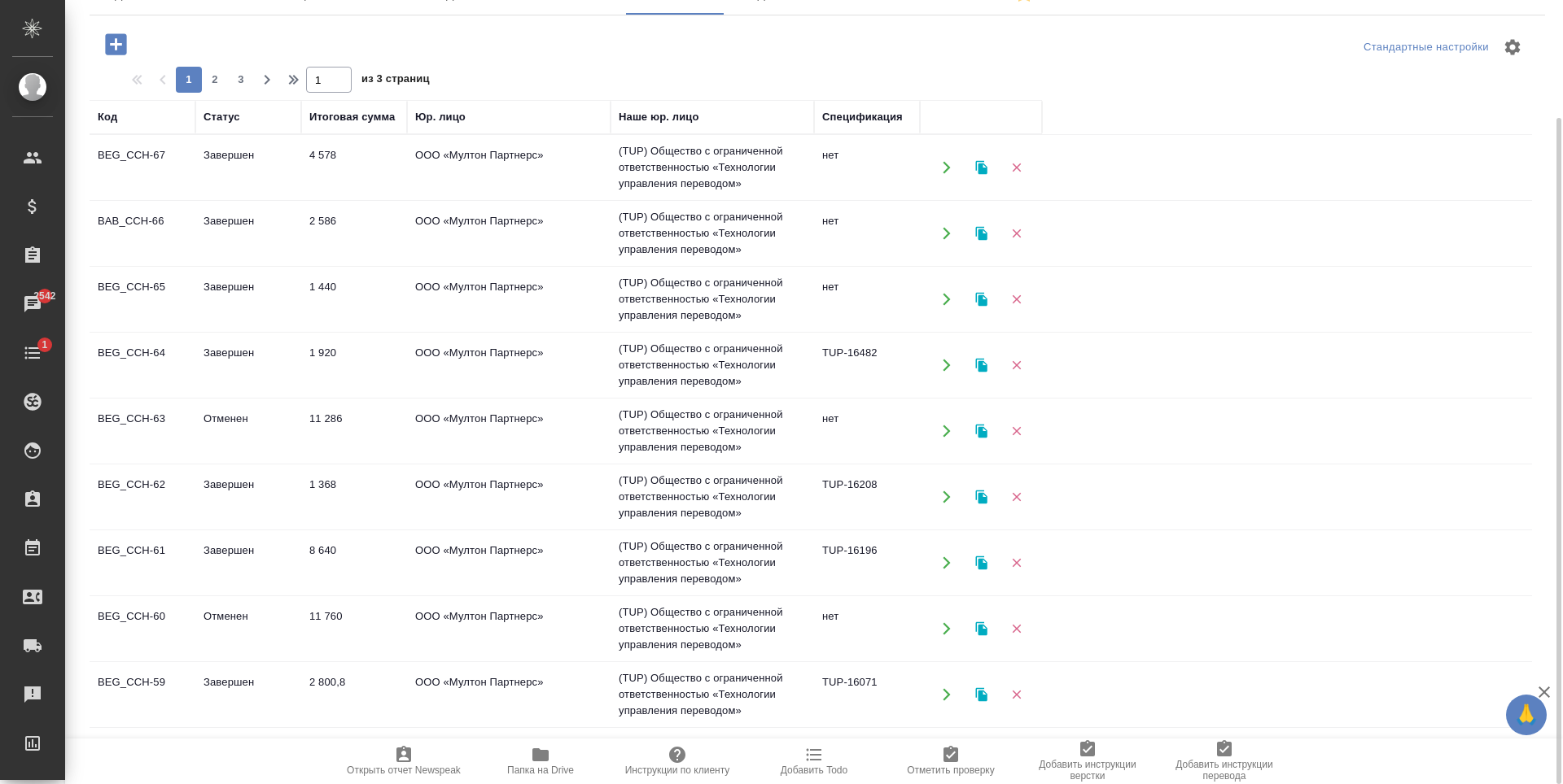
scroll to position [0, 0]
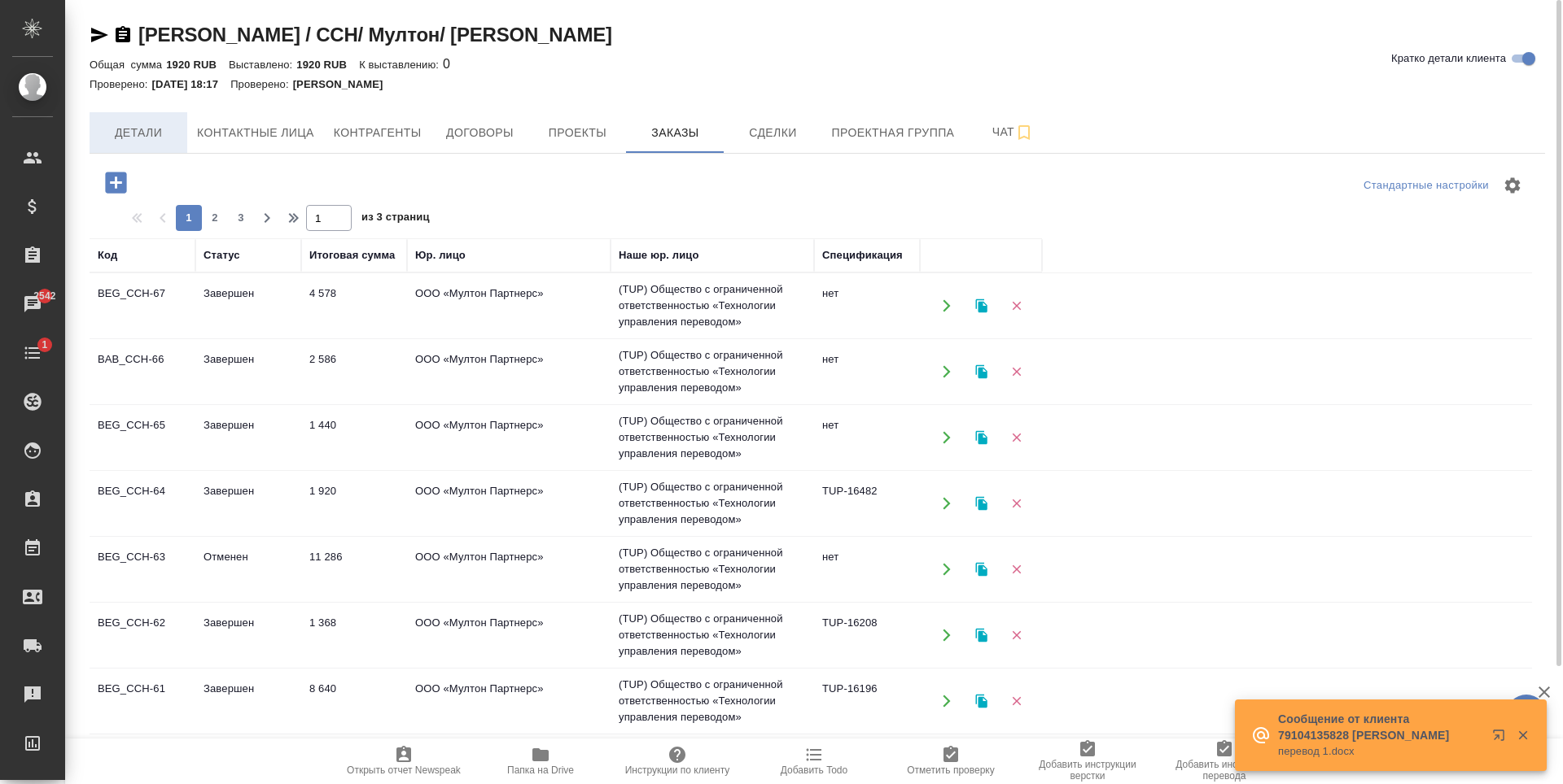
click at [160, 128] on span "Детали" at bounding box center [138, 133] width 78 height 20
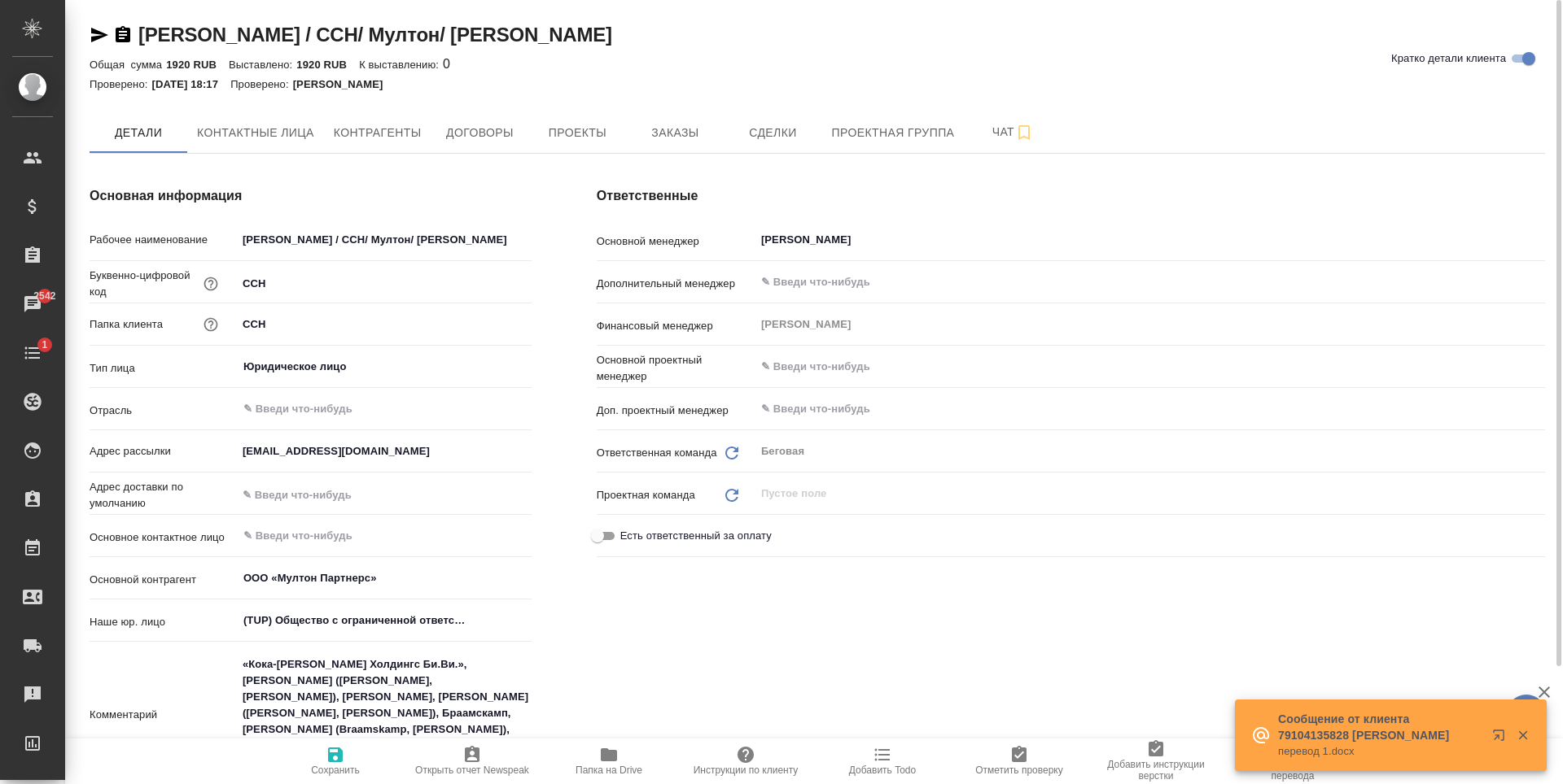
type textarea "x"
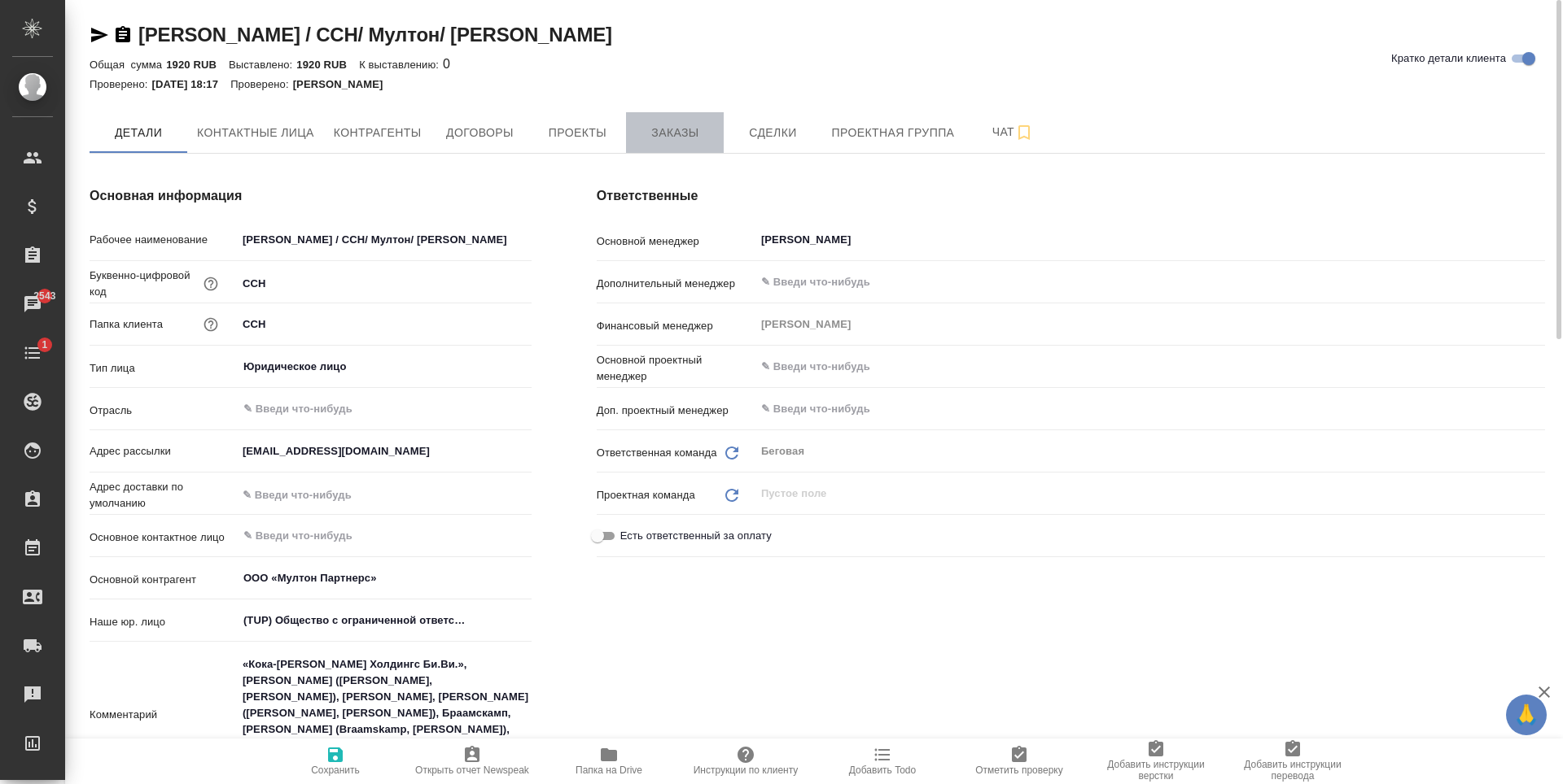
click at [663, 120] on button "Заказы" at bounding box center [675, 132] width 97 height 41
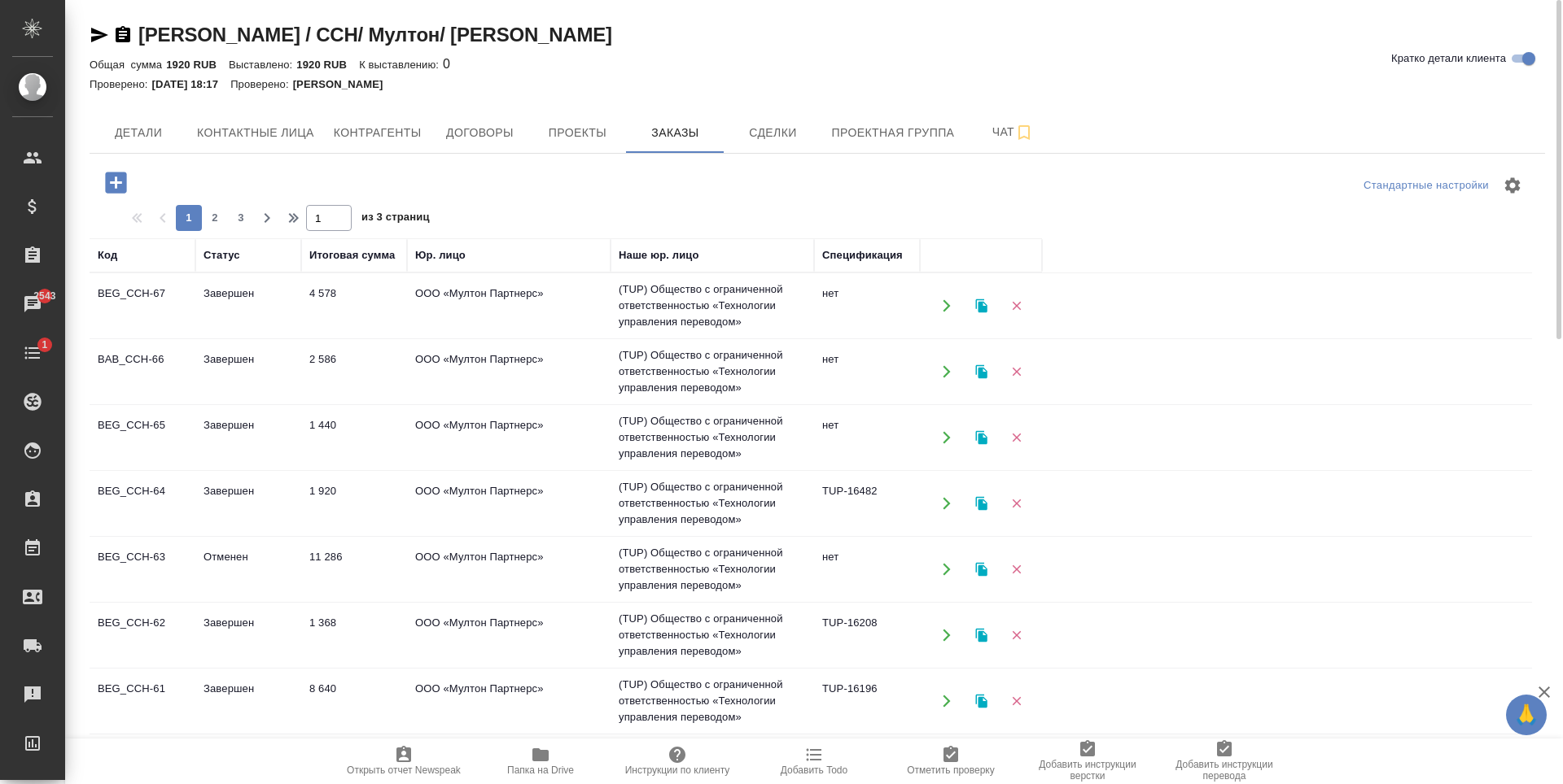
click at [564, 578] on td "ООО «Мултон Партнерс»" at bounding box center [508, 570] width 203 height 57
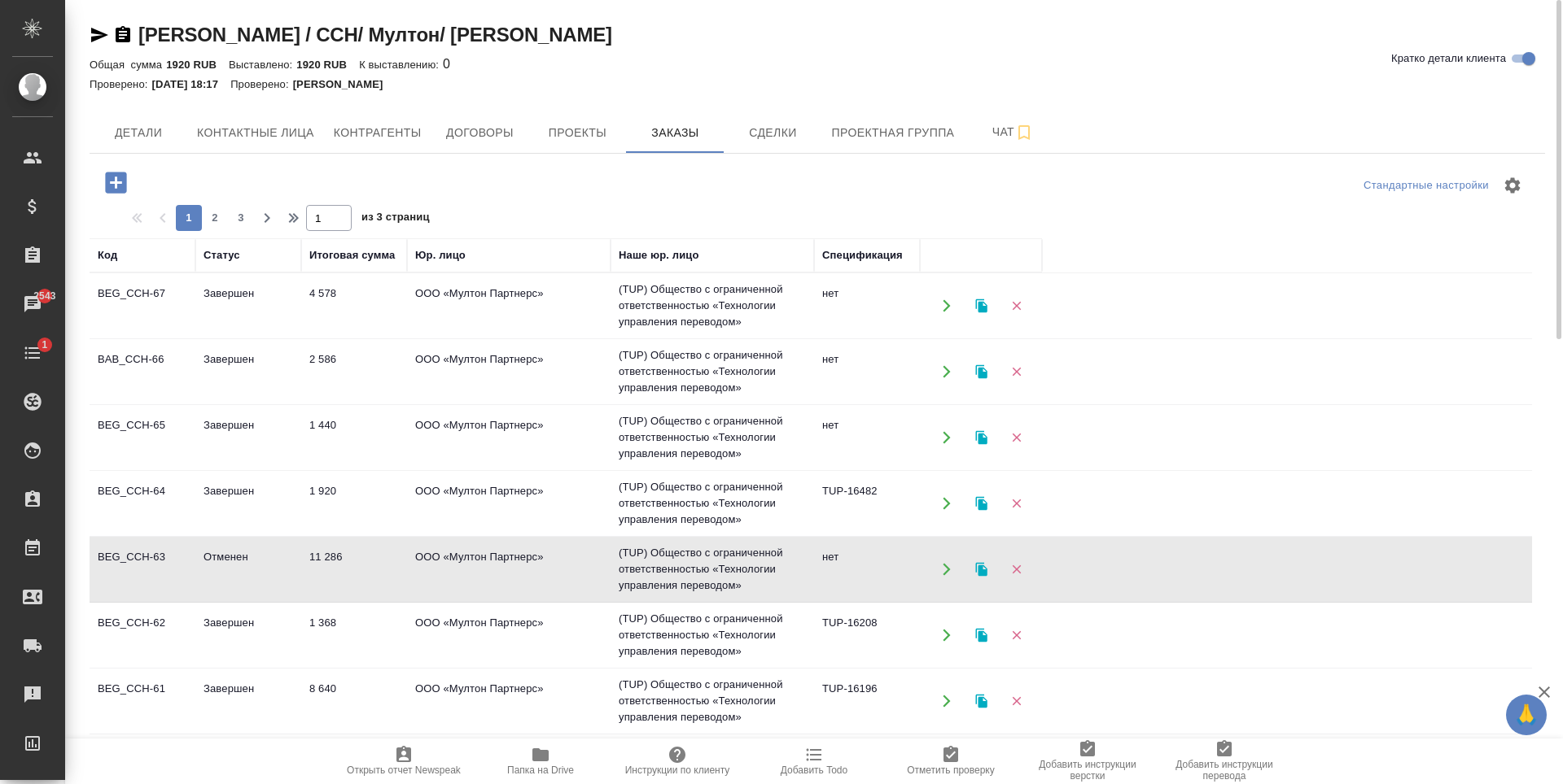
click at [564, 578] on td "ООО «Мултон Партнерс»" at bounding box center [508, 570] width 203 height 57
click at [553, 486] on td "ООО «Мултон Партнерс»" at bounding box center [508, 503] width 203 height 57
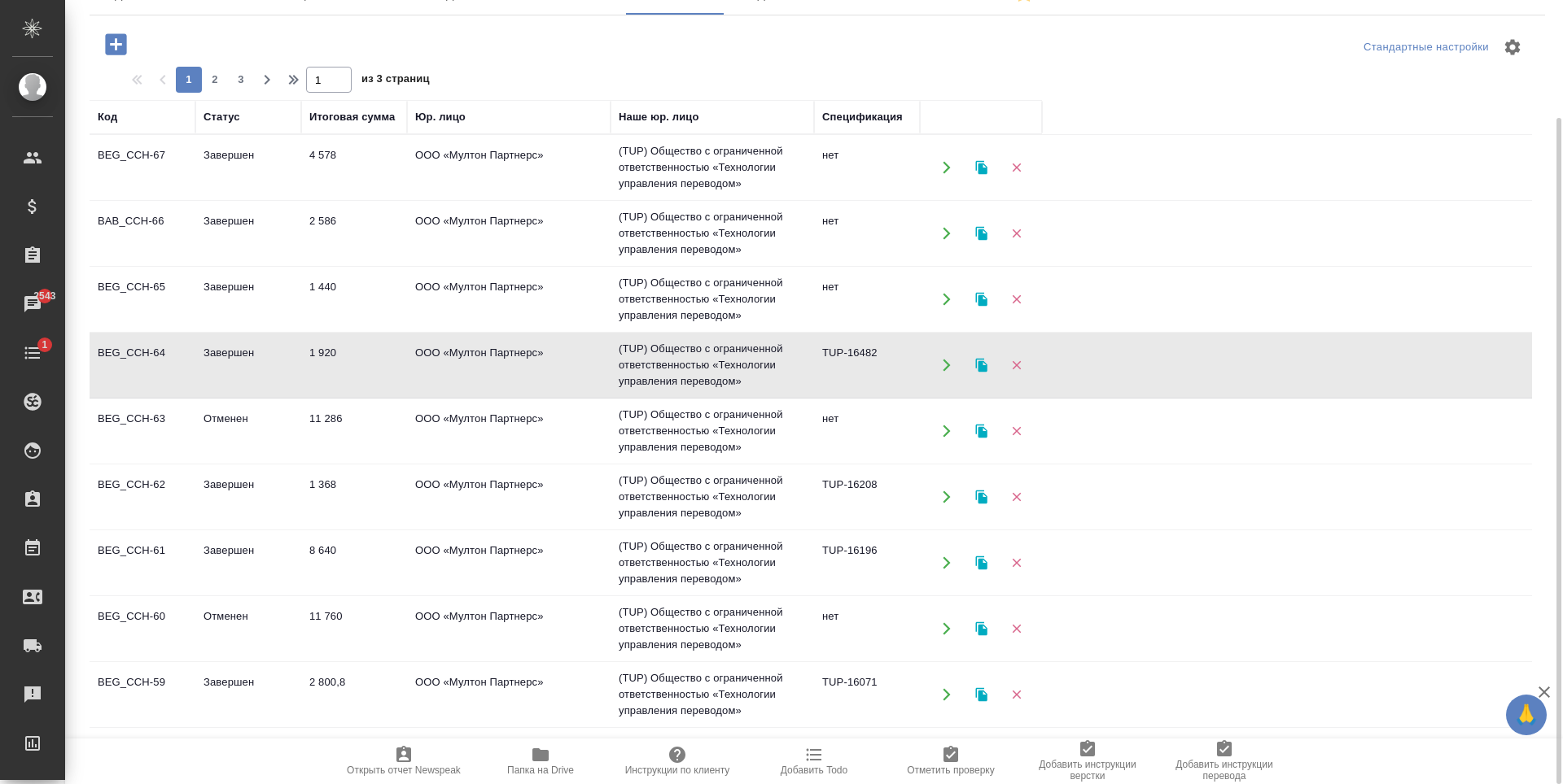
scroll to position [81, 0]
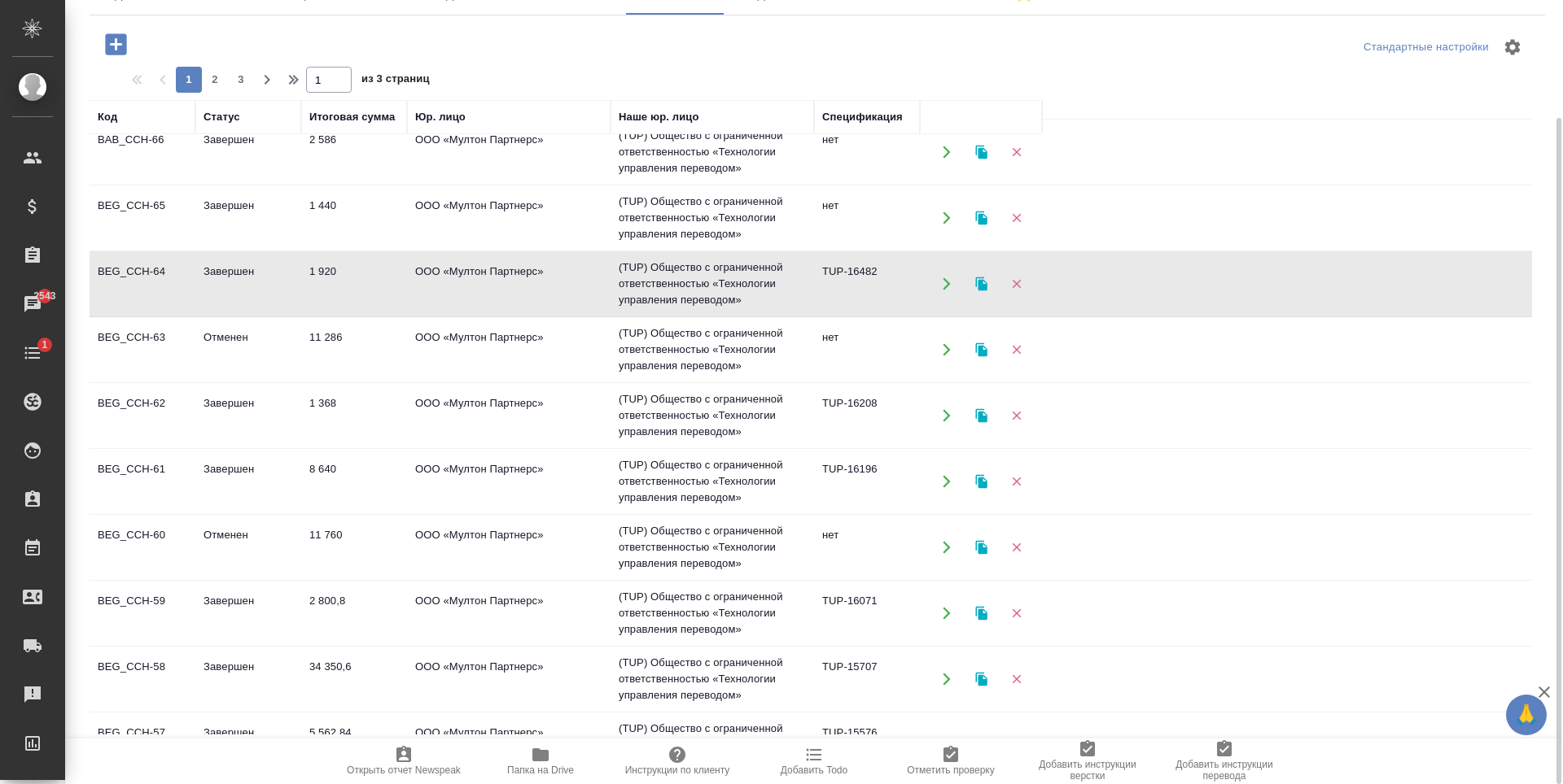
click at [554, 486] on td "ООО «Мултон Партнерс»" at bounding box center [508, 482] width 203 height 57
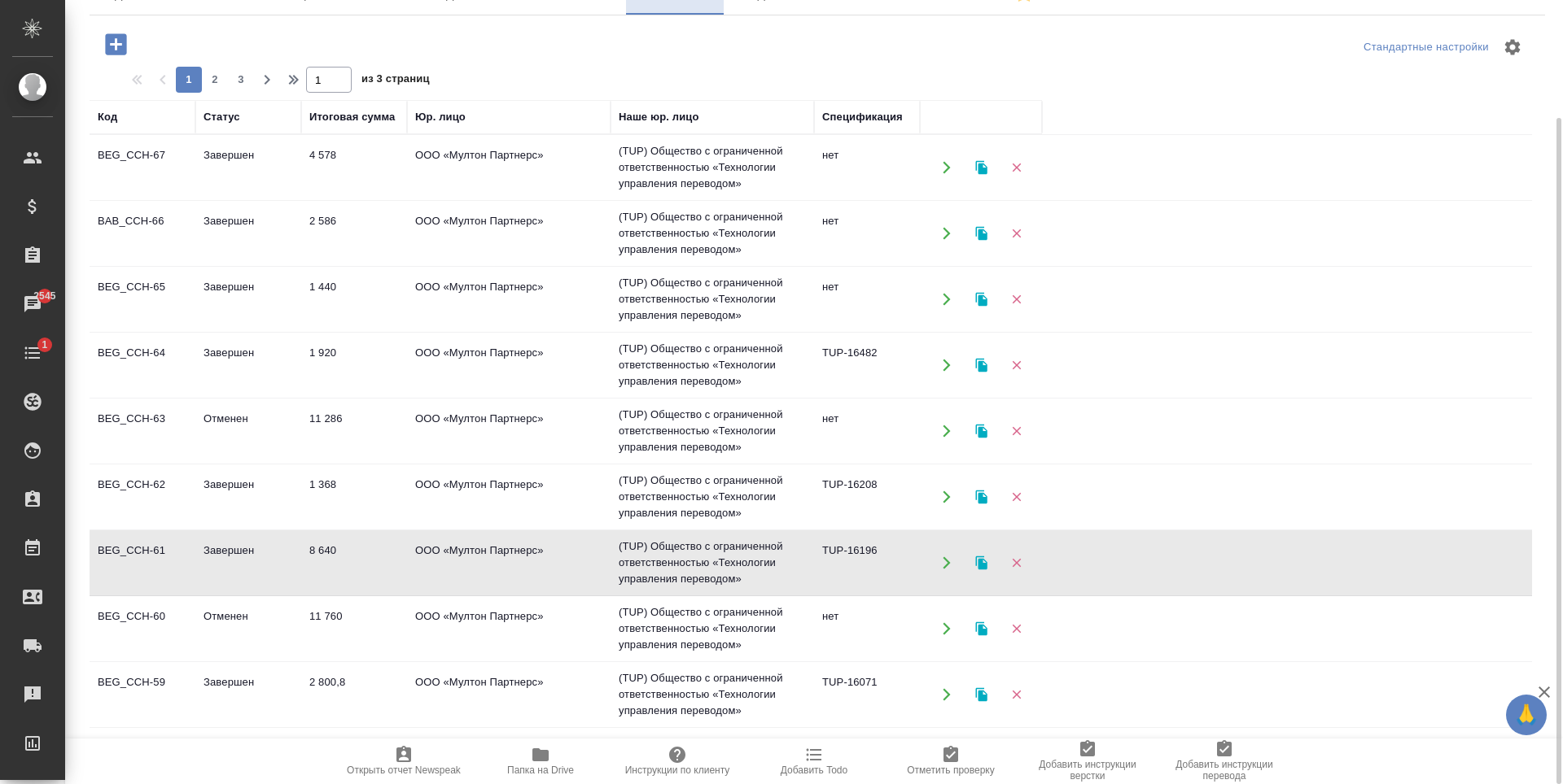
scroll to position [0, 0]
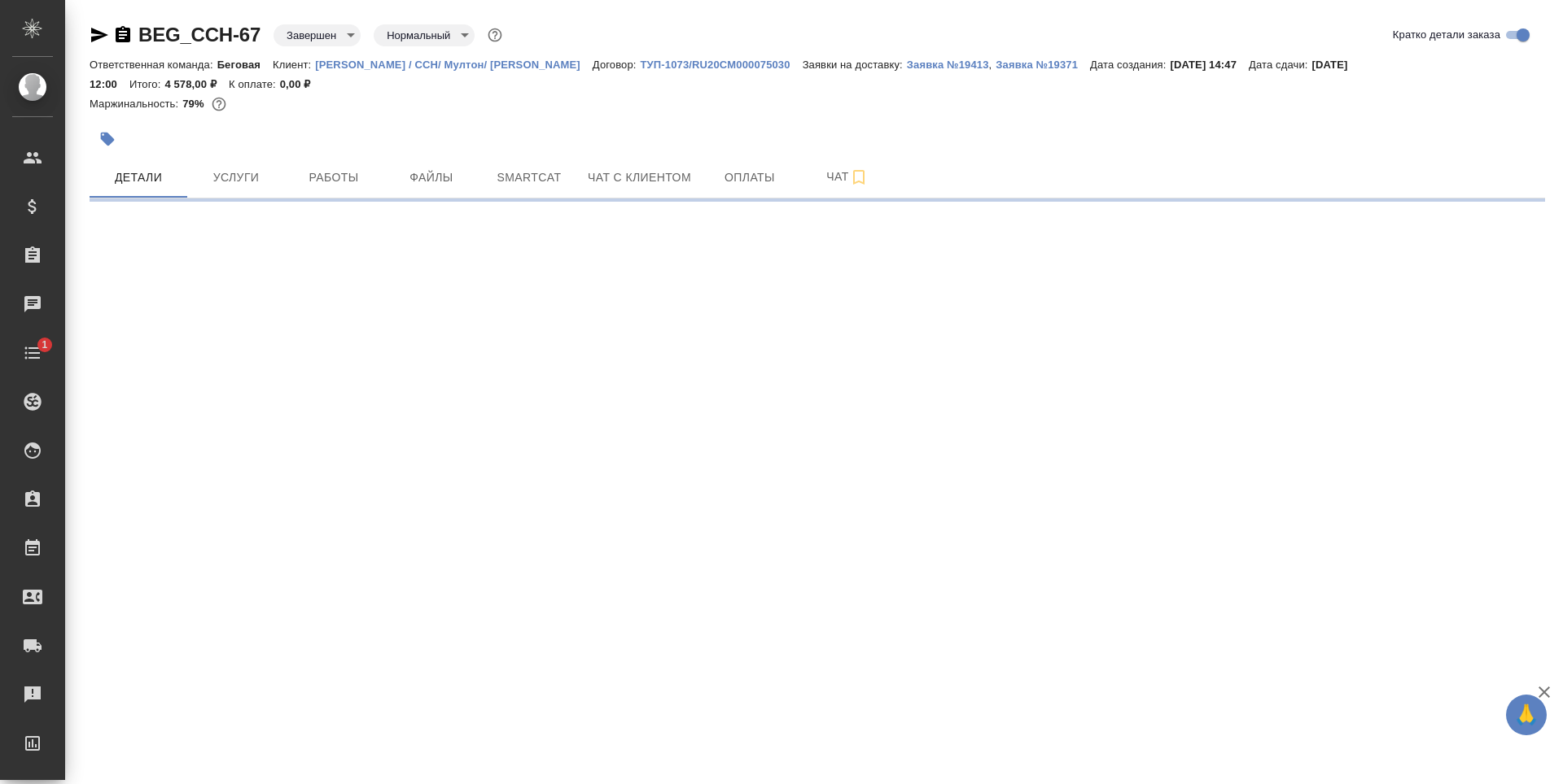
select select "RU"
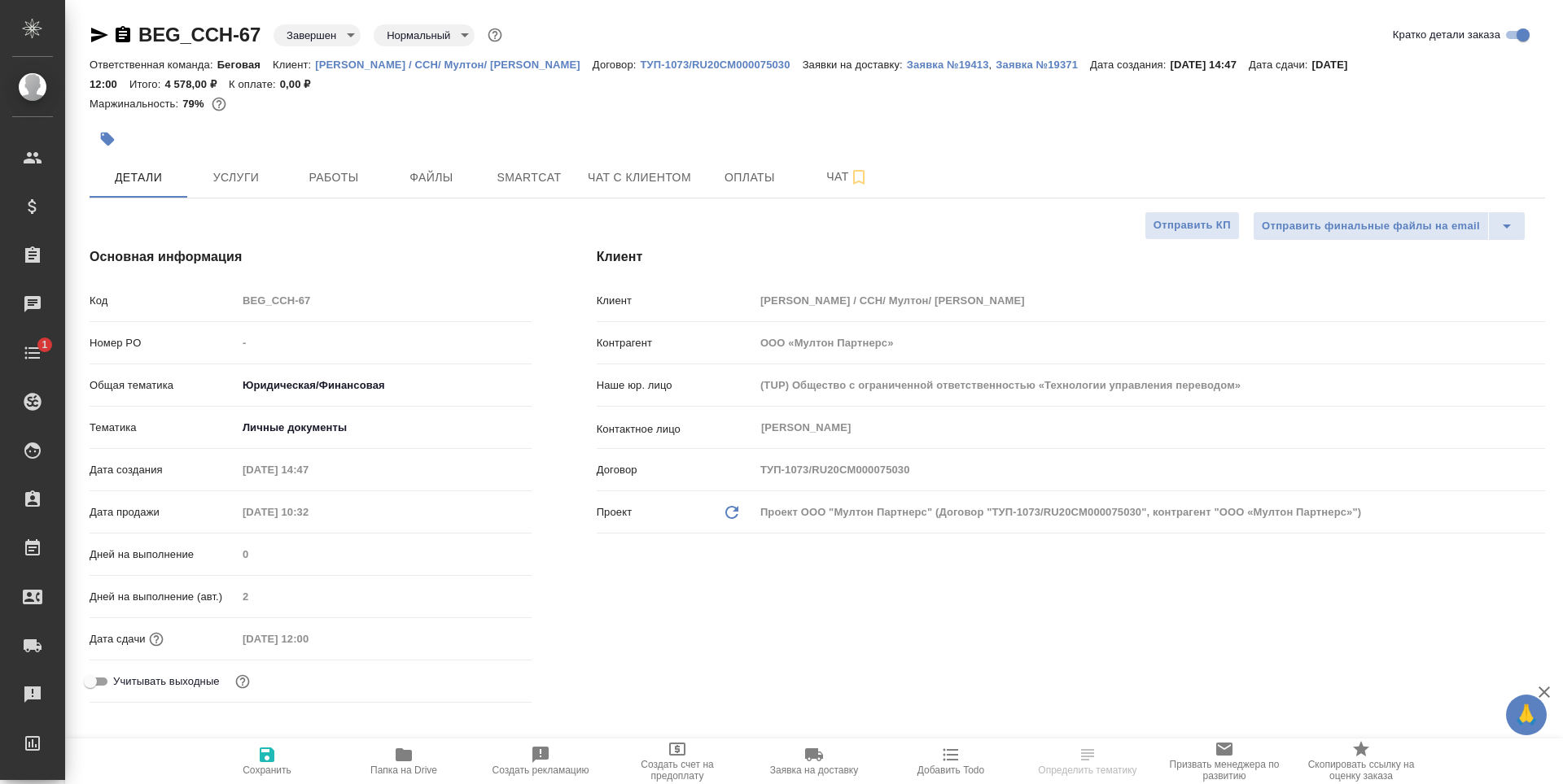
type textarea "x"
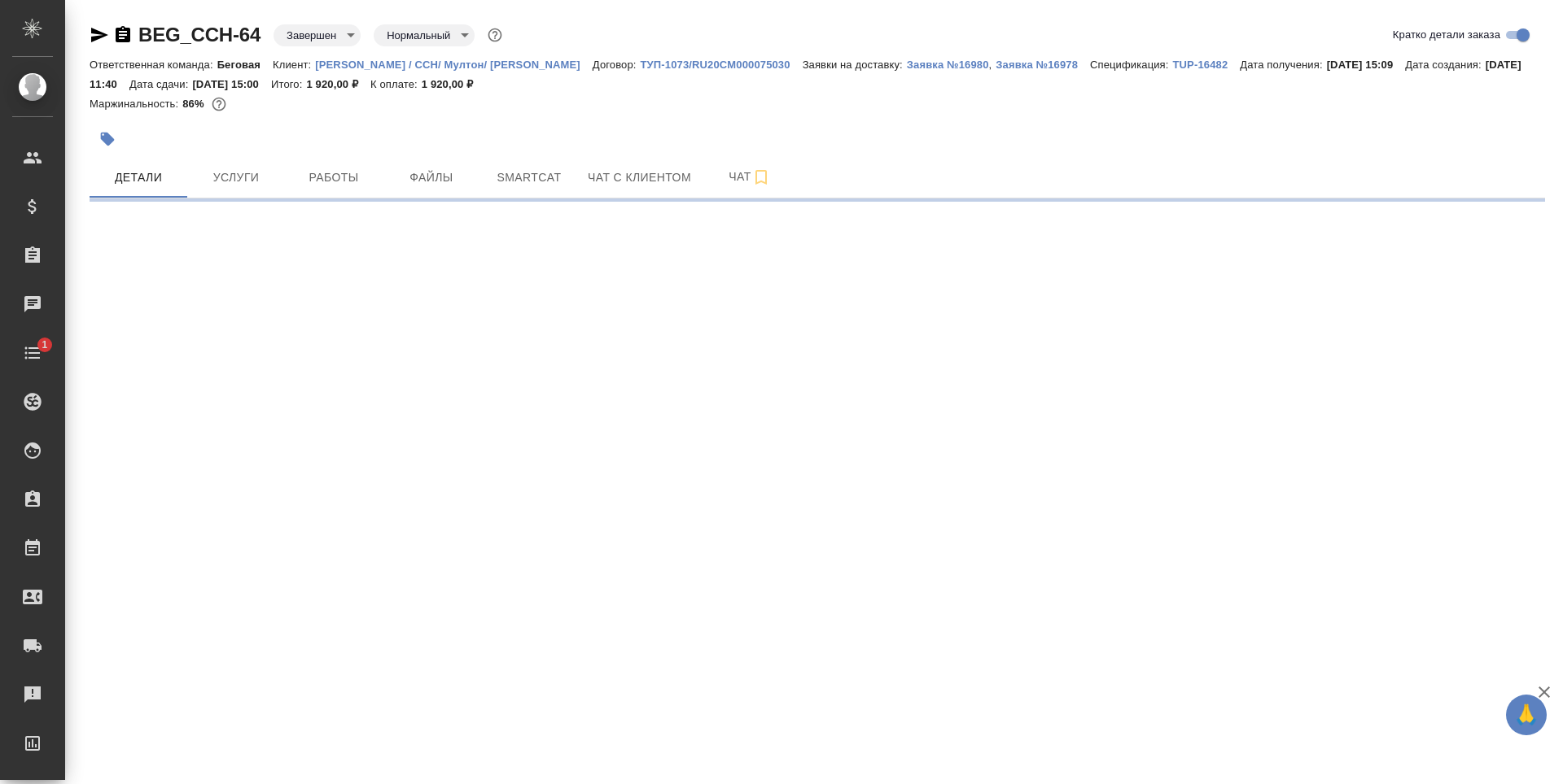
select select "RU"
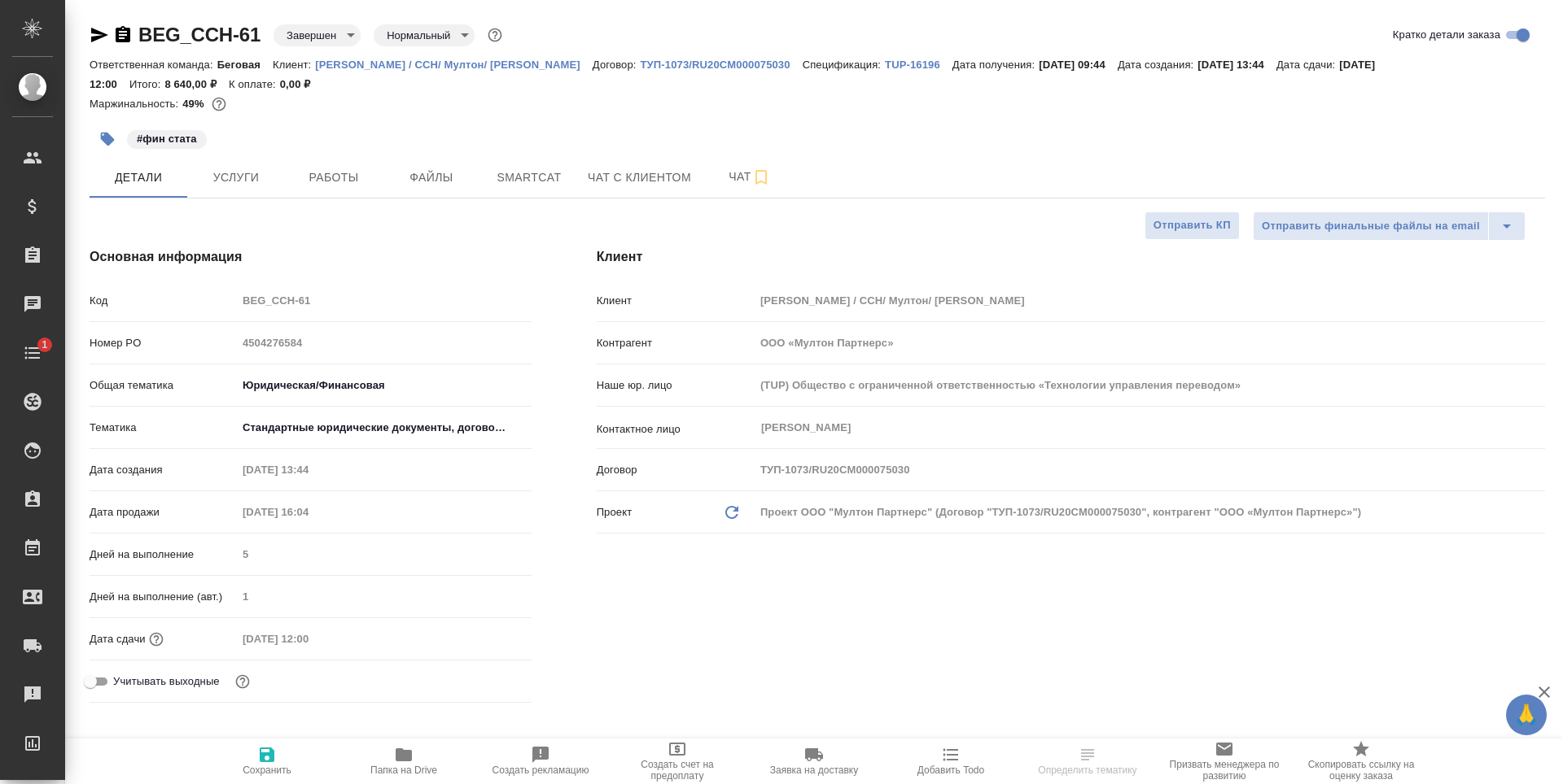
type textarea "x"
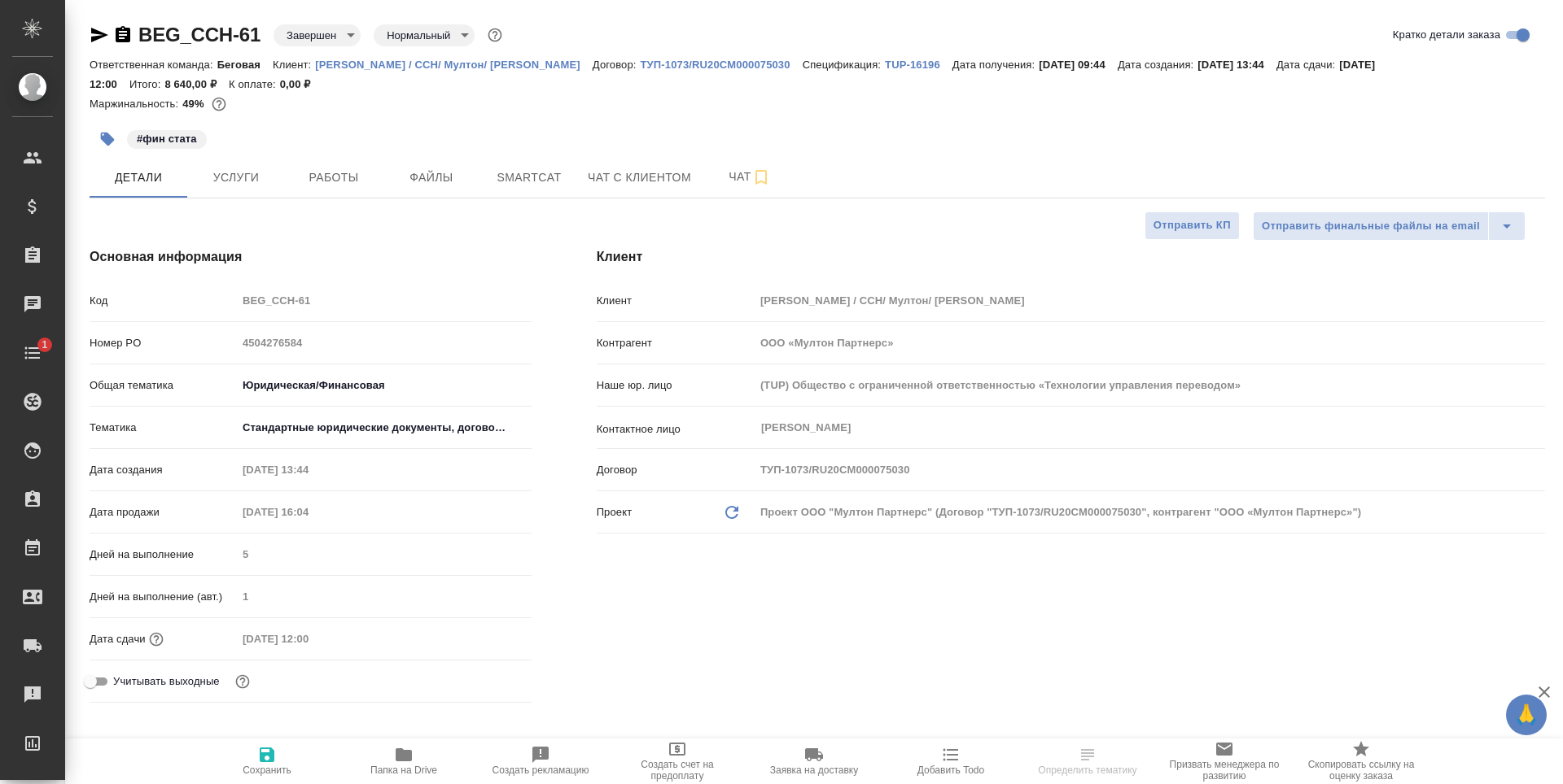
type textarea "x"
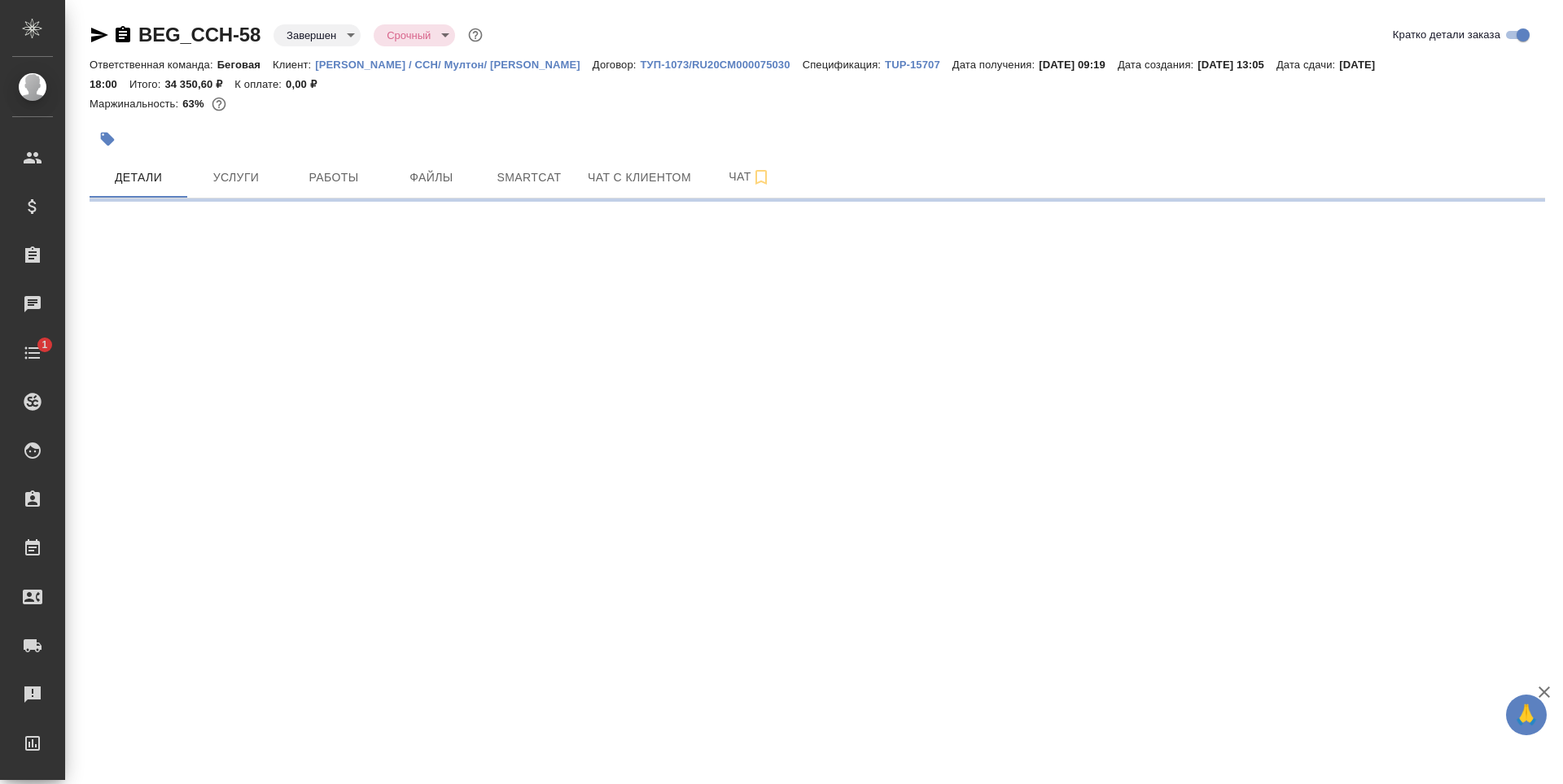
select select "RU"
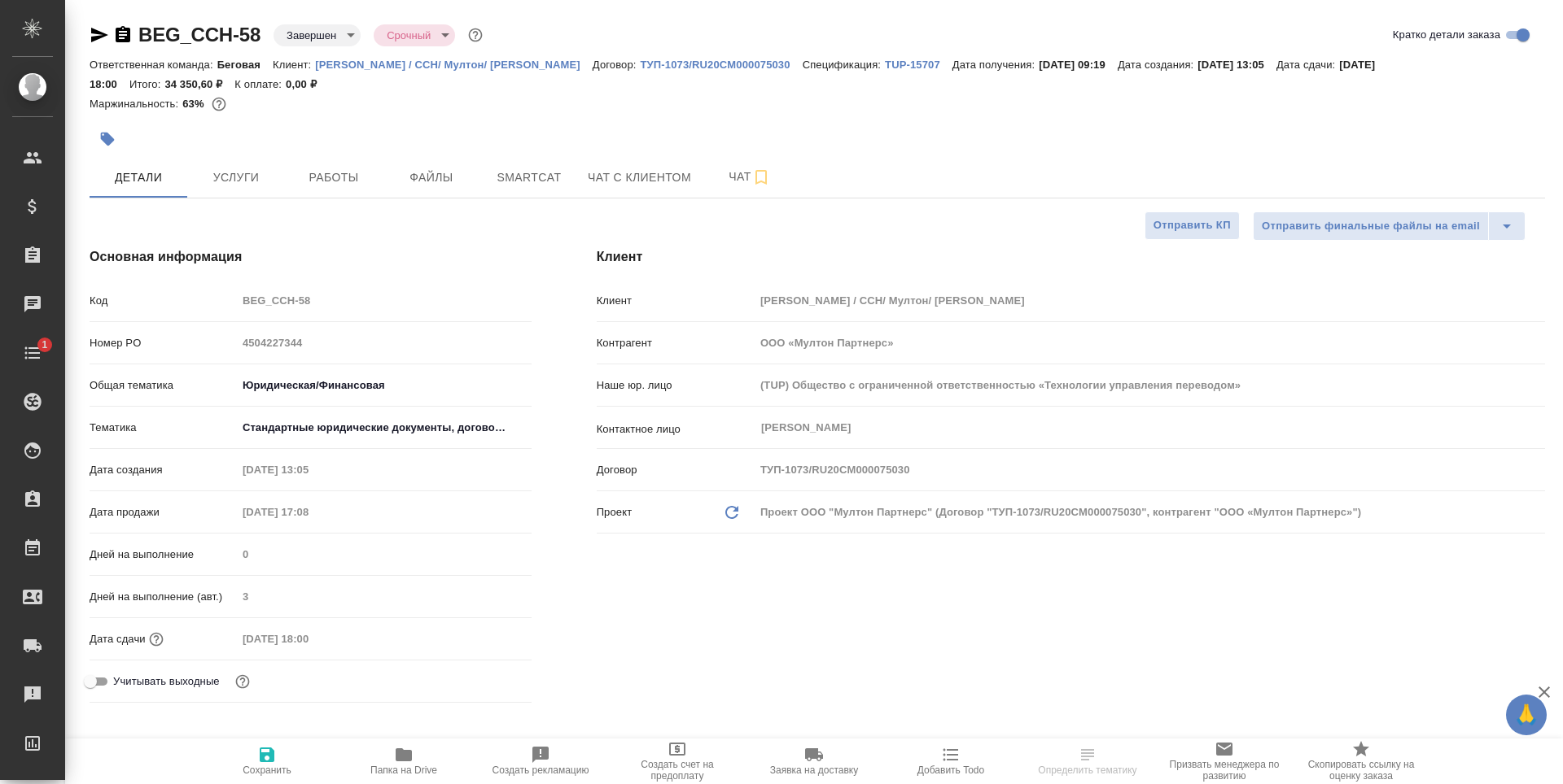
type textarea "x"
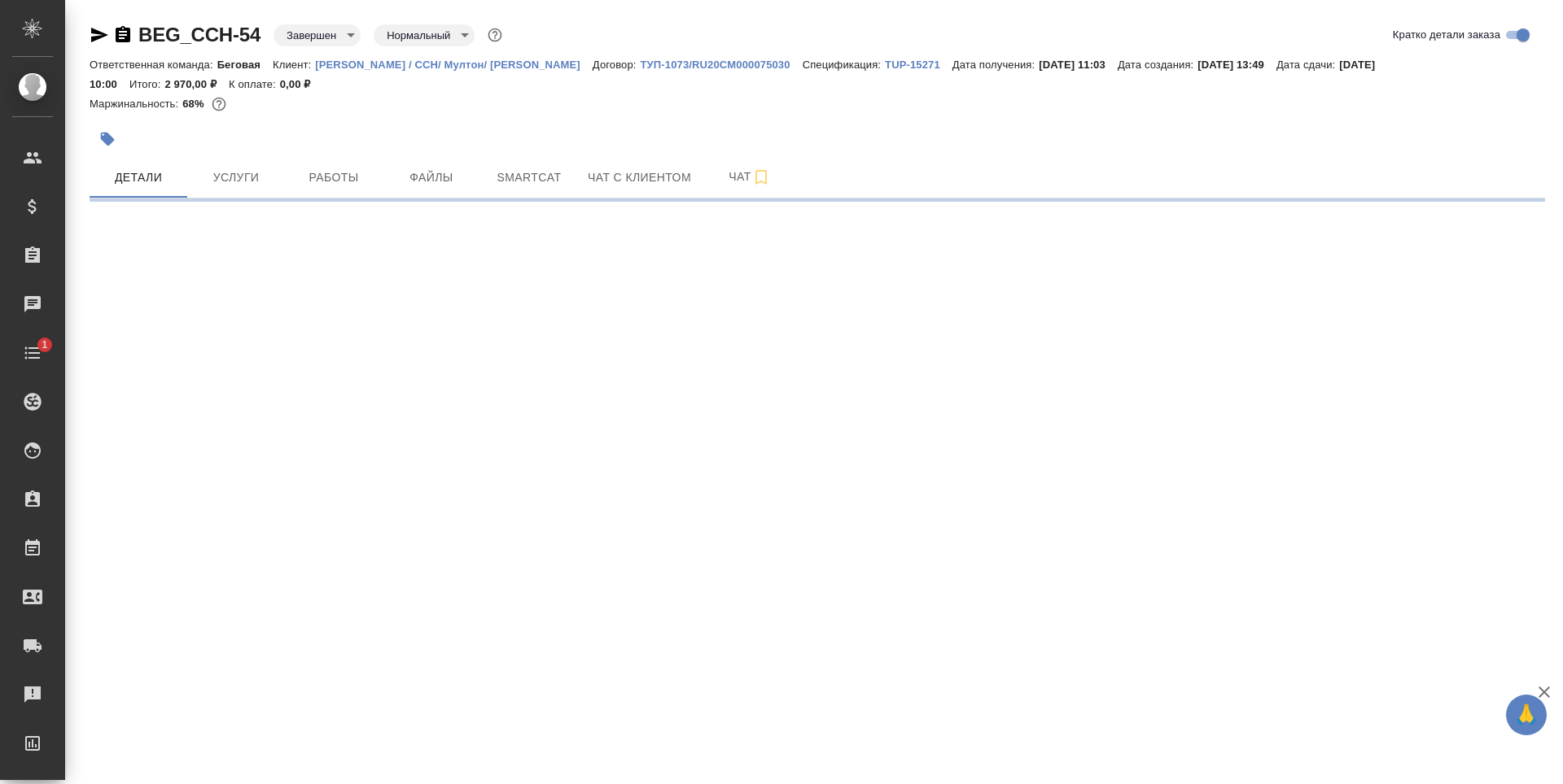
select select "RU"
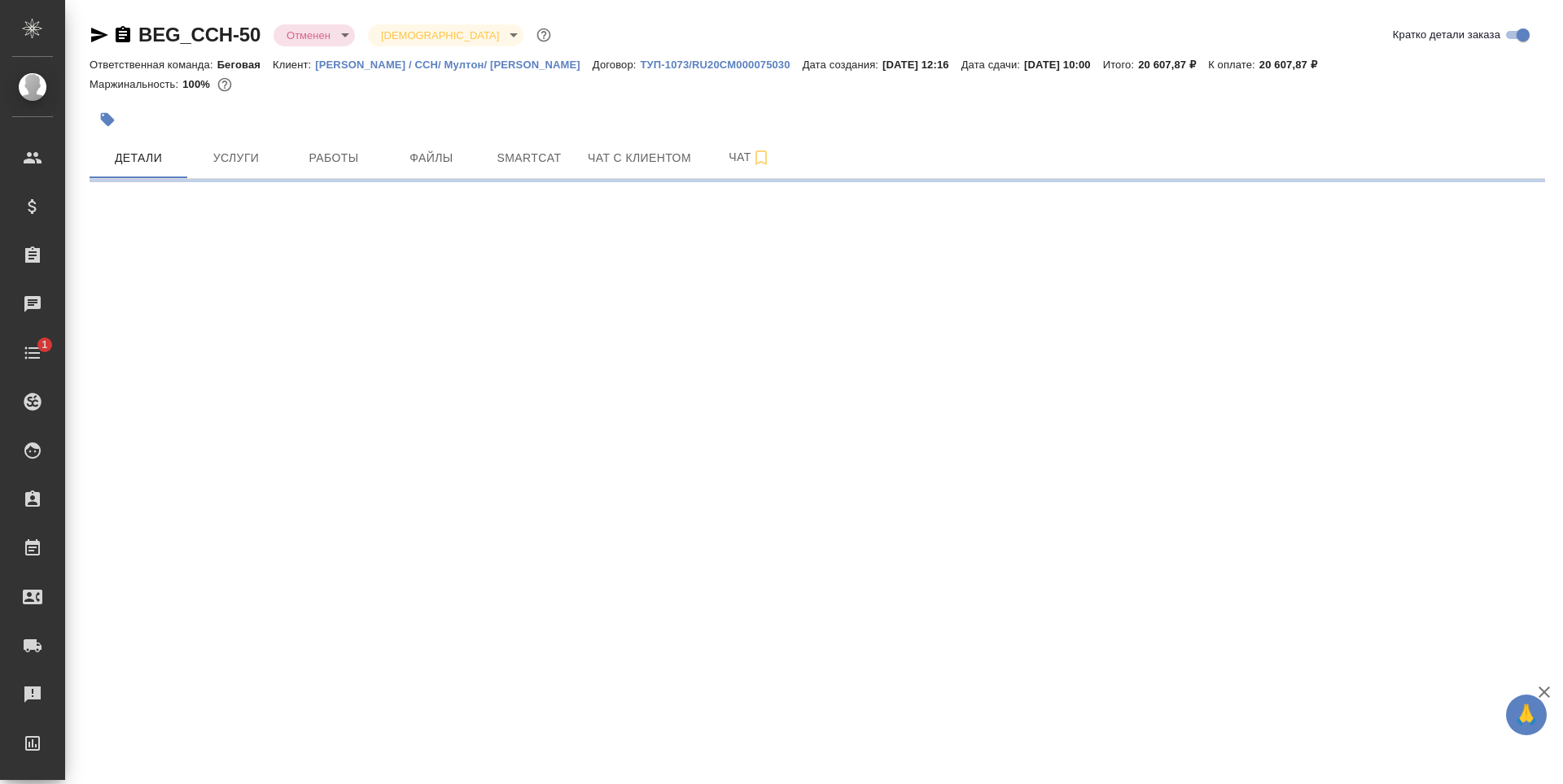
select select "RU"
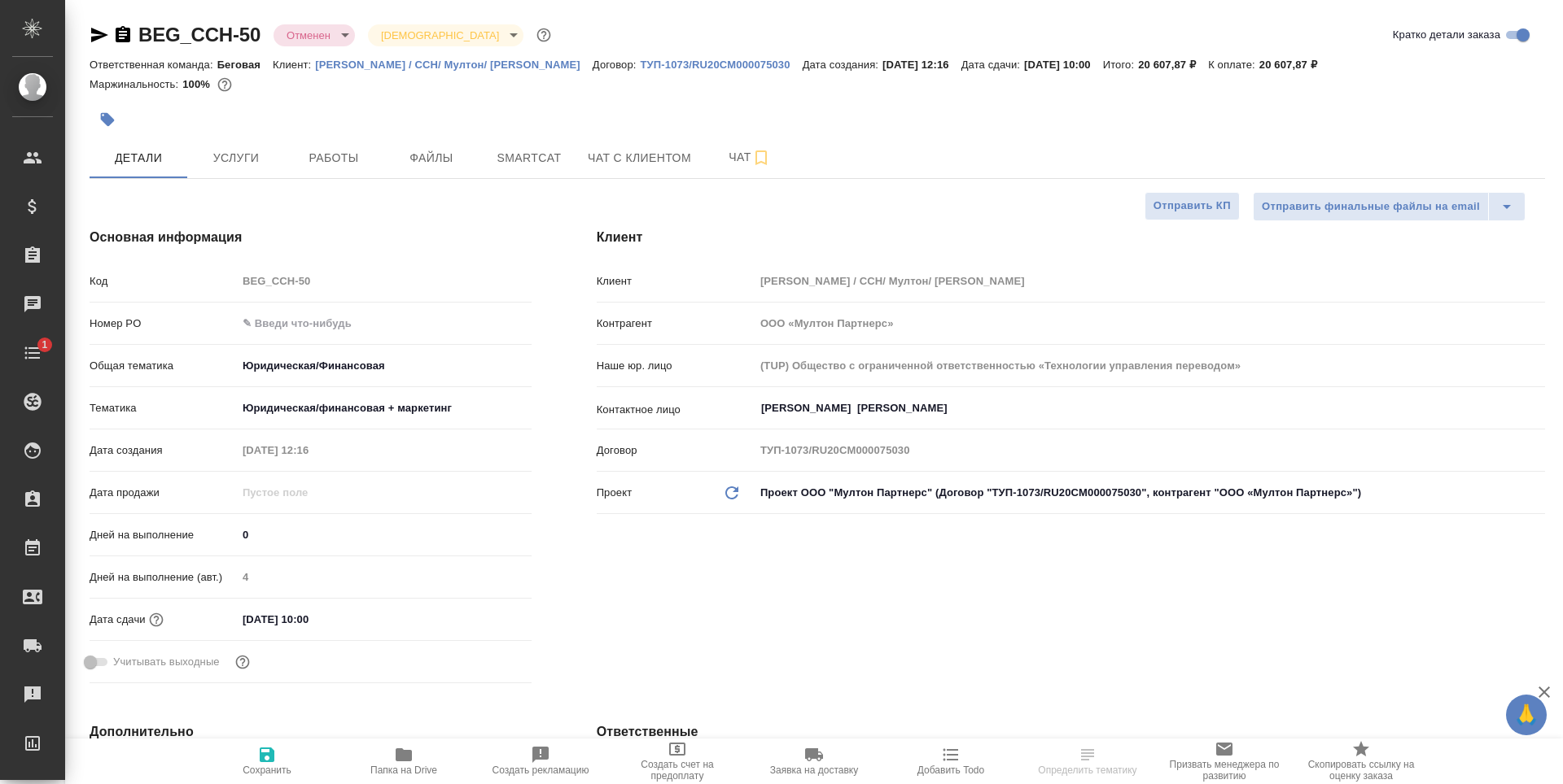
type textarea "x"
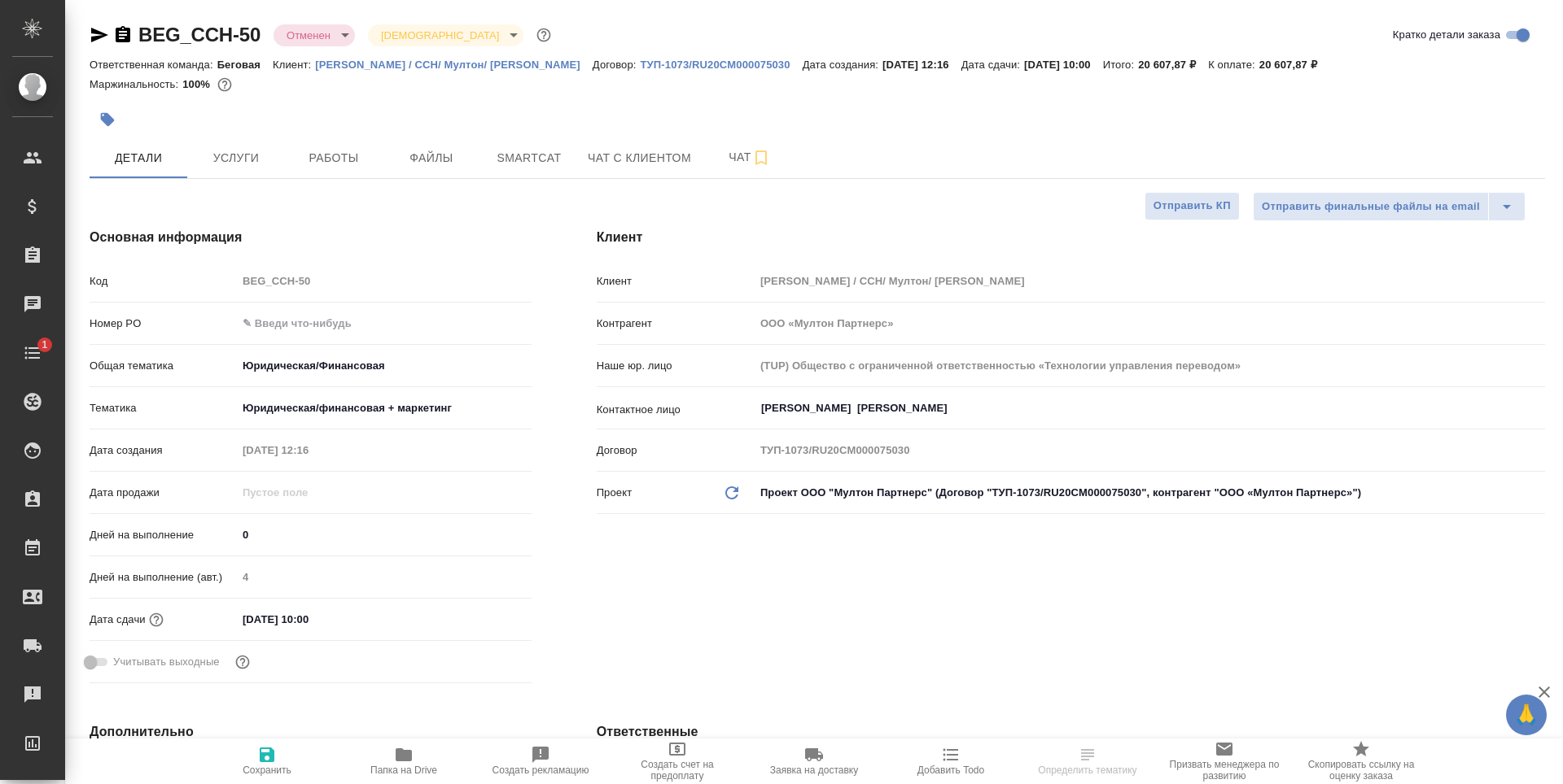
type textarea "x"
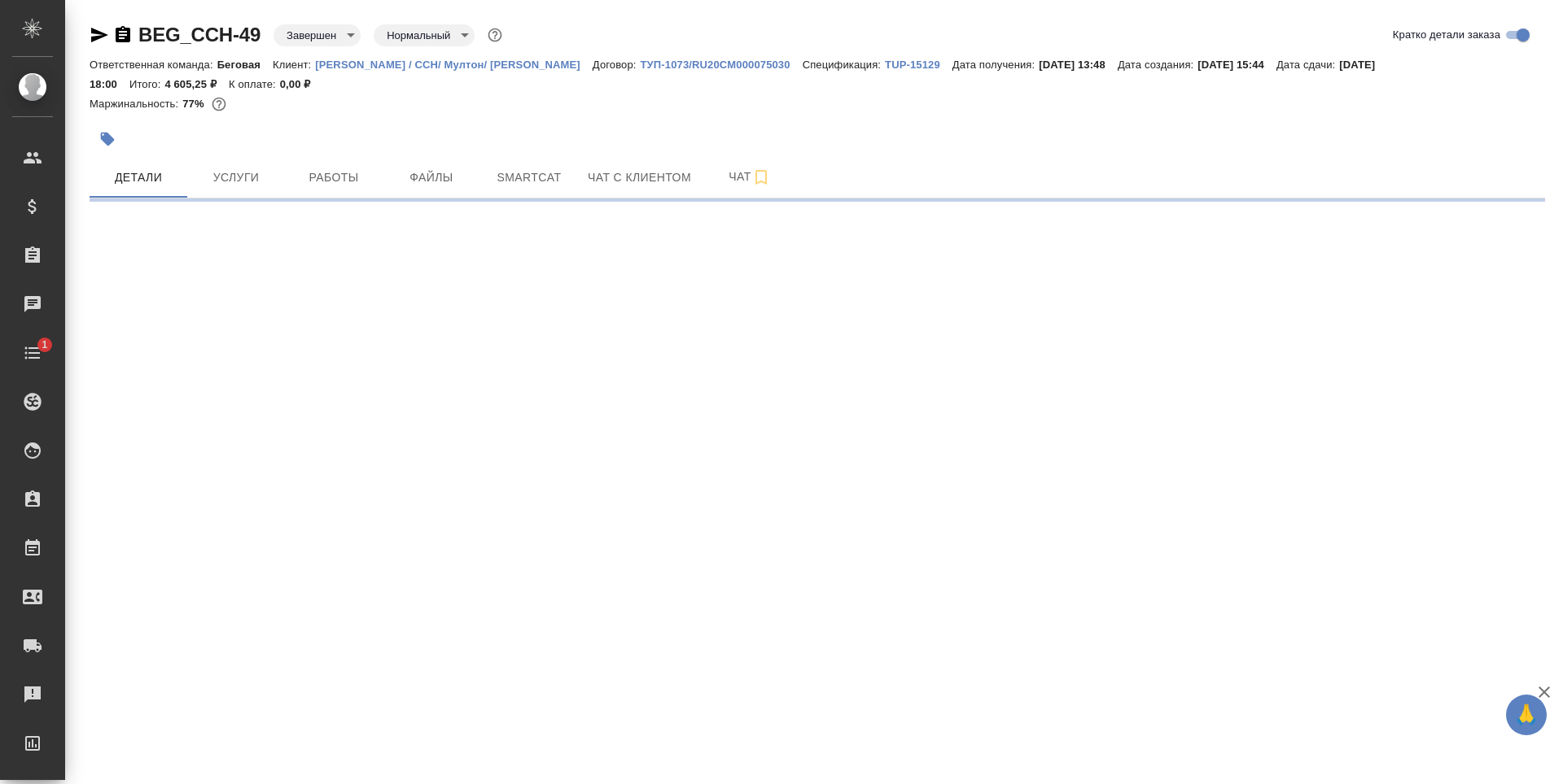
select select "RU"
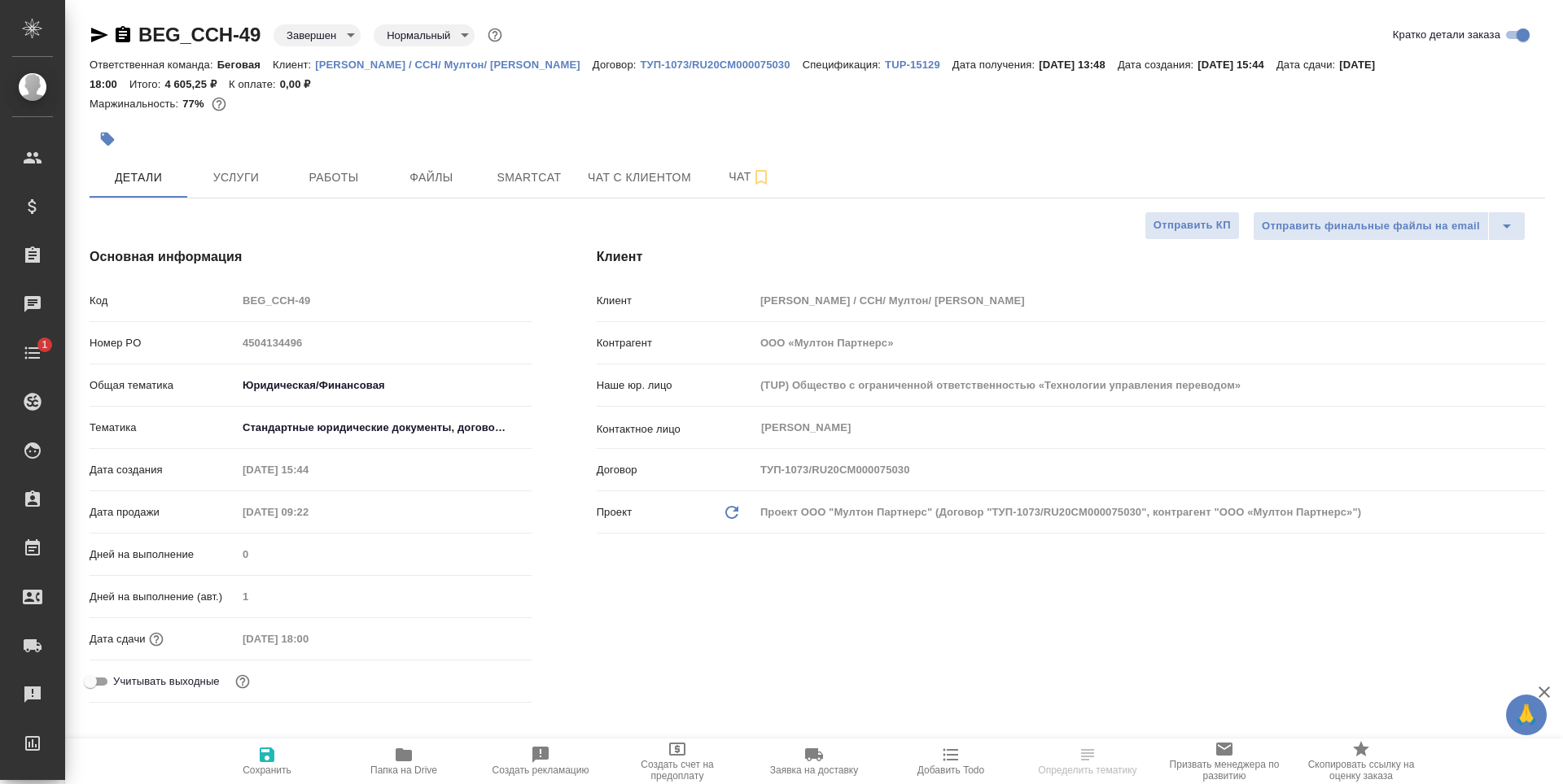
type textarea "x"
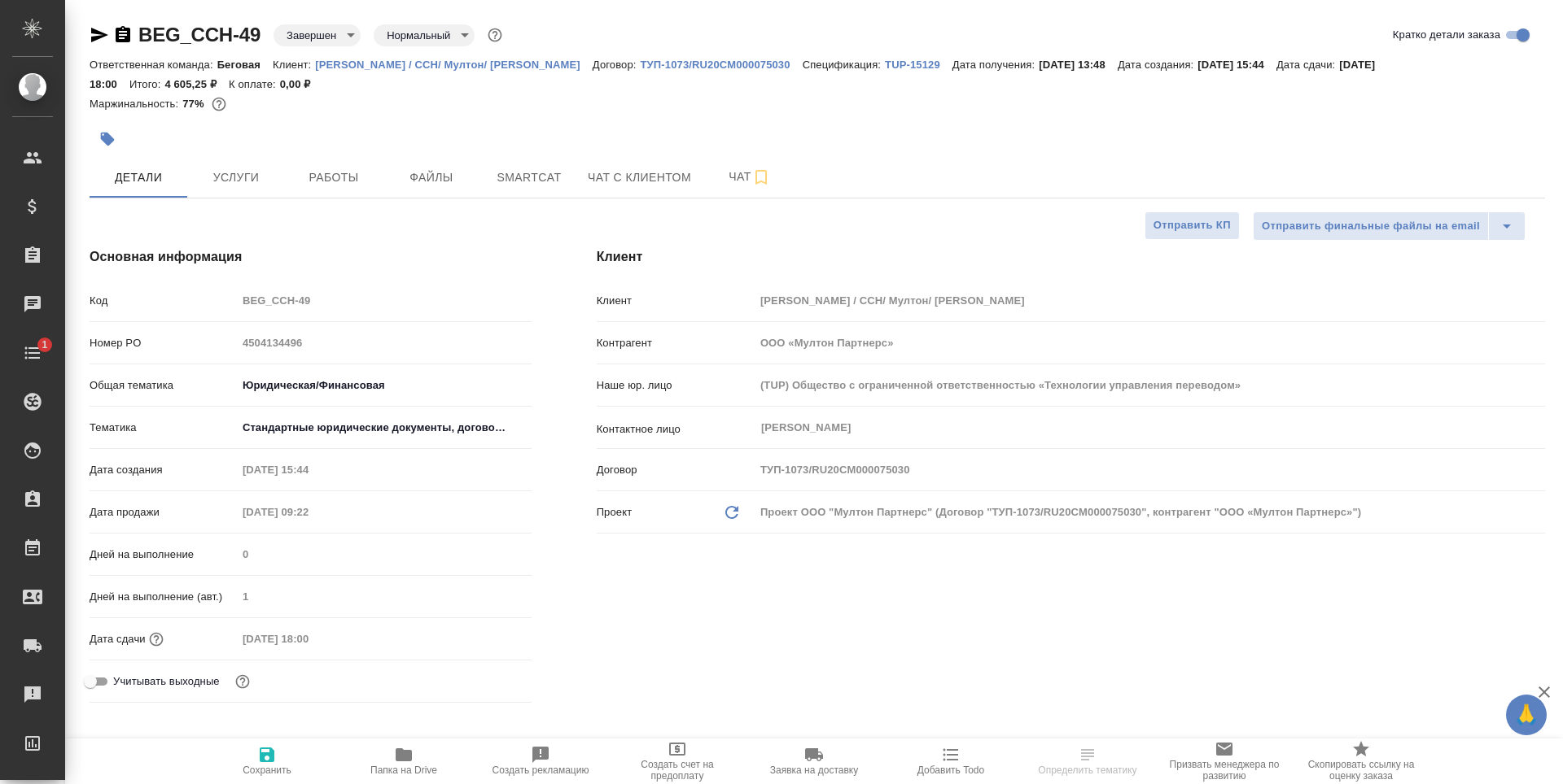
type textarea "x"
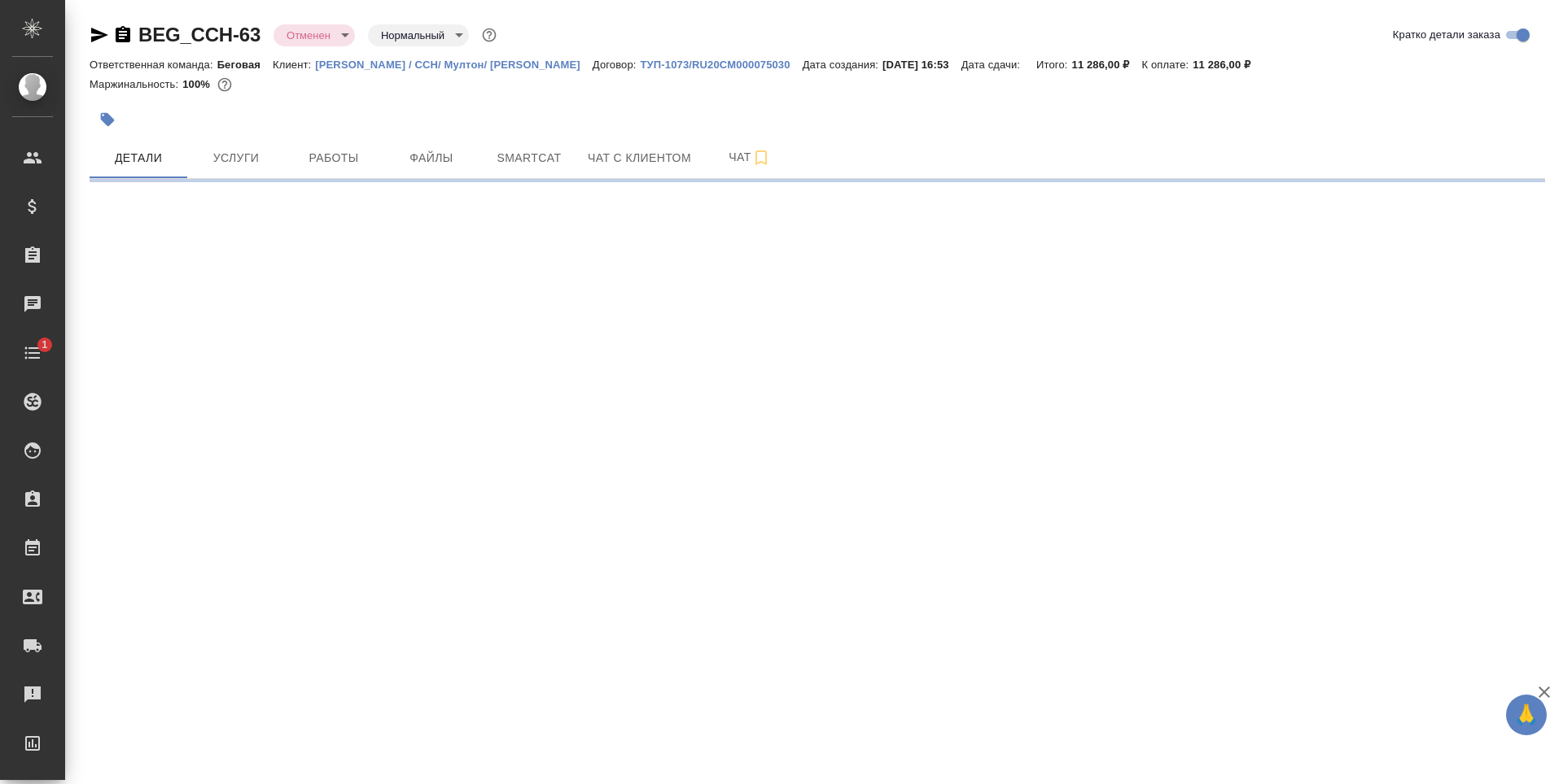
select select "RU"
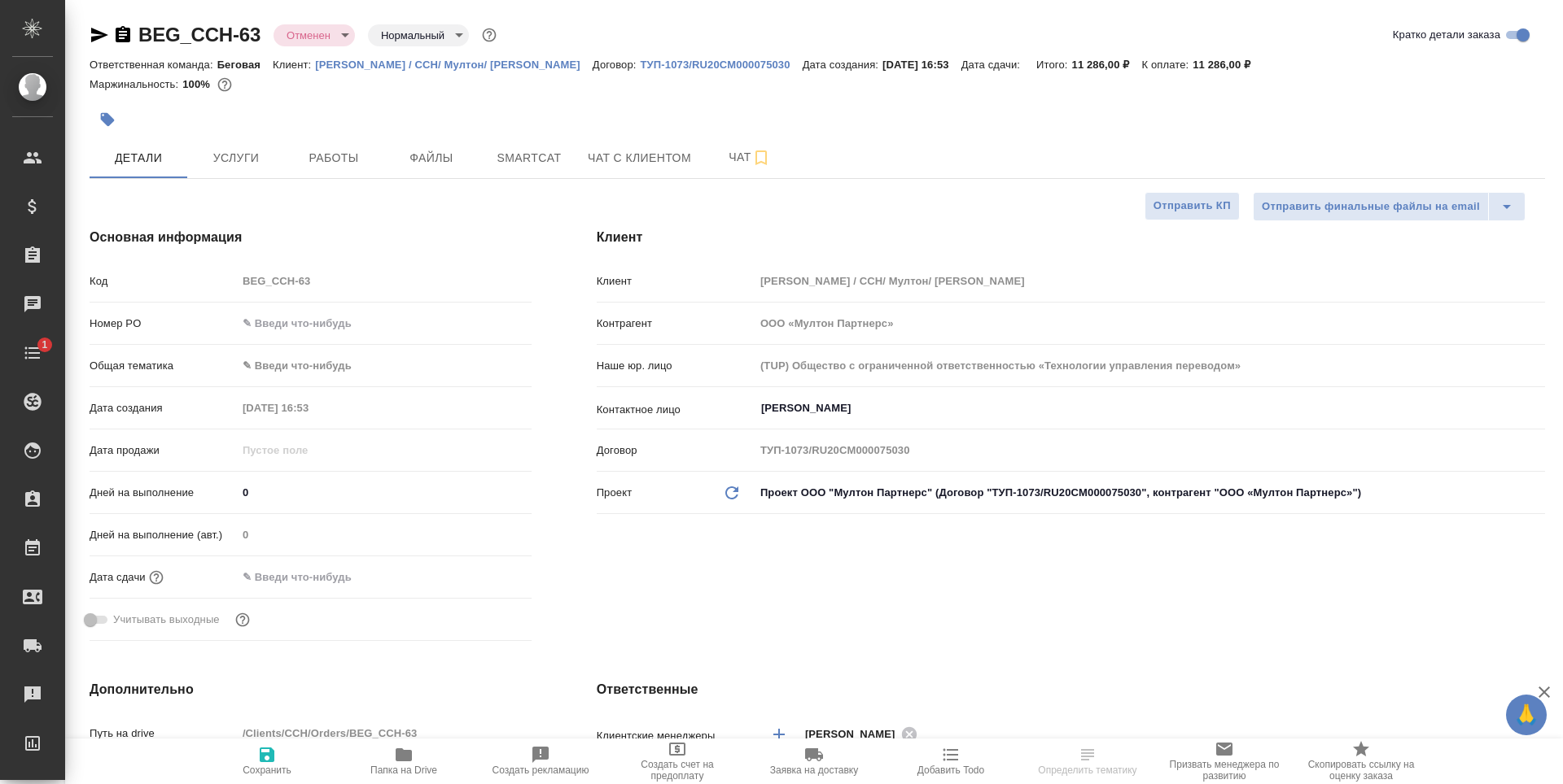
type textarea "x"
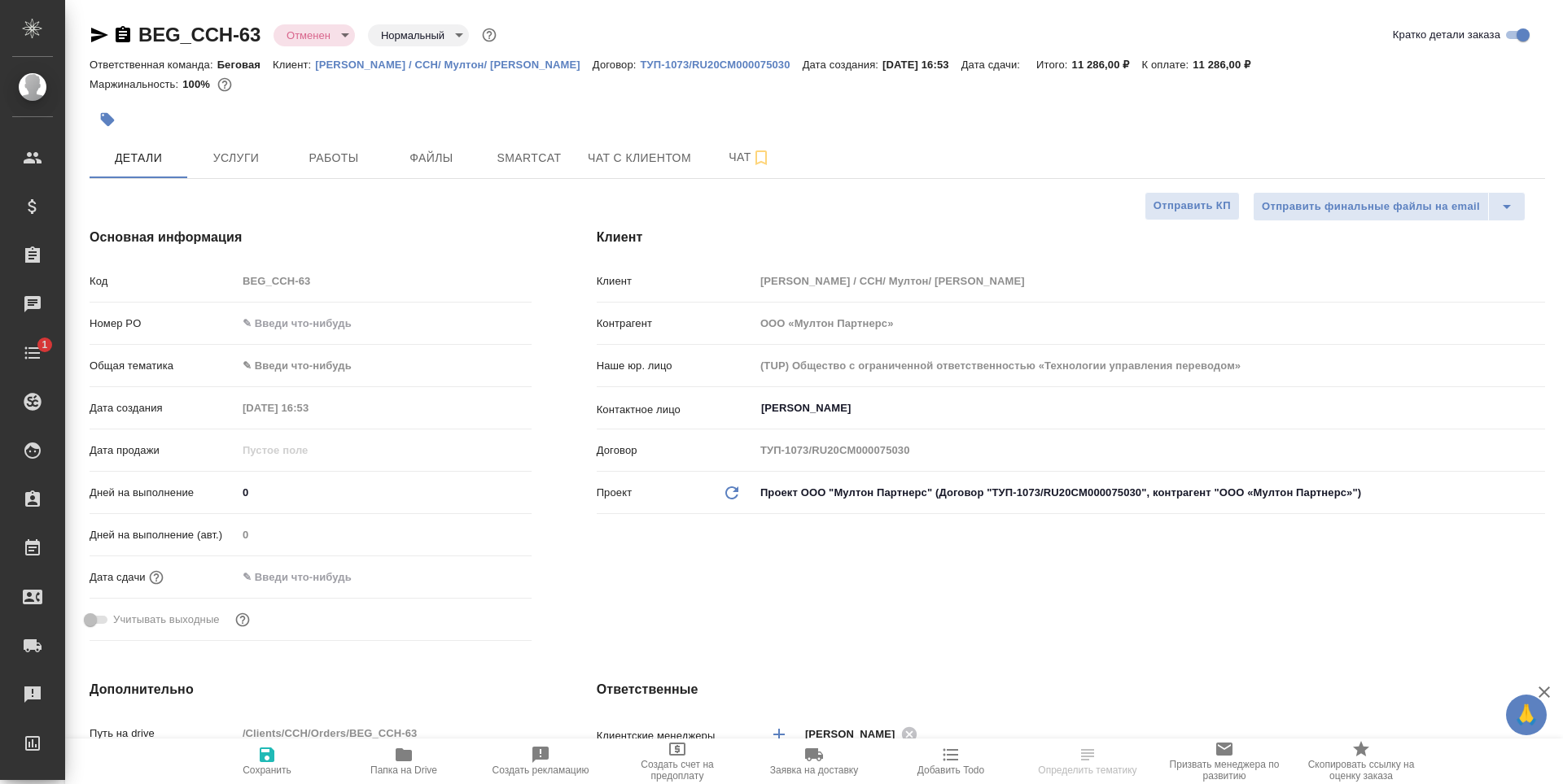
type textarea "x"
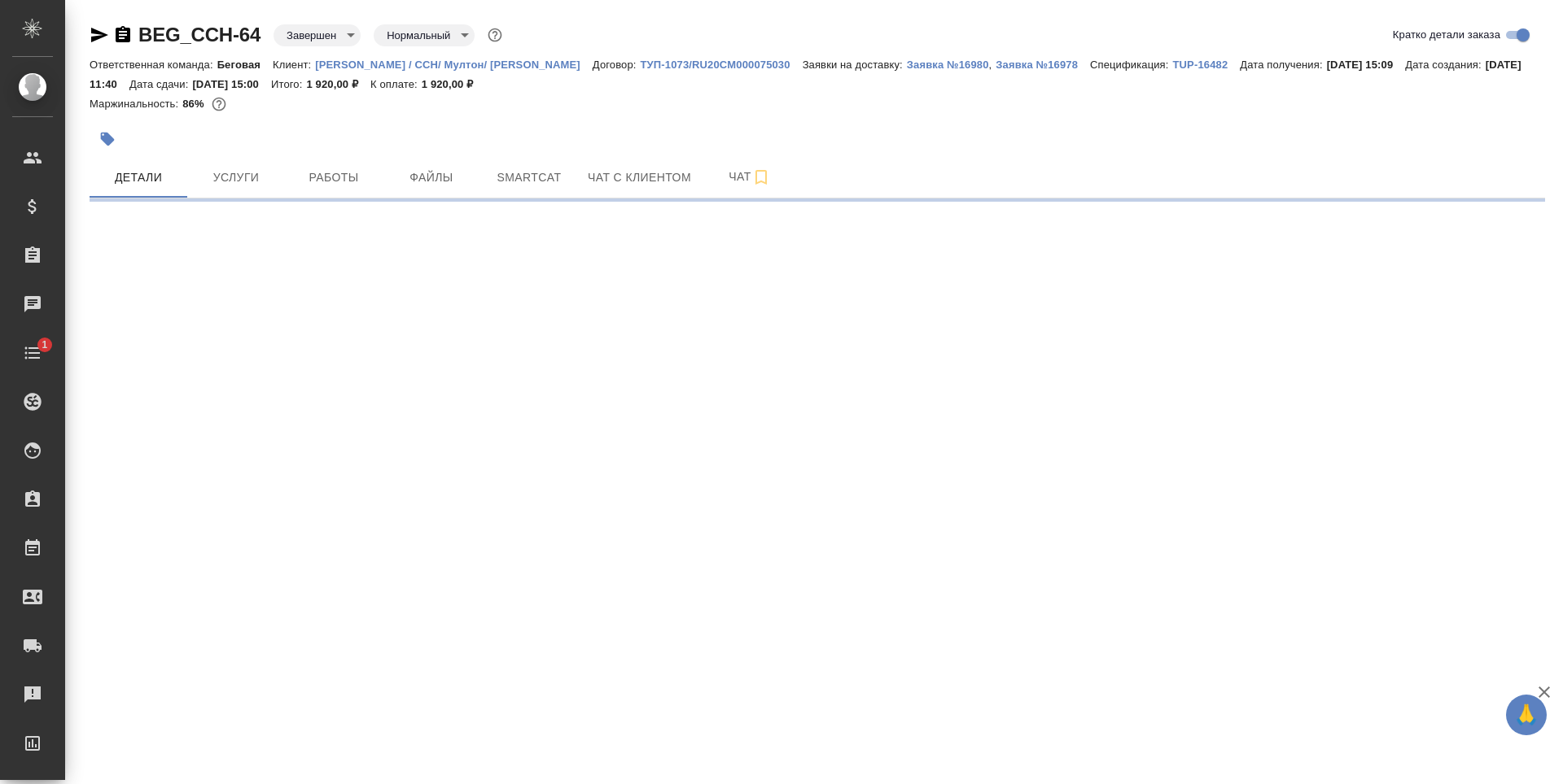
select select "RU"
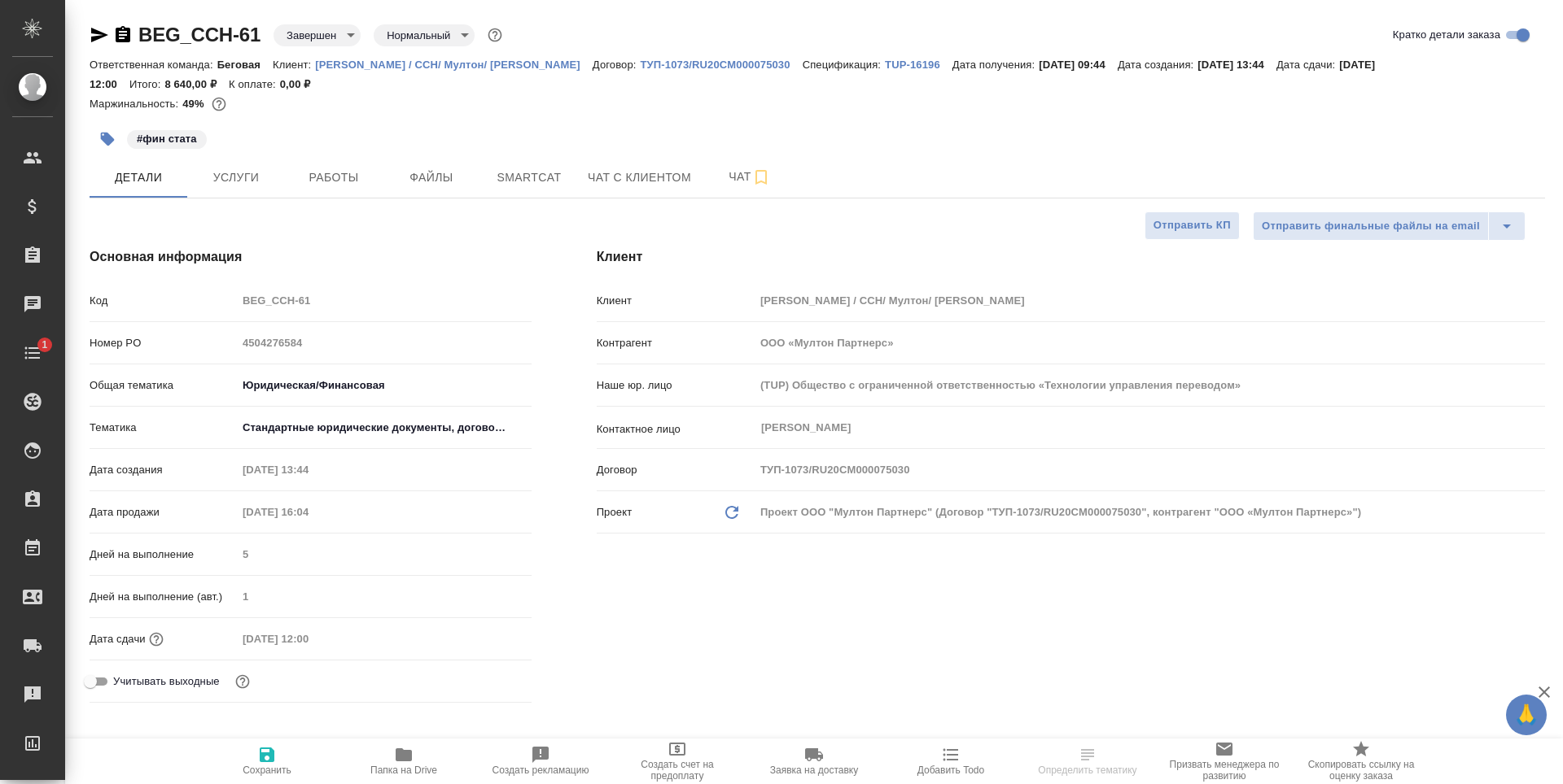
type textarea "x"
click at [257, 188] on button "Услуги" at bounding box center [236, 178] width 97 height 41
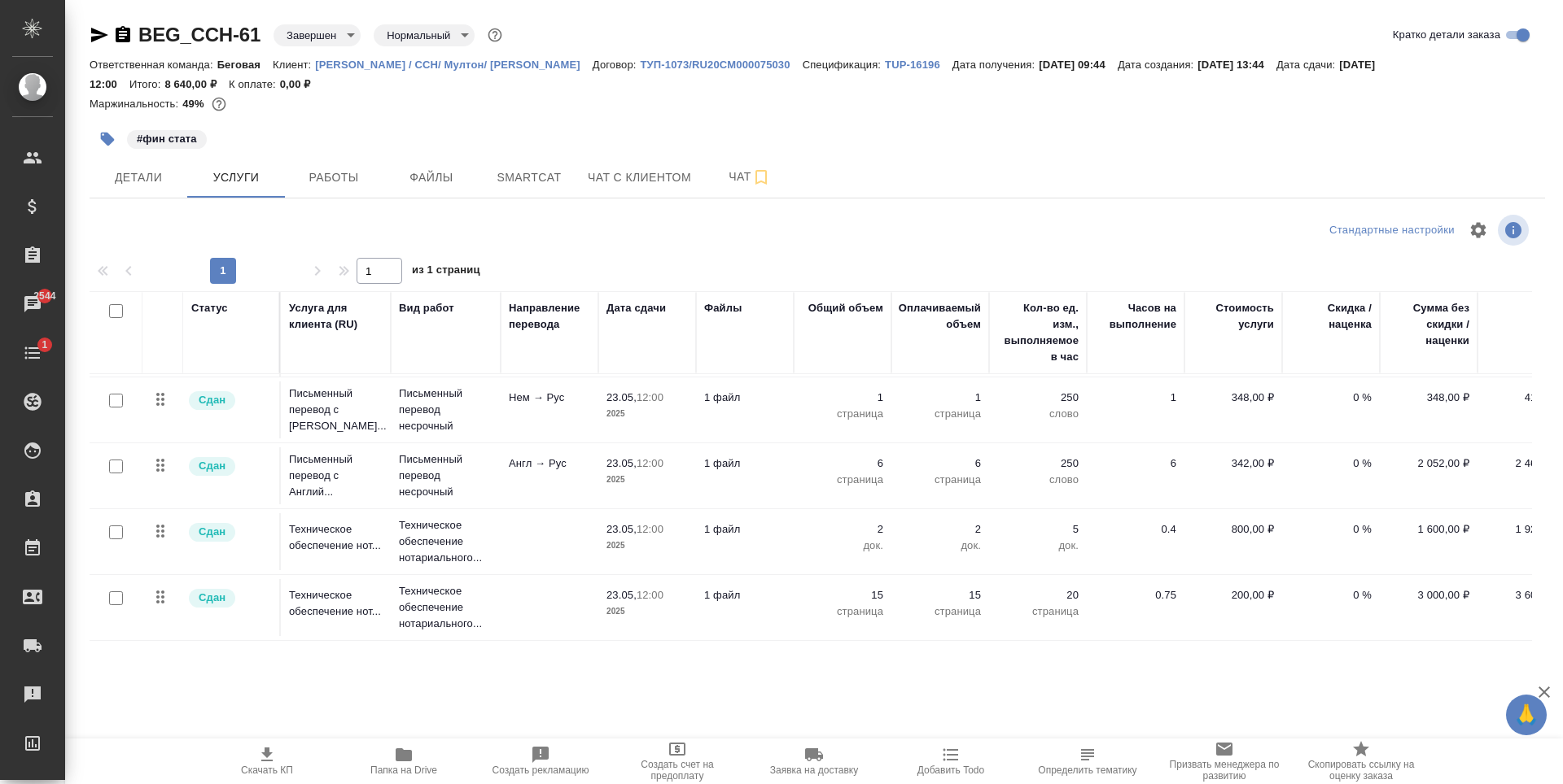
scroll to position [67, 56]
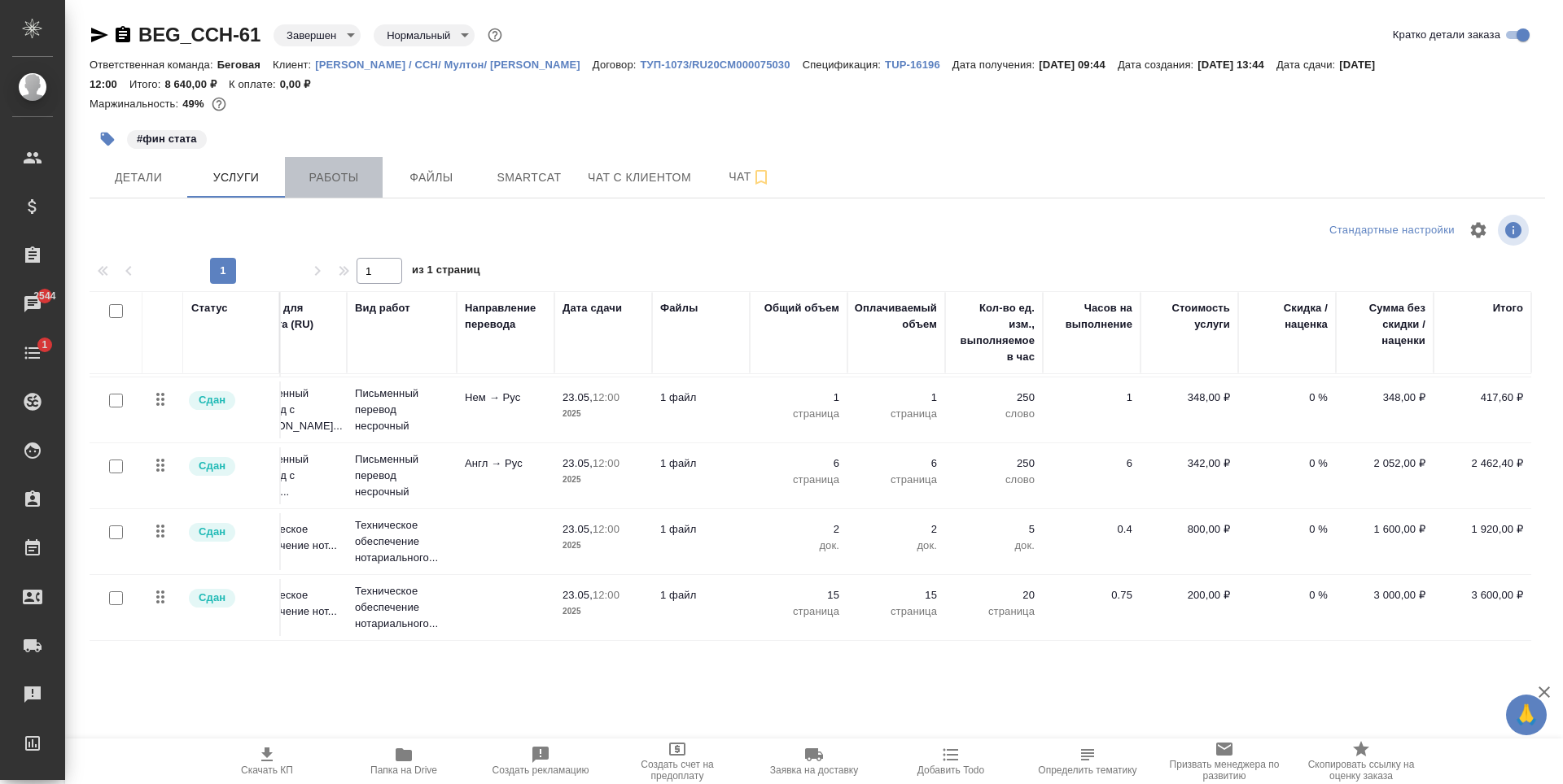
click at [314, 181] on span "Работы" at bounding box center [333, 178] width 78 height 20
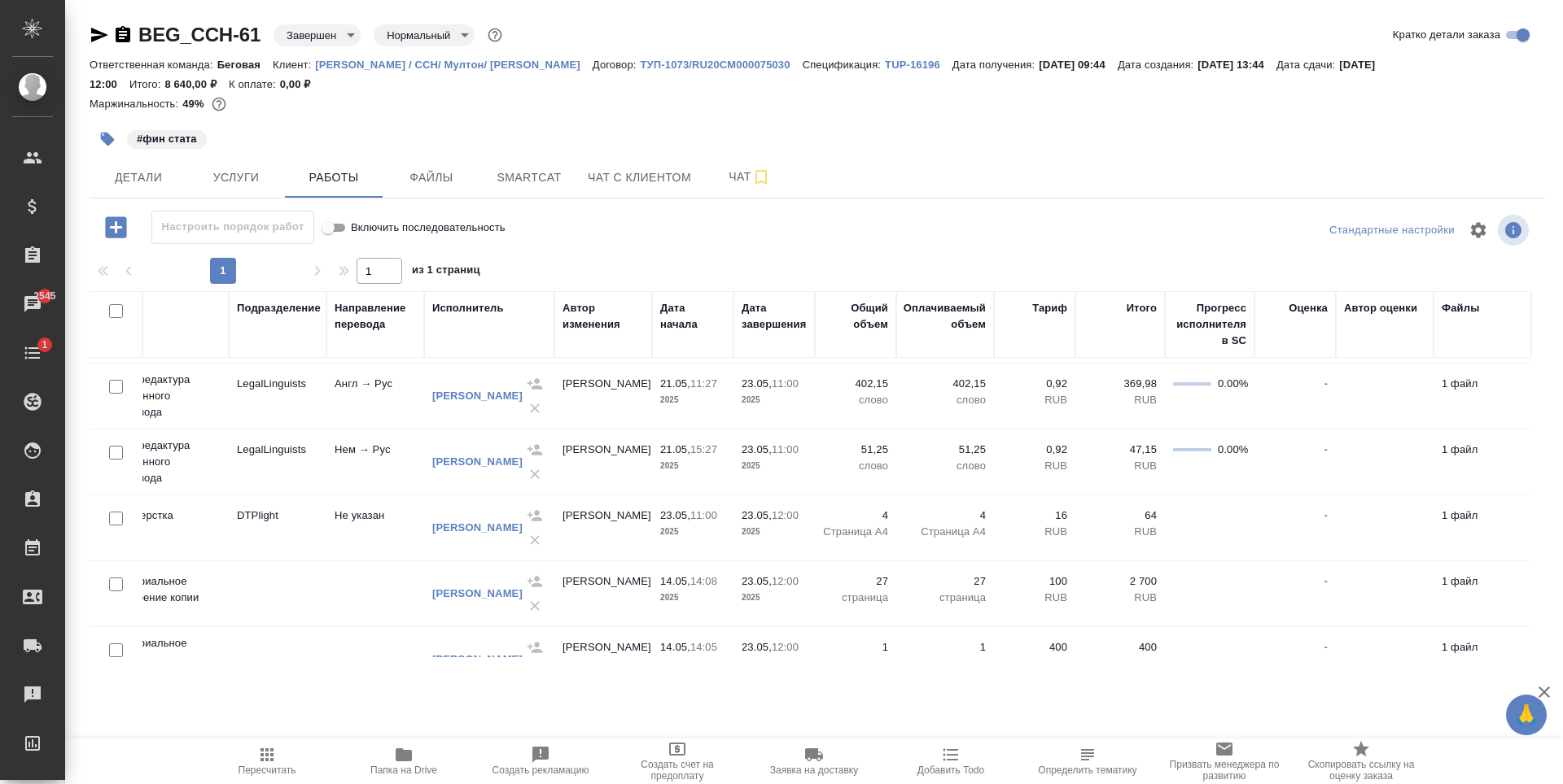
scroll to position [0, 267]
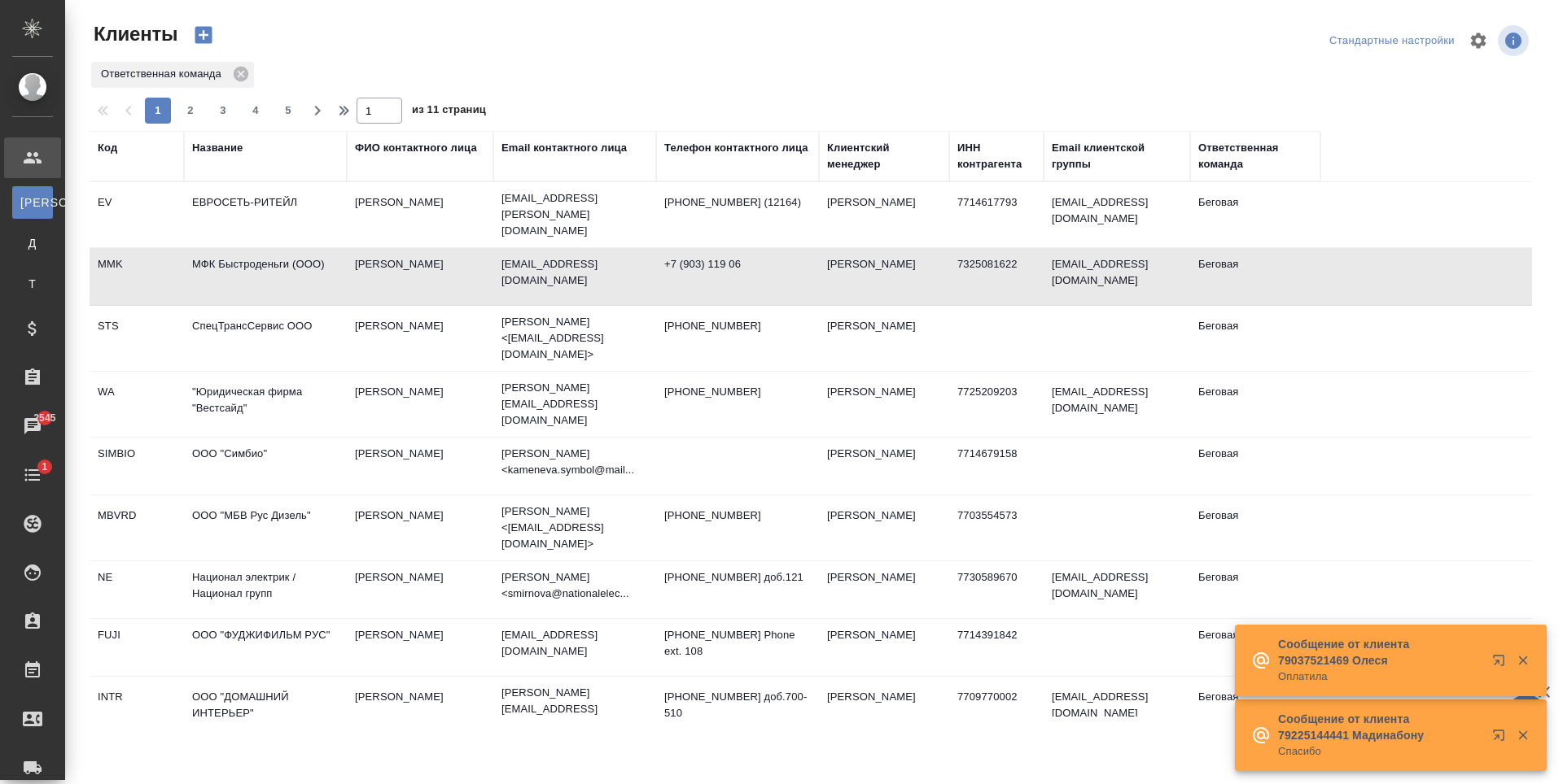
select select "RU"
click at [228, 149] on div "Название" at bounding box center [217, 148] width 50 height 16
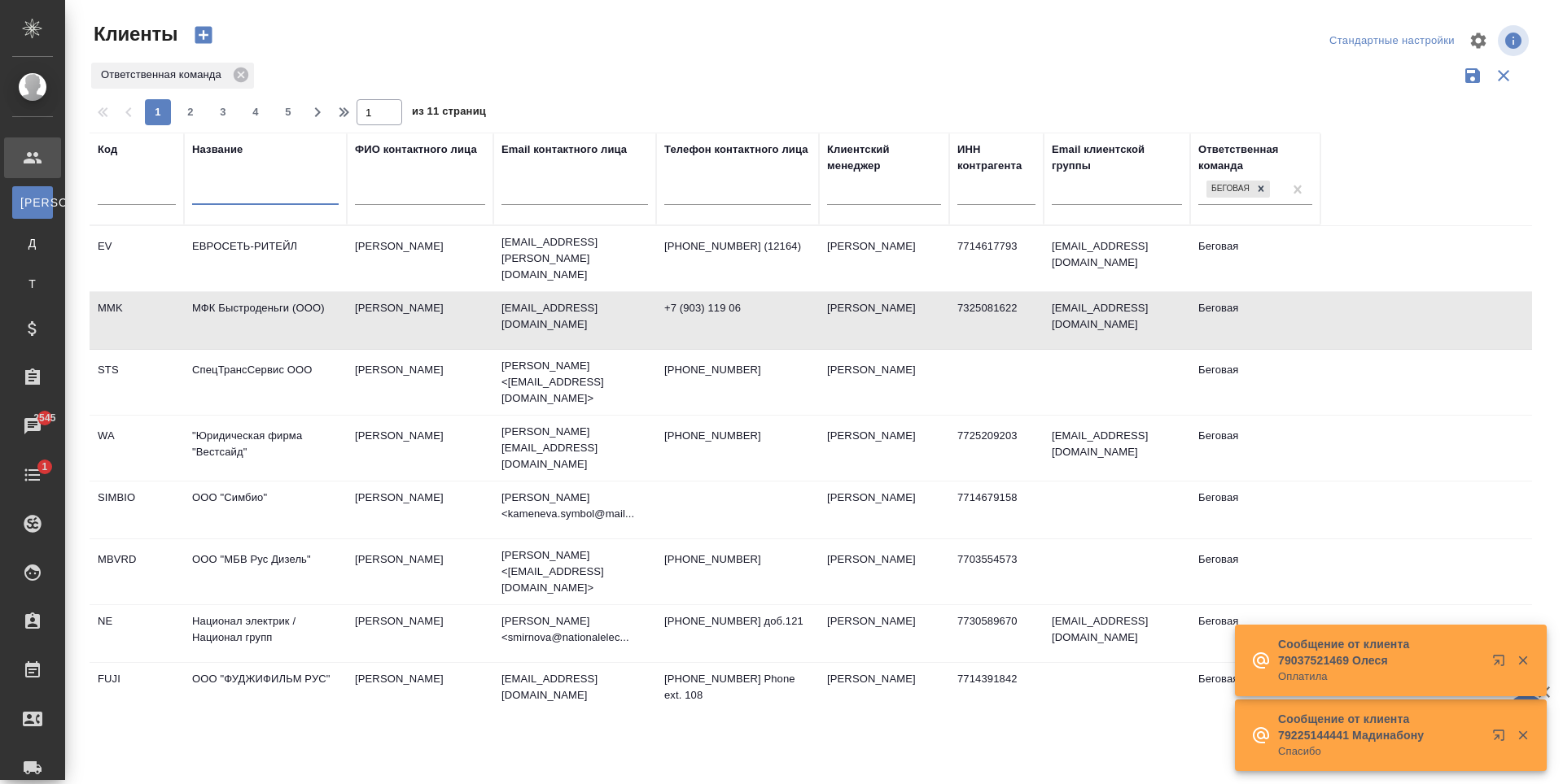
click at [281, 205] on input "text" at bounding box center [265, 195] width 146 height 20
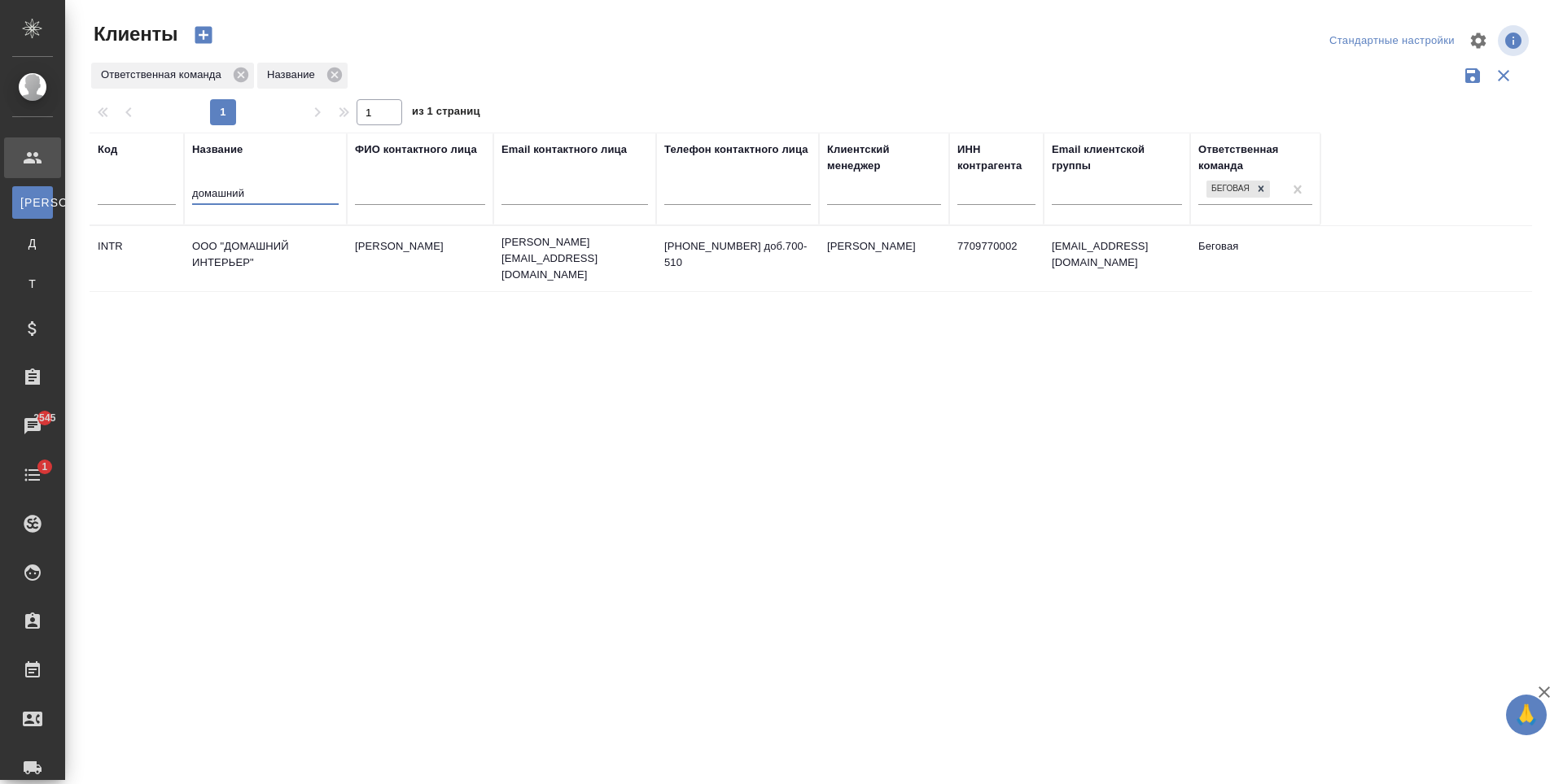
type input "домашний"
click at [488, 276] on td "[PERSON_NAME]" at bounding box center [420, 259] width 146 height 57
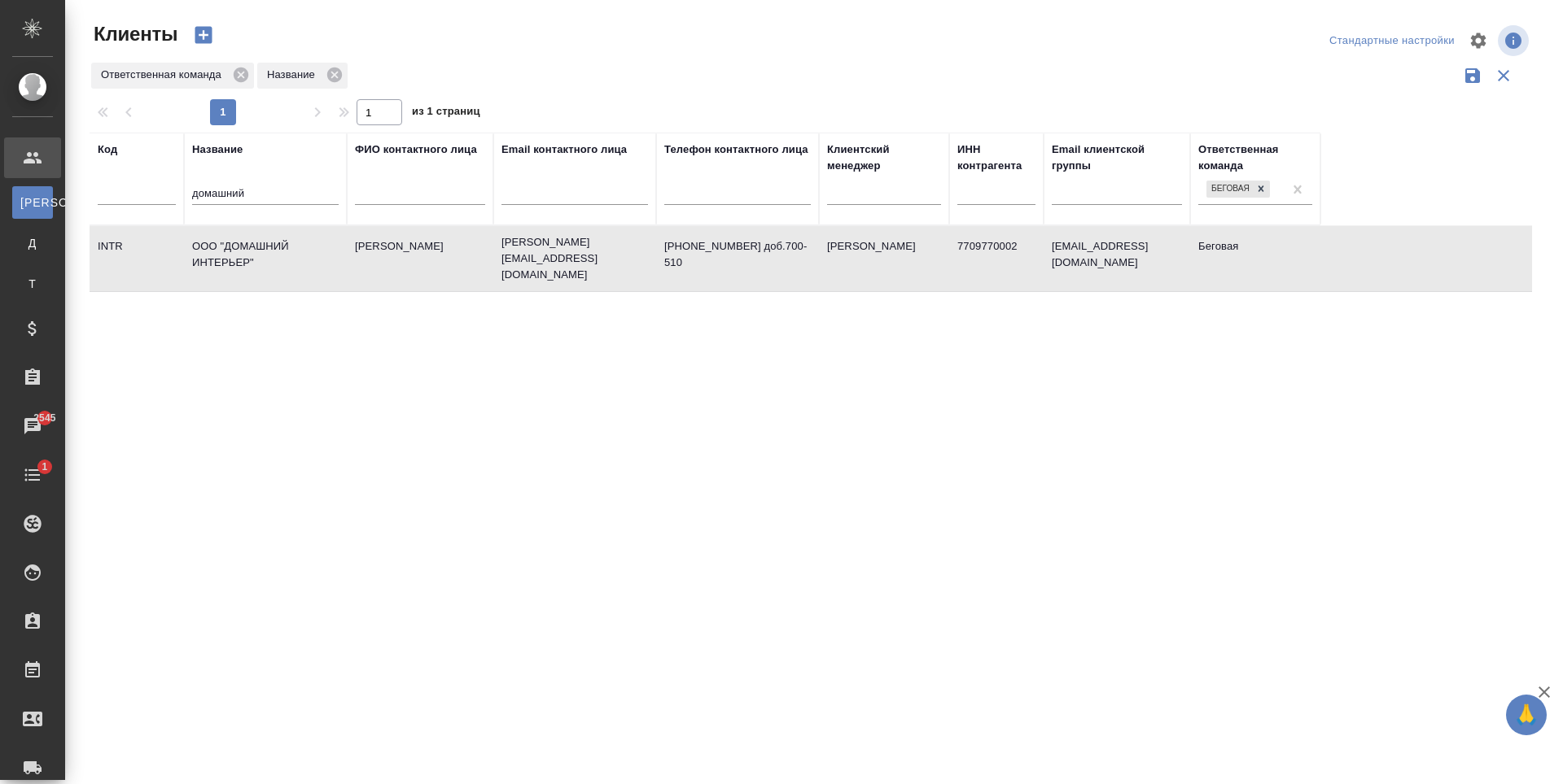
click at [488, 276] on td "[PERSON_NAME]" at bounding box center [420, 259] width 146 height 57
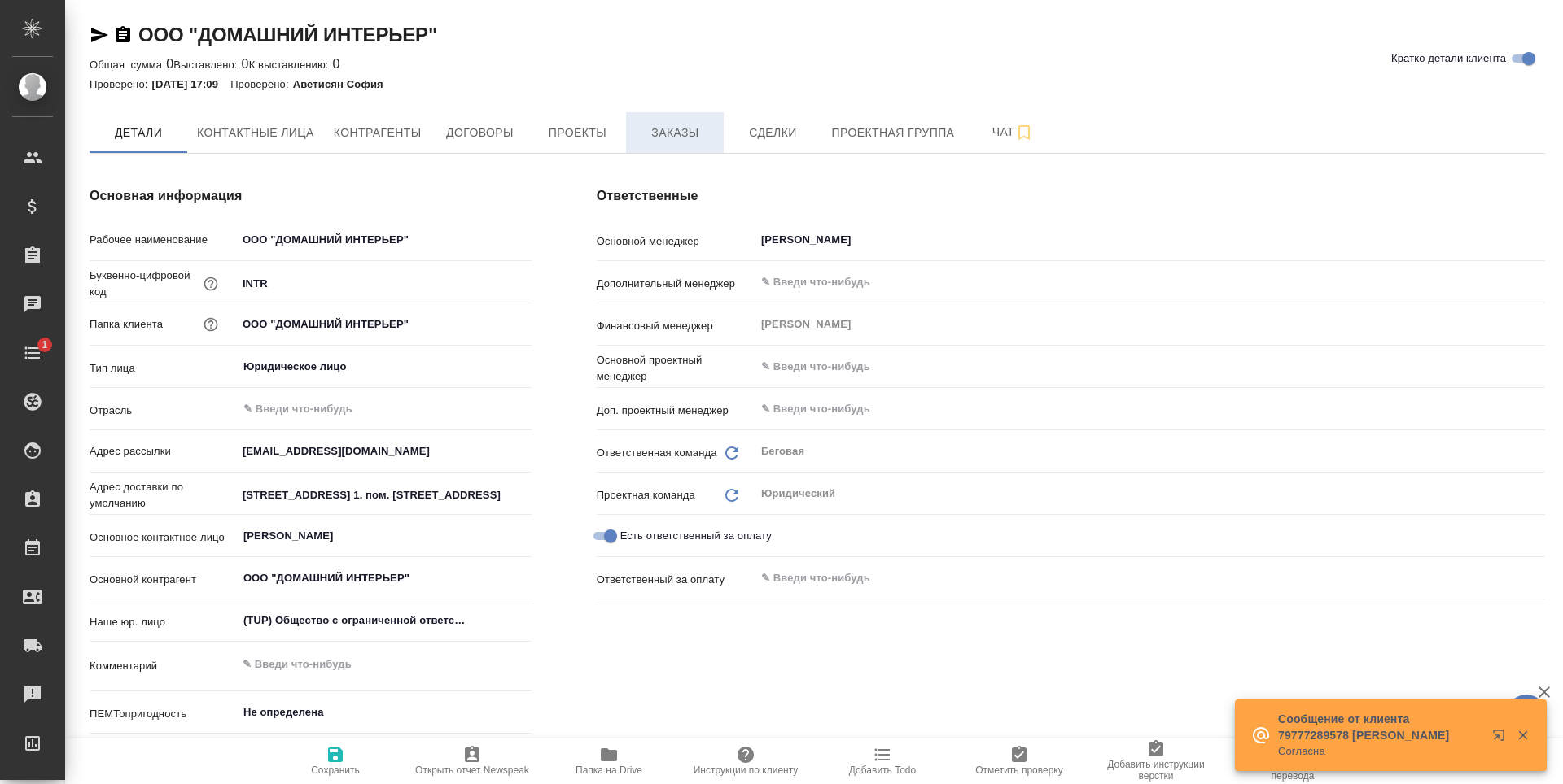
click at [668, 131] on span "Заказы" at bounding box center [674, 133] width 78 height 20
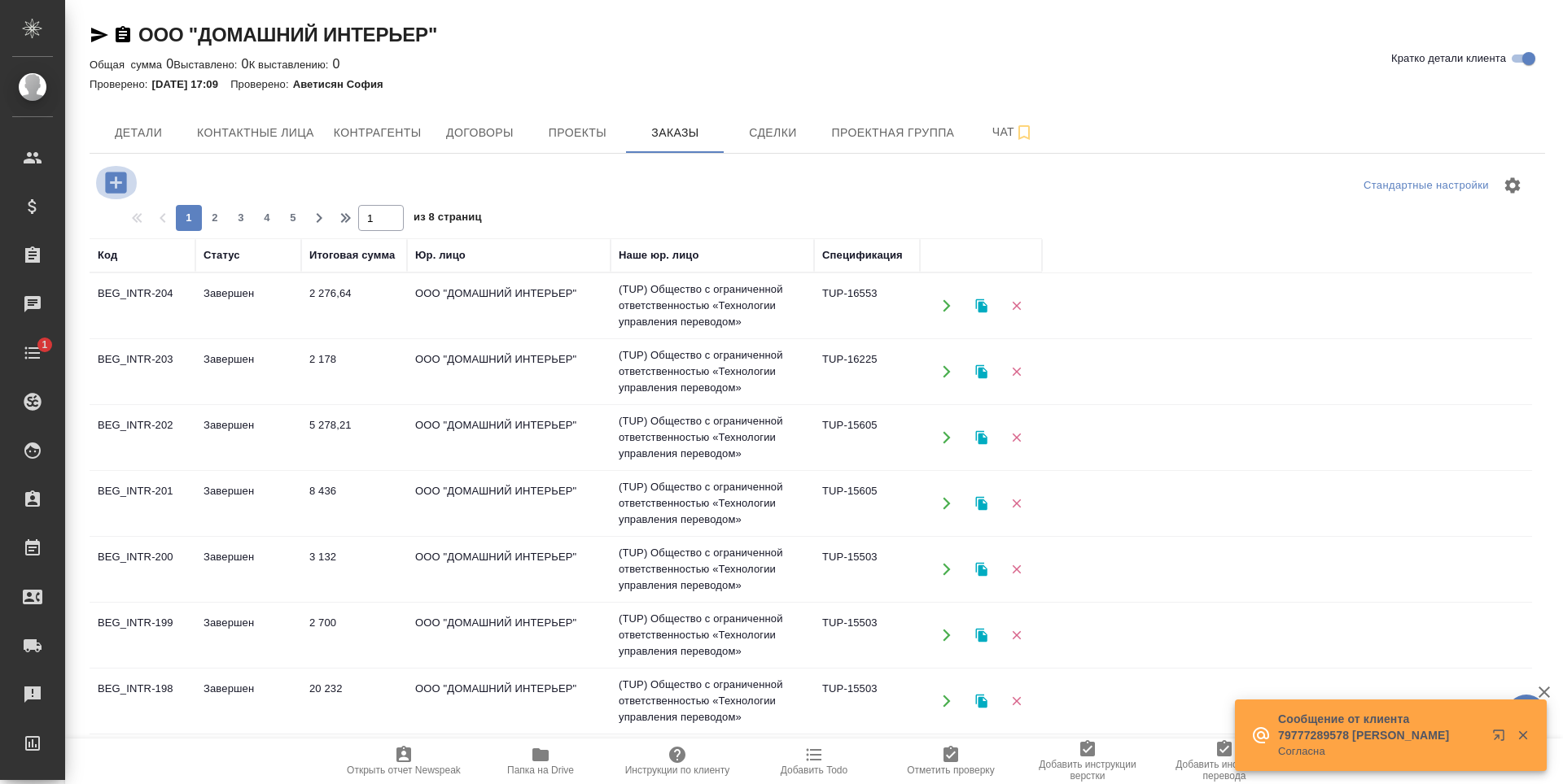
click at [115, 189] on icon "button" at bounding box center [115, 182] width 21 height 21
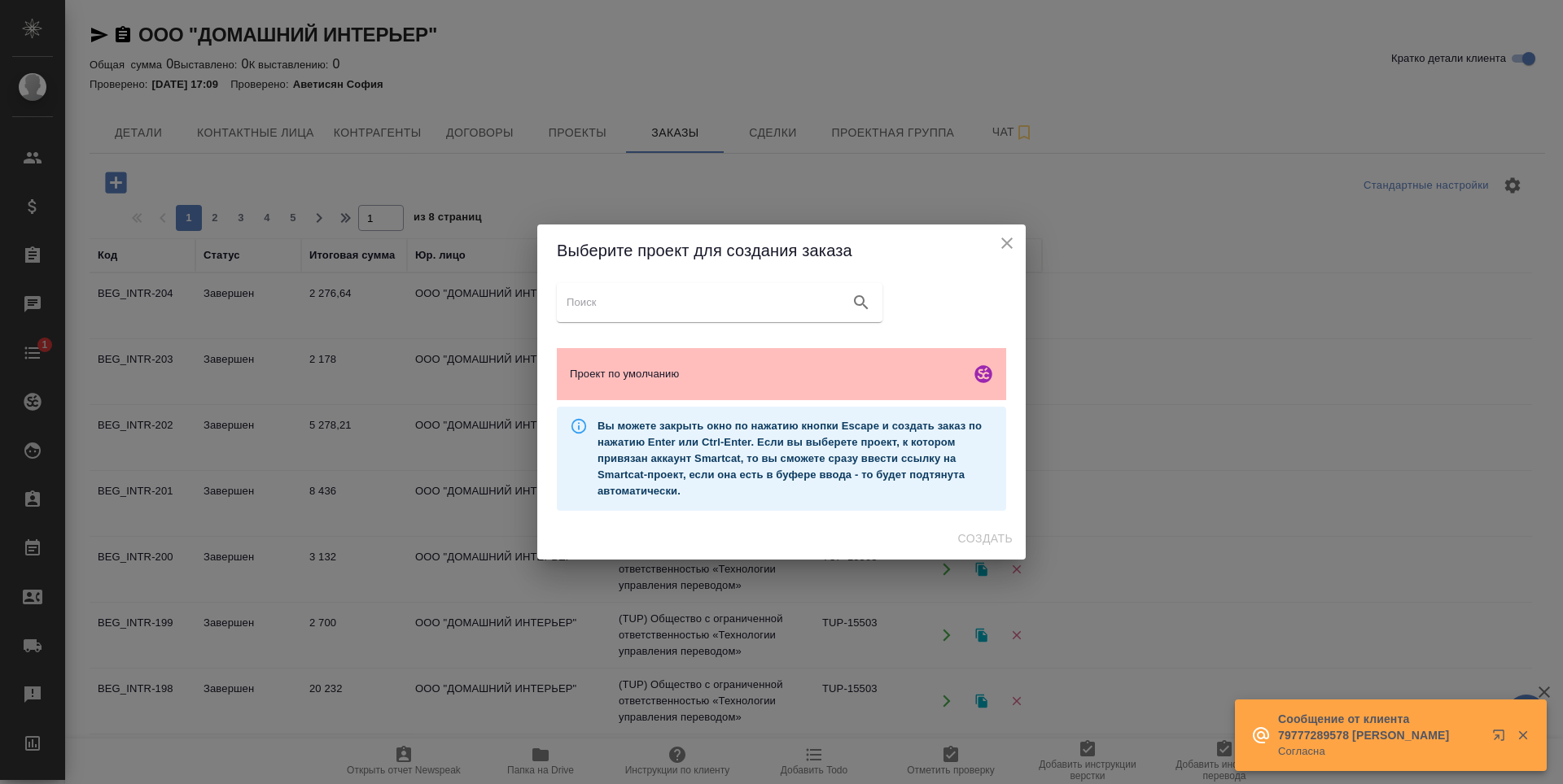
click at [807, 389] on div "Проект по умолчанию" at bounding box center [782, 374] width 450 height 52
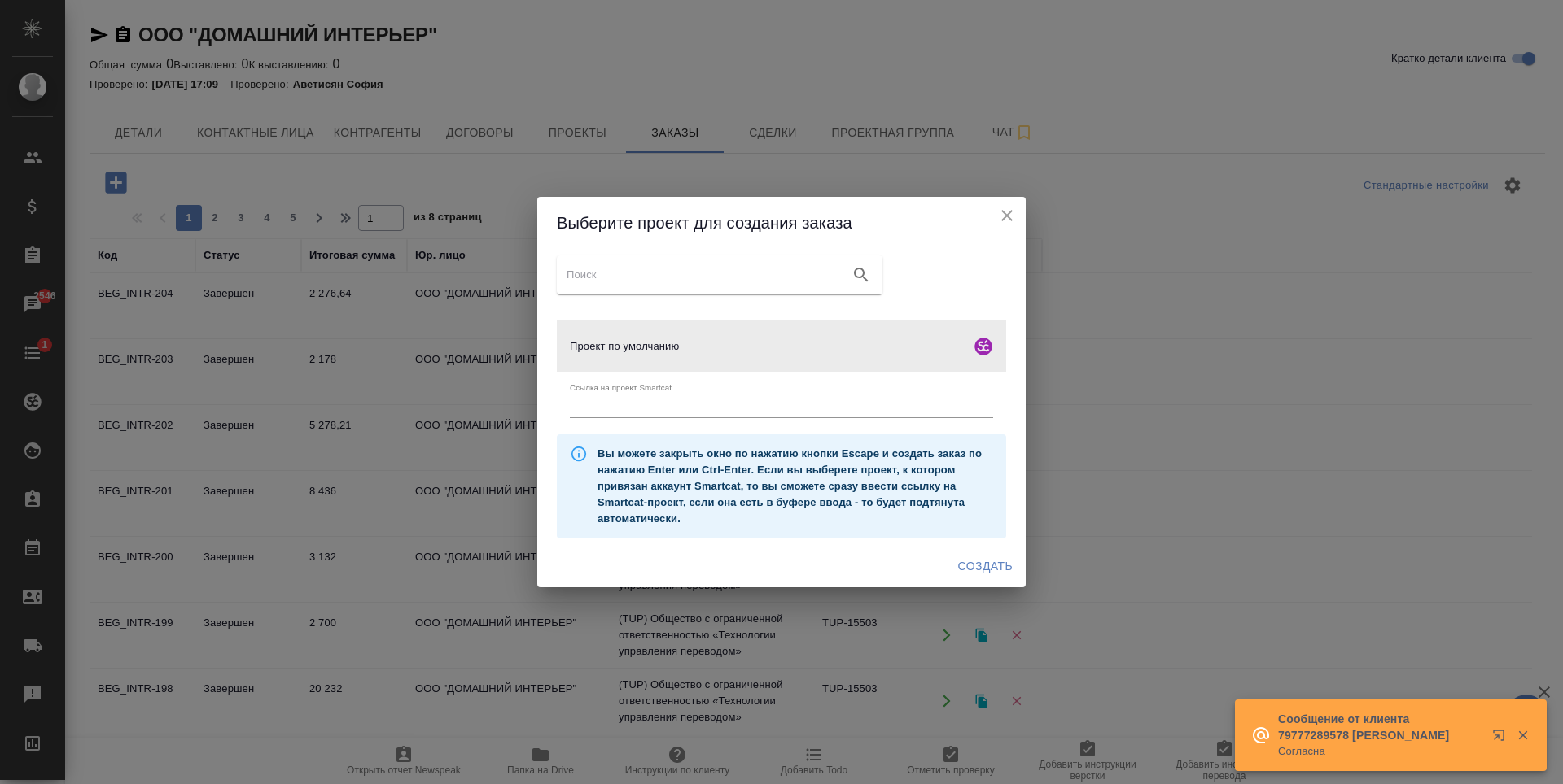
click at [1000, 570] on span "Создать" at bounding box center [985, 567] width 55 height 20
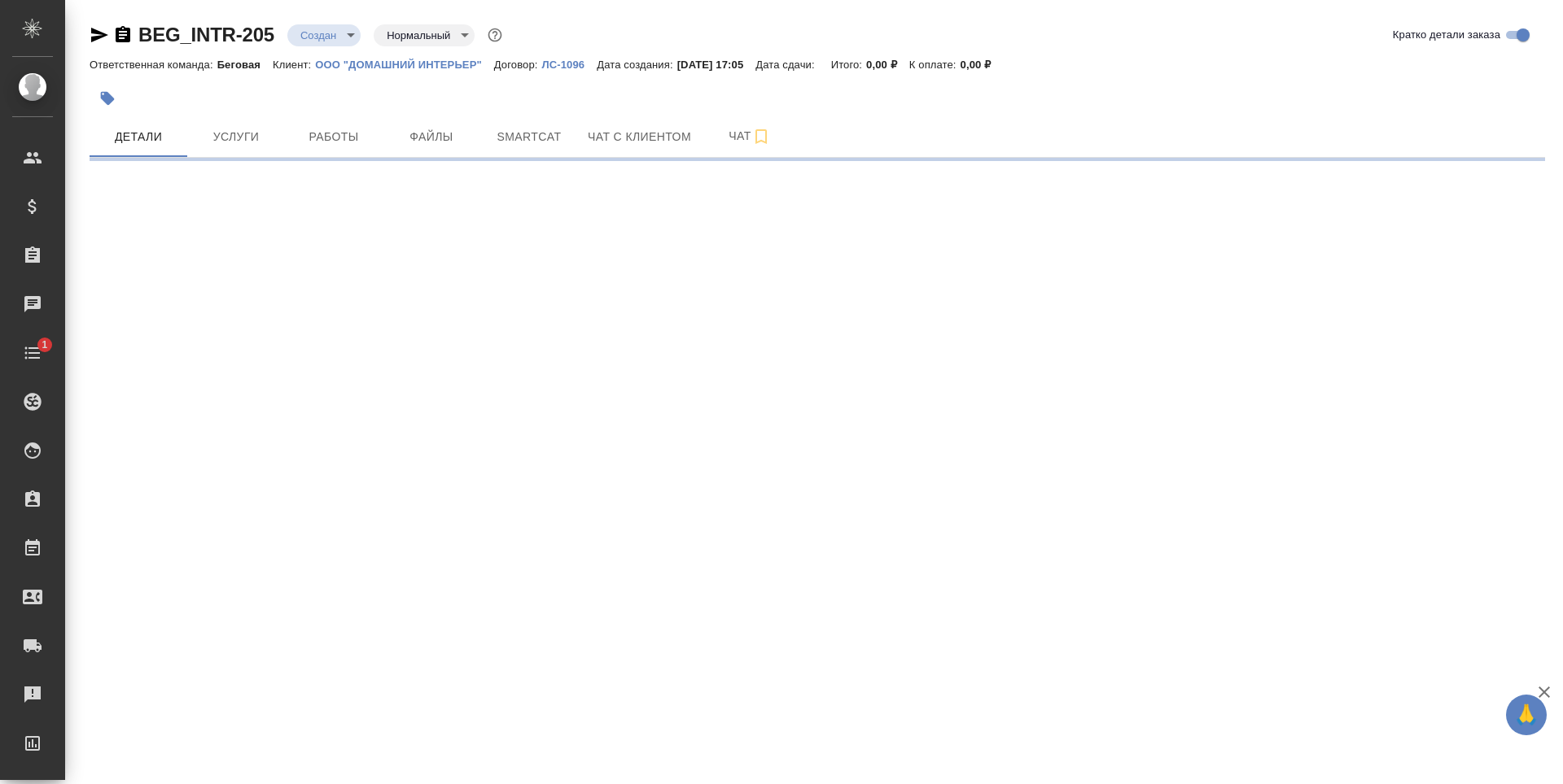
select select "RU"
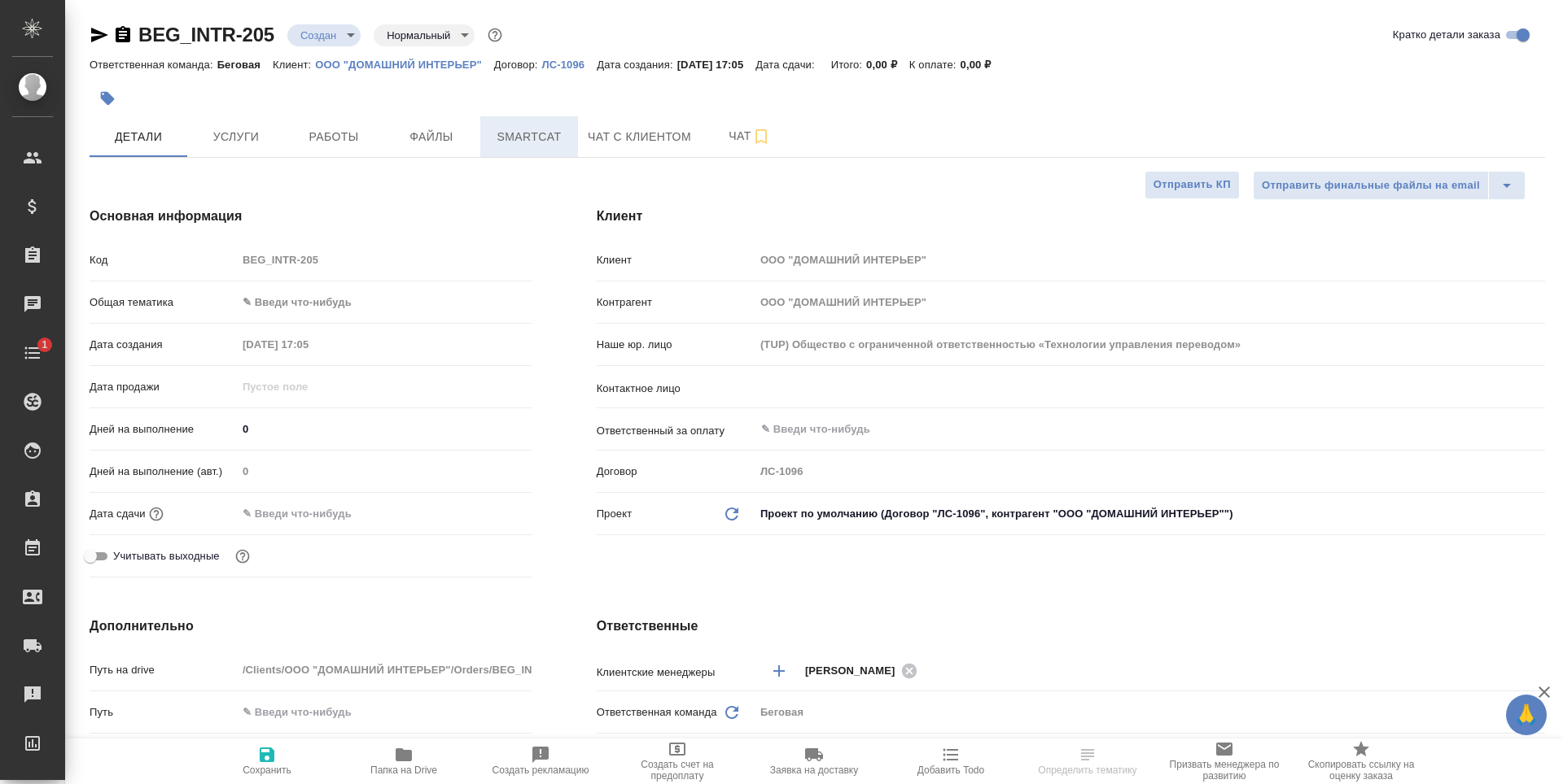
type textarea "x"
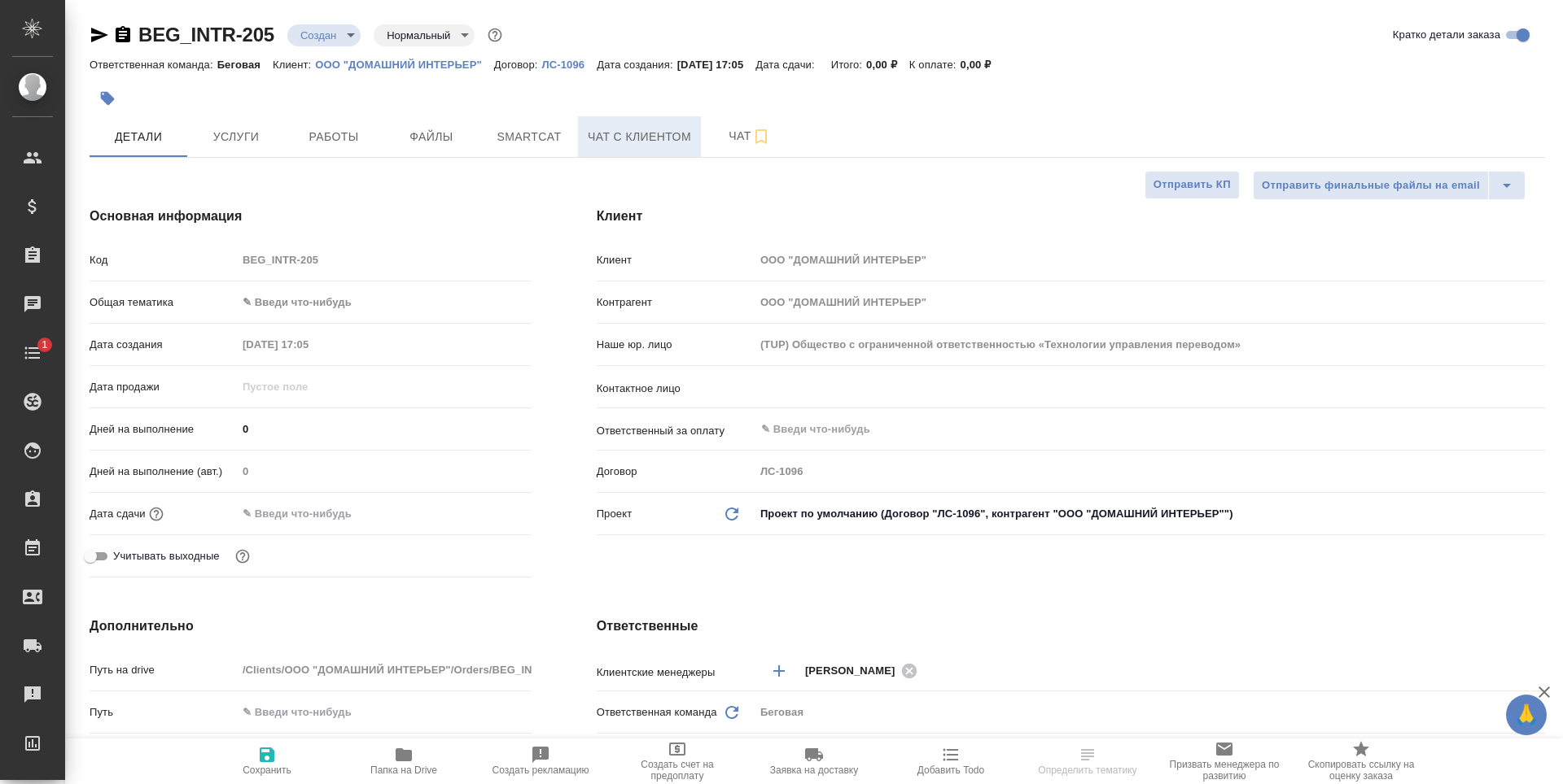
type textarea "x"
click at [455, 134] on span "Файлы" at bounding box center [431, 137] width 78 height 20
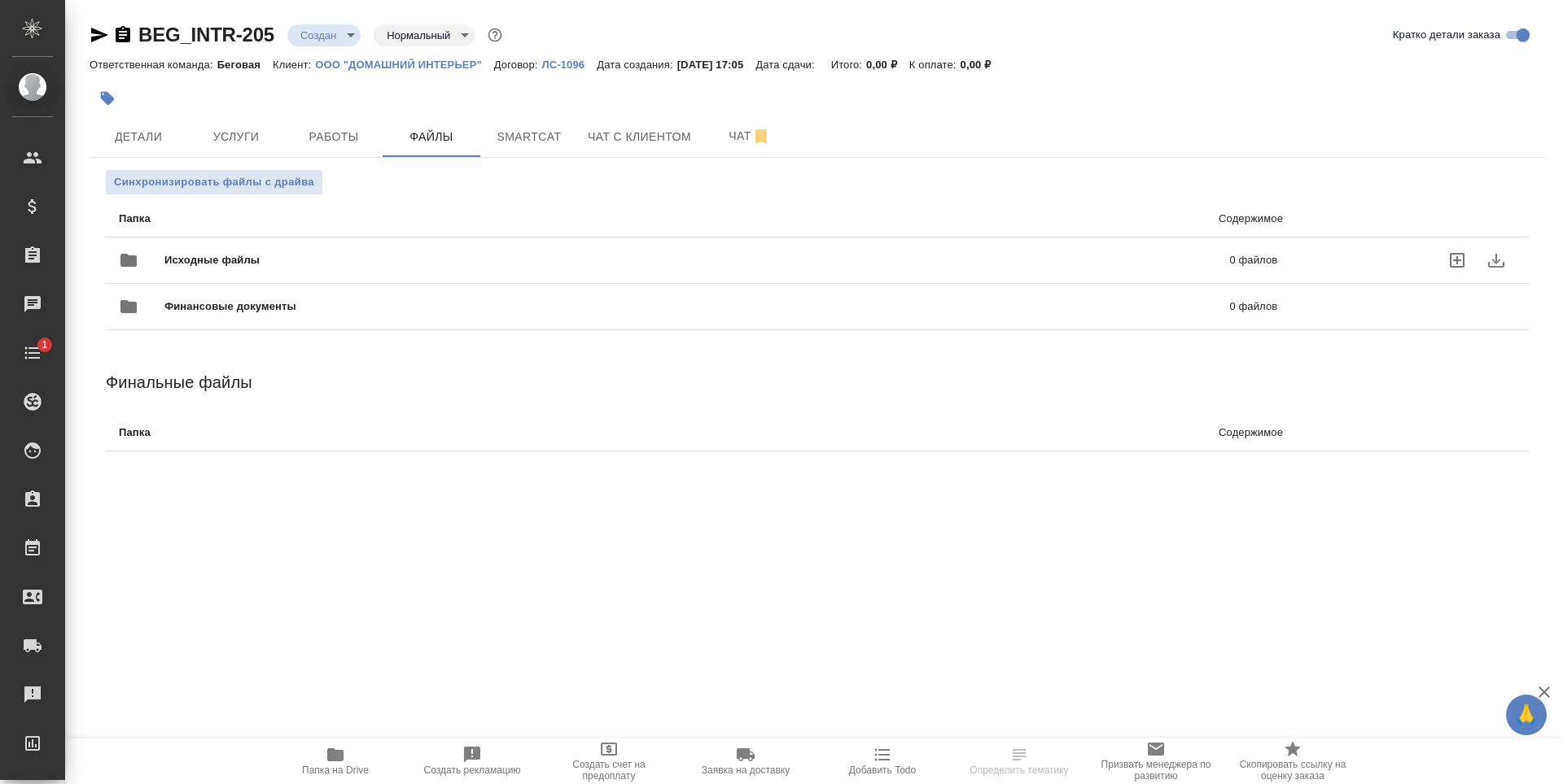
click at [355, 267] on span "Исходные файлы" at bounding box center [454, 260] width 580 height 16
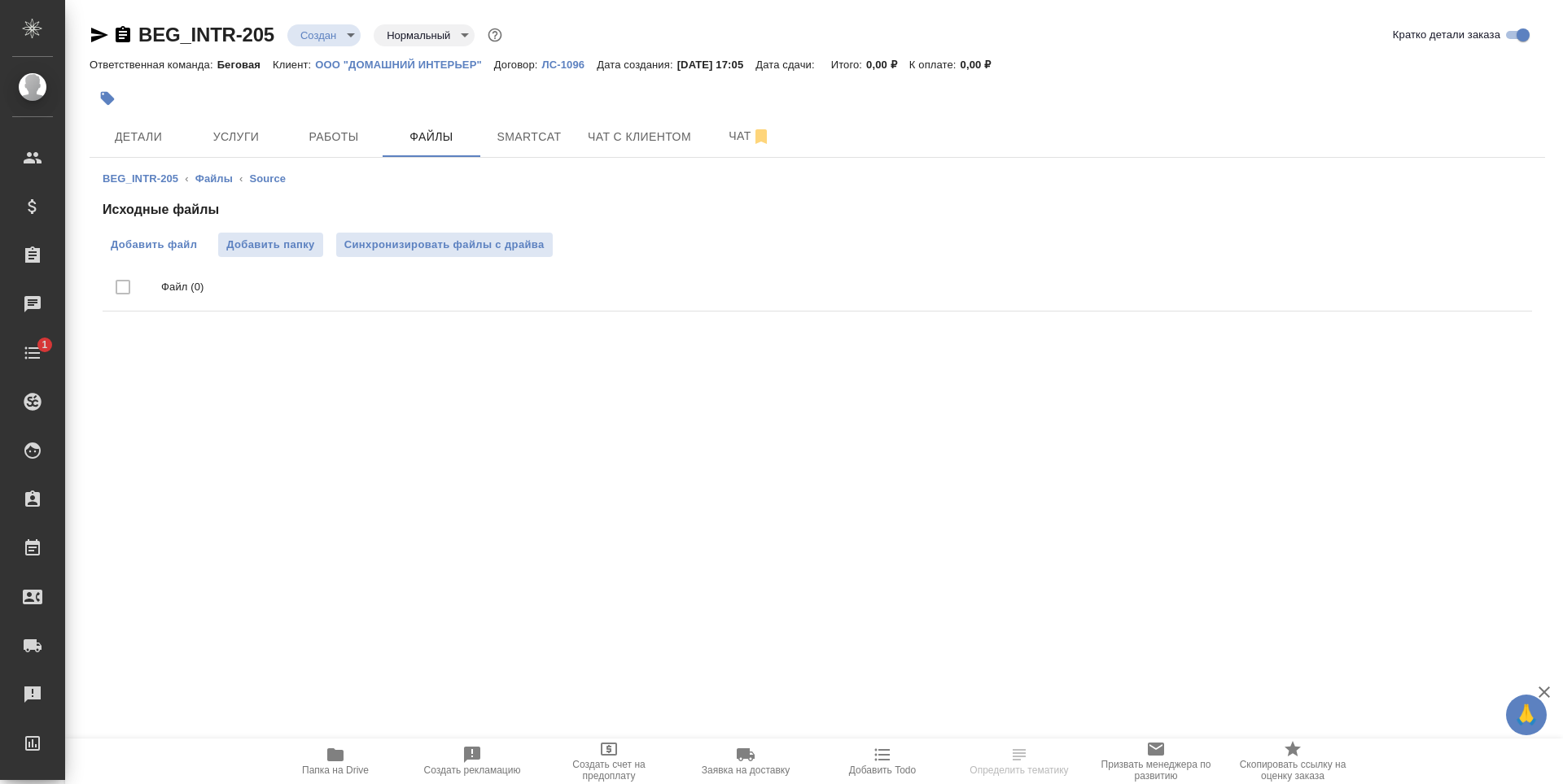
click at [179, 233] on label "Добавить файл" at bounding box center [154, 244] width 103 height 25
click at [0, 0] on input "Добавить файл" at bounding box center [0, 0] width 0 height 0
click at [352, 38] on body "🙏 .cls-1 fill:#fff; AWATERA Antonova Kristina Клиенты Спецификации Заказы 2546 …" at bounding box center [781, 392] width 1563 height 784
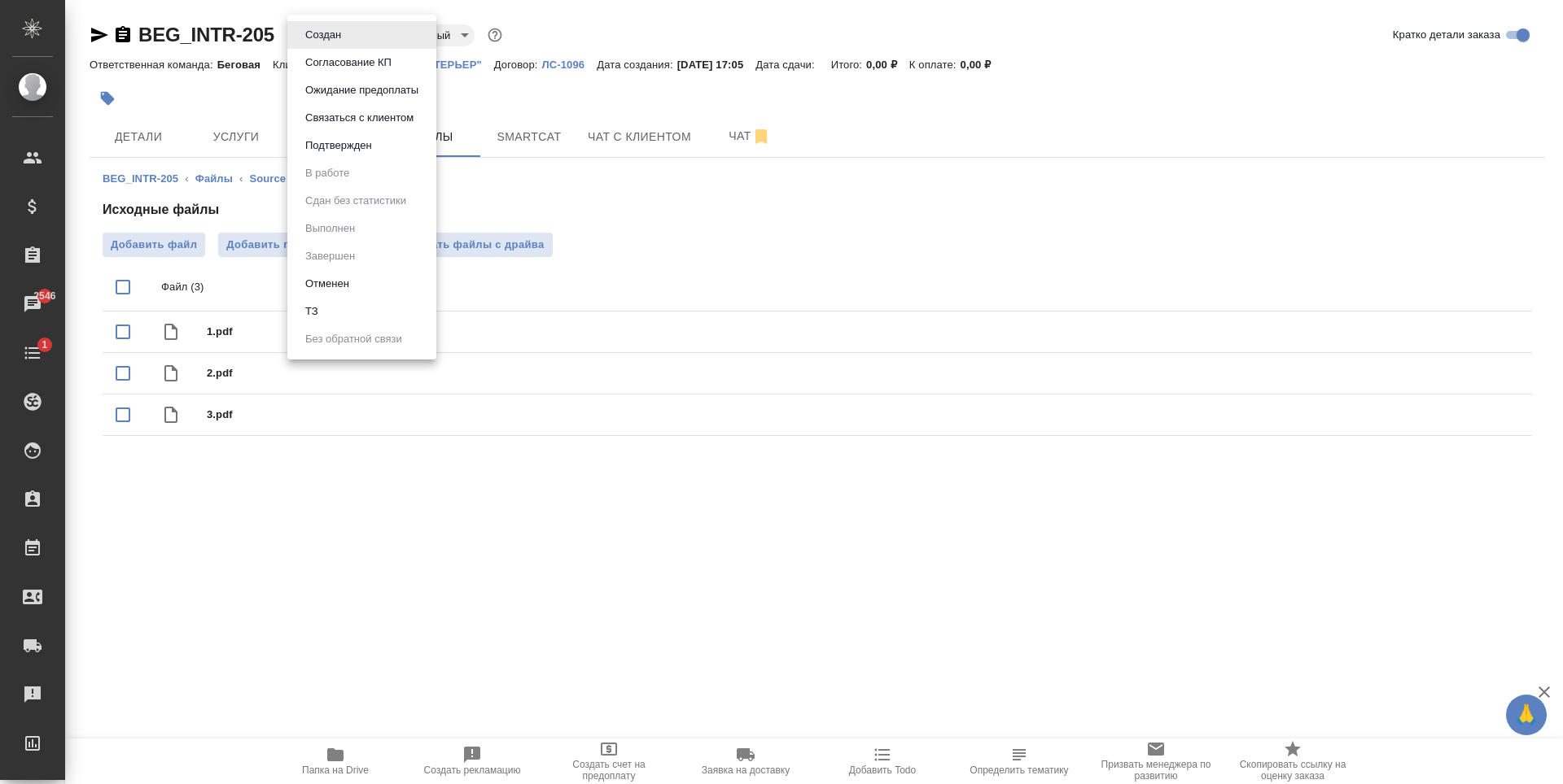
click at [336, 313] on li "ТЗ" at bounding box center [361, 312] width 149 height 27
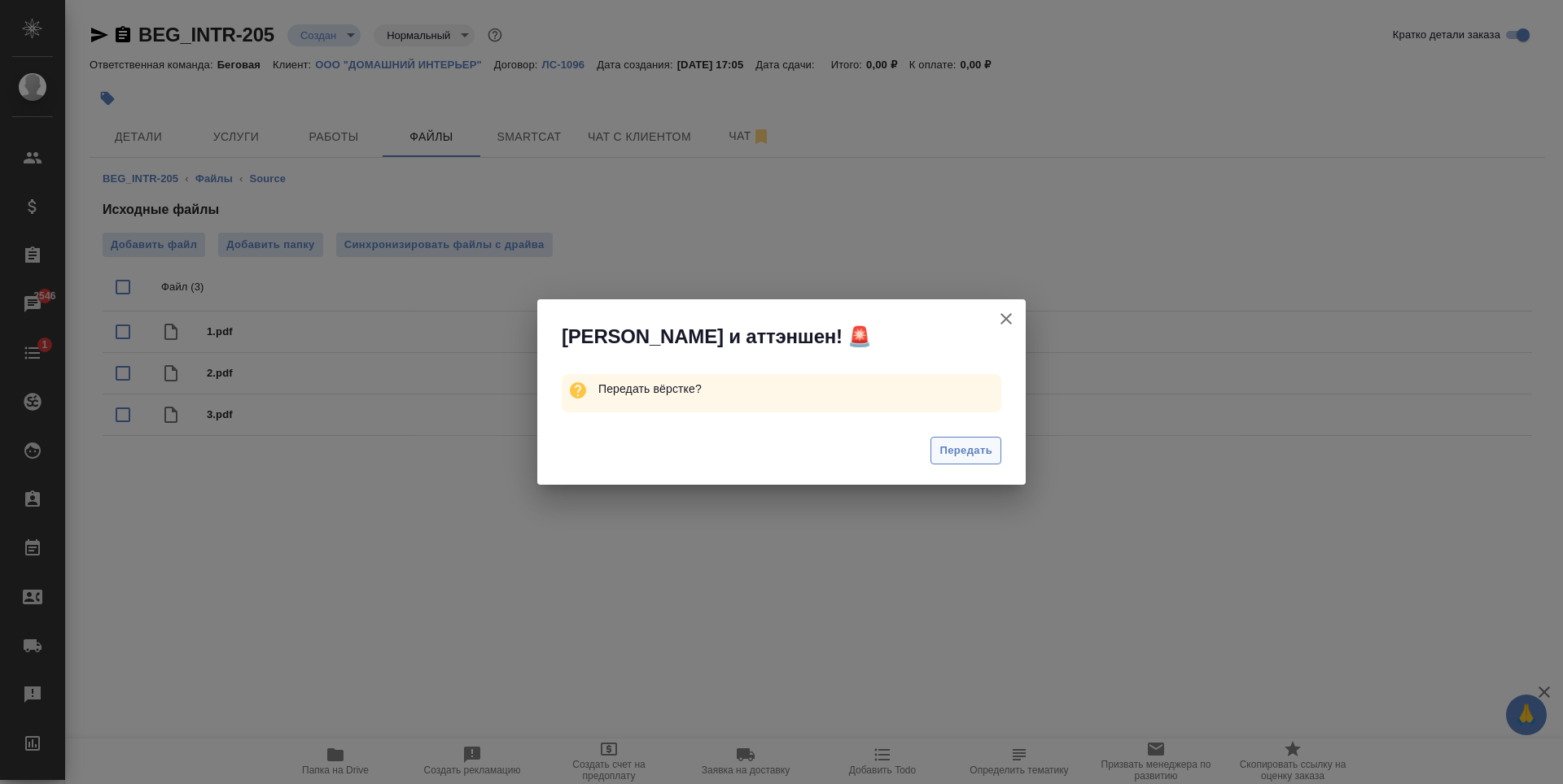
click at [973, 457] on span "Передать" at bounding box center [966, 451] width 53 height 19
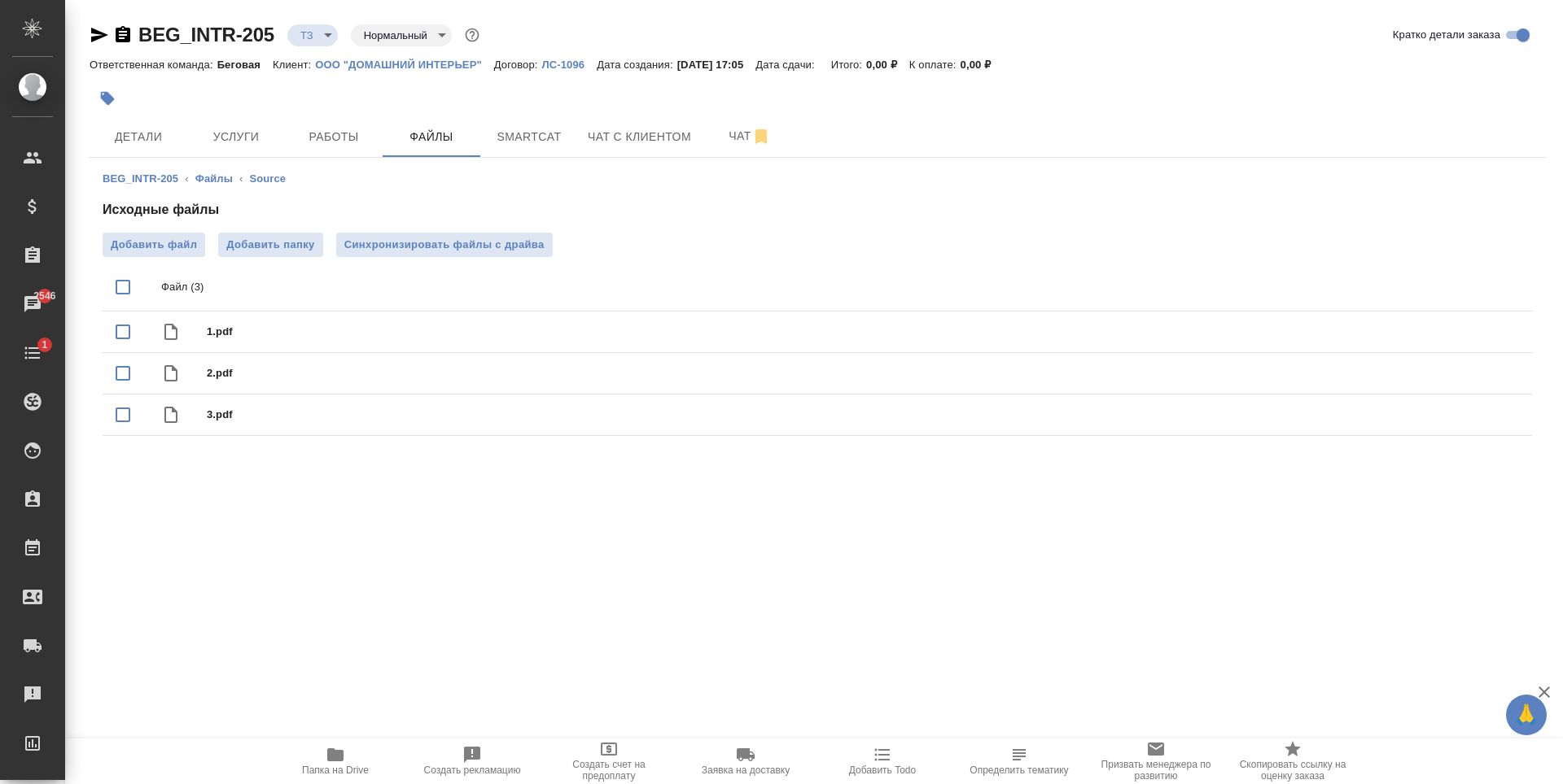
click at [91, 44] on icon "button" at bounding box center [99, 35] width 20 height 20
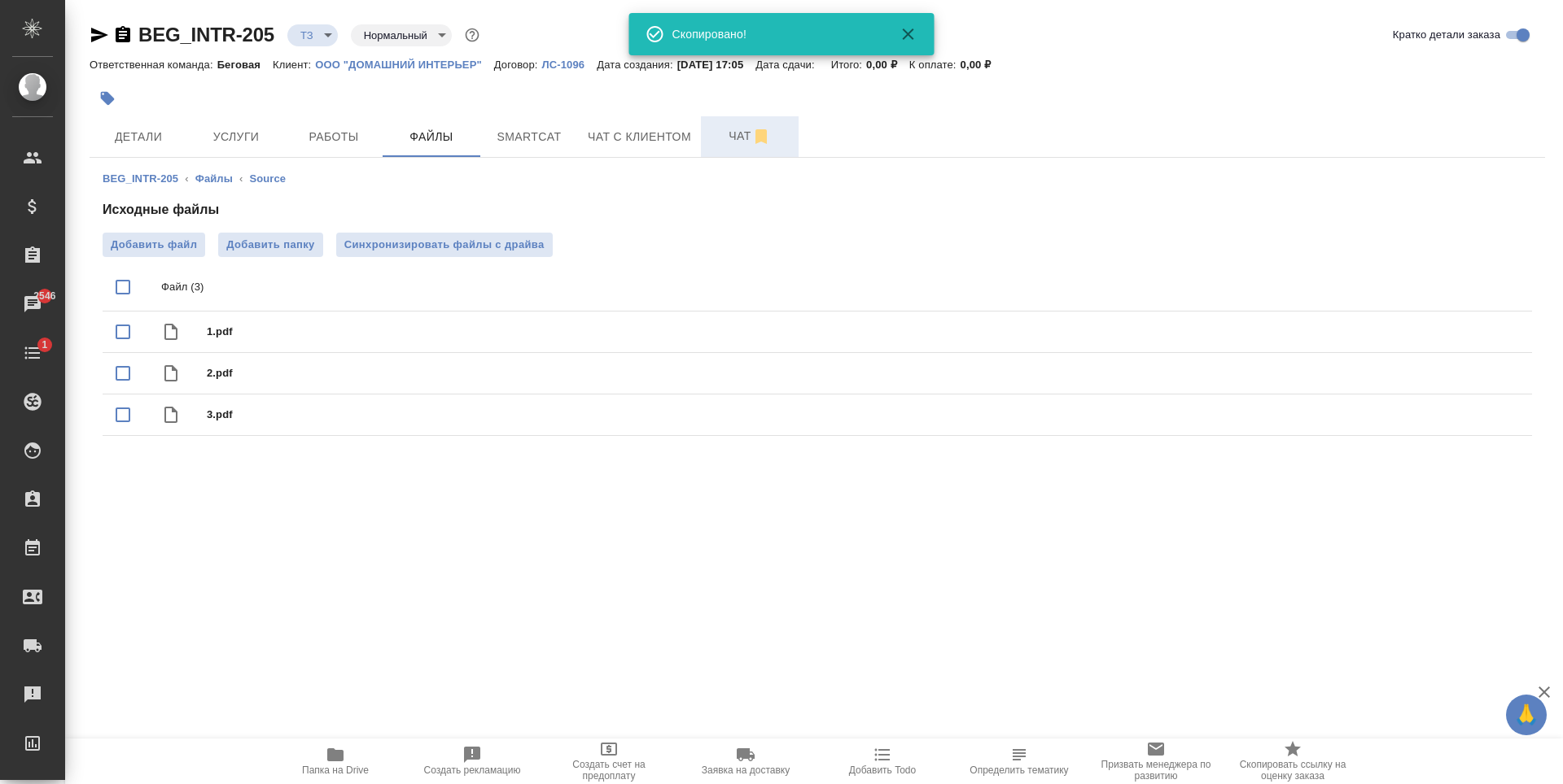
click at [756, 144] on icon "button" at bounding box center [761, 137] width 20 height 20
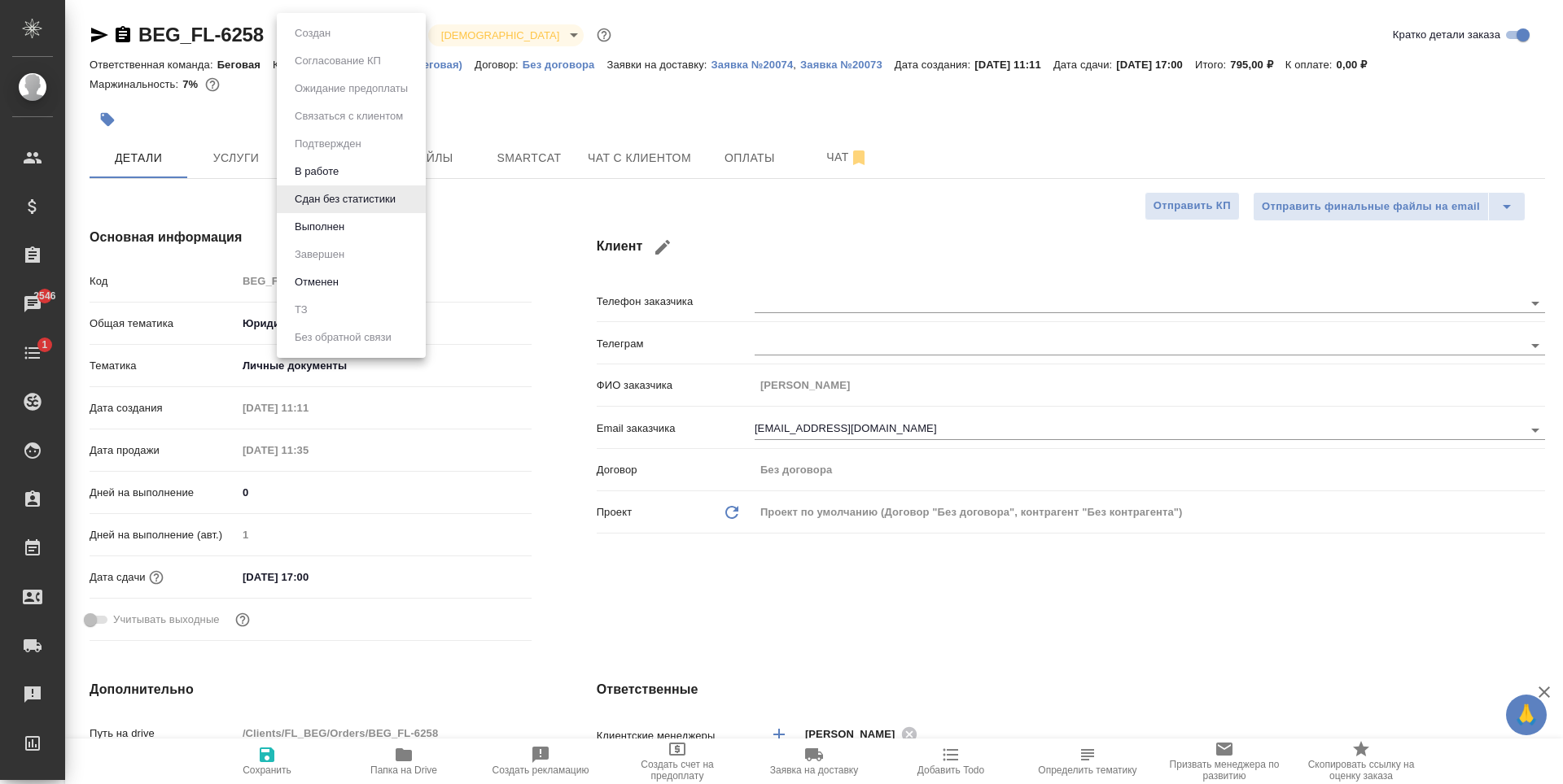
select select "RU"
click at [356, 239] on li "Выполнен" at bounding box center [351, 227] width 149 height 27
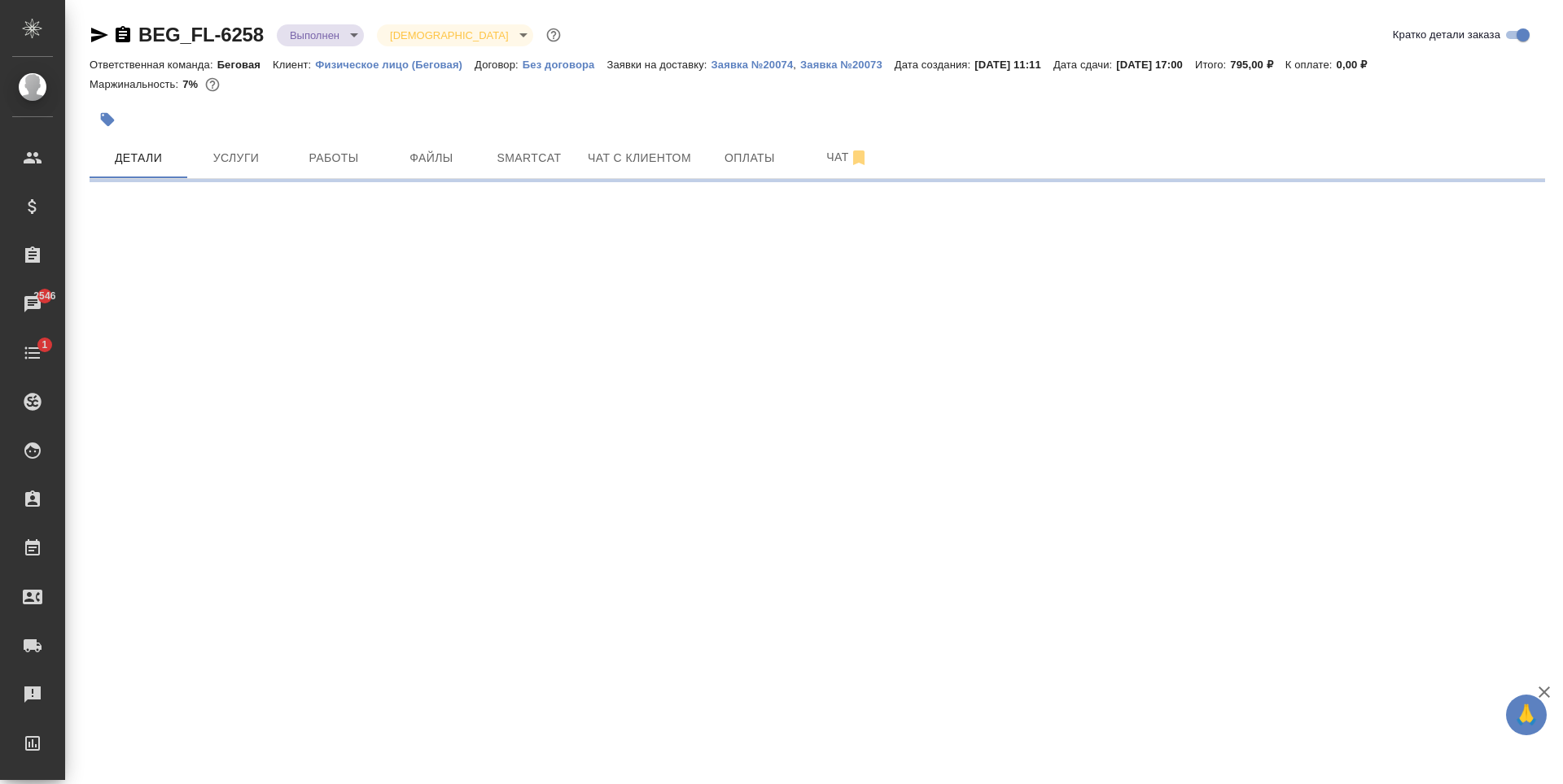
select select "RU"
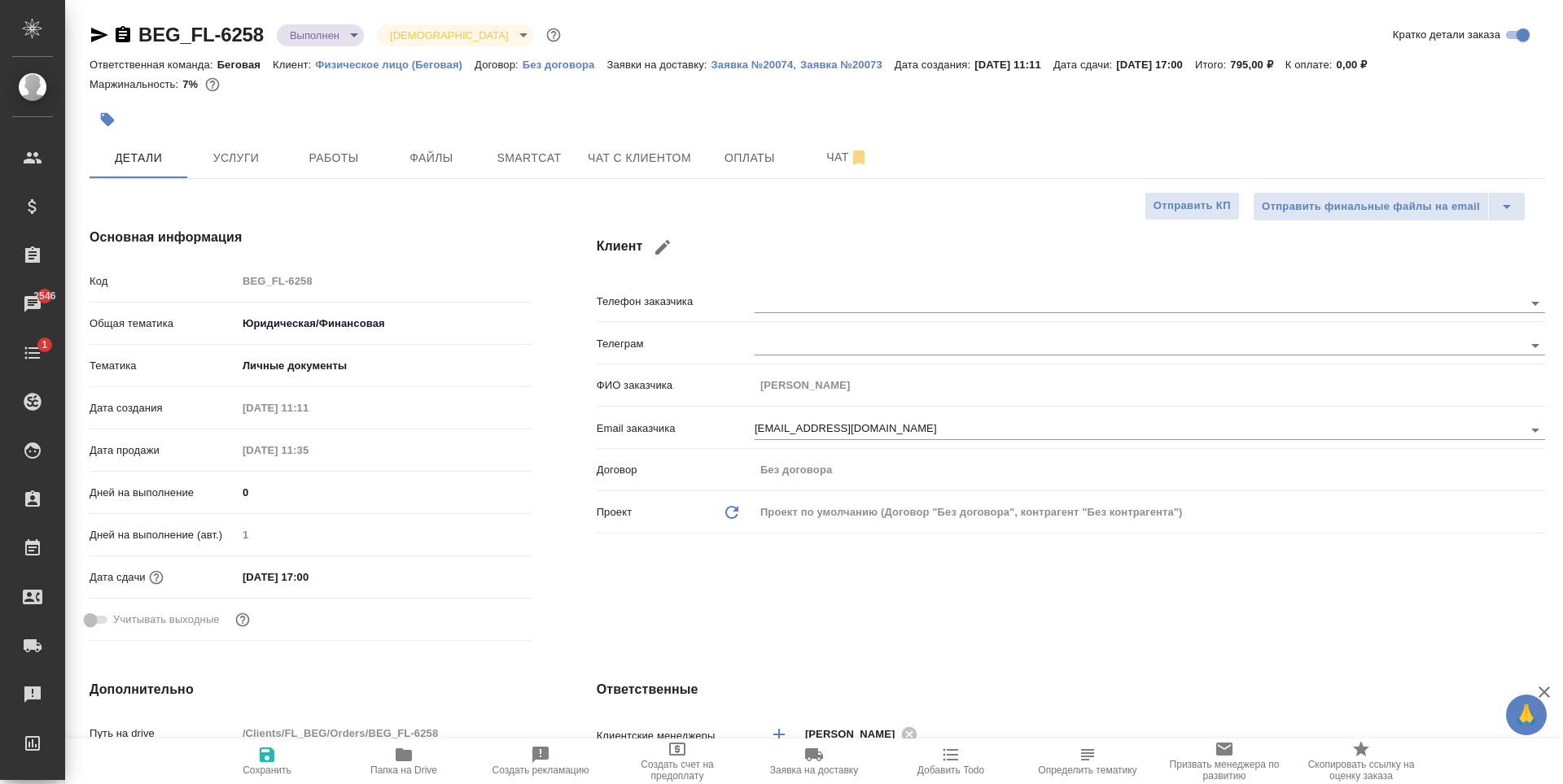
type textarea "x"
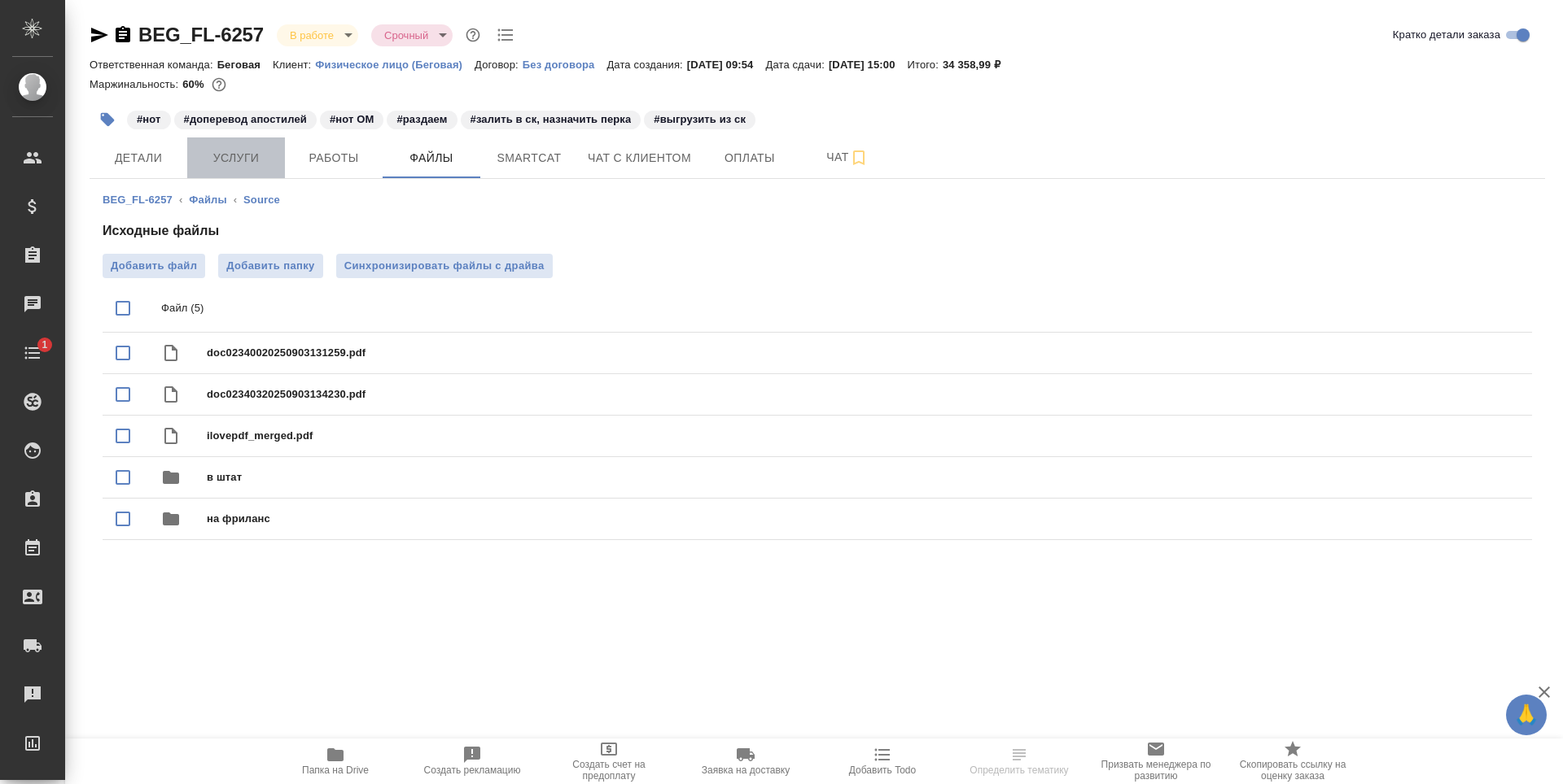
click at [270, 154] on span "Услуги" at bounding box center [236, 158] width 78 height 20
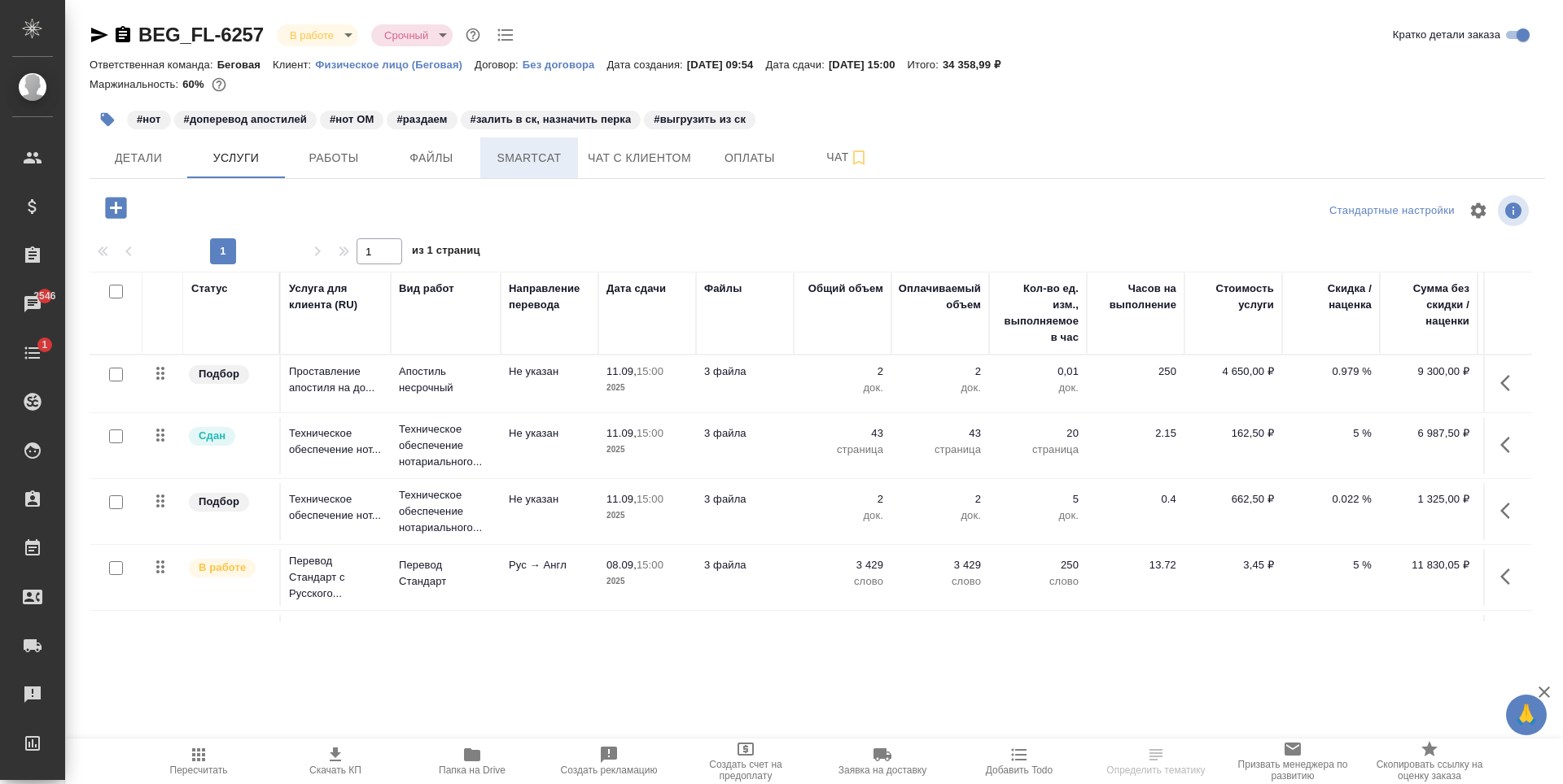
click at [576, 168] on button "Smartcat" at bounding box center [529, 158] width 97 height 41
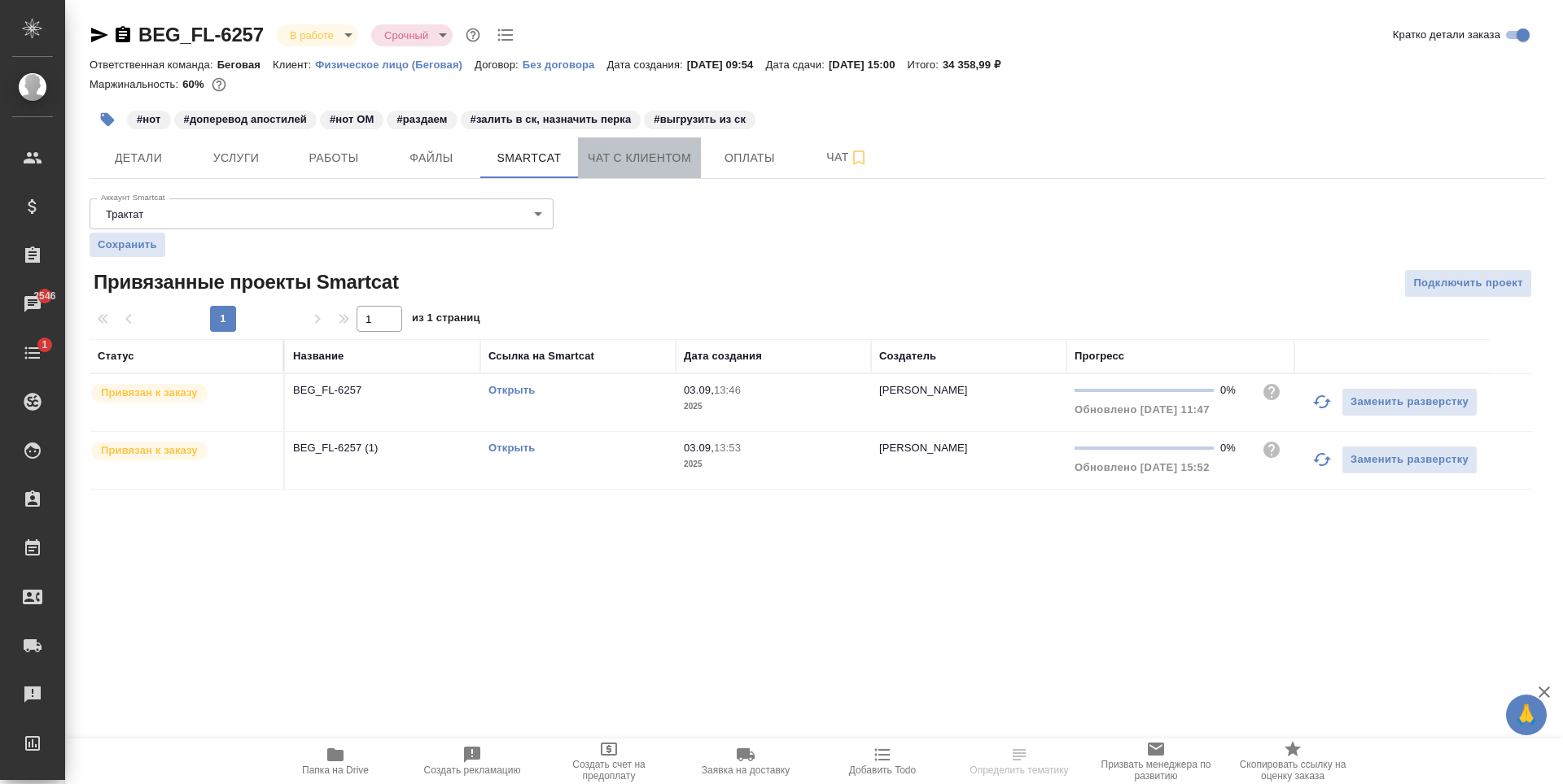
click at [674, 157] on span "Чат с клиентом" at bounding box center [639, 158] width 103 height 20
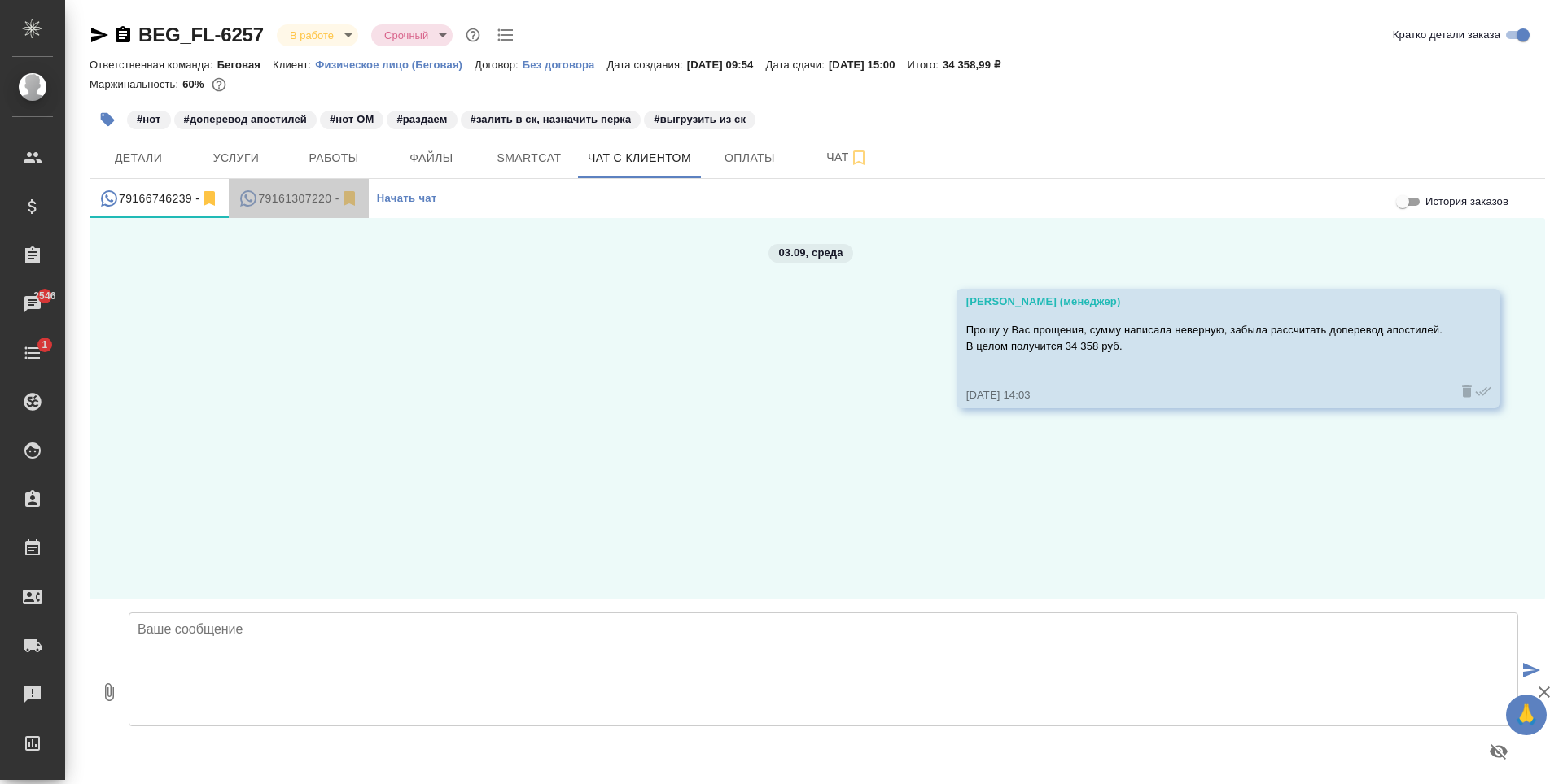
click at [291, 202] on div "79161307220 -" at bounding box center [298, 199] width 120 height 20
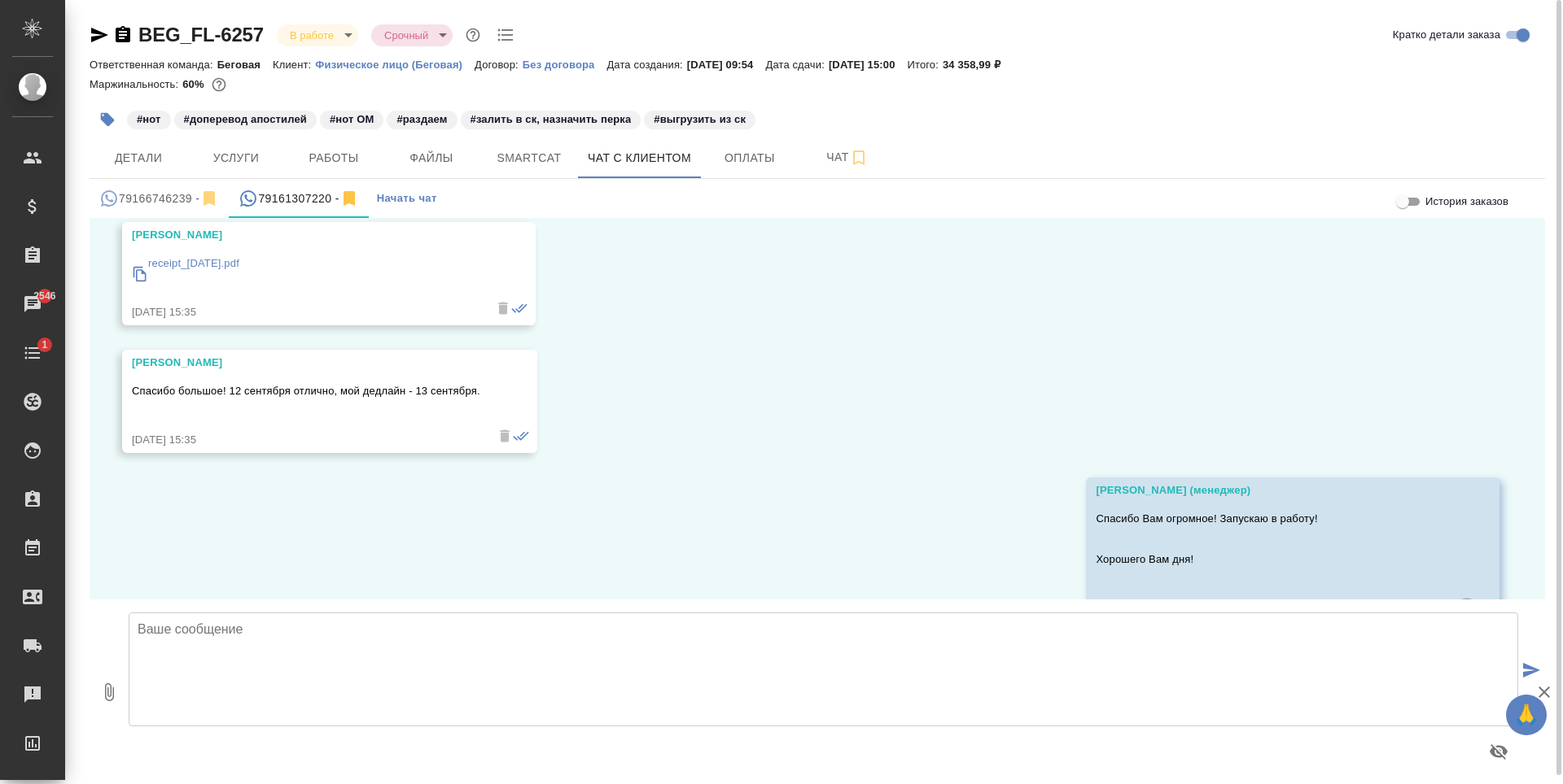
scroll to position [453, 0]
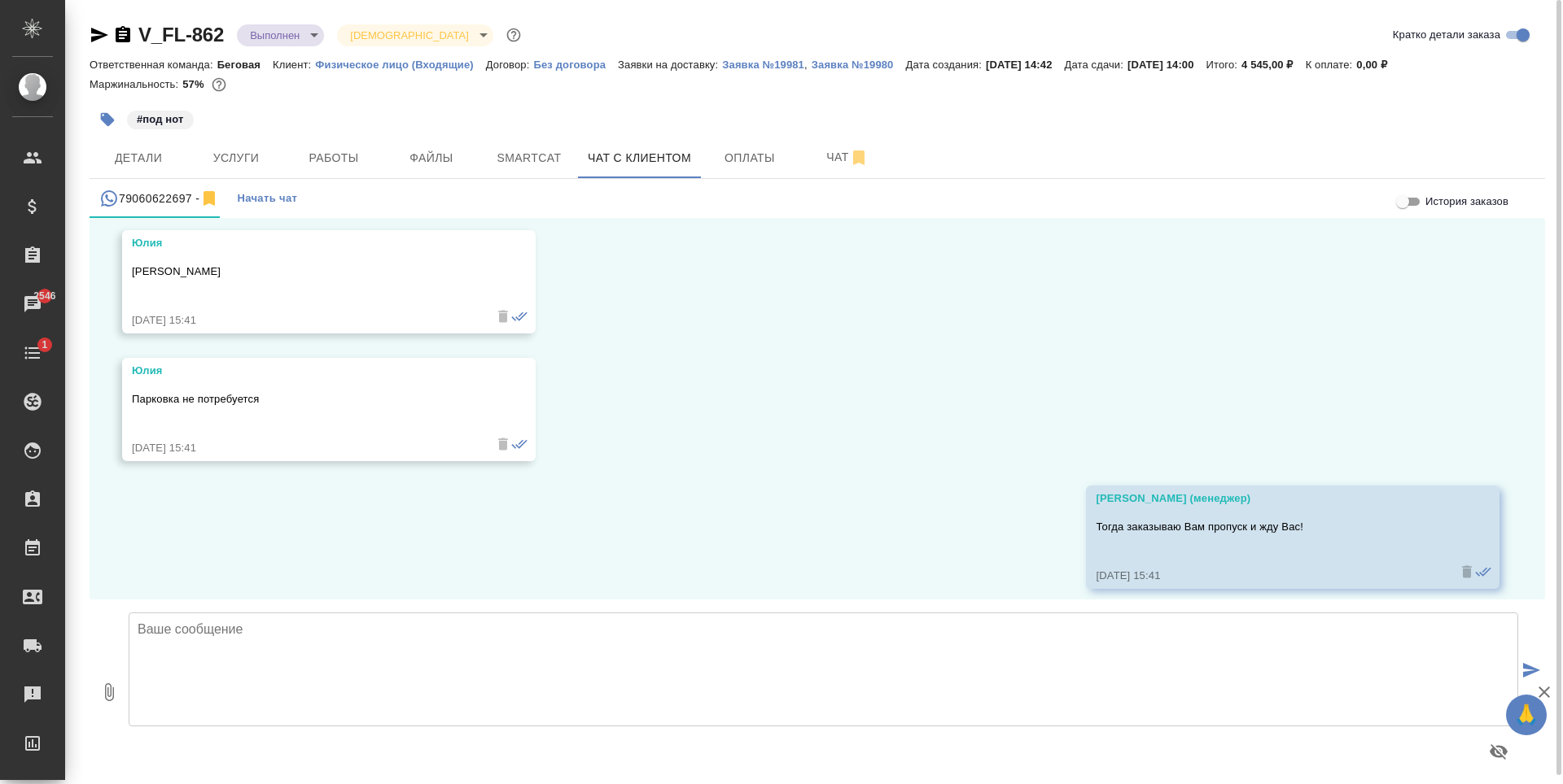
scroll to position [6988, 0]
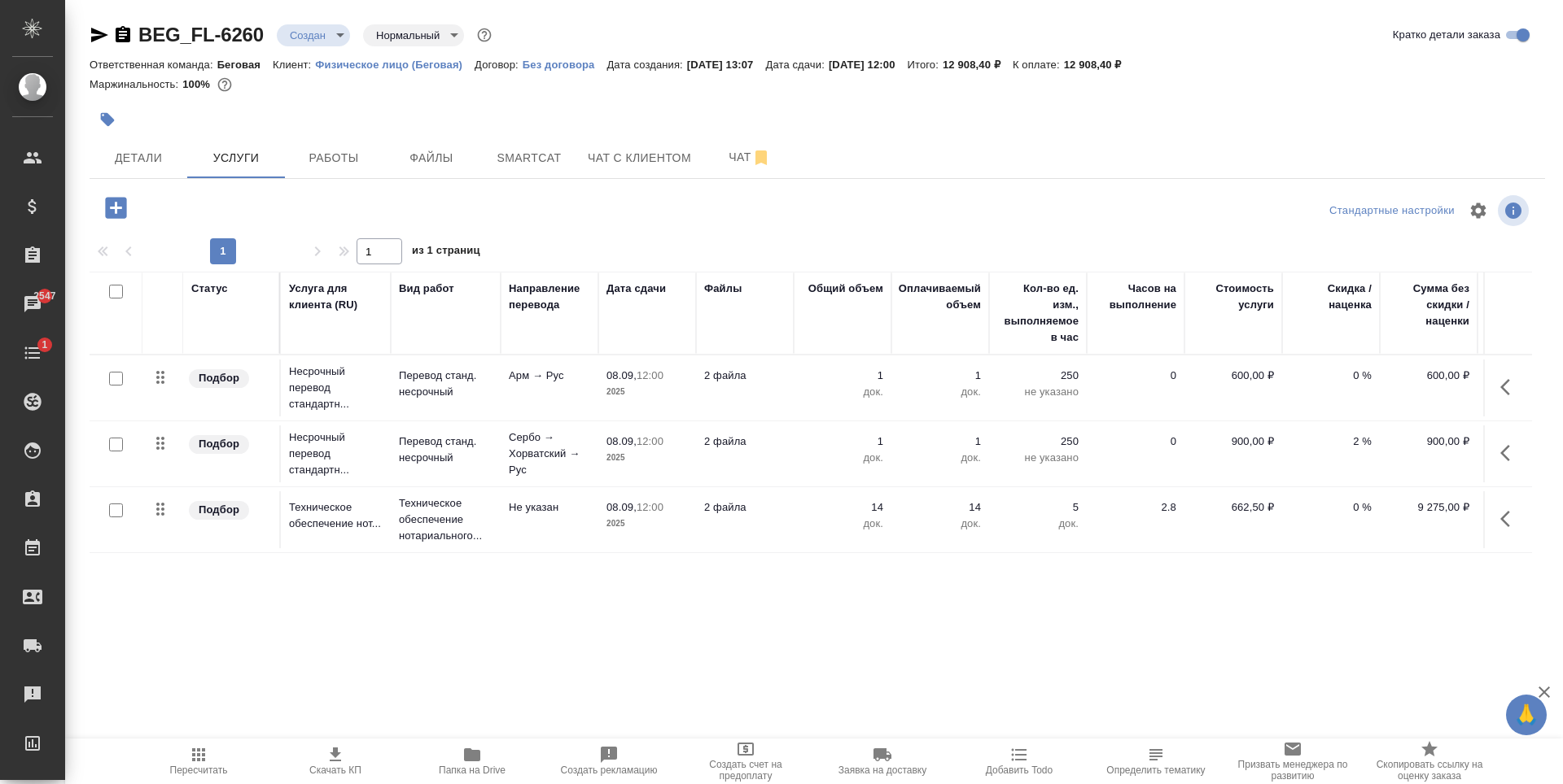
scroll to position [0, 92]
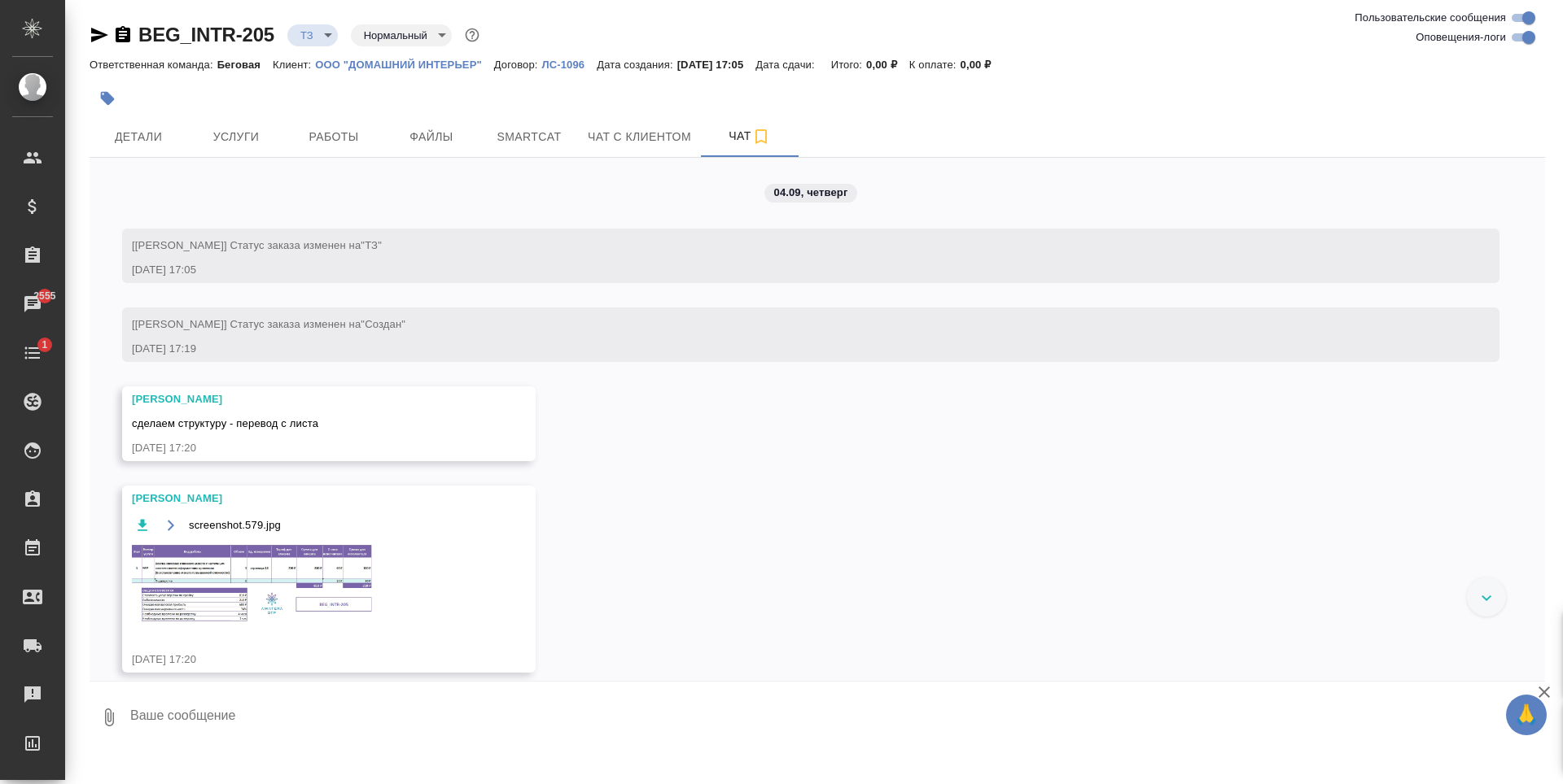
click at [267, 576] on img at bounding box center [254, 582] width 244 height 79
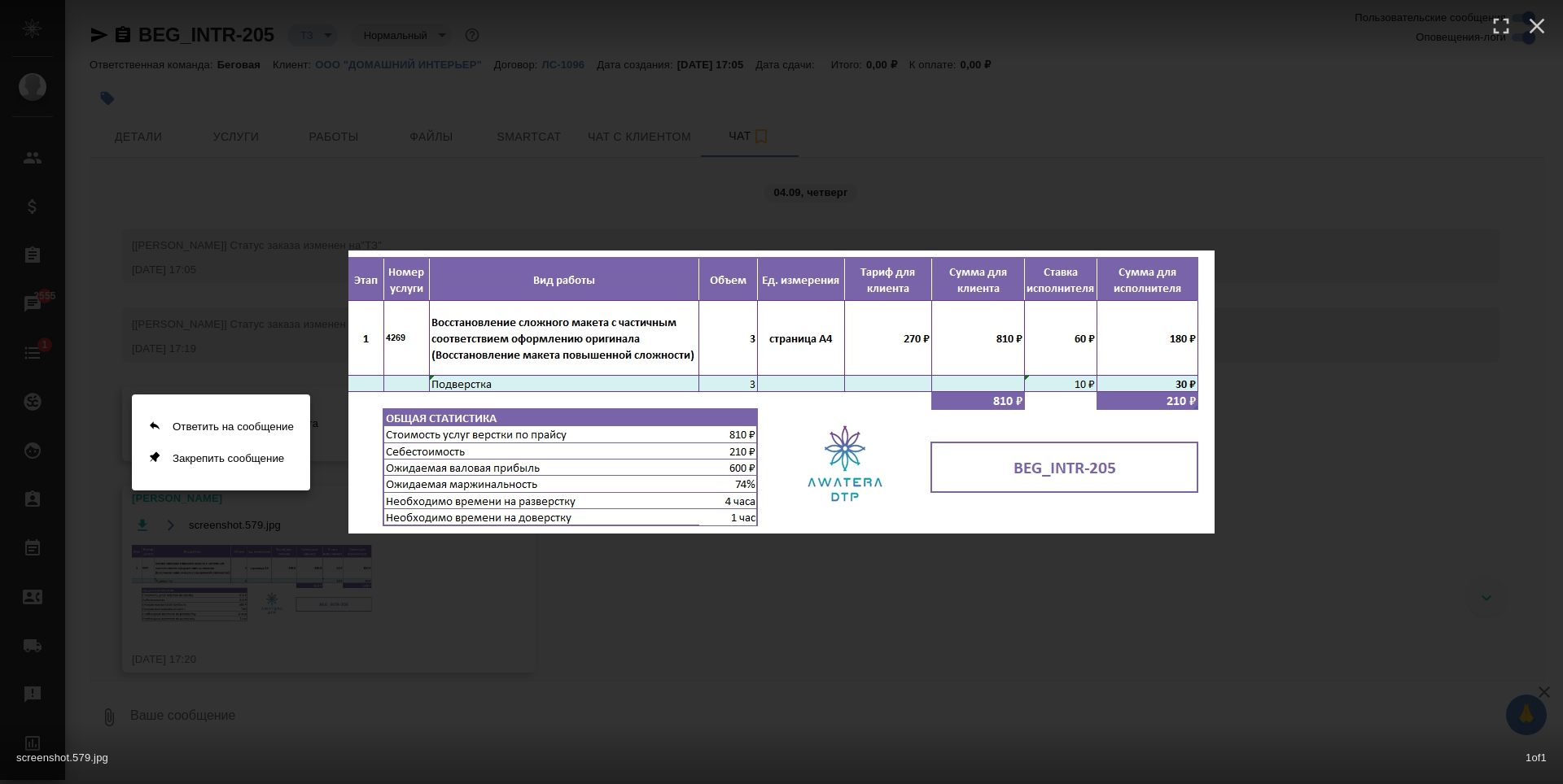
click at [1149, 613] on div at bounding box center [781, 392] width 1563 height 784
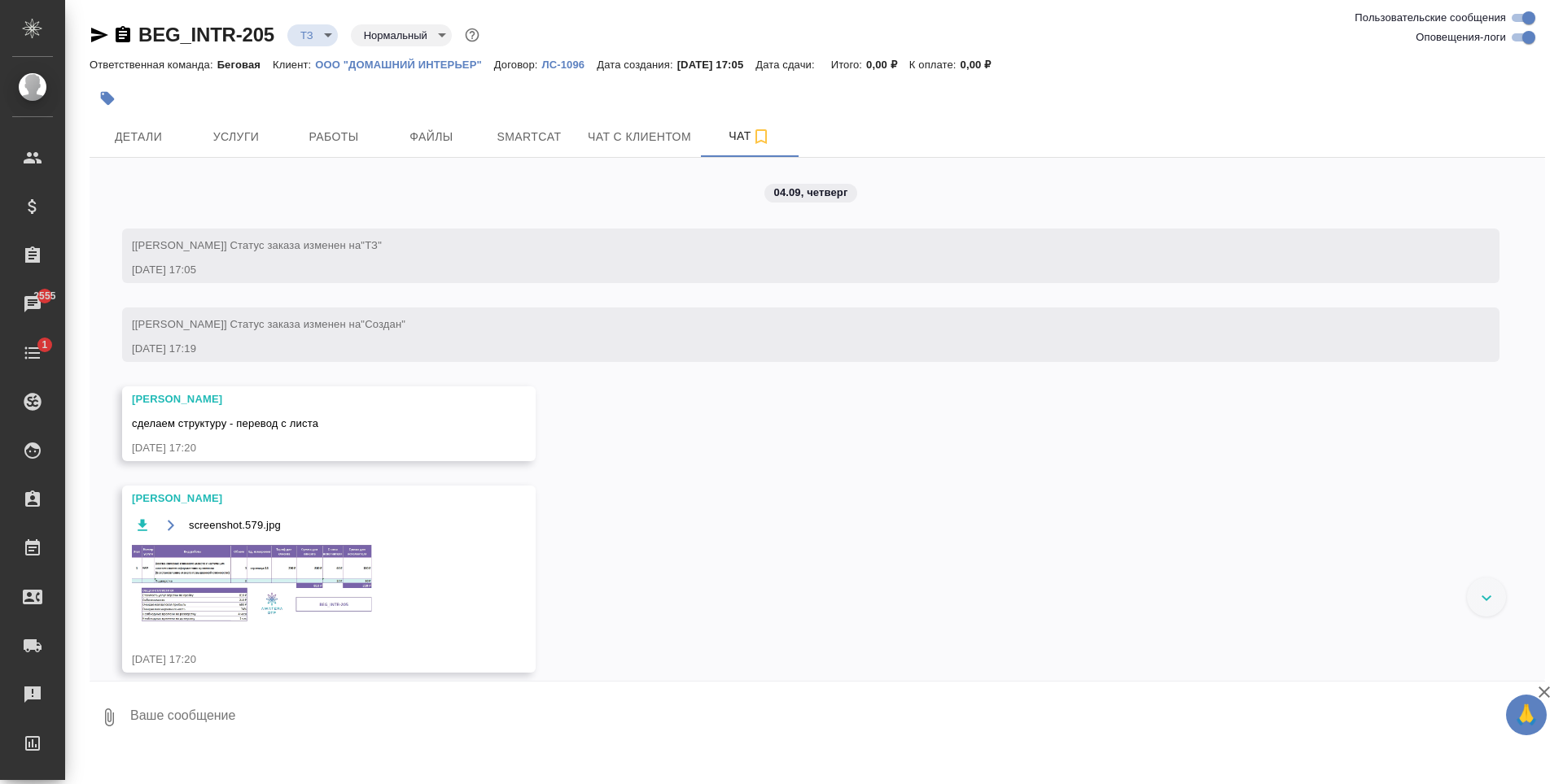
click at [284, 576] on img at bounding box center [254, 582] width 244 height 79
click at [251, 126] on button "Услуги" at bounding box center [236, 137] width 97 height 41
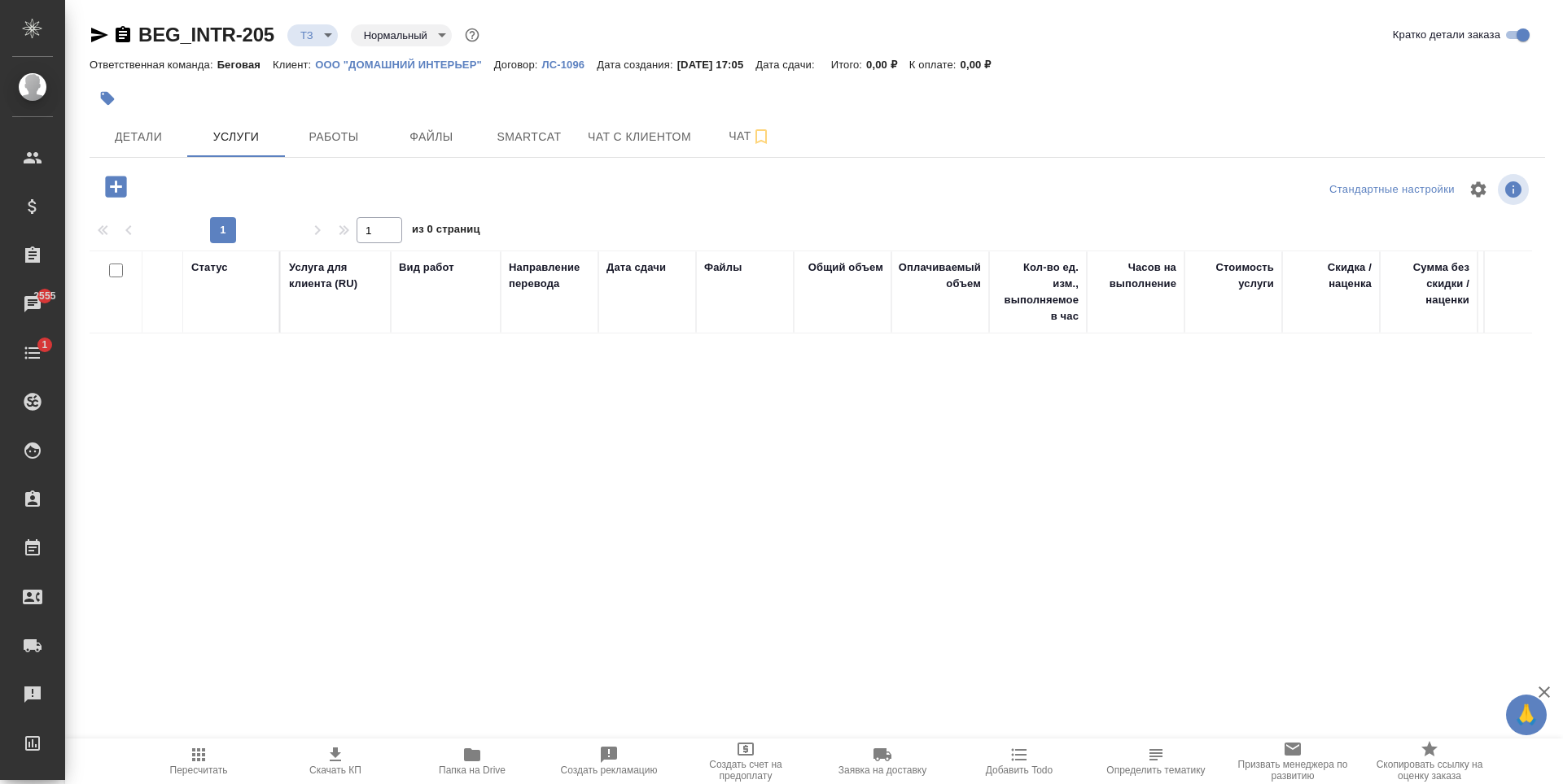
click at [125, 192] on icon "button" at bounding box center [115, 186] width 21 height 21
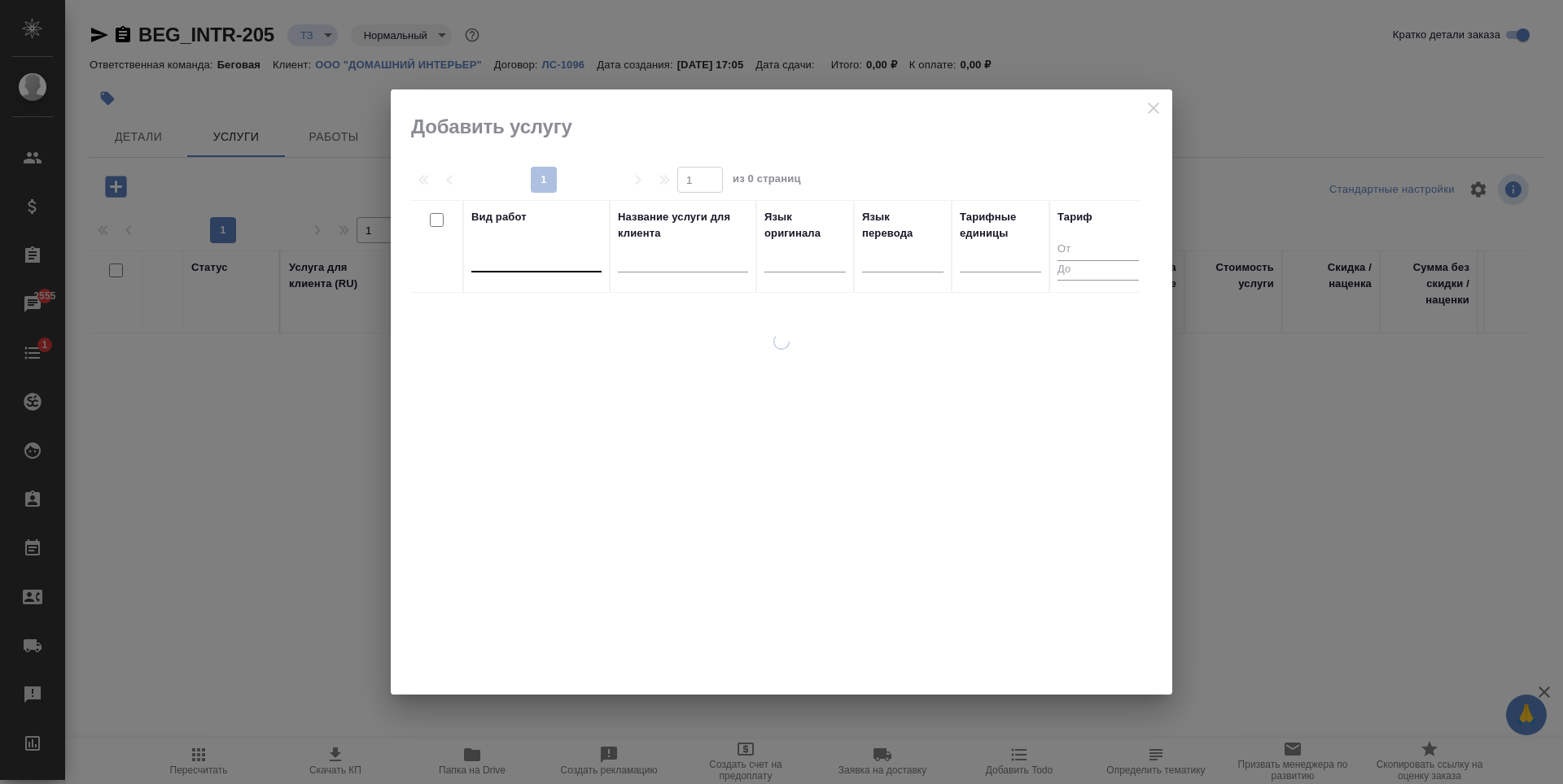
click at [558, 249] on div at bounding box center [537, 256] width 130 height 24
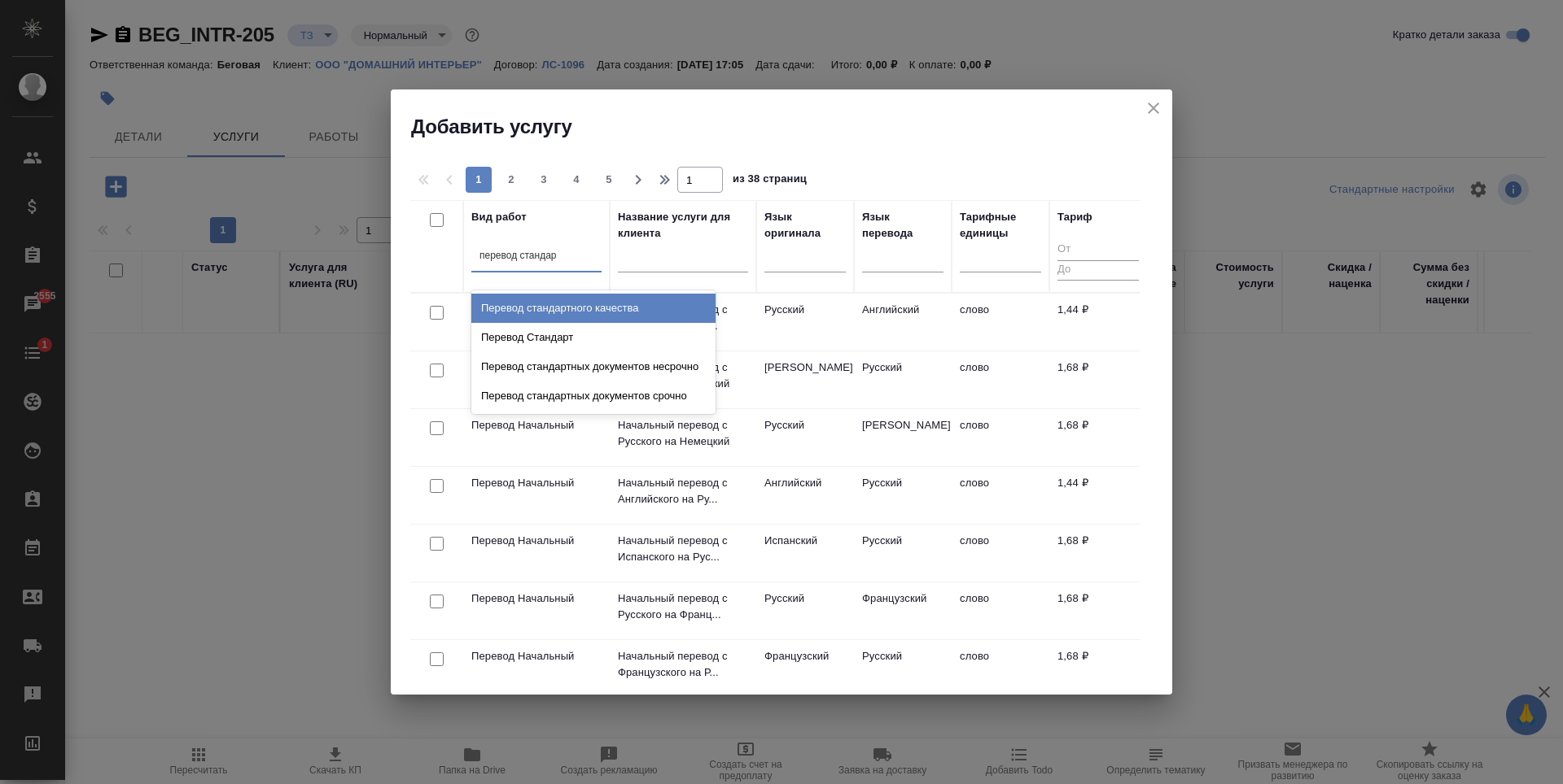
type input "перевод стандарт"
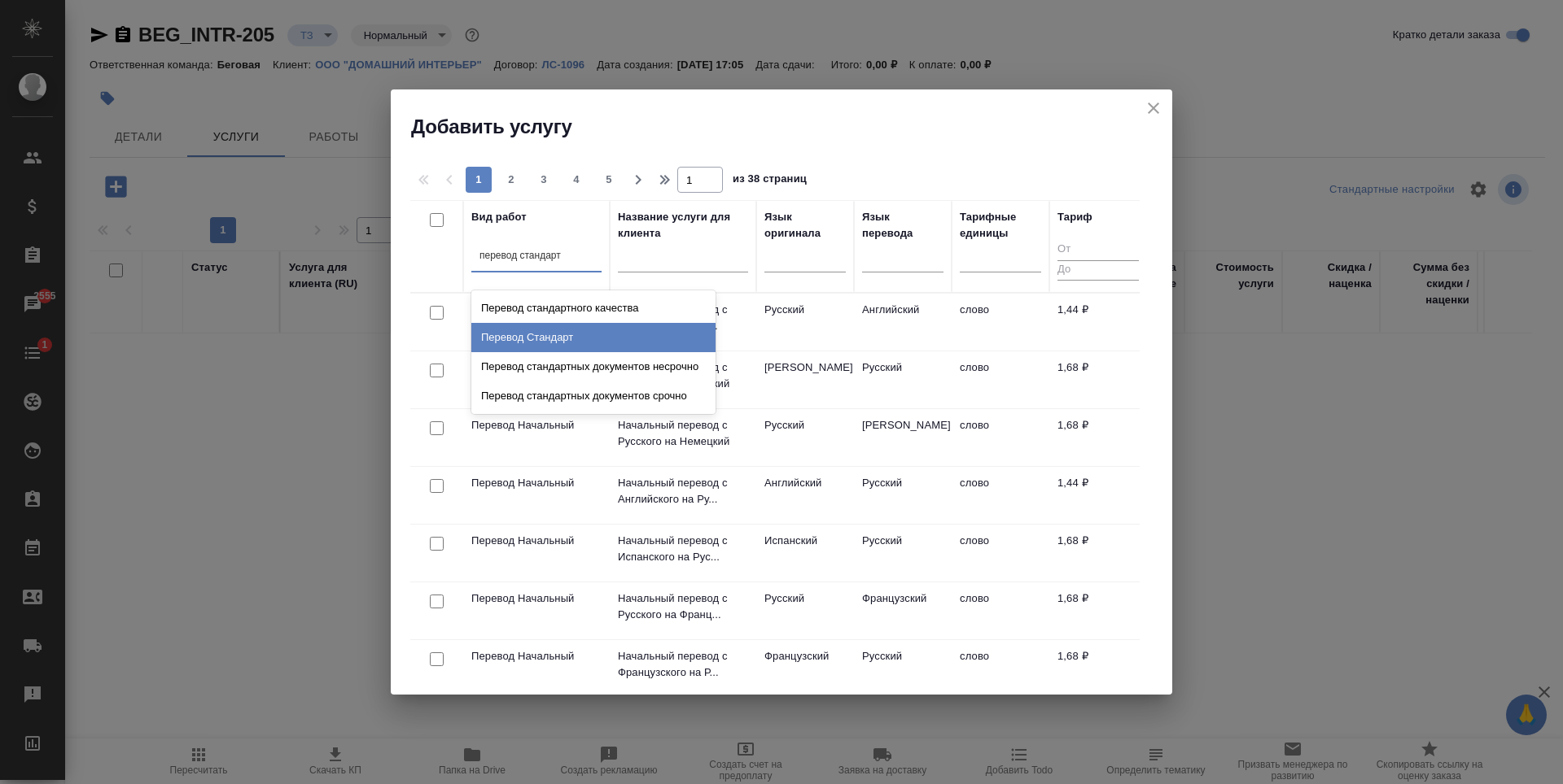
click at [602, 351] on div "Перевод Стандарт" at bounding box center [594, 337] width 244 height 29
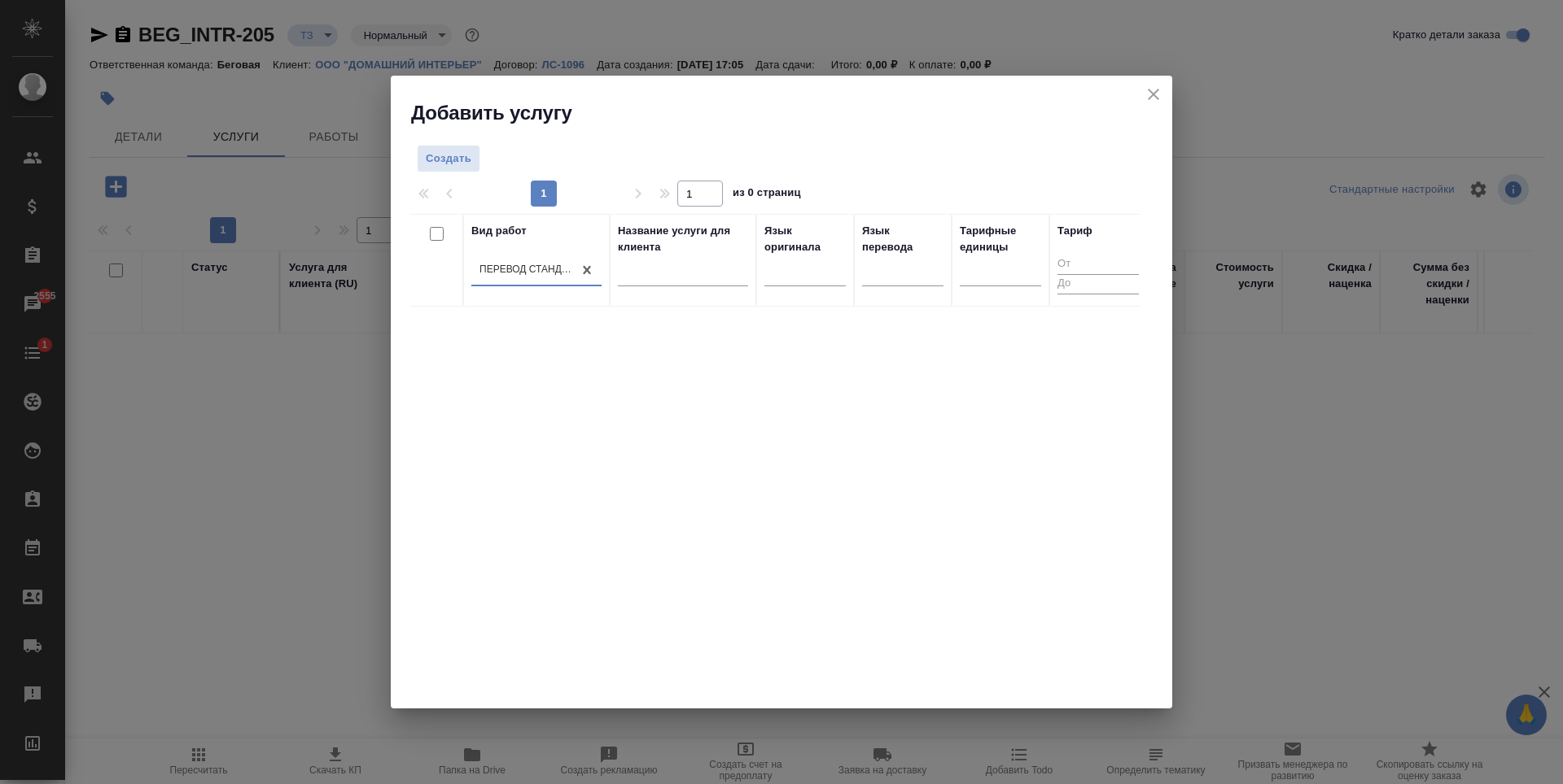
click at [819, 290] on div at bounding box center [805, 277] width 81 height 43
click at [818, 277] on div at bounding box center [805, 271] width 81 height 24
type input "ивр"
click at [831, 323] on div "Иврит" at bounding box center [887, 322] width 244 height 29
click at [878, 277] on div at bounding box center [902, 285] width 81 height 24
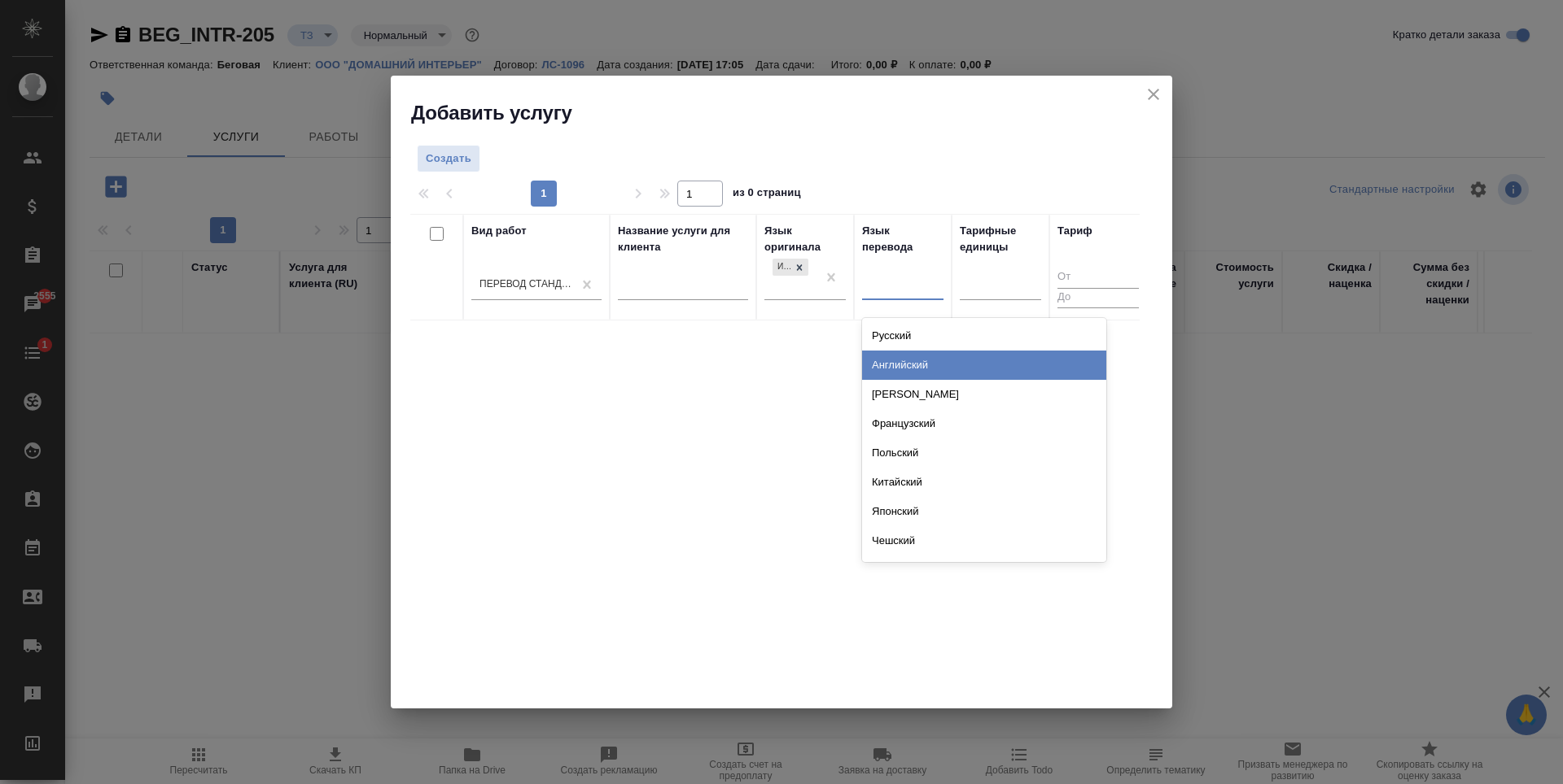
click at [930, 360] on div "Английский" at bounding box center [984, 366] width 244 height 29
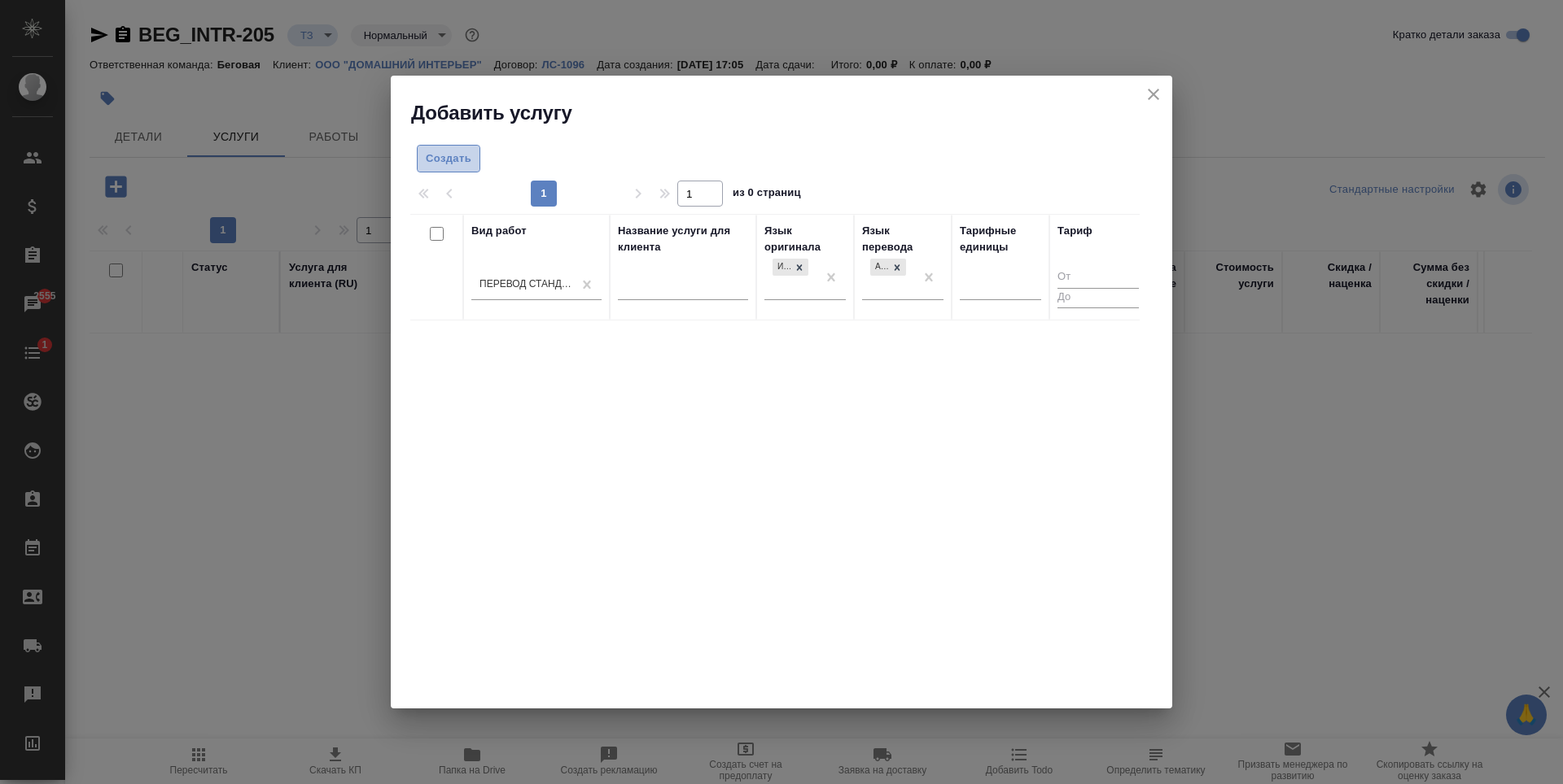
click at [461, 157] on span "Создать" at bounding box center [448, 159] width 45 height 19
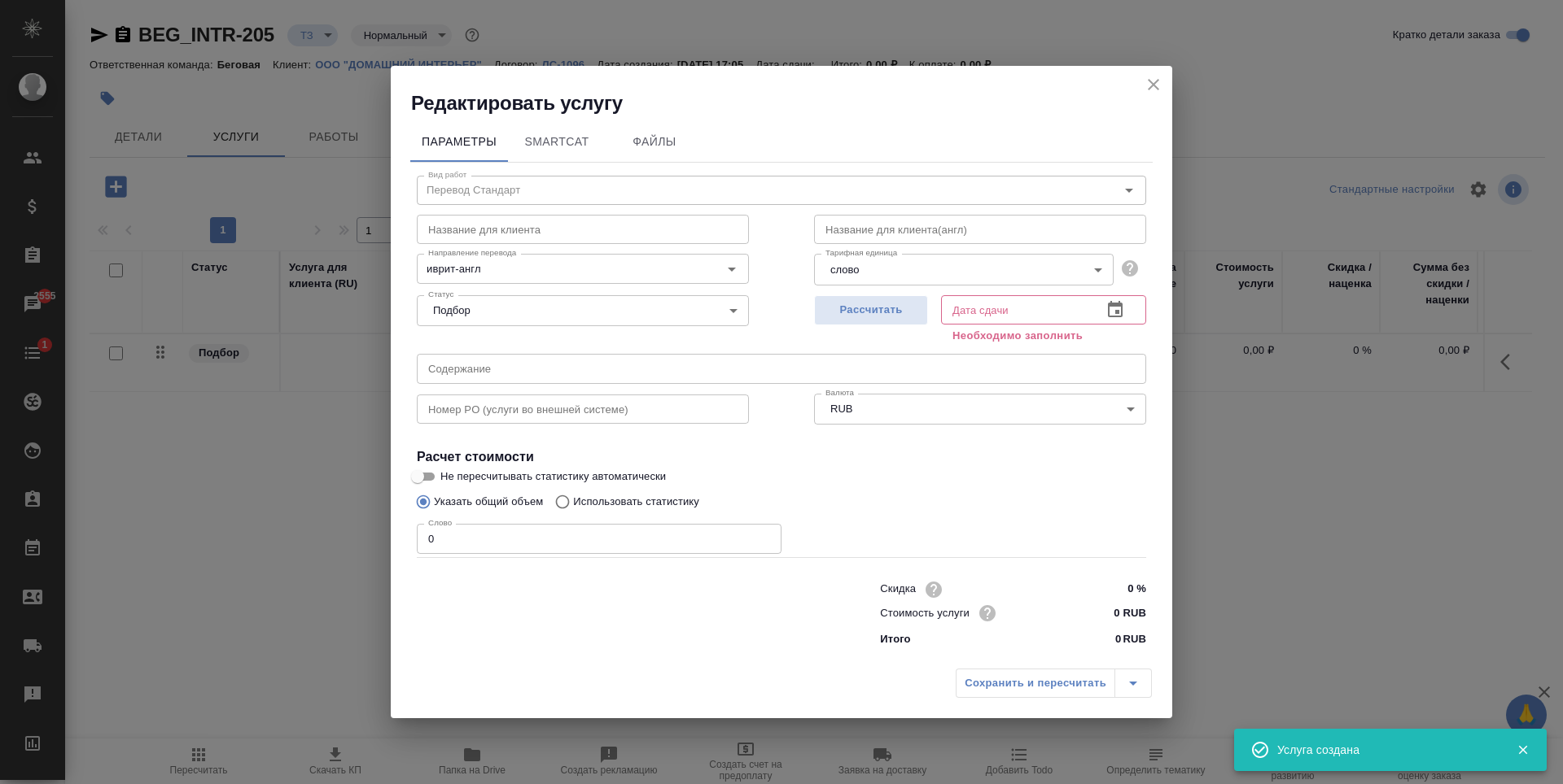
click at [642, 540] on input "0" at bounding box center [599, 539] width 365 height 29
type input "1"
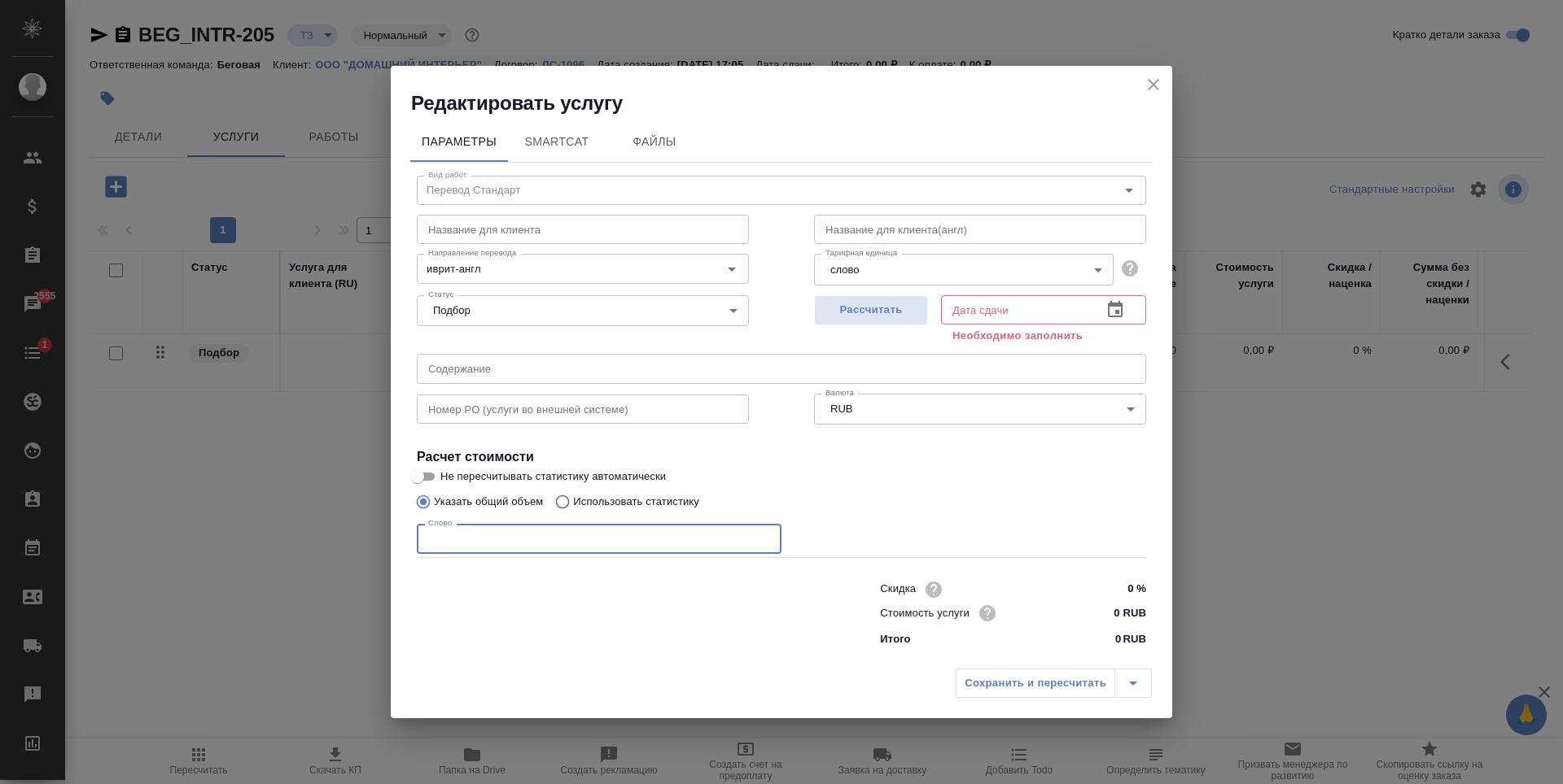
click at [560, 491] on input "Использовать статистику" at bounding box center [560, 502] width 26 height 31
radio input "true"
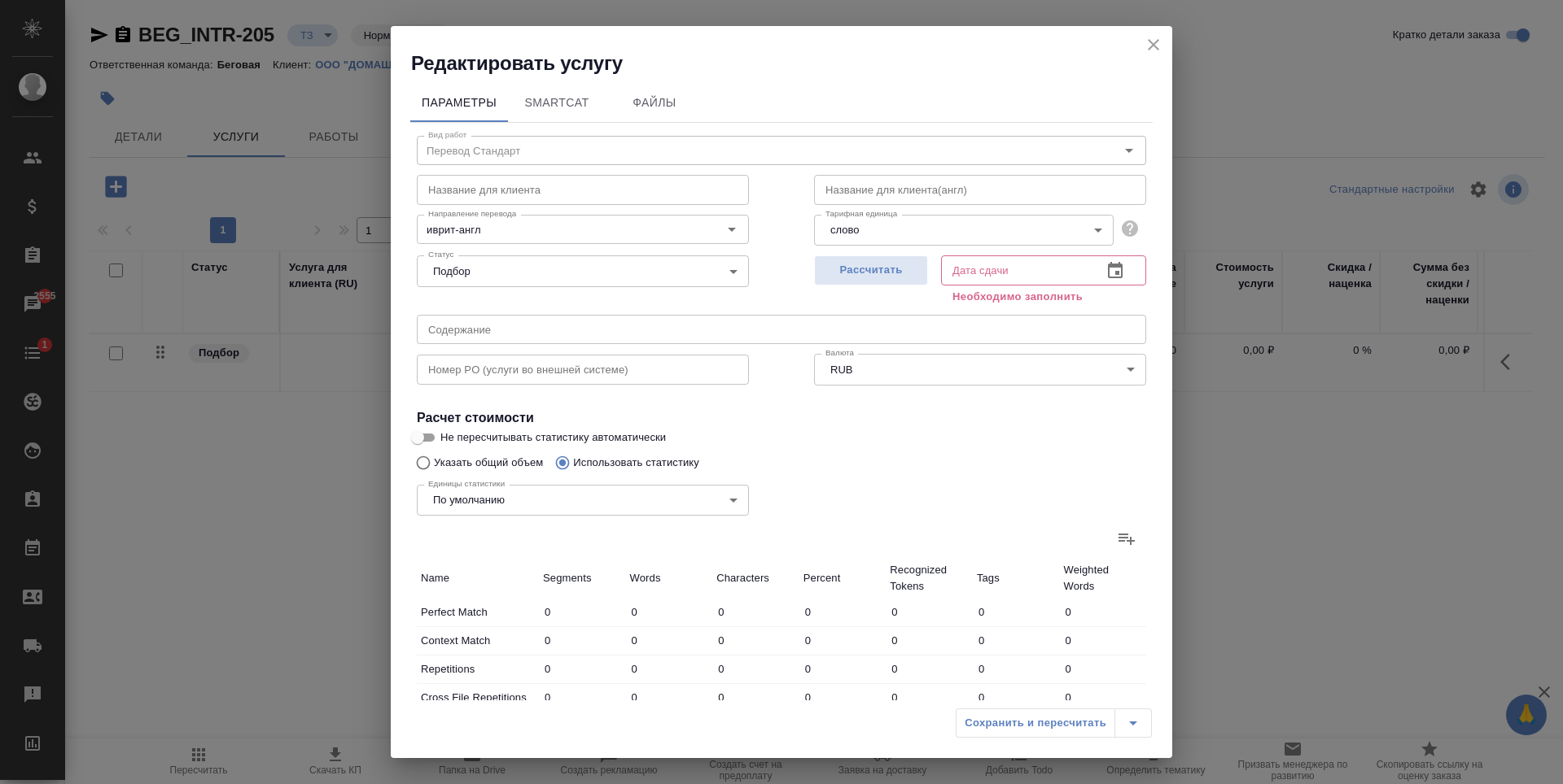
radio input "false"
click at [1118, 530] on icon at bounding box center [1126, 538] width 20 height 20
click at [0, 0] on input "file" at bounding box center [0, 0] width 0 height 0
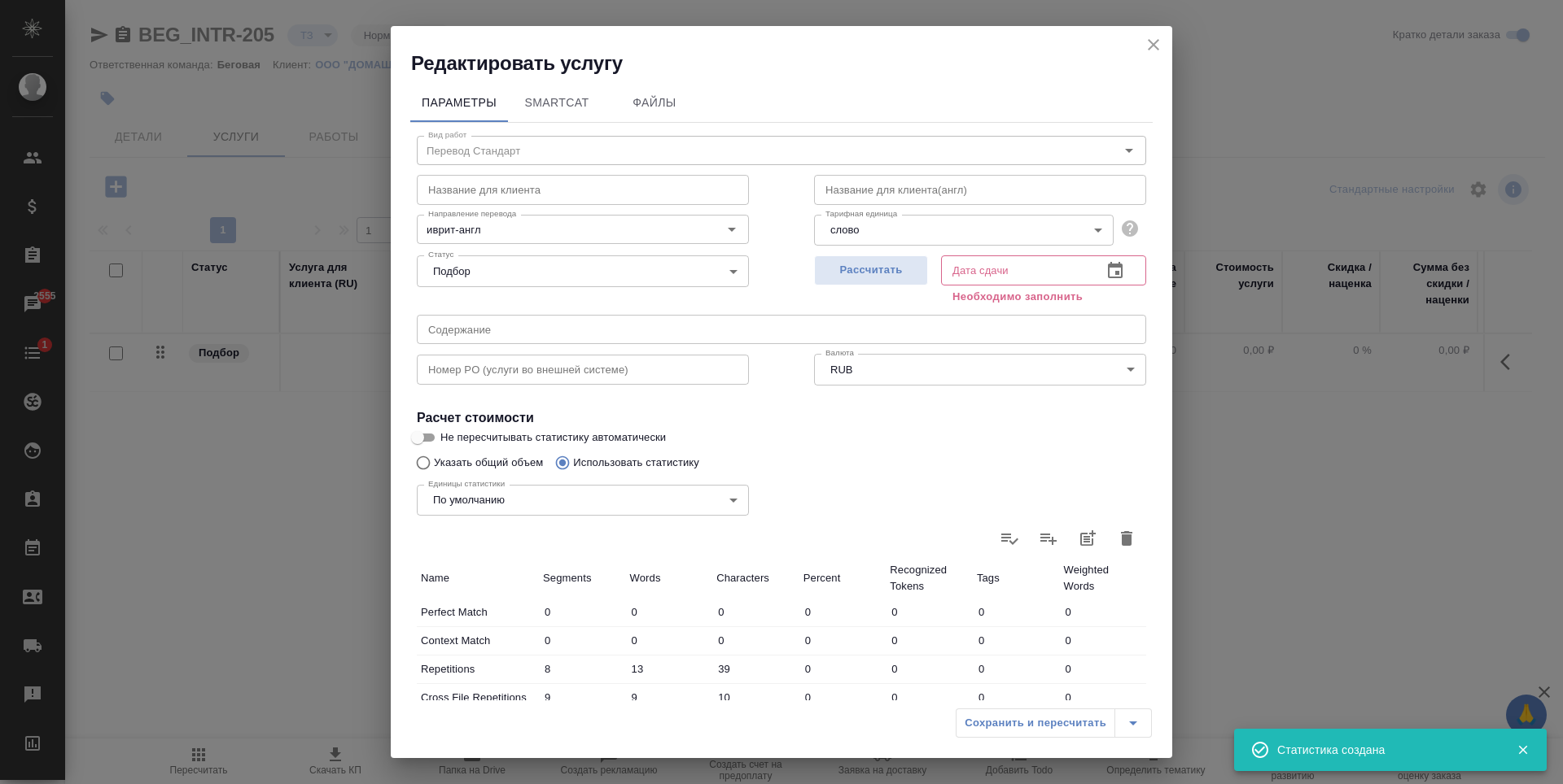
type input "8"
type input "13"
type input "39"
type input "9"
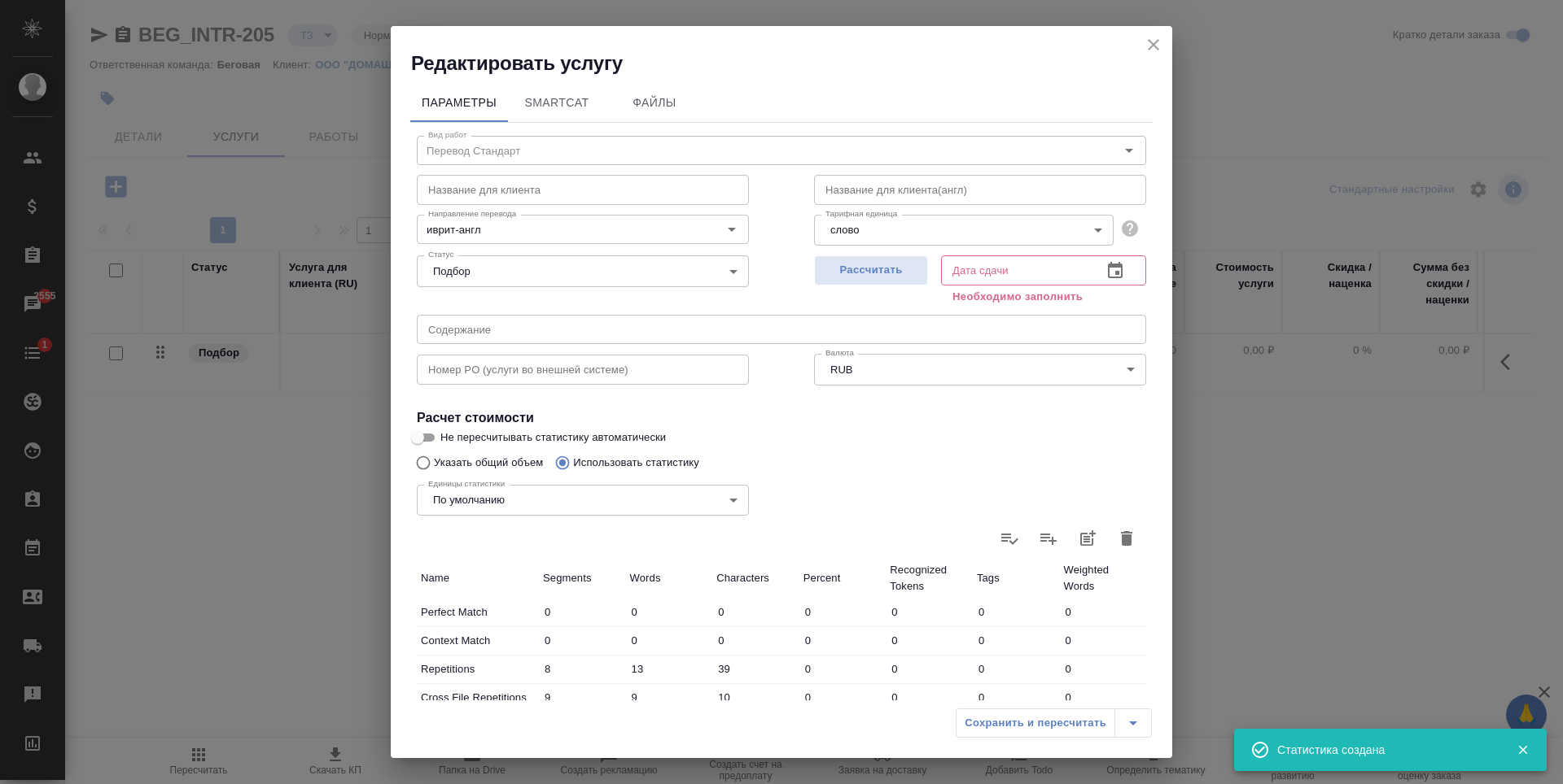
type input "10"
type input "423"
type input "1172"
type input "6661"
type input "423"
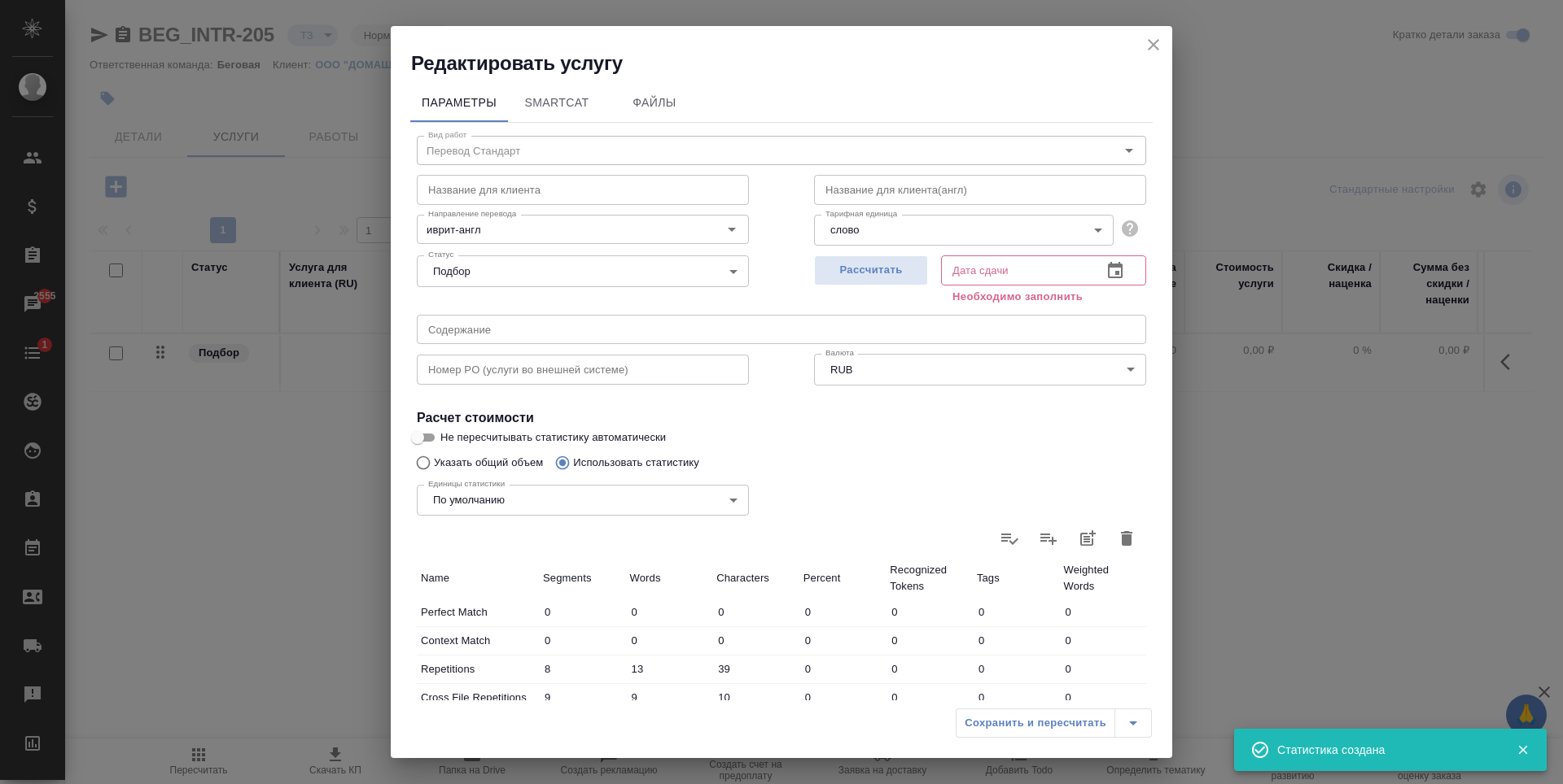
type input "1172"
type input "6661"
type input "440"
type input "1194"
type input "6710"
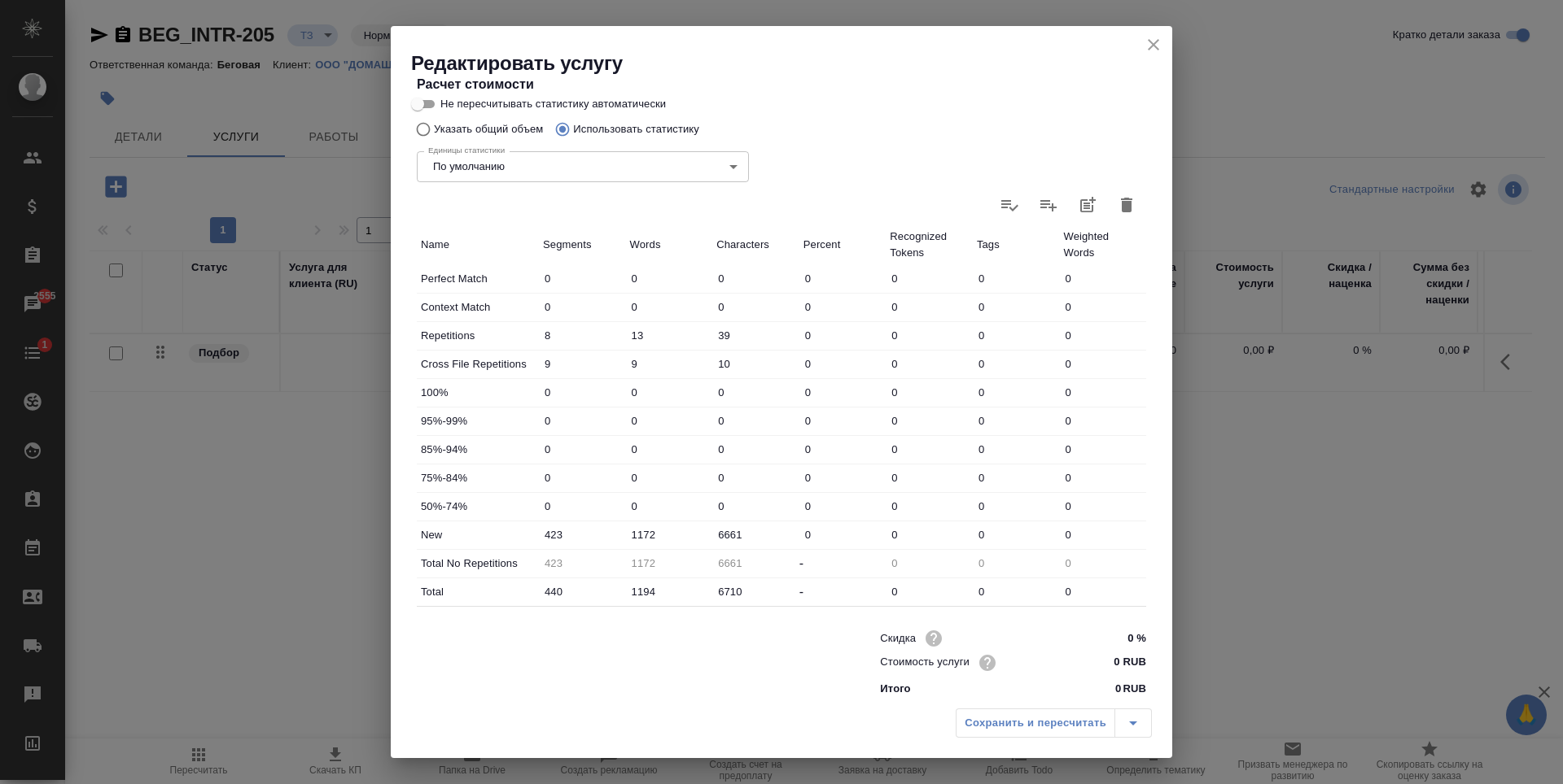
scroll to position [343, 0]
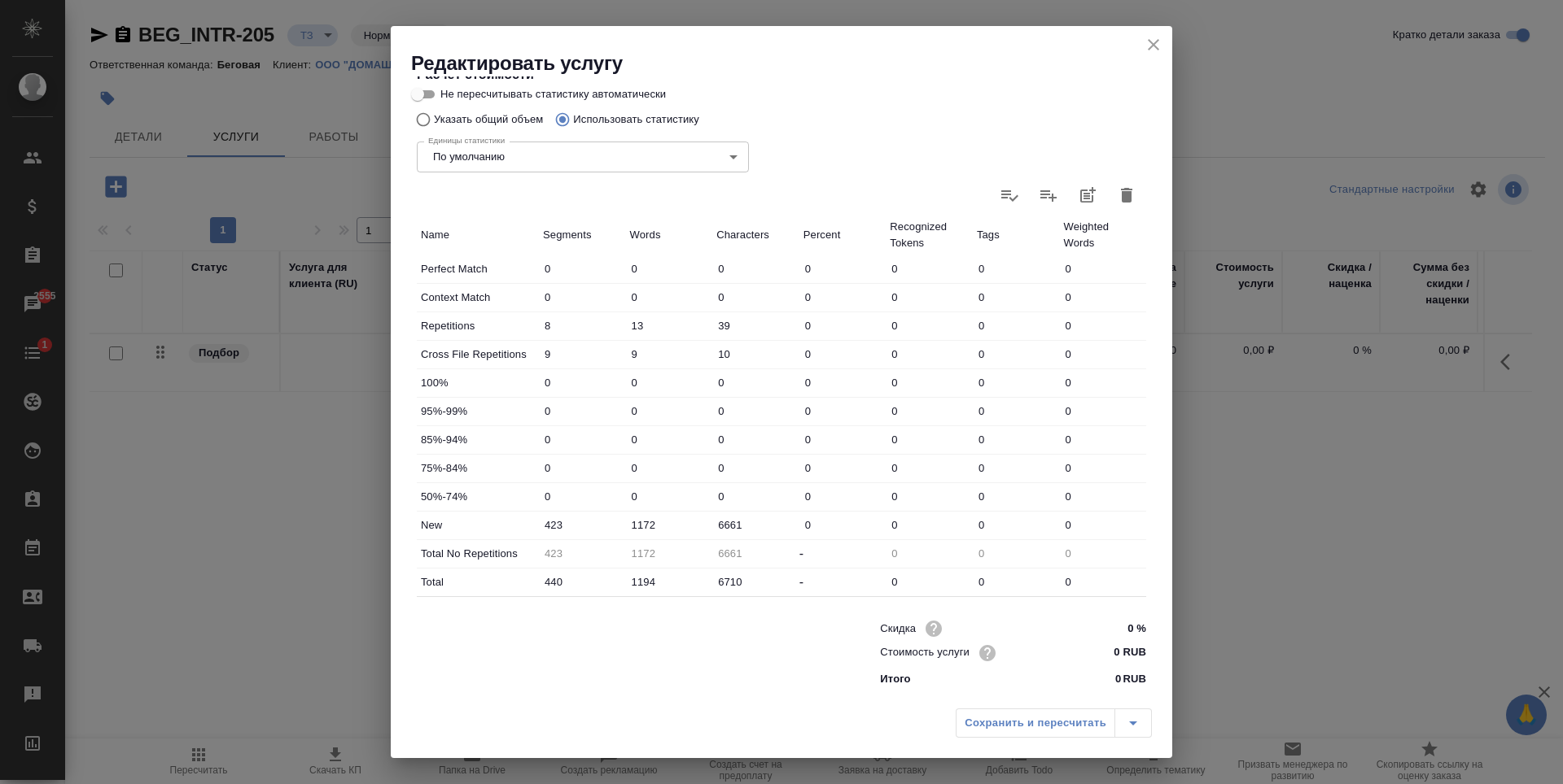
click at [814, 665] on div at bounding box center [616, 652] width 463 height 65
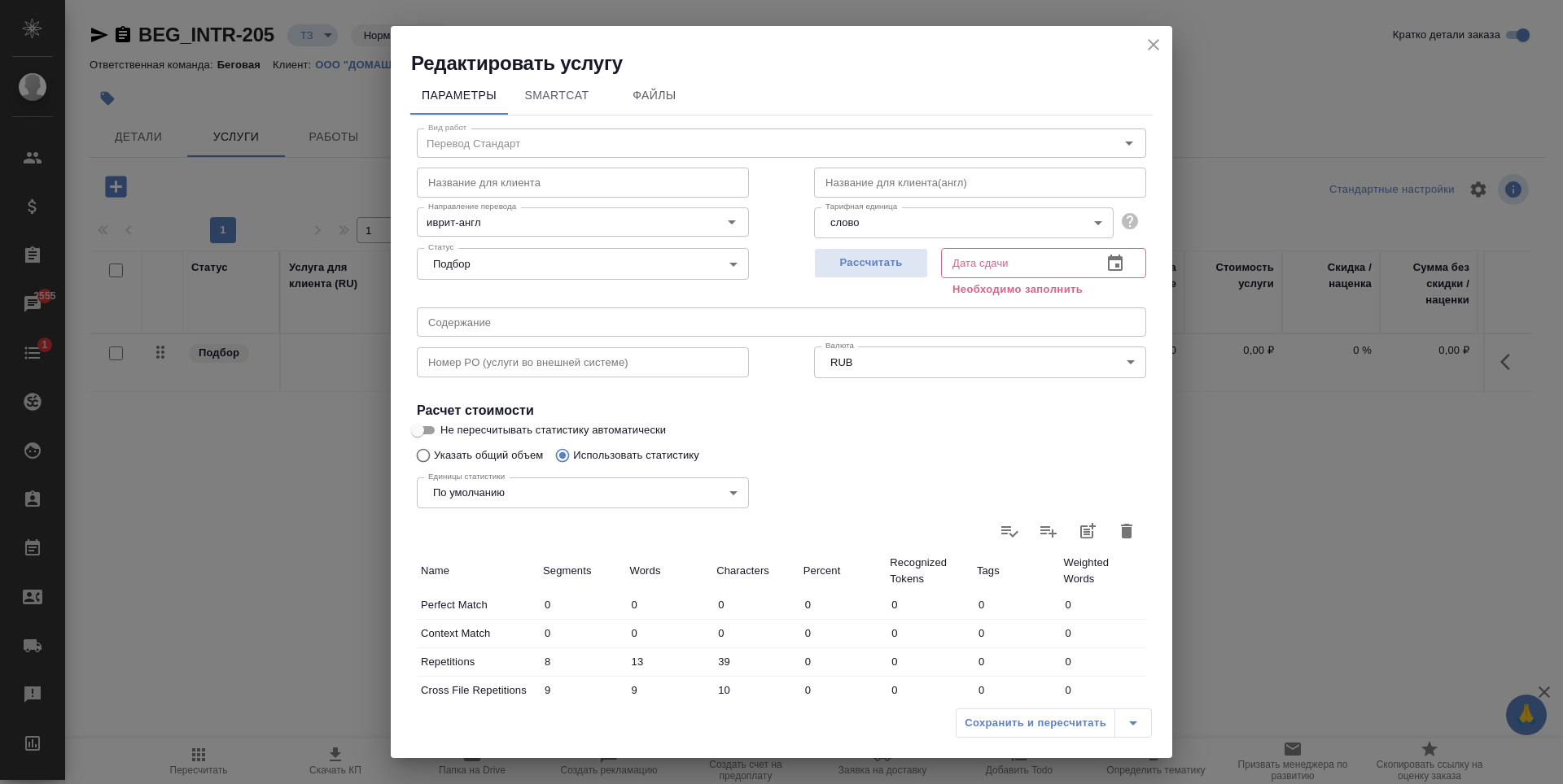
scroll to position [0, 0]
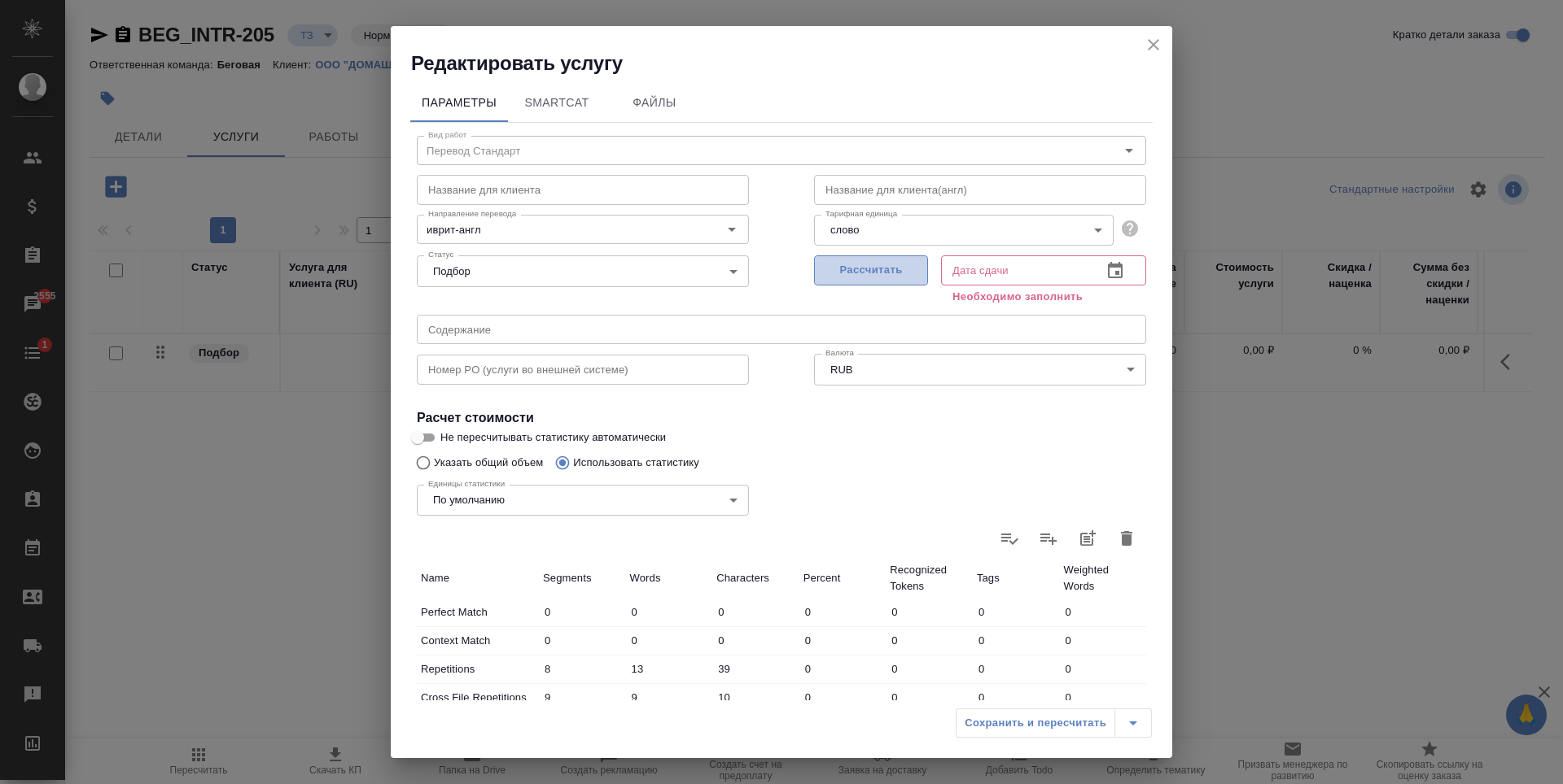
click at [908, 269] on span "Рассчитать" at bounding box center [871, 271] width 96 height 19
type input "04.09.2025 17:25"
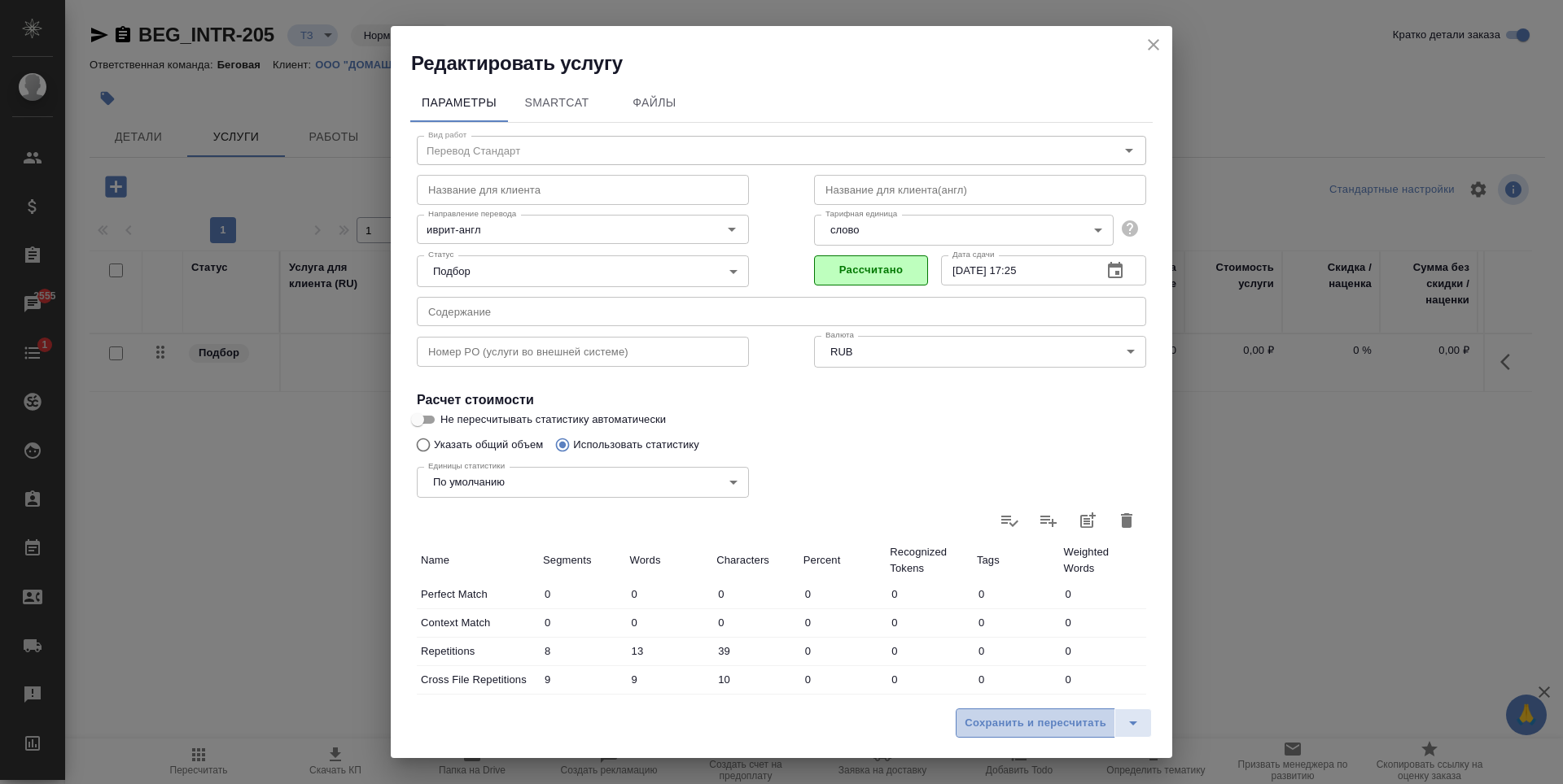
click at [1046, 715] on span "Сохранить и пересчитать" at bounding box center [1036, 724] width 142 height 19
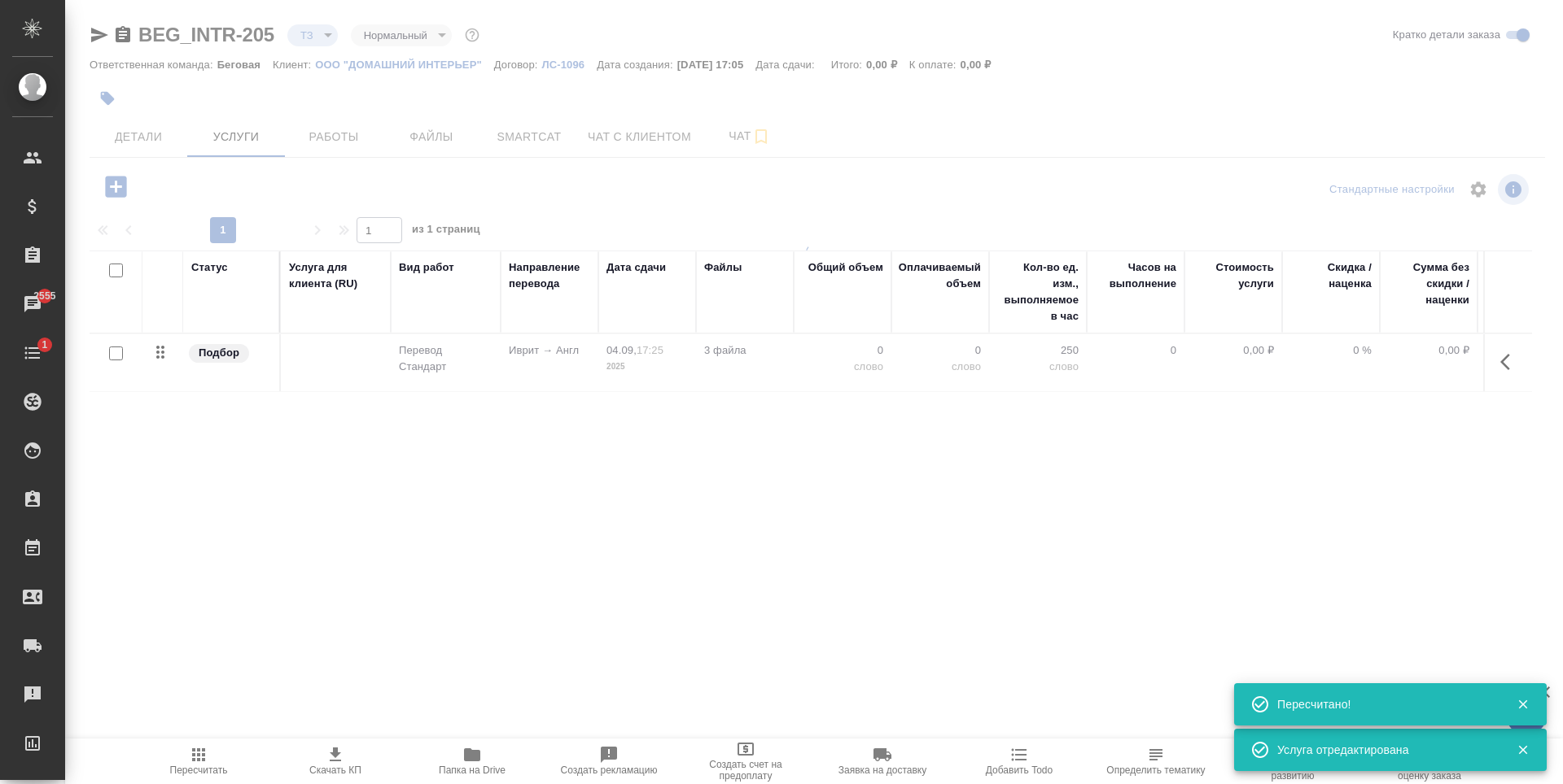
type input "new"
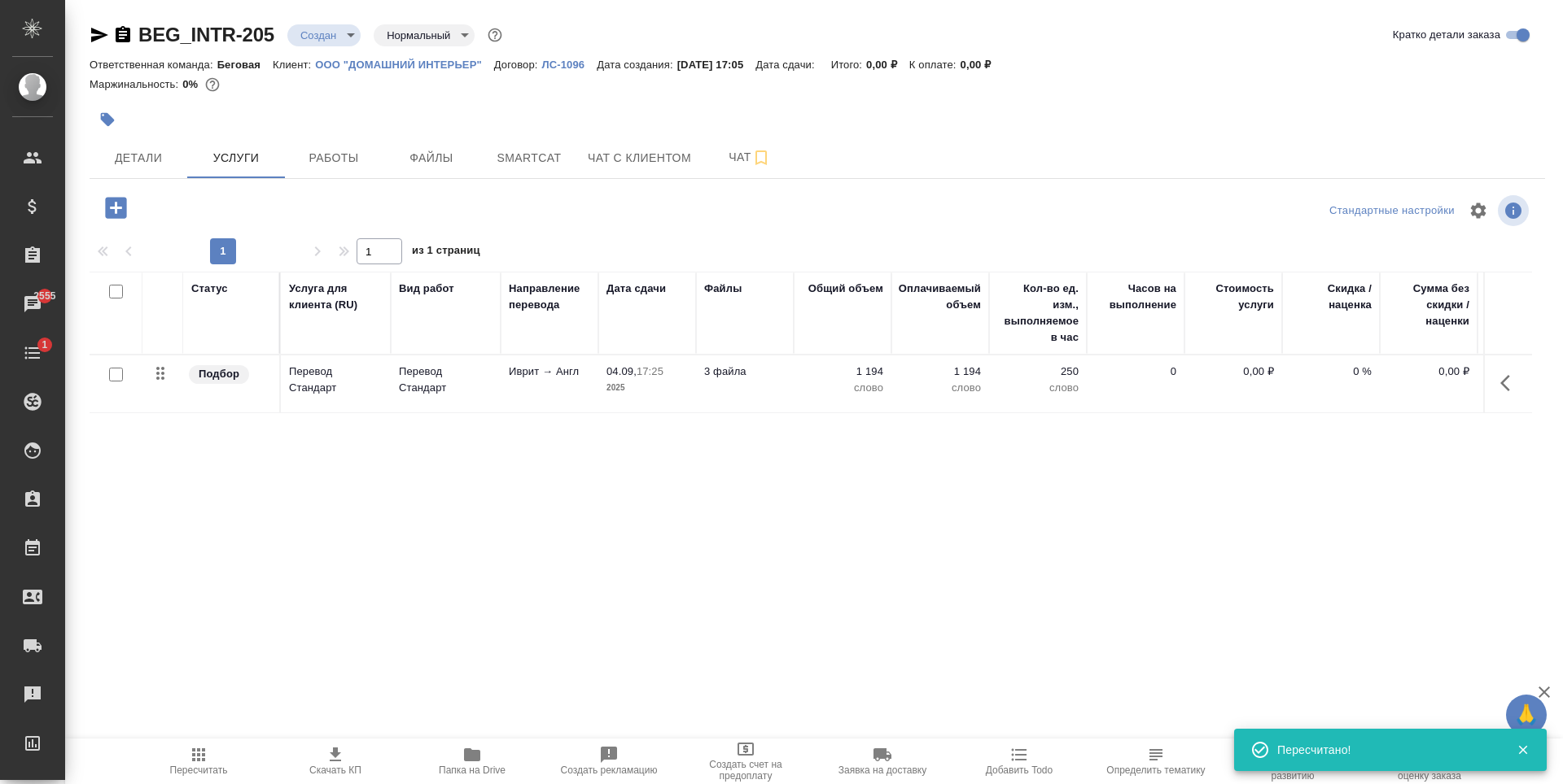
click at [203, 757] on icon "button" at bounding box center [198, 755] width 13 height 13
click at [95, 32] on icon "button" at bounding box center [100, 34] width 17 height 15
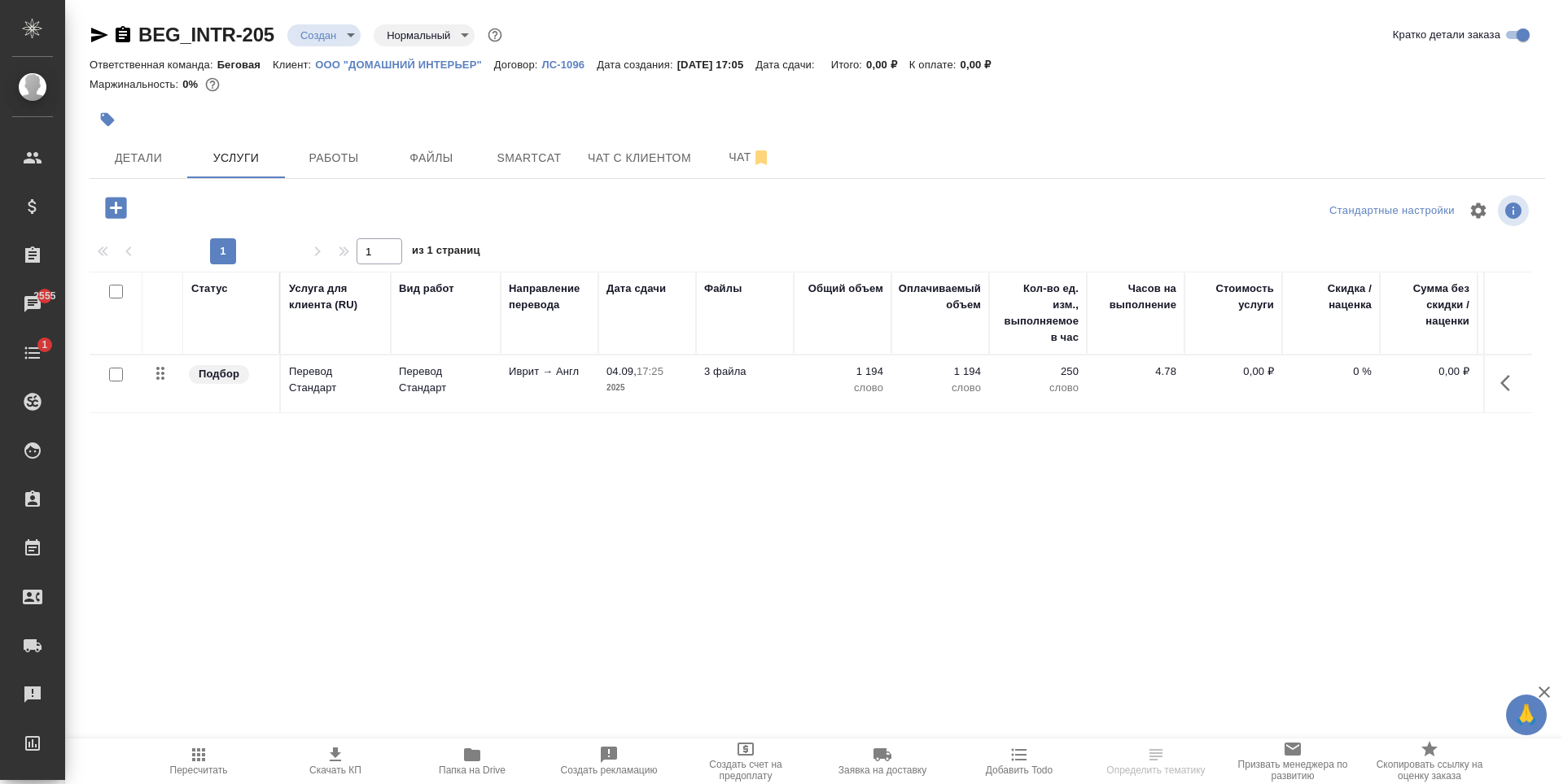
drag, startPoint x: 996, startPoint y: 628, endPoint x: 1083, endPoint y: 628, distance: 87.0
click at [1083, 628] on div "BEG_INTR-205 Создан new Нормальный normal Кратко детали заказа Ответственная ко…" at bounding box center [817, 331] width 1473 height 663
click at [563, 49] on div "BEG_INTR-205 Создан new Нормальный normal Кратко детали заказа" at bounding box center [817, 38] width 1455 height 32
click at [561, 68] on p "ЛС-1096" at bounding box center [569, 65] width 56 height 12
click at [377, 63] on p "ООО "ДОМАШНИЙ ИНТЕРЬЕР"" at bounding box center [405, 65] width 179 height 12
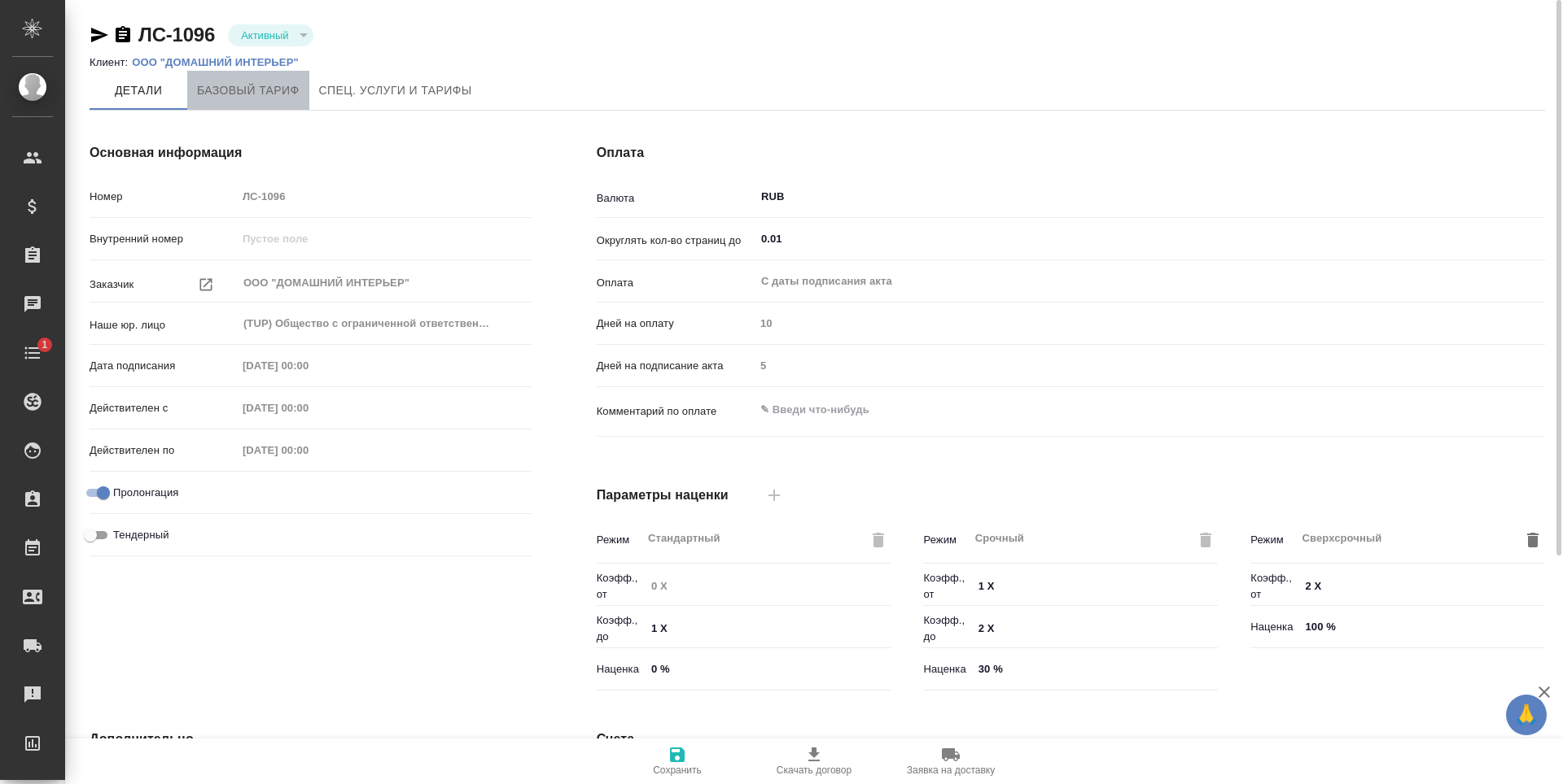
click at [284, 98] on span "Базовый тариф" at bounding box center [249, 91] width 103 height 20
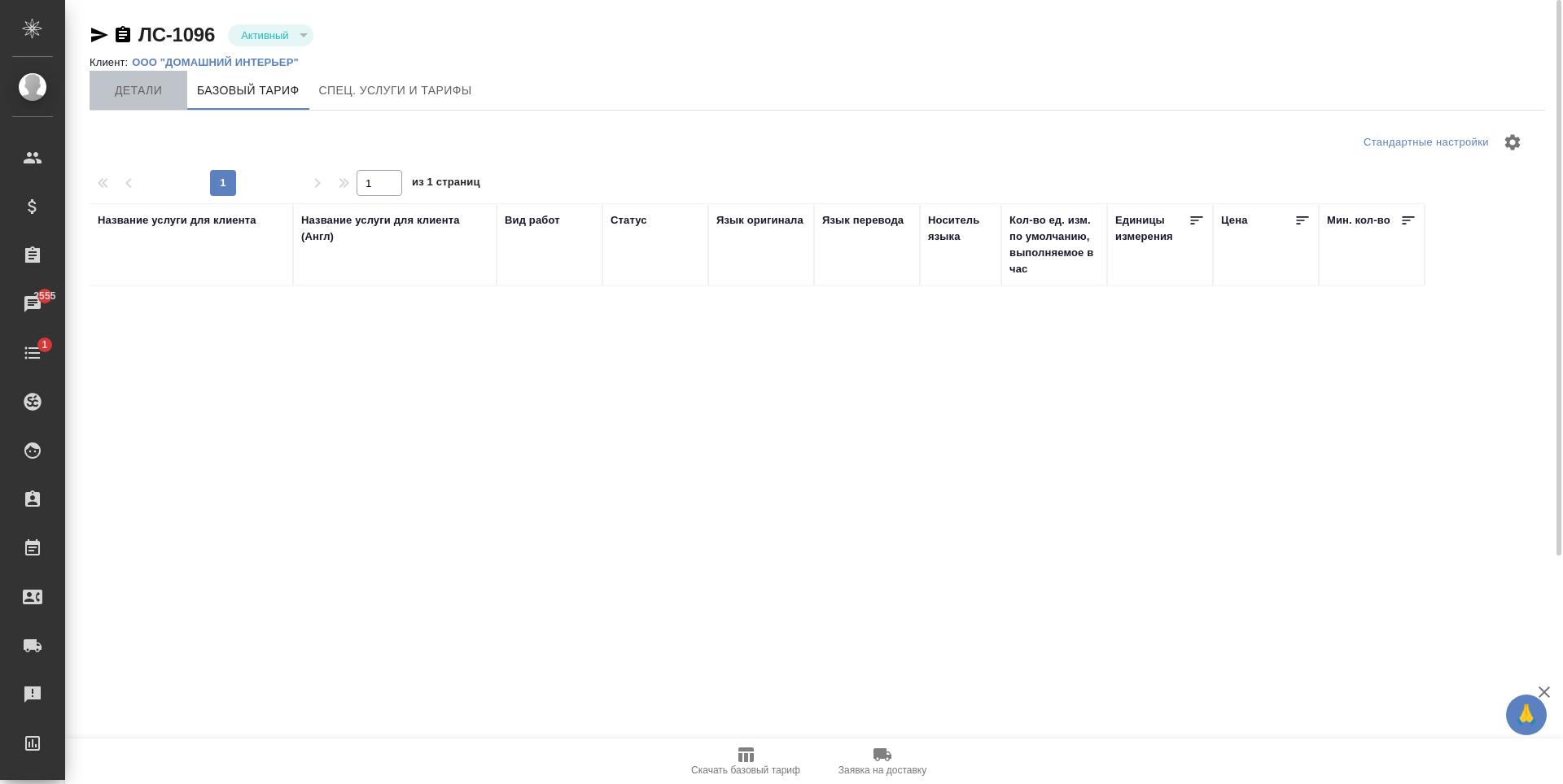
click at [162, 95] on span "Детали" at bounding box center [138, 91] width 78 height 20
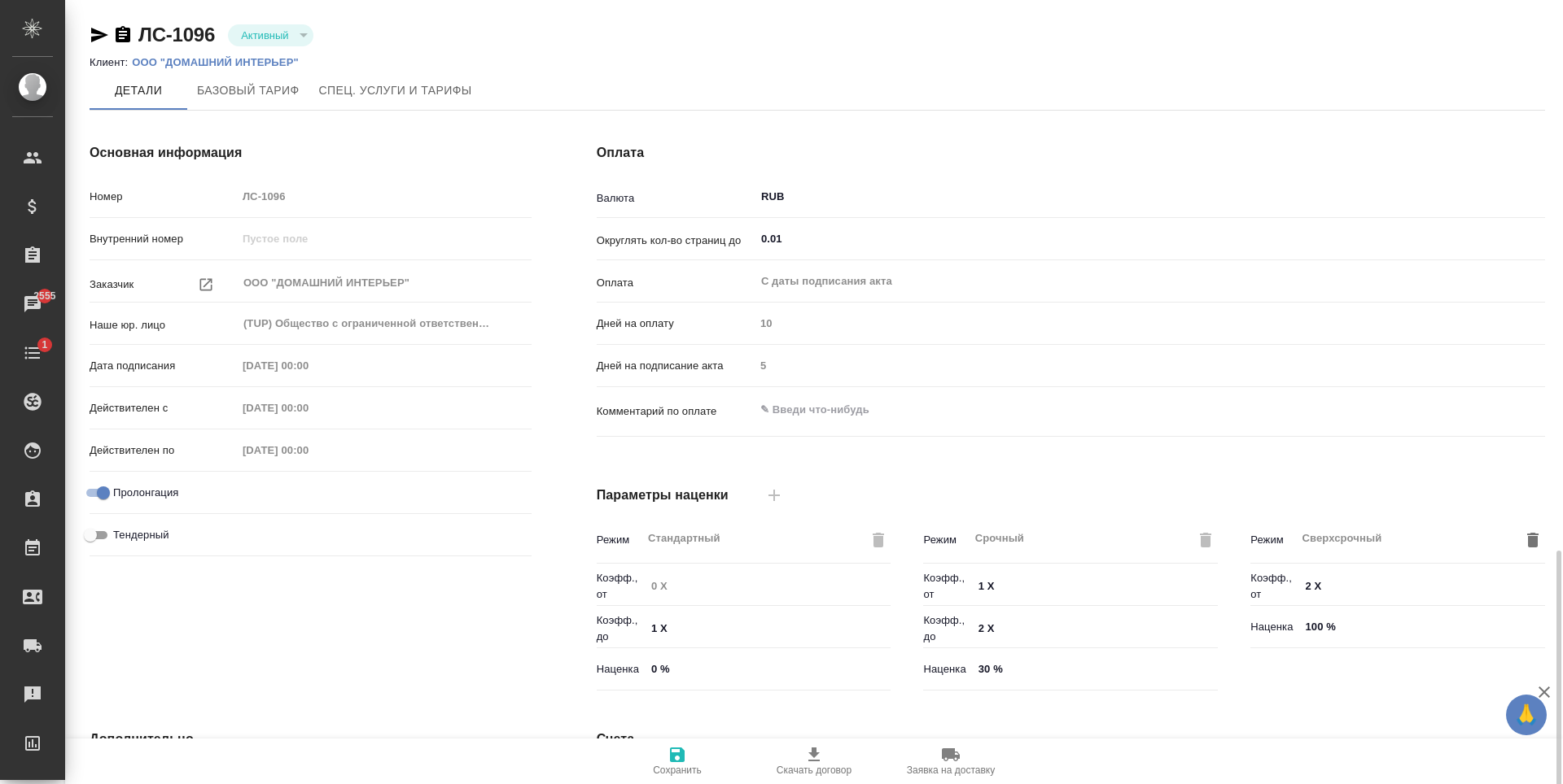
scroll to position [322, 0]
